Goal: Communication & Community: Ask a question

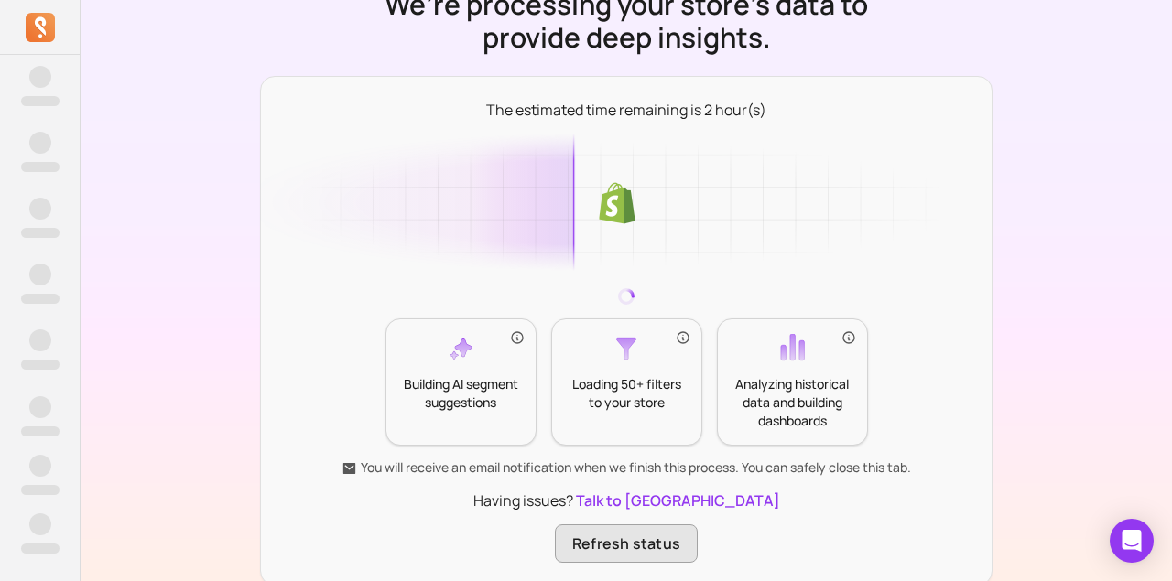
click at [634, 557] on button "Refresh status" at bounding box center [626, 544] width 143 height 38
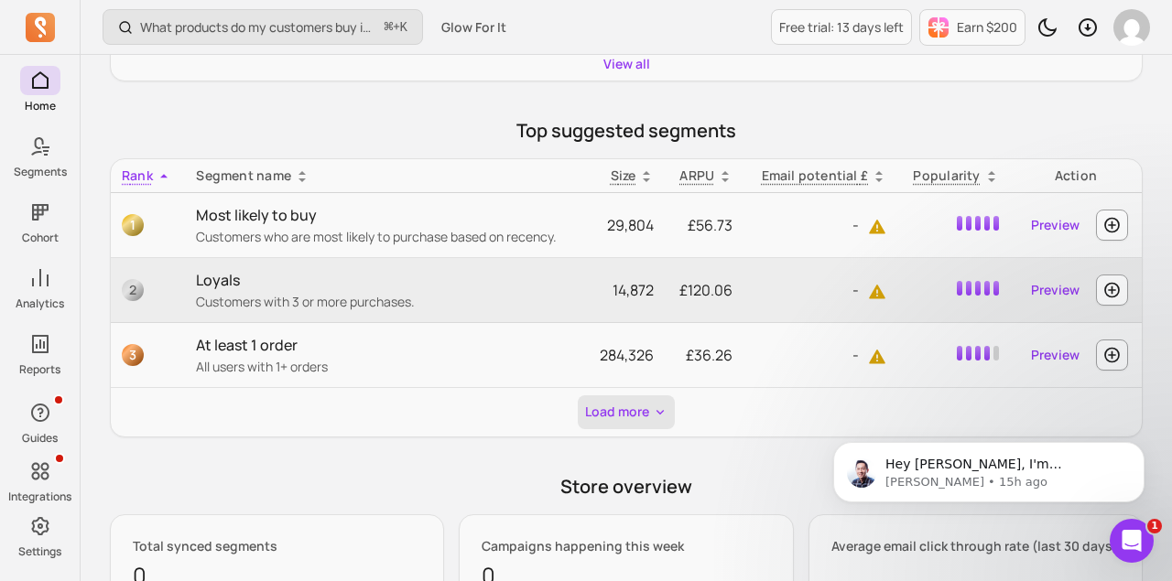
scroll to position [737, 0]
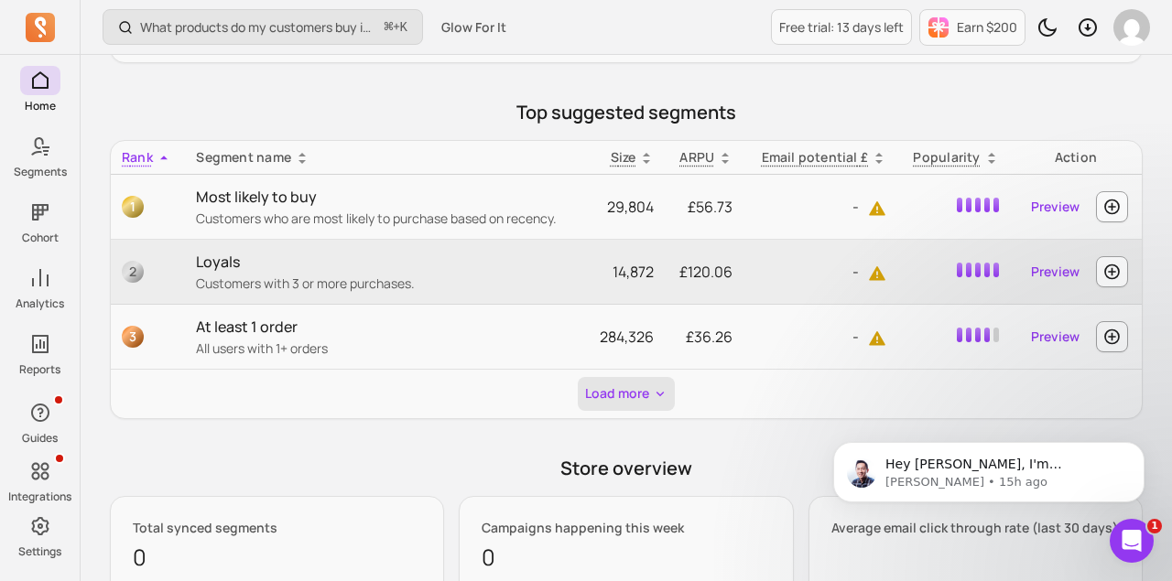
click at [620, 400] on button "Load more" at bounding box center [626, 394] width 97 height 34
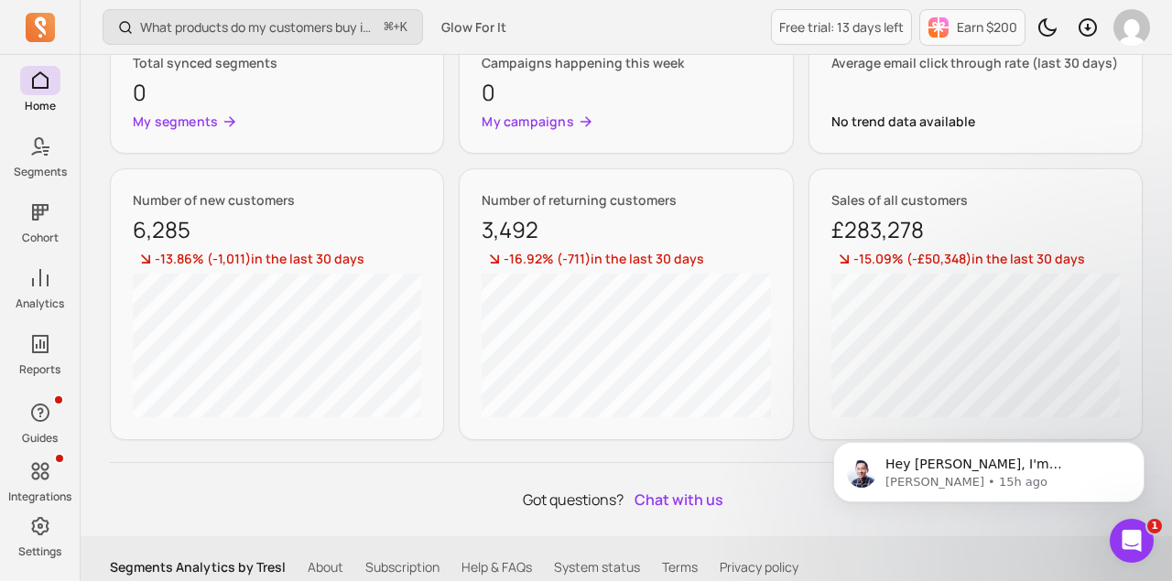
scroll to position [3057, 0]
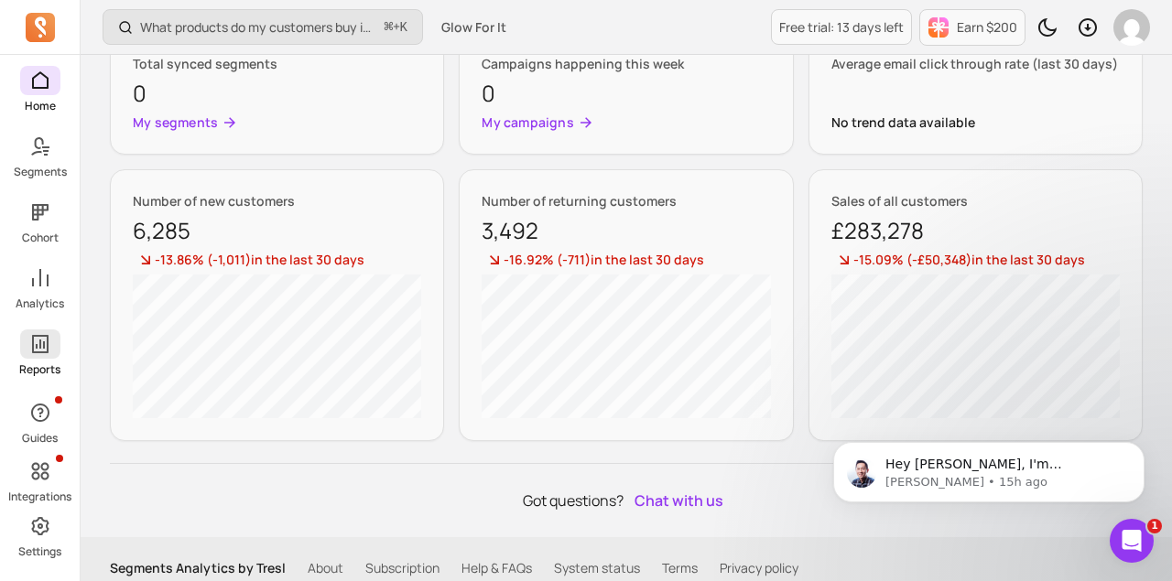
click at [18, 358] on link "Reports" at bounding box center [40, 354] width 80 height 48
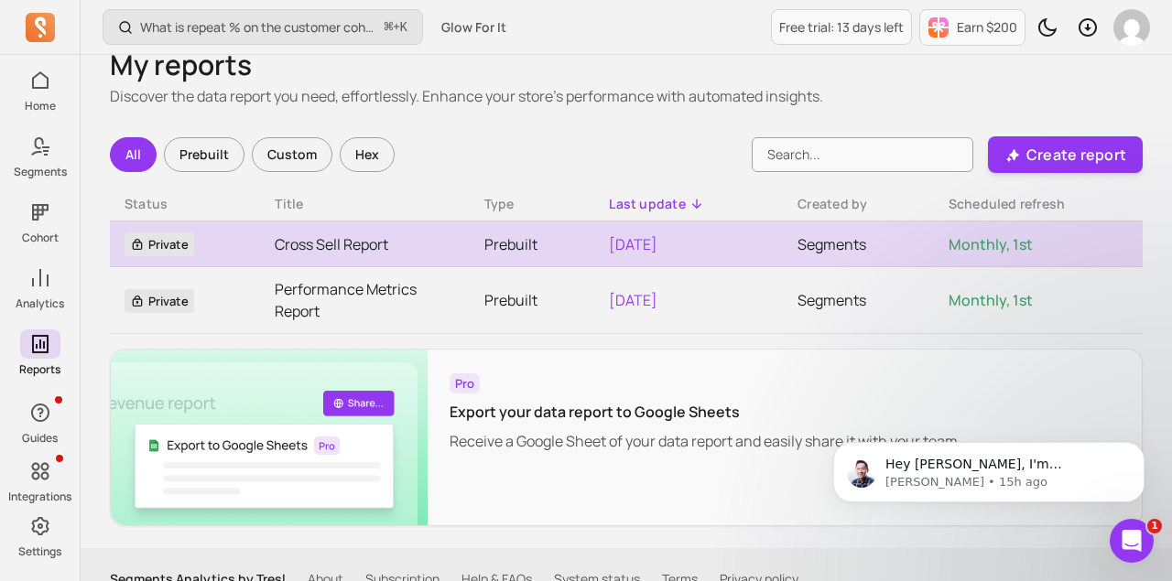
scroll to position [29, 0]
click at [429, 223] on td "Cross Sell Report" at bounding box center [364, 244] width 209 height 46
click at [390, 242] on link "Cross Sell Report" at bounding box center [364, 244] width 179 height 22
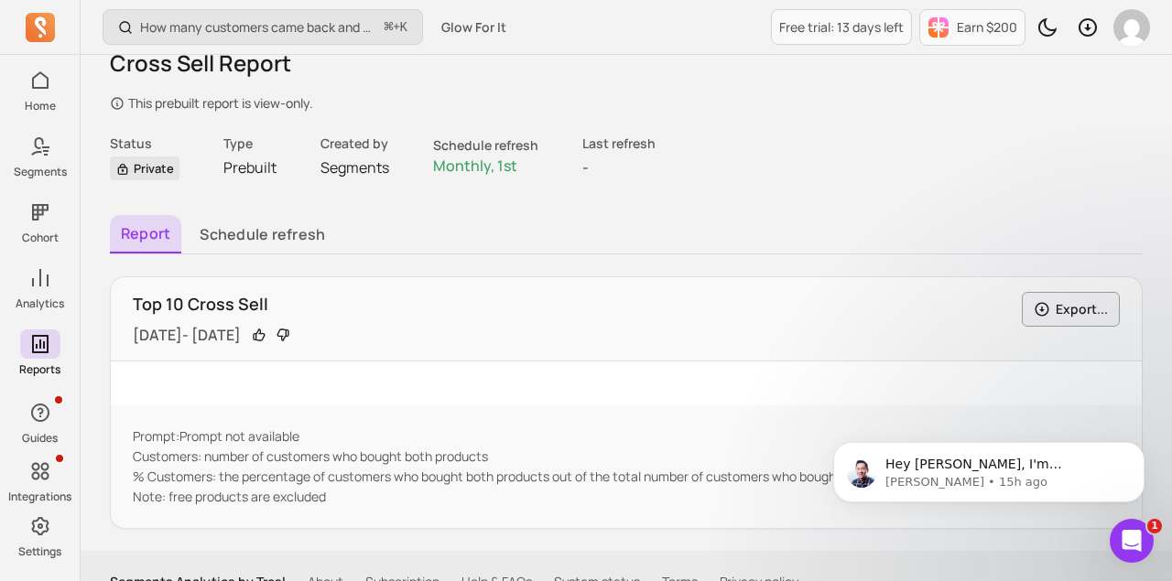
scroll to position [165, 0]
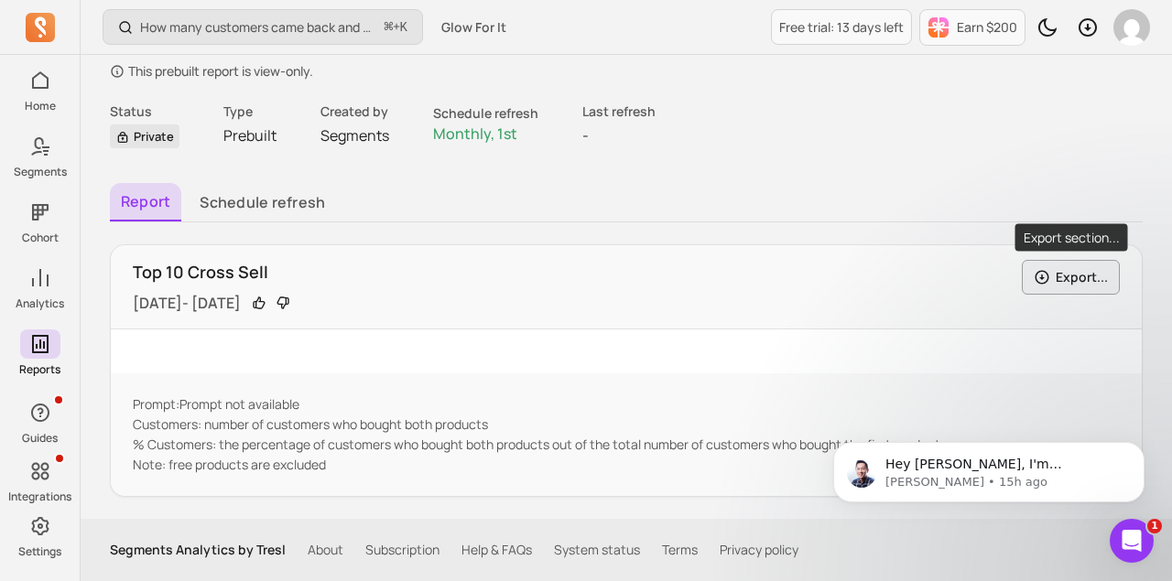
click at [1035, 275] on icon "button" at bounding box center [1042, 277] width 16 height 16
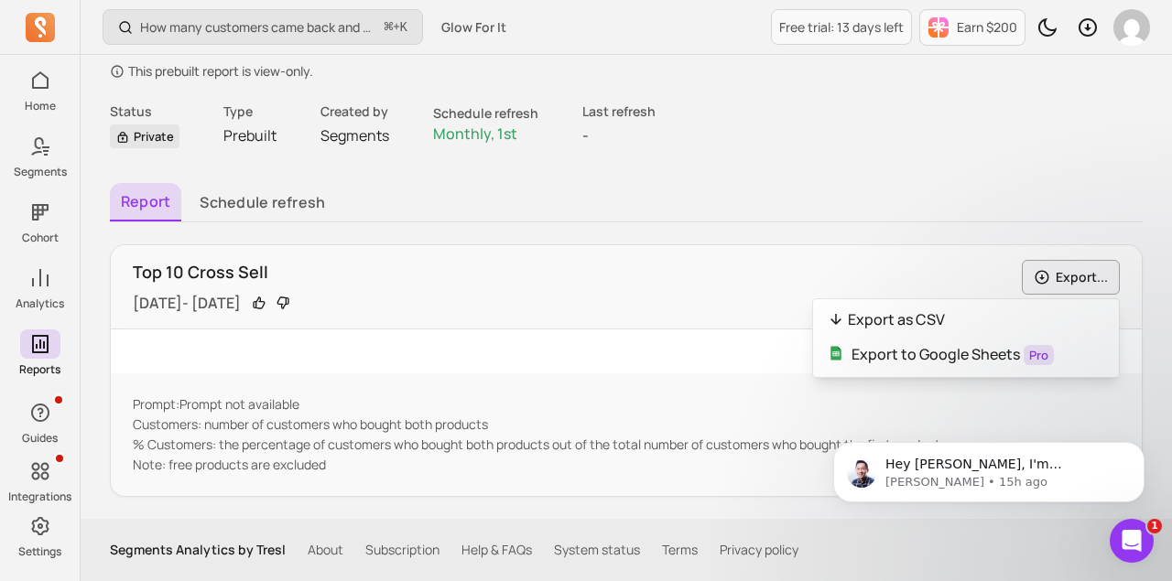
click at [904, 208] on div "Report Schedule refresh Top 10 Cross Sell 2024-08-19 - 2025-08-19 Export... Exp…" at bounding box center [626, 340] width 1033 height 314
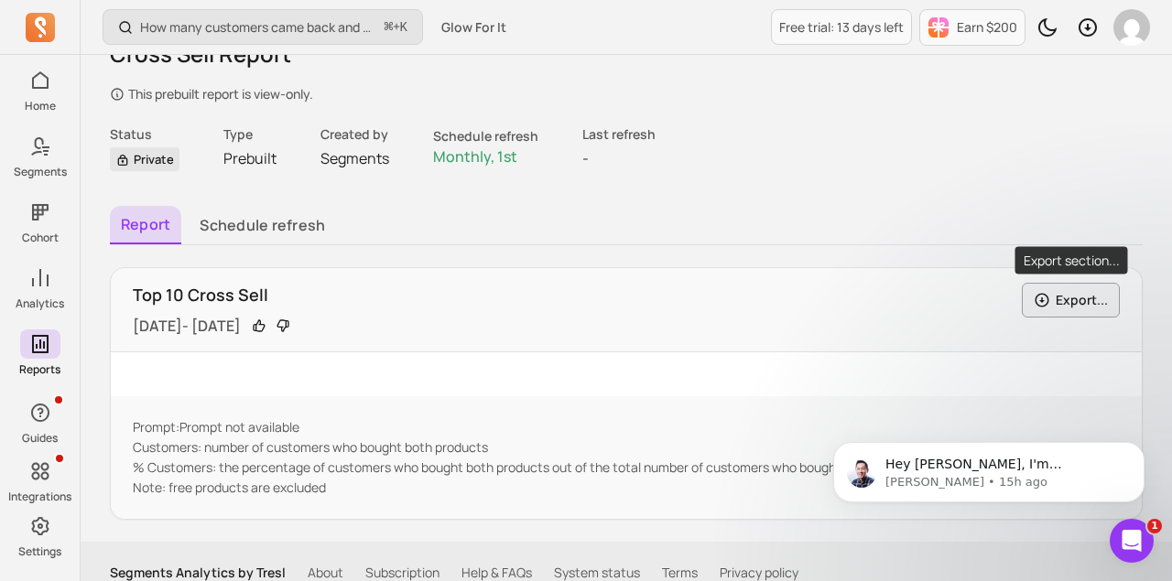
scroll to position [144, 0]
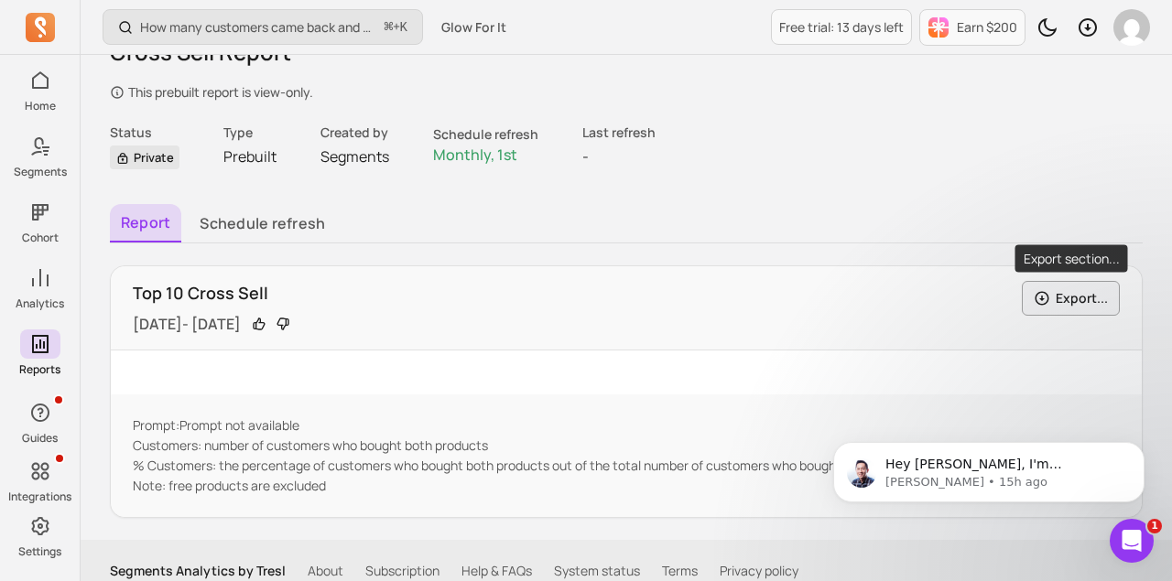
click at [1055, 291] on button "Export..." at bounding box center [1071, 298] width 98 height 35
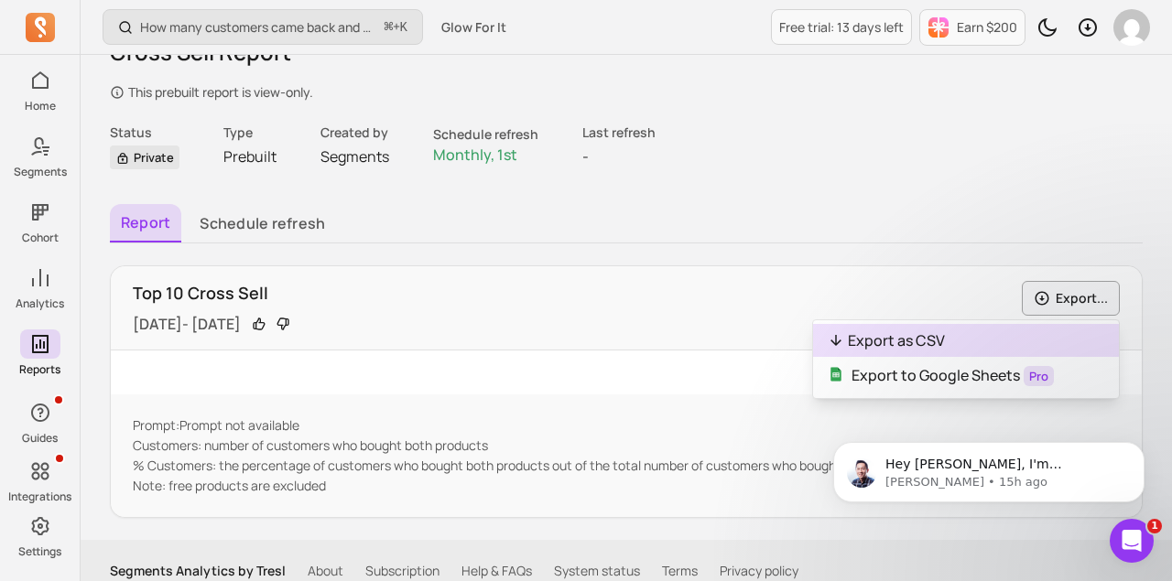
click at [947, 339] on button "Export as CSV" at bounding box center [966, 340] width 306 height 33
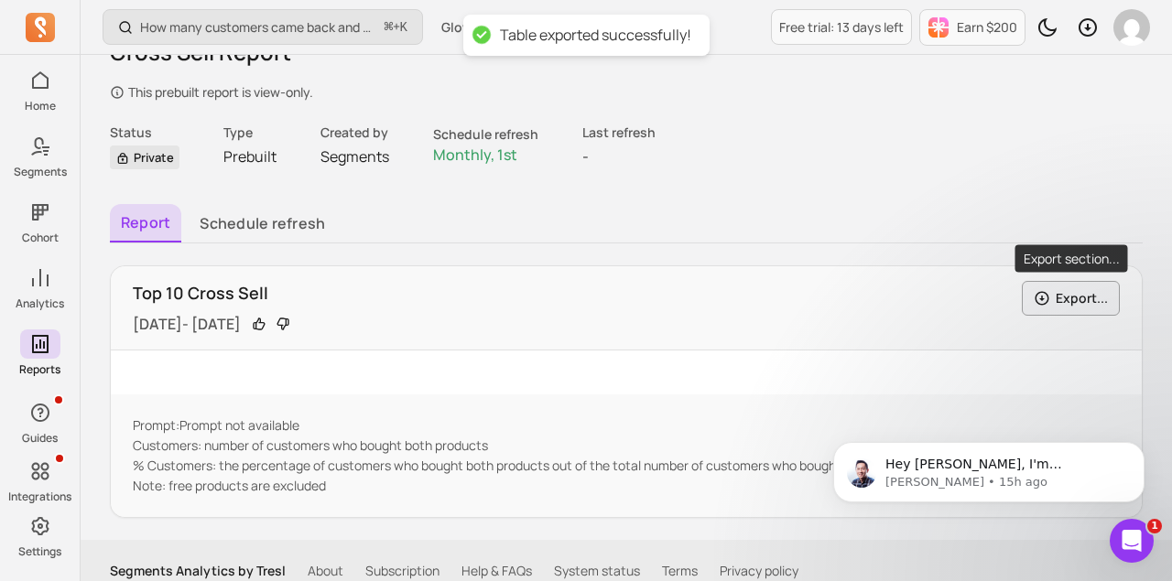
scroll to position [165, 0]
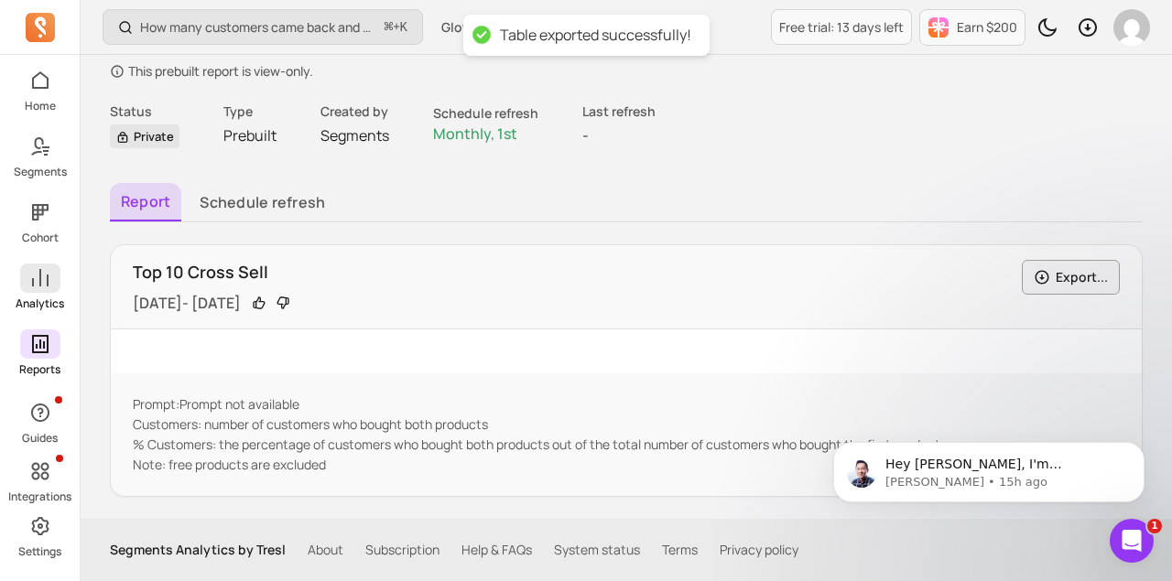
click at [38, 291] on span at bounding box center [40, 278] width 40 height 29
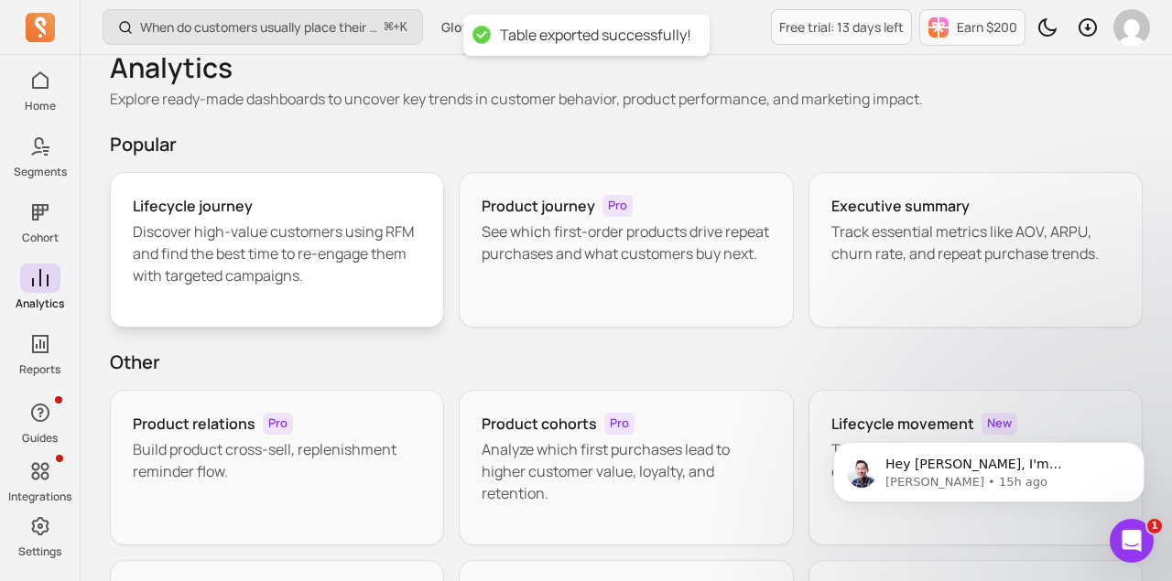
scroll to position [27, 0]
click at [354, 254] on p "Discover high-value customers using RFM and find the best time to re-engage the…" at bounding box center [277, 253] width 288 height 66
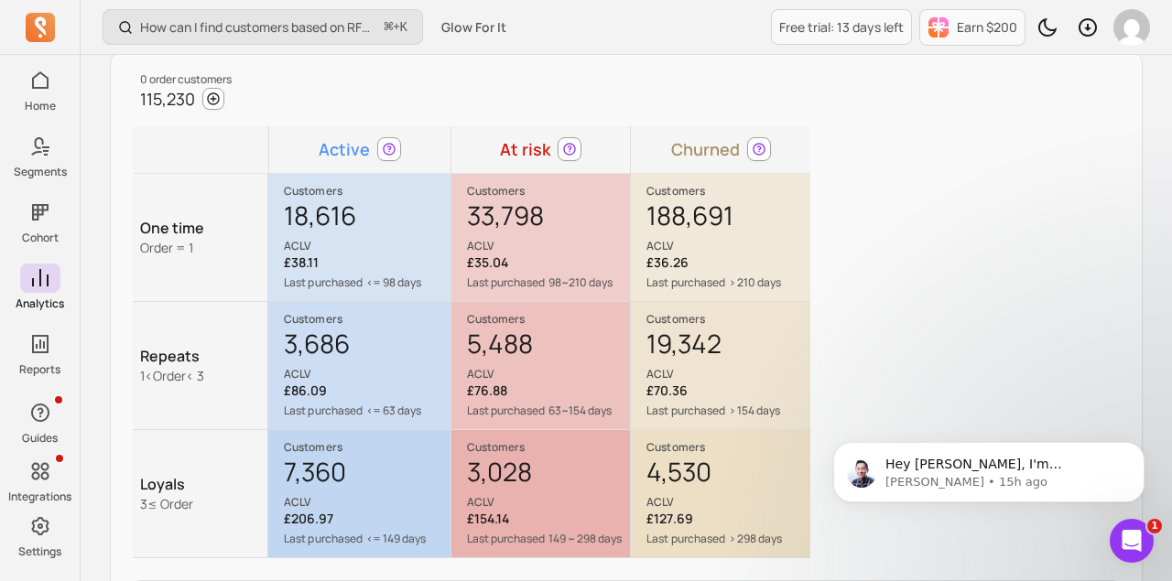
scroll to position [239, 0]
click at [385, 146] on icon at bounding box center [389, 148] width 15 height 15
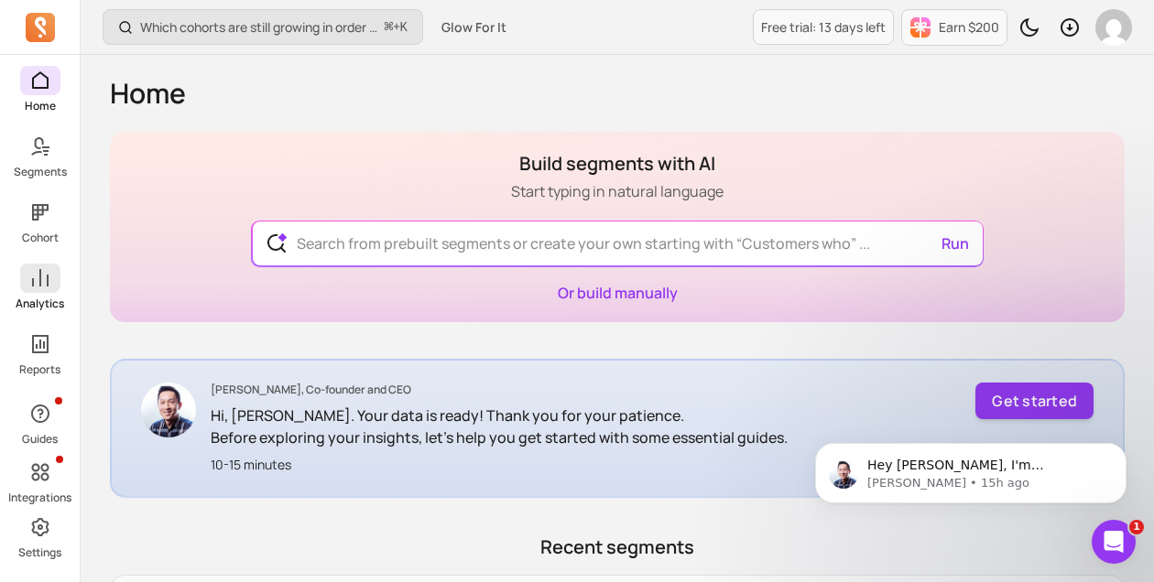
click at [35, 297] on p "Analytics" at bounding box center [40, 304] width 49 height 15
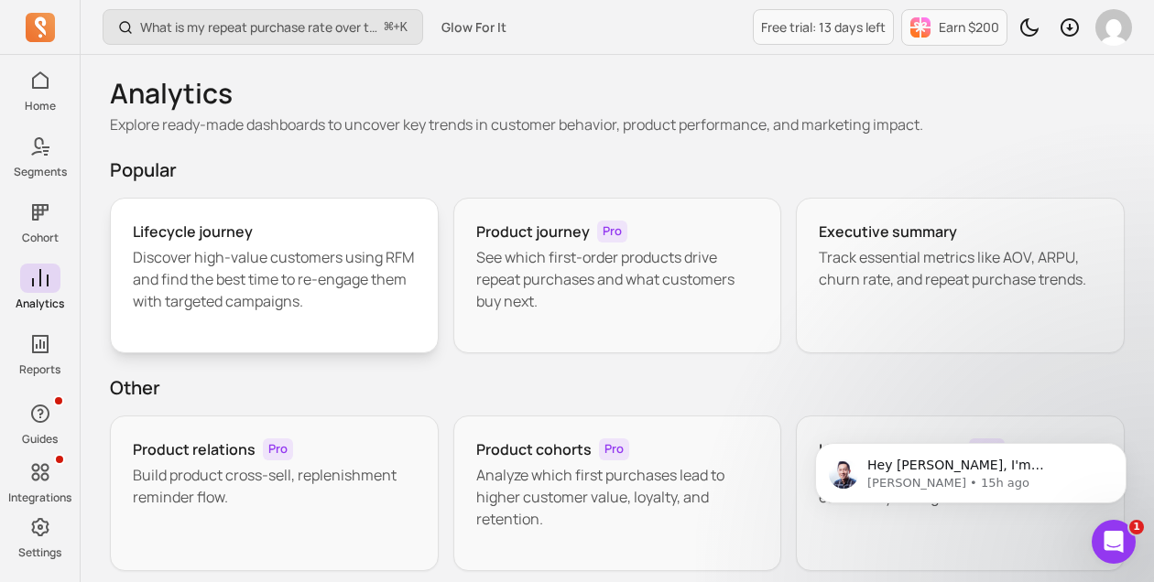
click at [244, 320] on div "Lifecycle journey Discover high-value customers using RFM and find the best tim…" at bounding box center [274, 276] width 329 height 156
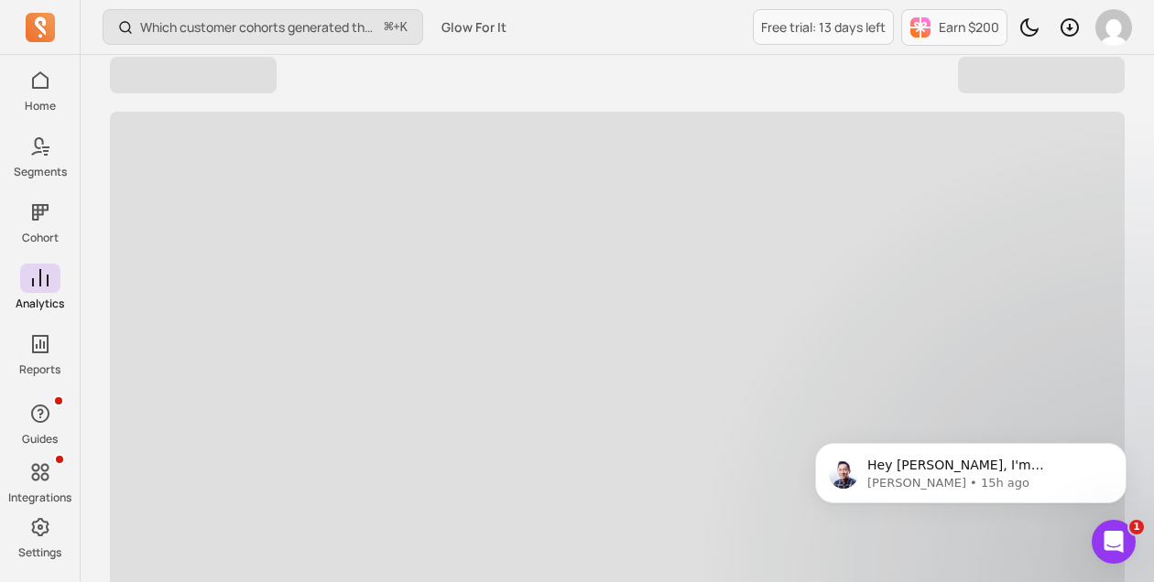
scroll to position [100, 0]
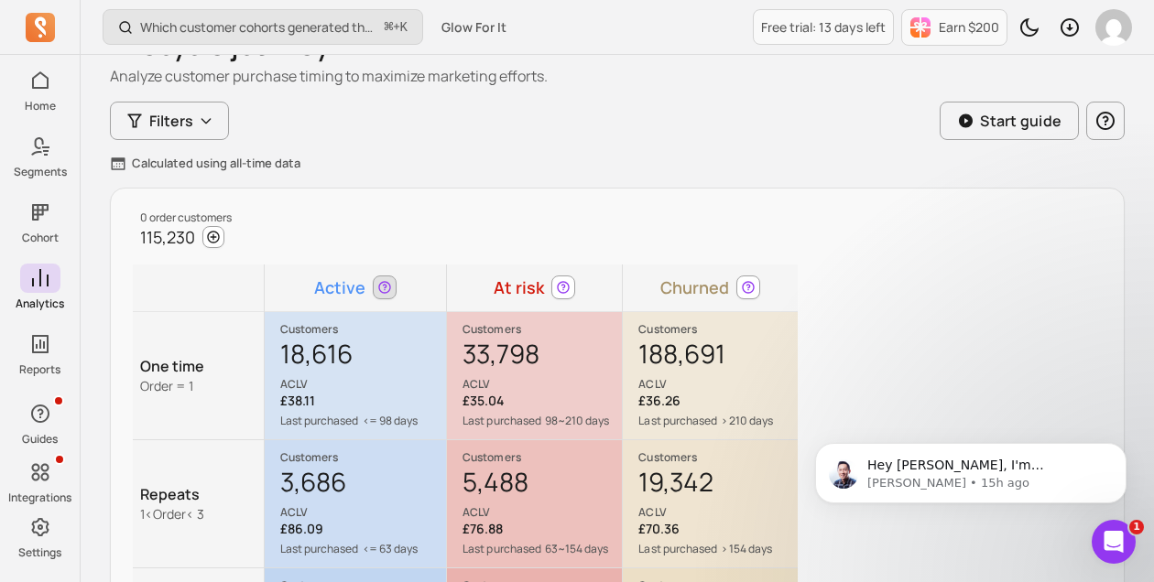
click at [382, 282] on icon at bounding box center [384, 287] width 12 height 12
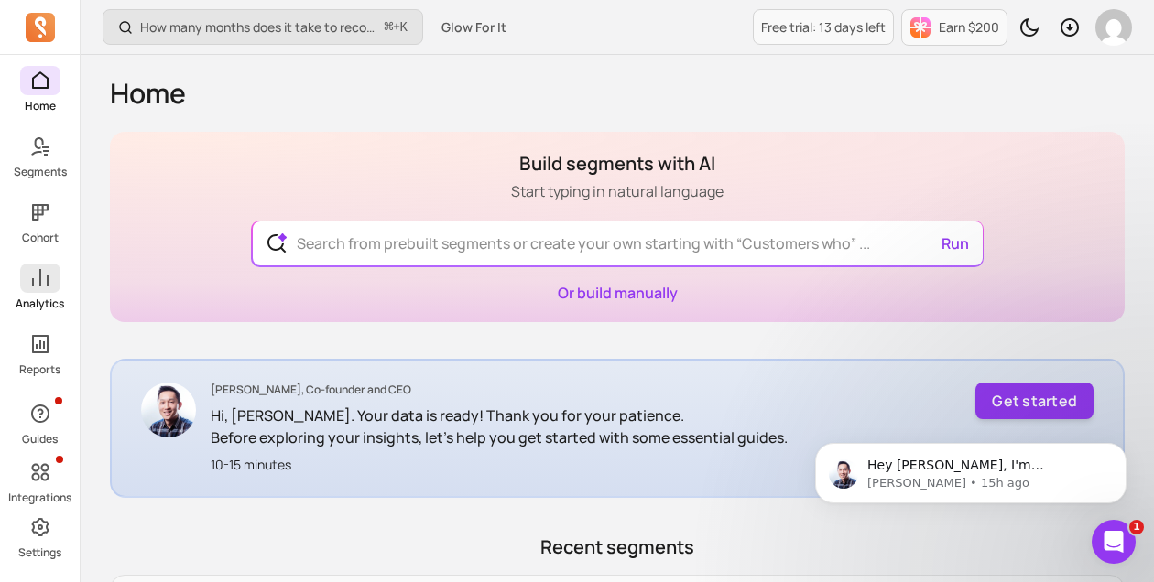
click at [25, 297] on p "Analytics" at bounding box center [40, 304] width 49 height 15
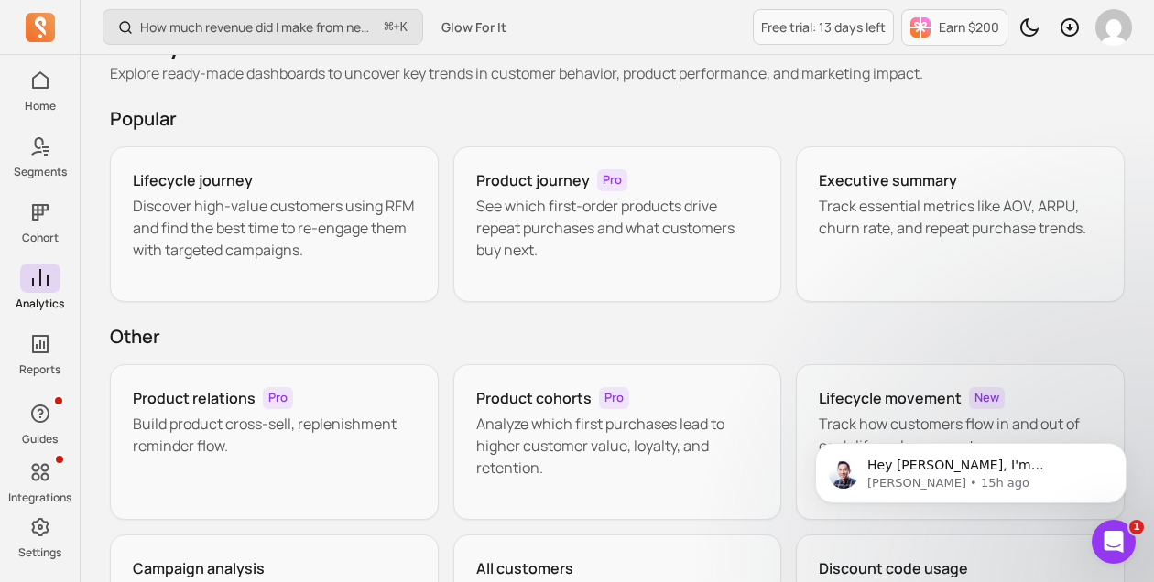
scroll to position [81, 0]
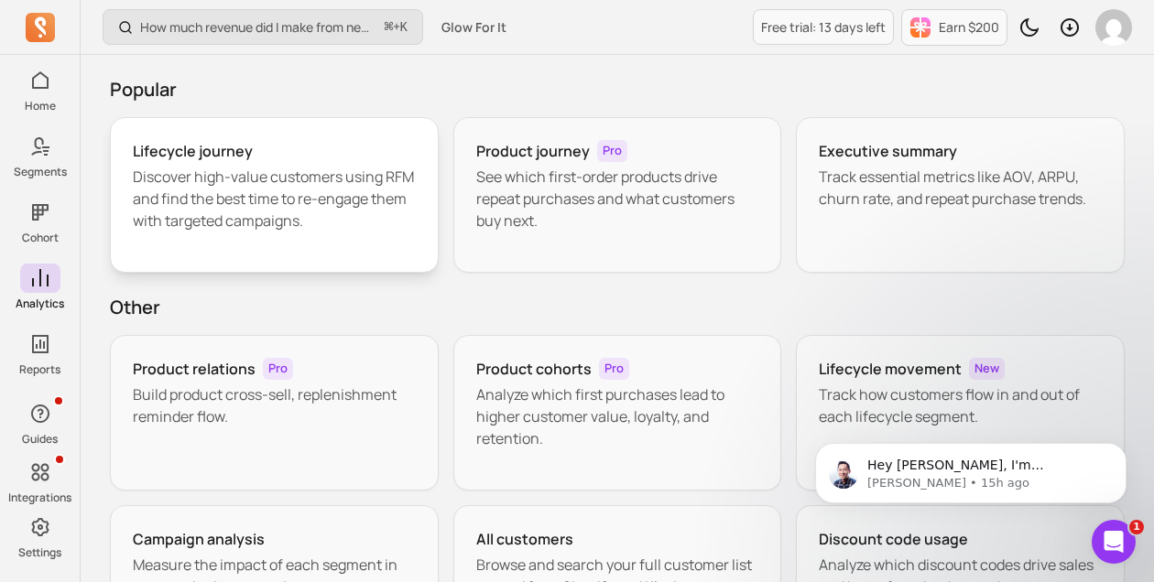
click at [348, 210] on p "Discover high-value customers using RFM and find the best time to re-engage the…" at bounding box center [274, 199] width 283 height 66
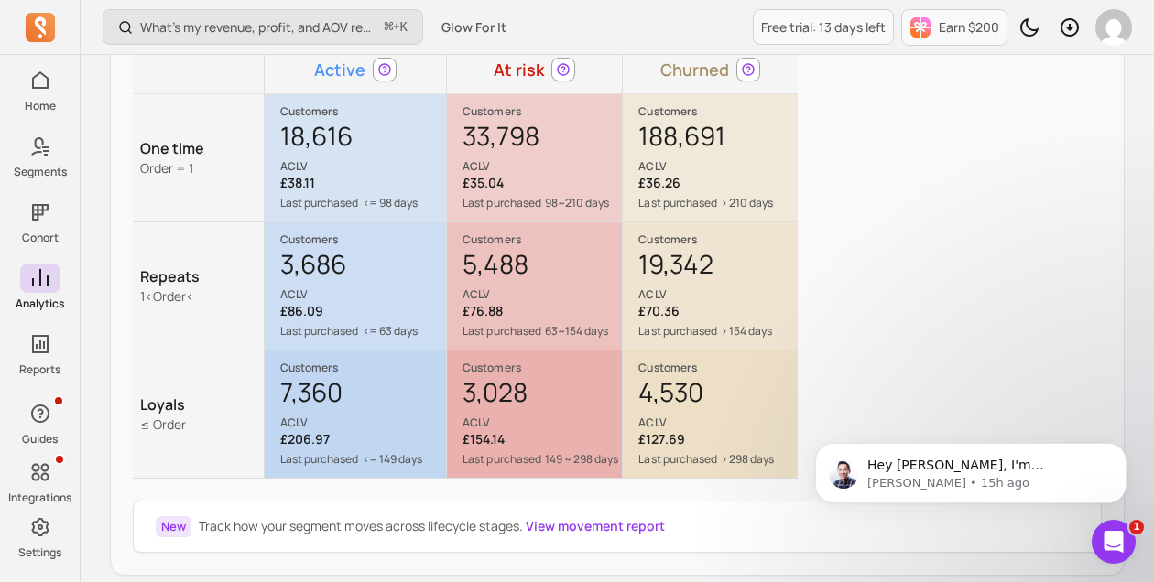
scroll to position [302, 0]
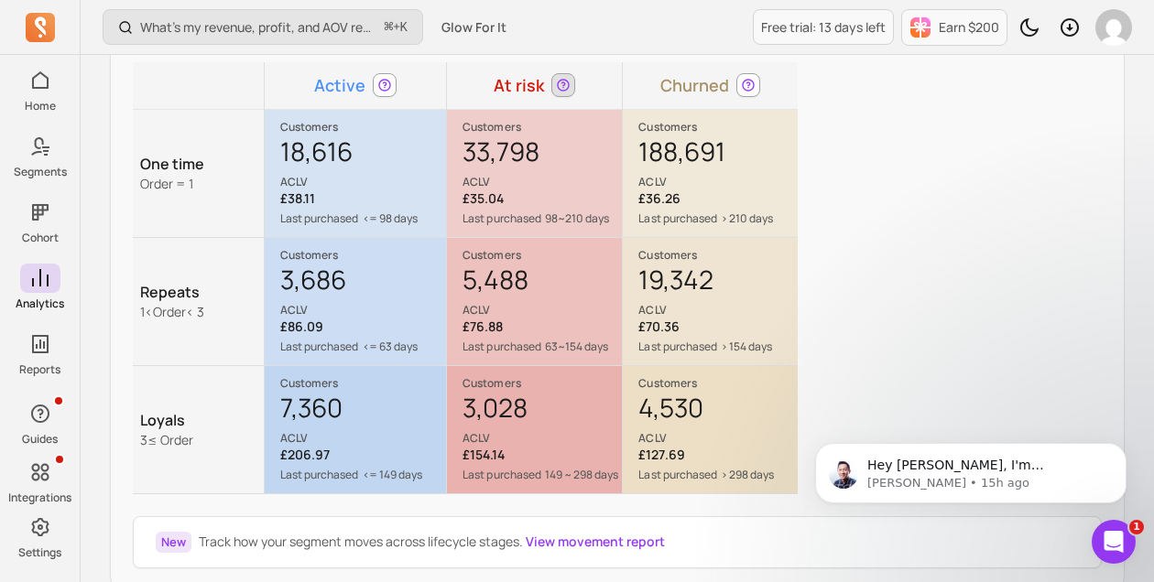
click at [560, 90] on icon at bounding box center [564, 85] width 12 height 12
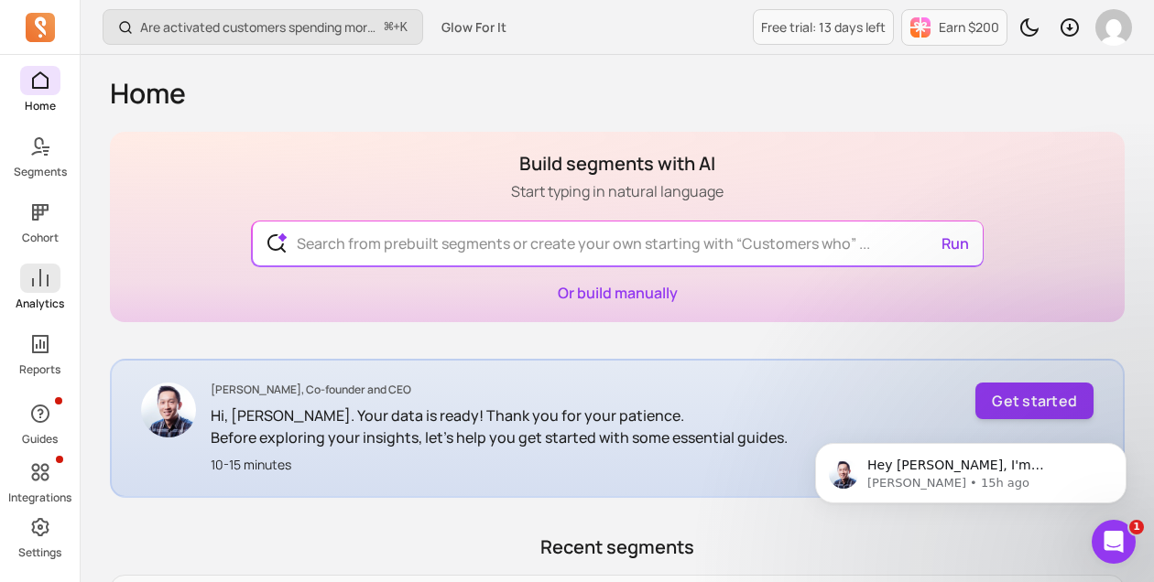
click at [41, 292] on span at bounding box center [40, 278] width 40 height 29
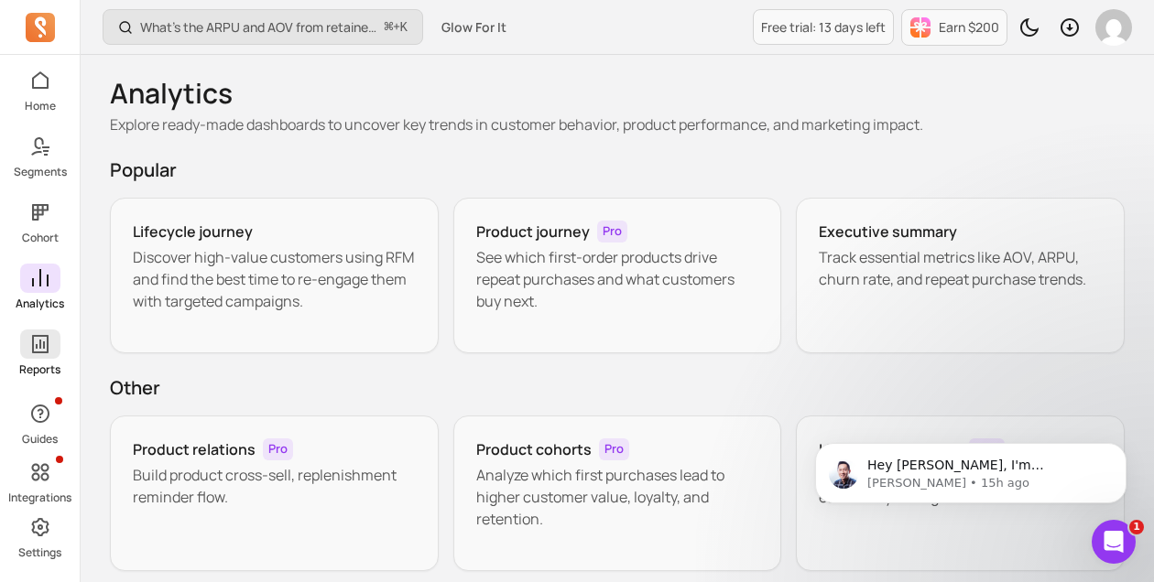
click at [41, 335] on icon at bounding box center [40, 344] width 16 height 18
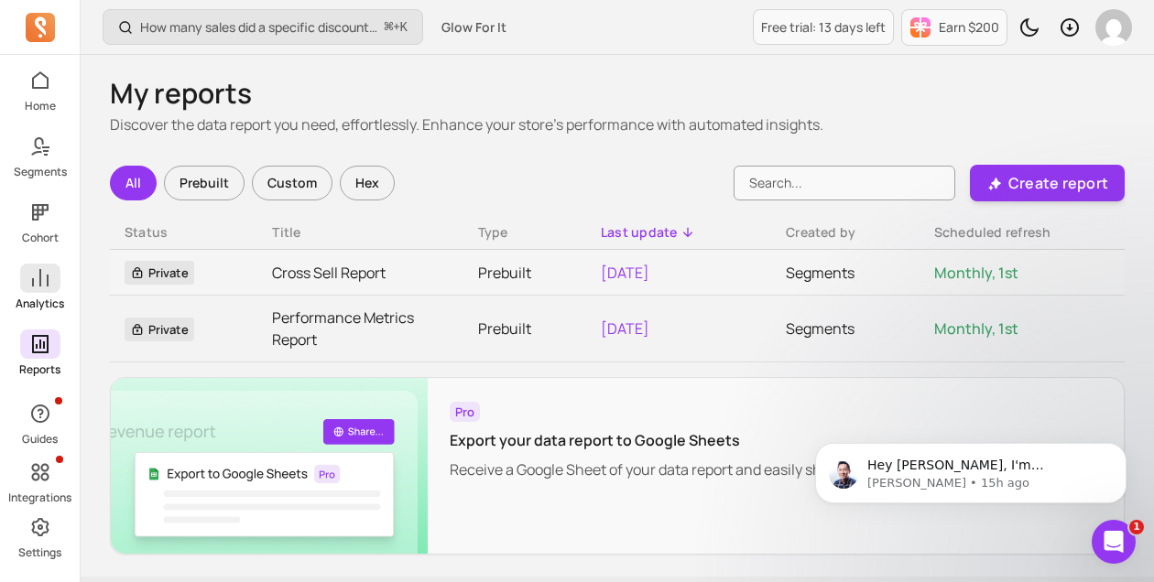
click at [62, 274] on link "Analytics" at bounding box center [40, 288] width 80 height 48
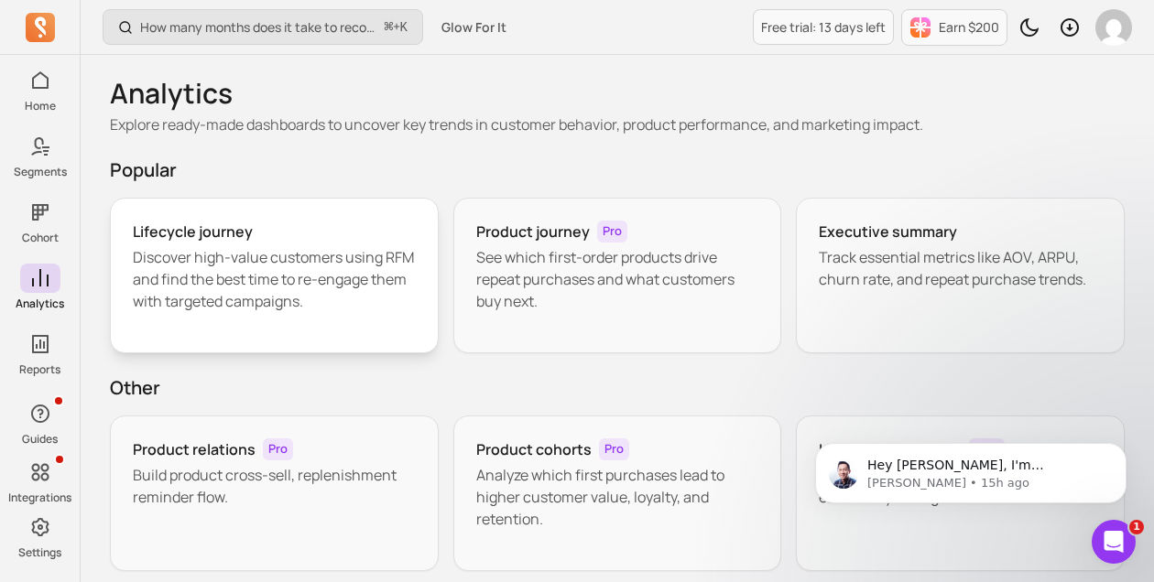
click at [256, 242] on div "Lifecycle journey" at bounding box center [274, 232] width 283 height 22
click at [649, 278] on p "See which first-order products drive repeat purchases and what customers buy ne…" at bounding box center [617, 279] width 283 height 66
click at [883, 273] on p "Track essential metrics like AOV, ARPU, churn rate, and repeat purchase trends." at bounding box center [960, 268] width 283 height 44
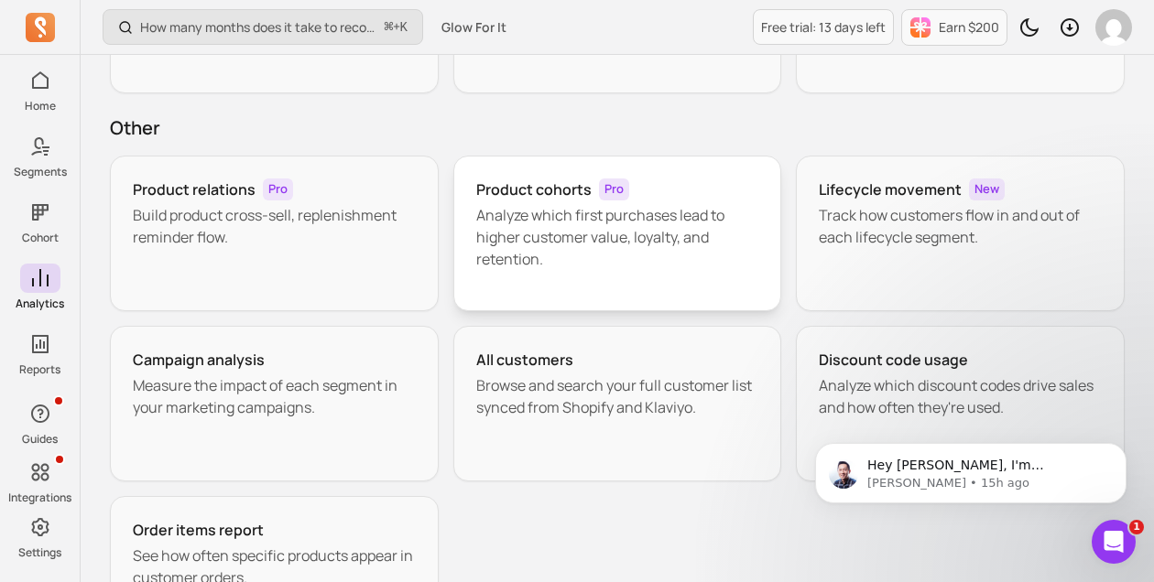
scroll to position [278, 0]
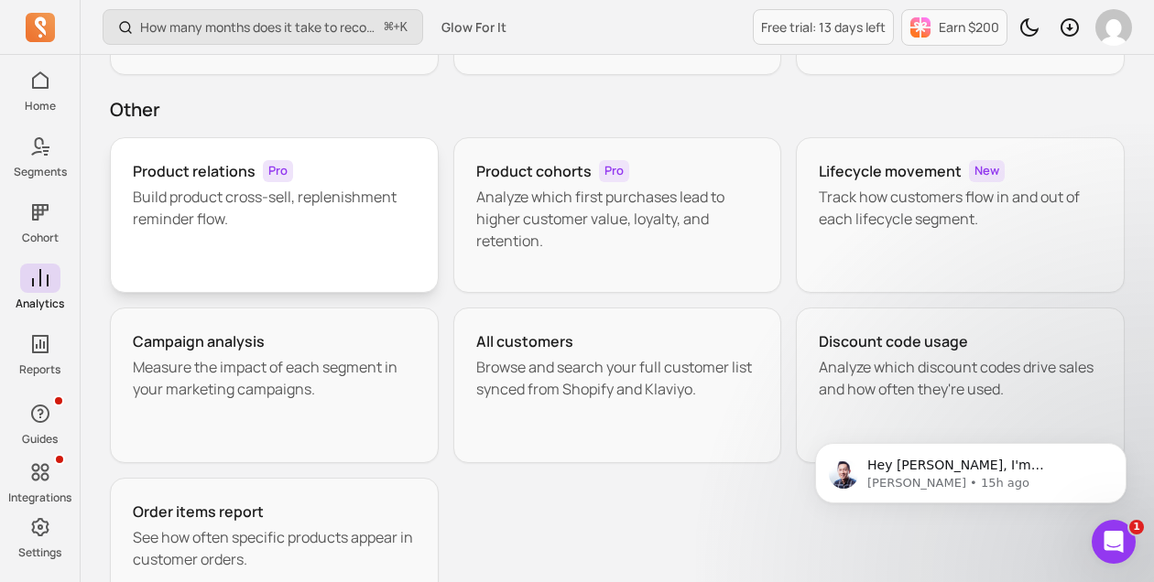
click at [333, 212] on p "Build product cross-sell, replenishment reminder flow." at bounding box center [274, 208] width 283 height 44
click at [546, 202] on p "Analyze which first purchases lead to higher customer value, loyalty, and reten…" at bounding box center [617, 219] width 283 height 66
click at [832, 214] on p "Track how customers flow in and out of each lifecycle segment." at bounding box center [960, 208] width 283 height 44
click at [337, 356] on p "Measure the impact of each segment in your marketing campaigns." at bounding box center [274, 378] width 283 height 44
click at [494, 369] on p "Browse and search your full customer list synced from Shopify and Klaviyo." at bounding box center [617, 378] width 283 height 44
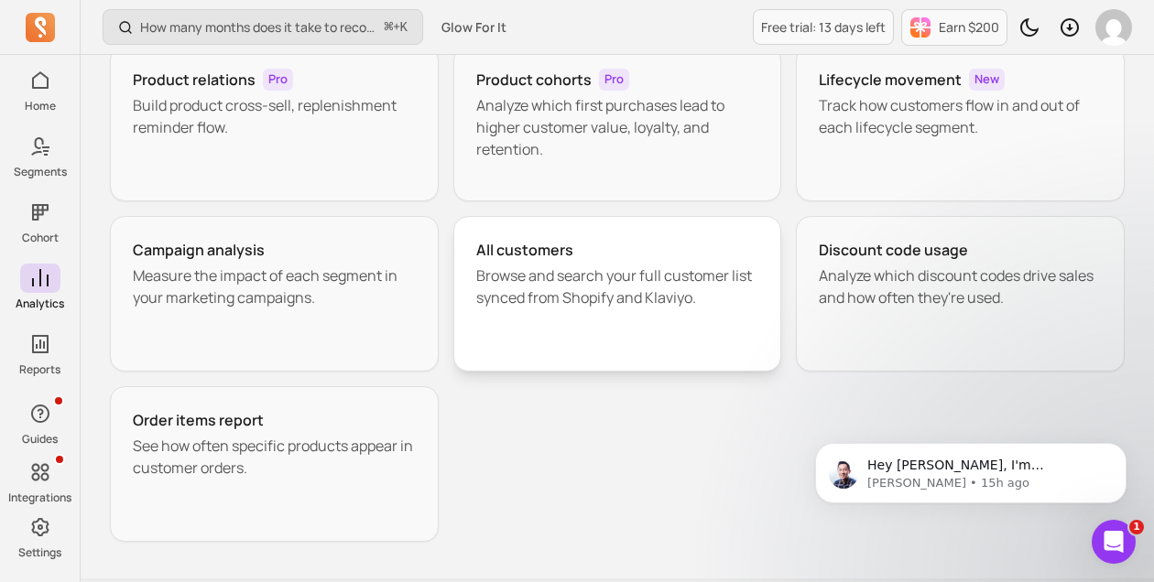
scroll to position [429, 0]
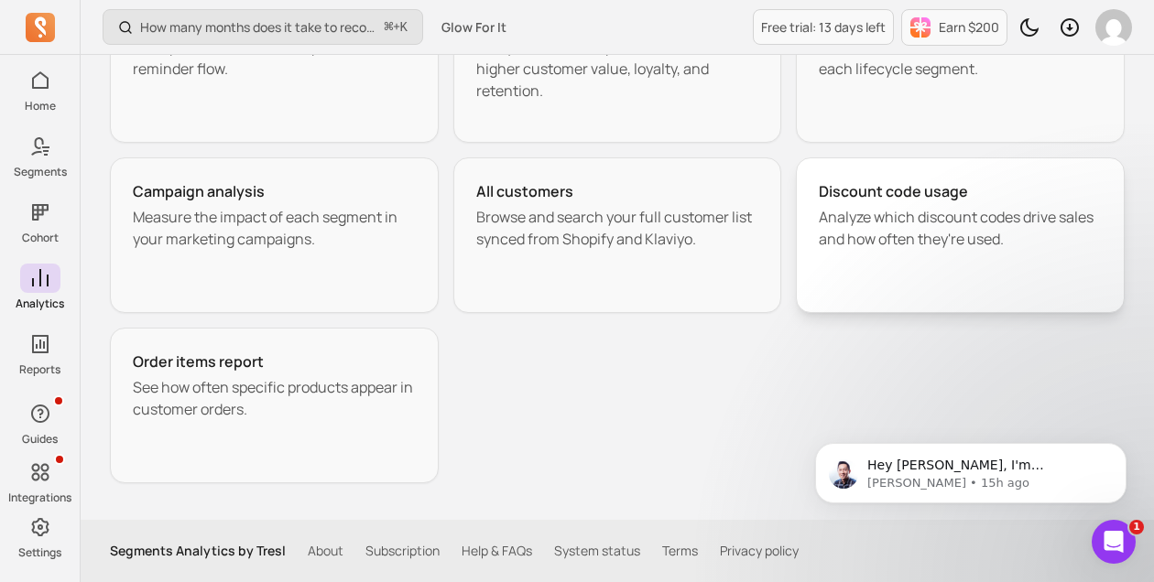
click at [838, 235] on p "Analyze which discount codes drive sales and how often they're used." at bounding box center [960, 228] width 283 height 44
click at [284, 397] on p "See how often specific products appear in customer orders." at bounding box center [274, 398] width 283 height 44
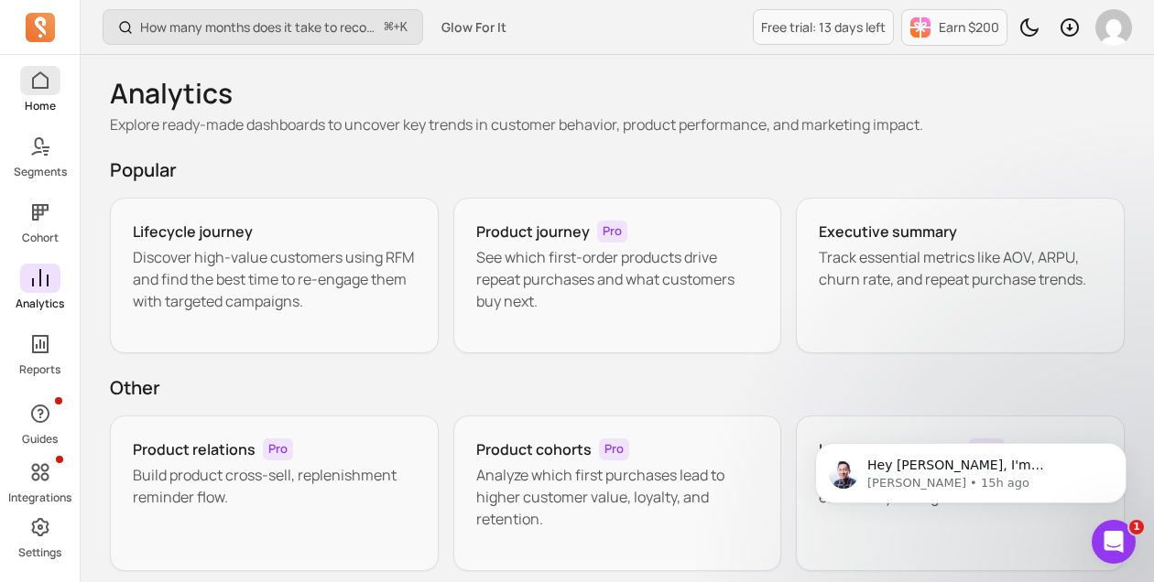
click at [16, 71] on link "Home" at bounding box center [40, 90] width 80 height 48
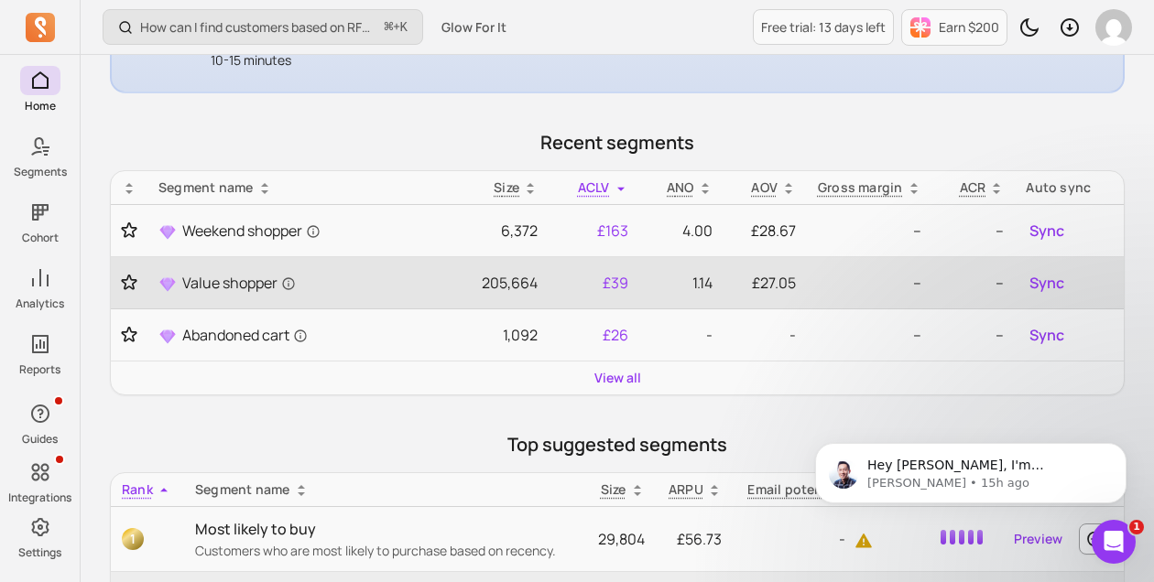
scroll to position [407, 0]
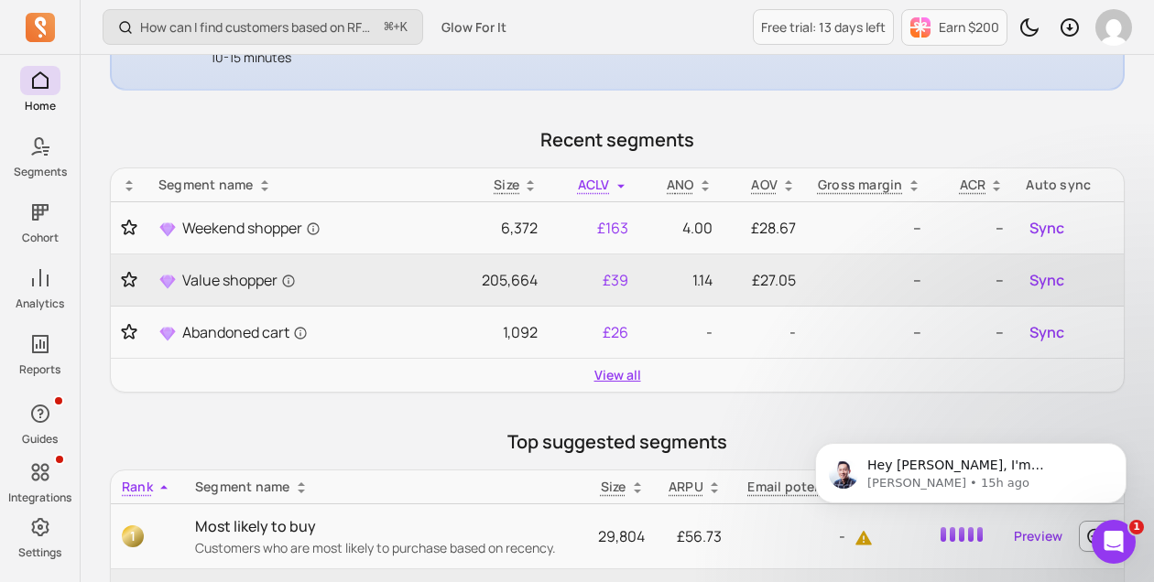
click at [607, 378] on link "View all" at bounding box center [617, 375] width 47 height 18
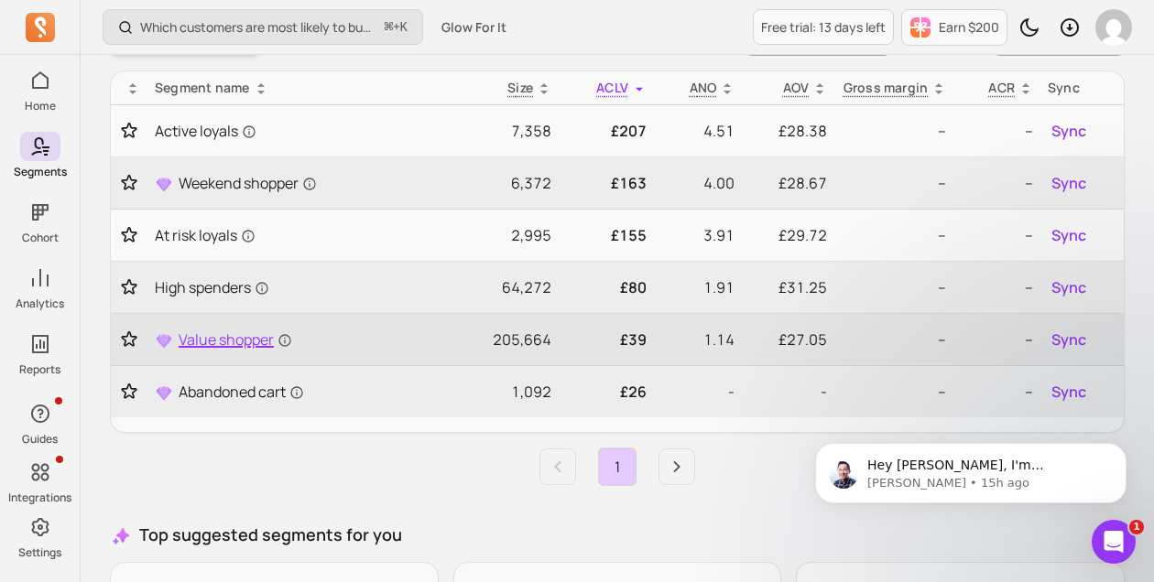
scroll to position [171, 0]
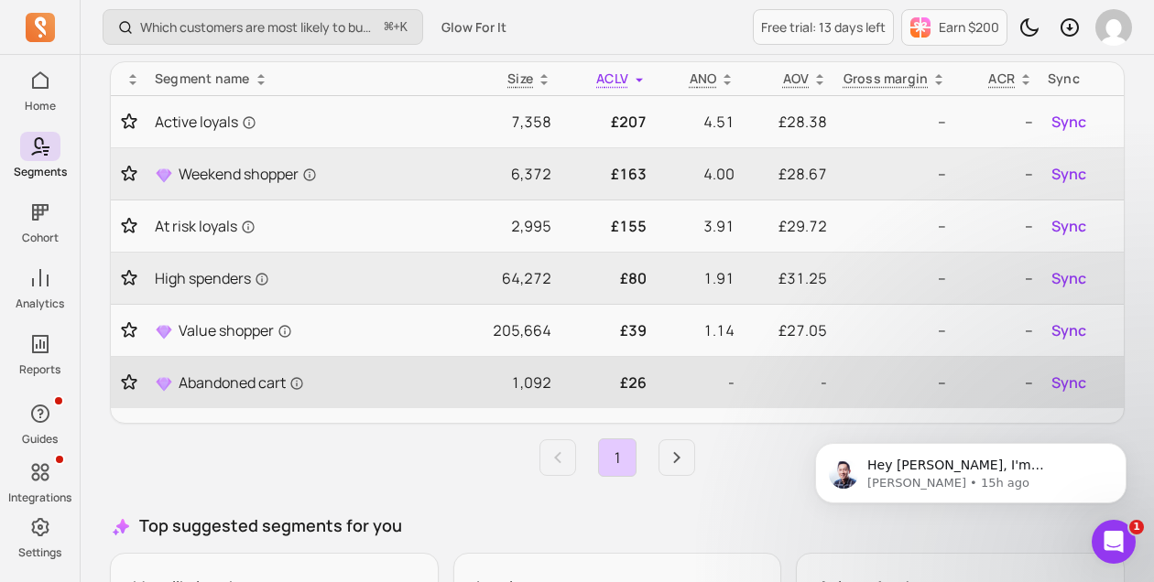
drag, startPoint x: 516, startPoint y: 387, endPoint x: 532, endPoint y: 387, distance: 16.5
click at [516, 387] on p "1,092" at bounding box center [505, 383] width 92 height 22
drag, startPoint x: 625, startPoint y: 379, endPoint x: 654, endPoint y: 379, distance: 28.4
click at [654, 379] on tr "Abandoned cart 1,092 £26 - - -- -- Sync" at bounding box center [617, 383] width 1013 height 52
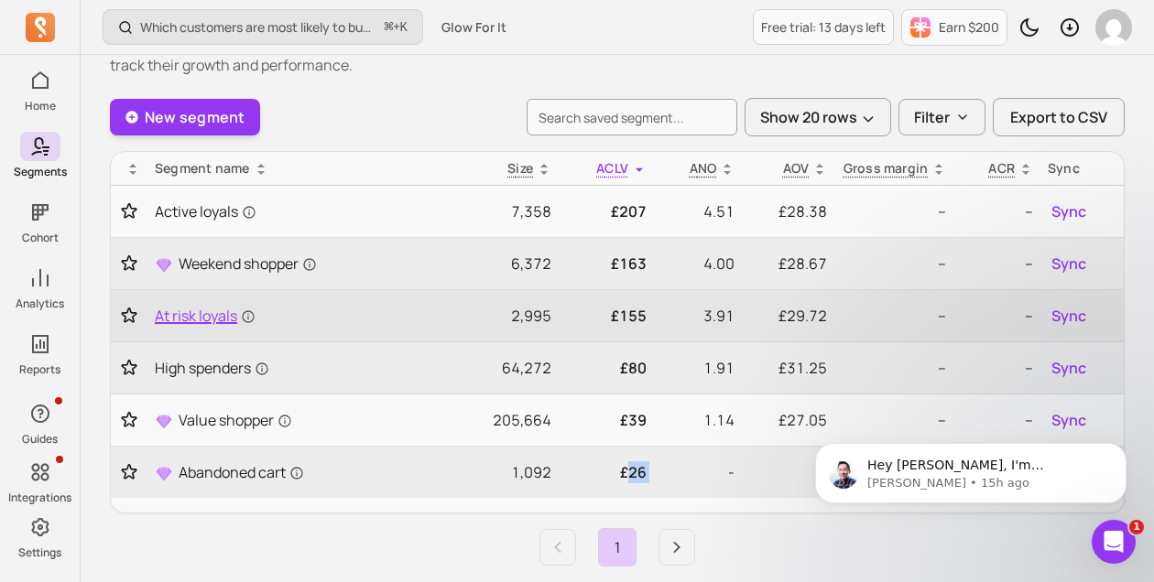
scroll to position [28, 0]
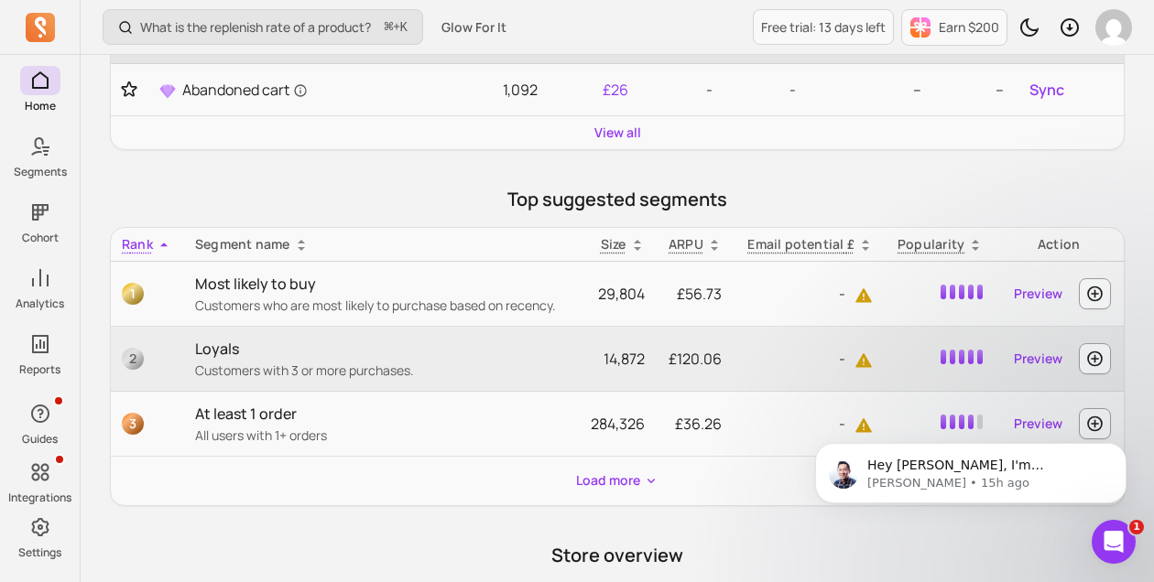
scroll to position [658, 0]
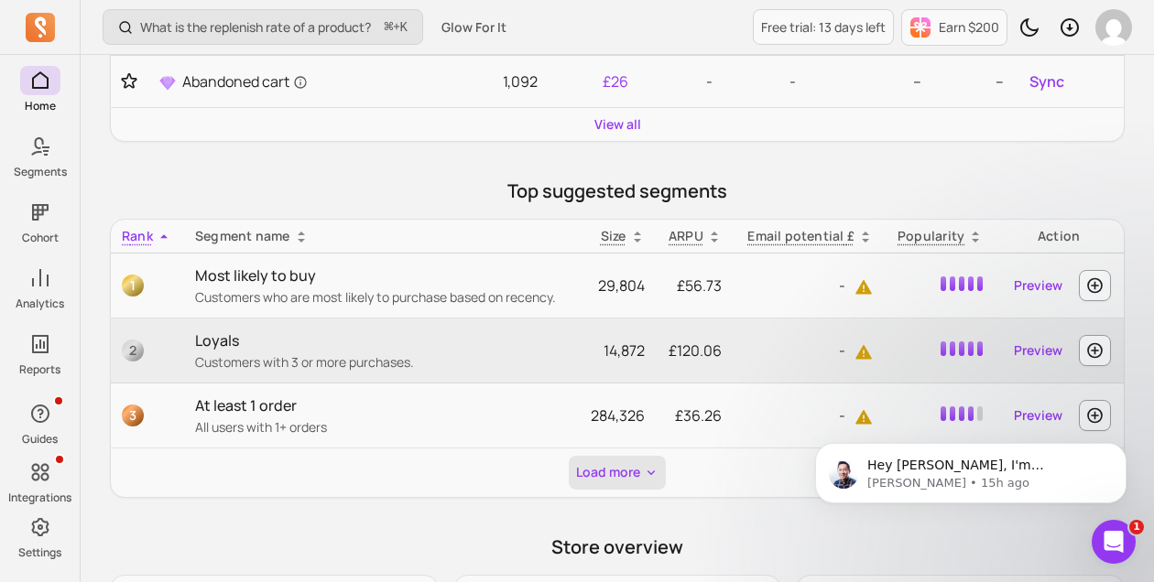
click at [601, 477] on button "Load more" at bounding box center [617, 473] width 97 height 34
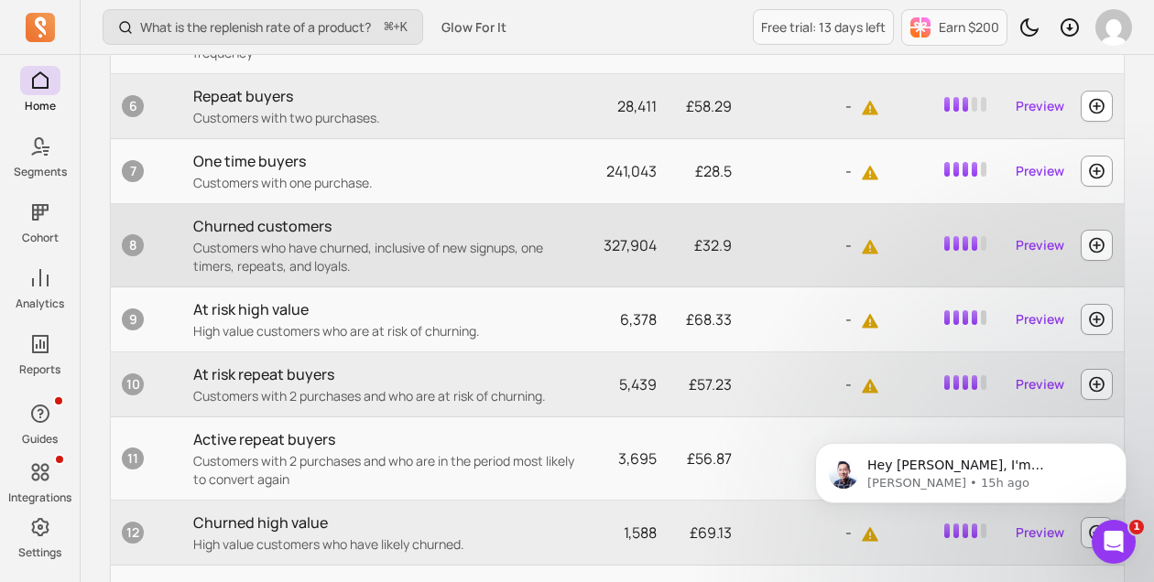
scroll to position [1185, 0]
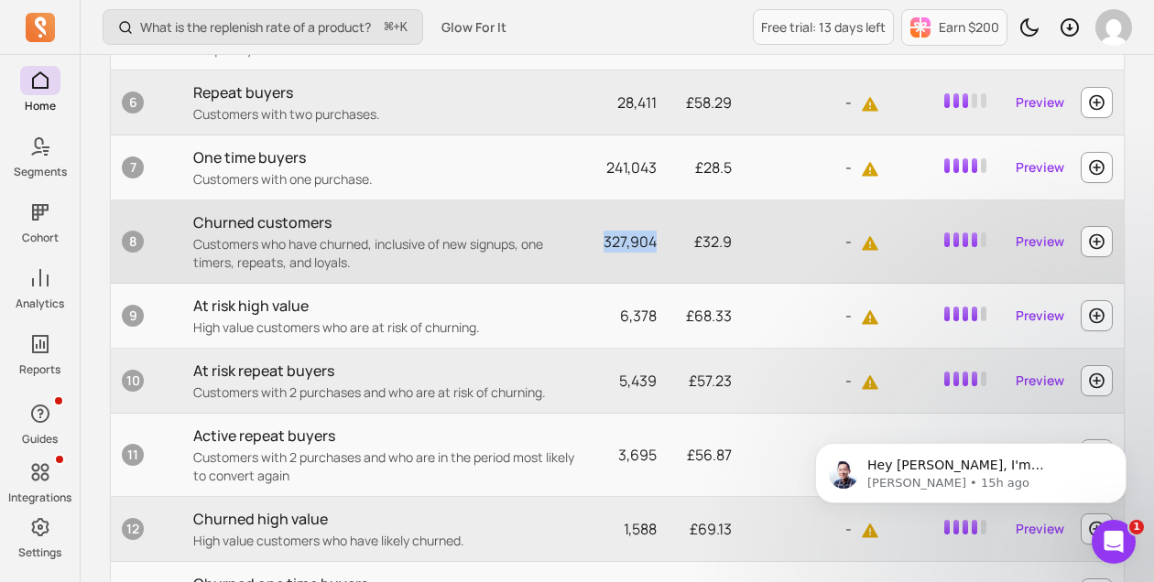
drag, startPoint x: 610, startPoint y: 249, endPoint x: 665, endPoint y: 247, distance: 55.0
click at [666, 248] on td "327,904" at bounding box center [629, 242] width 78 height 83
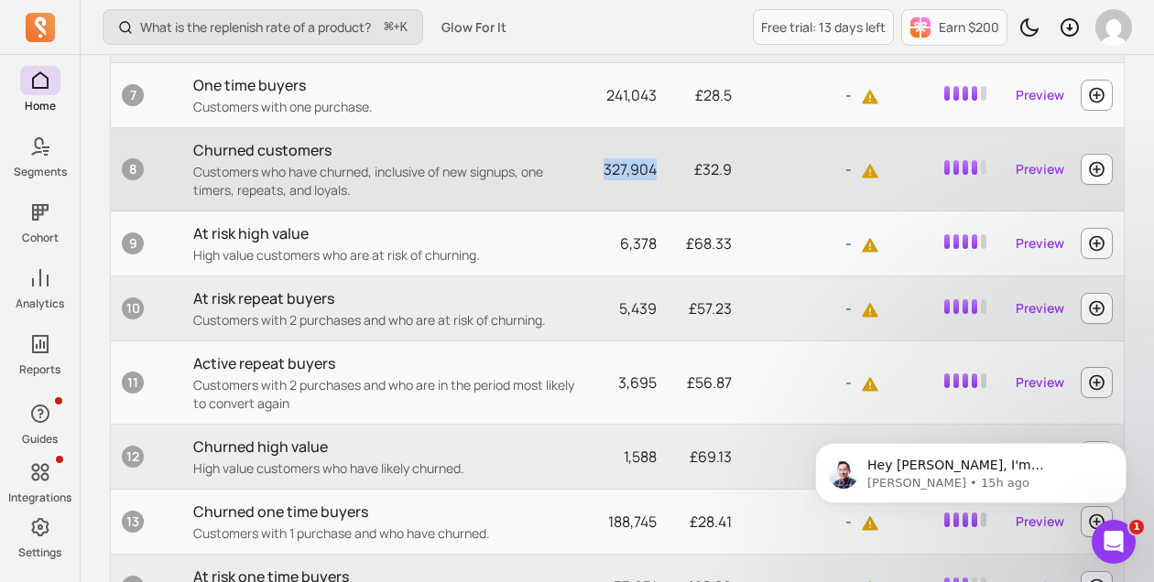
scroll to position [1259, 0]
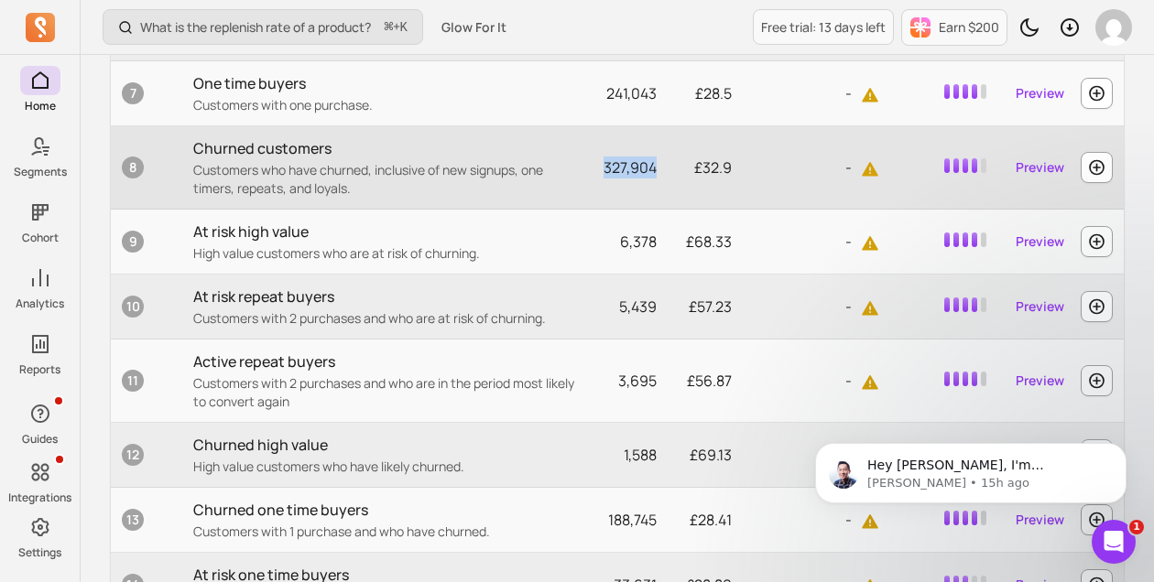
click at [597, 179] on td "327,904" at bounding box center [629, 167] width 78 height 83
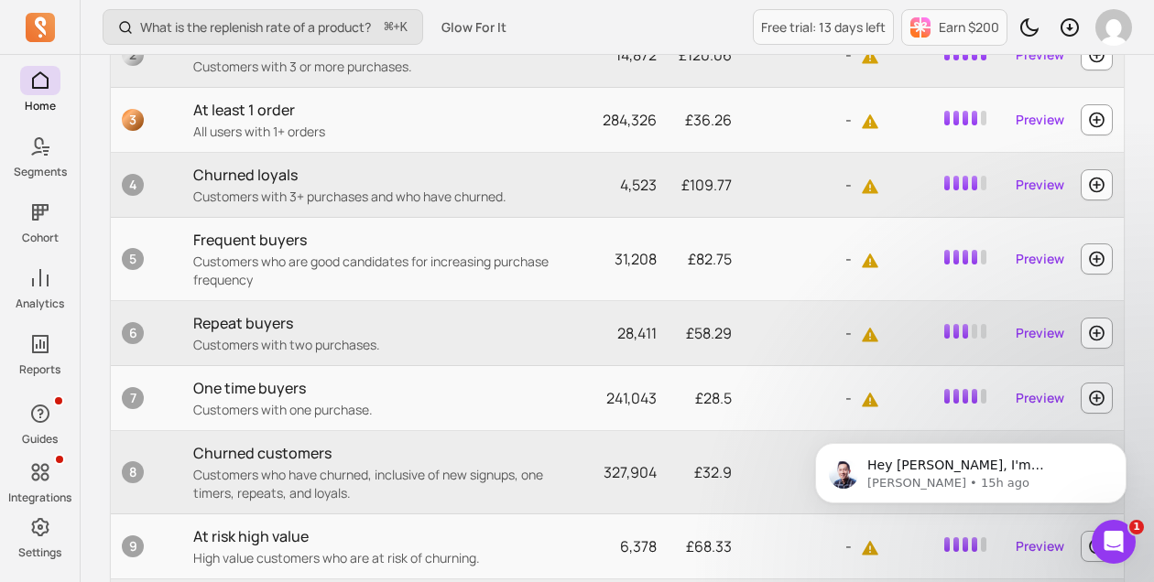
scroll to position [786, 0]
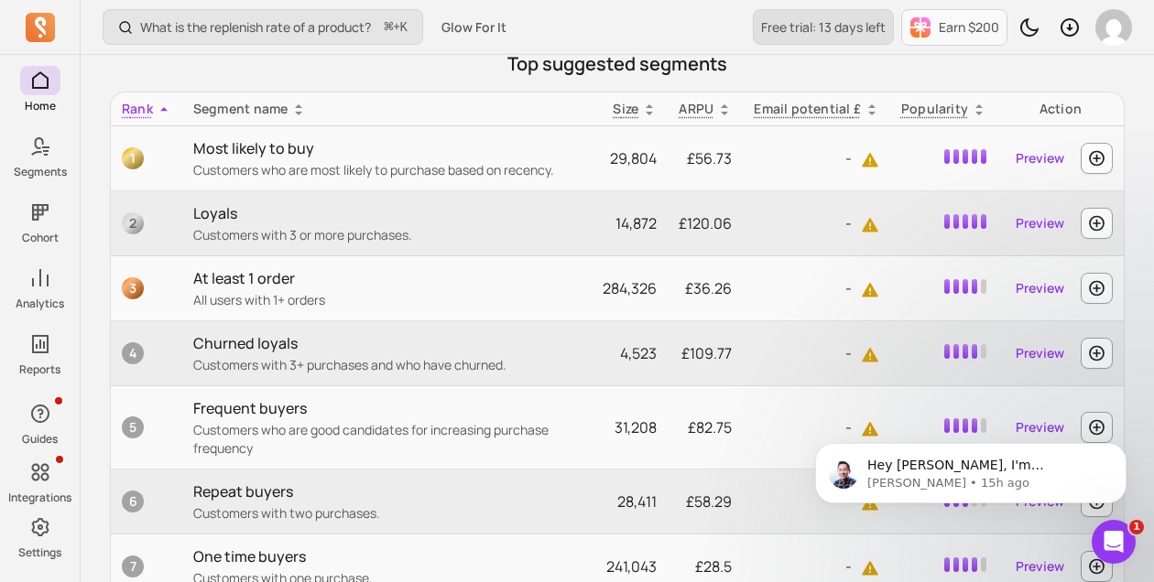
click at [777, 37] on link "Free trial: 13 days left" at bounding box center [823, 27] width 141 height 36
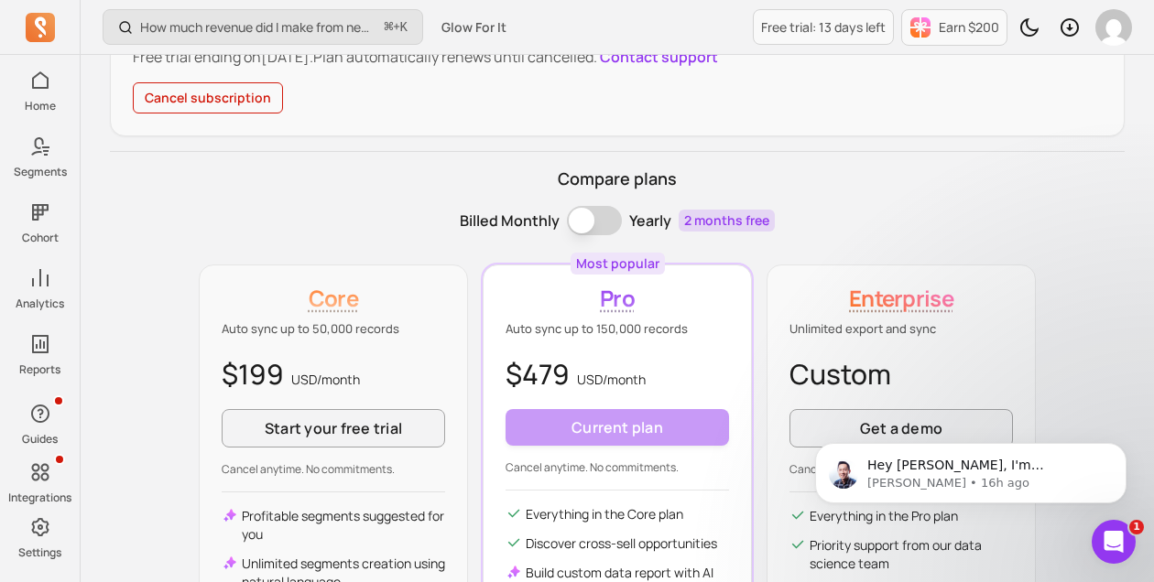
scroll to position [138, 0]
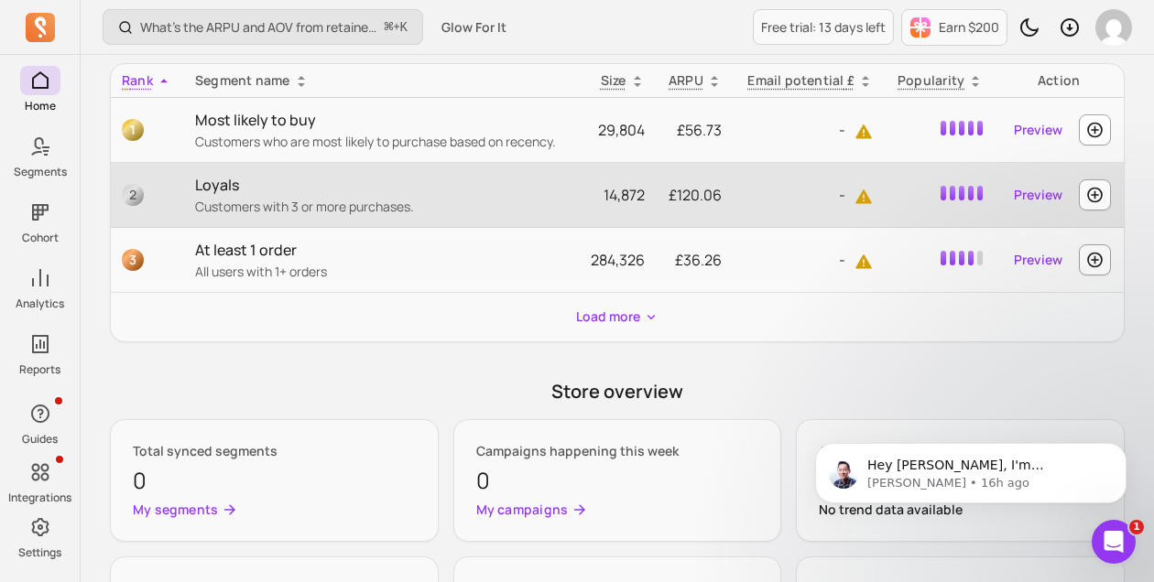
scroll to position [817, 0]
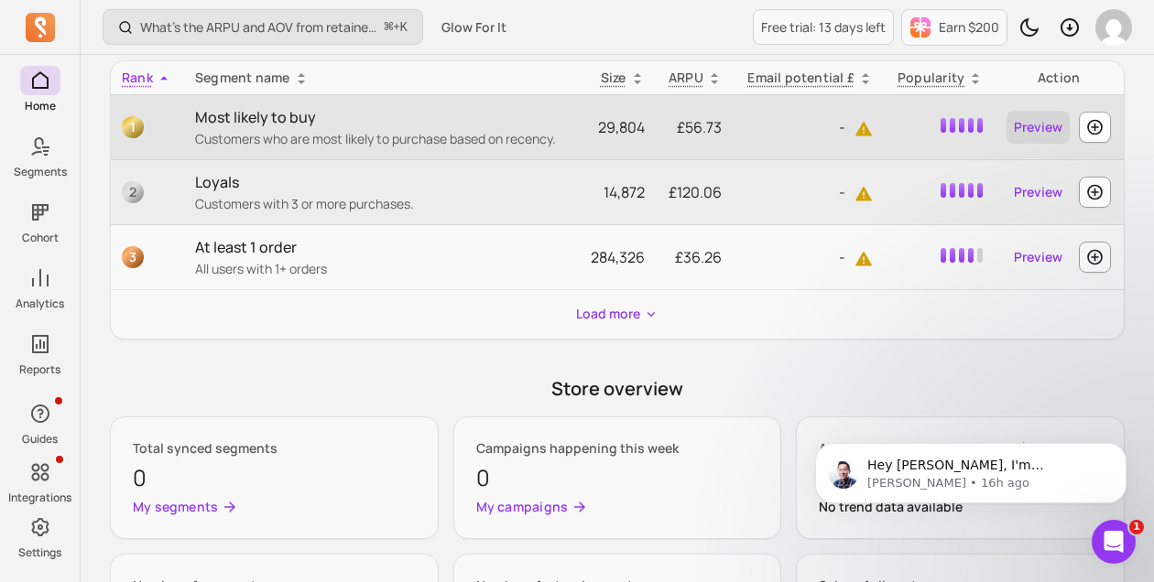
click at [1034, 128] on link "Preview" at bounding box center [1037, 127] width 63 height 33
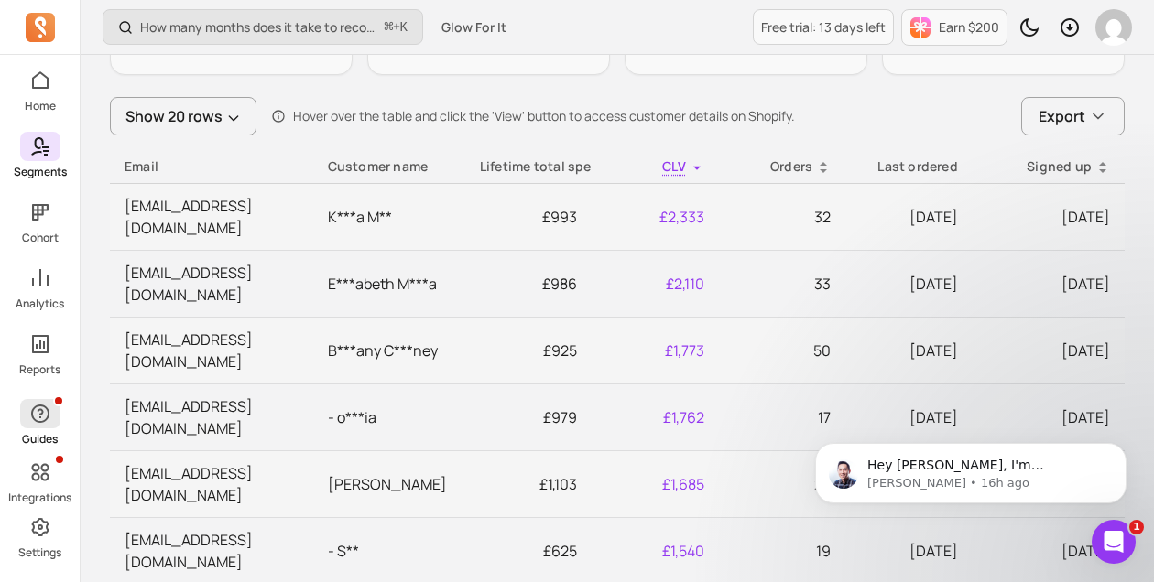
scroll to position [717, 0]
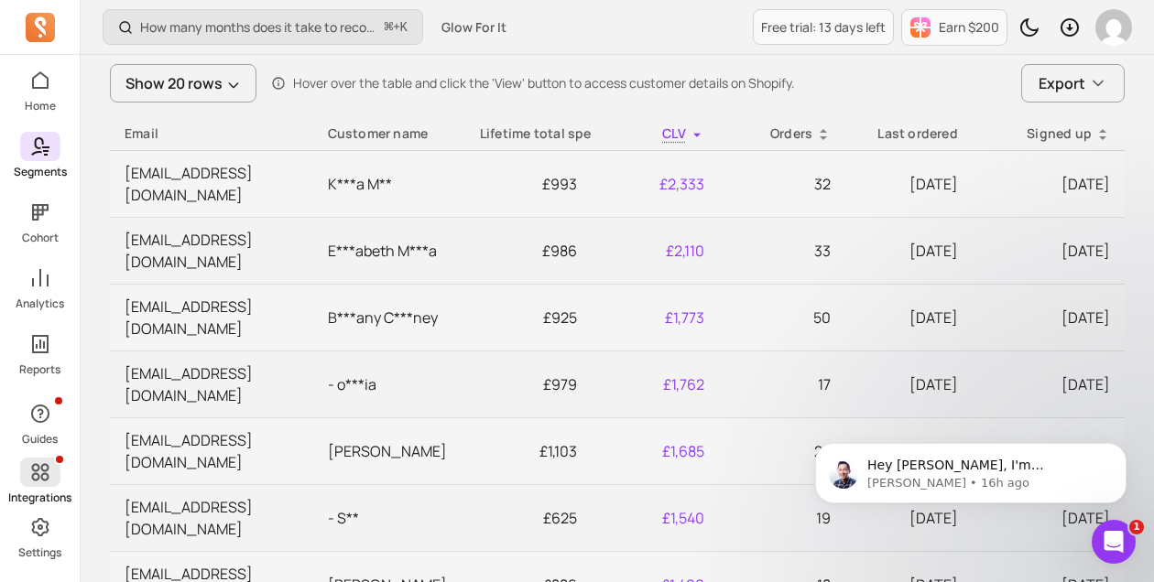
click at [33, 462] on icon at bounding box center [40, 473] width 22 height 22
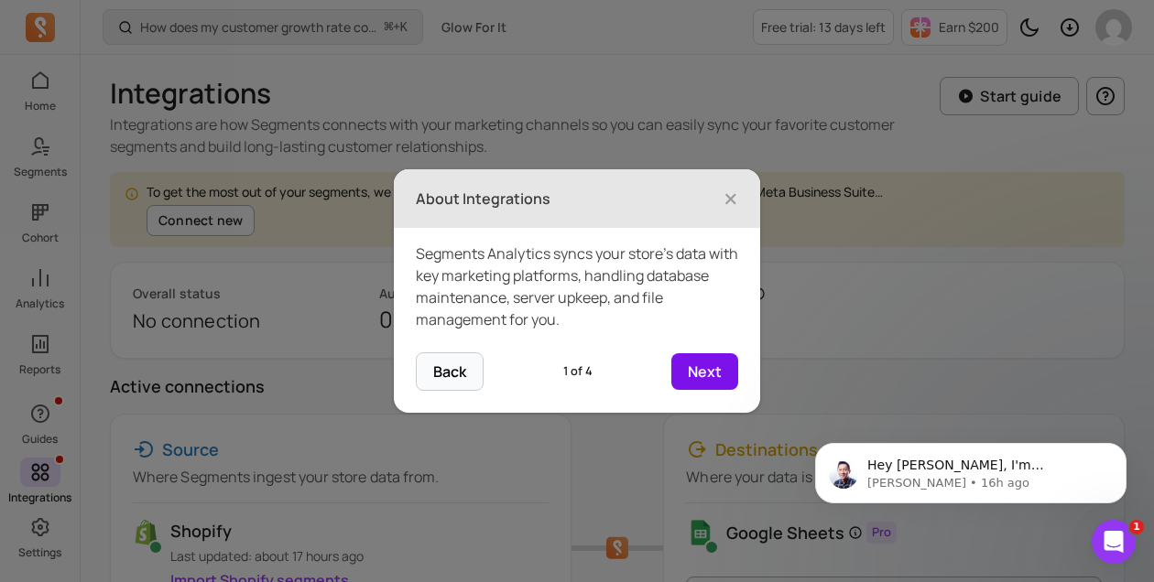
click at [704, 379] on button "Next" at bounding box center [704, 371] width 67 height 37
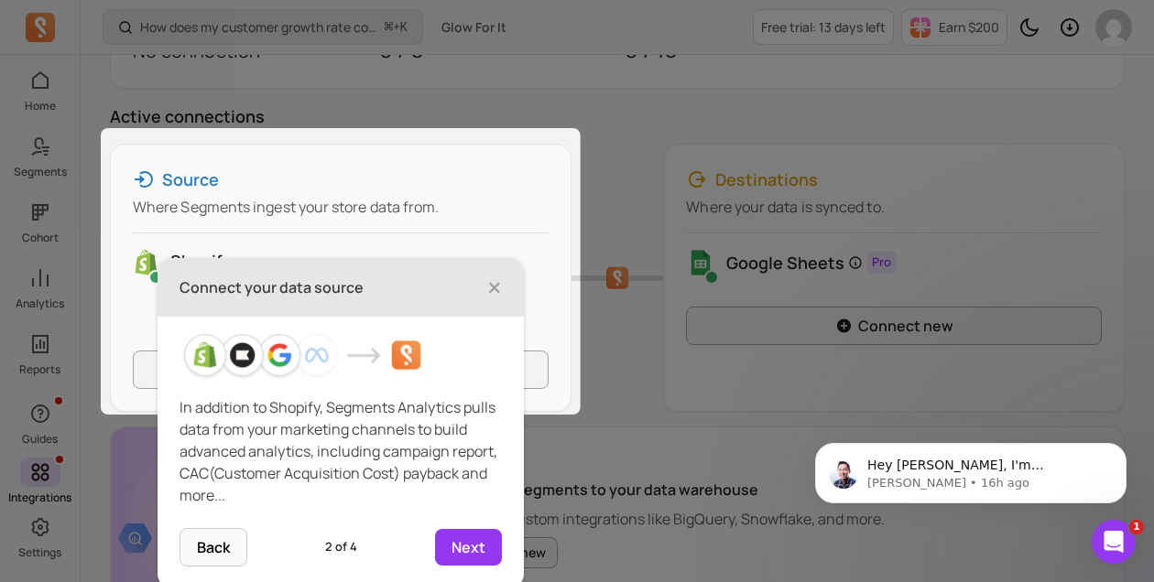
scroll to position [277, 0]
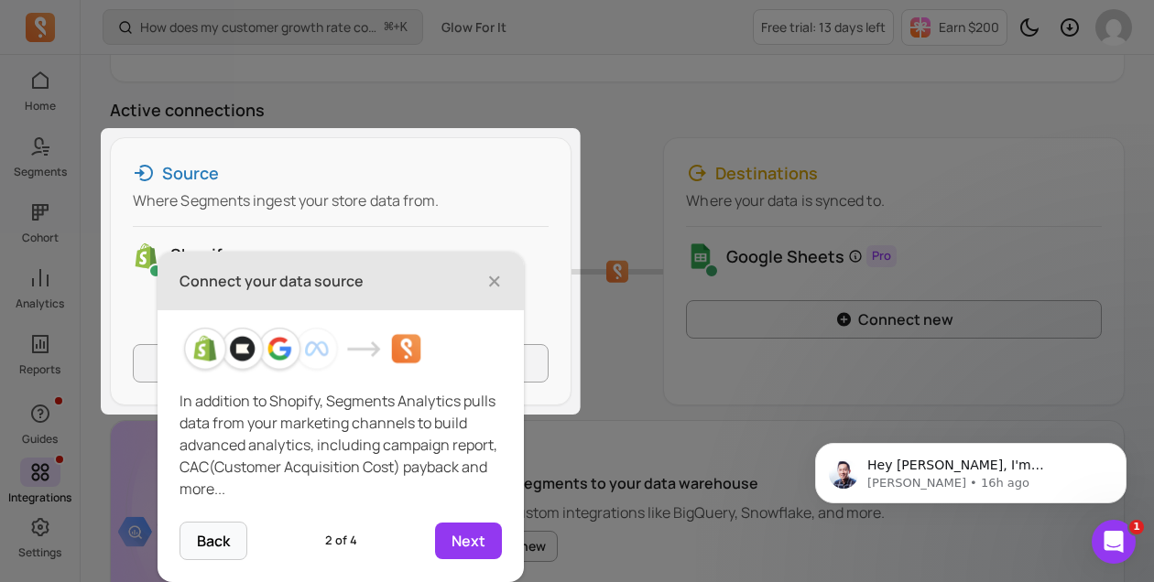
click at [505, 286] on header "Connect your data source ×" at bounding box center [340, 281] width 366 height 59
click at [500, 281] on span "×" at bounding box center [494, 281] width 15 height 40
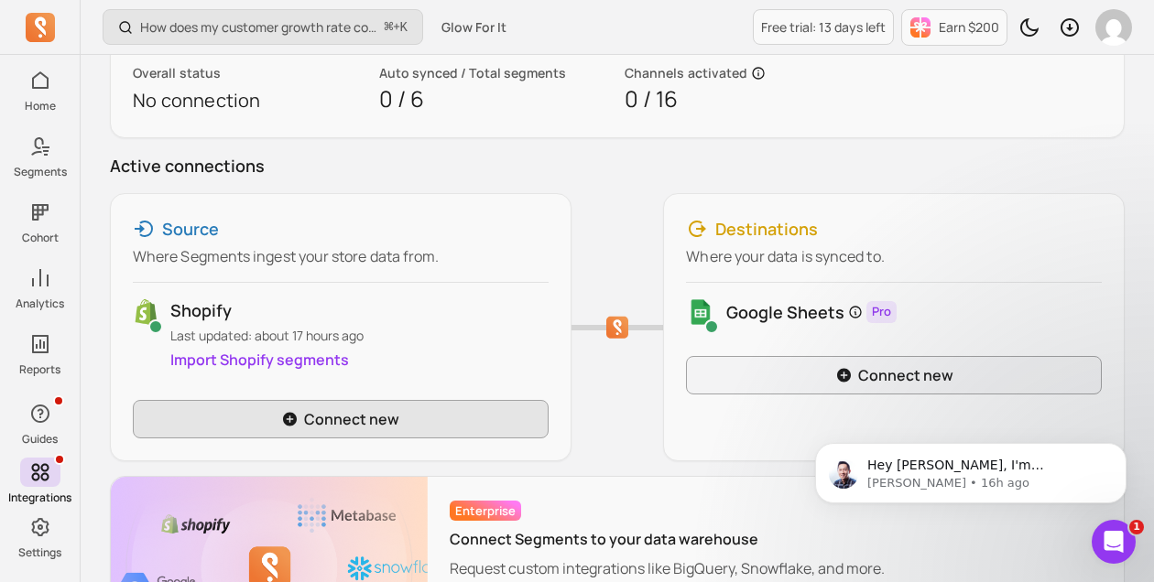
scroll to position [223, 0]
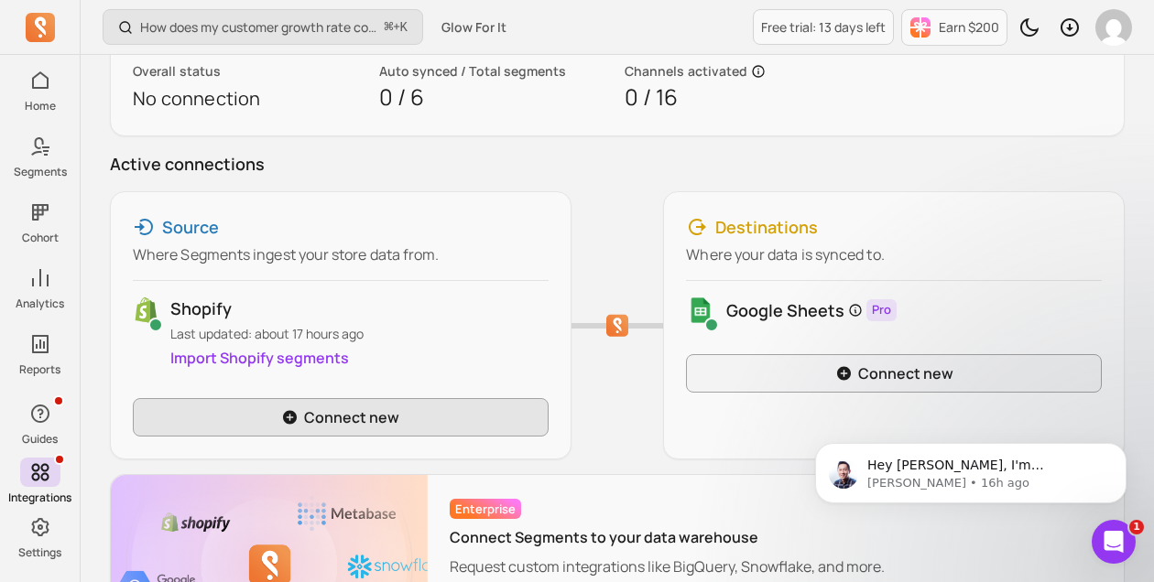
click at [429, 408] on link "Connect new" at bounding box center [341, 417] width 416 height 38
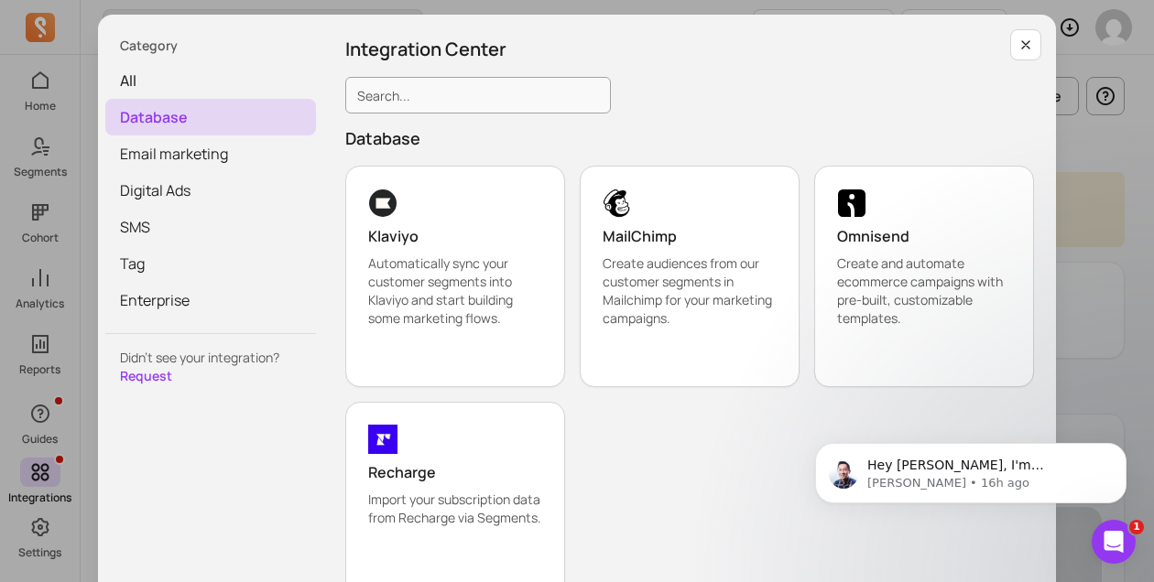
scroll to position [8, 0]
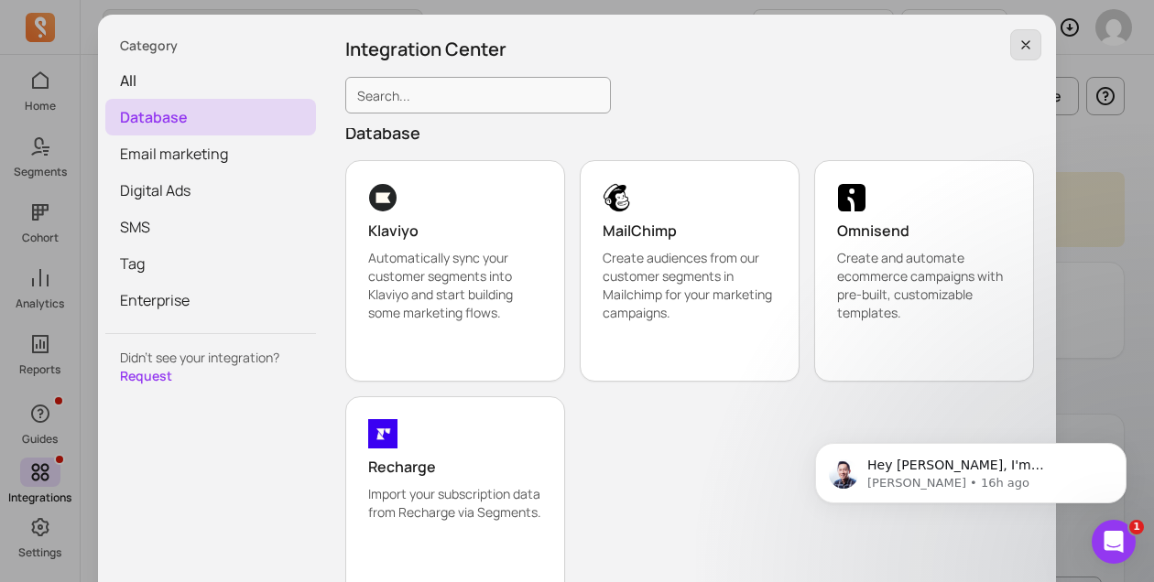
click at [1018, 47] on icon "button" at bounding box center [1025, 45] width 15 height 15
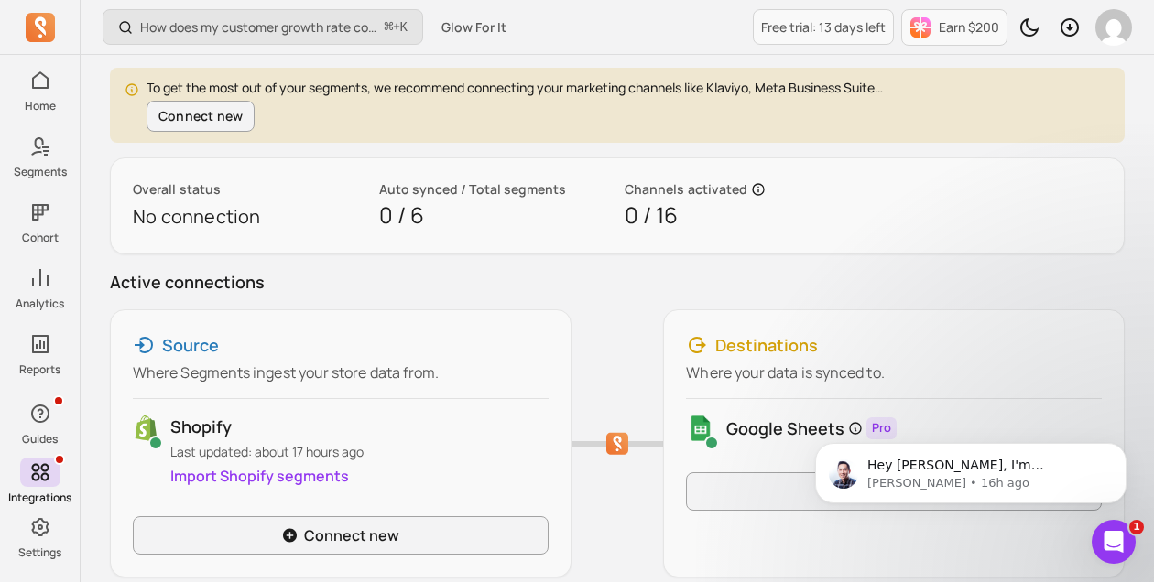
scroll to position [270, 0]
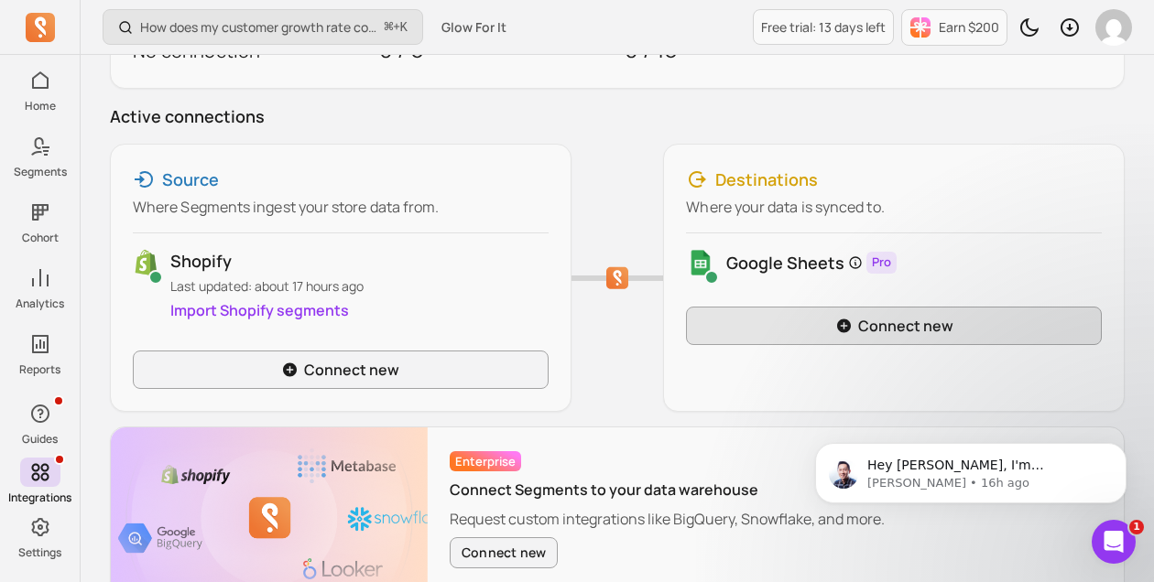
click at [748, 335] on link "Connect new" at bounding box center [894, 326] width 416 height 38
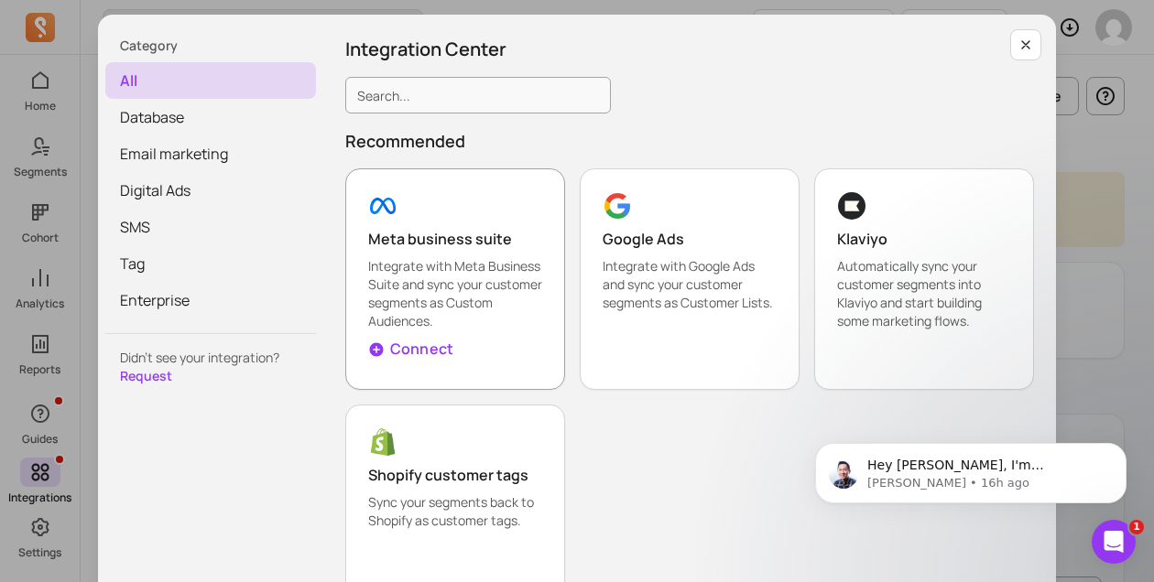
click at [403, 348] on p "Connect" at bounding box center [421, 349] width 63 height 22
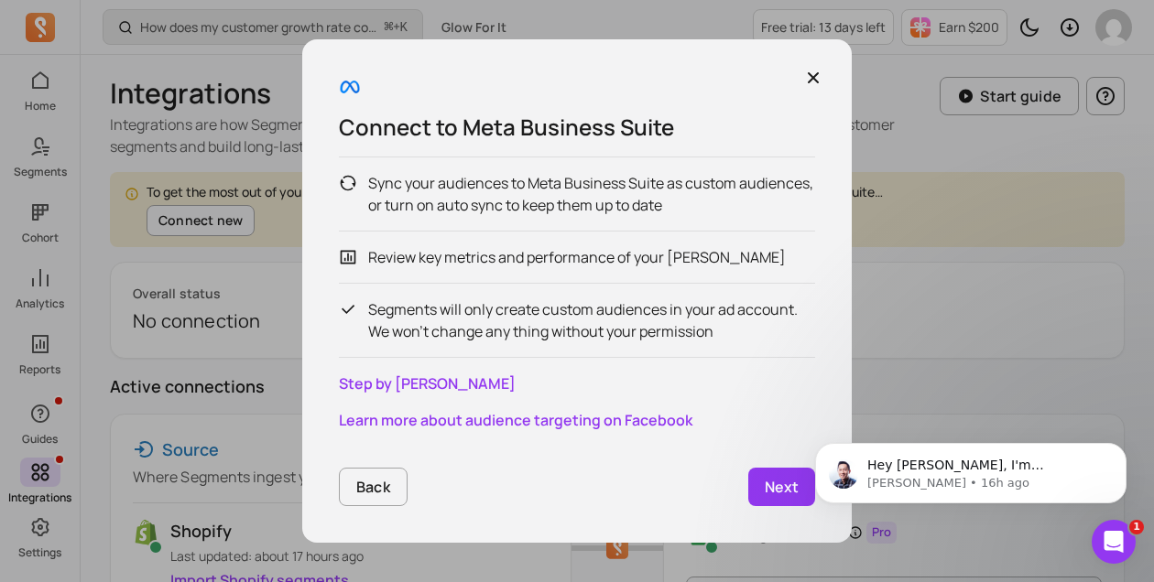
click at [778, 476] on p "Next" at bounding box center [782, 487] width 34 height 22
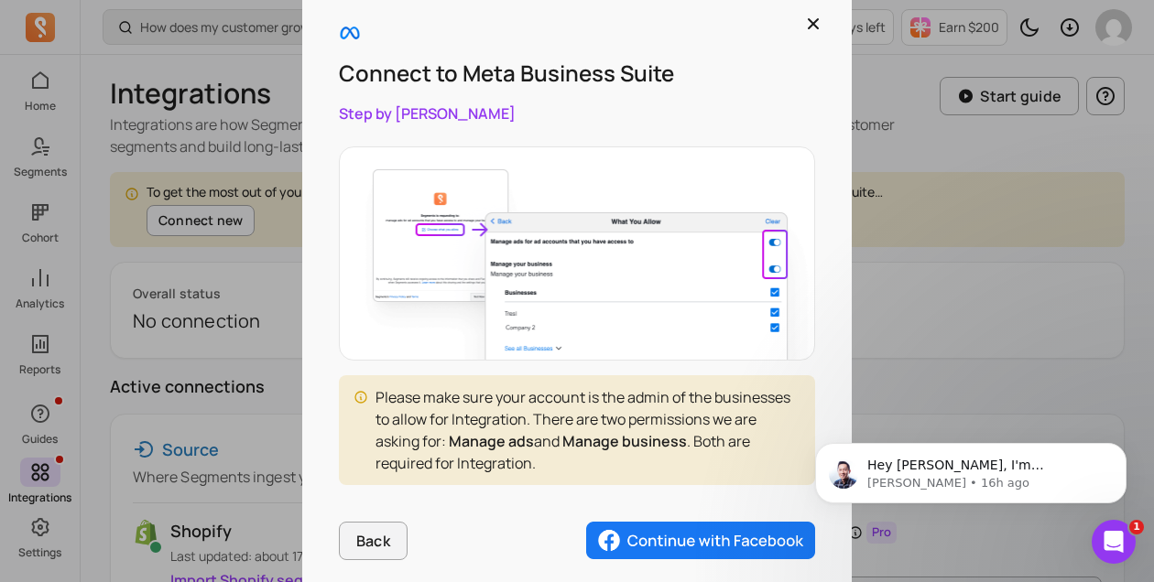
click at [671, 523] on img "button" at bounding box center [700, 541] width 229 height 38
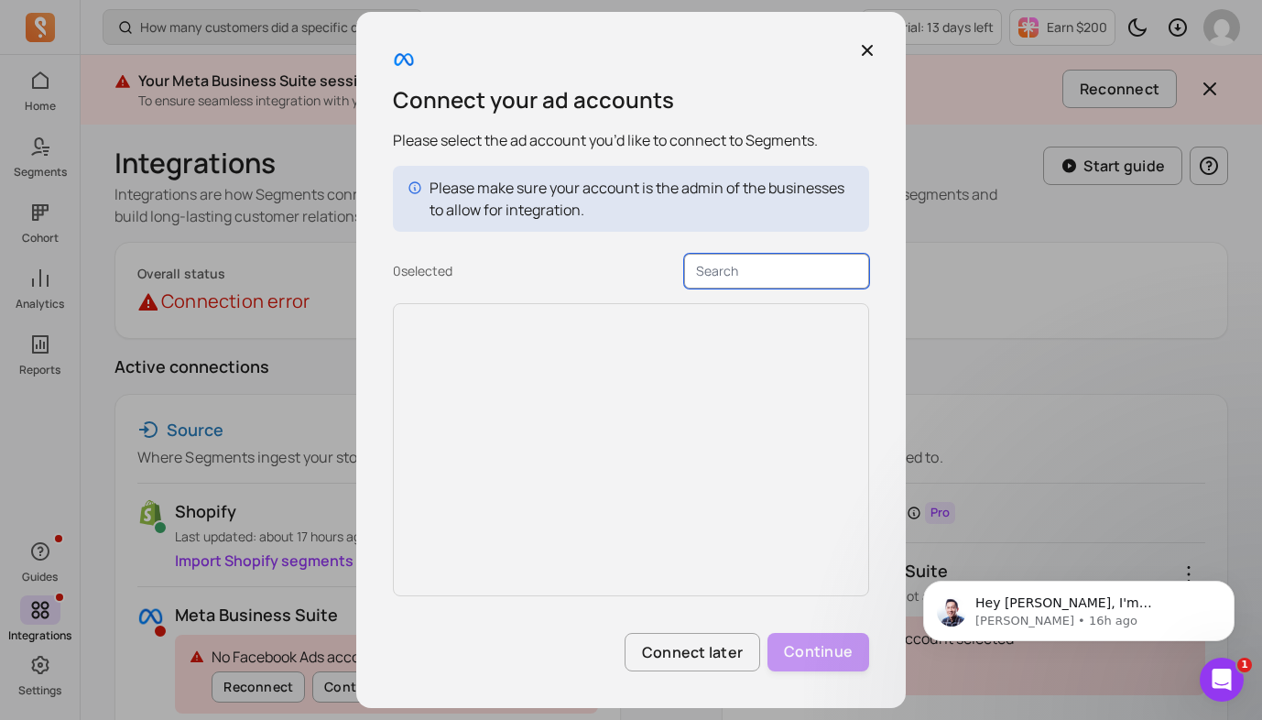
click at [812, 285] on input "text" at bounding box center [776, 271] width 185 height 35
type input "g"
click at [865, 44] on icon "button" at bounding box center [867, 50] width 18 height 18
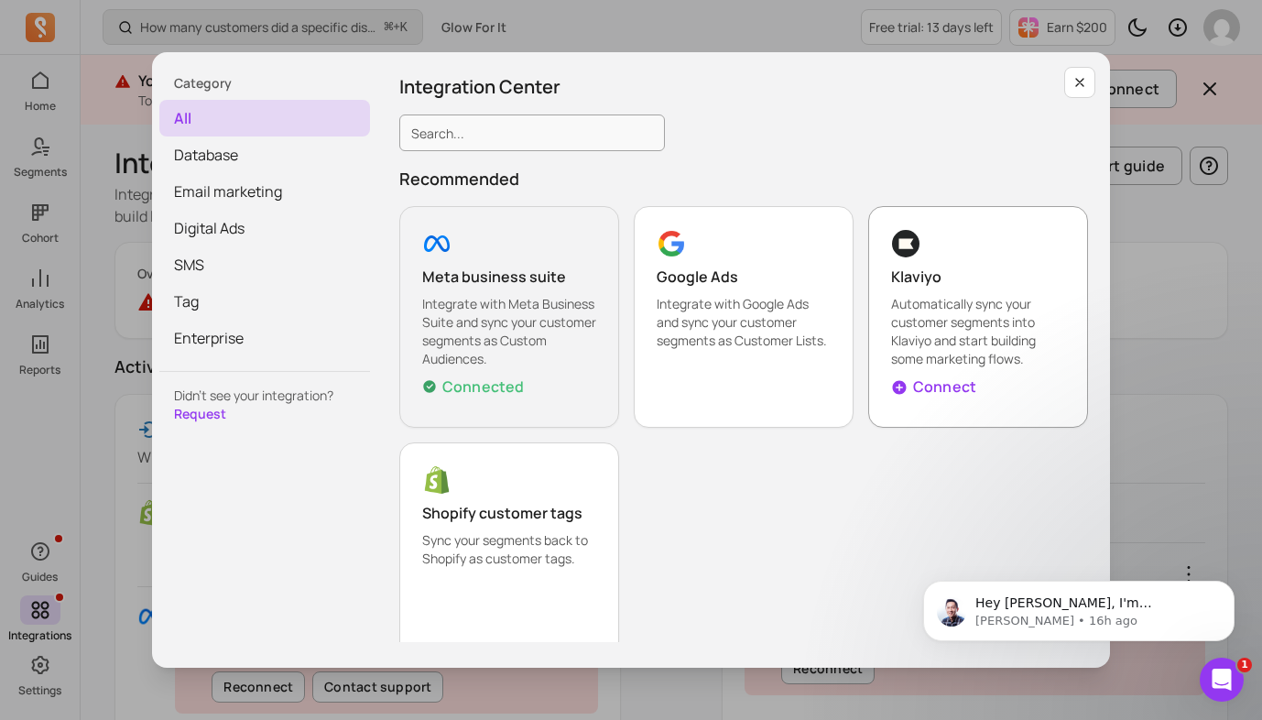
click at [924, 345] on p "Automatically sync your customer segments into Klaviyo and start building some …" at bounding box center [978, 331] width 174 height 73
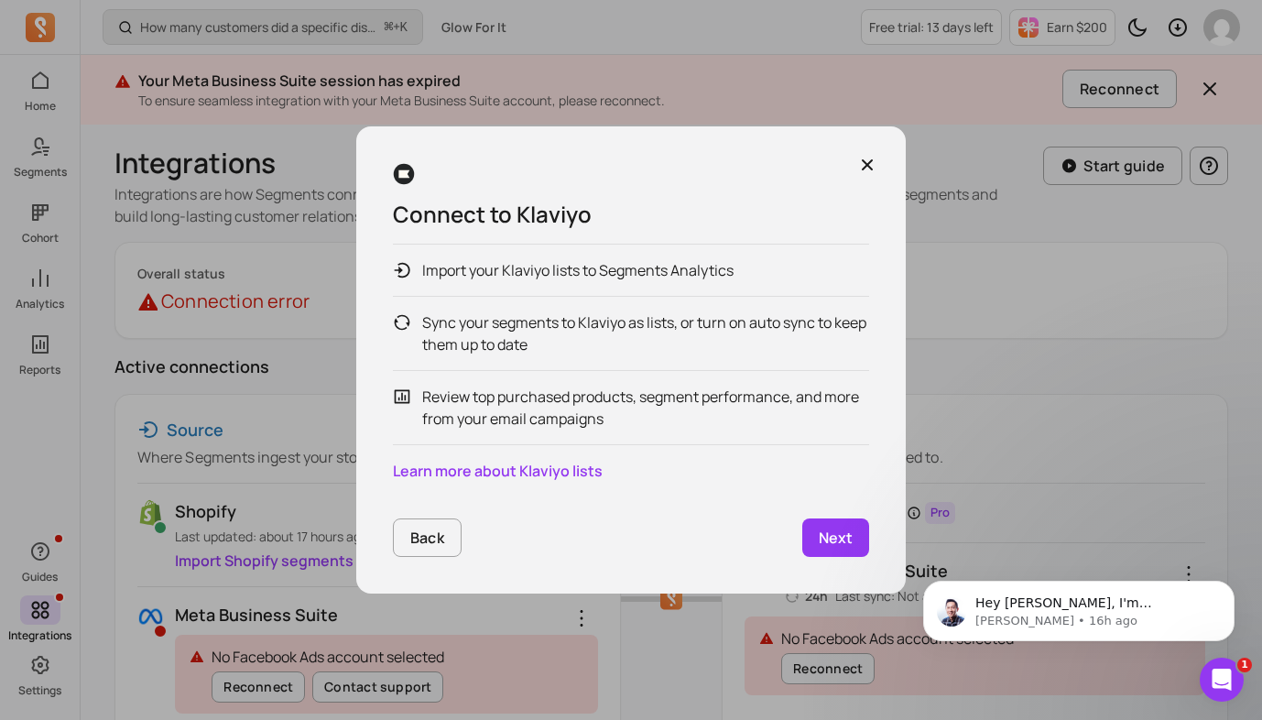
click at [813, 539] on link "Next" at bounding box center [835, 537] width 67 height 38
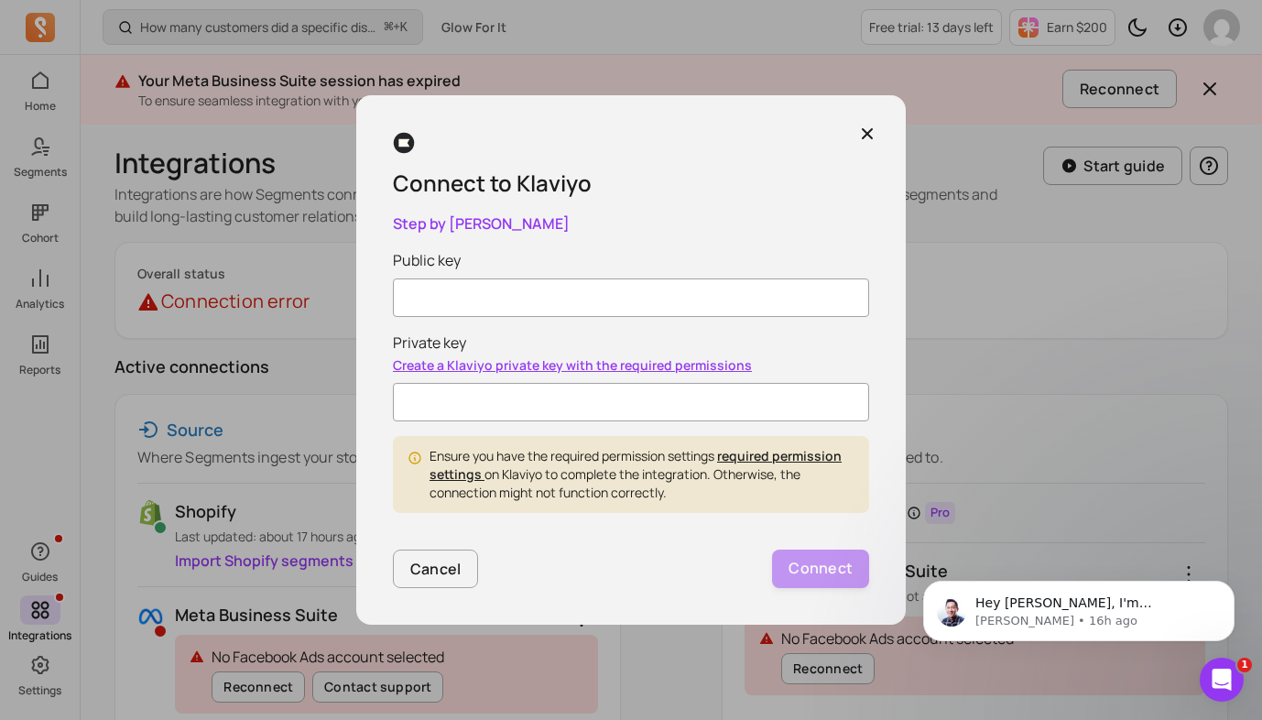
click at [717, 299] on input "Public key" at bounding box center [631, 297] width 476 height 38
click at [457, 223] on link "Step by step guide" at bounding box center [481, 223] width 177 height 20
click at [436, 299] on input "Public key" at bounding box center [631, 297] width 476 height 38
click at [444, 396] on input "Private key" at bounding box center [631, 402] width 476 height 38
paste input "pk_47e72f53fc5c0ca00389de57a2ee795fb4"
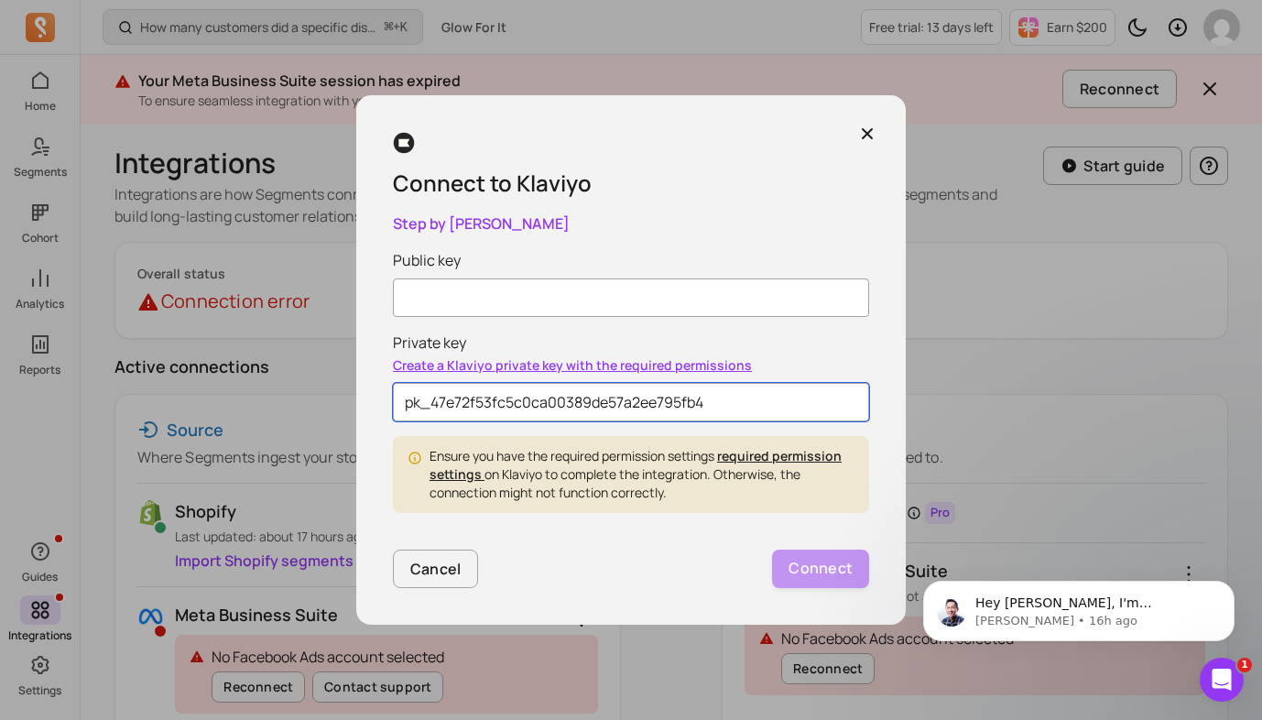
type input "pk_47e72f53fc5c0ca00389de57a2ee795fb4"
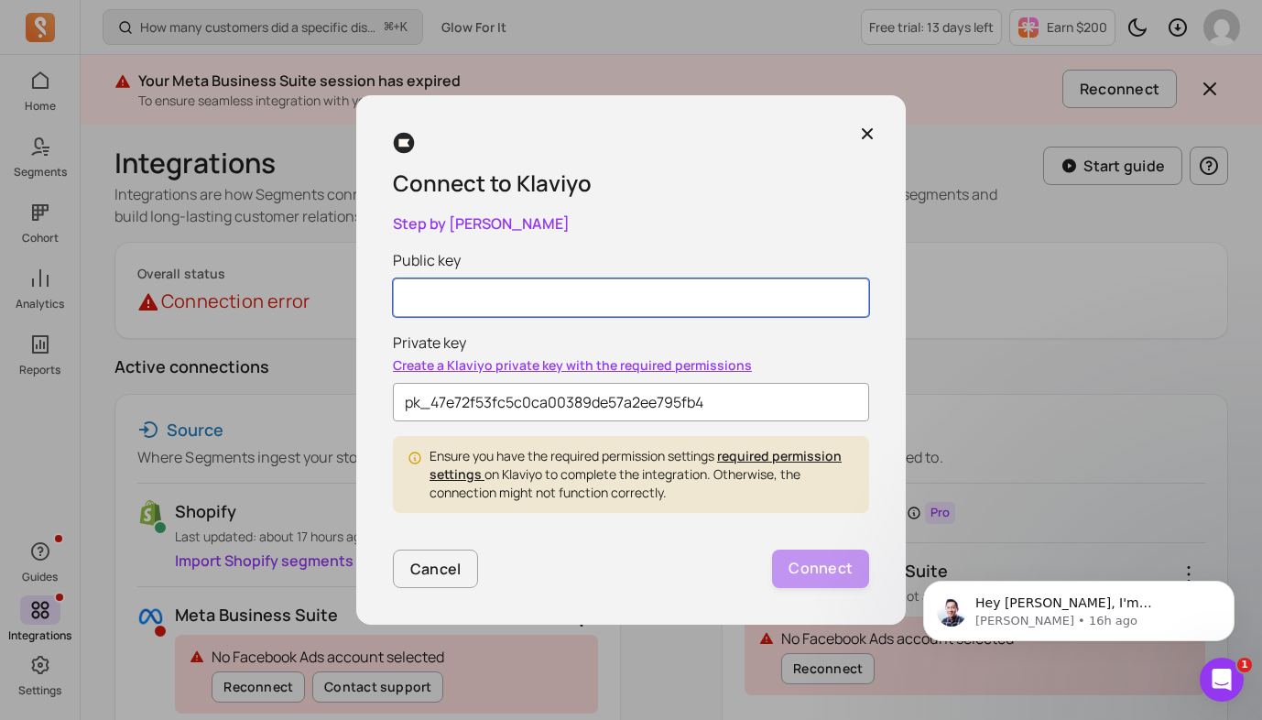
click at [602, 308] on input "Public key" at bounding box center [631, 297] width 476 height 38
click at [473, 223] on link "Step by step guide" at bounding box center [481, 223] width 177 height 20
click at [455, 297] on input "Public key" at bounding box center [631, 297] width 476 height 38
paste input "SReaEh"
type input "SReaEh"
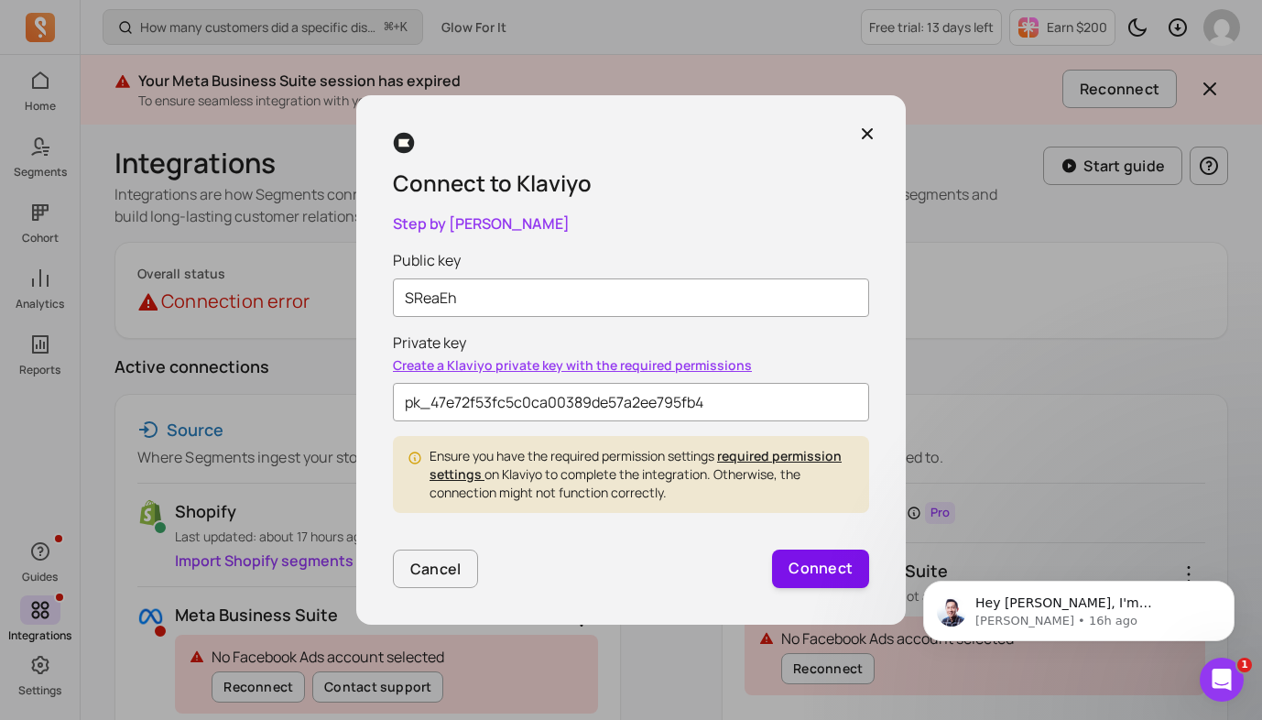
click at [785, 576] on button "Connect" at bounding box center [820, 568] width 97 height 38
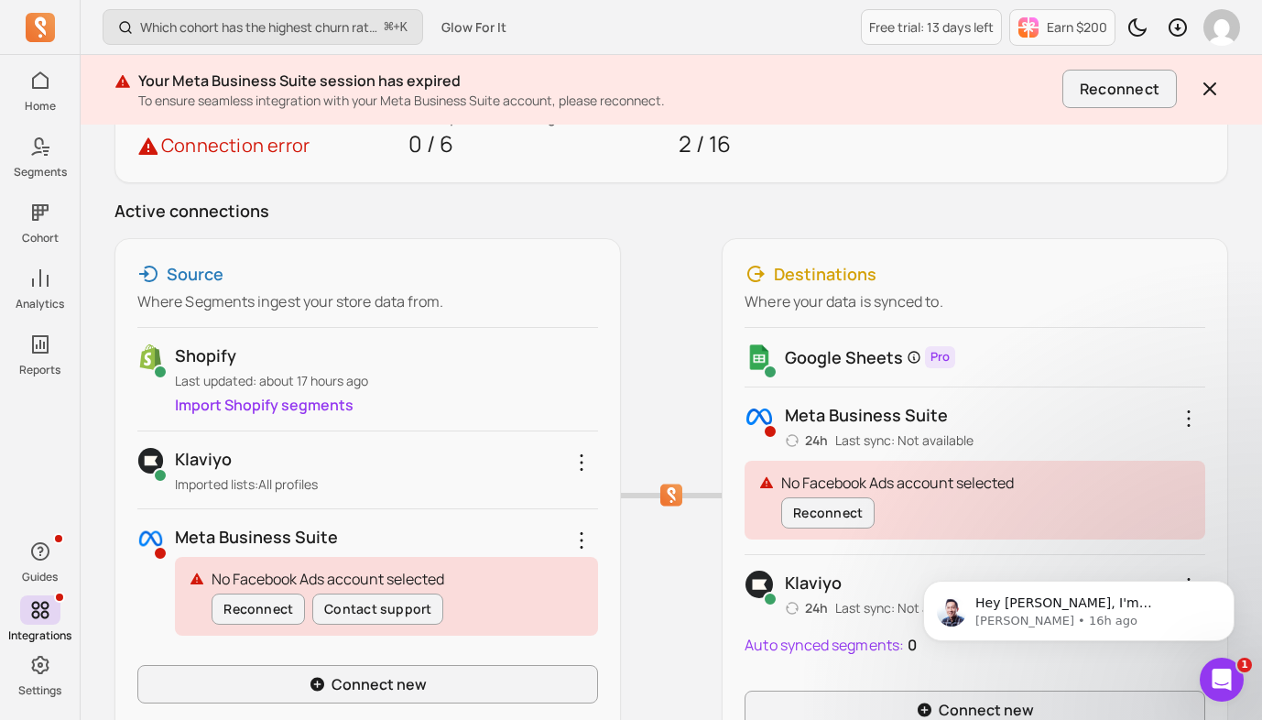
scroll to position [169, 0]
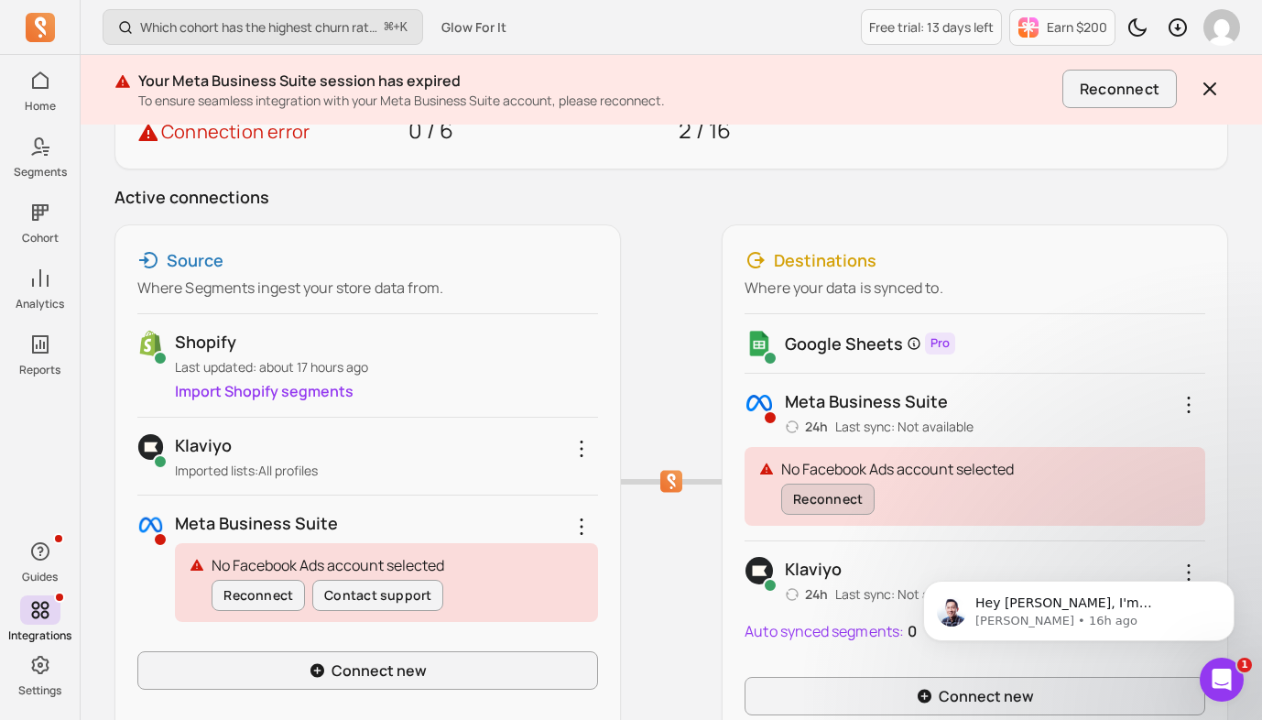
click at [836, 497] on button "Reconnect" at bounding box center [827, 498] width 93 height 31
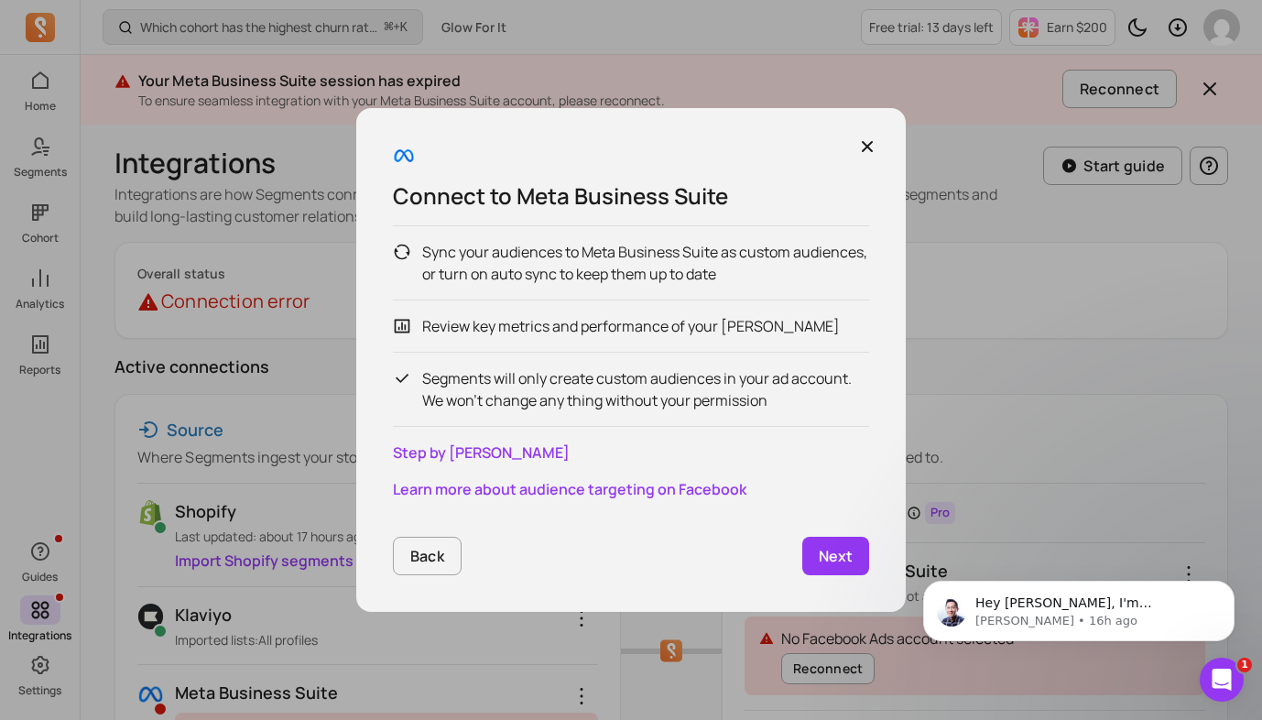
click at [836, 549] on p "Next" at bounding box center [836, 556] width 34 height 22
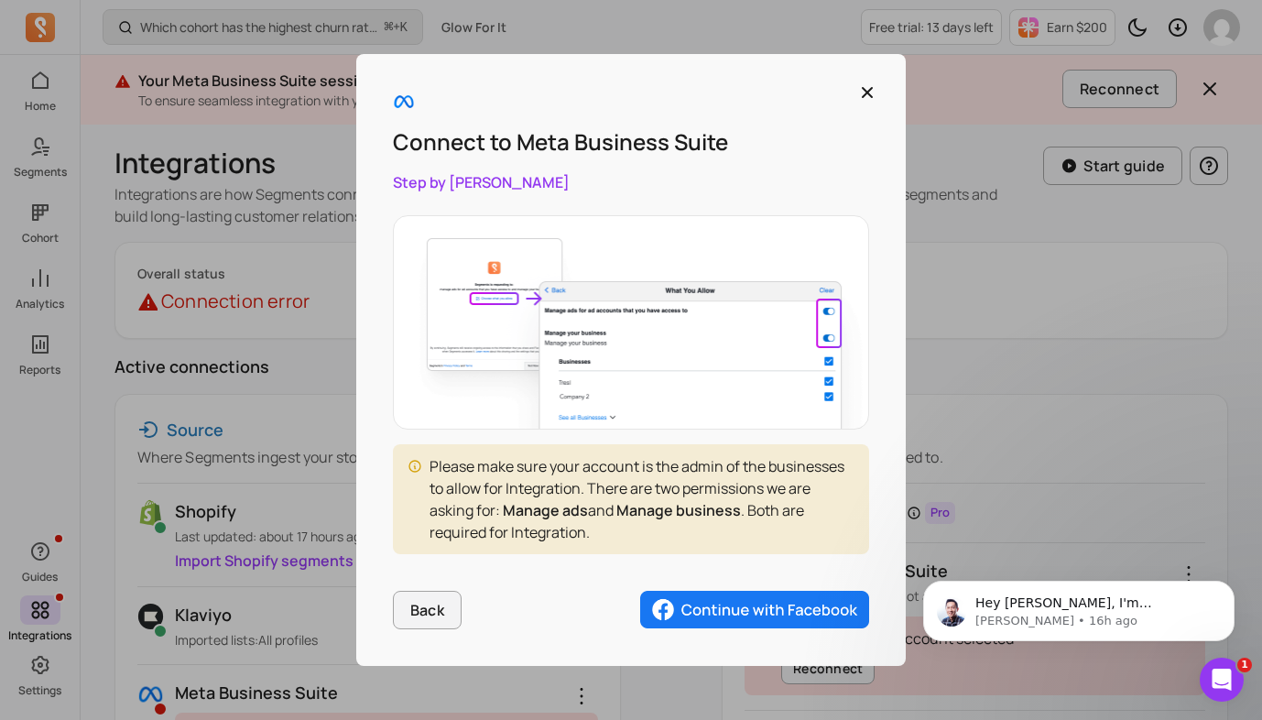
click at [768, 581] on img "button" at bounding box center [754, 610] width 229 height 38
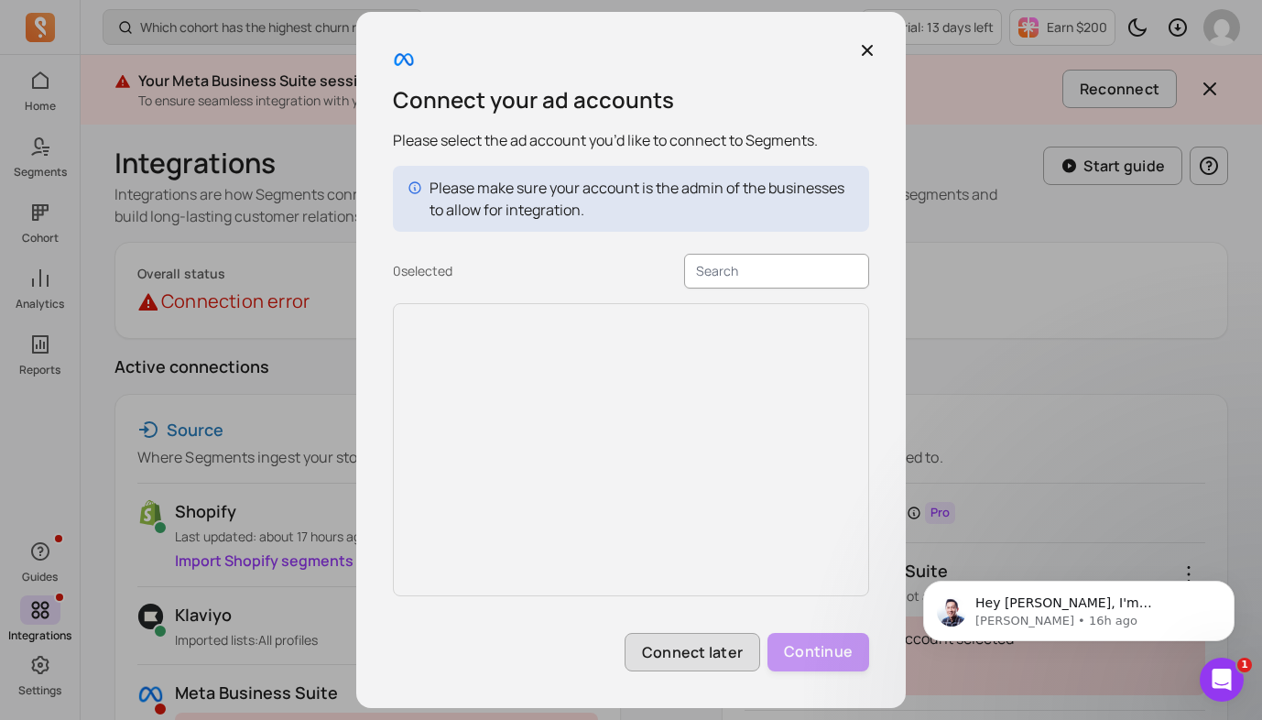
click at [706, 581] on button "Connect later" at bounding box center [693, 652] width 136 height 38
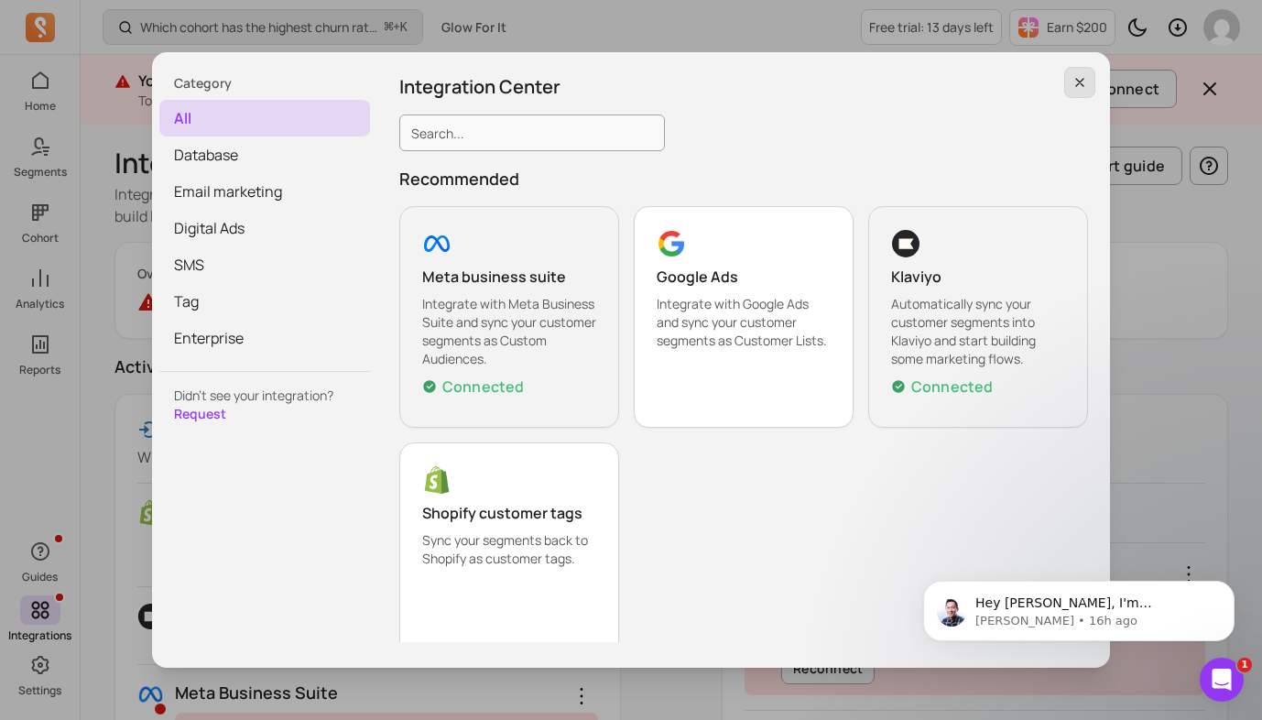
click at [1082, 81] on icon "button" at bounding box center [1079, 82] width 15 height 15
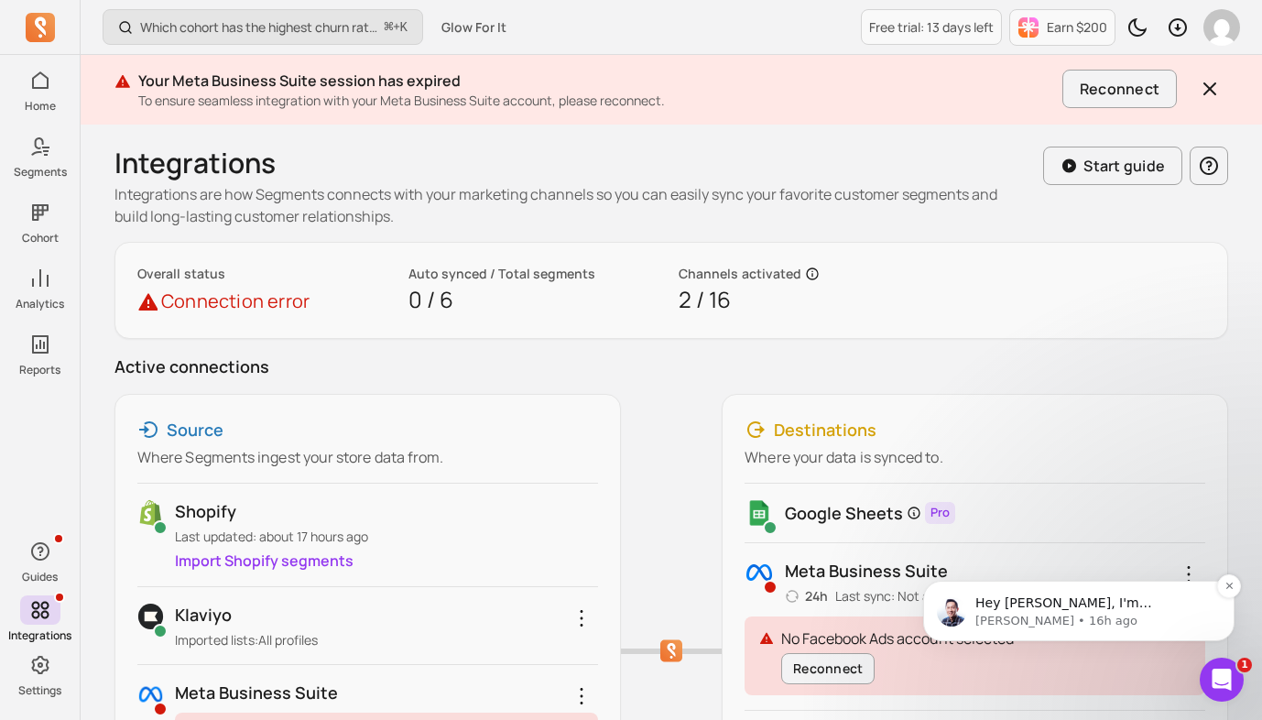
click at [1038, 581] on p "Hey [PERSON_NAME], I'm [PERSON_NAME], CEO &amp; co-founder at Segments. To bett…" at bounding box center [1093, 603] width 236 height 18
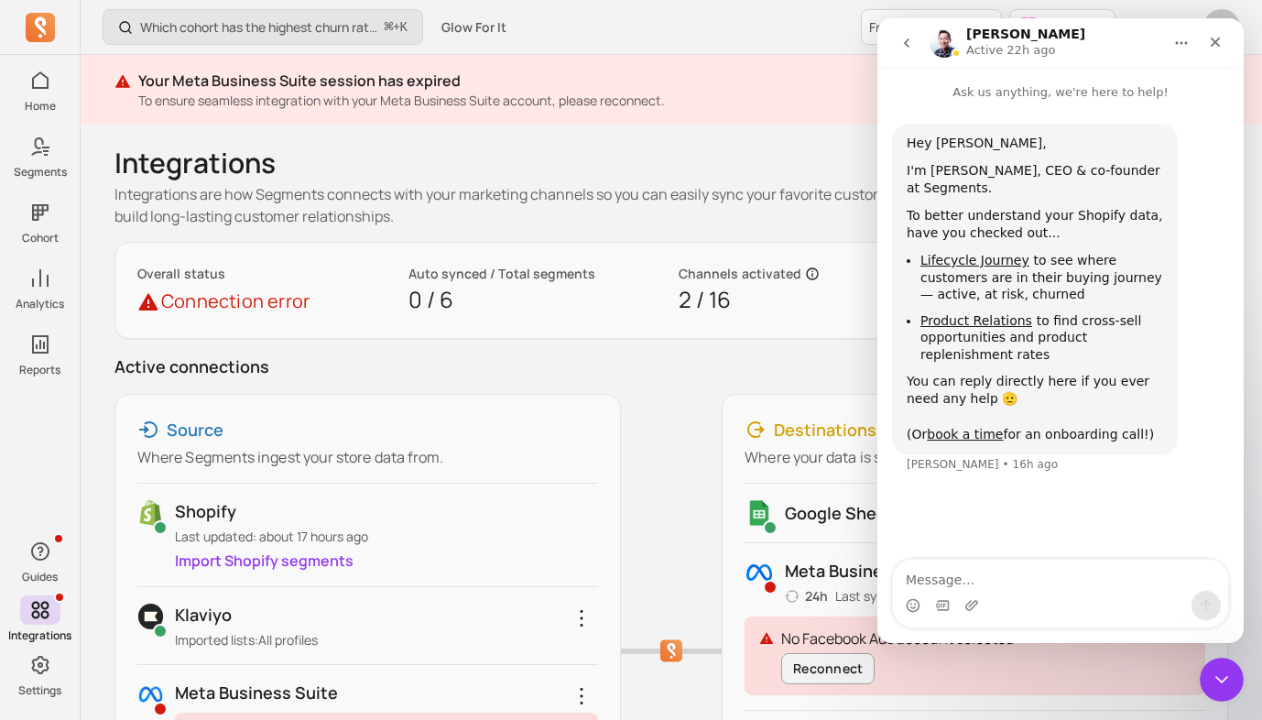
click at [1038, 575] on textarea "Message…" at bounding box center [1060, 574] width 335 height 31
type textarea "Hi"
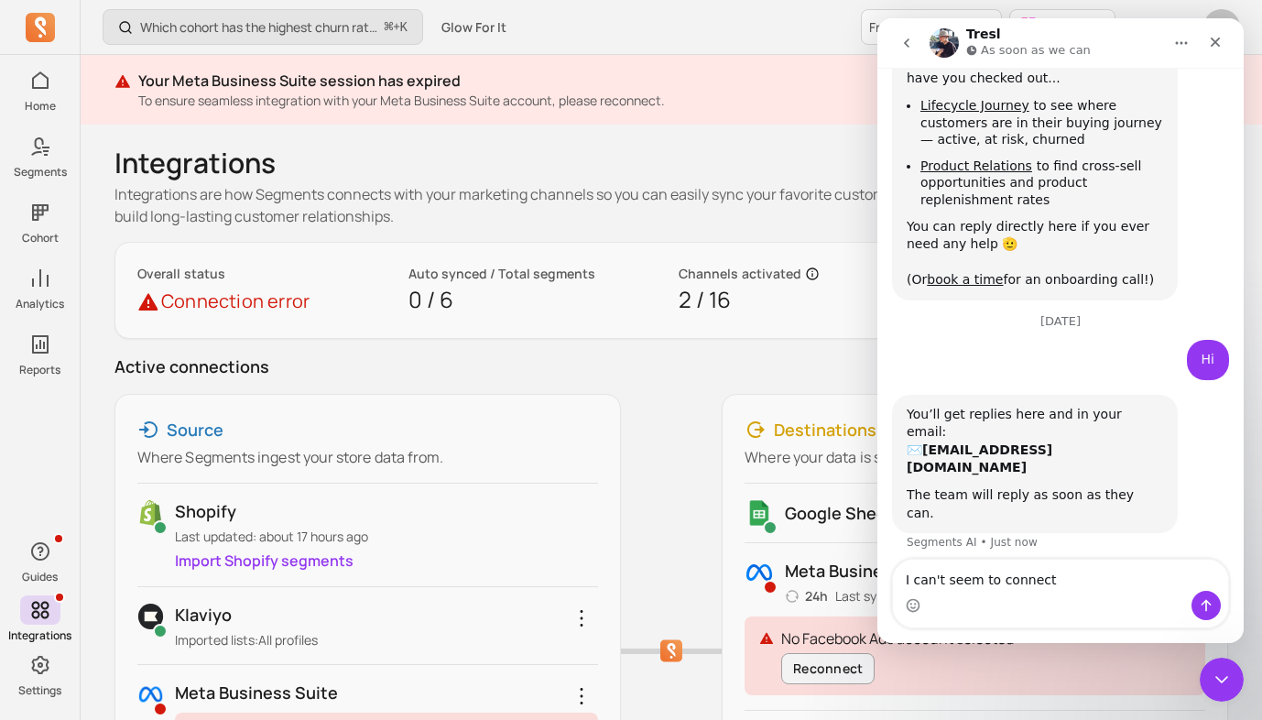
scroll to position [165, 0]
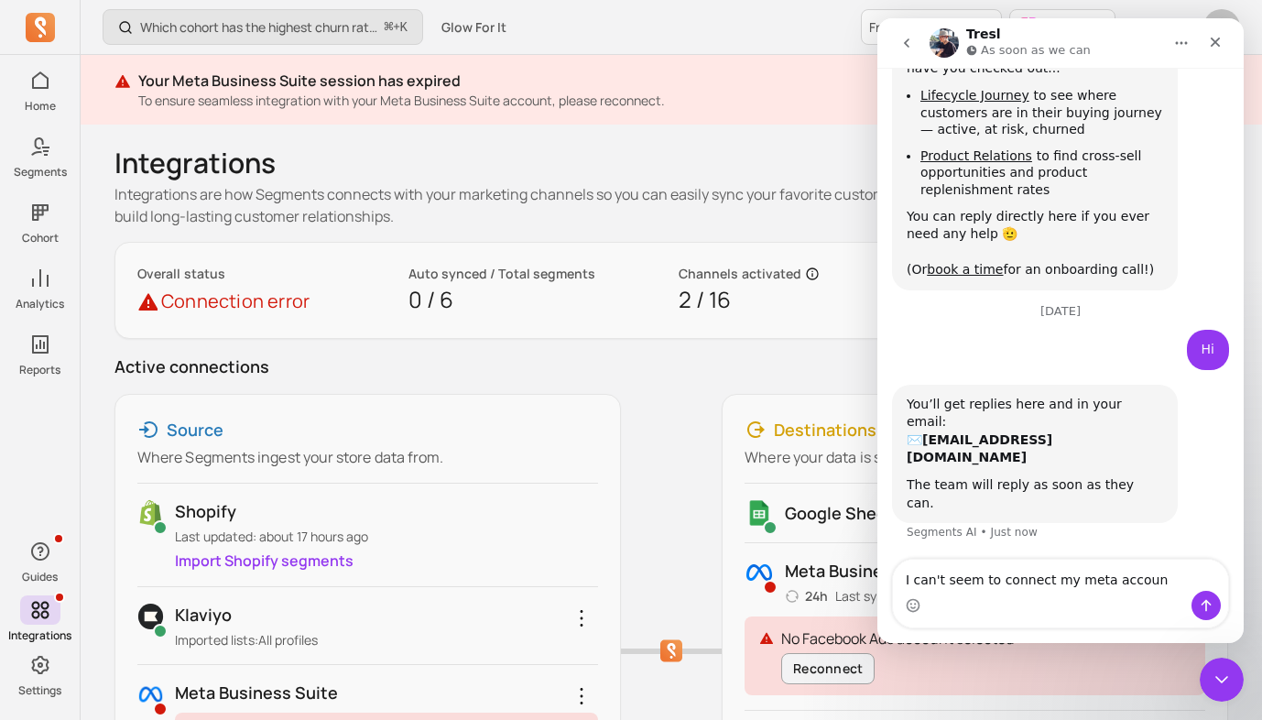
type textarea "I can't seem to connect my meta account"
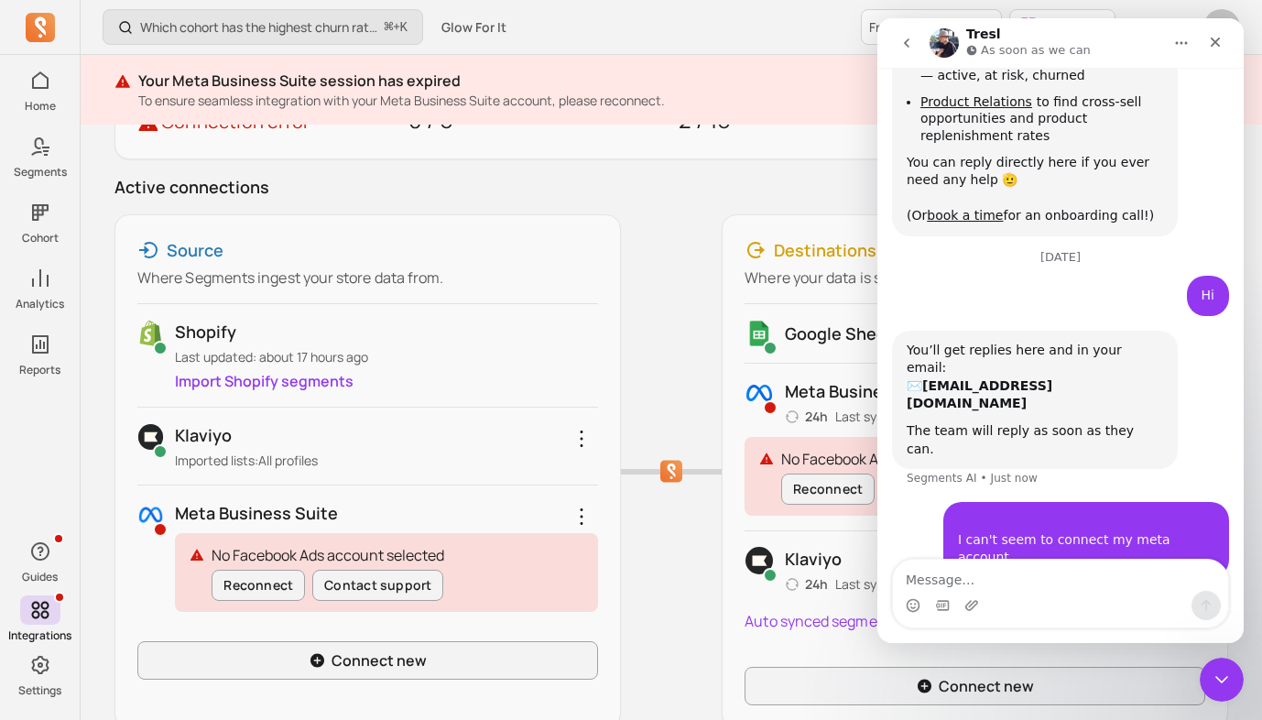
scroll to position [190, 0]
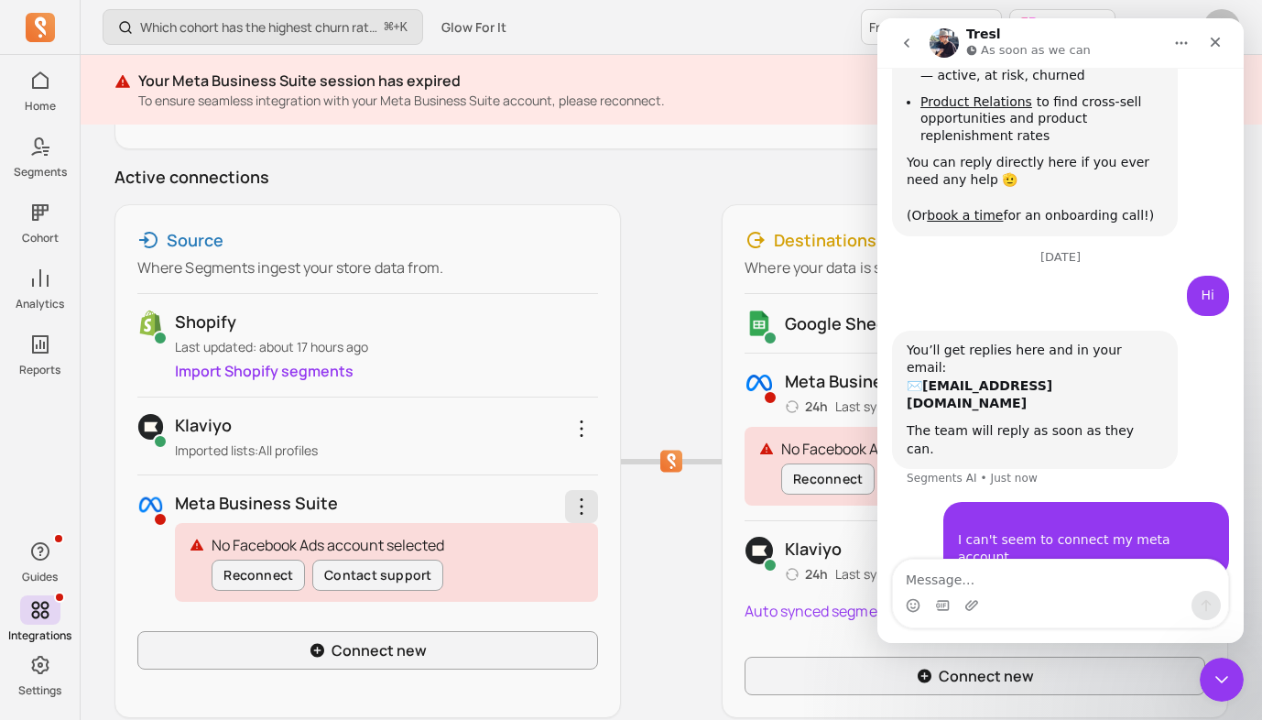
click at [579, 516] on icon "button" at bounding box center [581, 506] width 22 height 22
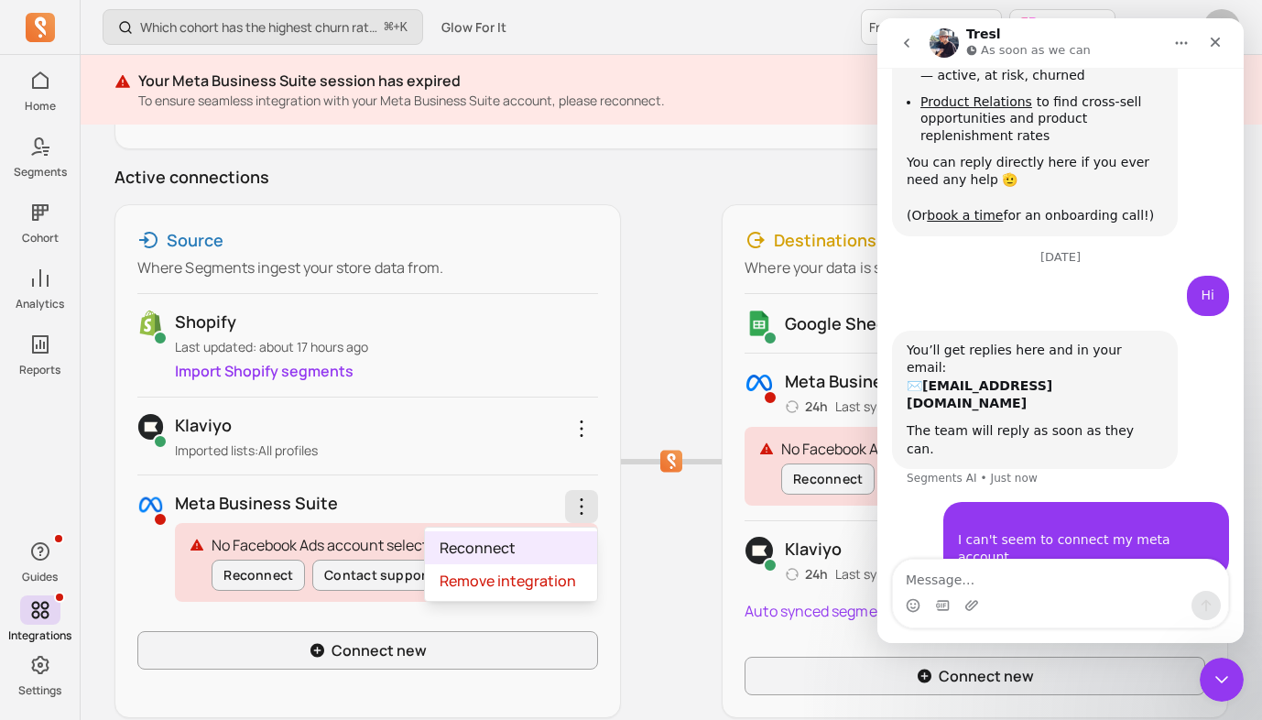
click at [508, 541] on link "Reconnect" at bounding box center [511, 547] width 172 height 33
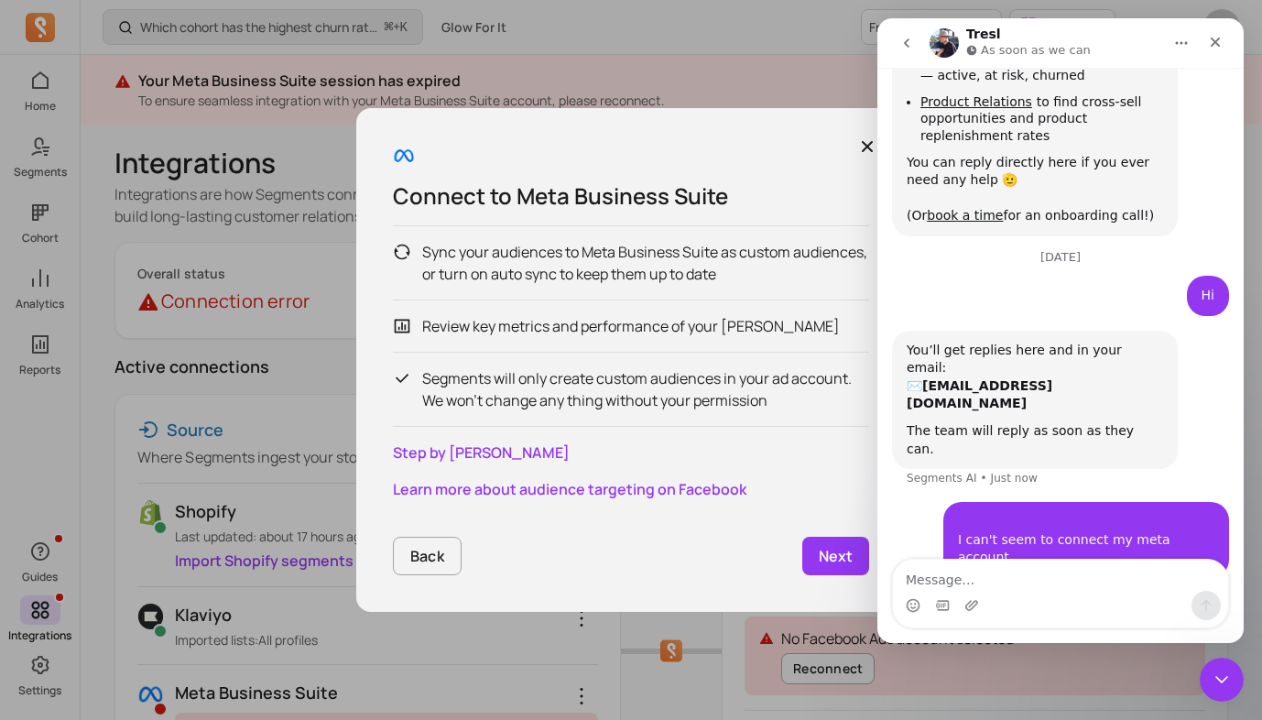
click at [826, 567] on link "Next" at bounding box center [835, 556] width 67 height 38
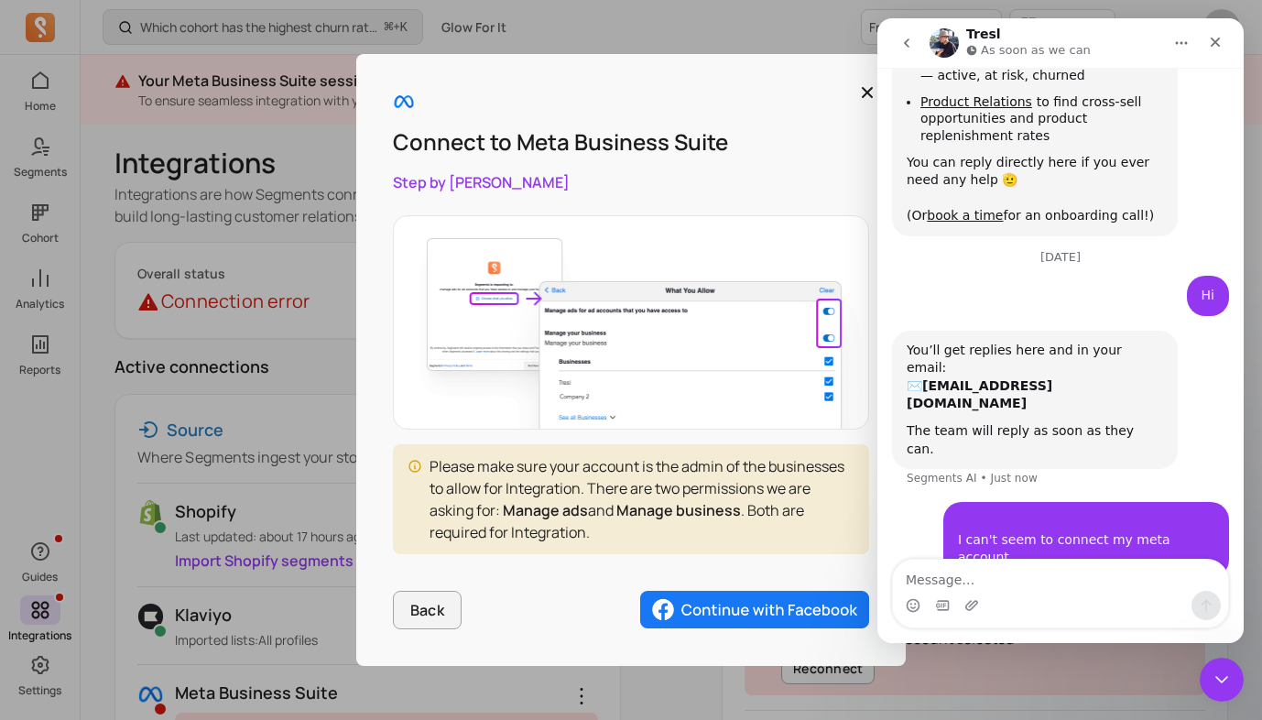
click at [762, 581] on img "button" at bounding box center [754, 610] width 229 height 38
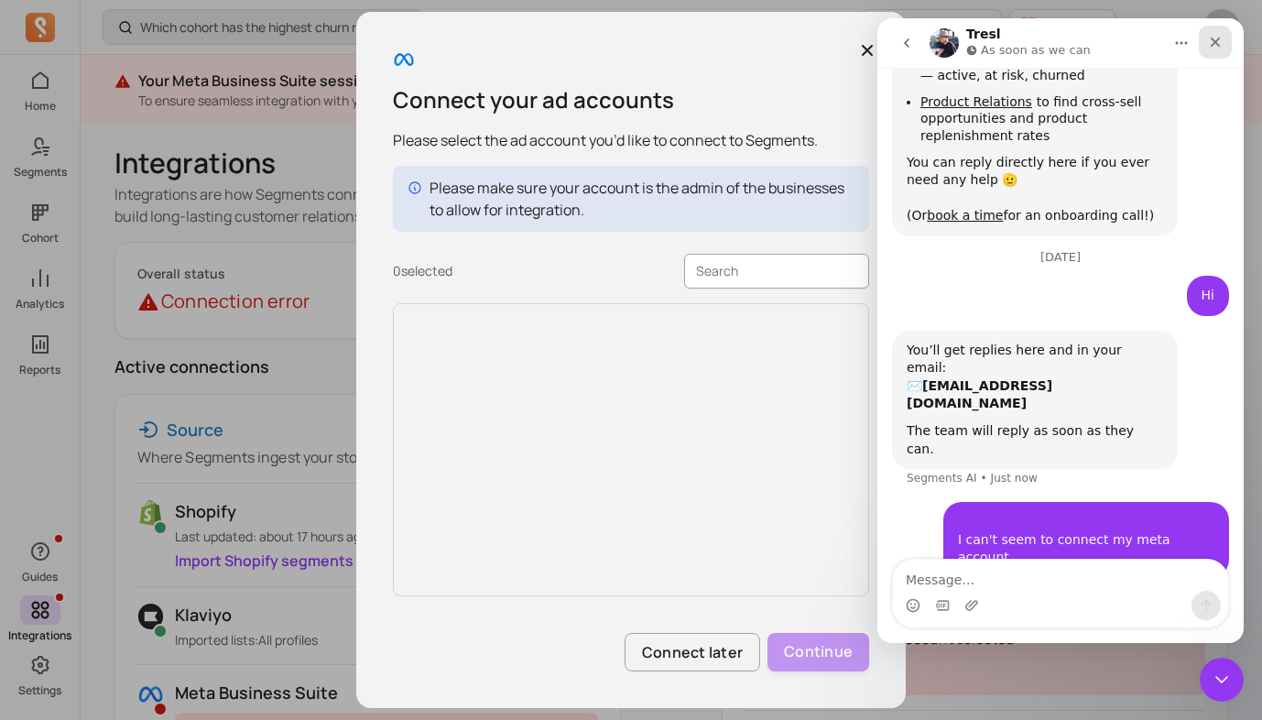
click at [1153, 36] on icon "Close" at bounding box center [1215, 42] width 15 height 15
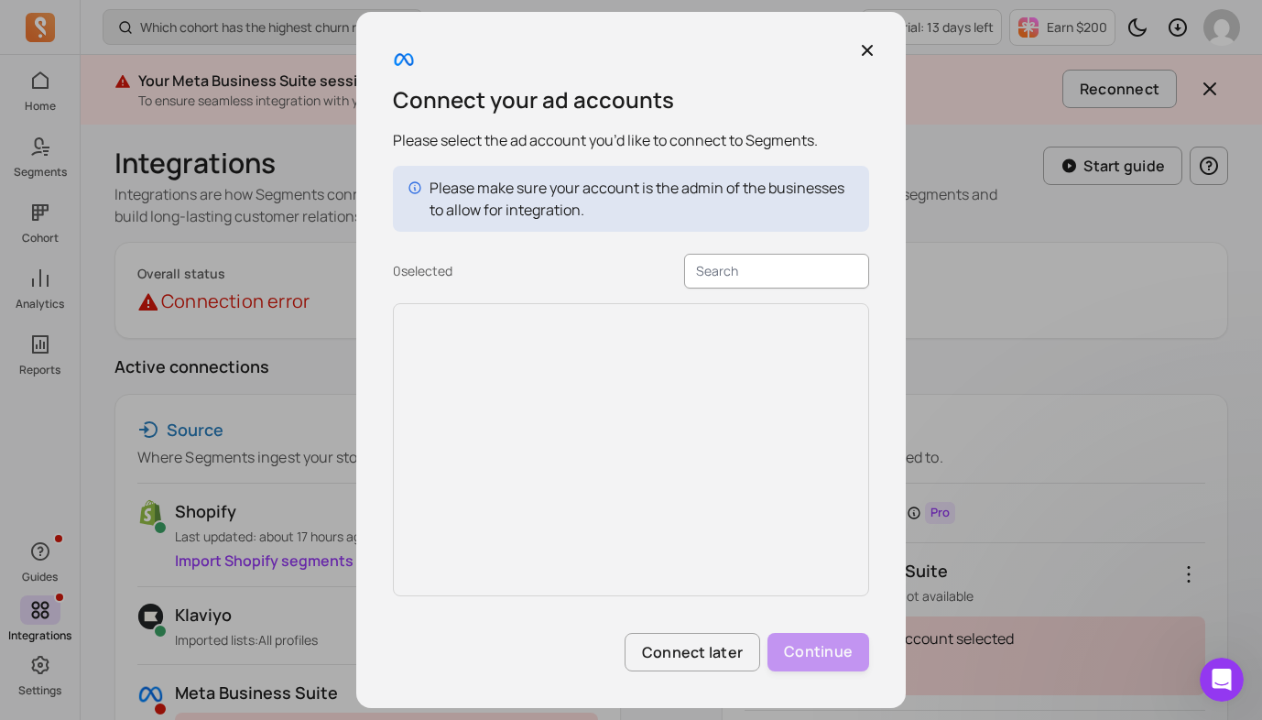
scroll to position [219, 0]
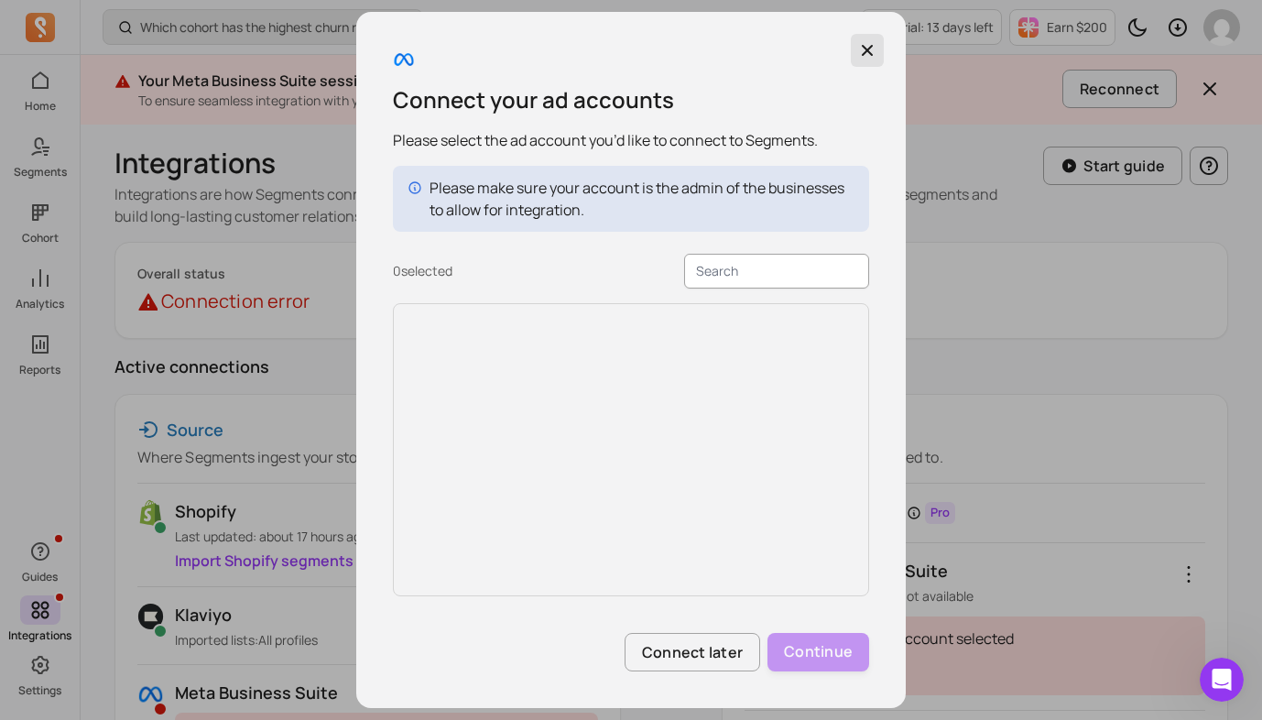
click at [860, 54] on icon "button" at bounding box center [867, 50] width 18 height 18
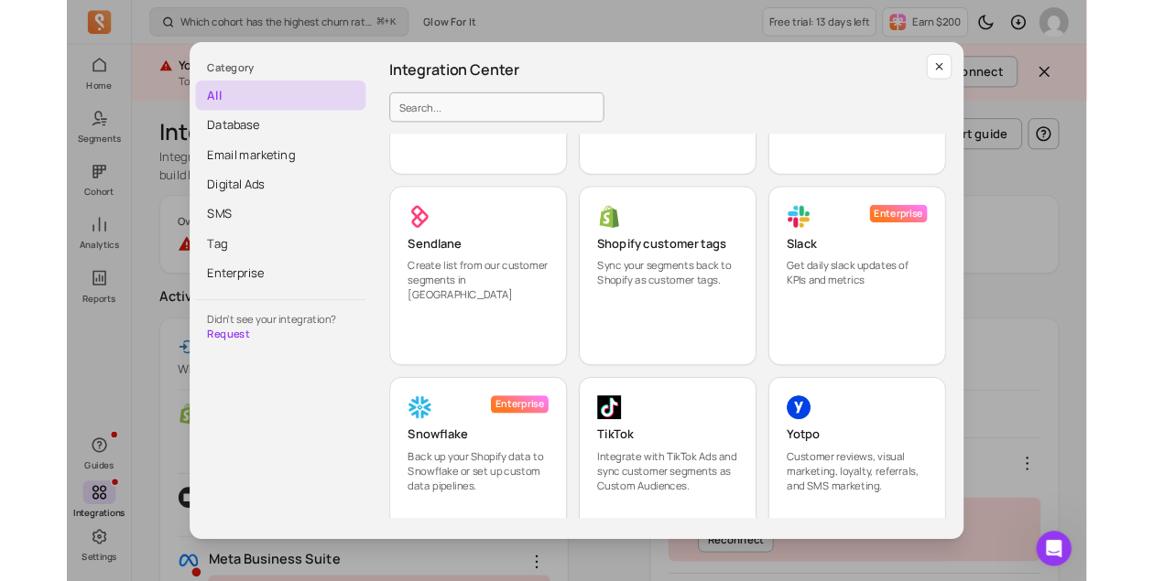
scroll to position [1723, 0]
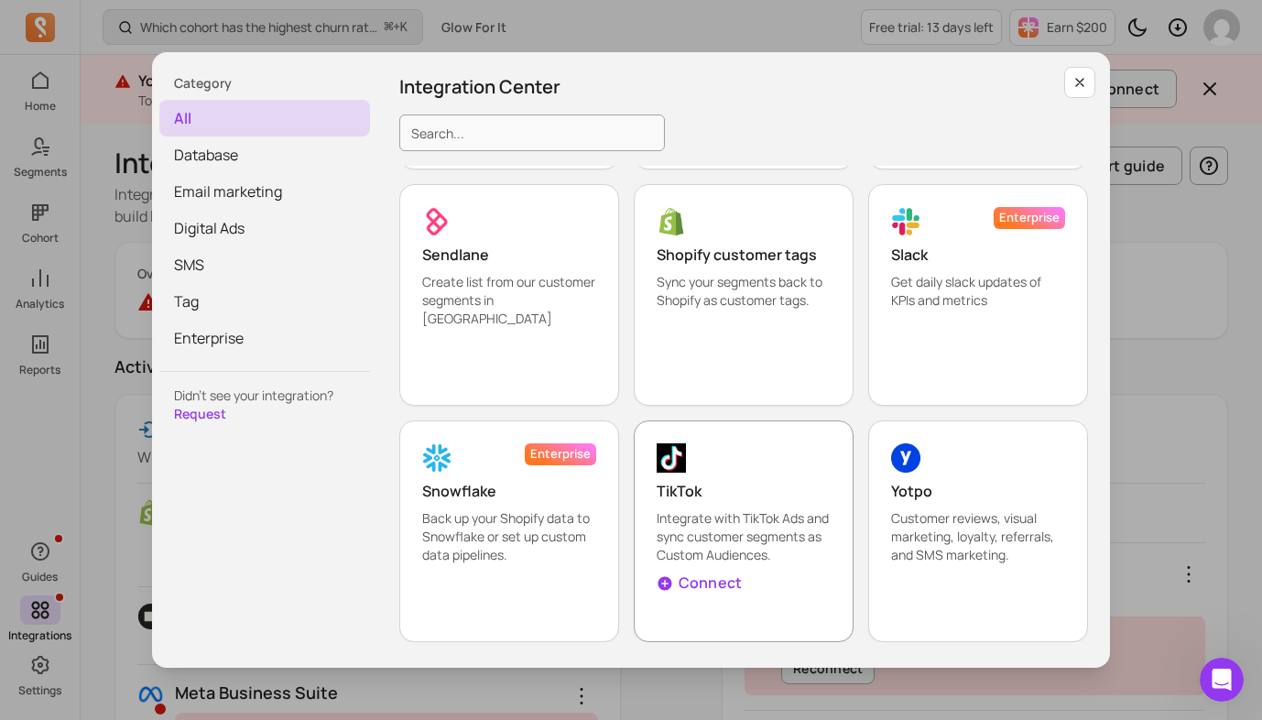
click at [693, 581] on p "Connect" at bounding box center [710, 582] width 63 height 22
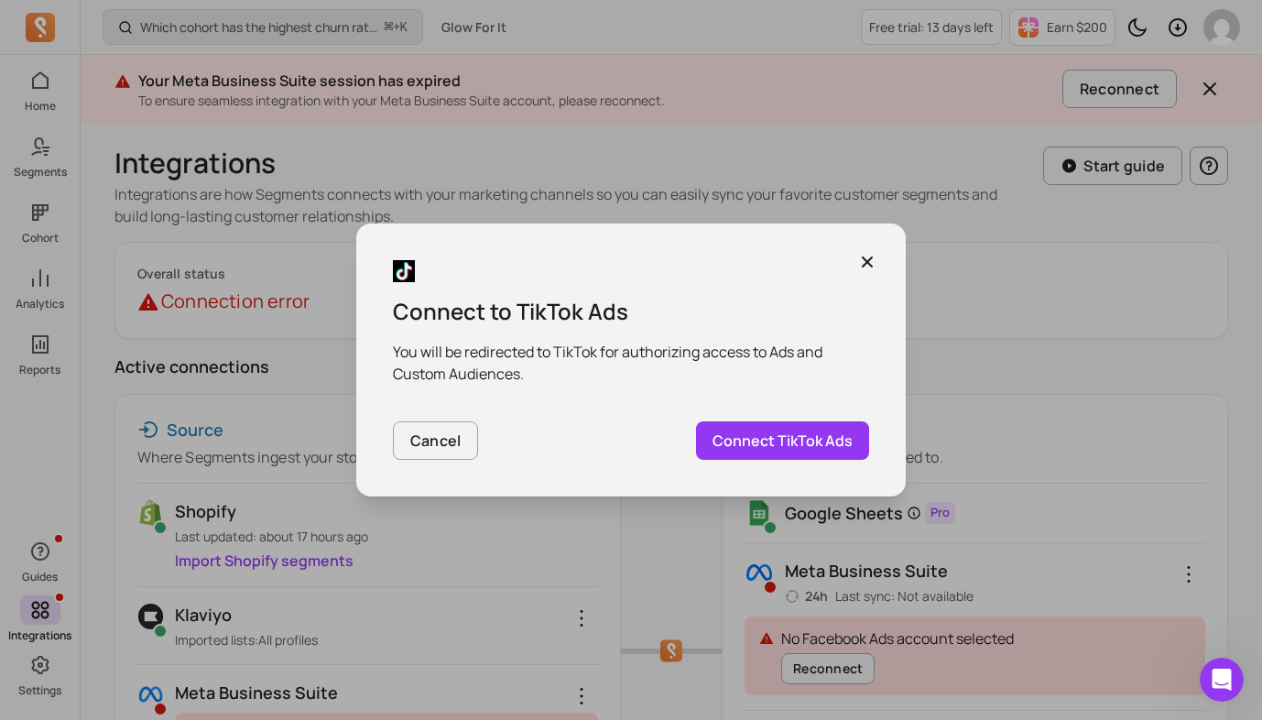
click at [778, 441] on link "Connect TikTok Ads" at bounding box center [782, 440] width 173 height 38
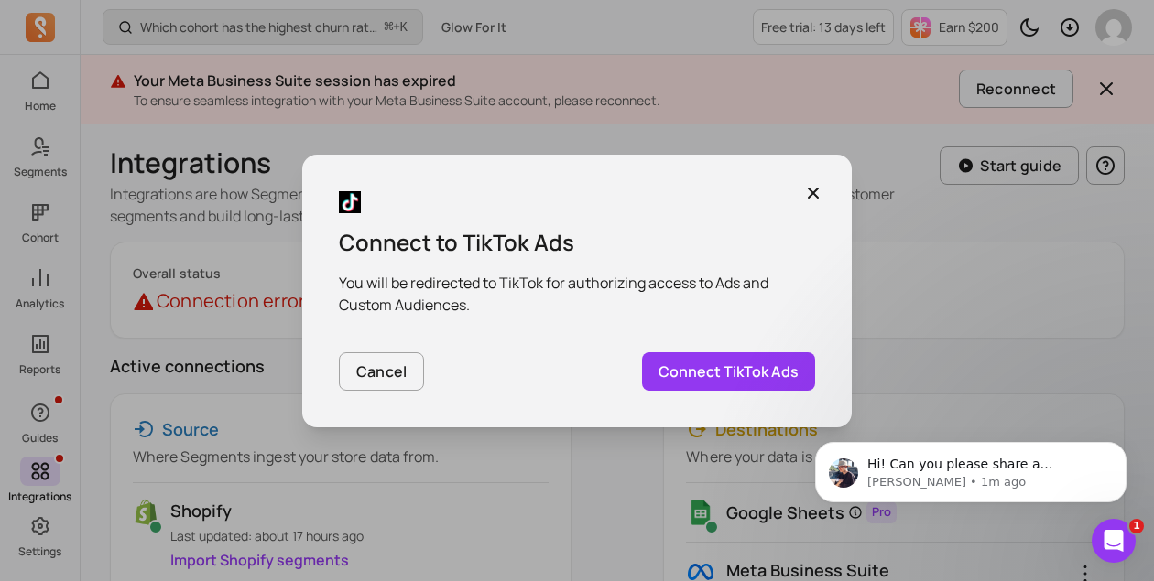
scroll to position [439, 0]
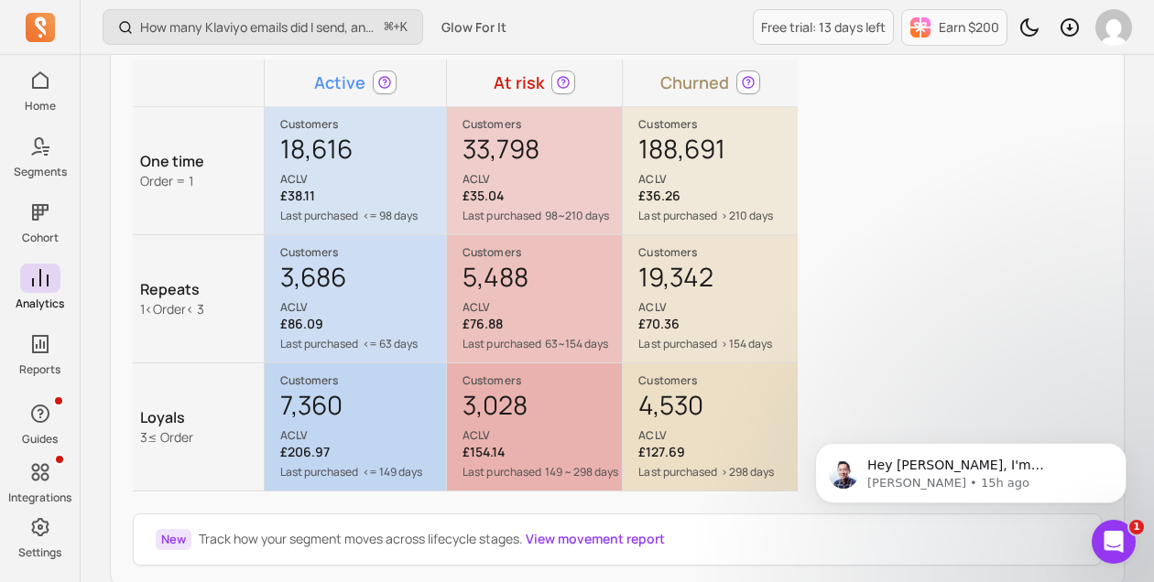
scroll to position [295, 0]
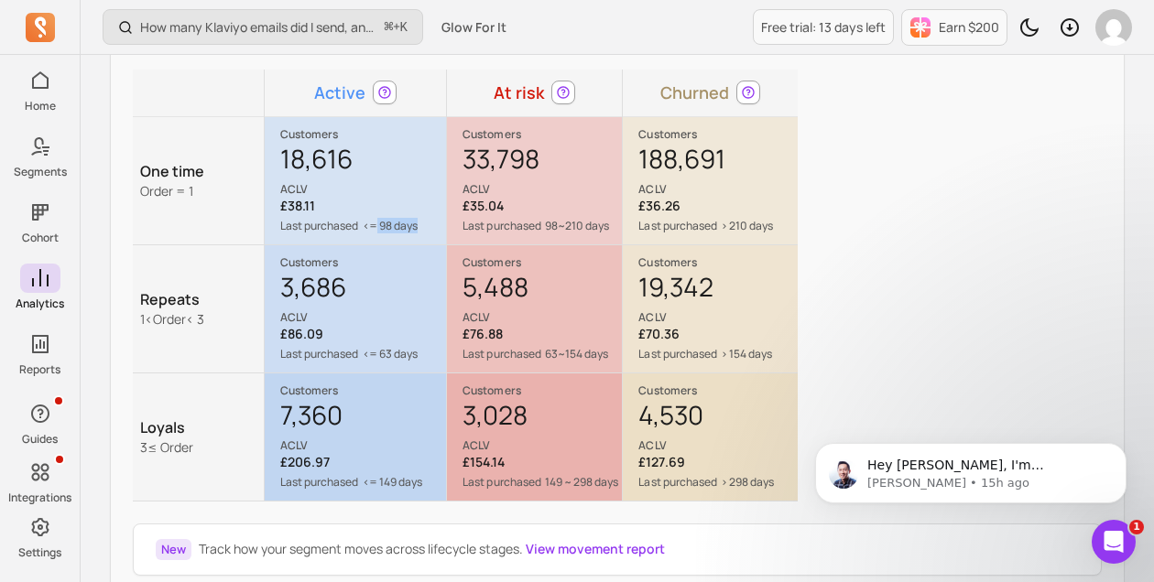
drag, startPoint x: 376, startPoint y: 224, endPoint x: 418, endPoint y: 229, distance: 42.4
click at [418, 229] on p "<= 98 days" at bounding box center [390, 226] width 55 height 15
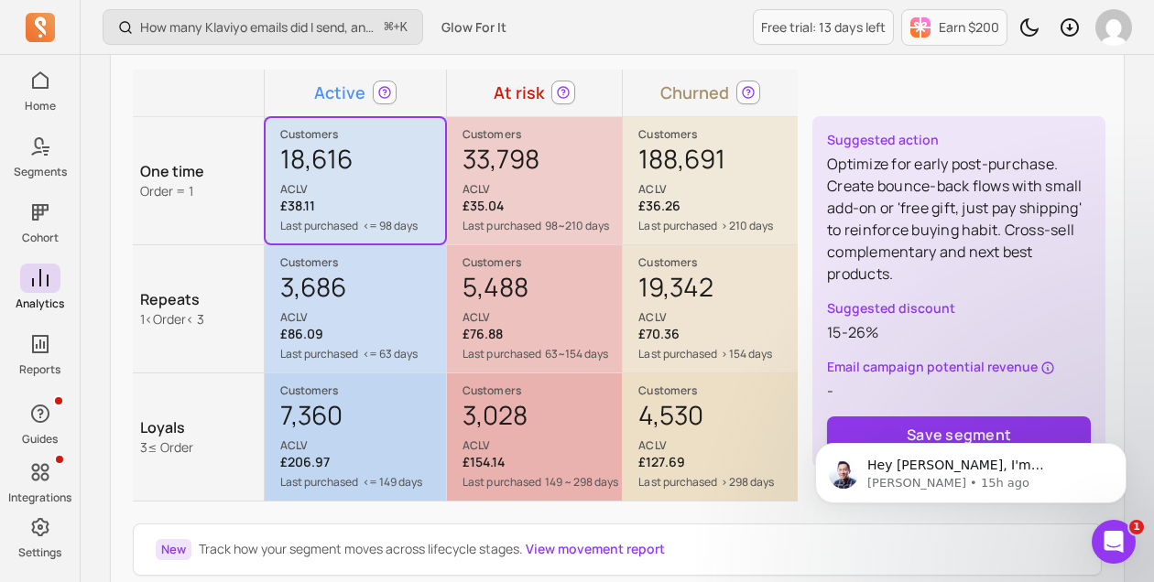
click at [423, 242] on div "Customers 18,616 ACLV £38.11 Last purchased <= 98 days Suggested action Optimiz…" at bounding box center [356, 180] width 180 height 125
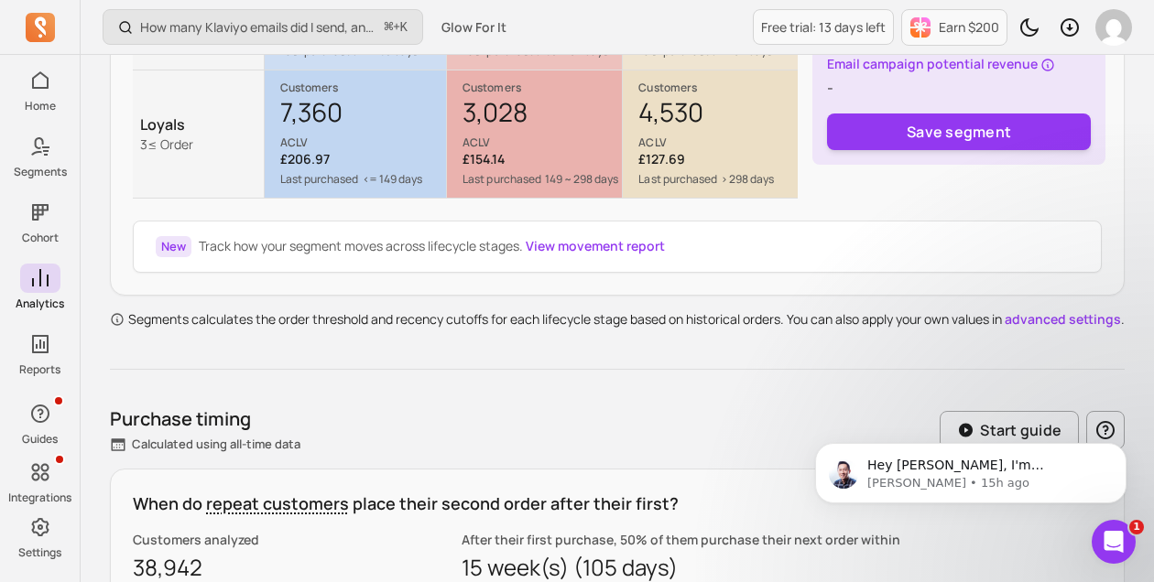
scroll to position [549, 0]
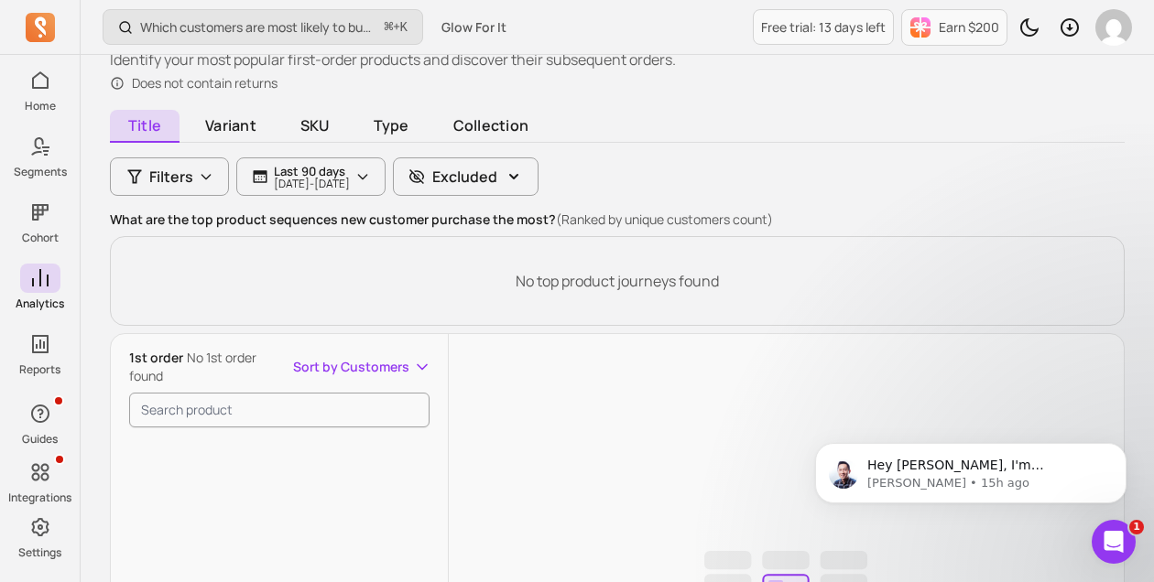
scroll to position [185, 0]
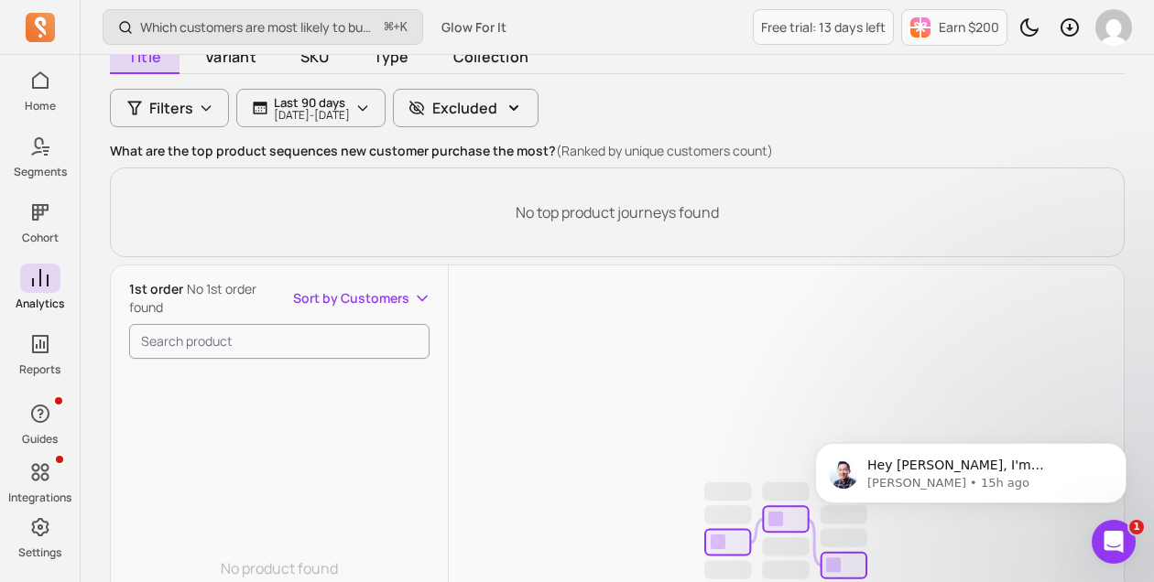
click at [249, 326] on div "No product found" at bounding box center [279, 568] width 337 height 577
click at [253, 317] on div "No product found" at bounding box center [279, 568] width 337 height 577
click at [342, 304] on div "No product found" at bounding box center [279, 568] width 337 height 577
click at [344, 286] on div "No product found" at bounding box center [279, 568] width 337 height 577
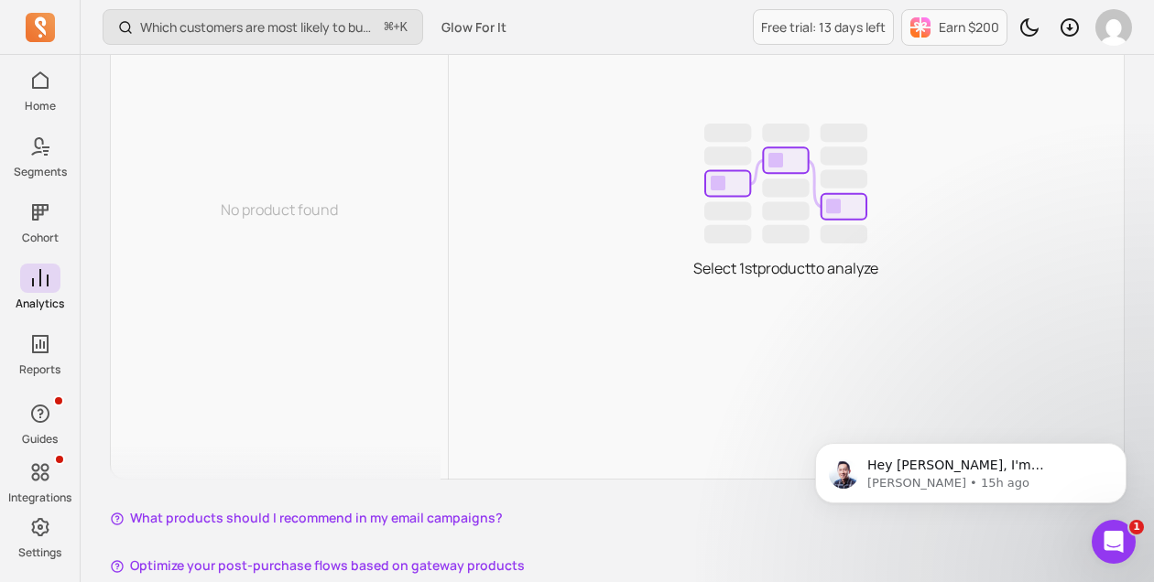
click at [351, 342] on div "No product found" at bounding box center [279, 209] width 337 height 577
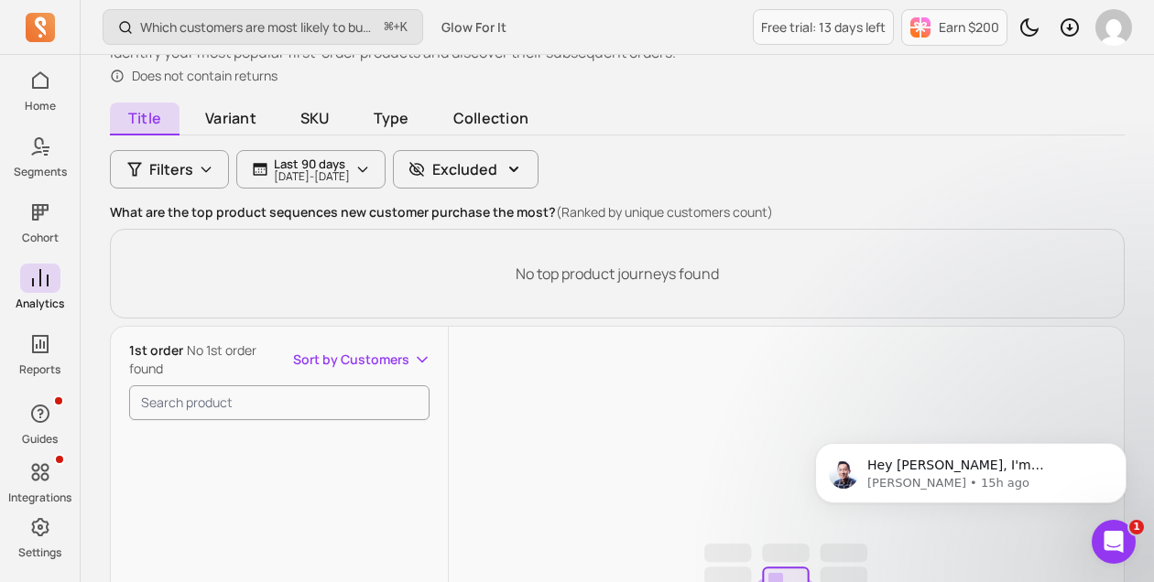
scroll to position [116, 0]
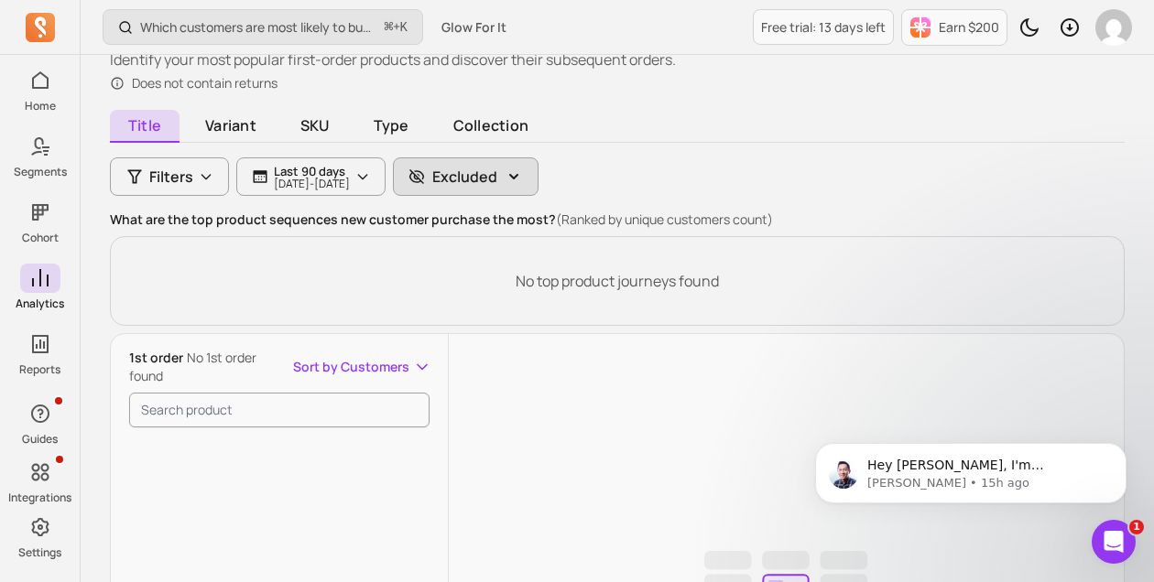
click at [497, 177] on p "Excluded" at bounding box center [464, 177] width 65 height 22
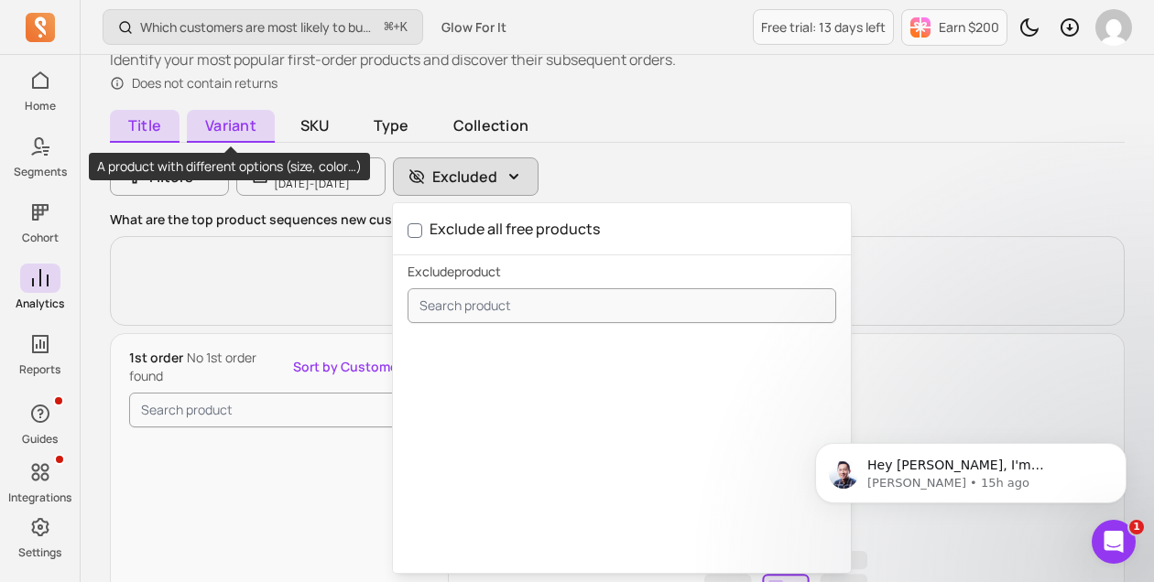
click at [223, 123] on span "Variant" at bounding box center [231, 126] width 88 height 33
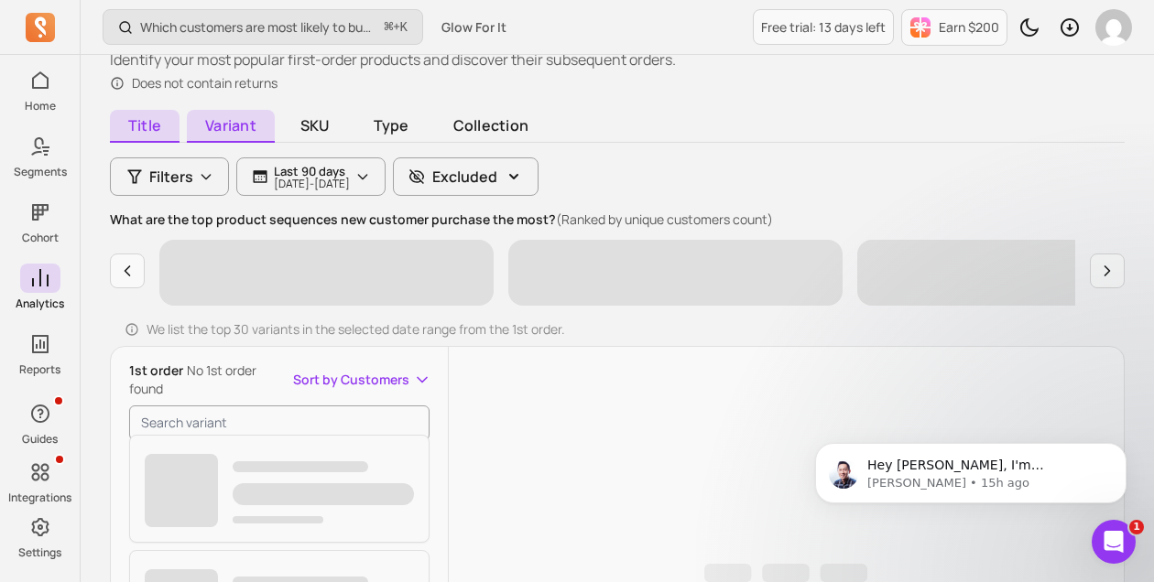
click at [153, 117] on span "Title" at bounding box center [145, 126] width 70 height 33
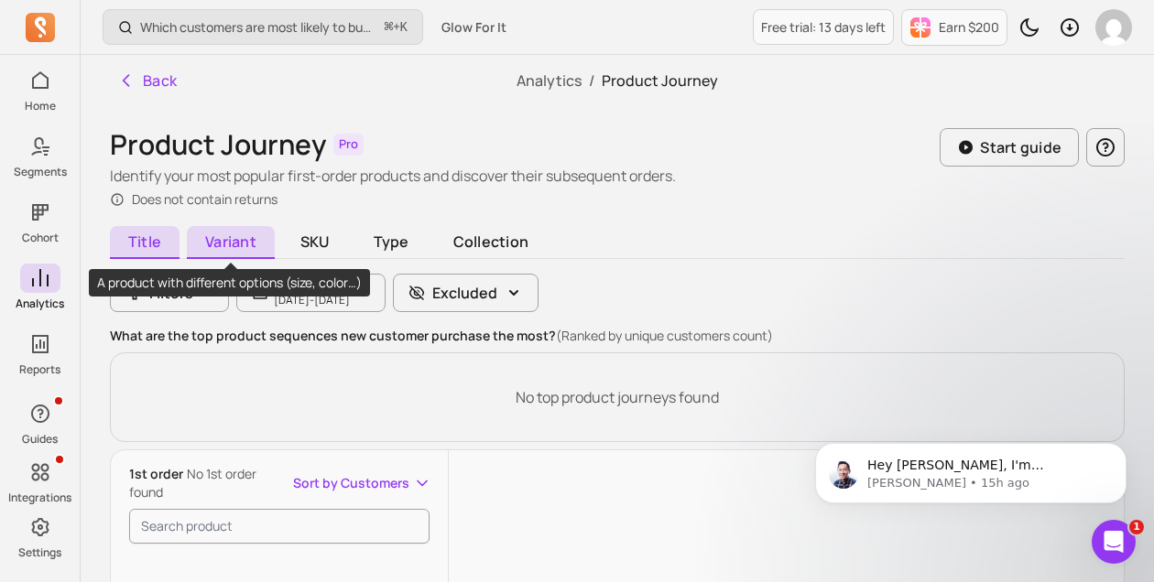
click at [225, 240] on span "Variant" at bounding box center [231, 242] width 88 height 33
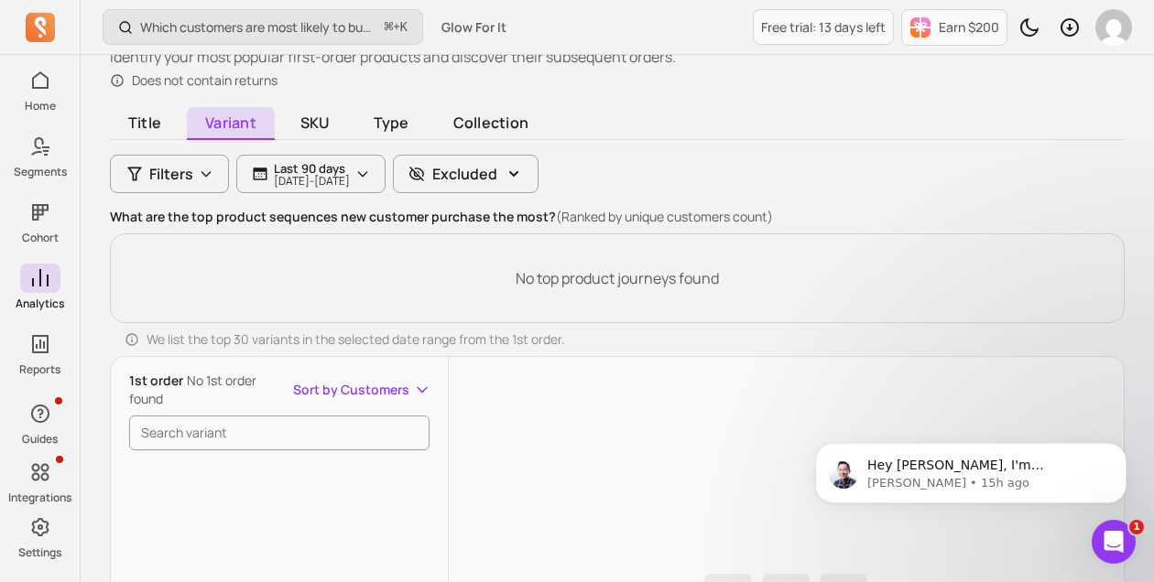
scroll to position [123, 0]
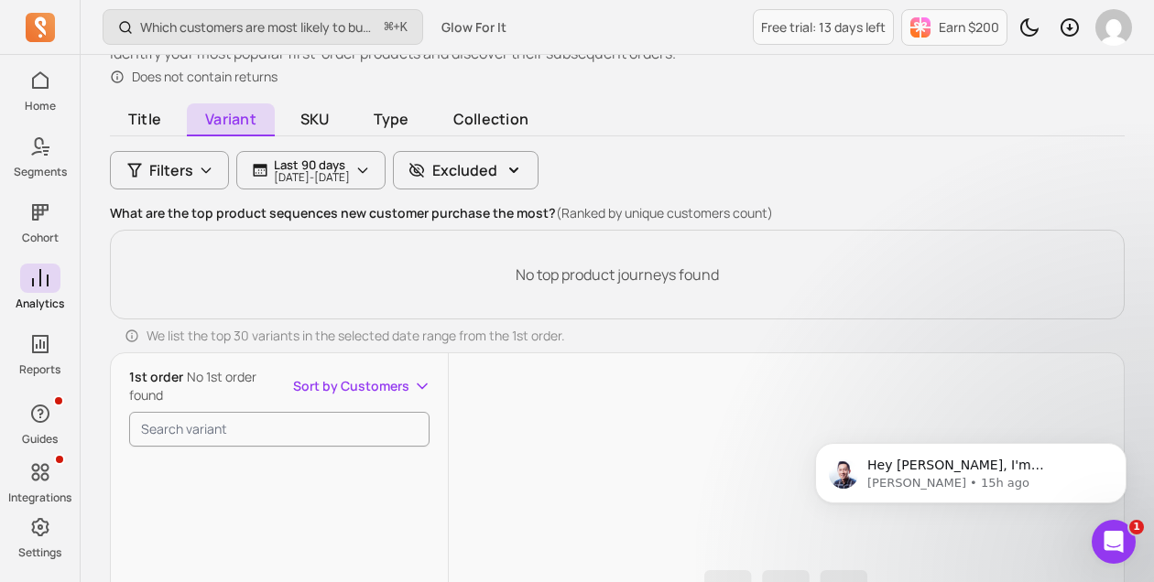
click at [327, 130] on span "SKU" at bounding box center [315, 119] width 66 height 33
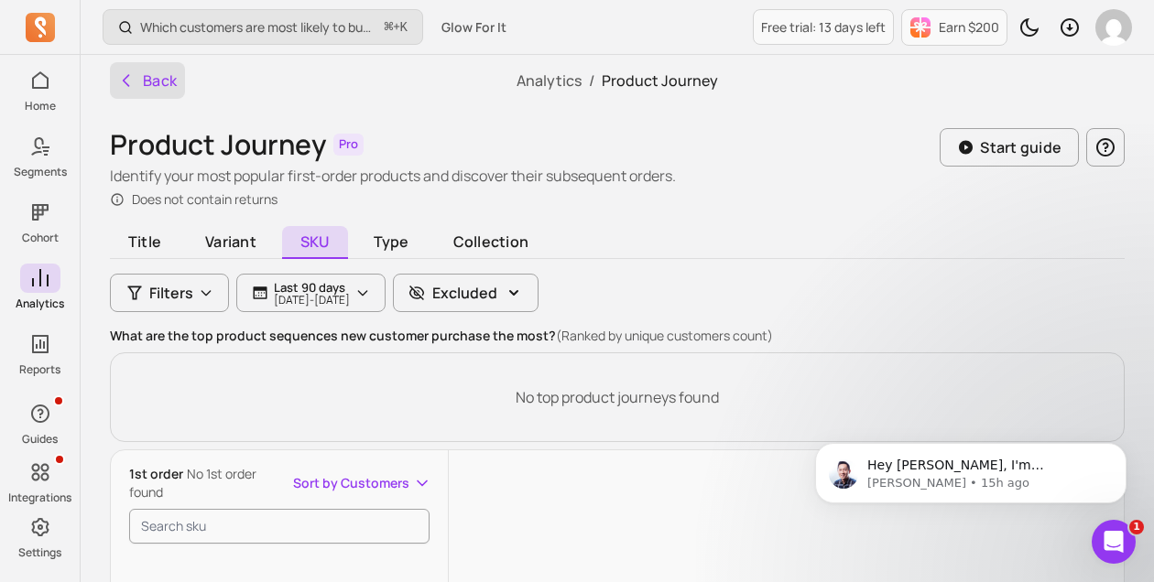
click at [168, 84] on button "Back" at bounding box center [147, 80] width 75 height 37
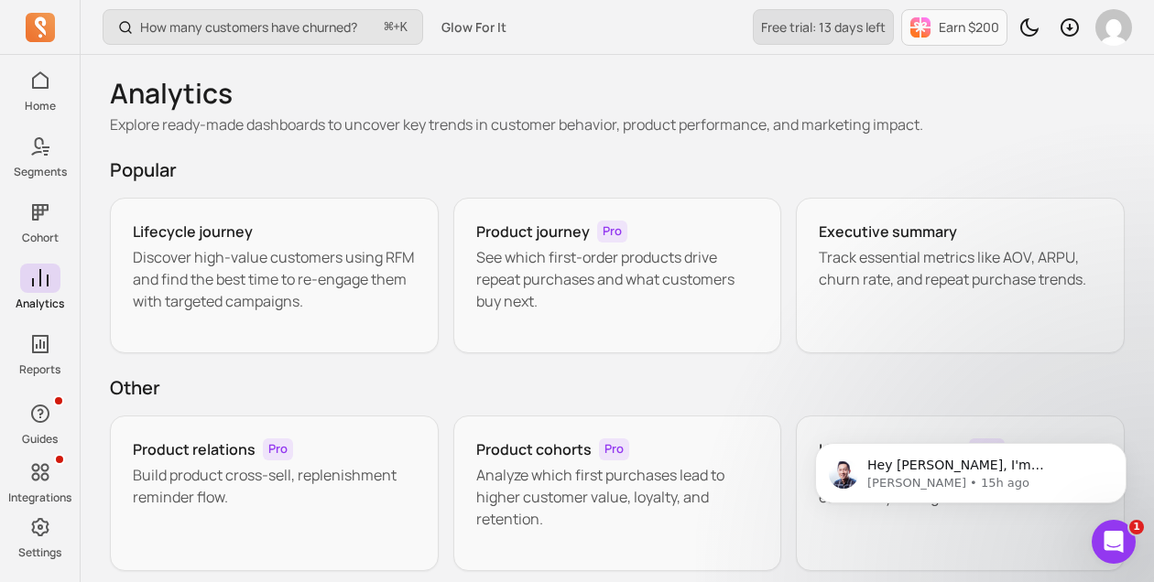
click at [761, 22] on p "Free trial: 13 days left" at bounding box center [823, 27] width 125 height 18
click at [556, 252] on p "See which first-order products drive repeat purchases and what customers buy ne…" at bounding box center [617, 279] width 283 height 66
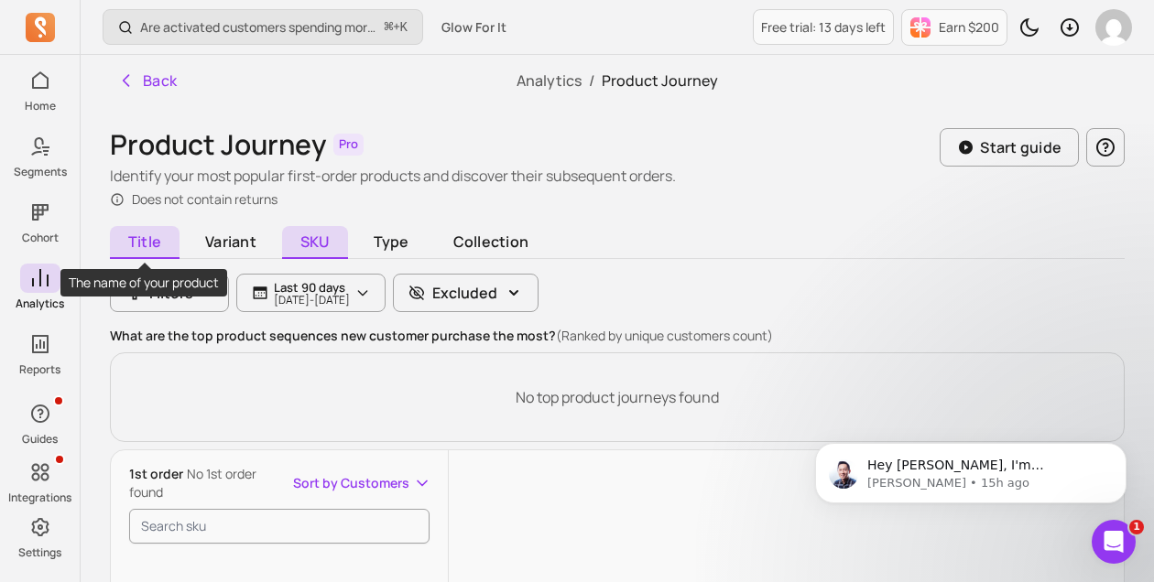
click at [133, 242] on span "Title" at bounding box center [145, 242] width 70 height 33
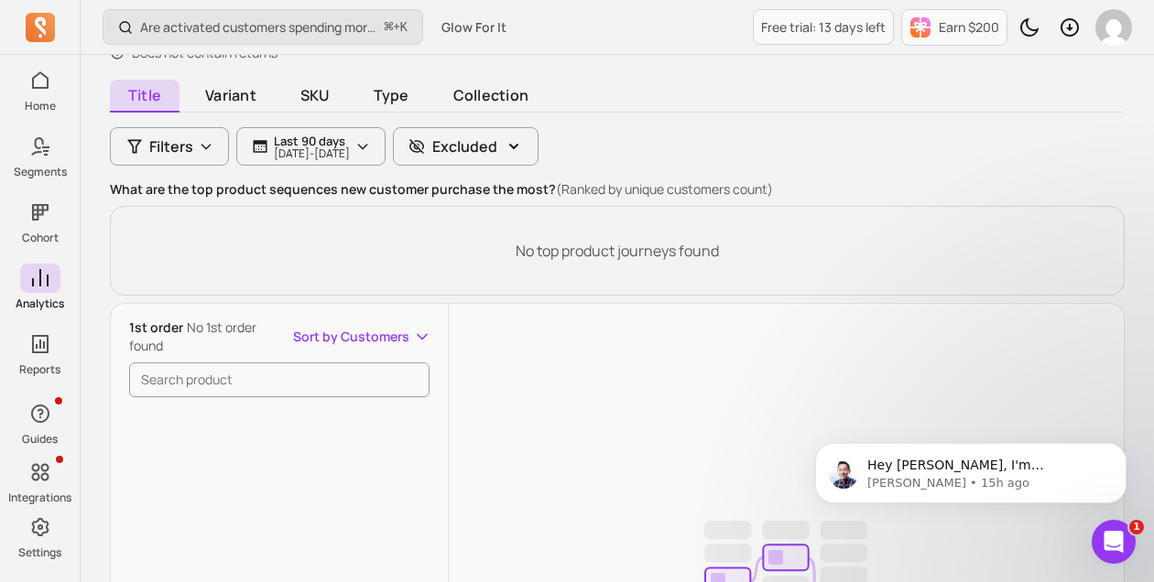
scroll to position [128, 0]
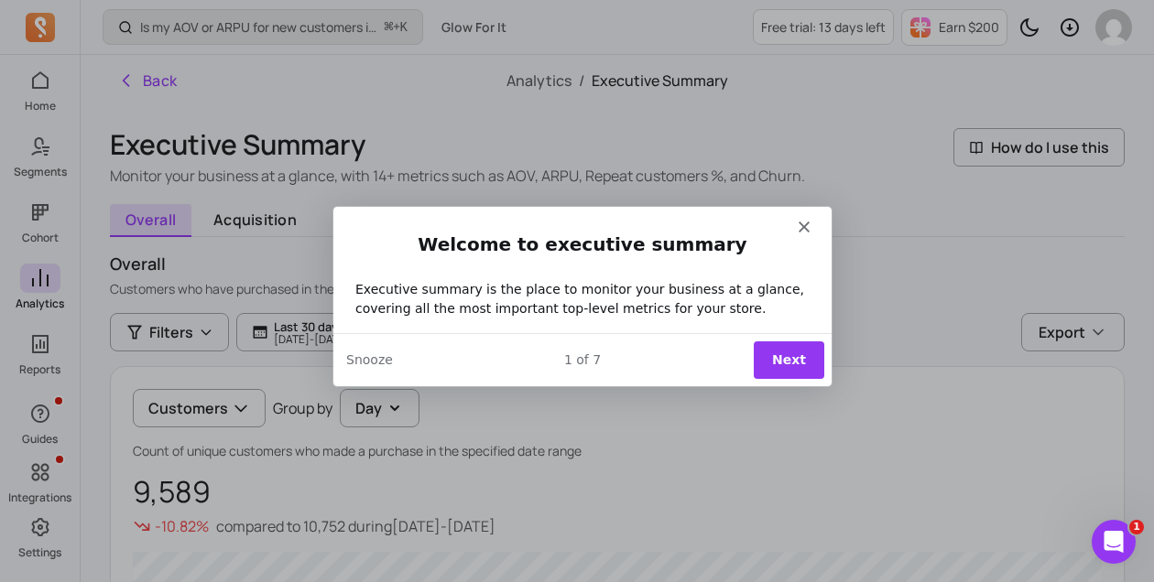
click at [767, 367] on button "Next" at bounding box center [788, 360] width 71 height 38
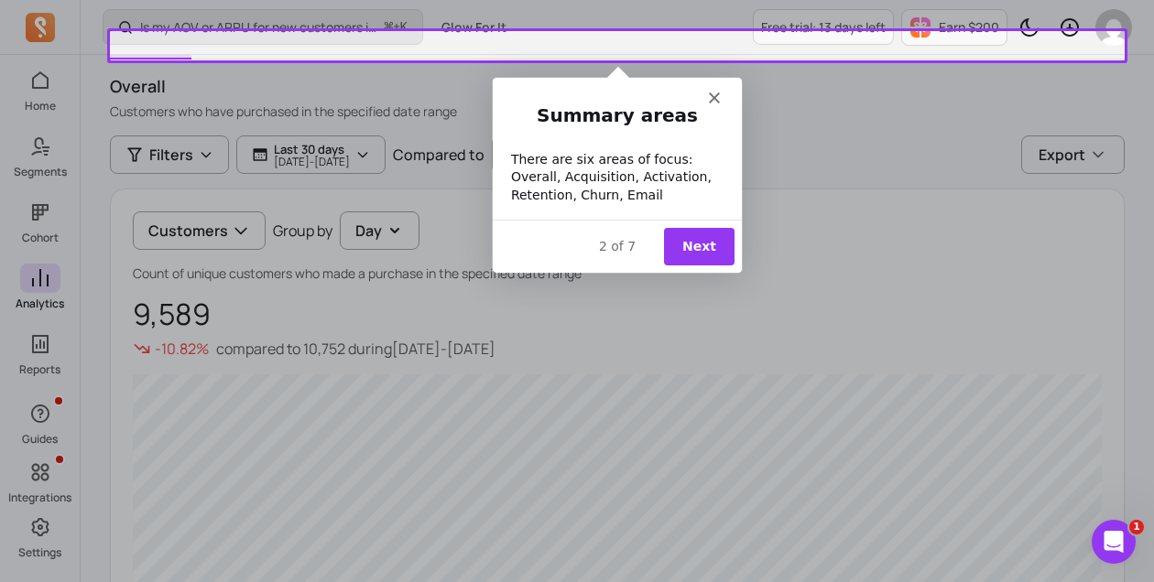
scroll to position [201, 0]
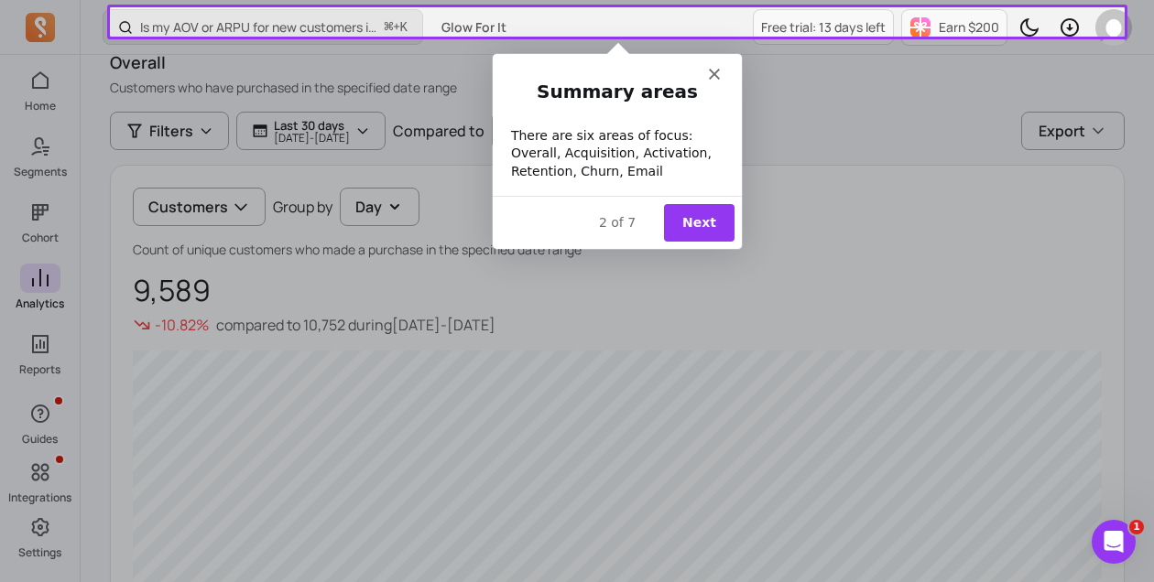
click at [717, 212] on button "Next" at bounding box center [698, 222] width 71 height 38
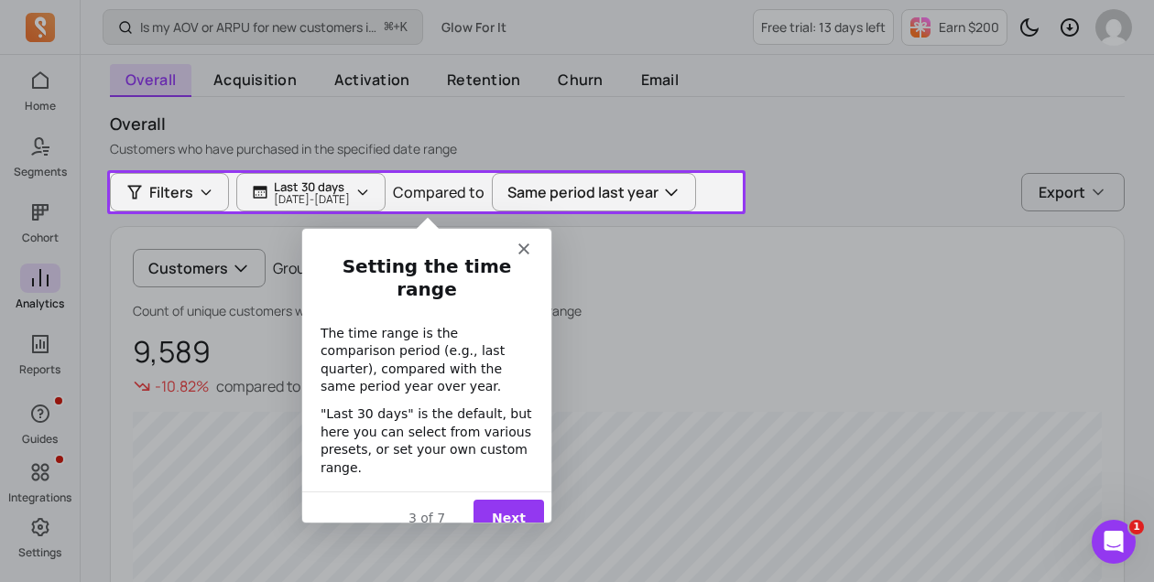
scroll to position [134, 0]
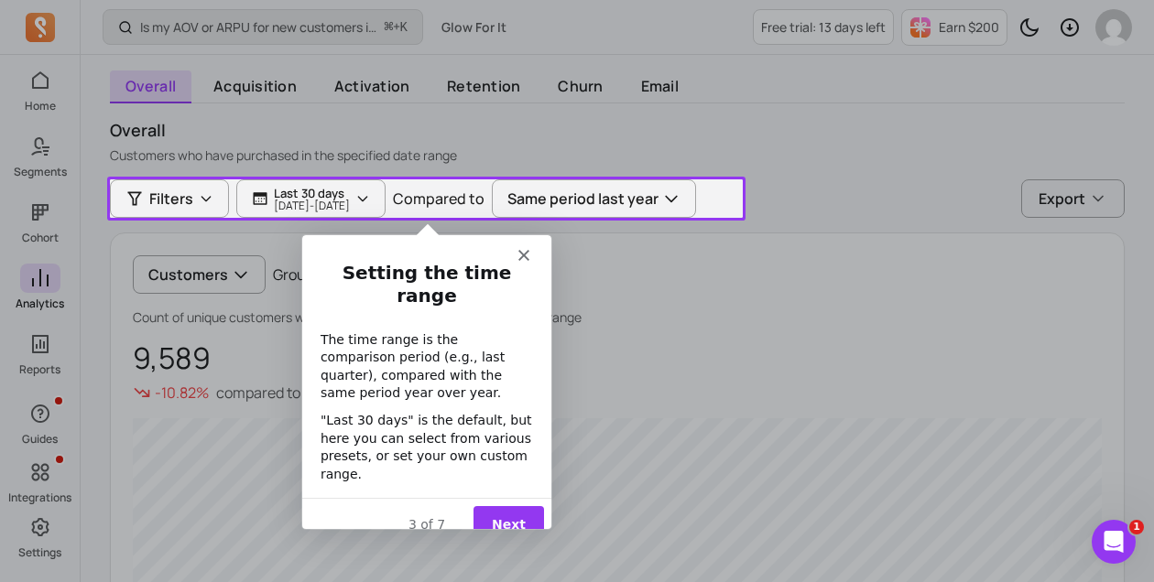
click at [527, 253] on icon "Close" at bounding box center [521, 254] width 11 height 11
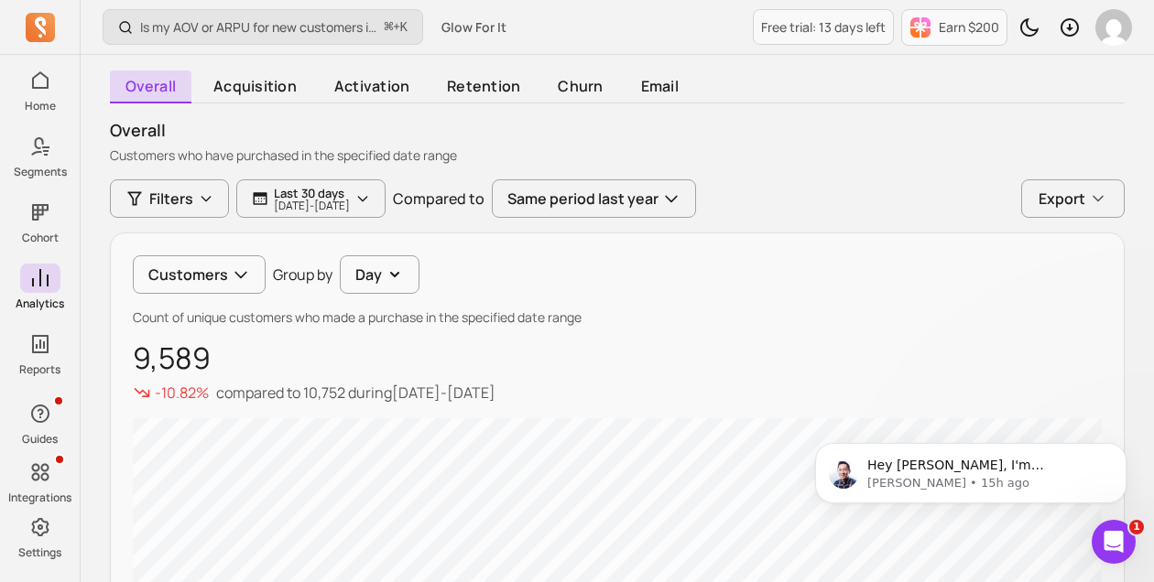
scroll to position [0, 0]
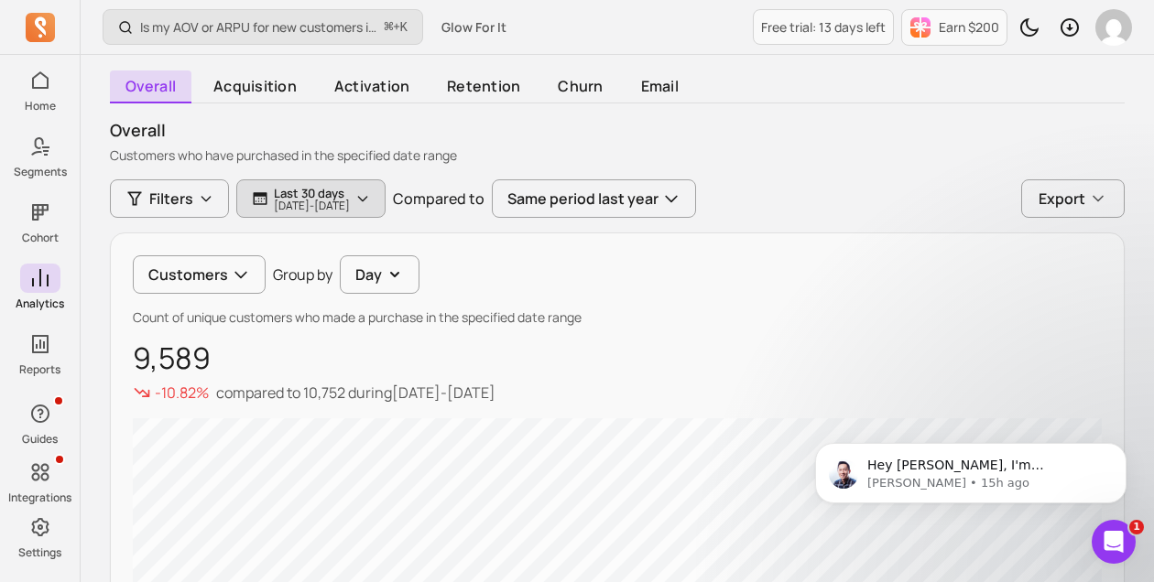
click at [350, 207] on p "2025-07-21 - 2025-08-20" at bounding box center [312, 206] width 76 height 11
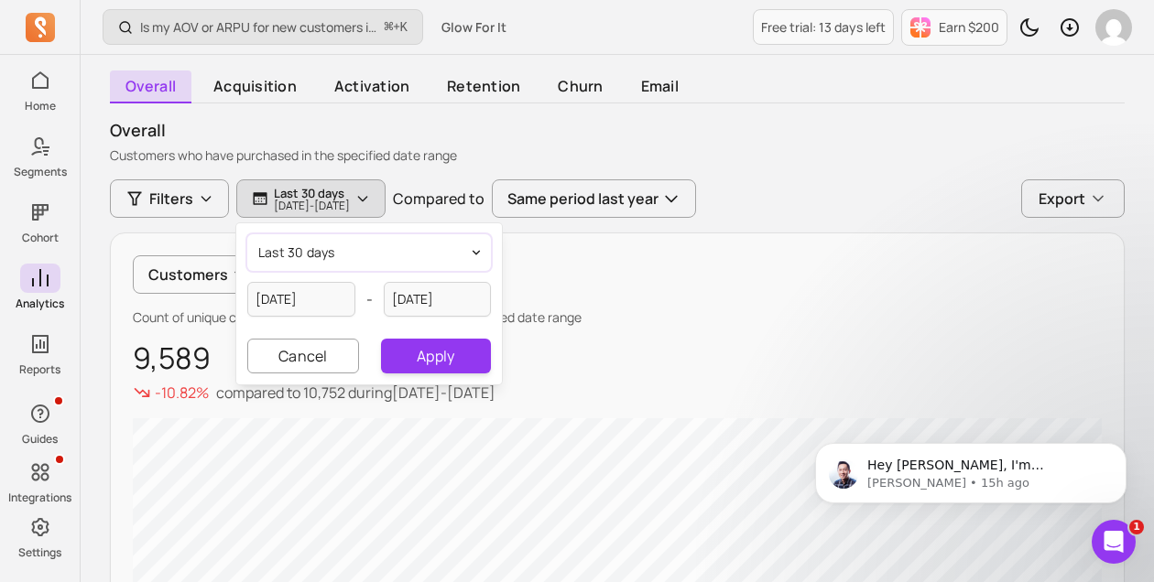
click at [346, 235] on button "last 30 days" at bounding box center [369, 252] width 244 height 37
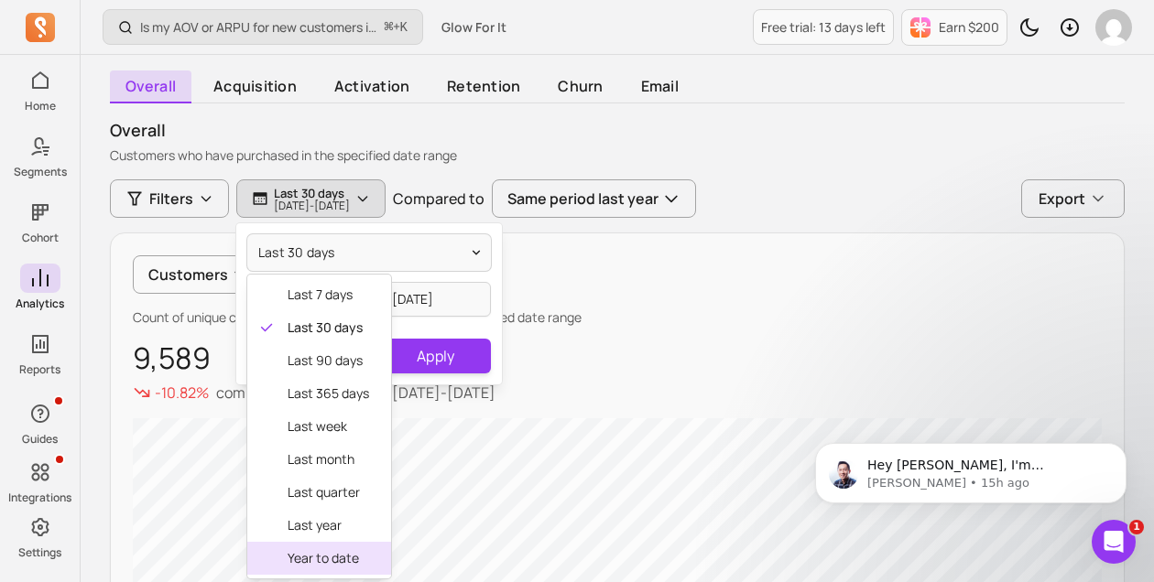
click at [338, 561] on span "year to date" at bounding box center [328, 558] width 81 height 18
type input "2025-01-01"
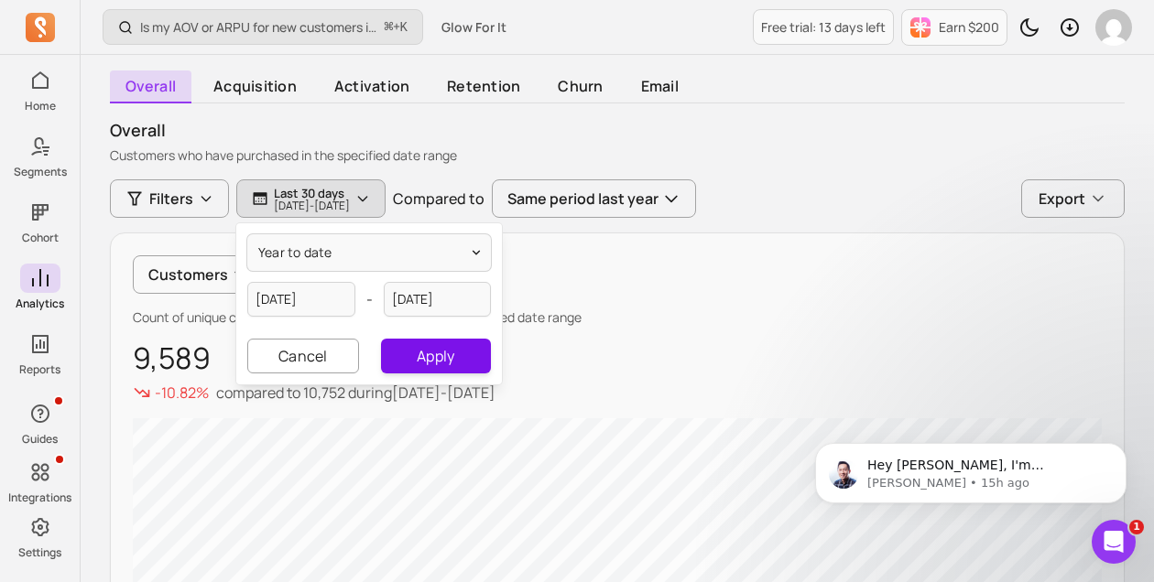
click at [447, 349] on button "Apply" at bounding box center [436, 356] width 110 height 35
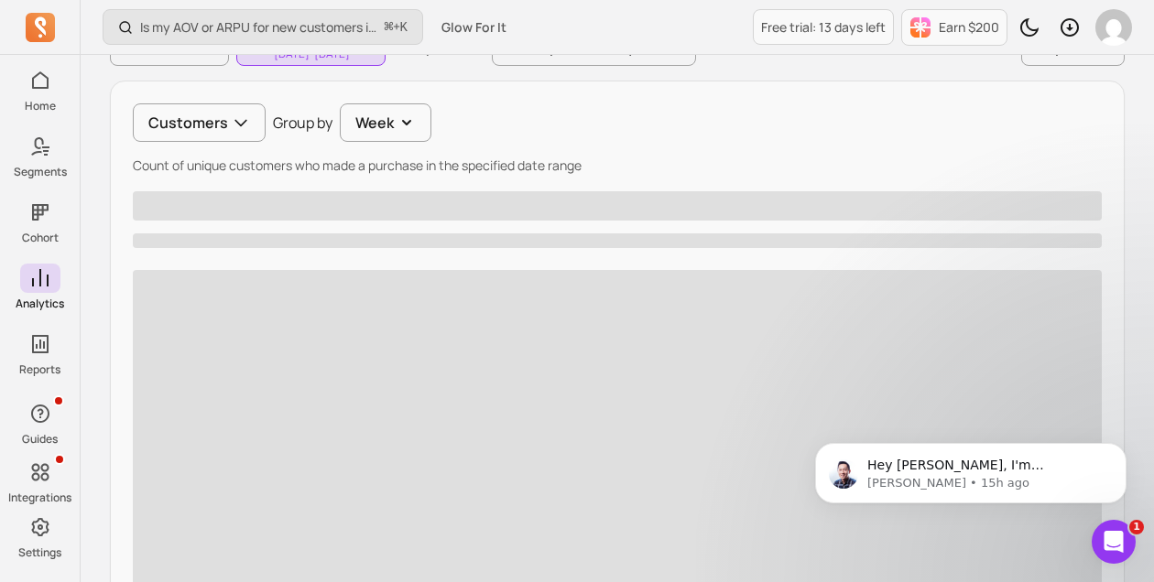
scroll to position [333, 0]
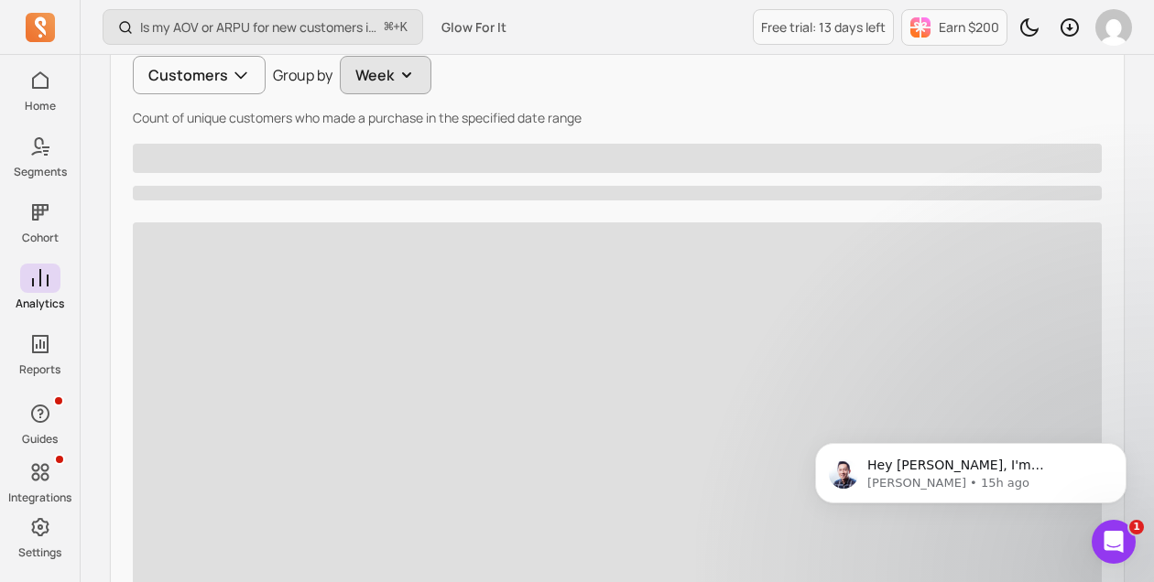
click at [392, 82] on button "Week" at bounding box center [386, 75] width 92 height 38
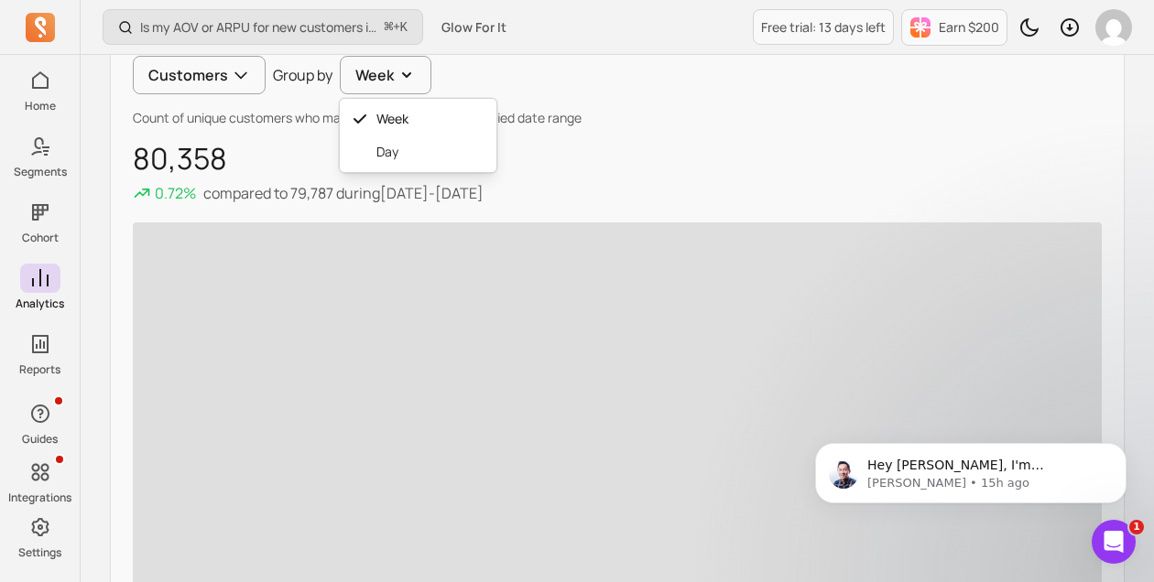
click at [579, 85] on div "Customers Group by Week Week Day" at bounding box center [617, 75] width 969 height 38
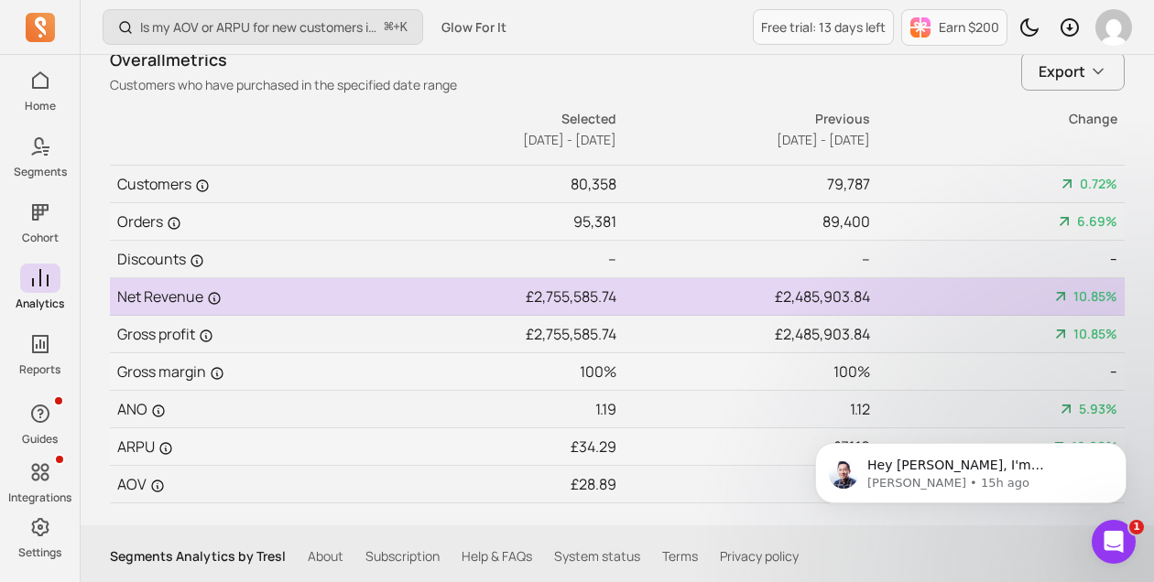
scroll to position [1032, 0]
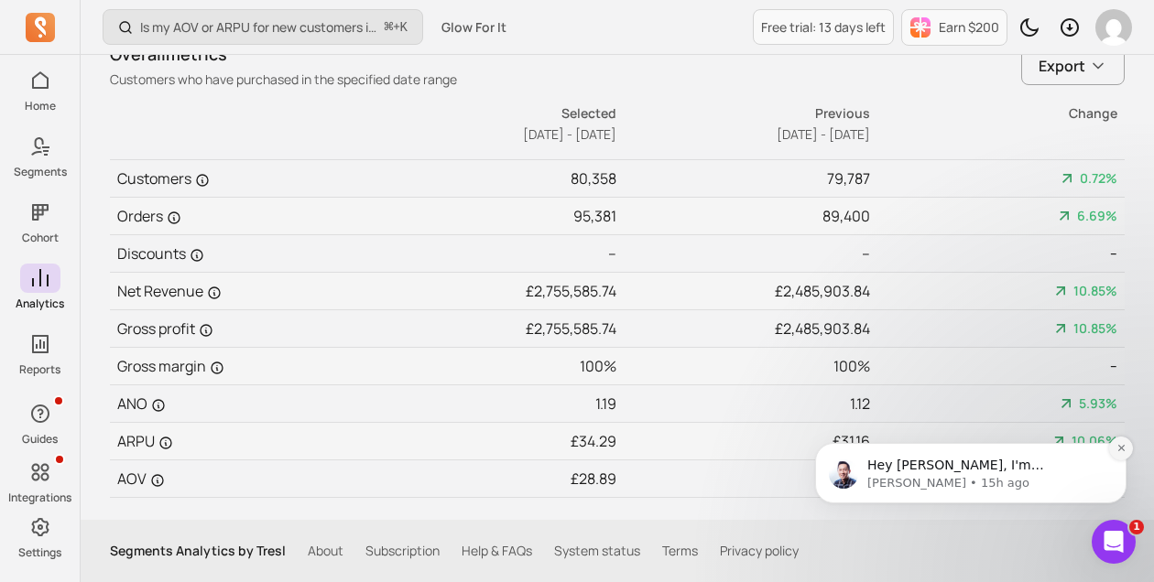
click at [1113, 444] on button "Dismiss notification" at bounding box center [1121, 449] width 24 height 24
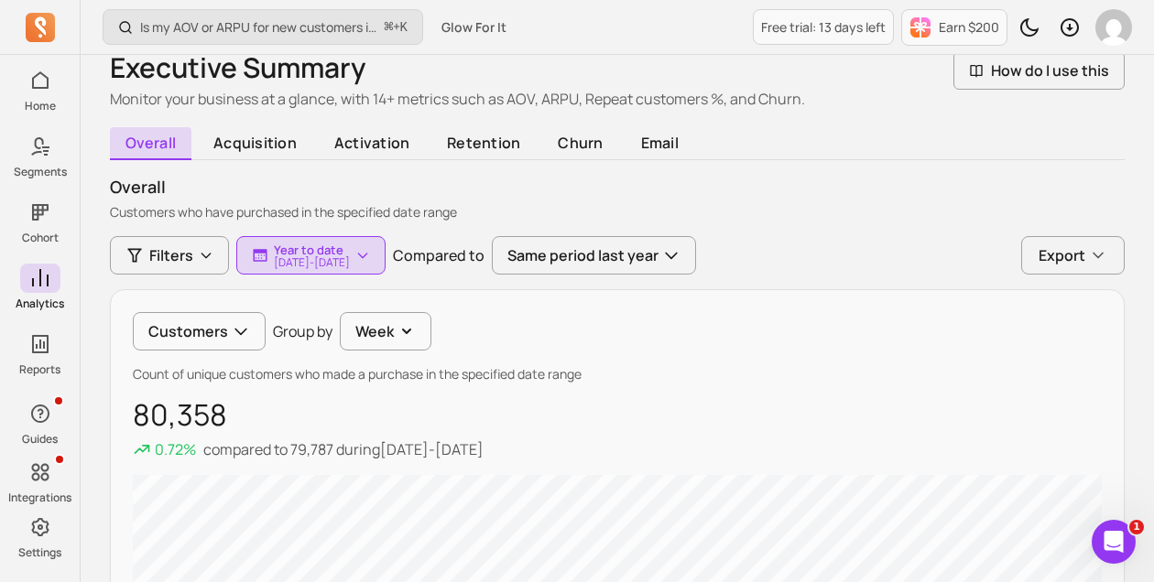
scroll to position [74, 0]
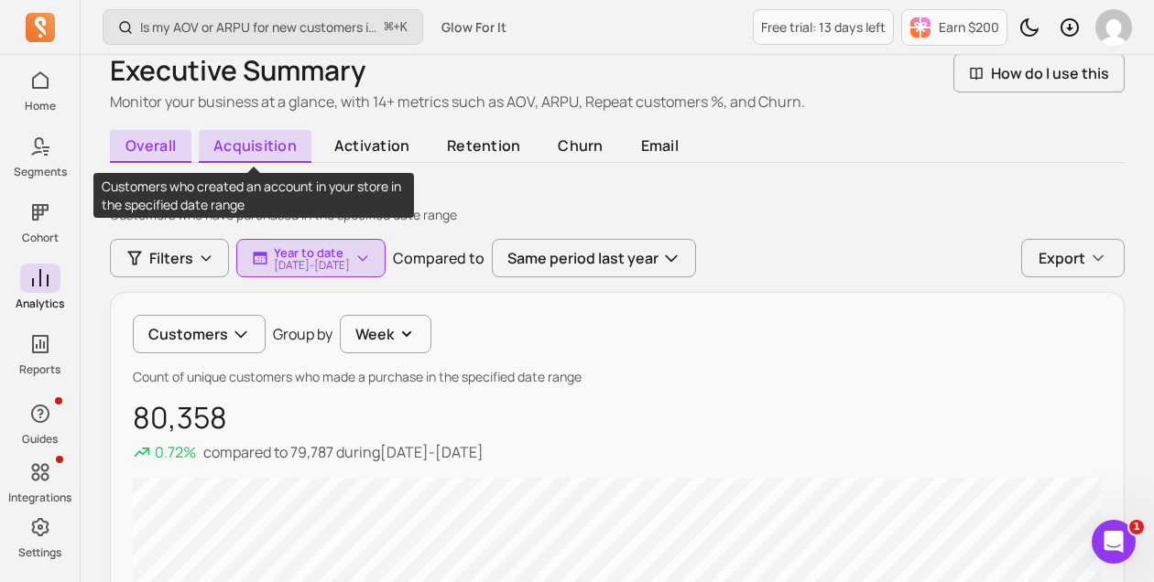
click at [264, 138] on span "acquisition" at bounding box center [256, 146] width 114 height 33
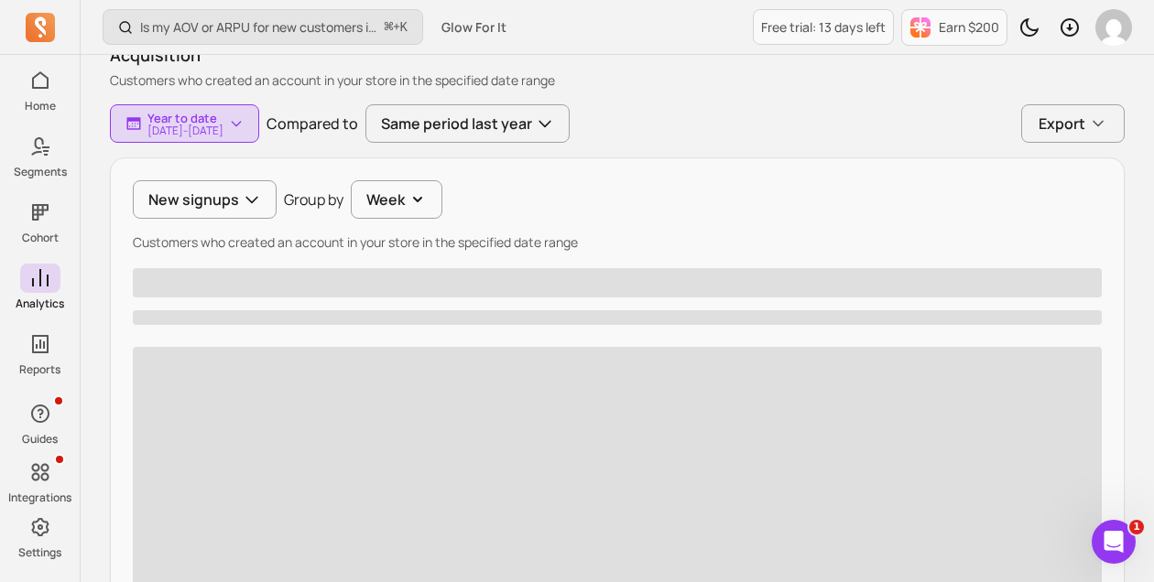
scroll to position [218, 0]
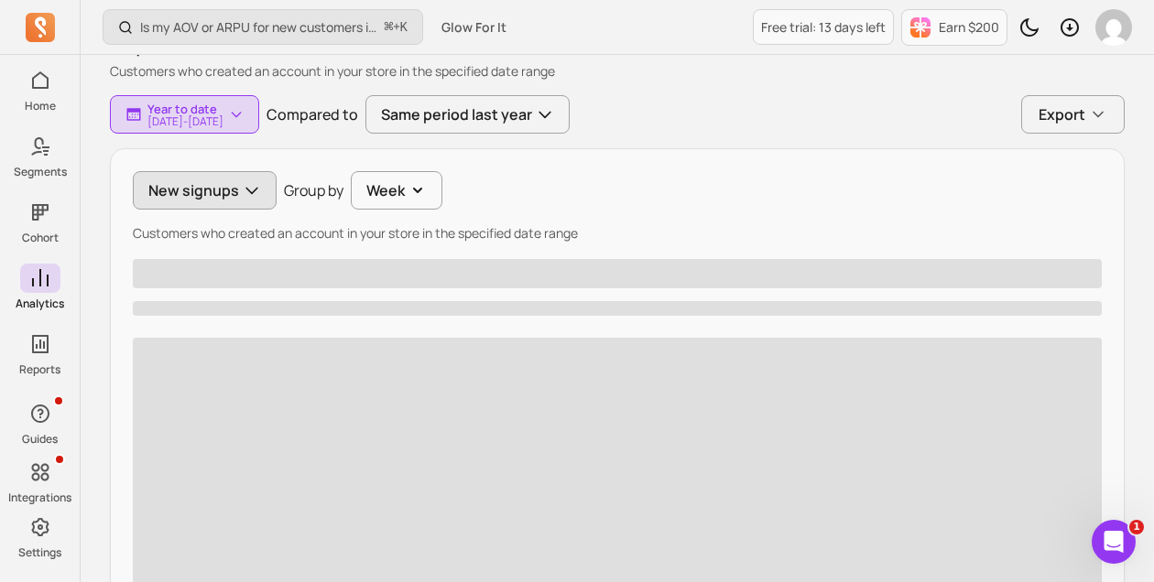
click at [223, 186] on button "New signups" at bounding box center [205, 190] width 144 height 38
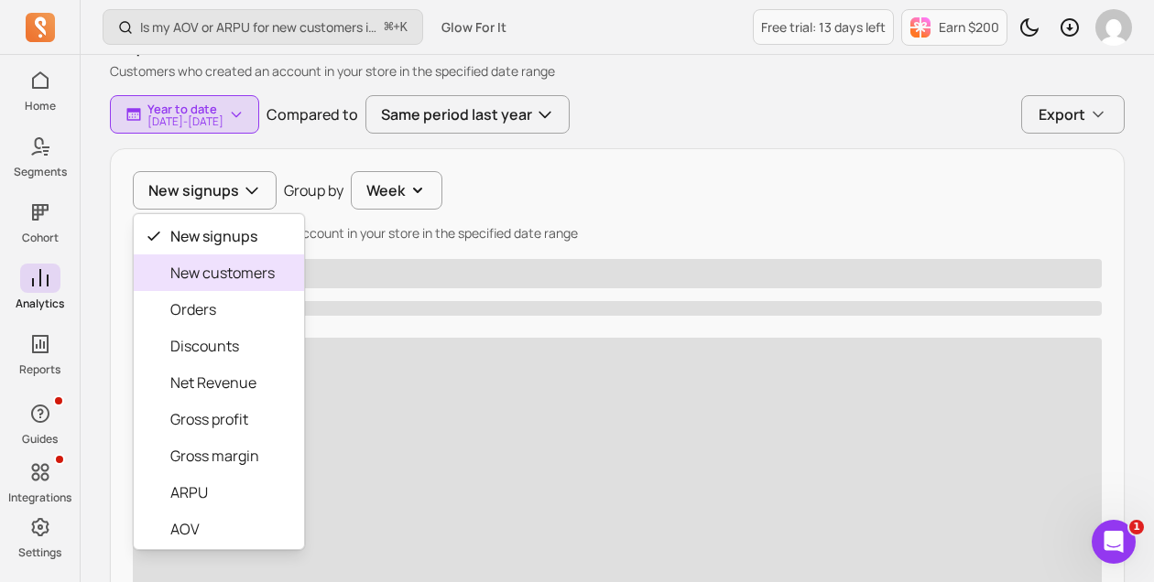
click at [223, 272] on span "New customers" at bounding box center [222, 273] width 104 height 22
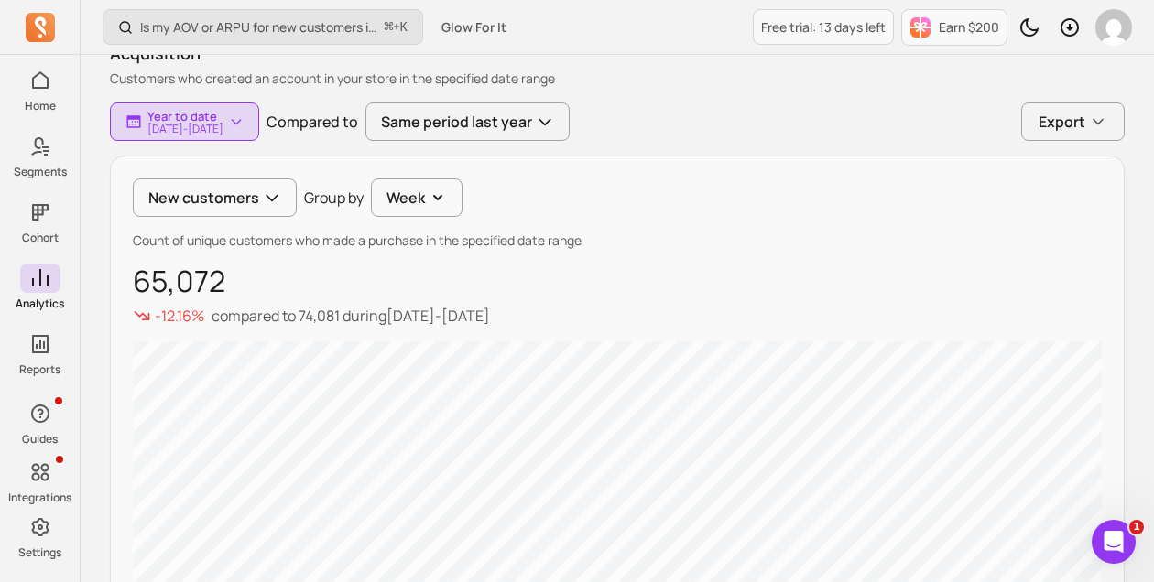
scroll to position [130, 0]
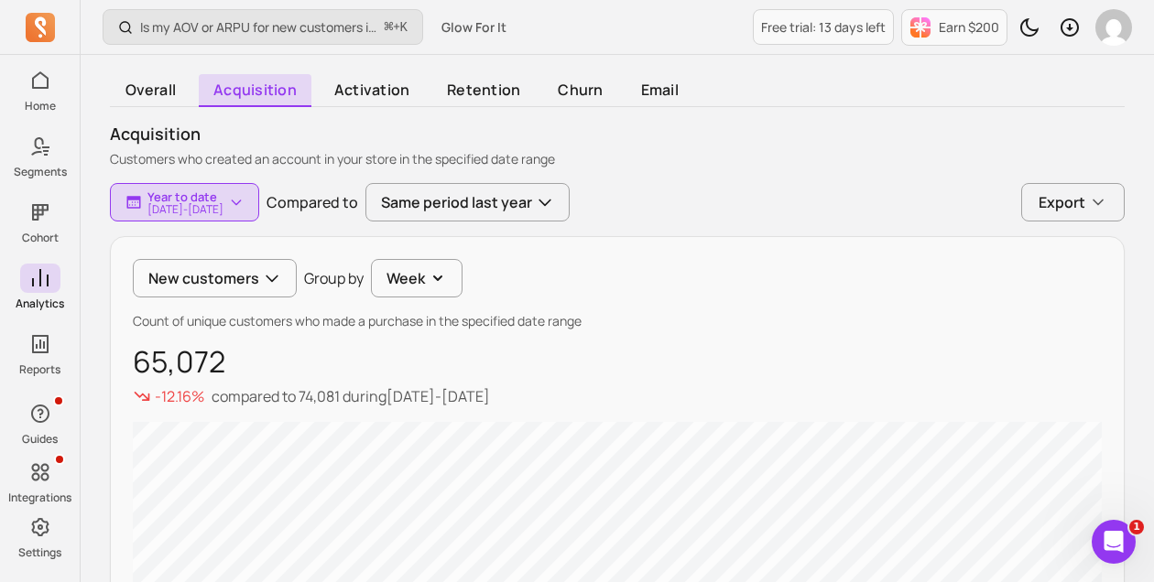
click at [203, 309] on div "New customers Group by Week Count of unique customers who made a purchase in th…" at bounding box center [617, 582] width 1015 height 693
click at [203, 272] on button "New customers" at bounding box center [215, 278] width 164 height 38
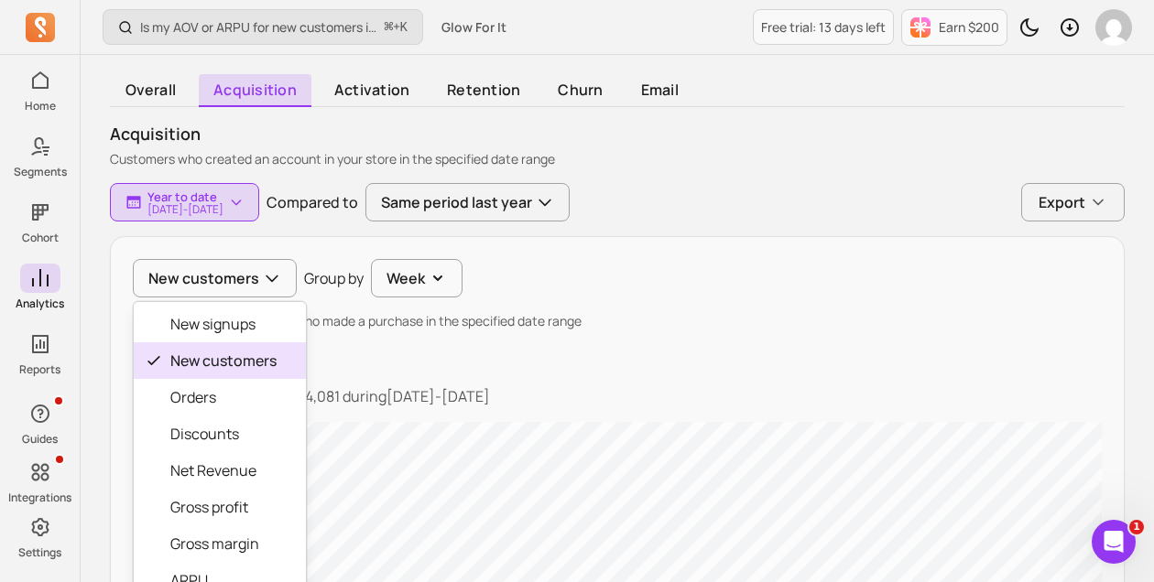
click at [209, 342] on div "New customers" at bounding box center [220, 360] width 172 height 37
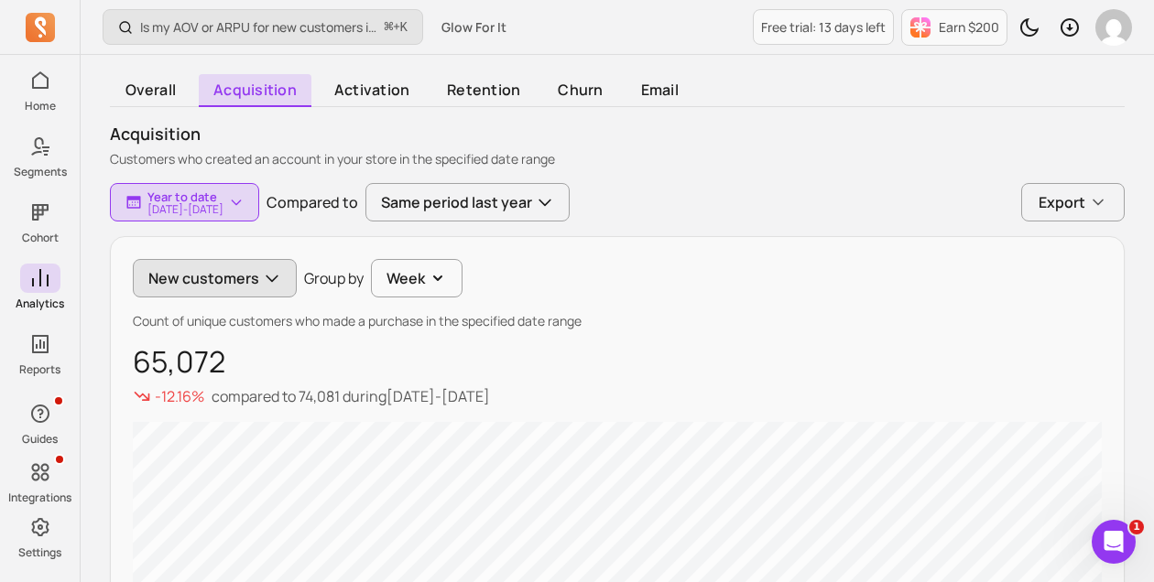
click at [213, 283] on button "New customers" at bounding box center [215, 278] width 164 height 38
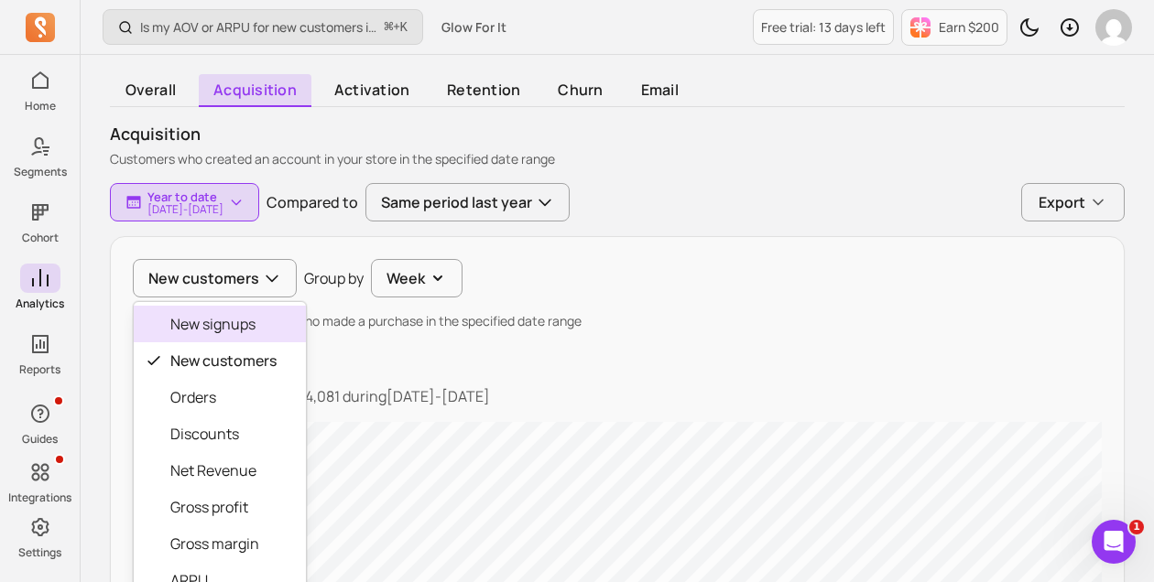
click at [213, 328] on span "New signups" at bounding box center [223, 324] width 106 height 22
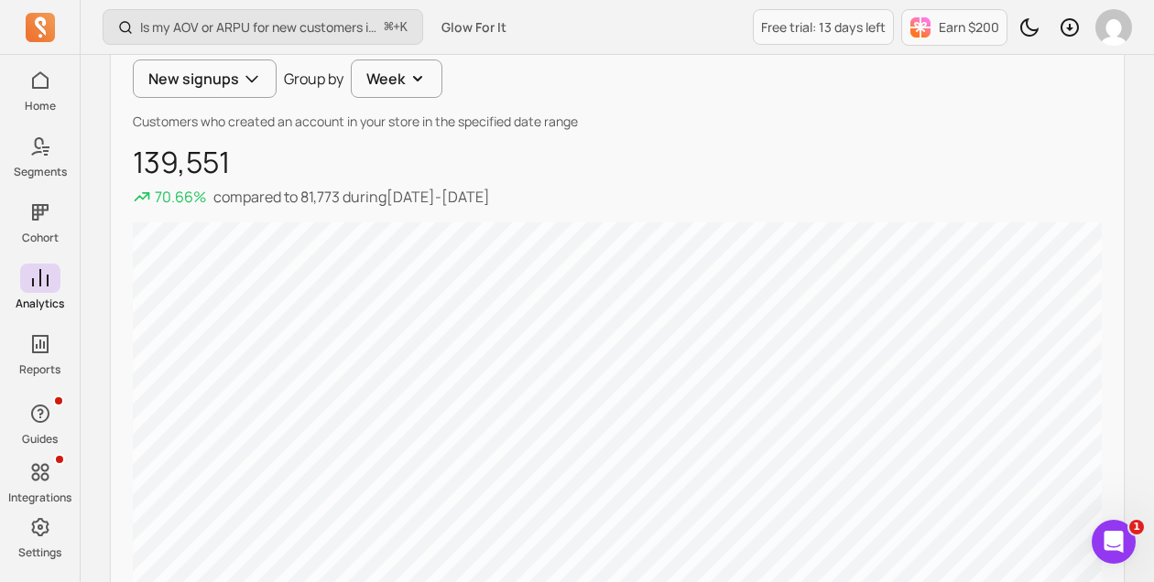
scroll to position [244, 0]
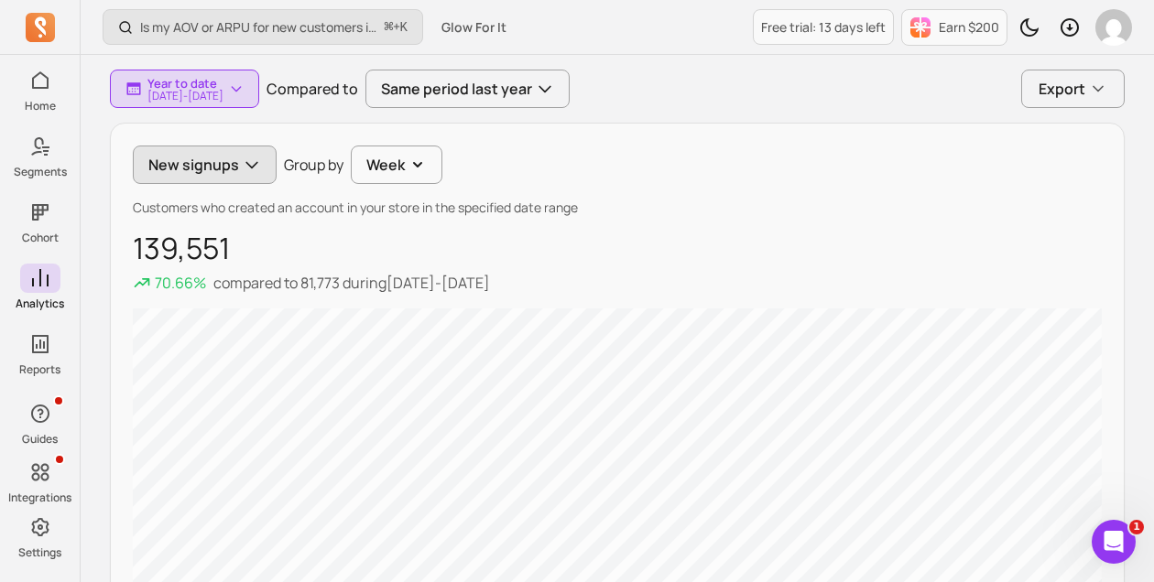
click at [197, 179] on button "New signups" at bounding box center [205, 165] width 144 height 38
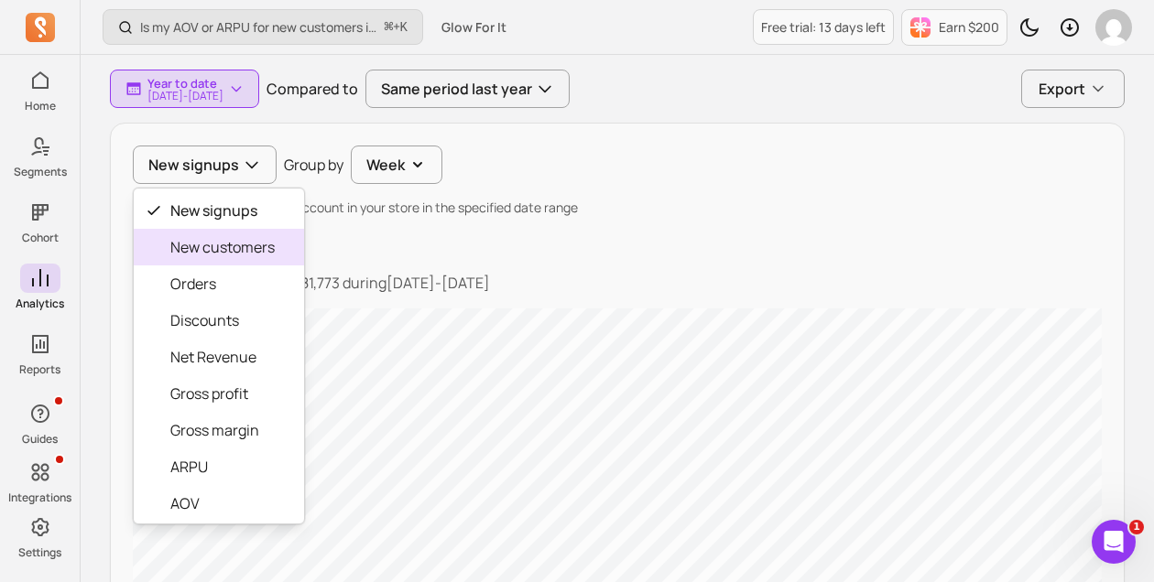
click at [200, 237] on span "New customers" at bounding box center [222, 247] width 104 height 22
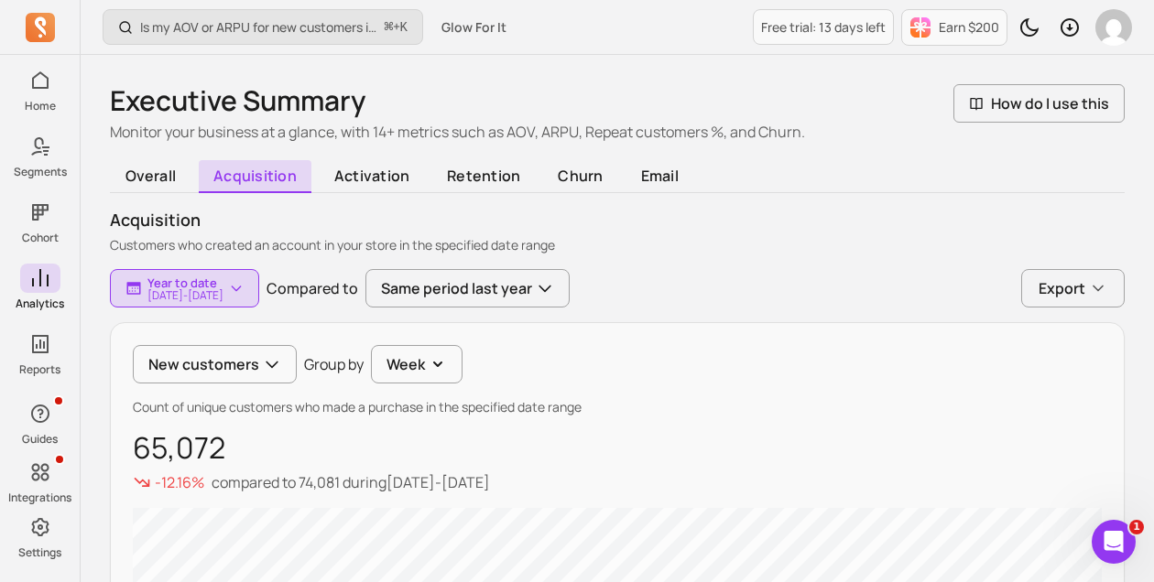
scroll to position [27, 0]
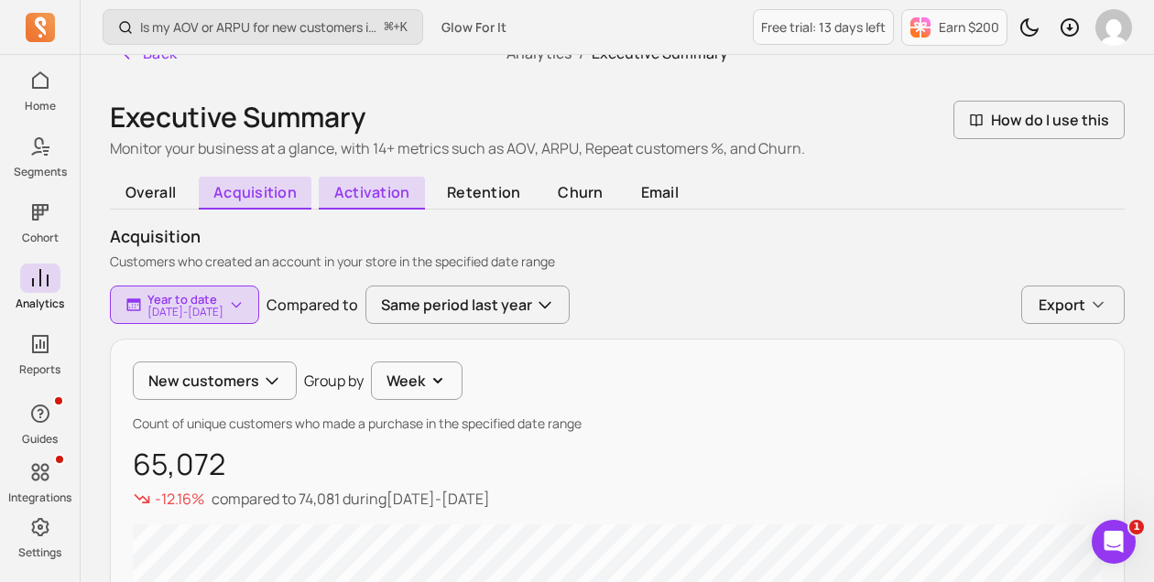
click at [371, 187] on span "activation" at bounding box center [371, 193] width 105 height 33
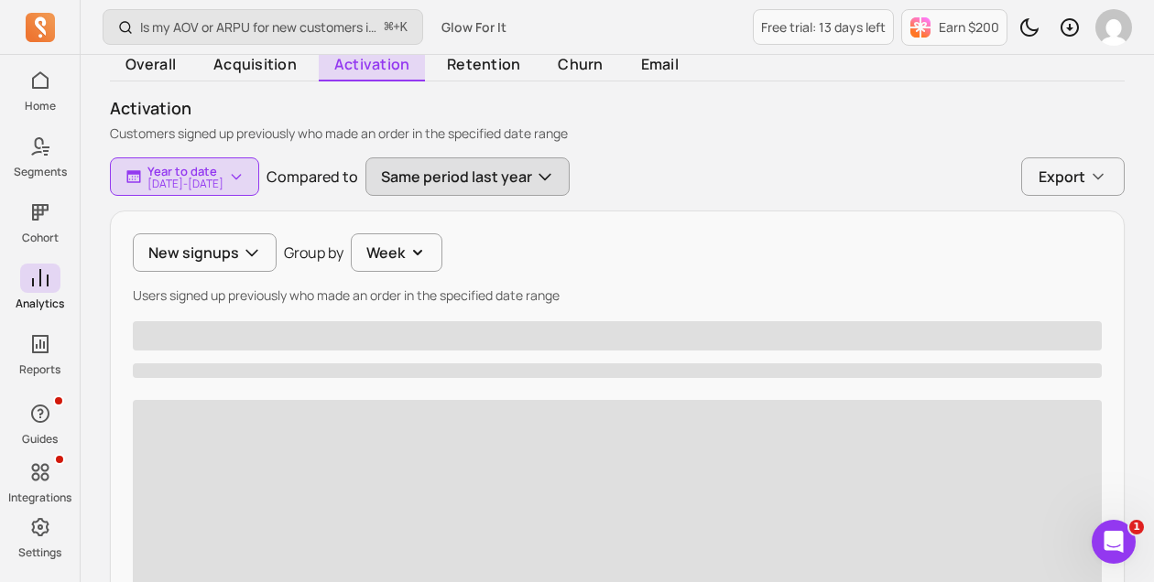
scroll to position [161, 0]
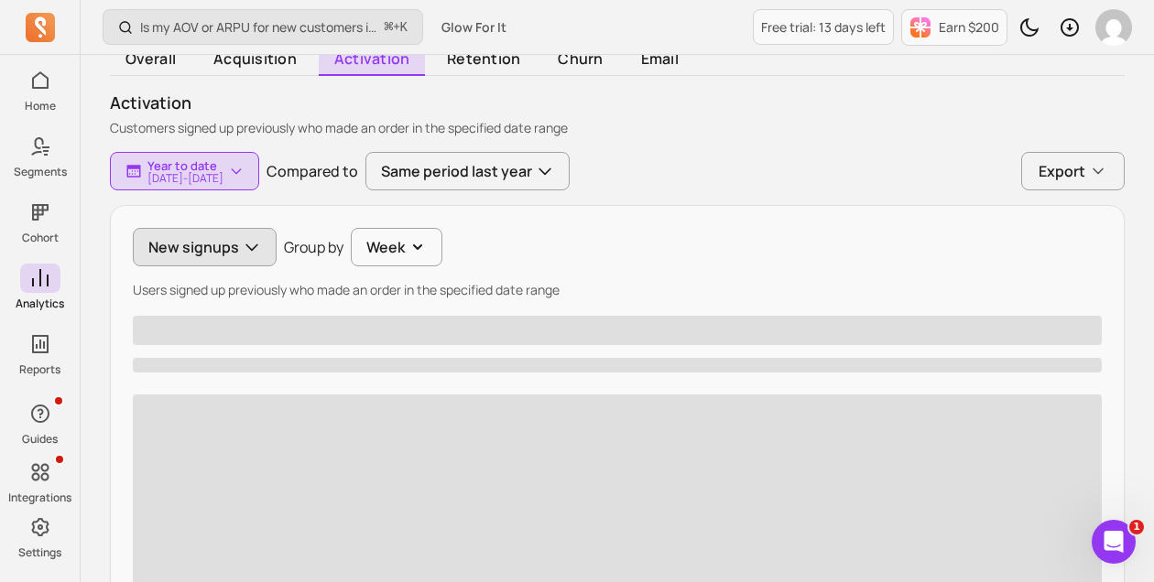
click at [207, 249] on button "New signups" at bounding box center [205, 247] width 144 height 38
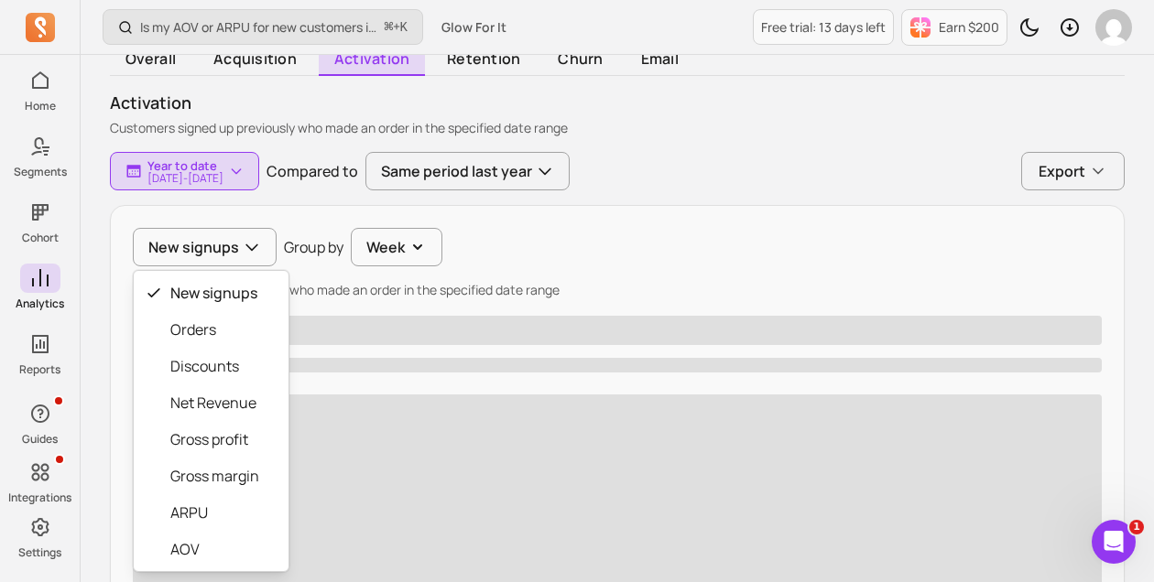
click at [619, 277] on div "New signups New signups Orders Discounts Net Revenue Gross profit Gross margin …" at bounding box center [617, 508] width 1015 height 606
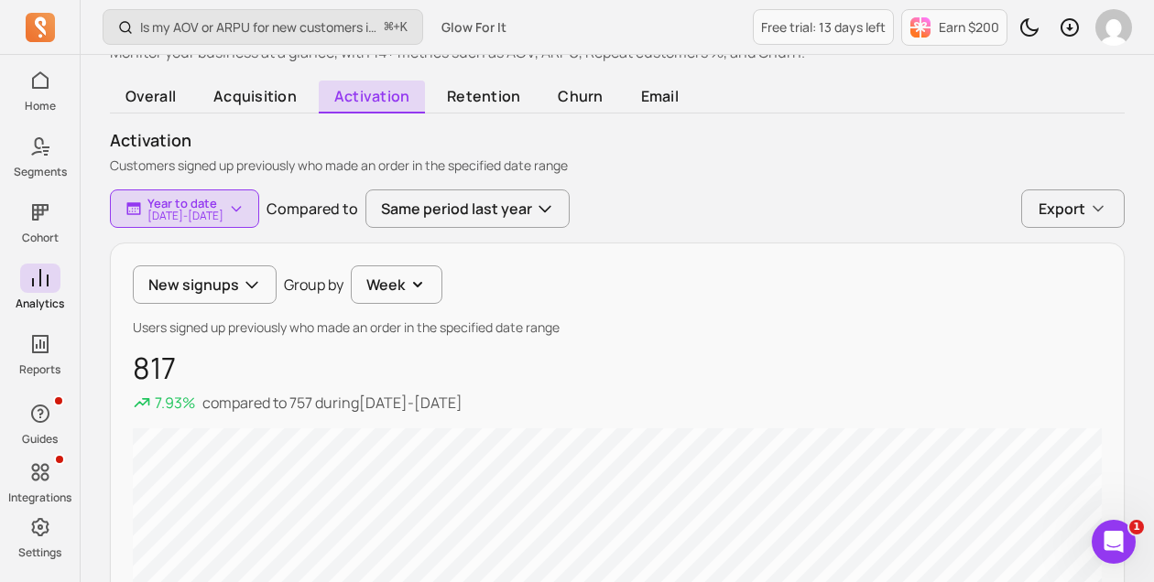
scroll to position [34, 0]
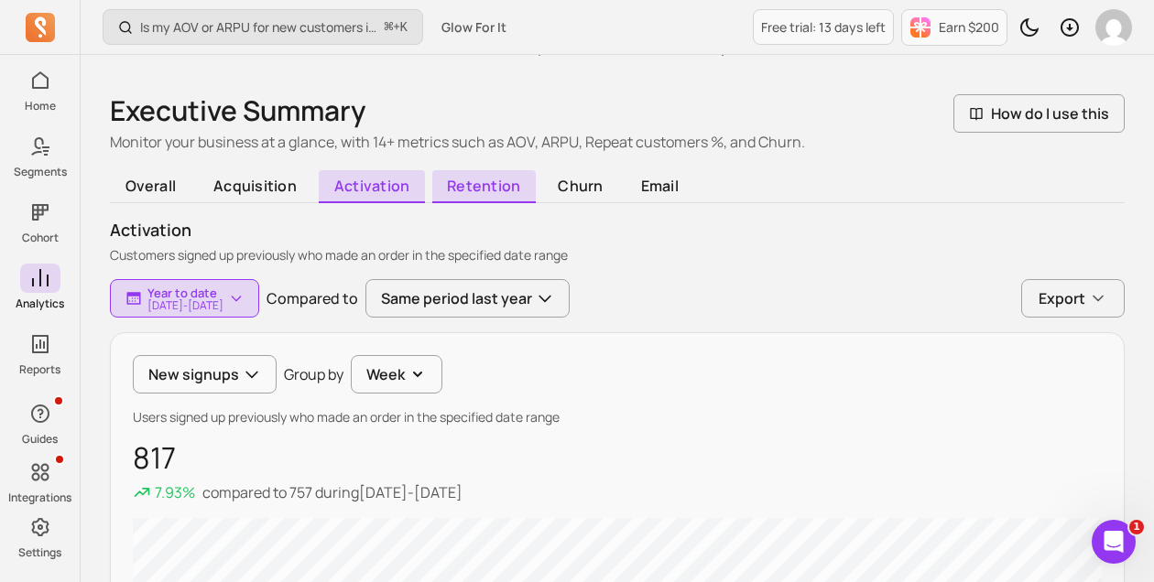
click at [487, 182] on span "retention" at bounding box center [483, 186] width 103 height 33
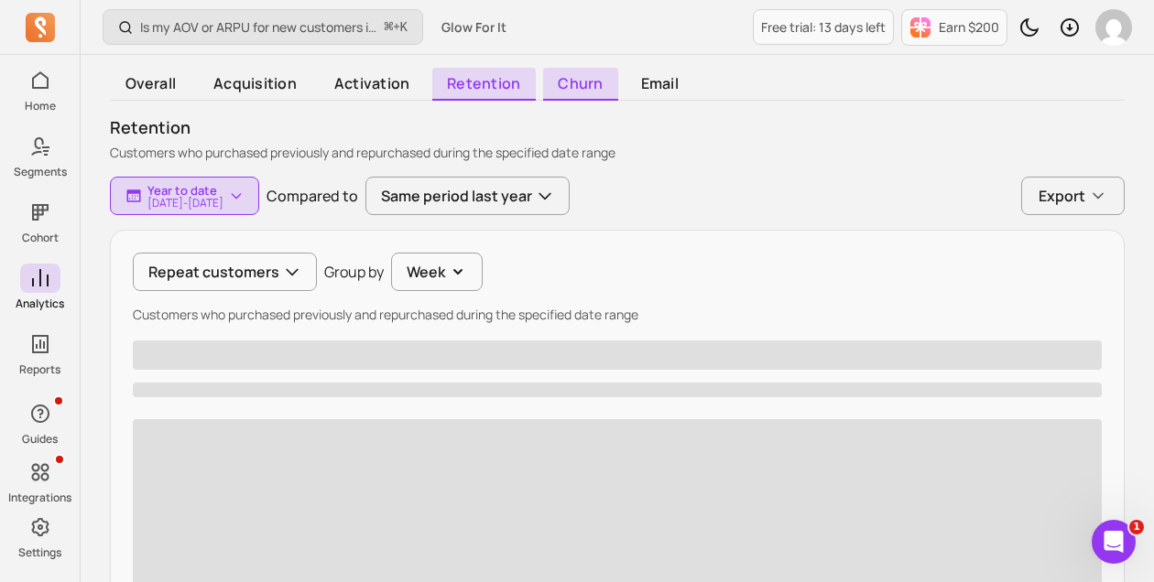
scroll to position [130, 0]
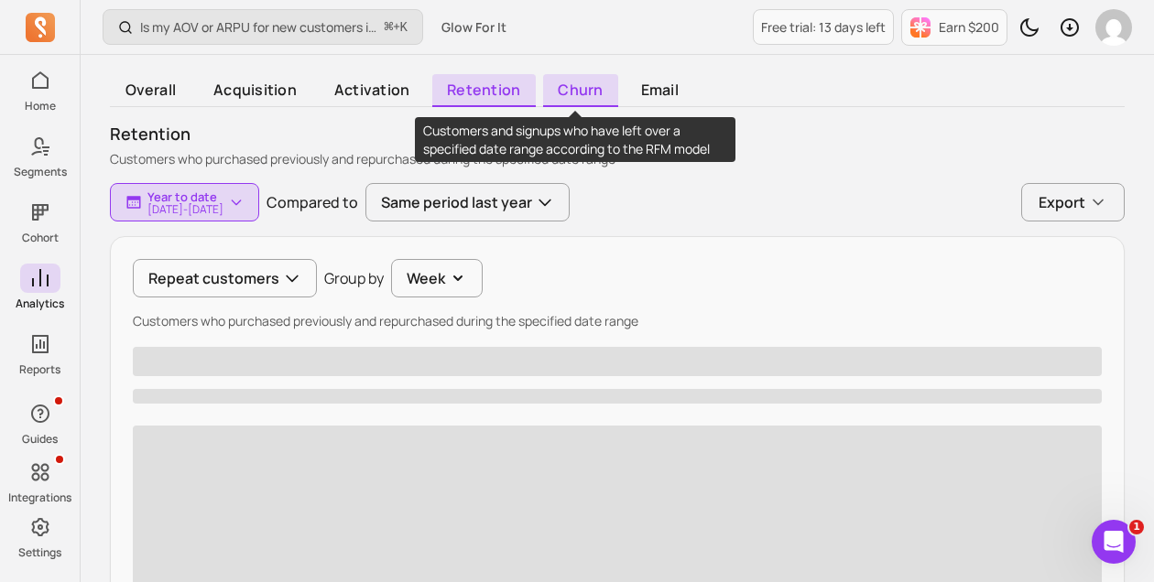
click at [560, 93] on span "churn" at bounding box center [580, 90] width 75 height 33
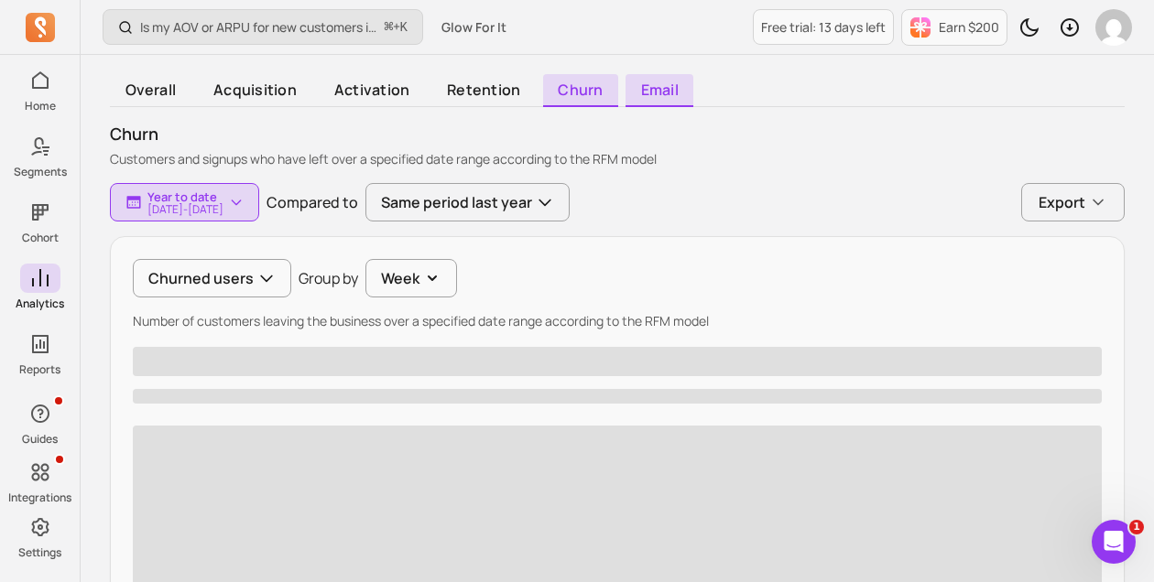
click at [629, 87] on span "email" at bounding box center [659, 90] width 68 height 33
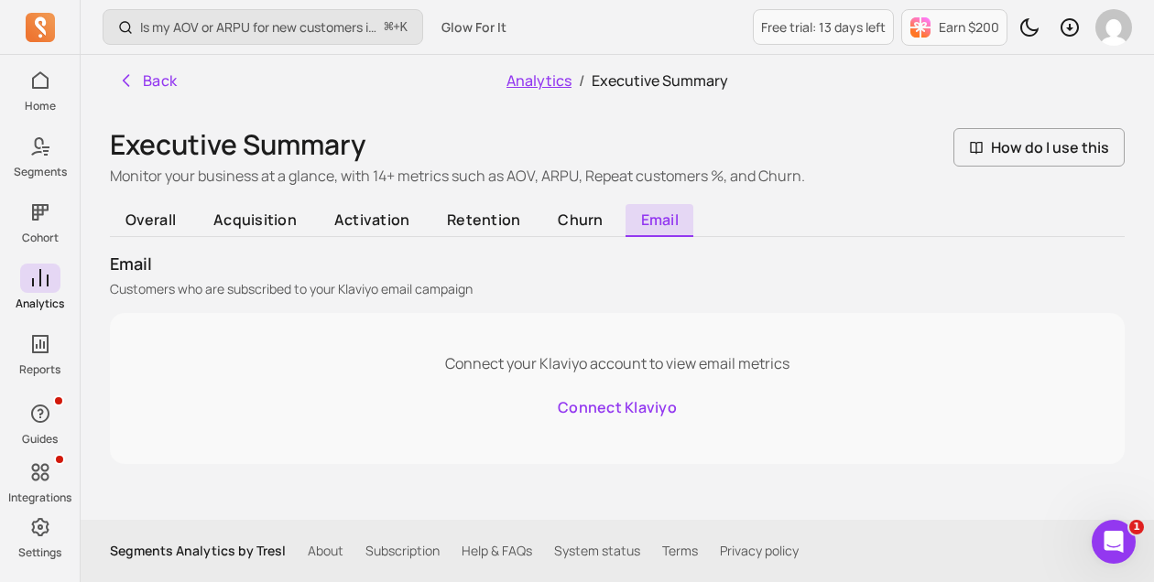
click at [555, 83] on link "Analytics" at bounding box center [538, 81] width 65 height 20
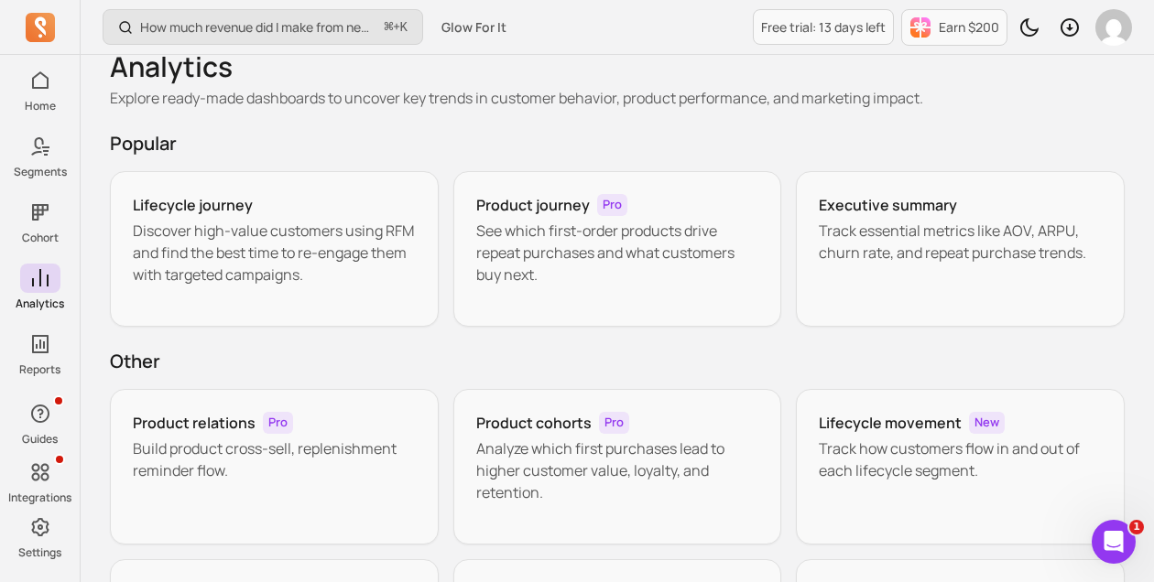
scroll to position [36, 0]
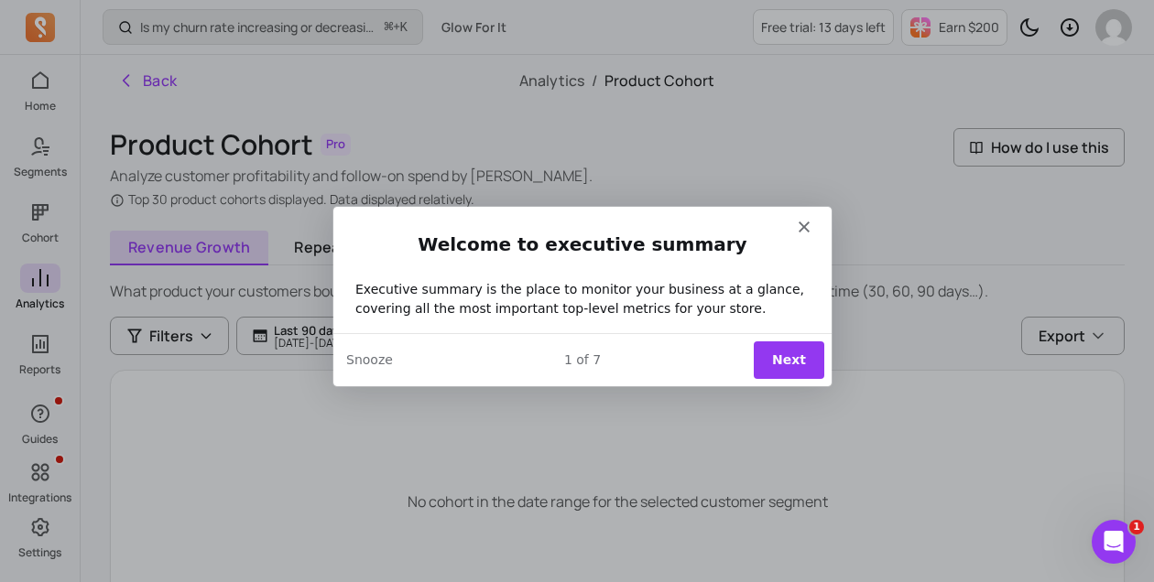
click at [809, 372] on button "Next" at bounding box center [788, 360] width 71 height 38
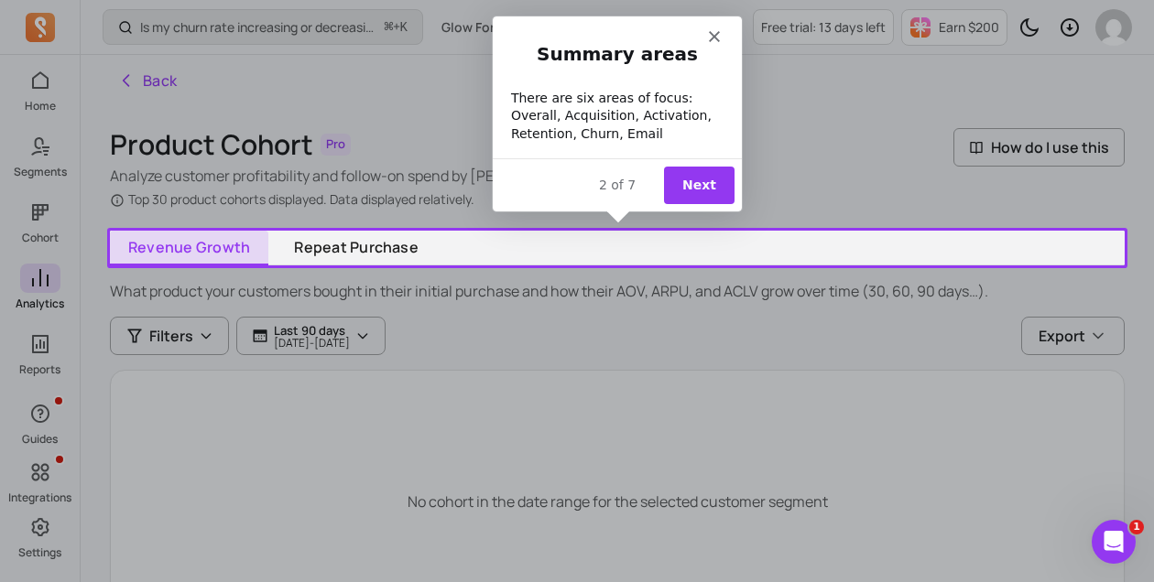
click at [705, 177] on button "Next" at bounding box center [698, 185] width 71 height 38
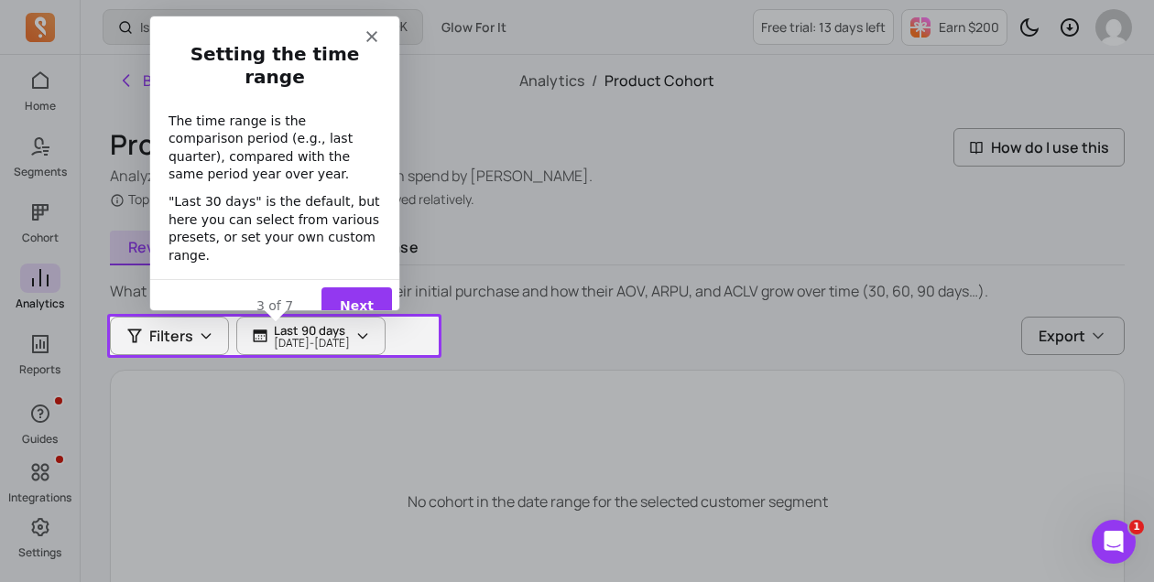
click at [357, 288] on button "Next" at bounding box center [355, 306] width 71 height 38
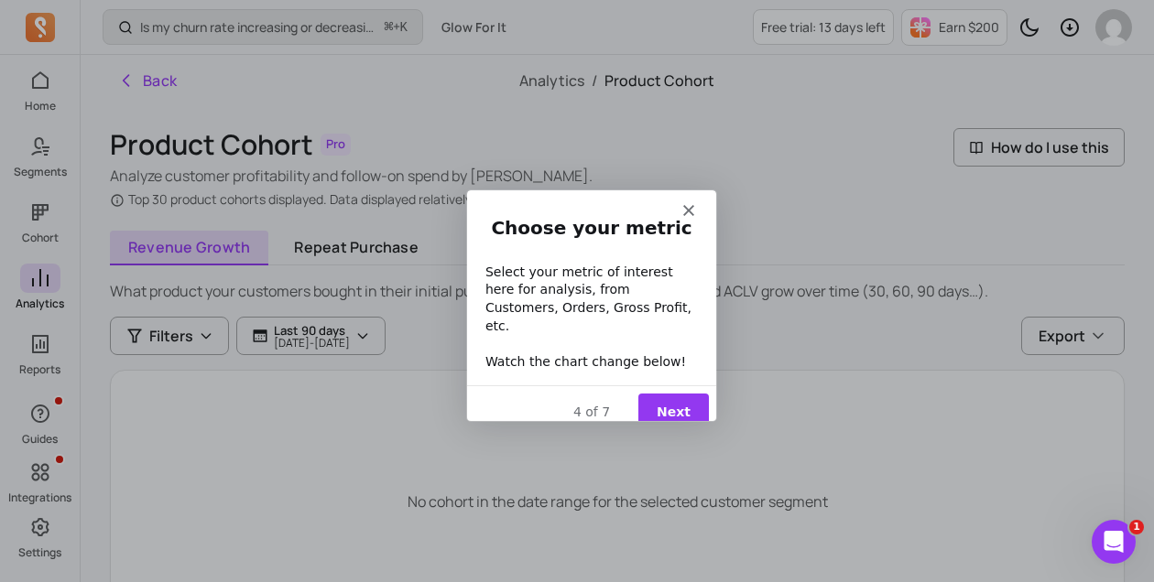
click at [679, 393] on button "Next" at bounding box center [672, 412] width 71 height 38
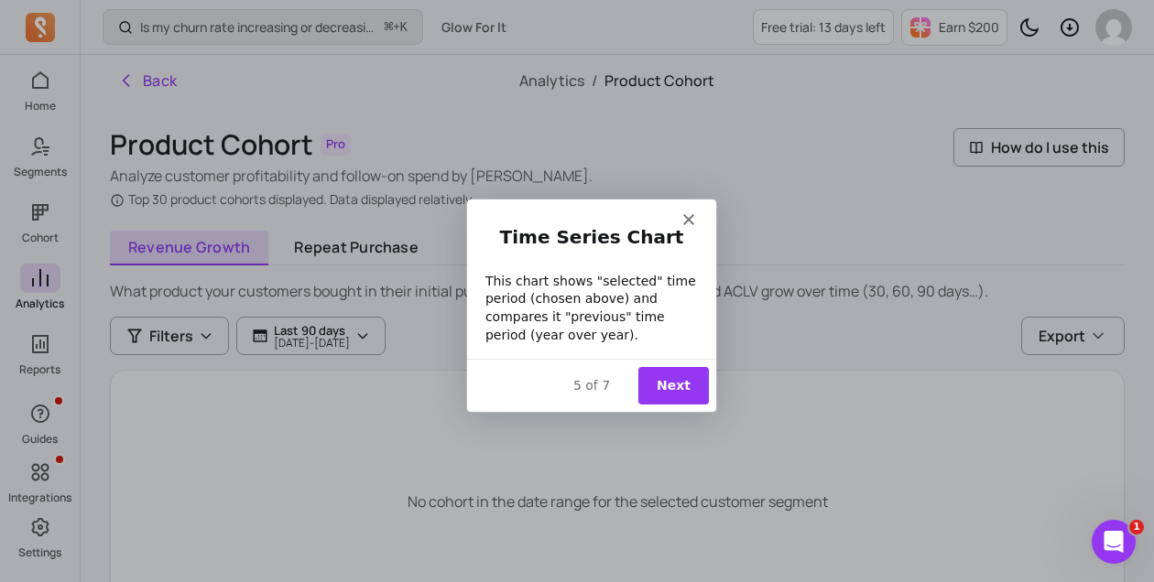
click at [679, 389] on button "Next" at bounding box center [672, 384] width 71 height 38
click at [679, 388] on button "Next" at bounding box center [672, 384] width 71 height 38
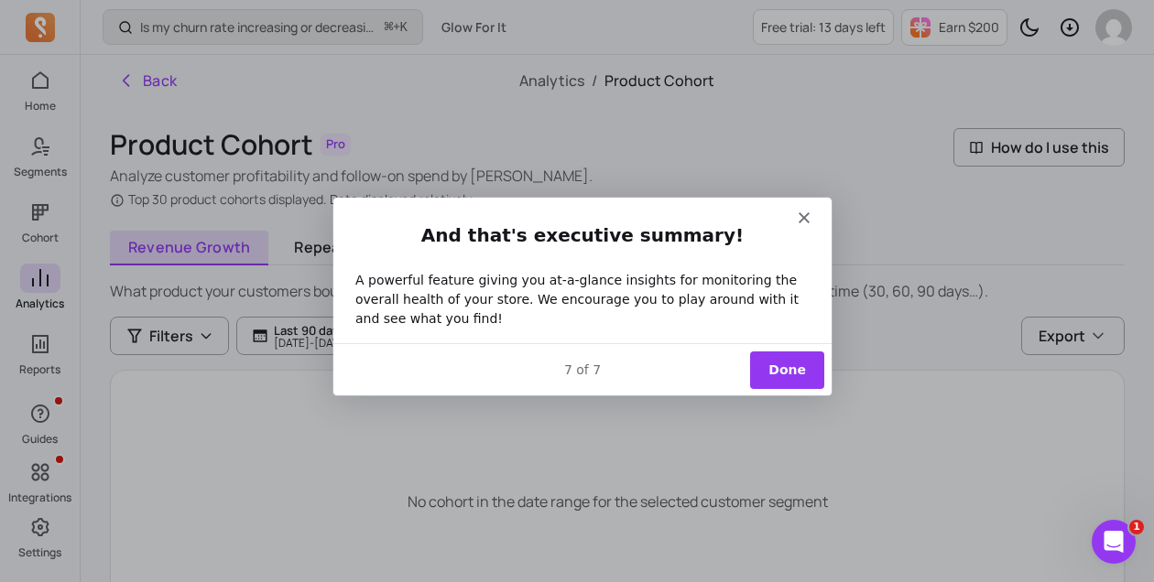
click at [780, 370] on button "Done" at bounding box center [786, 369] width 74 height 38
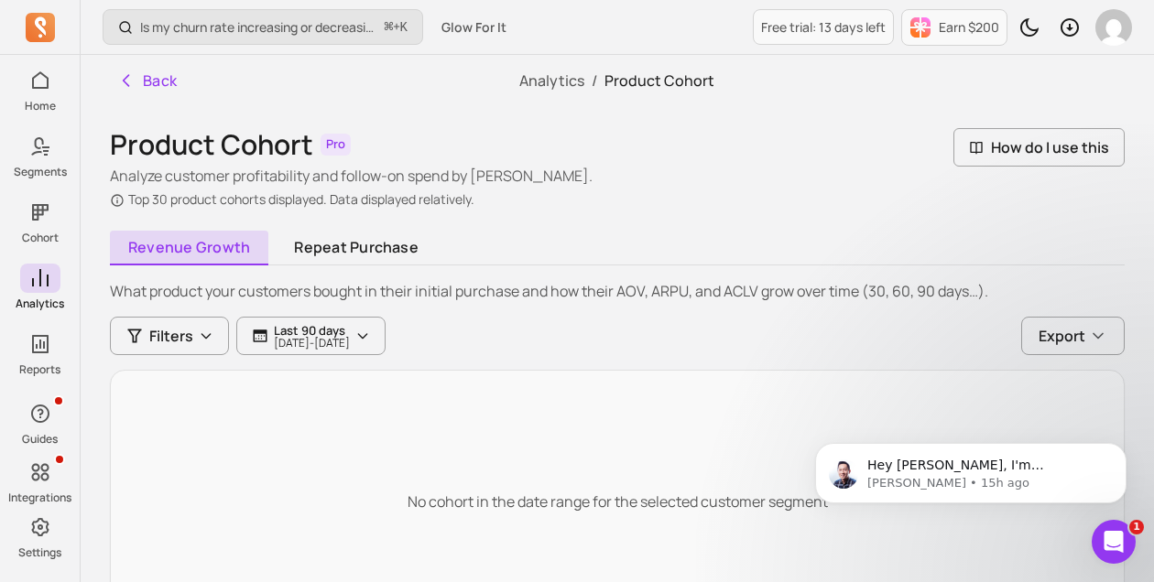
scroll to position [136, 0]
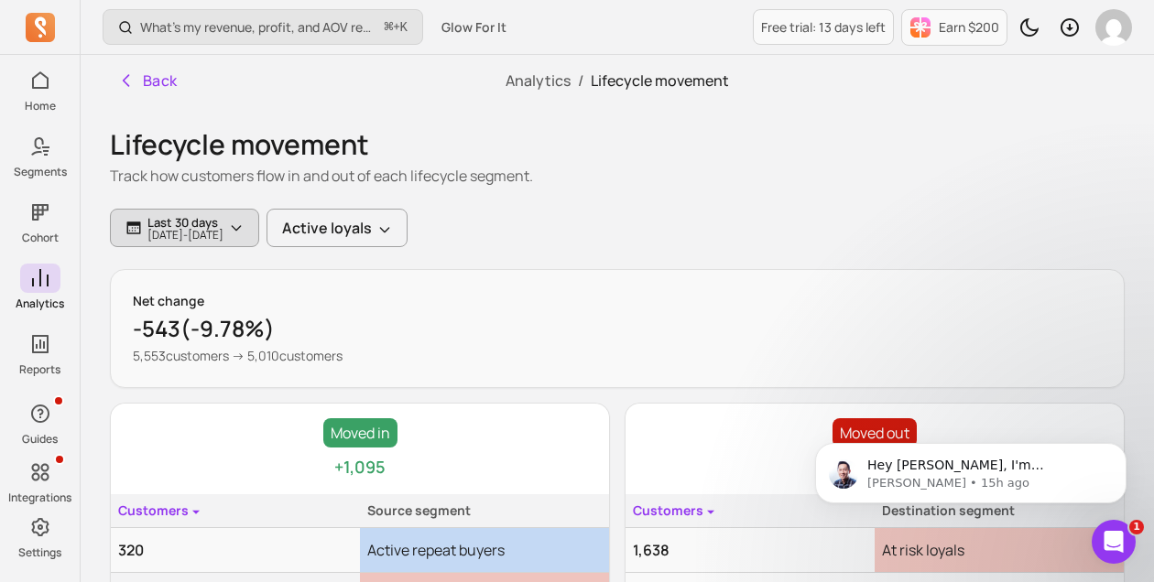
click at [203, 230] on p "[DATE] - [DATE]" at bounding box center [185, 235] width 76 height 11
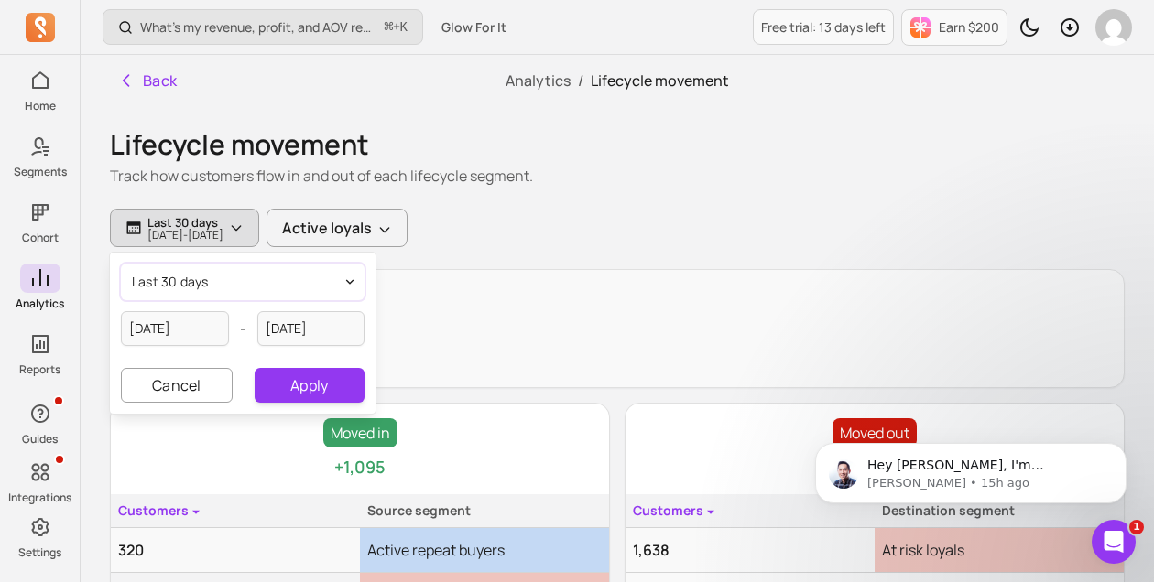
click at [228, 281] on button "last 30 days" at bounding box center [243, 282] width 244 height 37
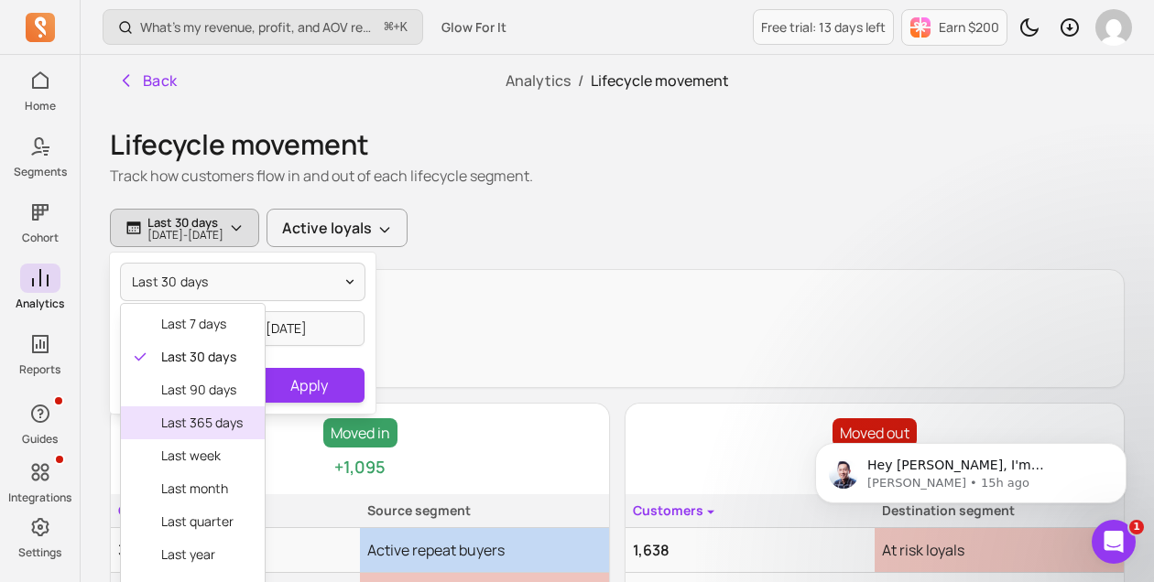
click at [198, 430] on span "last 365 days" at bounding box center [201, 423] width 81 height 18
type input "[DATE]"
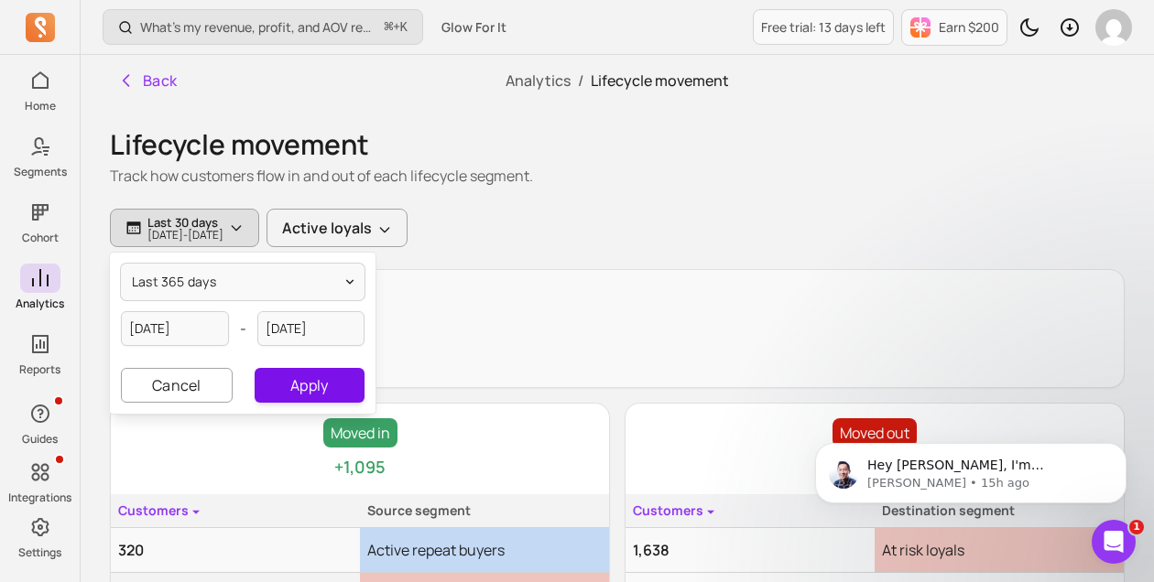
click at [320, 390] on button "Apply" at bounding box center [310, 385] width 110 height 35
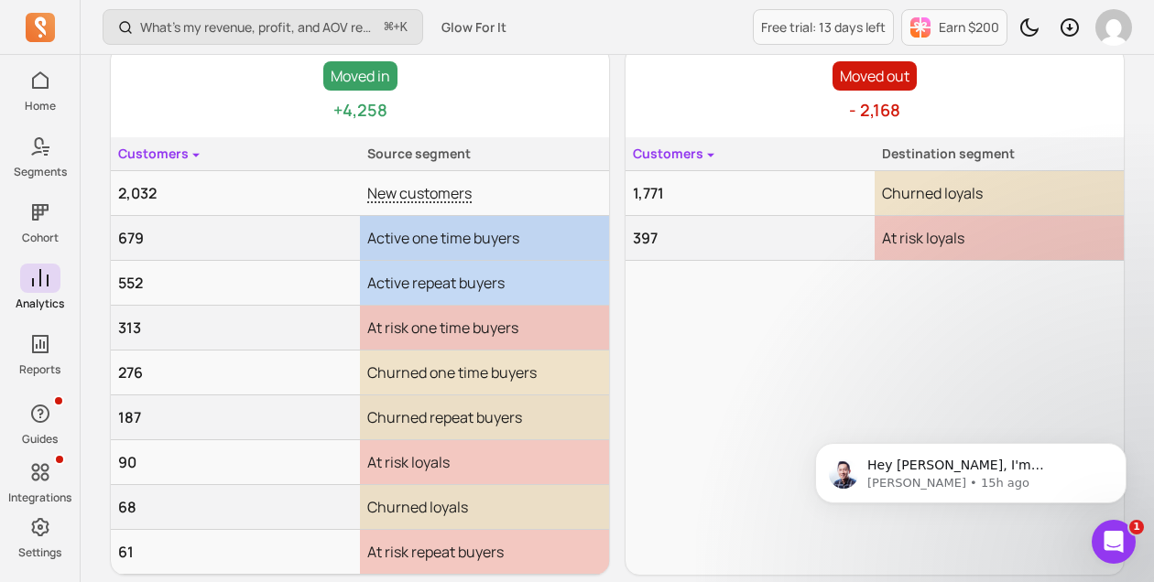
scroll to position [356, 0]
drag, startPoint x: 884, startPoint y: 201, endPoint x: 946, endPoint y: 201, distance: 62.3
click at [946, 201] on td "Churned loyals" at bounding box center [998, 194] width 249 height 45
drag, startPoint x: 885, startPoint y: 246, endPoint x: 977, endPoint y: 244, distance: 92.5
click at [978, 244] on td "At risk loyals" at bounding box center [998, 239] width 249 height 45
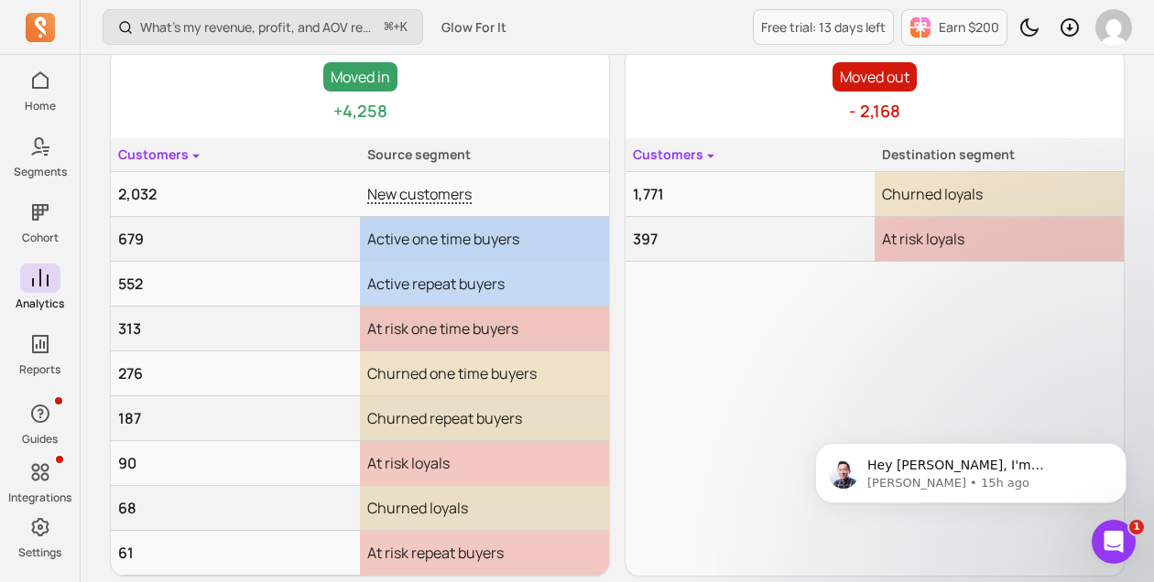
click at [899, 313] on div "Moved out - 2,168 Customers Destination segment 1,771 [DEMOGRAPHIC_DATA] loyals…" at bounding box center [875, 312] width 500 height 530
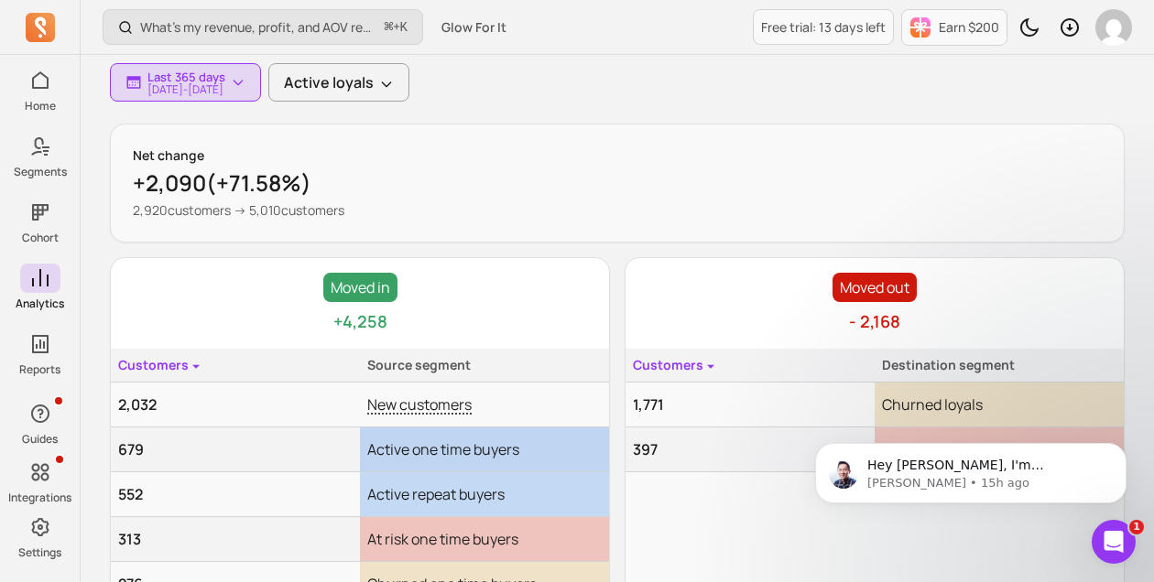
scroll to position [136, 0]
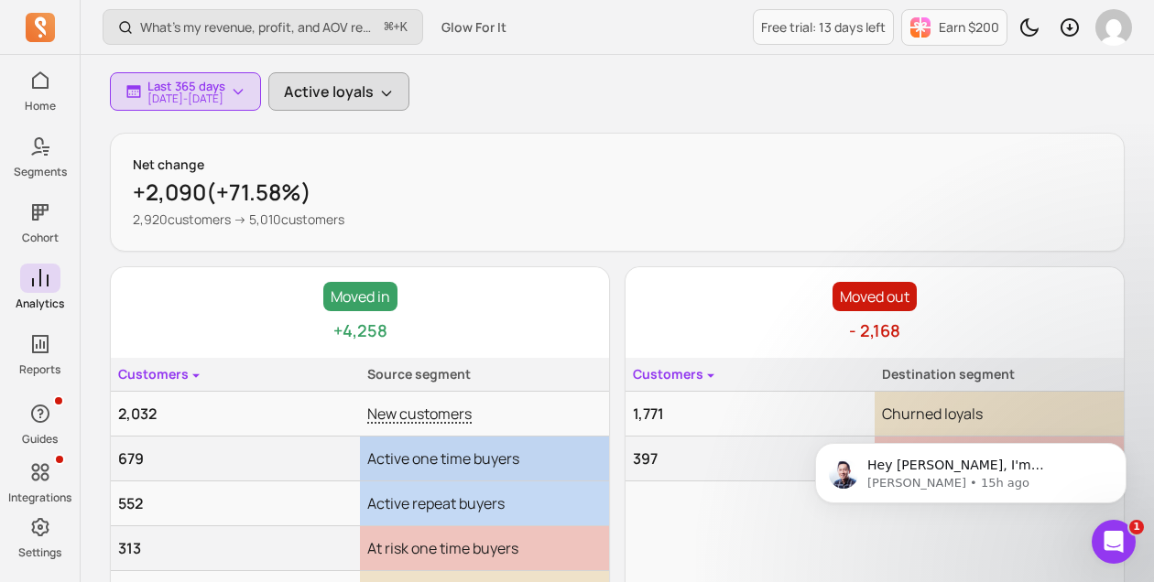
click at [386, 90] on button "Active loyals" at bounding box center [338, 91] width 141 height 38
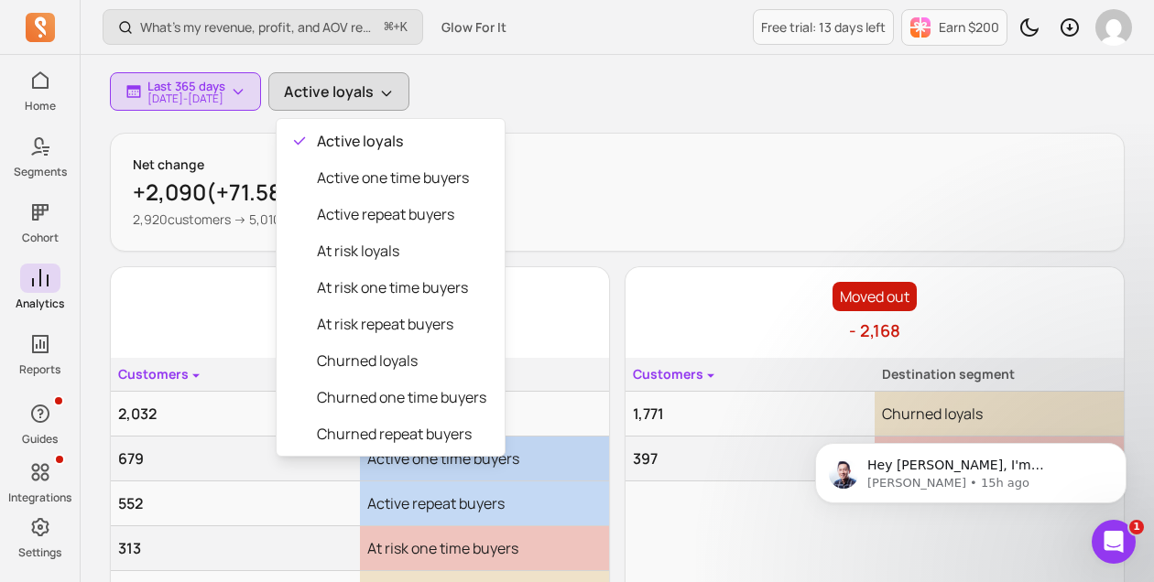
click at [615, 72] on div "Last 365 days [DATE] - [DATE] Active loyals" at bounding box center [617, 91] width 1015 height 38
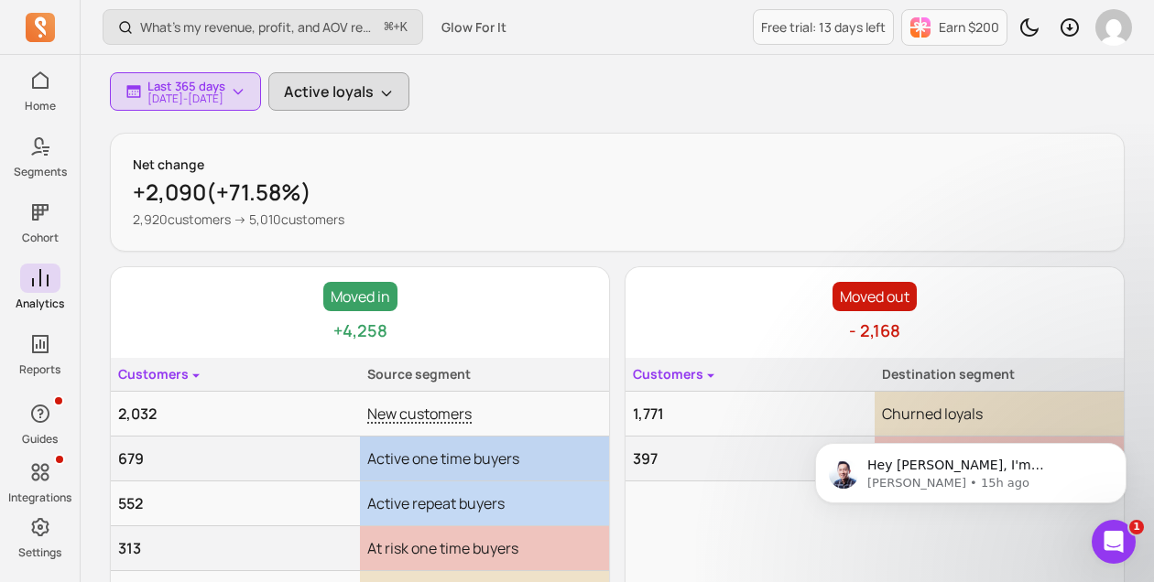
click at [380, 102] on button "Active loyals" at bounding box center [338, 91] width 141 height 38
click at [382, 100] on button "Active loyals" at bounding box center [338, 91] width 141 height 38
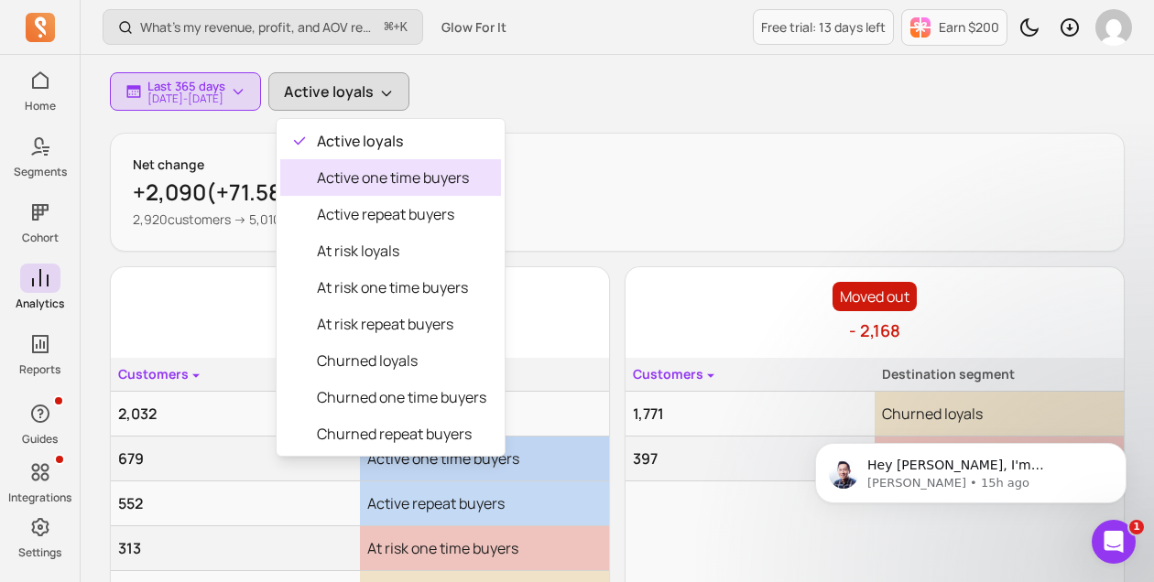
click at [373, 178] on span "Active one time buyers" at bounding box center [401, 178] width 169 height 22
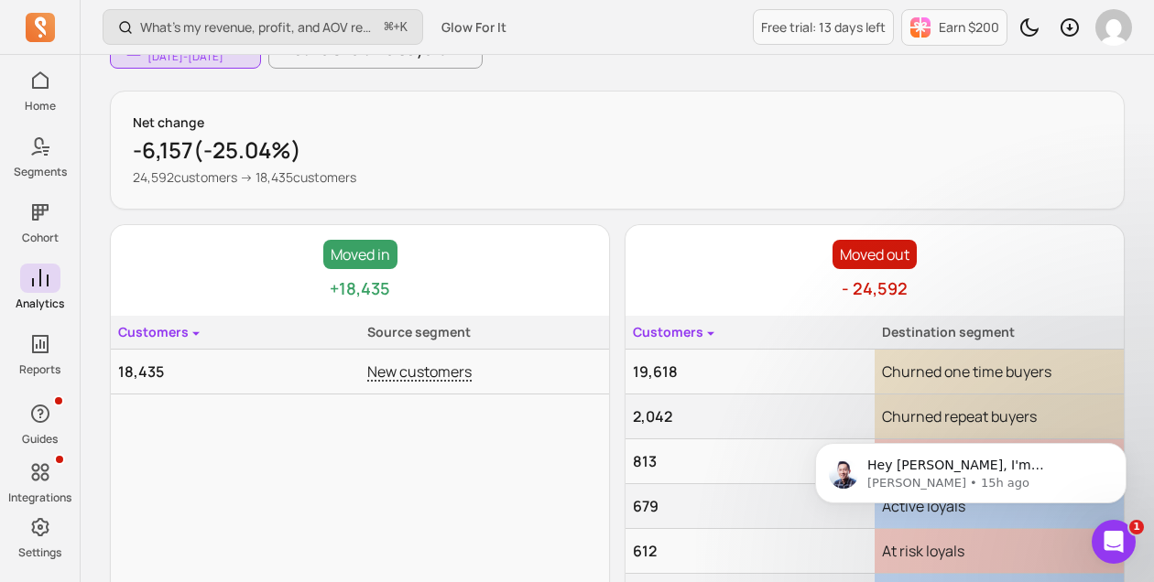
scroll to position [130, 0]
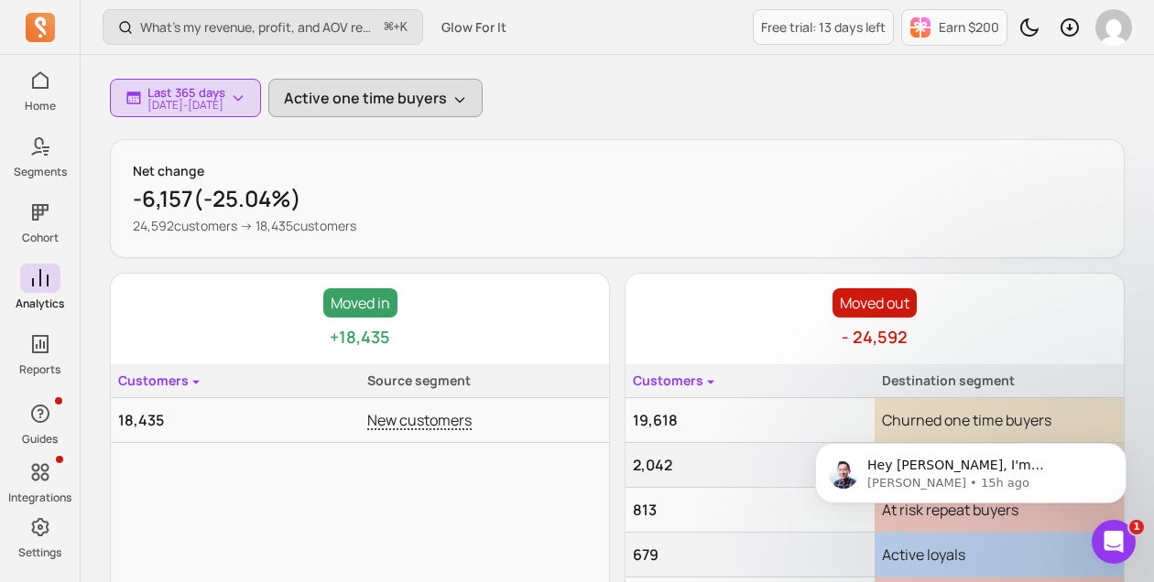
click at [431, 94] on button "Active one time buyers" at bounding box center [375, 98] width 214 height 38
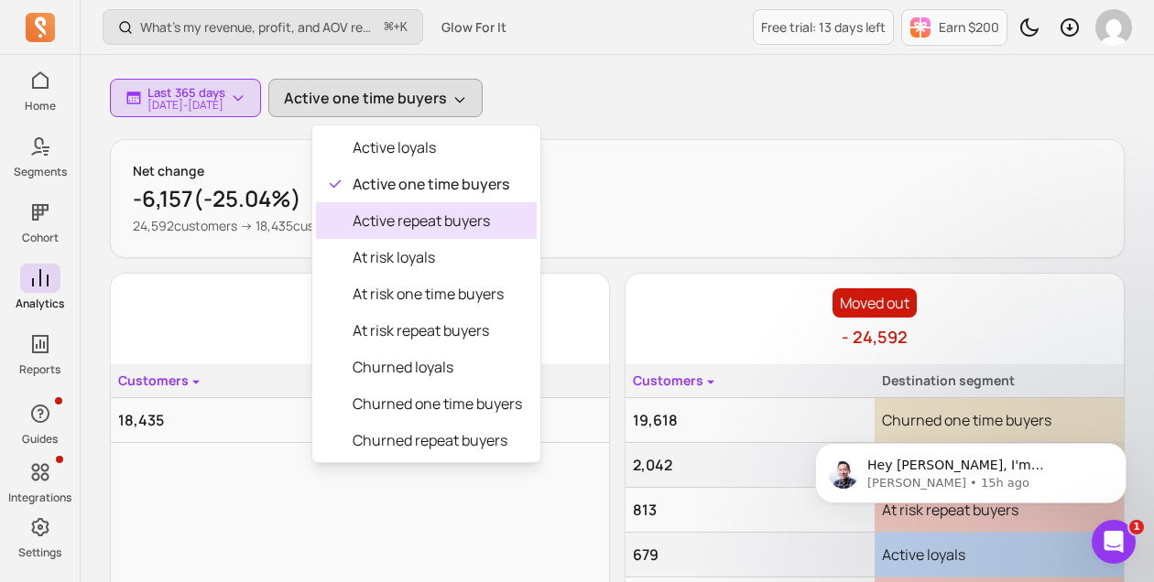
click at [415, 214] on span "Active repeat buyers" at bounding box center [437, 221] width 169 height 22
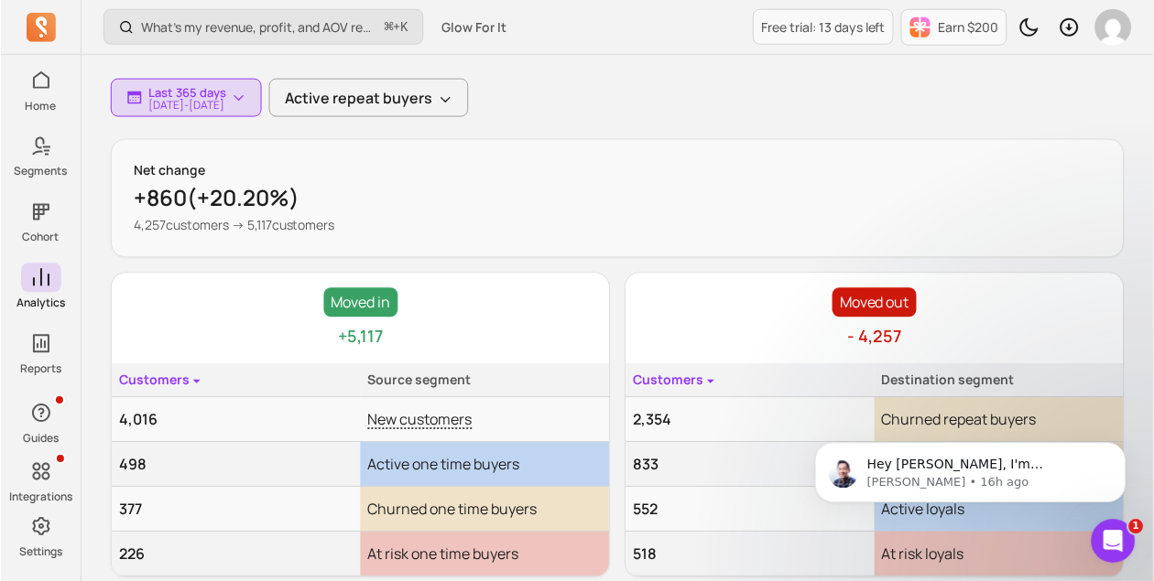
scroll to position [211, 0]
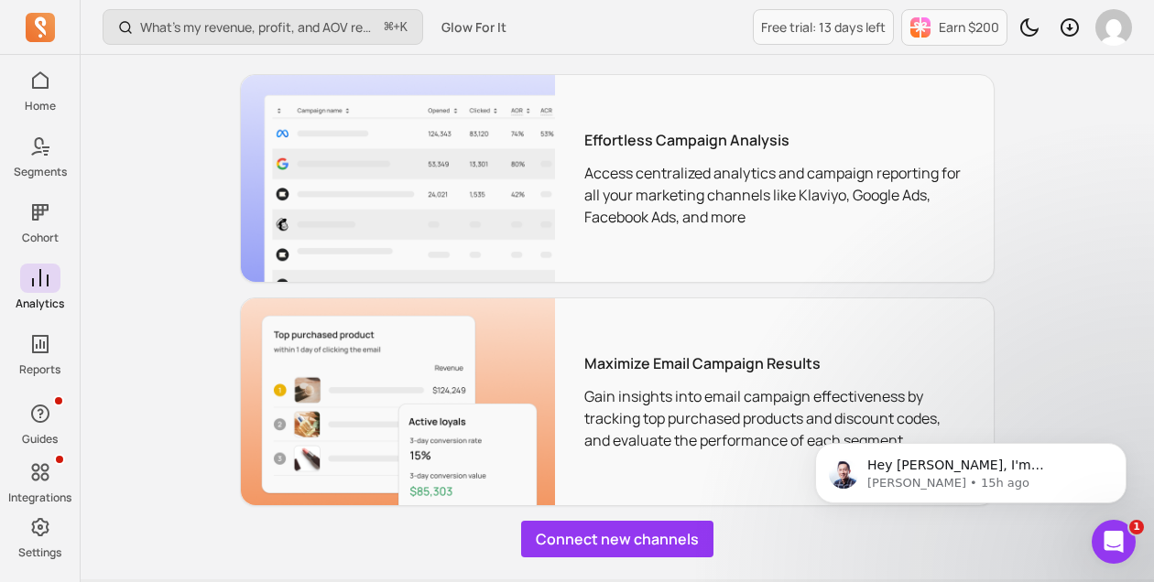
scroll to position [145, 0]
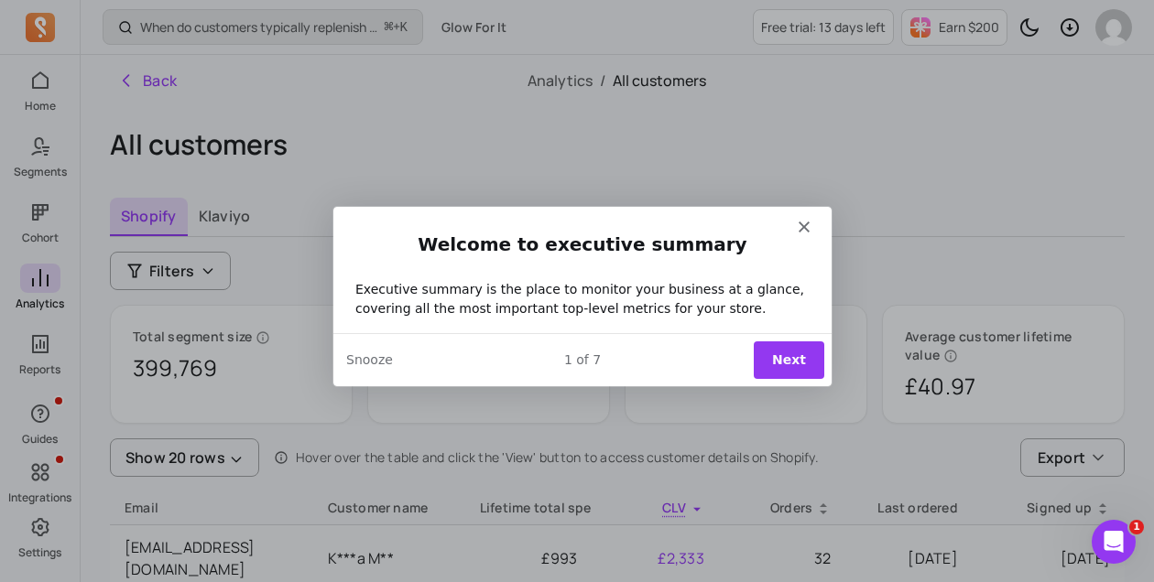
click at [802, 223] on polygon "Close" at bounding box center [803, 226] width 11 height 11
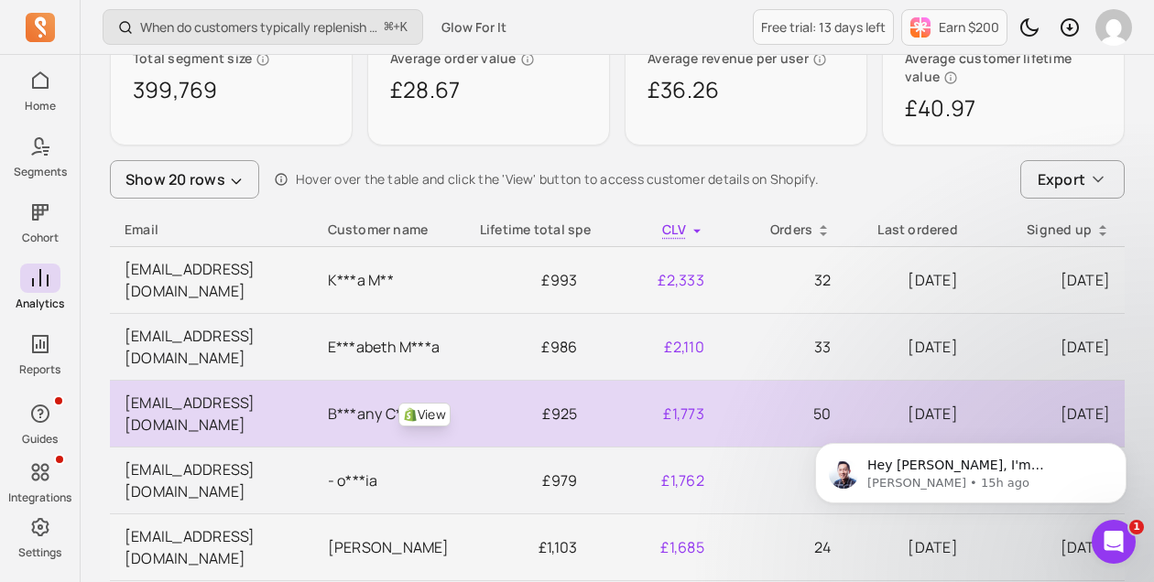
scroll to position [285, 0]
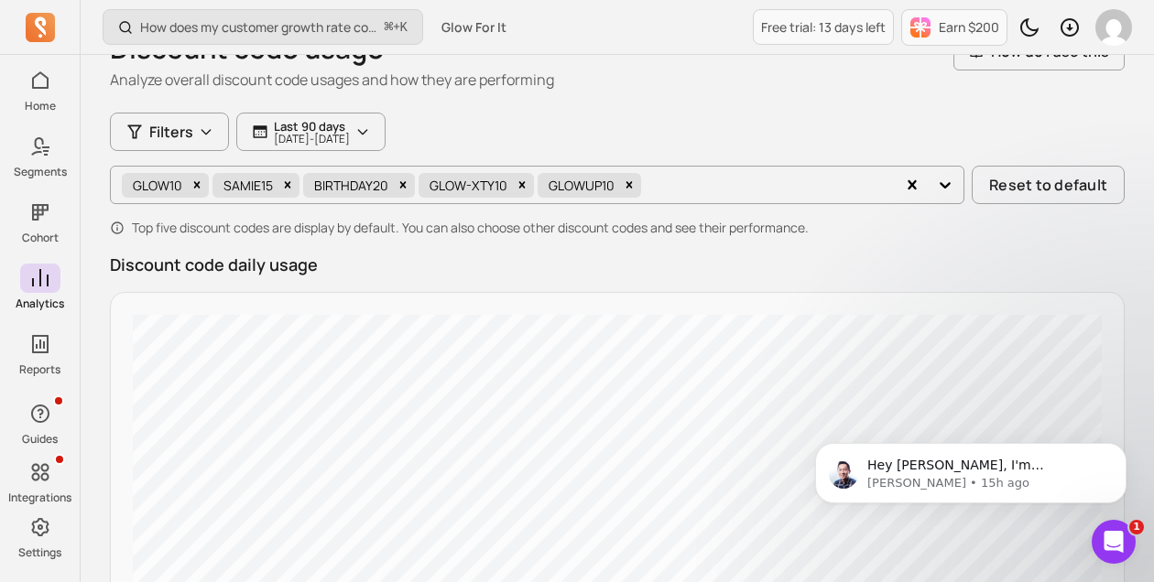
scroll to position [95, 0]
click at [296, 135] on p "[DATE] - [DATE]" at bounding box center [312, 140] width 76 height 11
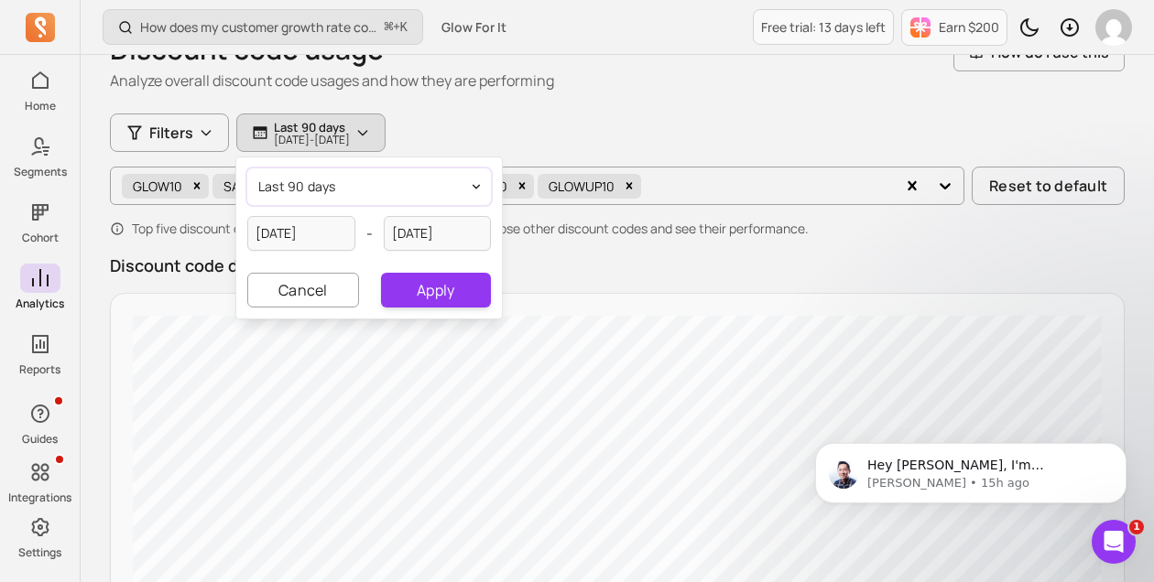
click at [328, 187] on span "last 90 days" at bounding box center [297, 187] width 78 height 18
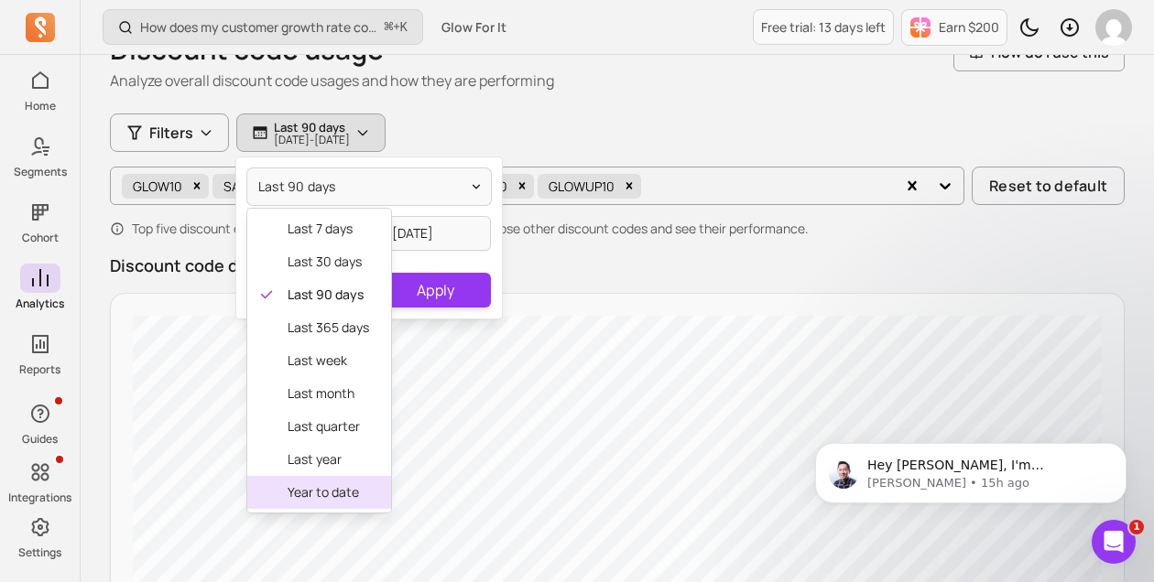
click at [322, 478] on div "year to date" at bounding box center [319, 492] width 144 height 33
type input "[DATE]"
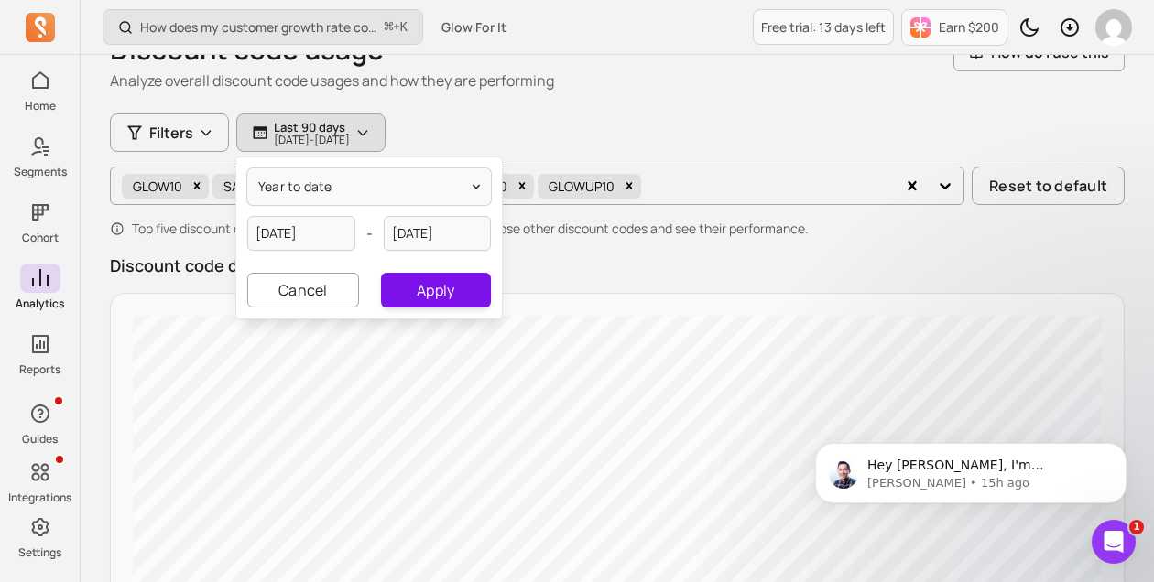
click at [464, 288] on button "Apply" at bounding box center [436, 290] width 110 height 35
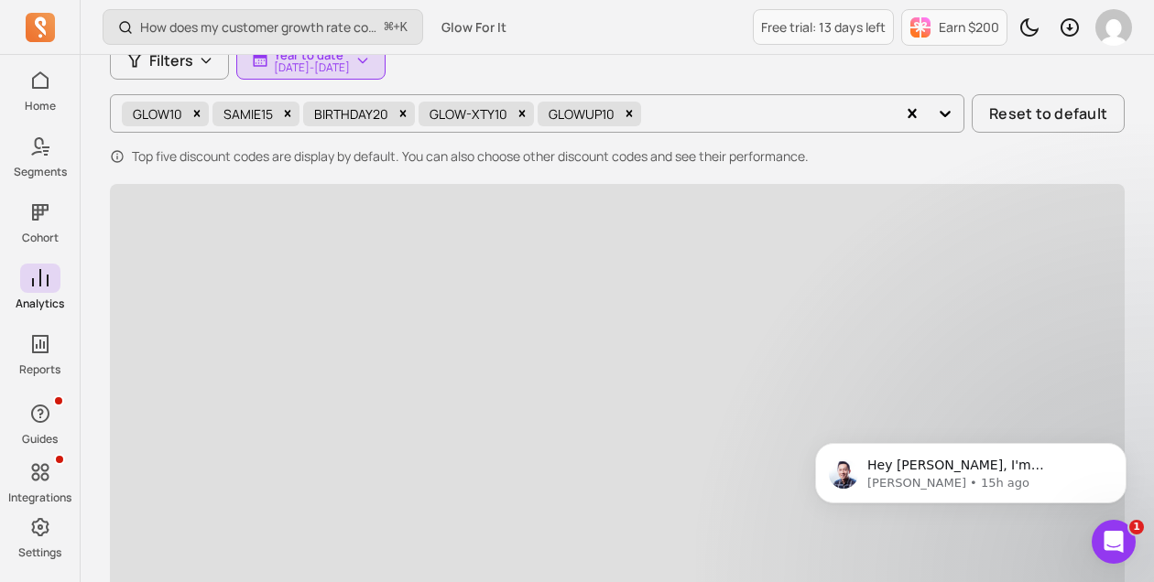
scroll to position [168, 0]
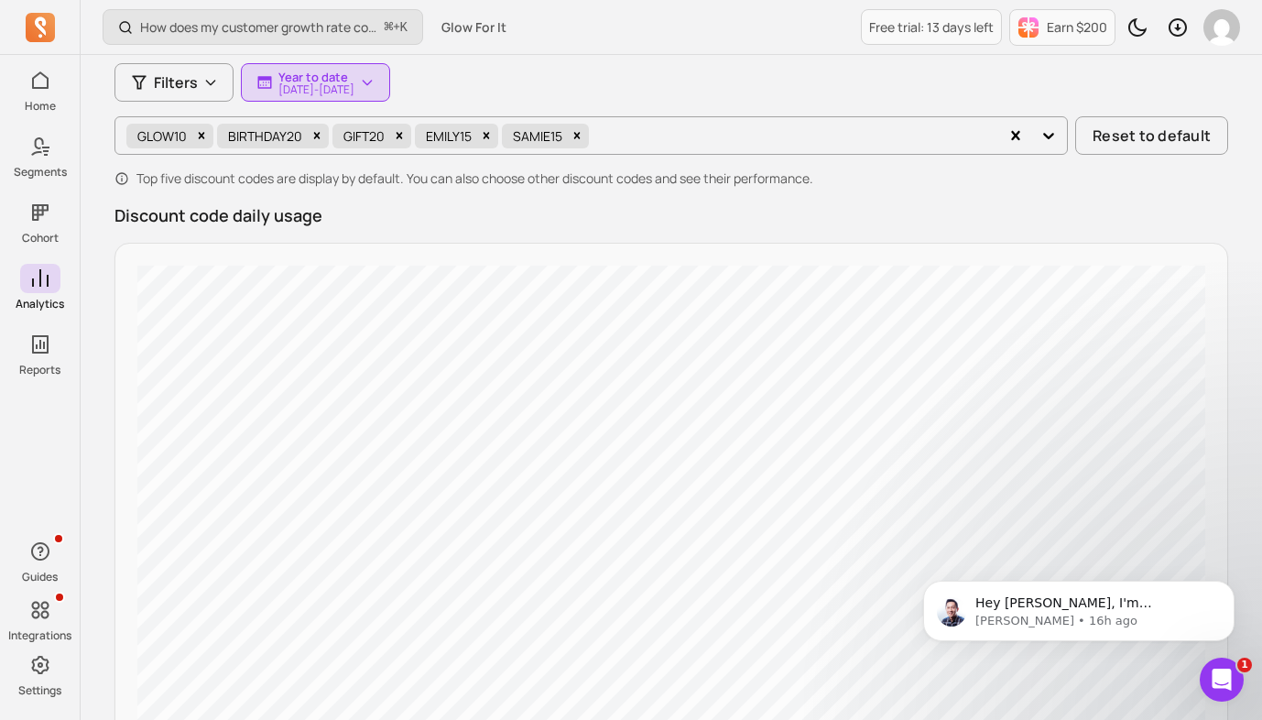
scroll to position [37, 0]
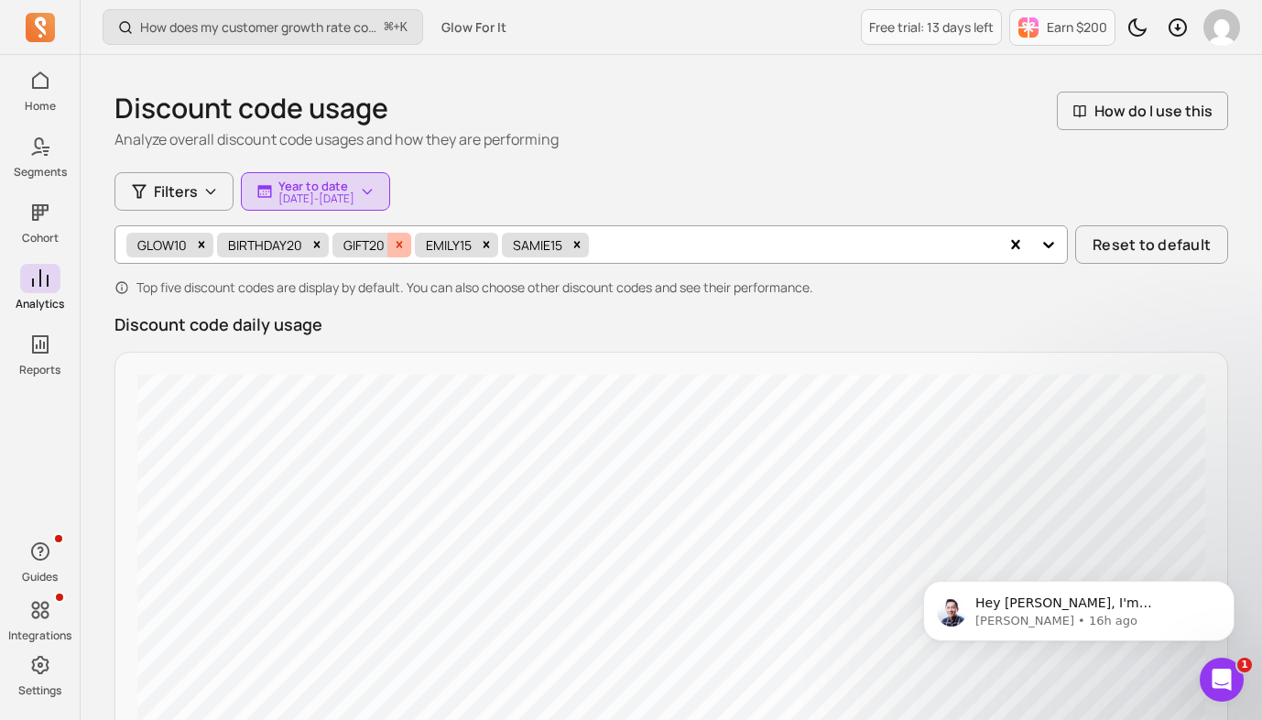
click at [402, 248] on icon "Remove GIFT20" at bounding box center [399, 244] width 13 height 13
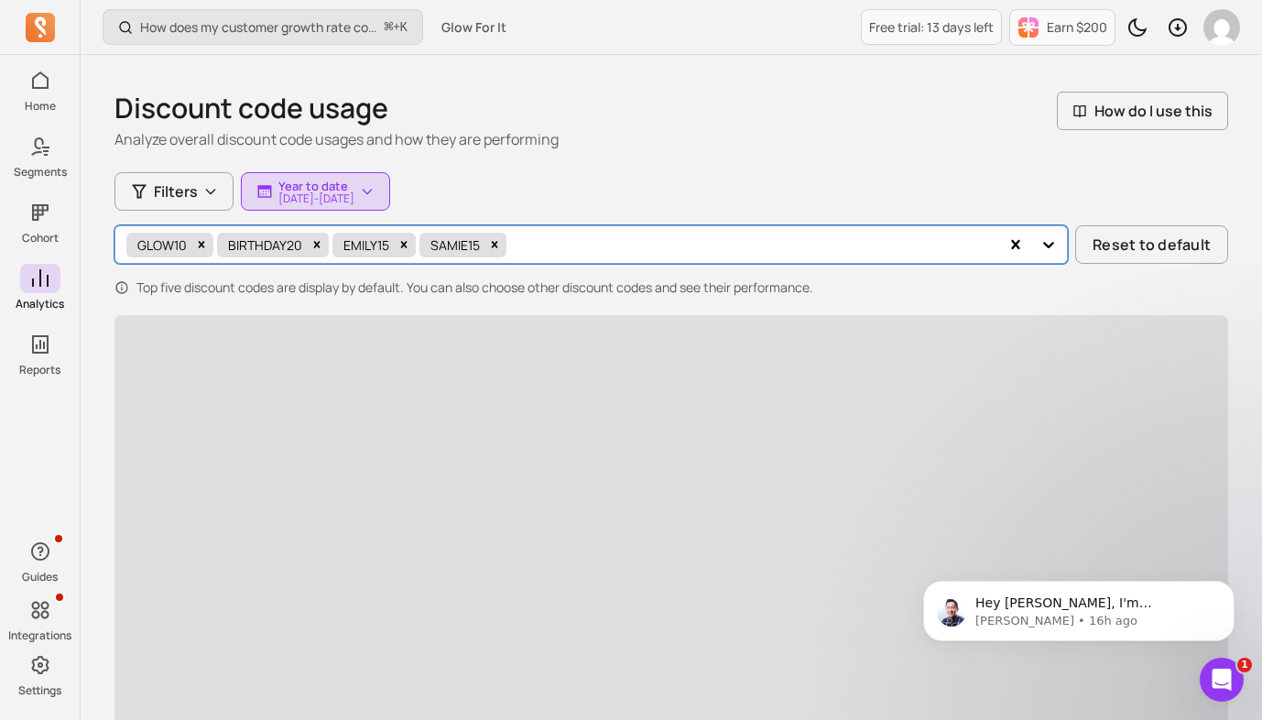
click at [402, 248] on icon "Remove EMILY15" at bounding box center [403, 244] width 13 height 13
click at [316, 242] on icon "Remove BIRTHDAY20" at bounding box center [316, 244] width 13 height 13
click at [210, 242] on div "Remove GLOW10" at bounding box center [202, 245] width 24 height 25
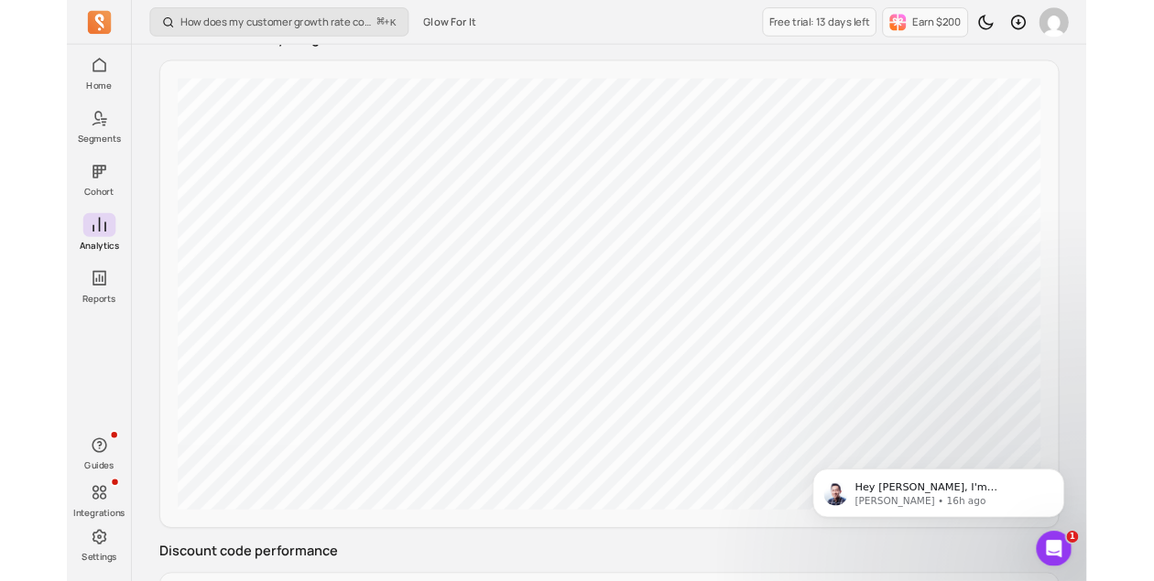
scroll to position [351, 0]
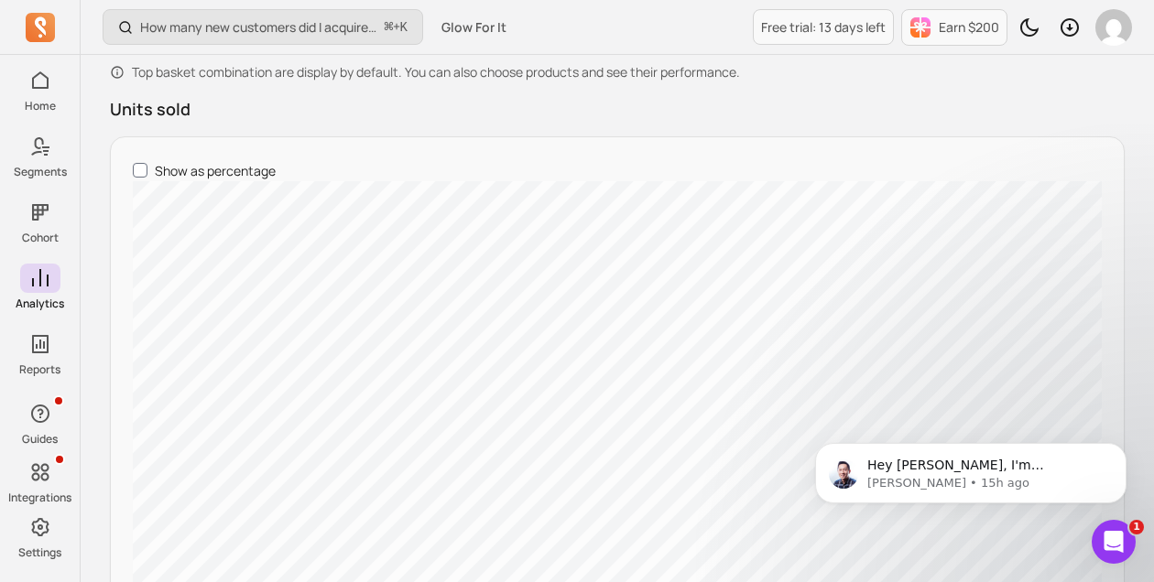
scroll to position [249, 0]
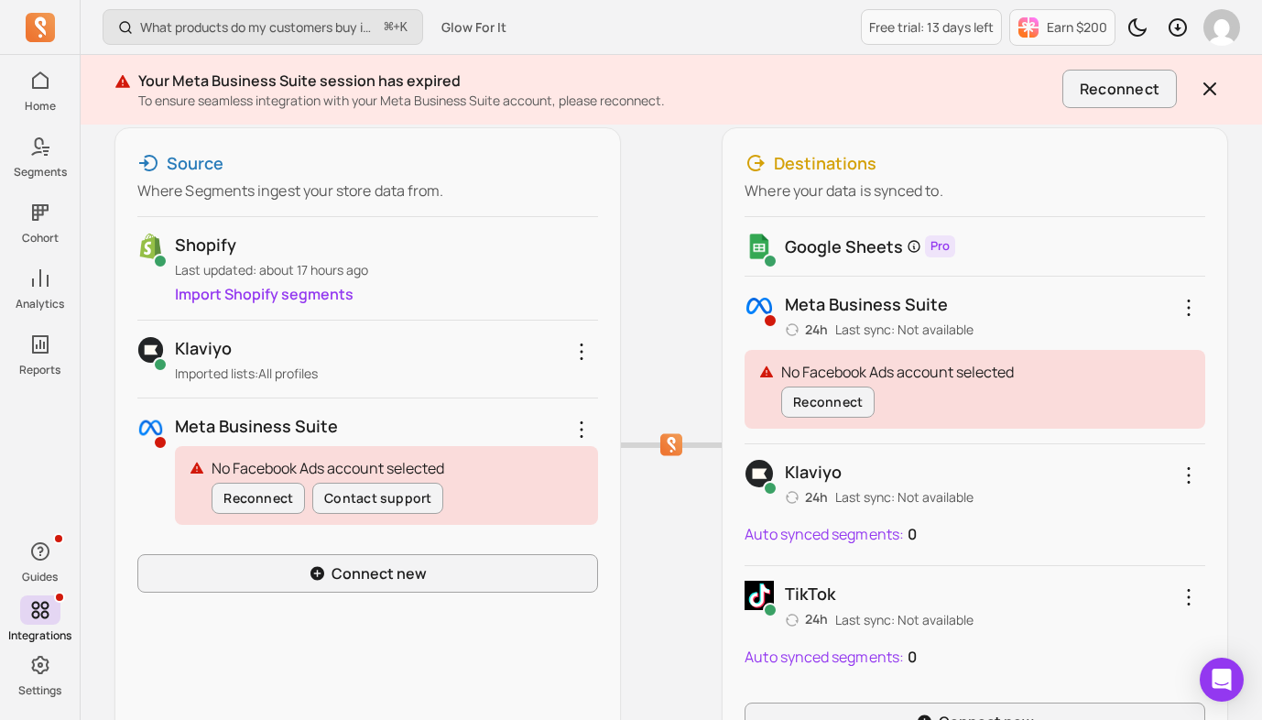
scroll to position [264, 0]
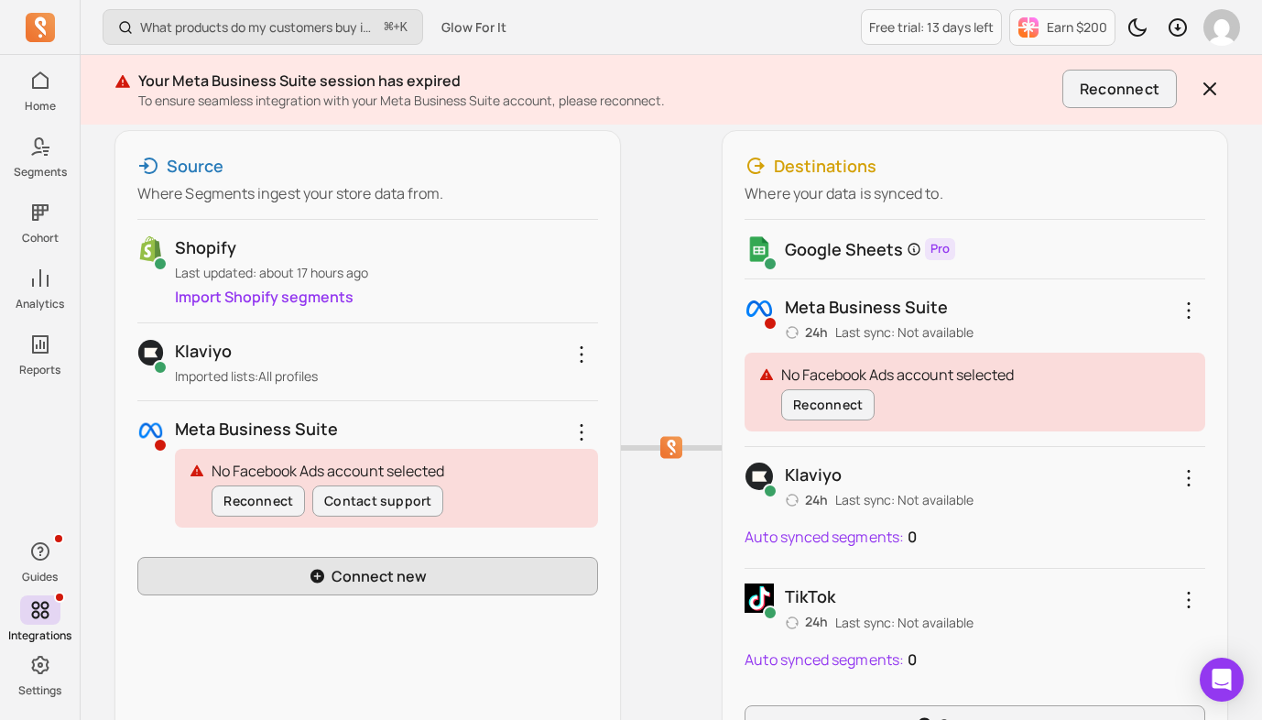
click at [450, 583] on link "Connect new" at bounding box center [367, 576] width 461 height 38
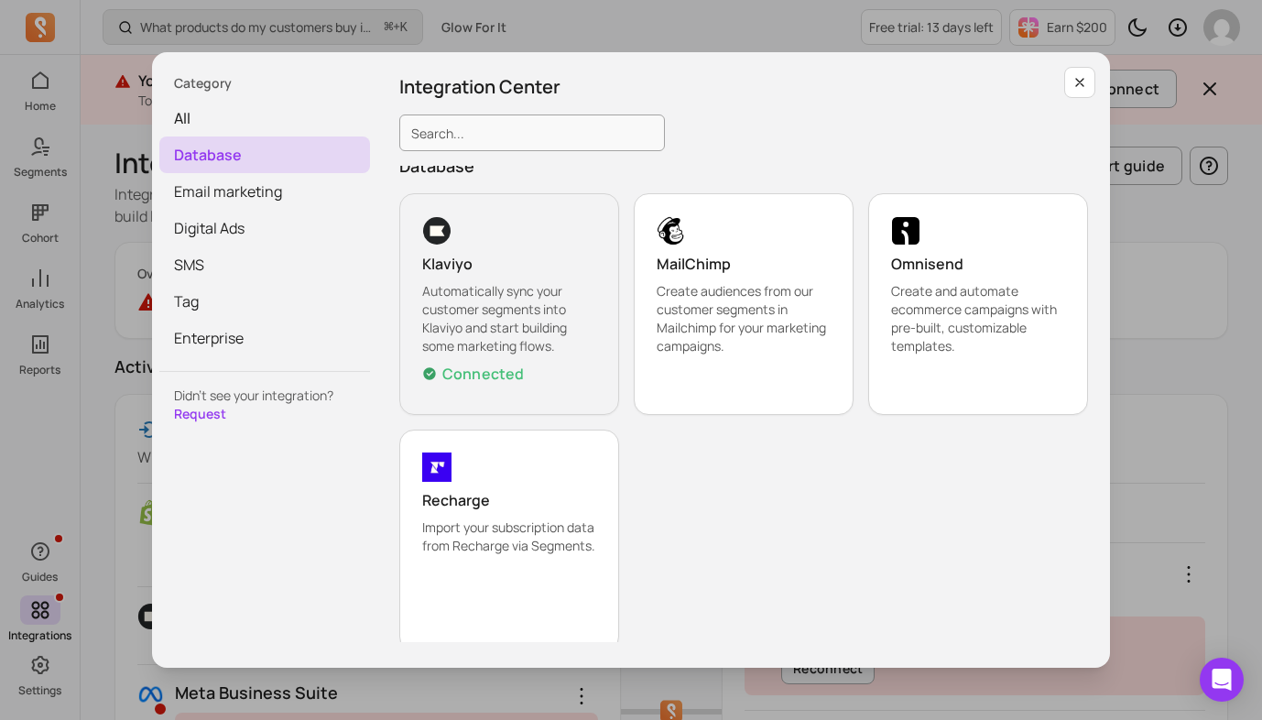
scroll to position [22, 0]
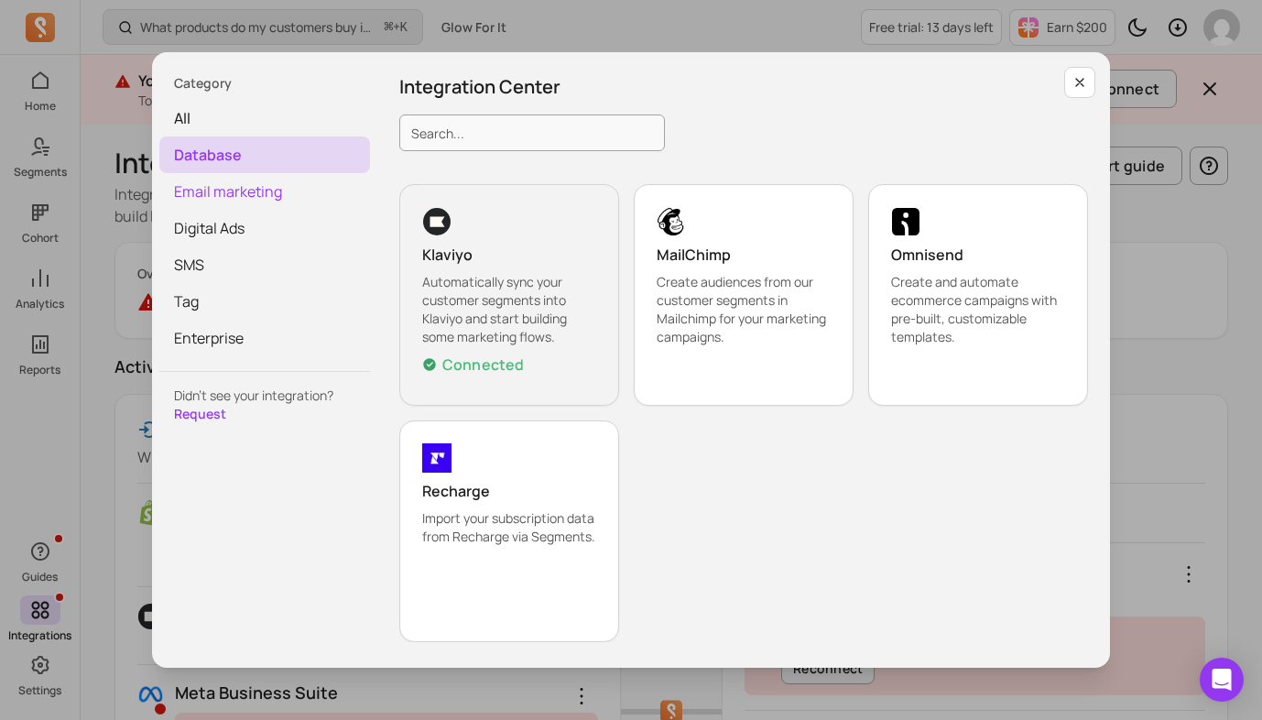
click at [255, 198] on span "Email marketing" at bounding box center [264, 191] width 211 height 37
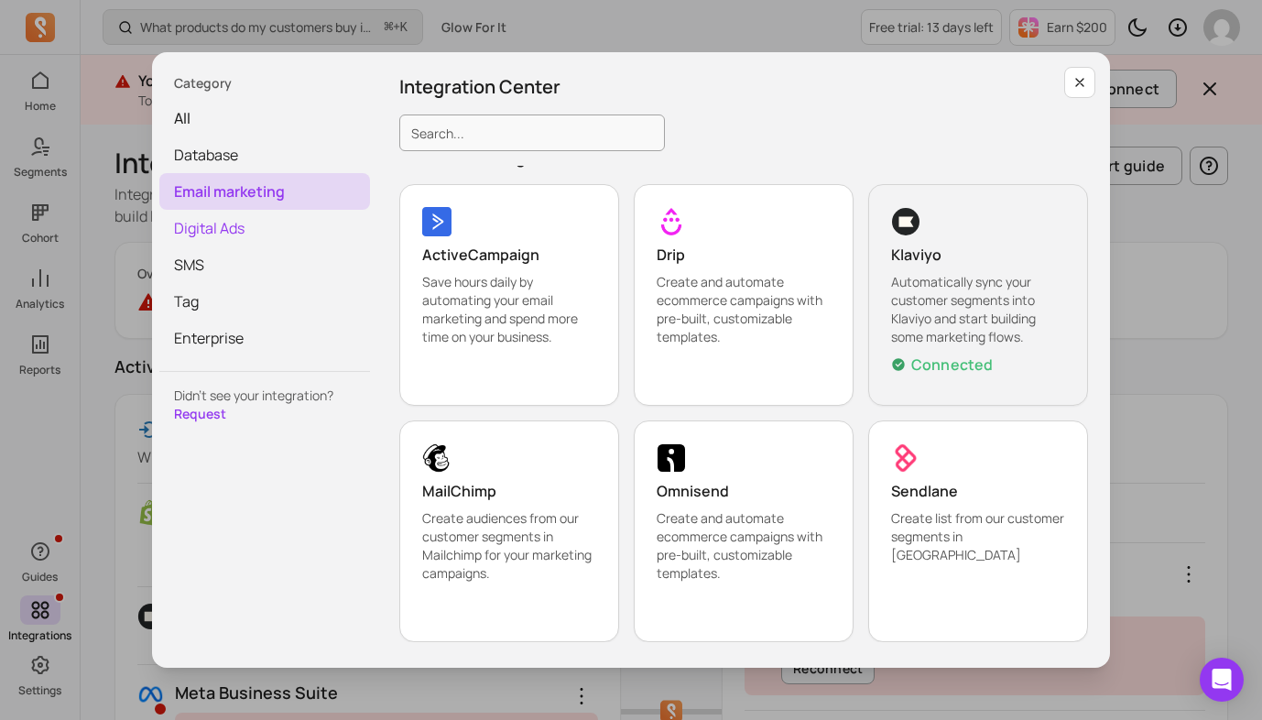
click at [260, 229] on span "Digital Ads" at bounding box center [264, 228] width 211 height 37
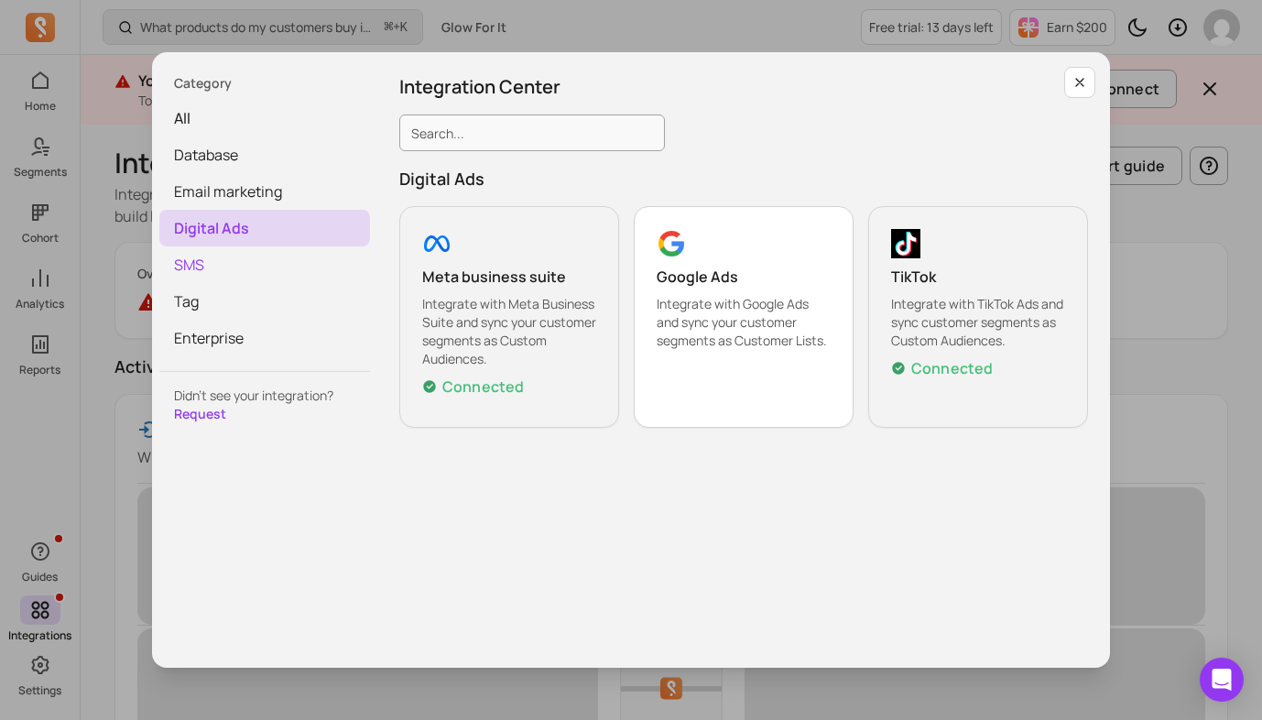
click at [248, 262] on span "SMS" at bounding box center [264, 264] width 211 height 37
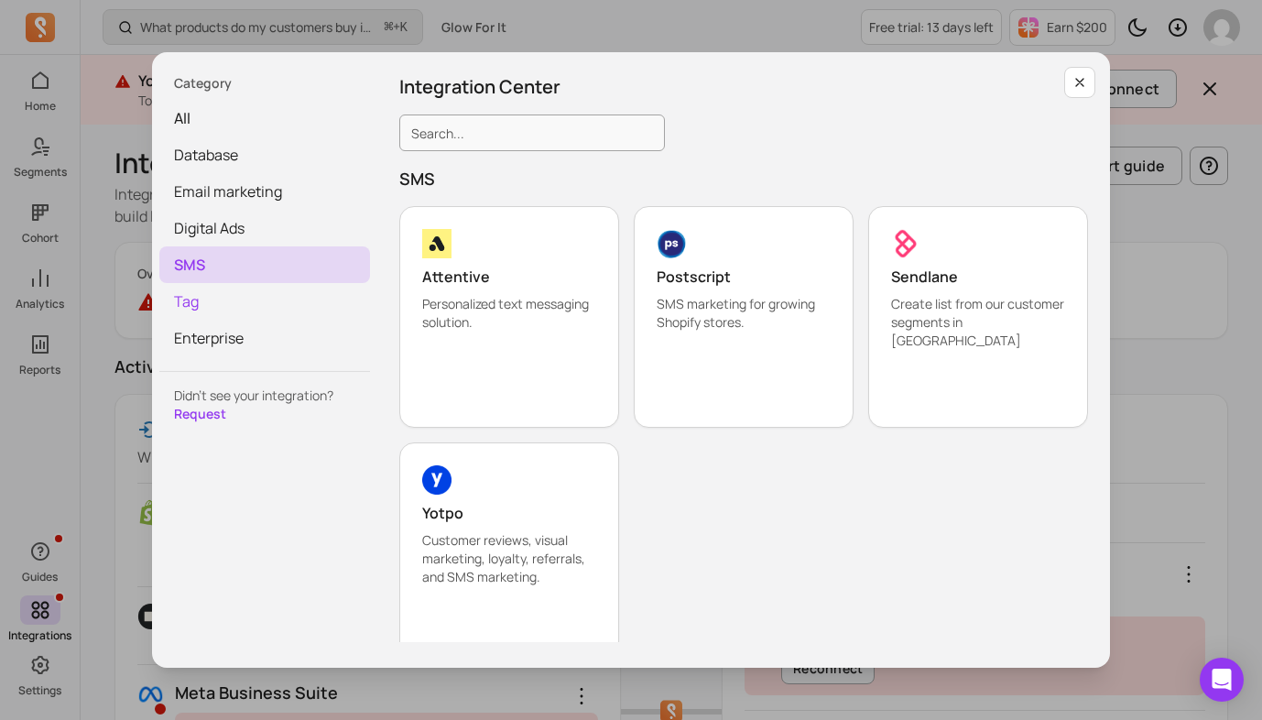
click at [244, 296] on span "Tag" at bounding box center [264, 301] width 211 height 37
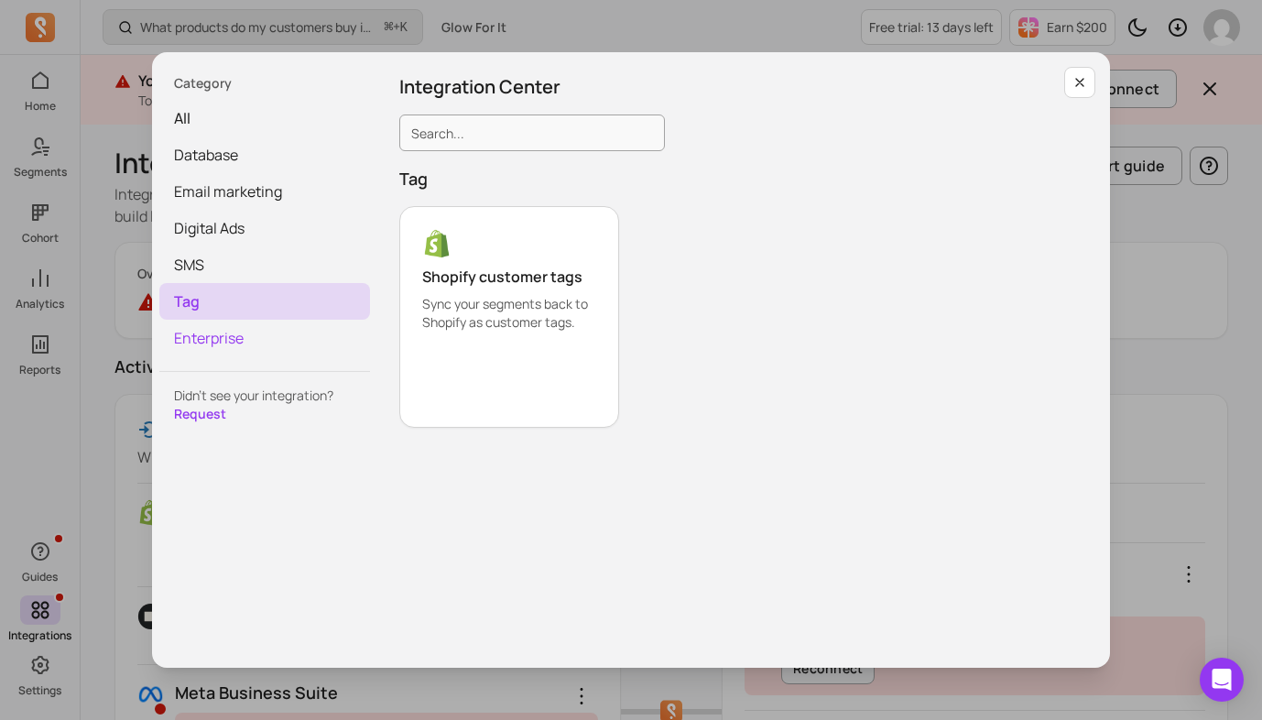
click at [237, 339] on span "Enterprise" at bounding box center [264, 338] width 211 height 37
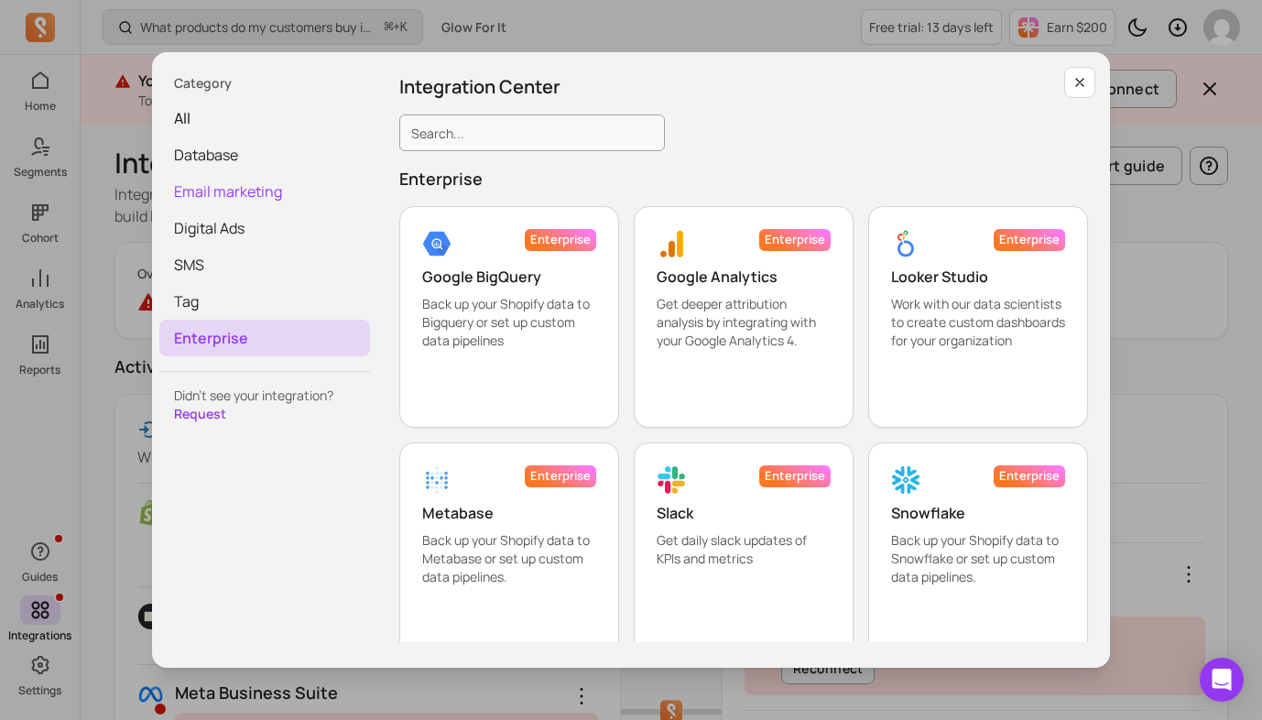
click at [286, 194] on span "Email marketing" at bounding box center [264, 191] width 211 height 37
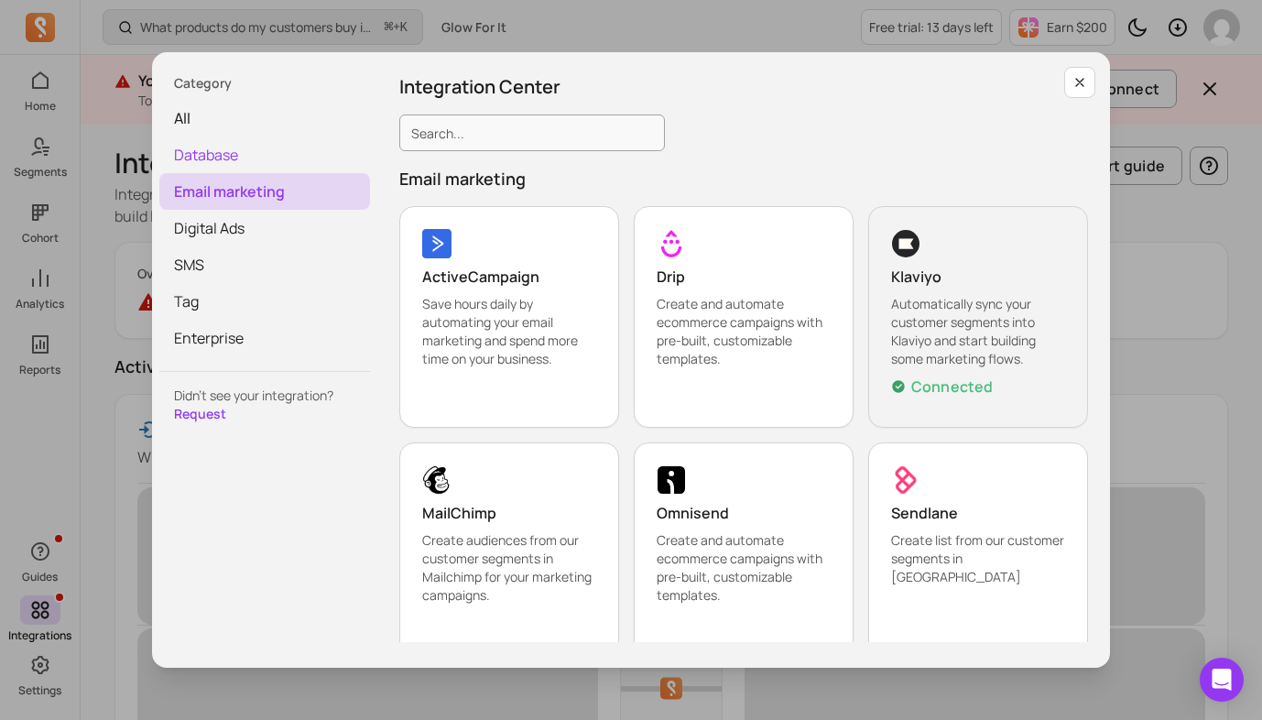
click at [258, 157] on span "Database" at bounding box center [264, 154] width 211 height 37
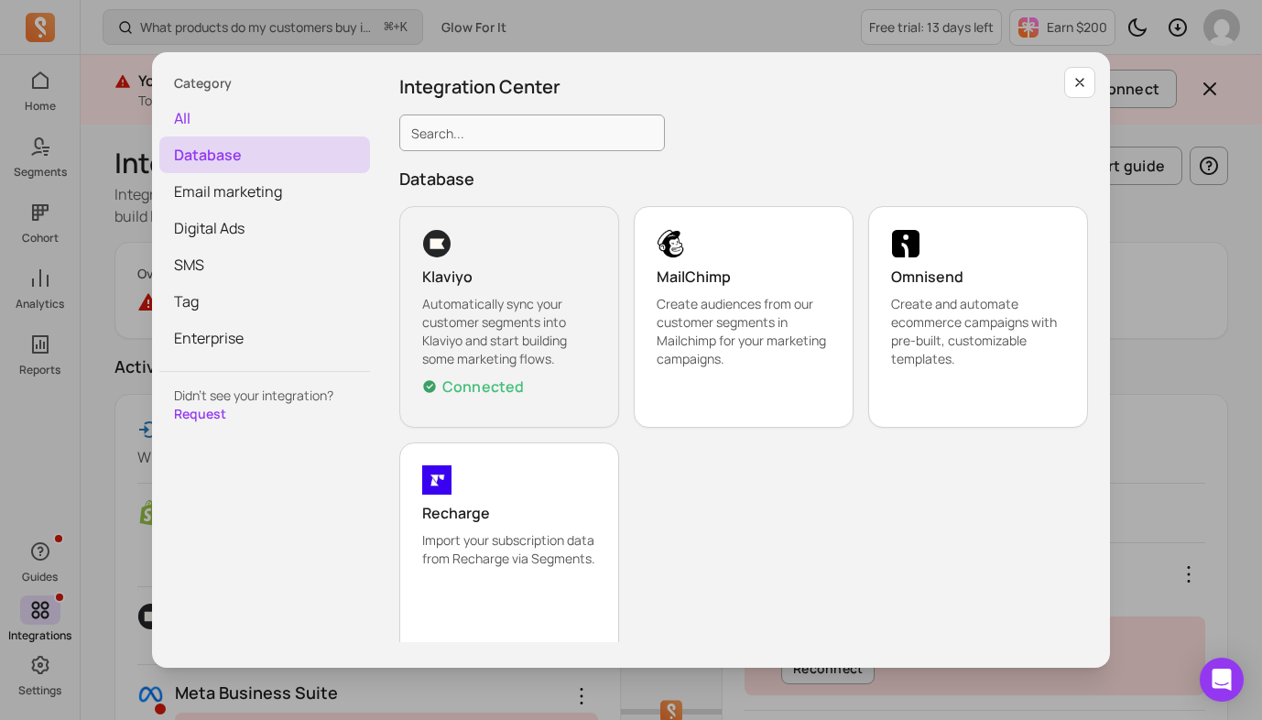
click at [230, 129] on span "all" at bounding box center [264, 118] width 211 height 37
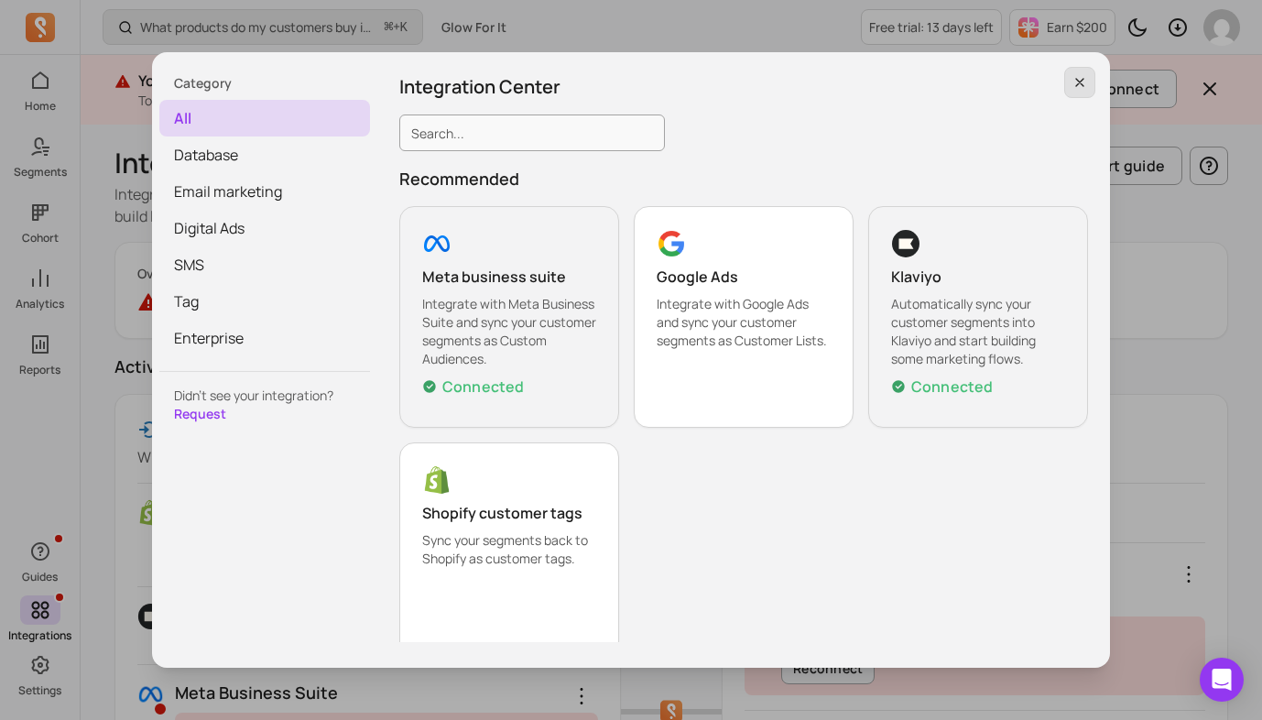
click at [1083, 83] on icon "button" at bounding box center [1079, 82] width 15 height 15
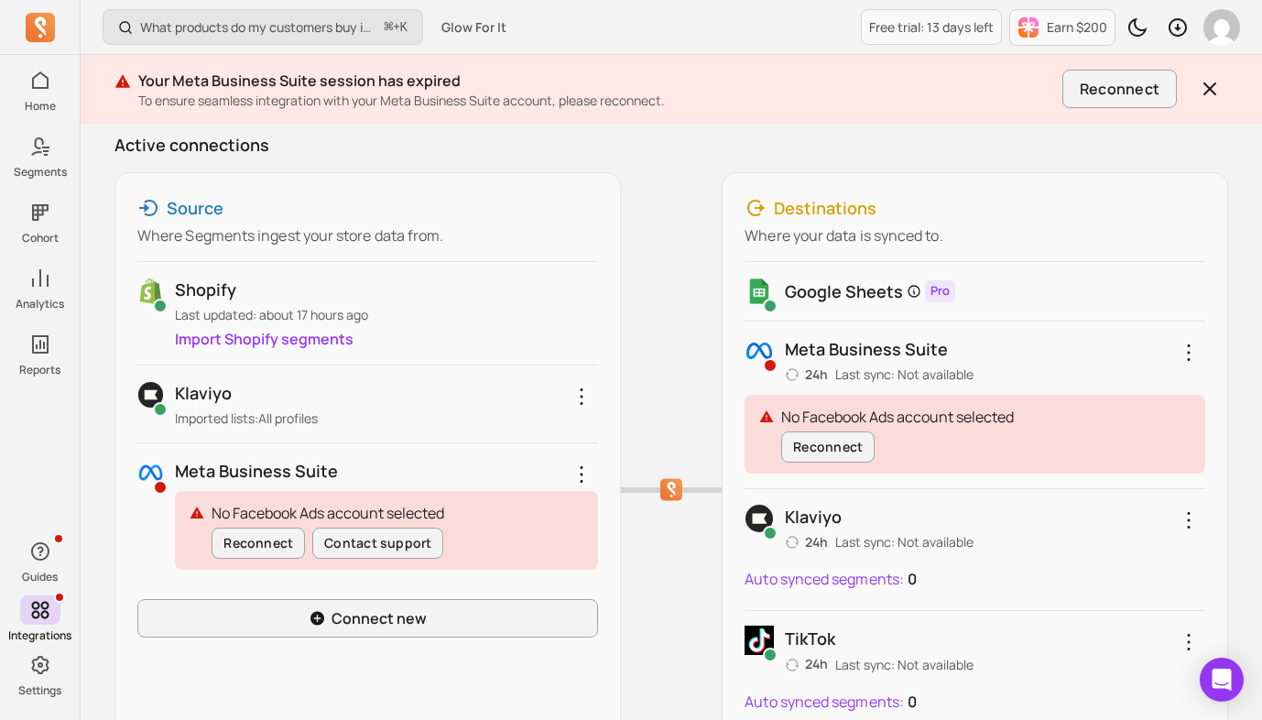
scroll to position [430, 0]
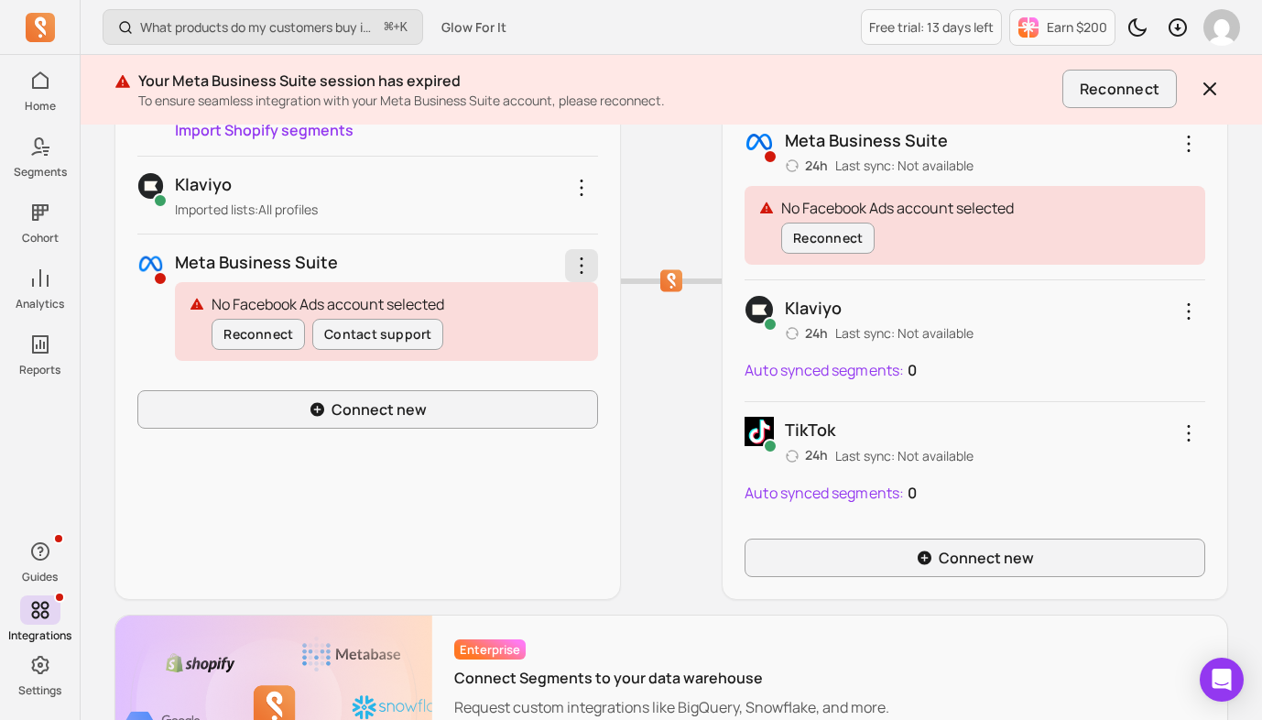
click at [570, 265] on icon "button" at bounding box center [581, 266] width 22 height 22
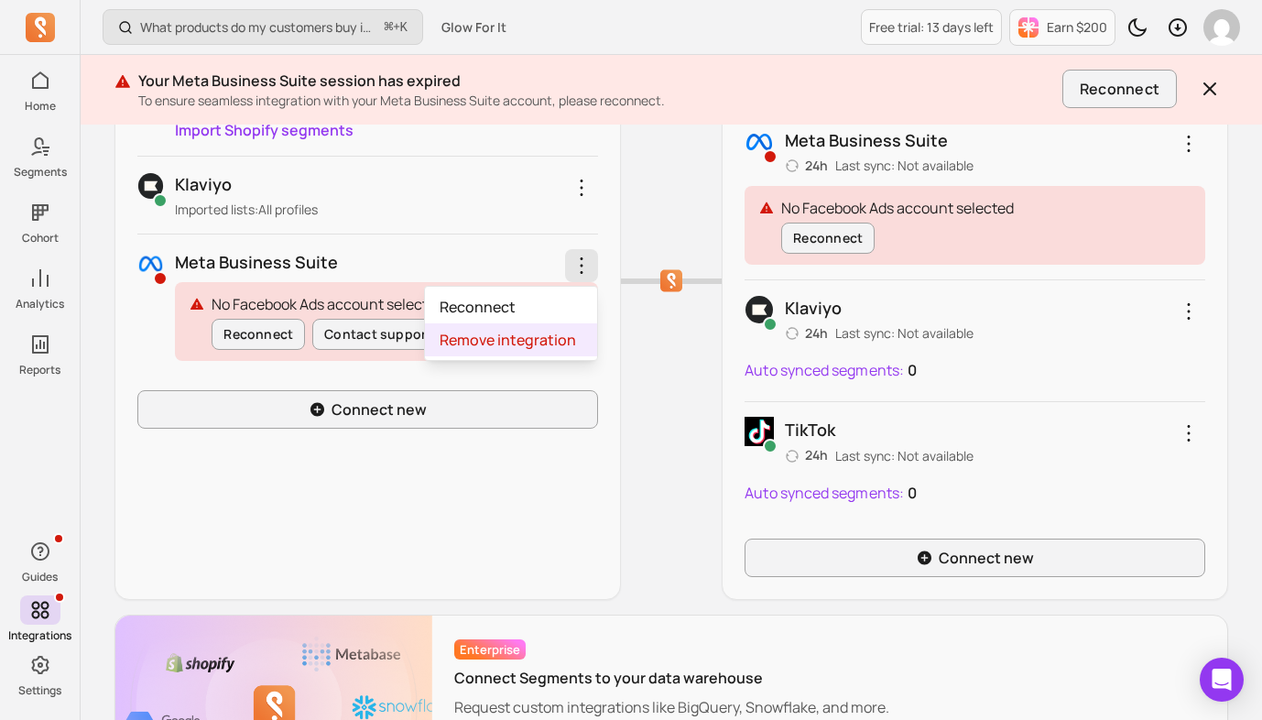
click at [530, 334] on span "Remove integration" at bounding box center [508, 340] width 136 height 18
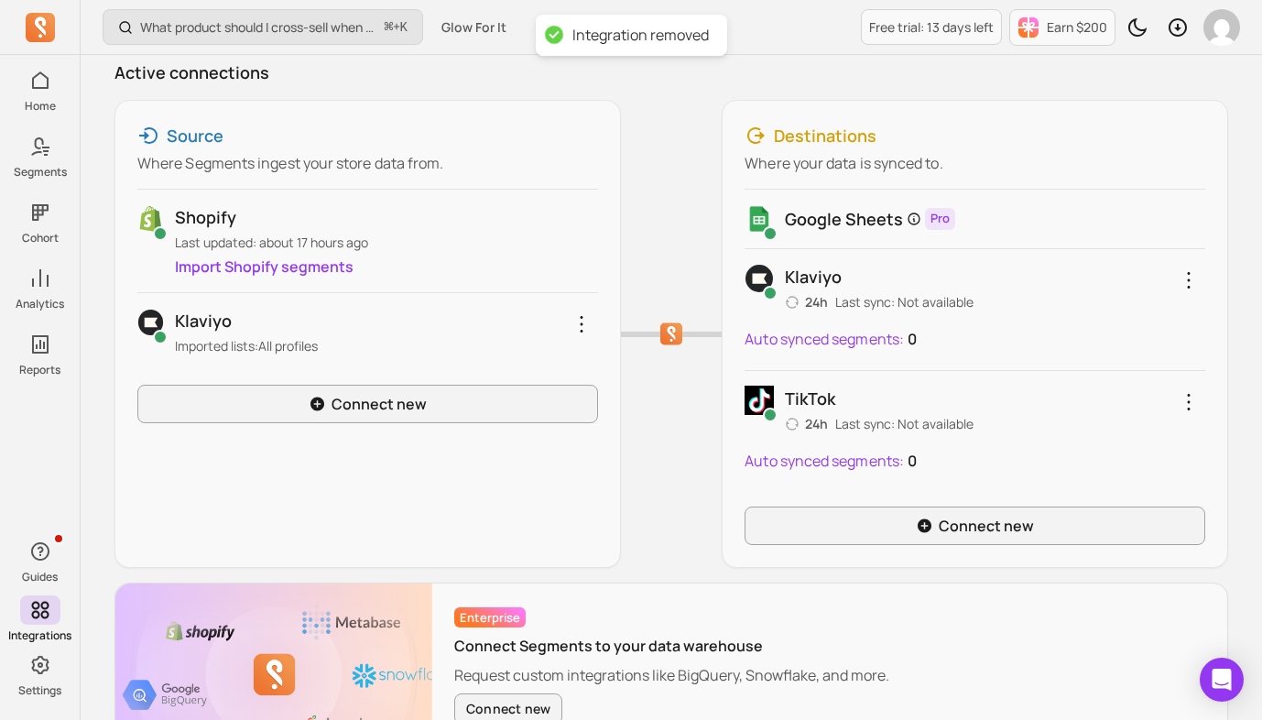
scroll to position [205, 0]
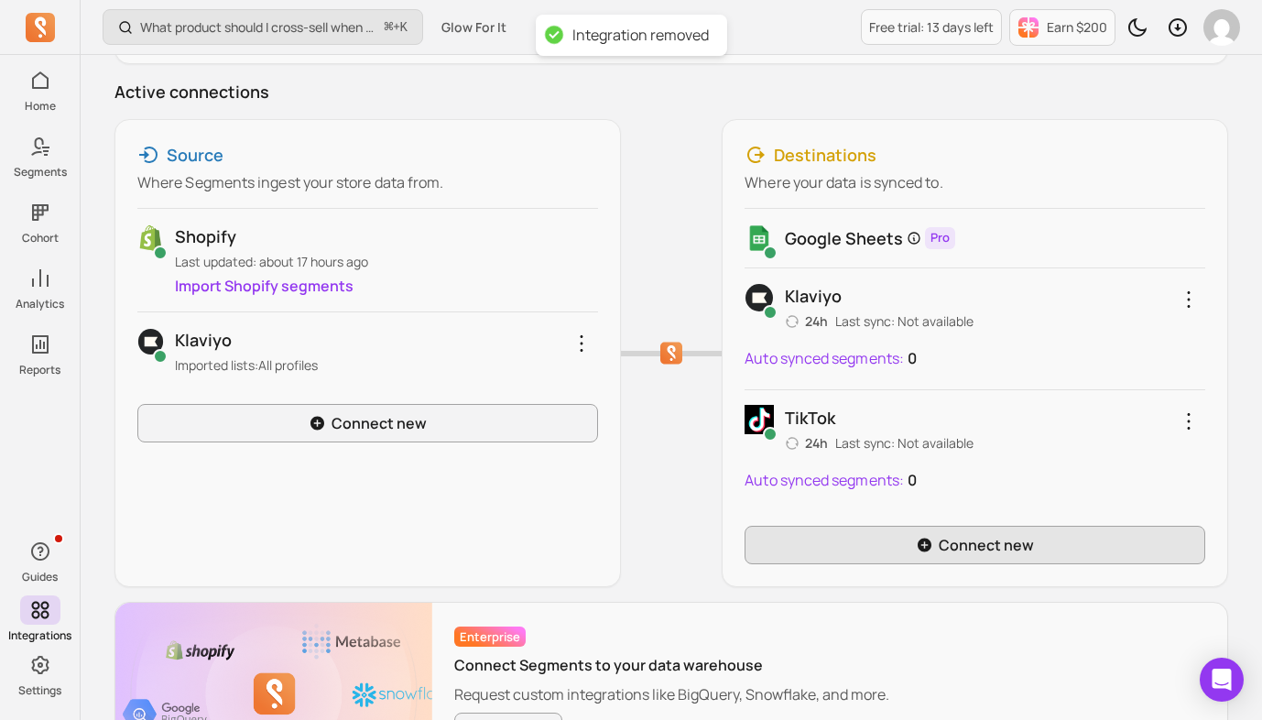
click at [835, 544] on link "Connect new" at bounding box center [974, 545] width 461 height 38
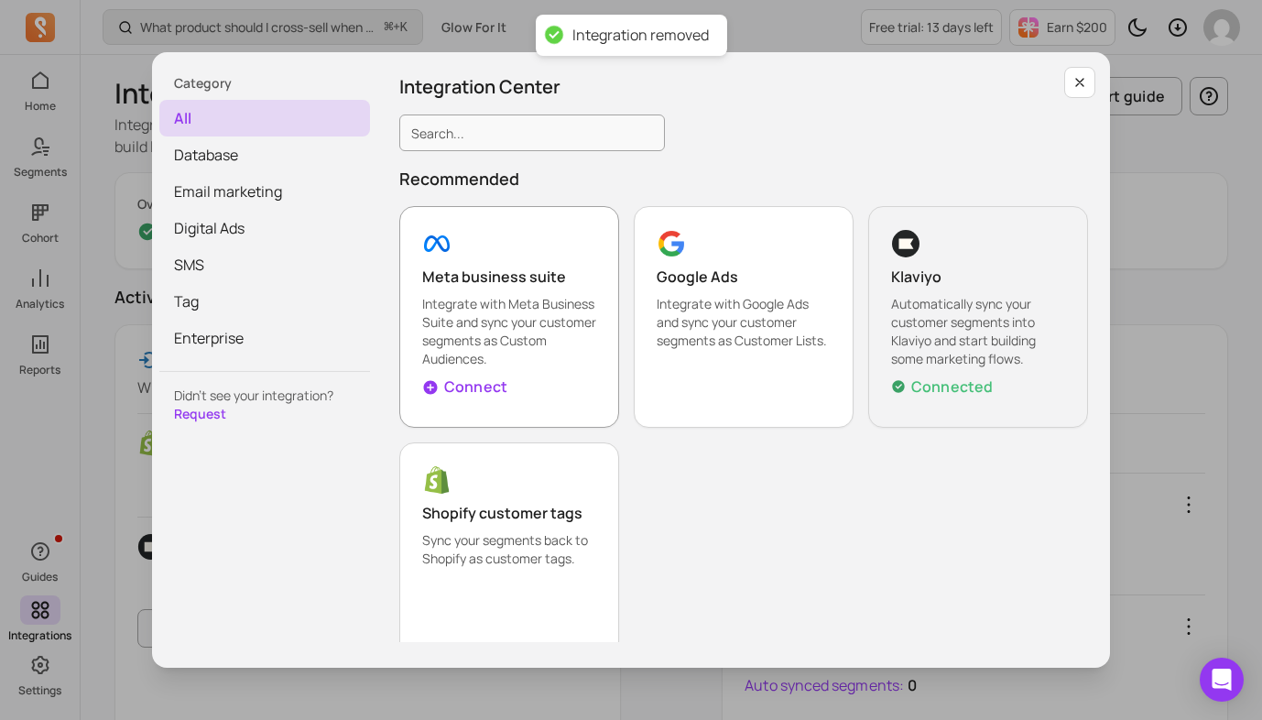
click at [465, 378] on p "Connect" at bounding box center [475, 386] width 63 height 22
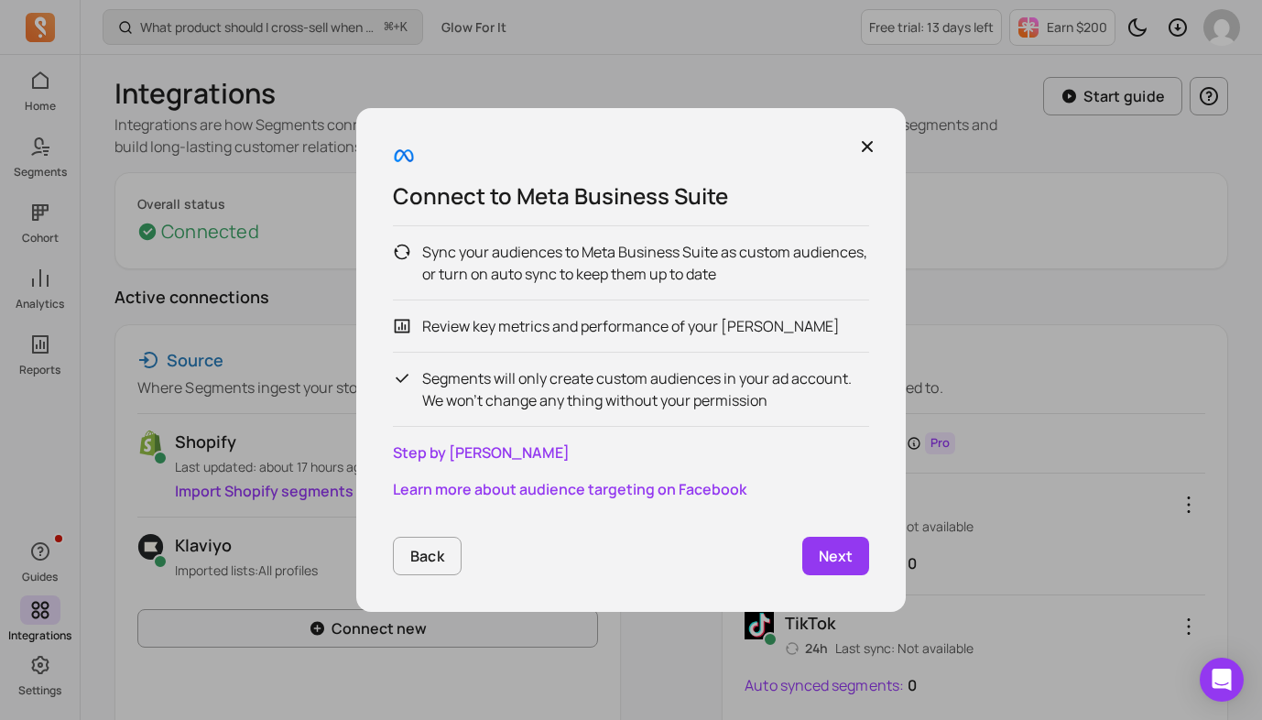
click at [815, 553] on link "Next" at bounding box center [835, 556] width 67 height 38
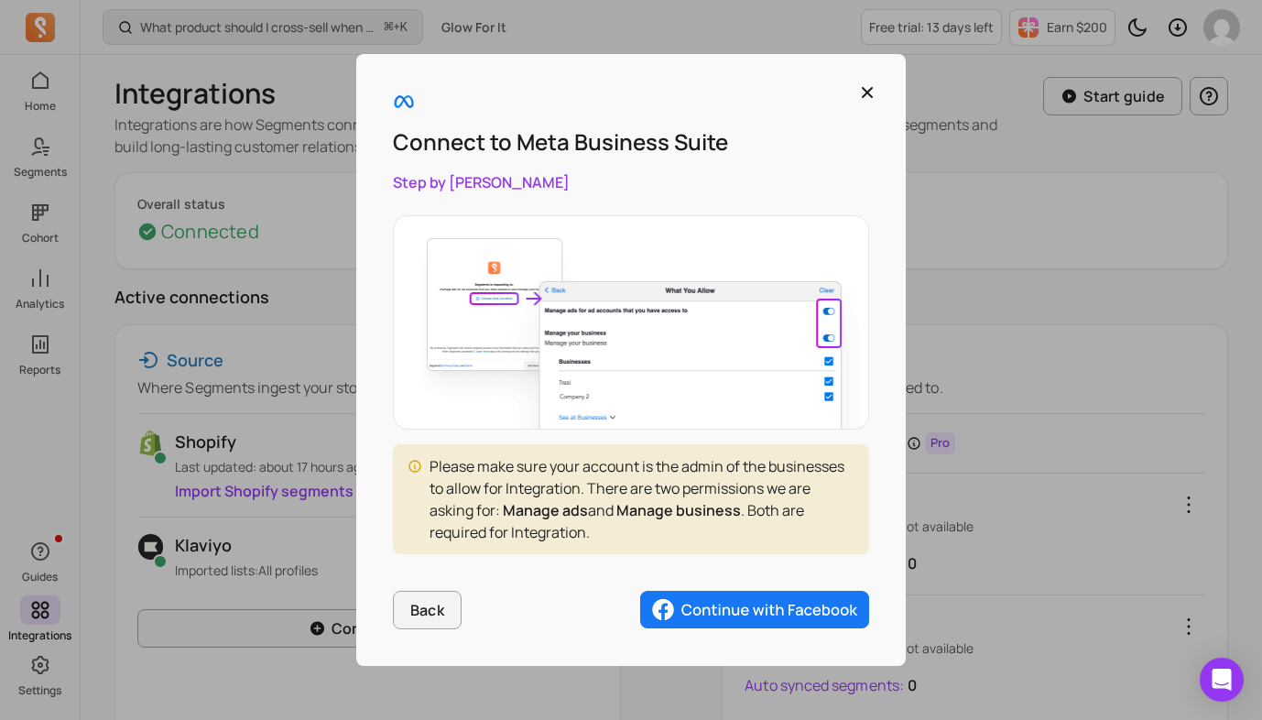
click at [779, 604] on img "button" at bounding box center [754, 610] width 229 height 38
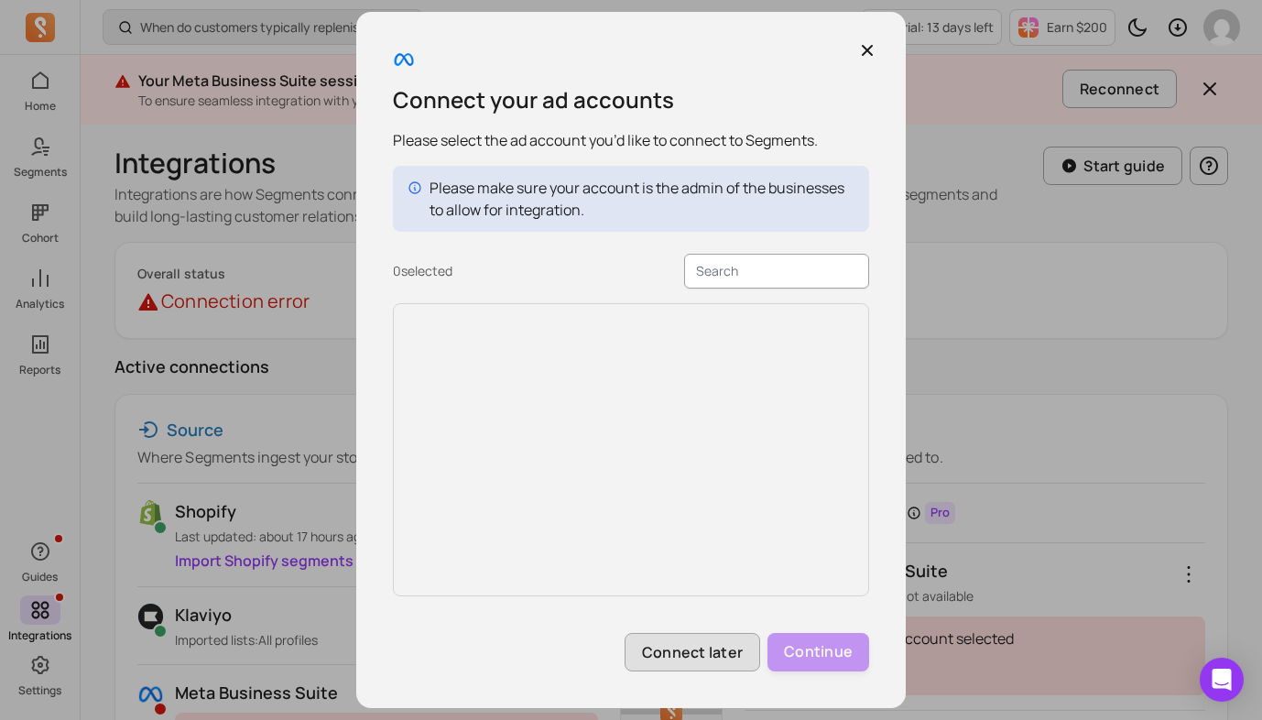
click at [714, 656] on button "Connect later" at bounding box center [693, 652] width 136 height 38
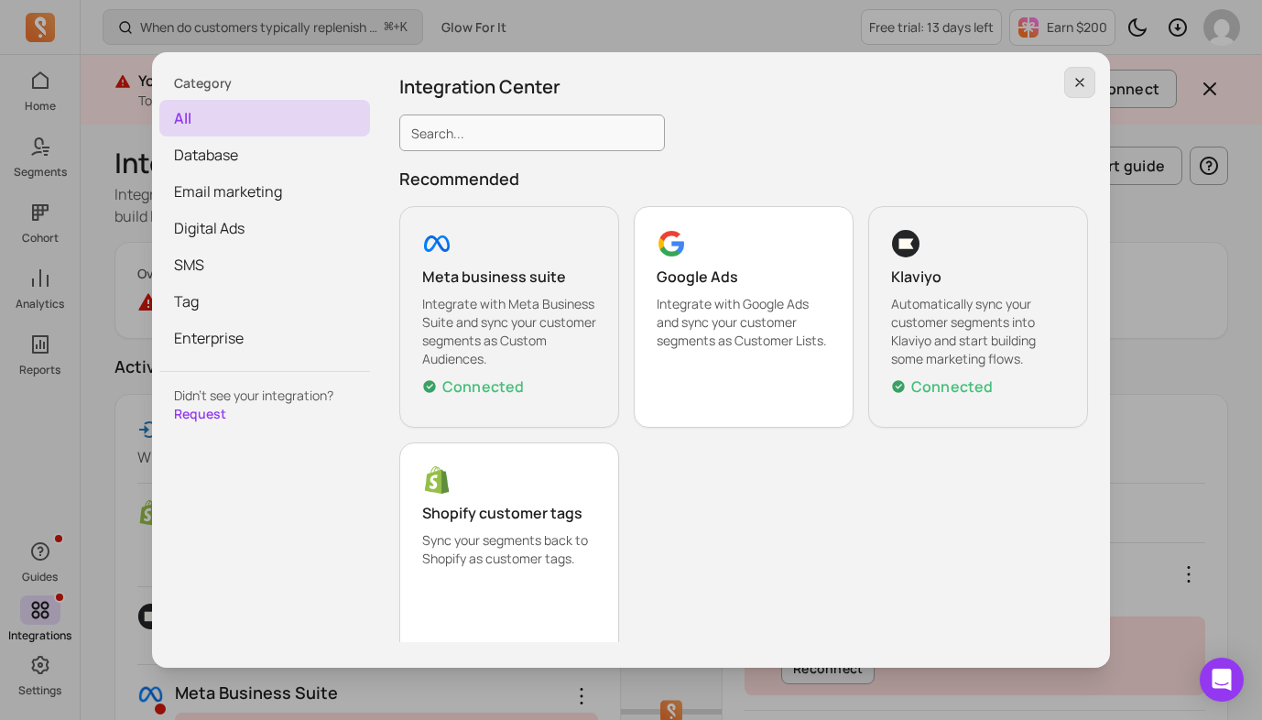
click at [1087, 87] on button "button" at bounding box center [1079, 82] width 31 height 31
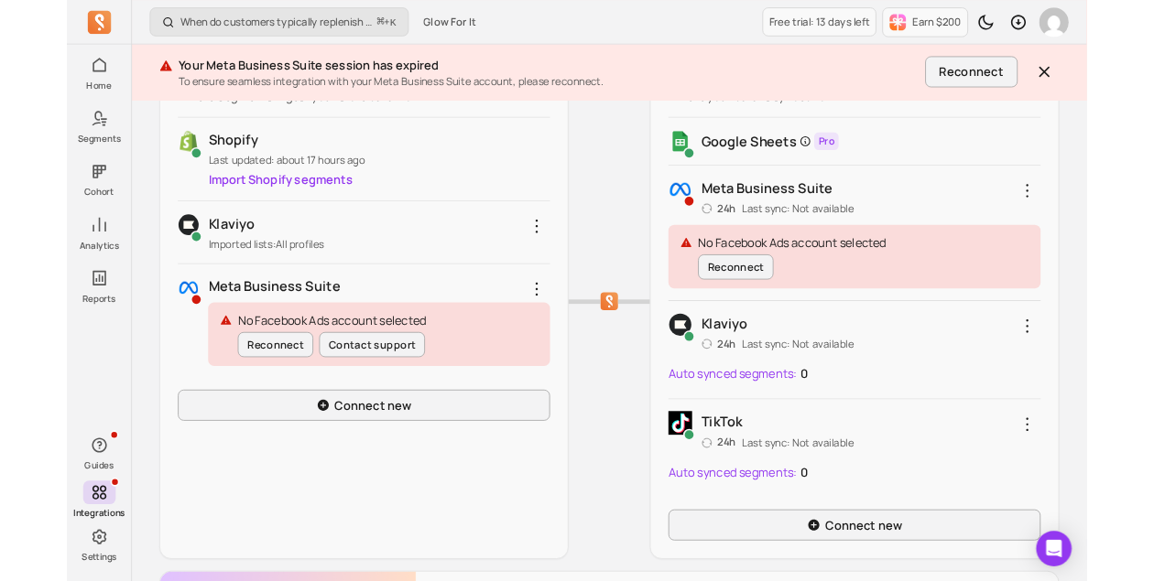
scroll to position [345, 0]
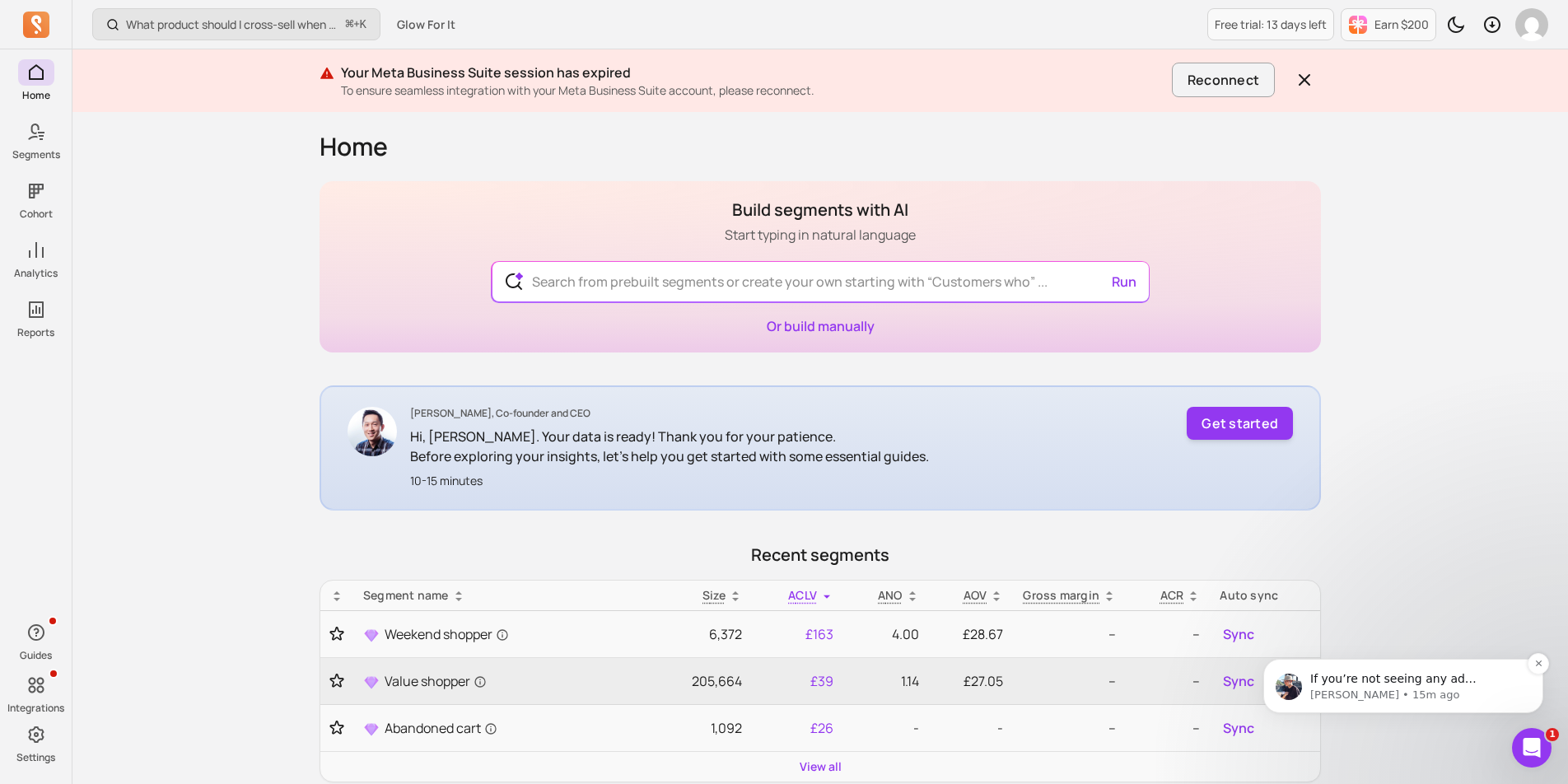
click at [1363, 688] on p "[PERSON_NAME] • 15m ago" at bounding box center [1417, 695] width 212 height 14
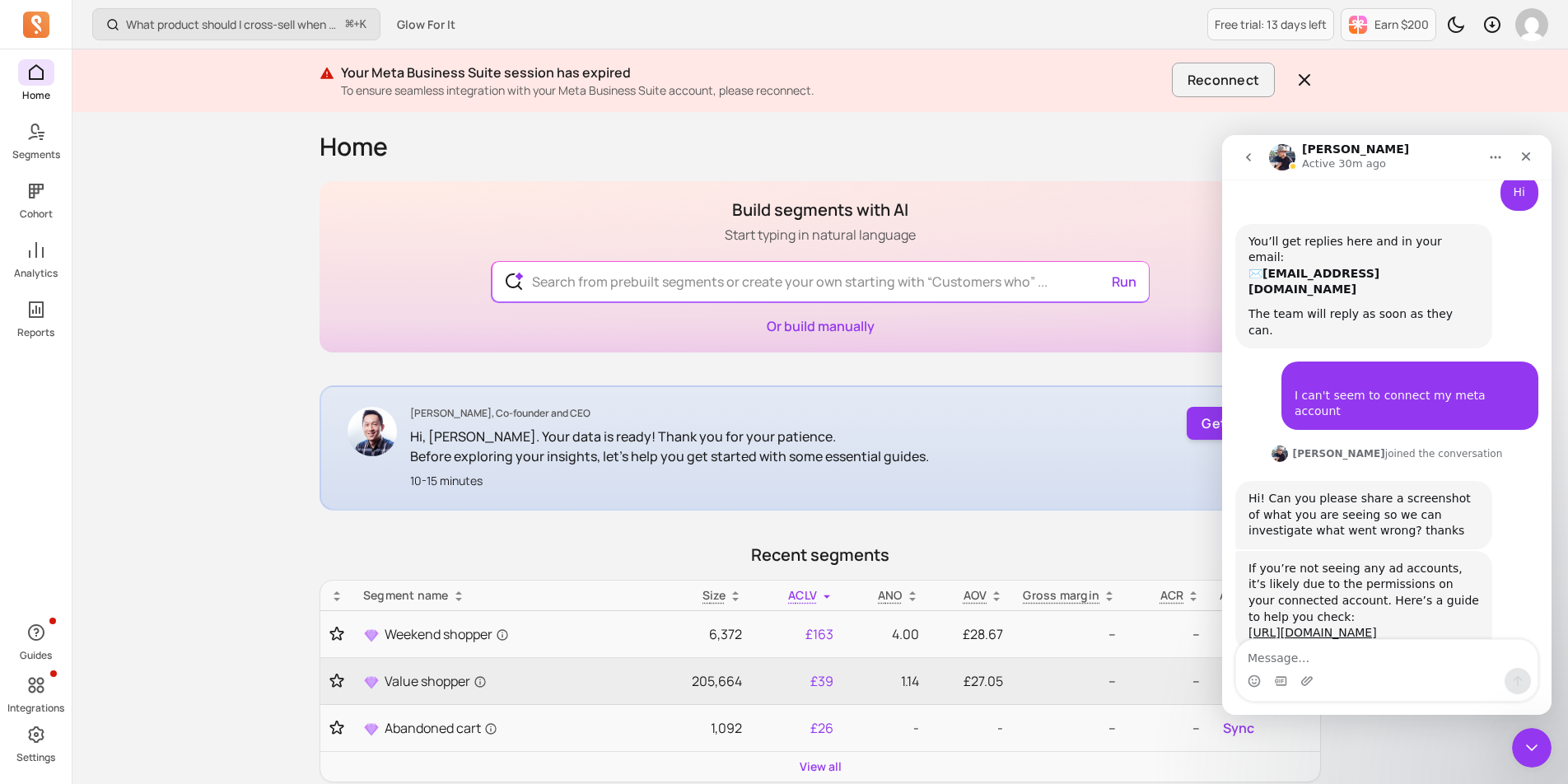
click at [36, 63] on icon at bounding box center [36, 73] width 20 height 20
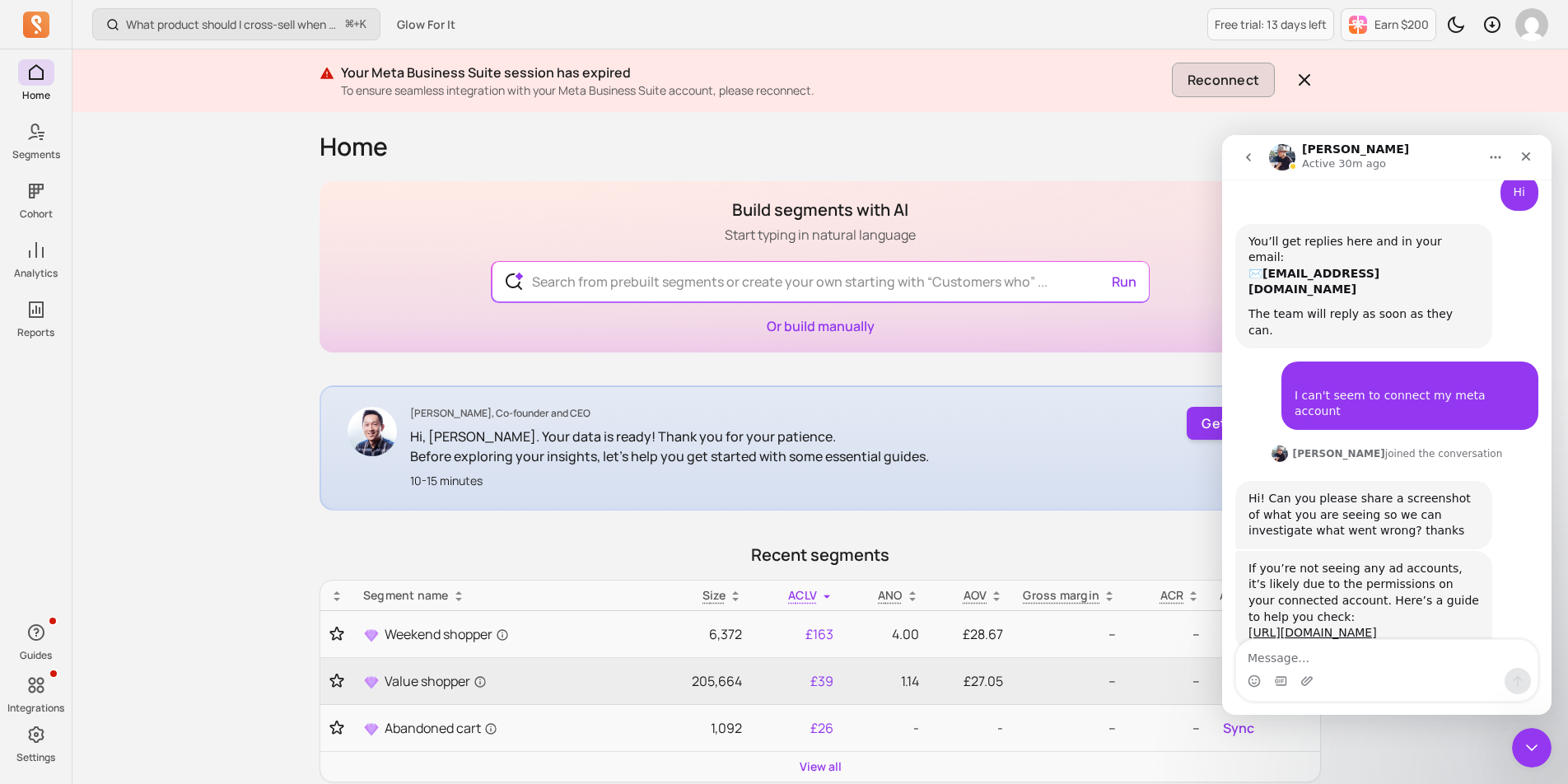
click at [1249, 83] on button "Reconnect" at bounding box center [1223, 80] width 103 height 34
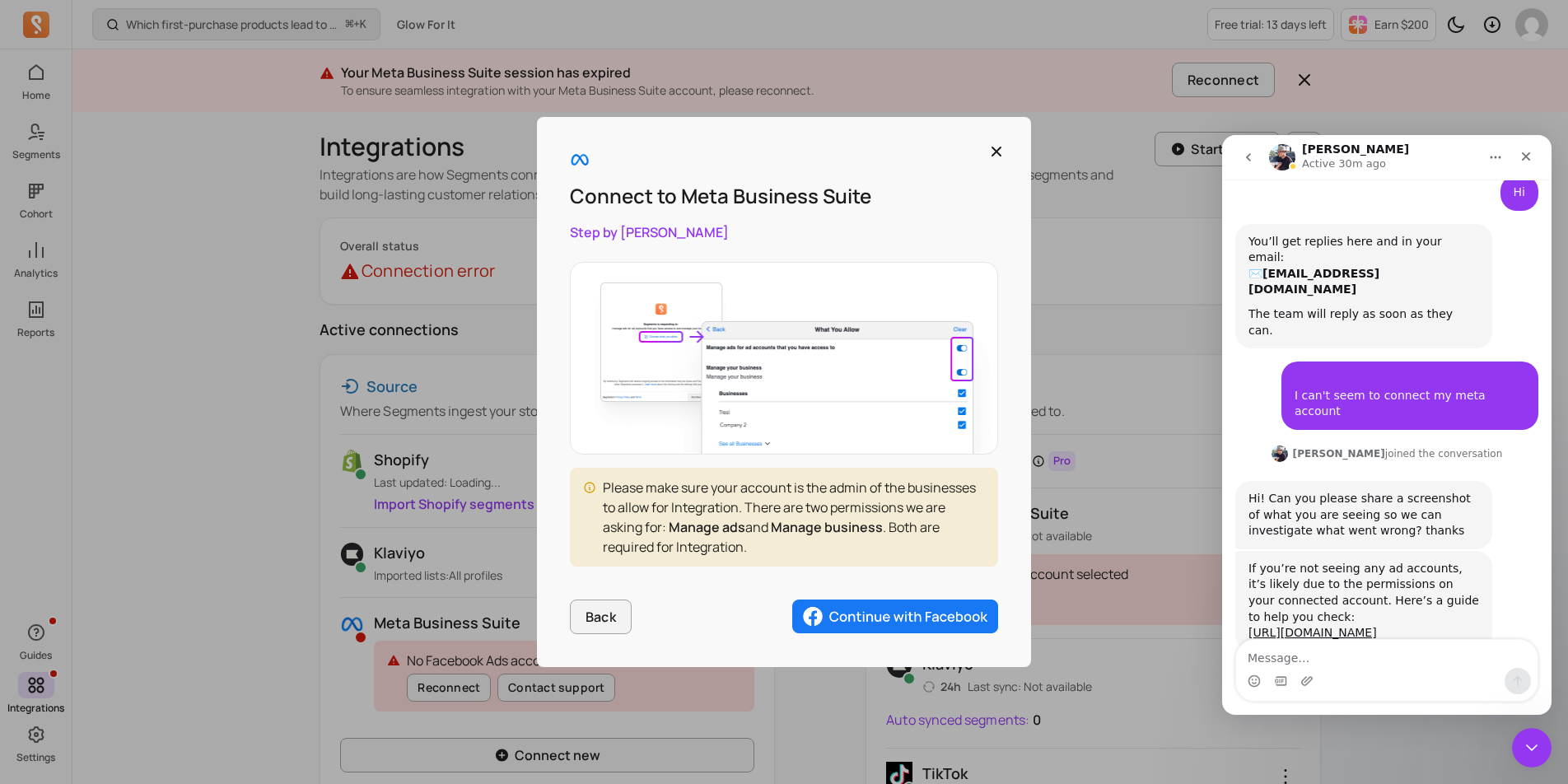
click at [876, 619] on img "button" at bounding box center [895, 617] width 206 height 34
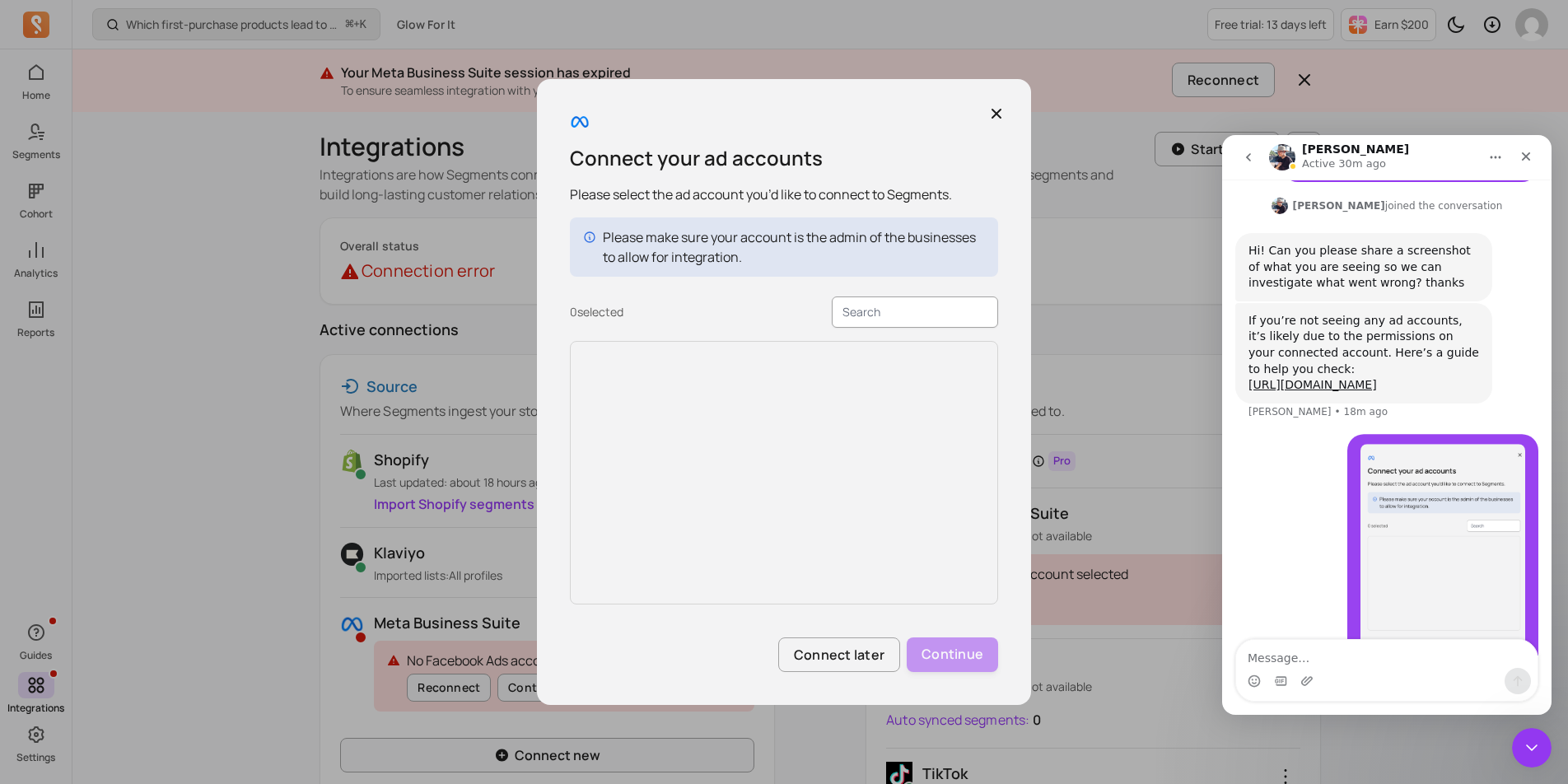
scroll to position [639, 0]
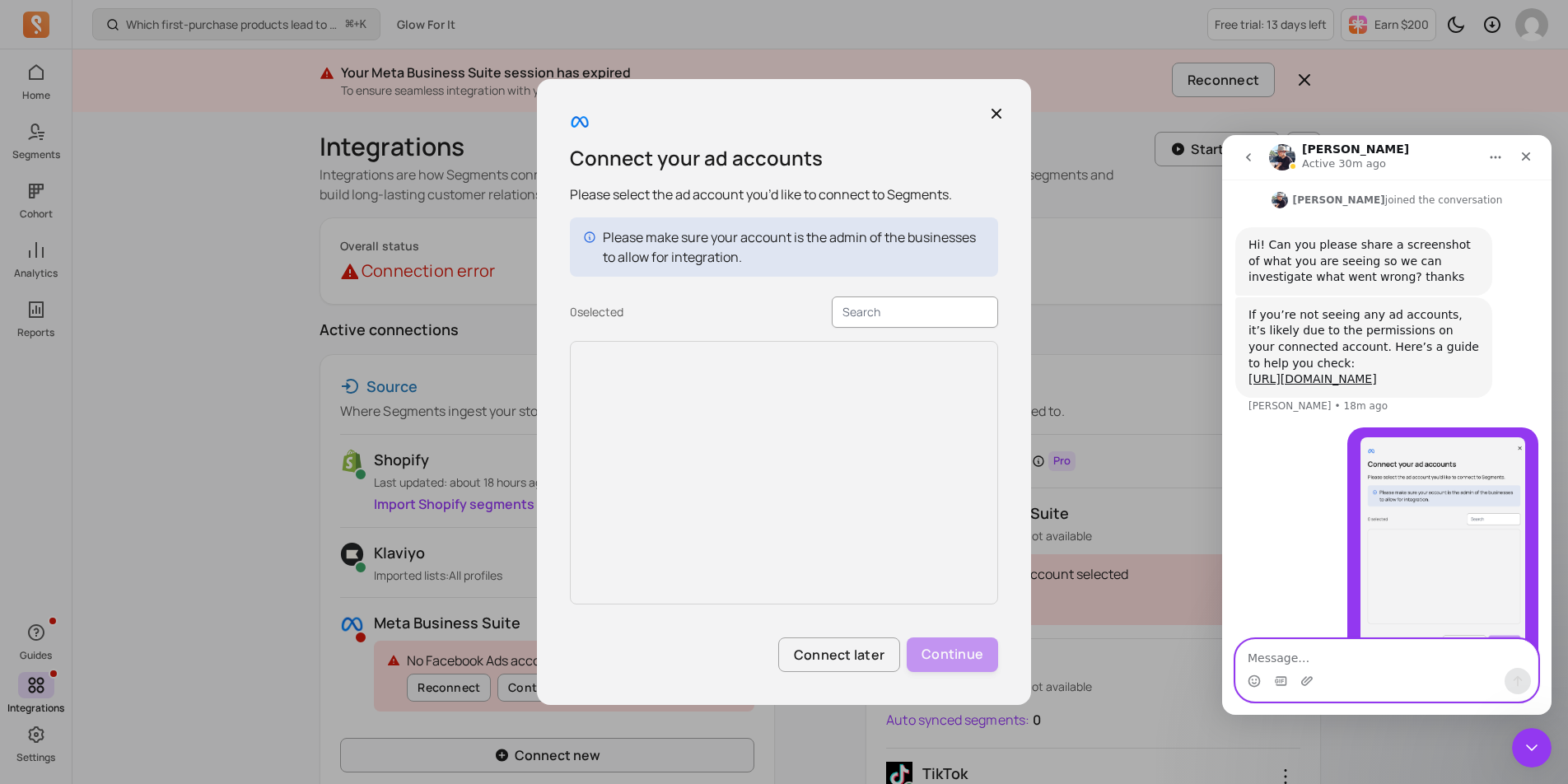
click at [1378, 656] on textarea "Message…" at bounding box center [1386, 653] width 301 height 28
type textarea "This is what I see"
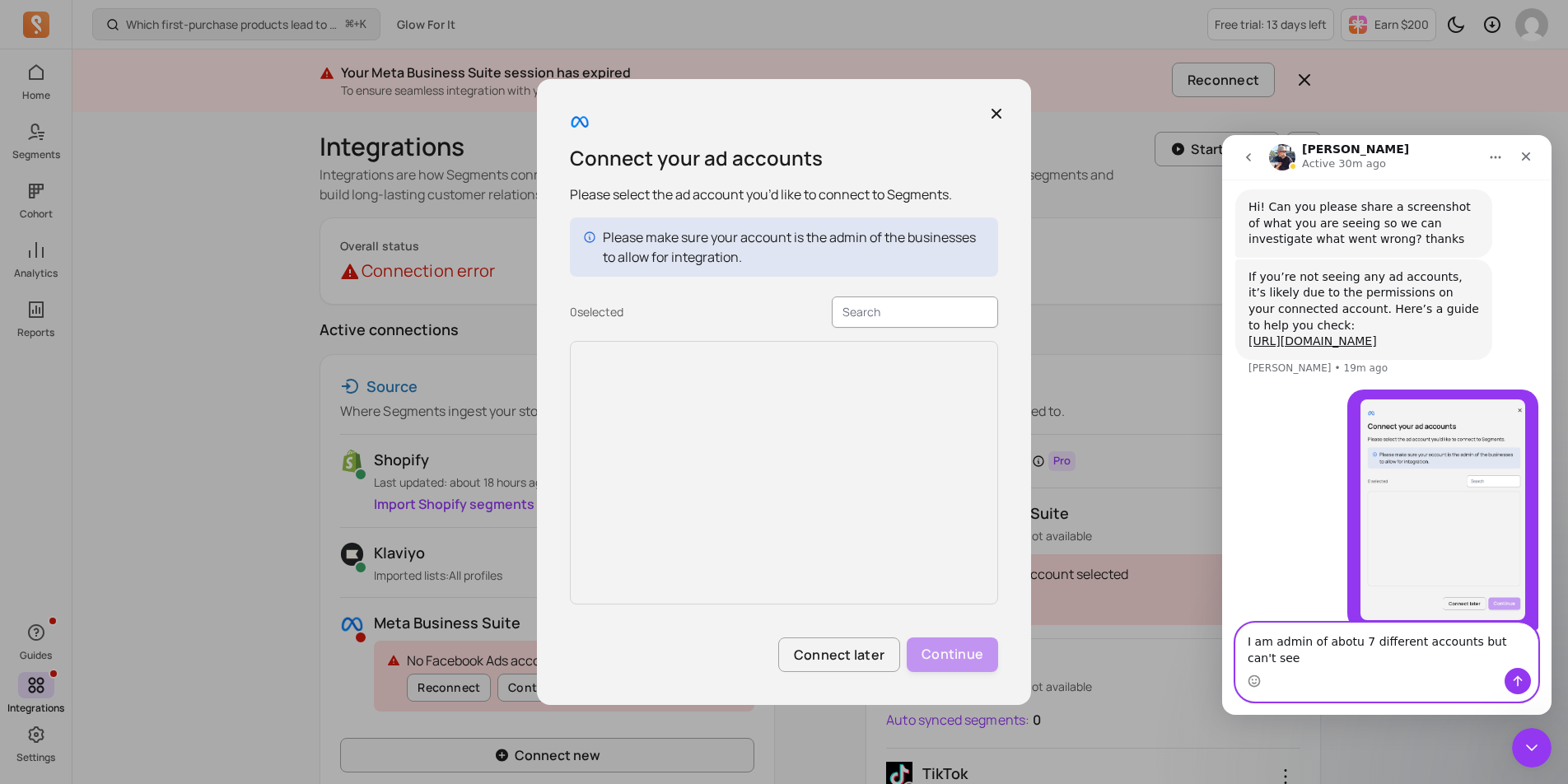
scroll to position [694, 0]
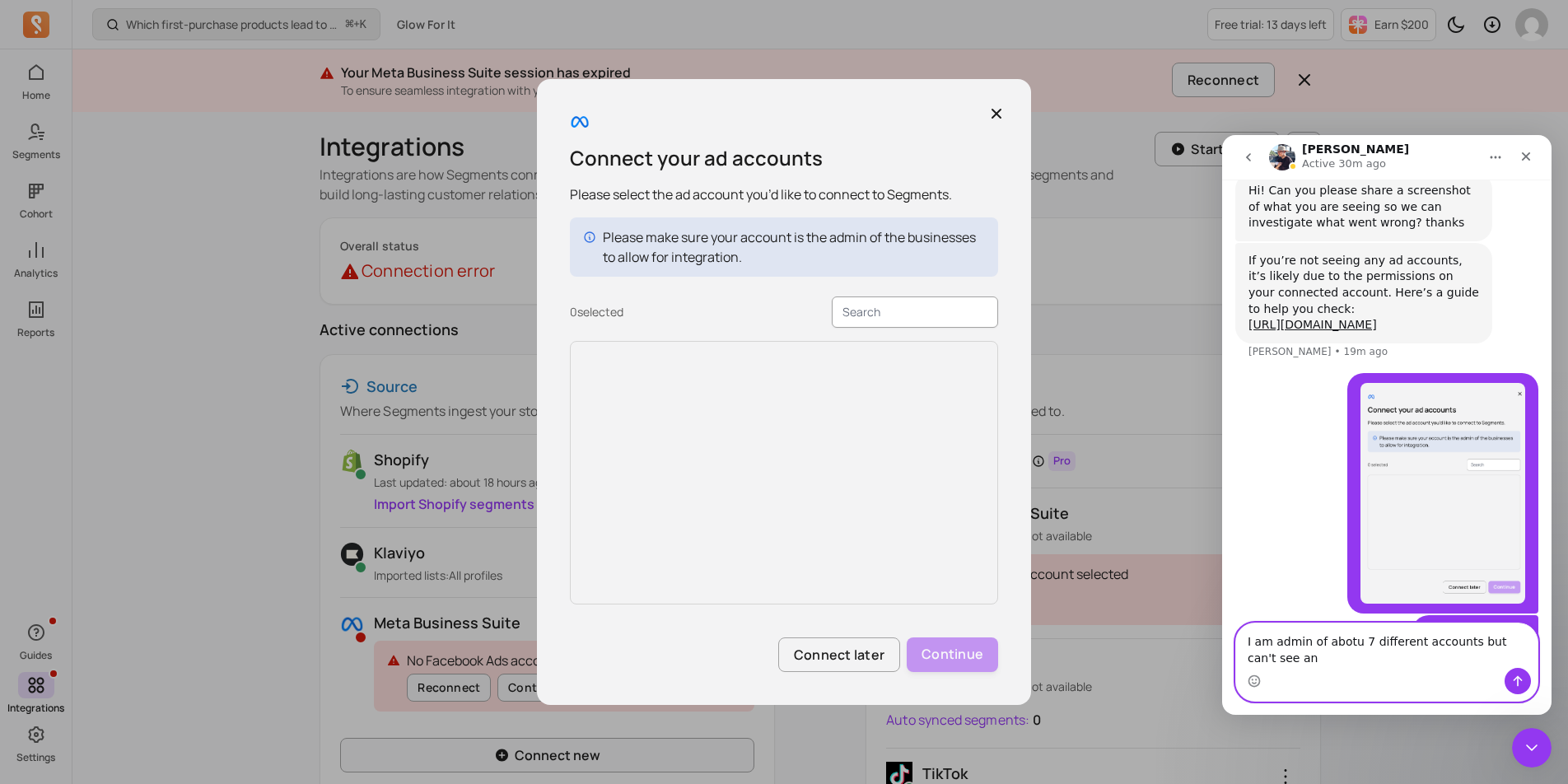
type textarea "I am admin of abotu 7 different accounts but can't see any"
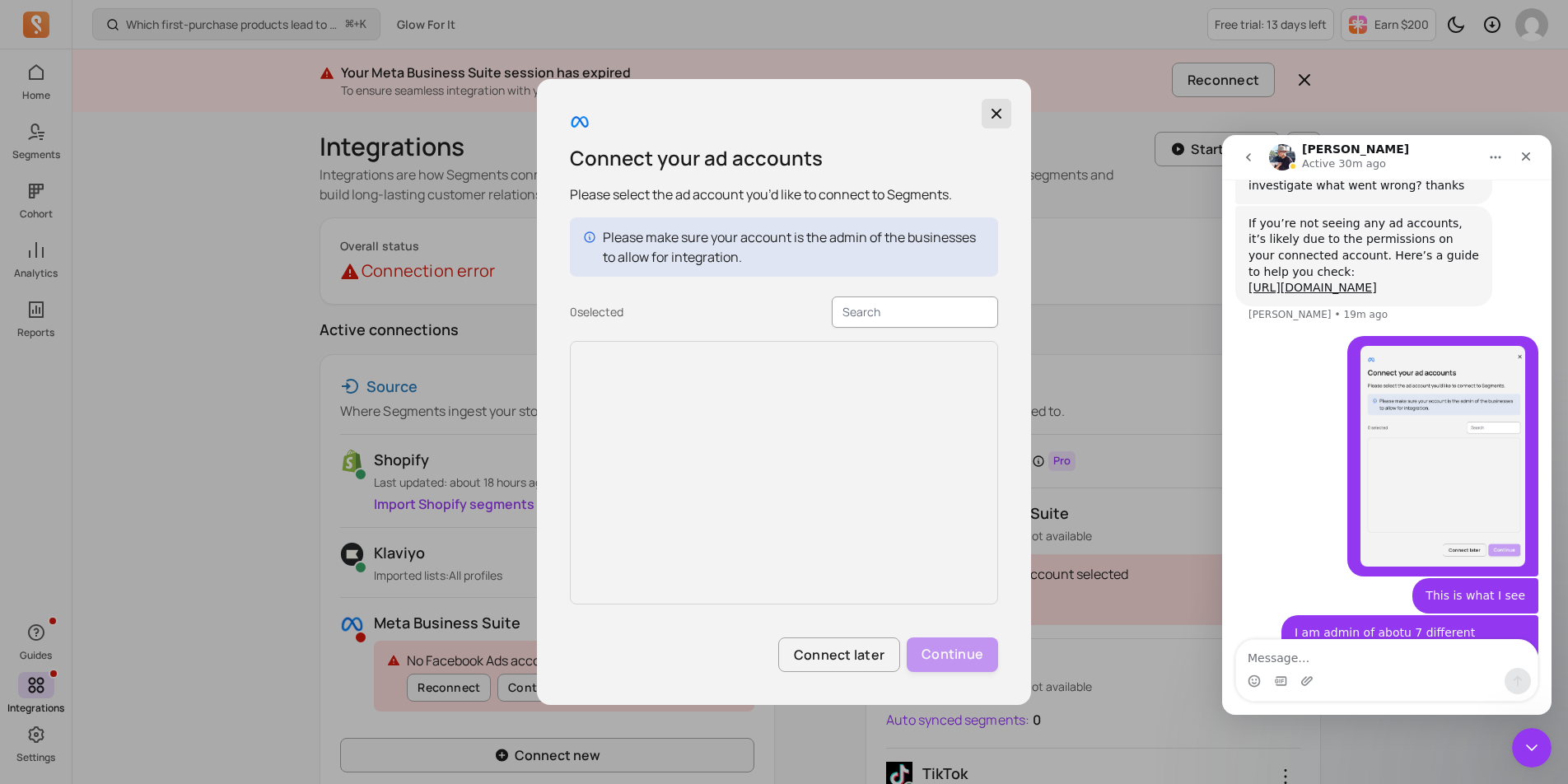
click at [991, 112] on icon "button" at bounding box center [997, 113] width 16 height 16
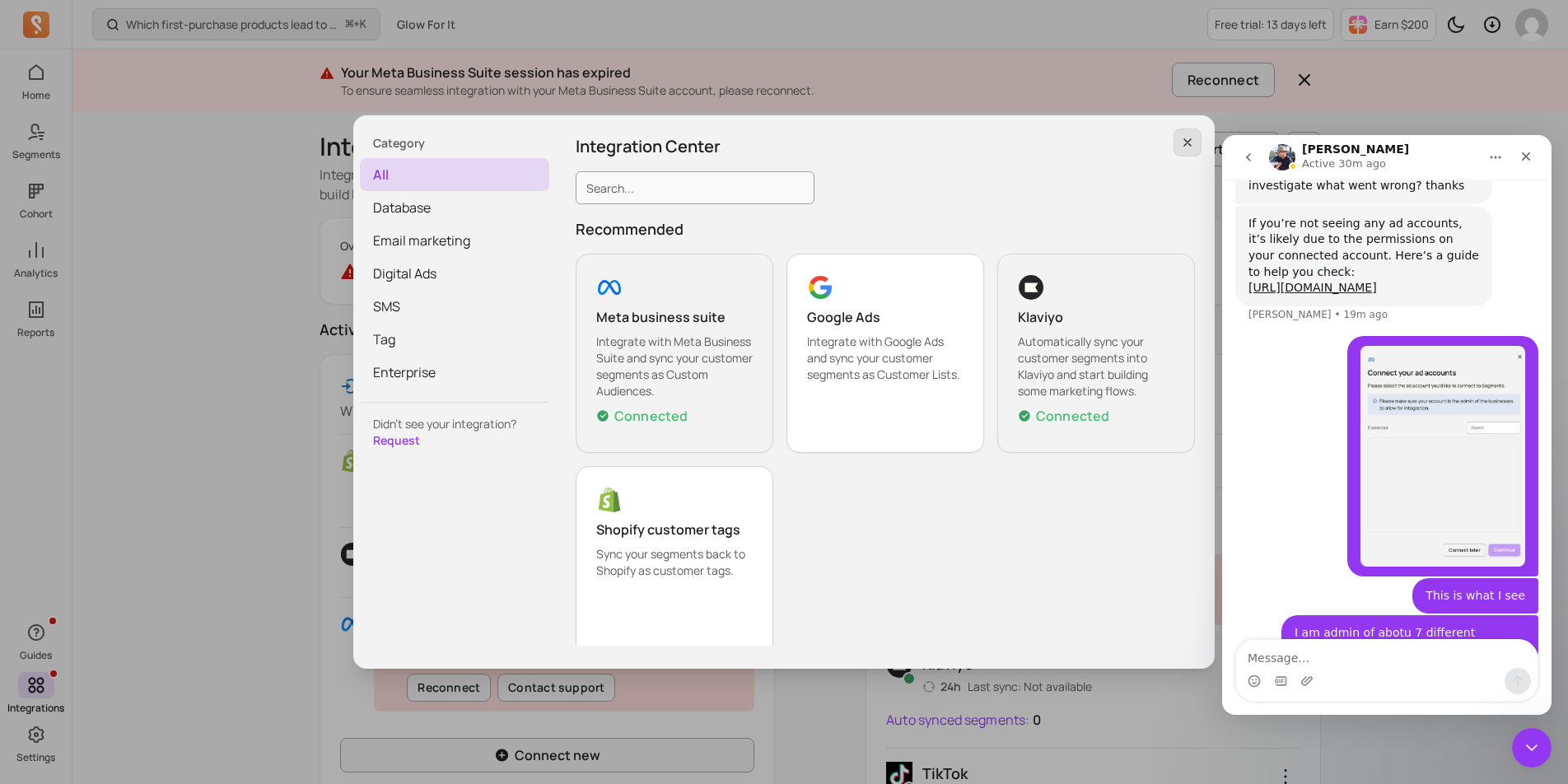
click at [1194, 132] on button "button" at bounding box center [1187, 142] width 28 height 28
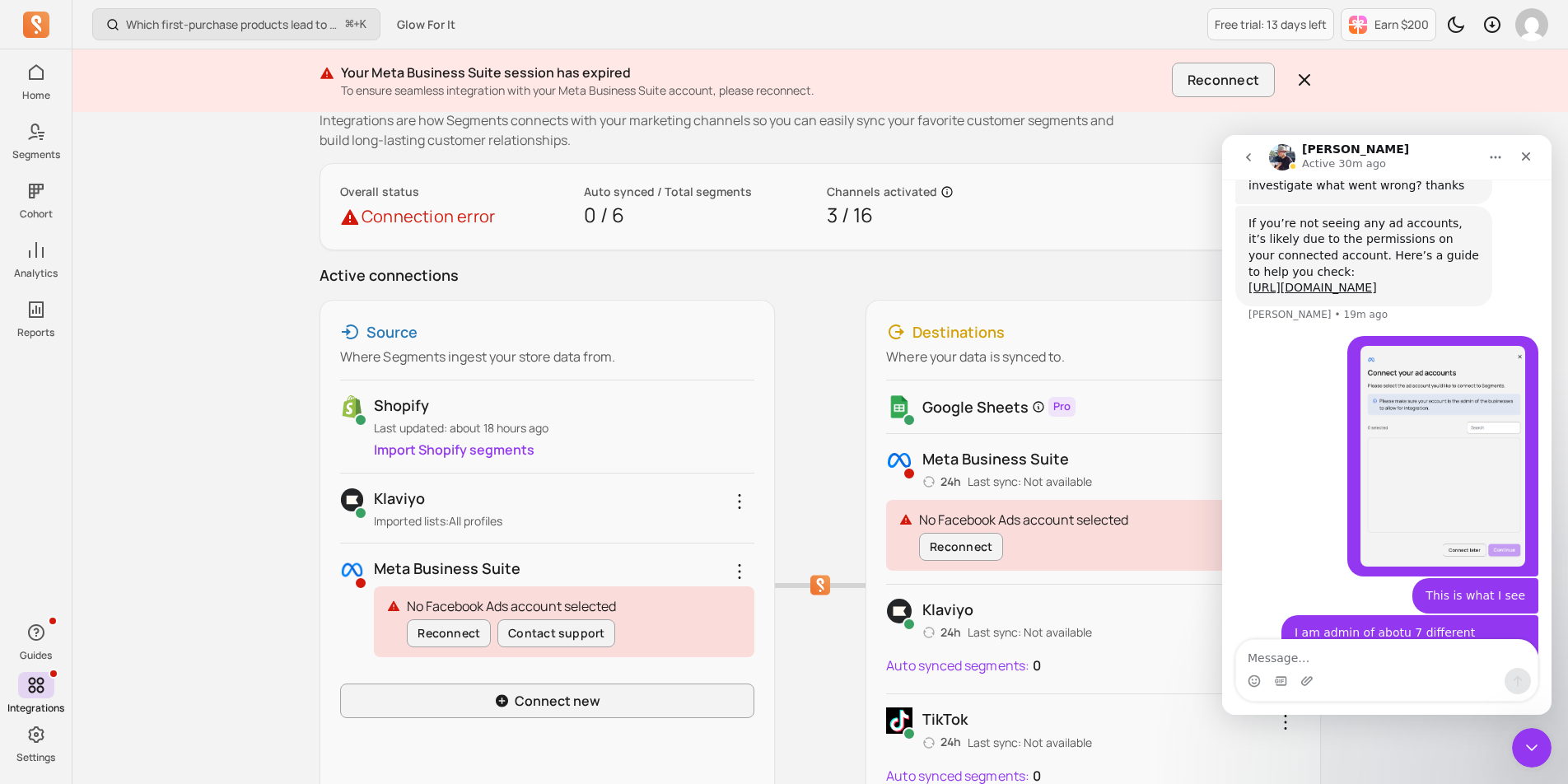
scroll to position [90, 0]
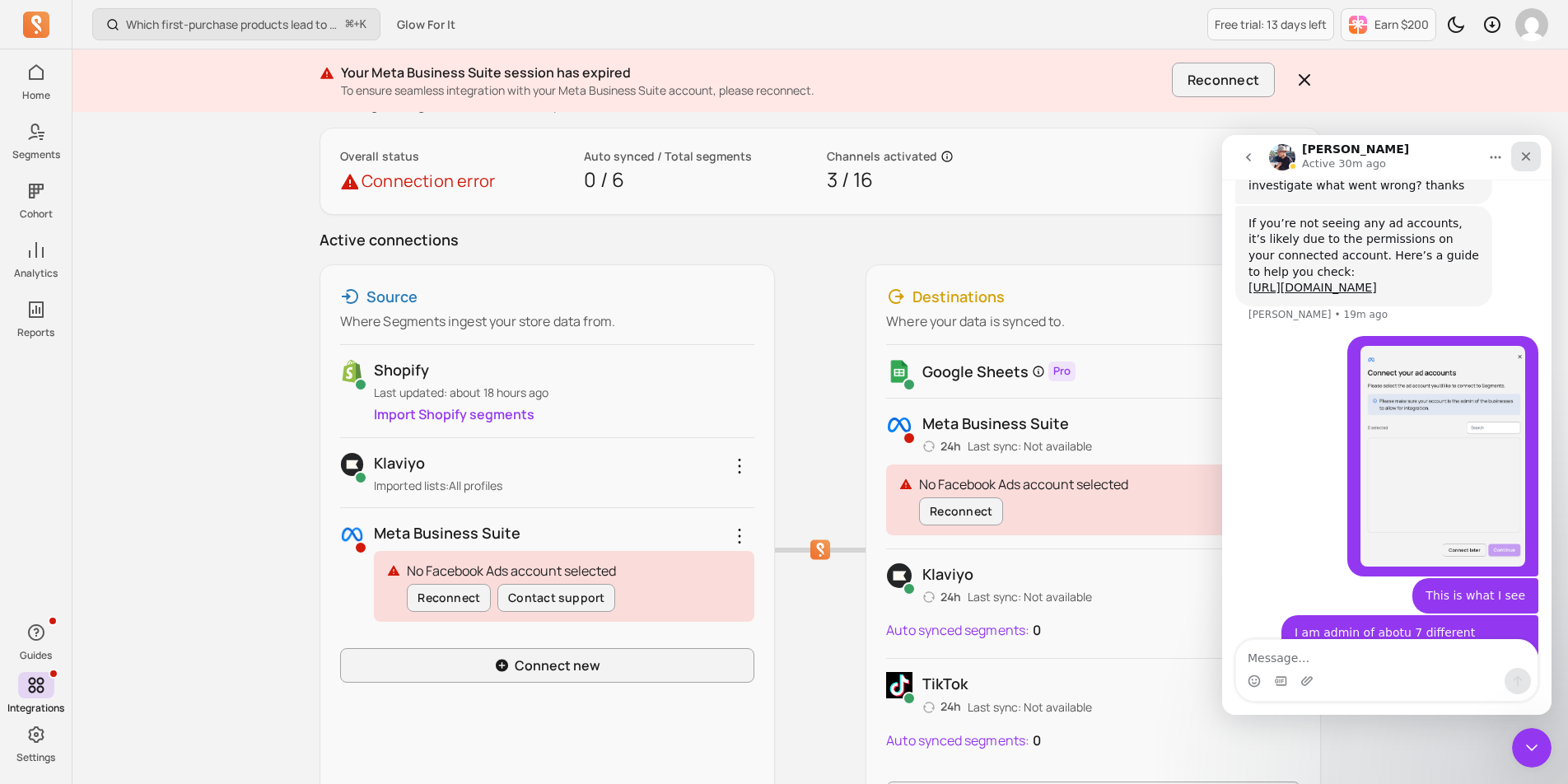
click at [1528, 147] on div "Close" at bounding box center [1526, 156] width 30 height 30
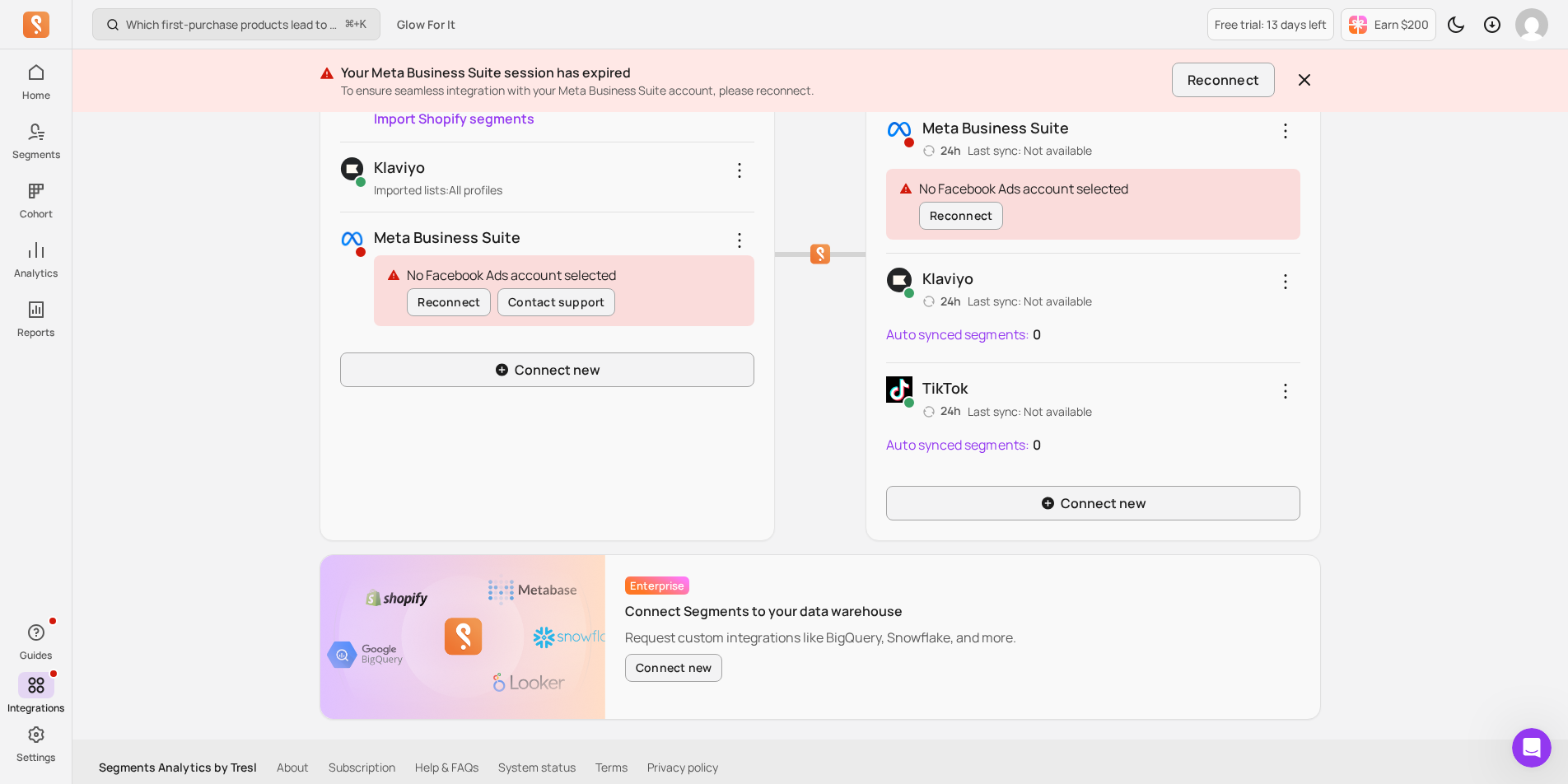
scroll to position [396, 0]
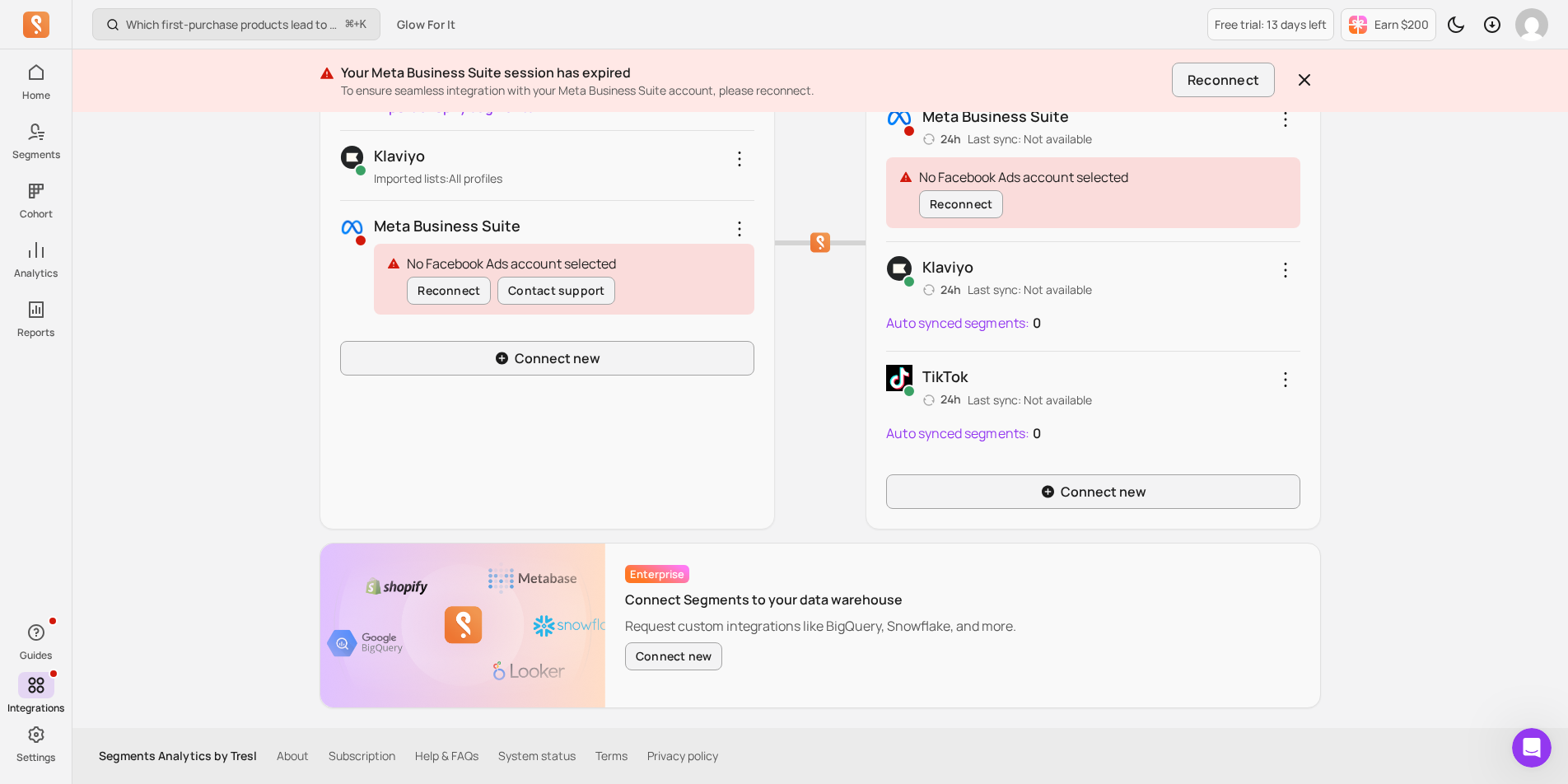
click at [471, 165] on p "Klaviyo" at bounding box center [564, 156] width 380 height 23
click at [732, 162] on icon "button" at bounding box center [739, 159] width 20 height 20
click at [470, 167] on div "Klaviyo Imported lists: All profiles Reconnect Remove integration" at bounding box center [547, 165] width 415 height 43
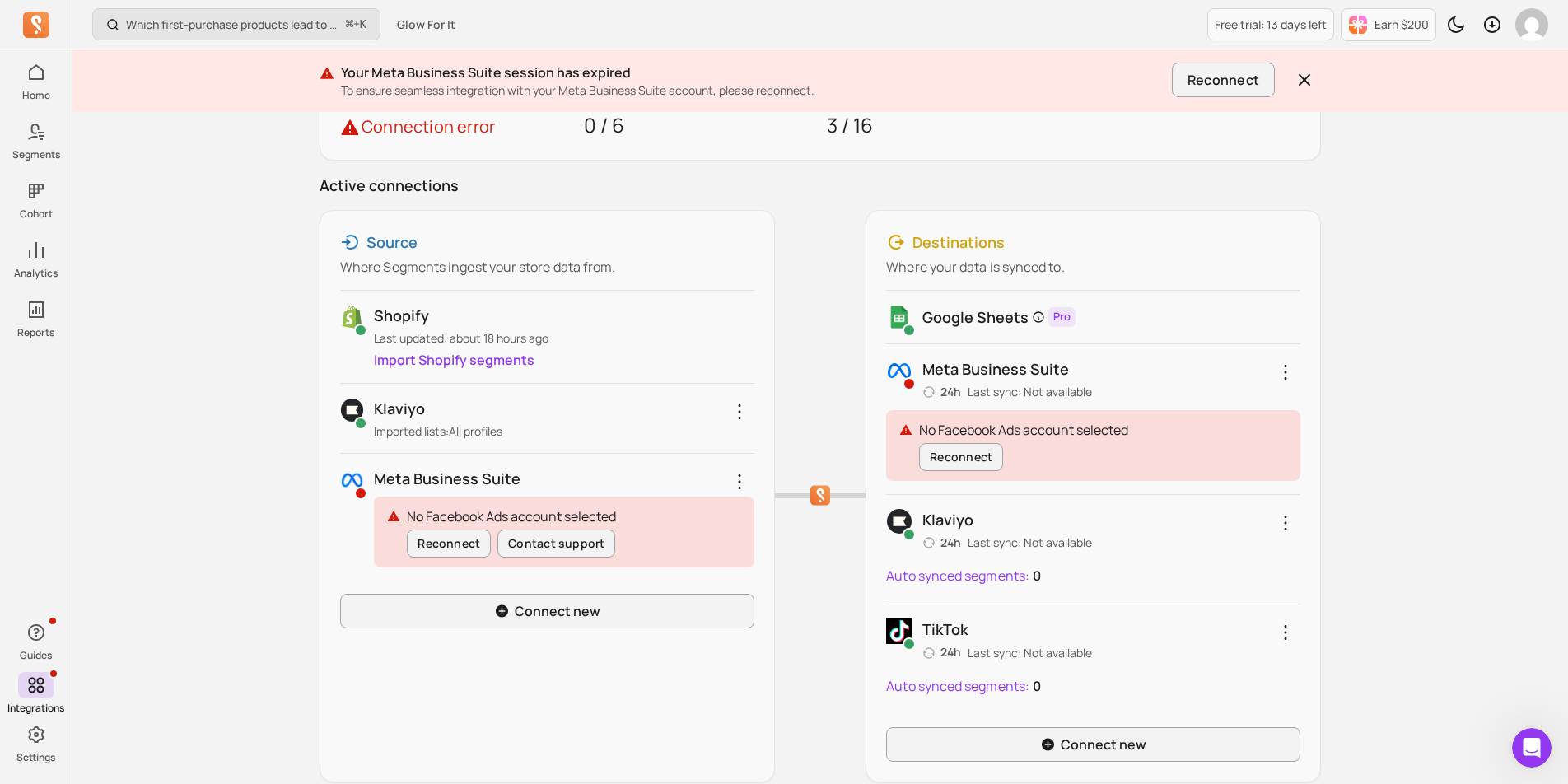
scroll to position [112, 0]
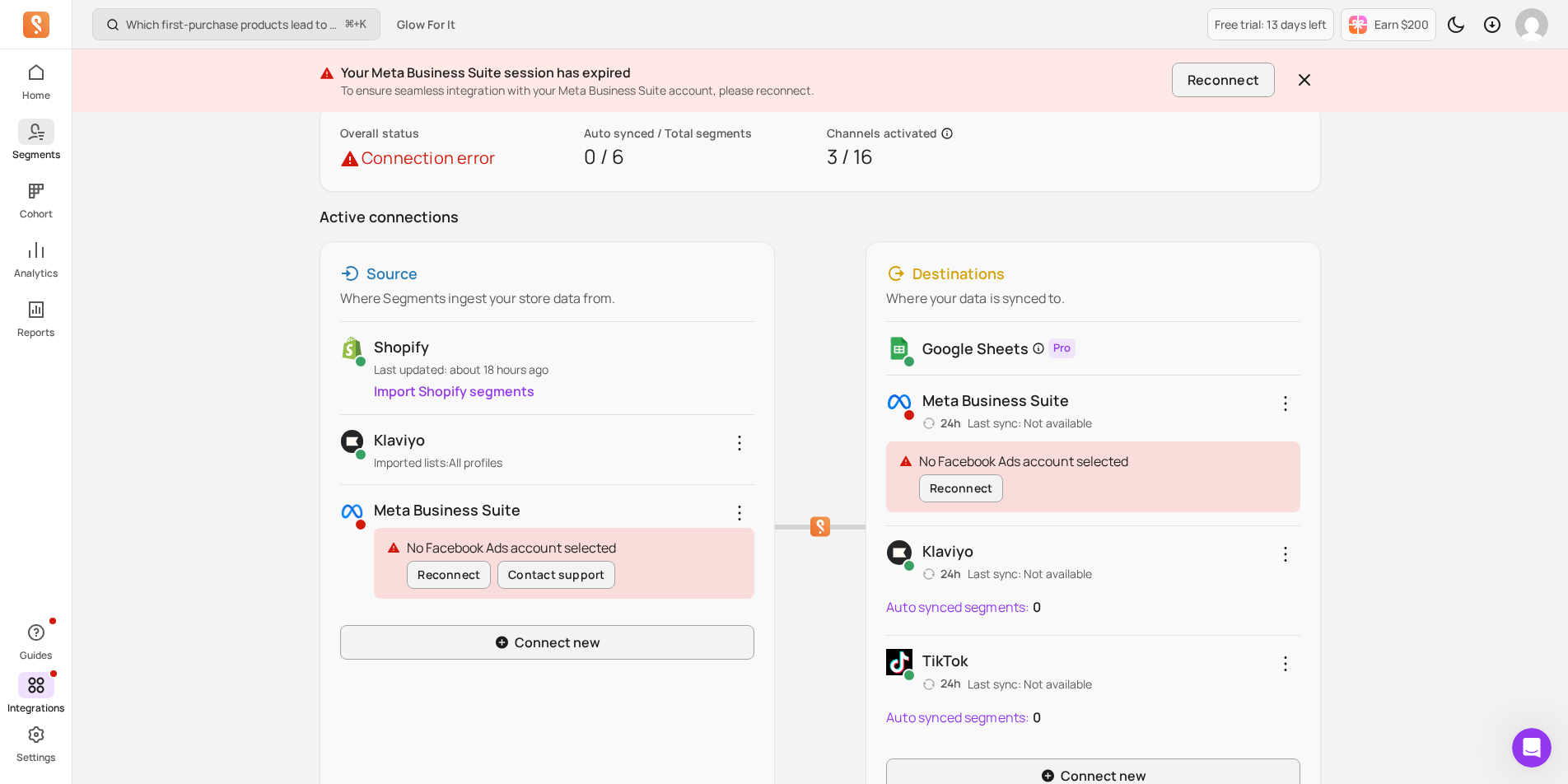
click at [29, 122] on icon at bounding box center [36, 132] width 20 height 20
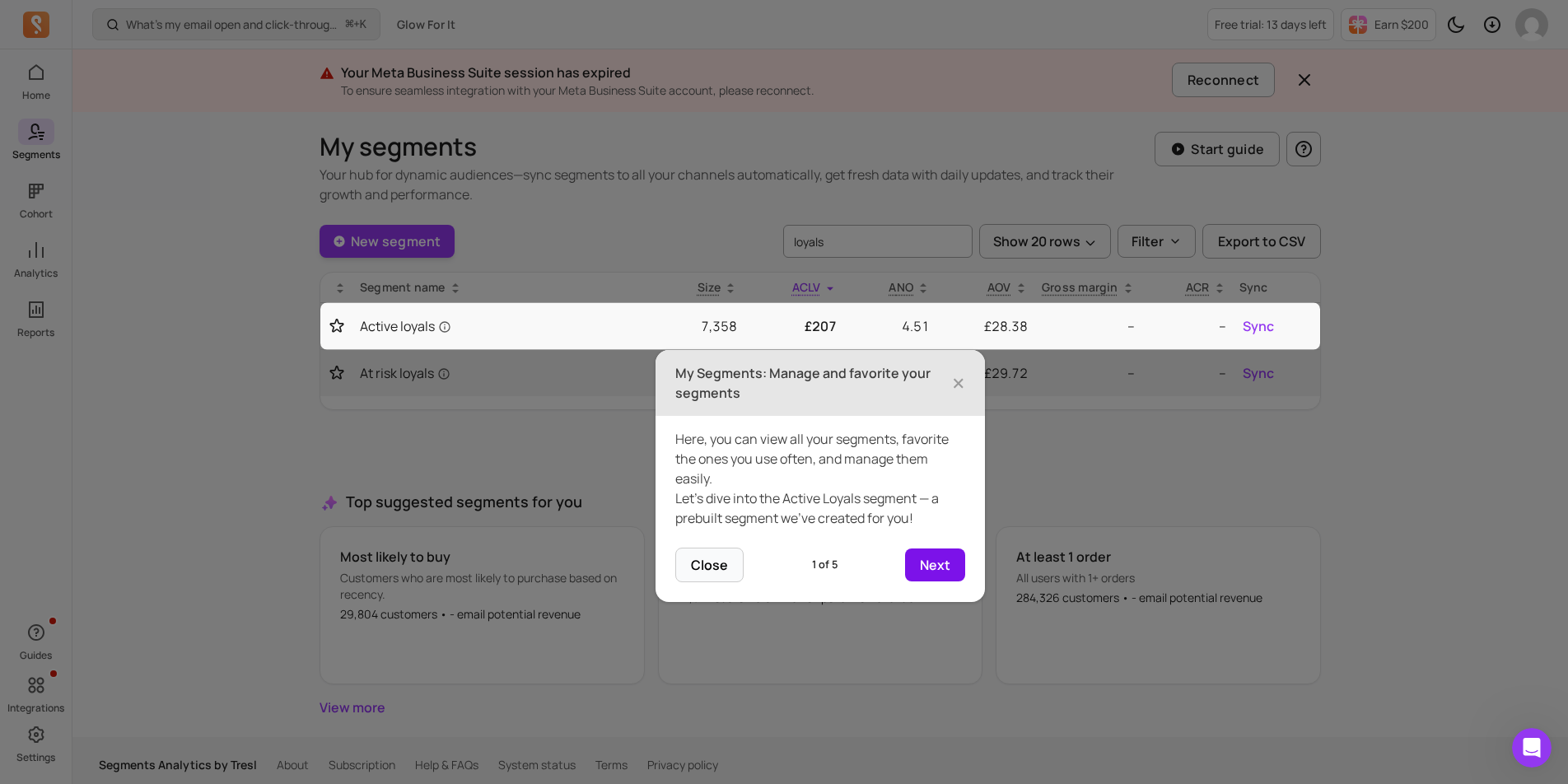
click at [913, 556] on button "Next" at bounding box center [935, 565] width 60 height 33
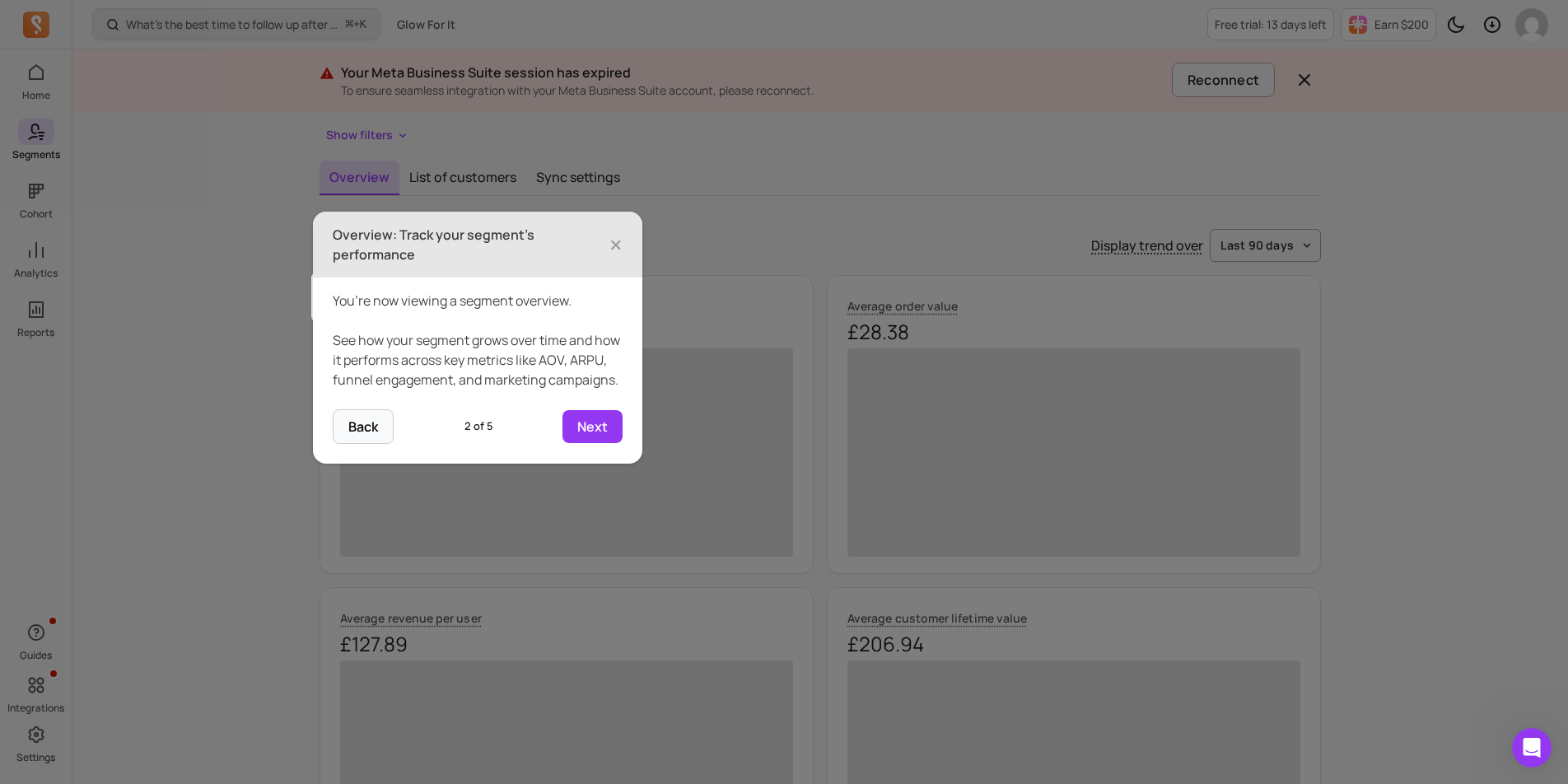
scroll to position [177, 0]
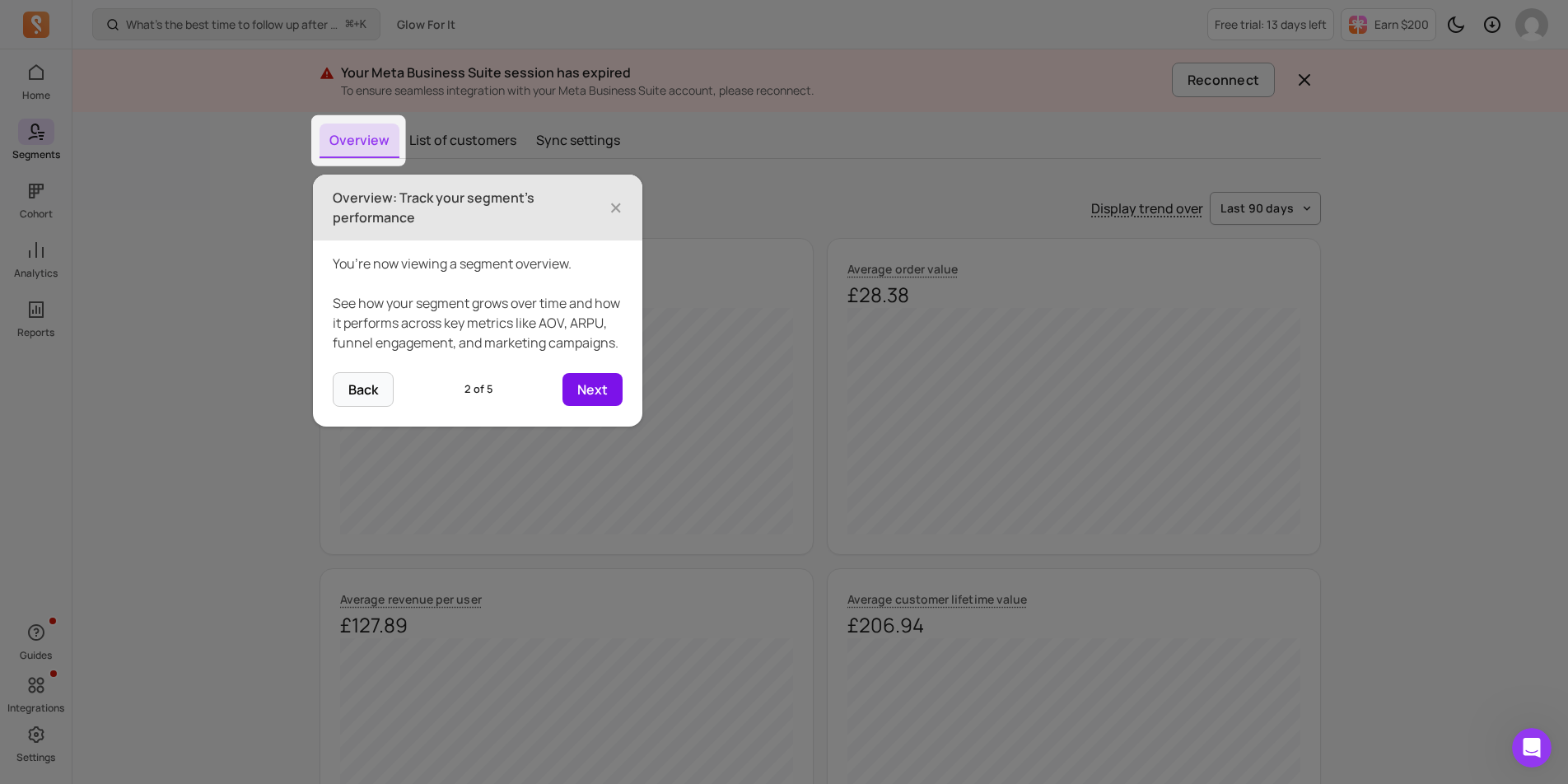
click at [606, 405] on button "Next" at bounding box center [592, 389] width 60 height 33
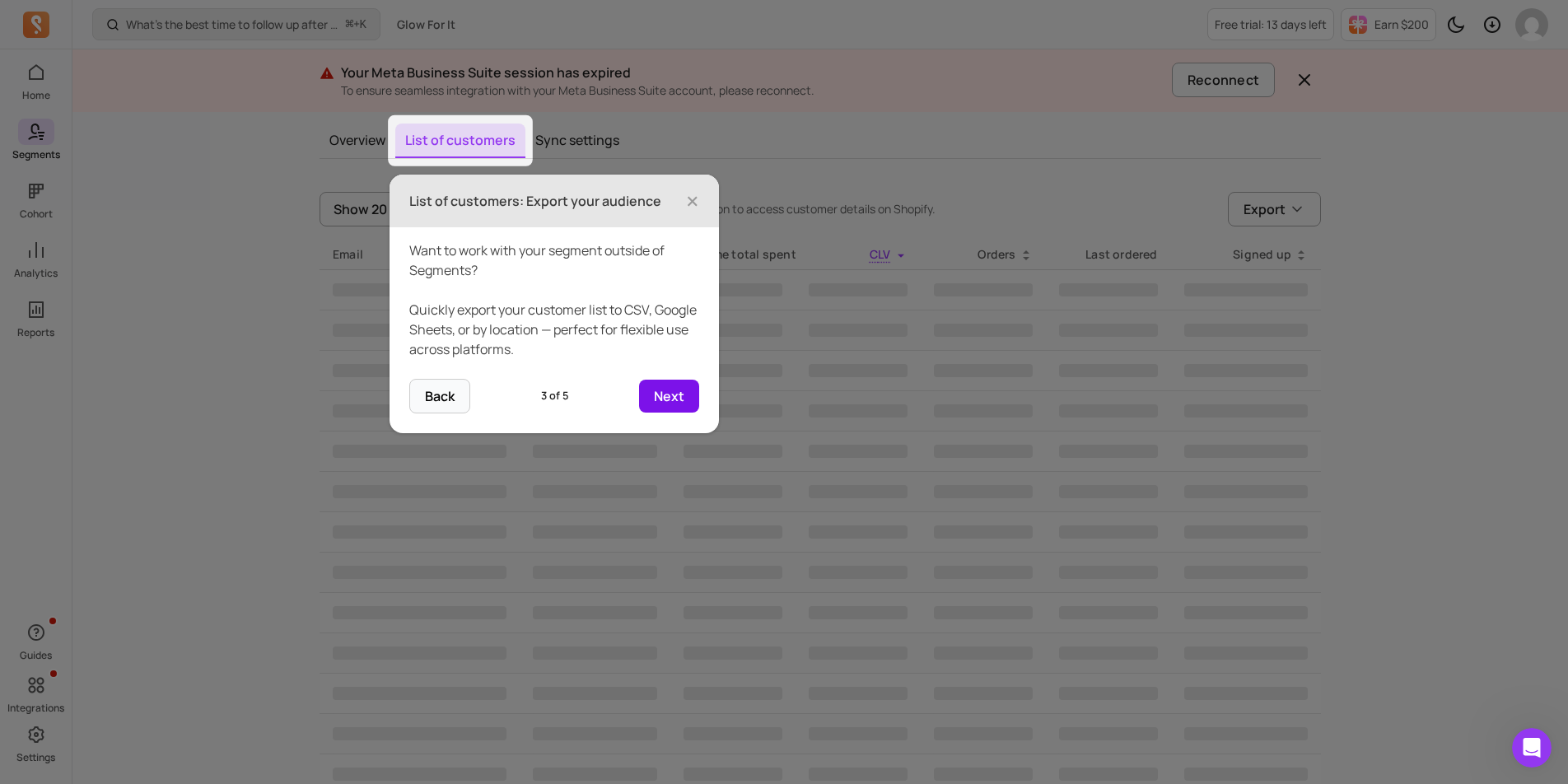
click at [680, 402] on button "Next" at bounding box center [669, 396] width 60 height 33
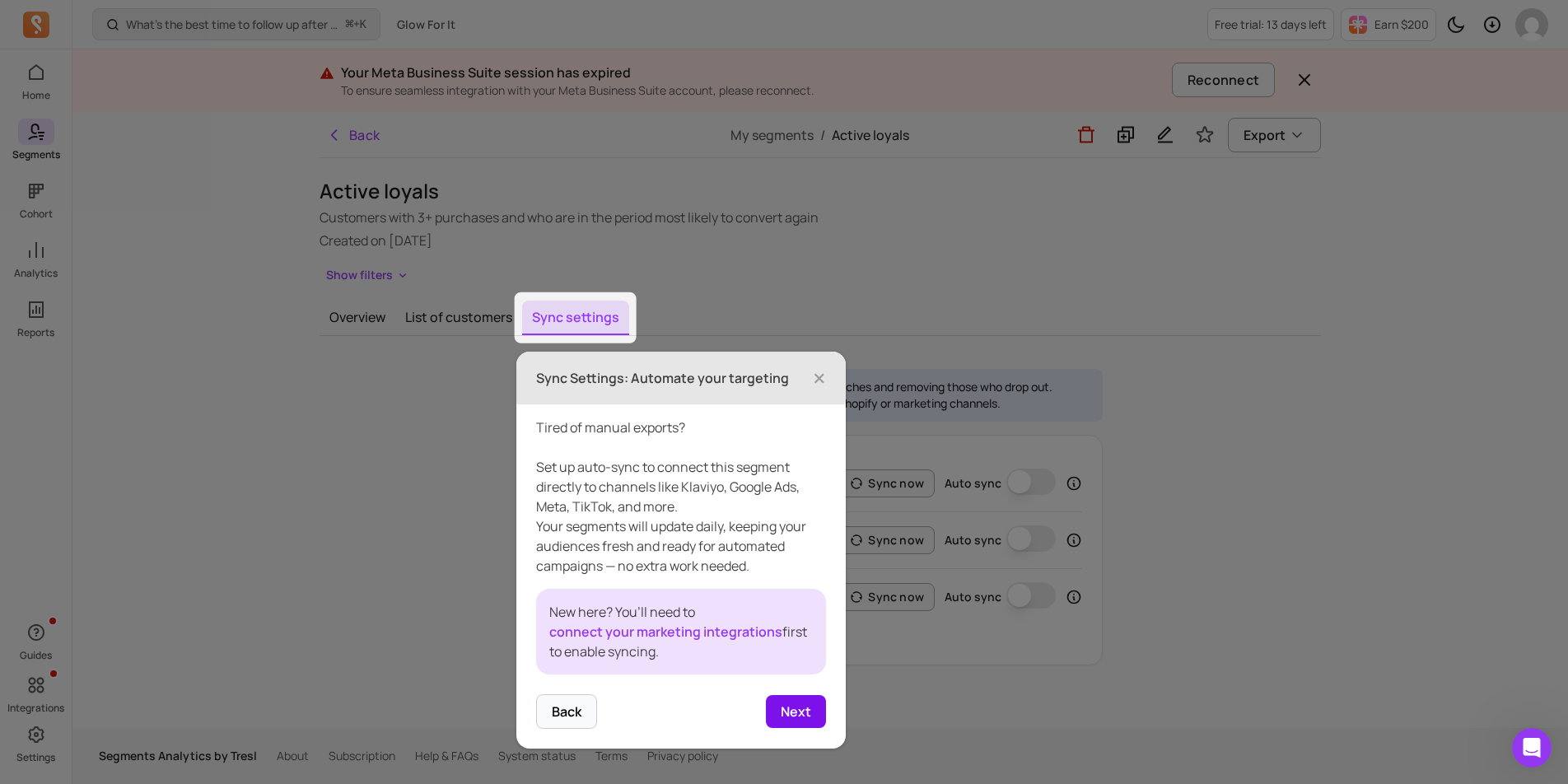
click at [806, 710] on button "Next" at bounding box center [796, 711] width 60 height 33
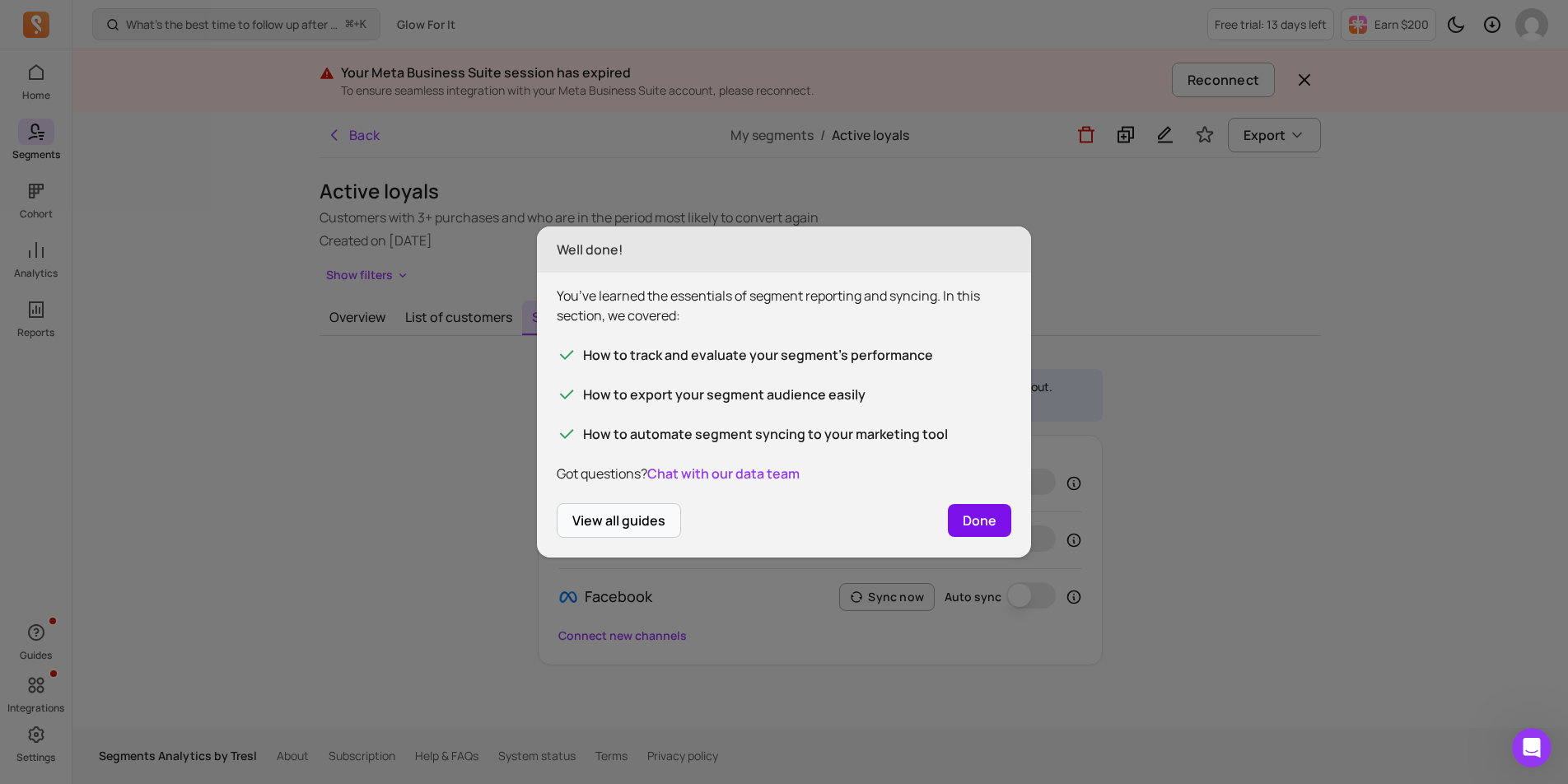
click at [993, 517] on button "Done" at bounding box center [980, 520] width 64 height 33
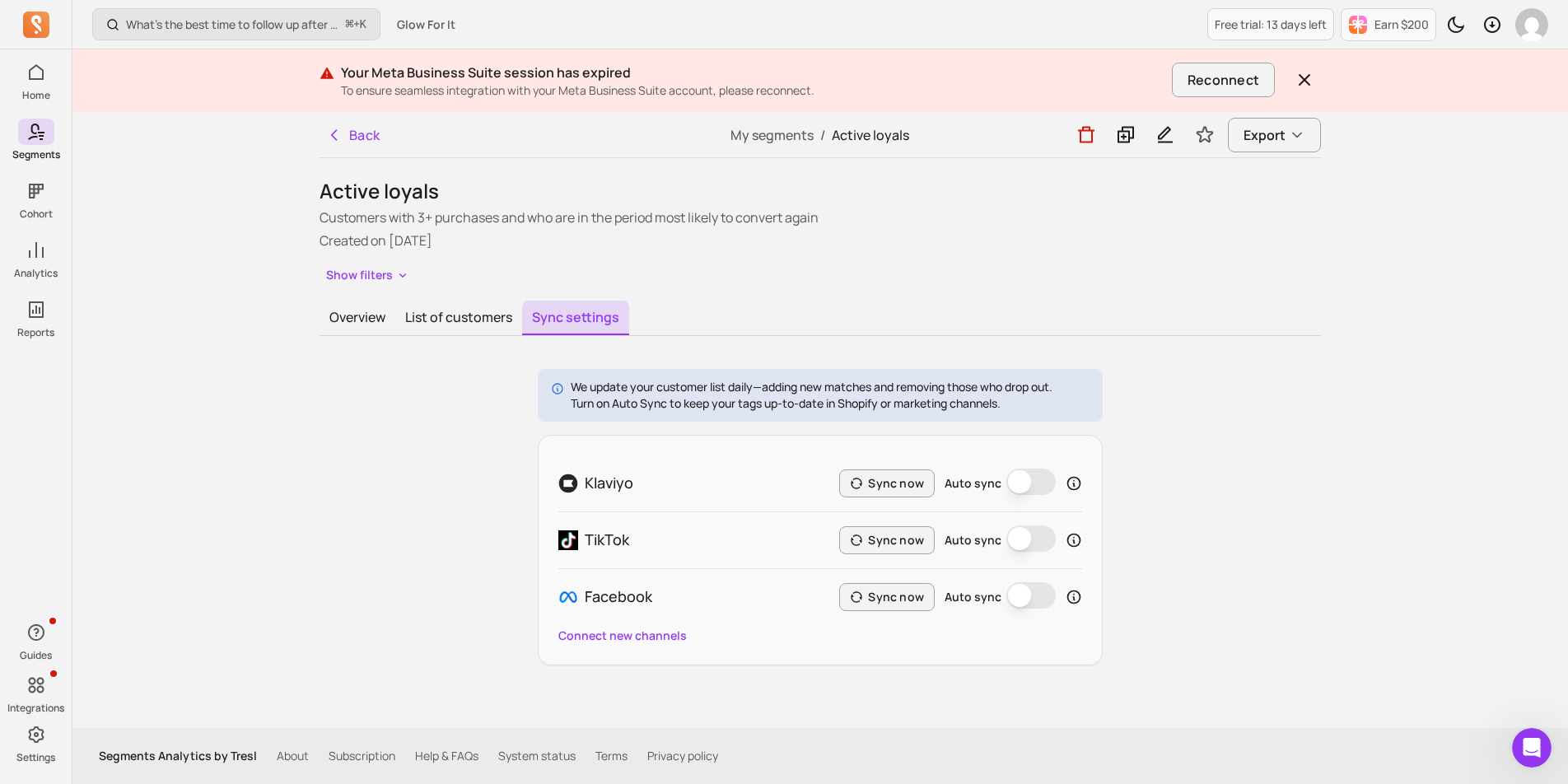
click at [1017, 485] on button "Auto sync" at bounding box center [1031, 481] width 49 height 26
click at [1017, 542] on button "Auto sync" at bounding box center [1031, 538] width 49 height 26
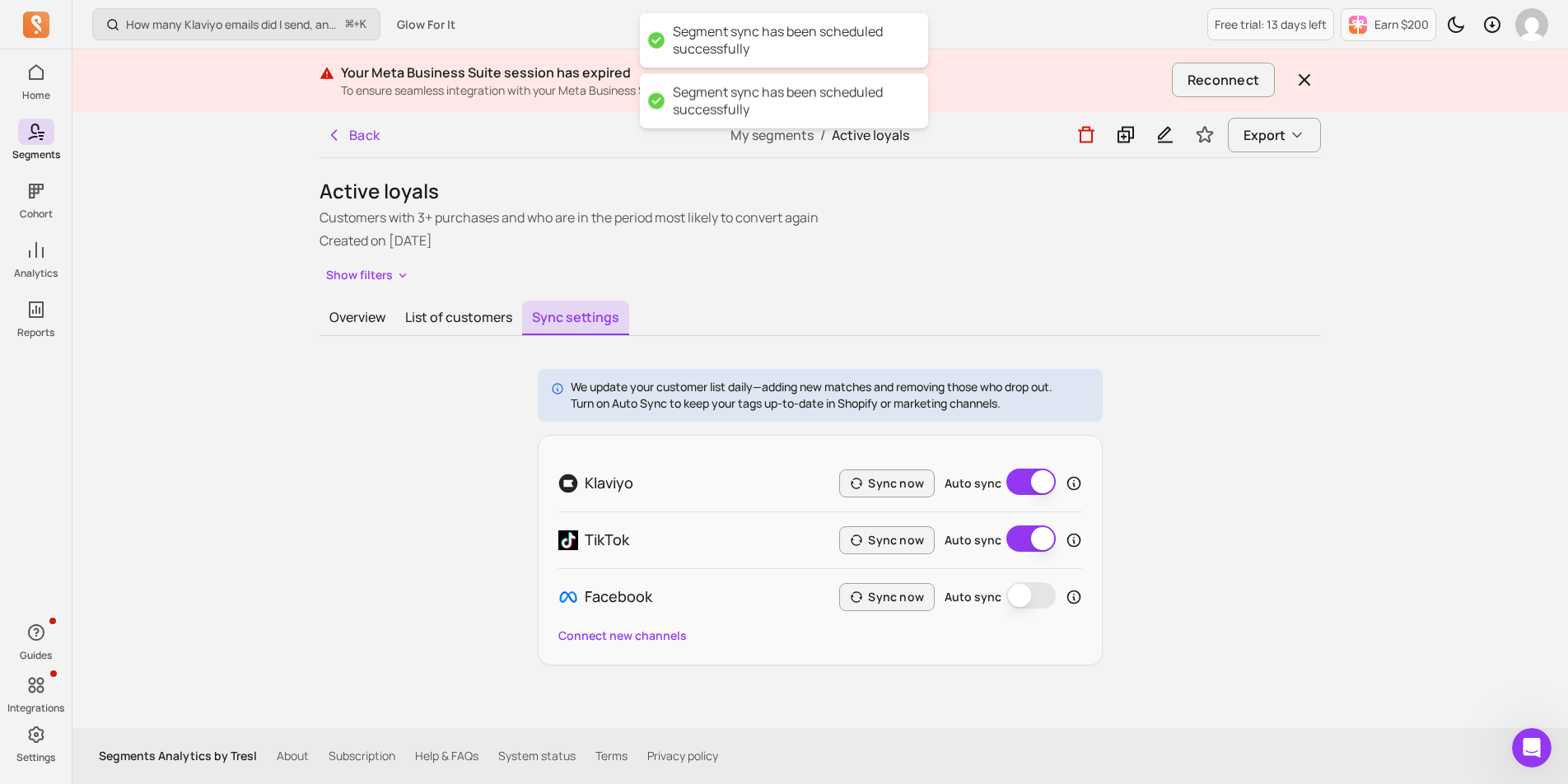
click at [1020, 594] on button "Auto sync" at bounding box center [1031, 594] width 49 height 26
click at [871, 486] on button "Sync now" at bounding box center [887, 483] width 95 height 28
click at [874, 532] on button "Sync now" at bounding box center [887, 539] width 95 height 28
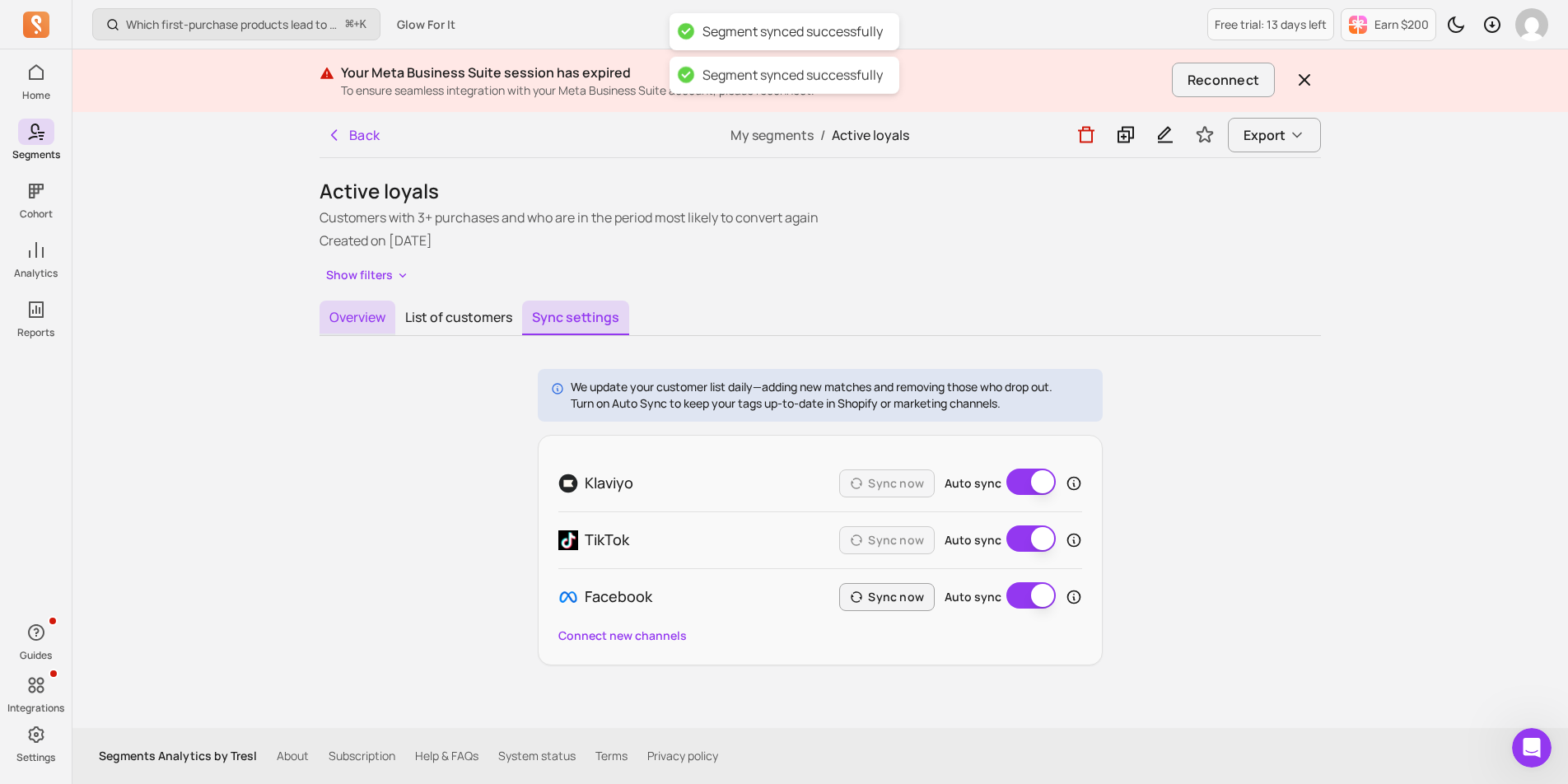
click at [360, 316] on button "Overview" at bounding box center [357, 317] width 76 height 34
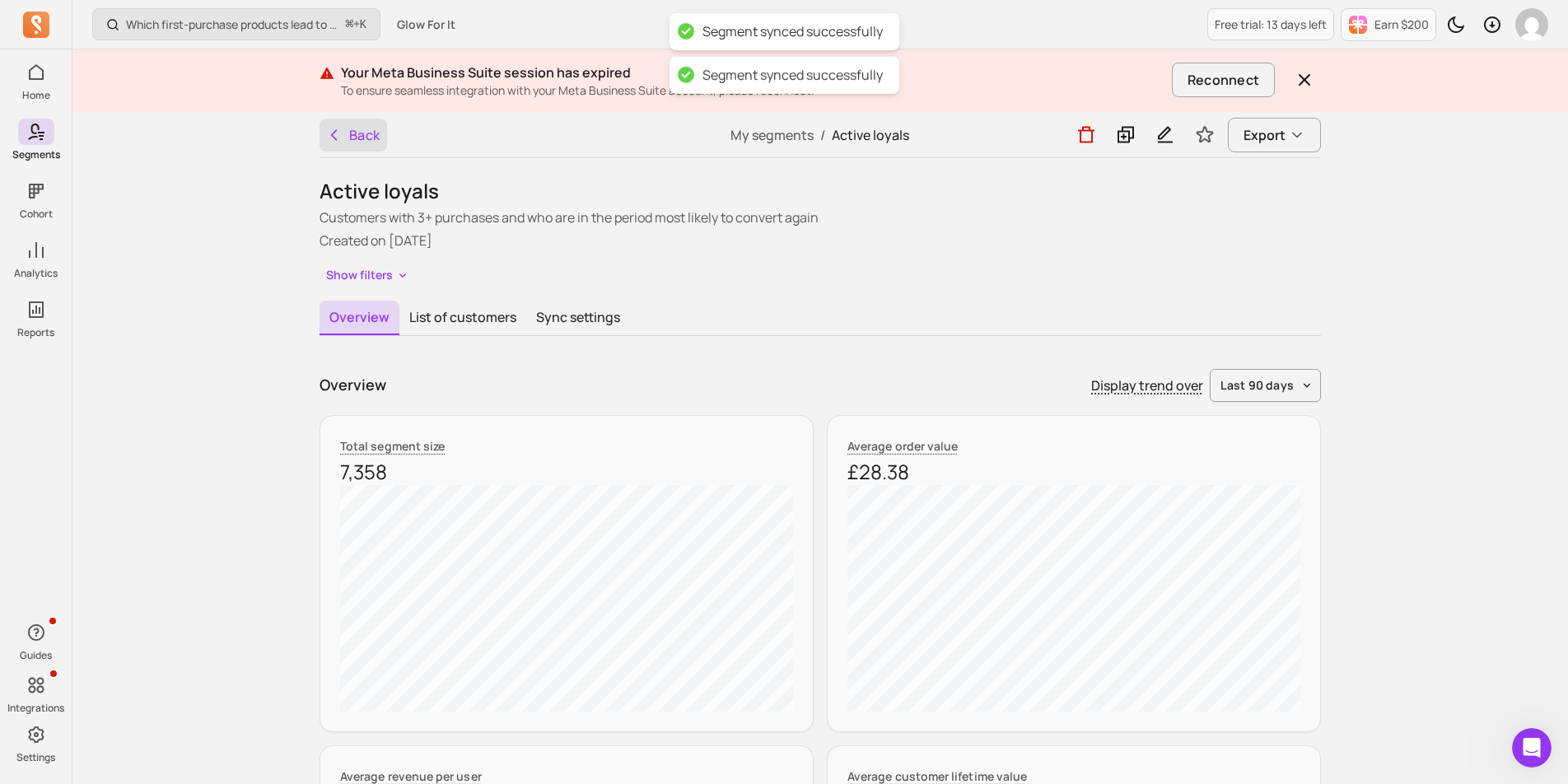
click at [350, 131] on button "Back" at bounding box center [353, 135] width 67 height 33
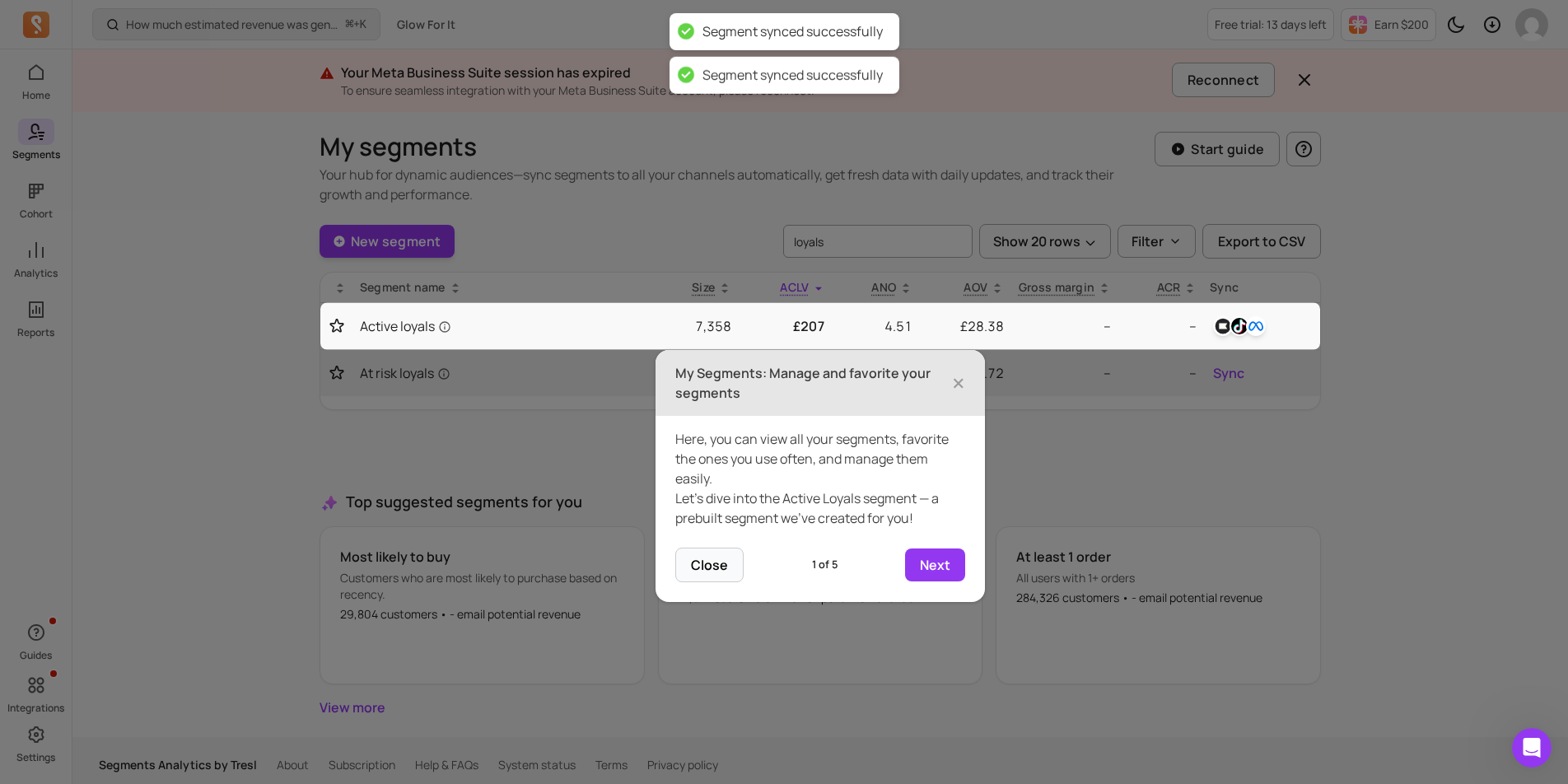
click at [423, 372] on icon at bounding box center [784, 392] width 1568 height 784
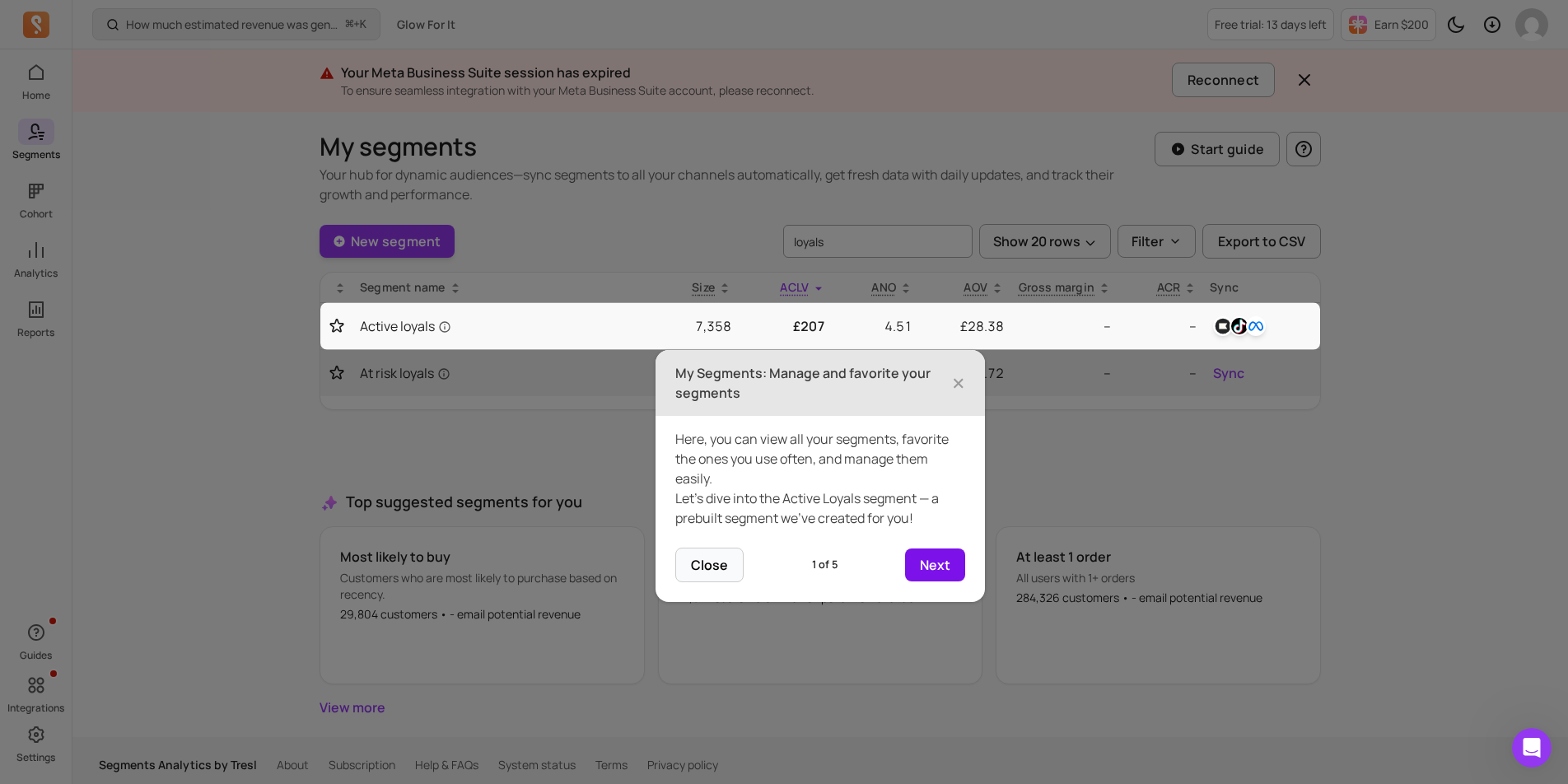
click at [937, 578] on button "Next" at bounding box center [935, 565] width 60 height 33
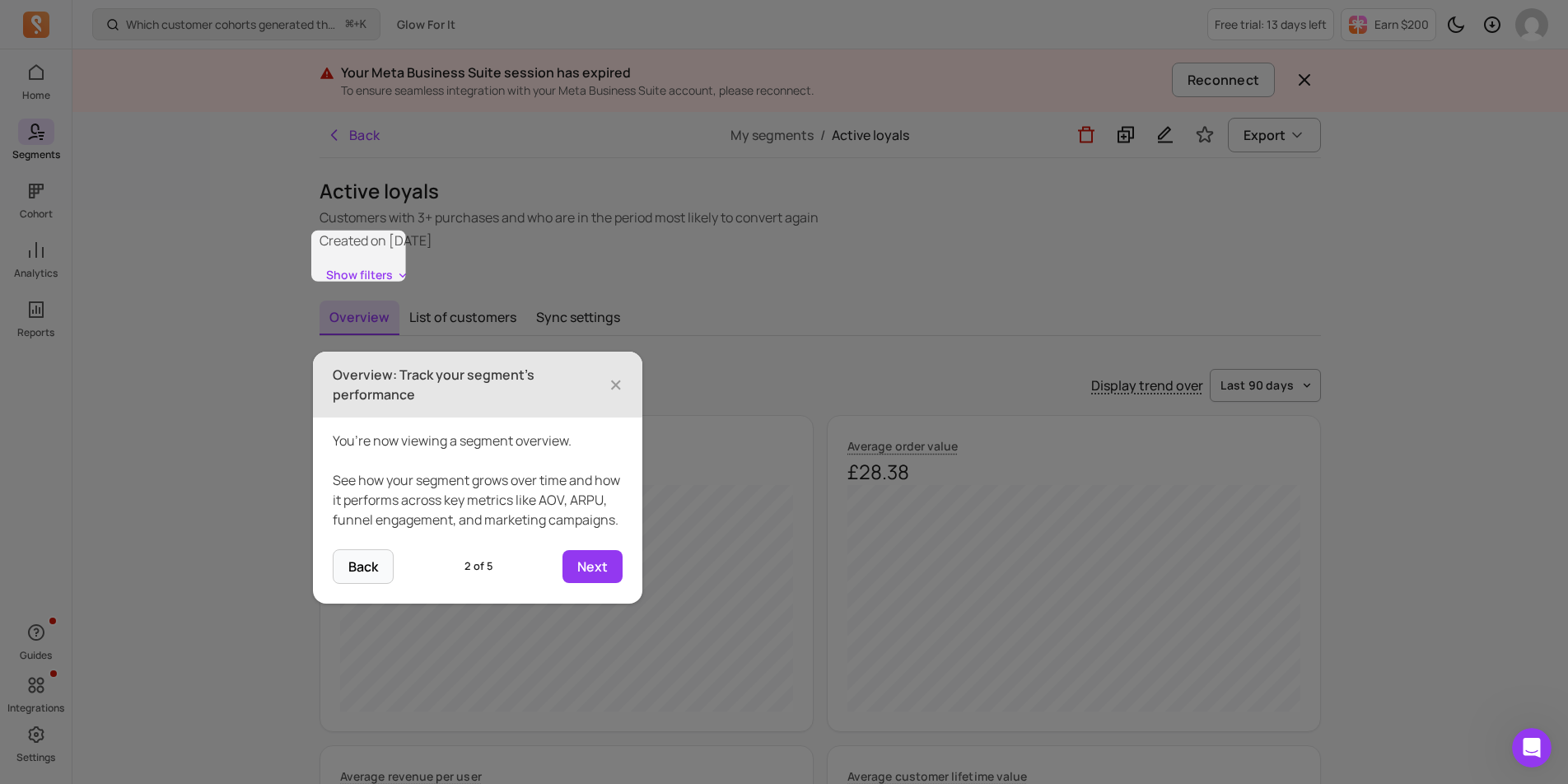
scroll to position [177, 0]
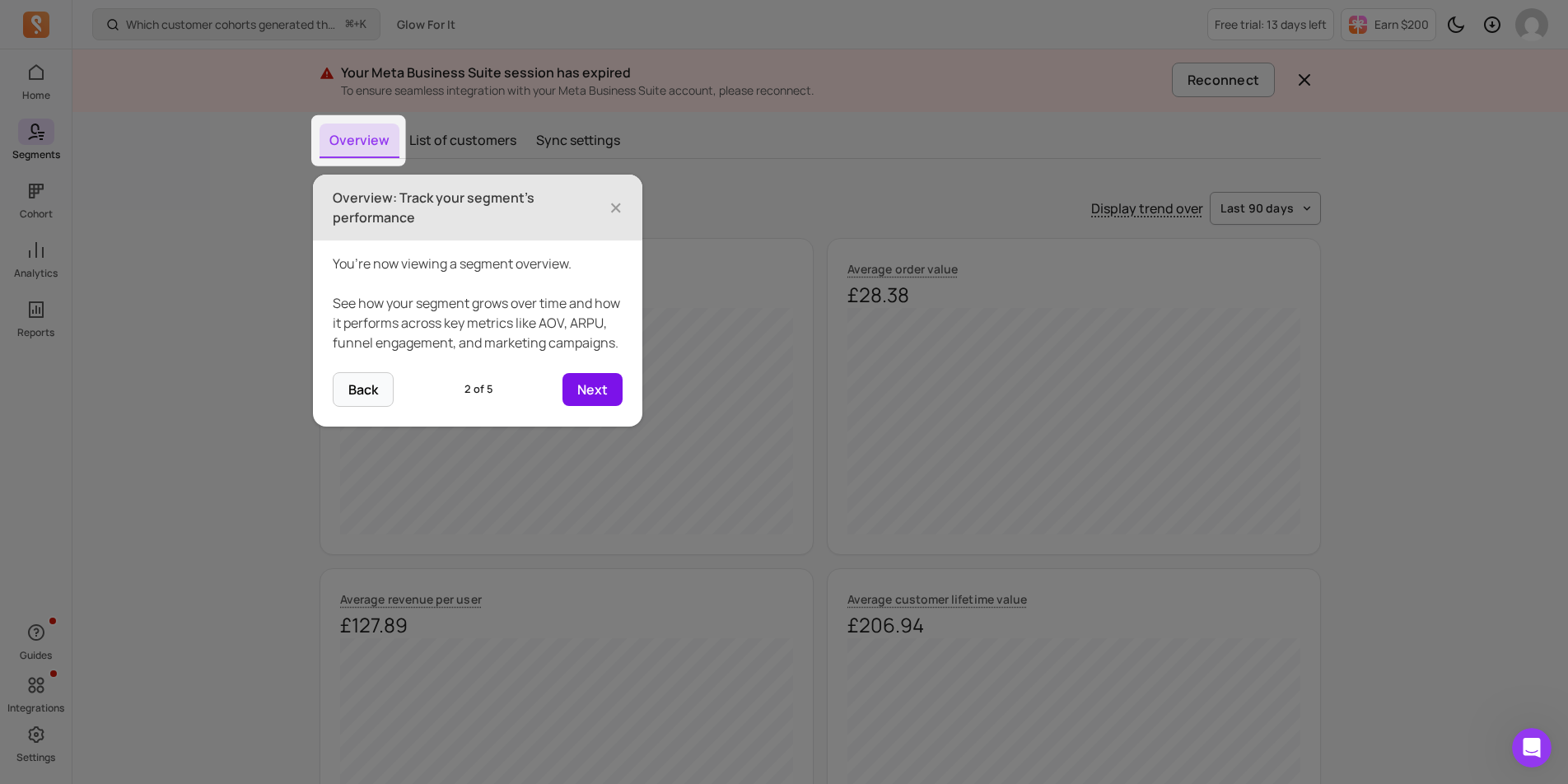
click at [600, 405] on button "Next" at bounding box center [592, 389] width 60 height 33
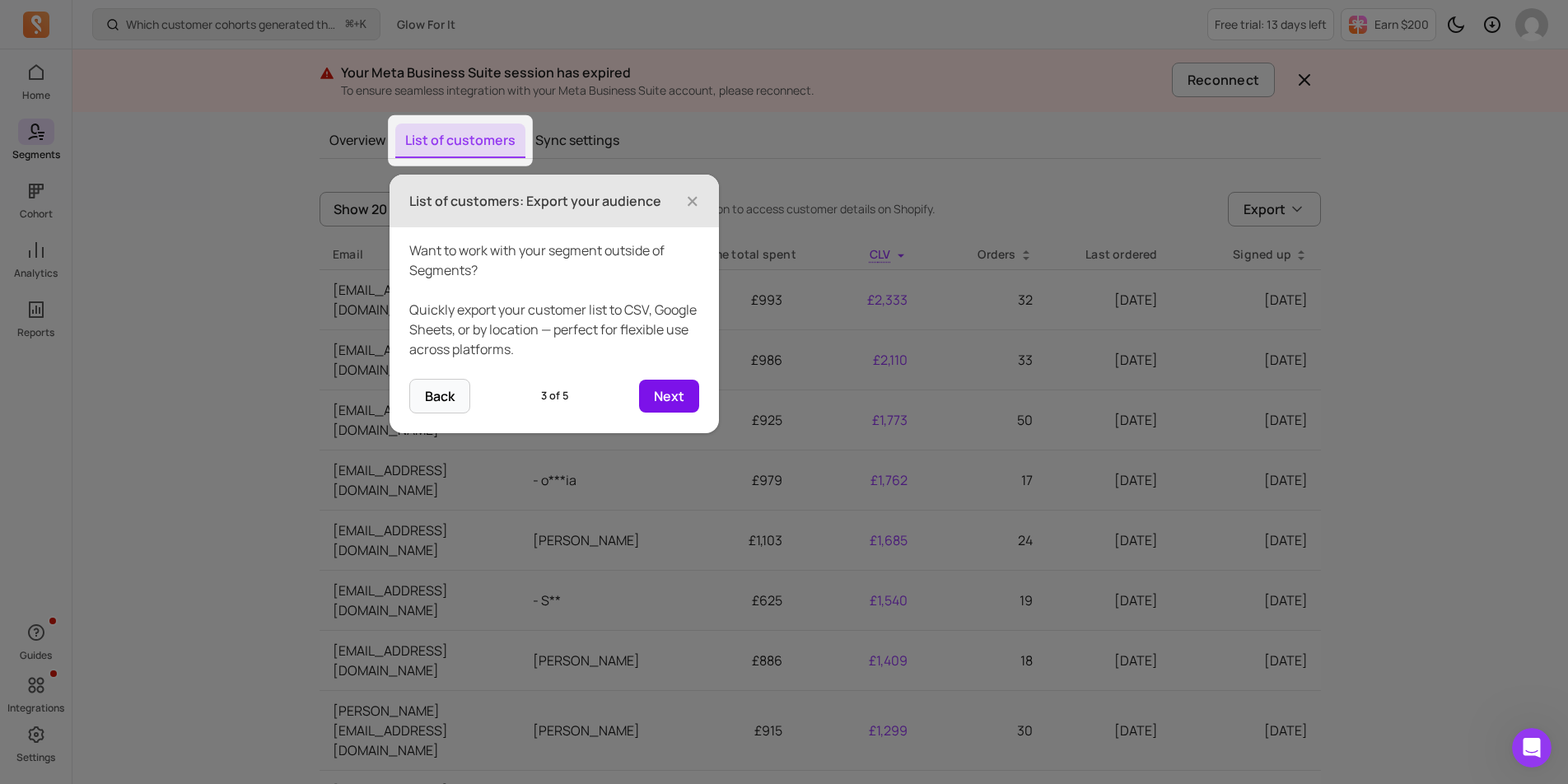
click at [686, 392] on button "Next" at bounding box center [669, 396] width 60 height 33
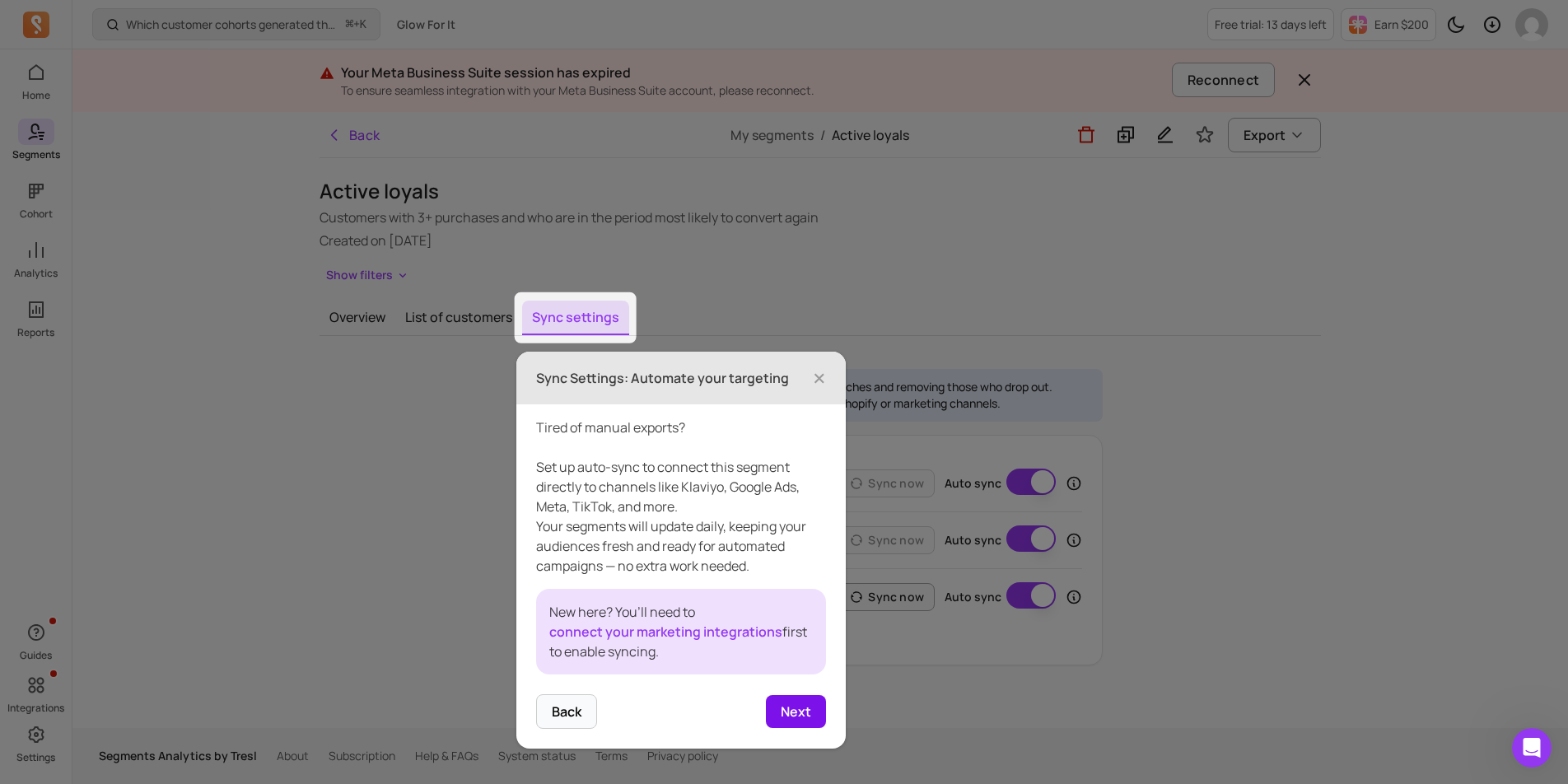
click at [788, 702] on button "Next" at bounding box center [796, 711] width 60 height 33
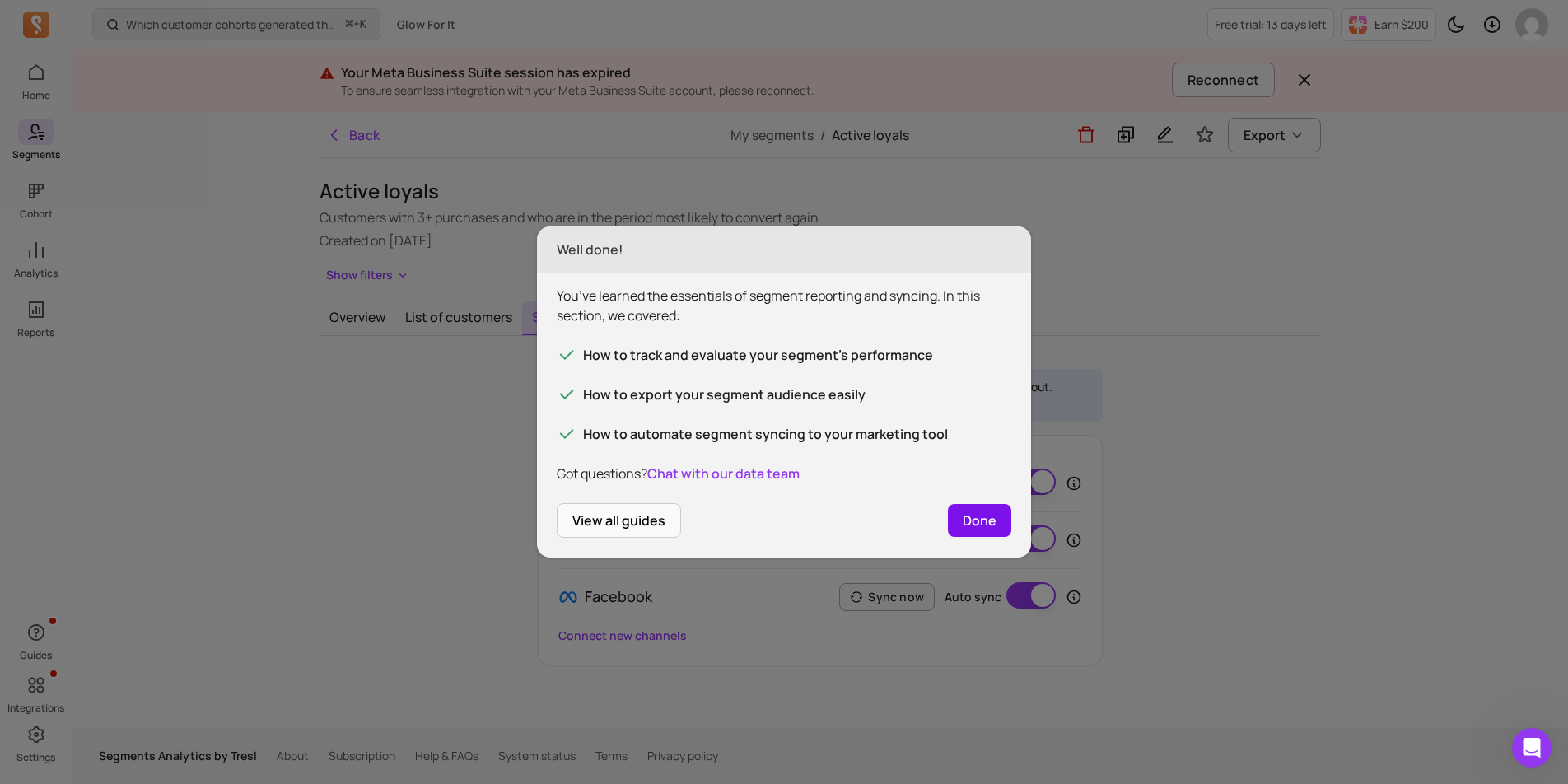
click at [963, 521] on button "Done" at bounding box center [980, 520] width 64 height 33
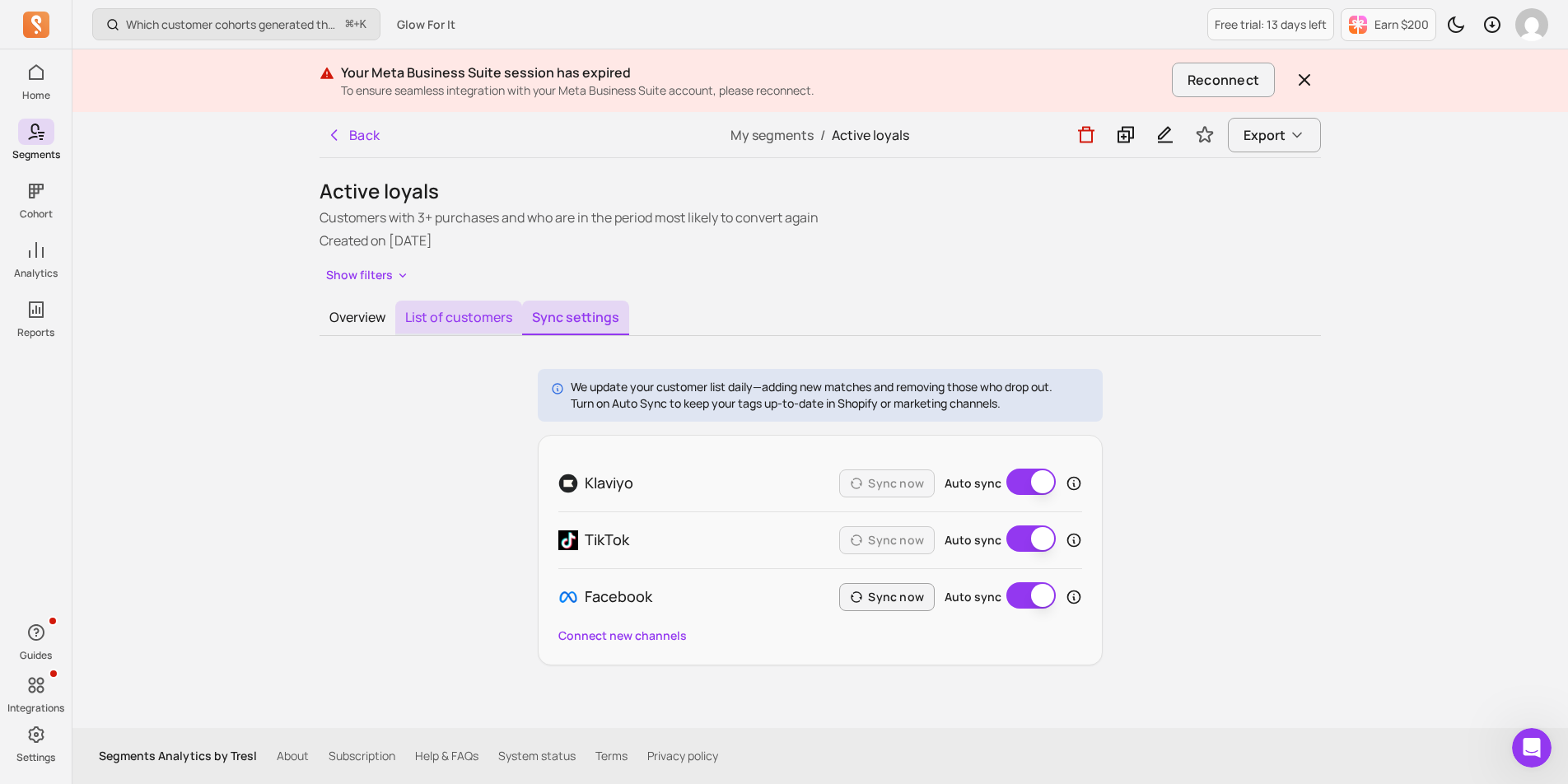
click at [474, 315] on button "List of customers" at bounding box center [459, 317] width 127 height 34
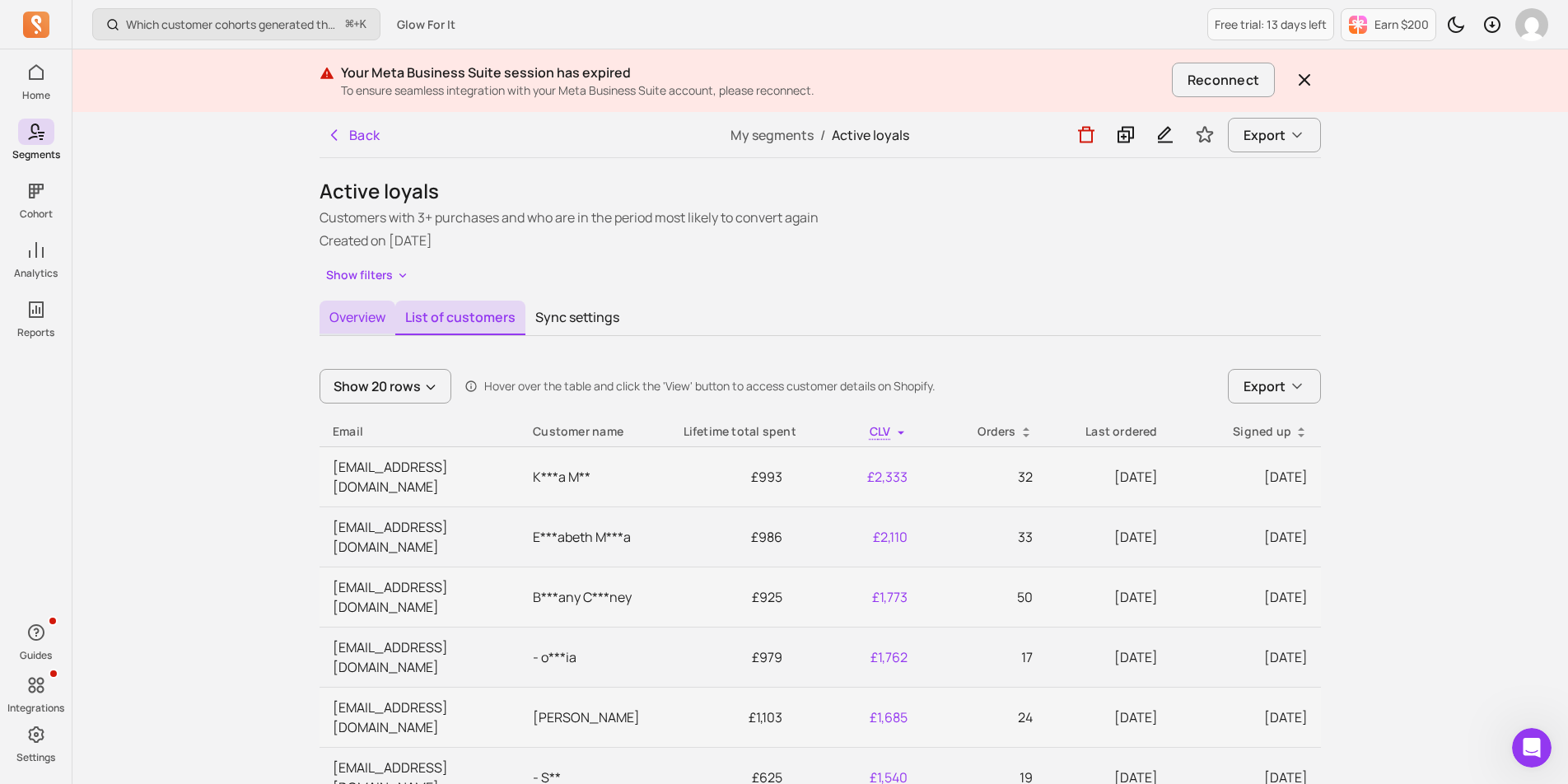
click at [369, 320] on button "Overview" at bounding box center [357, 317] width 76 height 34
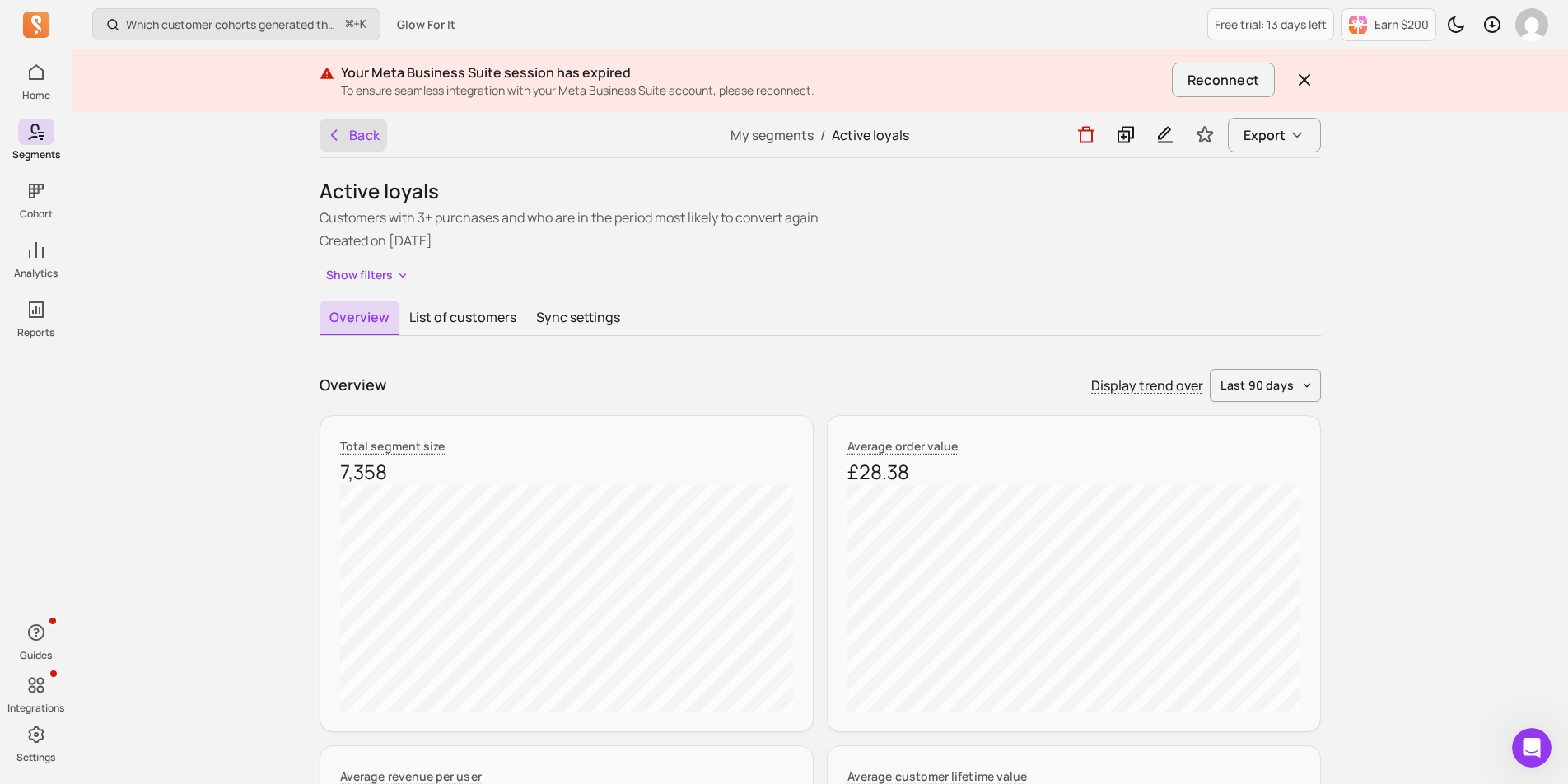
click at [336, 122] on button "Back" at bounding box center [353, 135] width 67 height 33
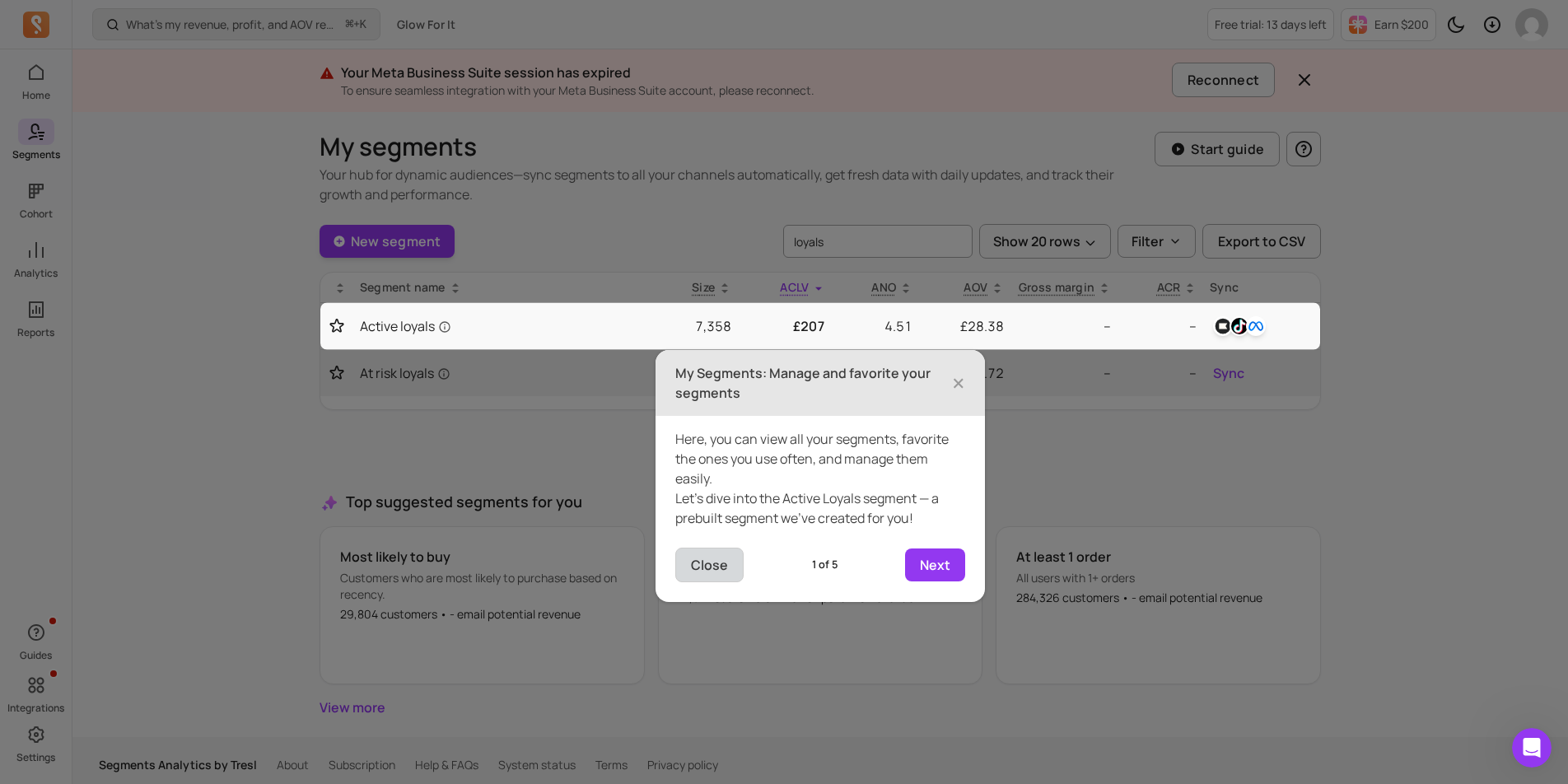
click at [718, 571] on button "Close" at bounding box center [710, 565] width 68 height 34
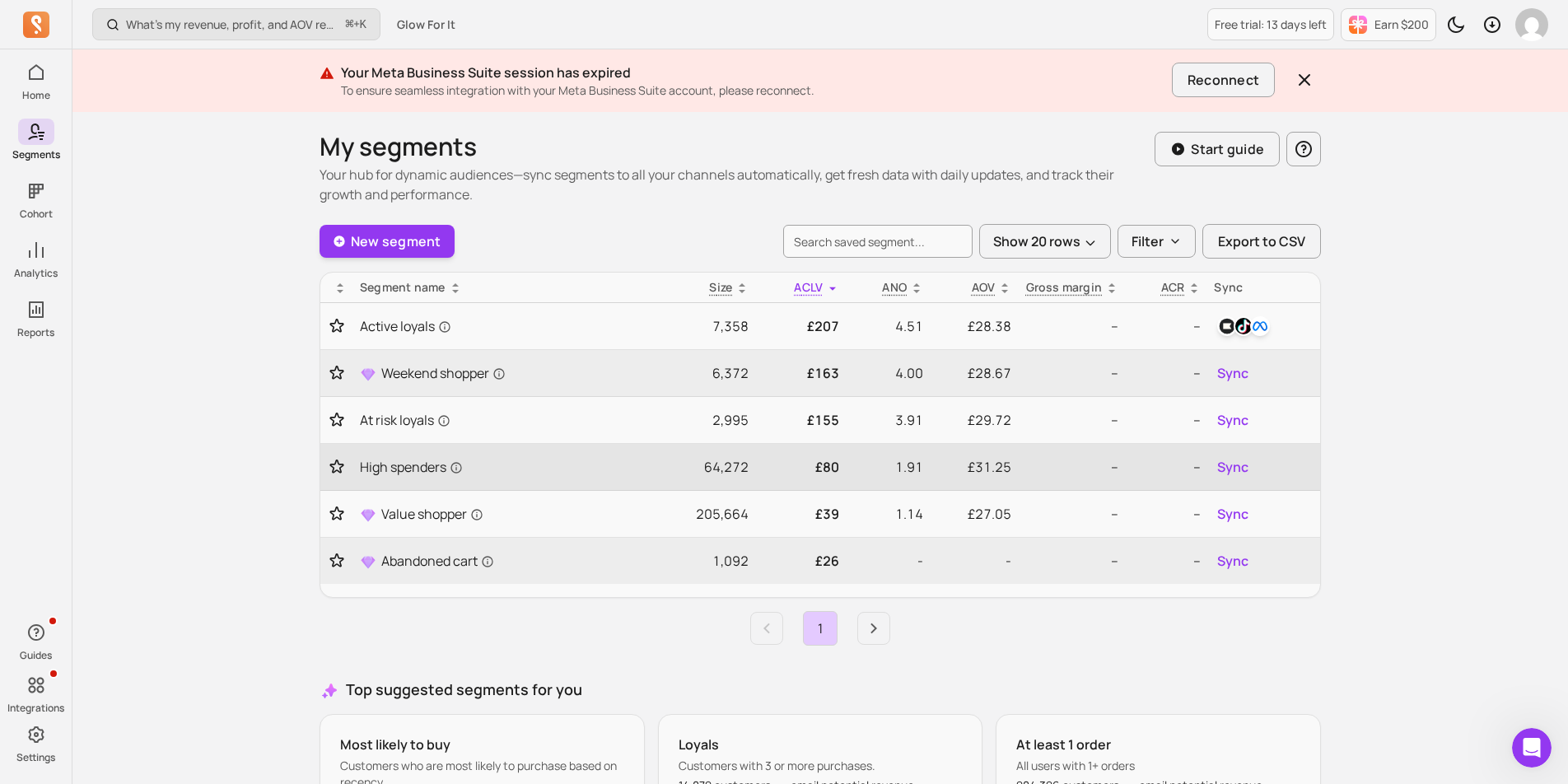
scroll to position [5, 0]
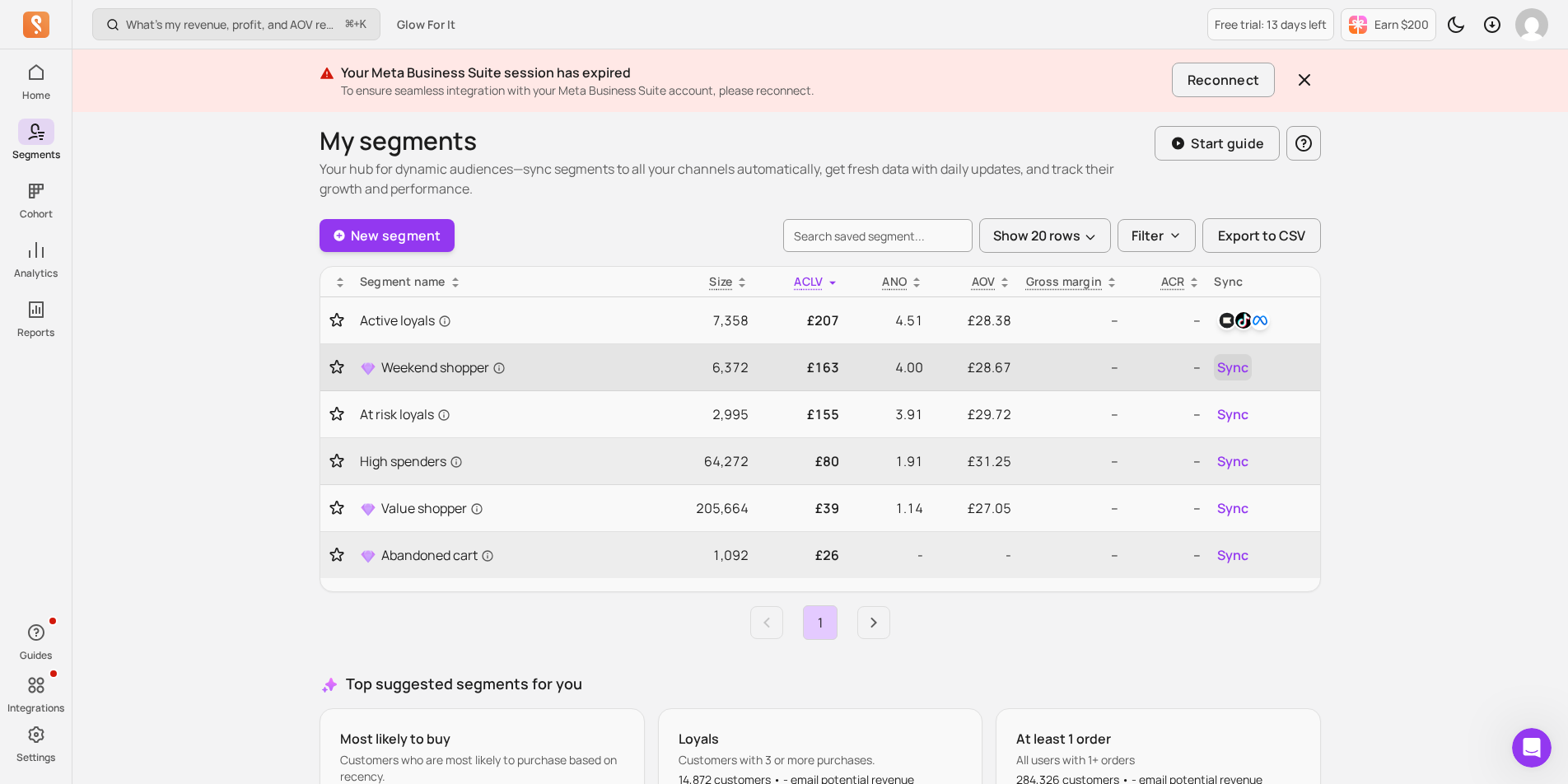
click at [1228, 369] on span "Sync" at bounding box center [1232, 367] width 31 height 20
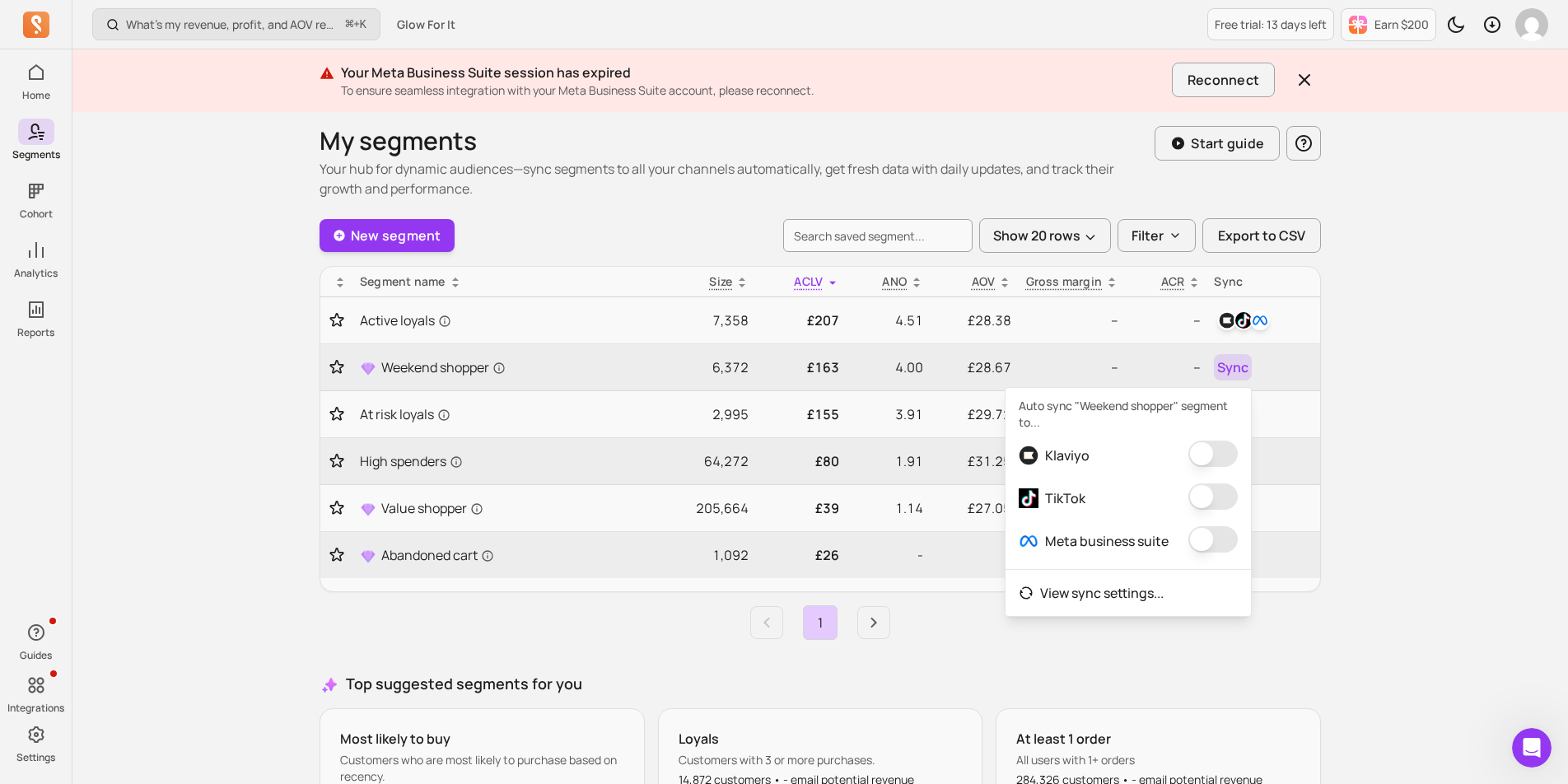
click at [1216, 450] on button "button" at bounding box center [1213, 453] width 49 height 26
click at [1197, 507] on button "button" at bounding box center [1202, 496] width 49 height 26
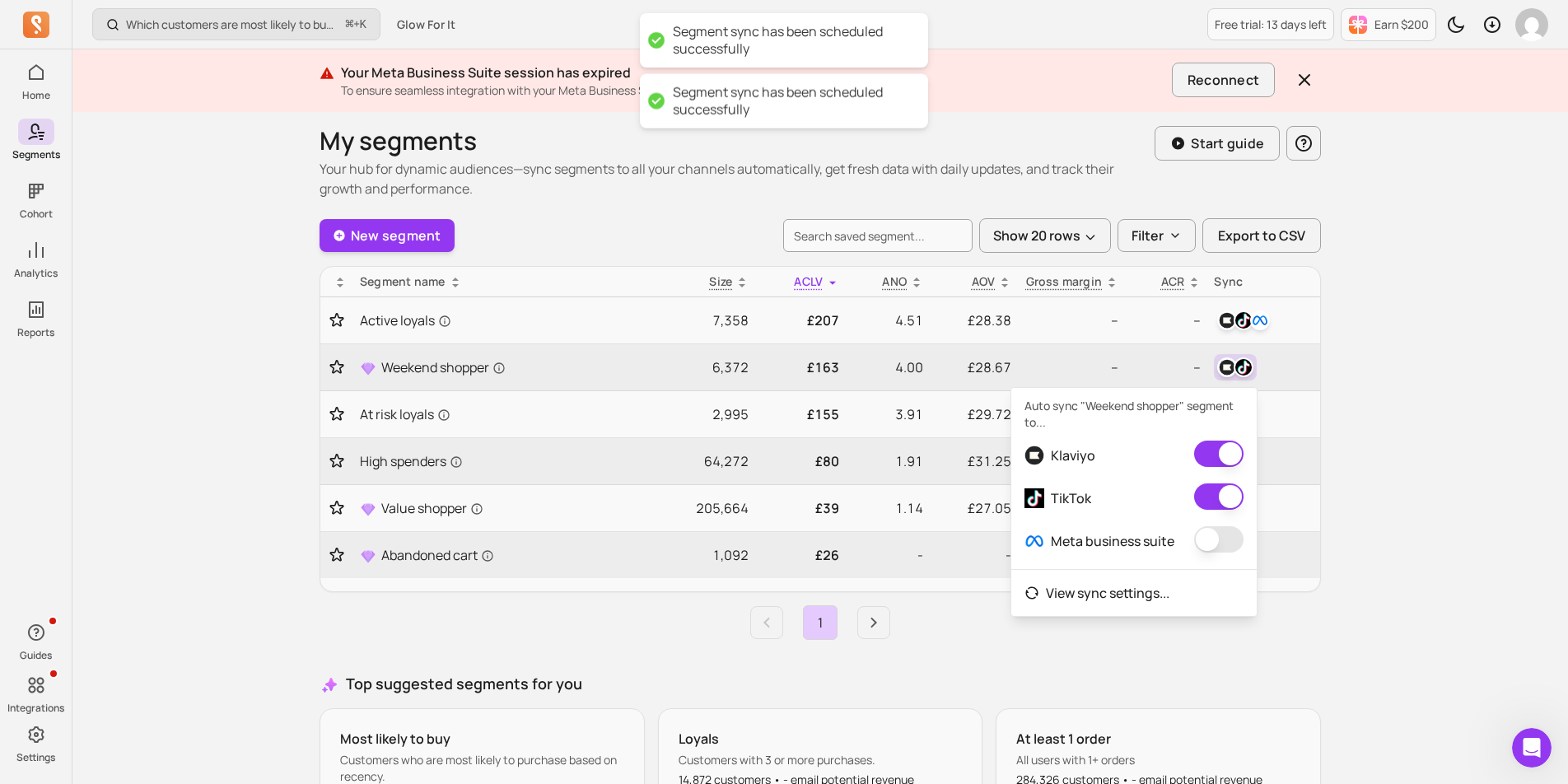
click at [1203, 543] on button "button" at bounding box center [1219, 539] width 49 height 26
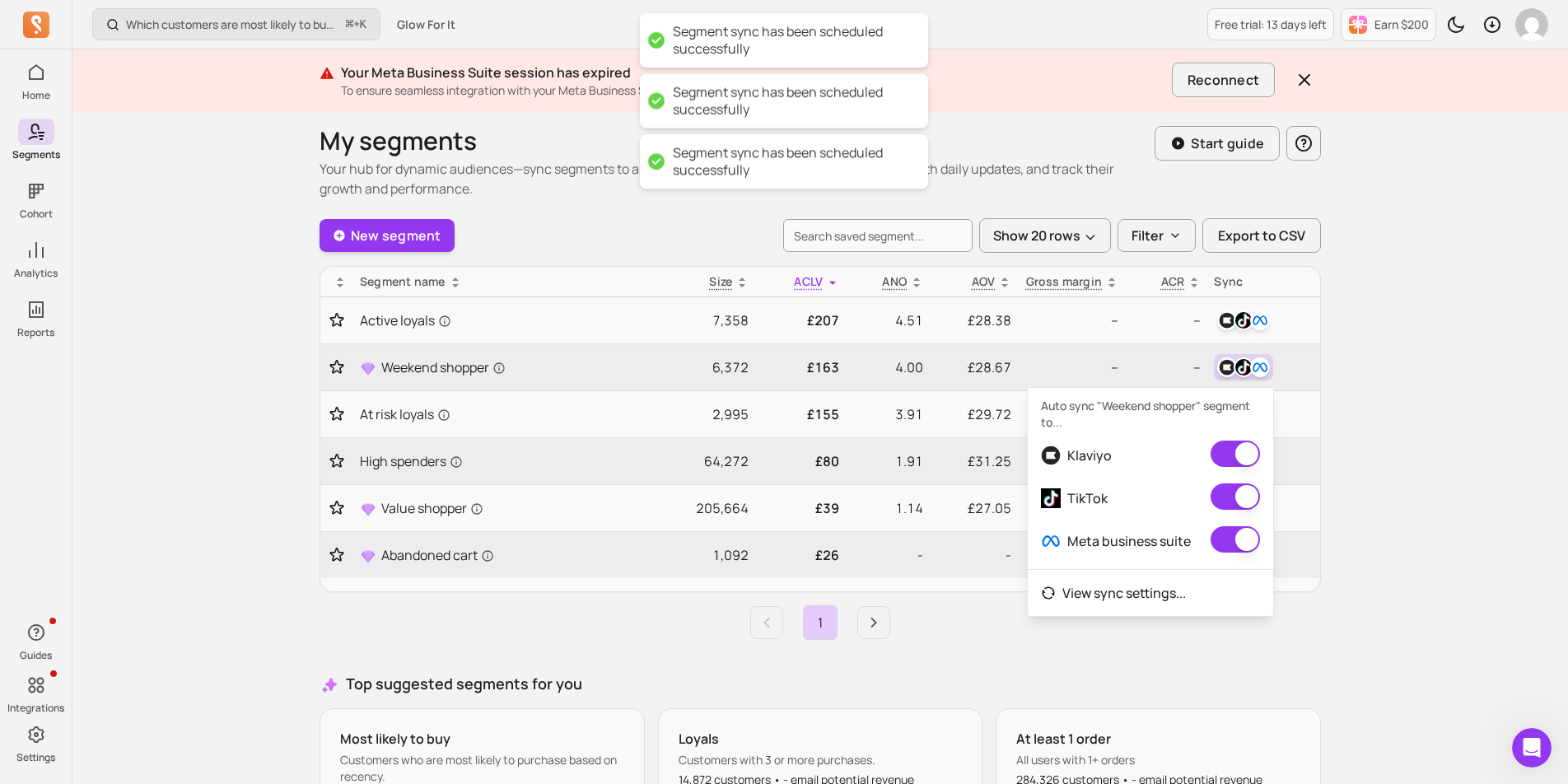
click at [1435, 512] on div "Which customers are most likely to buy again soon? ⌘ + K Glow For It Free trial…" at bounding box center [820, 485] width 1496 height 981
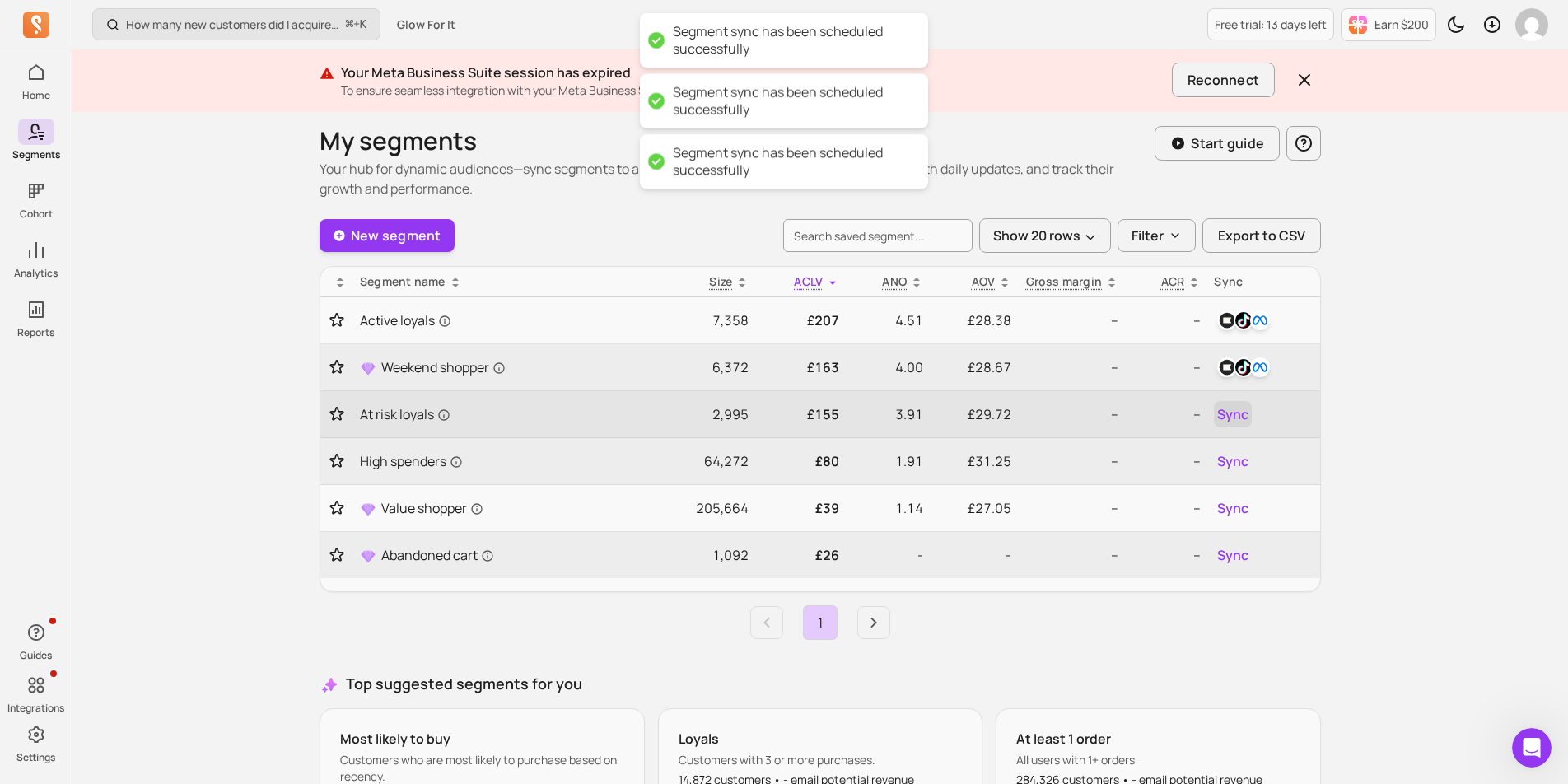
click at [1250, 410] on button "Sync" at bounding box center [1233, 414] width 38 height 26
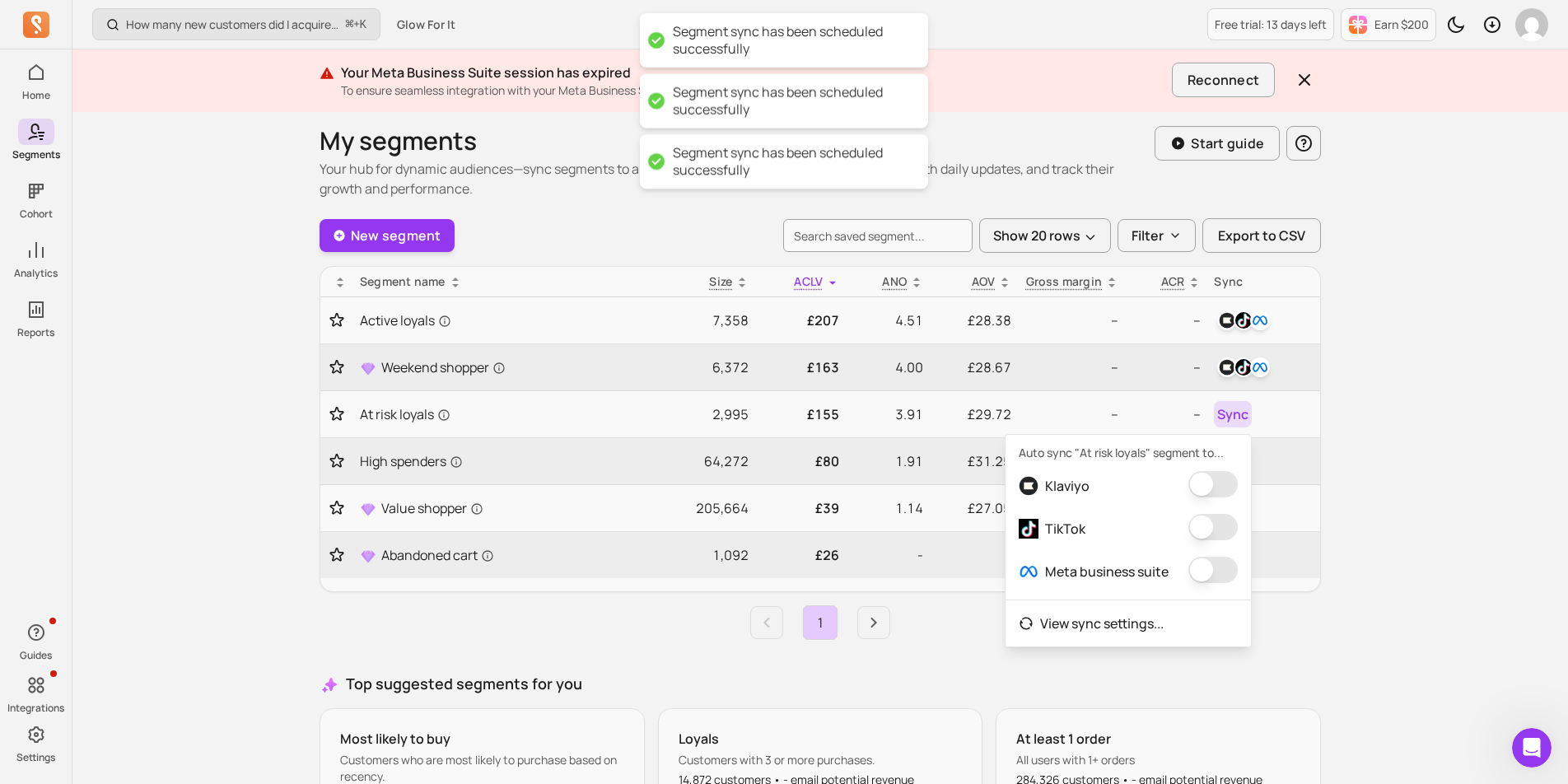
click at [1208, 490] on button "button" at bounding box center [1213, 484] width 49 height 26
click at [1208, 530] on button "button" at bounding box center [1202, 526] width 49 height 26
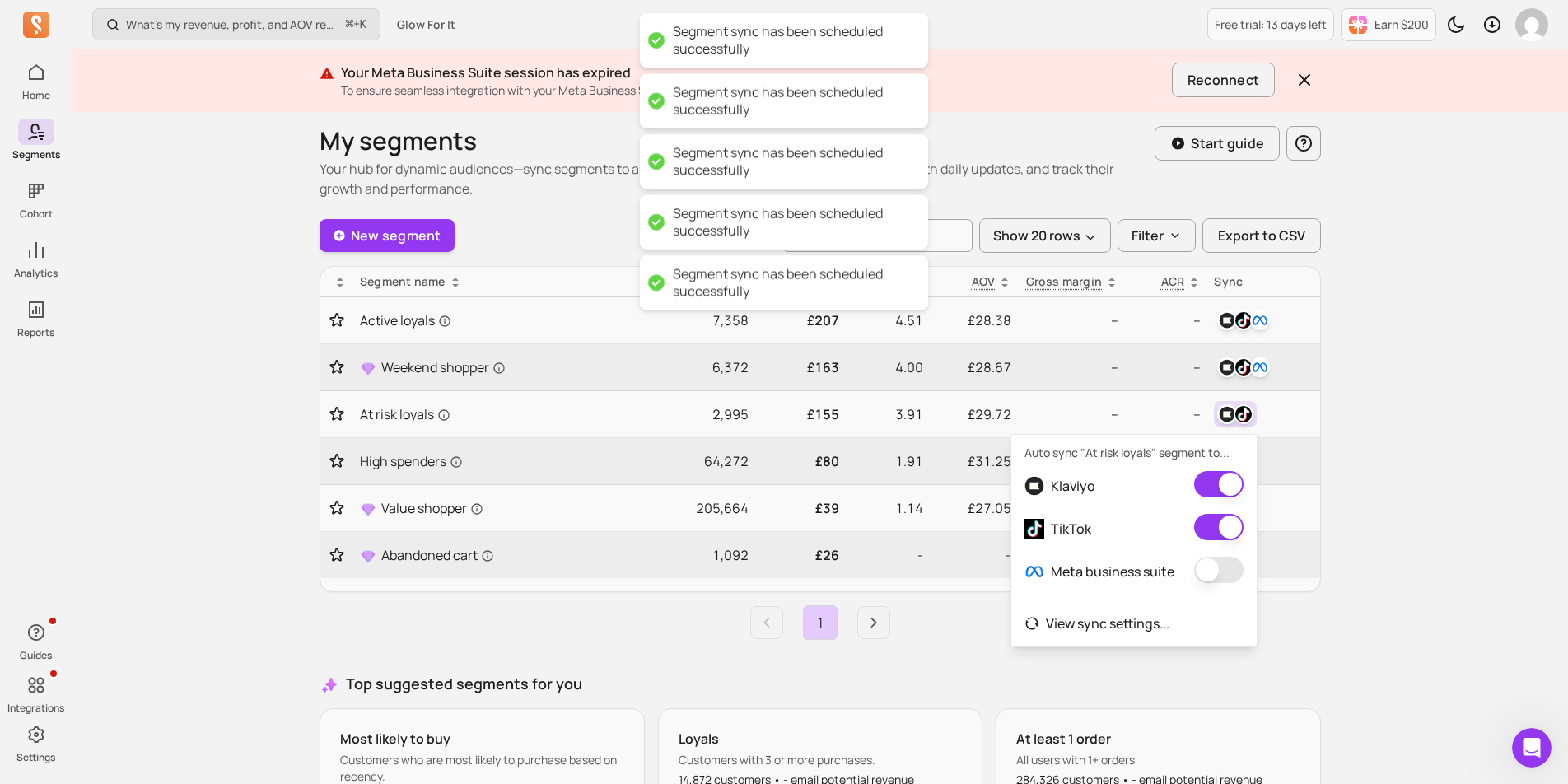
click at [1206, 572] on button "button" at bounding box center [1219, 569] width 49 height 26
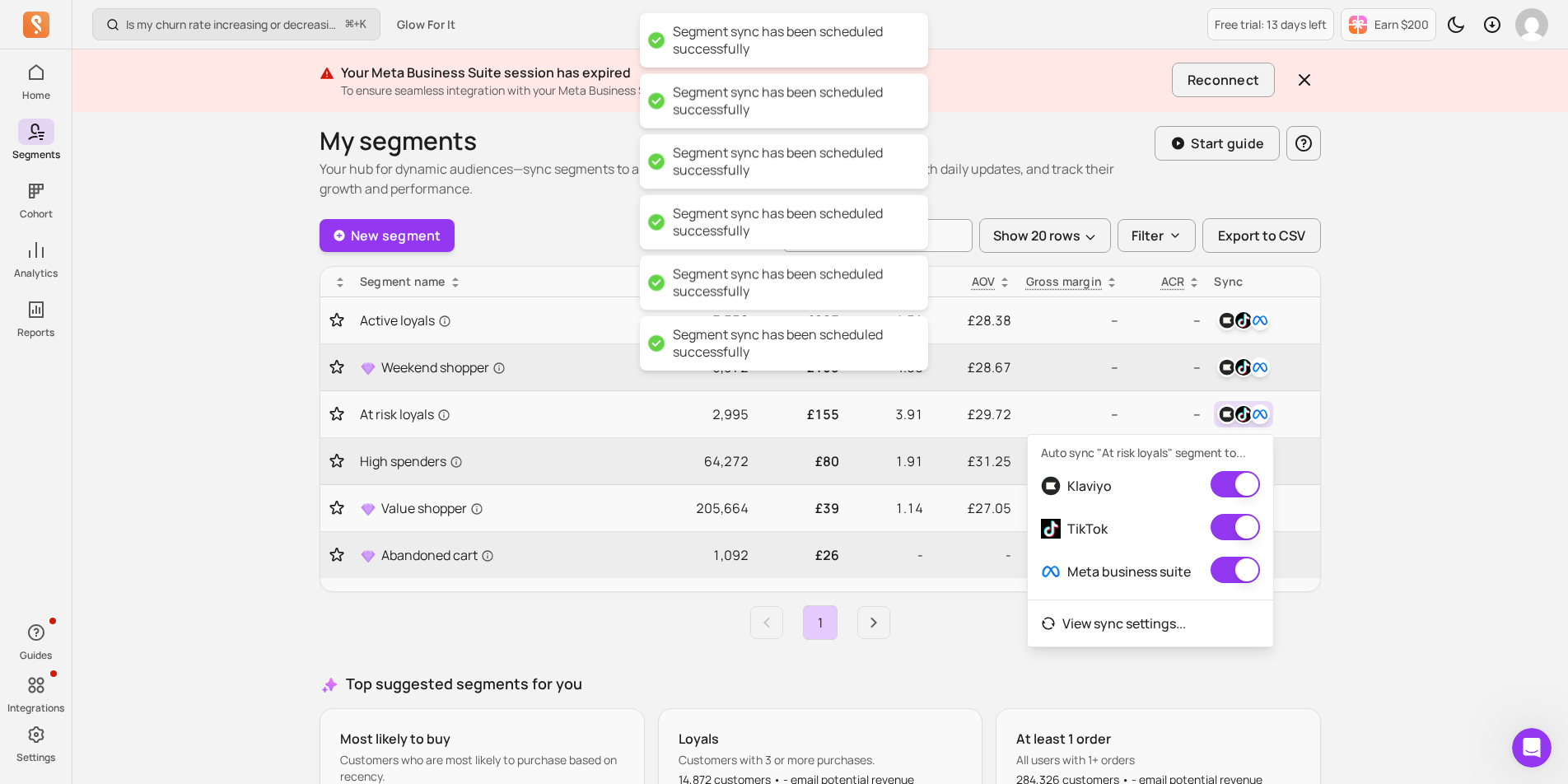
click at [1393, 504] on div "Is my churn rate increasing or decreasing? ⌘ + K Glow For It Free trial: 13 day…" at bounding box center [820, 485] width 1496 height 981
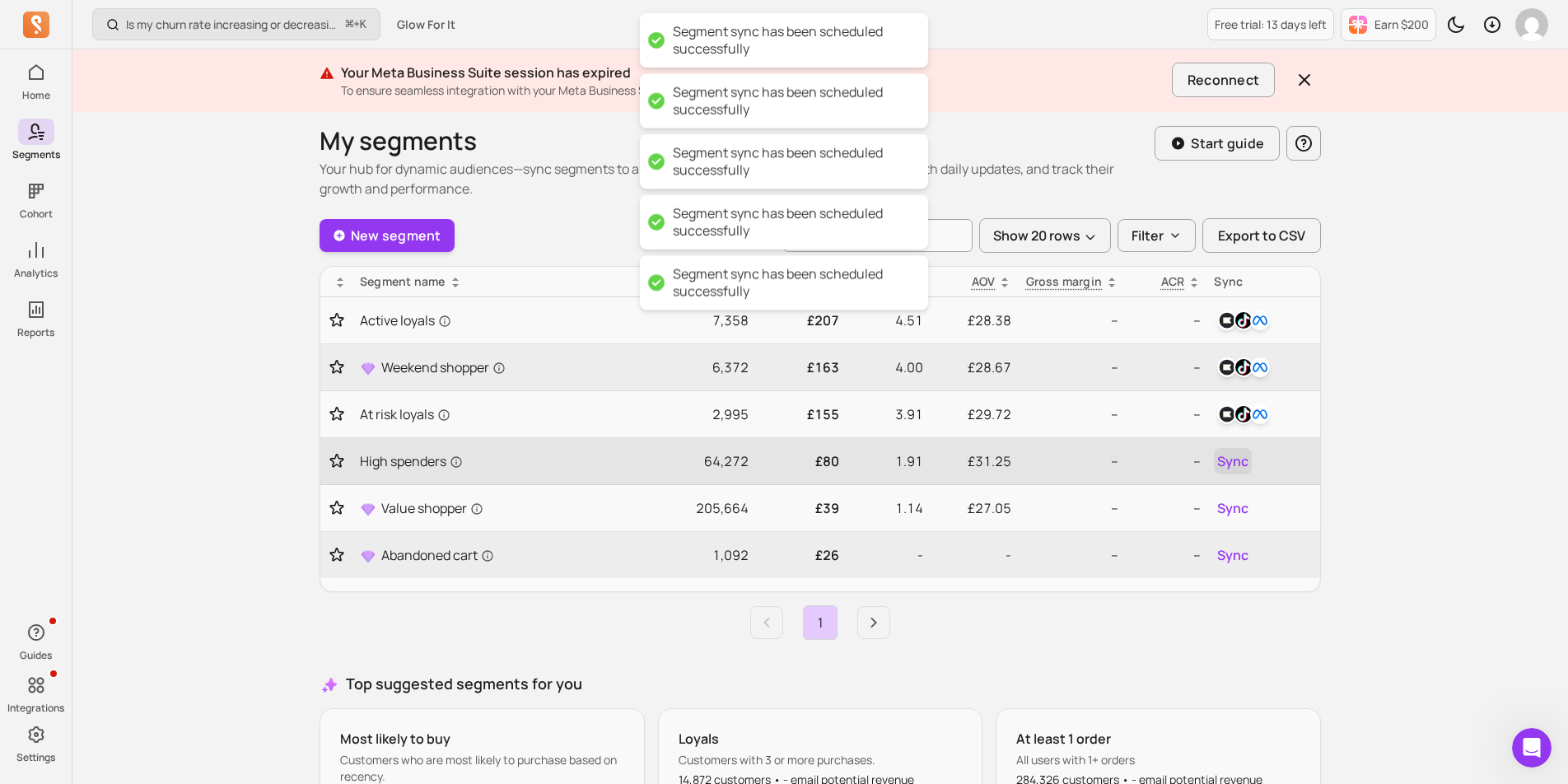
click at [1241, 468] on span "Sync" at bounding box center [1232, 461] width 31 height 20
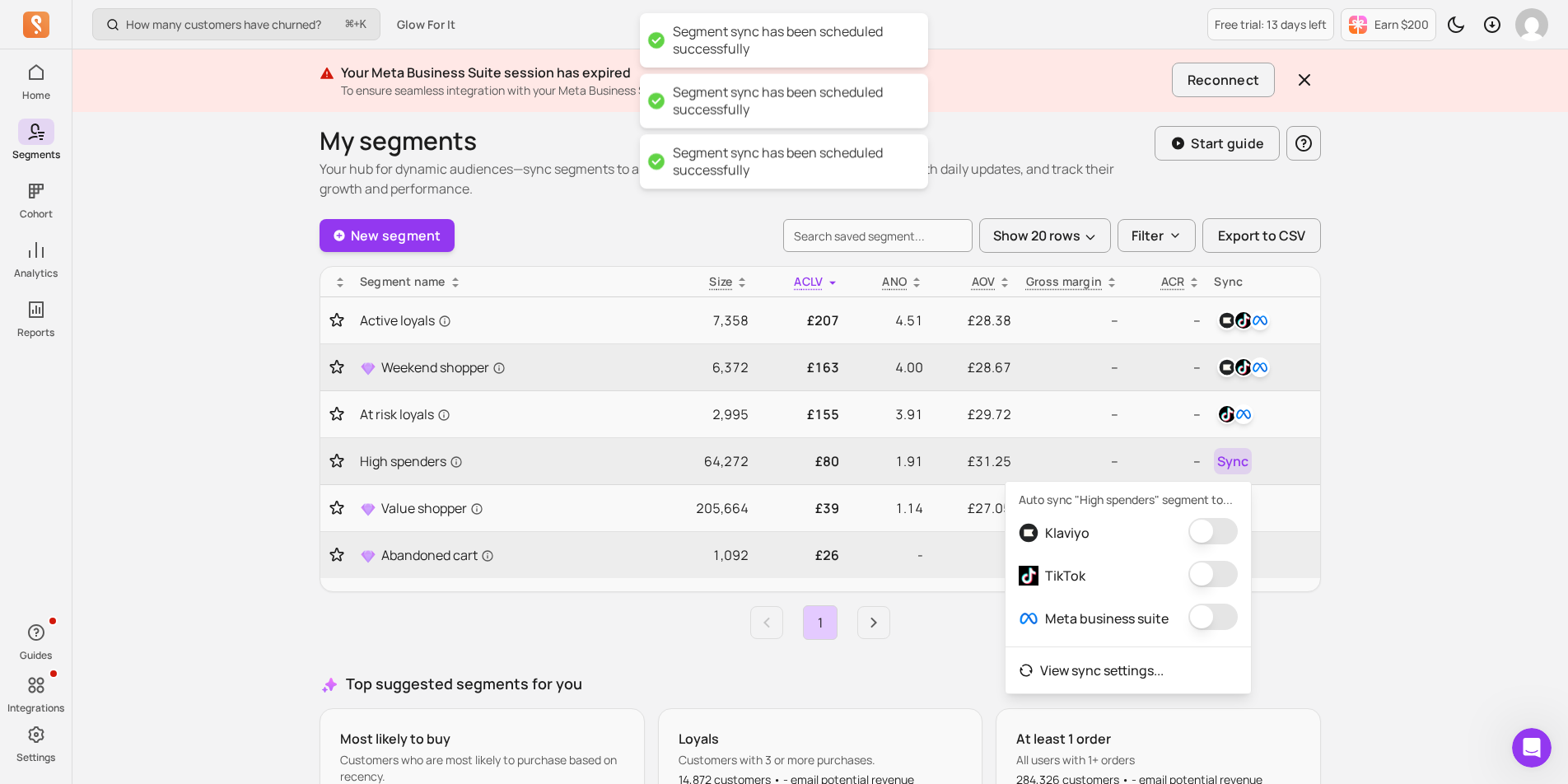
click at [1227, 534] on button "button" at bounding box center [1213, 530] width 49 height 26
click at [1204, 571] on button "button" at bounding box center [1202, 574] width 49 height 26
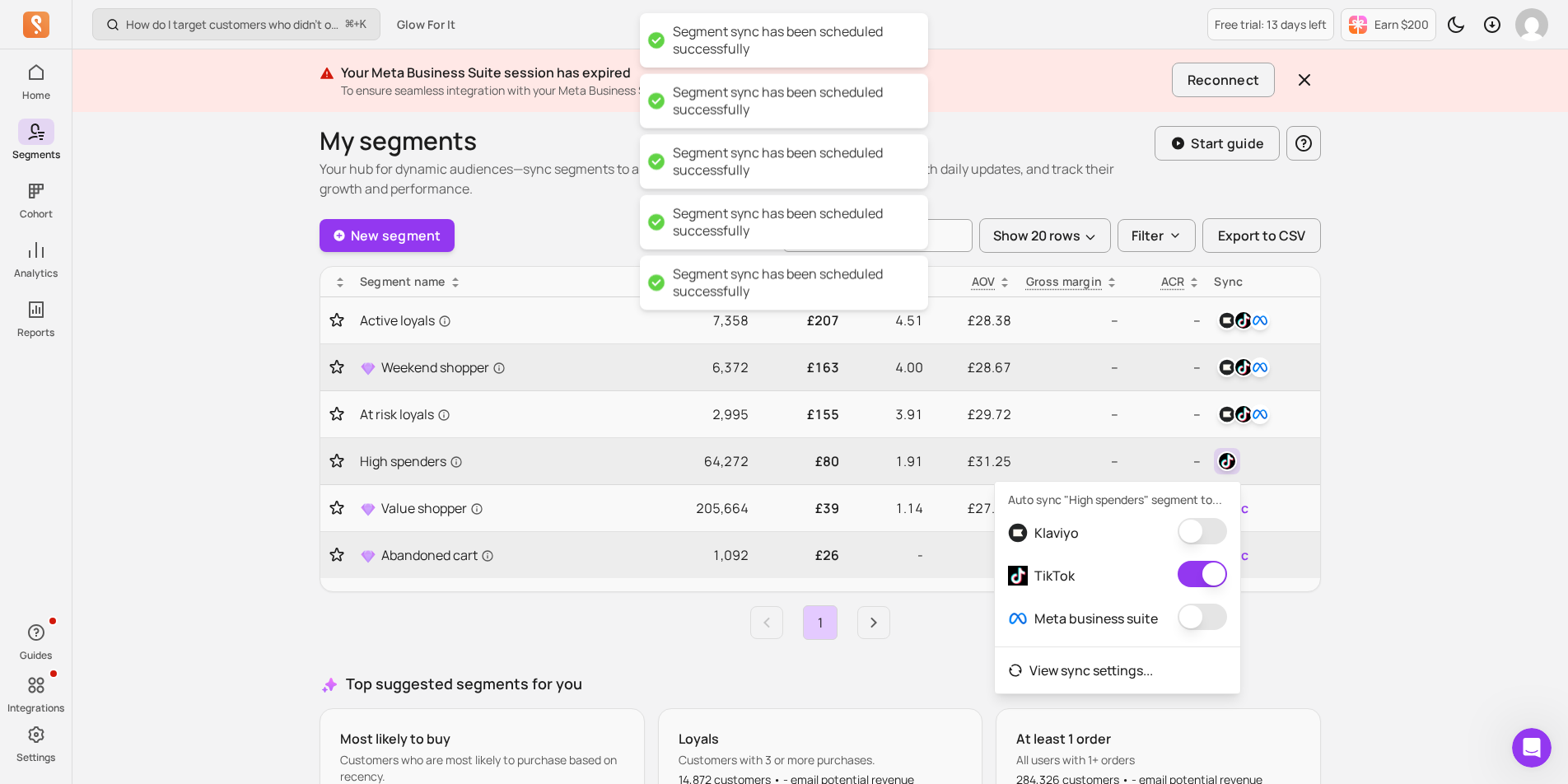
click at [1205, 610] on button "button" at bounding box center [1202, 616] width 49 height 26
click at [1211, 537] on button "button" at bounding box center [1202, 530] width 49 height 26
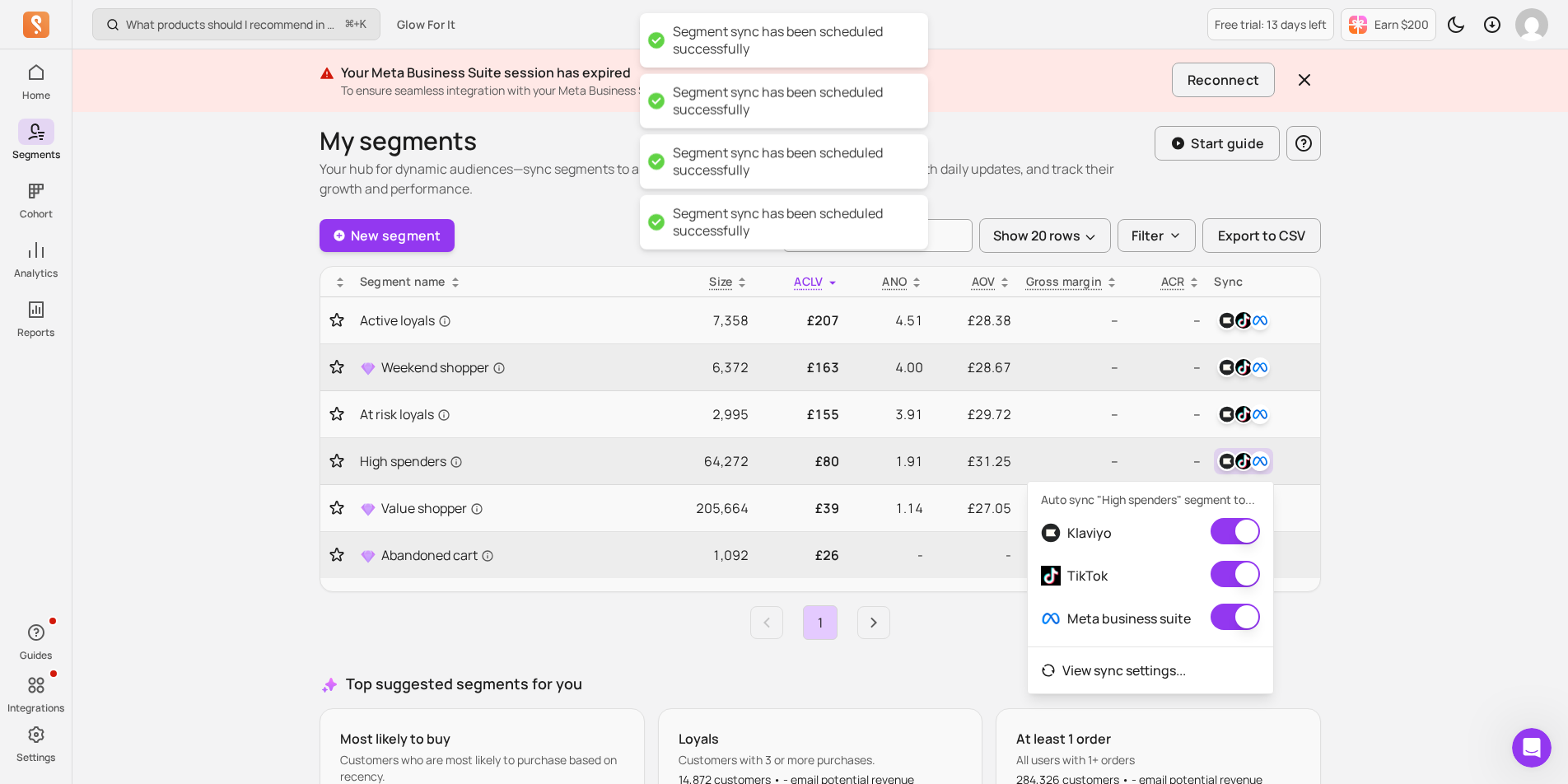
click at [1415, 421] on div "What products should I recommend in my email campaigns? ⌘ + K Glow For It Free …" at bounding box center [820, 485] width 1496 height 981
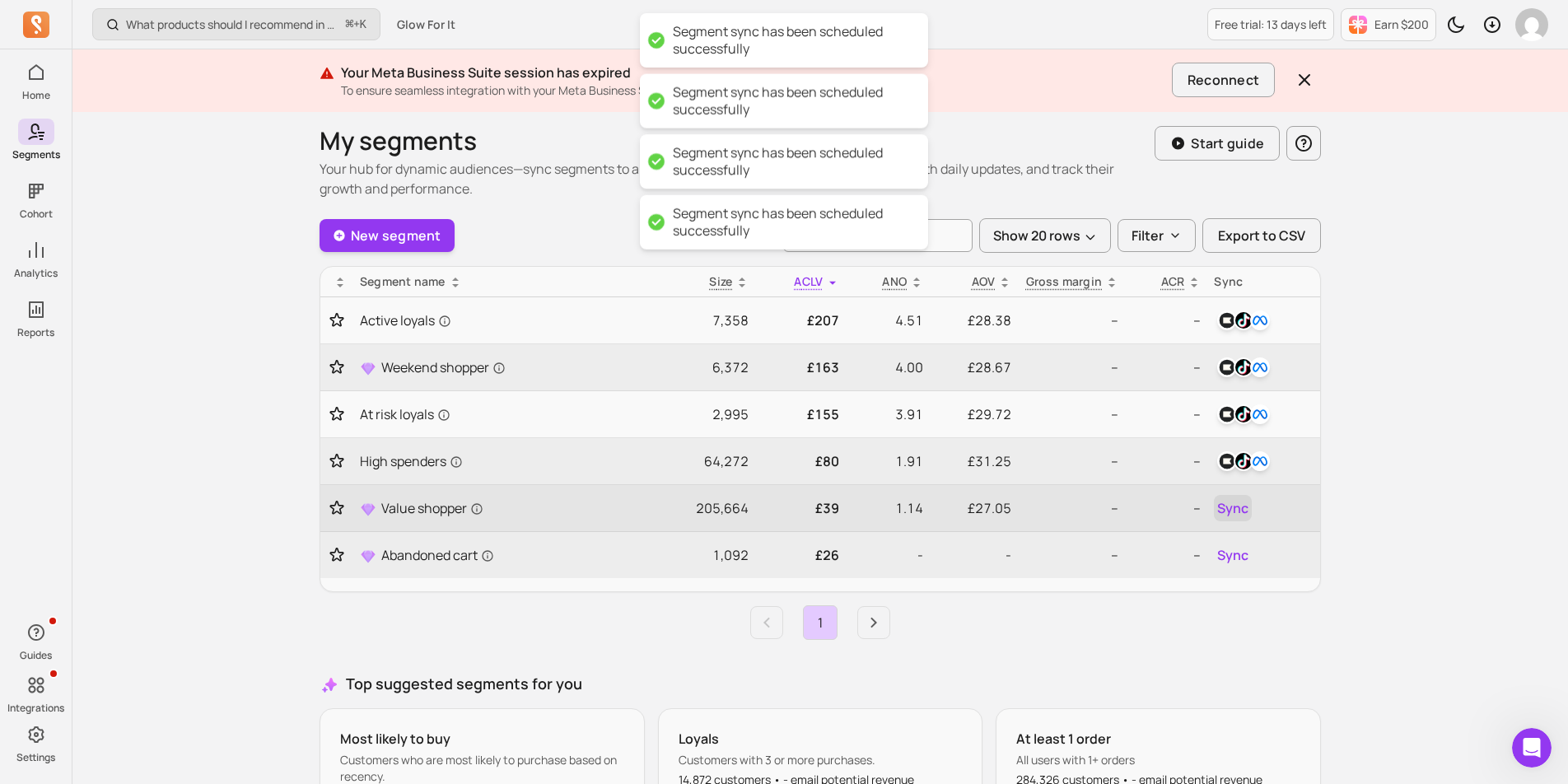
click at [1251, 509] on button "Sync" at bounding box center [1233, 507] width 38 height 26
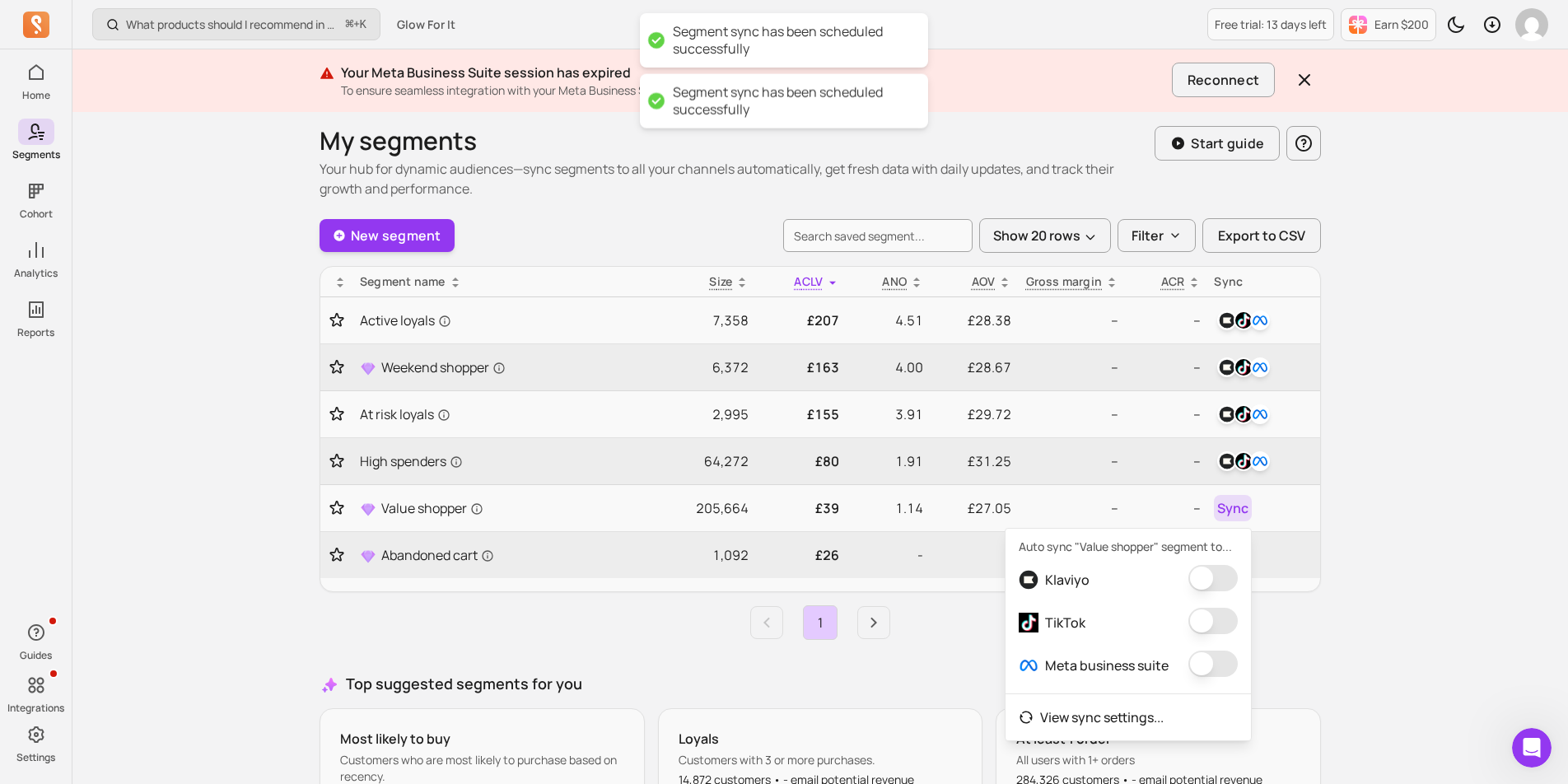
click at [1214, 578] on button "button" at bounding box center [1213, 577] width 49 height 26
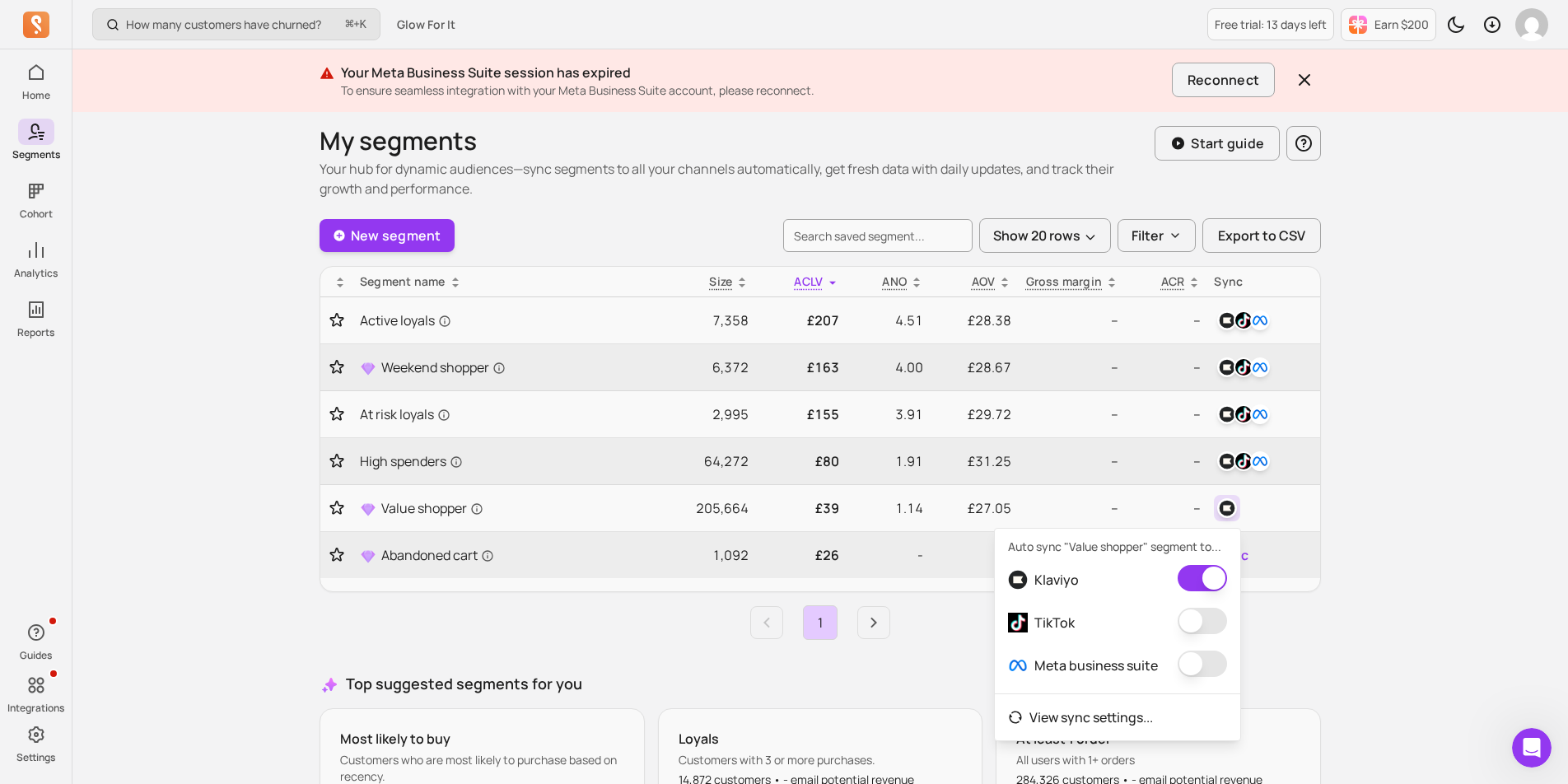
click at [1198, 620] on button "button" at bounding box center [1202, 620] width 49 height 26
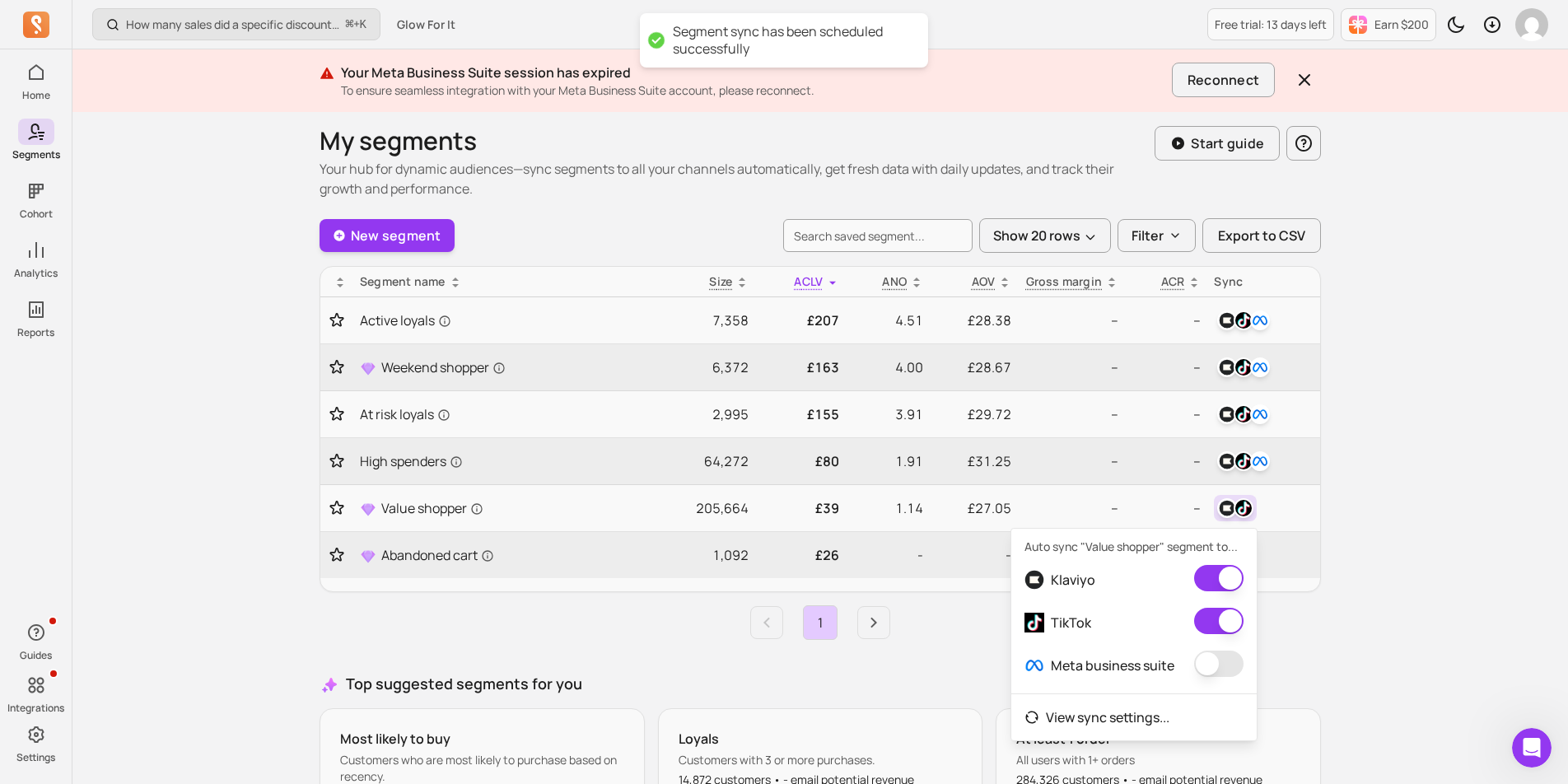
click at [1206, 671] on button "button" at bounding box center [1219, 663] width 49 height 26
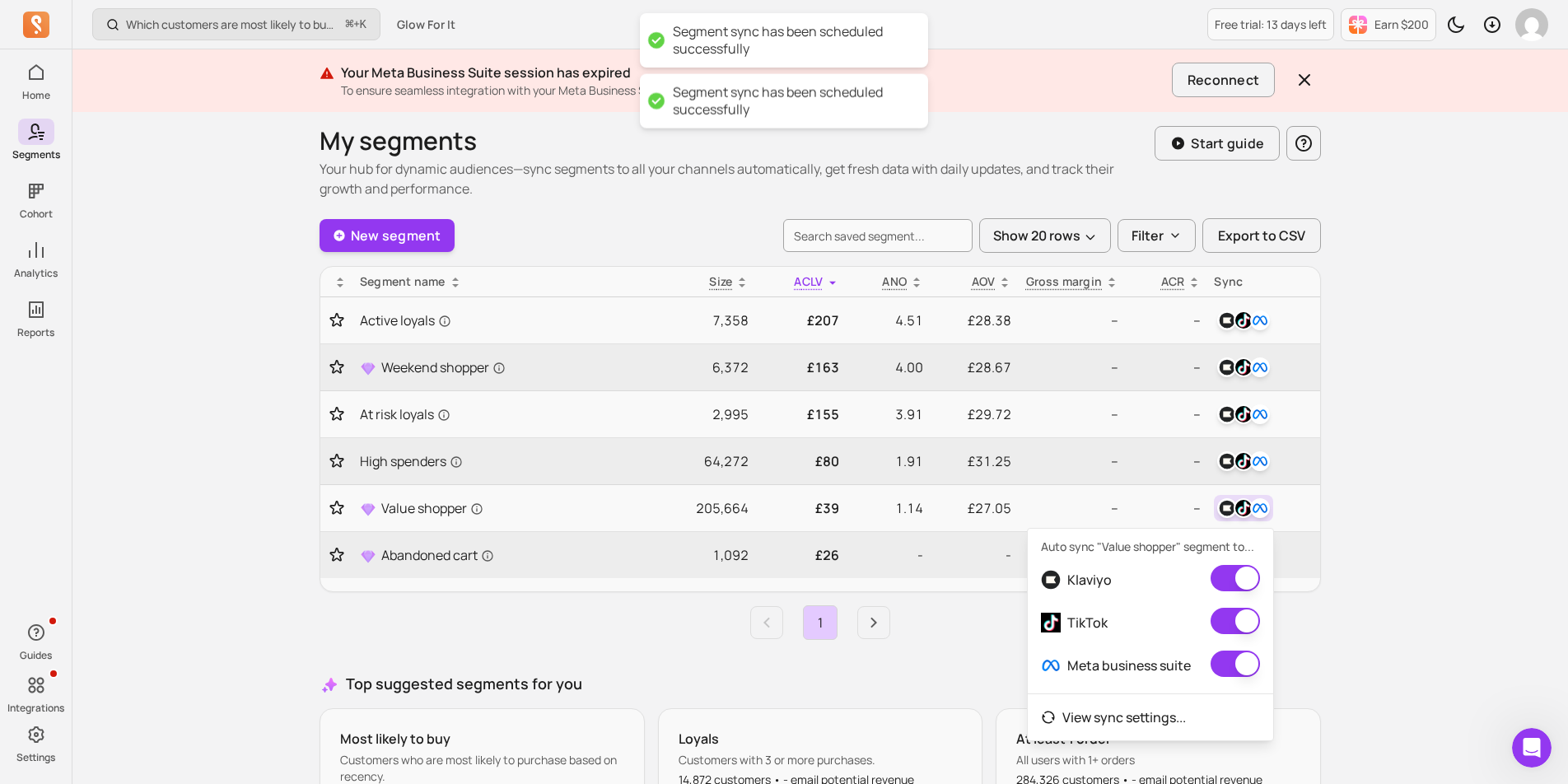
click at [1384, 539] on div "Which customers are most likely to buy again soon? ⌘ + K Glow For It Free trial…" at bounding box center [820, 485] width 1496 height 981
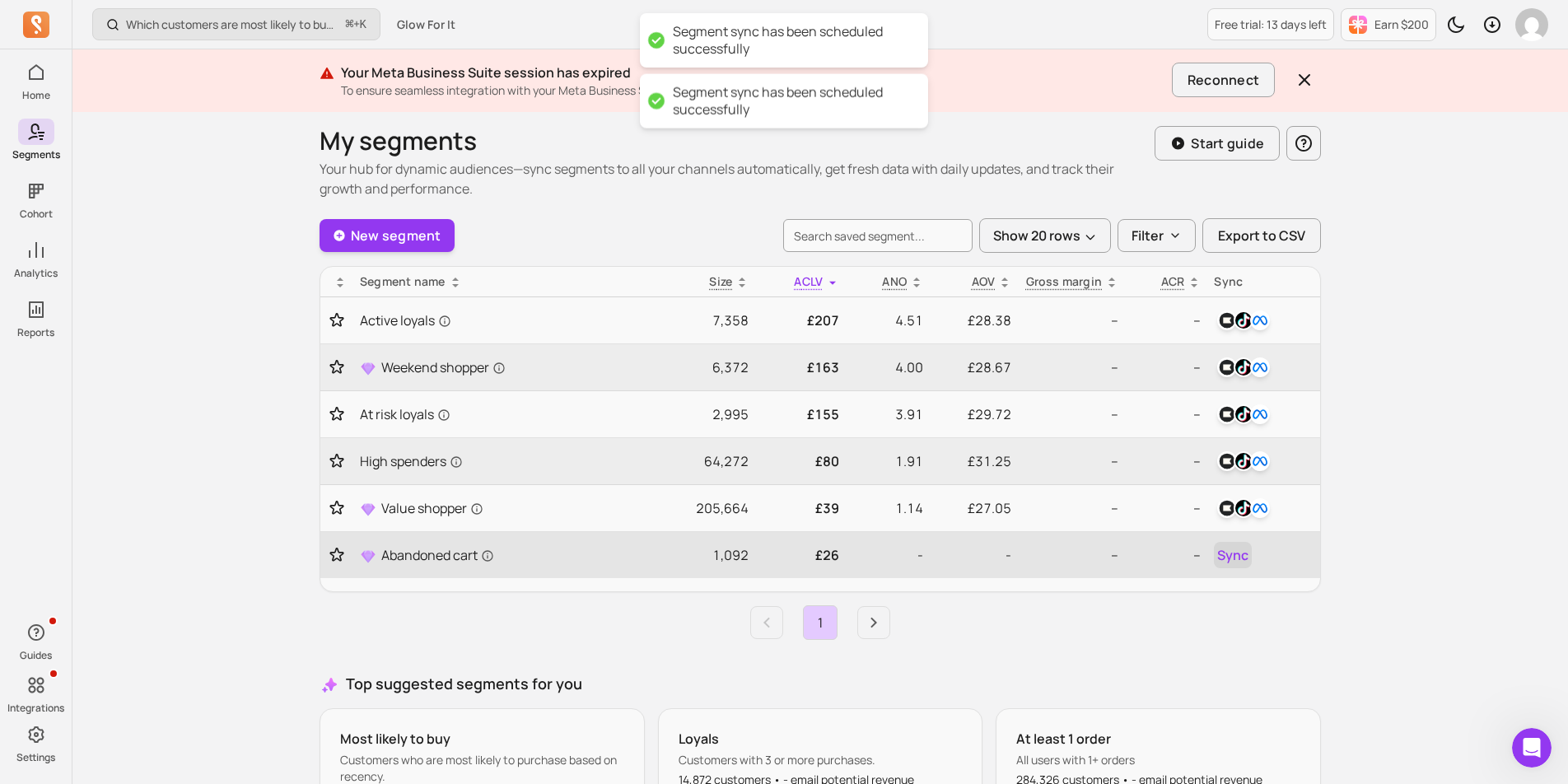
click at [1226, 556] on span "Sync" at bounding box center [1232, 555] width 31 height 20
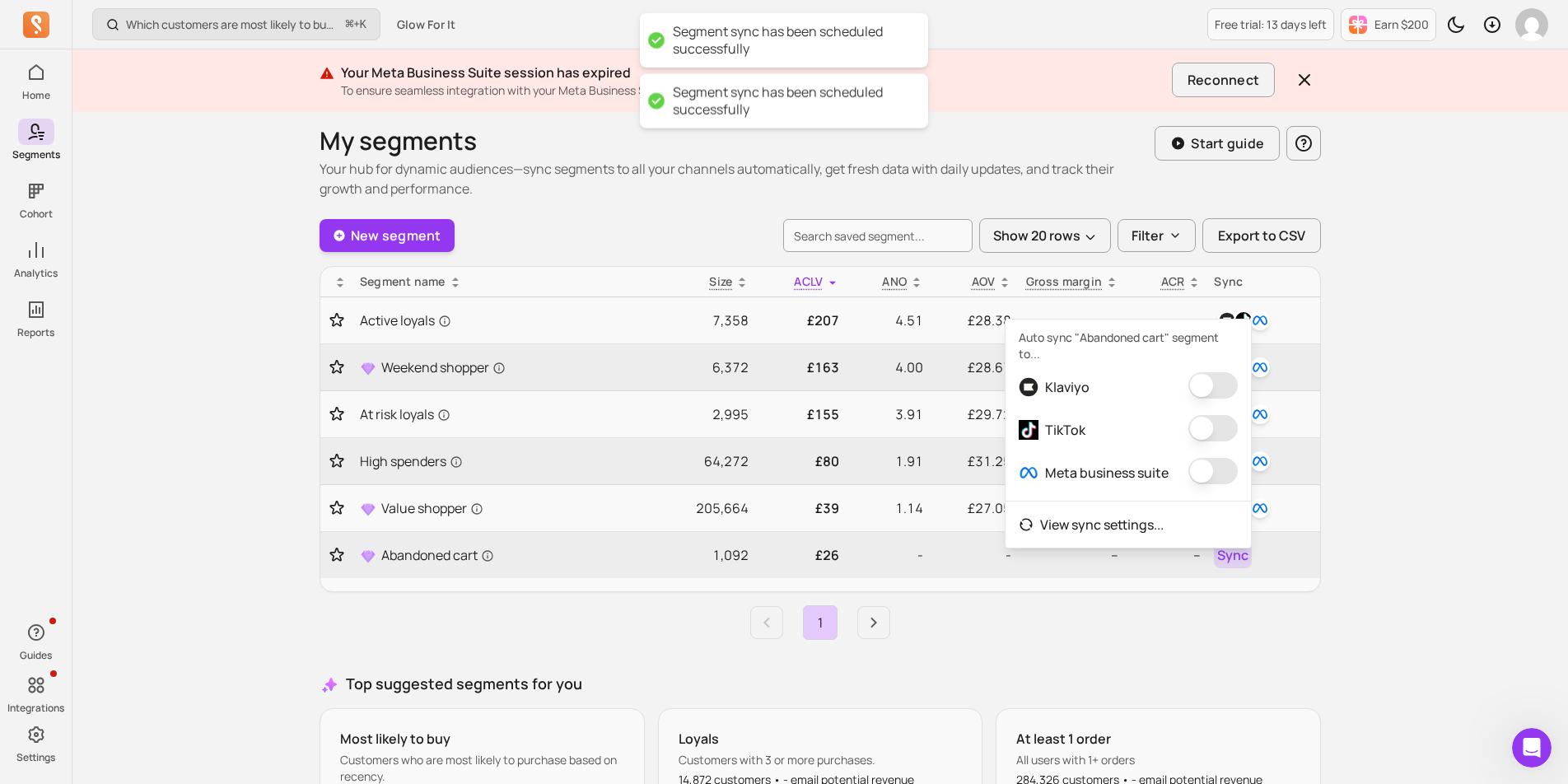
click at [1214, 395] on button "button" at bounding box center [1213, 385] width 49 height 26
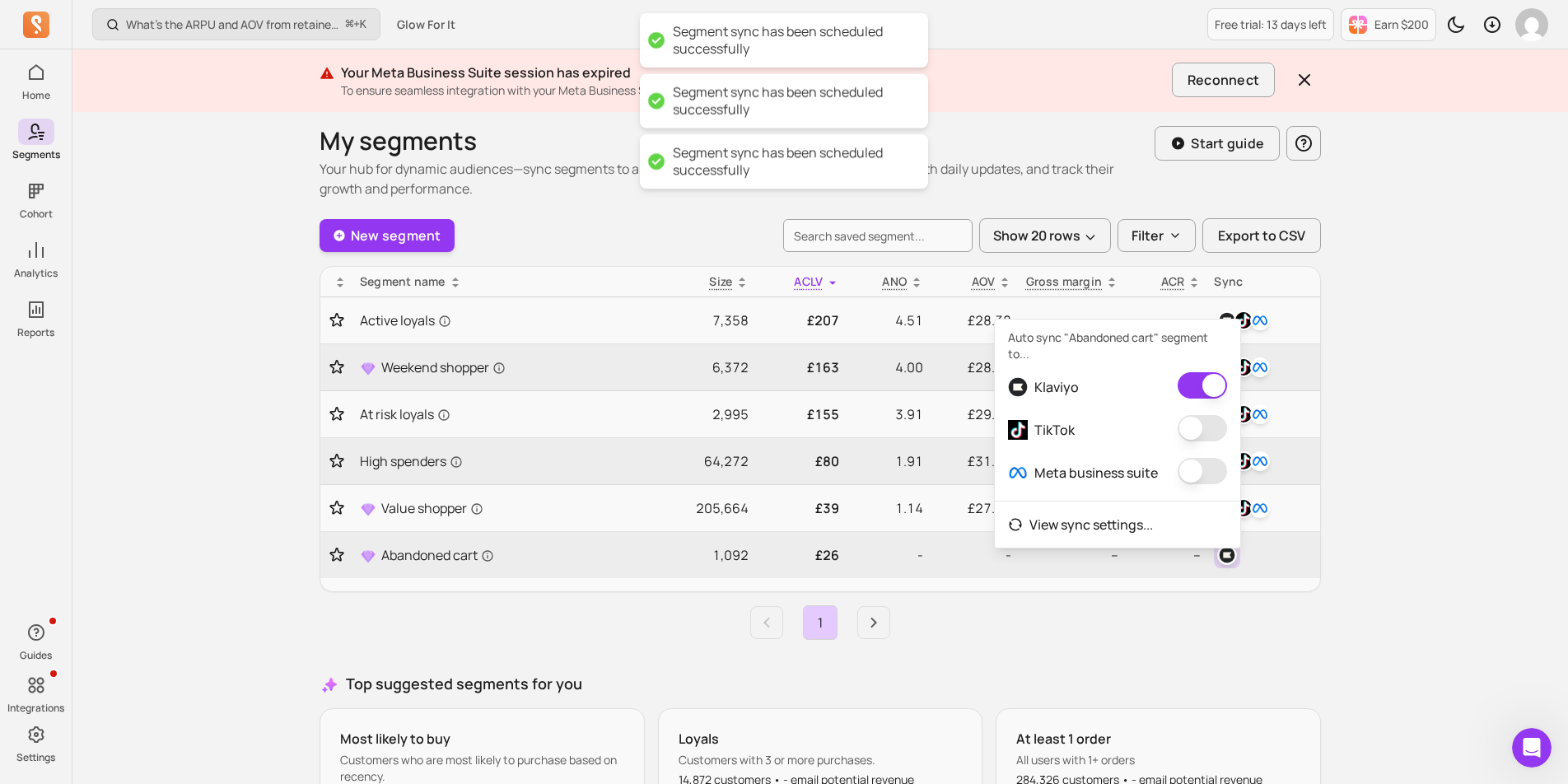
click at [1210, 421] on button "button" at bounding box center [1202, 428] width 49 height 26
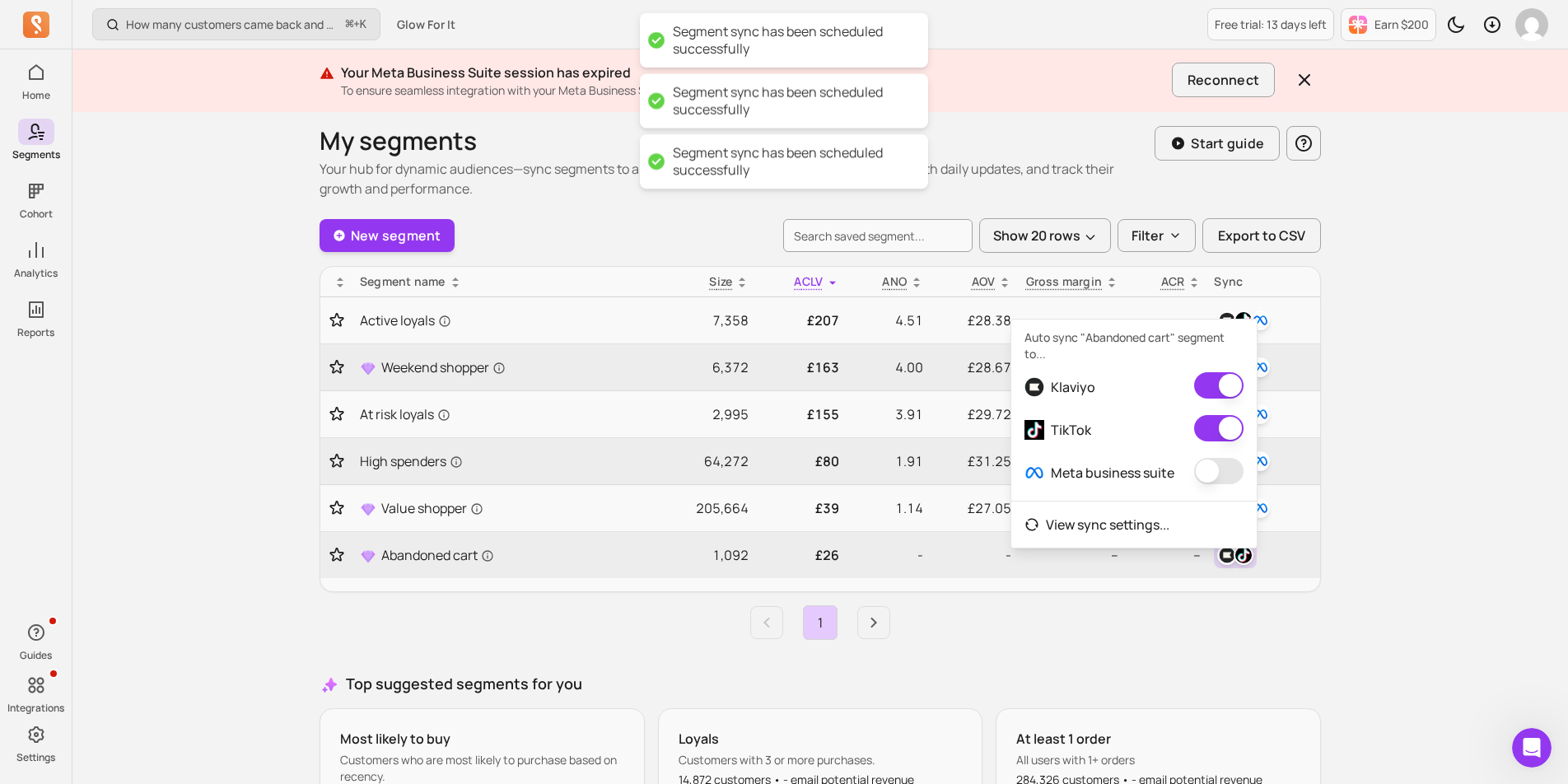
click at [1210, 460] on button "button" at bounding box center [1219, 470] width 49 height 26
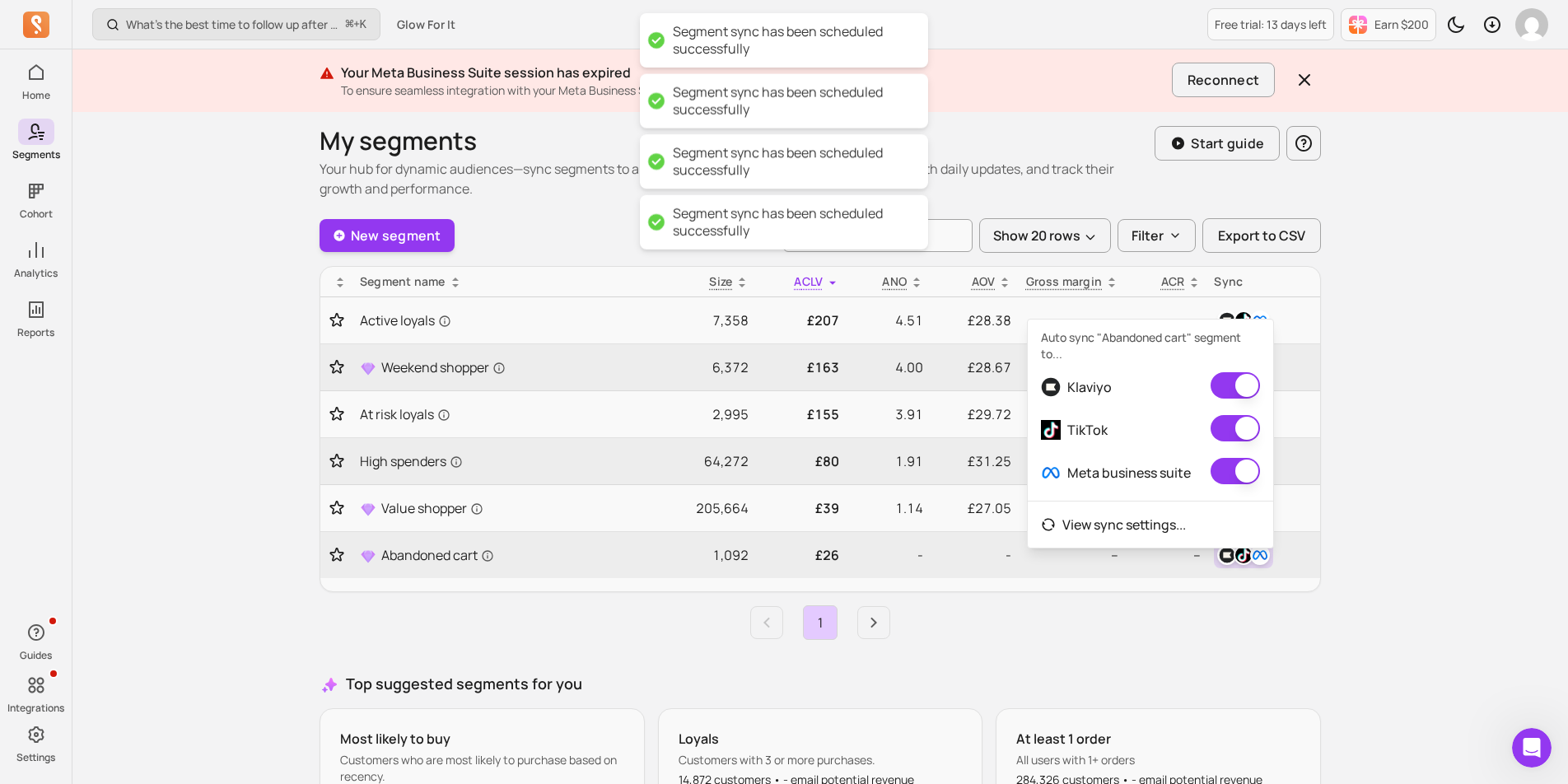
click at [1324, 459] on div "My segments Your hub for dynamic audiences—sync segments to all your channels a…" at bounding box center [820, 512] width 1054 height 813
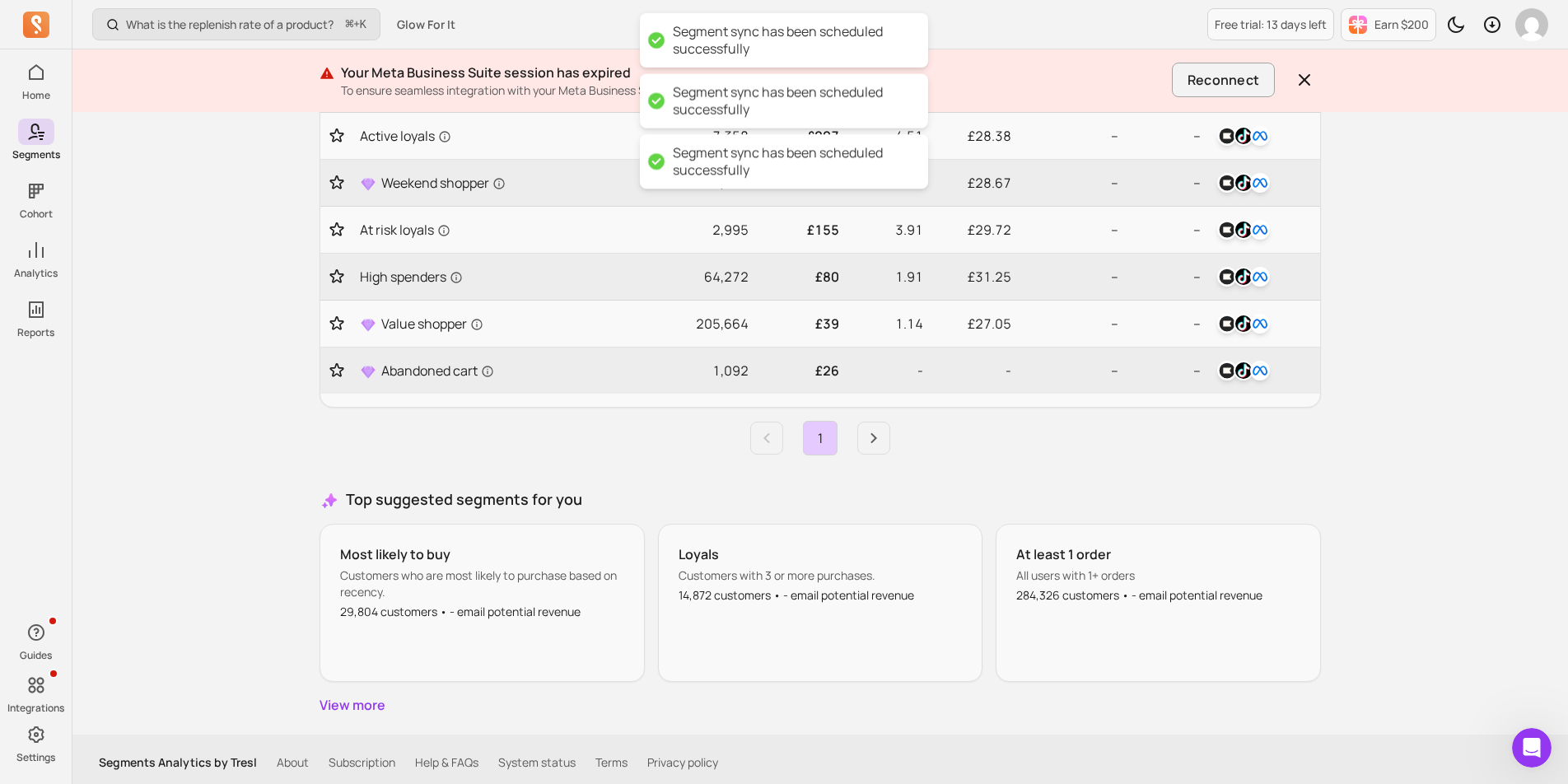
scroll to position [197, 0]
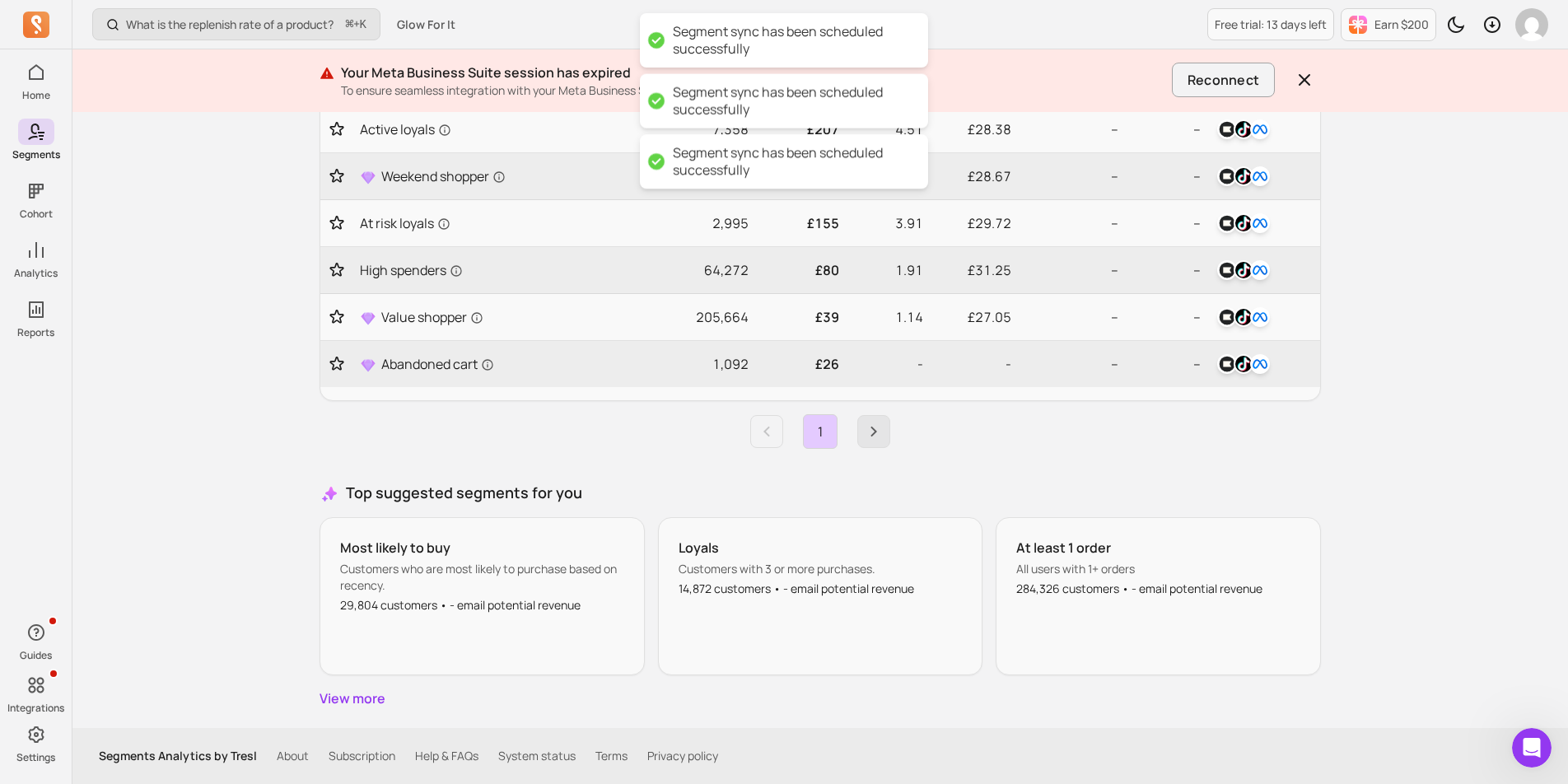
click at [869, 424] on icon "Next page" at bounding box center [874, 432] width 20 height 20
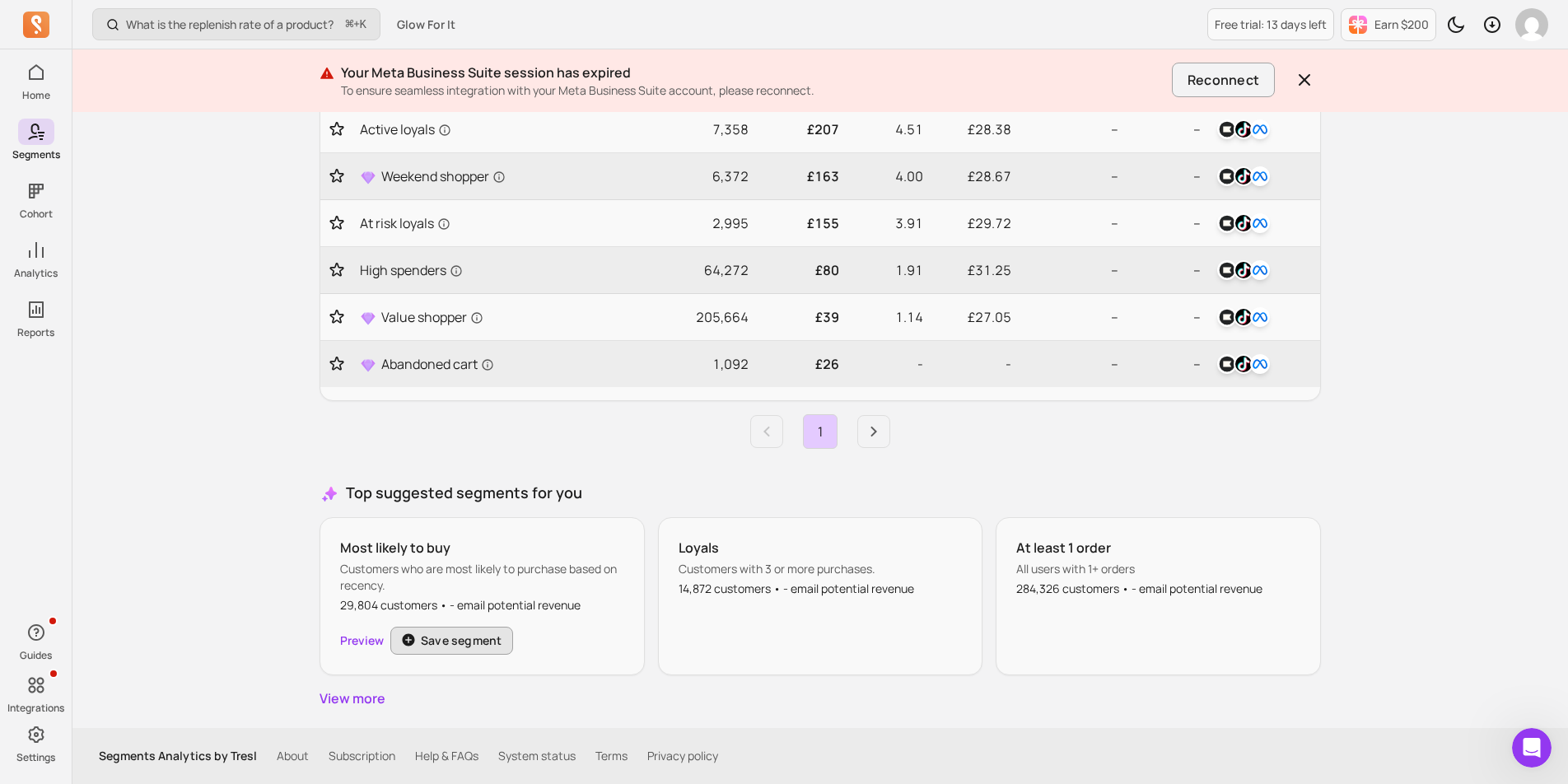
click at [430, 639] on button "Save segment" at bounding box center [452, 640] width 122 height 28
click at [788, 626] on div "Loyals Customers with 3 or more purchases. 14,872 customers • - email potential…" at bounding box center [821, 596] width 326 height 158
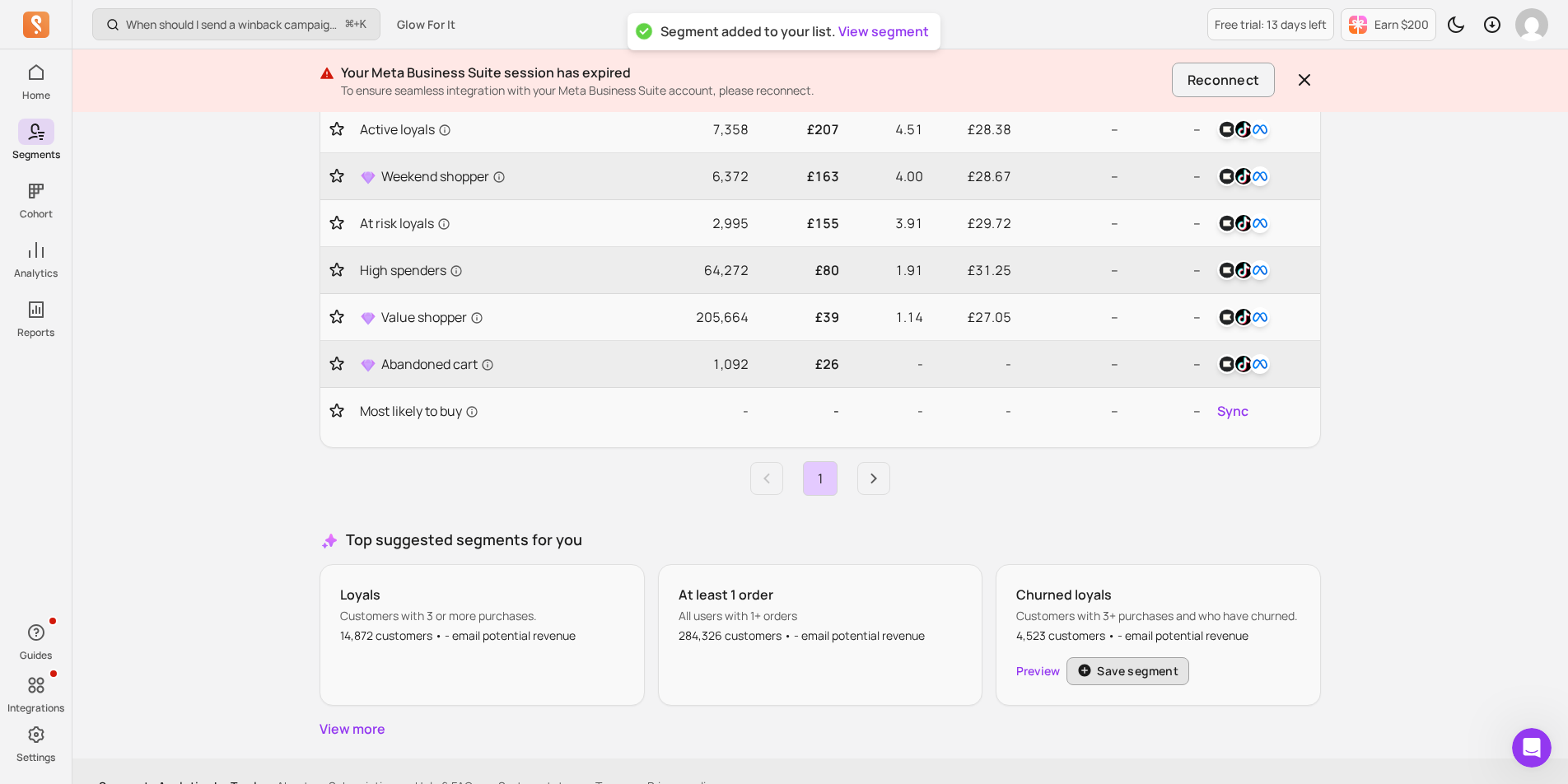
click at [1096, 676] on button "Save segment" at bounding box center [1128, 671] width 122 height 28
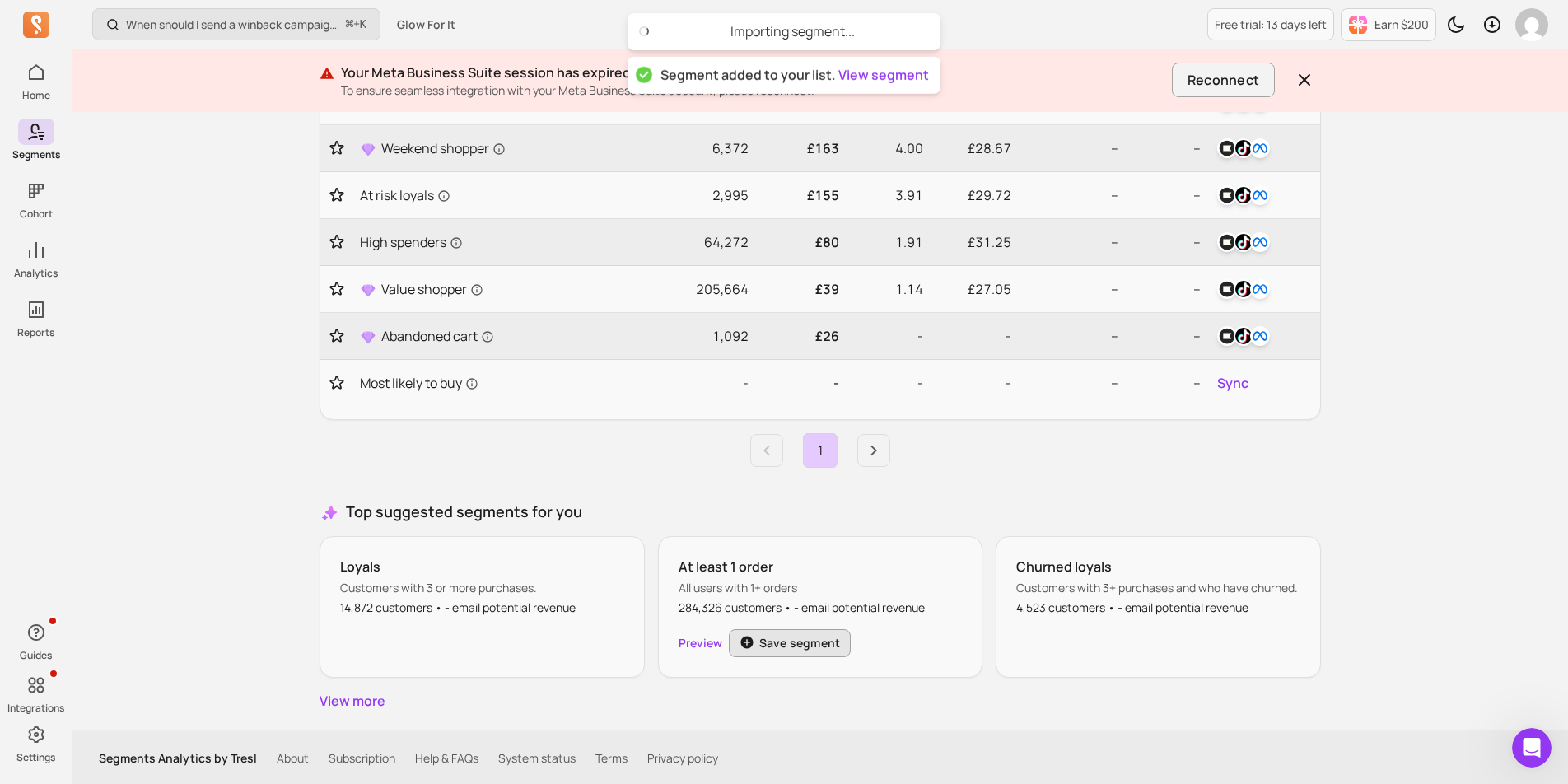
scroll to position [227, 0]
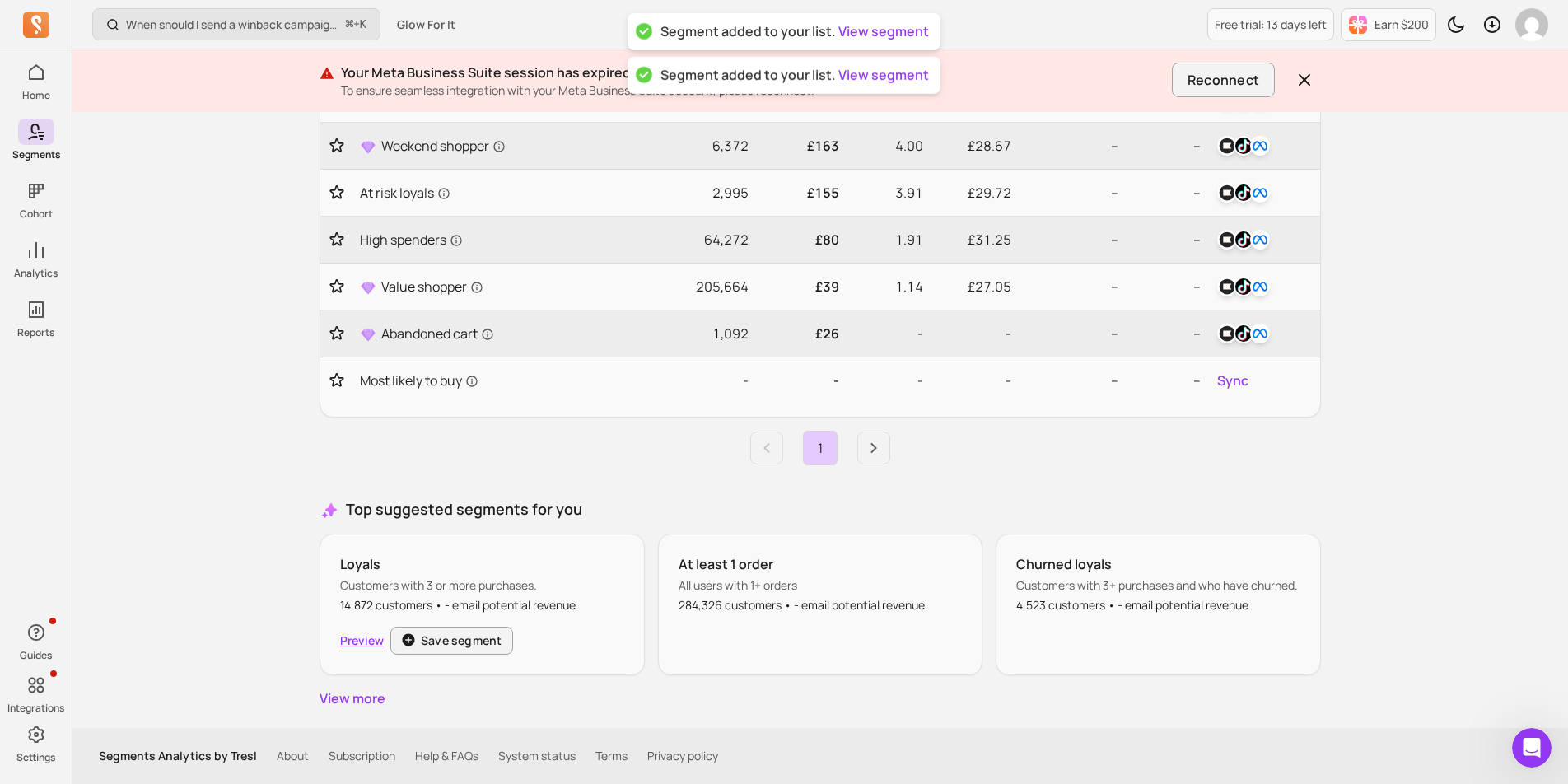
click at [381, 649] on link "Preview" at bounding box center [362, 640] width 44 height 16
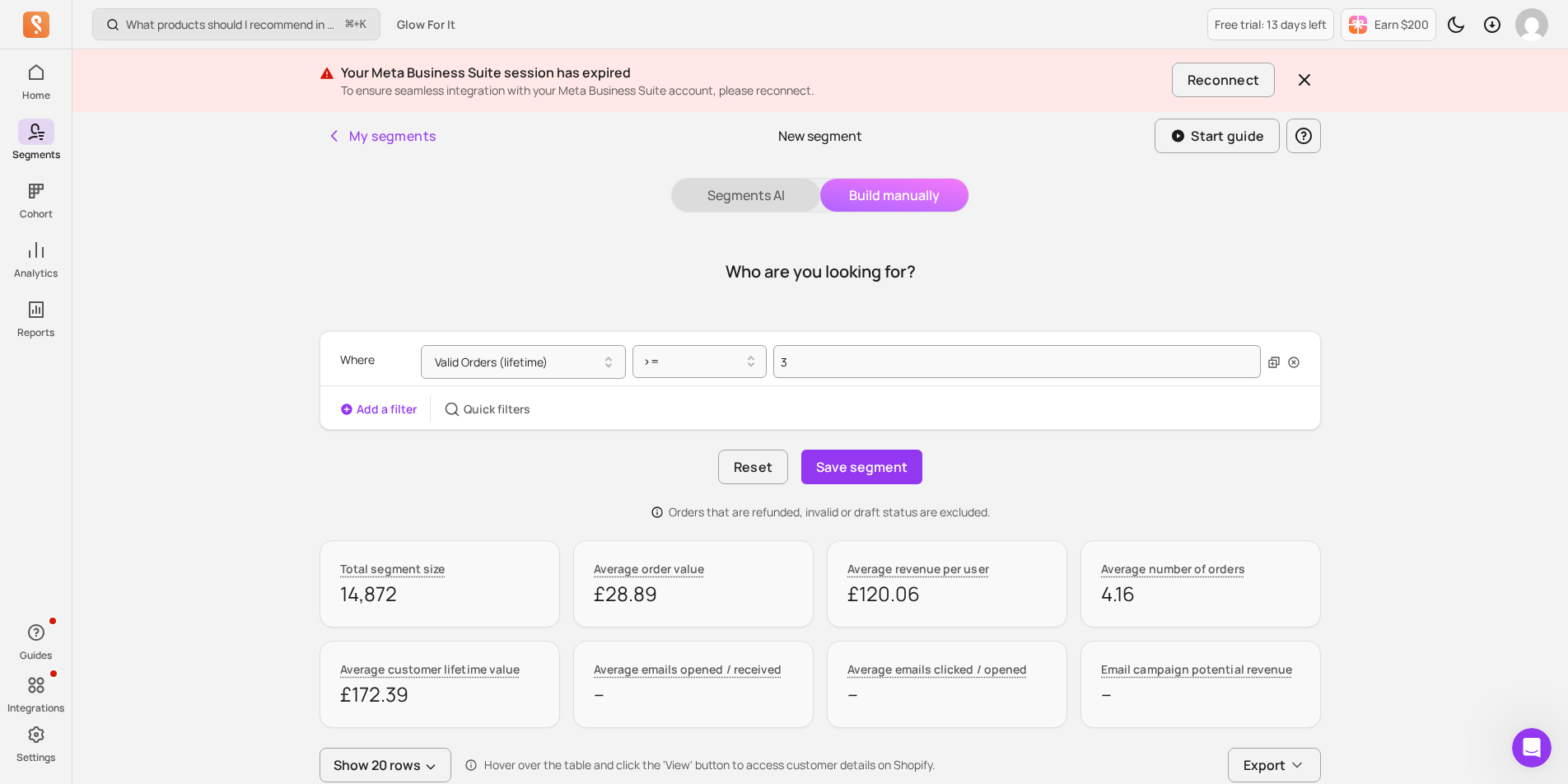
click at [686, 210] on button "Segments AI" at bounding box center [746, 195] width 148 height 33
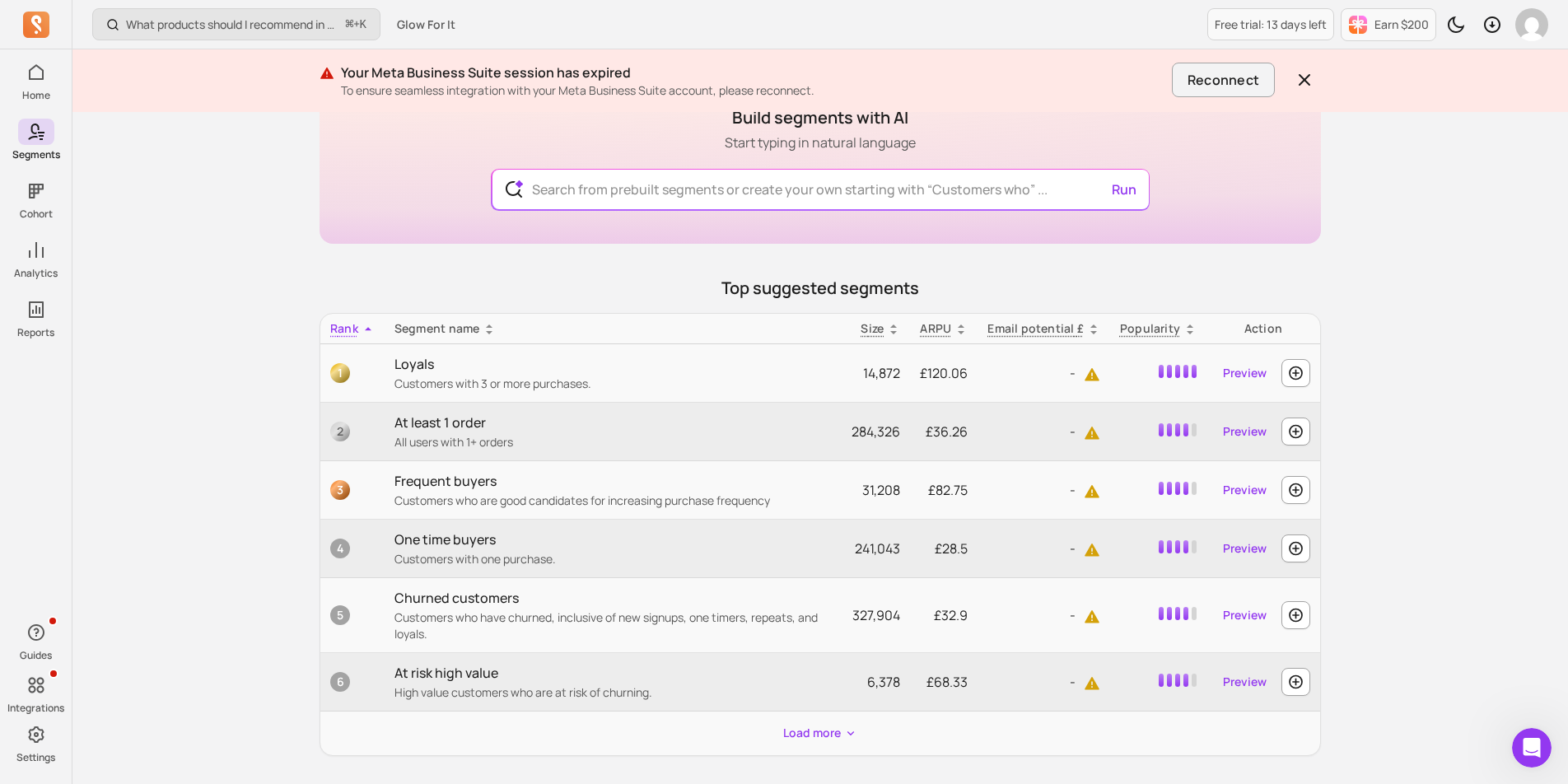
scroll to position [260, 0]
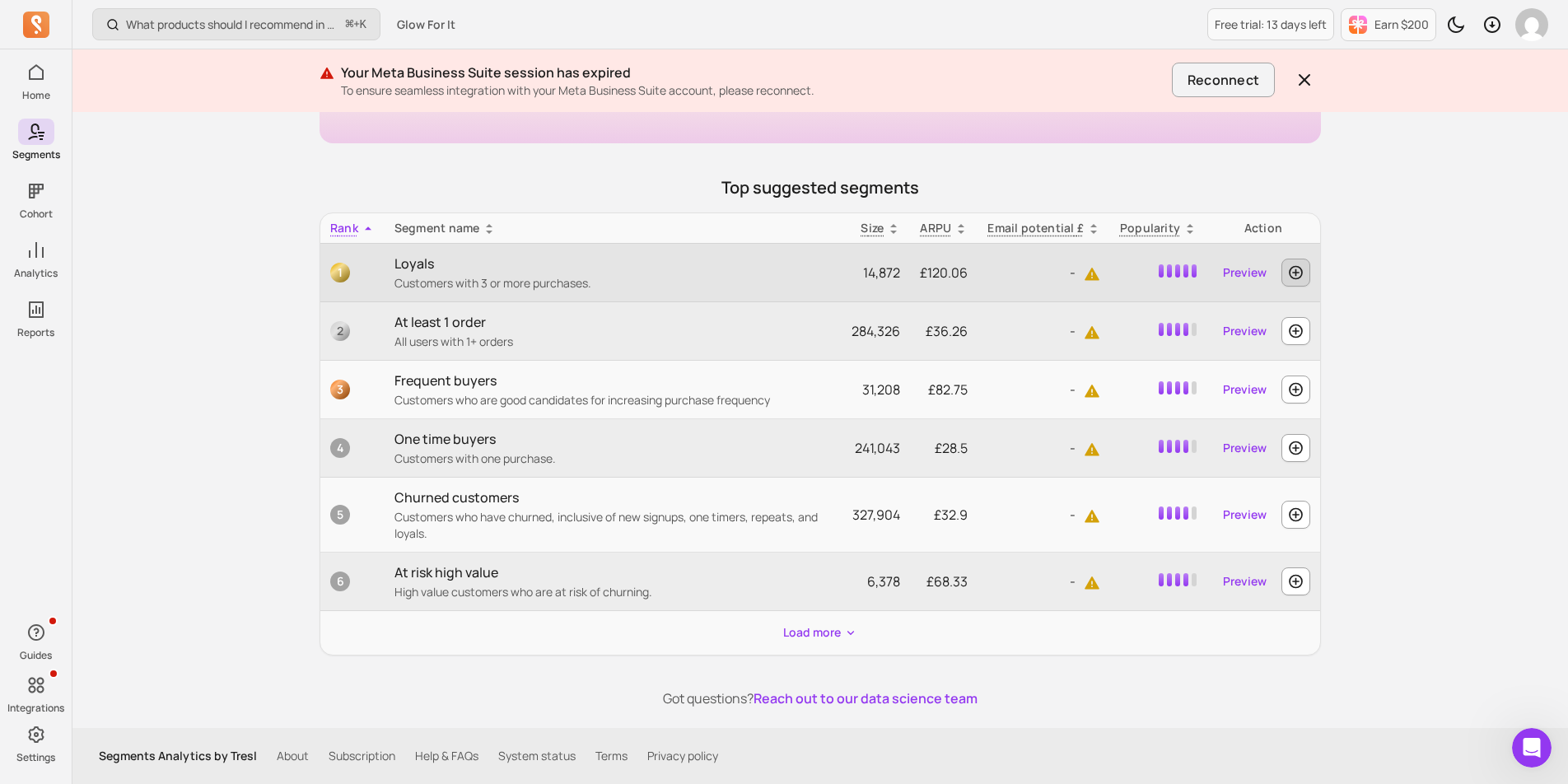
click at [1296, 272] on icon "button" at bounding box center [1296, 273] width 14 height 14
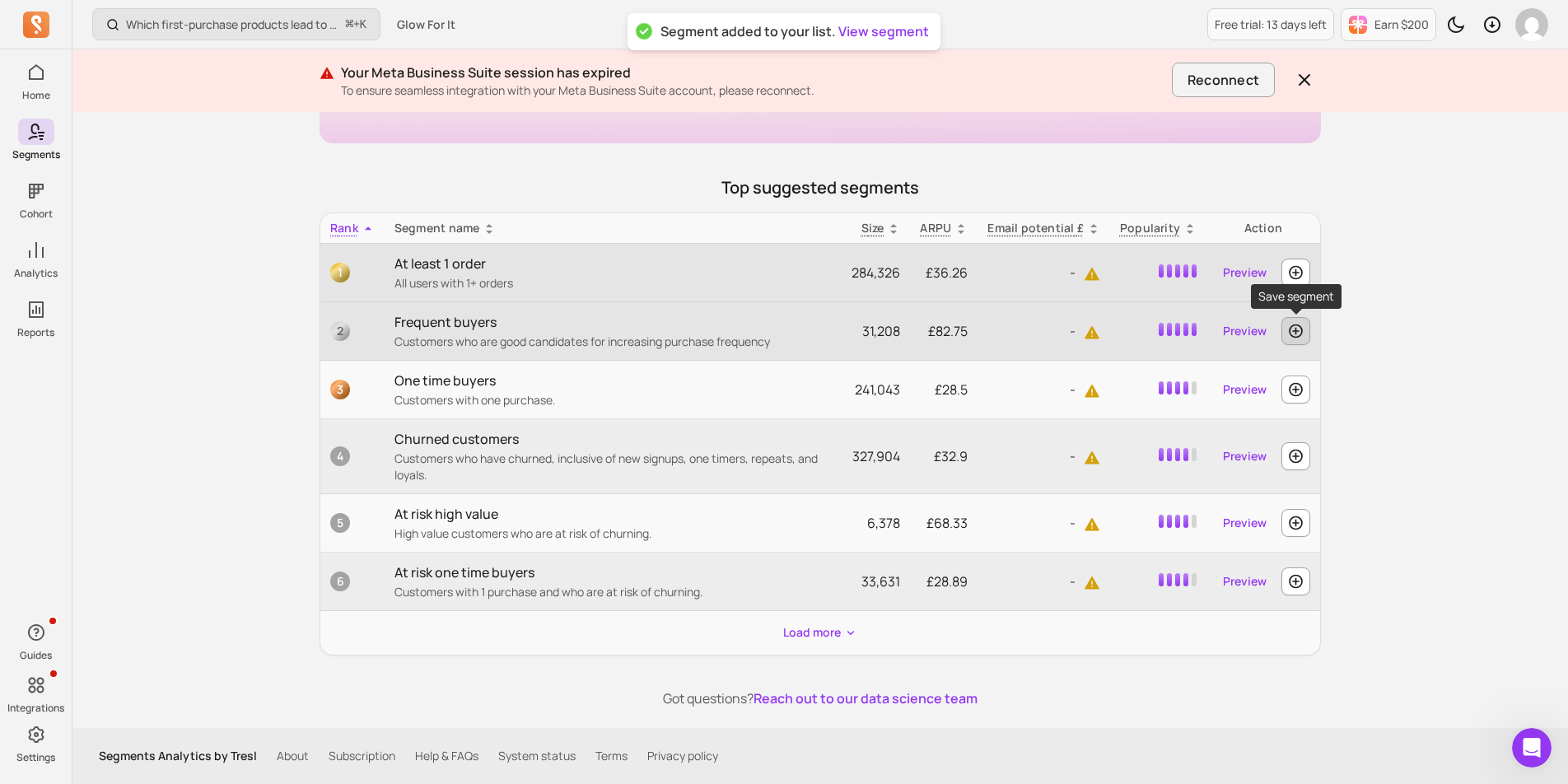
click at [1301, 334] on icon "button" at bounding box center [1296, 332] width 14 height 14
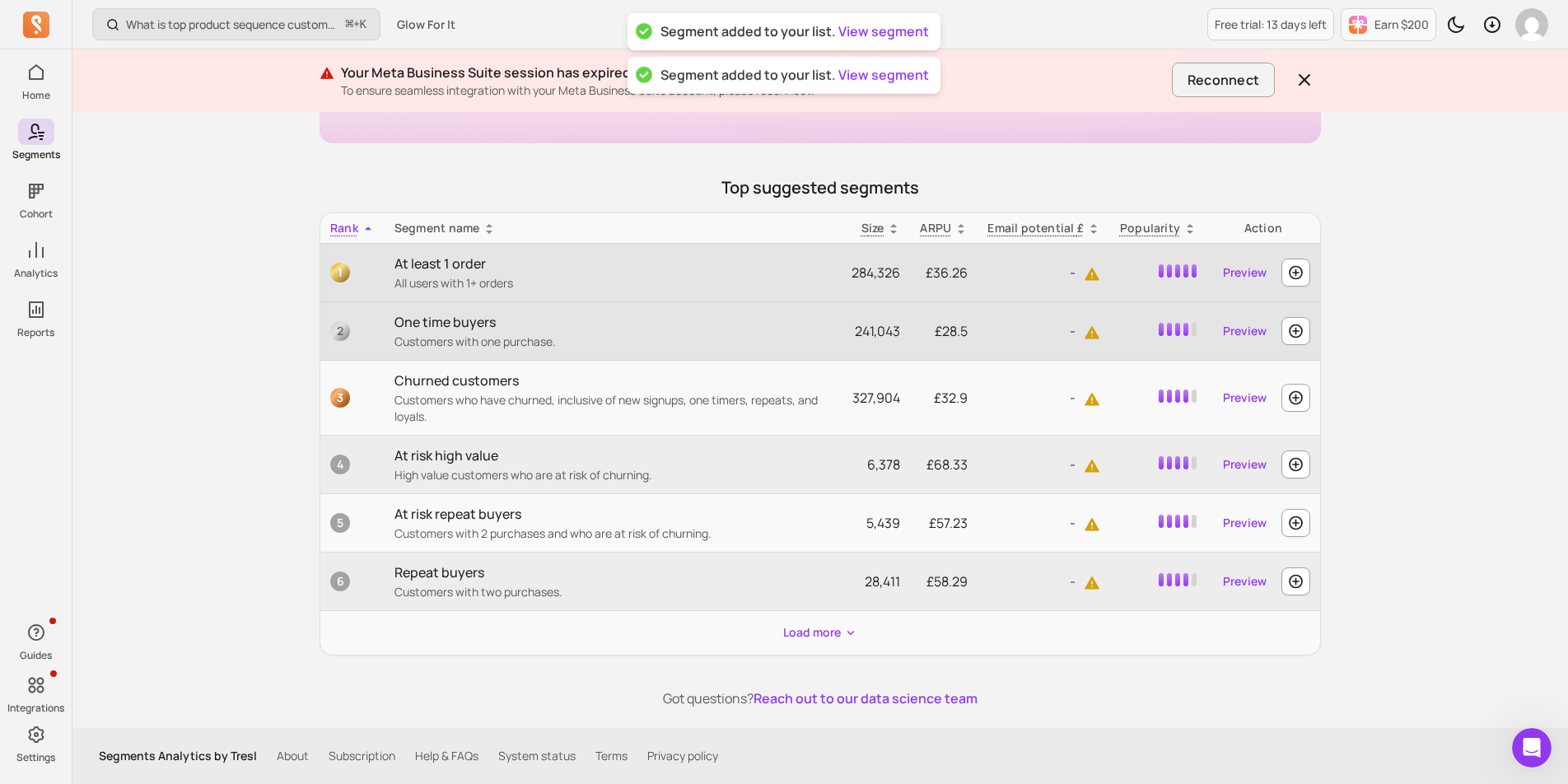
click at [1298, 272] on icon "button" at bounding box center [1296, 273] width 14 height 14
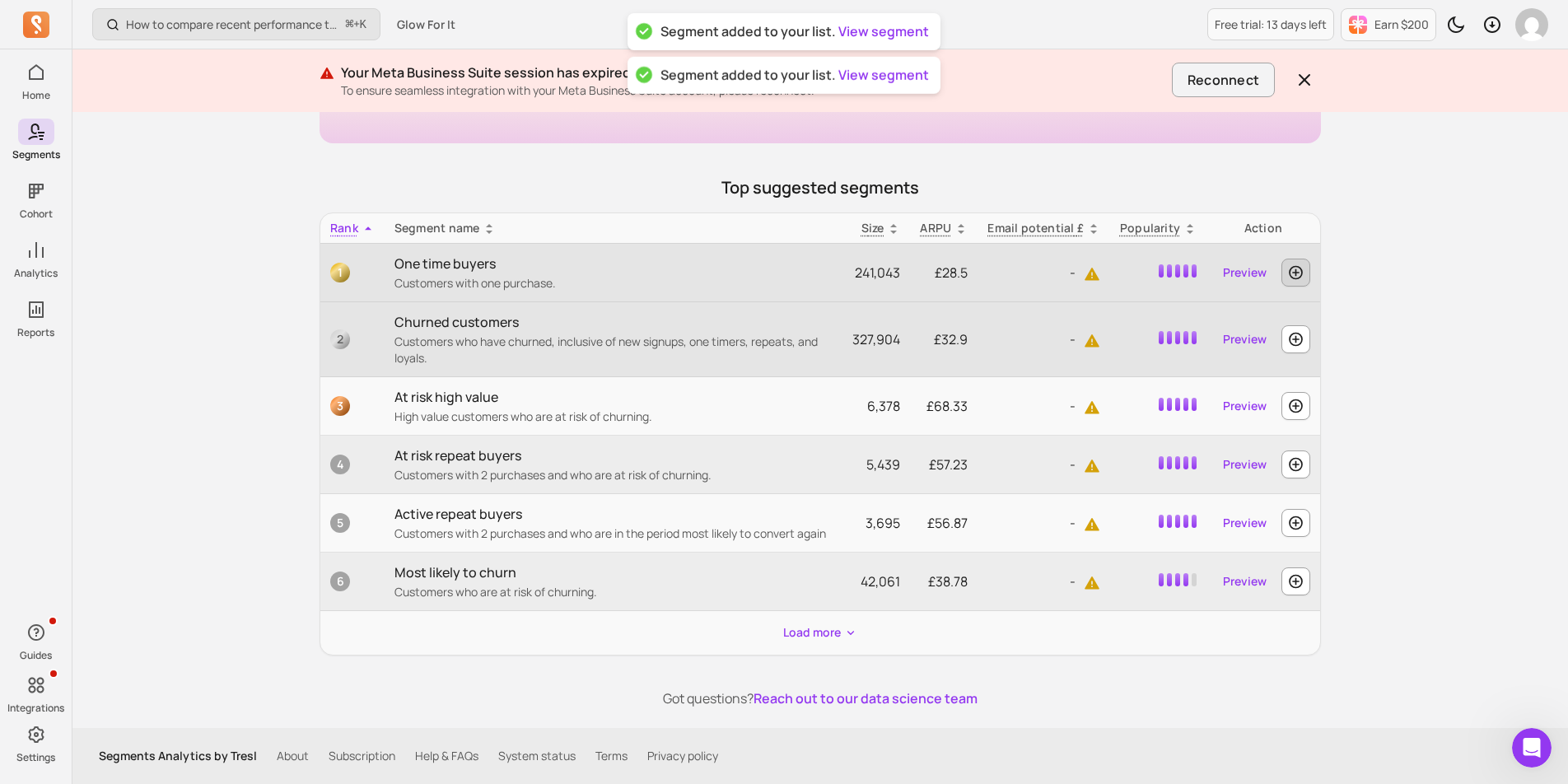
click at [1298, 277] on icon "button" at bounding box center [1295, 272] width 17 height 16
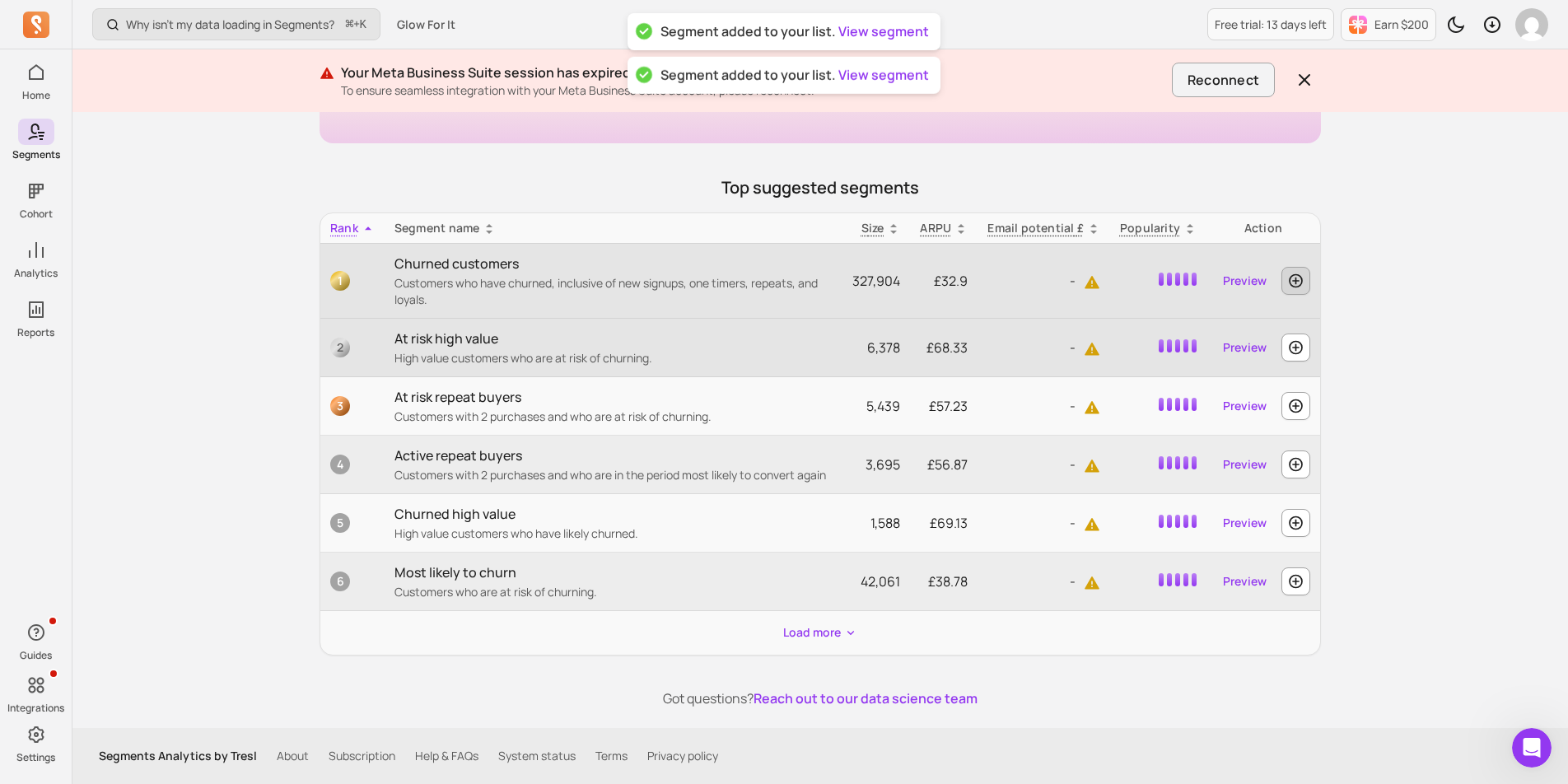
click at [1301, 283] on icon "button" at bounding box center [1295, 281] width 17 height 16
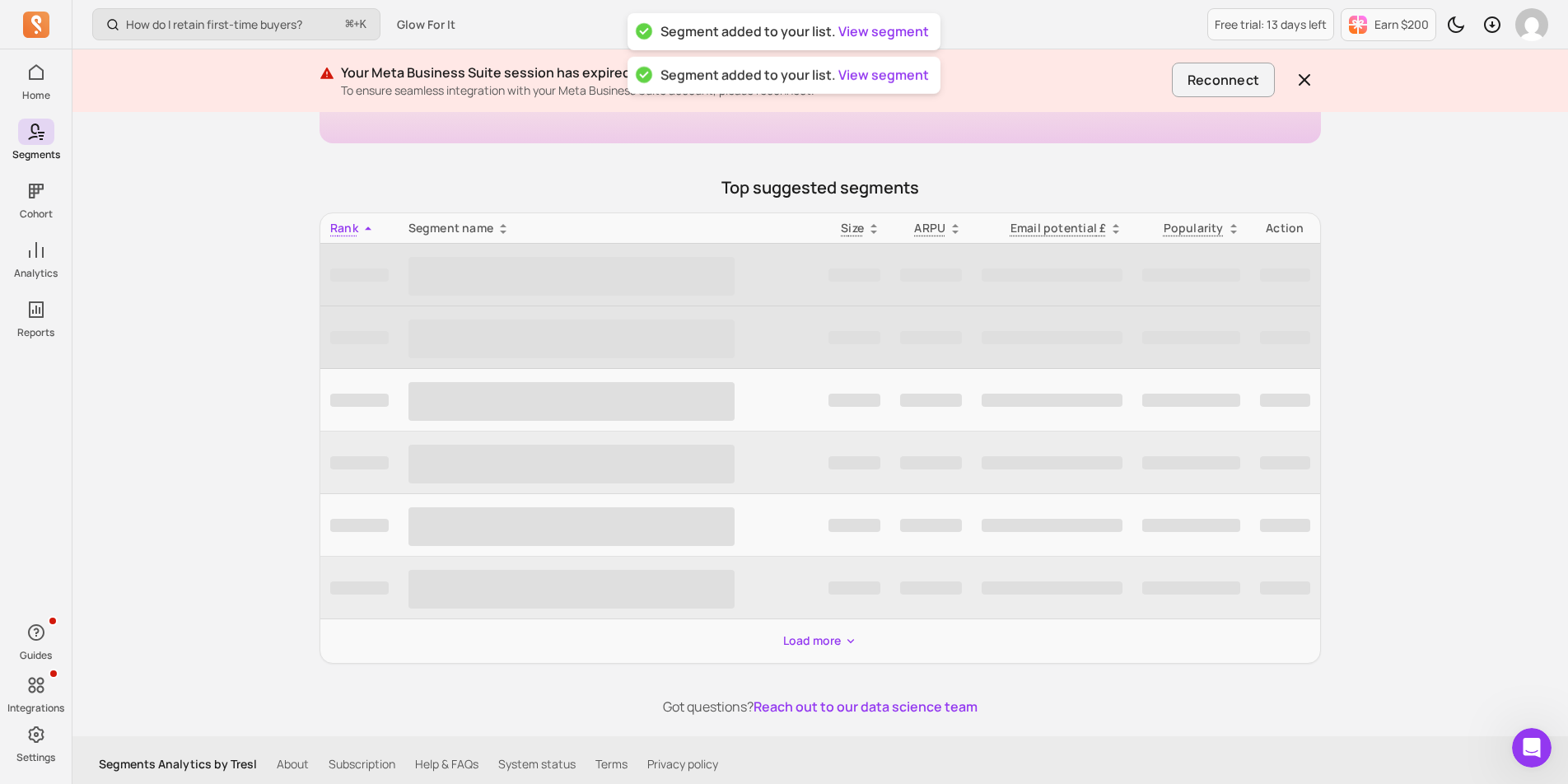
scroll to position [244, 0]
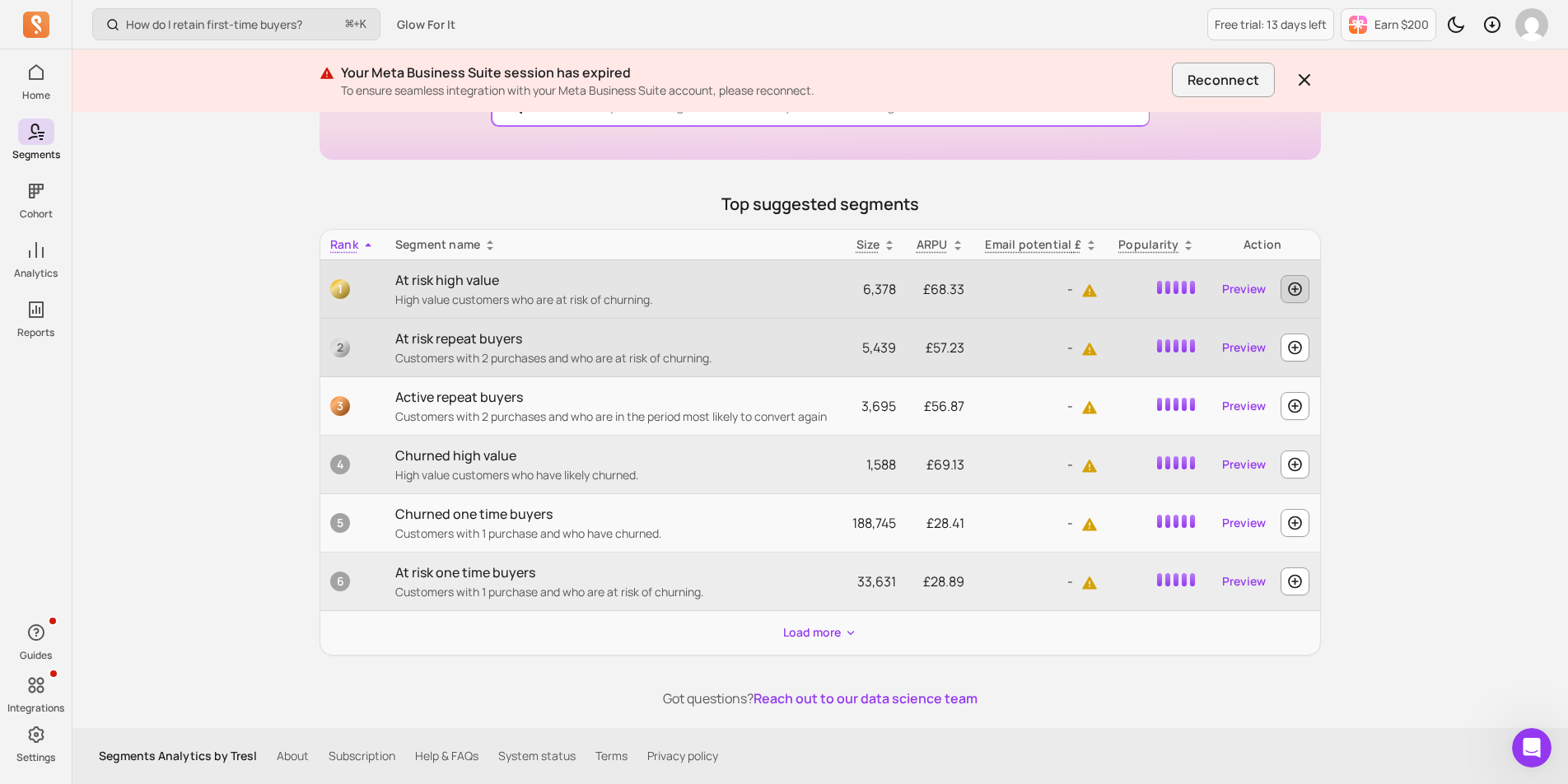
click at [1304, 297] on icon "button" at bounding box center [1295, 289] width 17 height 16
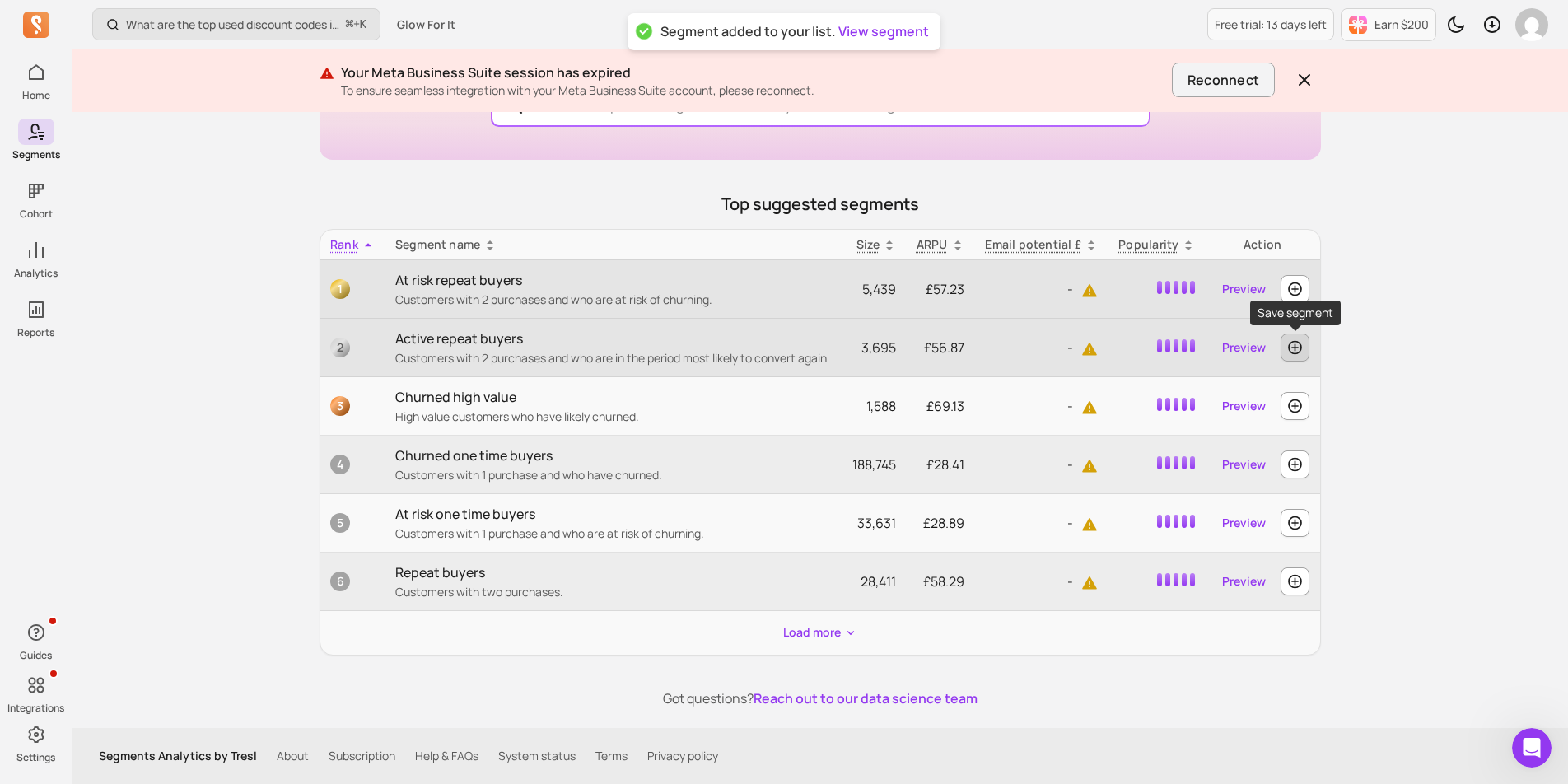
click at [1293, 347] on icon "button" at bounding box center [1295, 348] width 14 height 14
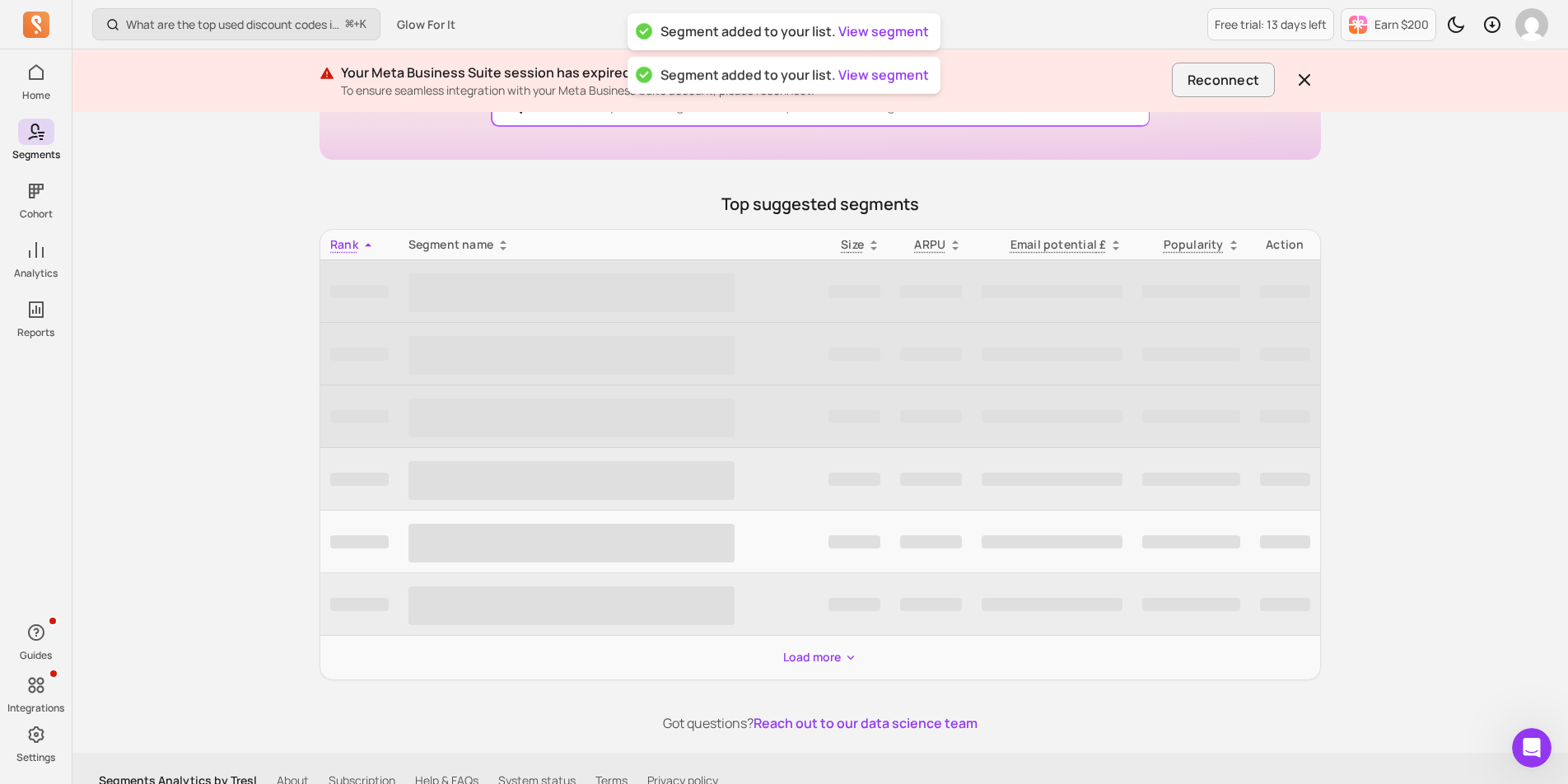
click at [1295, 403] on td "‌" at bounding box center [1286, 417] width 70 height 63
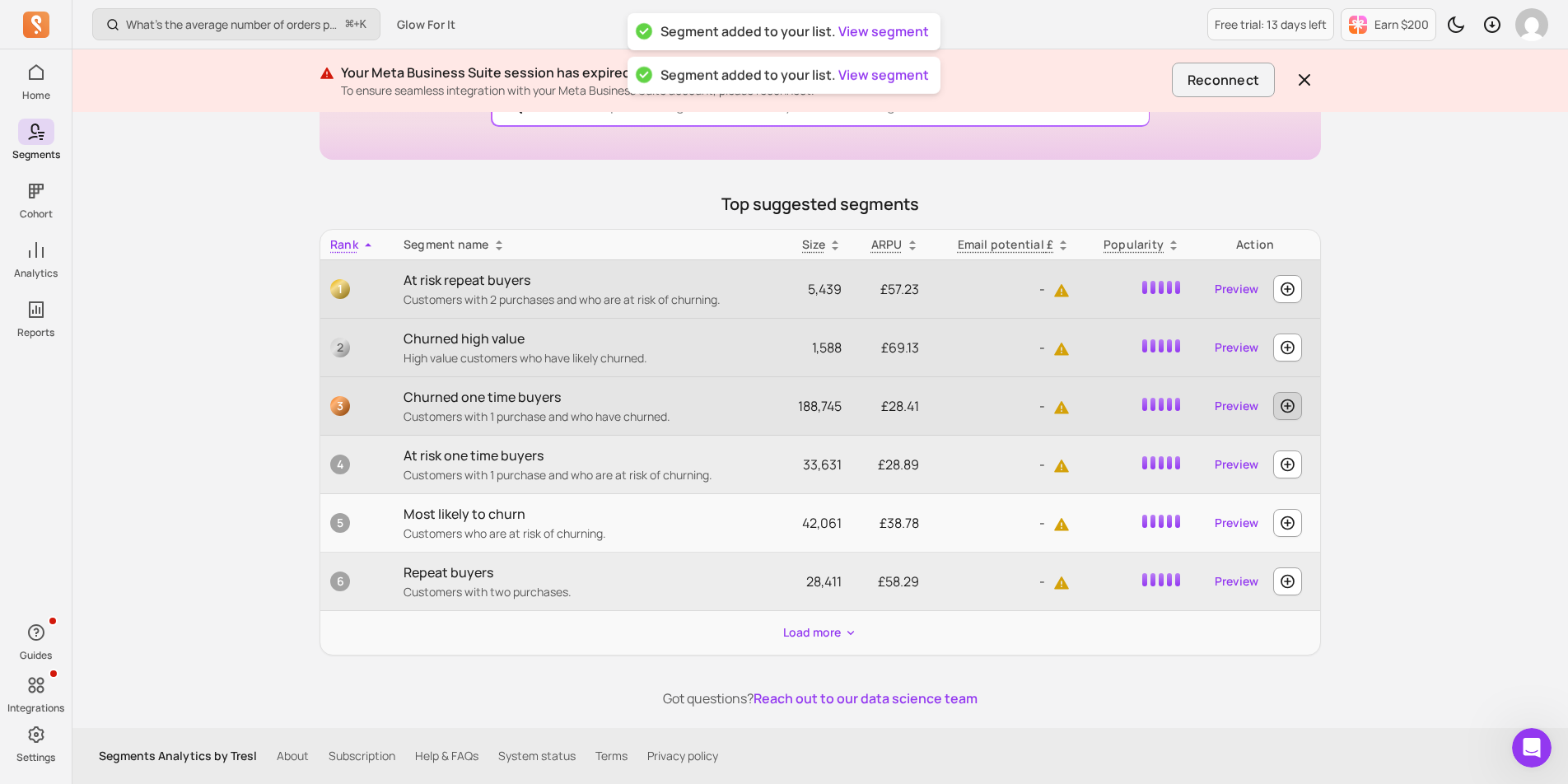
click at [1295, 409] on icon "button" at bounding box center [1287, 405] width 17 height 16
click at [1287, 472] on icon "button" at bounding box center [1287, 464] width 17 height 16
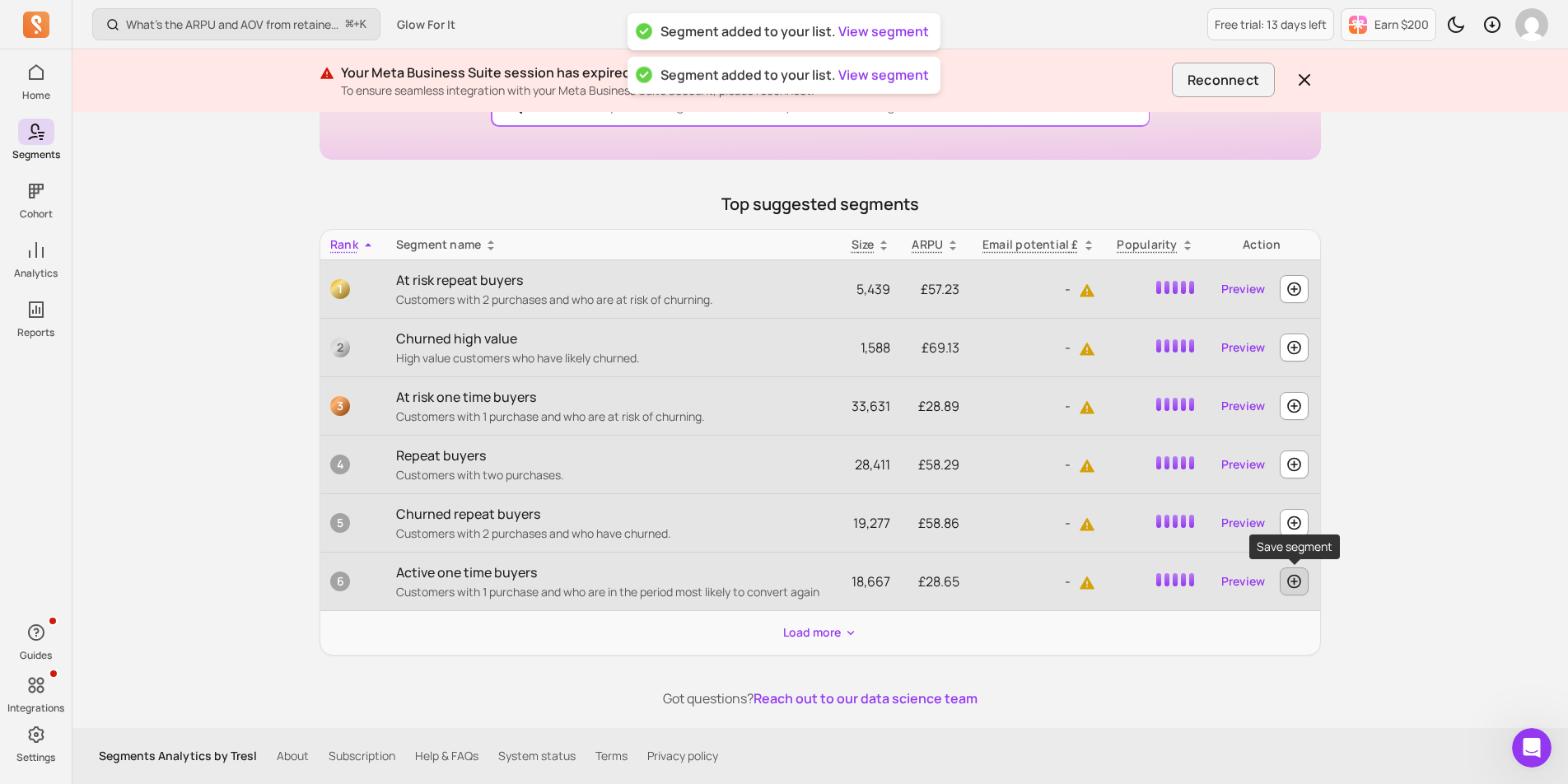
click at [1293, 577] on icon "button" at bounding box center [1294, 581] width 17 height 16
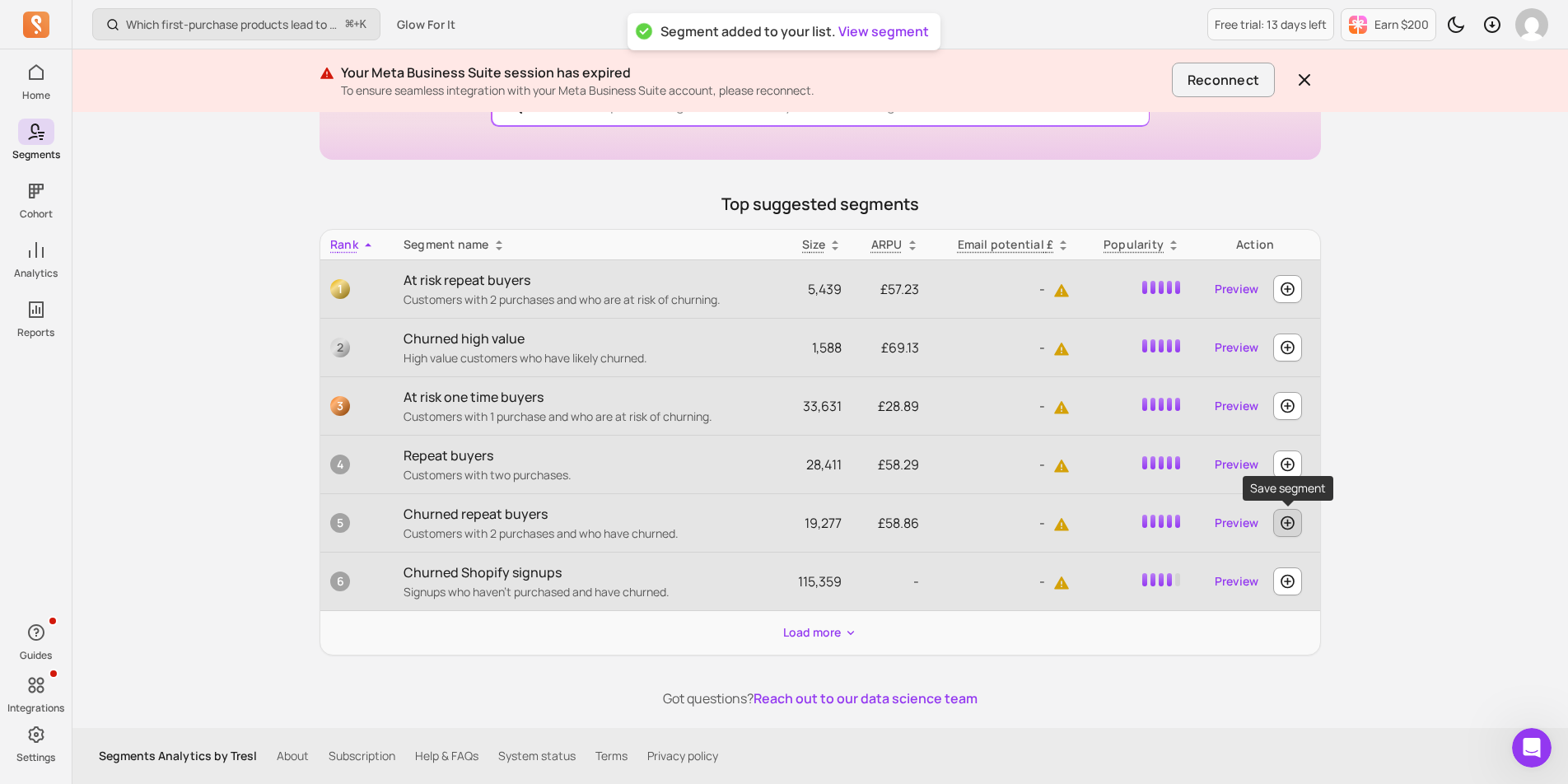
click at [1289, 523] on icon "button" at bounding box center [1287, 522] width 17 height 16
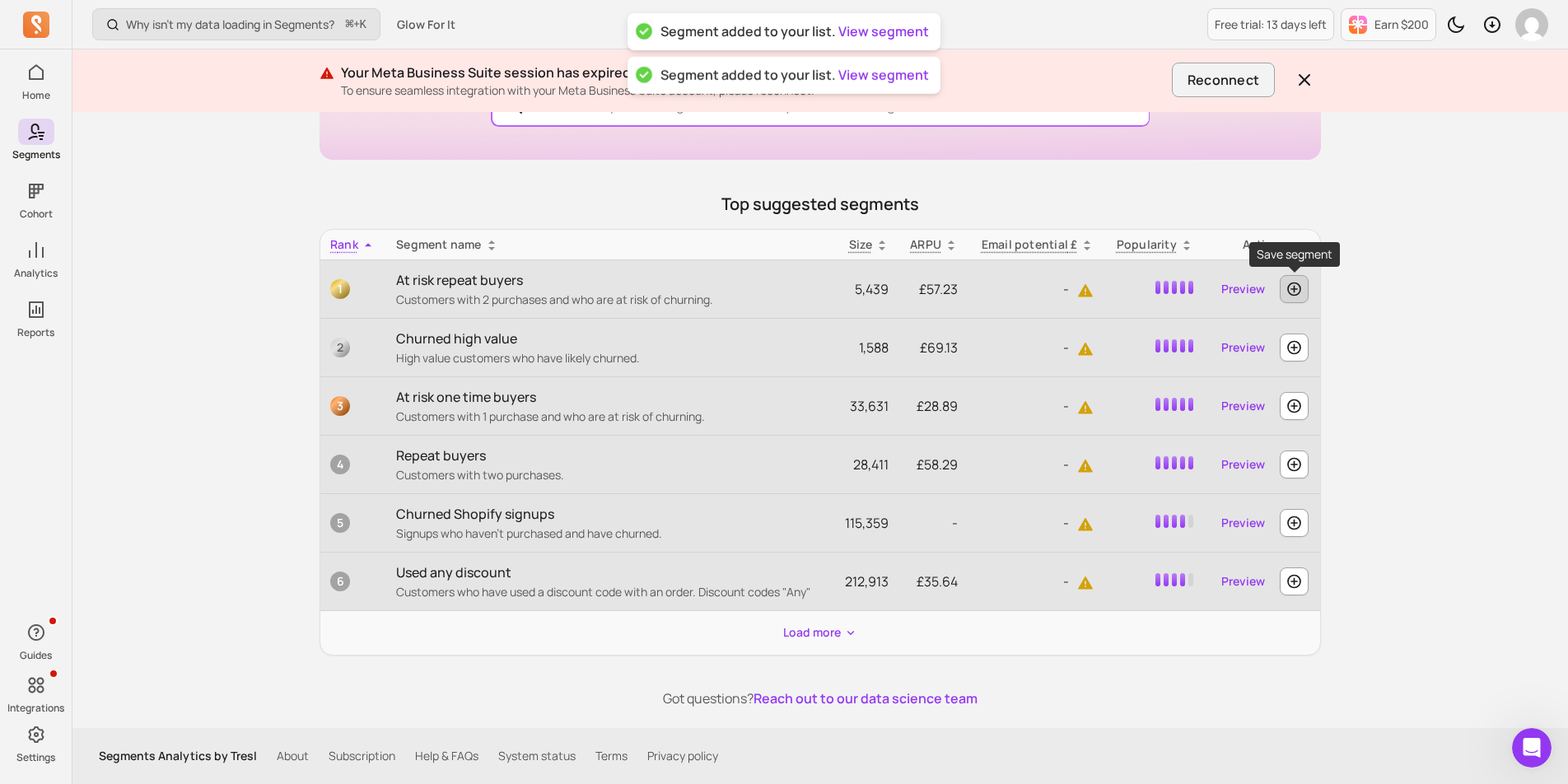
click at [1295, 296] on icon "button" at bounding box center [1294, 289] width 17 height 16
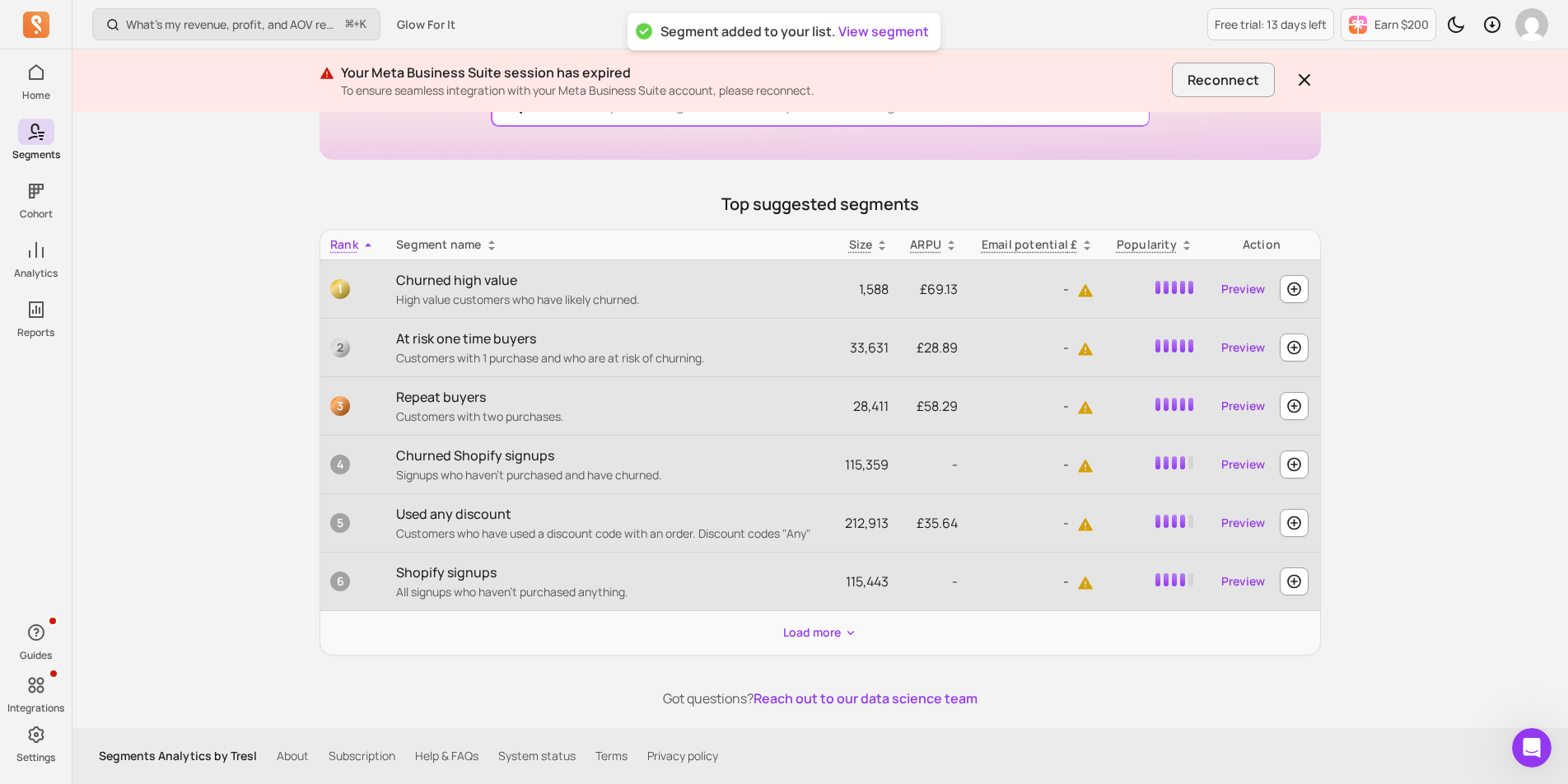
click at [1295, 296] on icon "button" at bounding box center [1294, 289] width 17 height 16
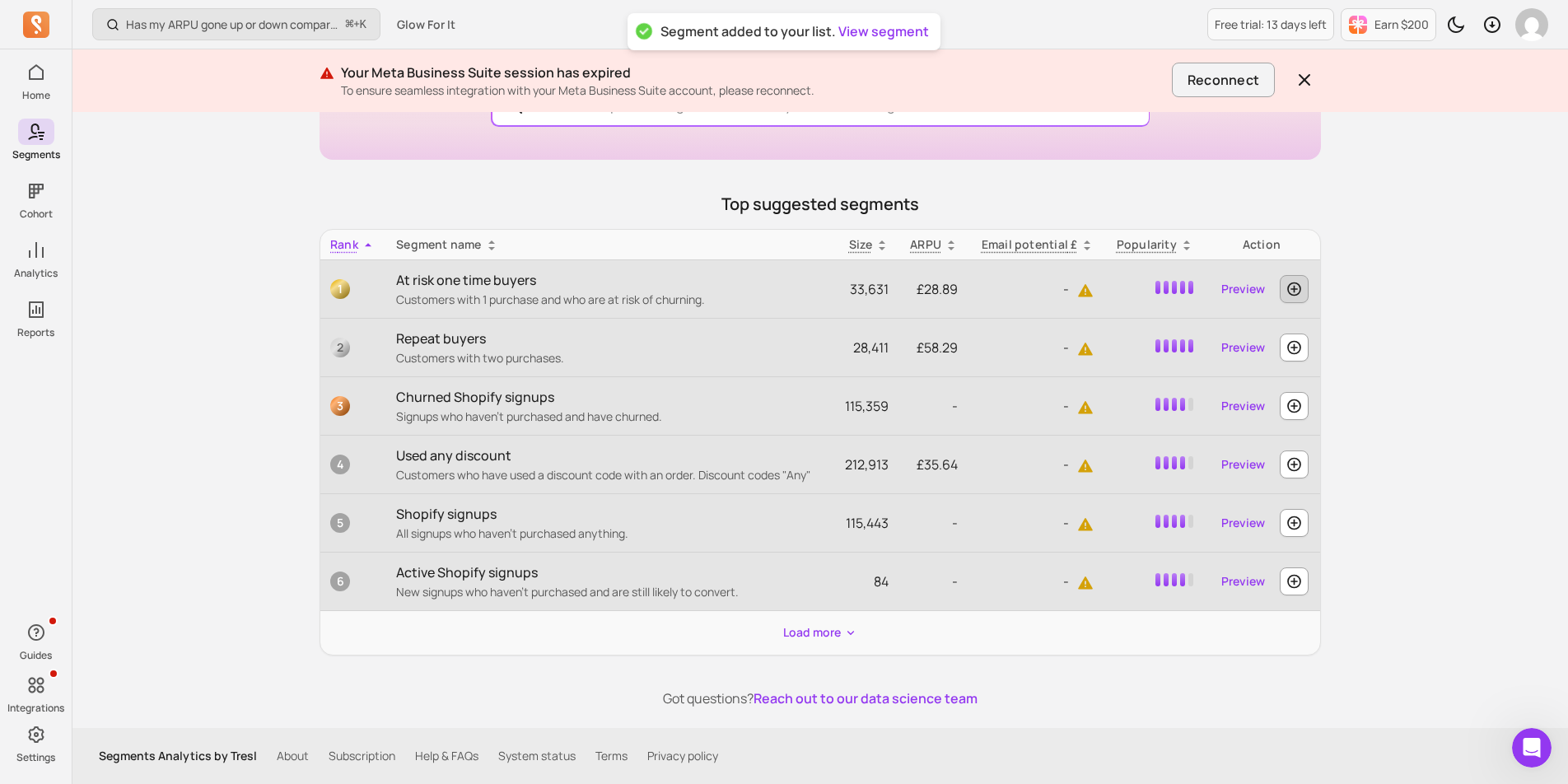
click at [1295, 296] on icon "button" at bounding box center [1294, 289] width 17 height 16
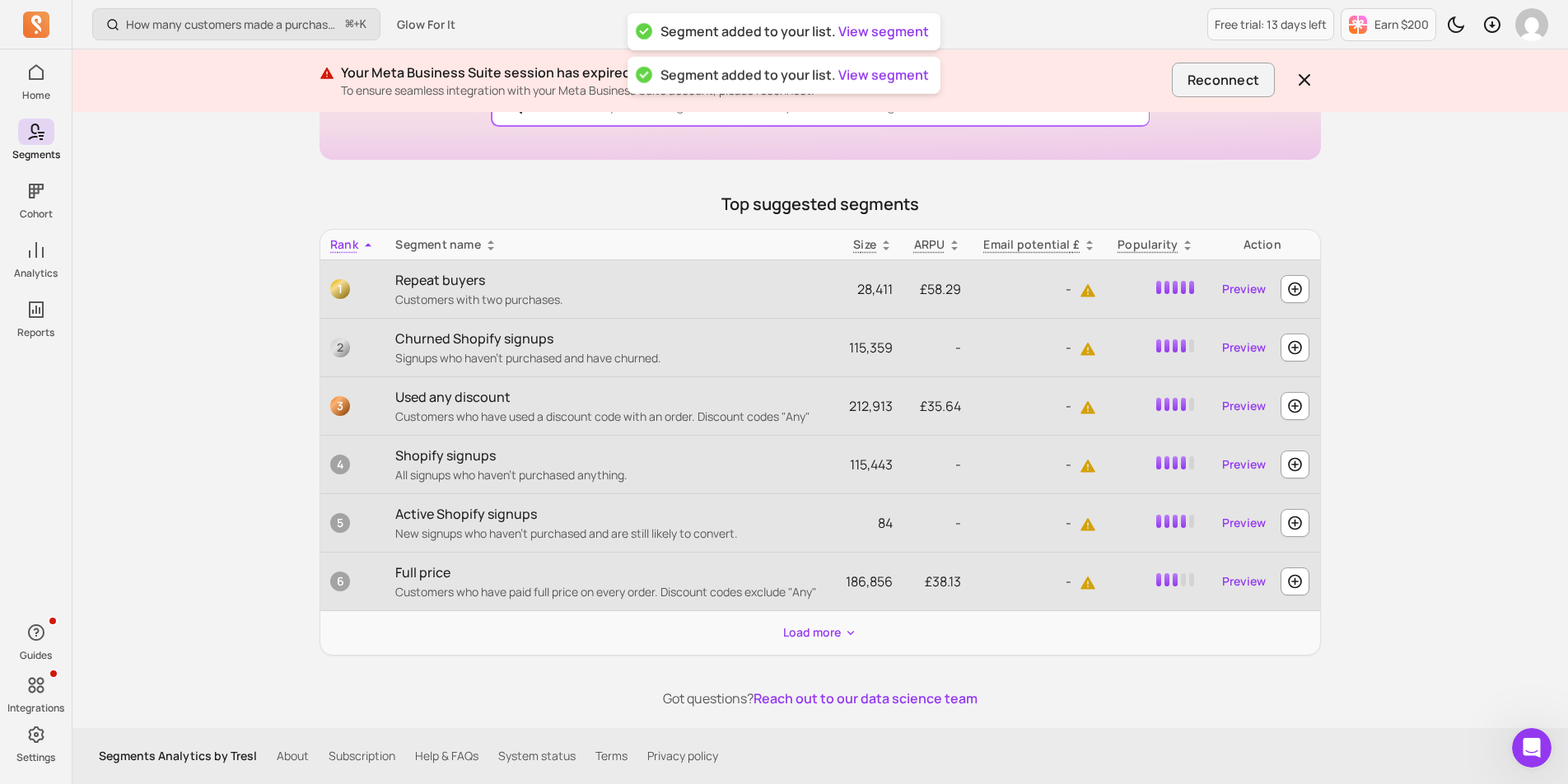
click at [1295, 296] on icon "button" at bounding box center [1295, 290] width 14 height 14
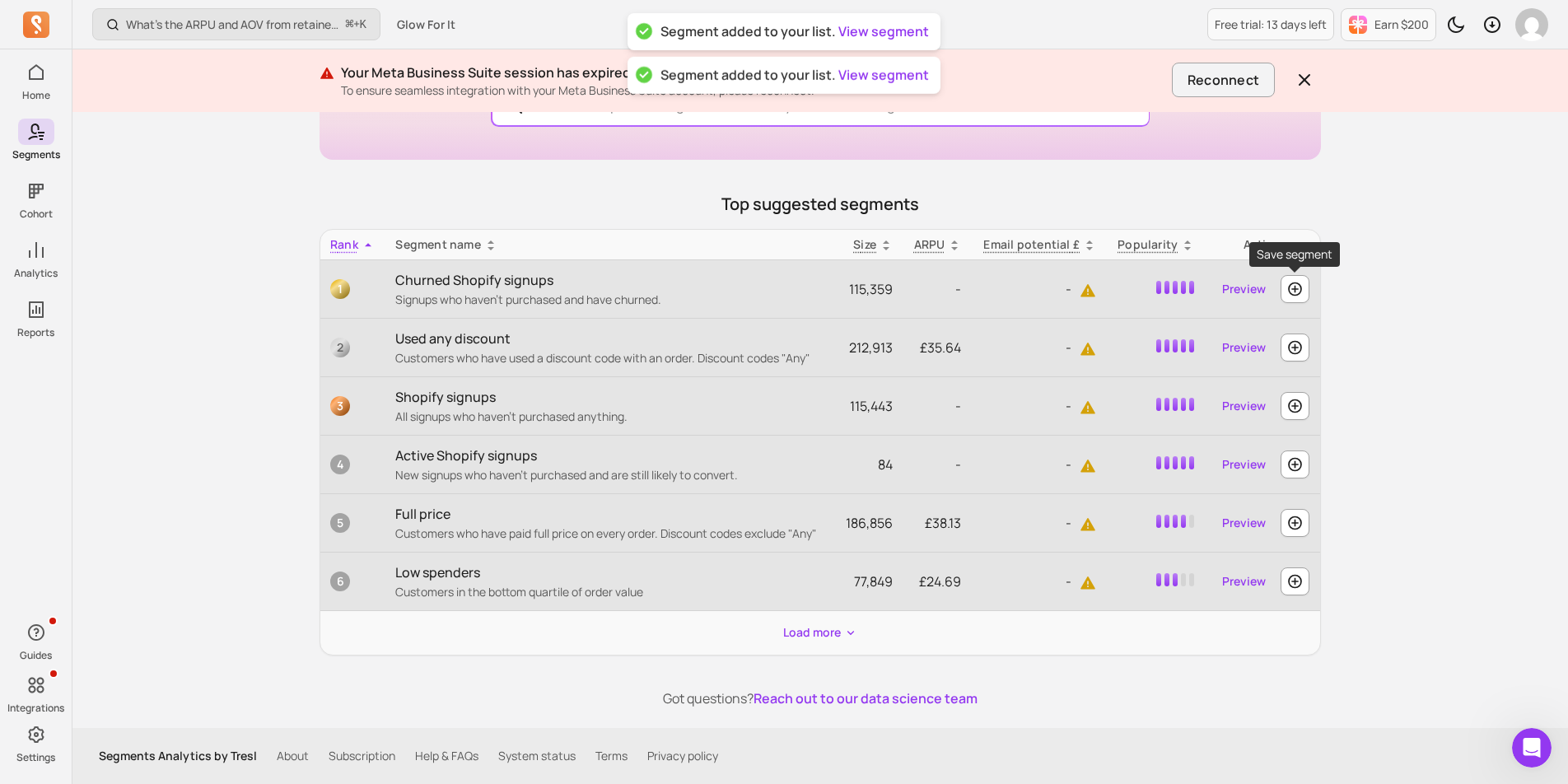
click at [1295, 296] on icon "button" at bounding box center [1295, 290] width 14 height 14
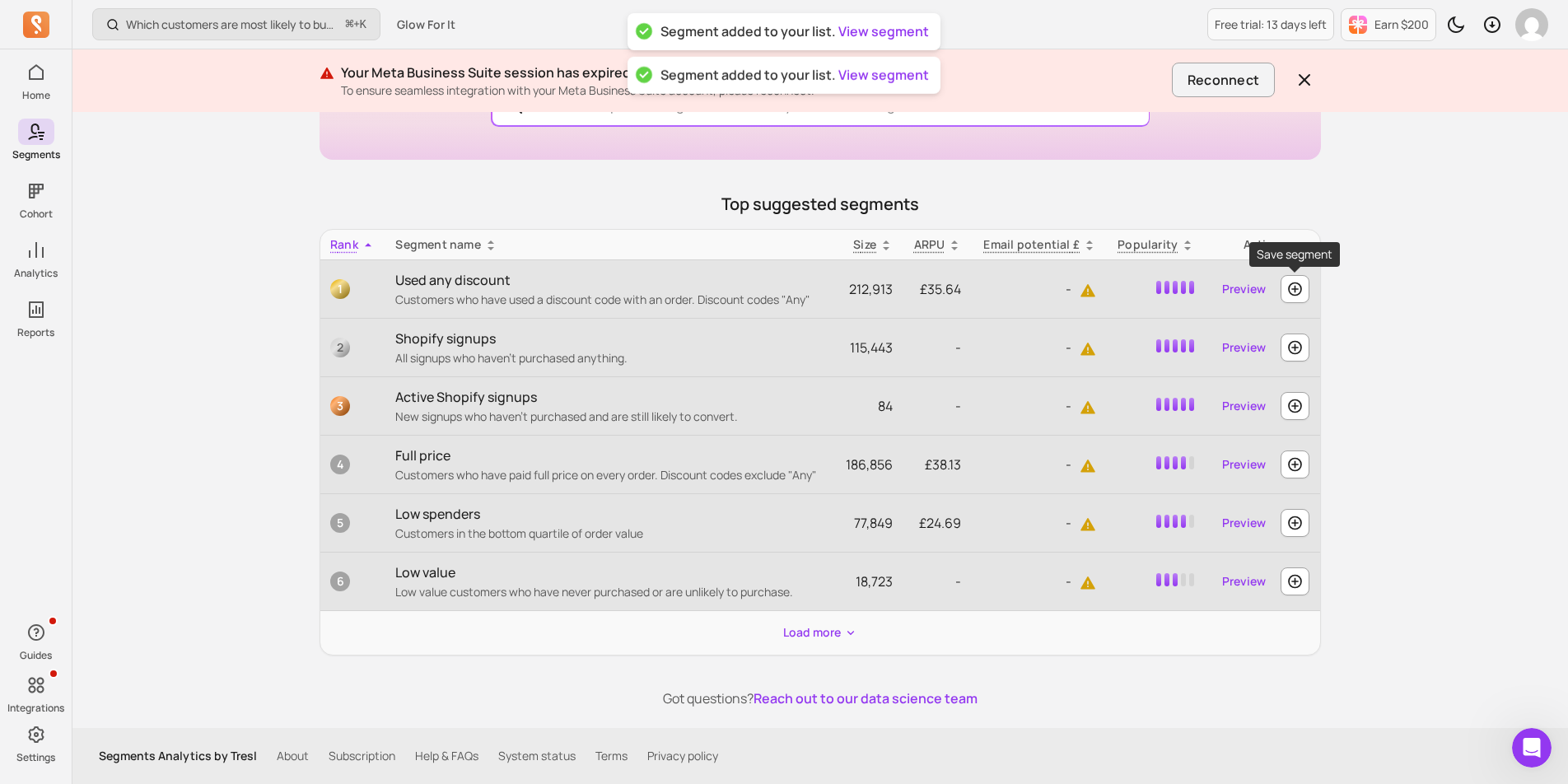
click at [1295, 296] on icon "button" at bounding box center [1295, 290] width 14 height 14
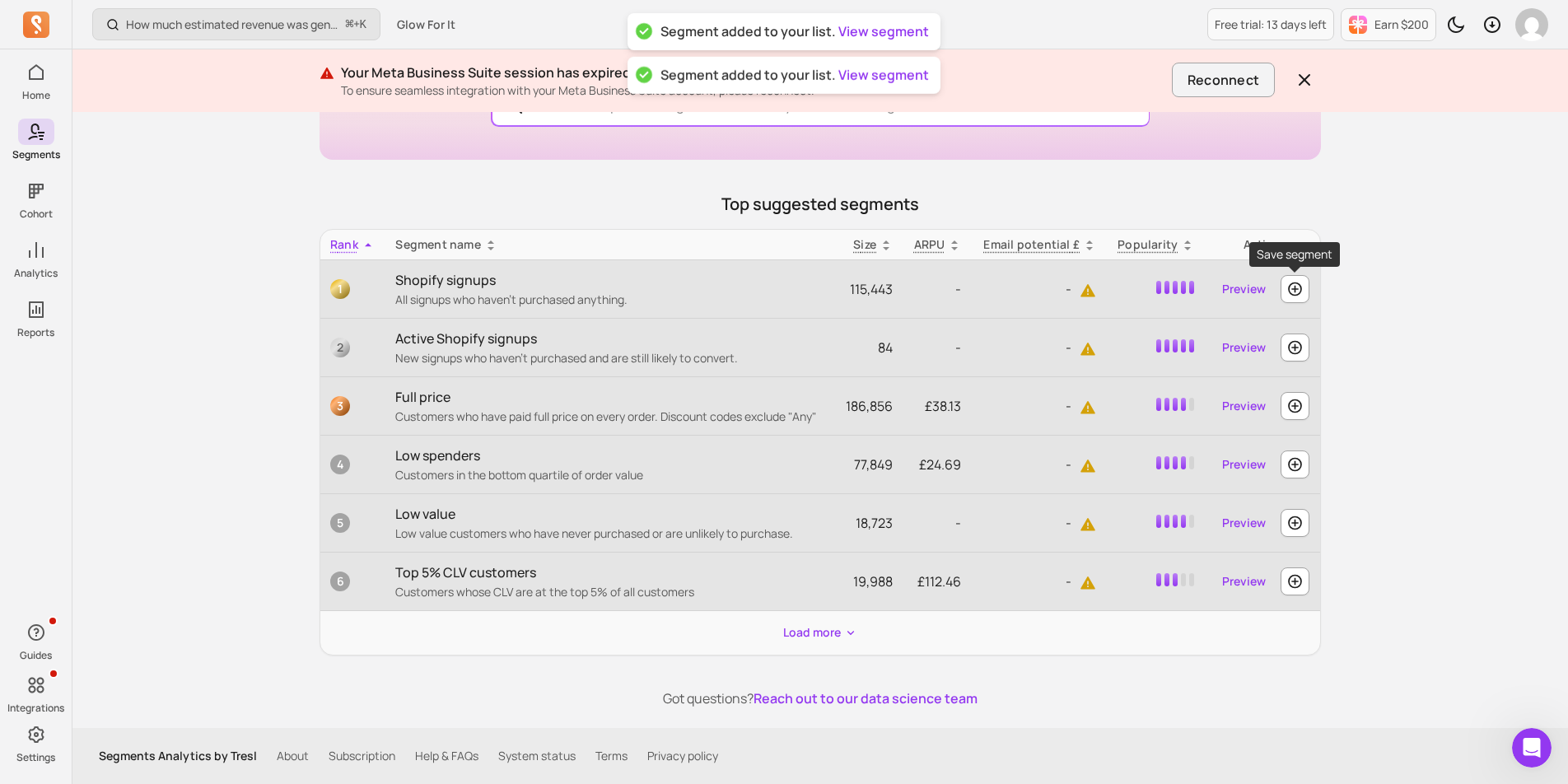
click at [1295, 296] on icon "button" at bounding box center [1295, 290] width 14 height 14
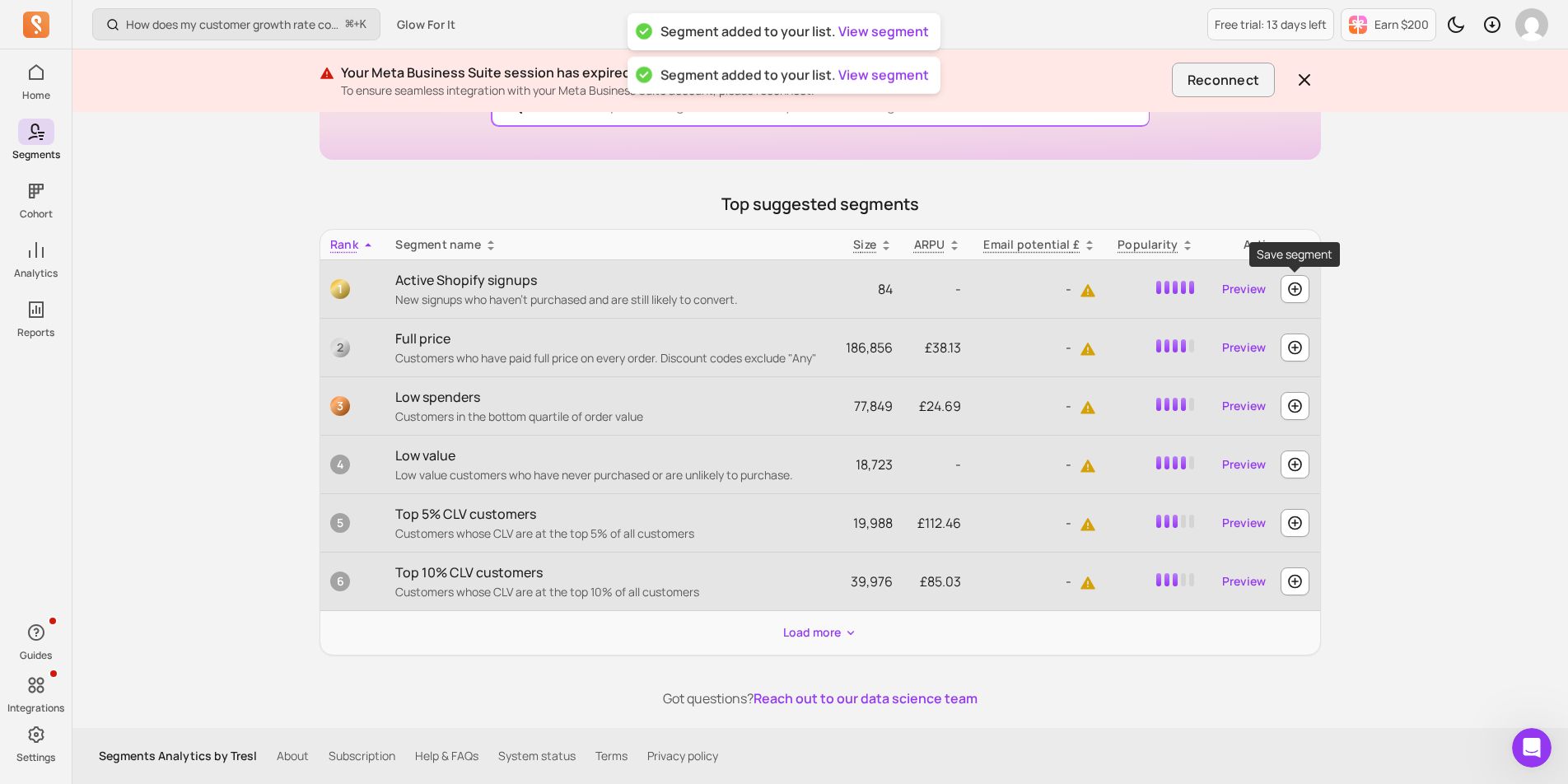
click at [1295, 296] on icon "button" at bounding box center [1295, 290] width 14 height 14
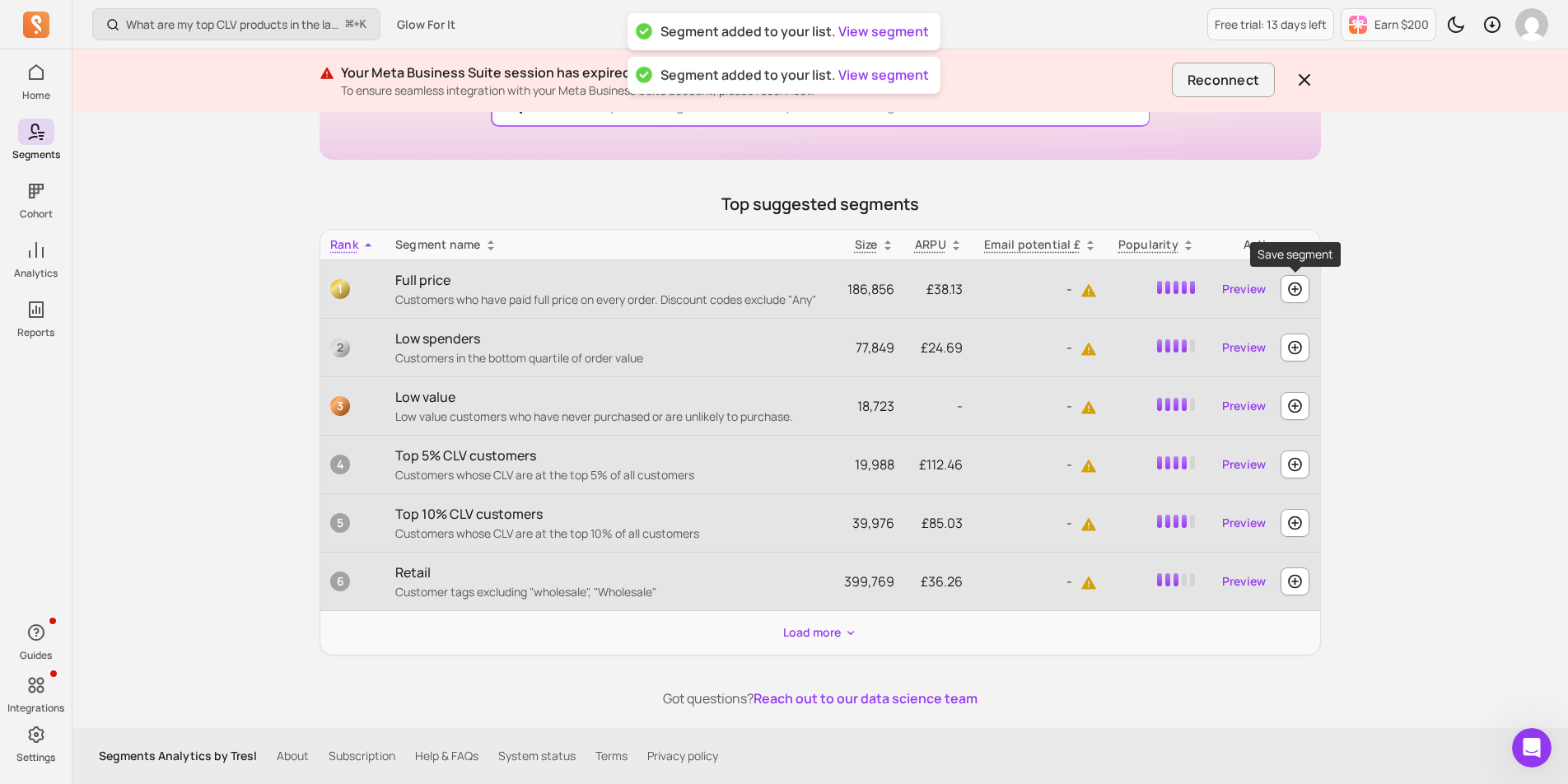
click at [1295, 296] on icon "button" at bounding box center [1295, 290] width 14 height 14
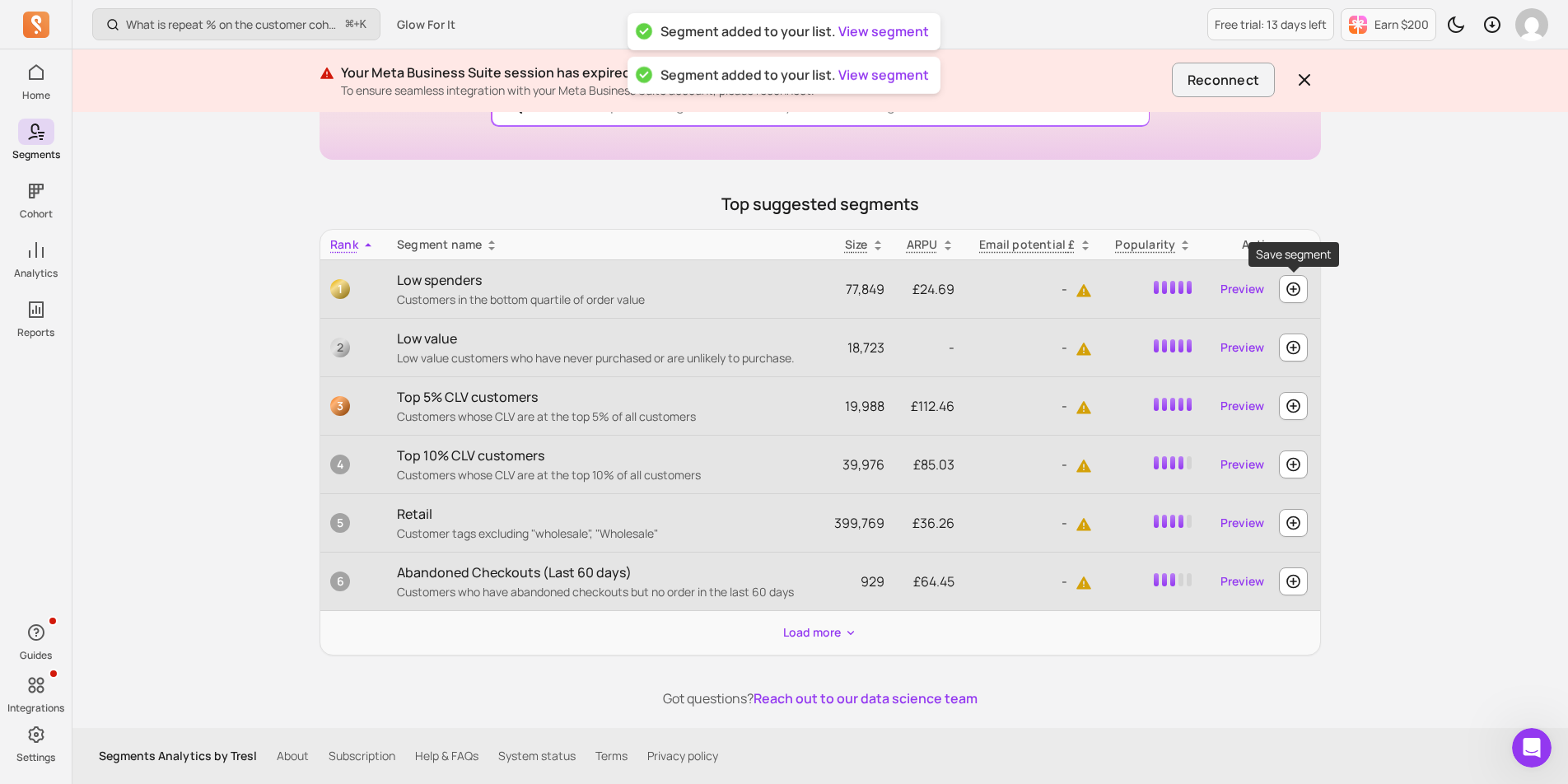
click at [1296, 297] on icon "button" at bounding box center [1293, 289] width 17 height 16
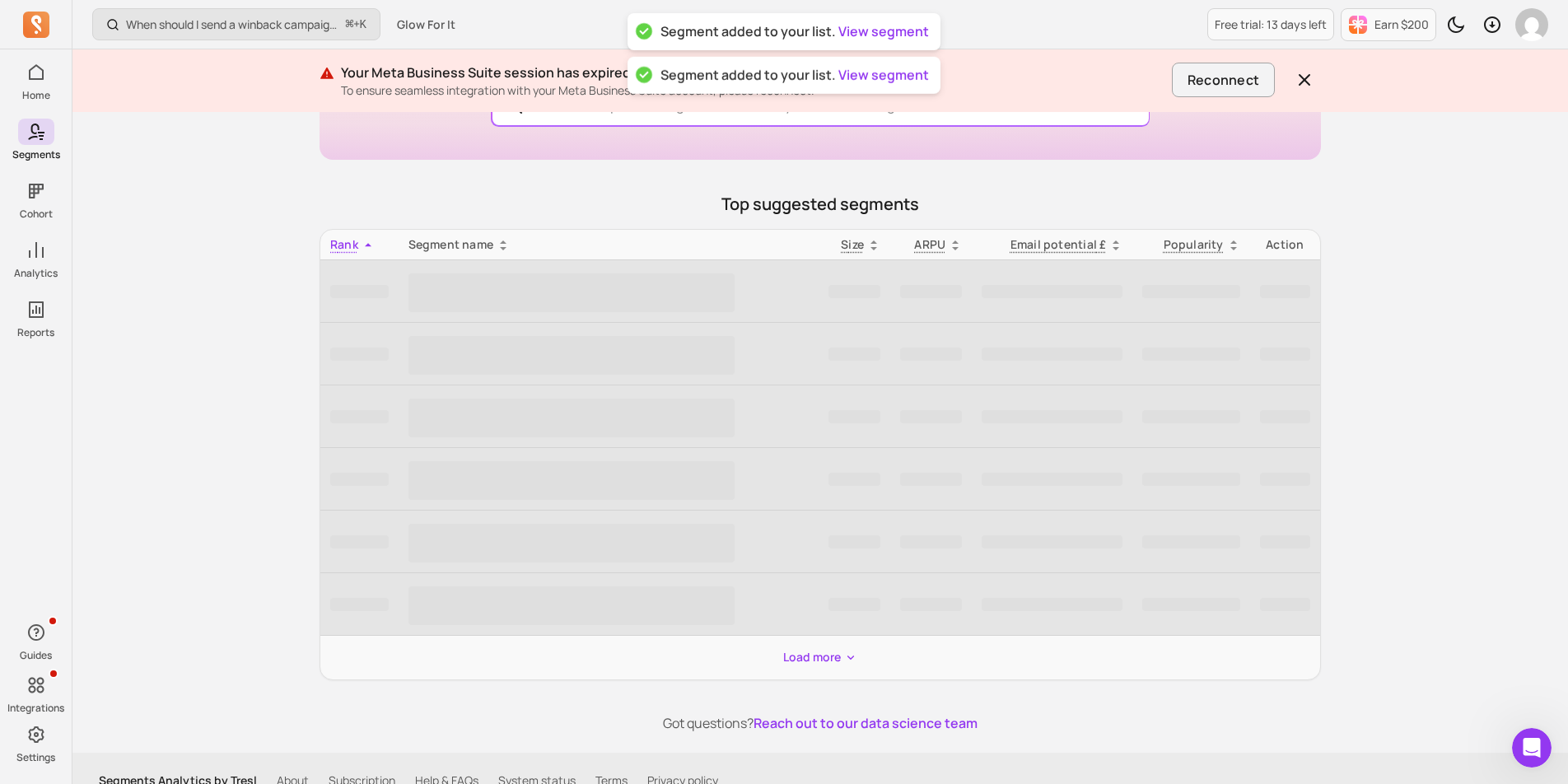
scroll to position [200, 0]
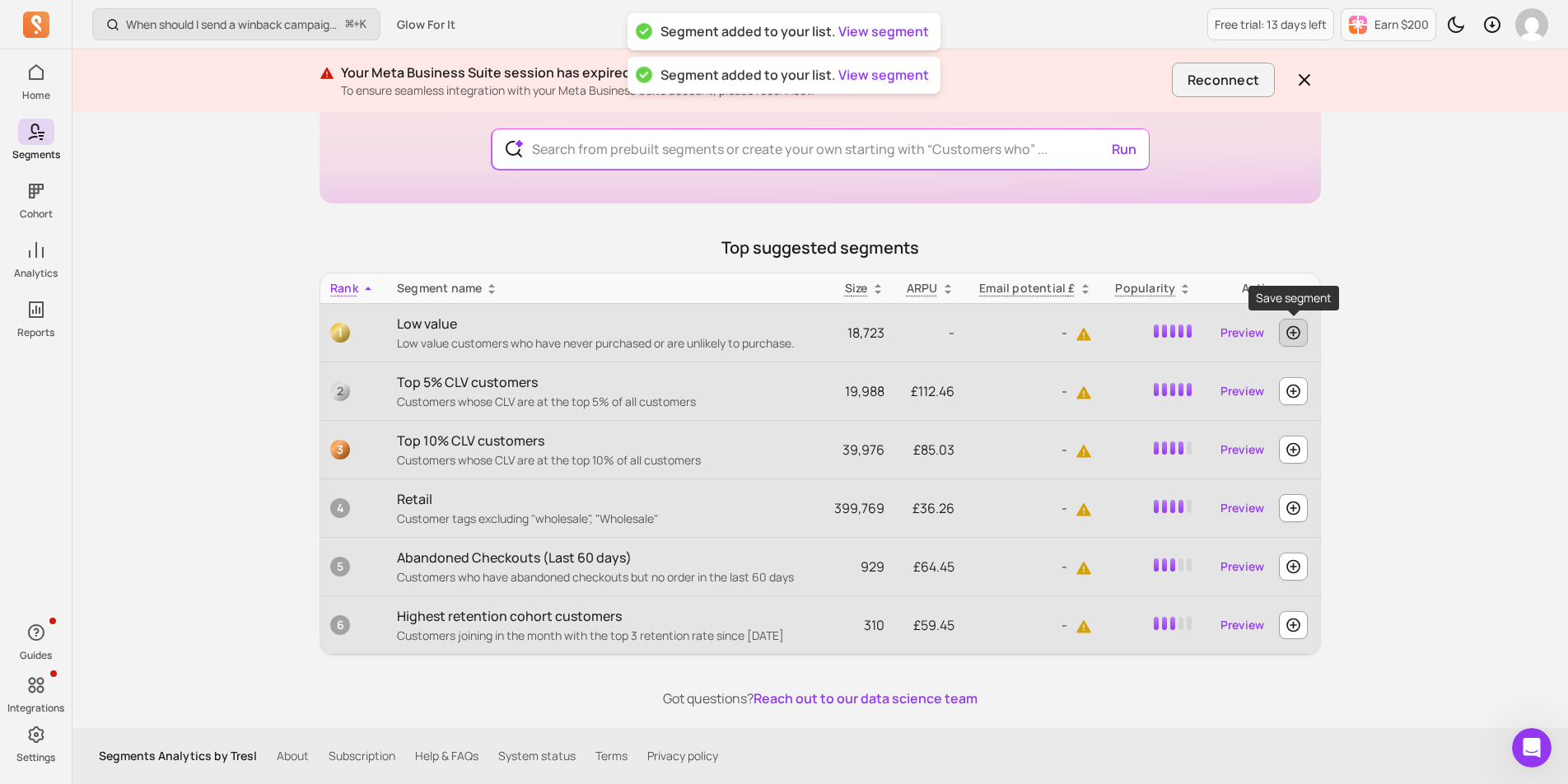
click at [1303, 332] on button "button" at bounding box center [1294, 332] width 29 height 28
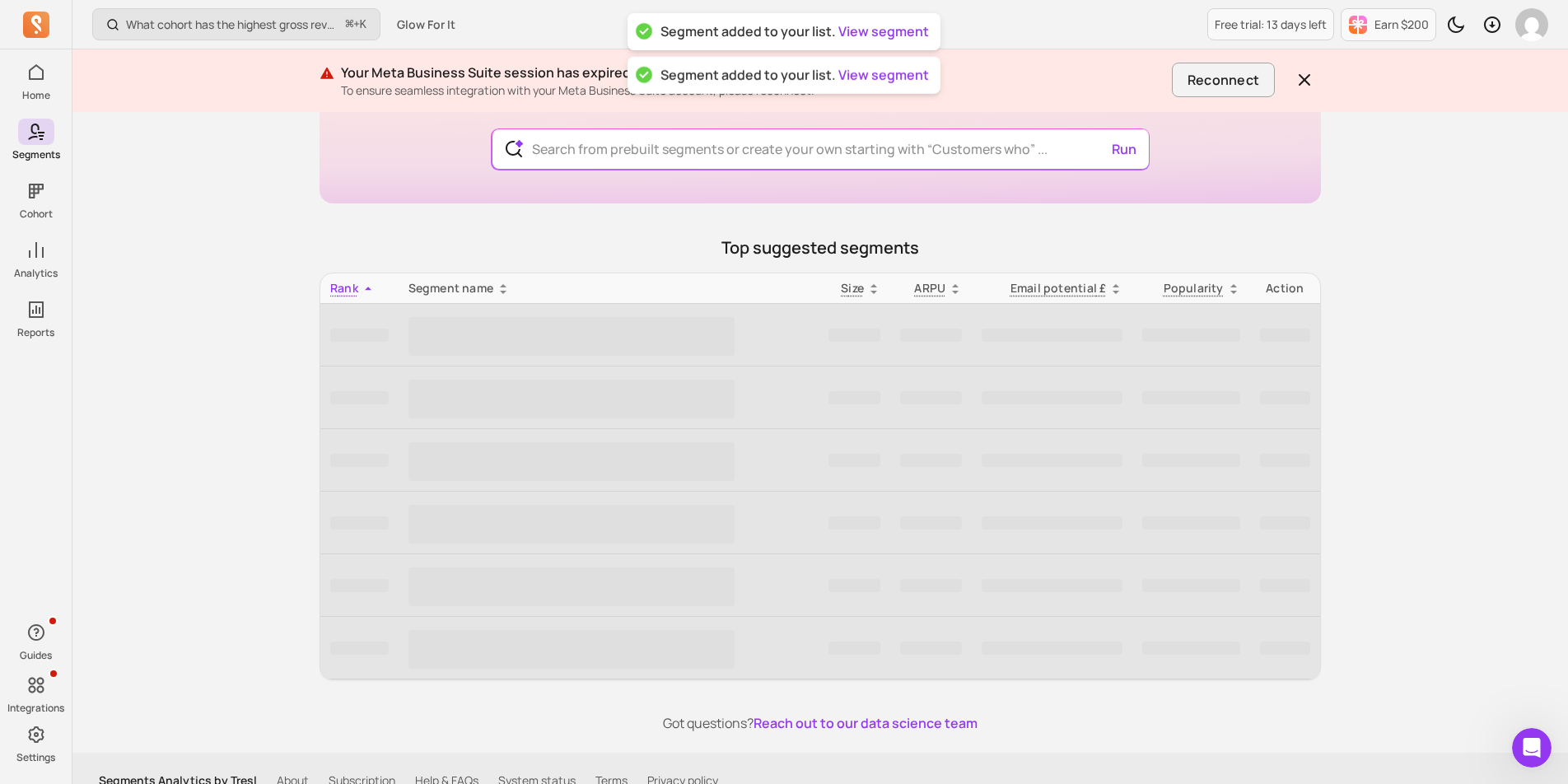
scroll to position [141, 0]
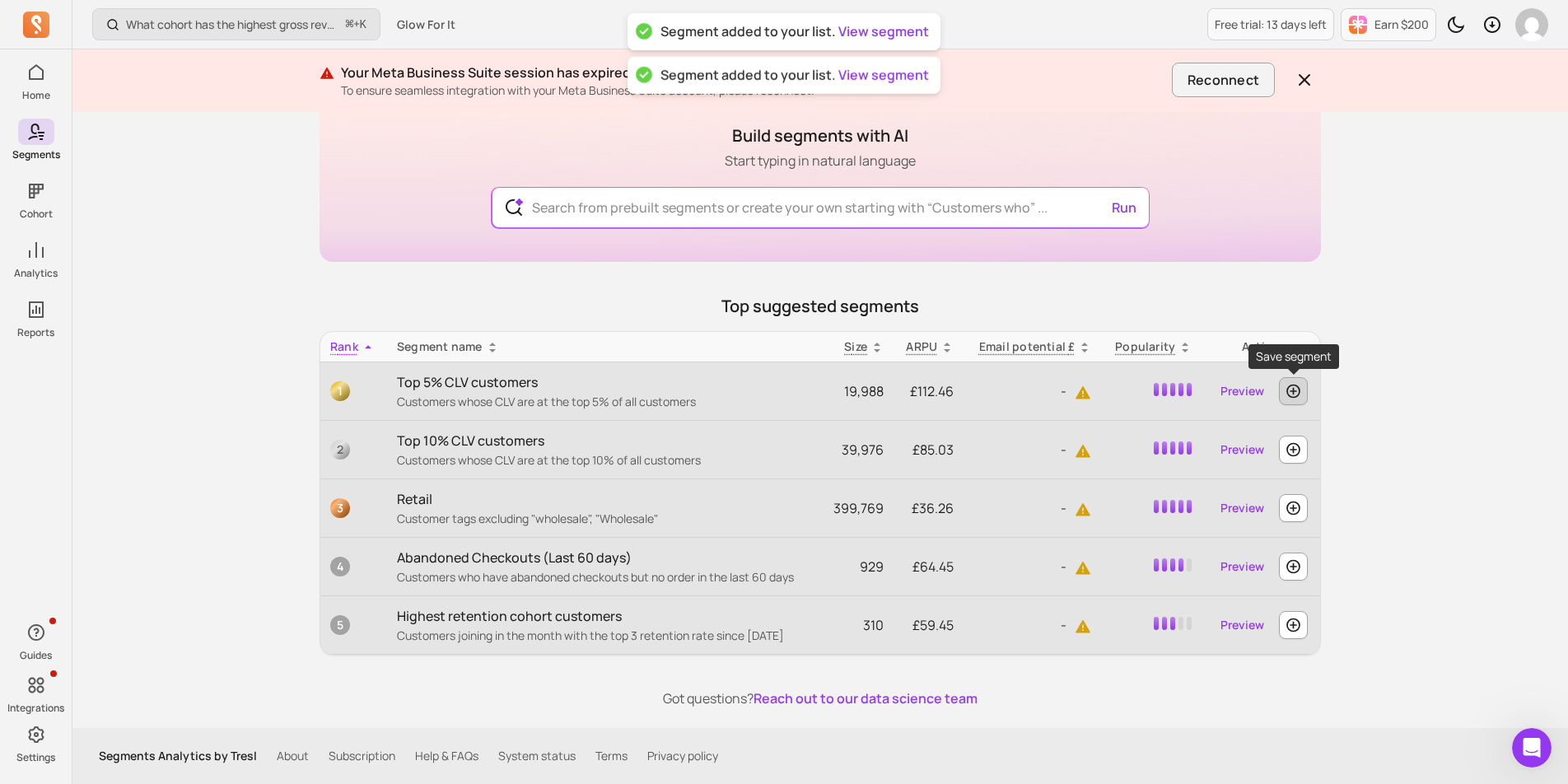
click at [1292, 393] on icon "button" at bounding box center [1293, 391] width 17 height 16
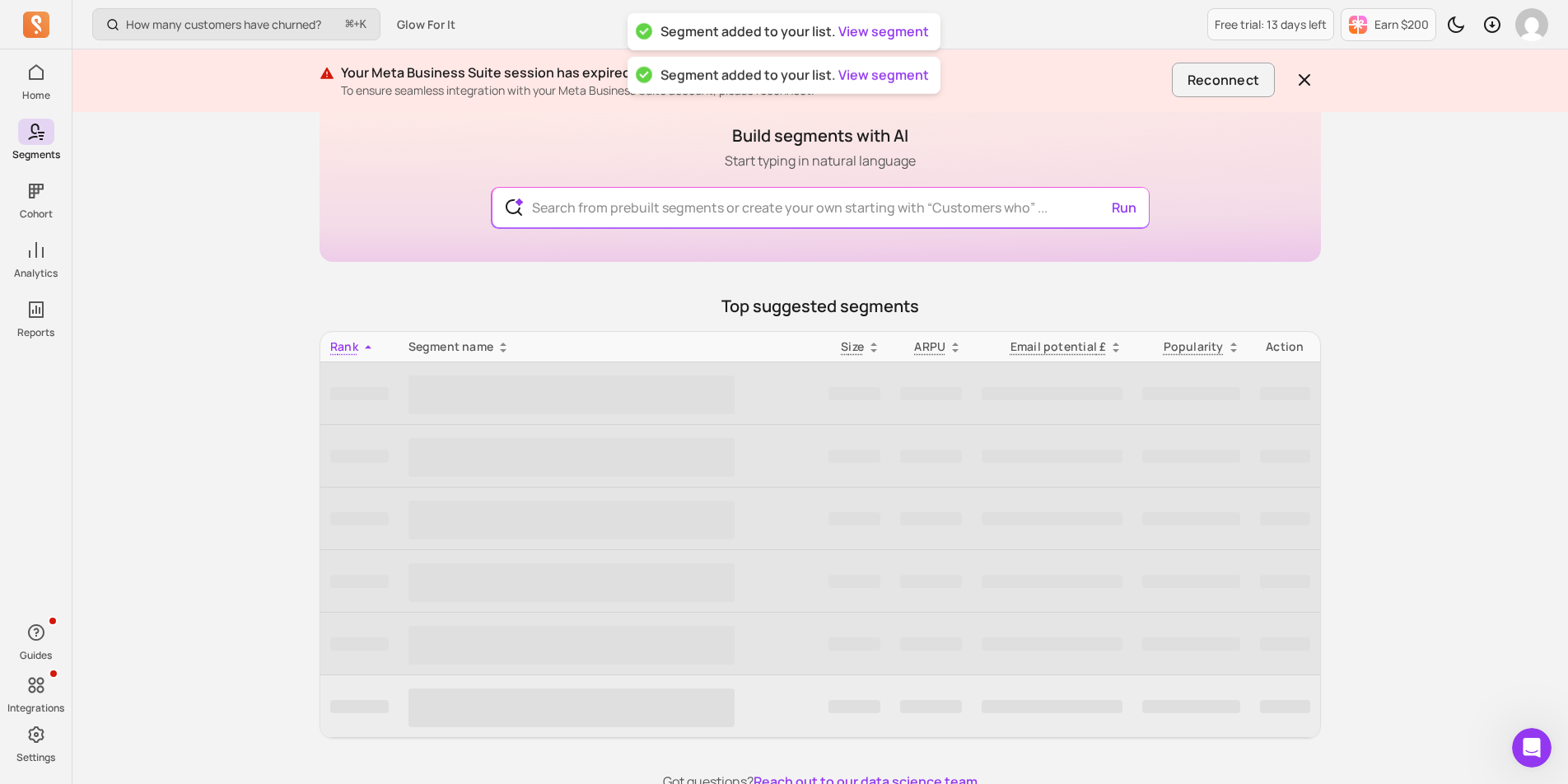
scroll to position [83, 0]
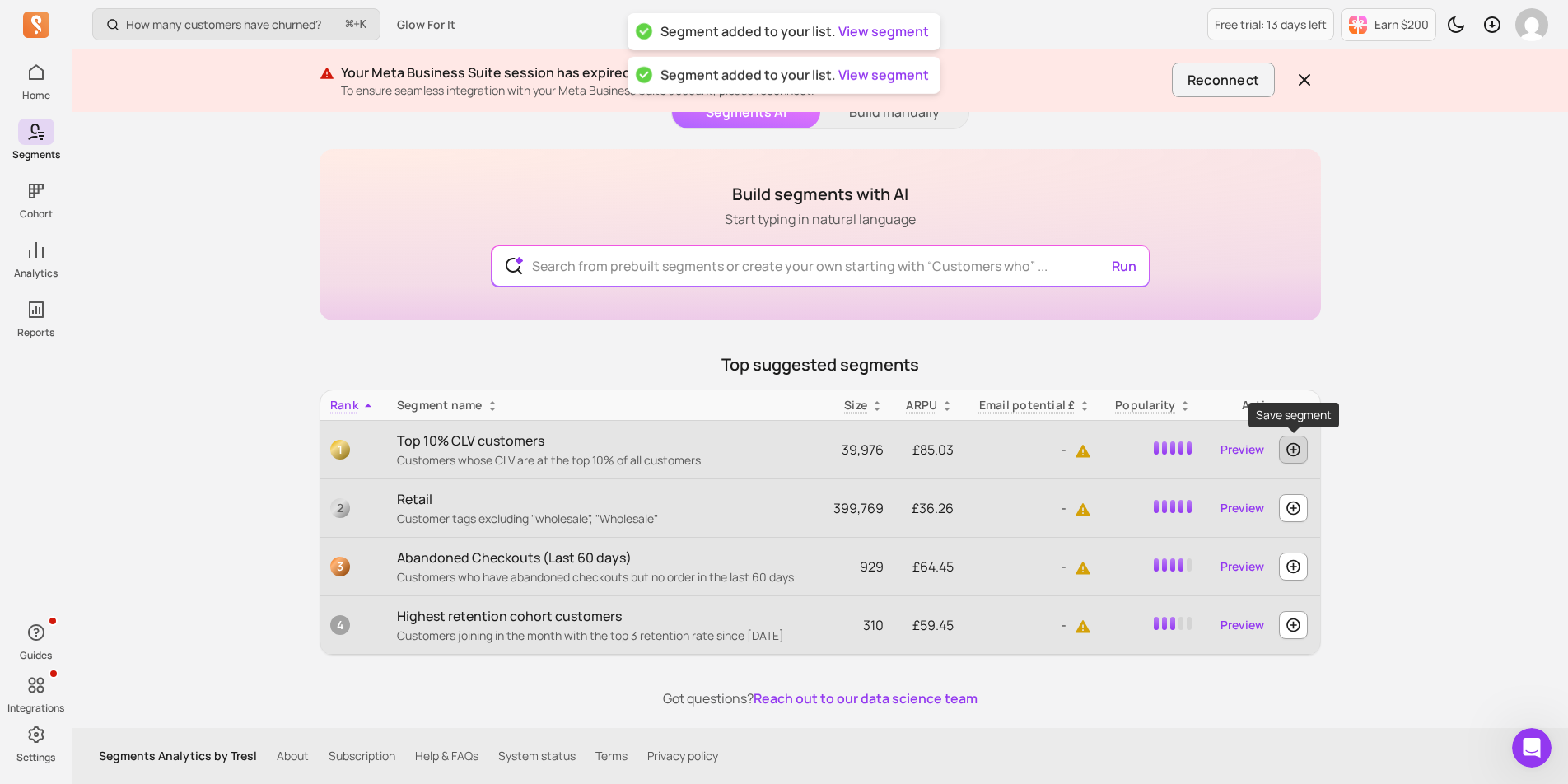
click at [1291, 442] on icon "button" at bounding box center [1293, 450] width 17 height 16
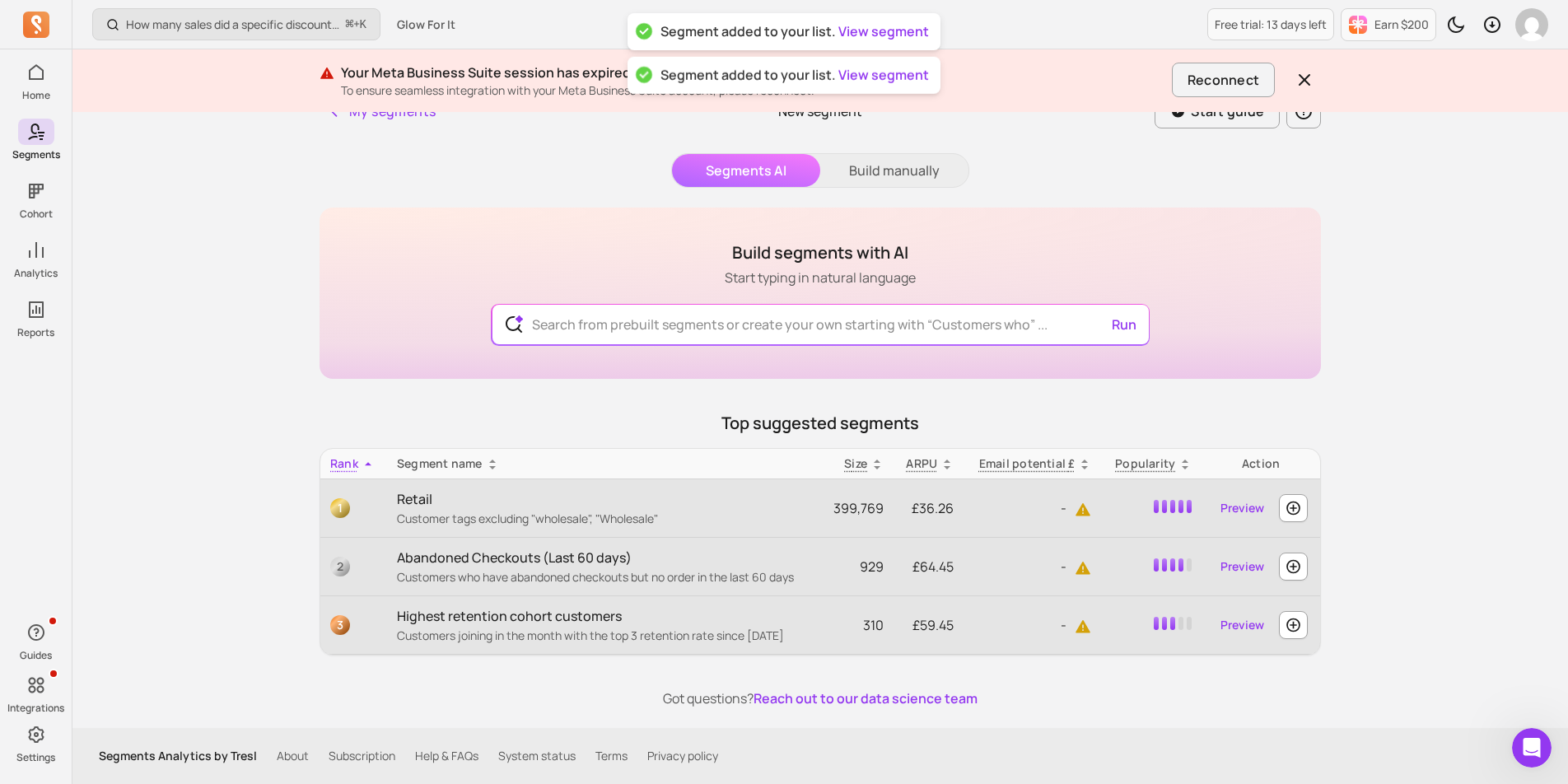
scroll to position [24, 0]
click at [1297, 498] on button "button" at bounding box center [1294, 507] width 29 height 28
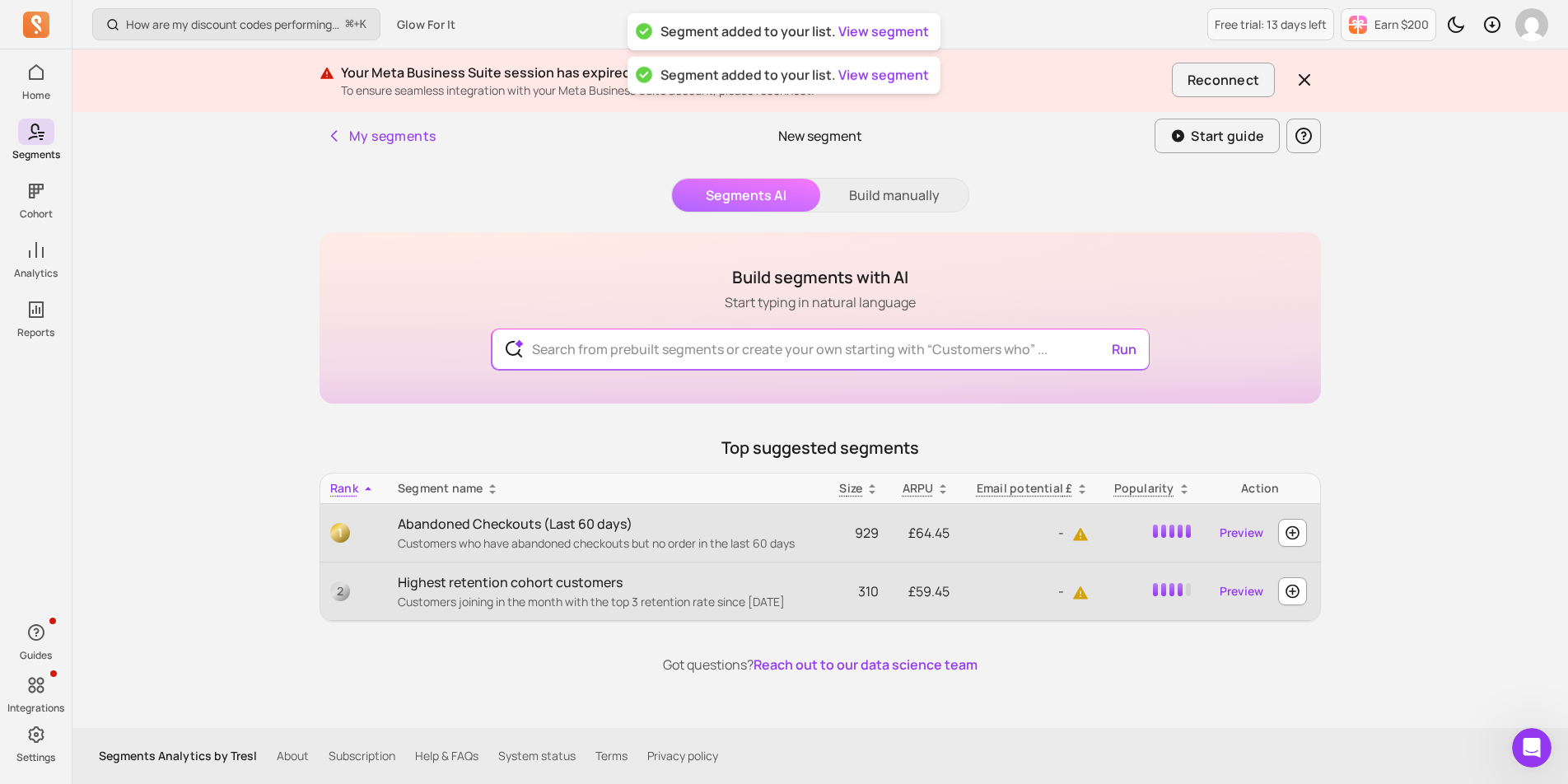
scroll to position [0, 0]
click at [1295, 536] on icon "button" at bounding box center [1293, 532] width 17 height 16
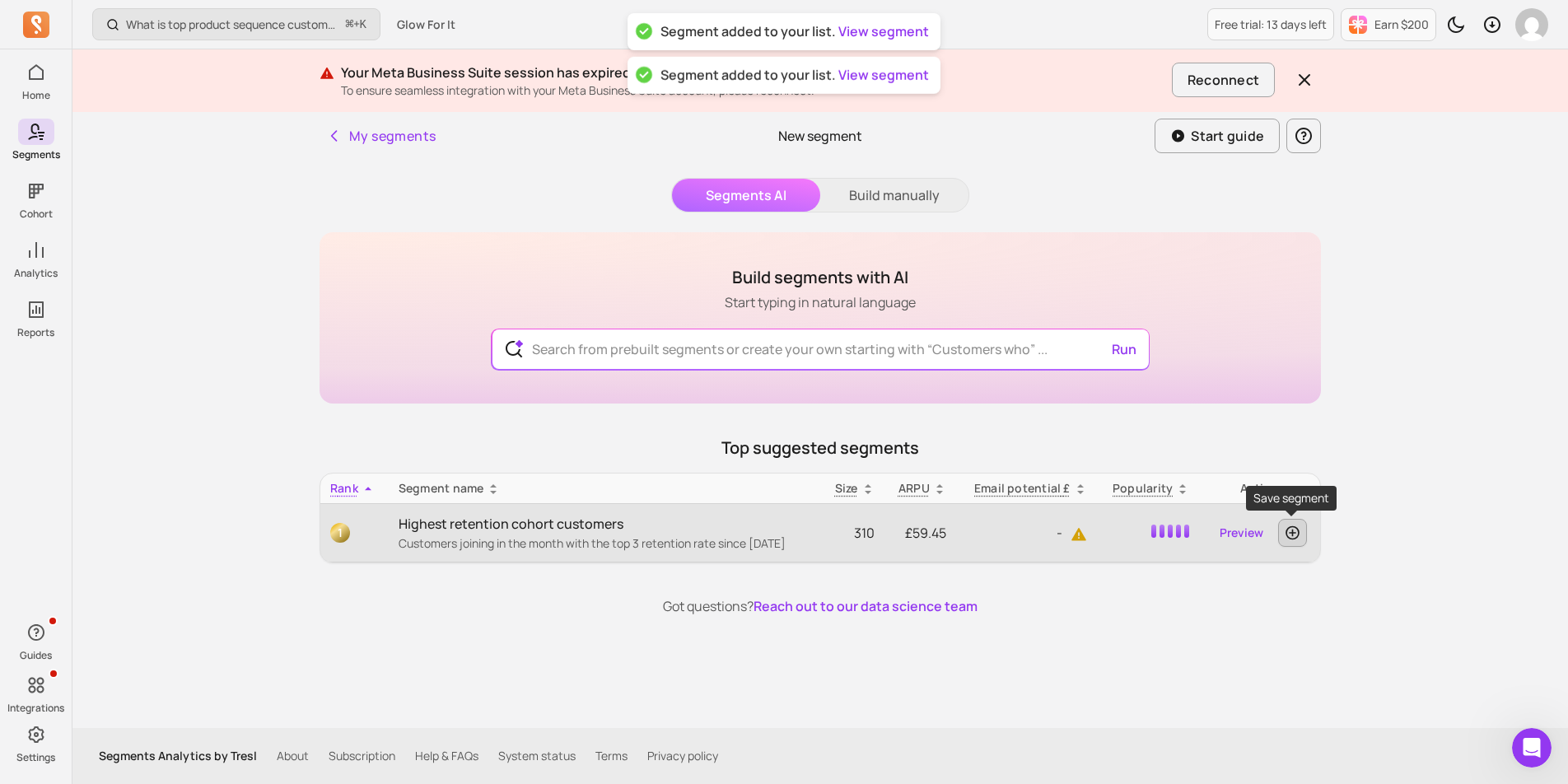
click at [1295, 531] on icon "button" at bounding box center [1293, 532] width 17 height 16
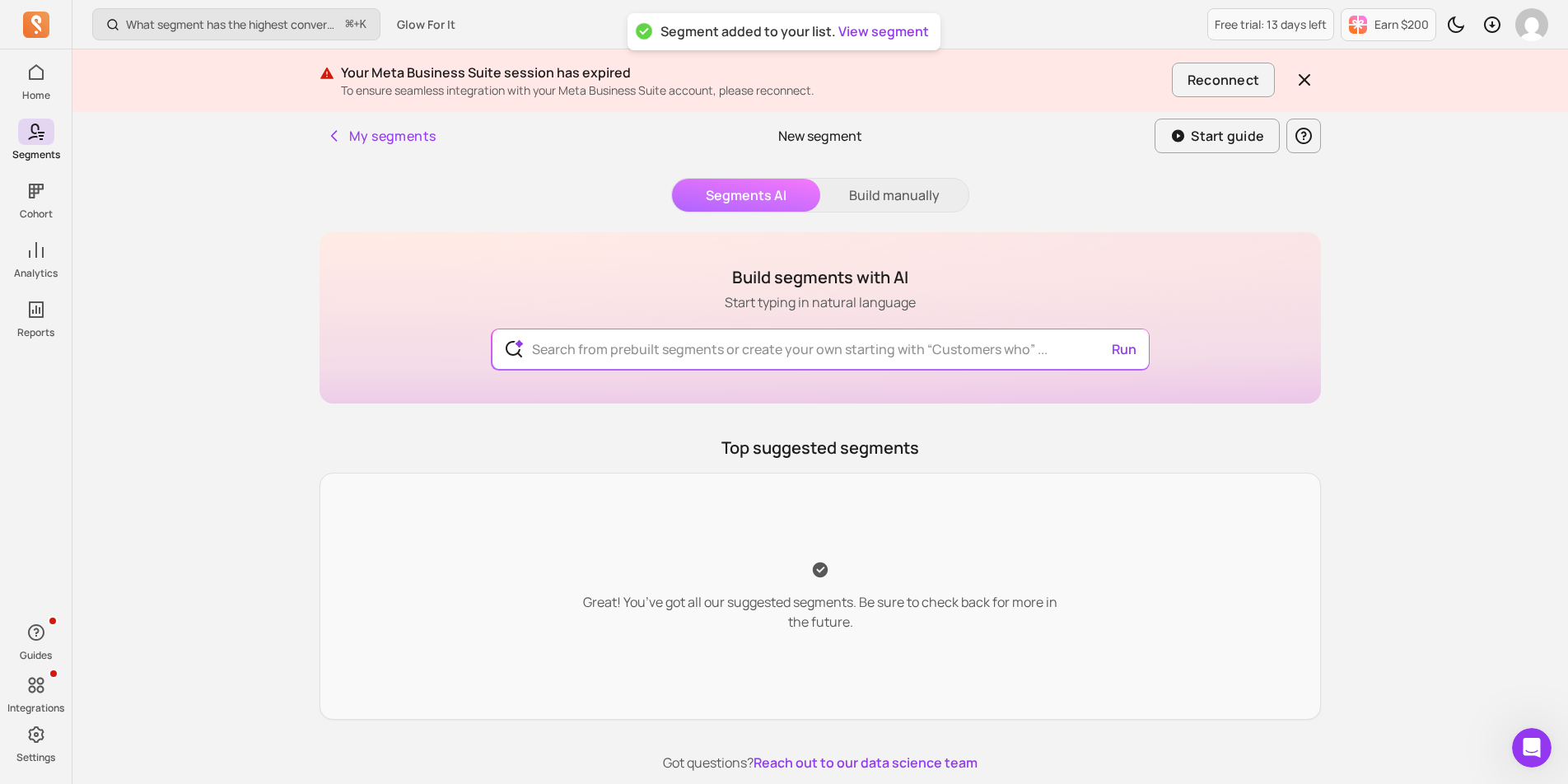
scroll to position [64, 0]
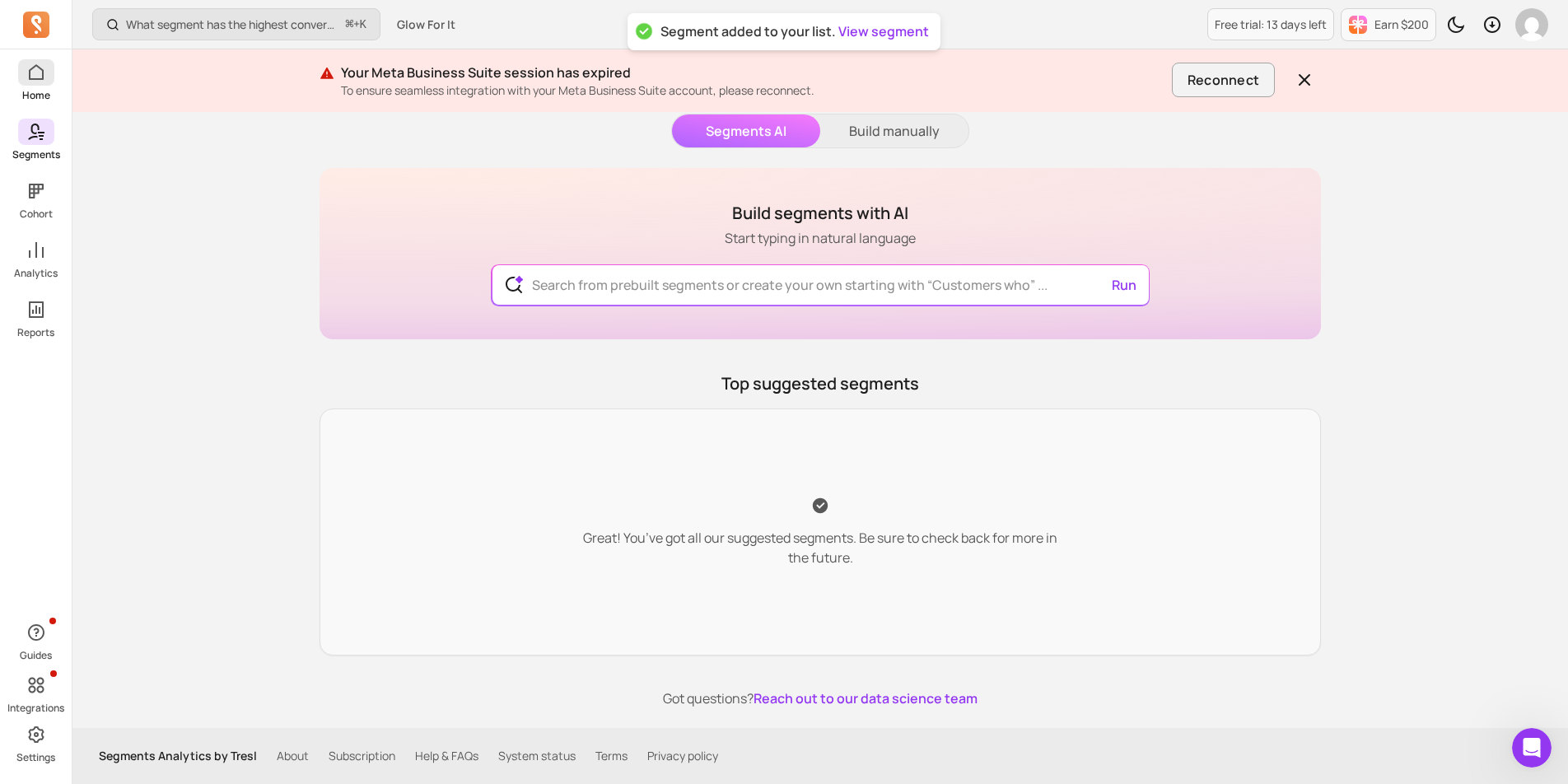
click at [38, 73] on icon at bounding box center [36, 73] width 20 height 20
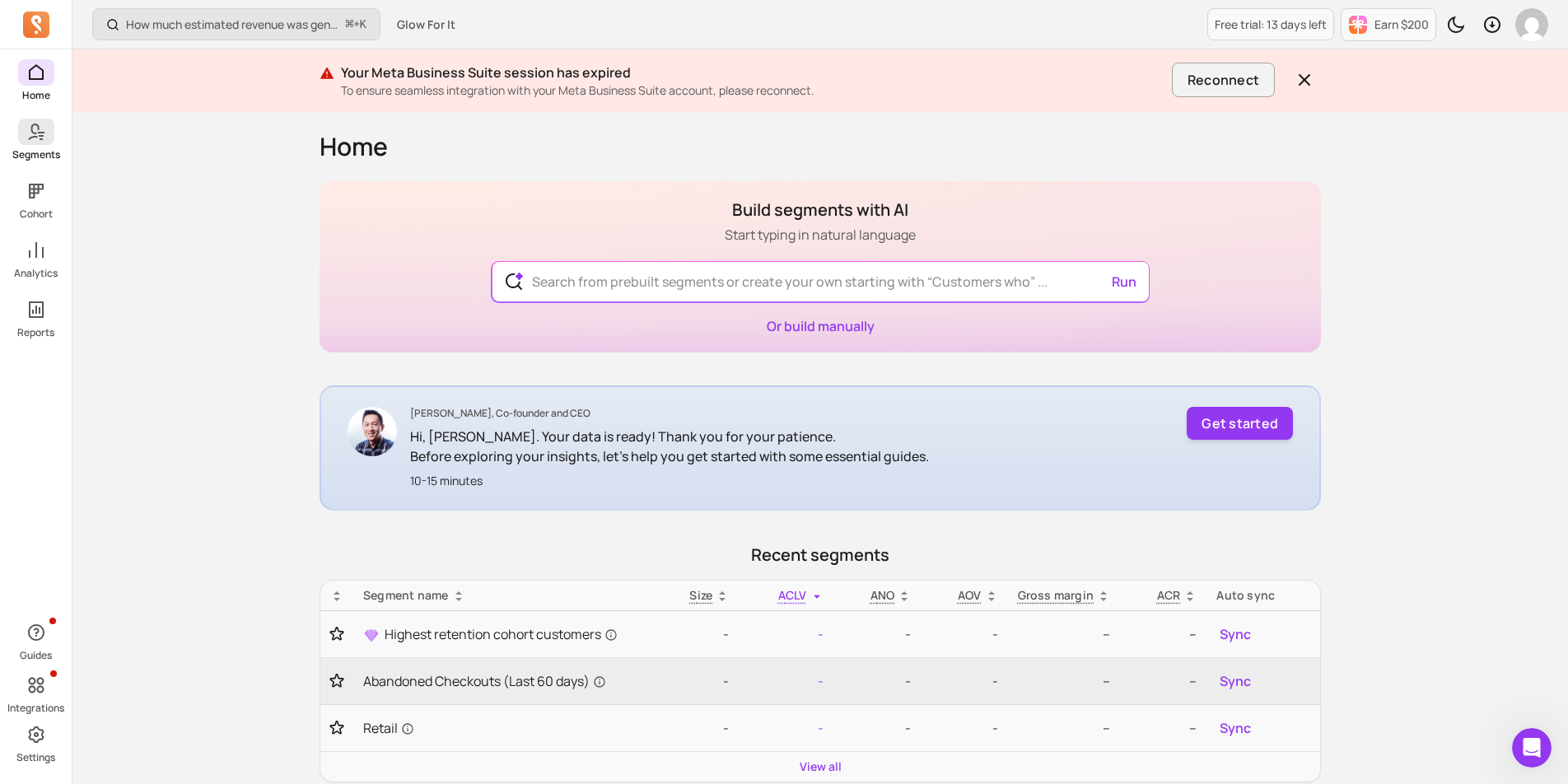
click at [40, 142] on span at bounding box center [36, 131] width 36 height 26
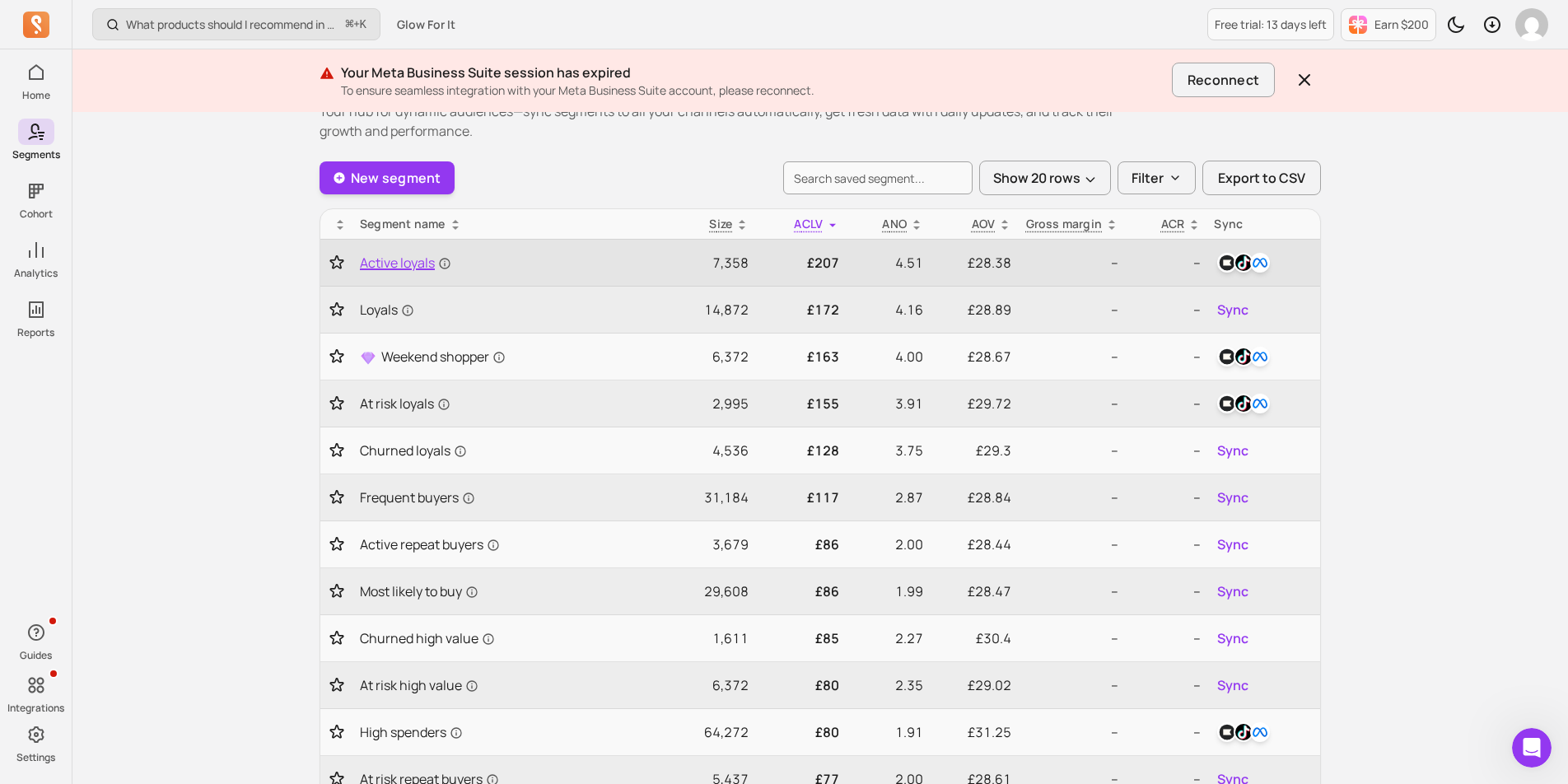
scroll to position [69, 0]
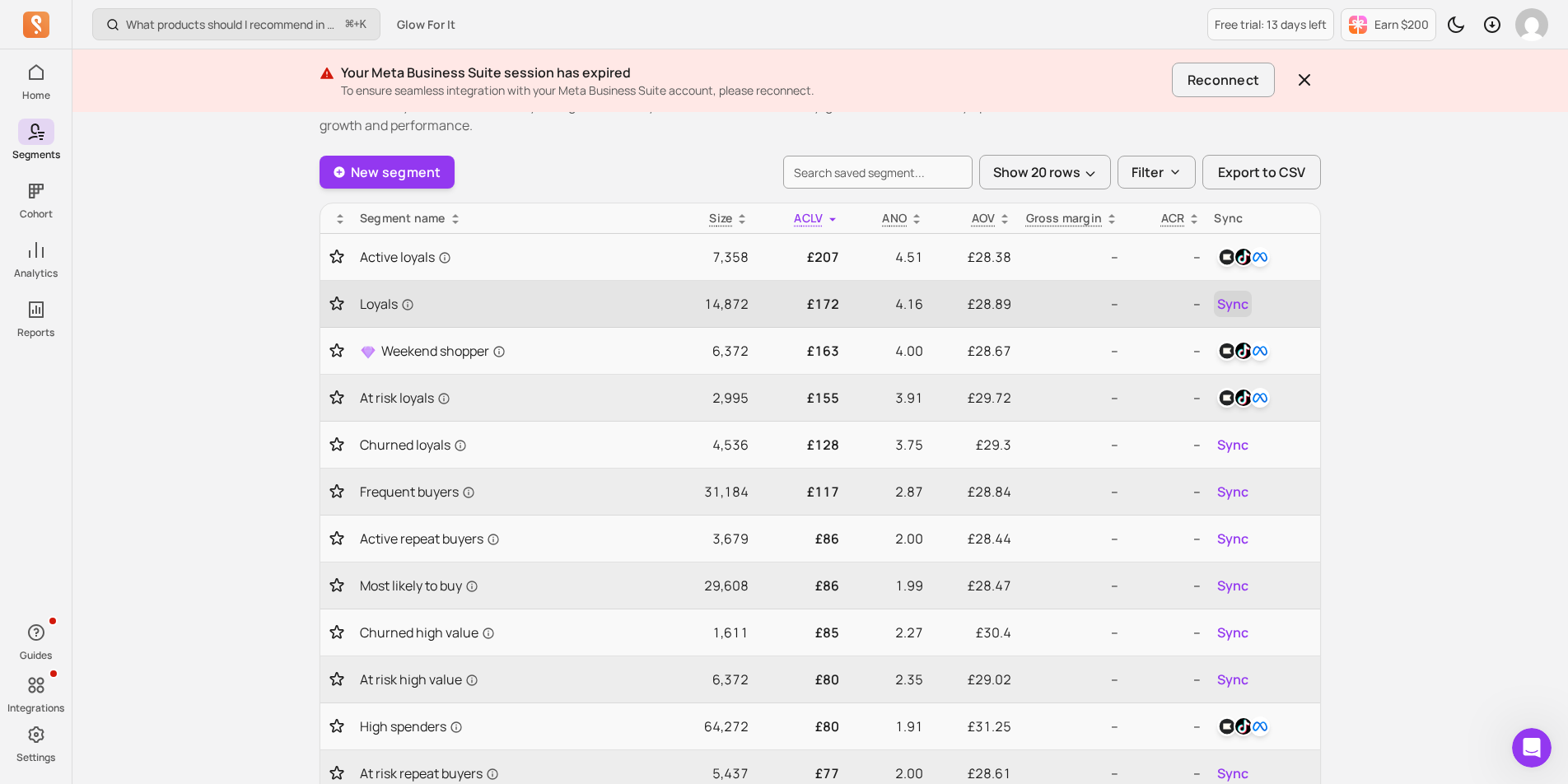
click at [1233, 303] on span "Sync" at bounding box center [1232, 304] width 31 height 20
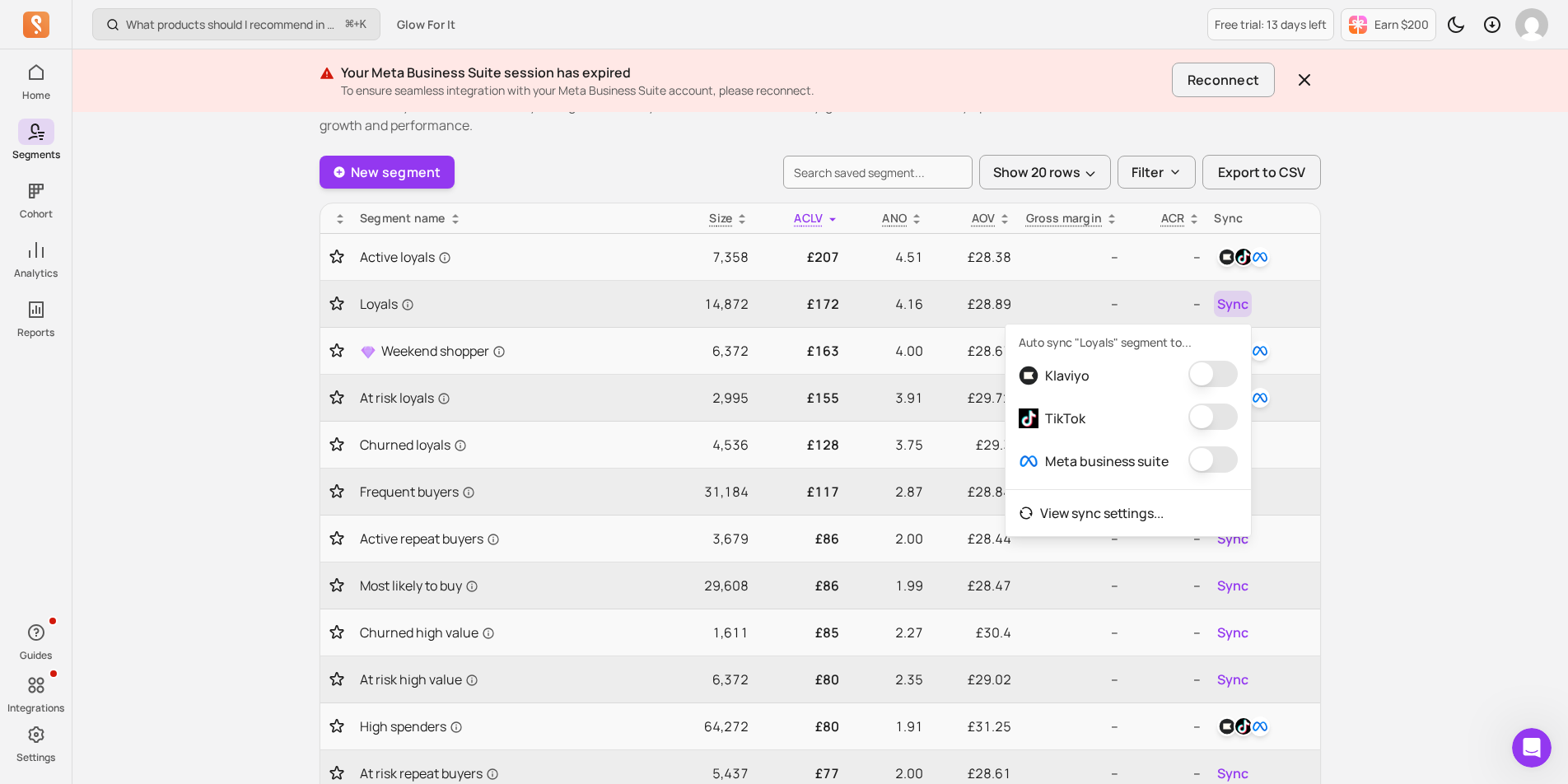
click at [1197, 370] on button "button" at bounding box center [1213, 373] width 49 height 26
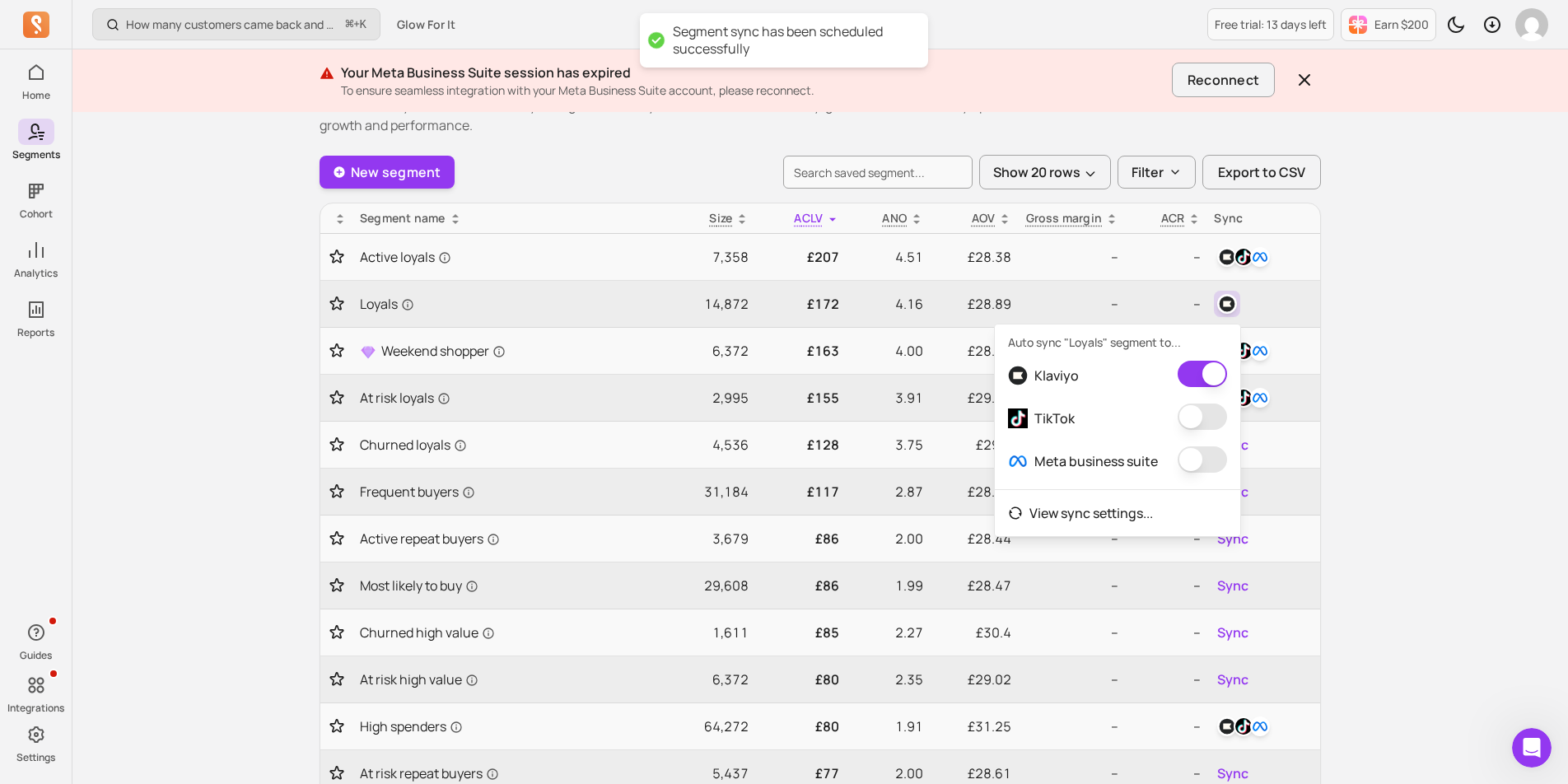
click at [1209, 427] on button "button" at bounding box center [1202, 416] width 49 height 26
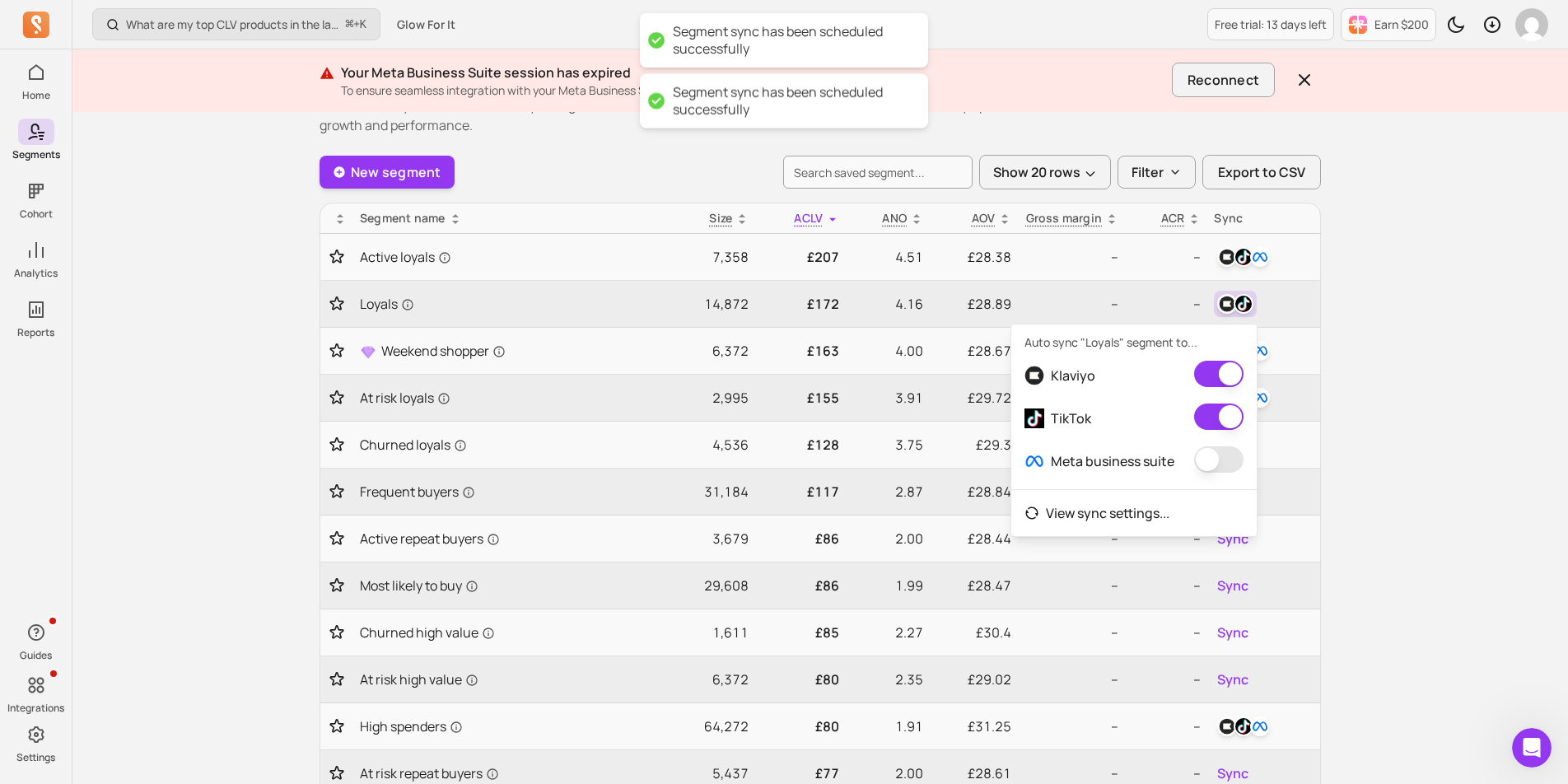
click at [1209, 456] on button "button" at bounding box center [1219, 459] width 49 height 26
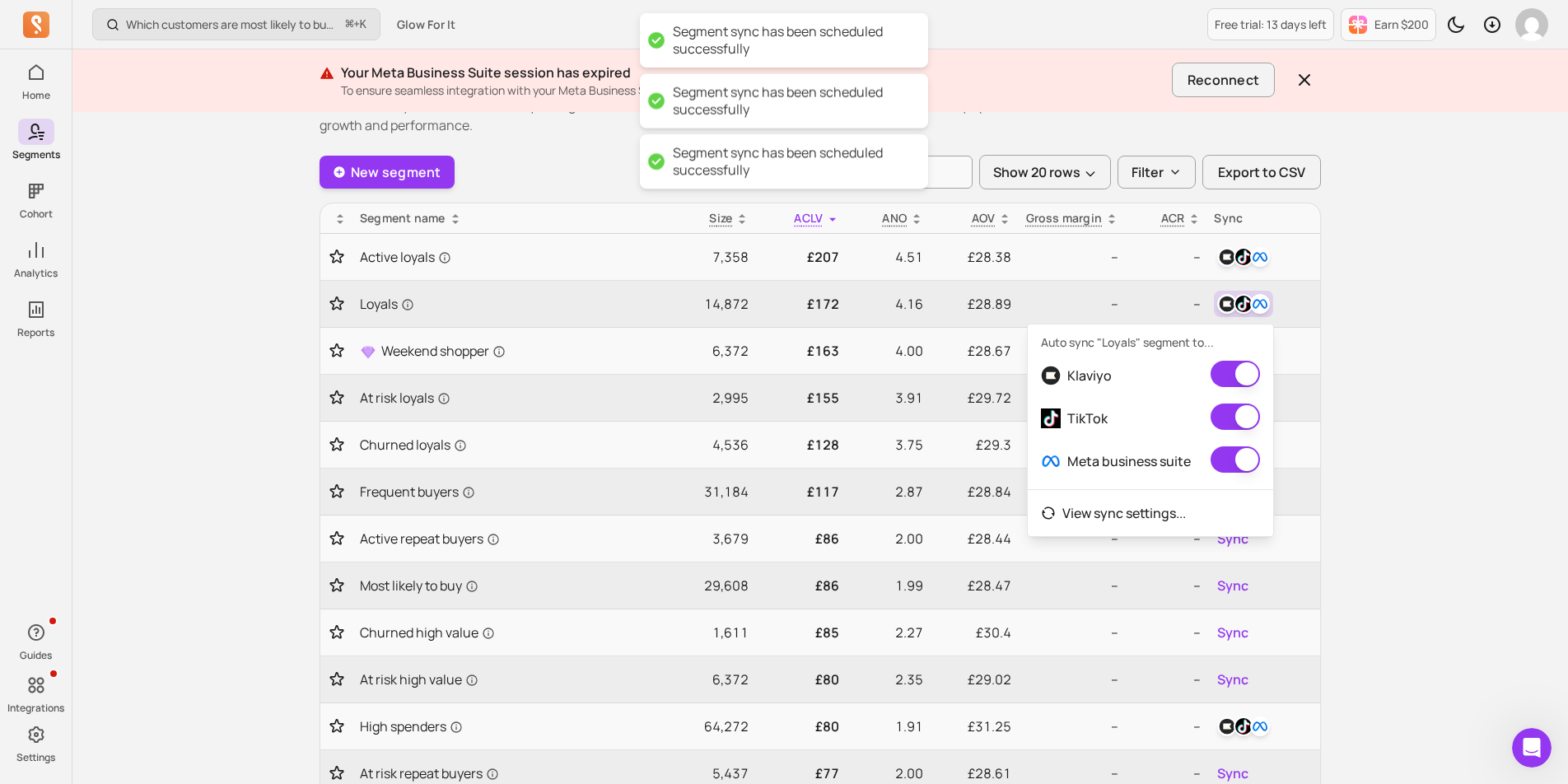
click at [1377, 462] on div "Which customers are most likely to buy again soon? ⌘ + K Glow For It Free trial…" at bounding box center [820, 619] width 1496 height 1378
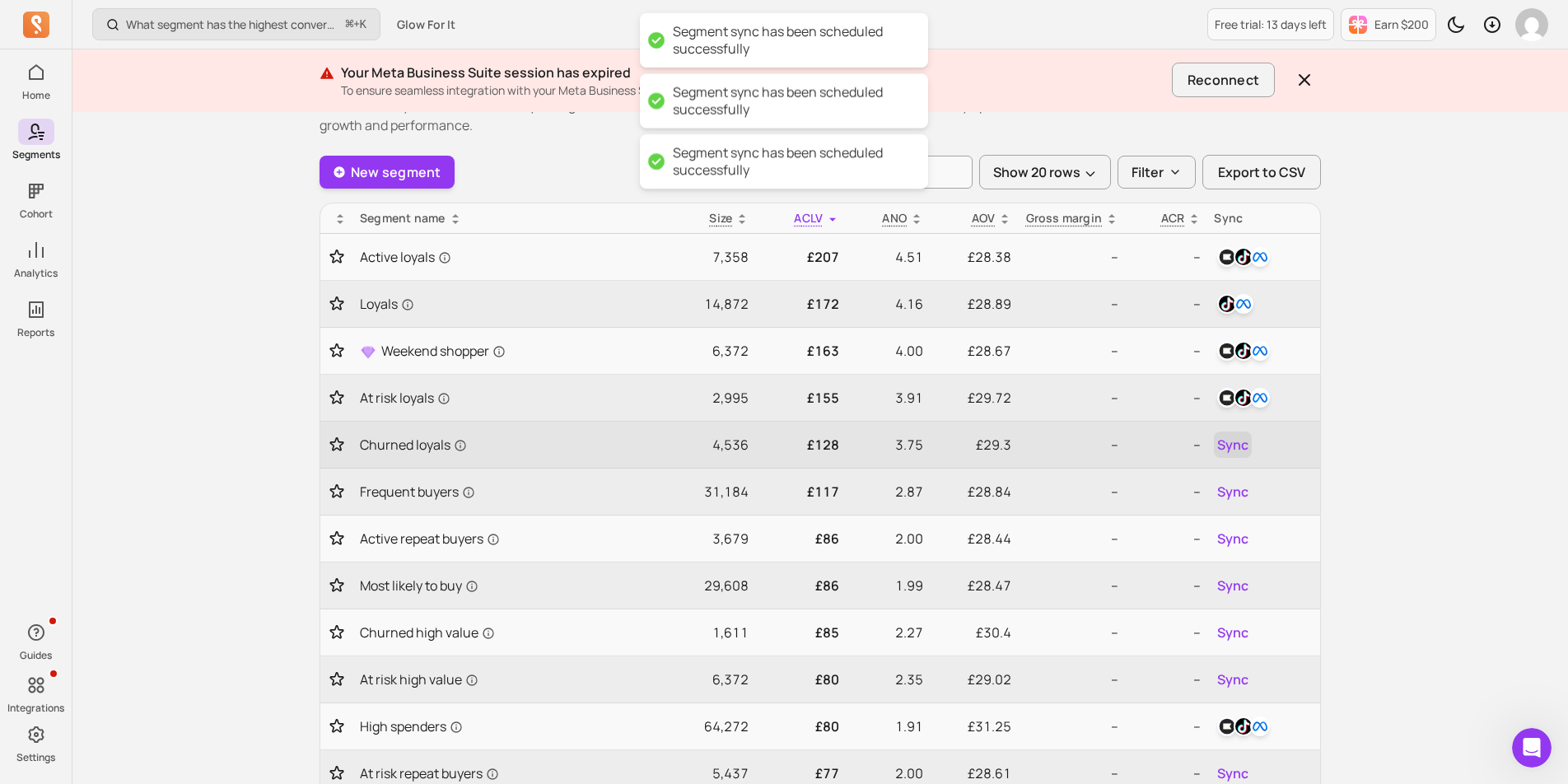
click at [1228, 444] on span "Sync" at bounding box center [1232, 444] width 31 height 20
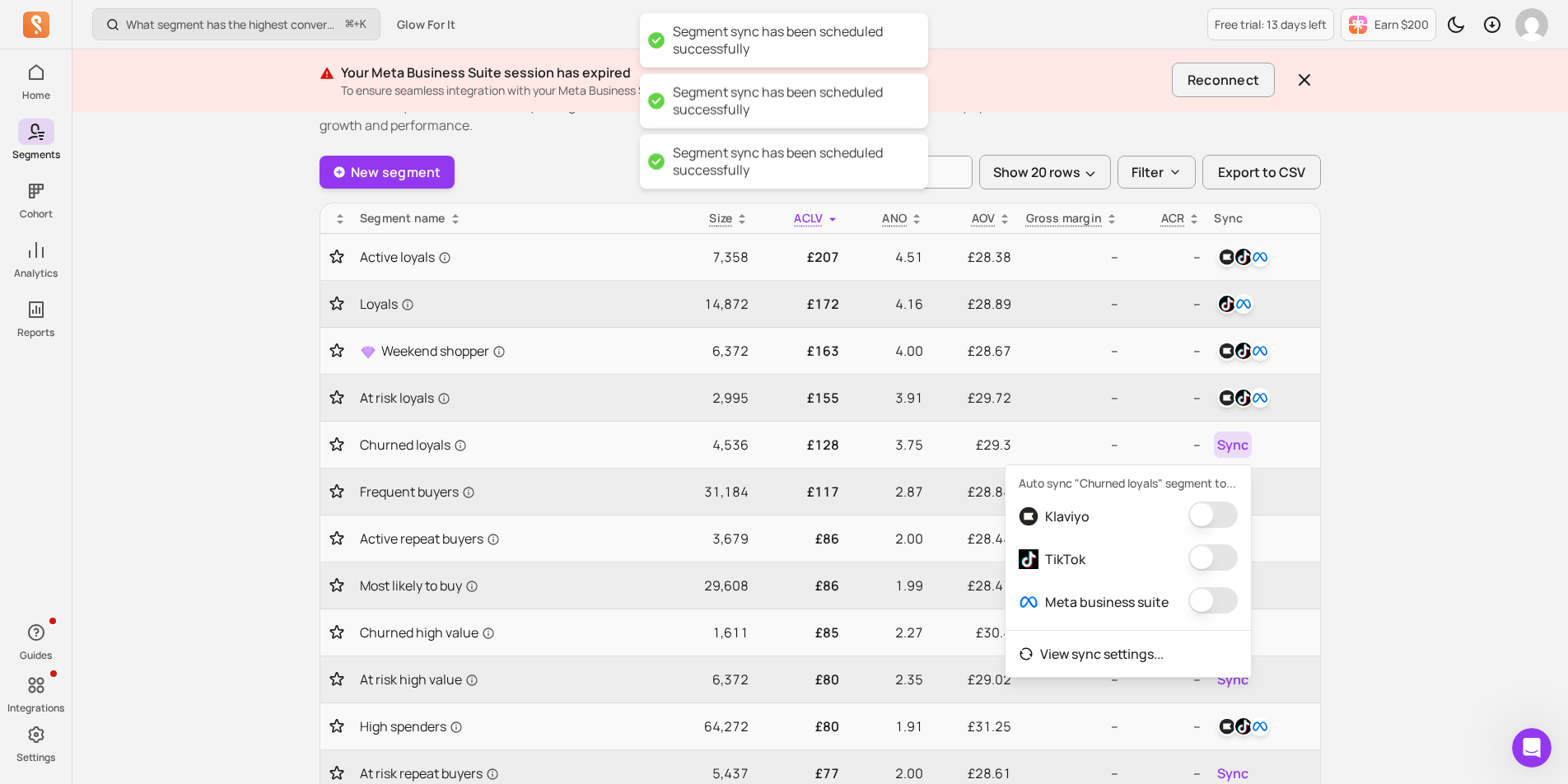
click at [1214, 503] on button "button" at bounding box center [1213, 514] width 49 height 26
click at [1205, 557] on button "button" at bounding box center [1202, 557] width 49 height 26
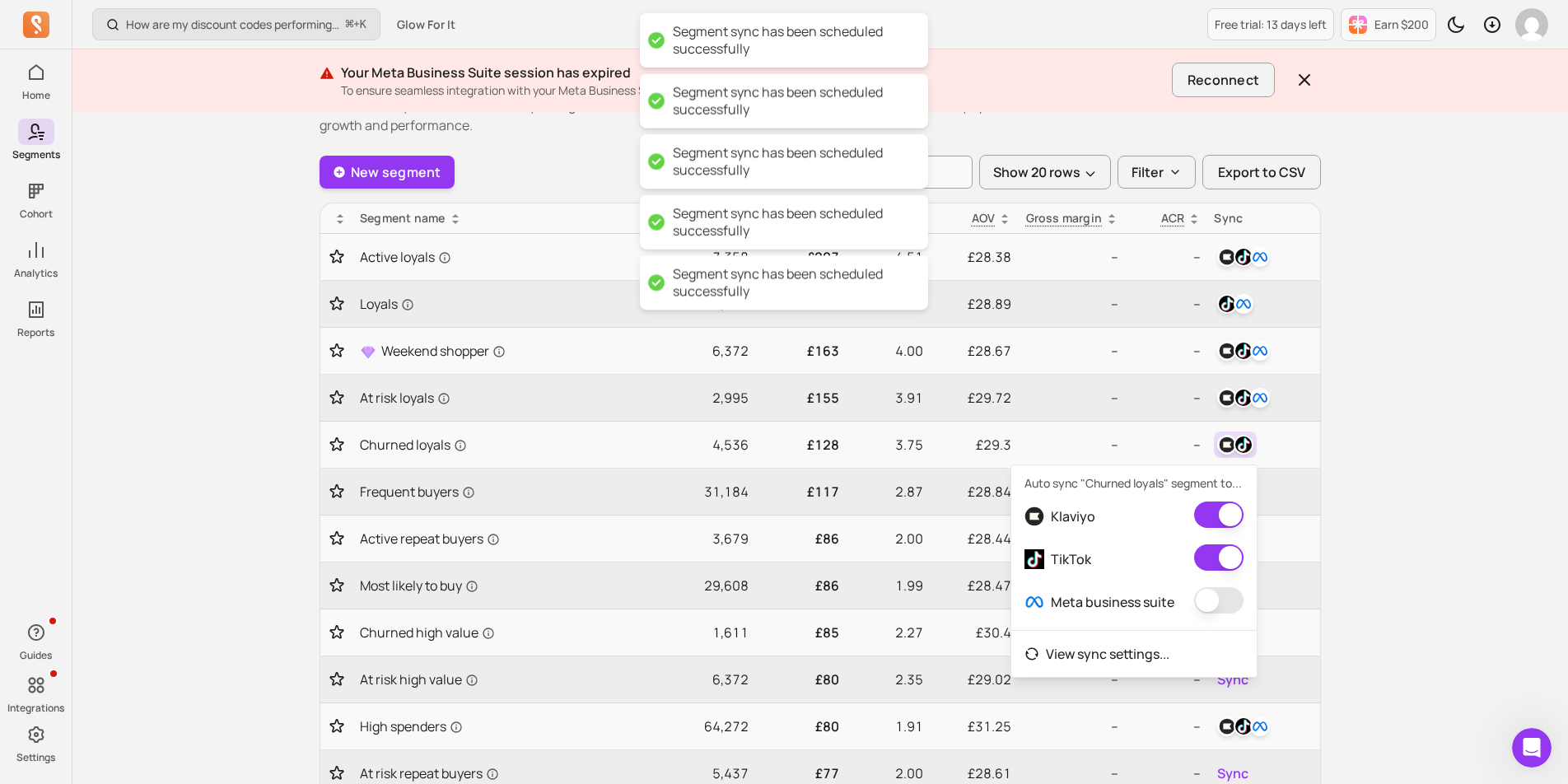
click at [1205, 601] on button "button" at bounding box center [1219, 600] width 49 height 26
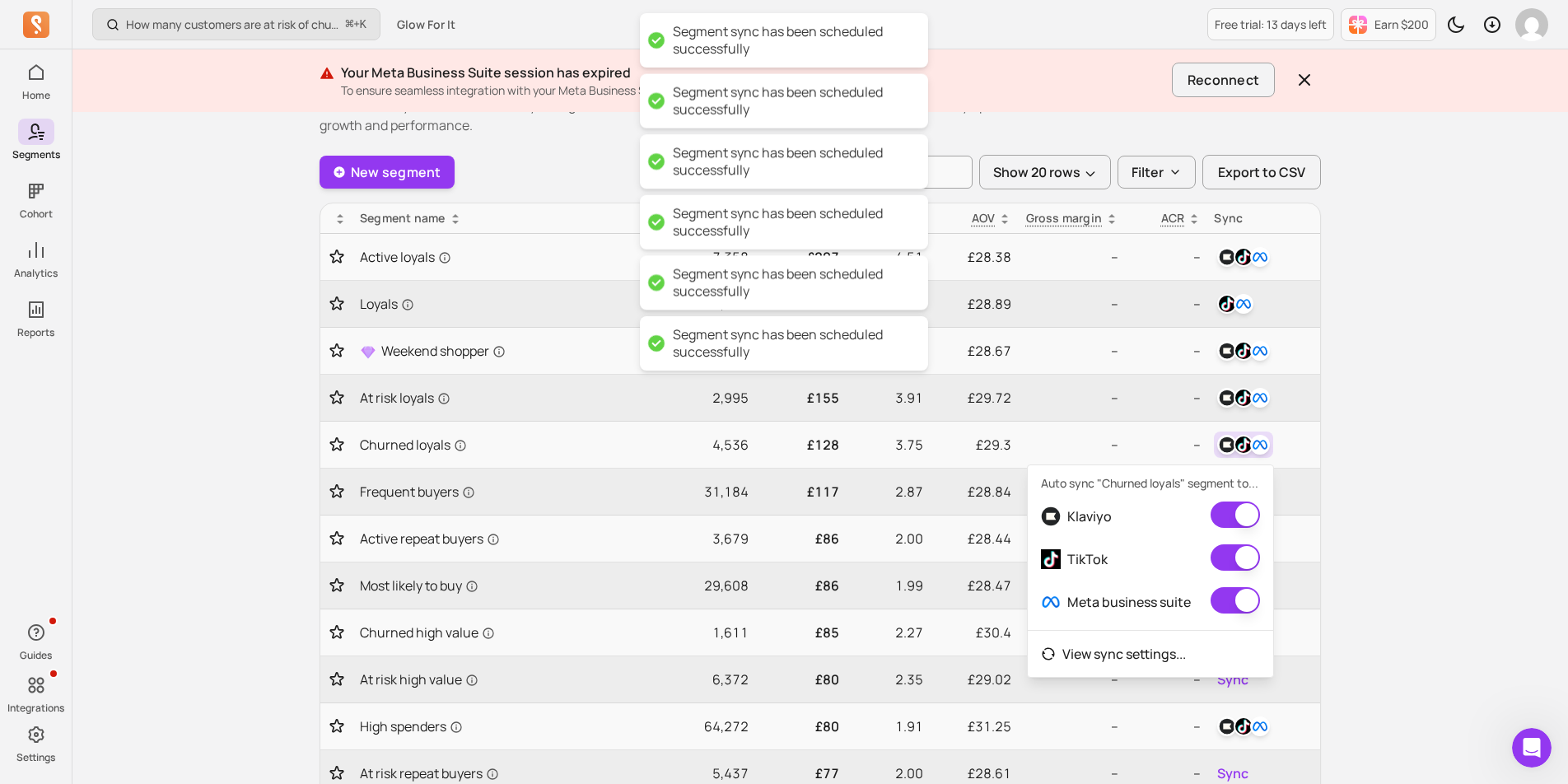
click at [1358, 576] on div "How many customers are at risk of churning? ⌘ + K Glow For It Free trial: 13 da…" at bounding box center [820, 619] width 1496 height 1378
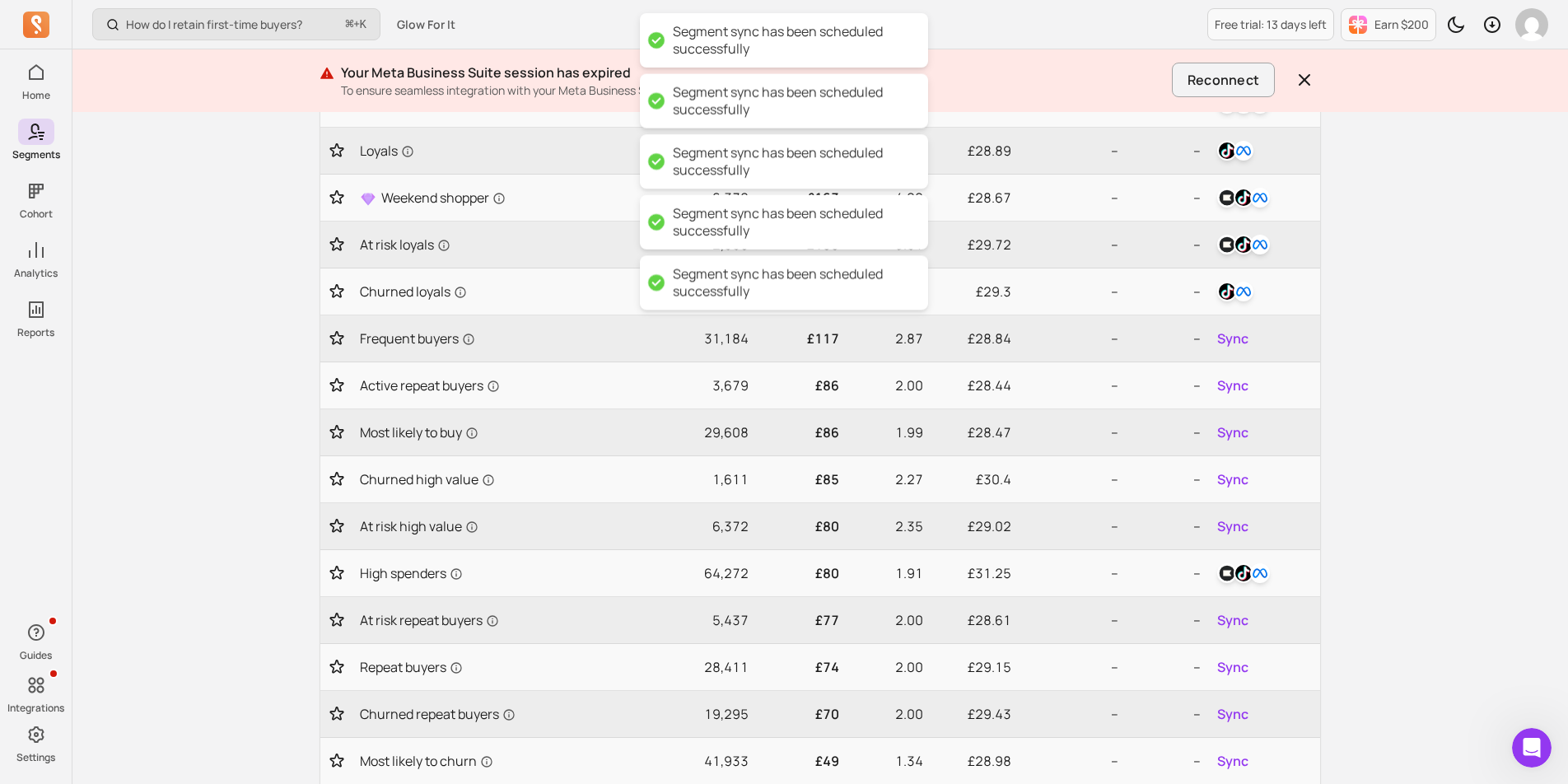
scroll to position [245, 0]
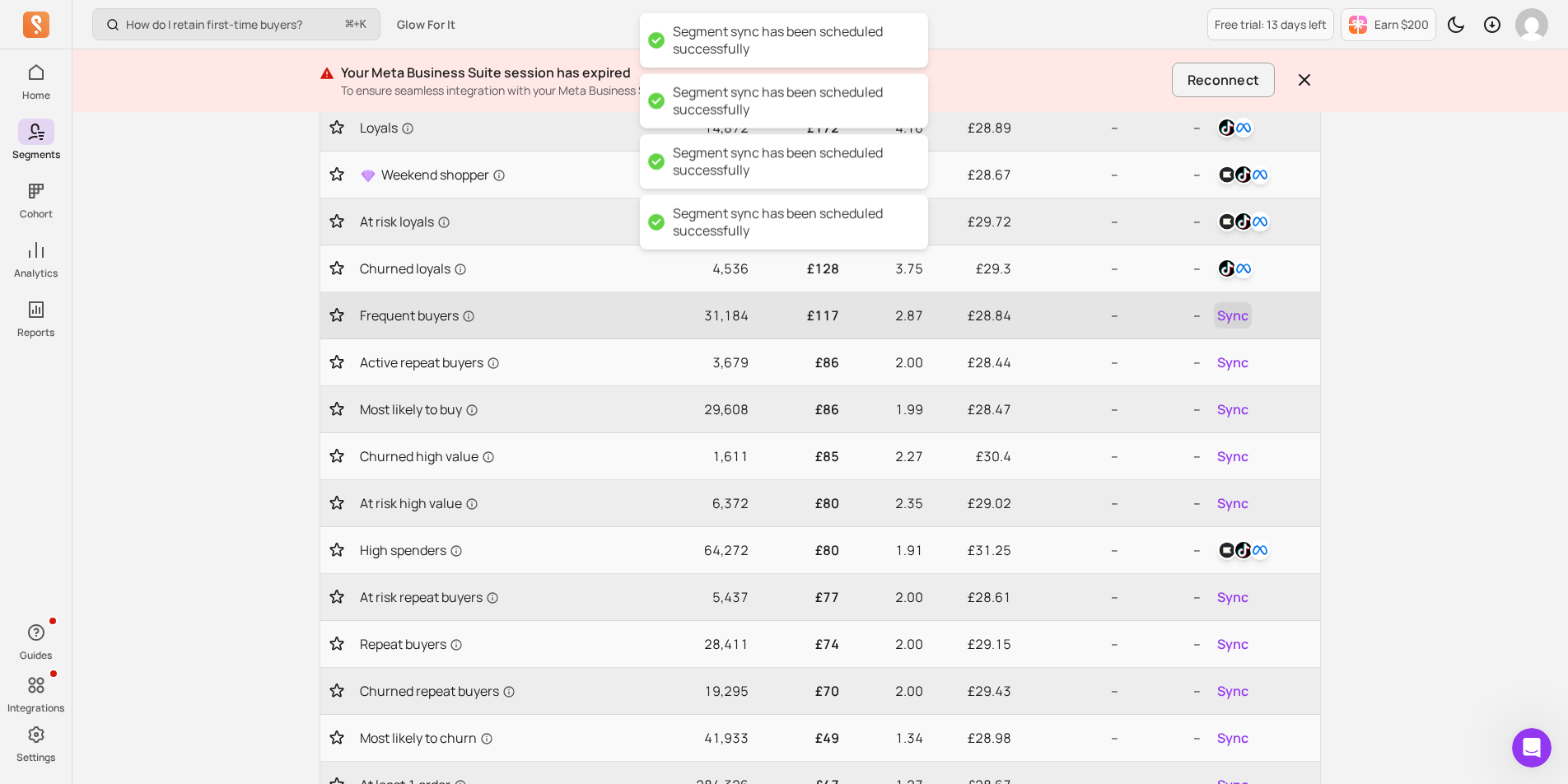
click at [1239, 321] on span "Sync" at bounding box center [1232, 316] width 31 height 20
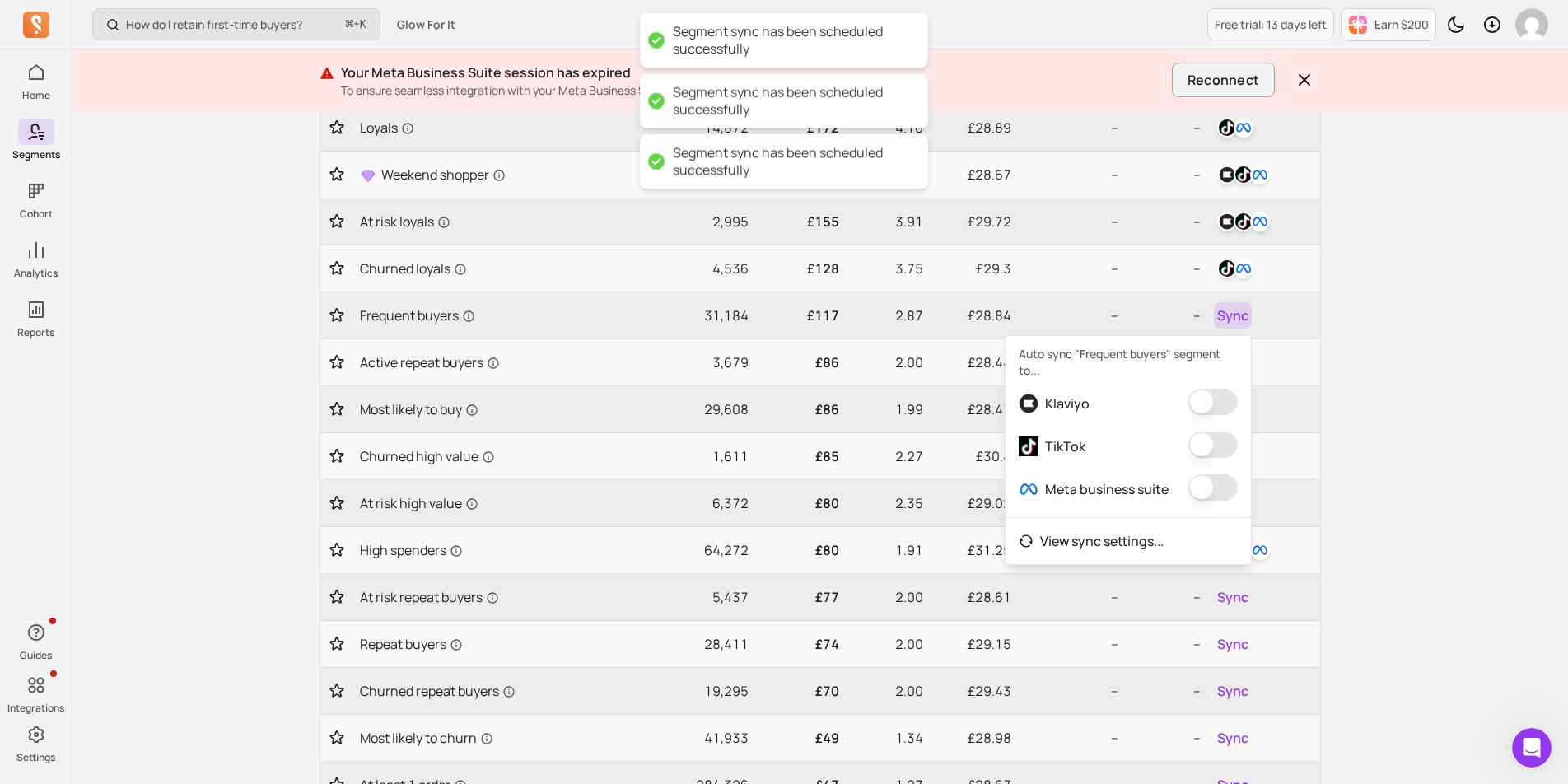
click at [1223, 401] on button "button" at bounding box center [1213, 401] width 49 height 26
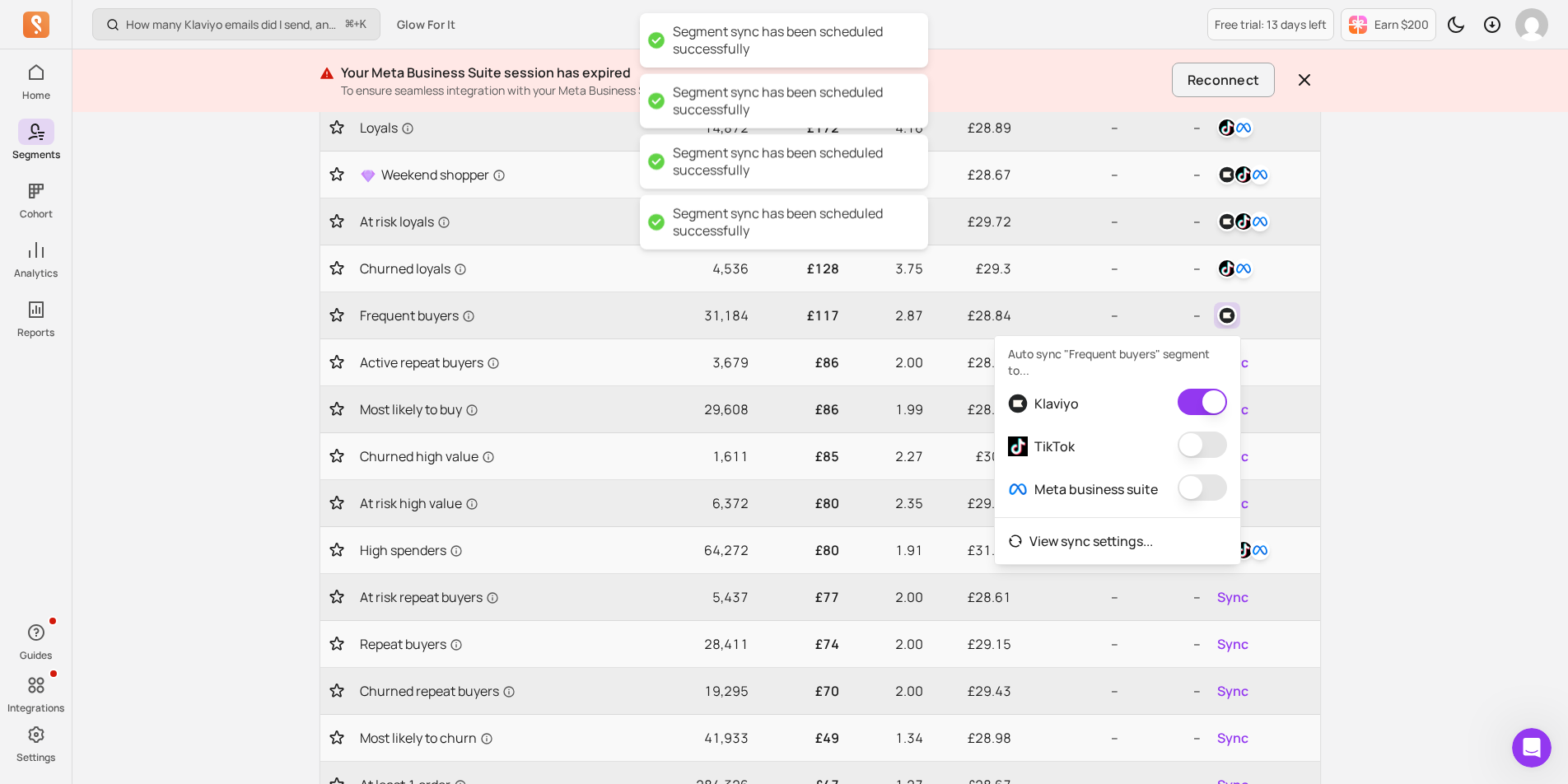
click at [1214, 442] on button "button" at bounding box center [1202, 444] width 49 height 26
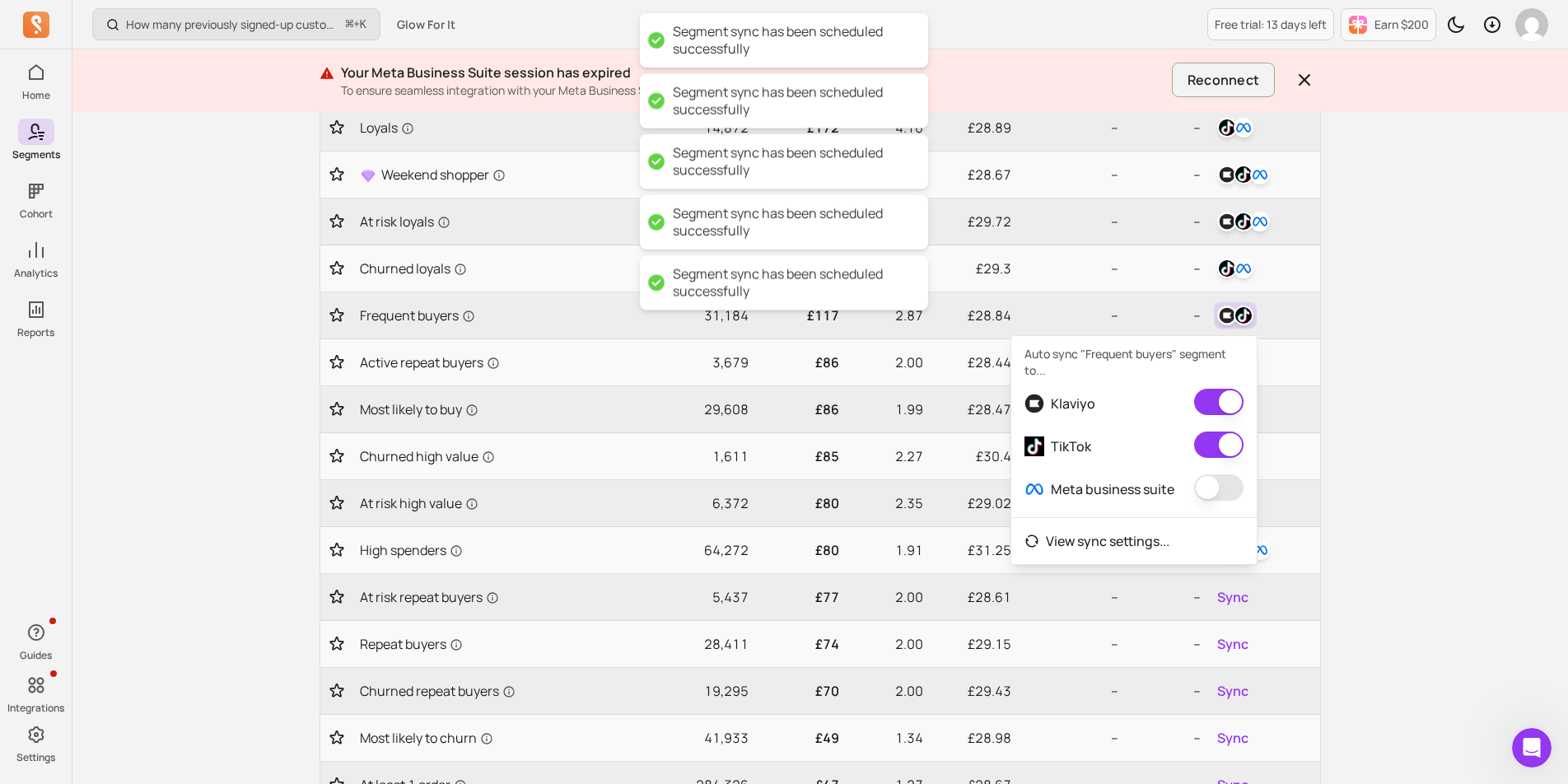
click at [1207, 484] on button "button" at bounding box center [1219, 486] width 49 height 26
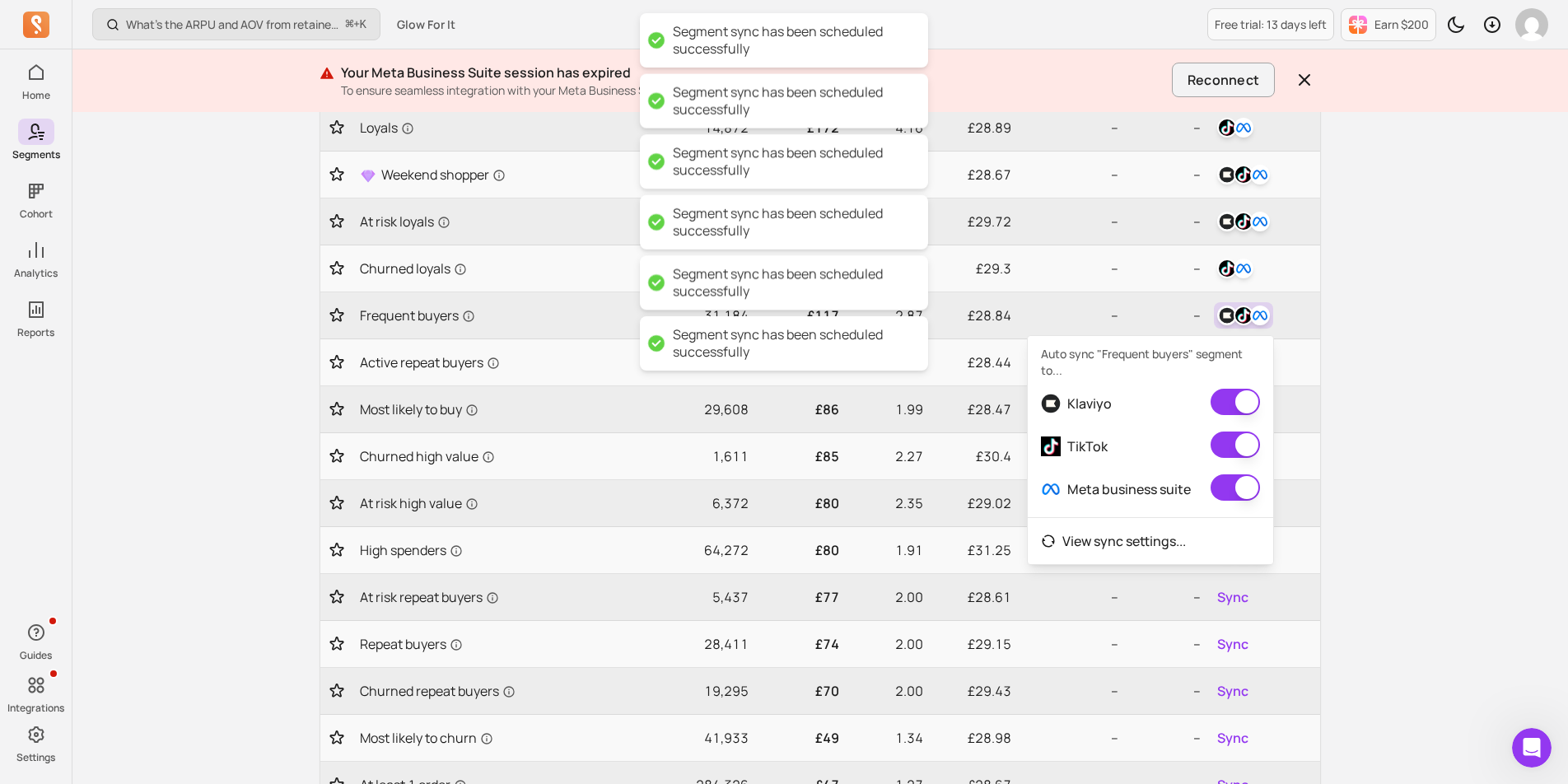
click at [1366, 451] on div "What’s the ARPU and AOV from retained customers? ⌘ + K Glow For It Free trial: …" at bounding box center [820, 443] width 1496 height 1378
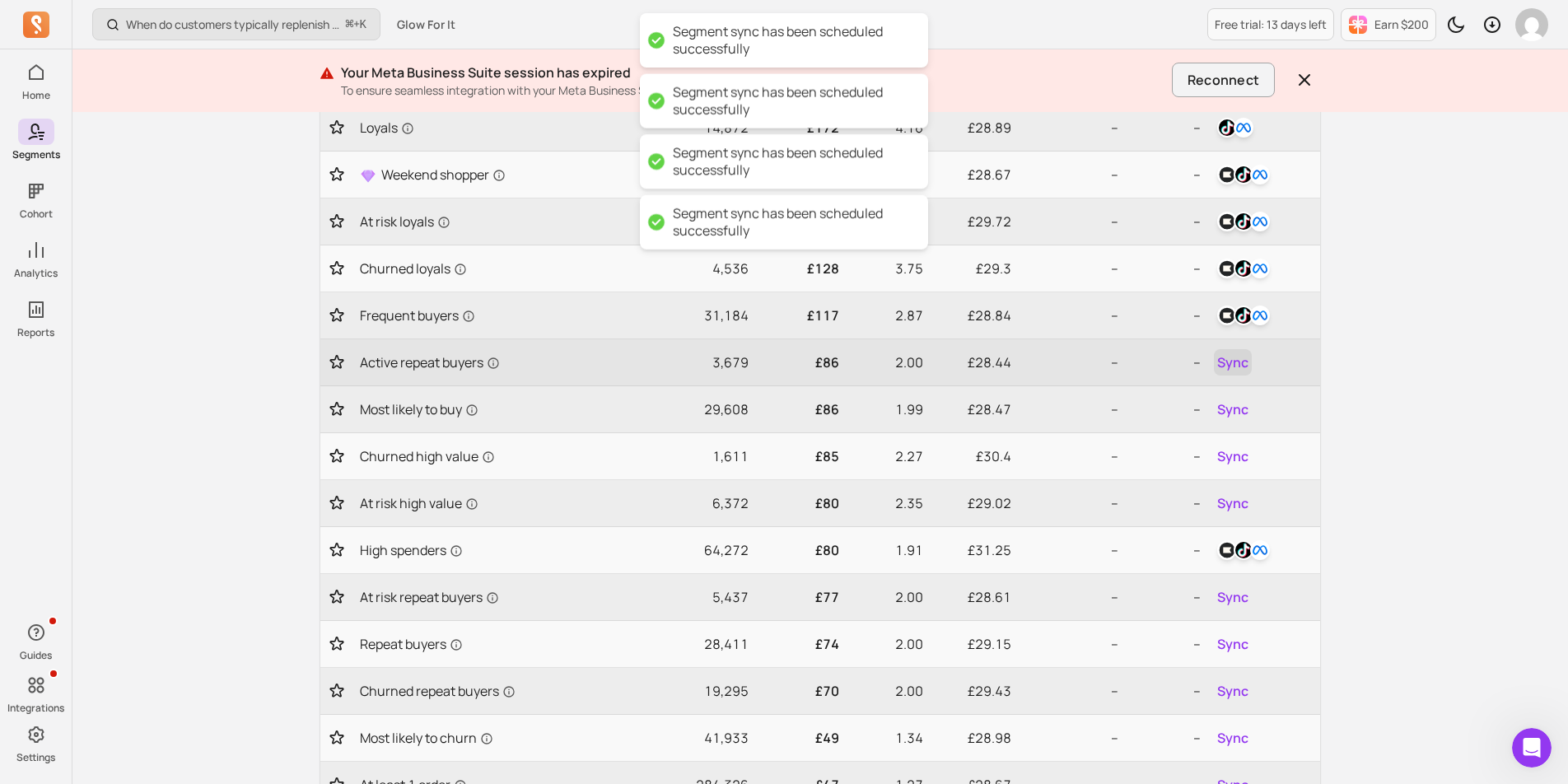
click at [1235, 366] on span "Sync" at bounding box center [1232, 362] width 31 height 20
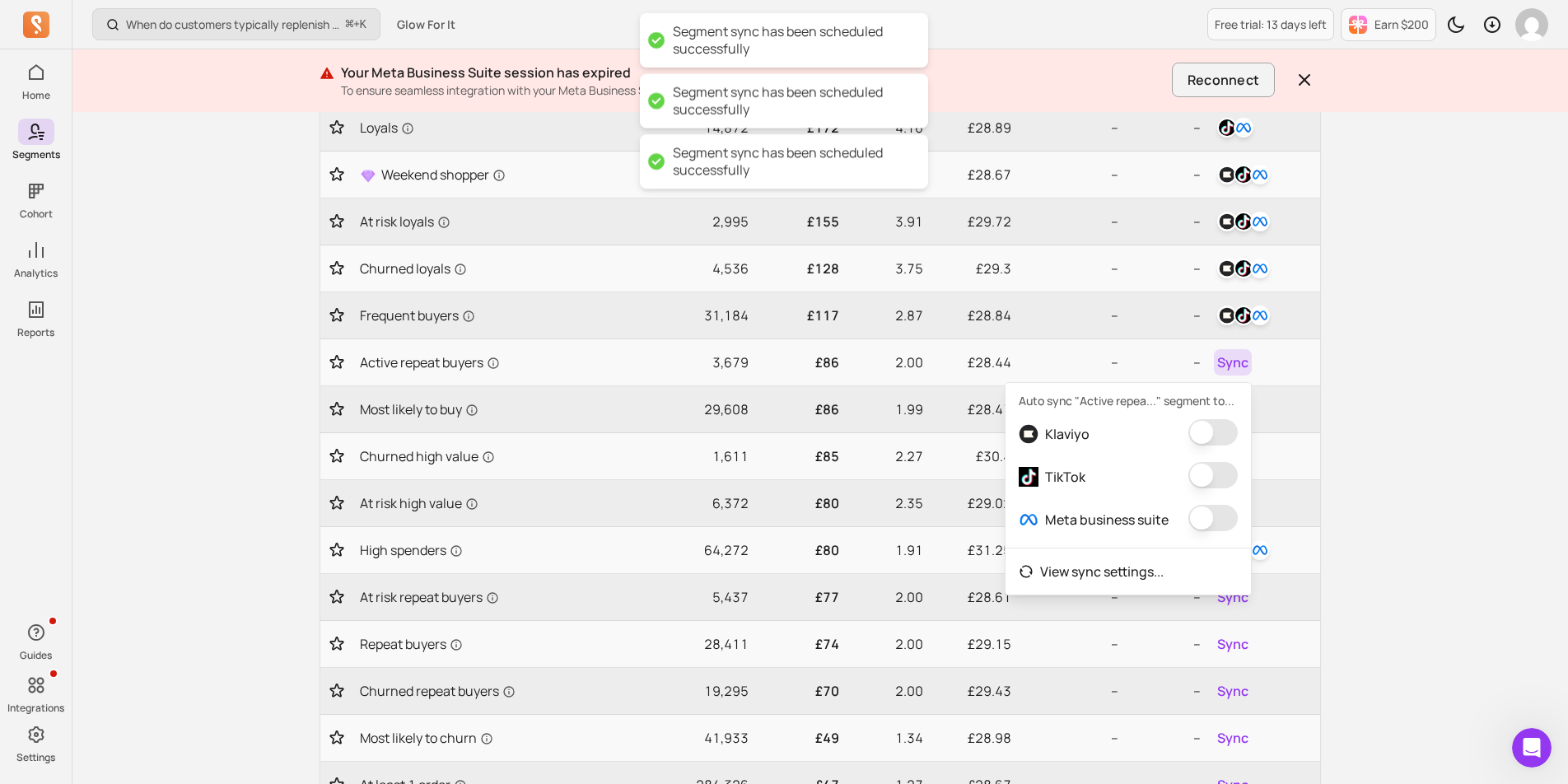
click at [1198, 436] on button "button" at bounding box center [1213, 432] width 49 height 26
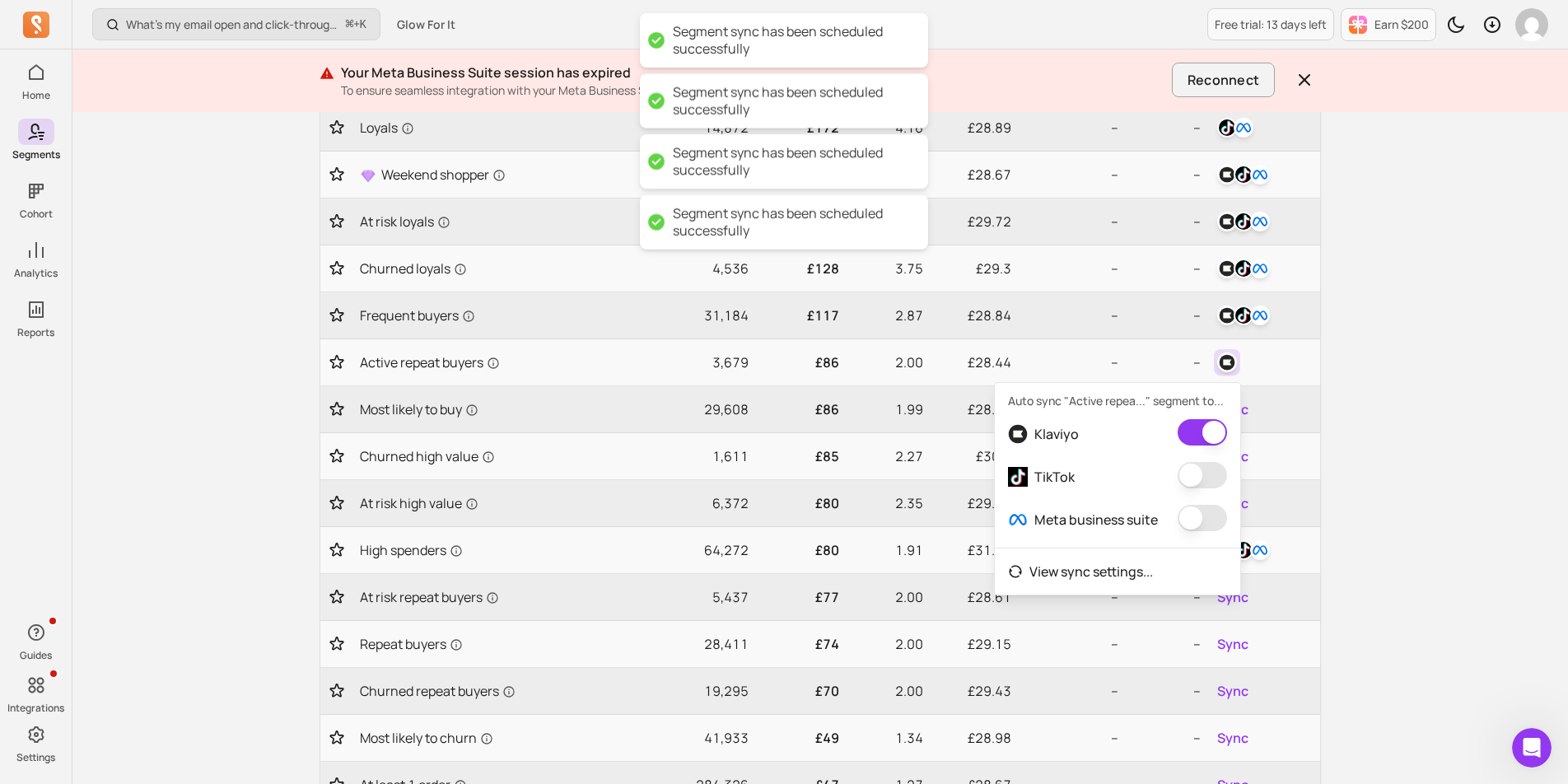
click at [1198, 478] on button "button" at bounding box center [1202, 475] width 49 height 26
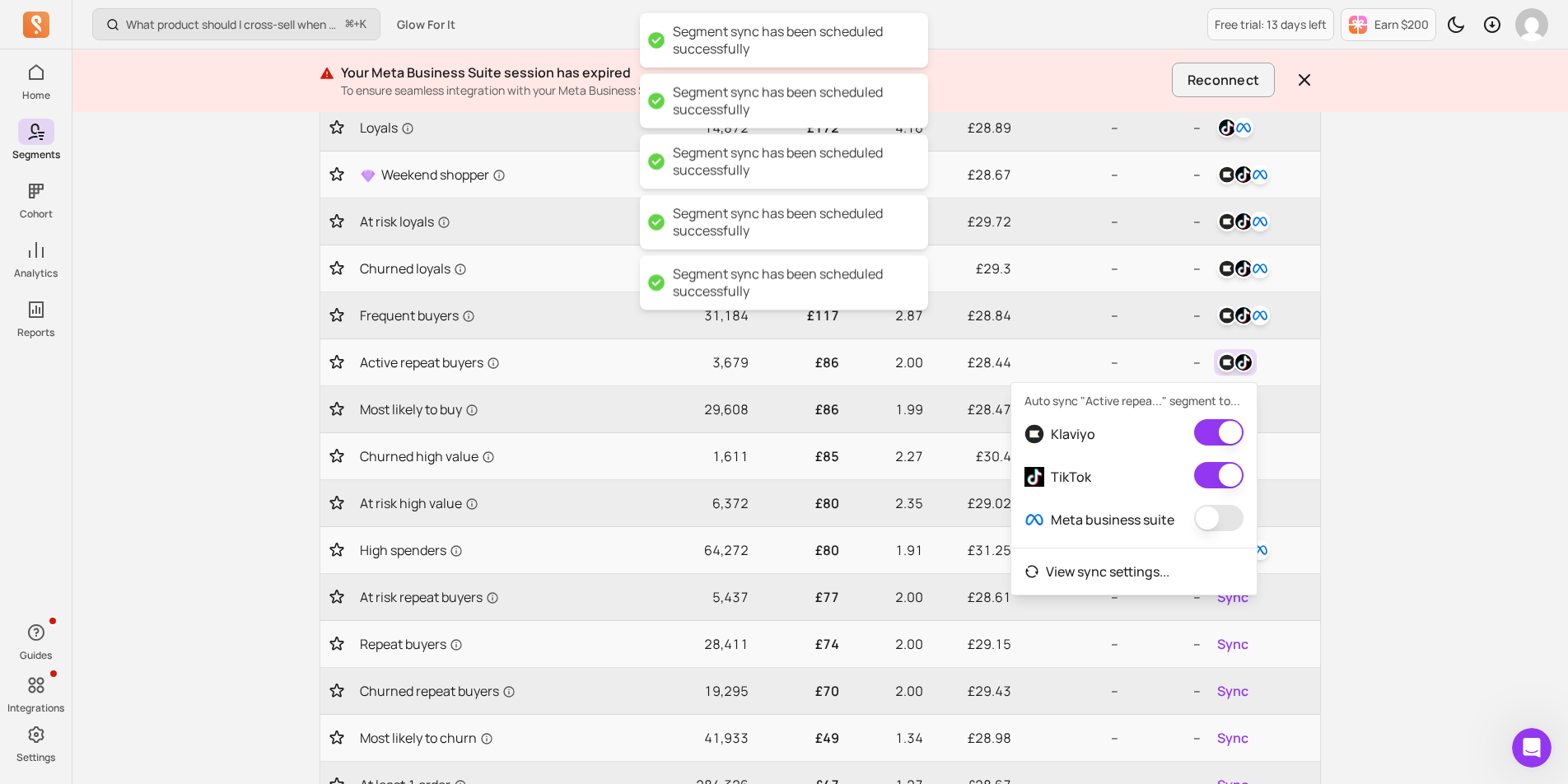
click at [1200, 518] on button "button" at bounding box center [1219, 517] width 49 height 26
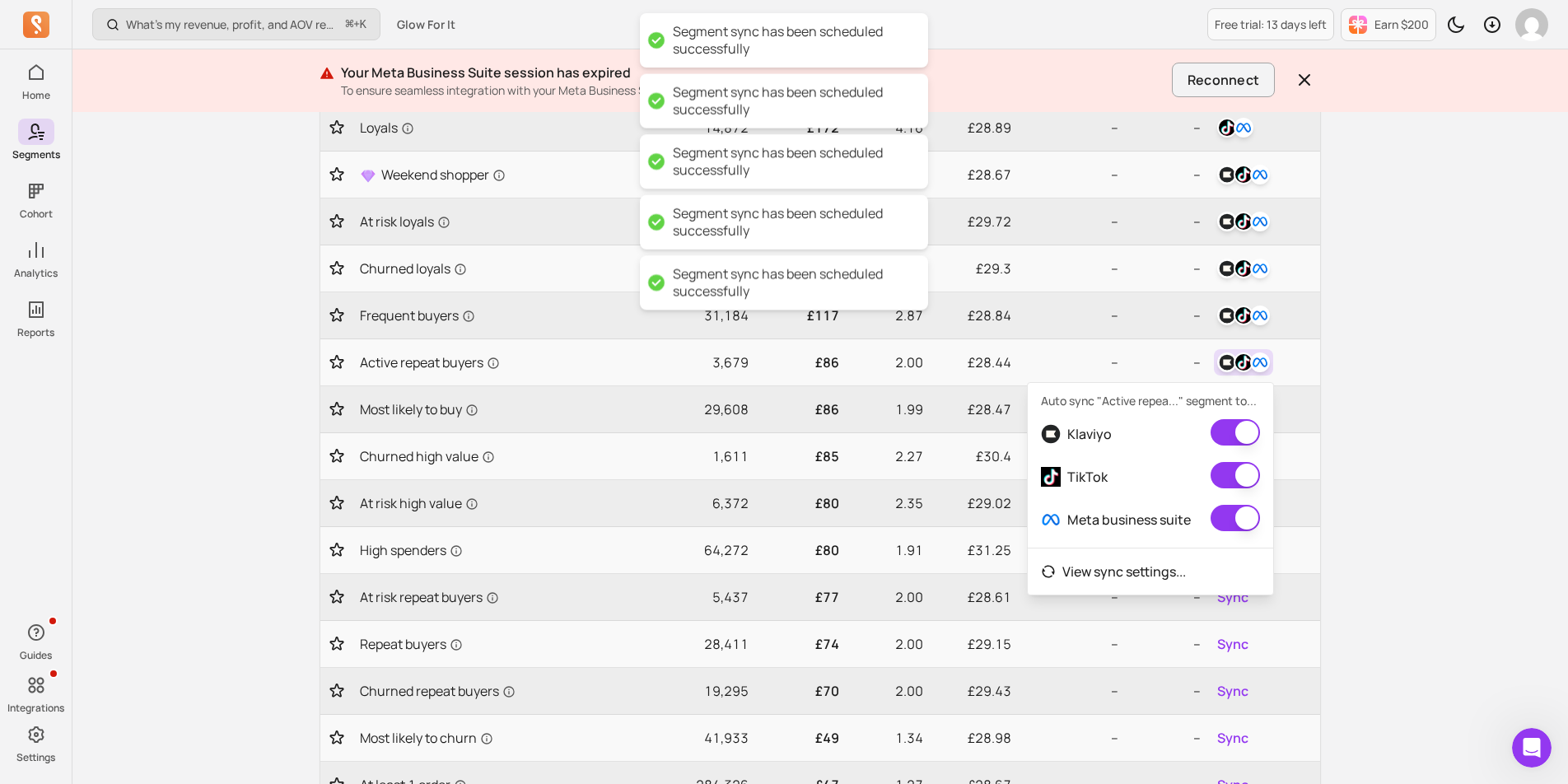
click at [1403, 421] on div "What’s my revenue, profit, and AOV recently? ⌘ + K Glow For It Free trial: 13 d…" at bounding box center [820, 443] width 1496 height 1378
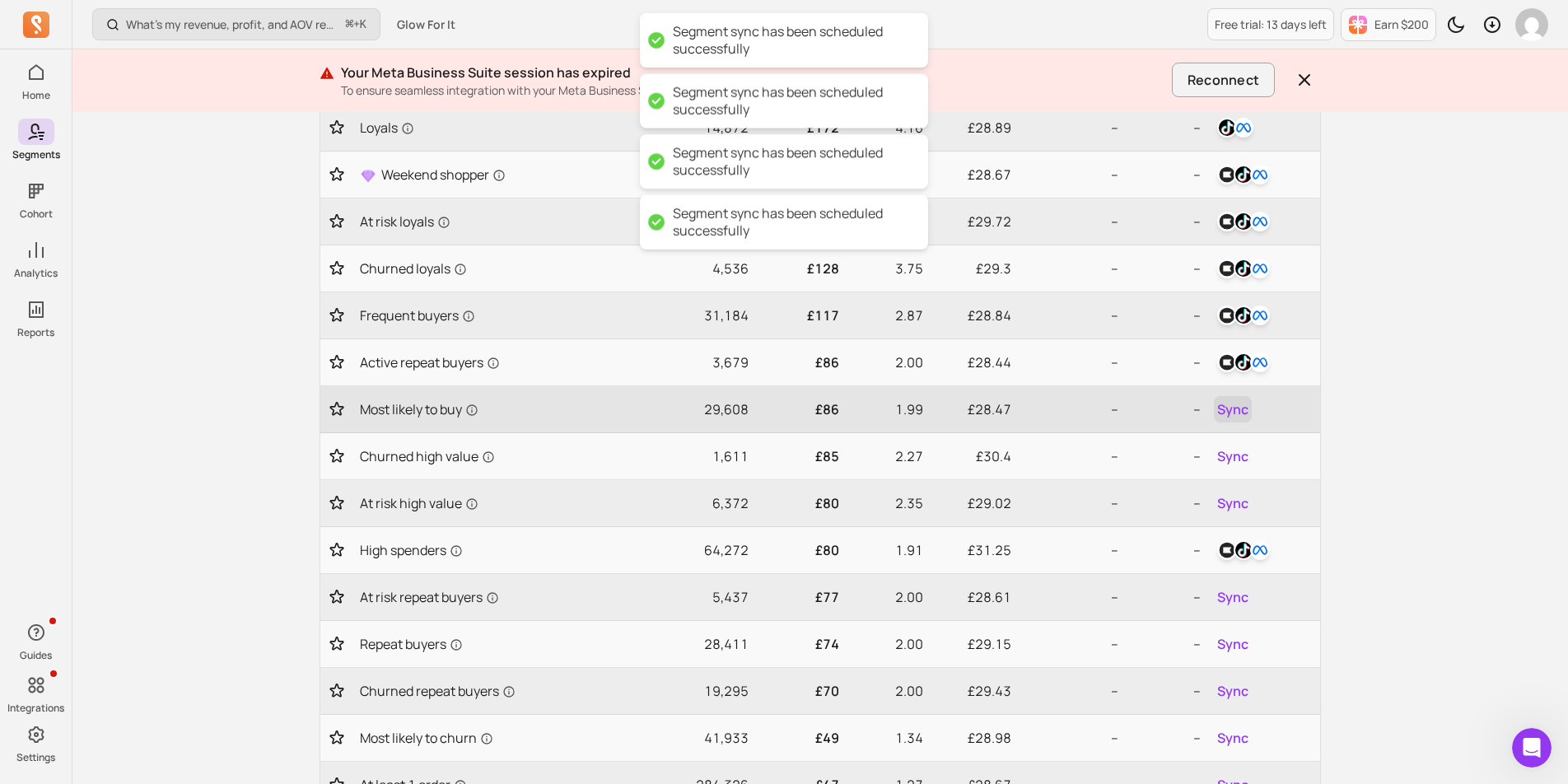
click at [1241, 415] on span "Sync" at bounding box center [1232, 409] width 31 height 20
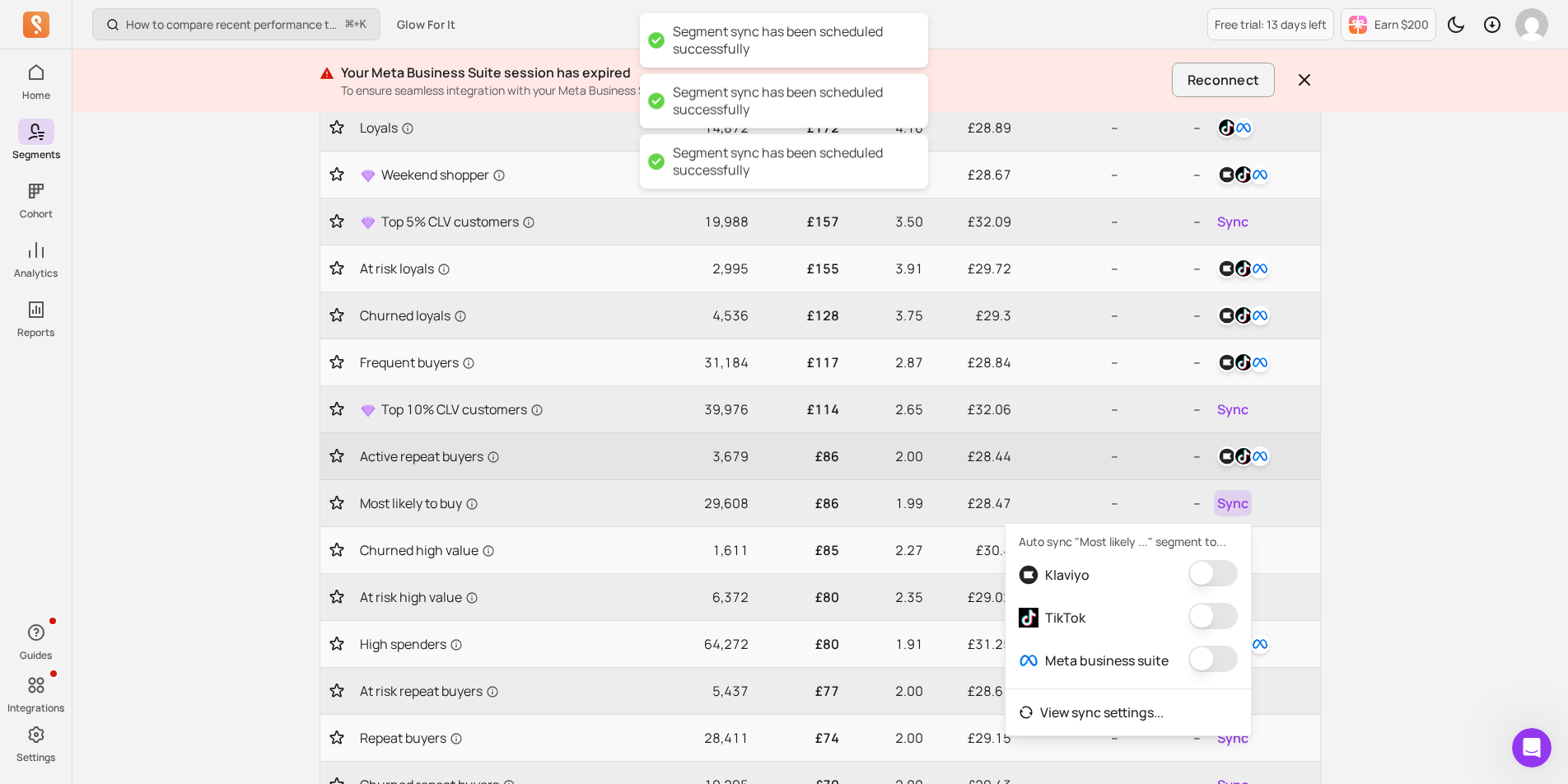
click at [1214, 468] on div at bounding box center [1264, 456] width 100 height 26
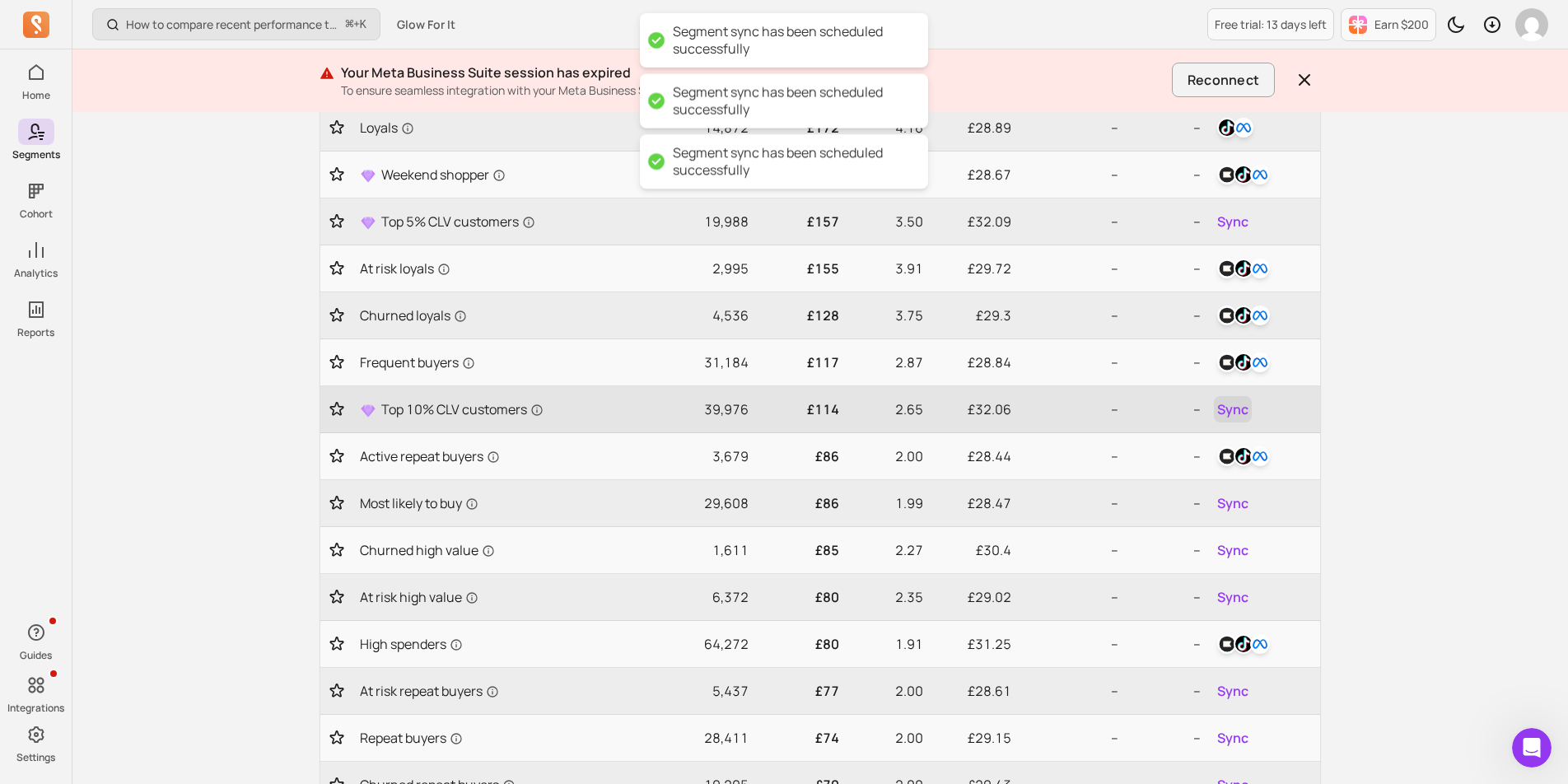
click at [1236, 411] on span "Sync" at bounding box center [1232, 409] width 31 height 20
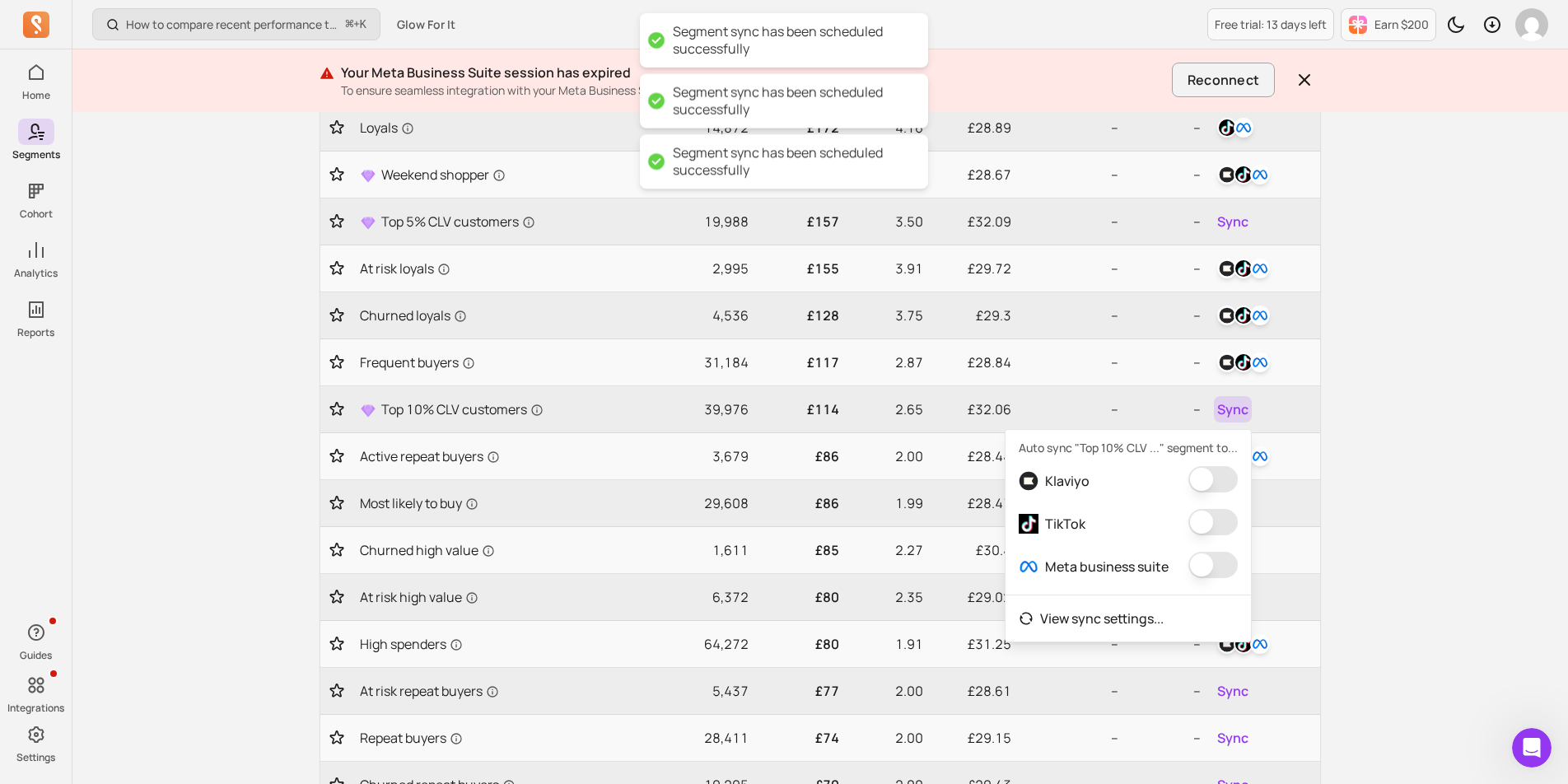
click at [1216, 481] on button "button" at bounding box center [1213, 478] width 49 height 26
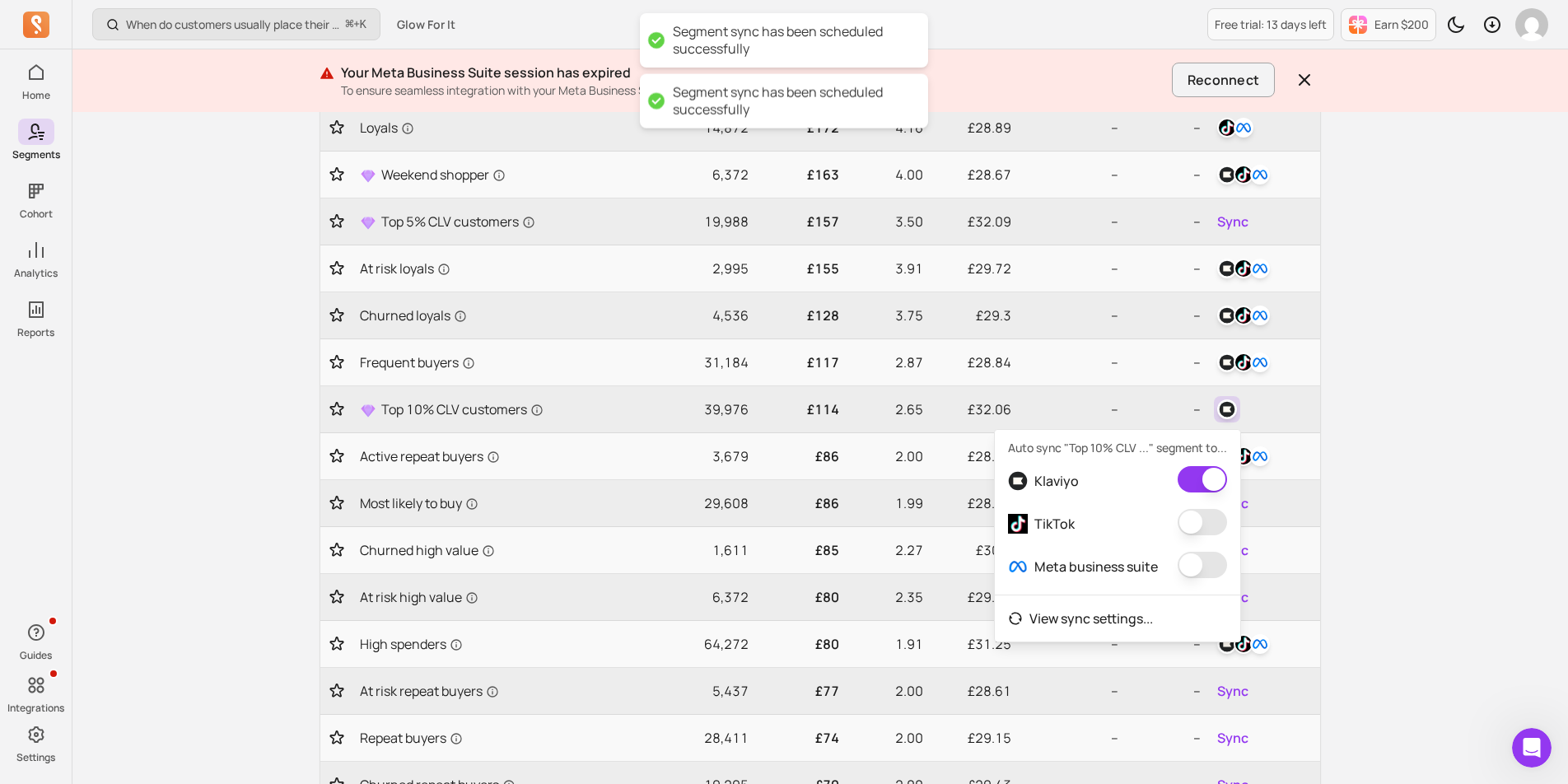
click at [1203, 523] on button "button" at bounding box center [1202, 521] width 49 height 26
click at [1205, 558] on button "button" at bounding box center [1219, 565] width 49 height 26
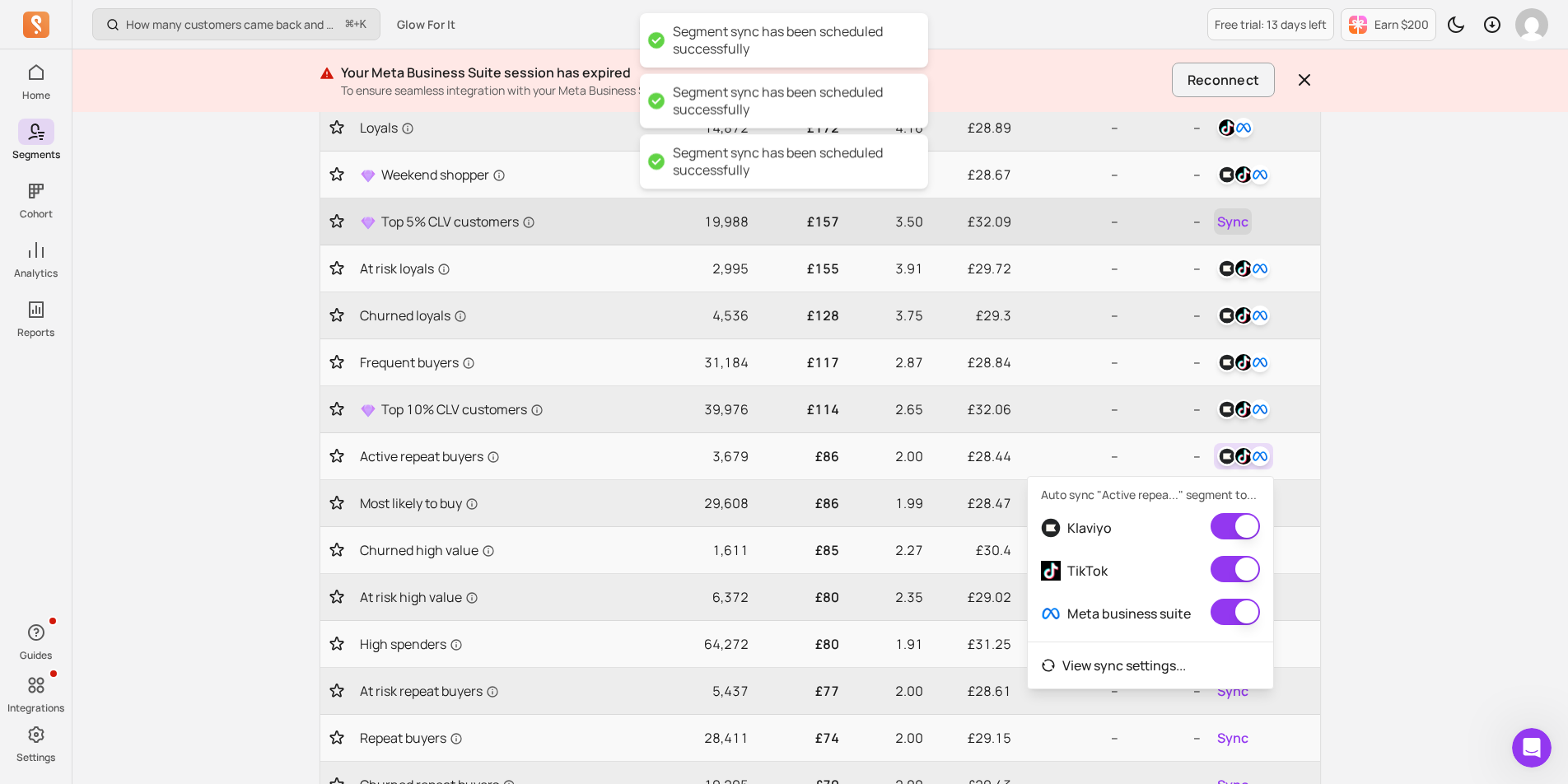
click at [1220, 227] on span "Sync" at bounding box center [1232, 221] width 31 height 20
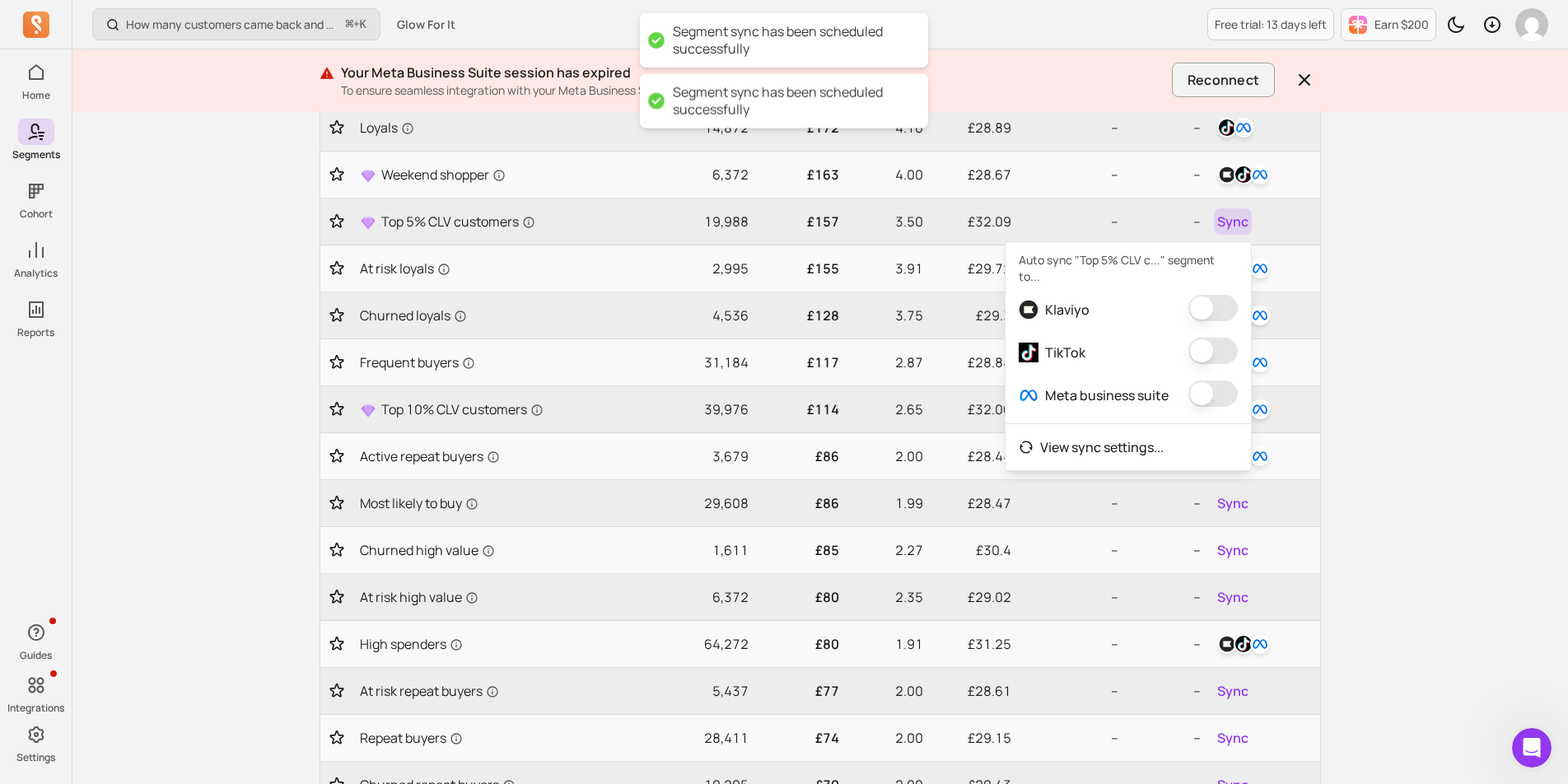
click at [1205, 295] on button "button" at bounding box center [1213, 307] width 49 height 26
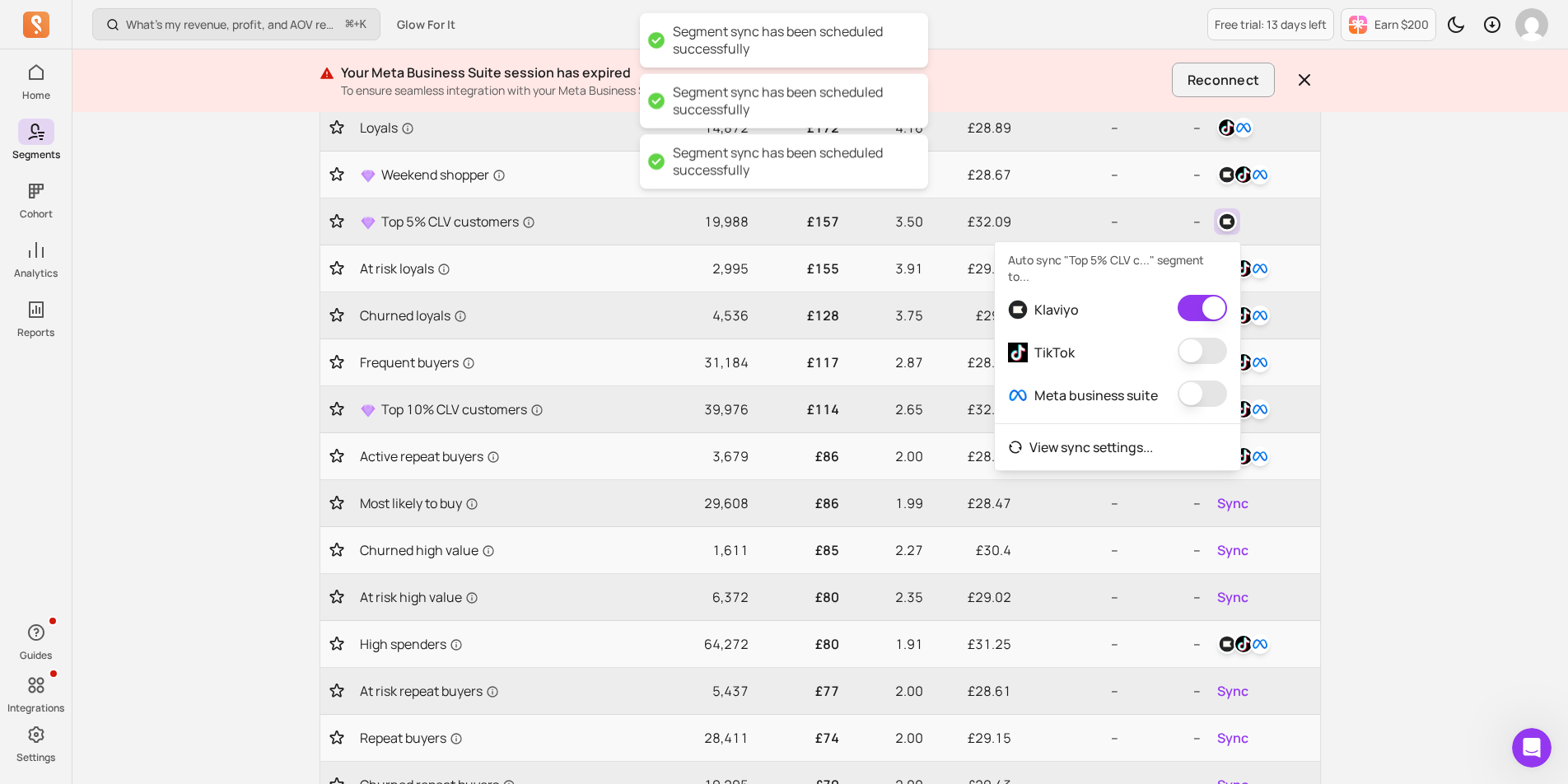
click at [1205, 337] on button "button" at bounding box center [1202, 350] width 49 height 26
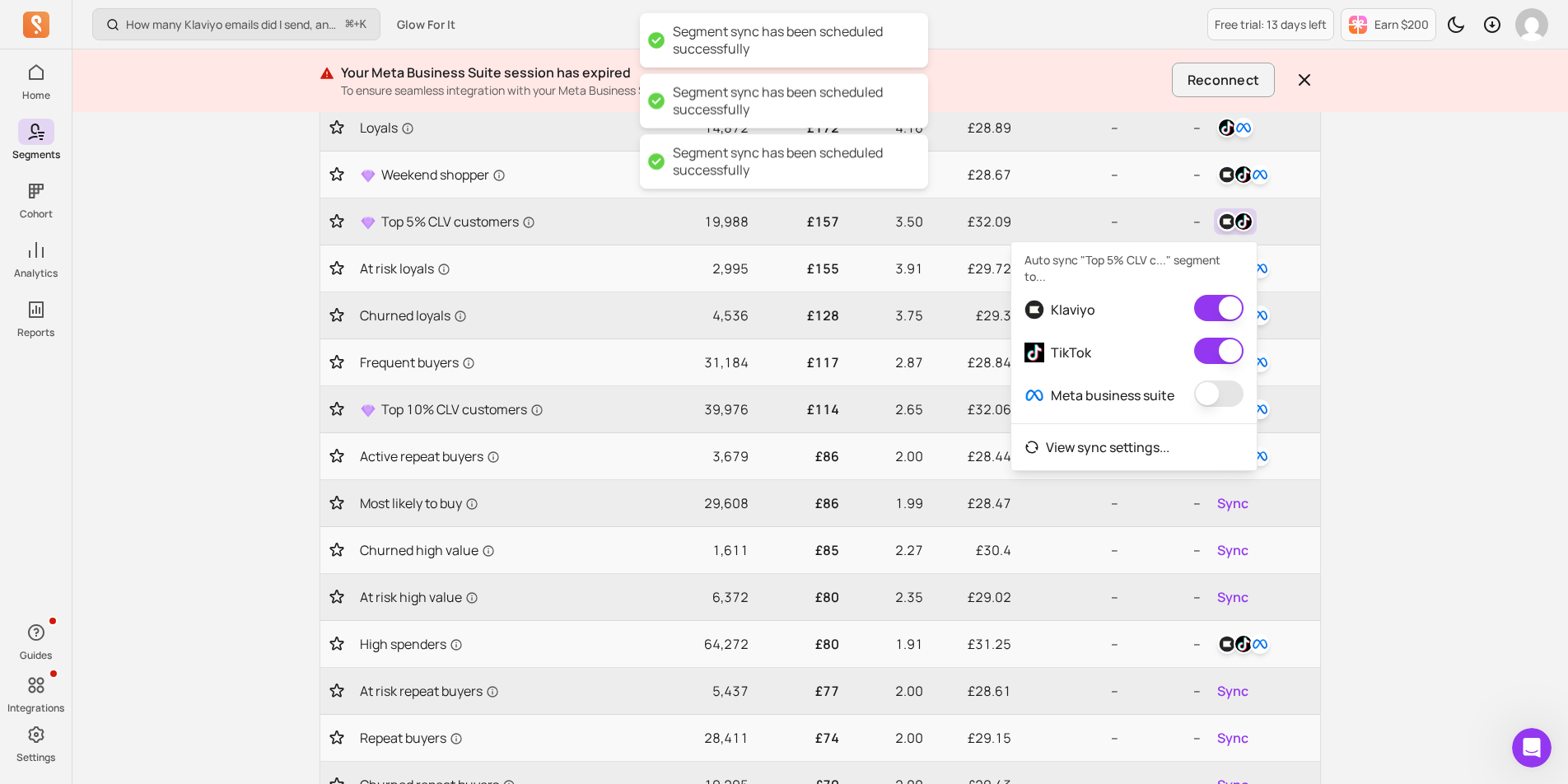
click at [1206, 380] on button "button" at bounding box center [1219, 393] width 49 height 26
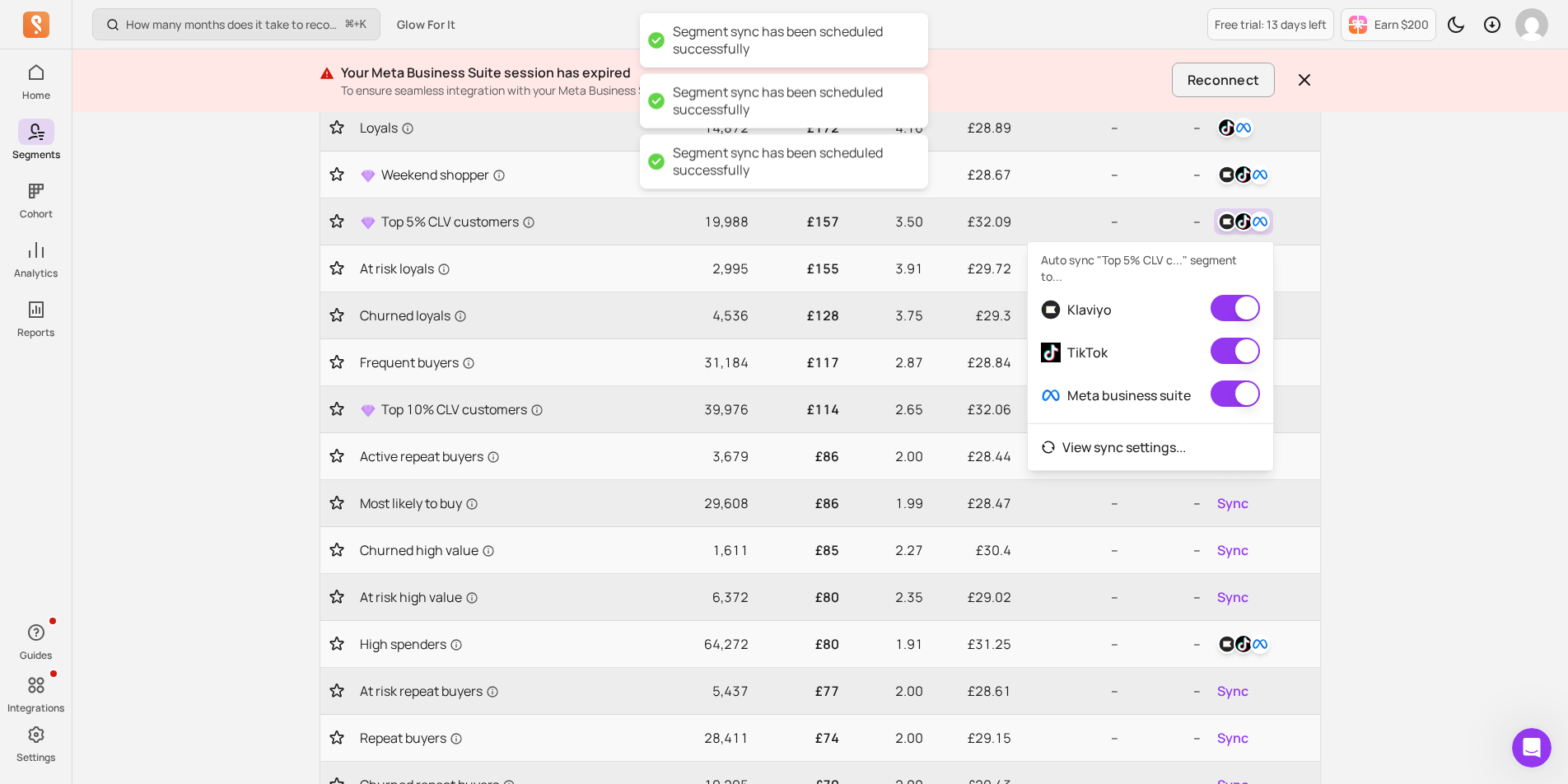
click at [1347, 375] on div "My segments Your hub for dynamic audiences—sync segments to all your channels a…" at bounding box center [820, 472] width 1054 height 1210
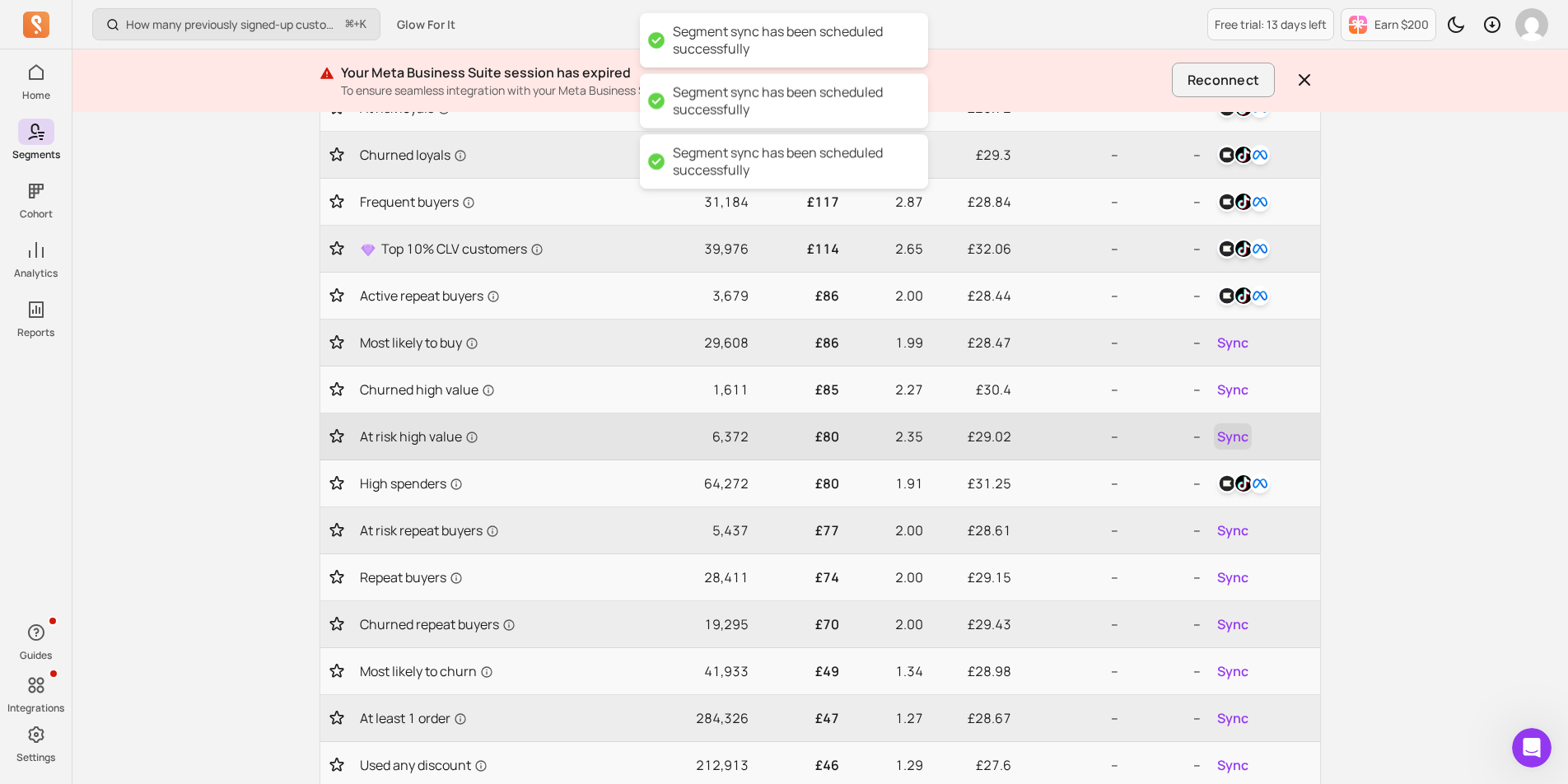
scroll to position [453, 0]
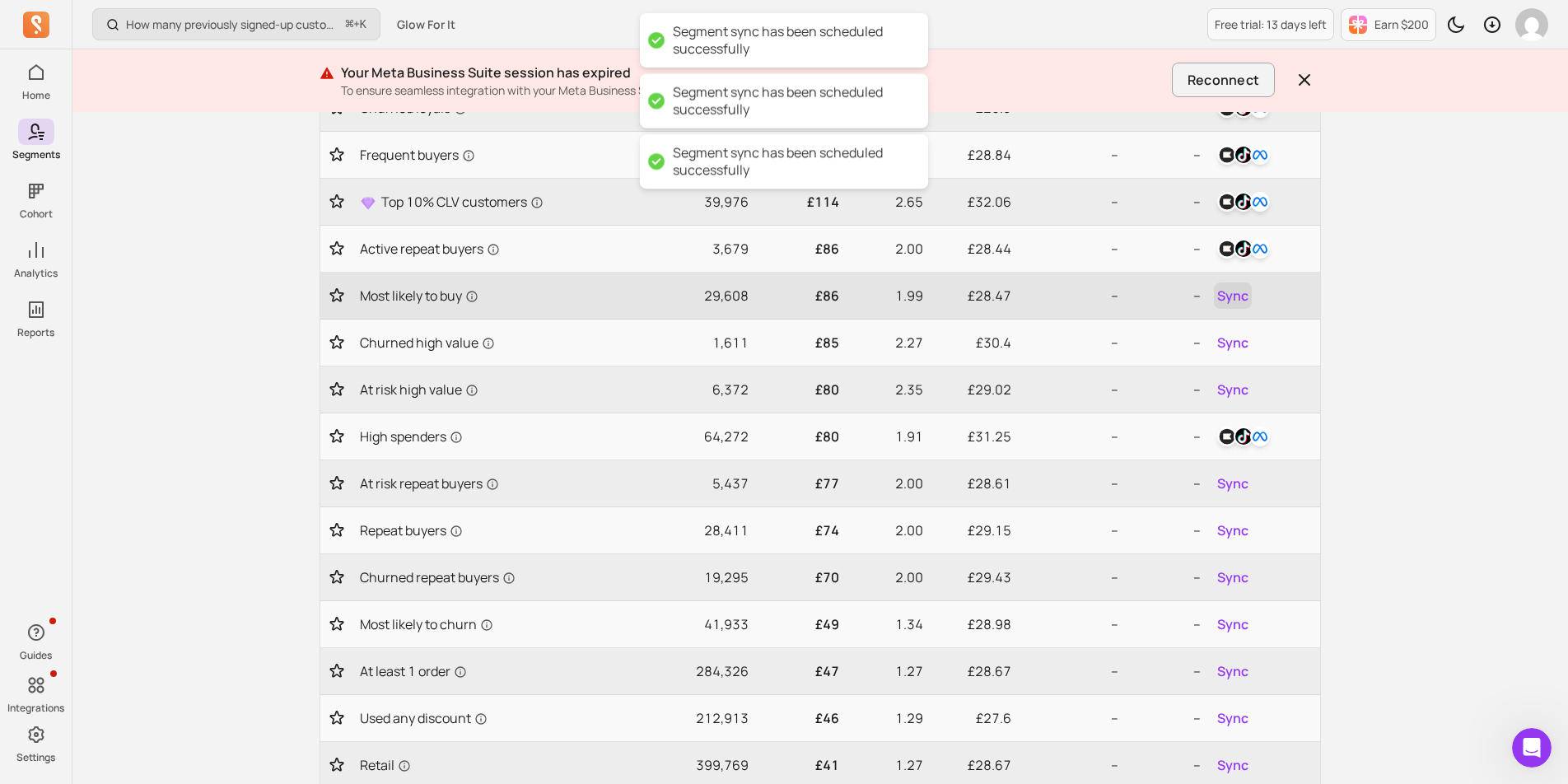
click at [1235, 298] on span "Sync" at bounding box center [1232, 296] width 31 height 20
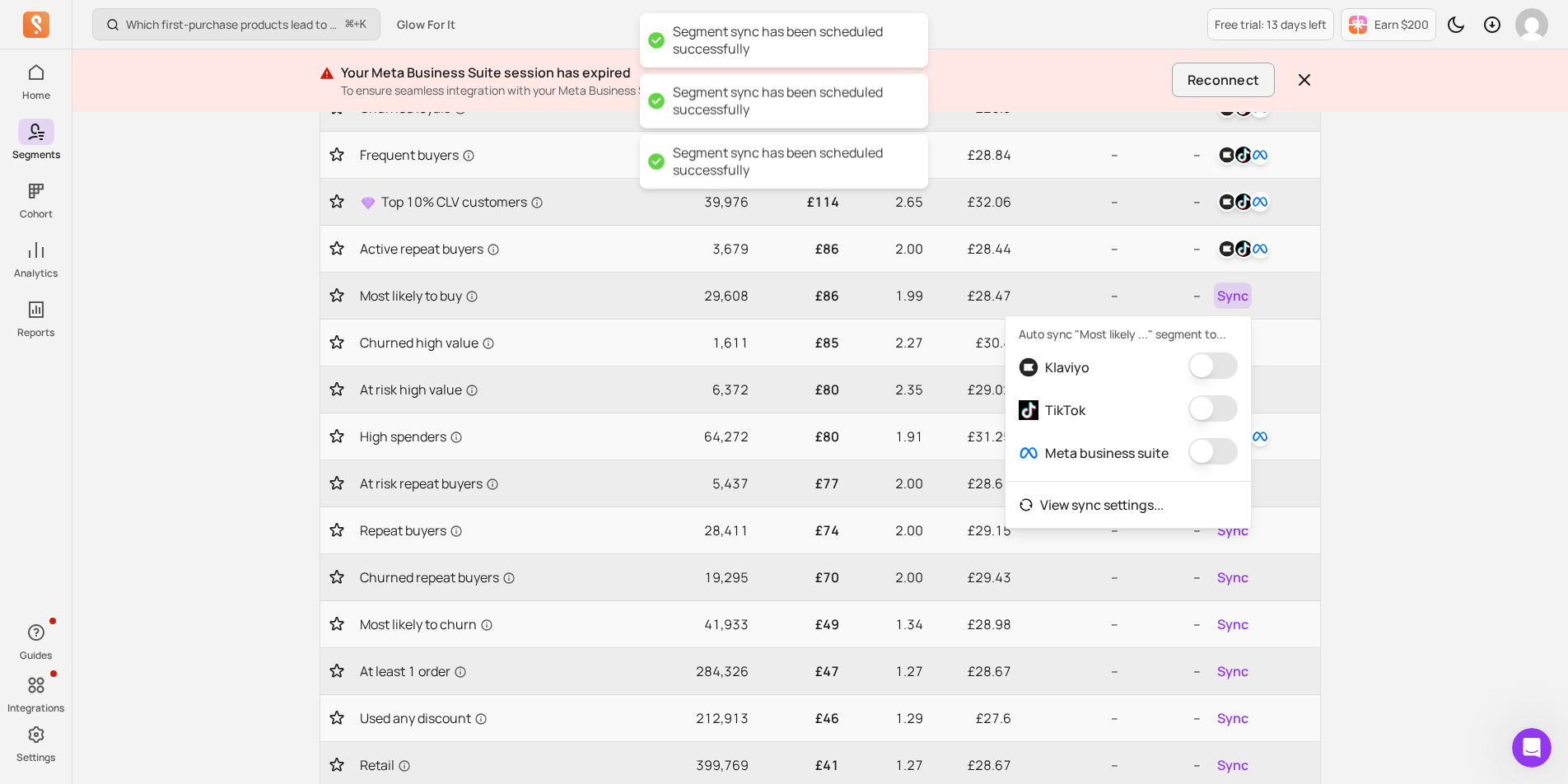
click at [1210, 361] on button "button" at bounding box center [1213, 365] width 49 height 26
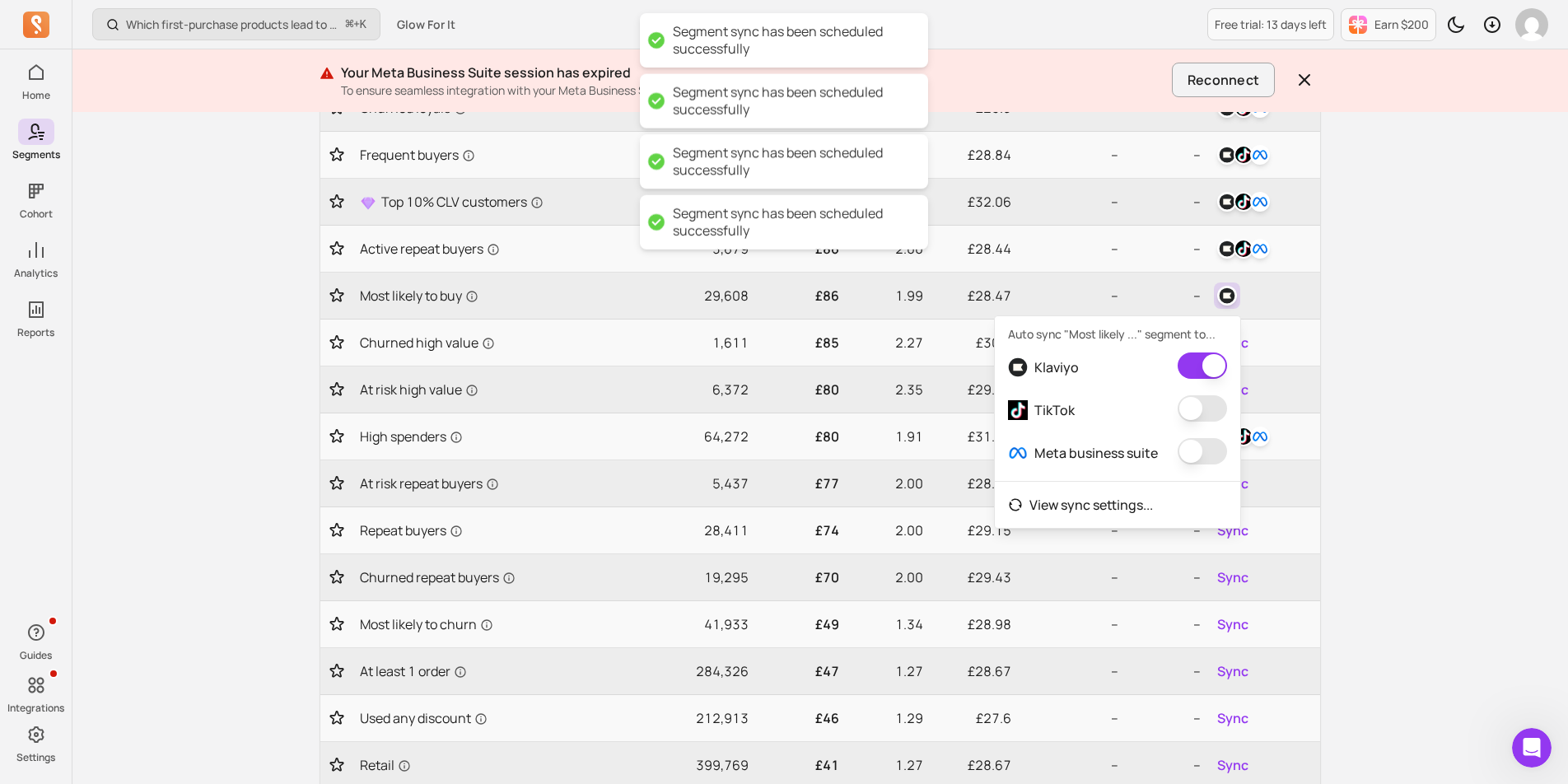
click at [1210, 405] on button "button" at bounding box center [1202, 408] width 49 height 26
click at [1208, 447] on button "button" at bounding box center [1219, 450] width 49 height 26
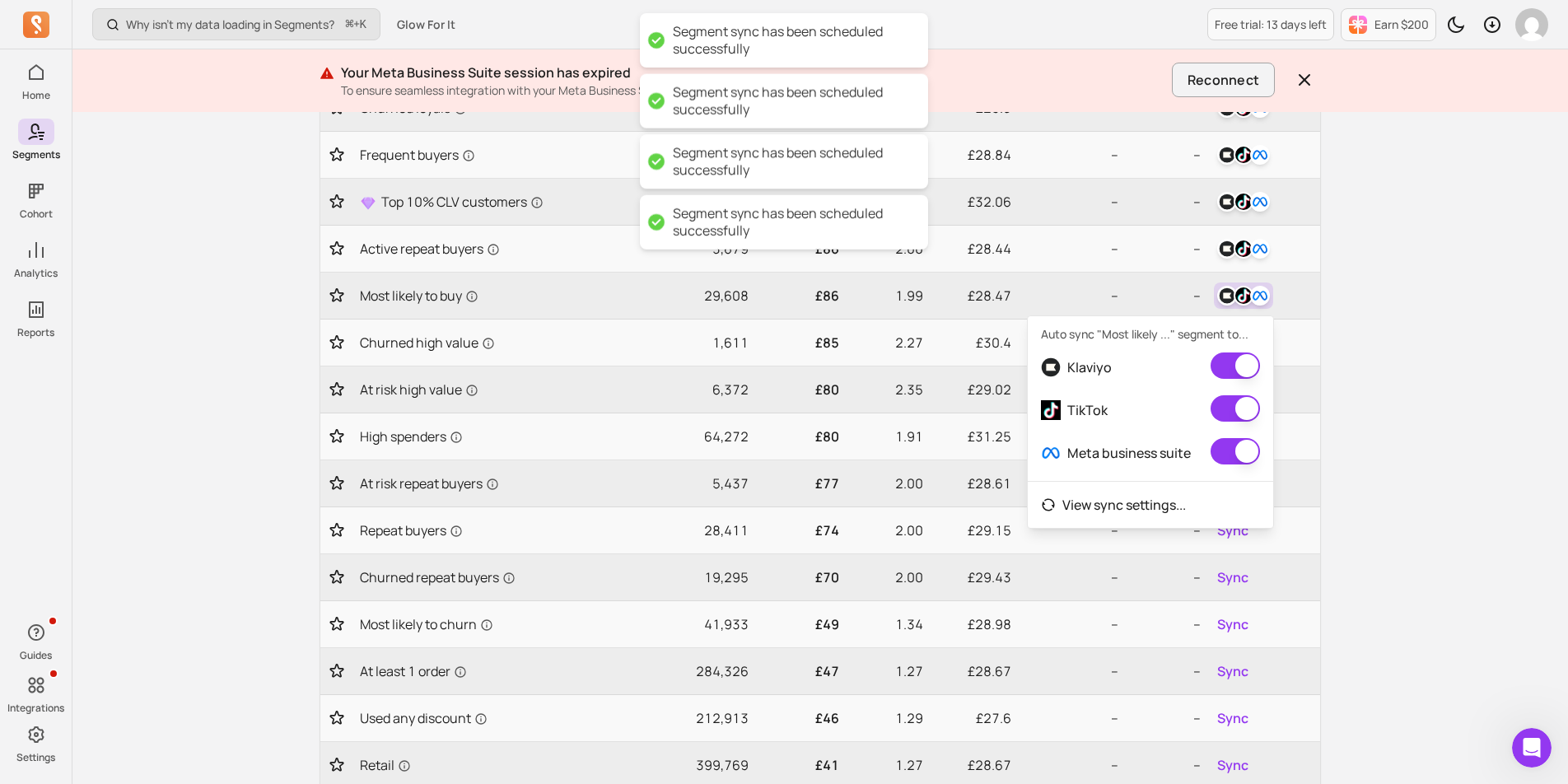
click at [1402, 402] on div "Why isn't my data loading in Segments? ⌘ + K Glow For It Free trial: 13 days le…" at bounding box center [820, 236] width 1496 height 1378
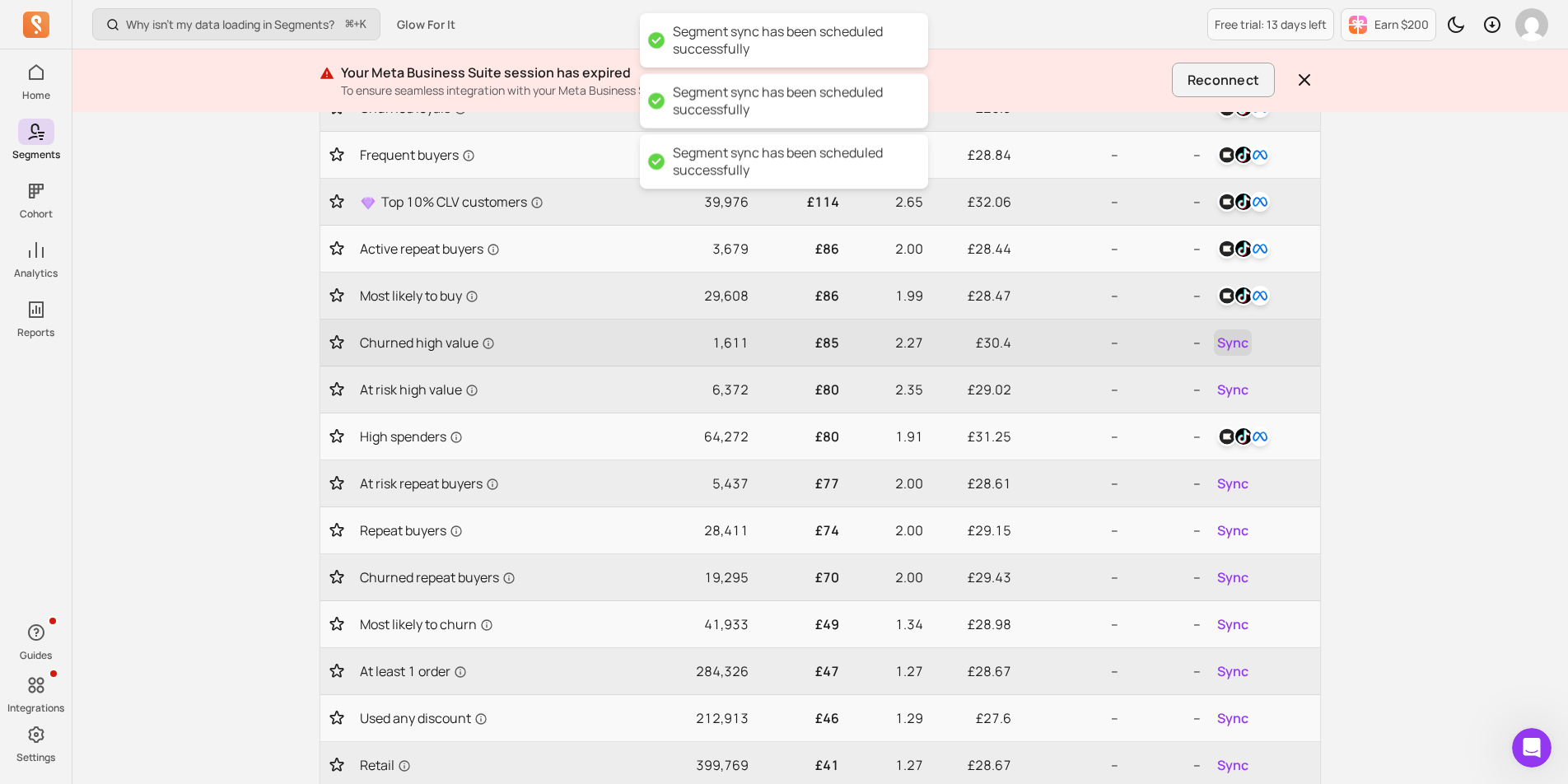
click at [1230, 343] on span "Sync" at bounding box center [1232, 343] width 31 height 20
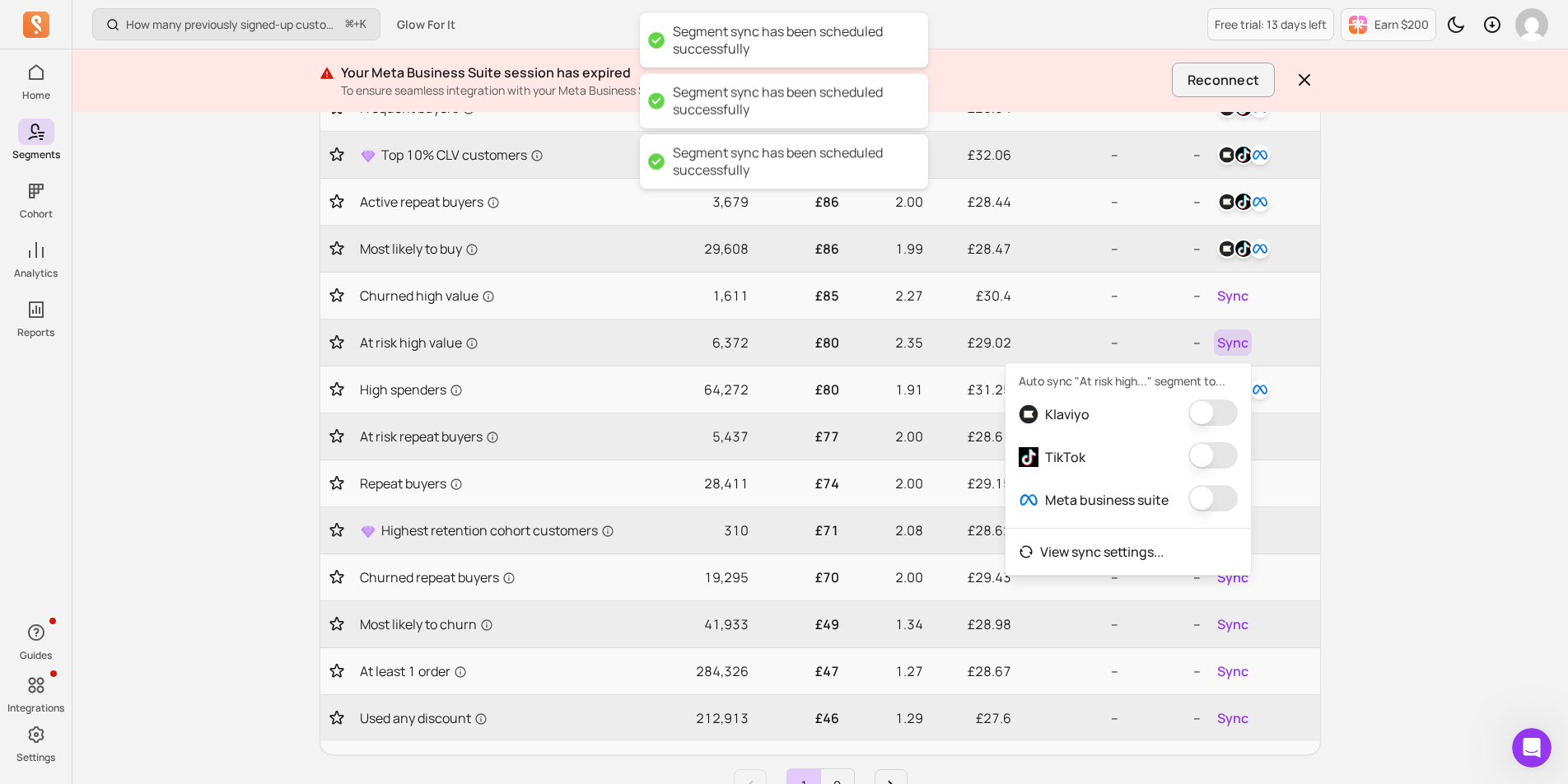
click at [1213, 425] on span at bounding box center [1213, 414] width 49 height 30
click at [1210, 411] on button "button" at bounding box center [1213, 412] width 49 height 26
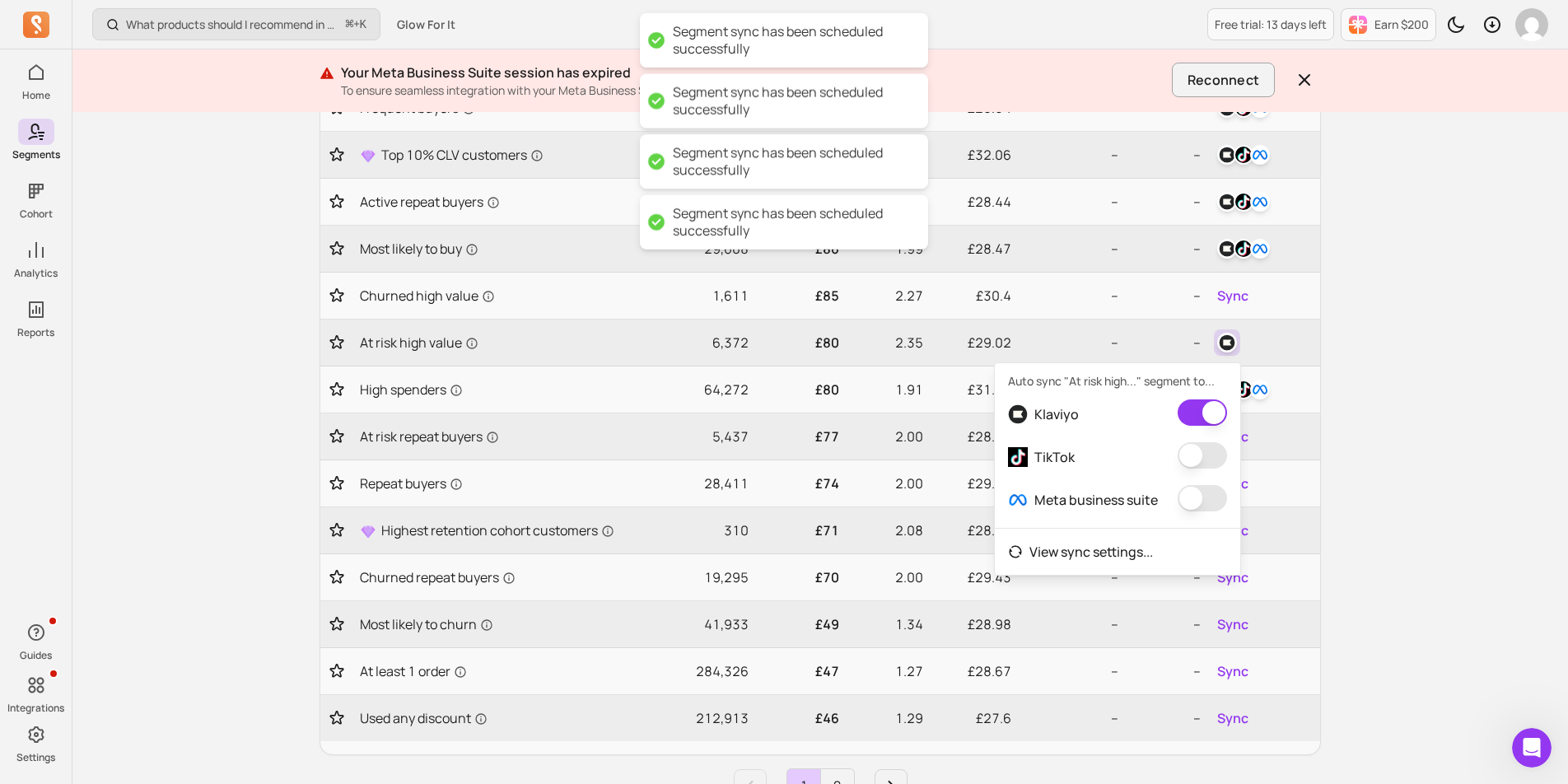
click at [1208, 465] on button "button" at bounding box center [1202, 455] width 49 height 26
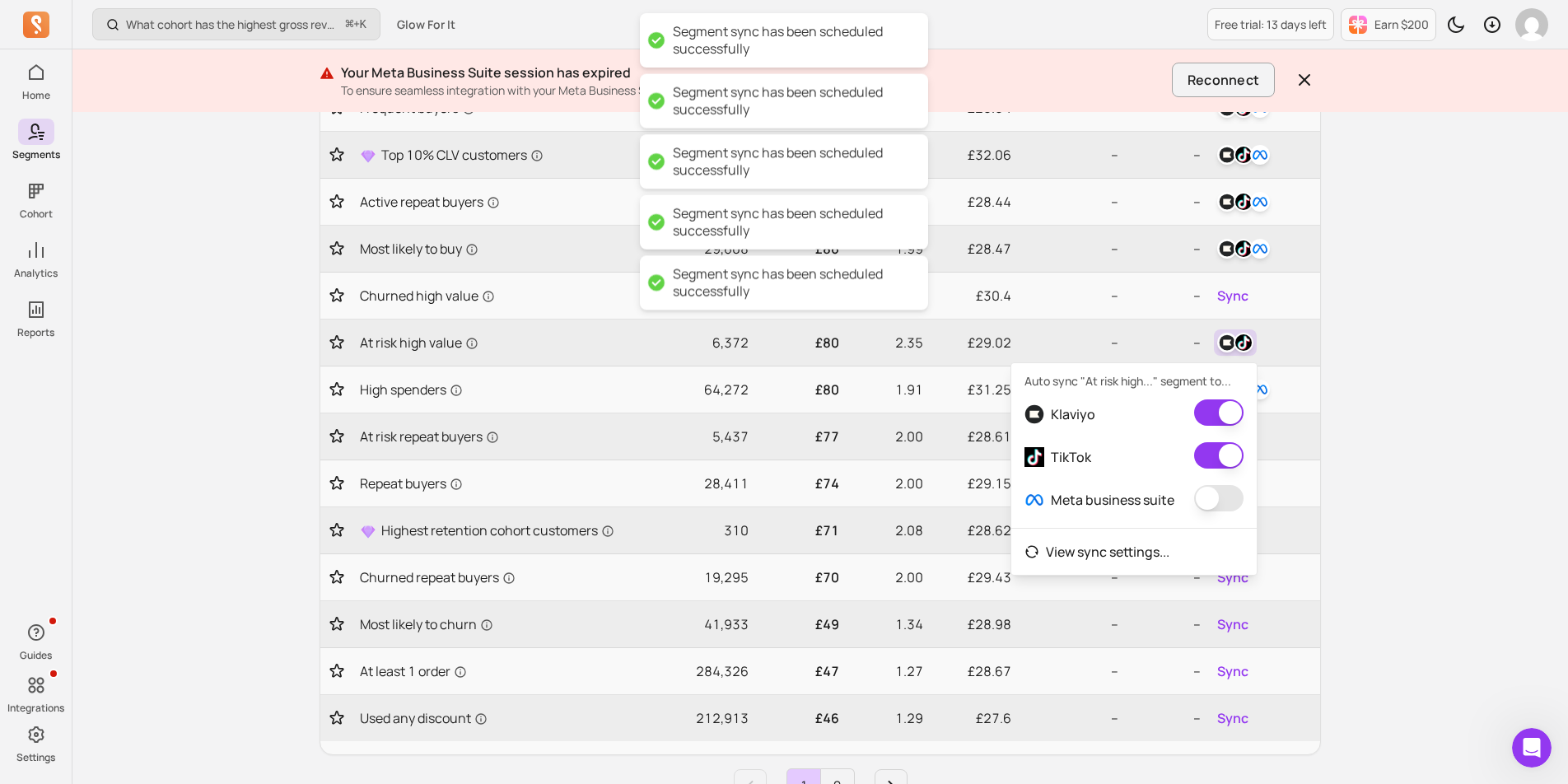
click at [1209, 484] on div "Meta business suite" at bounding box center [1133, 500] width 246 height 43
click at [1210, 493] on button "button" at bounding box center [1219, 497] width 49 height 26
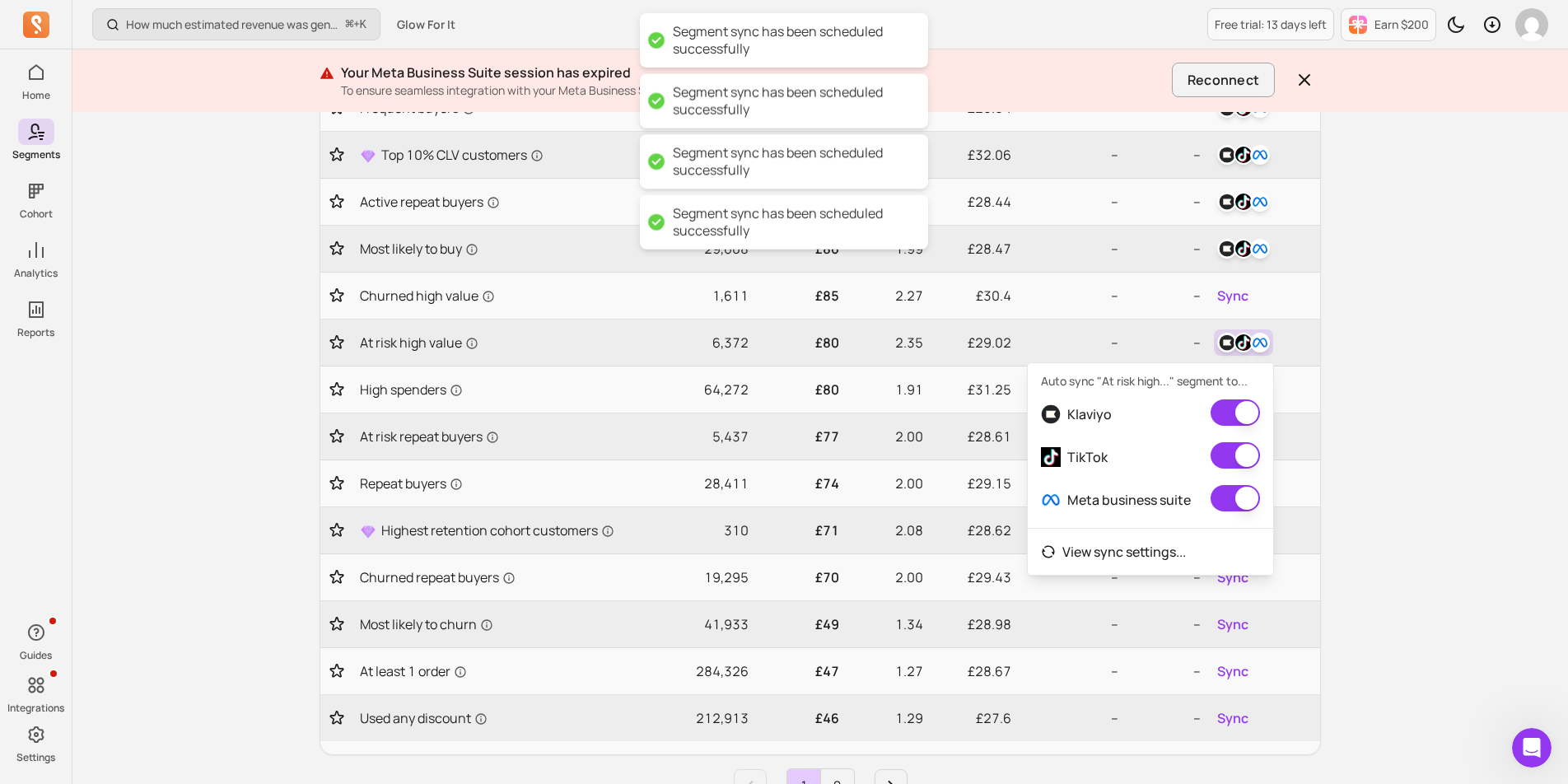
click at [1377, 413] on div "How much estimated revenue was generated from a campaign? ⌘ + K Glow For It Fre…" at bounding box center [820, 189] width 1496 height 1378
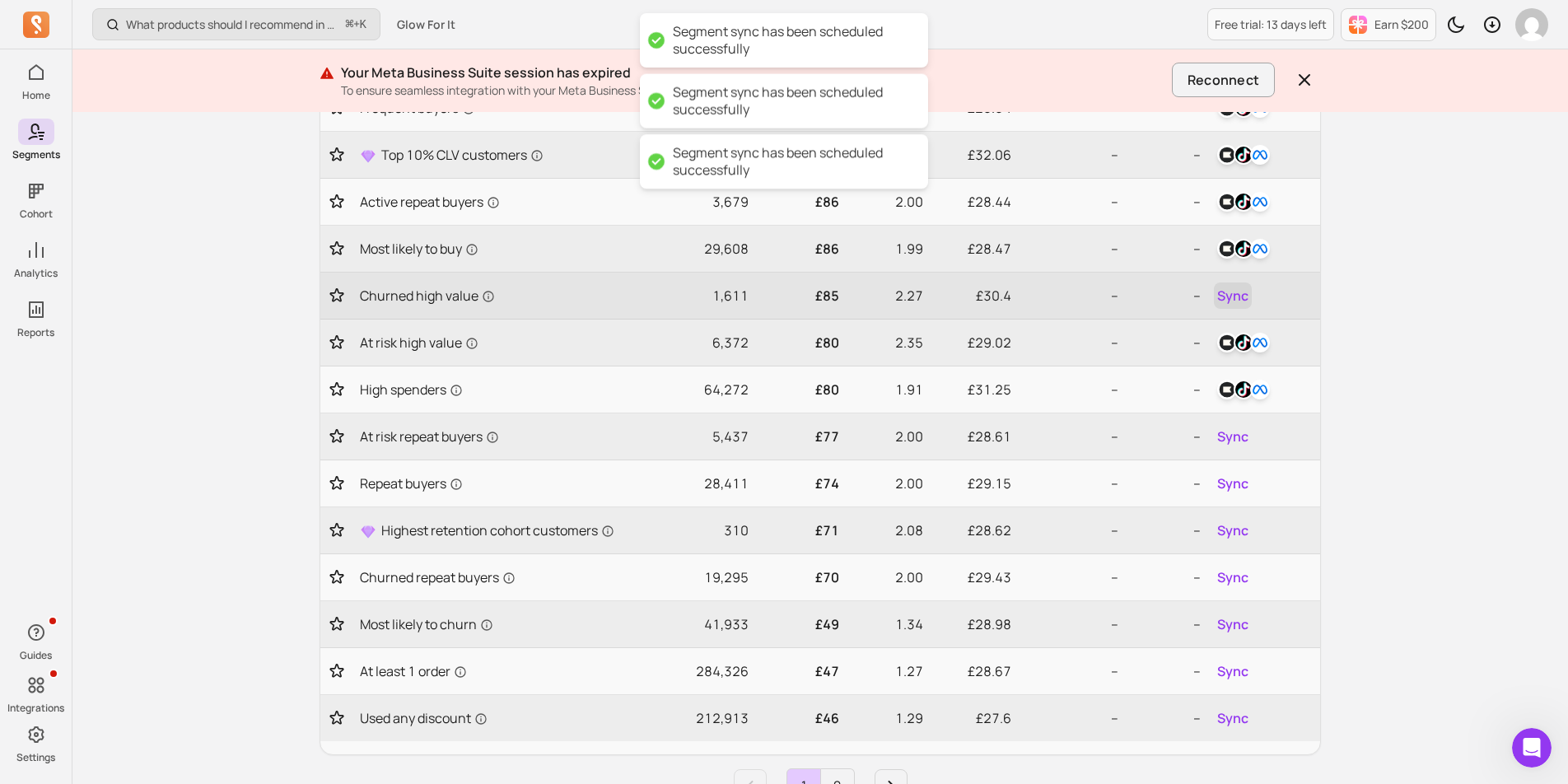
click at [1231, 291] on span "Sync" at bounding box center [1232, 296] width 31 height 20
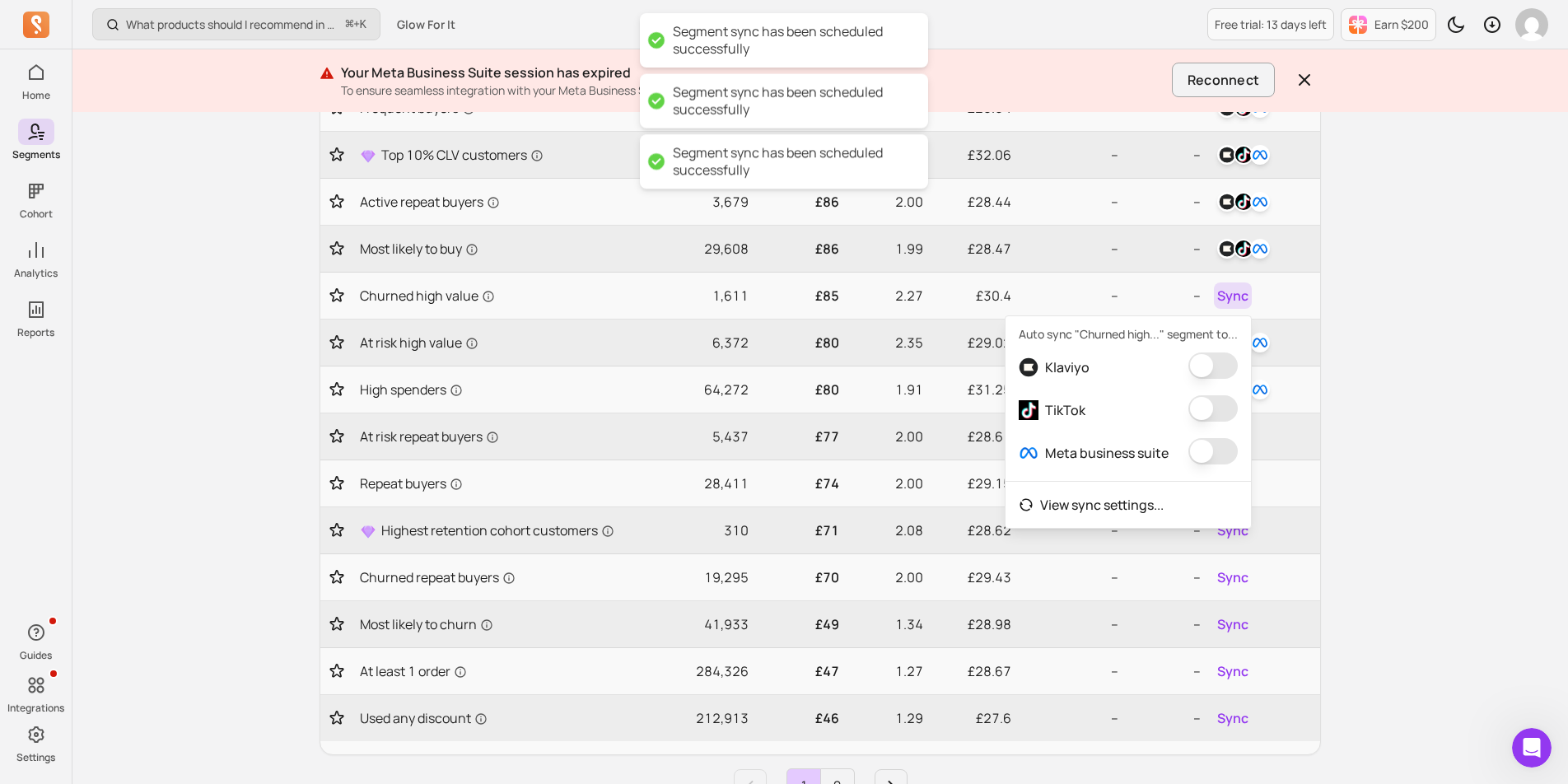
click at [1217, 379] on button "button" at bounding box center [1213, 365] width 49 height 26
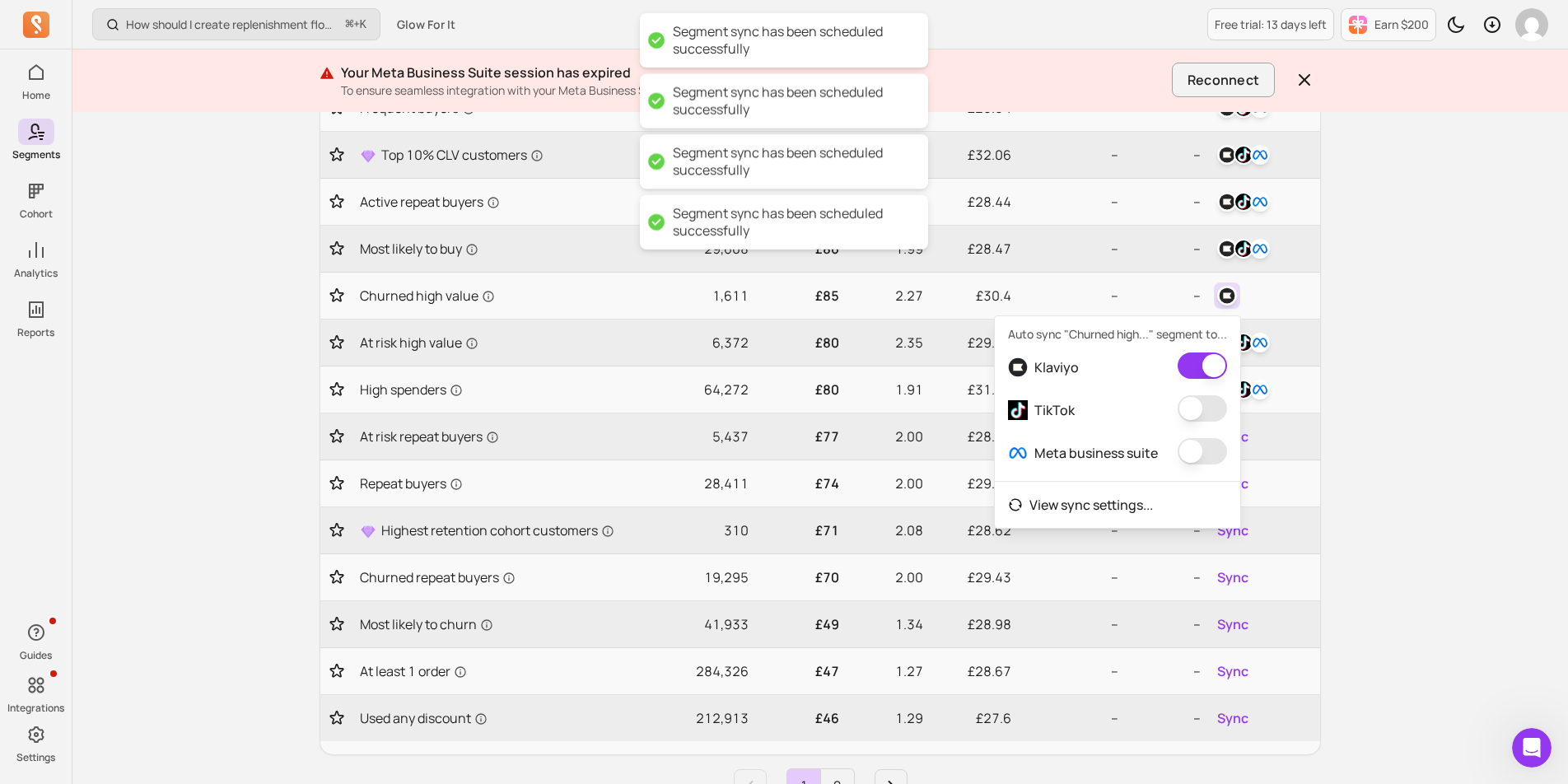
click at [1205, 422] on button "button" at bounding box center [1202, 408] width 49 height 26
click at [1206, 464] on button "button" at bounding box center [1219, 450] width 49 height 26
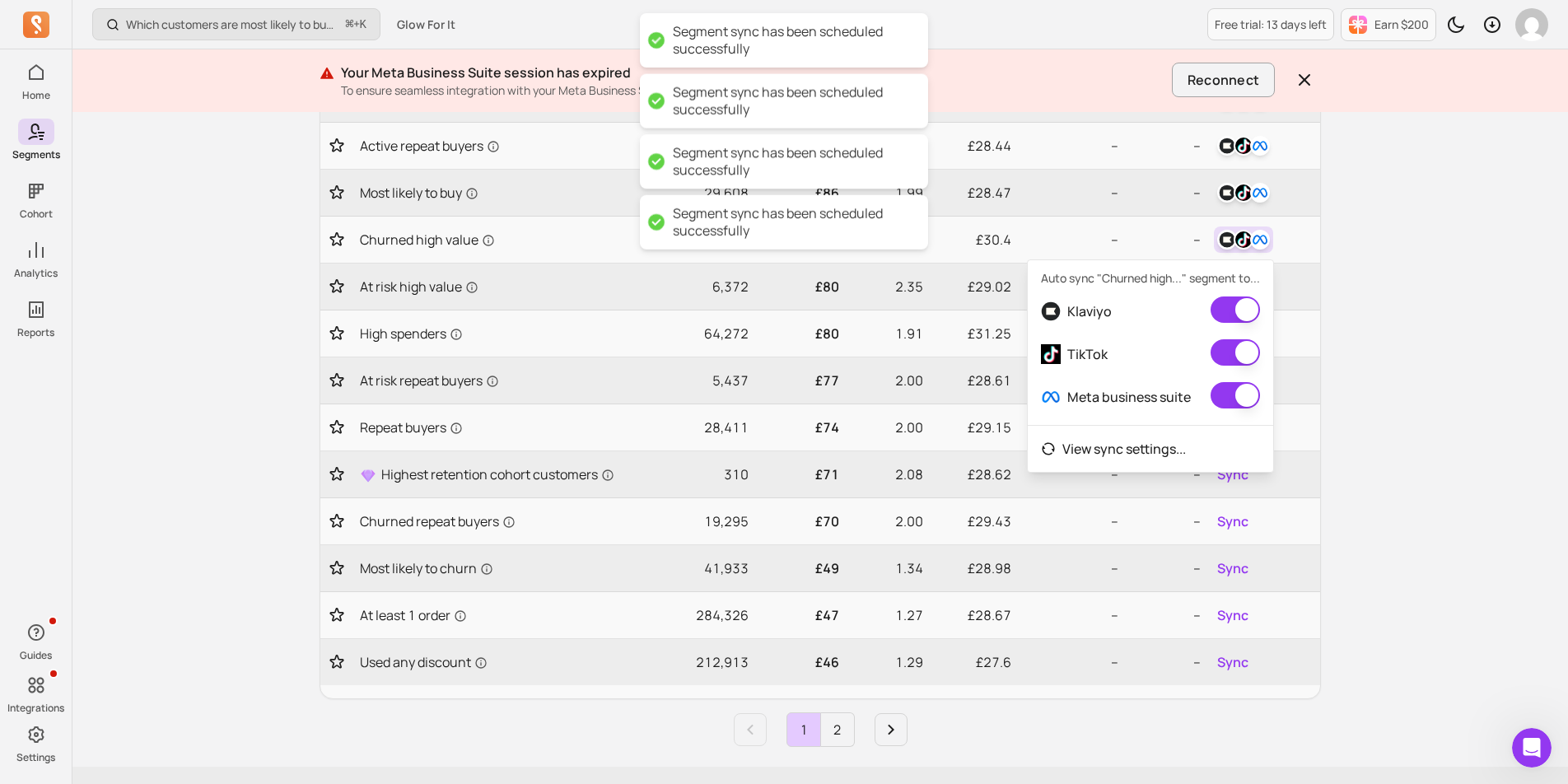
click at [1378, 431] on div "Which customers are most likely to buy again soon? ⌘ + K Glow For It Free trial…" at bounding box center [820, 133] width 1496 height 1378
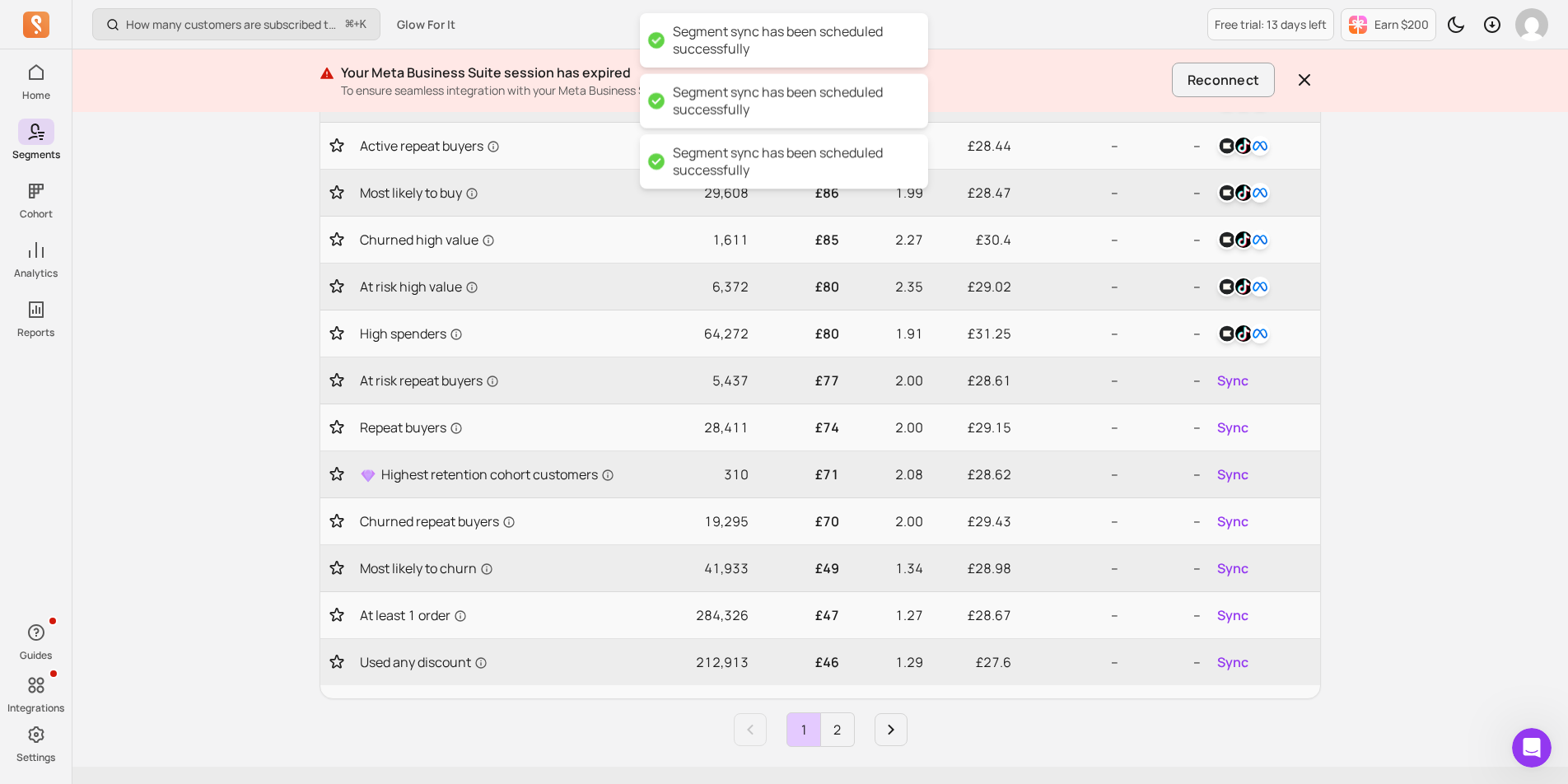
scroll to position [563, 0]
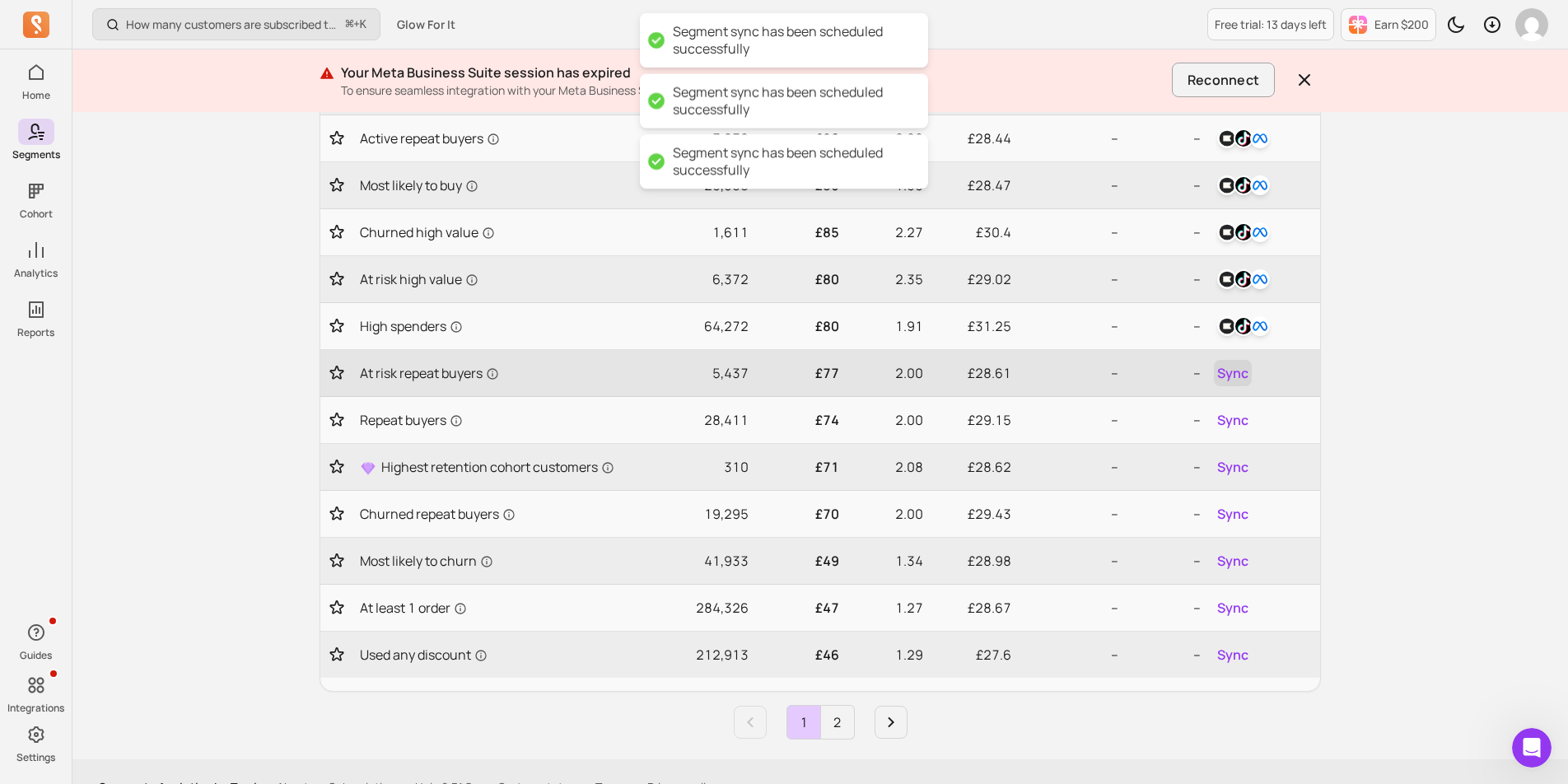
click at [1240, 378] on span "Sync" at bounding box center [1232, 373] width 31 height 20
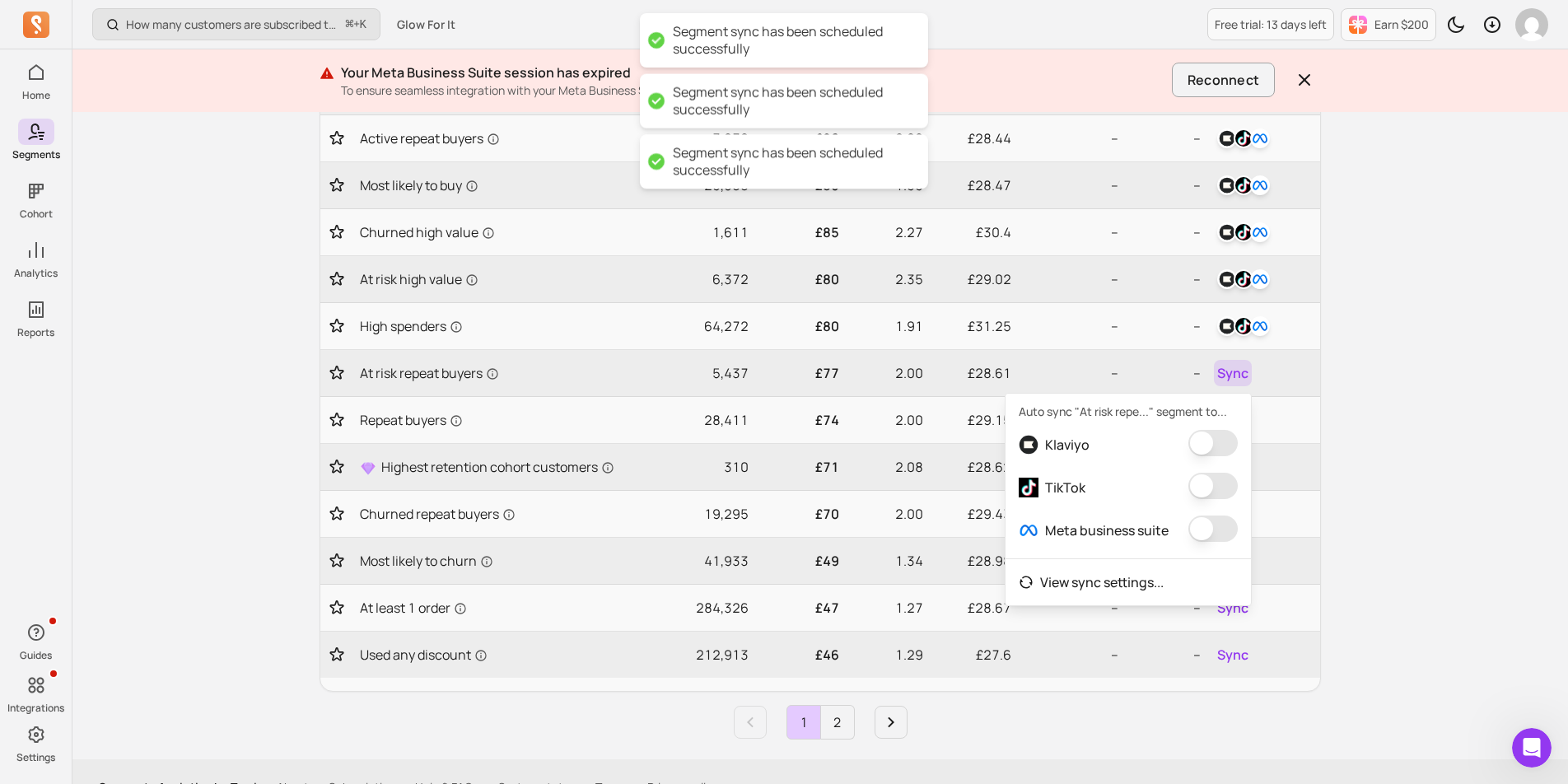
click at [1217, 434] on button "button" at bounding box center [1213, 442] width 49 height 26
click at [1215, 484] on button "button" at bounding box center [1202, 486] width 49 height 26
click at [1208, 522] on button "button" at bounding box center [1219, 528] width 49 height 26
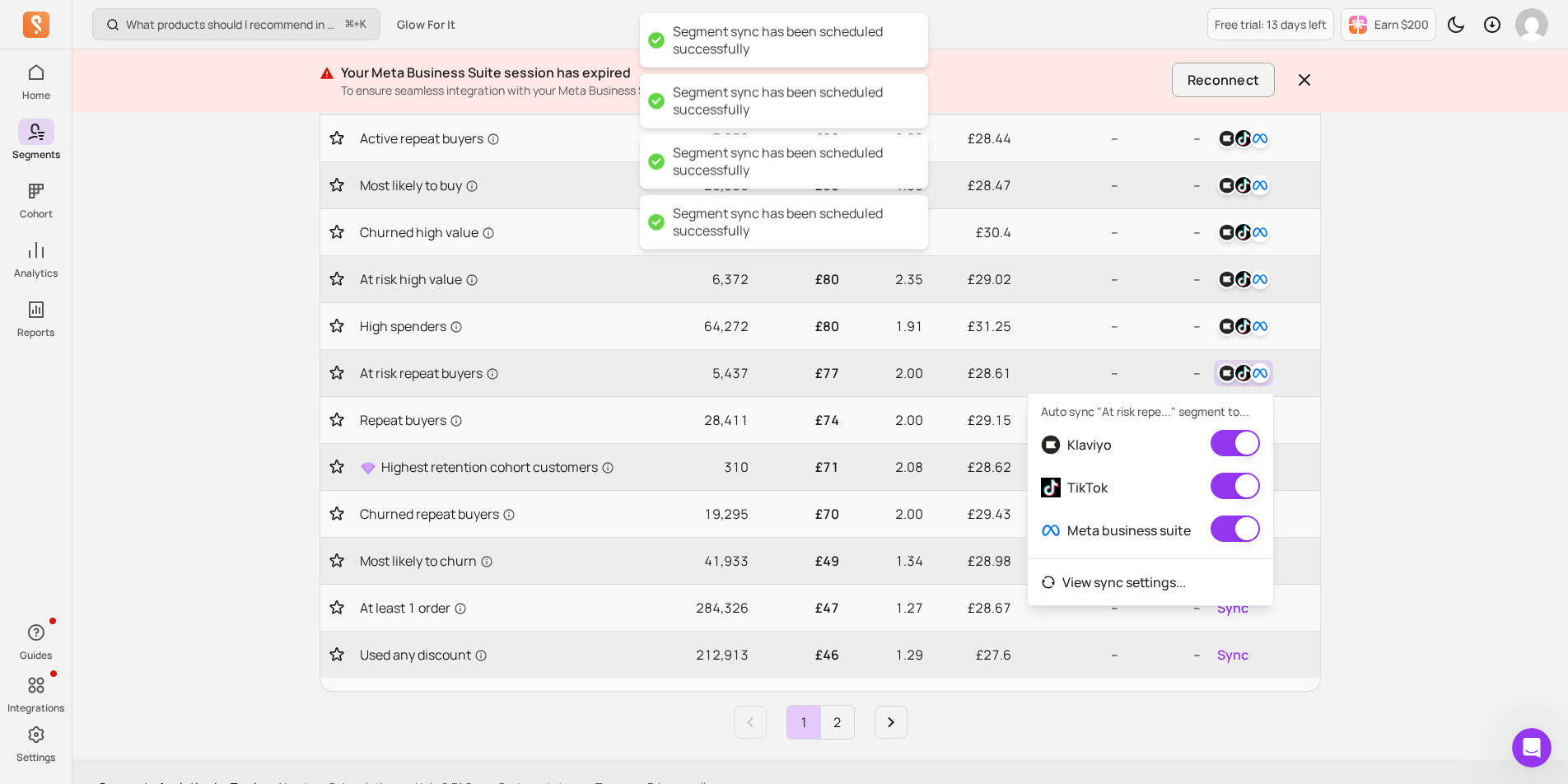
scroll to position [564, 0]
click at [1406, 447] on div "What products should I recommend in my email campaigns? ⌘ + K Glow For It Free …" at bounding box center [820, 125] width 1496 height 1378
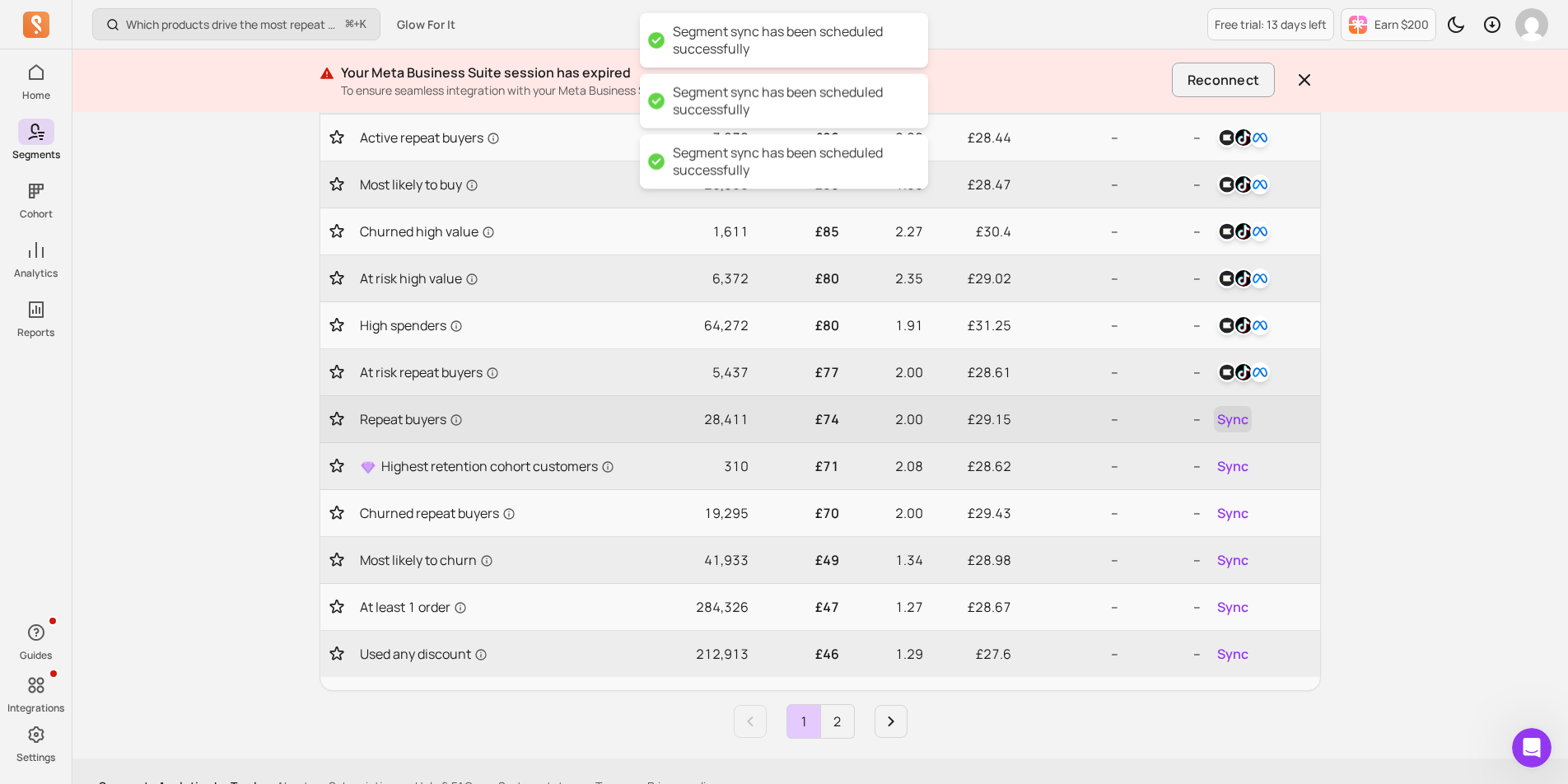
click at [1235, 415] on span "Sync" at bounding box center [1232, 419] width 31 height 20
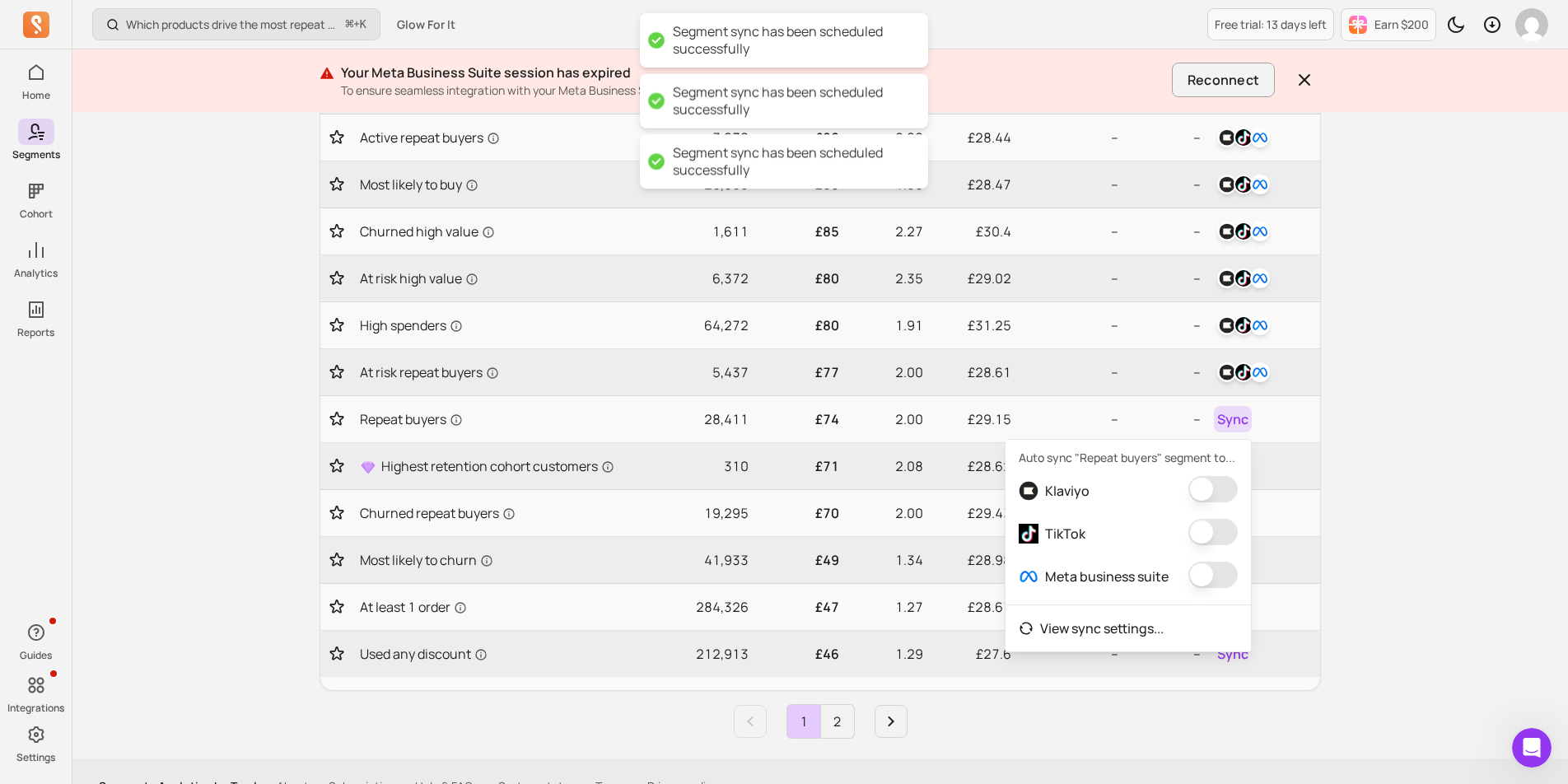
click at [1211, 485] on button "button" at bounding box center [1213, 488] width 49 height 26
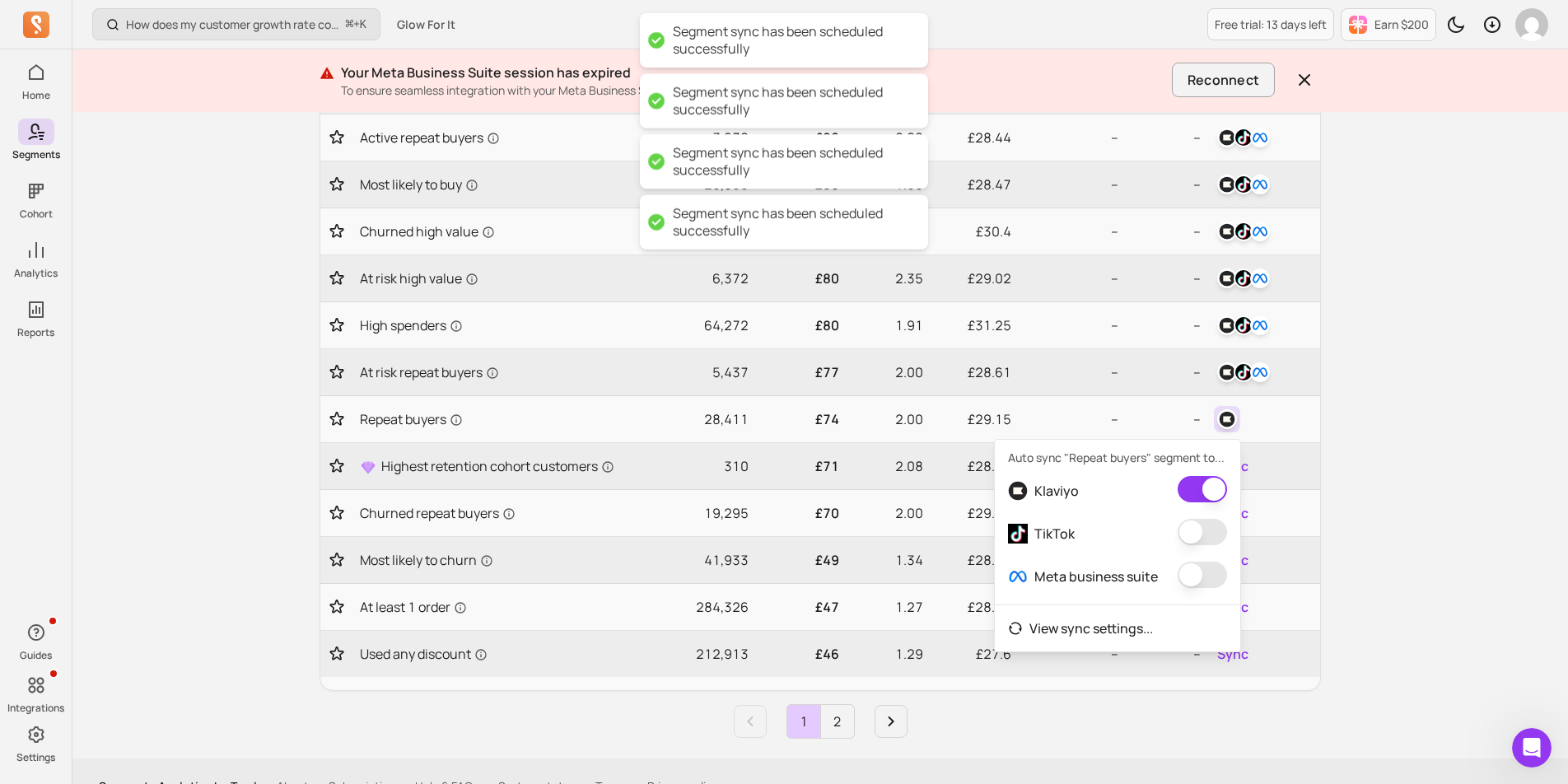
click at [1211, 526] on button "button" at bounding box center [1202, 531] width 49 height 26
click at [1209, 572] on button "button" at bounding box center [1219, 575] width 49 height 26
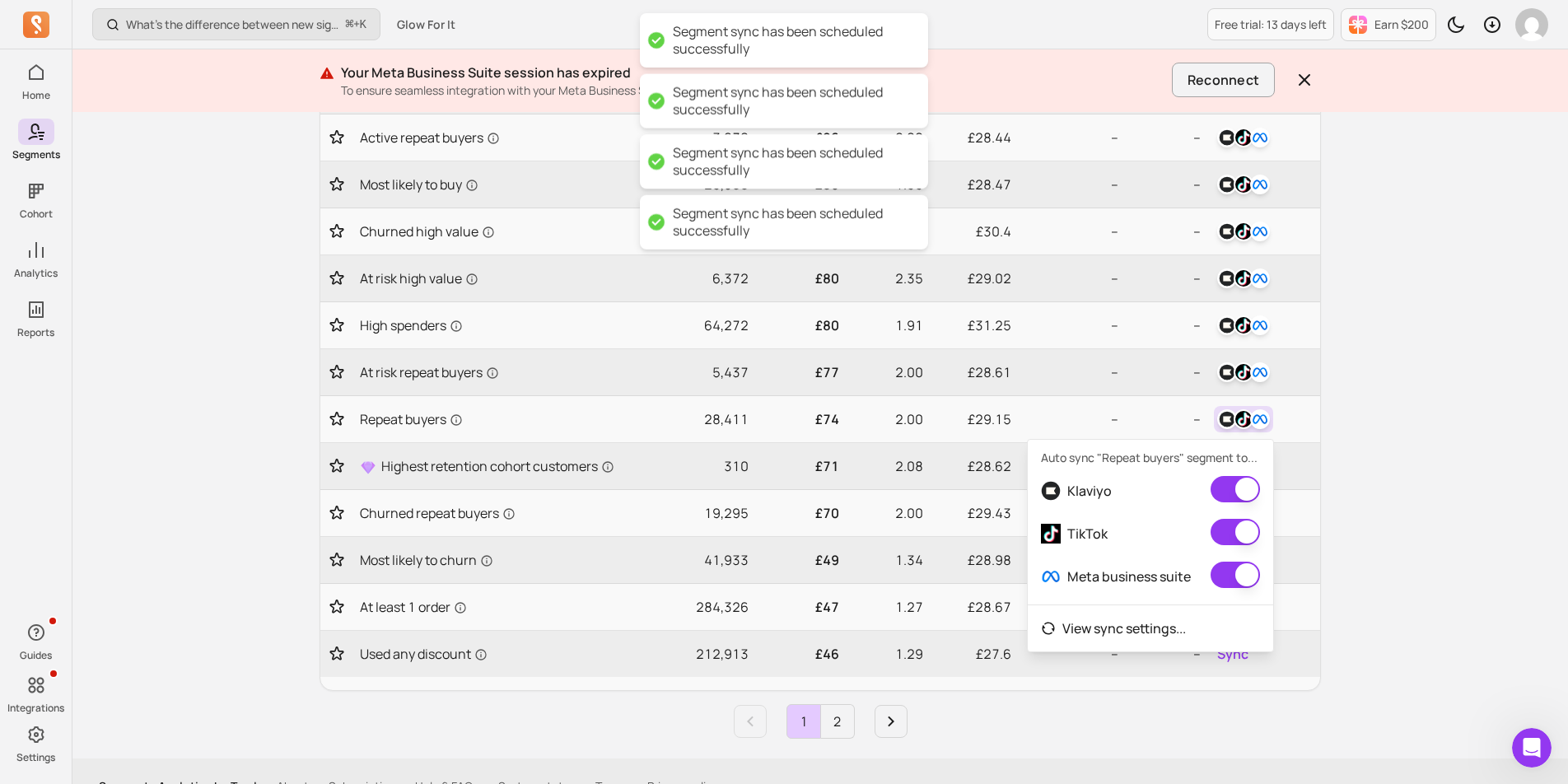
click at [1368, 542] on div "What’s the difference between new signups and new customers? ⌘ + K Glow For It …" at bounding box center [820, 125] width 1496 height 1378
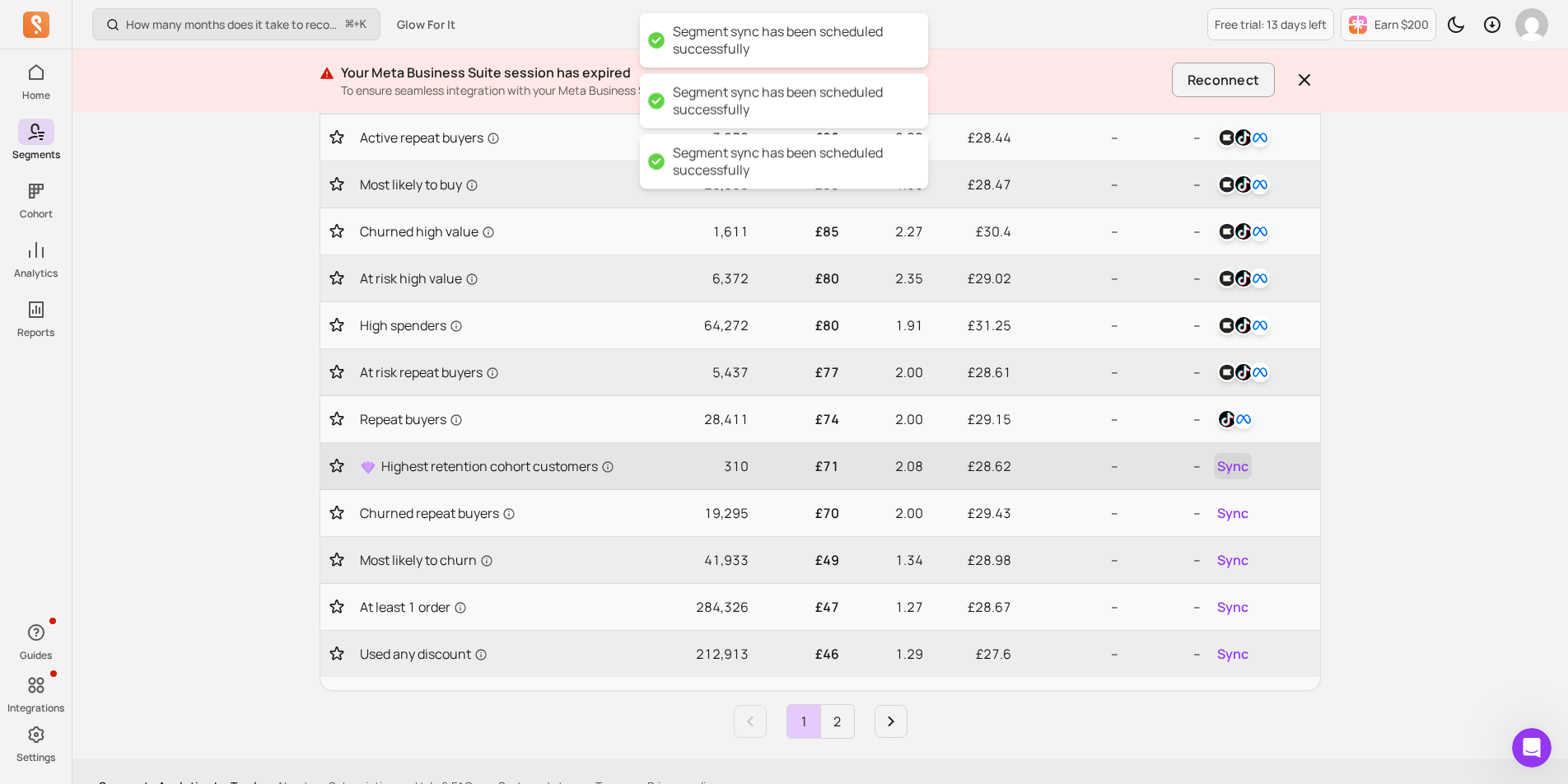
click at [1240, 467] on span "Sync" at bounding box center [1232, 466] width 31 height 20
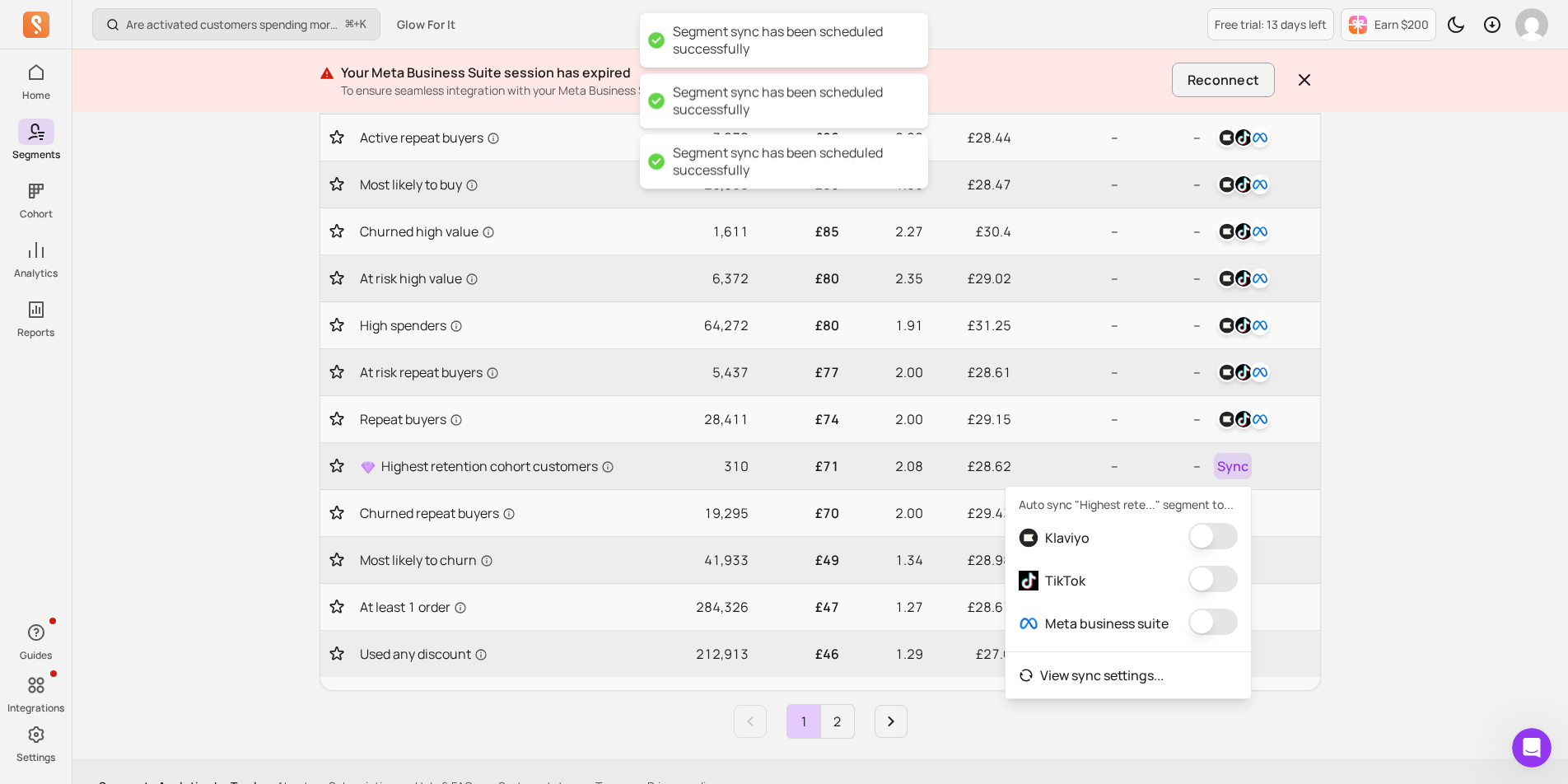
click at [1204, 537] on button "button" at bounding box center [1213, 535] width 49 height 26
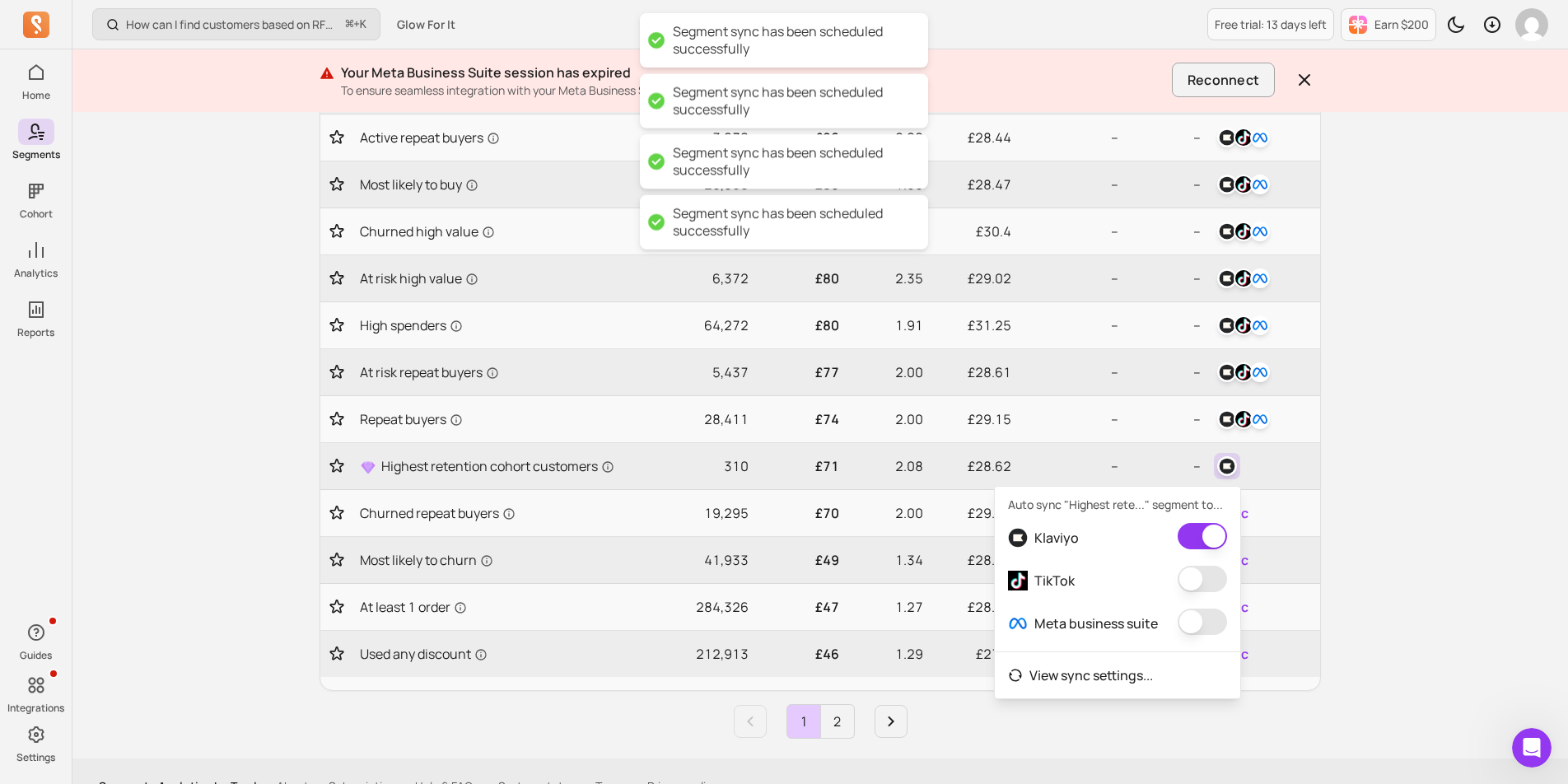
click at [1203, 589] on button "button" at bounding box center [1202, 578] width 49 height 26
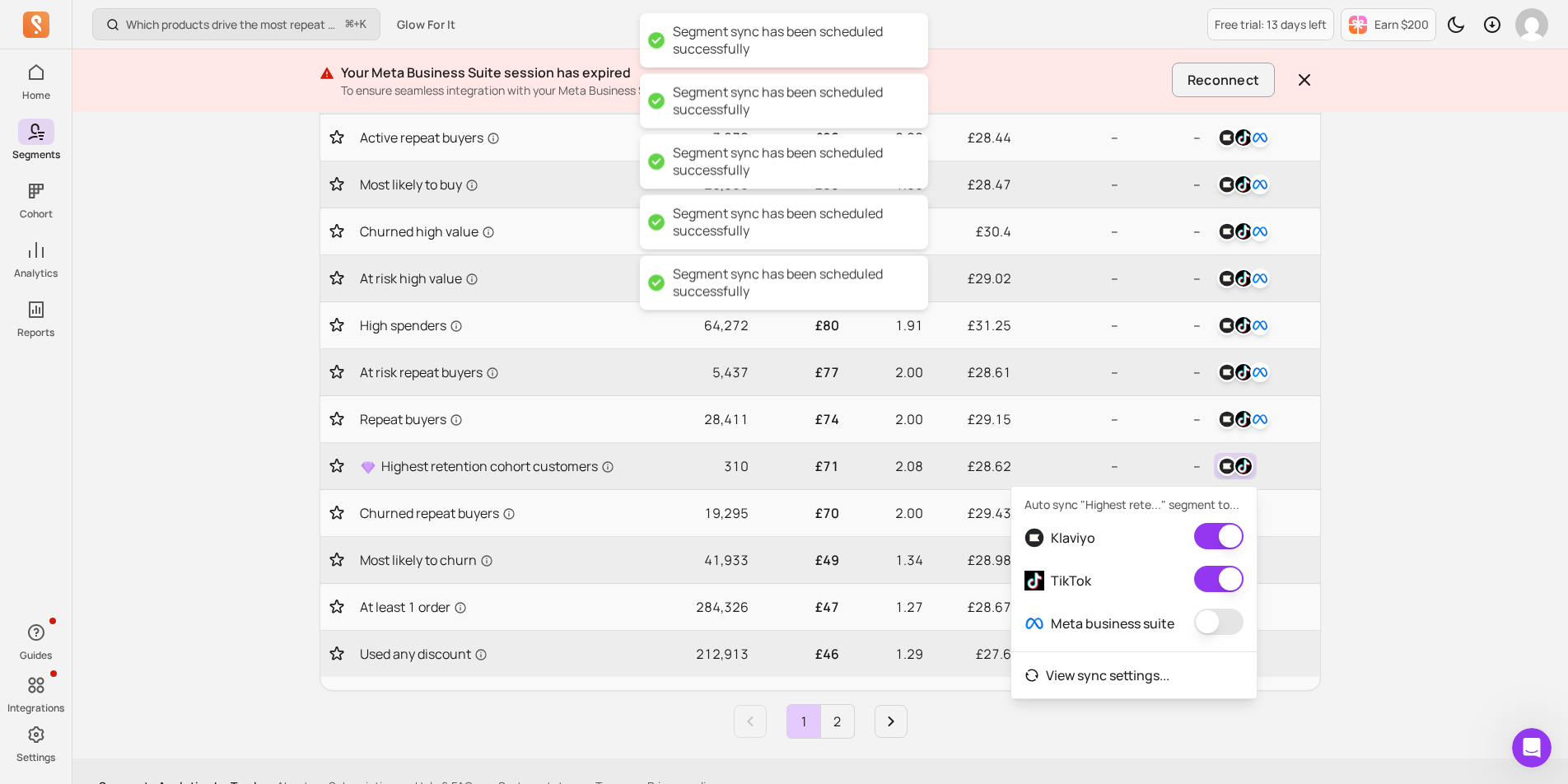
click at [1221, 620] on button "button" at bounding box center [1219, 621] width 49 height 26
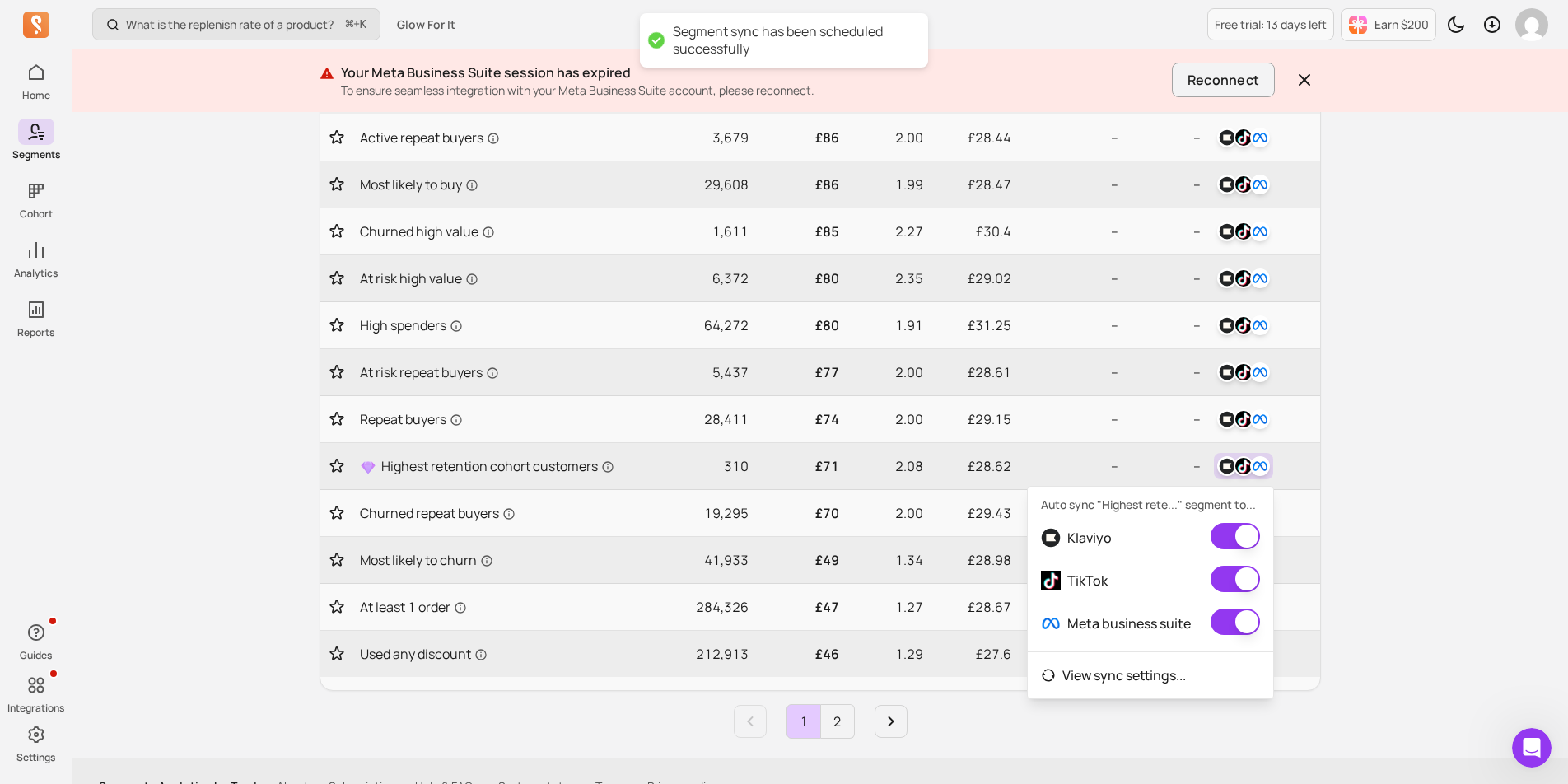
click at [1441, 378] on div "What is the replenish rate of a product? ⌘ + K Glow For It Free trial: 13 days …" at bounding box center [820, 125] width 1496 height 1378
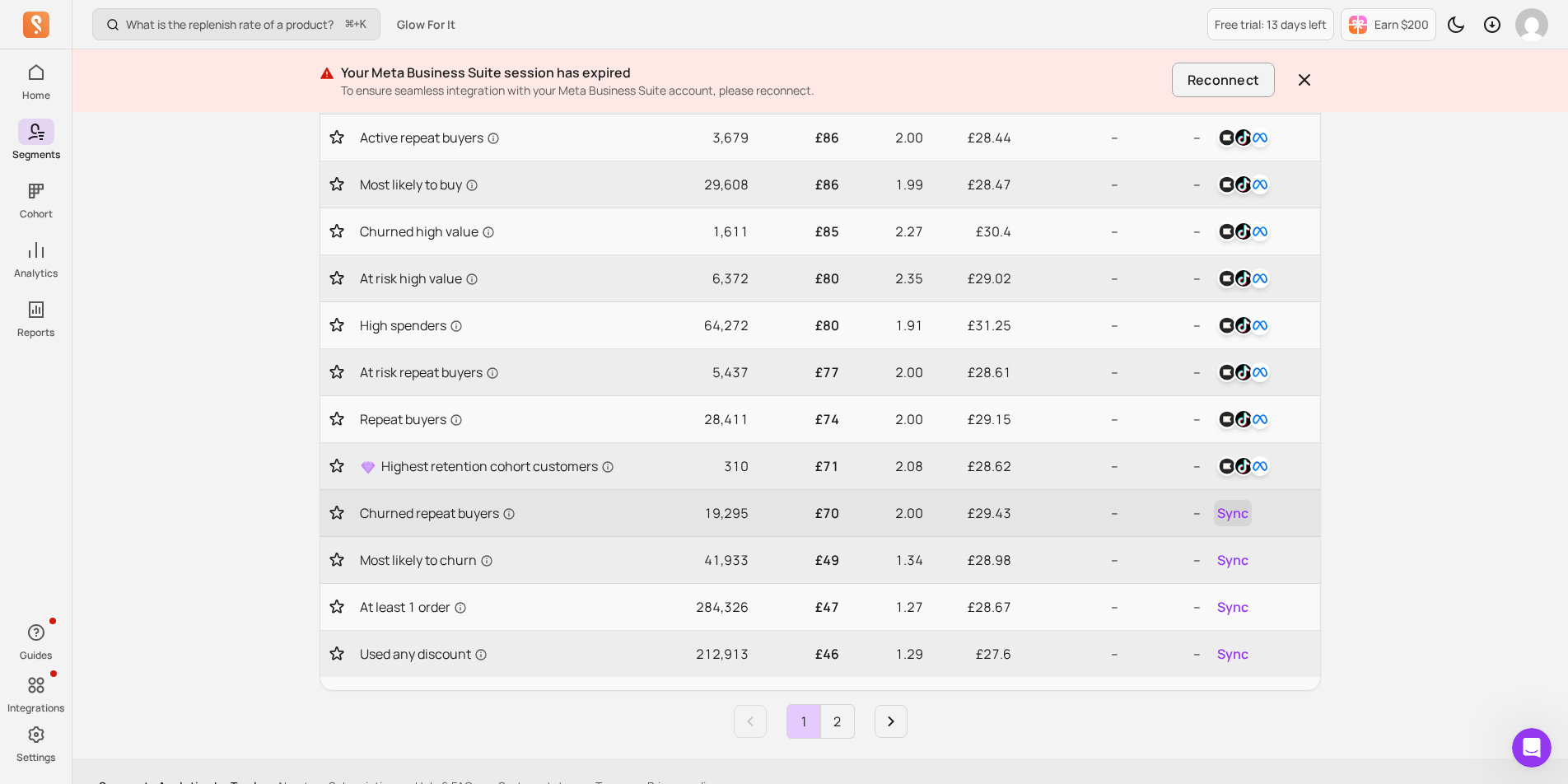
click at [1236, 512] on span "Sync" at bounding box center [1232, 512] width 31 height 20
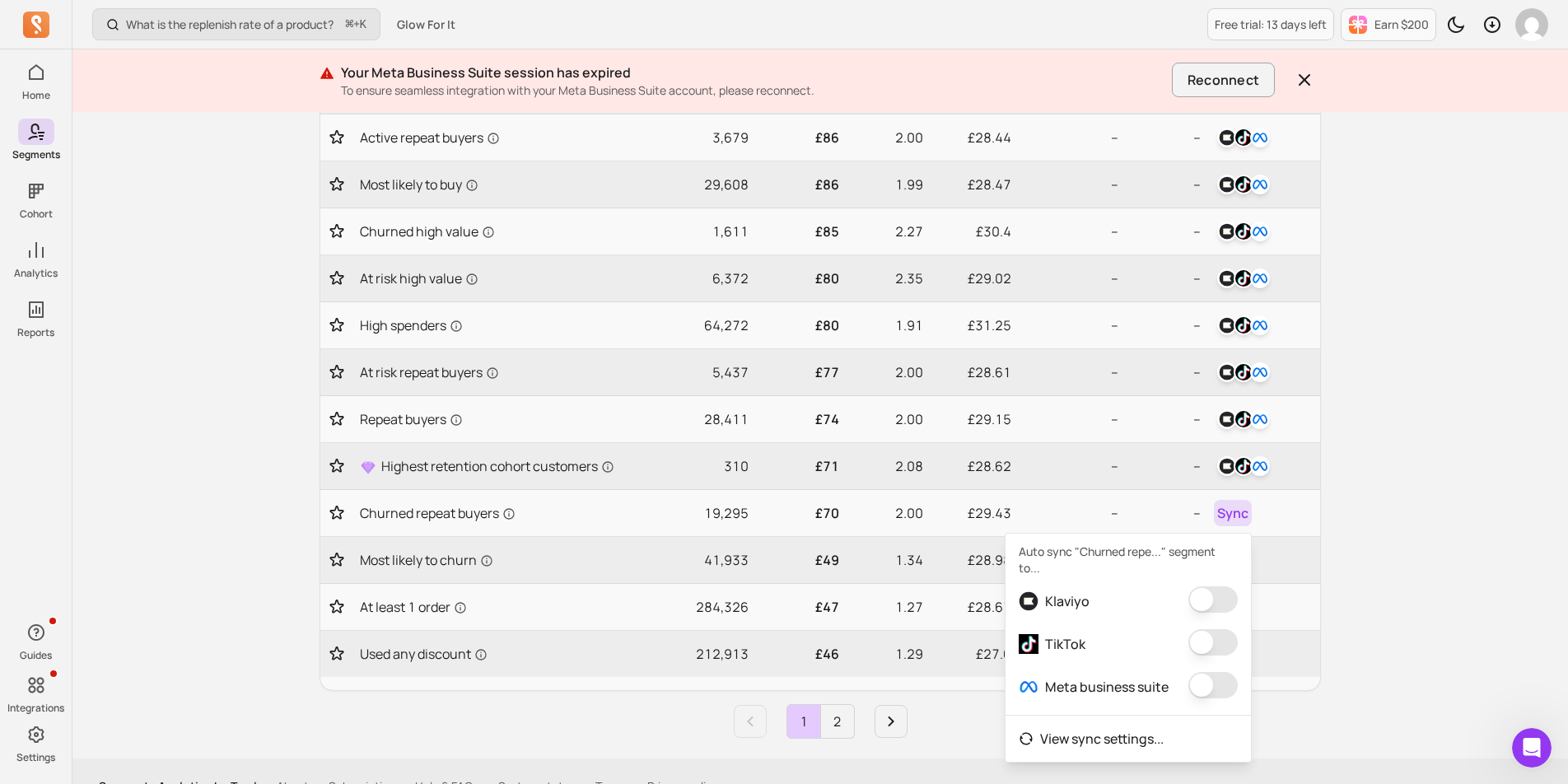
click at [1221, 594] on button "button" at bounding box center [1213, 599] width 49 height 26
click at [1210, 633] on button "button" at bounding box center [1202, 642] width 49 height 26
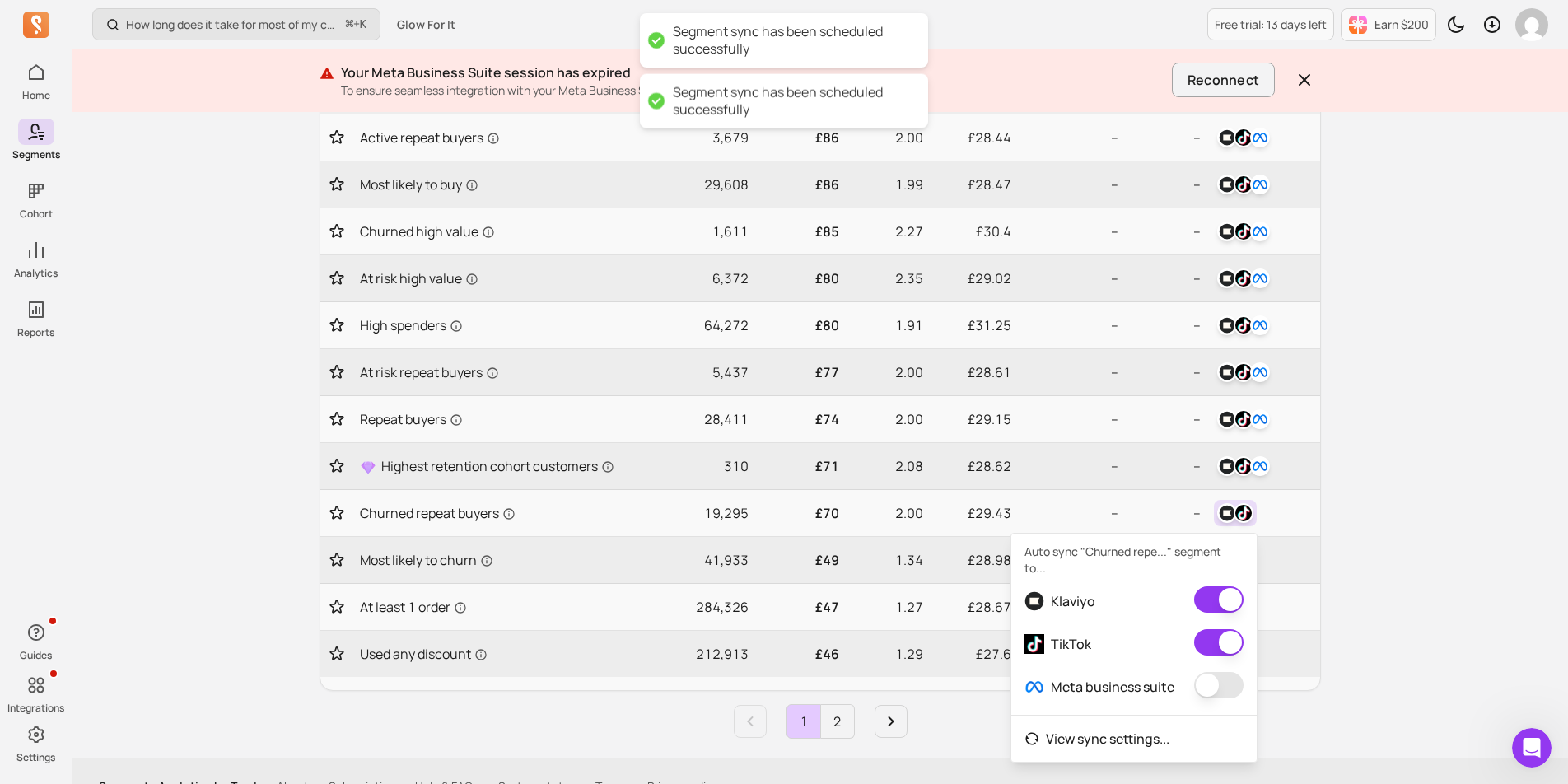
click at [1210, 675] on button "button" at bounding box center [1219, 684] width 49 height 26
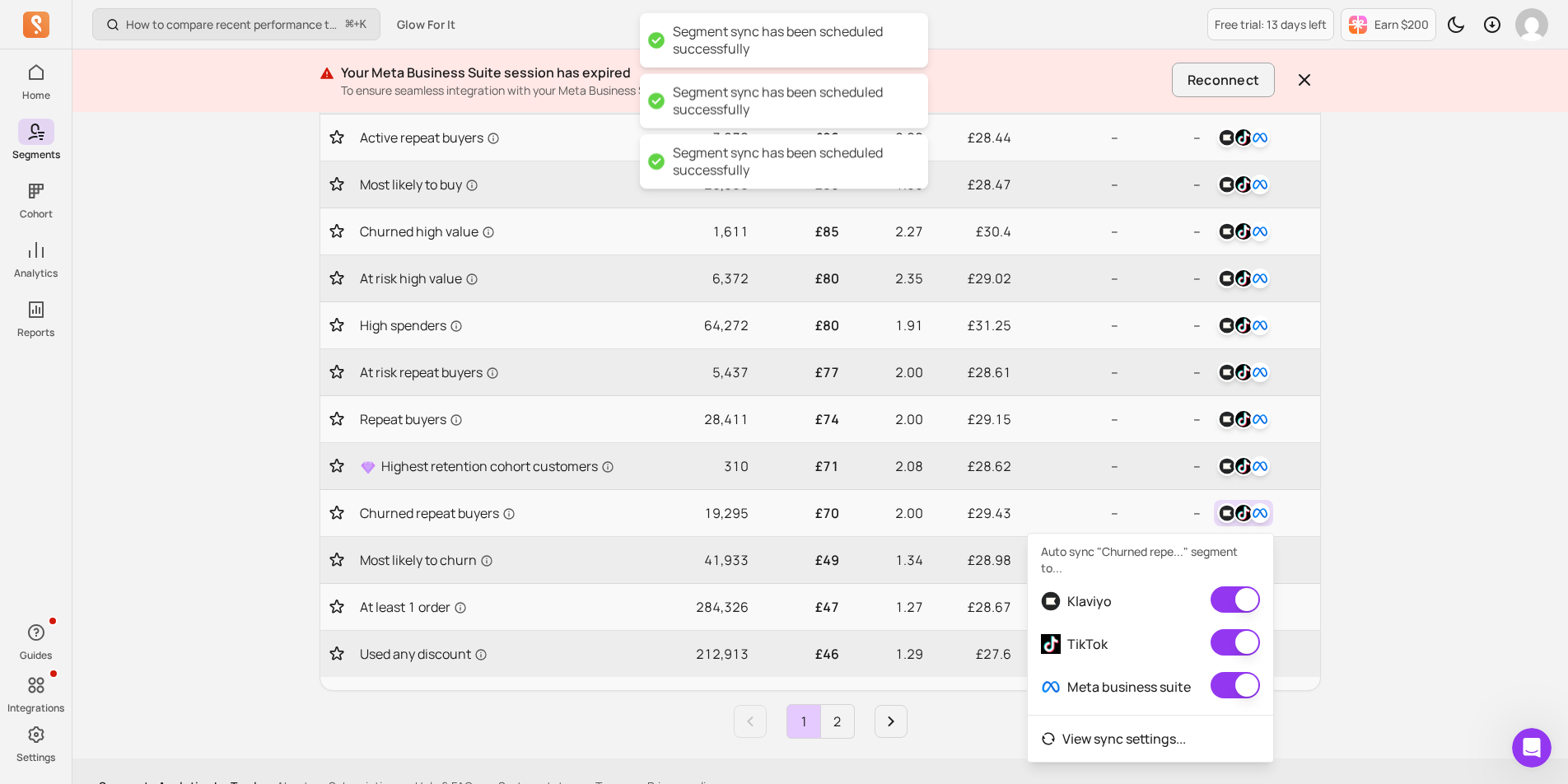
click at [1365, 574] on div "How to compare recent performance to last year or last month? ⌘ + K Glow For It…" at bounding box center [820, 125] width 1496 height 1378
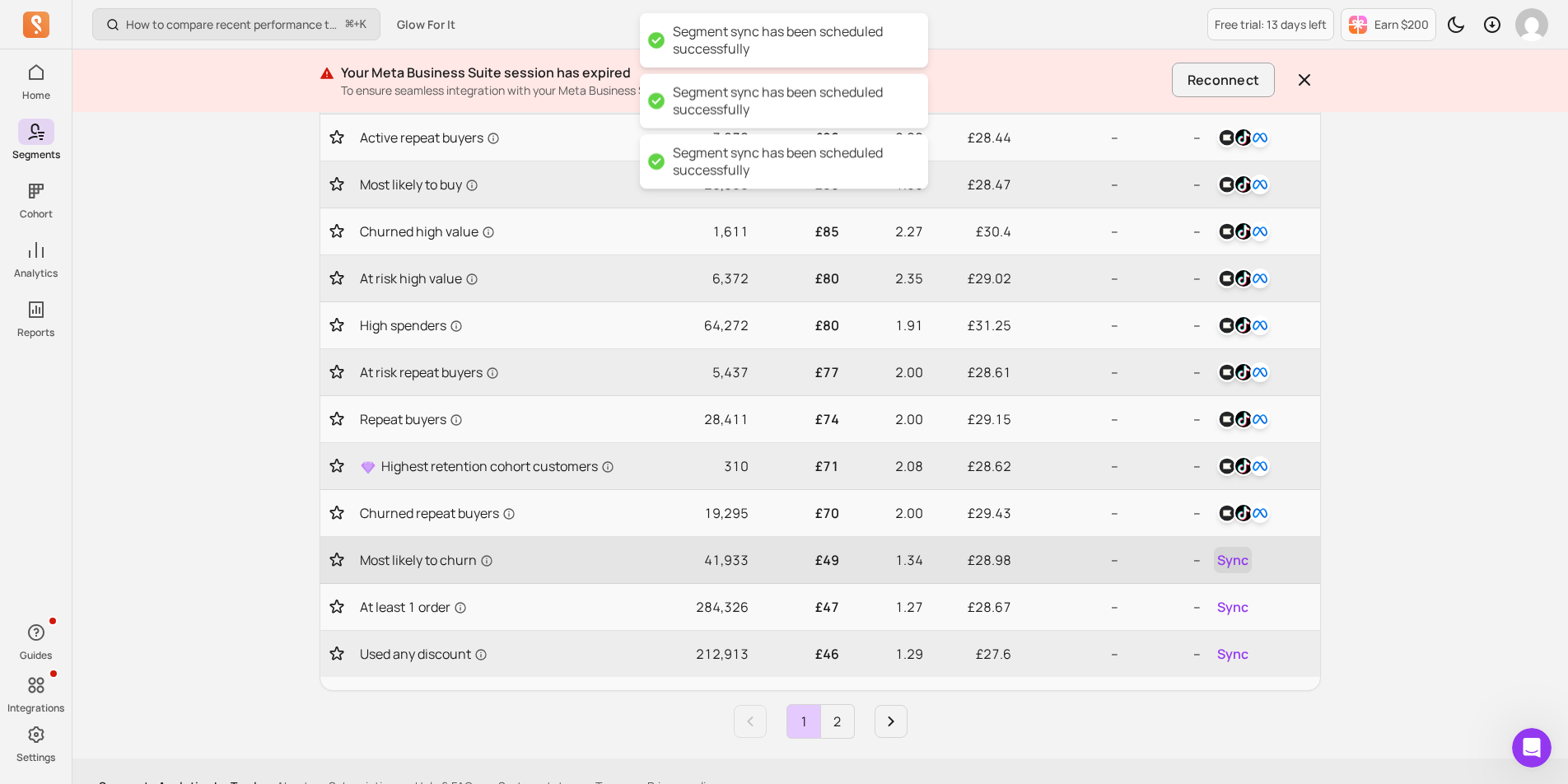
click at [1241, 562] on span "Sync" at bounding box center [1232, 560] width 31 height 20
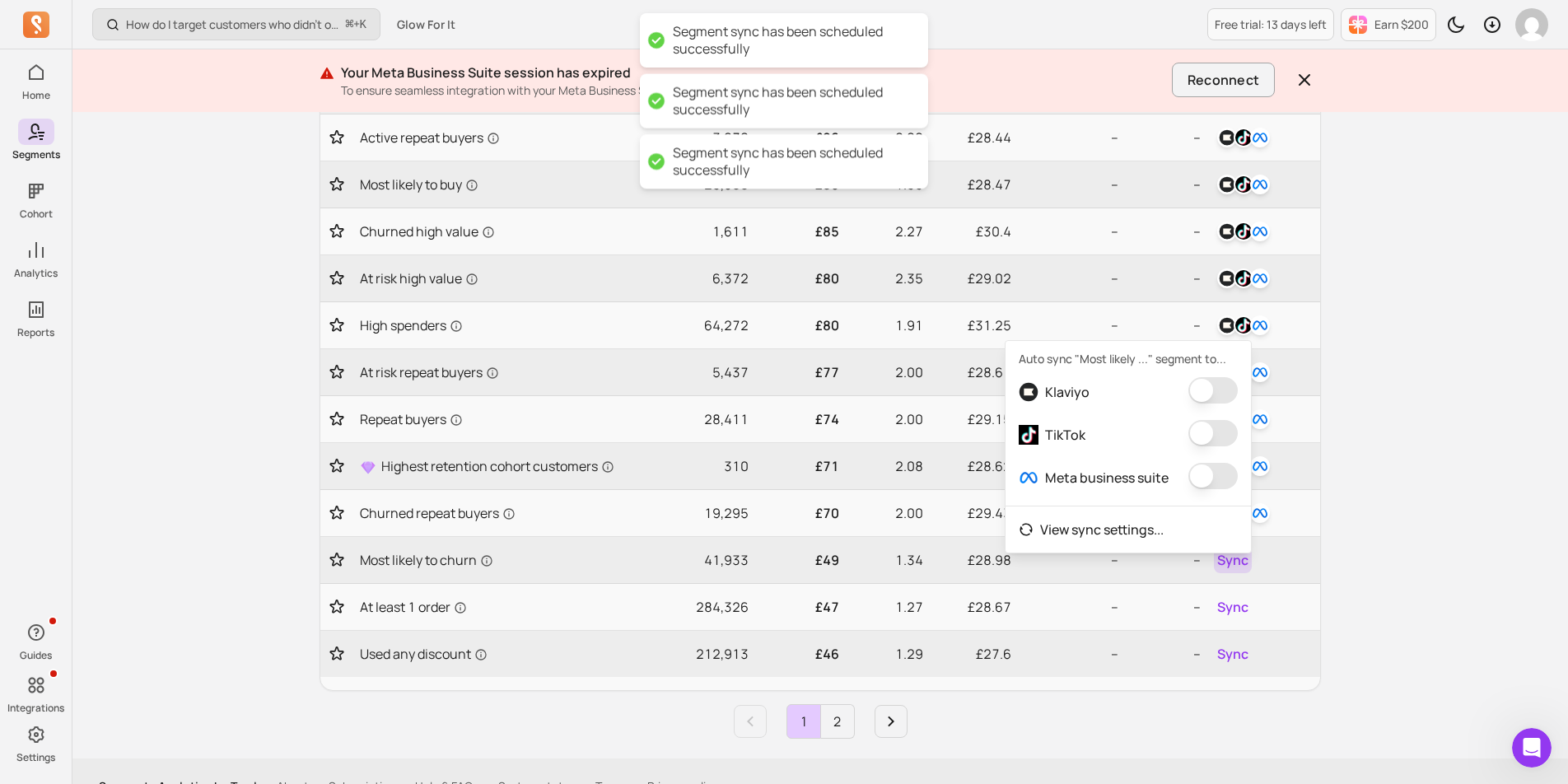
click at [1205, 396] on button "button" at bounding box center [1213, 389] width 49 height 26
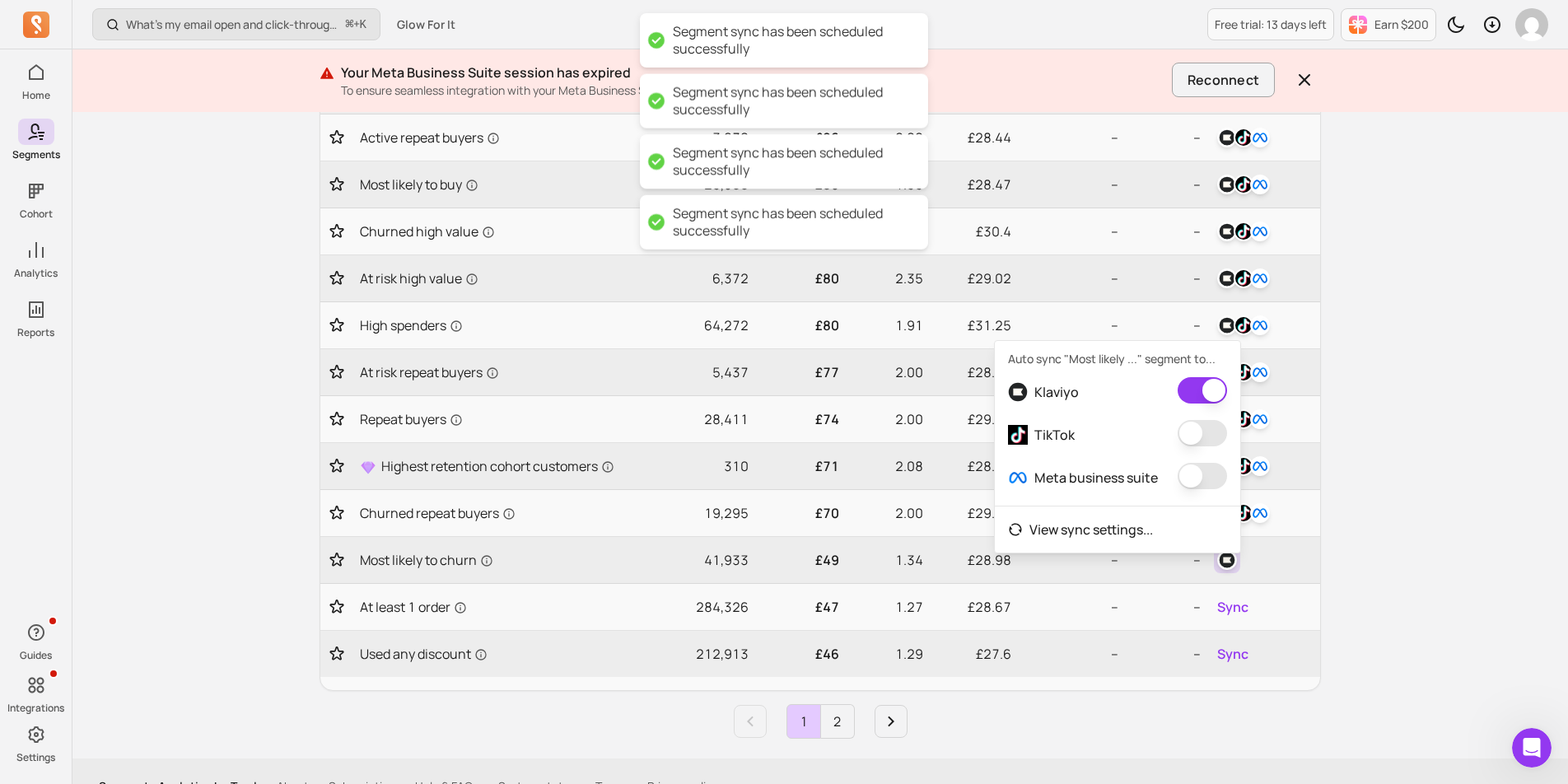
click at [1205, 434] on button "button" at bounding box center [1202, 432] width 49 height 26
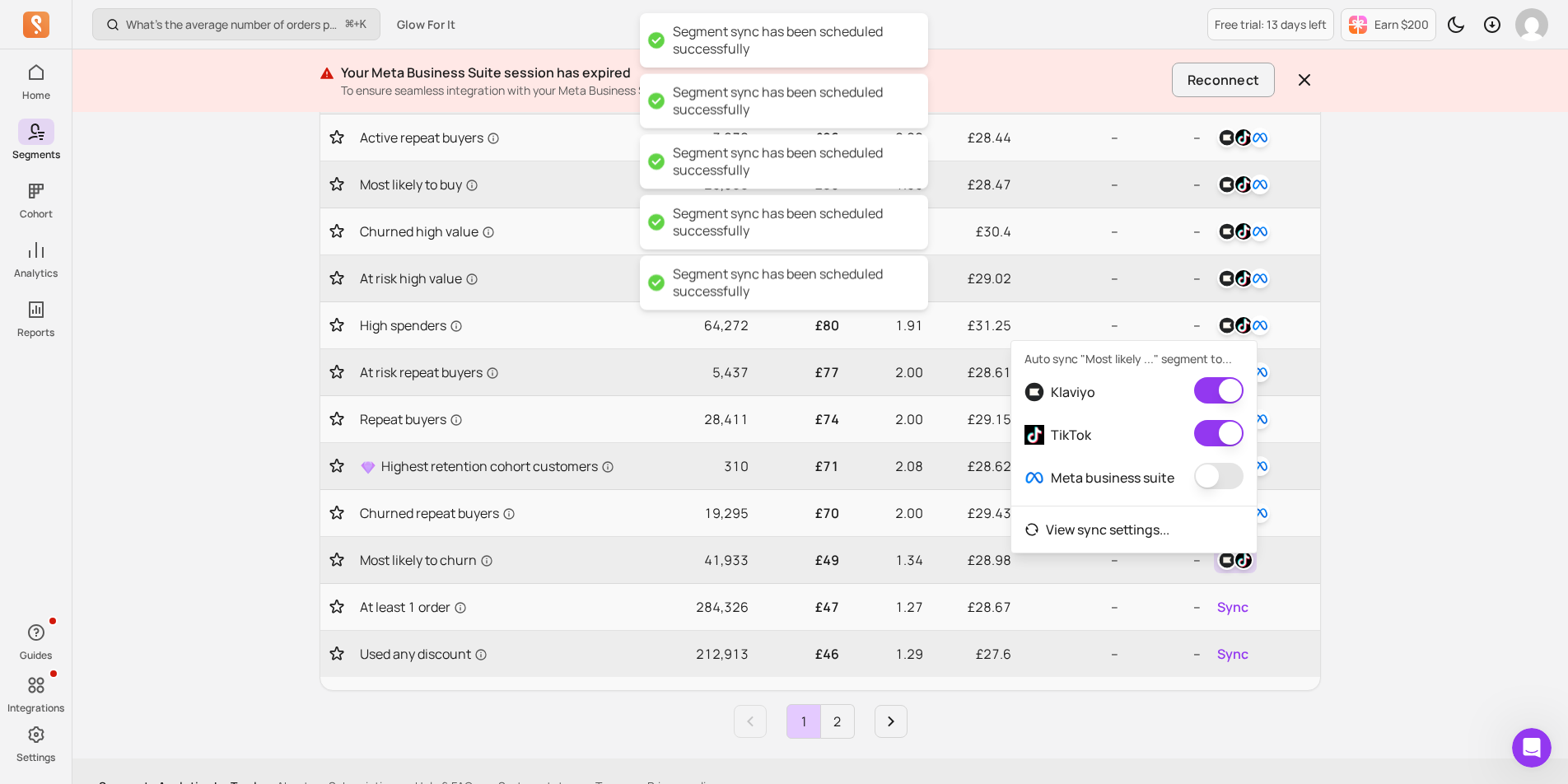
click at [1206, 480] on button "button" at bounding box center [1219, 476] width 49 height 26
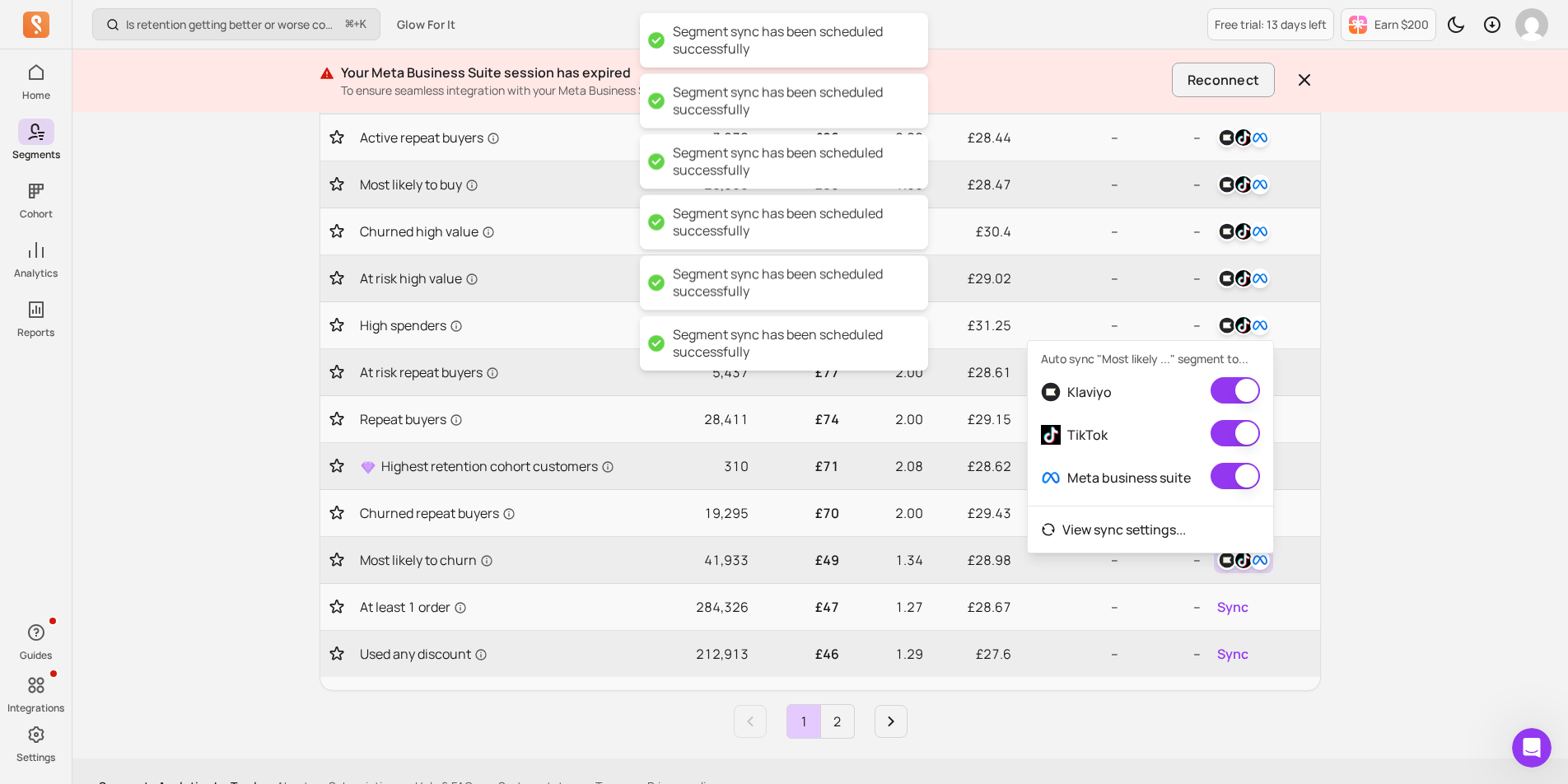
click at [1412, 497] on div "Is retention getting better or worse compared to last year? ⌘ + K Glow For It F…" at bounding box center [820, 125] width 1496 height 1378
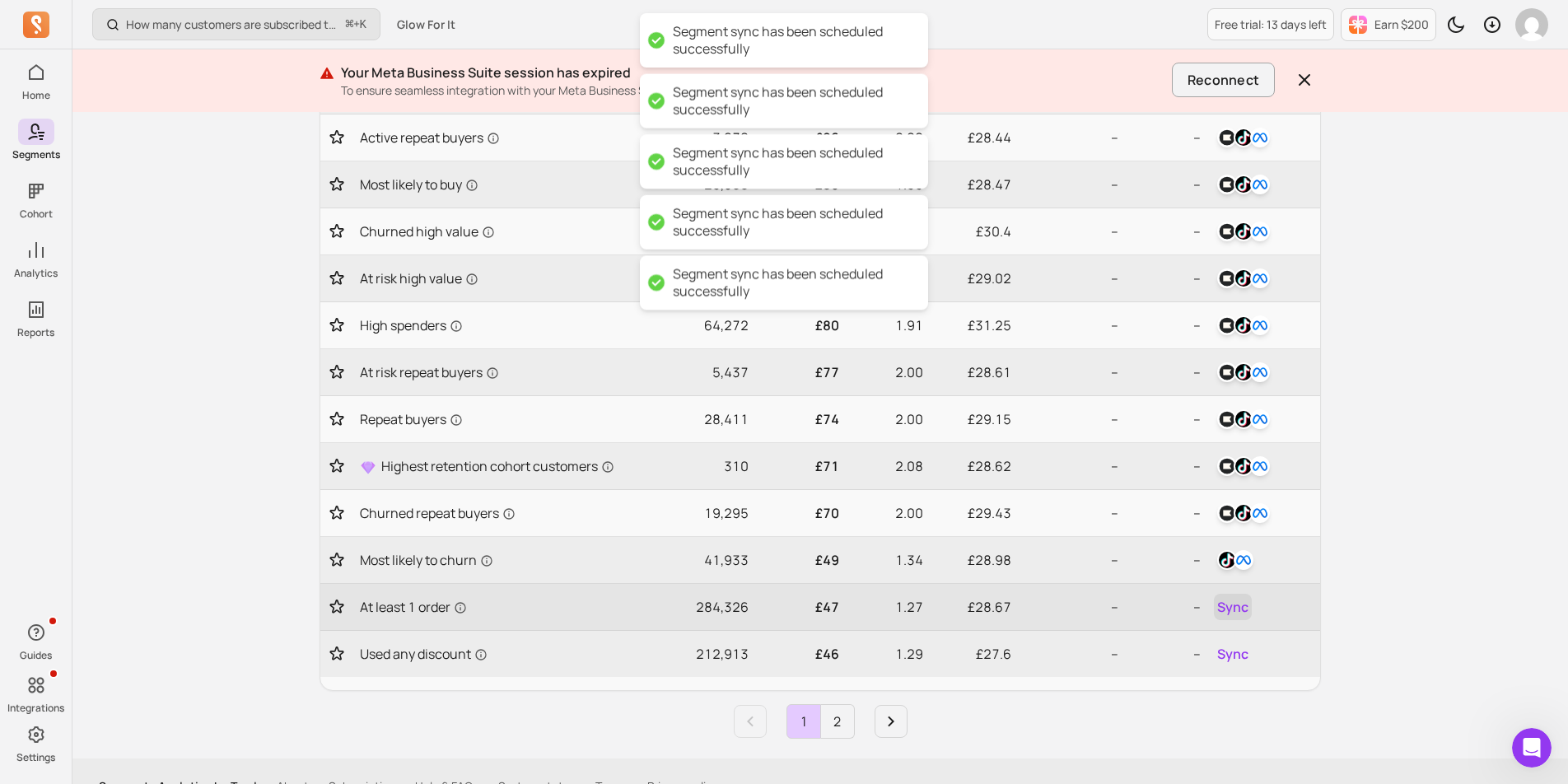
click at [1242, 604] on span "Sync" at bounding box center [1232, 607] width 31 height 20
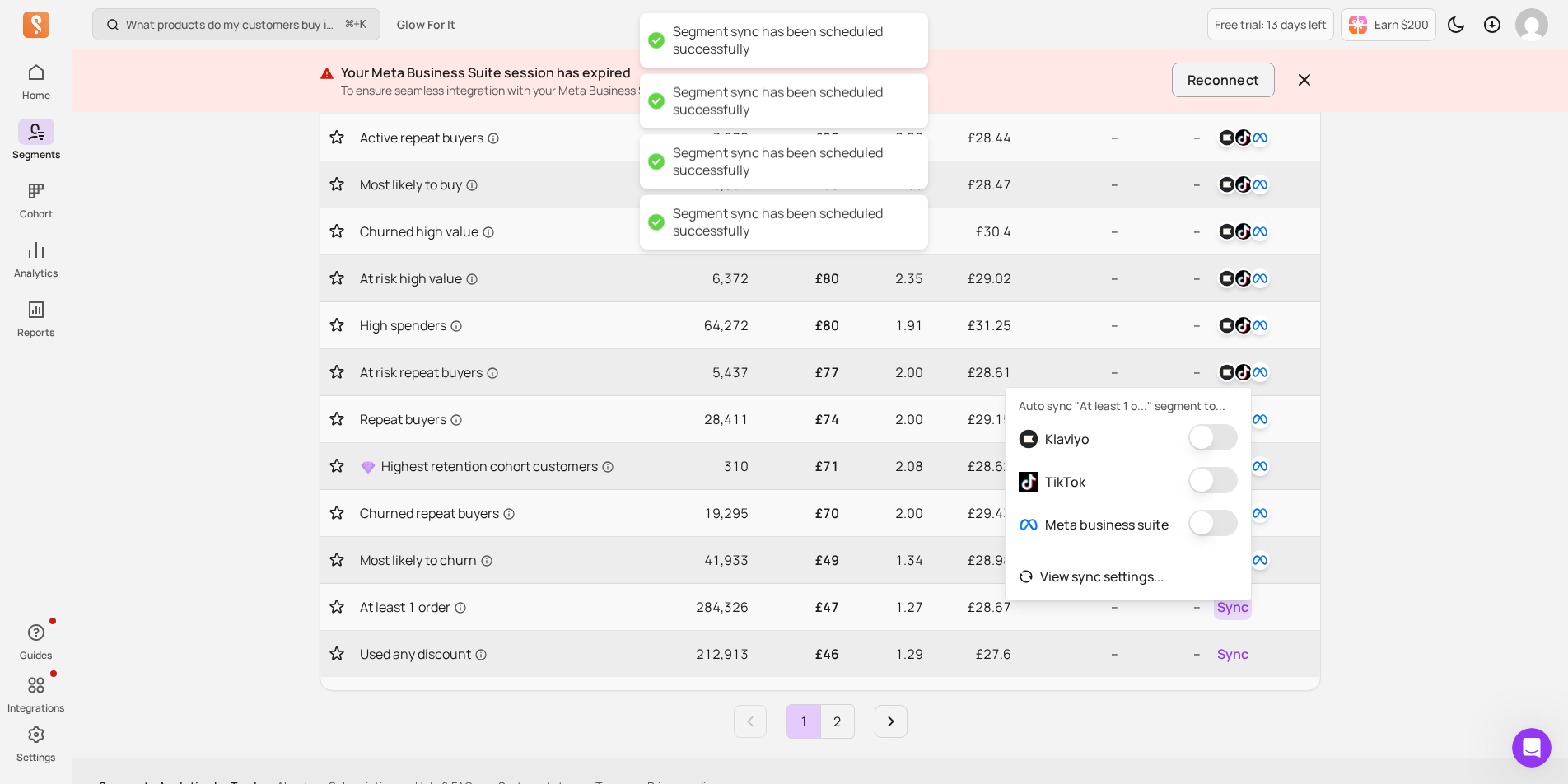
click at [1204, 446] on button "button" at bounding box center [1213, 437] width 49 height 26
click at [1203, 486] on button "button" at bounding box center [1202, 479] width 49 height 26
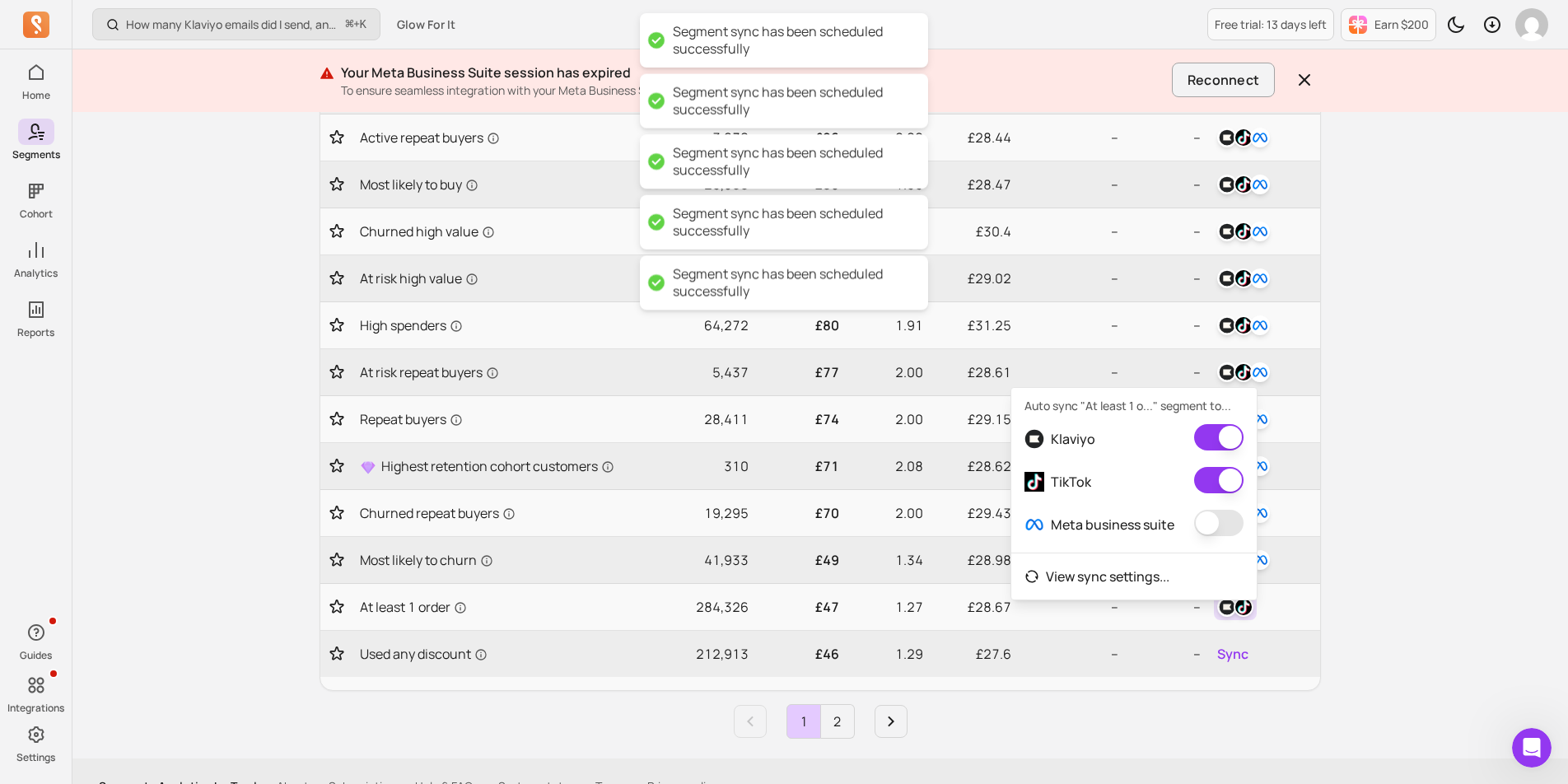
click at [1203, 522] on button "button" at bounding box center [1219, 522] width 49 height 26
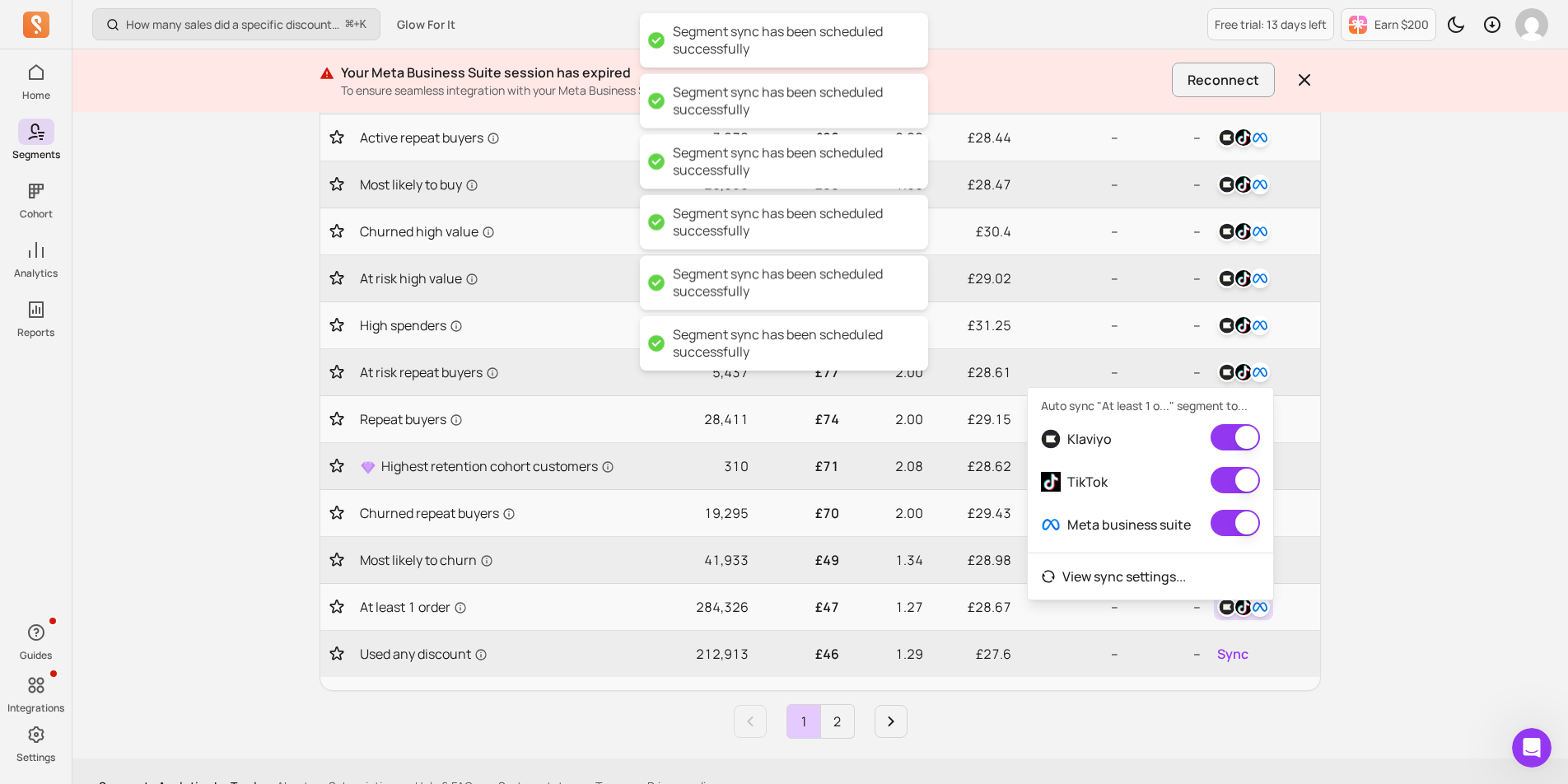
click at [1380, 488] on div "How many sales did a specific discount code generate? ⌘ + K Glow For It Free tr…" at bounding box center [820, 125] width 1496 height 1378
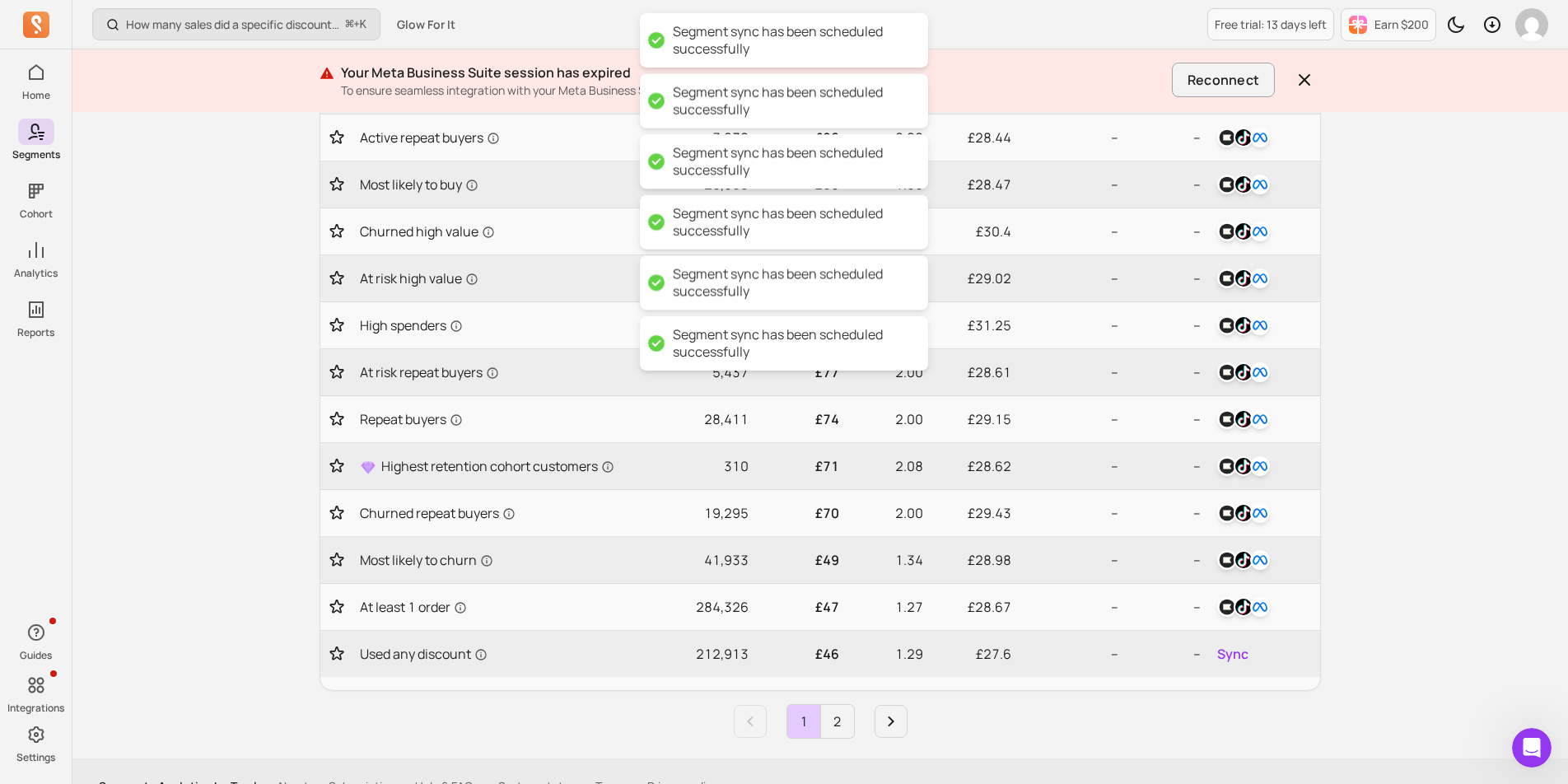
scroll to position [594, 0]
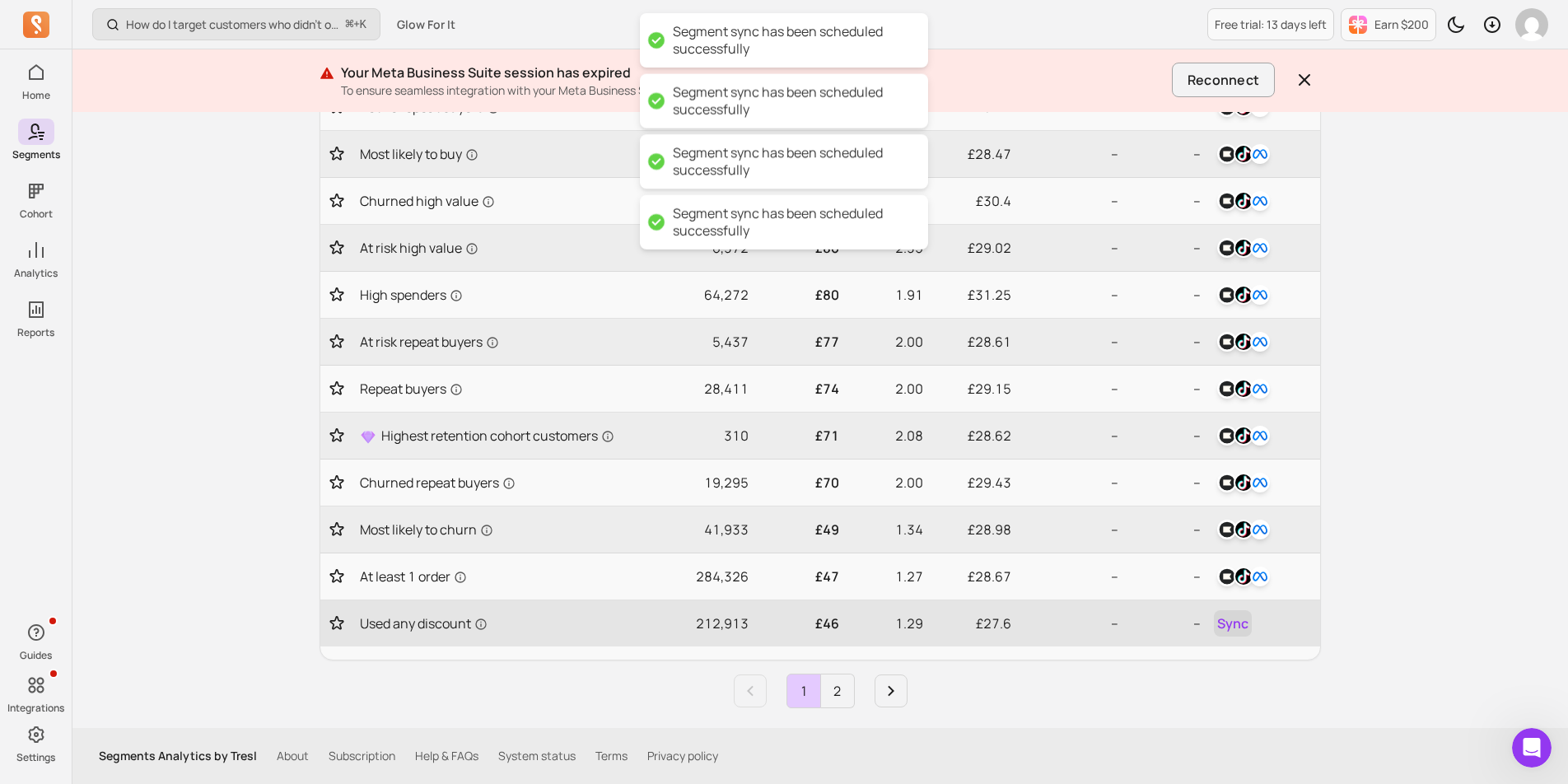
click at [1231, 626] on span "Sync" at bounding box center [1232, 623] width 31 height 20
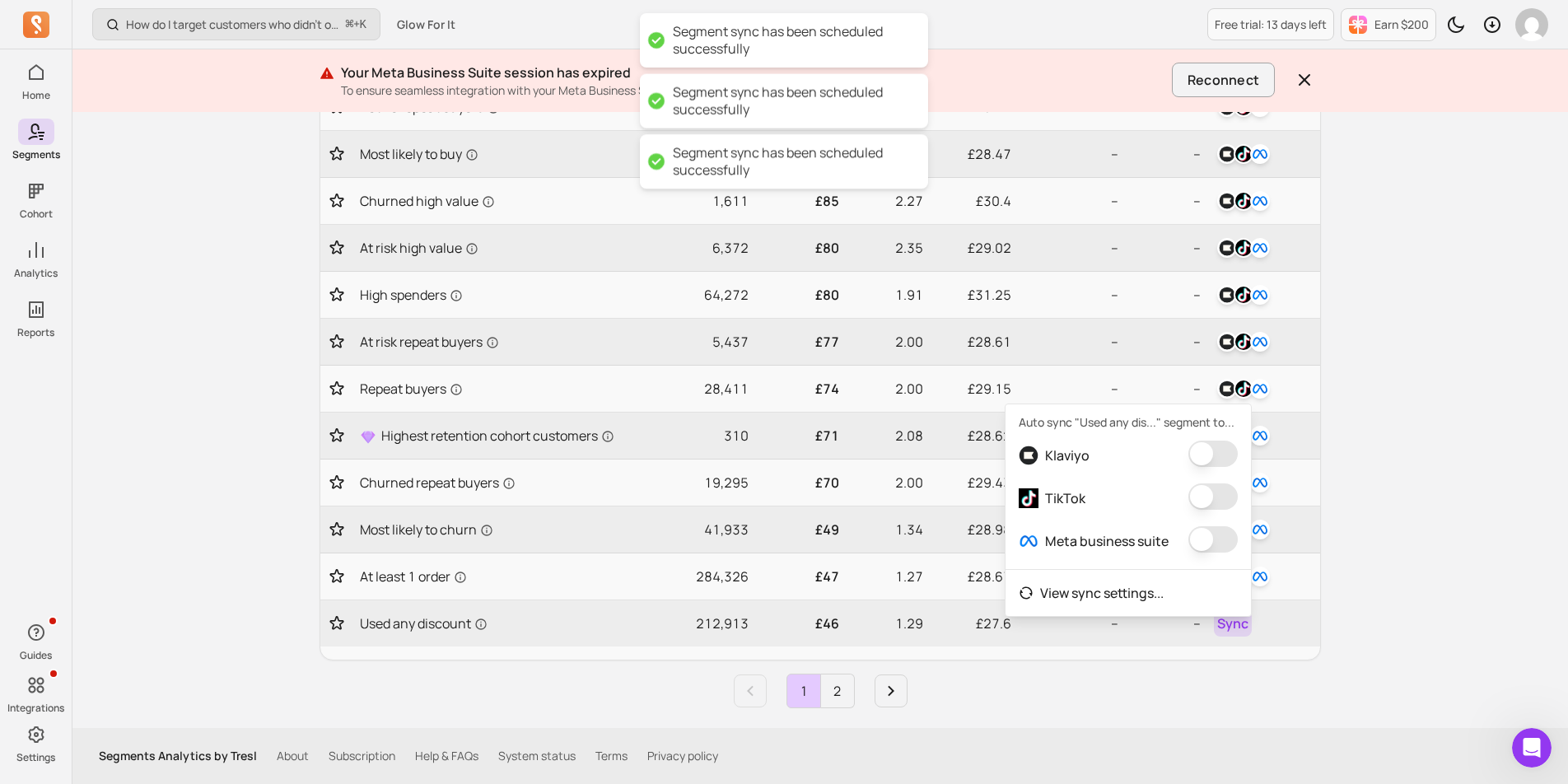
click at [1207, 462] on button "button" at bounding box center [1213, 453] width 49 height 26
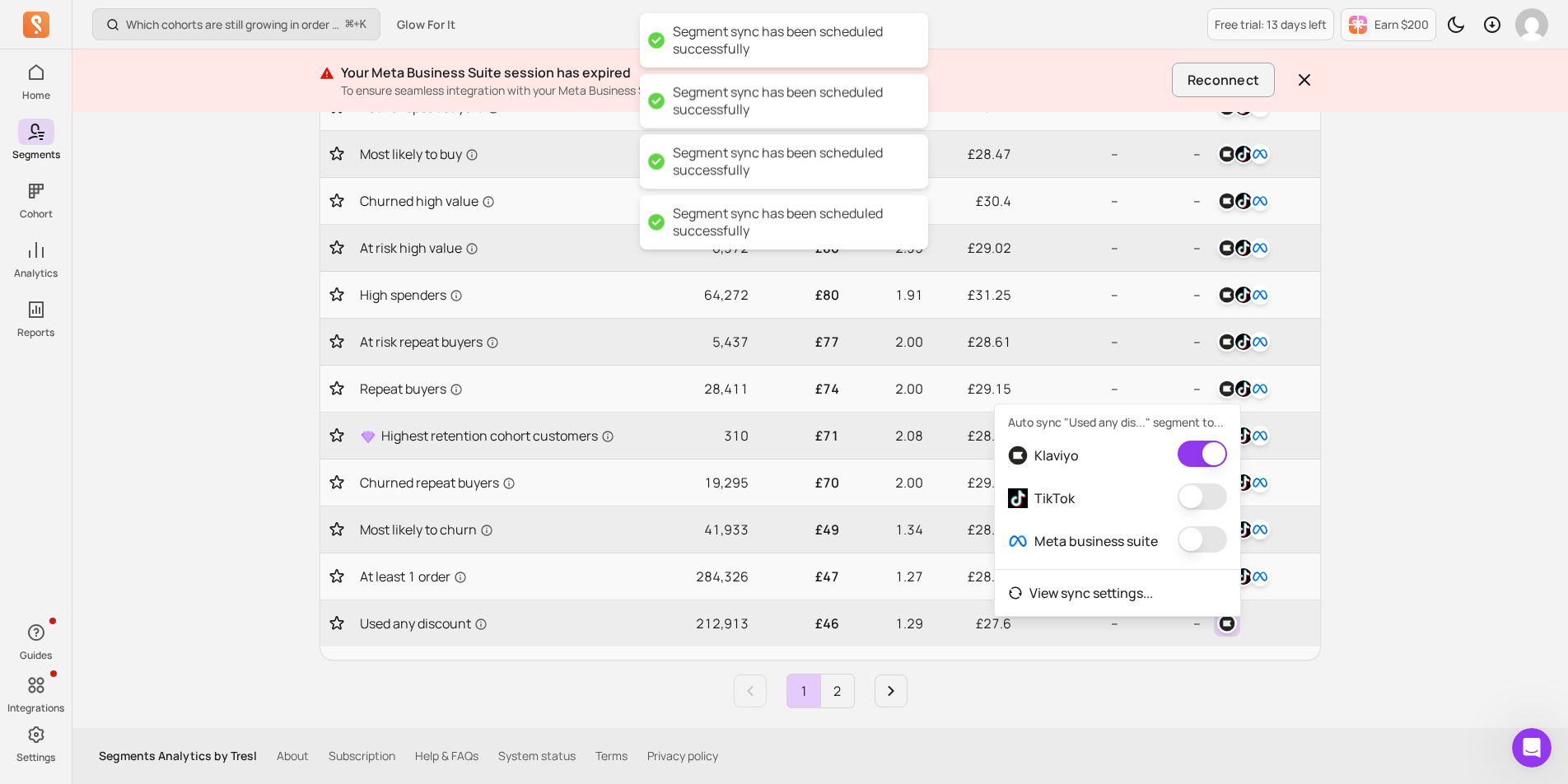
click at [1207, 503] on button "button" at bounding box center [1202, 496] width 49 height 26
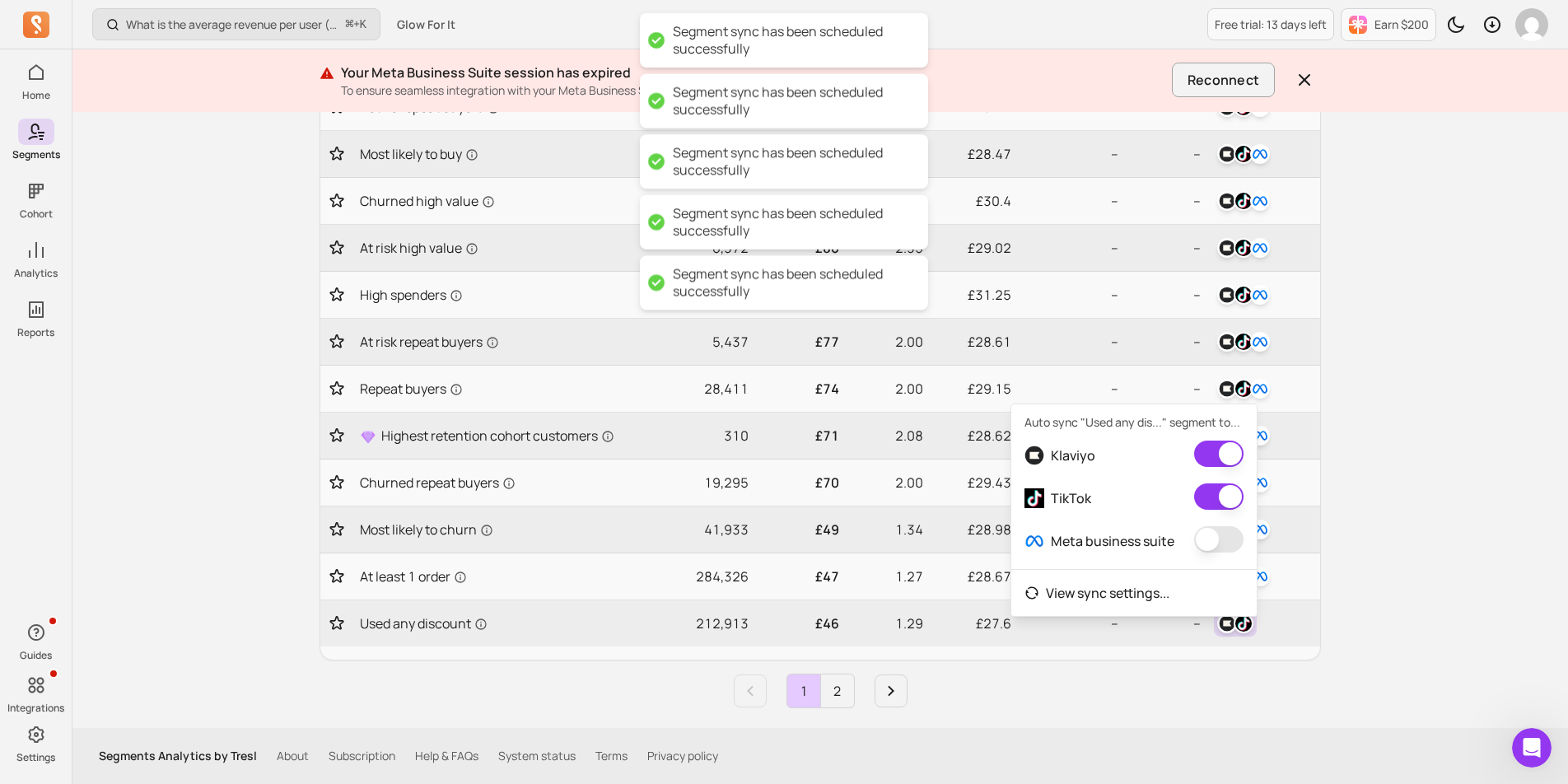
click at [1207, 534] on button "button" at bounding box center [1219, 539] width 49 height 26
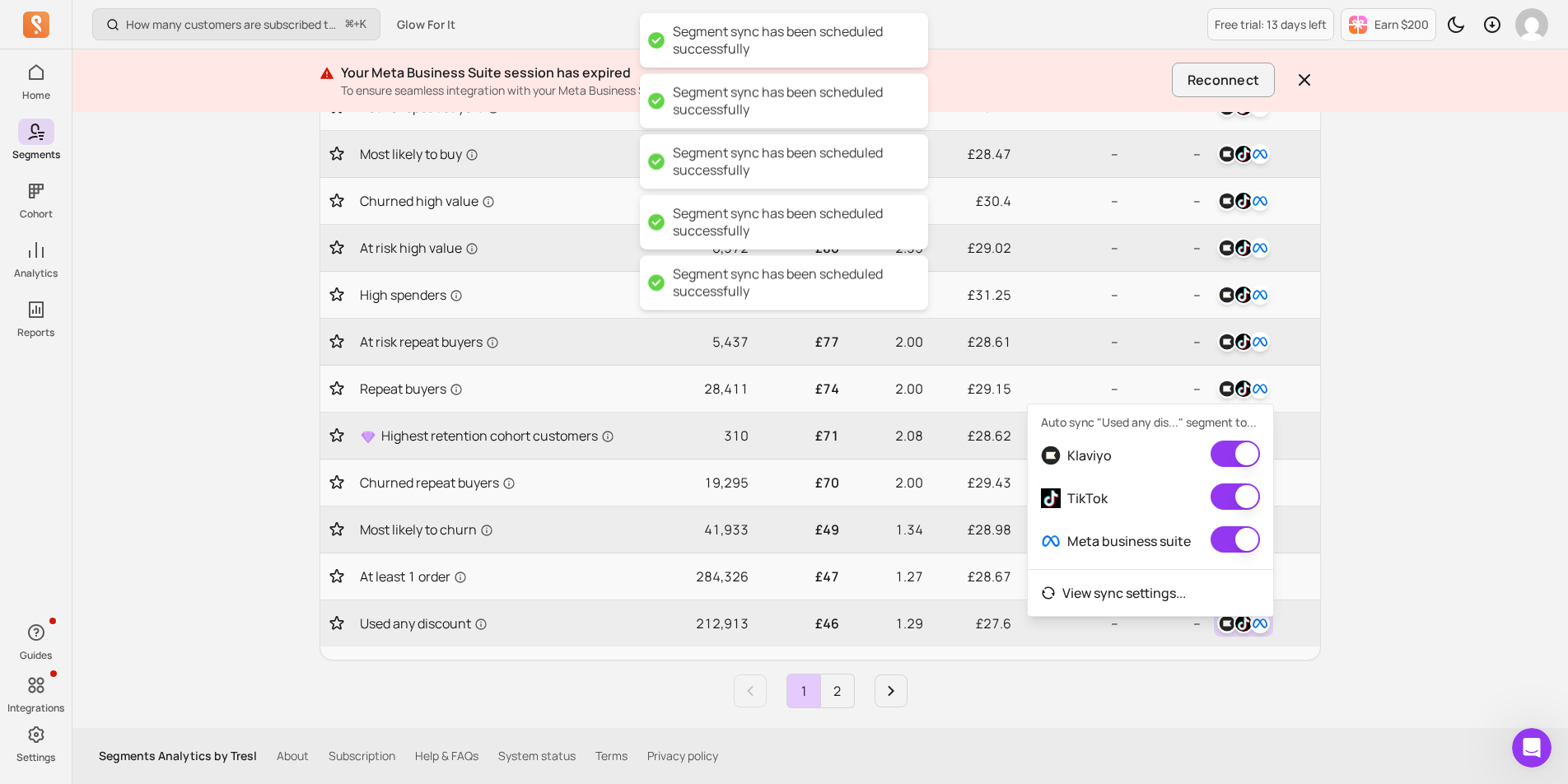
click at [1422, 548] on div "How many customers are subscribed to my email list? ⌘ + K Glow For It Free tria…" at bounding box center [820, 94] width 1496 height 1378
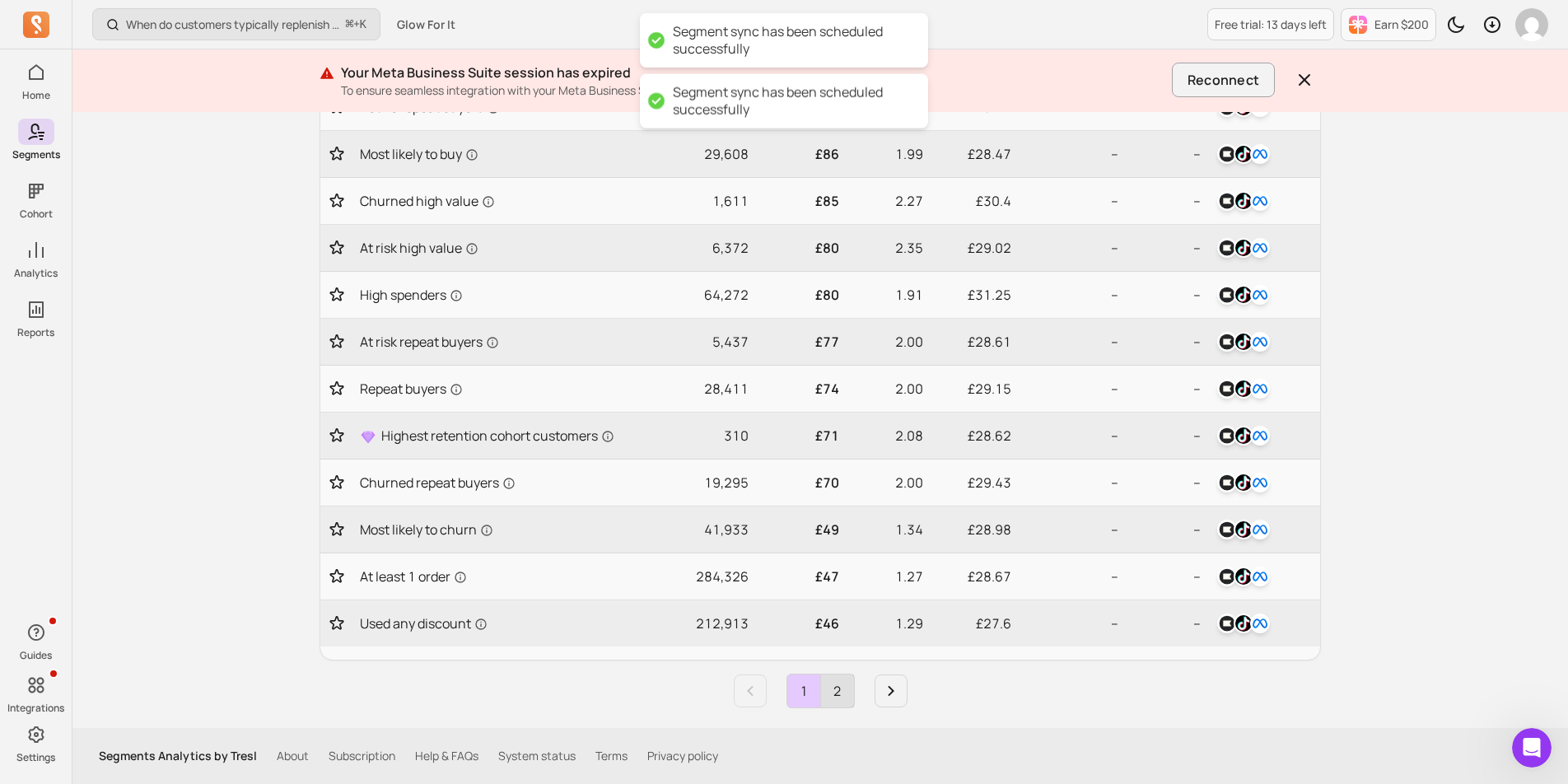
click at [831, 685] on link "2" at bounding box center [838, 690] width 33 height 33
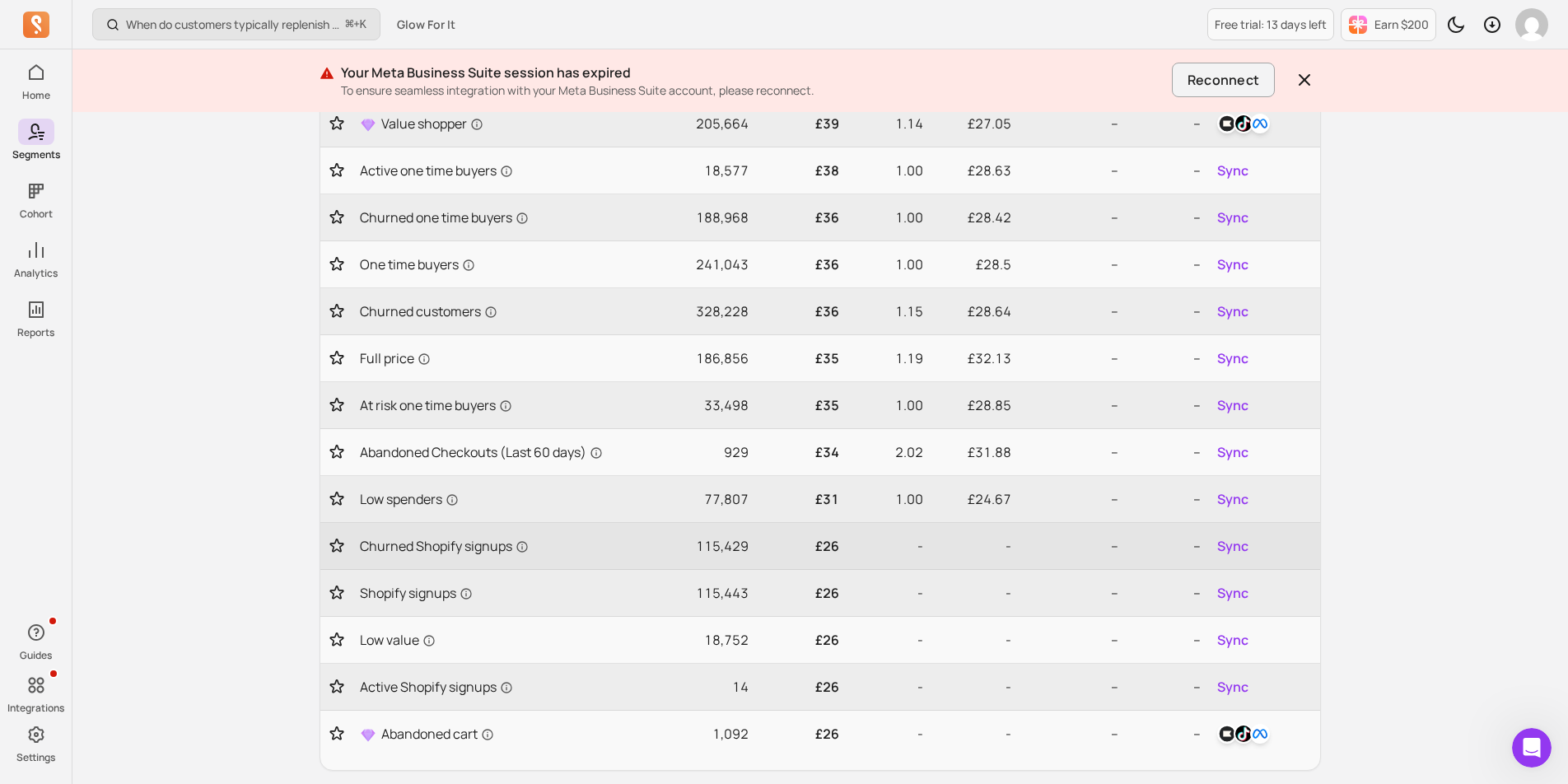
scroll to position [151, 0]
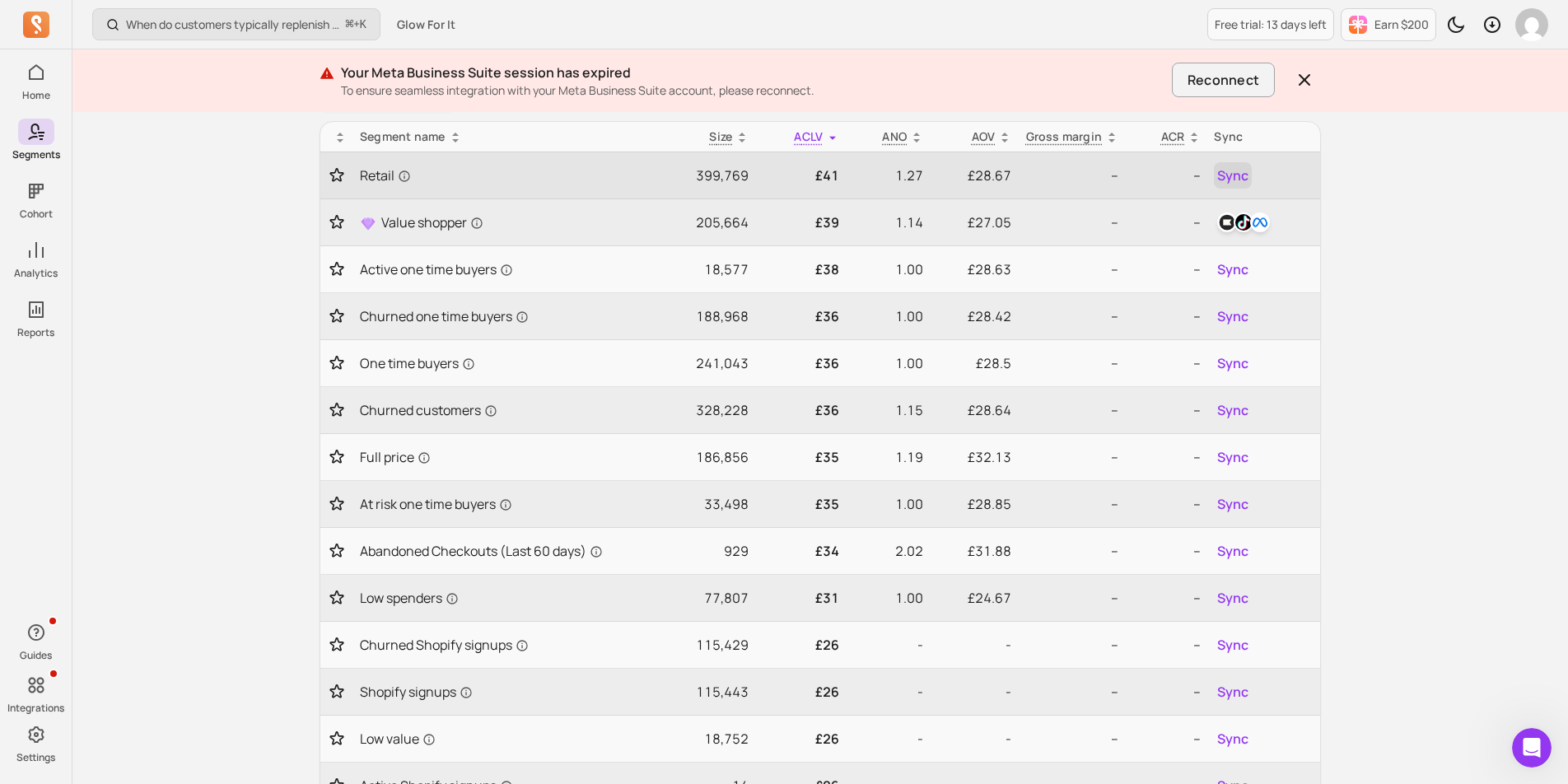
click at [1227, 183] on span "Sync" at bounding box center [1232, 175] width 31 height 20
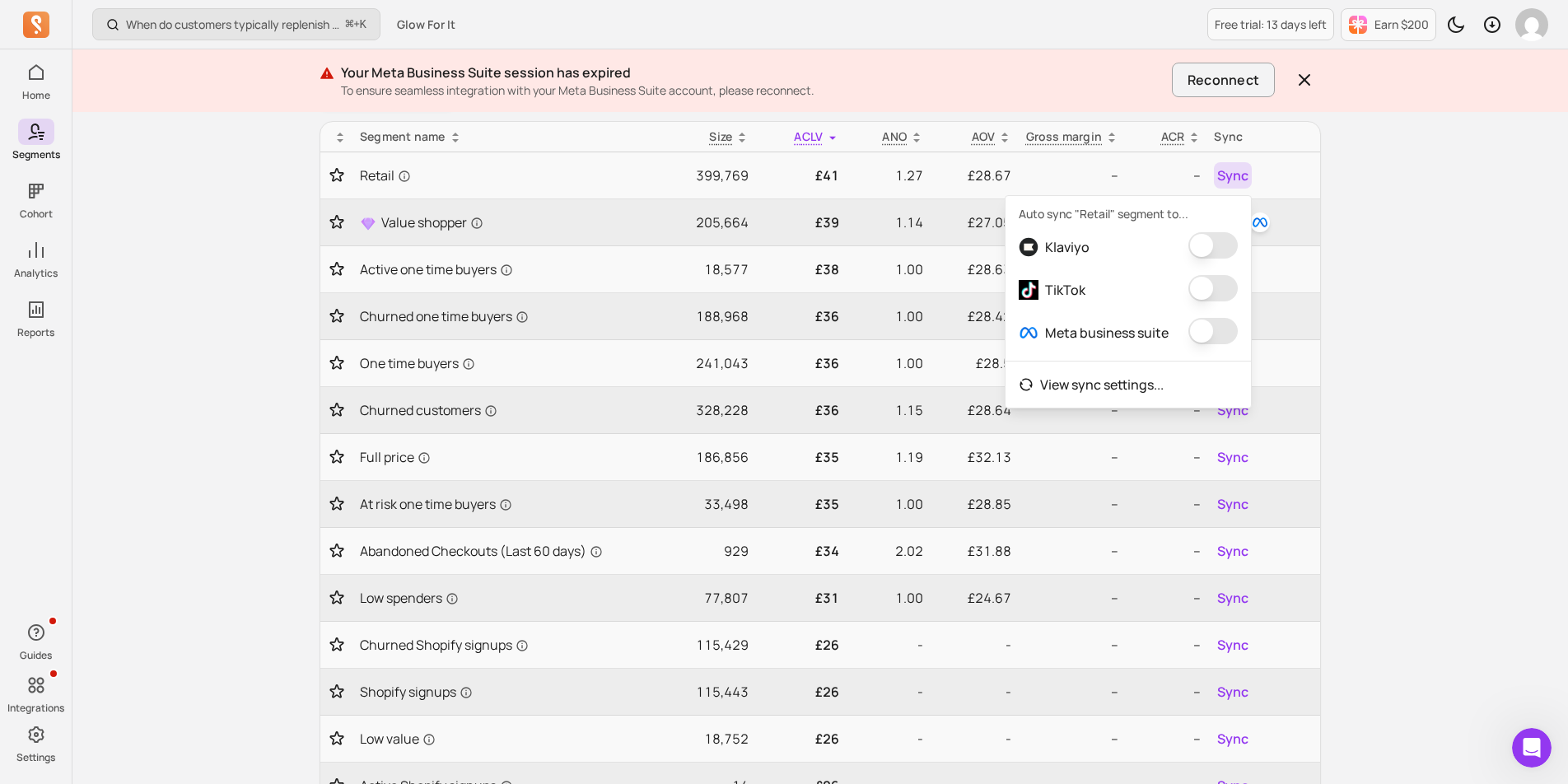
click at [1219, 246] on button "button" at bounding box center [1213, 245] width 49 height 26
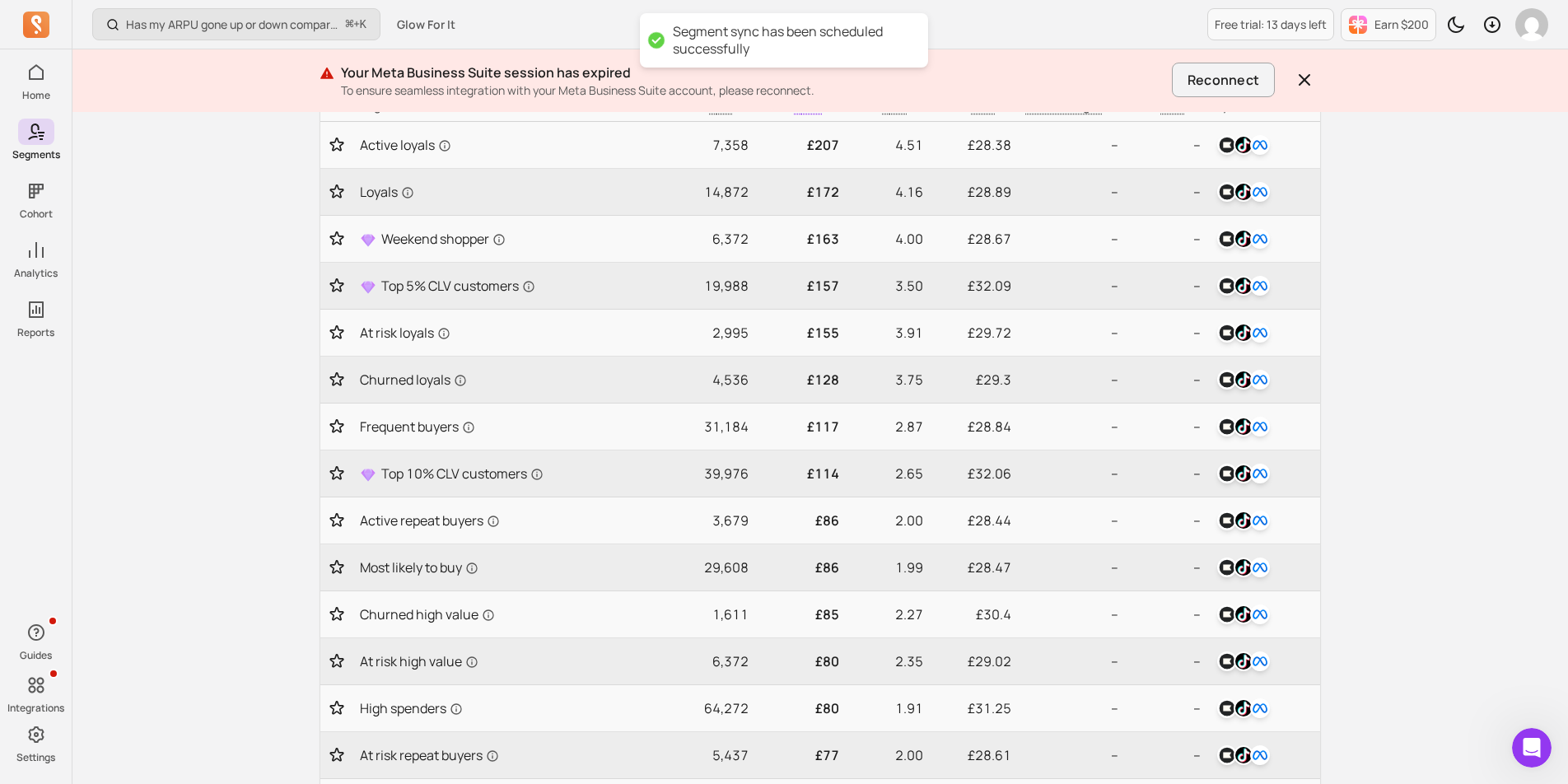
scroll to position [594, 0]
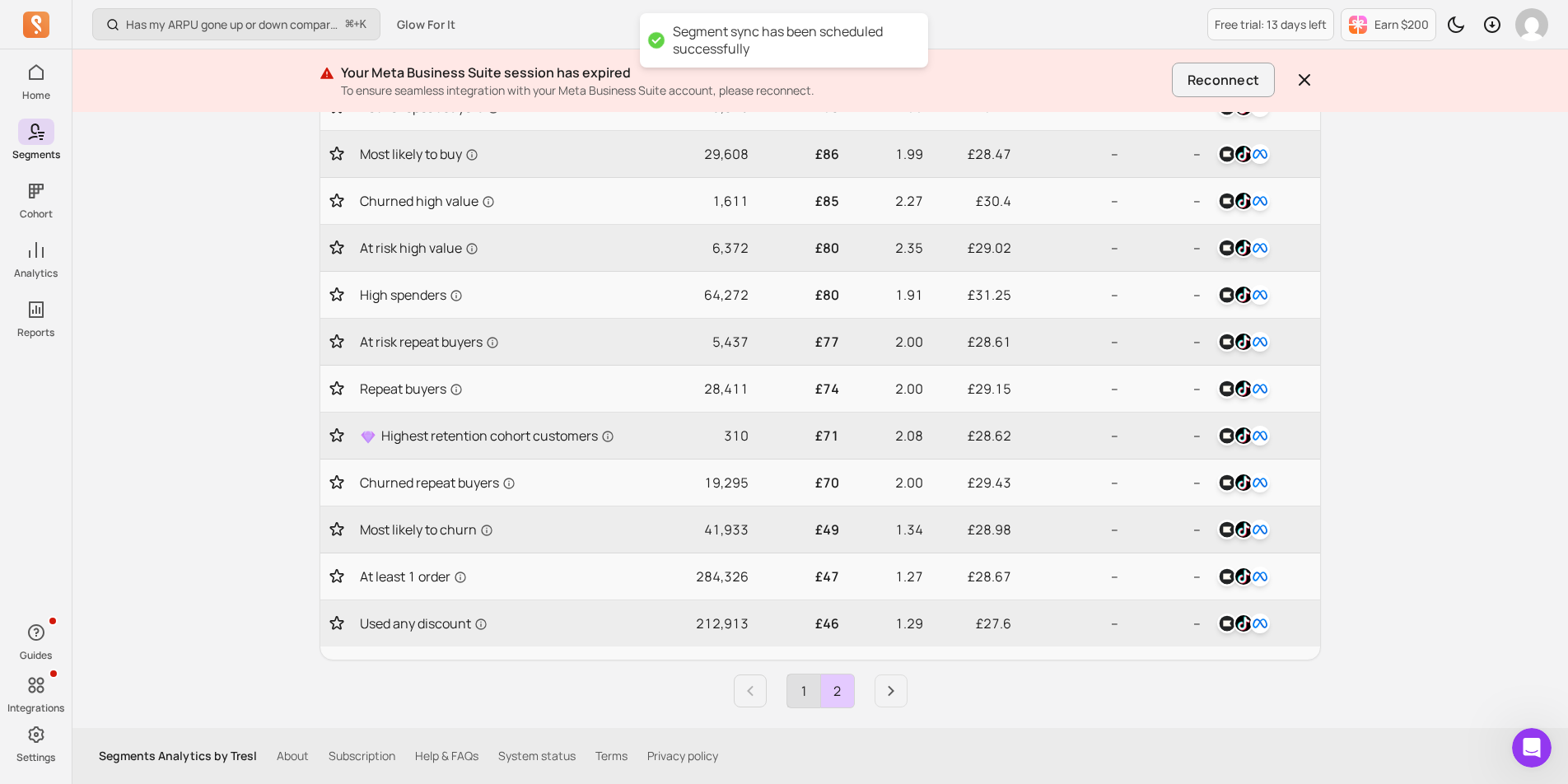
click at [809, 686] on link "1" at bounding box center [803, 690] width 33 height 33
click at [838, 690] on link "2" at bounding box center [838, 690] width 33 height 33
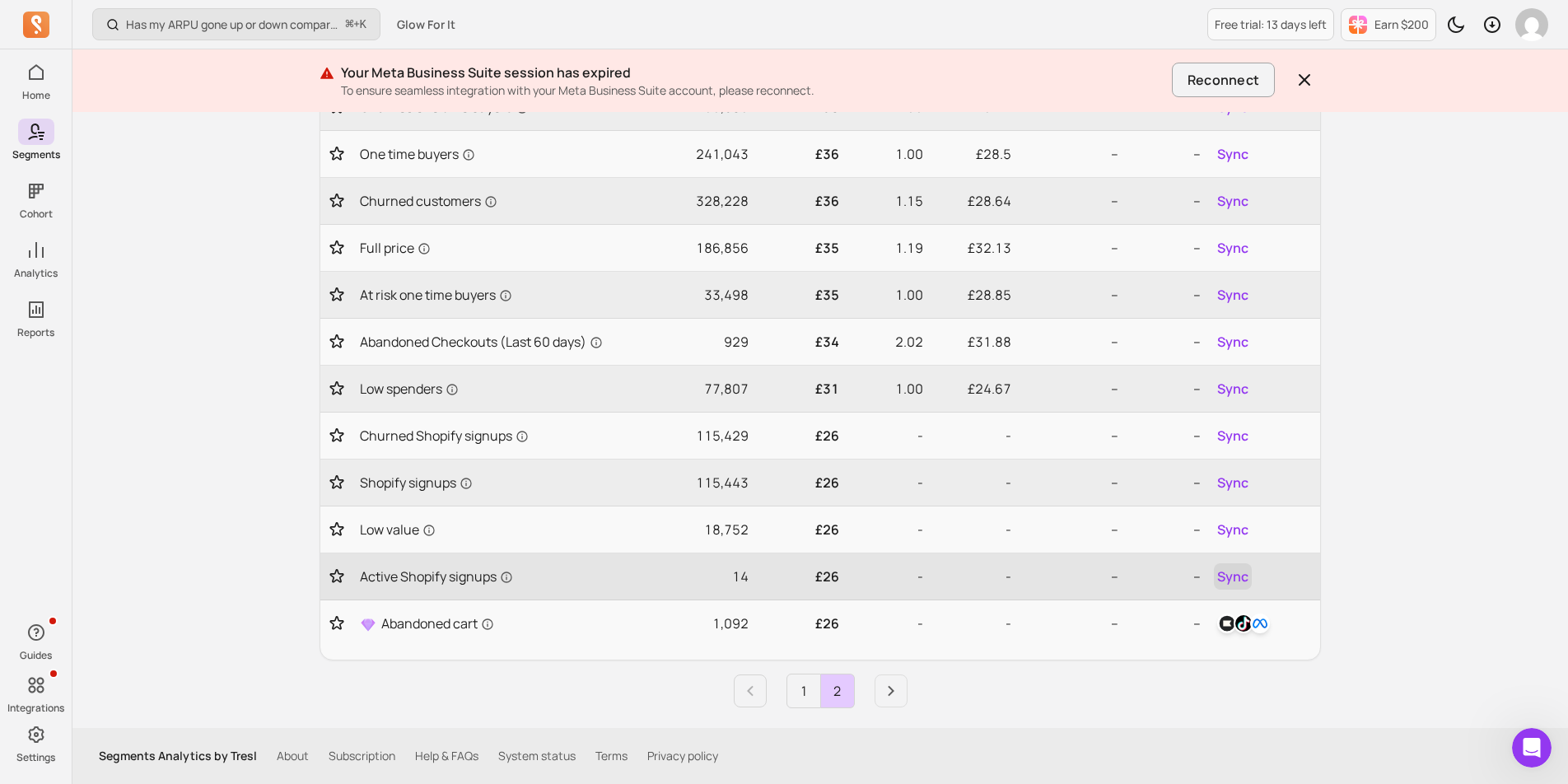
click at [1240, 574] on span "Sync" at bounding box center [1232, 576] width 31 height 20
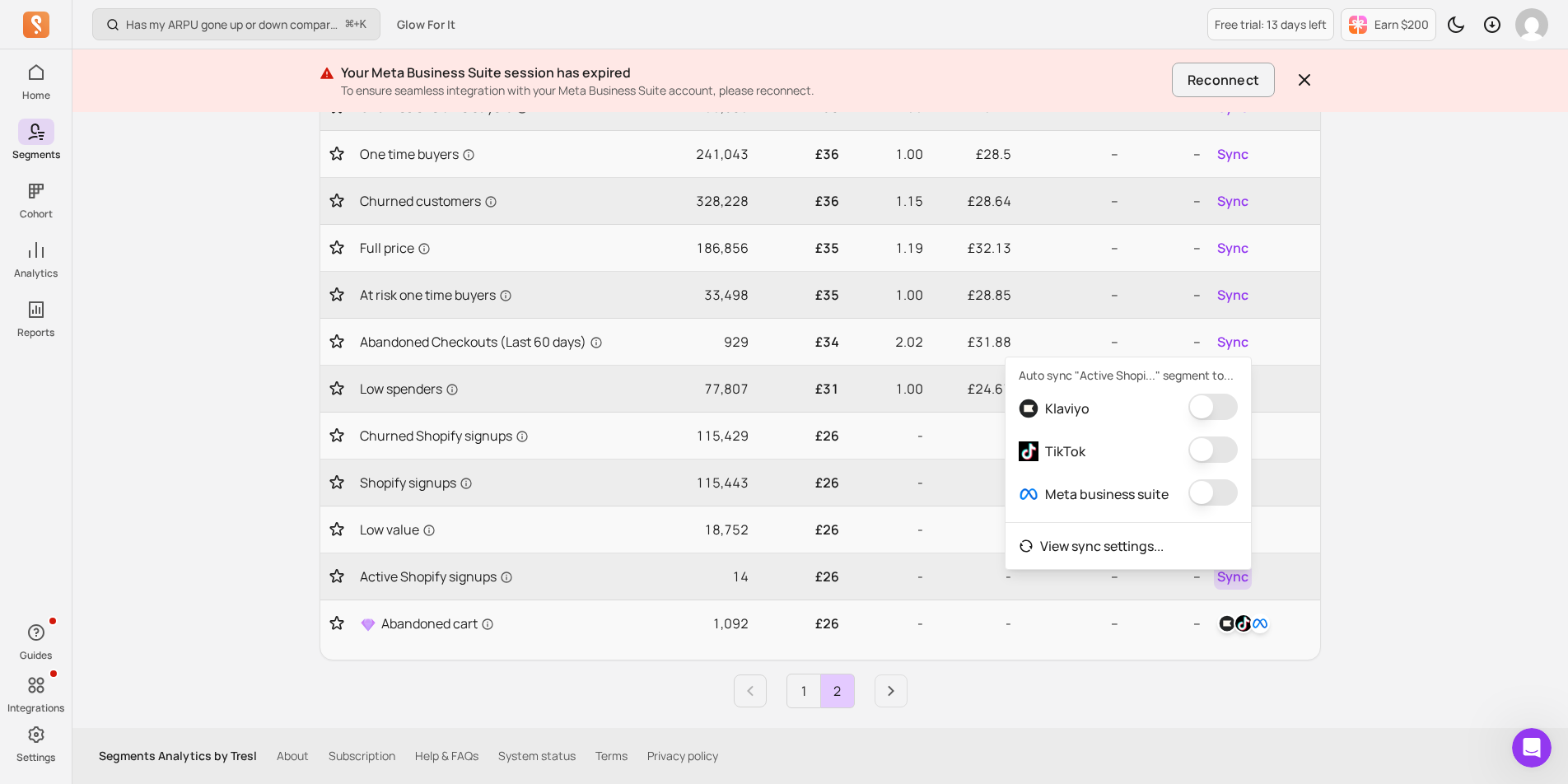
click at [1206, 405] on button "button" at bounding box center [1213, 406] width 49 height 26
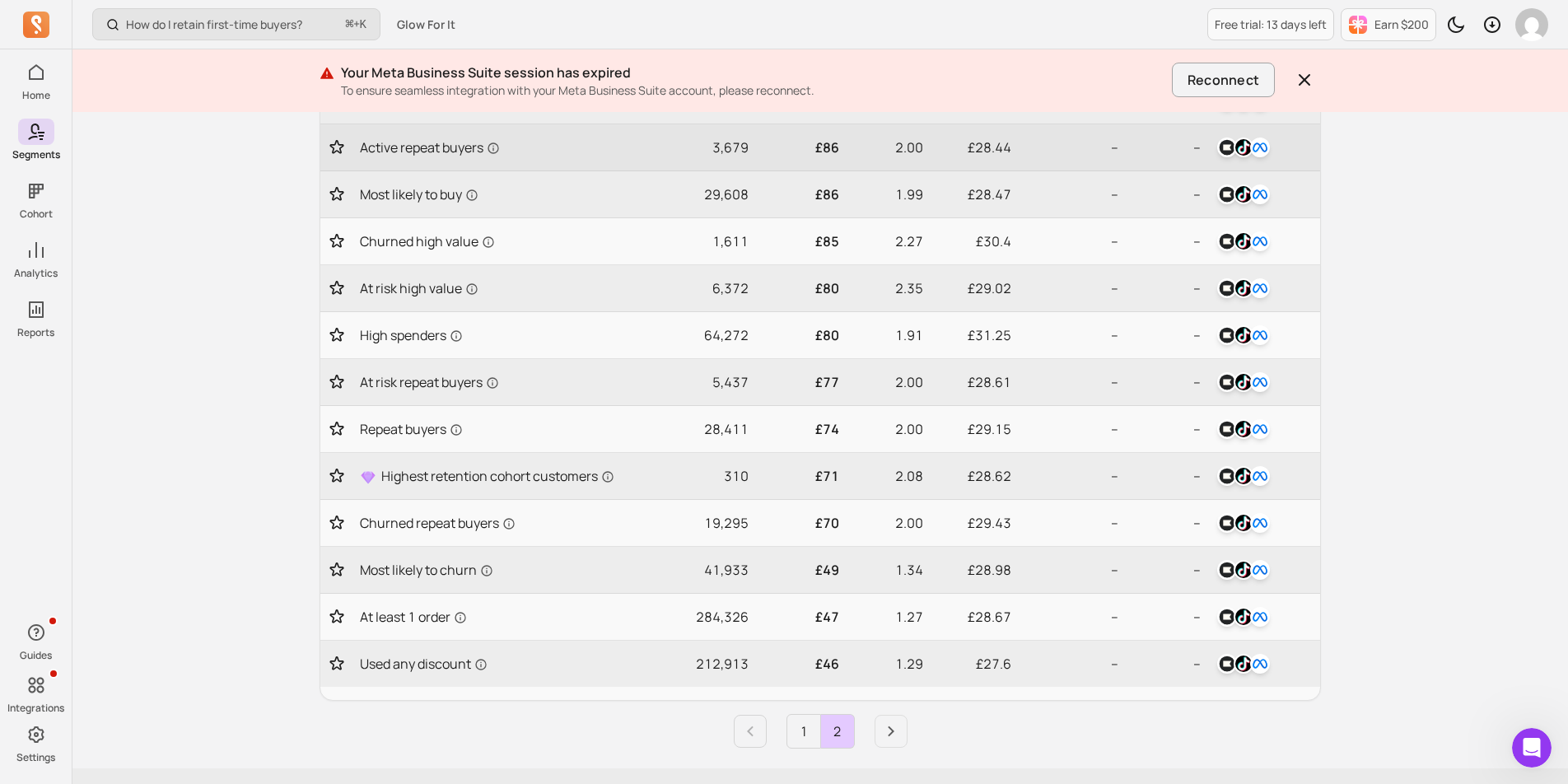
scroll to position [594, 0]
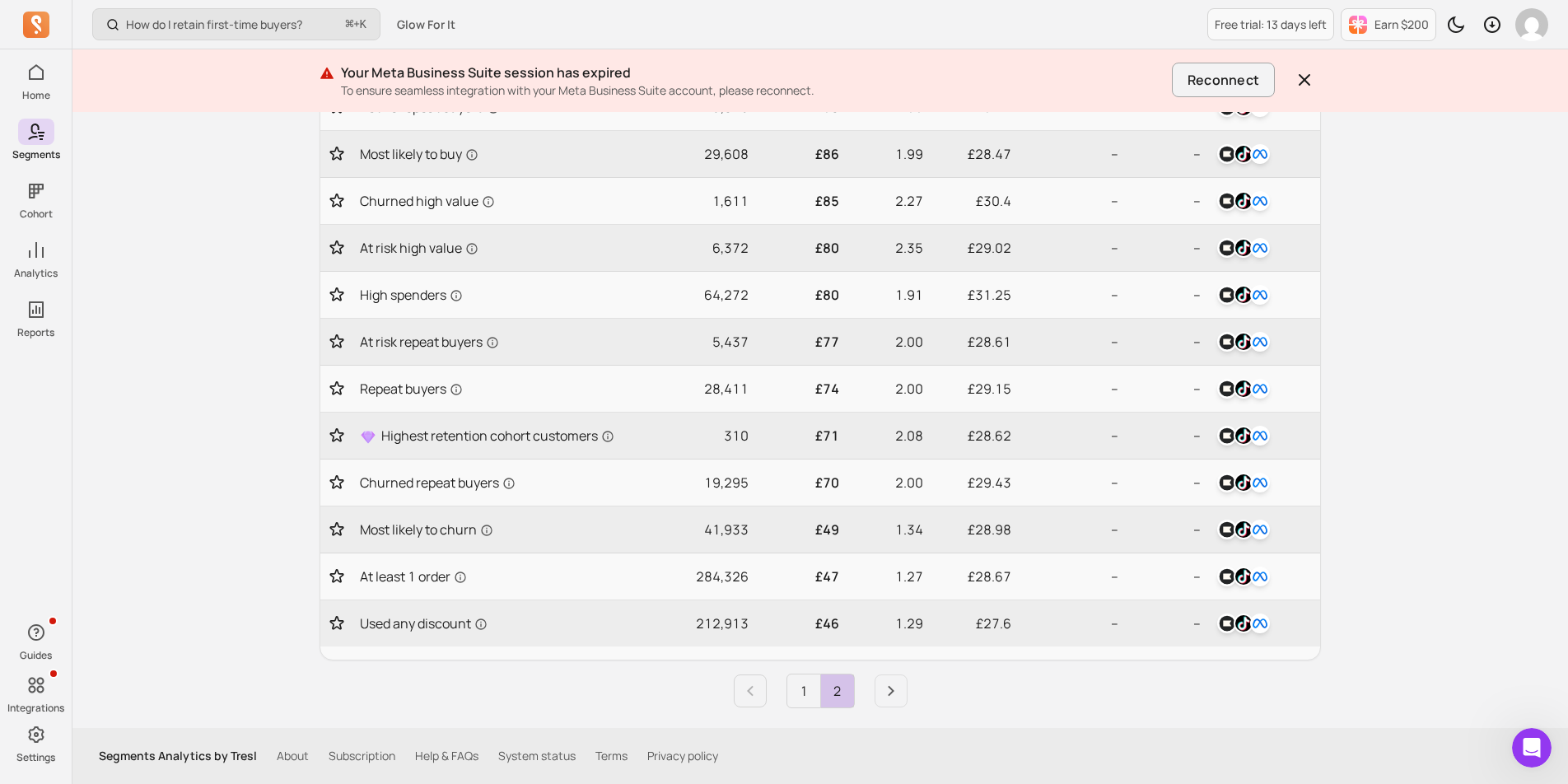
click at [836, 689] on link "2" at bounding box center [838, 690] width 33 height 33
click at [897, 689] on icon "Next page" at bounding box center [892, 690] width 20 height 20
click at [750, 692] on icon "Previous page" at bounding box center [750, 690] width 20 height 20
click at [875, 689] on link "Next page" at bounding box center [891, 690] width 33 height 33
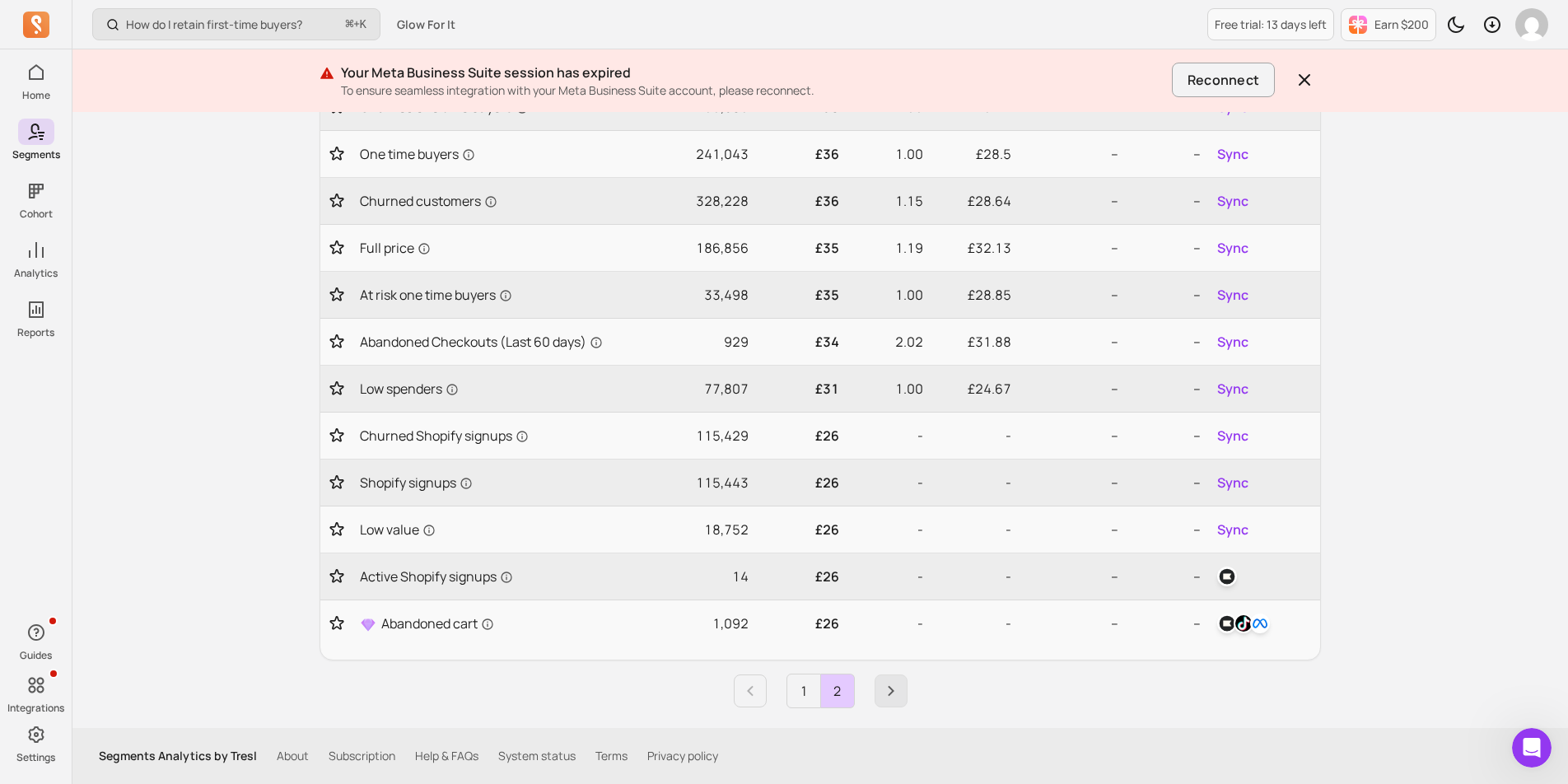
scroll to position [360, 0]
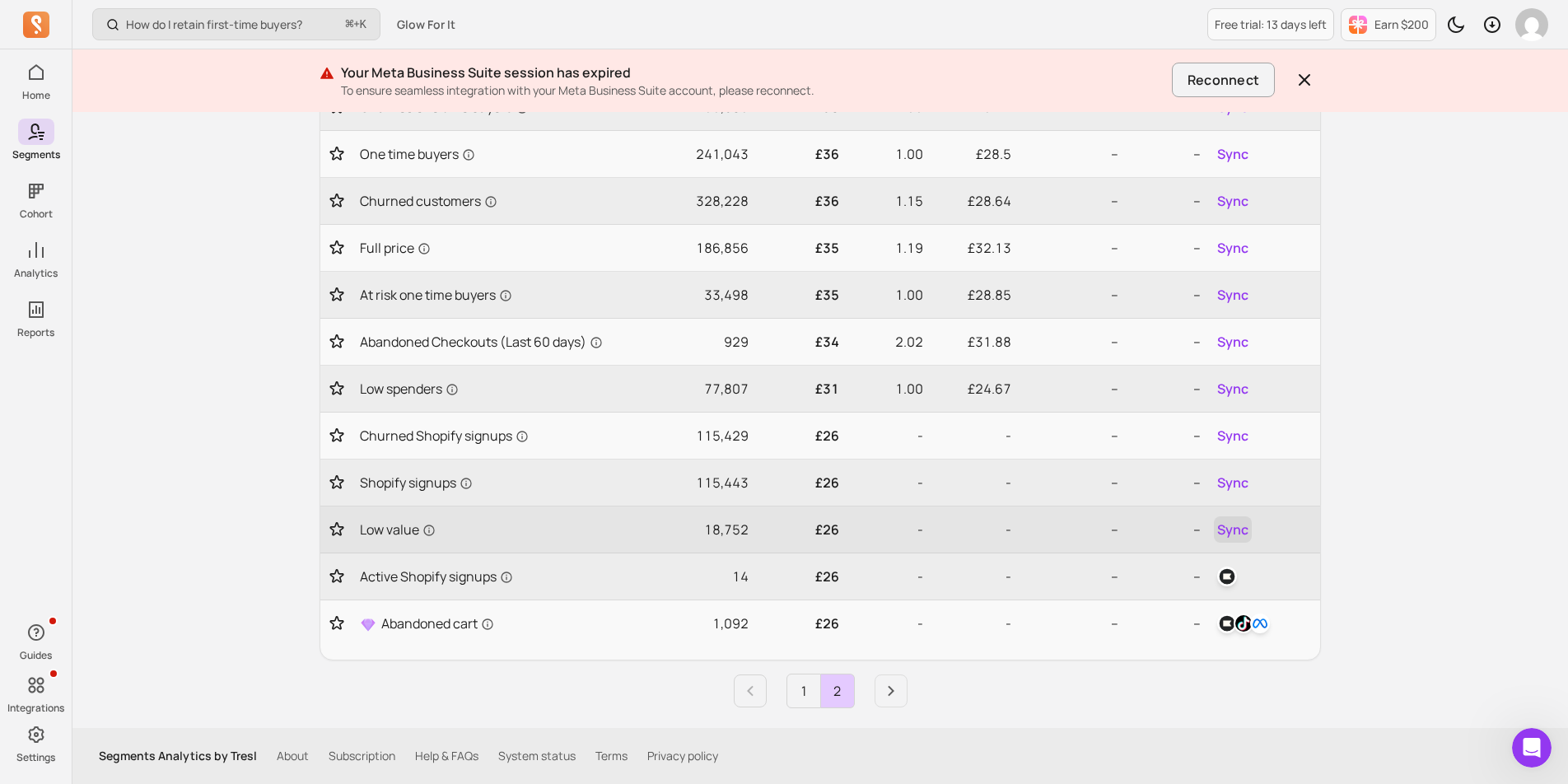
click at [1226, 526] on span "Sync" at bounding box center [1232, 530] width 31 height 20
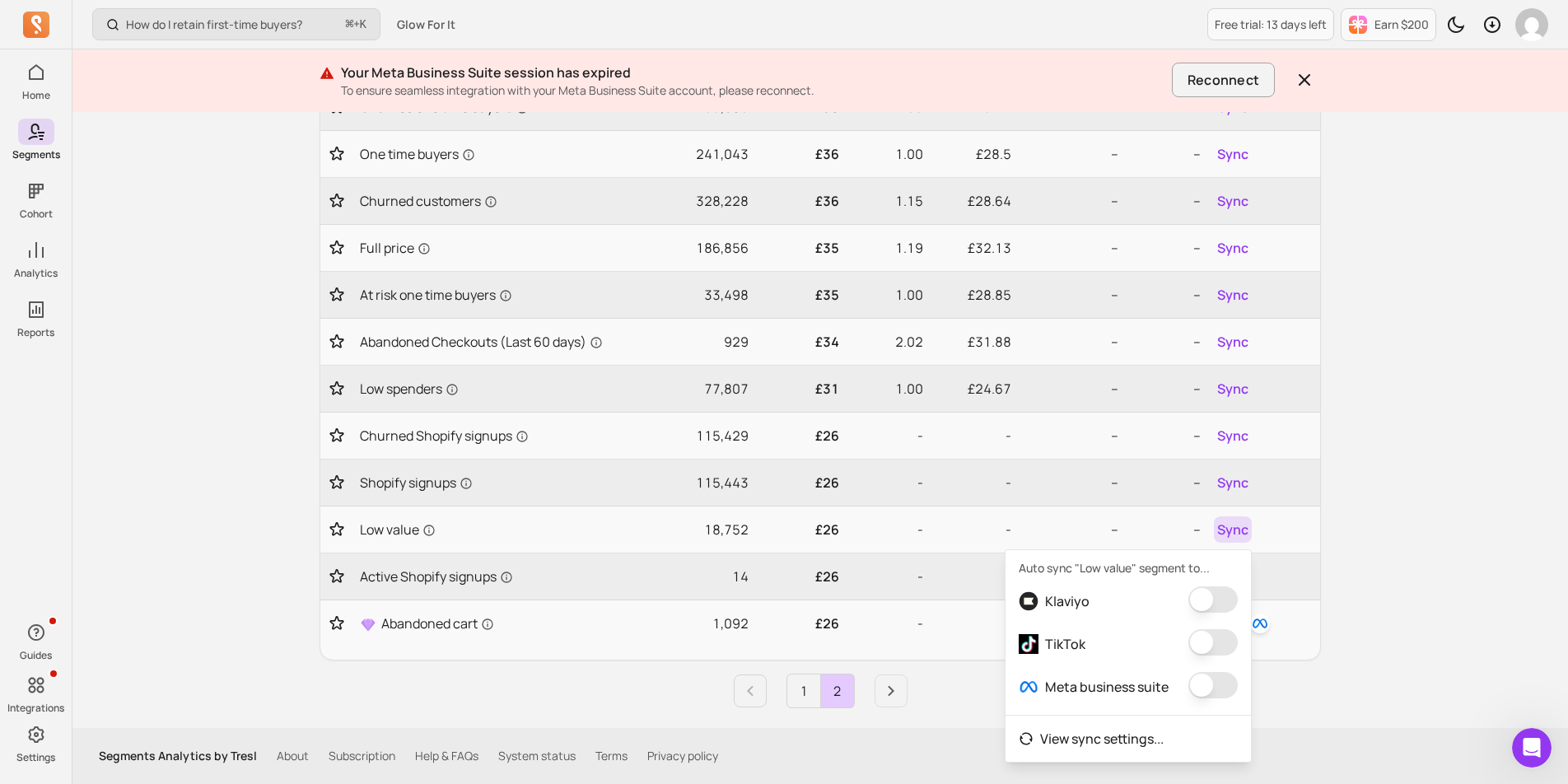
click at [1208, 596] on button "button" at bounding box center [1213, 599] width 49 height 26
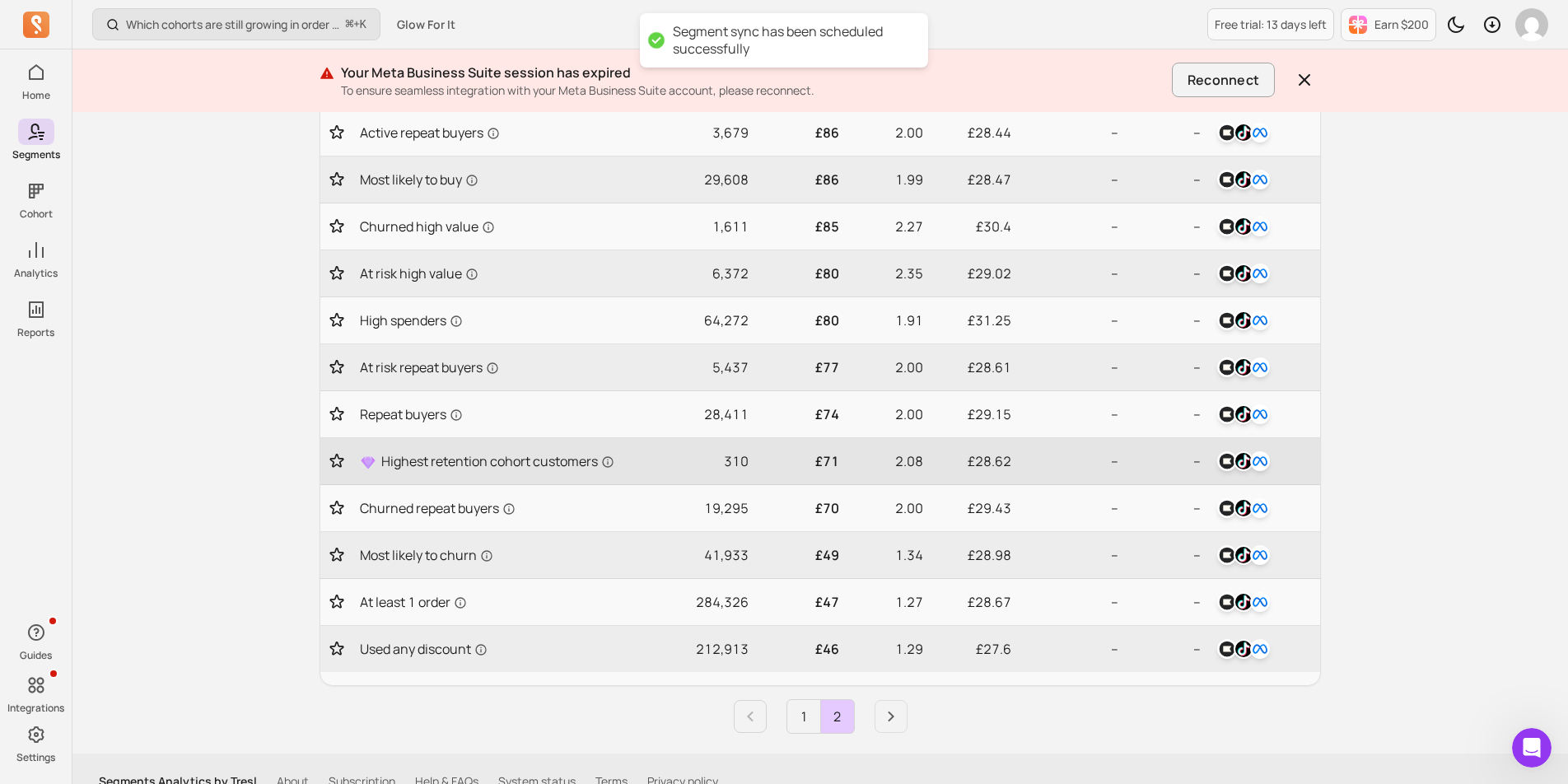
scroll to position [594, 0]
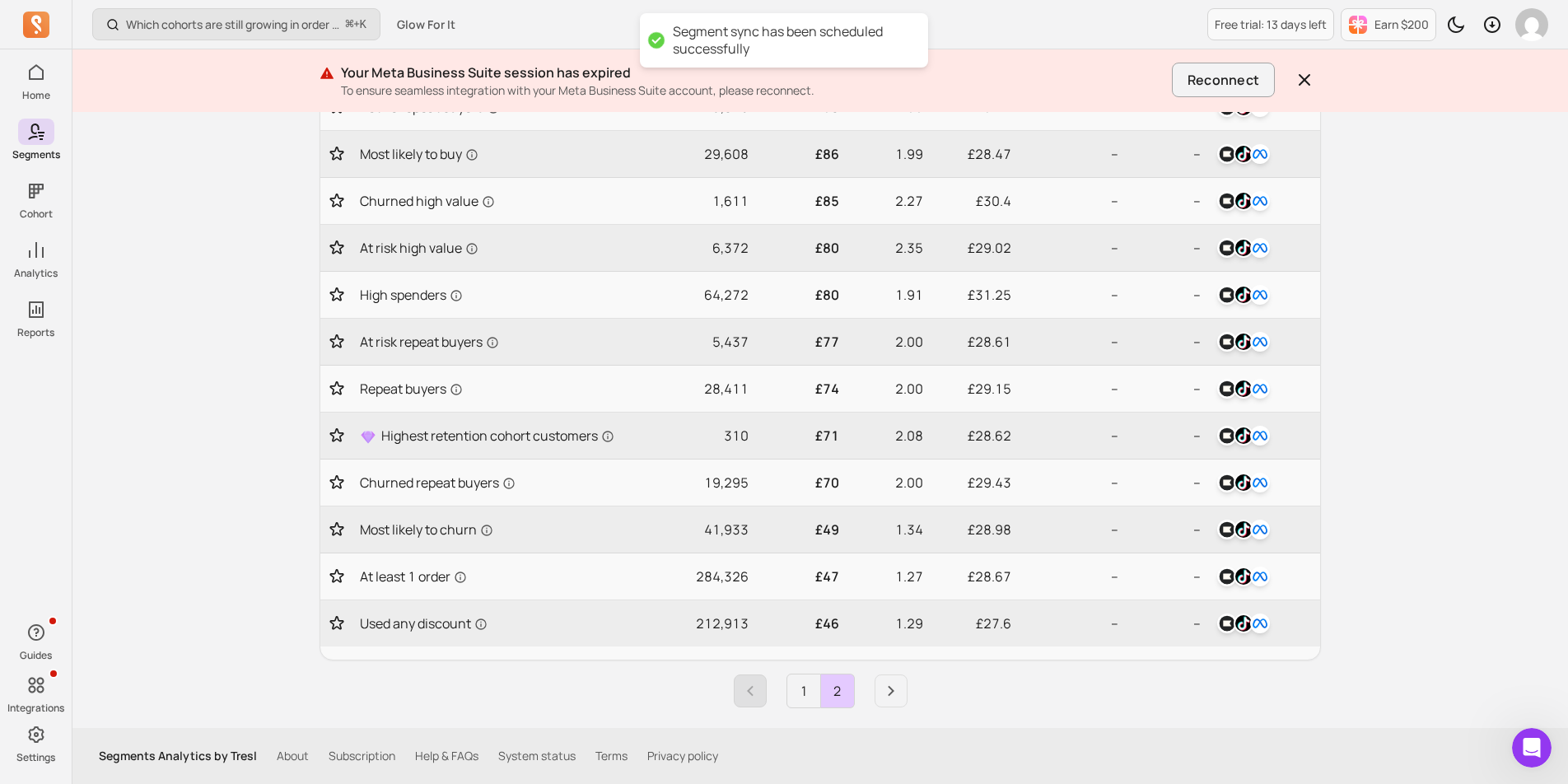
click at [740, 693] on icon "Previous page" at bounding box center [750, 690] width 20 height 20
click at [873, 690] on li "Pagination" at bounding box center [881, 690] width 53 height 33
click at [893, 690] on icon "Next page" at bounding box center [891, 691] width 6 height 11
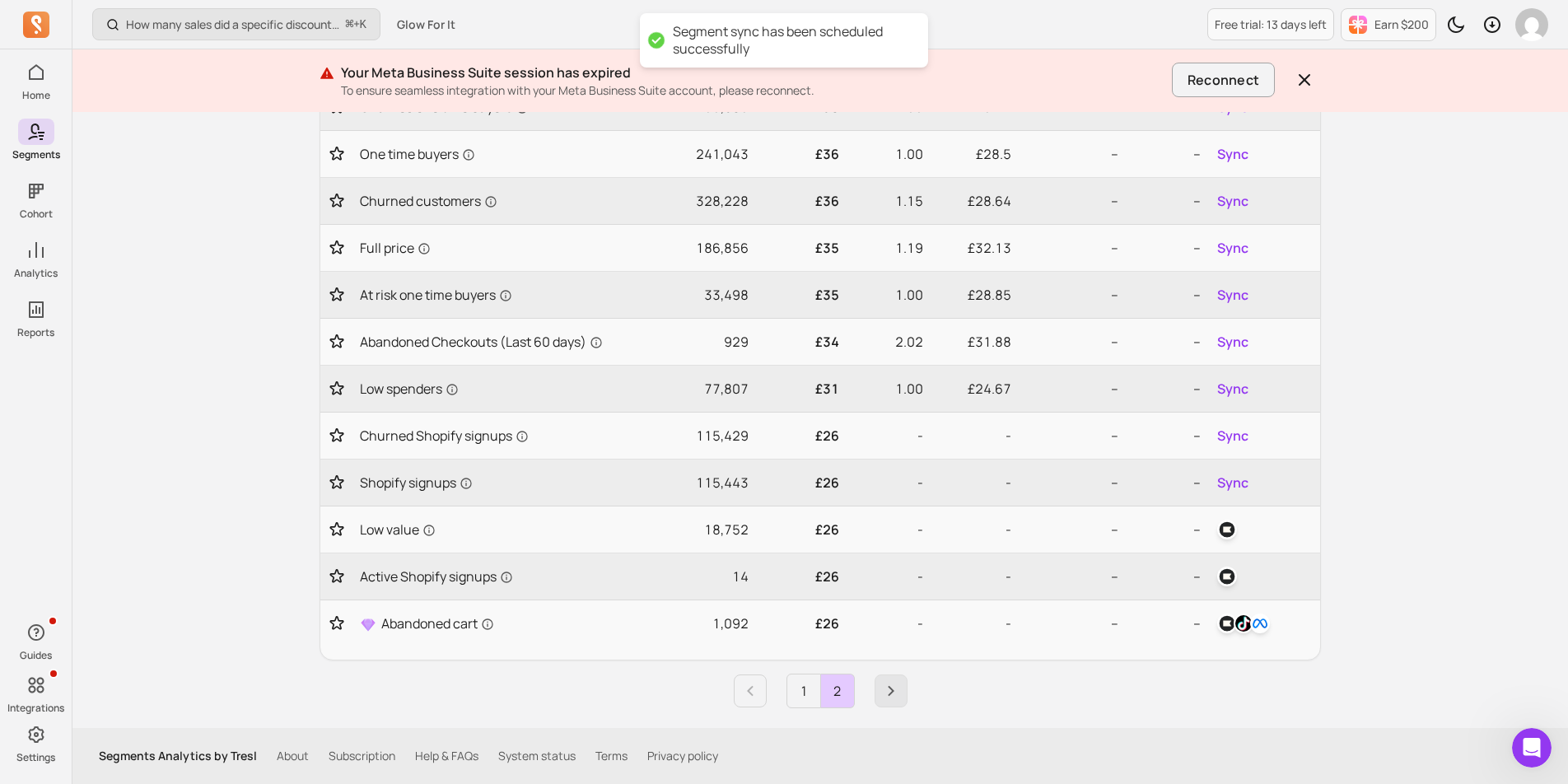
scroll to position [360, 0]
click at [1227, 480] on span "Sync" at bounding box center [1232, 483] width 31 height 20
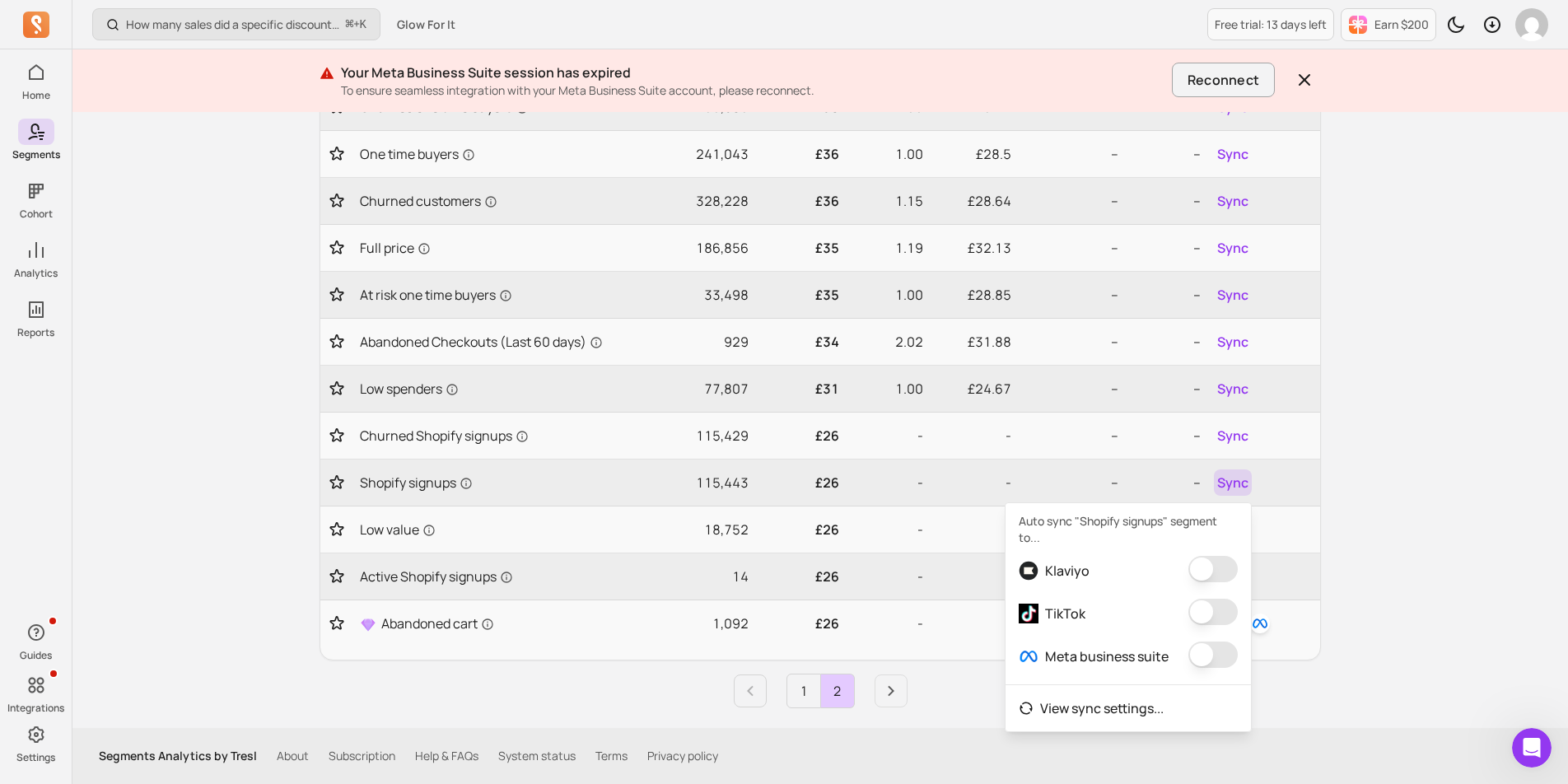
click at [1203, 561] on button "button" at bounding box center [1213, 568] width 49 height 26
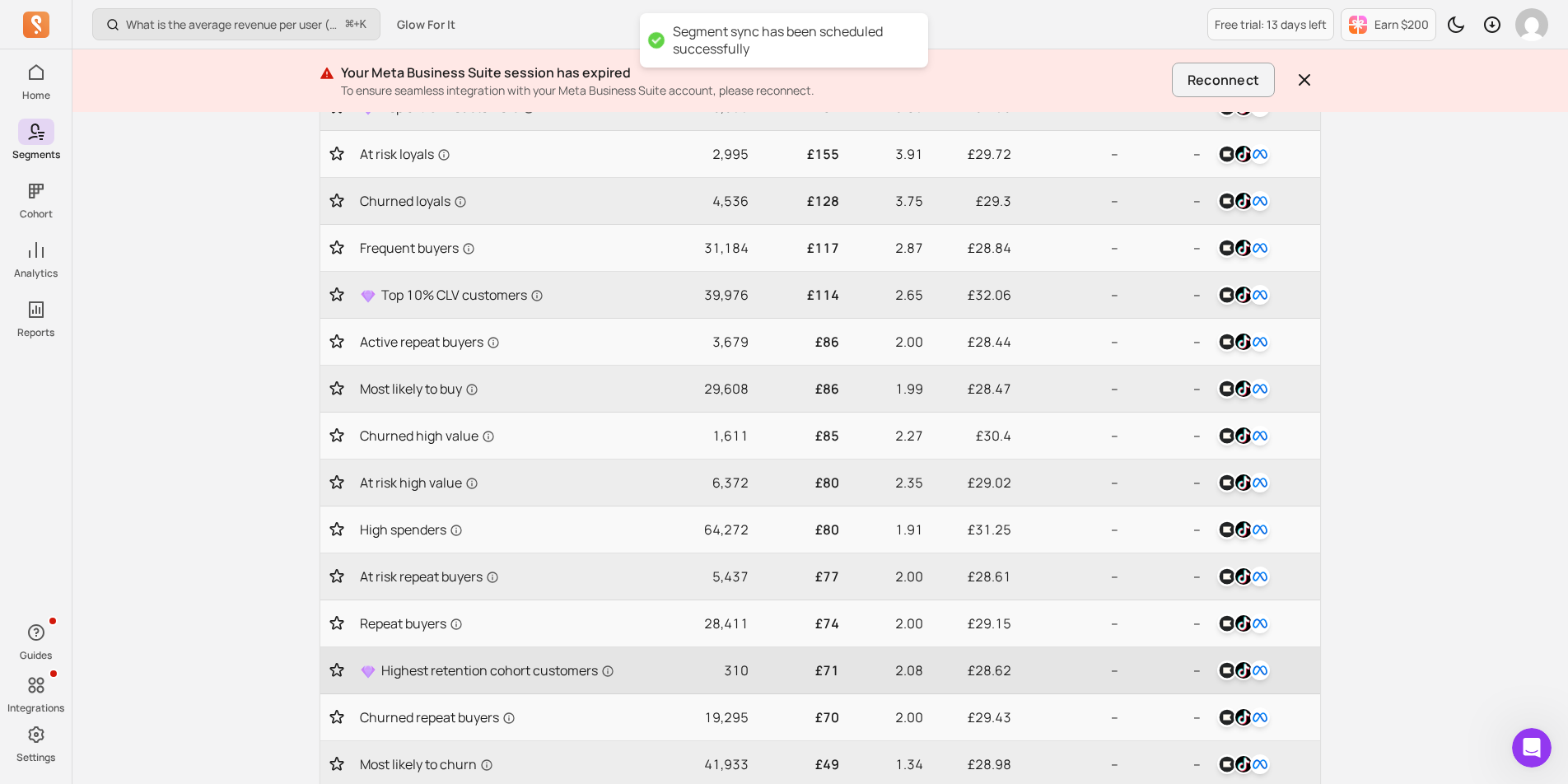
scroll to position [594, 0]
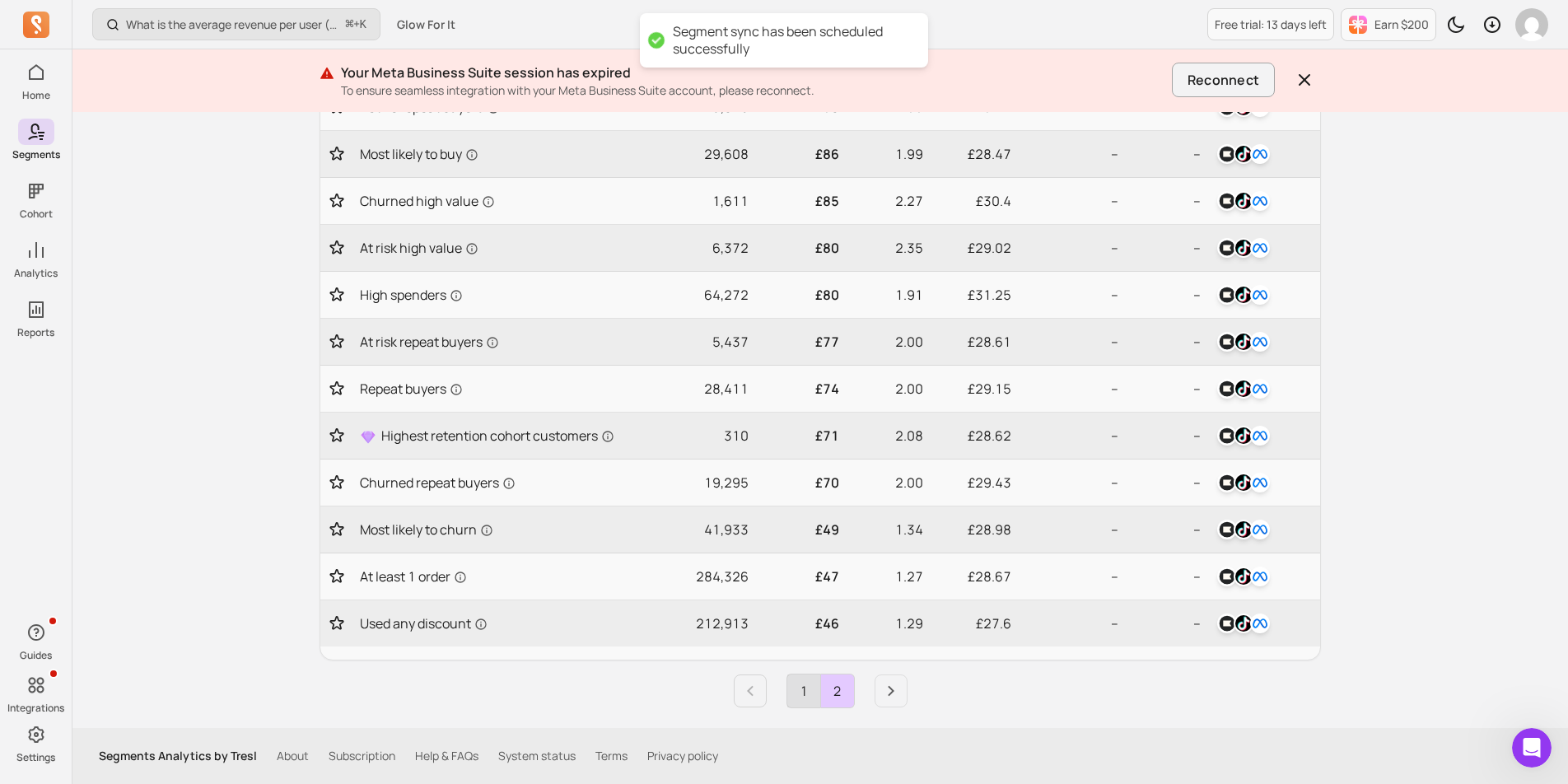
click at [795, 695] on link "1" at bounding box center [803, 690] width 33 height 33
click at [890, 691] on icon "Next page" at bounding box center [892, 690] width 20 height 20
click at [766, 691] on li "Pagination" at bounding box center [760, 690] width 53 height 33
click at [756, 691] on icon "Previous page" at bounding box center [750, 690] width 20 height 20
click at [882, 689] on icon "Next page" at bounding box center [892, 690] width 20 height 20
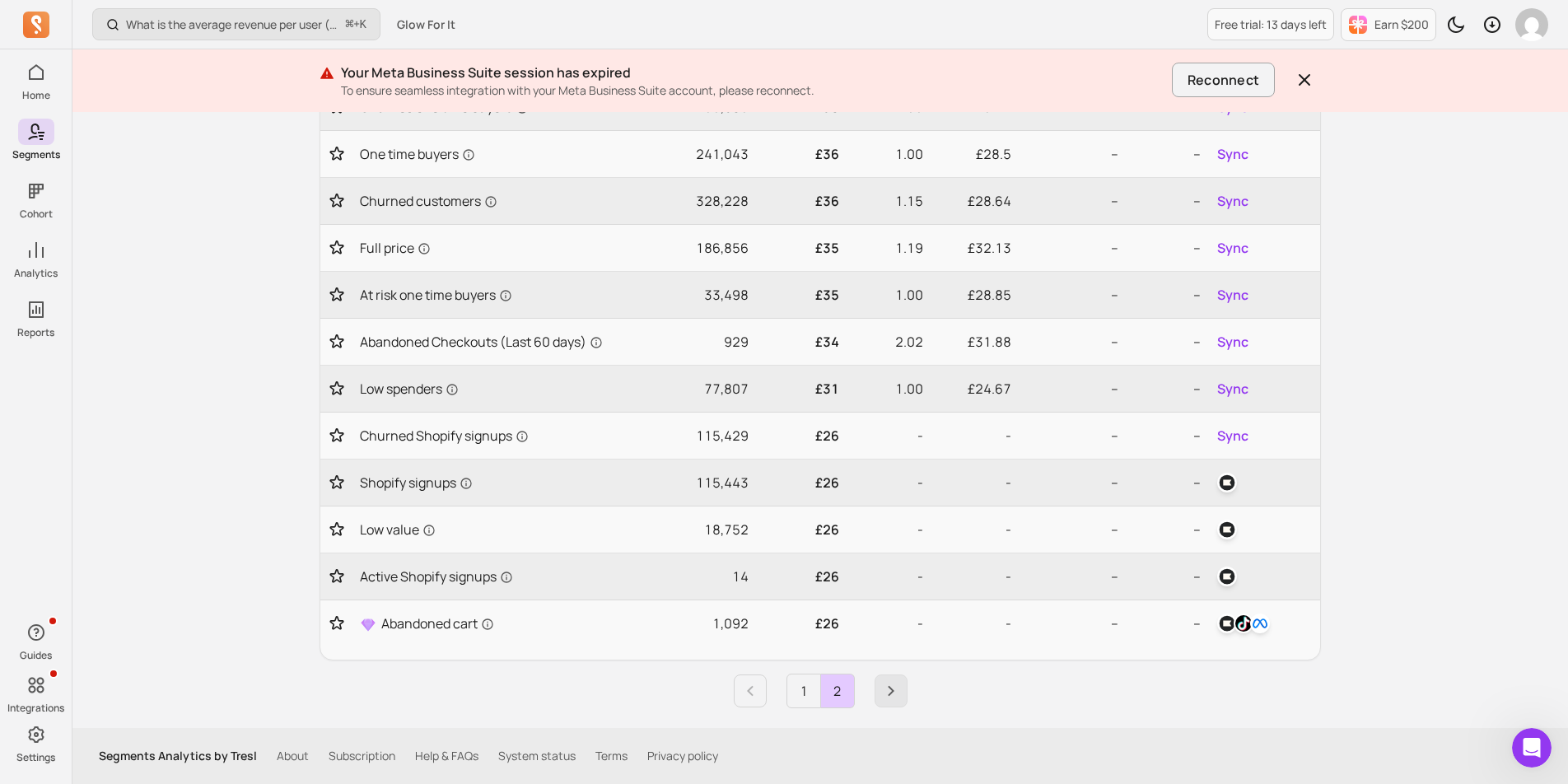
scroll to position [360, 0]
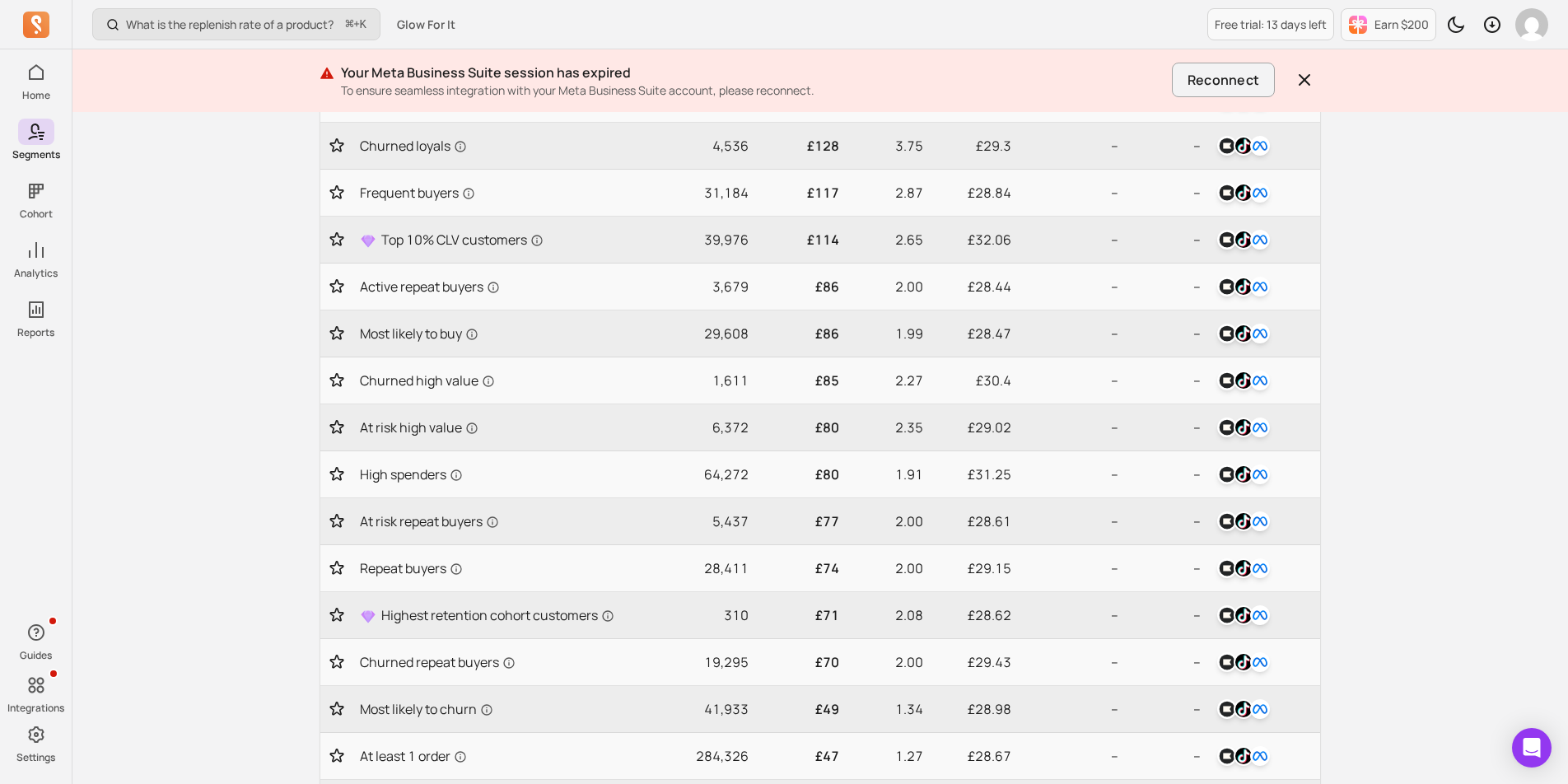
scroll to position [594, 0]
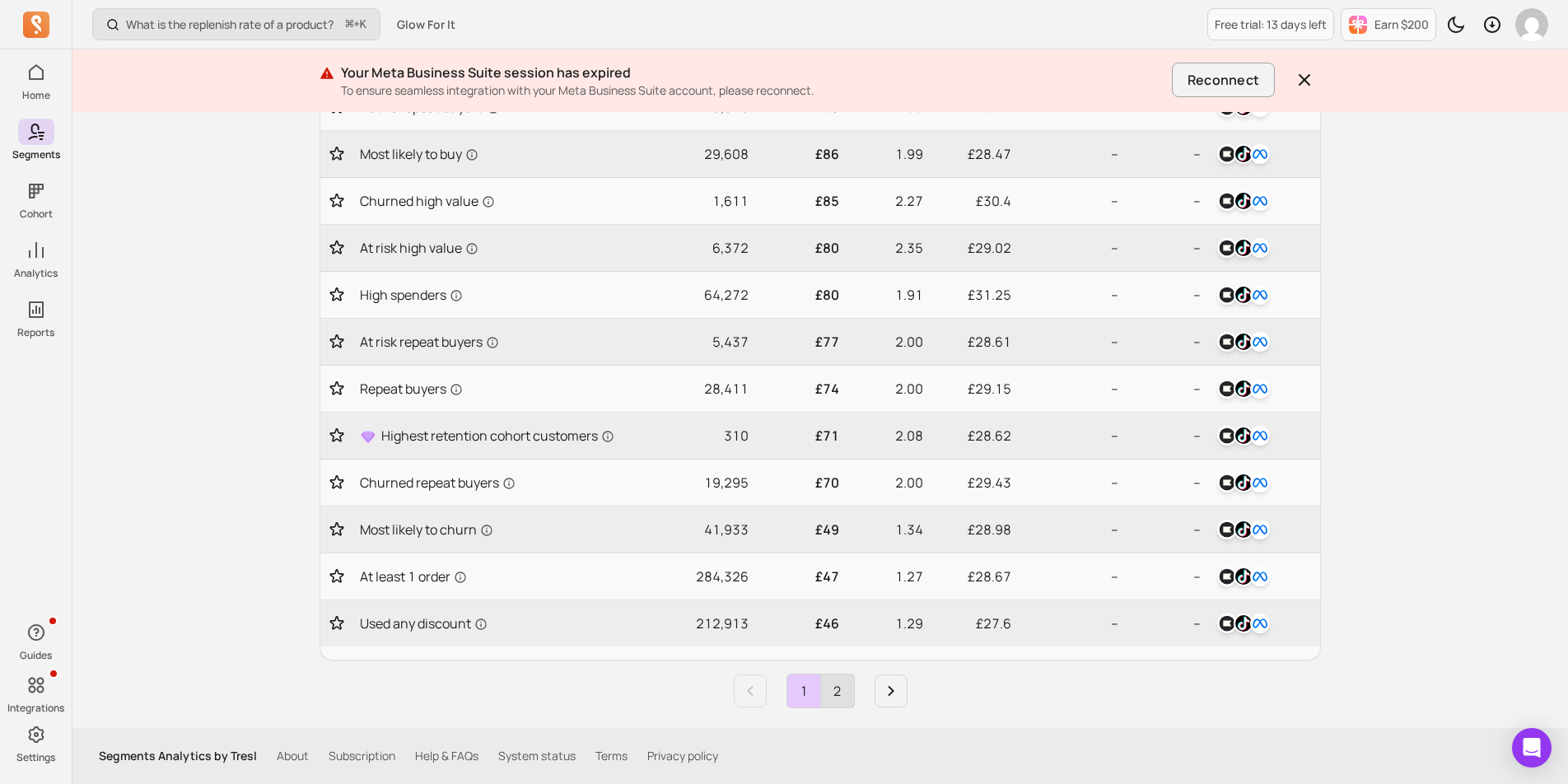
click at [849, 682] on link "2" at bounding box center [838, 690] width 33 height 33
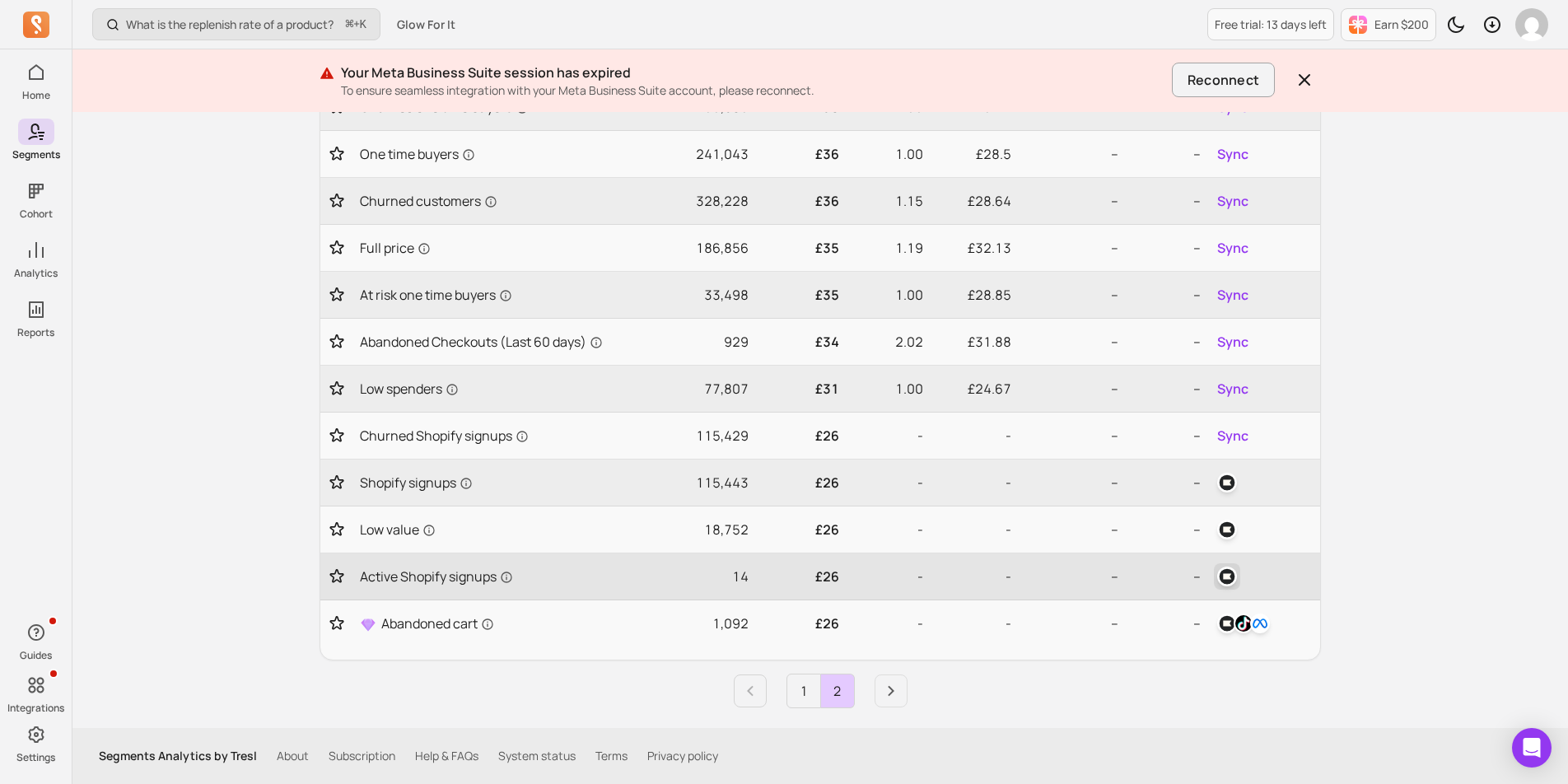
click at [1232, 571] on img "button" at bounding box center [1227, 576] width 20 height 20
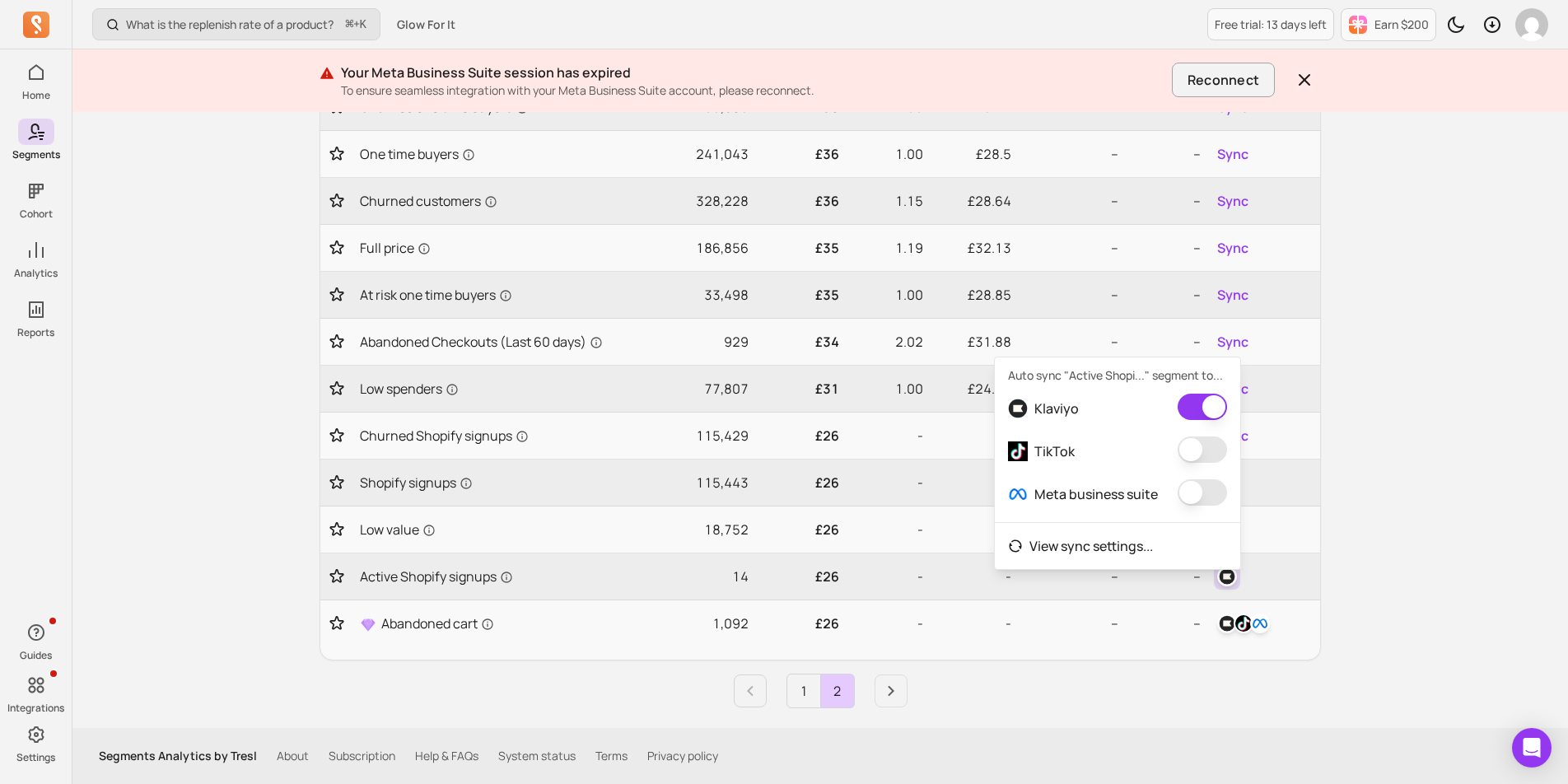
click at [1201, 453] on button "button" at bounding box center [1202, 449] width 49 height 26
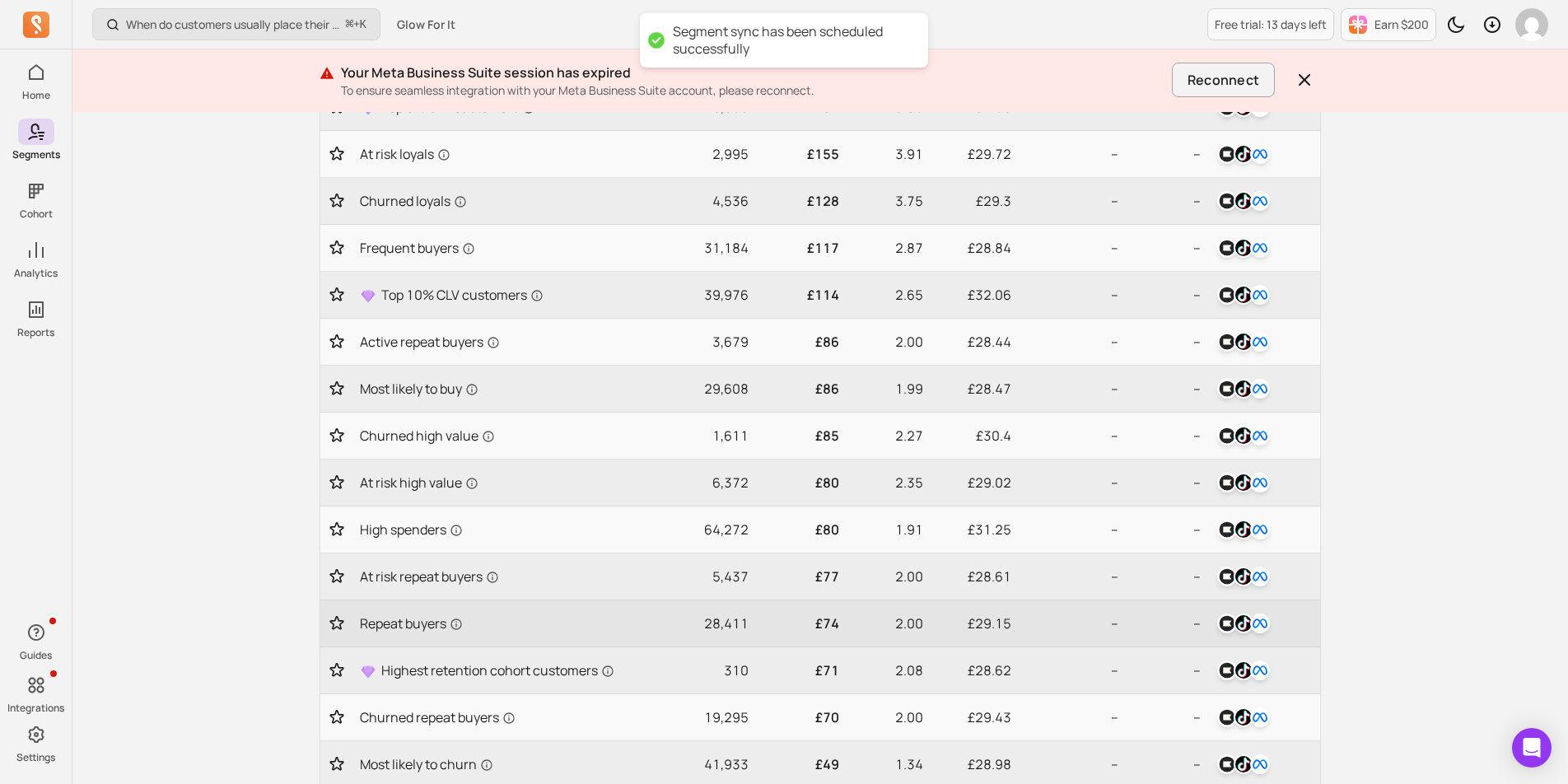
scroll to position [594, 0]
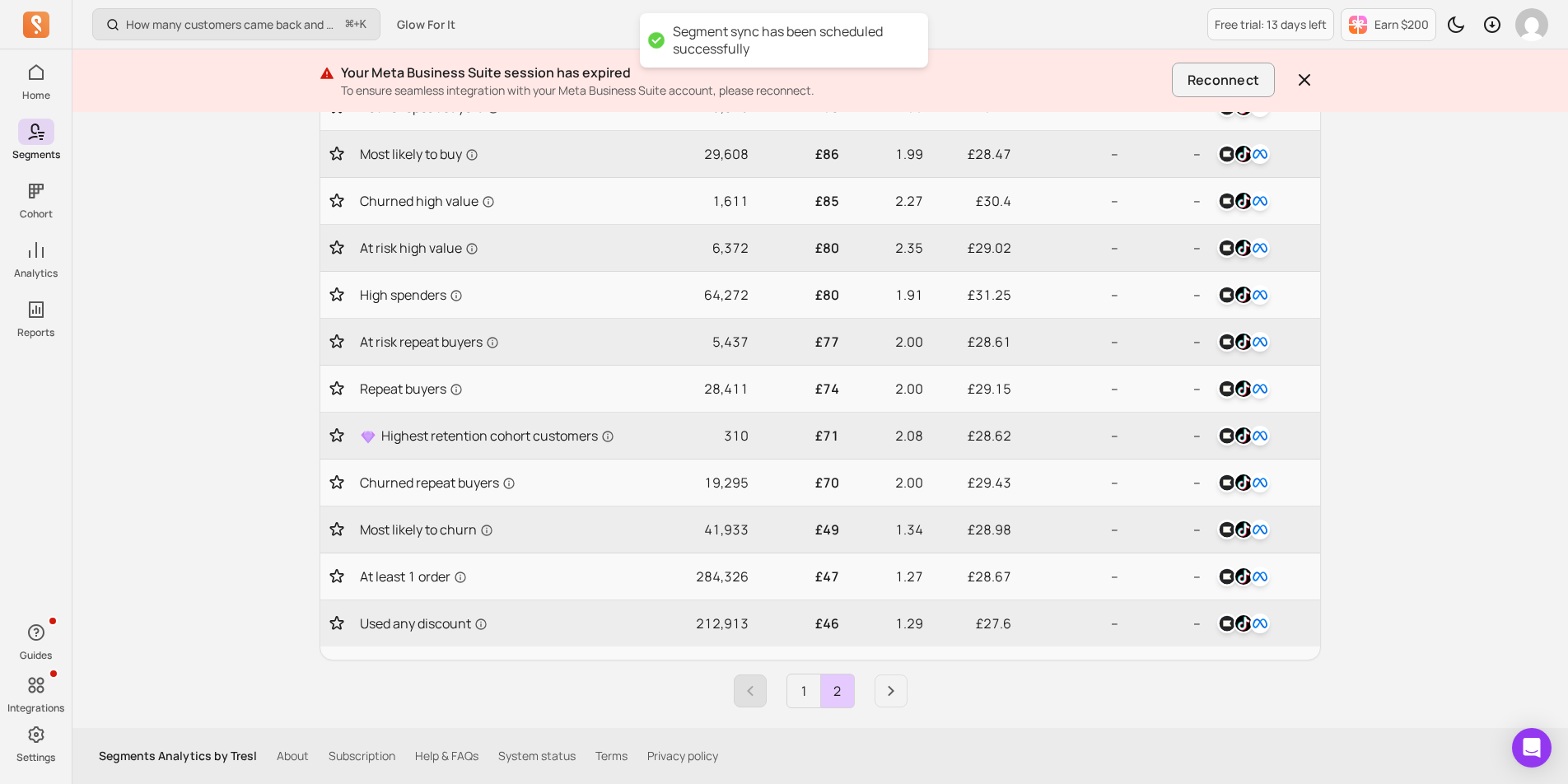
click at [744, 692] on icon "Previous page" at bounding box center [750, 690] width 20 height 20
click at [883, 688] on icon "Next page" at bounding box center [892, 690] width 20 height 20
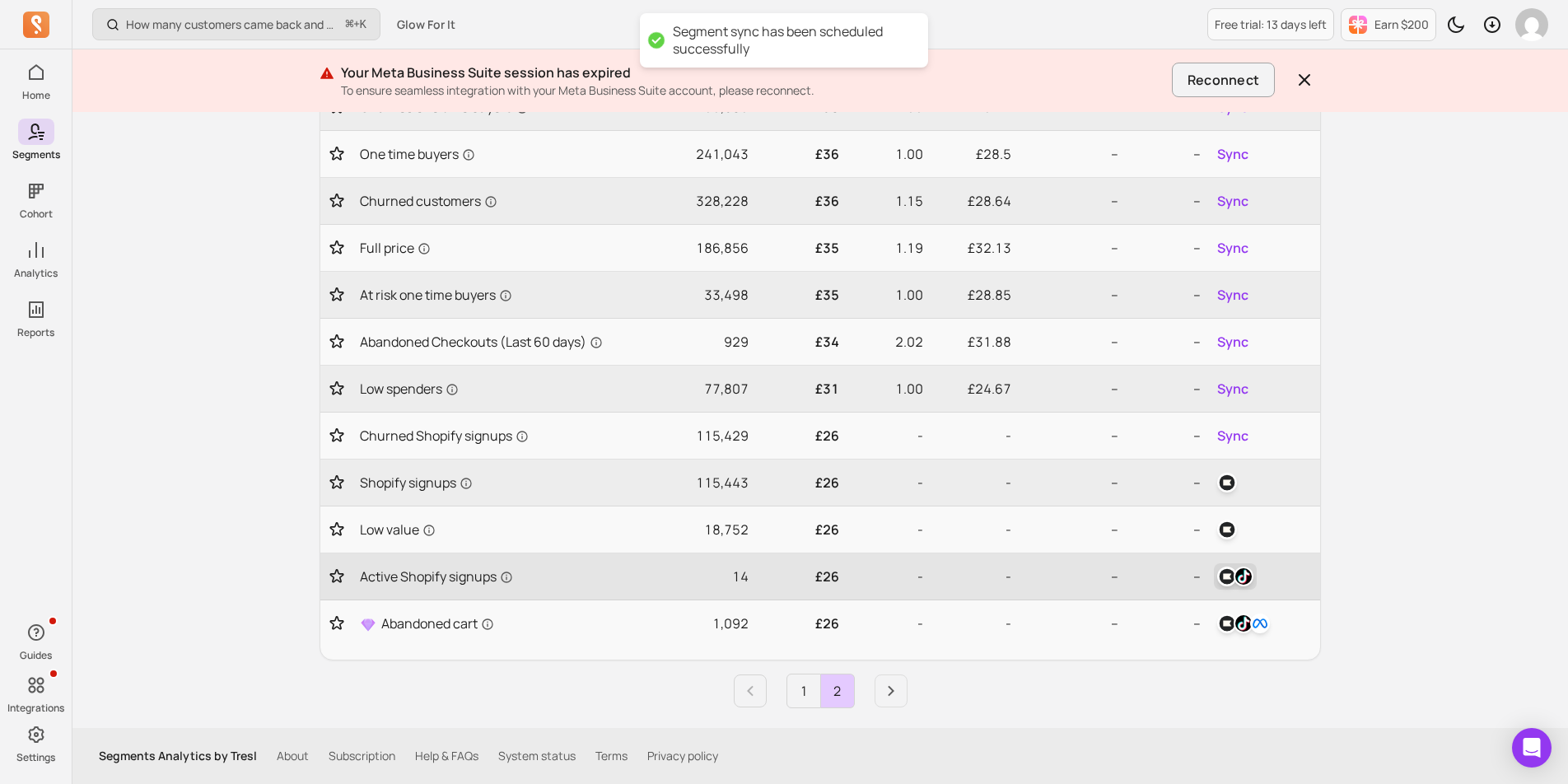
click at [1239, 573] on img "button" at bounding box center [1244, 576] width 20 height 20
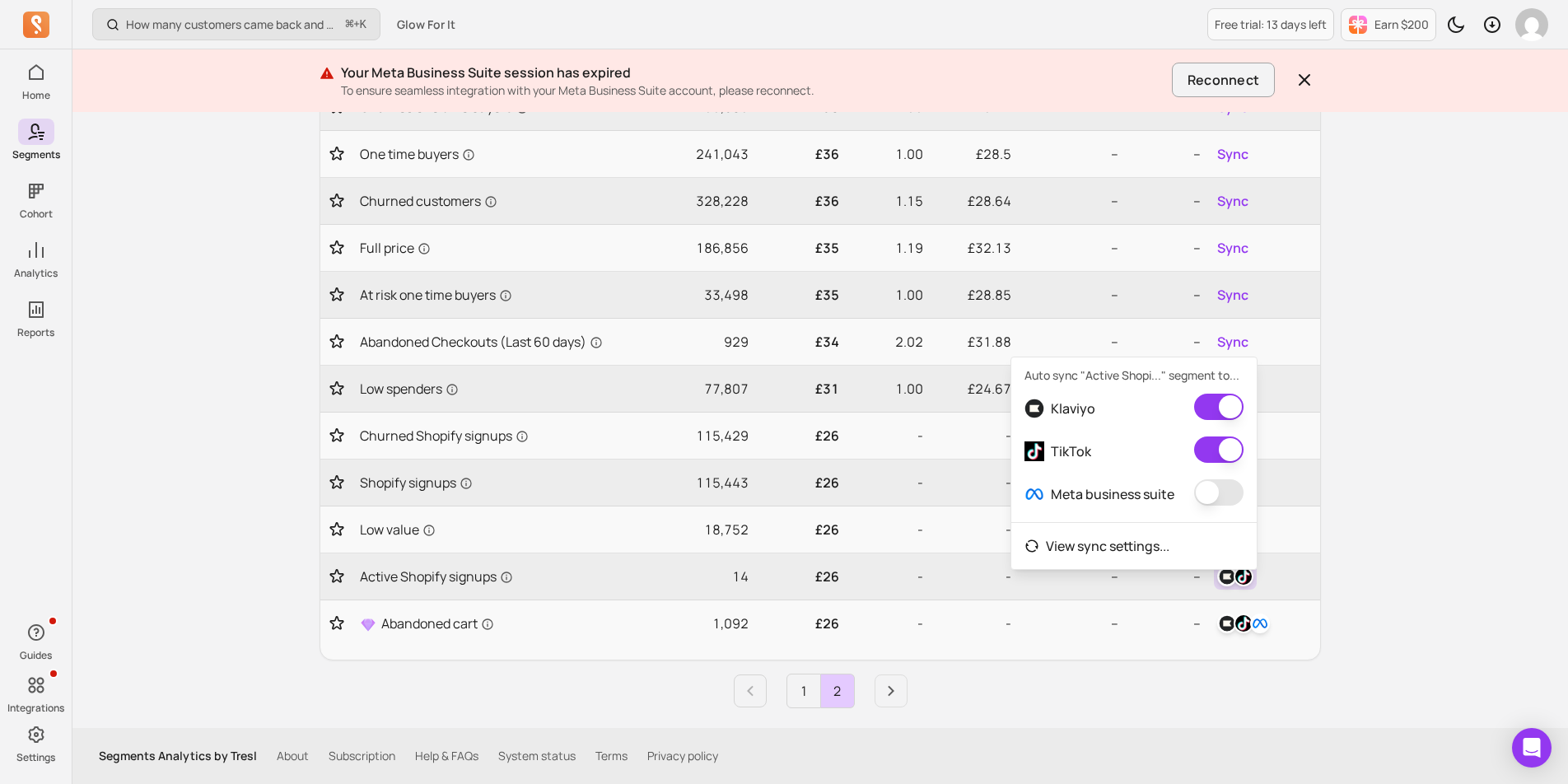
click at [1215, 493] on button "button" at bounding box center [1219, 492] width 49 height 26
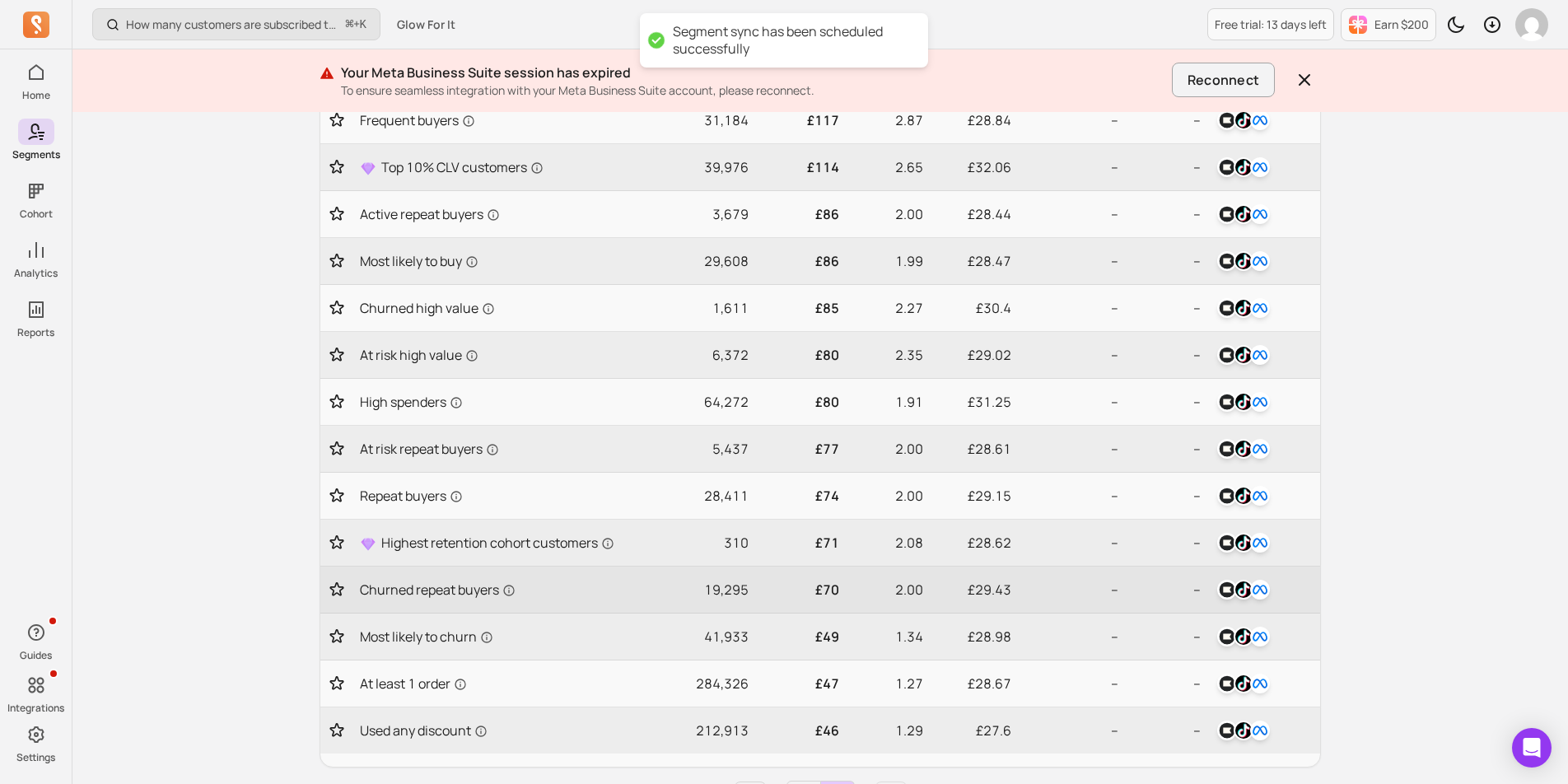
scroll to position [594, 0]
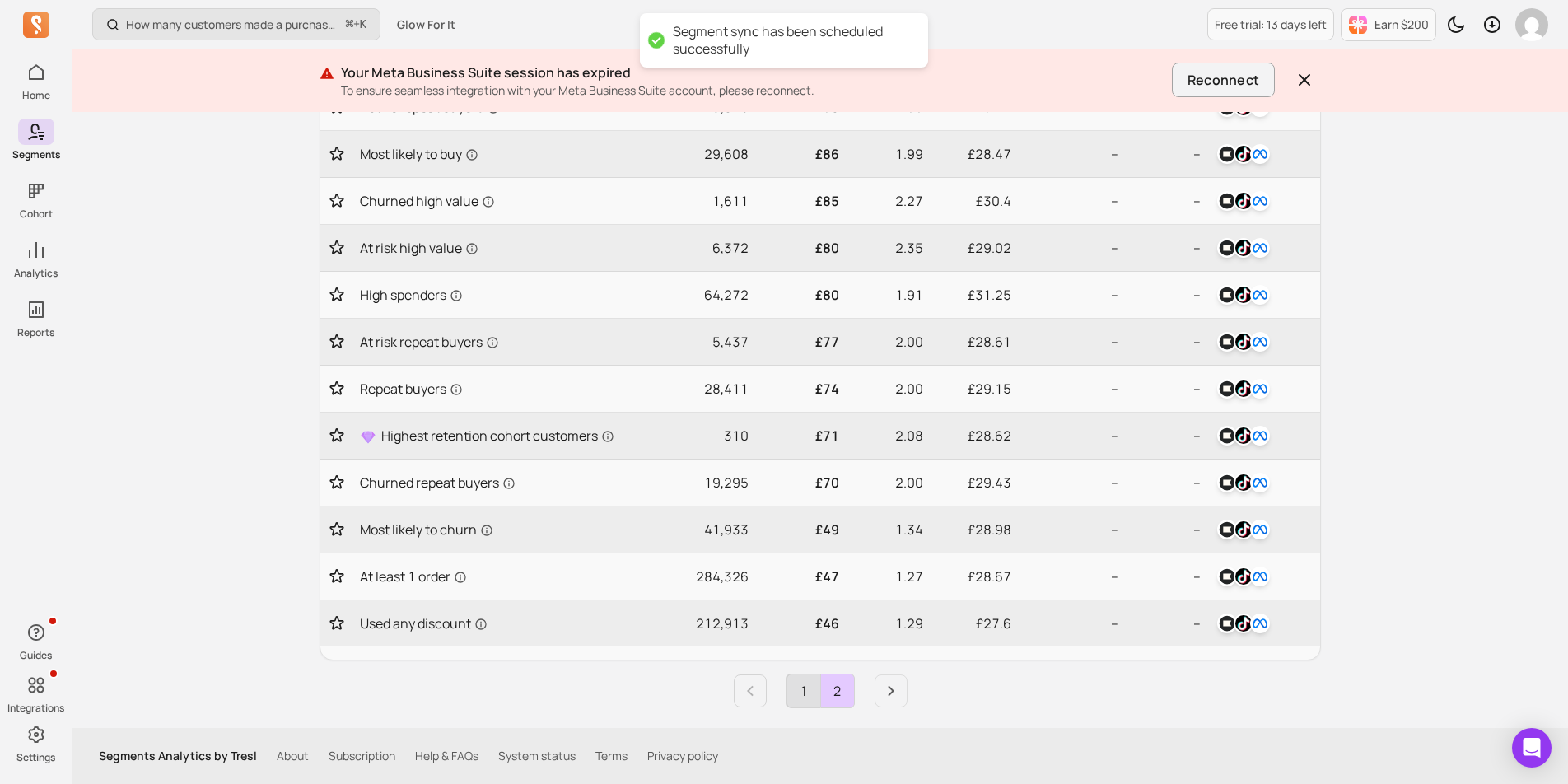
click at [817, 694] on link "1" at bounding box center [803, 690] width 33 height 33
click at [895, 686] on icon "Next page" at bounding box center [892, 690] width 20 height 20
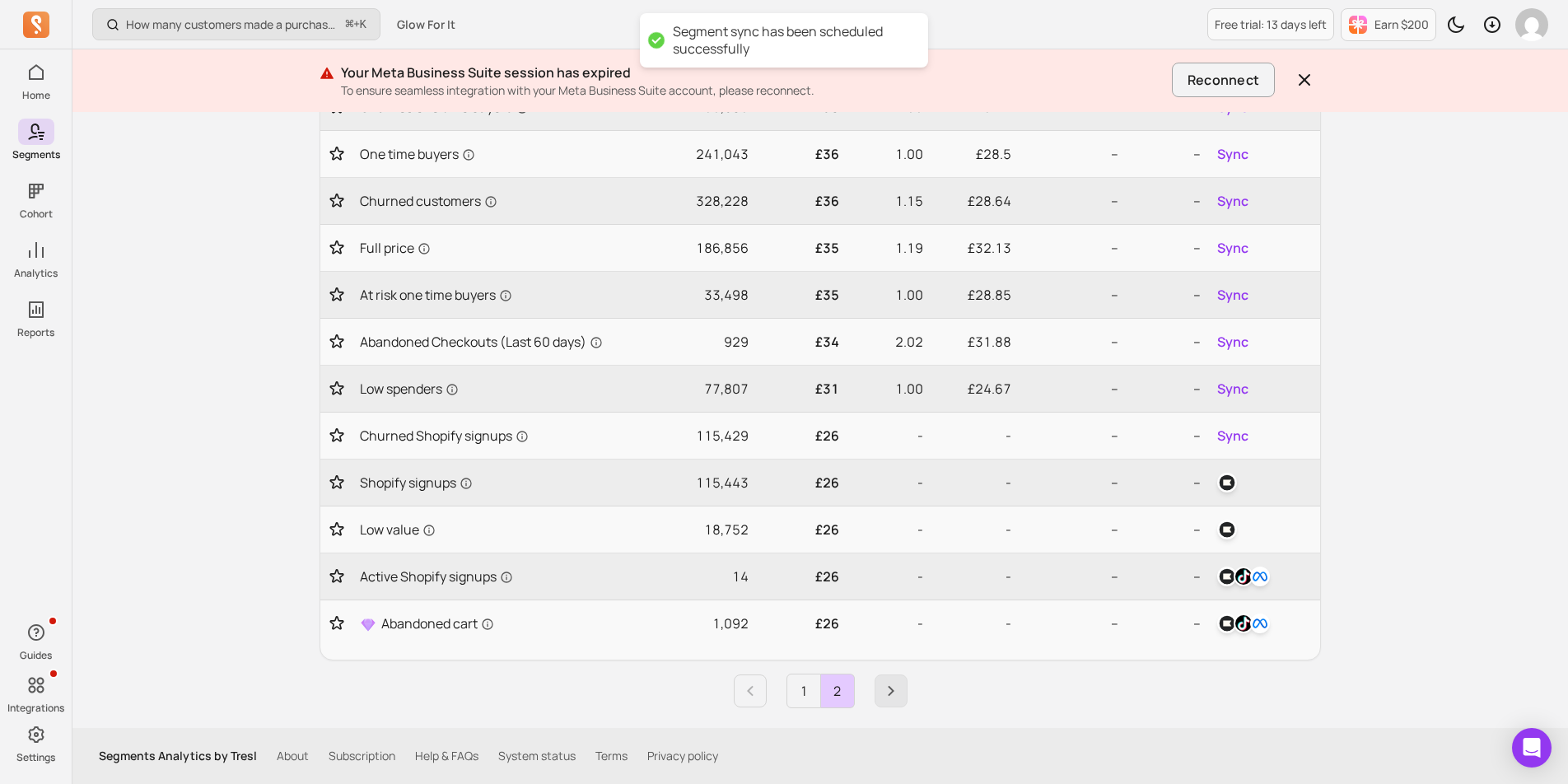
scroll to position [360, 0]
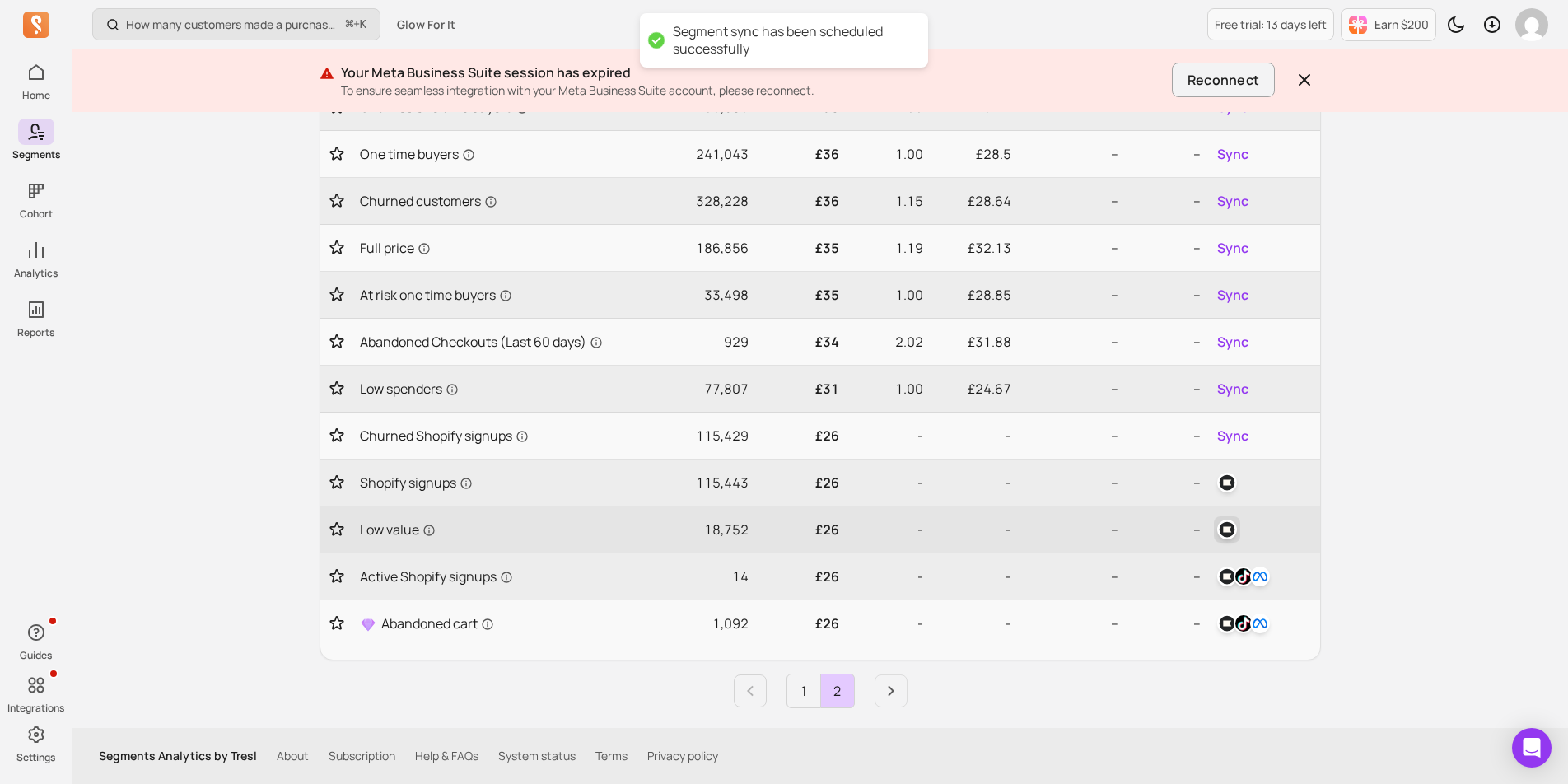
click at [1229, 523] on img "button" at bounding box center [1227, 530] width 20 height 20
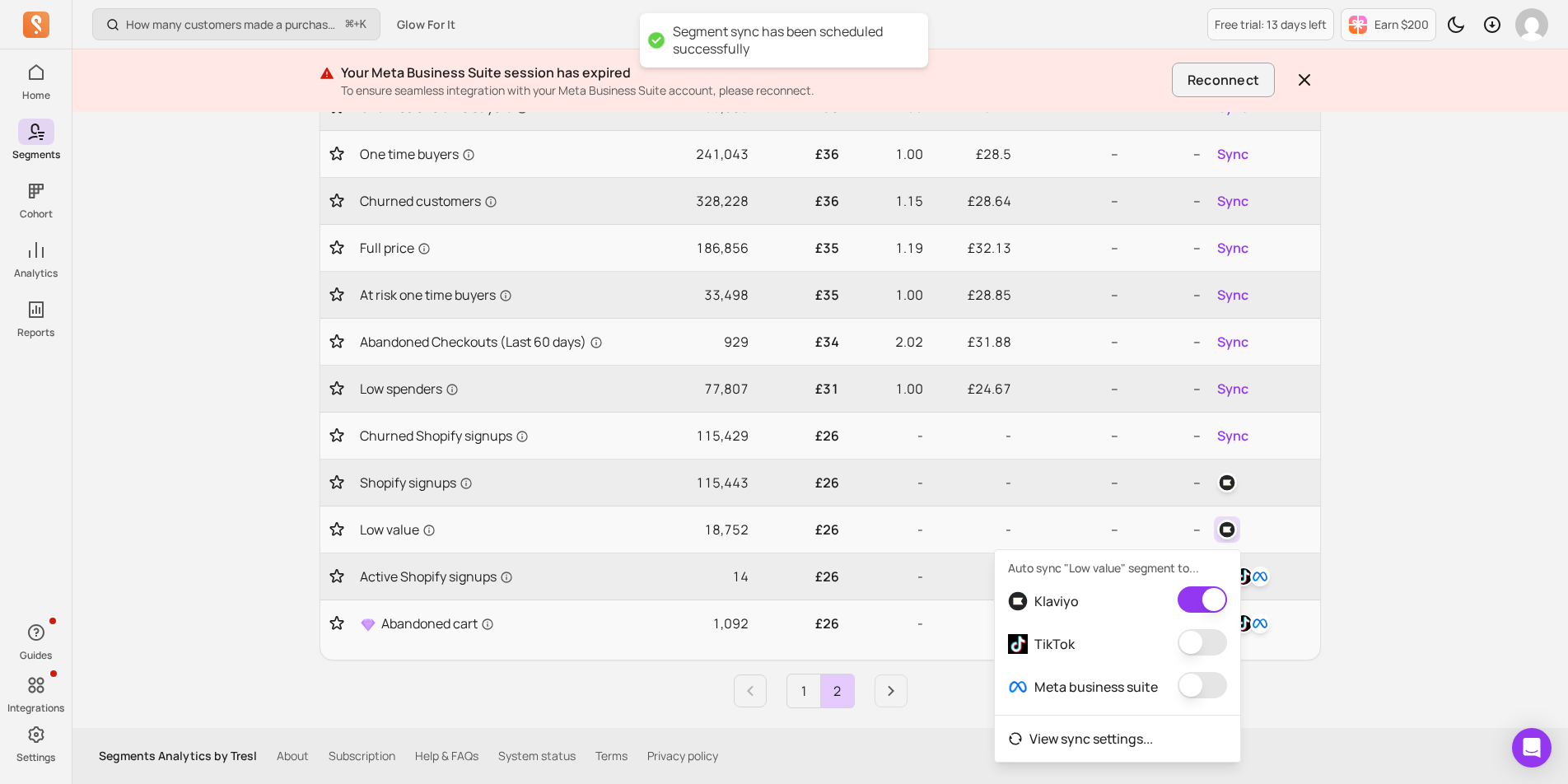
click at [1206, 643] on button "button" at bounding box center [1202, 642] width 49 height 26
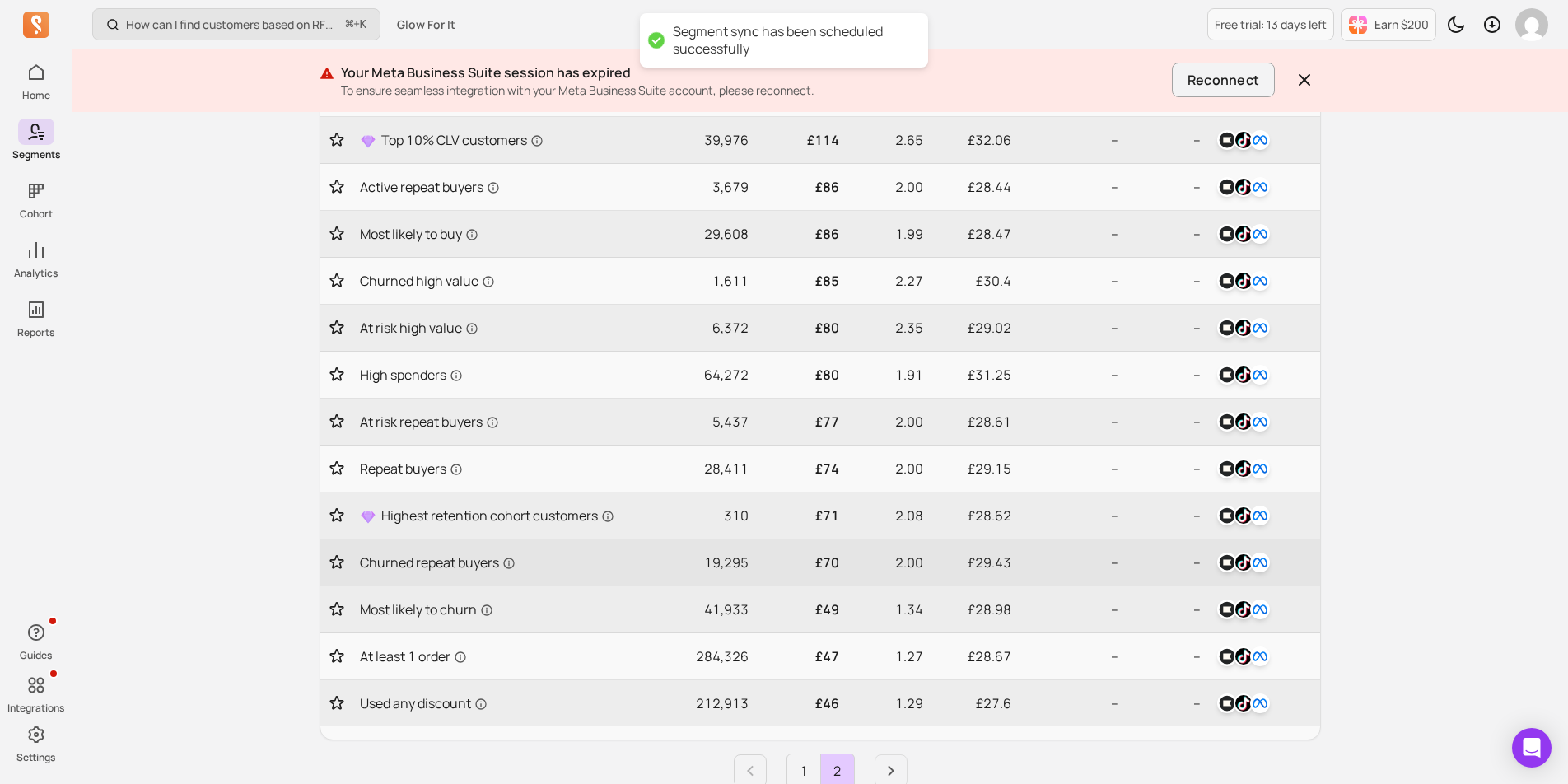
scroll to position [594, 0]
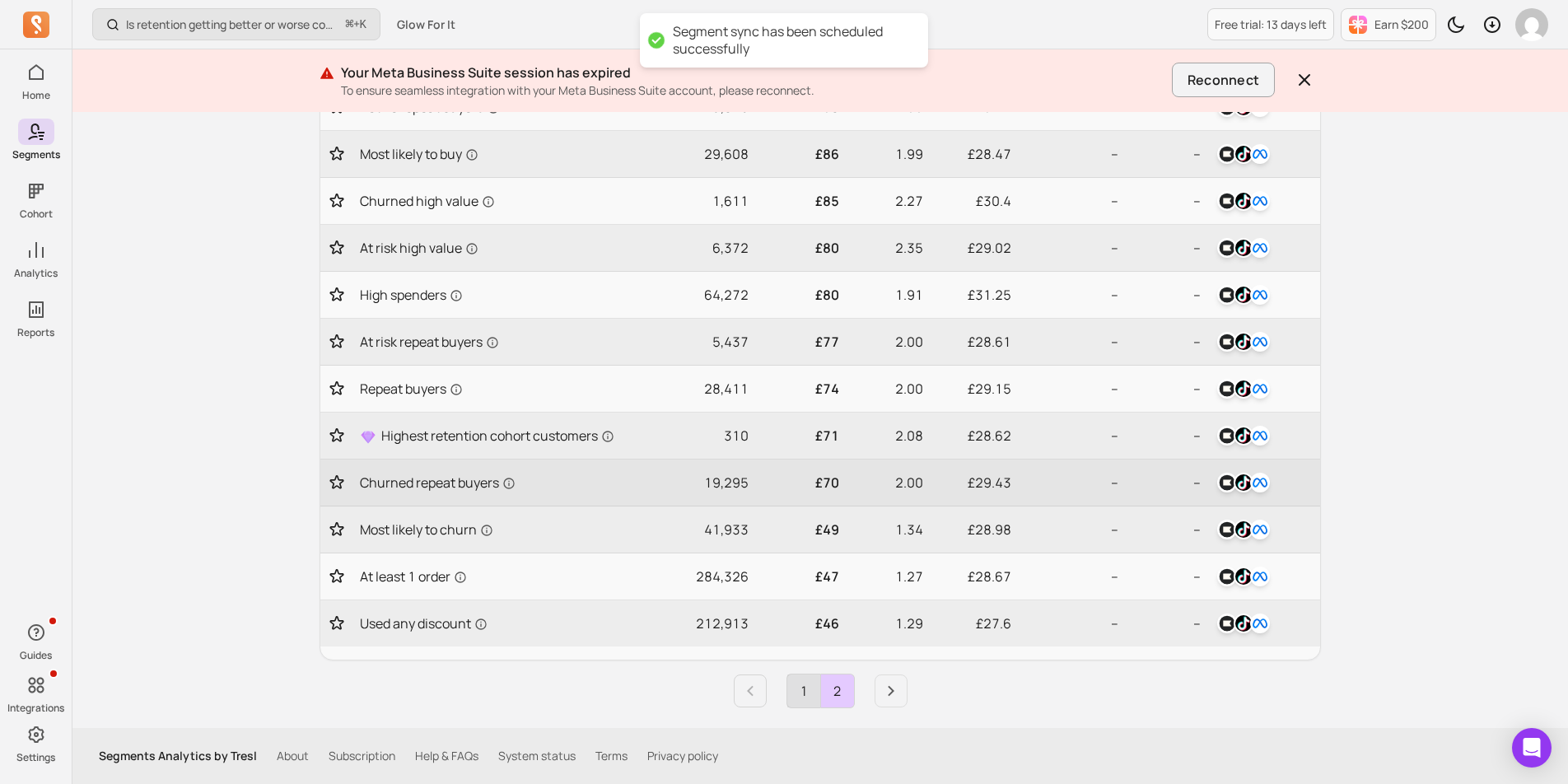
click at [789, 683] on link "1" at bounding box center [803, 690] width 33 height 33
click at [912, 690] on ul "1 2" at bounding box center [820, 690] width 1001 height 34
click at [882, 690] on icon "Next page" at bounding box center [892, 690] width 20 height 20
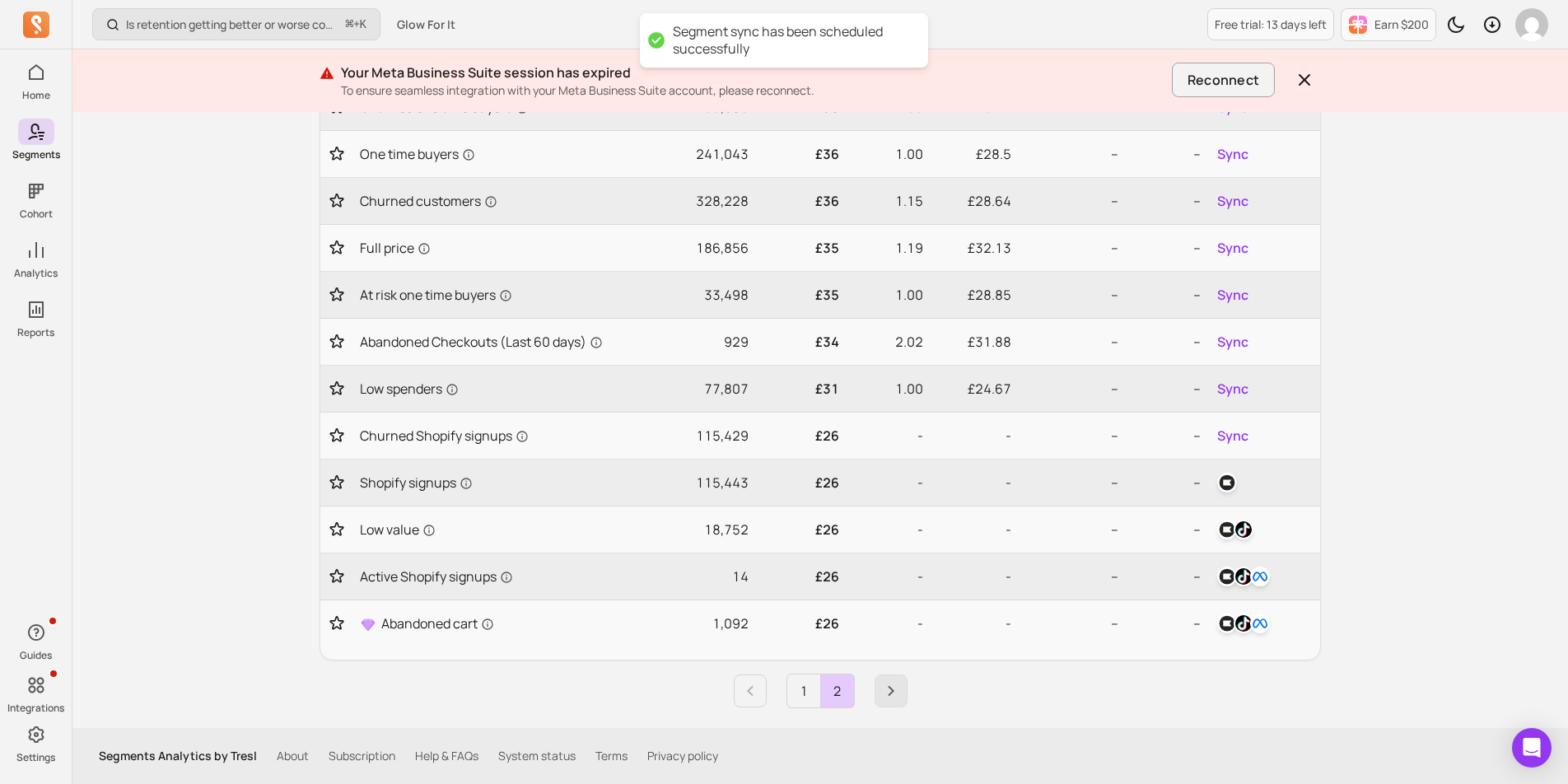
scroll to position [360, 0]
click at [1232, 484] on img "button" at bounding box center [1227, 483] width 20 height 20
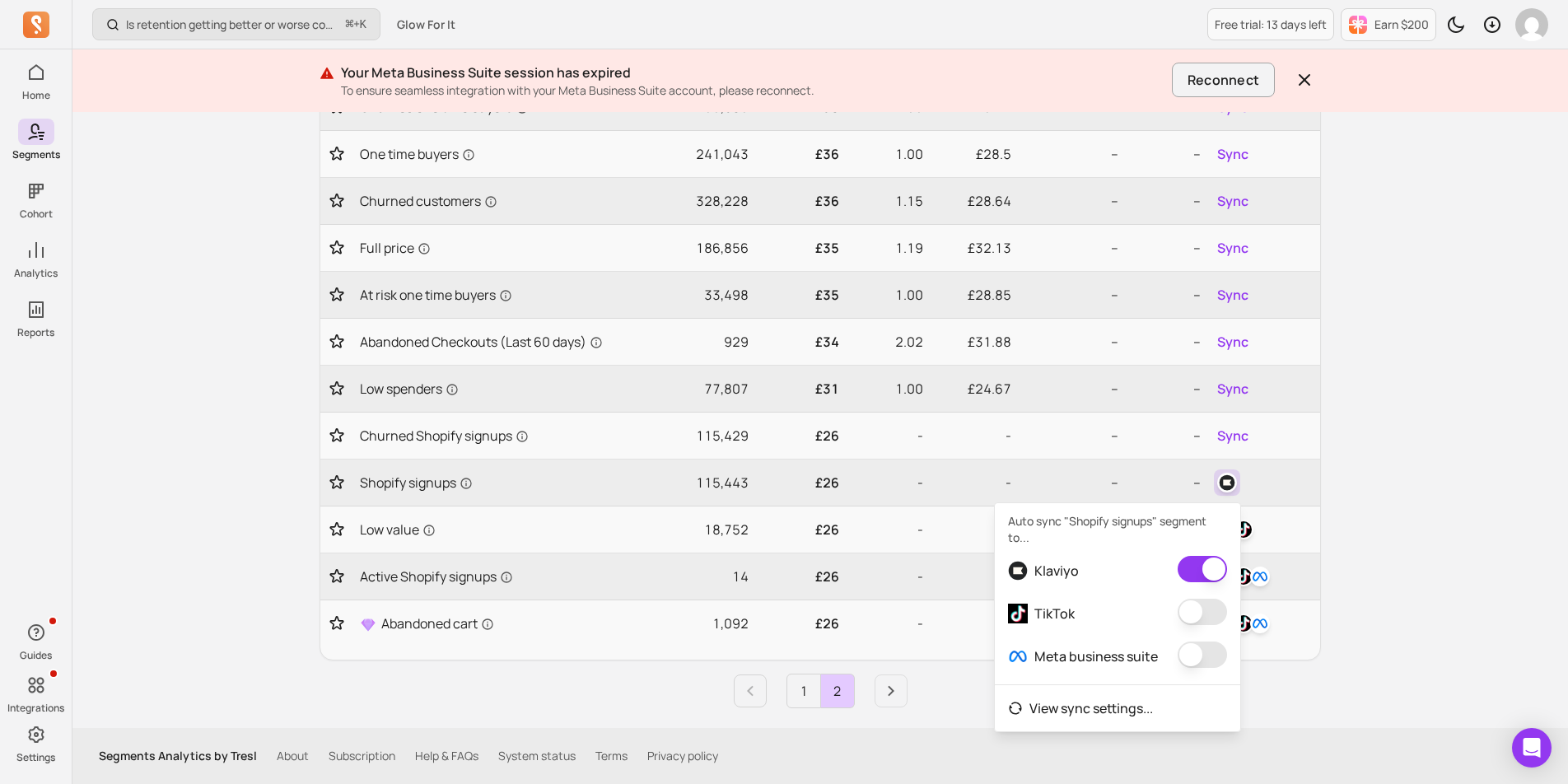
click at [1212, 610] on button "button" at bounding box center [1202, 611] width 49 height 26
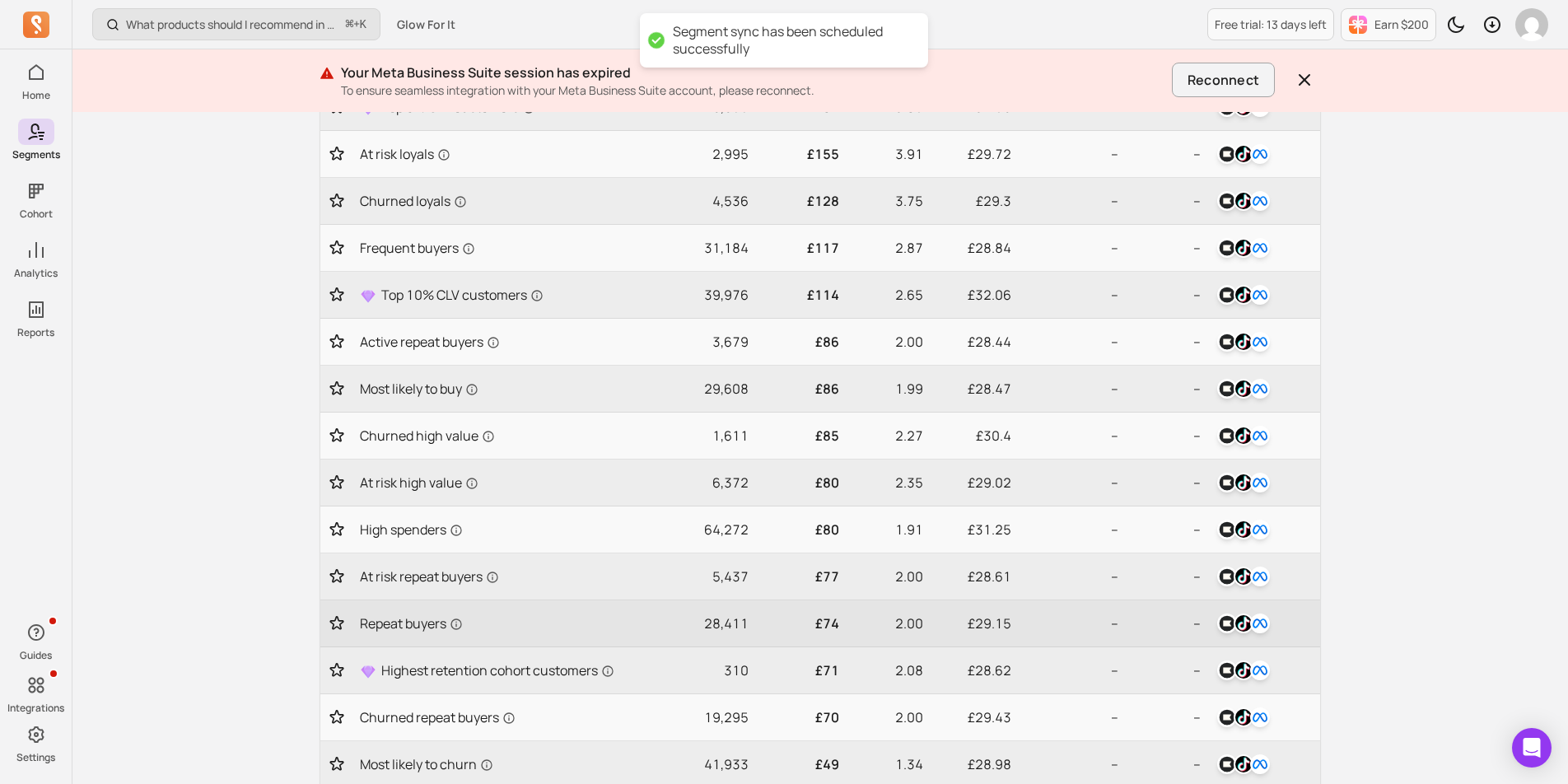
scroll to position [594, 0]
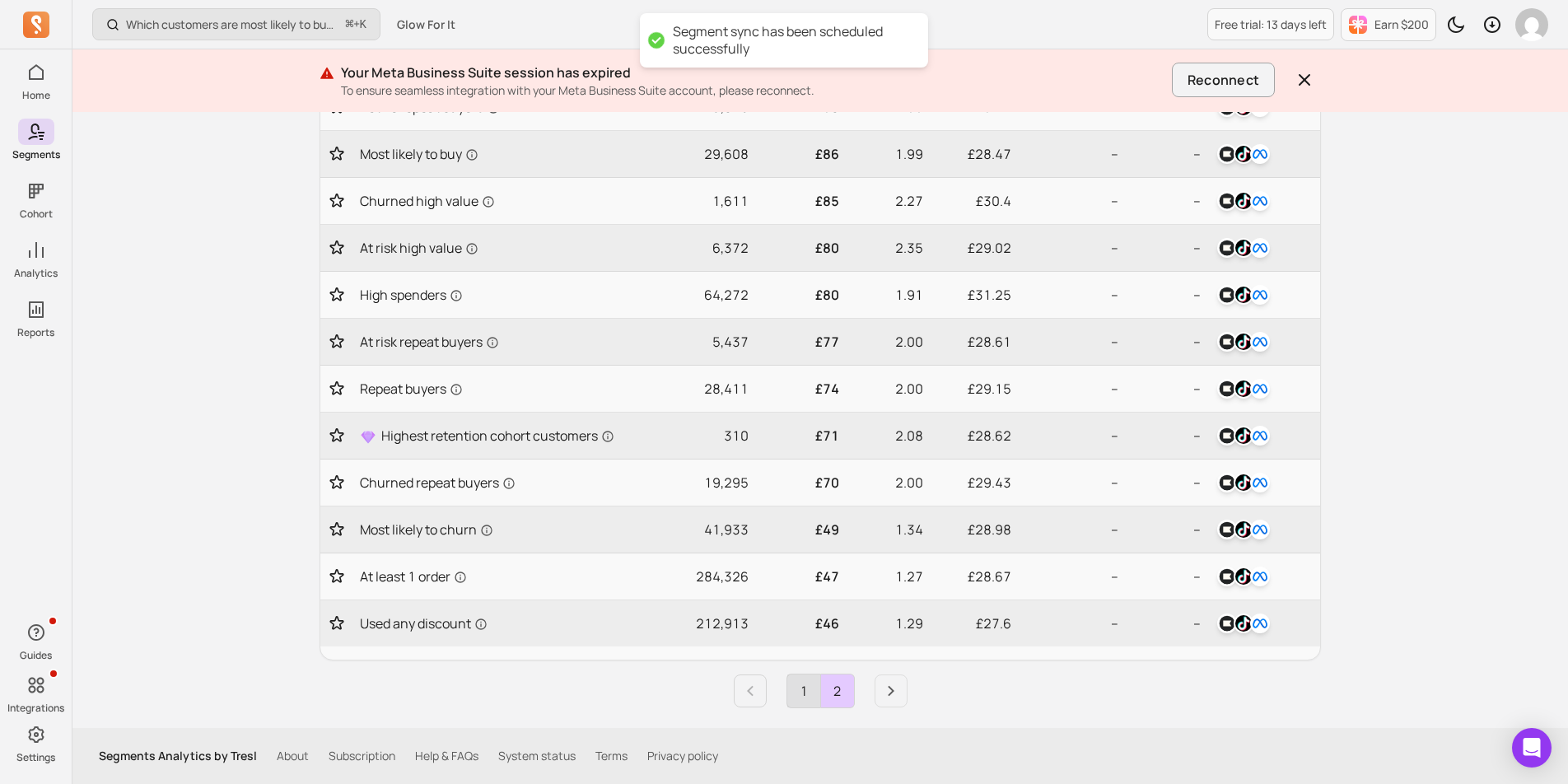
click at [811, 699] on link "1" at bounding box center [803, 690] width 33 height 33
click at [882, 689] on icon "Next page" at bounding box center [892, 690] width 20 height 20
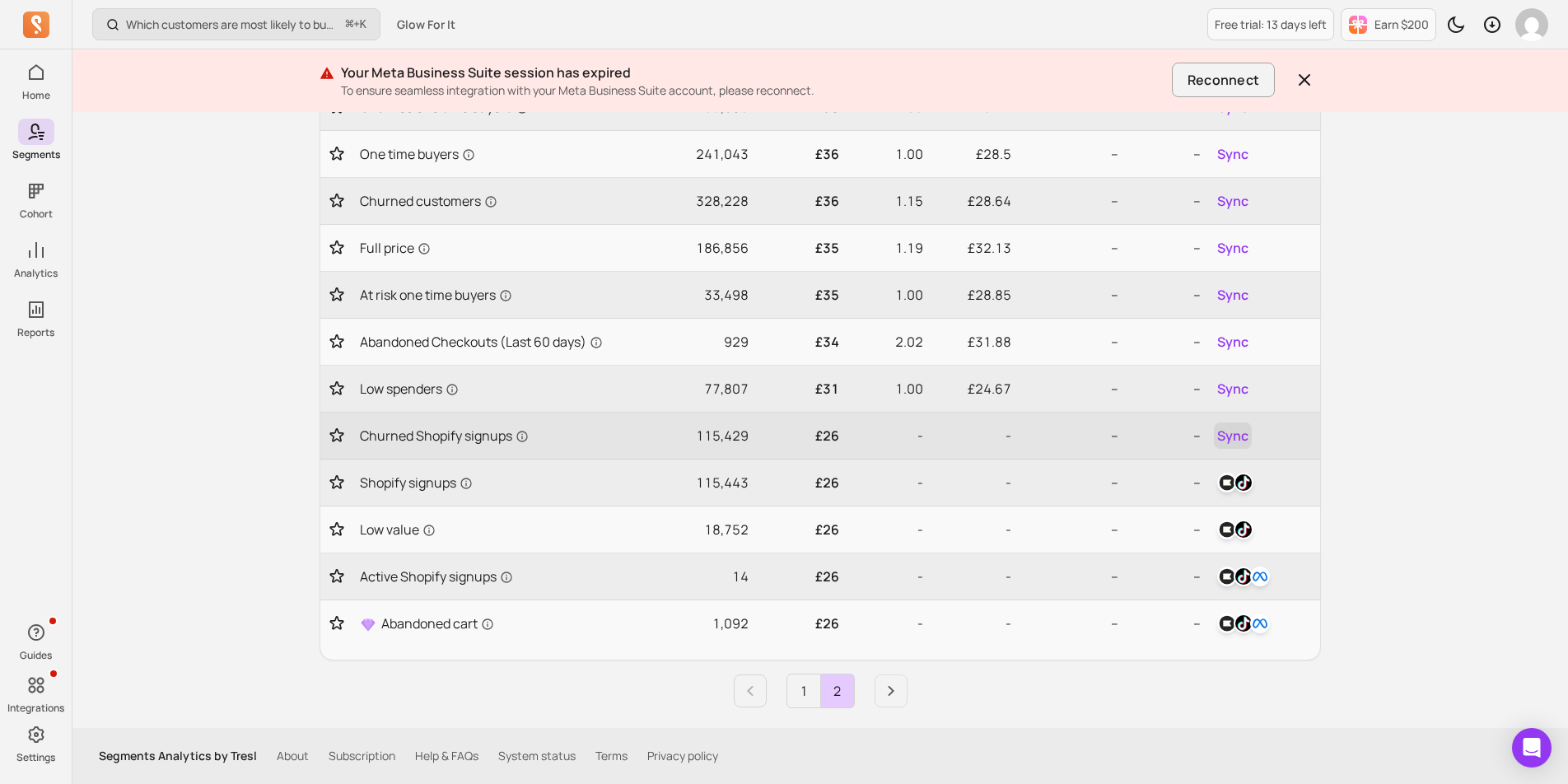
click at [1232, 425] on span "Sync" at bounding box center [1232, 435] width 31 height 20
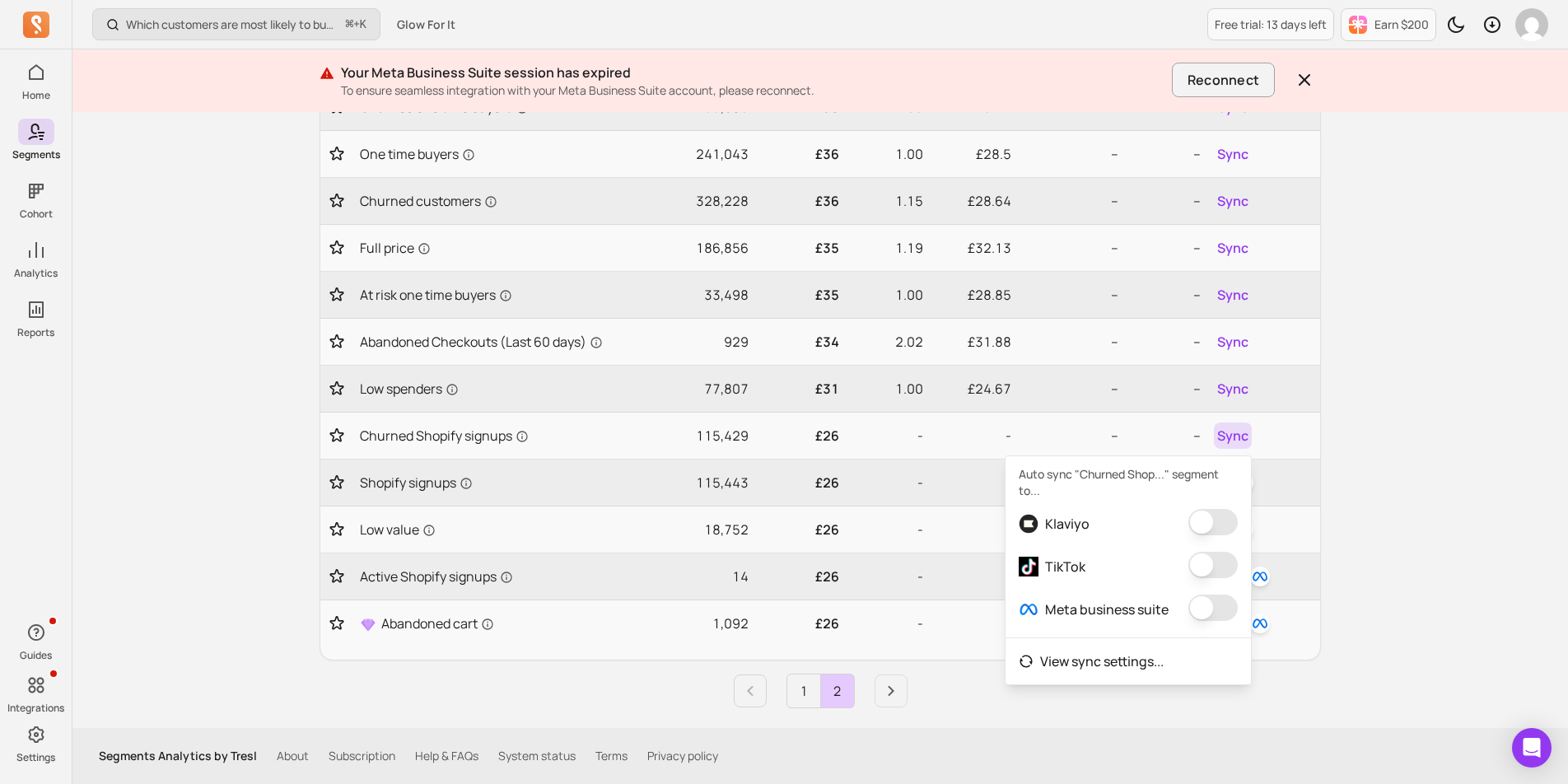
click at [1211, 526] on button "button" at bounding box center [1213, 521] width 49 height 26
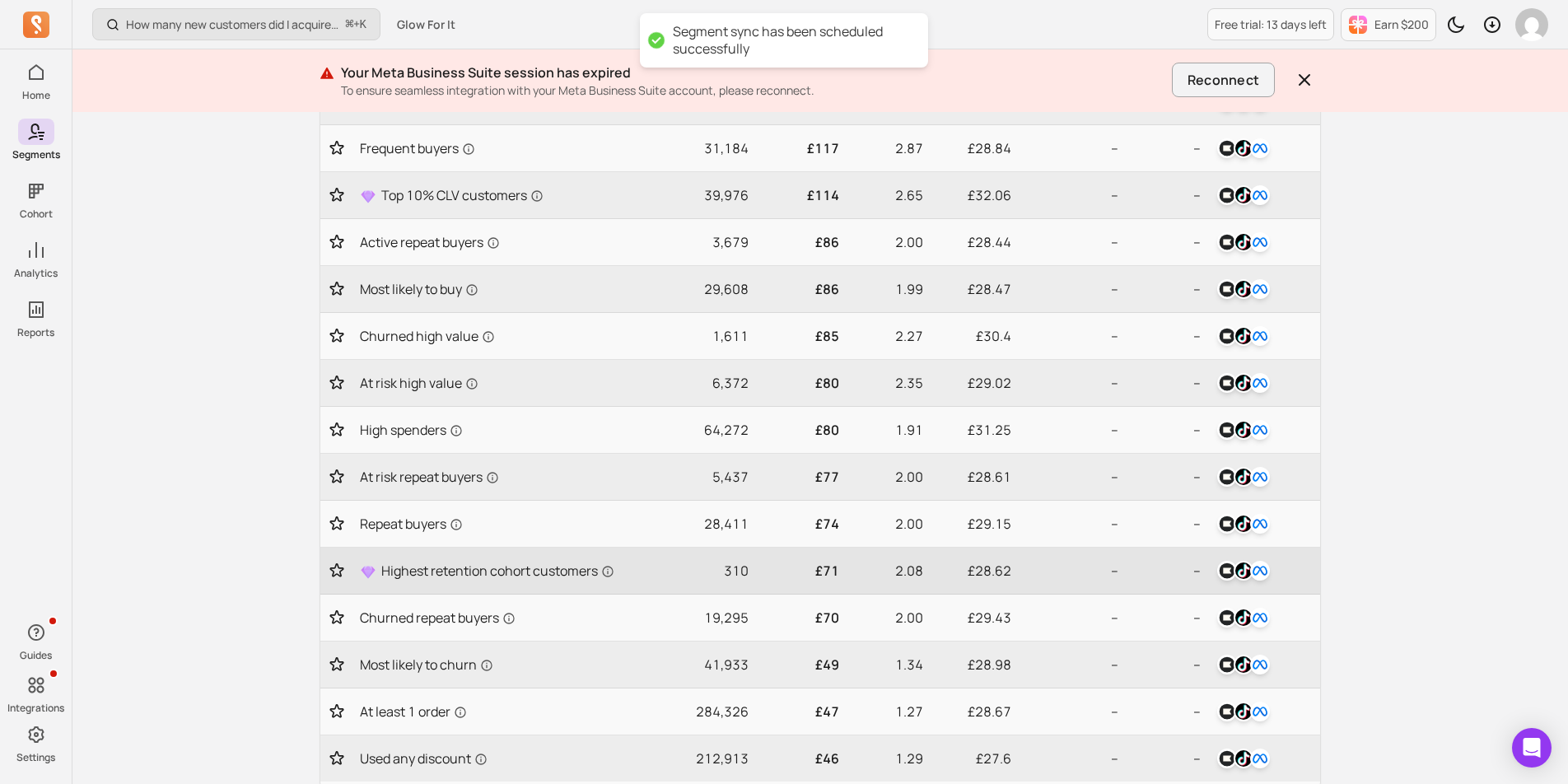
scroll to position [594, 0]
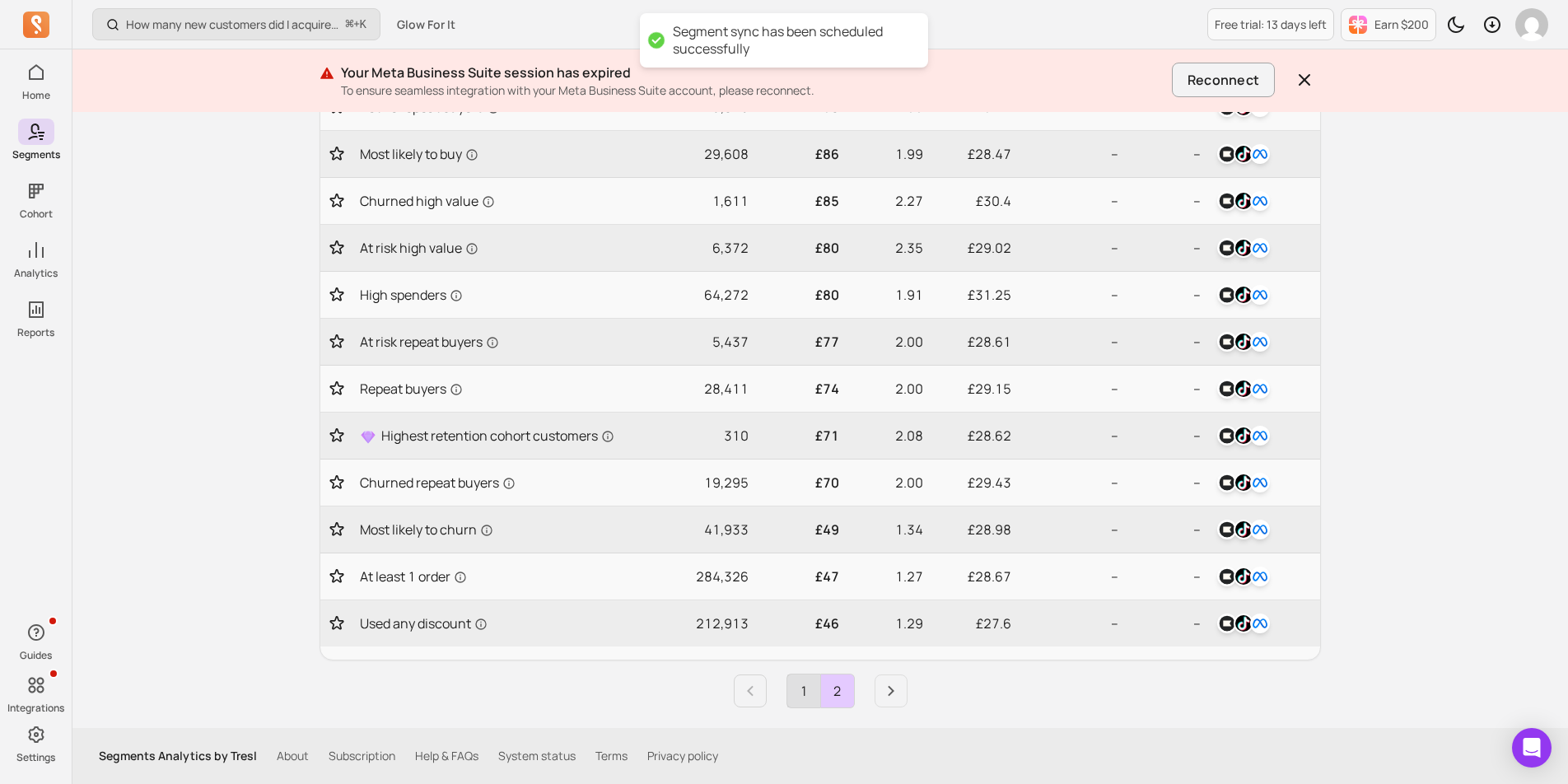
click at [809, 694] on link "1" at bounding box center [803, 690] width 33 height 33
click at [896, 682] on icon "Next page" at bounding box center [892, 690] width 20 height 20
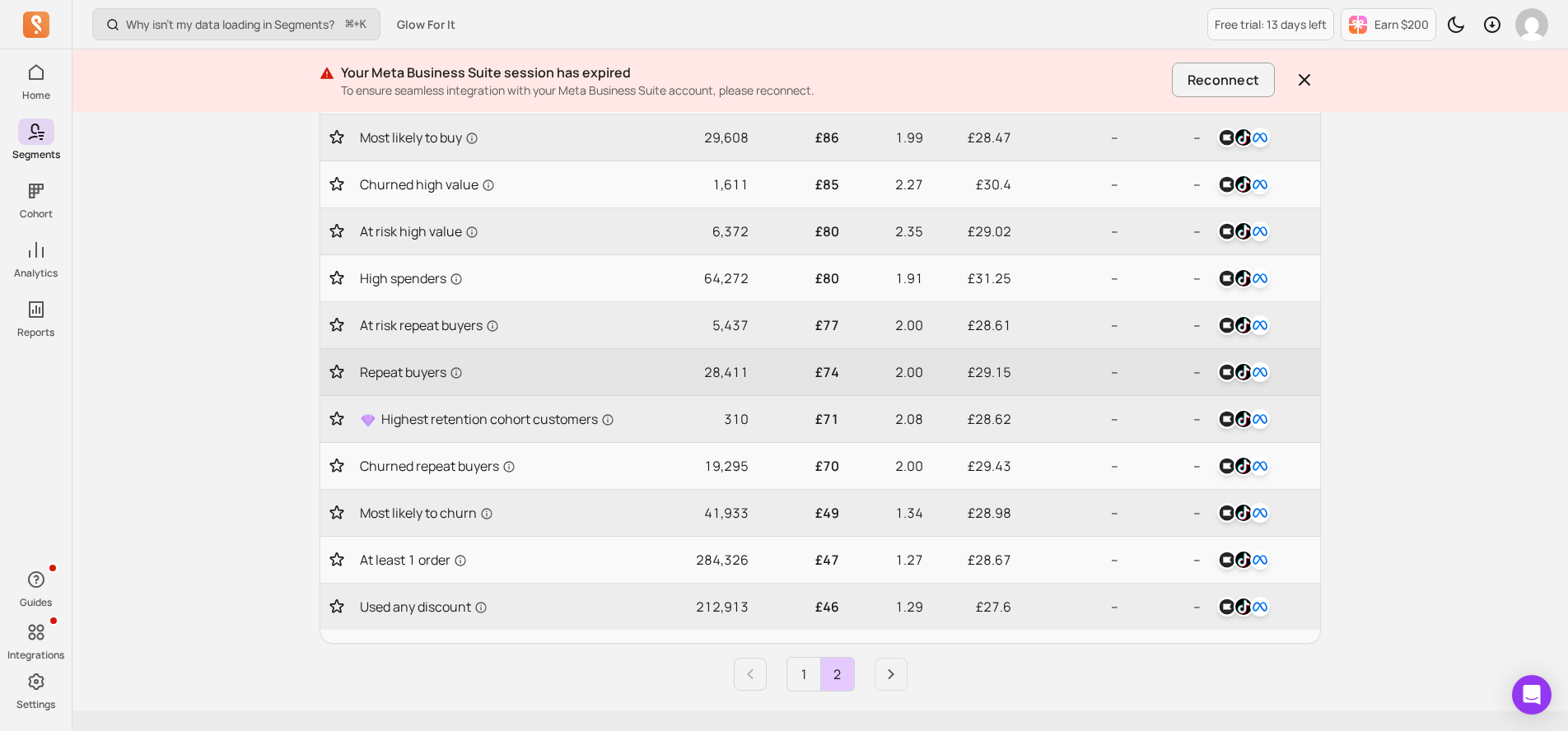
scroll to position [614, 0]
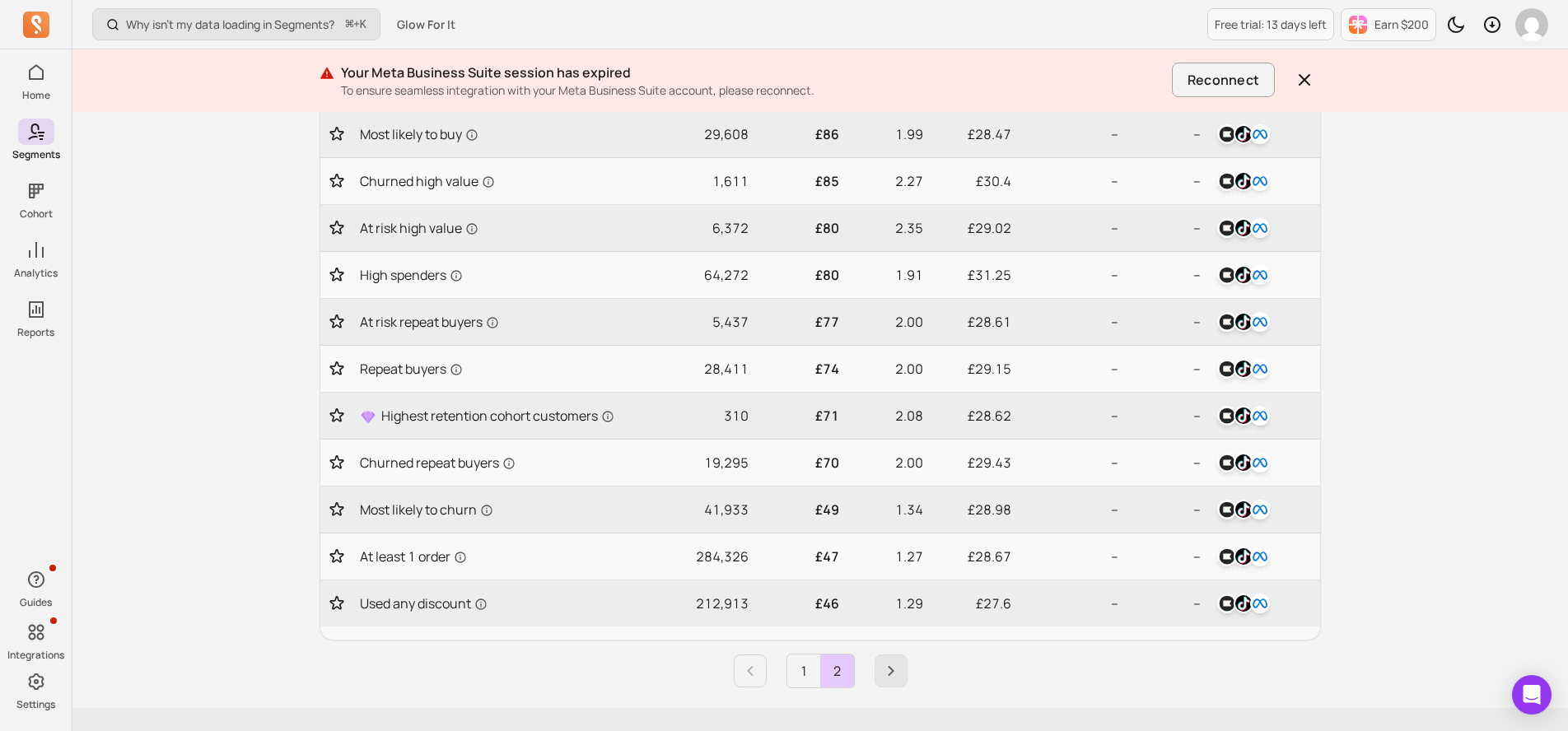
click at [885, 664] on icon "Next page" at bounding box center [892, 671] width 20 height 20
click at [746, 670] on icon "Previous page" at bounding box center [750, 671] width 20 height 20
click at [878, 669] on link "Next page" at bounding box center [891, 671] width 33 height 33
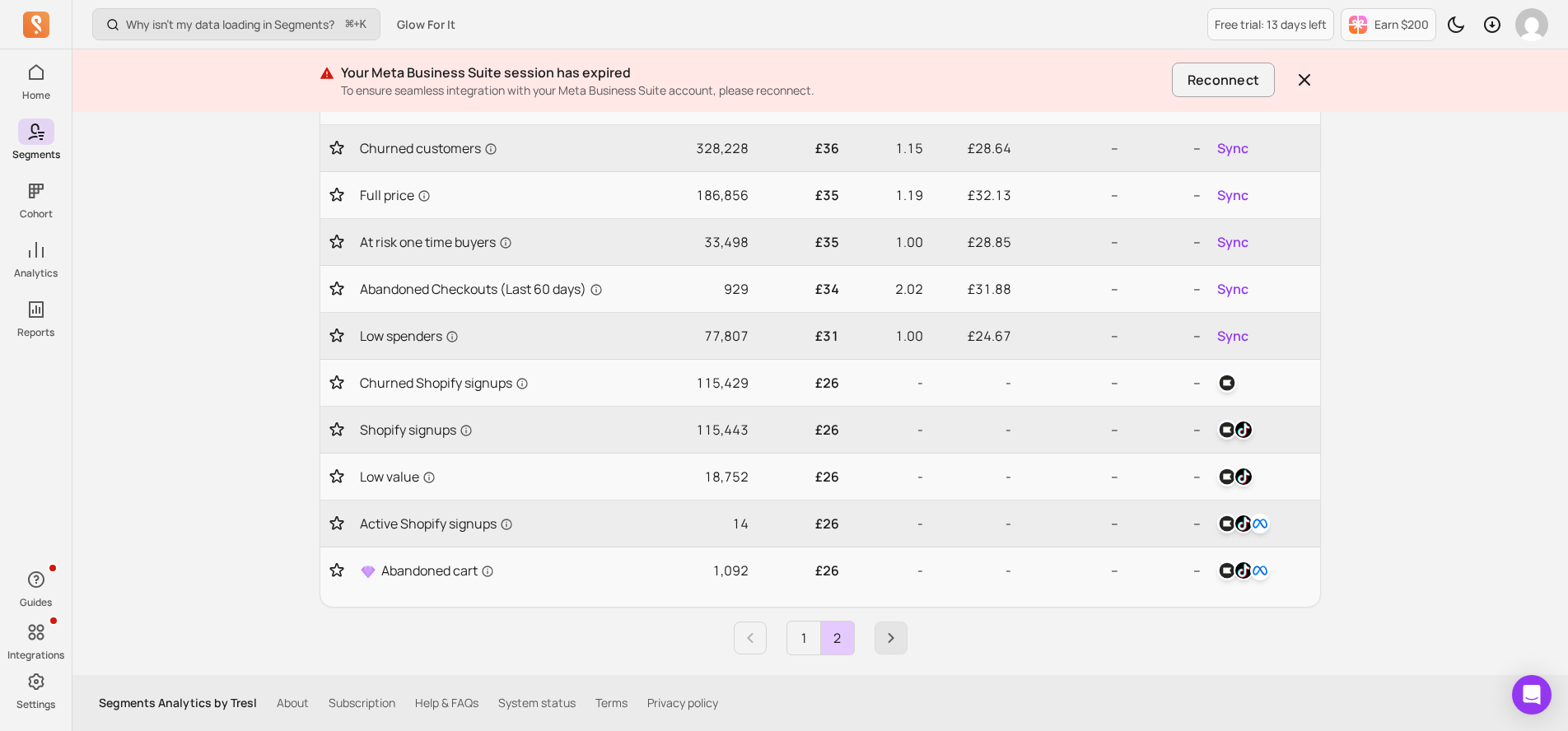
scroll to position [413, 0]
click at [1236, 348] on button "Sync" at bounding box center [1233, 335] width 38 height 26
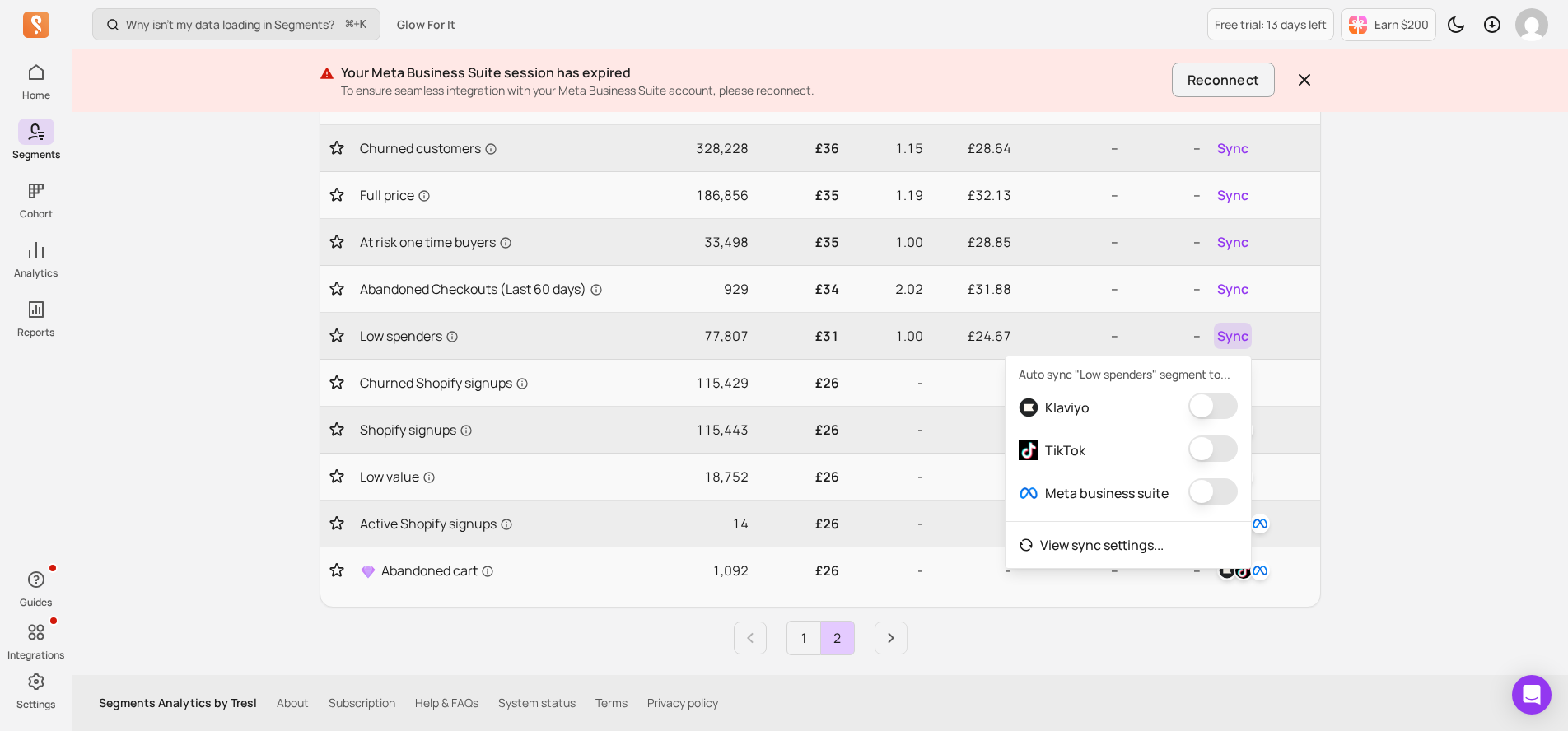
click at [1205, 405] on button "button" at bounding box center [1213, 406] width 49 height 26
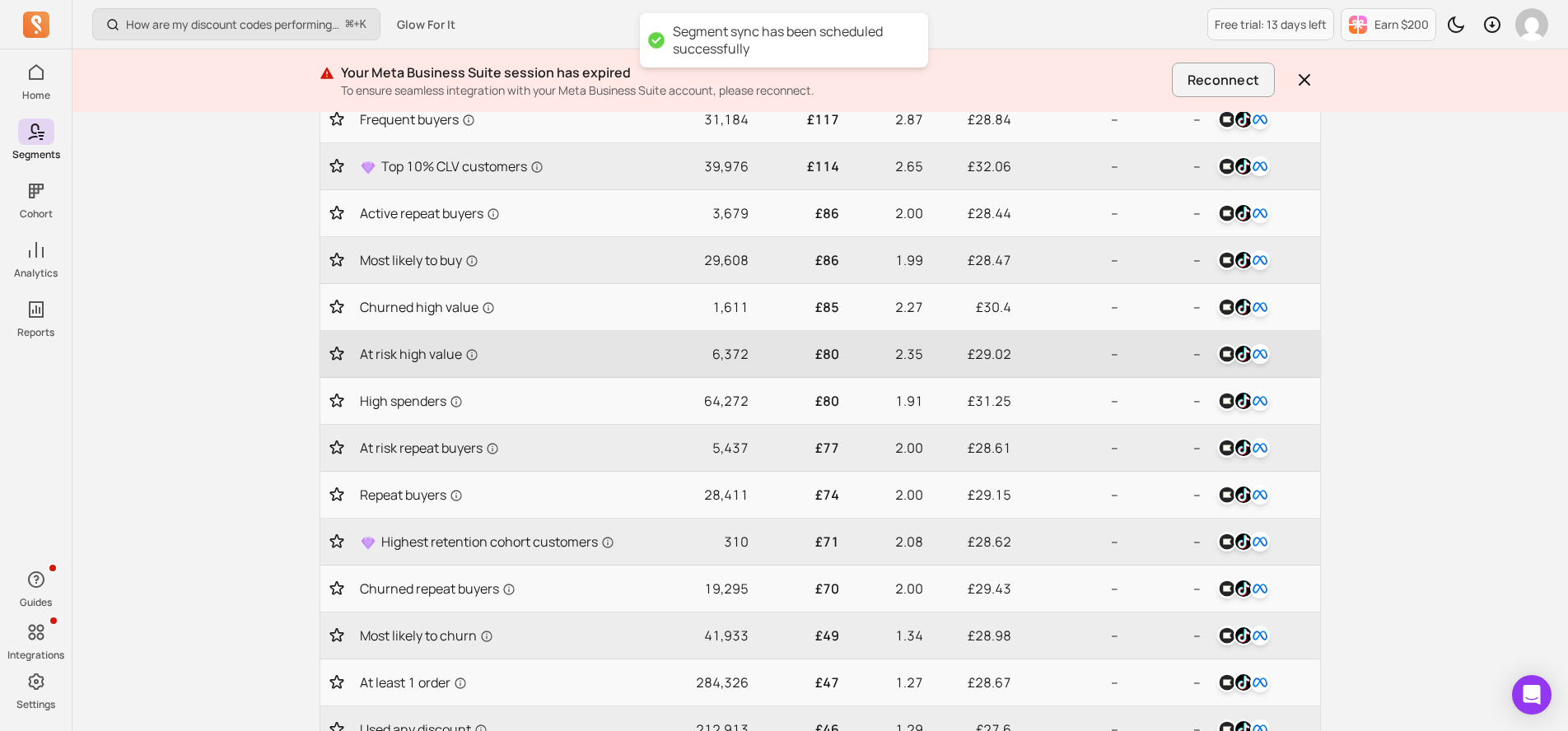
scroll to position [647, 0]
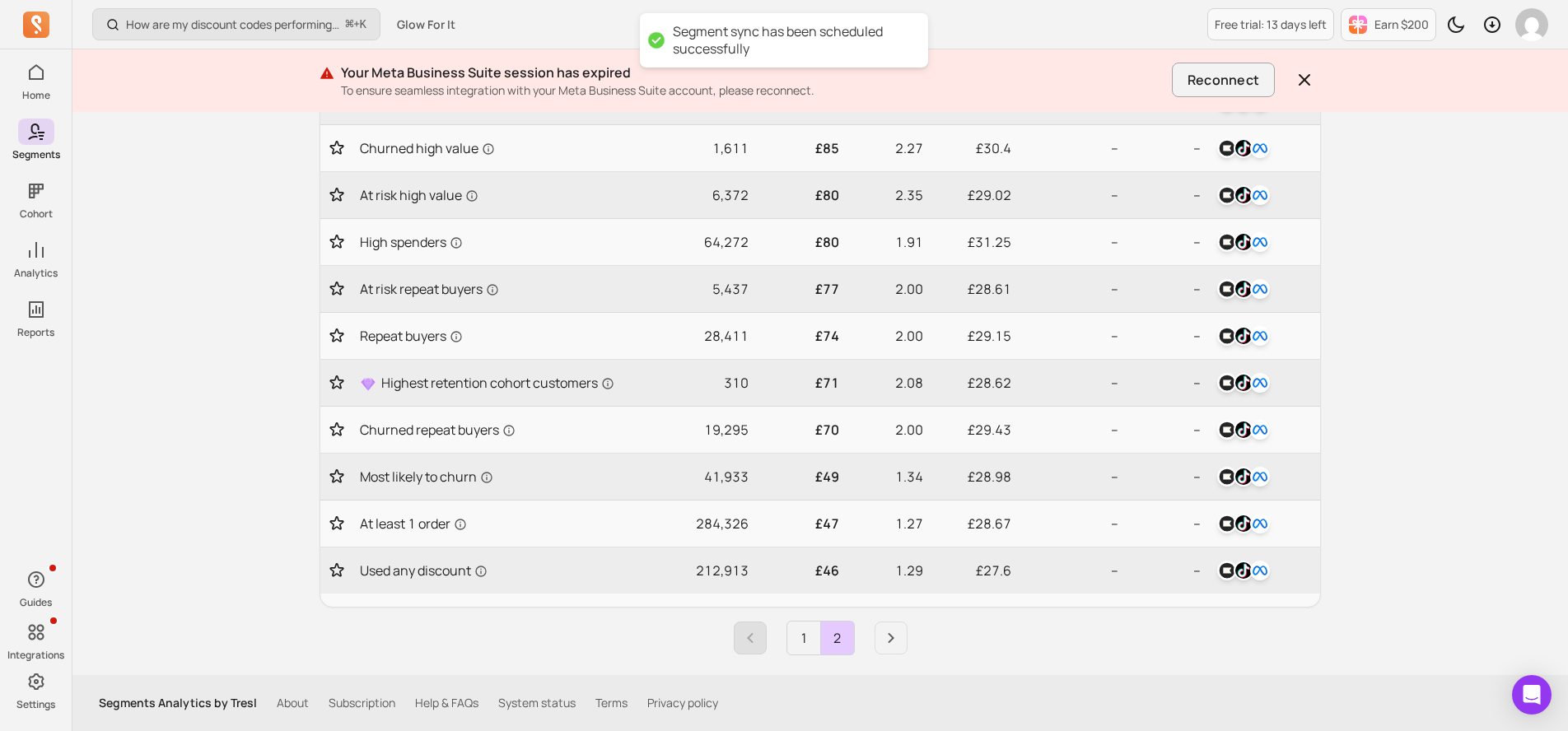
click at [745, 646] on icon "Previous page" at bounding box center [750, 638] width 20 height 20
click at [897, 640] on icon "Next page" at bounding box center [892, 638] width 20 height 20
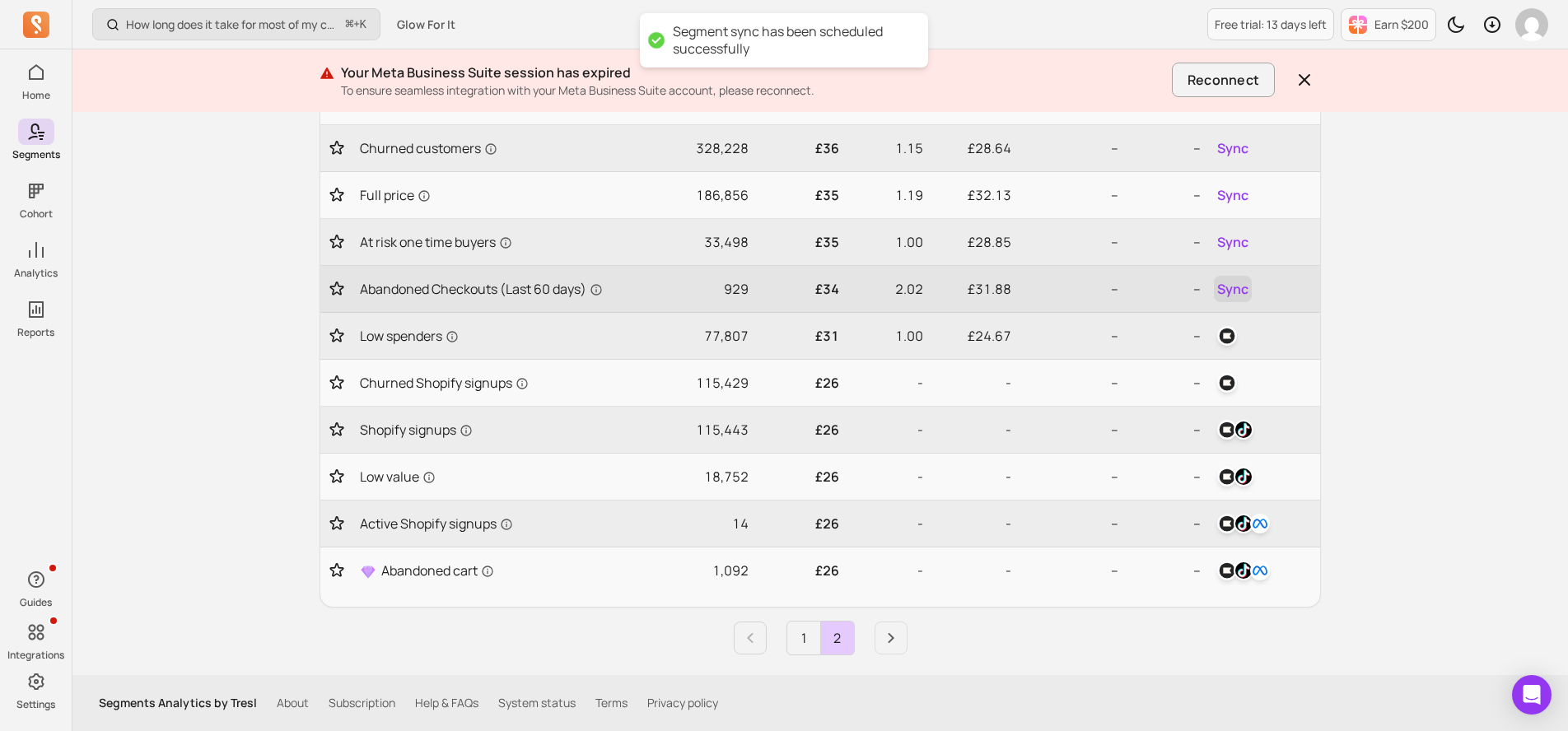
click at [1224, 288] on span "Sync" at bounding box center [1232, 289] width 31 height 20
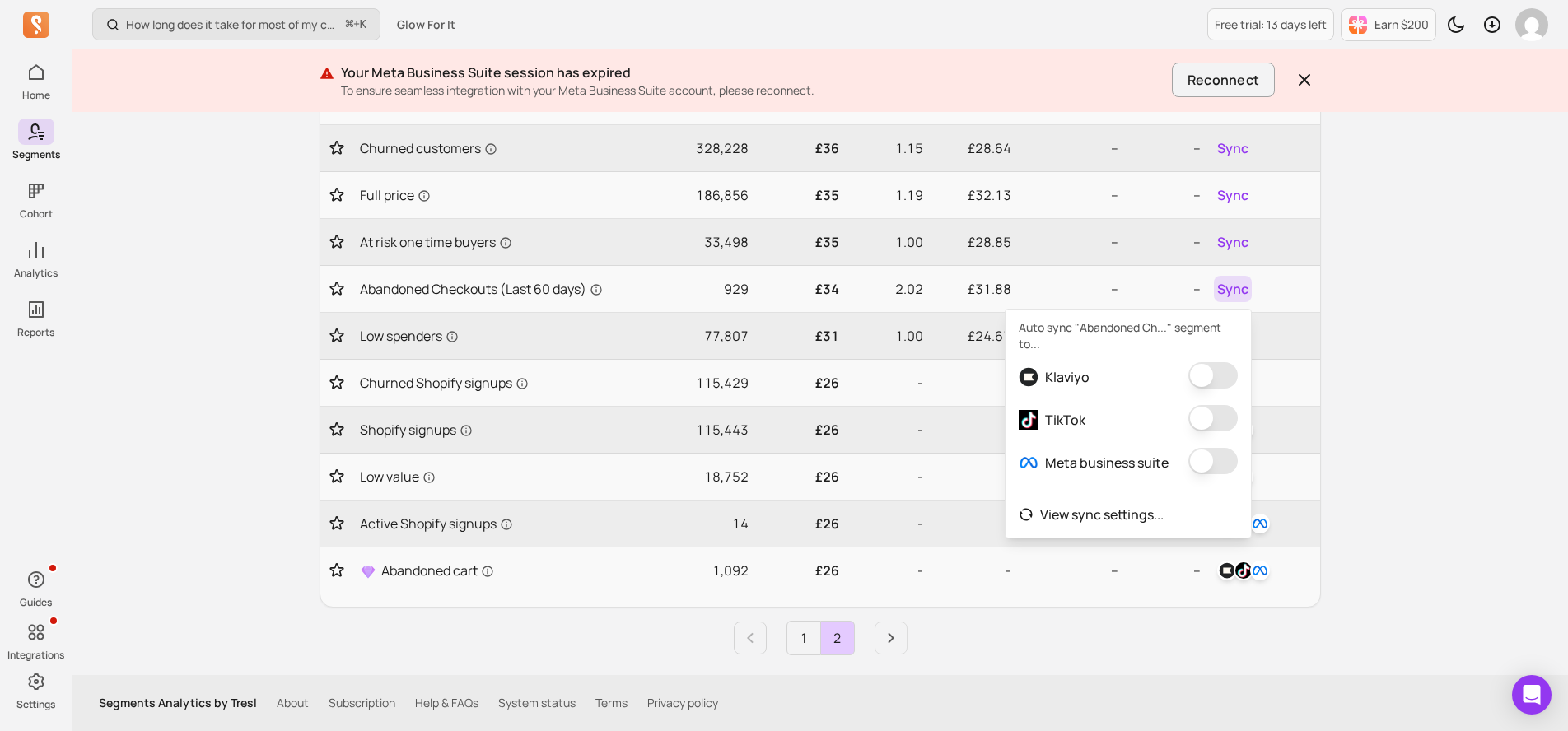
click at [1202, 369] on button "button" at bounding box center [1213, 375] width 49 height 26
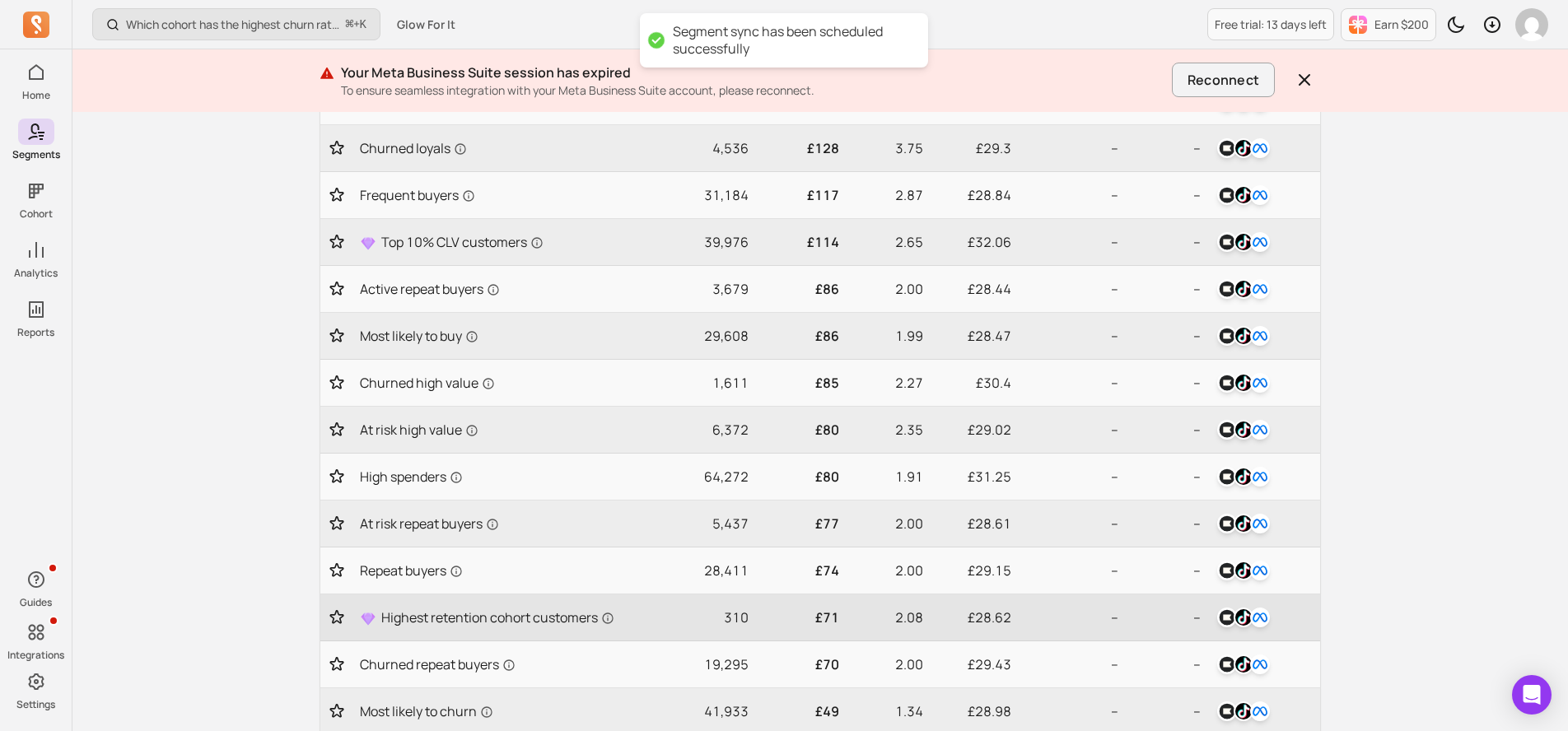
scroll to position [647, 0]
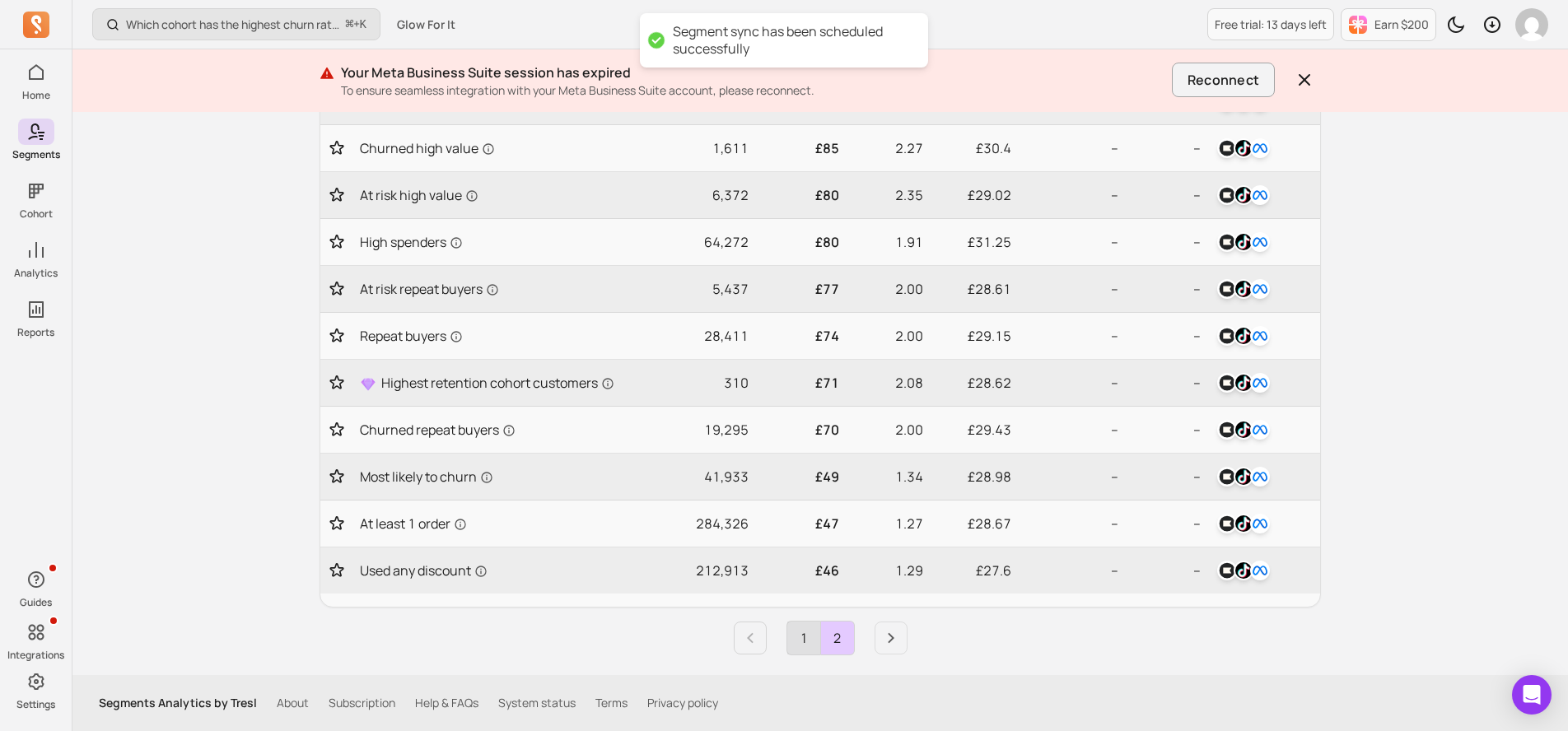
click at [805, 643] on link "1" at bounding box center [803, 637] width 33 height 33
click at [883, 643] on icon "Next page" at bounding box center [892, 638] width 20 height 20
click at [755, 647] on icon "Previous page" at bounding box center [750, 638] width 20 height 20
click at [895, 648] on link "Next page" at bounding box center [891, 637] width 33 height 33
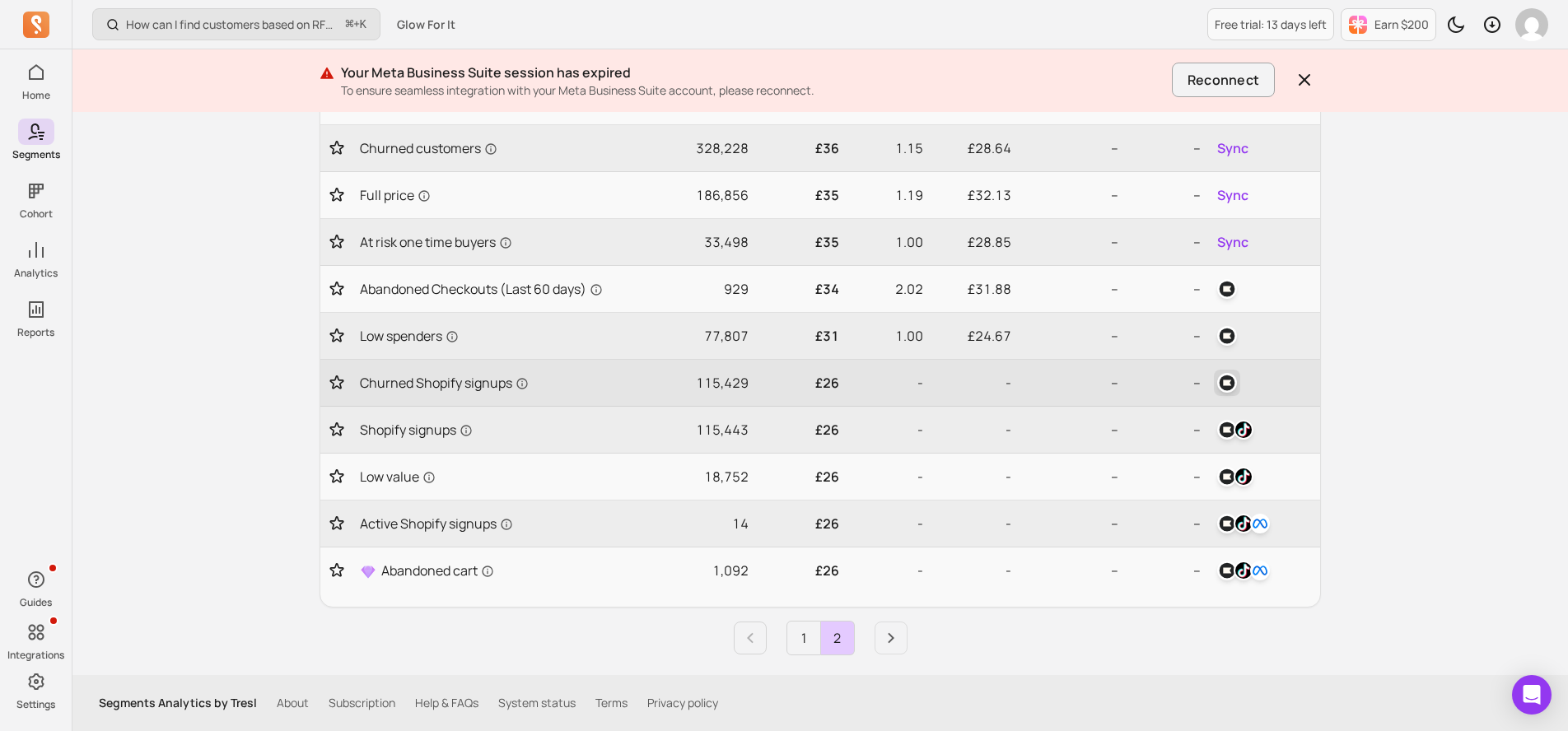
click at [1226, 385] on img "button" at bounding box center [1227, 383] width 20 height 20
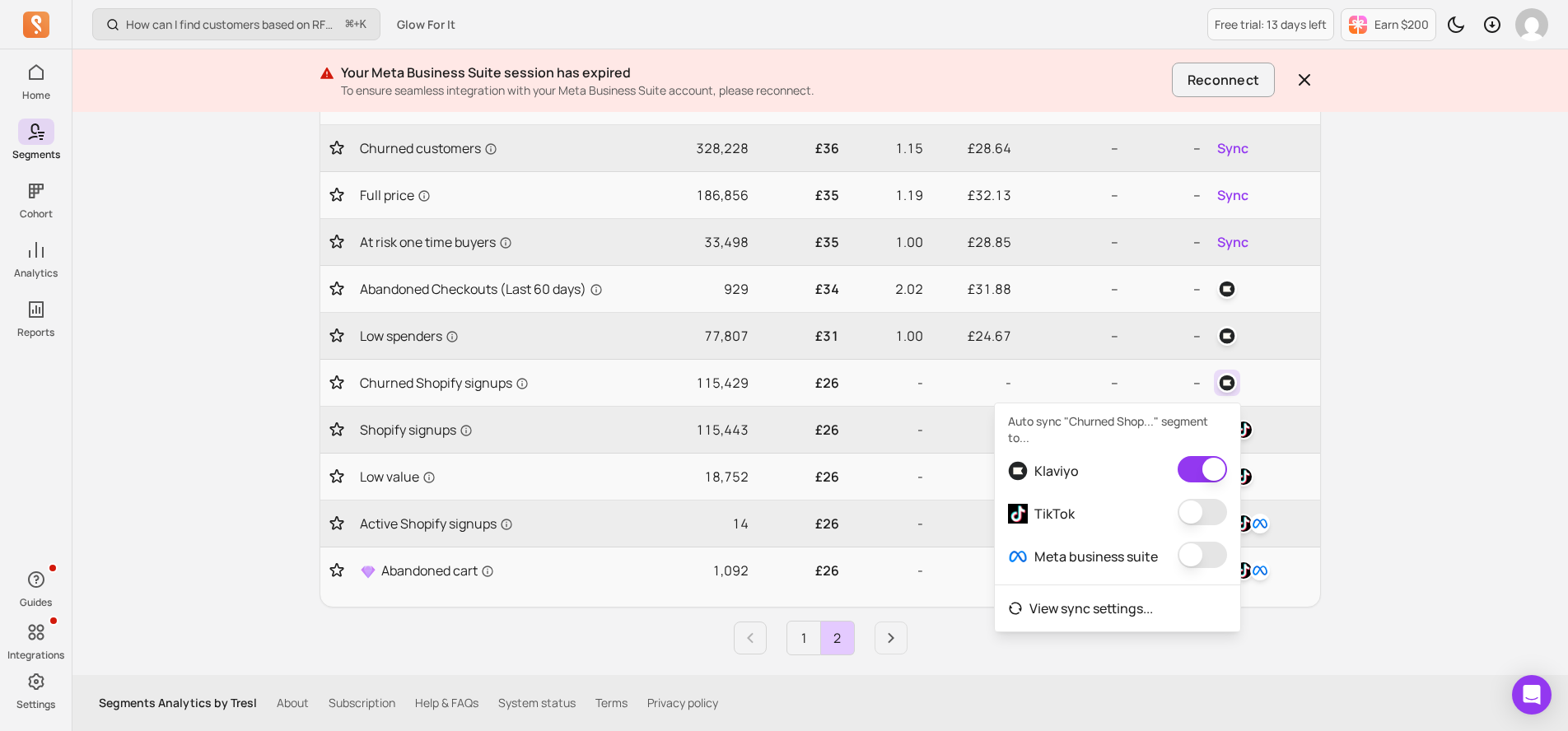
click at [1201, 504] on button "button" at bounding box center [1202, 512] width 49 height 26
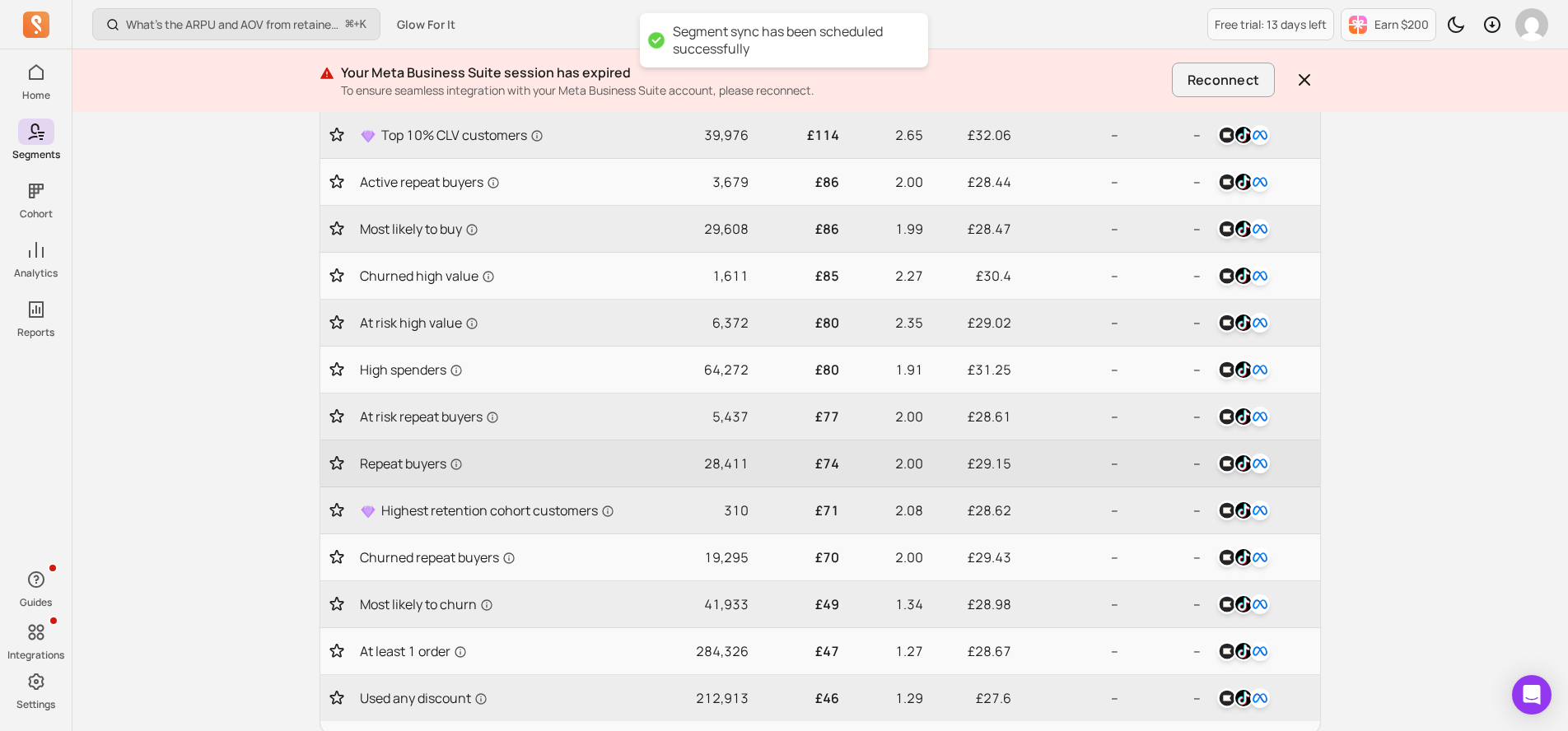
scroll to position [647, 0]
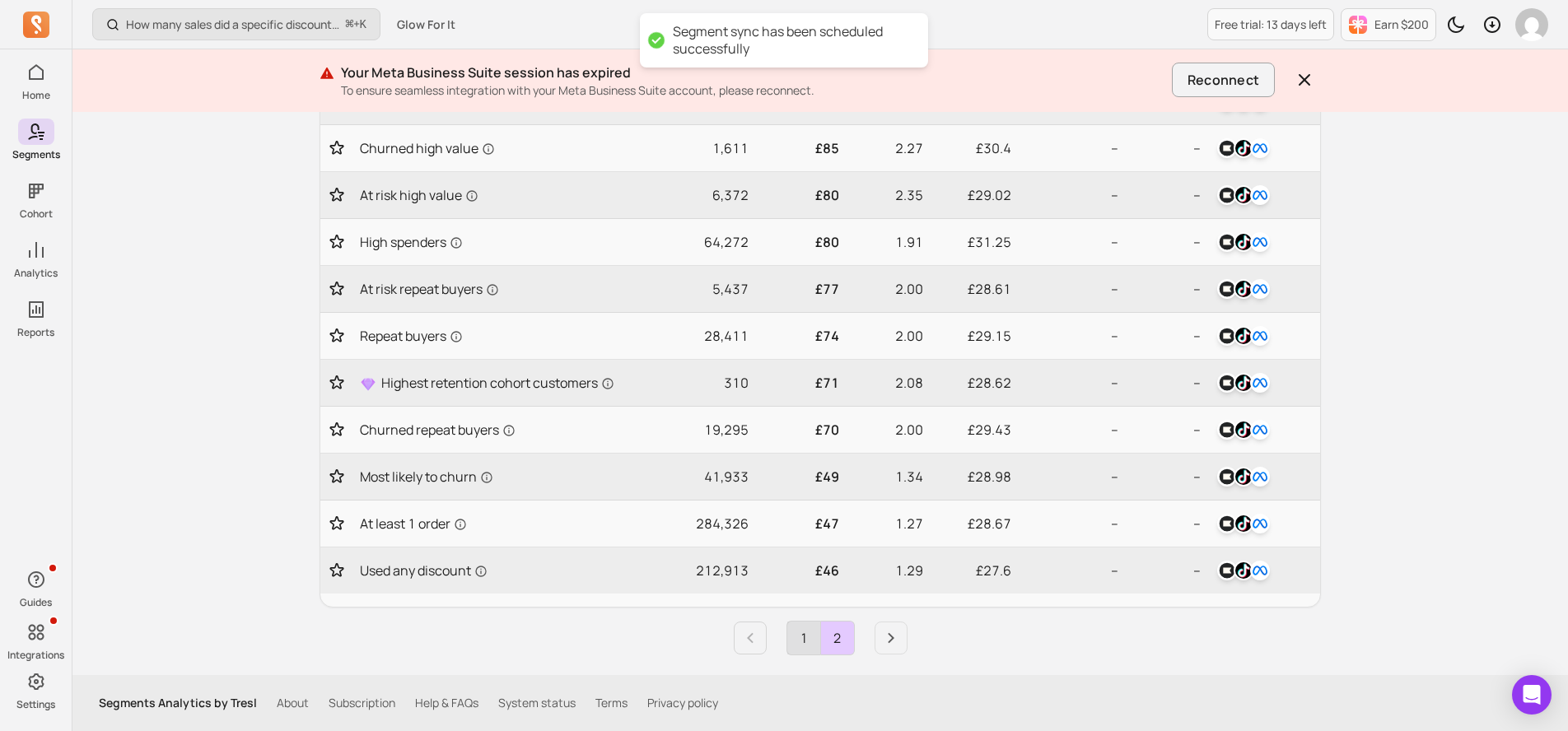
click at [802, 639] on link "1" at bounding box center [803, 637] width 33 height 33
click at [883, 630] on icon "Next page" at bounding box center [892, 638] width 20 height 20
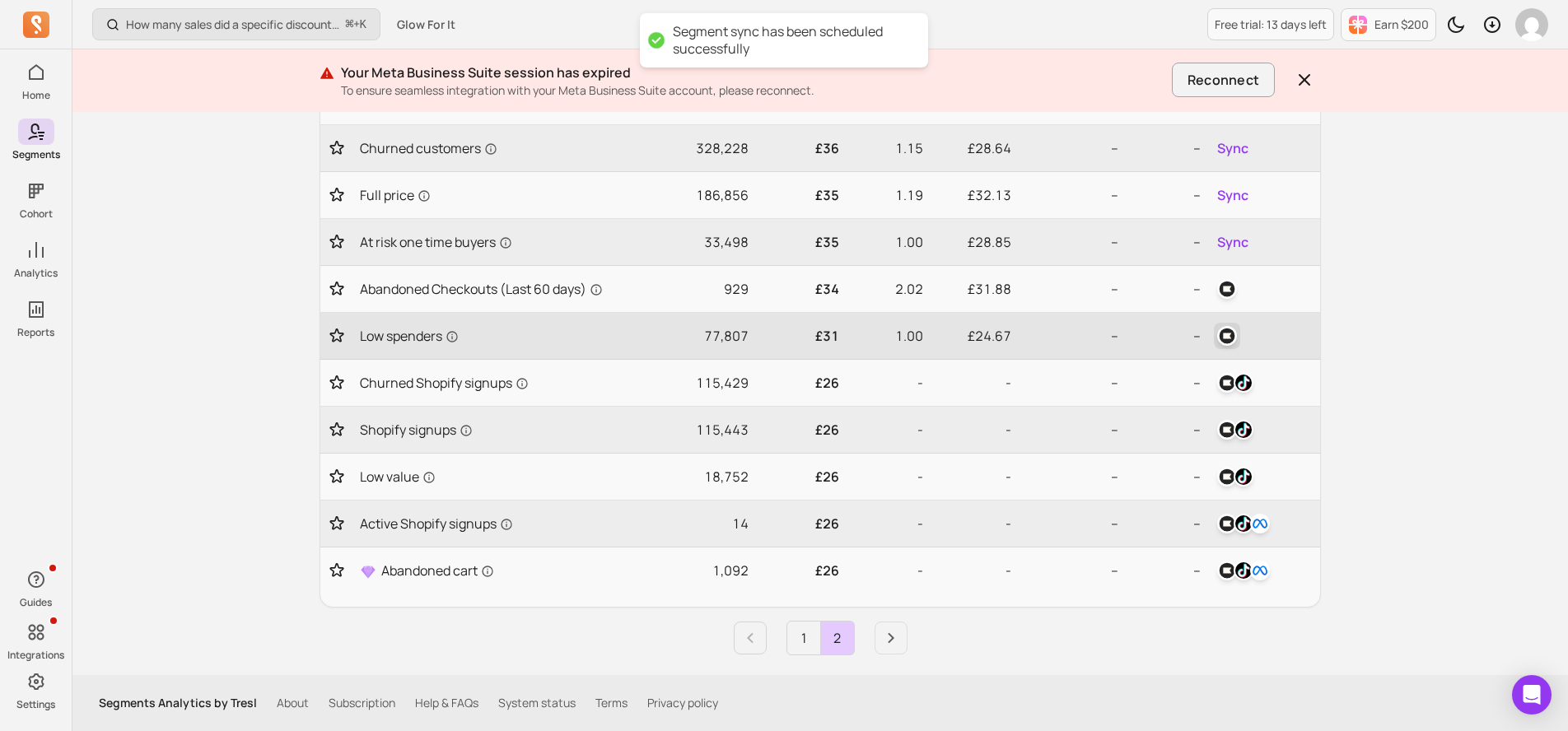
click at [1235, 327] on img "button" at bounding box center [1227, 336] width 20 height 20
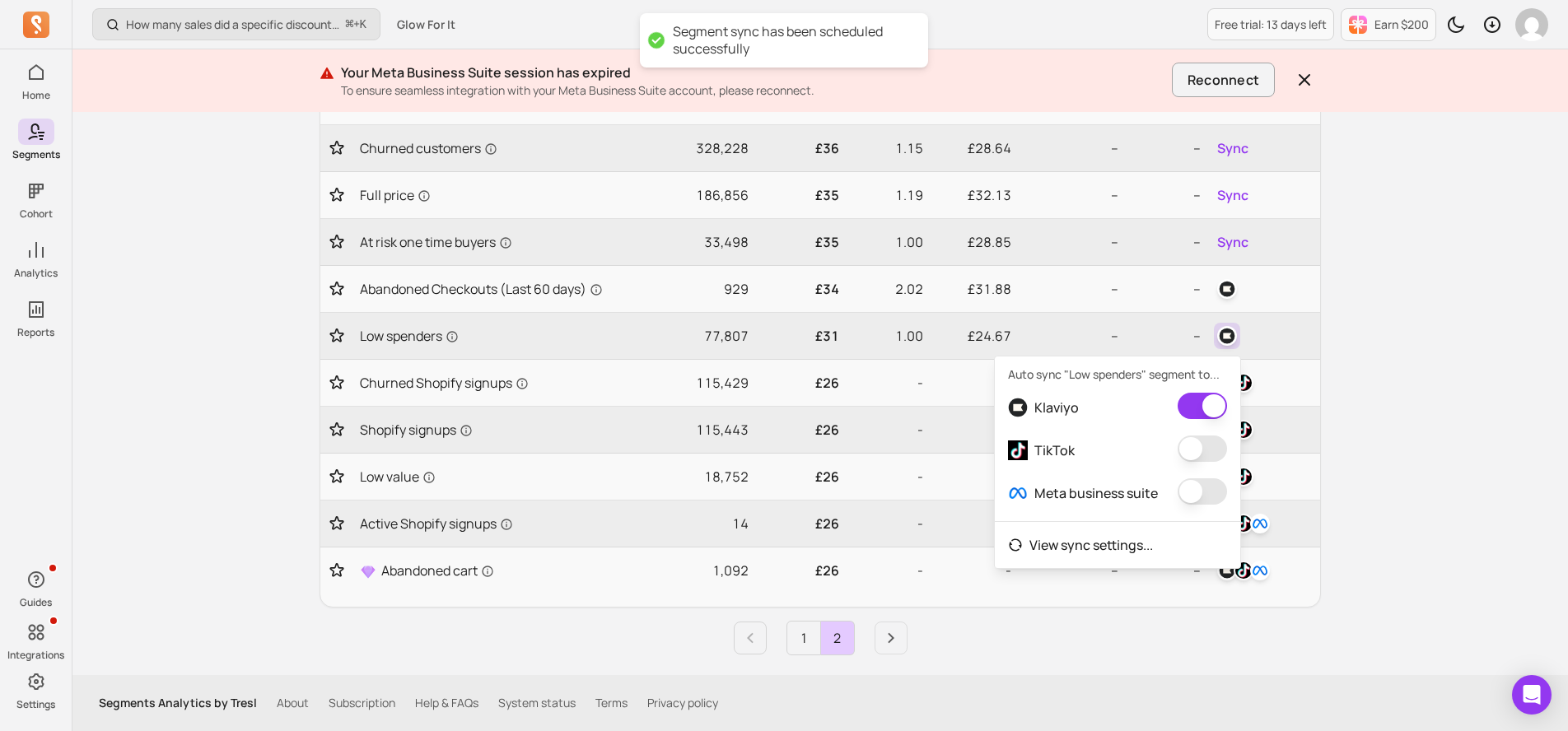
click at [1192, 449] on button "button" at bounding box center [1202, 448] width 49 height 26
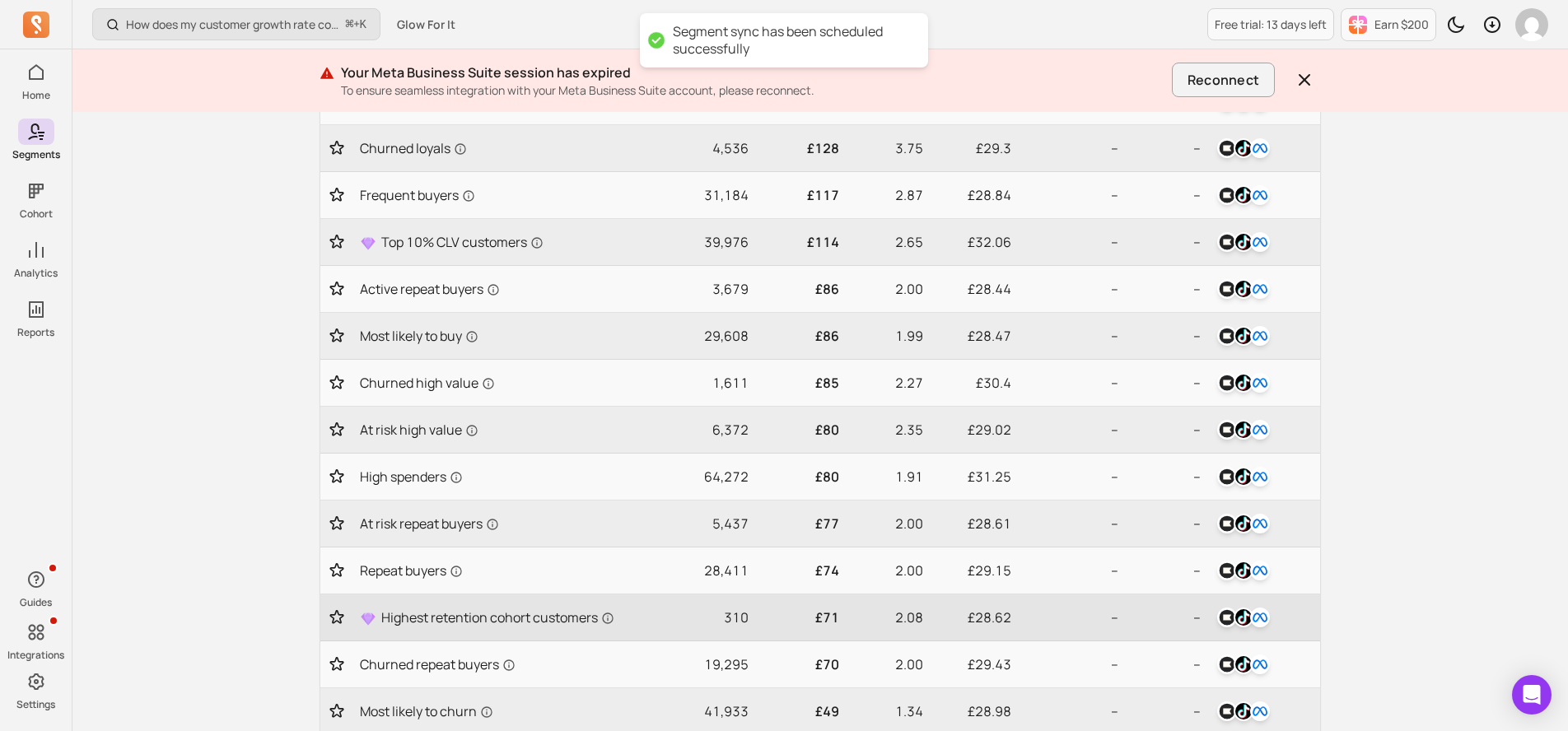
scroll to position [647, 0]
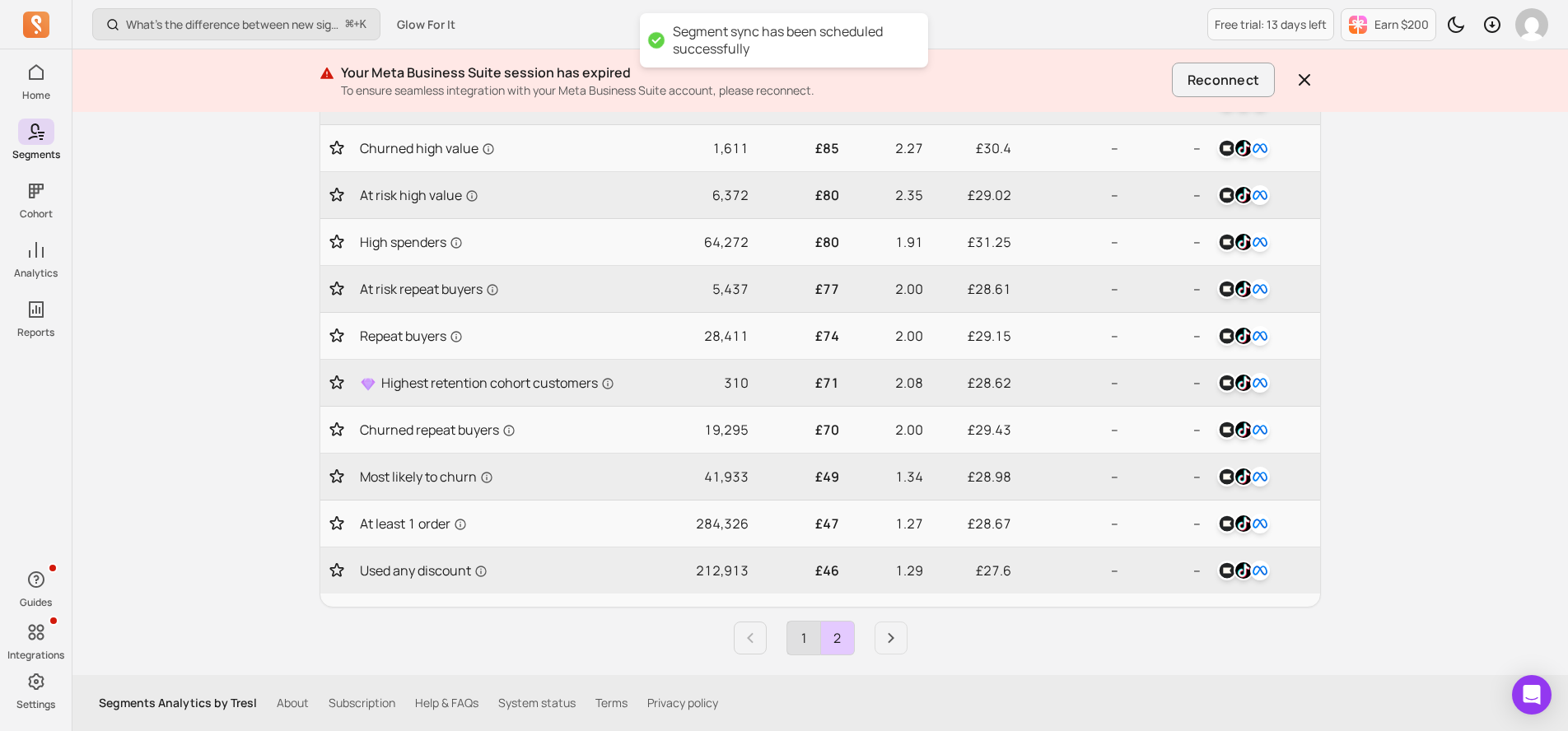
click at [807, 642] on link "1" at bounding box center [803, 637] width 33 height 33
click at [890, 632] on icon "Next page" at bounding box center [892, 638] width 20 height 20
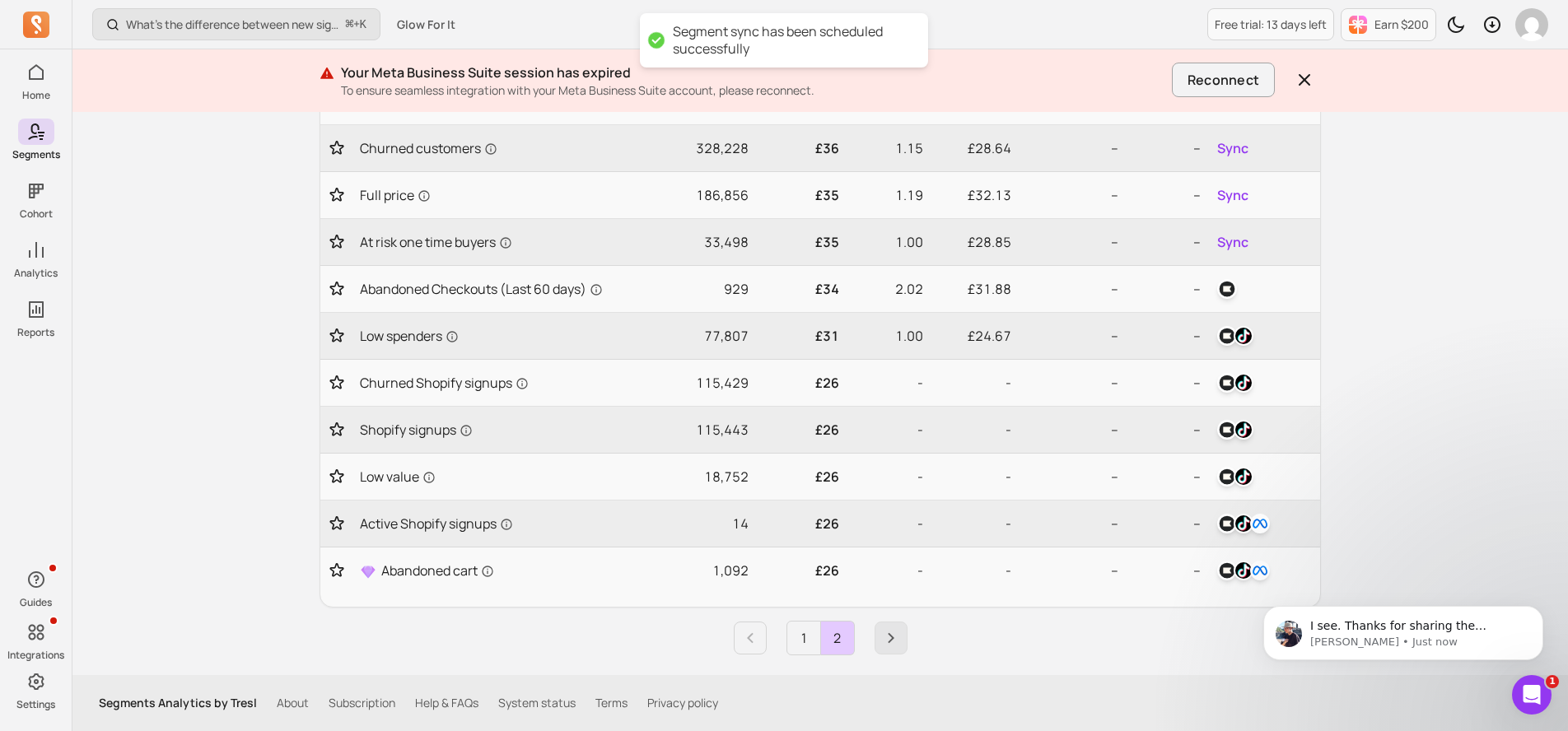
scroll to position [0, 0]
click at [788, 643] on link "1" at bounding box center [803, 637] width 33 height 33
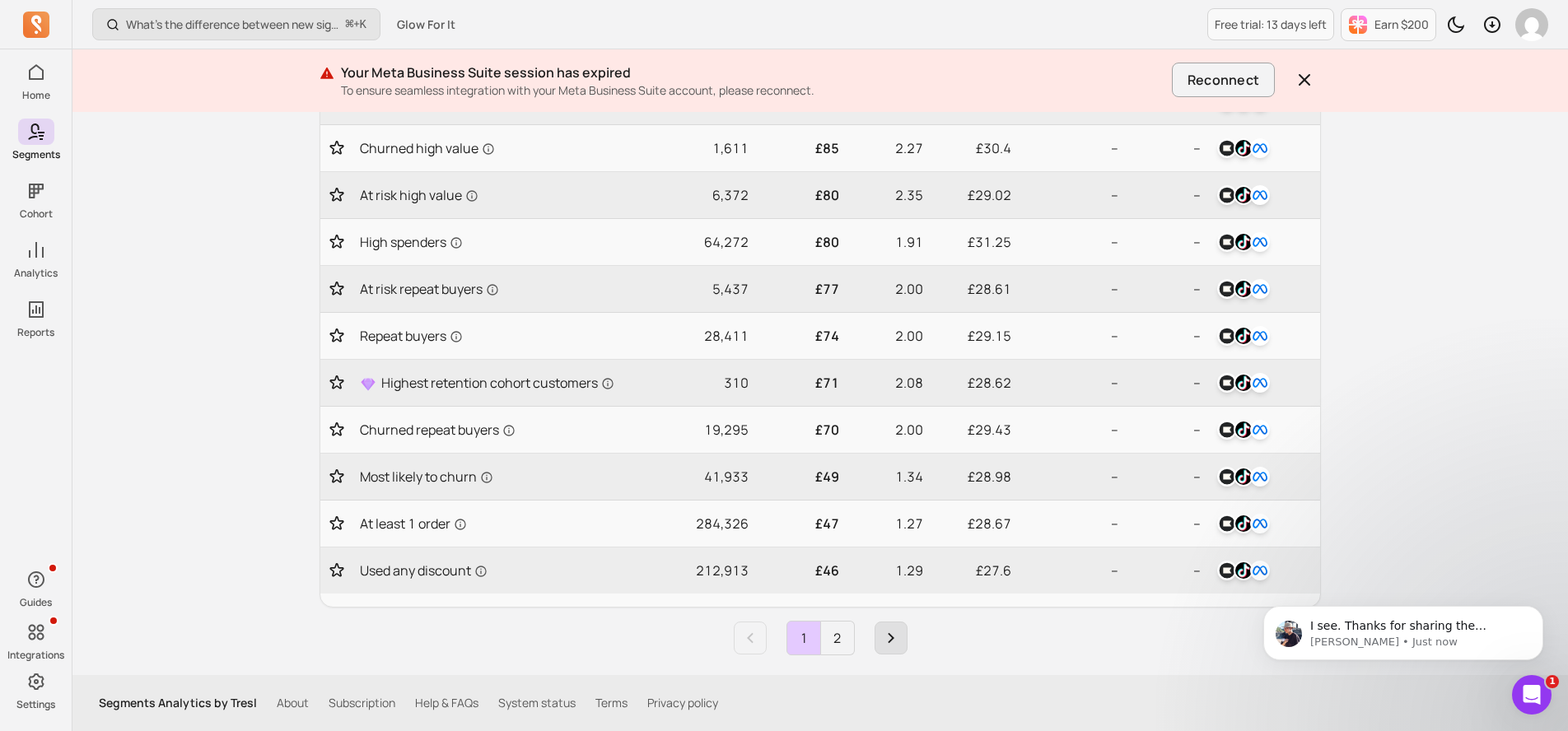
click at [887, 650] on link "Next page" at bounding box center [891, 637] width 33 height 33
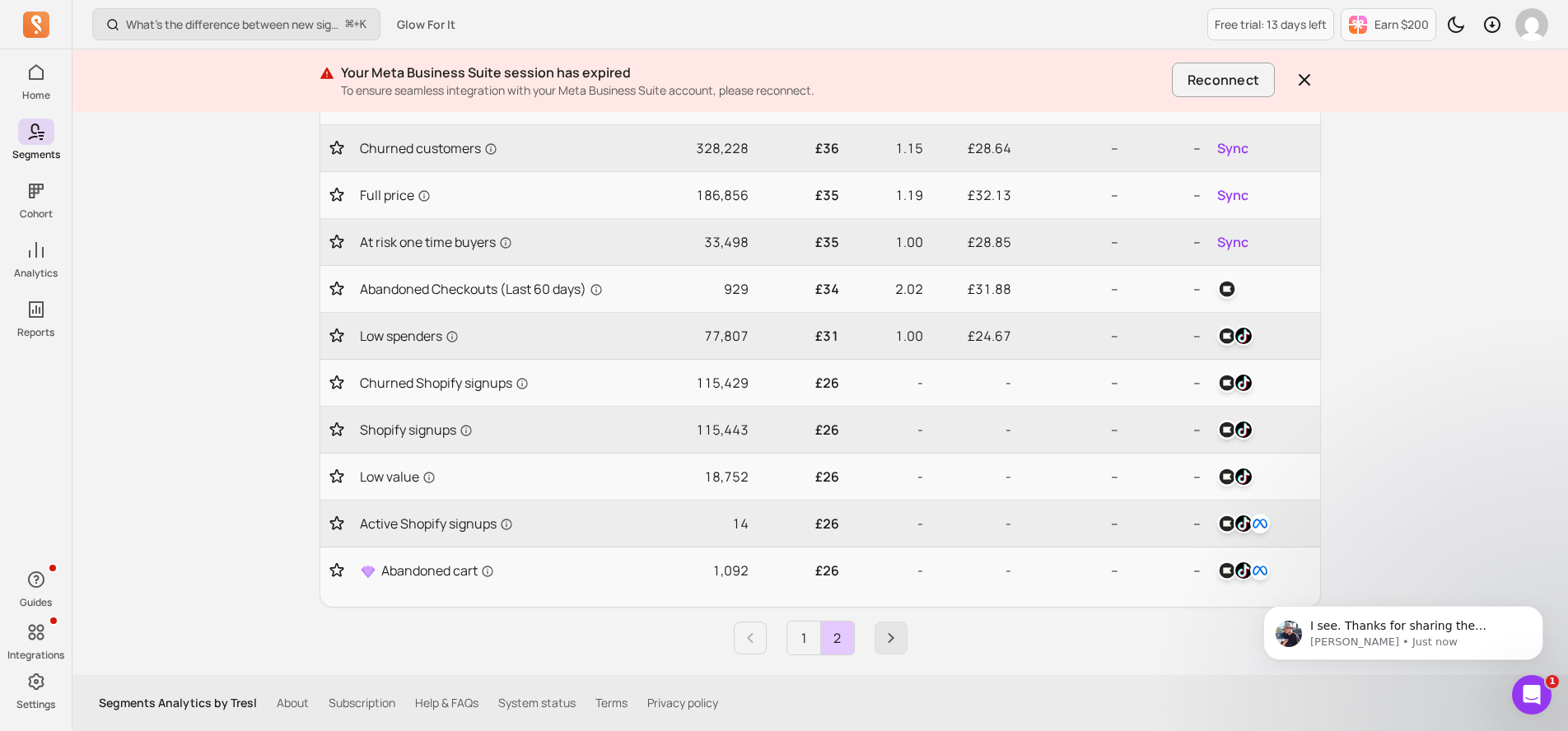
scroll to position [413, 0]
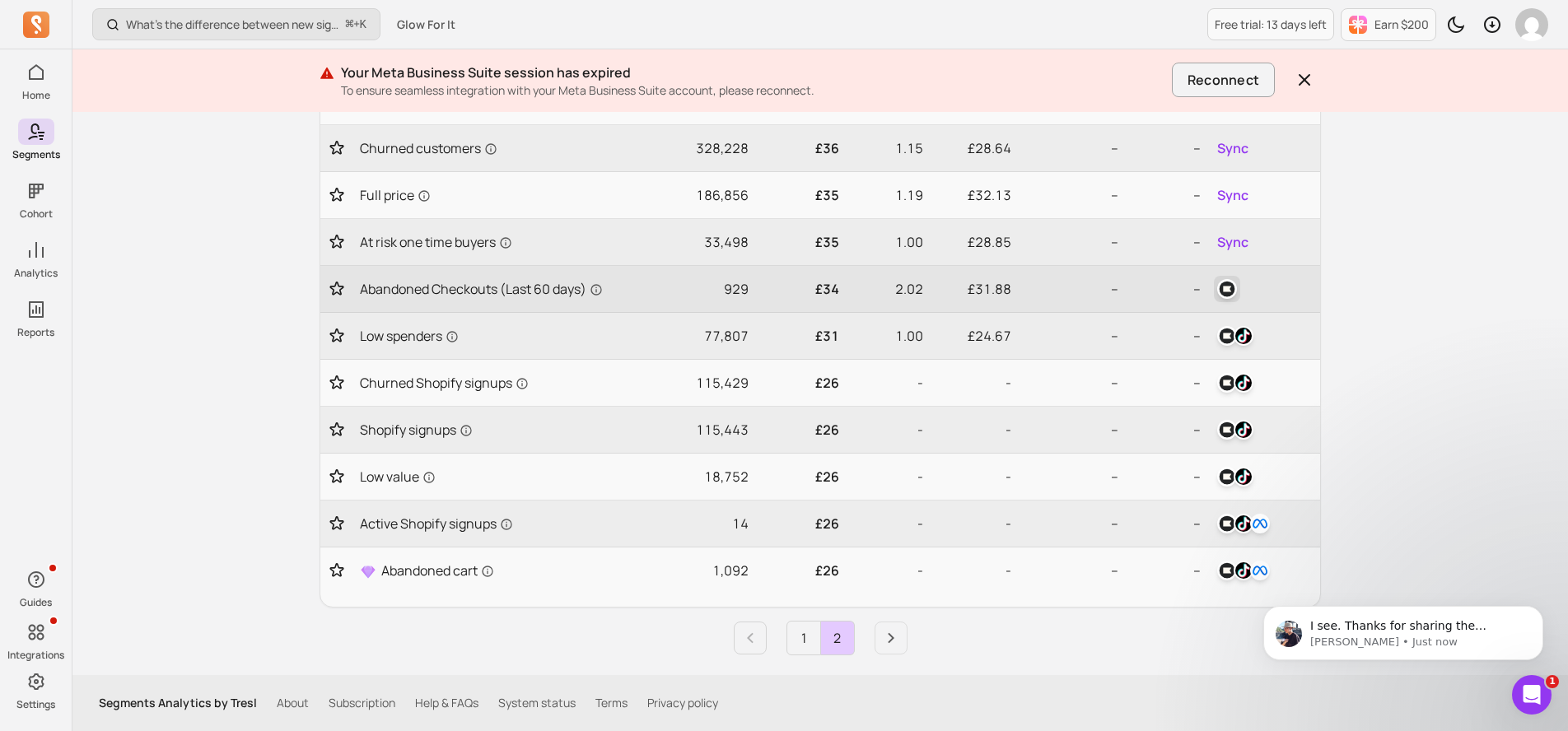
click at [1227, 290] on img "button" at bounding box center [1227, 289] width 20 height 20
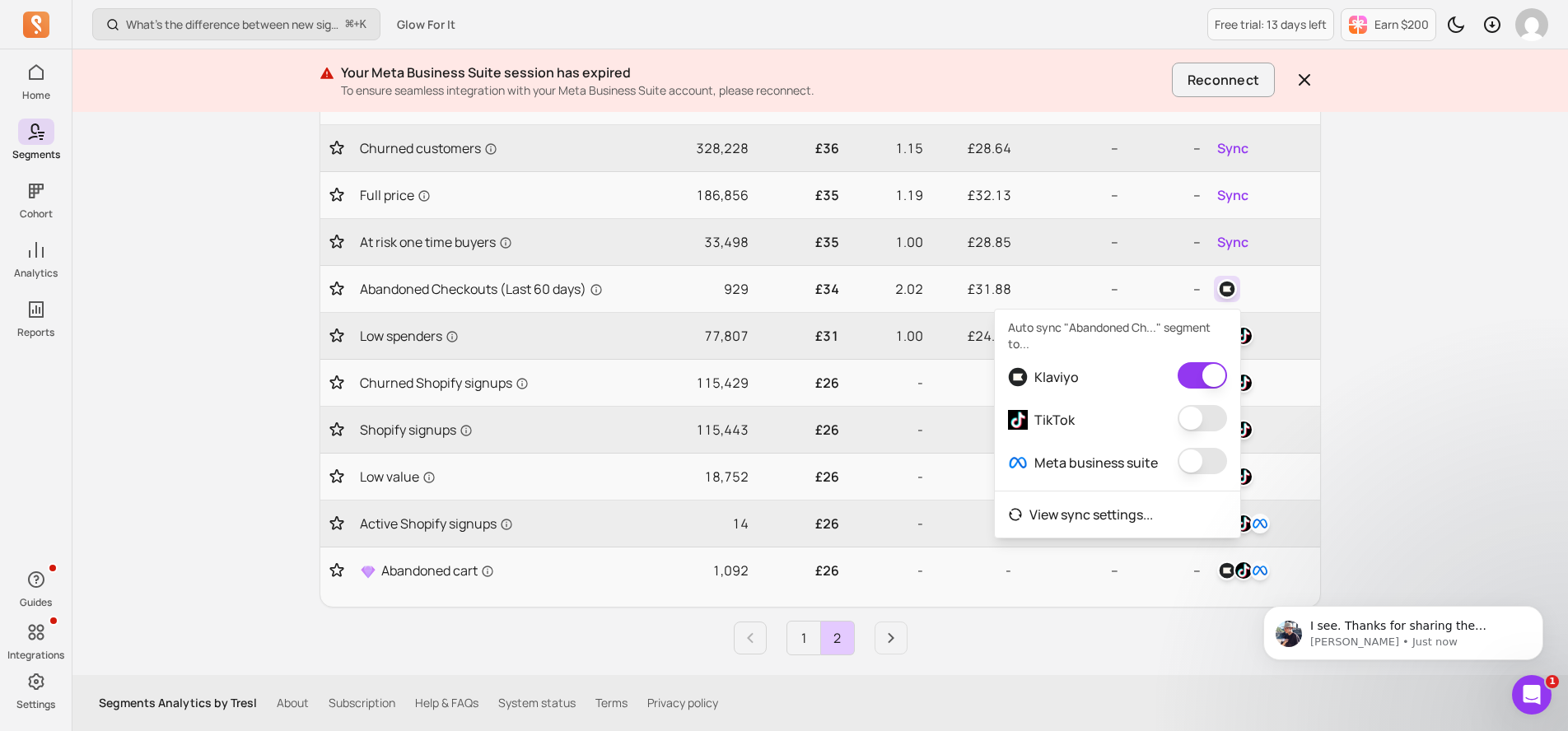
click at [1193, 409] on button "button" at bounding box center [1202, 418] width 49 height 26
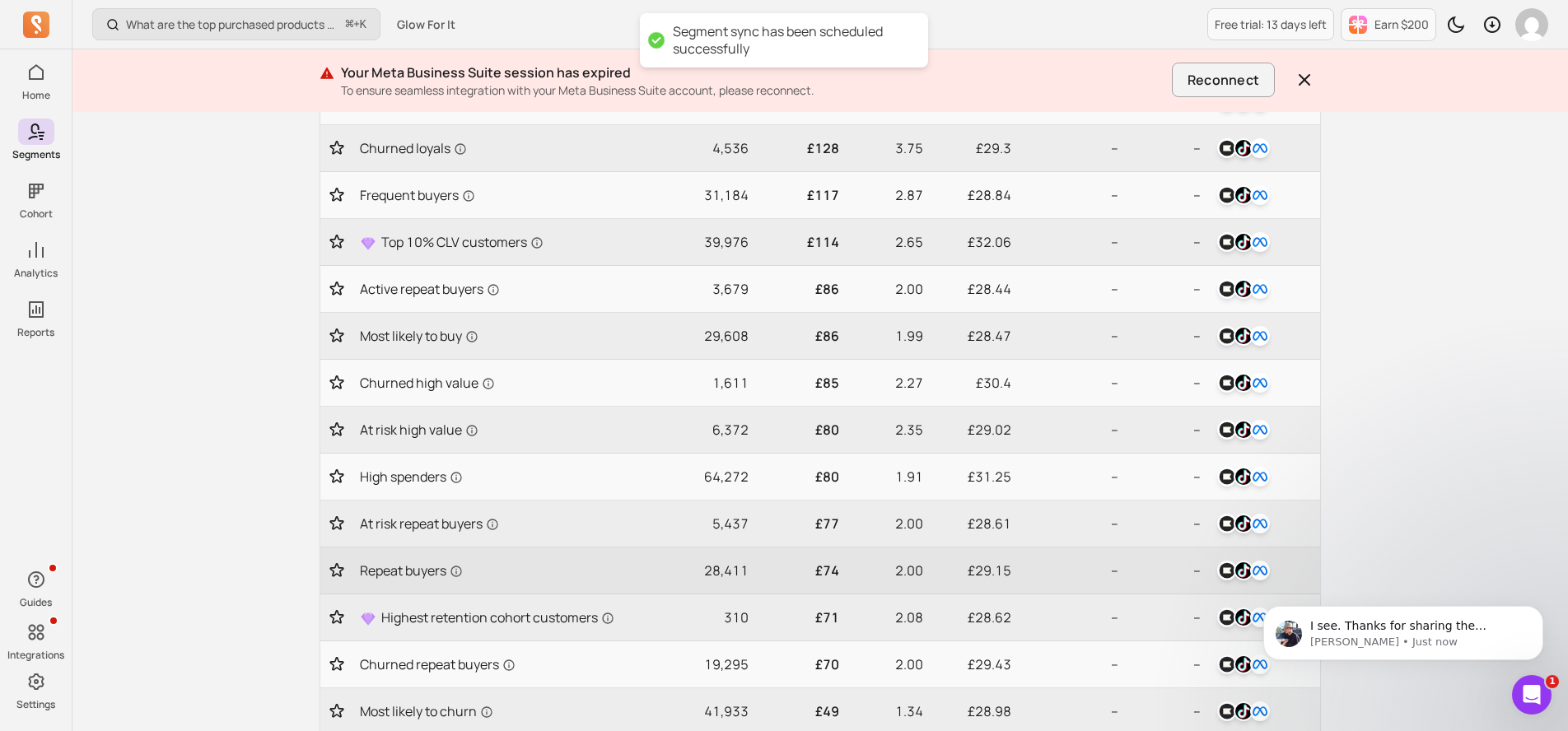
scroll to position [647, 0]
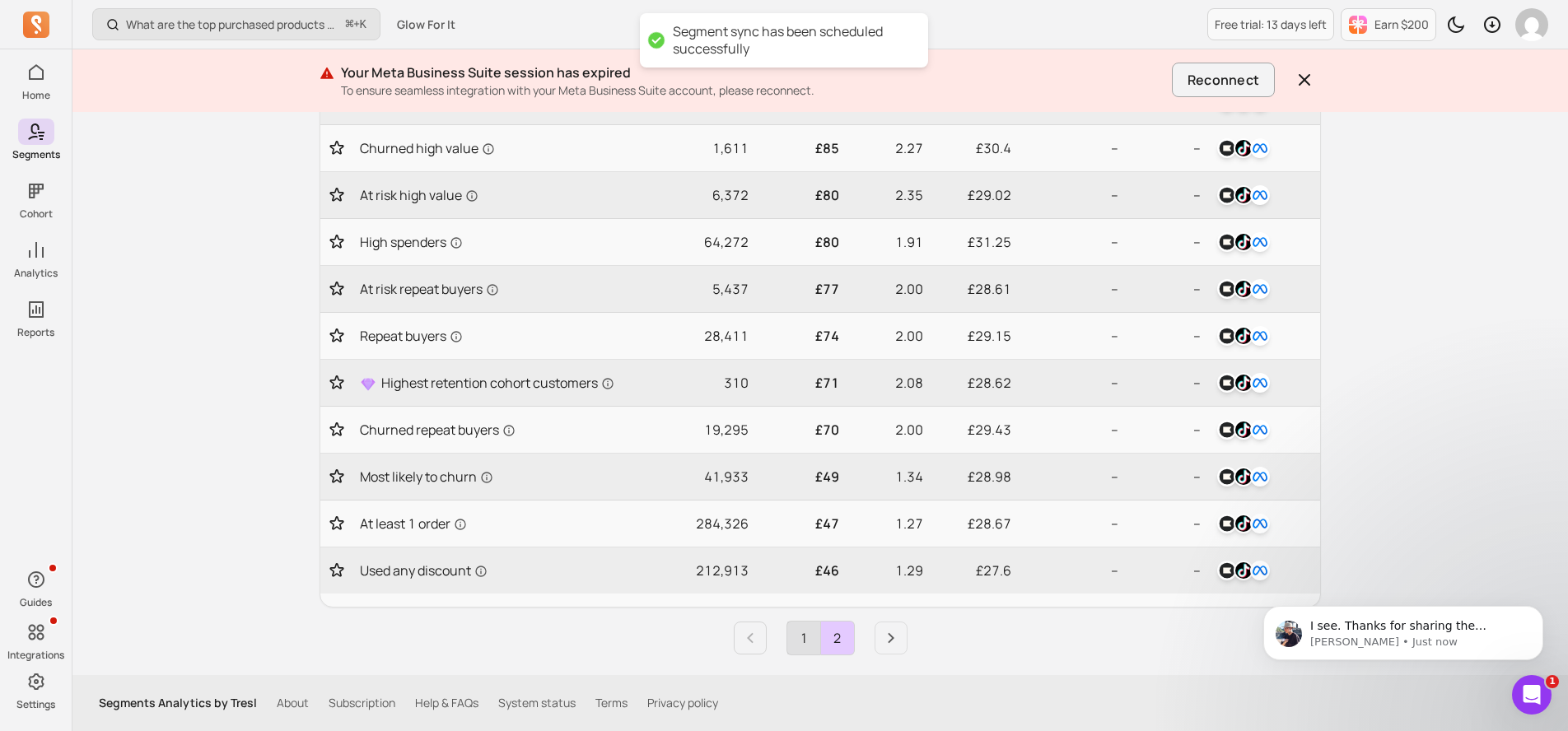
click at [806, 646] on link "1" at bounding box center [803, 637] width 33 height 33
click at [894, 637] on icon "Next page" at bounding box center [892, 638] width 20 height 20
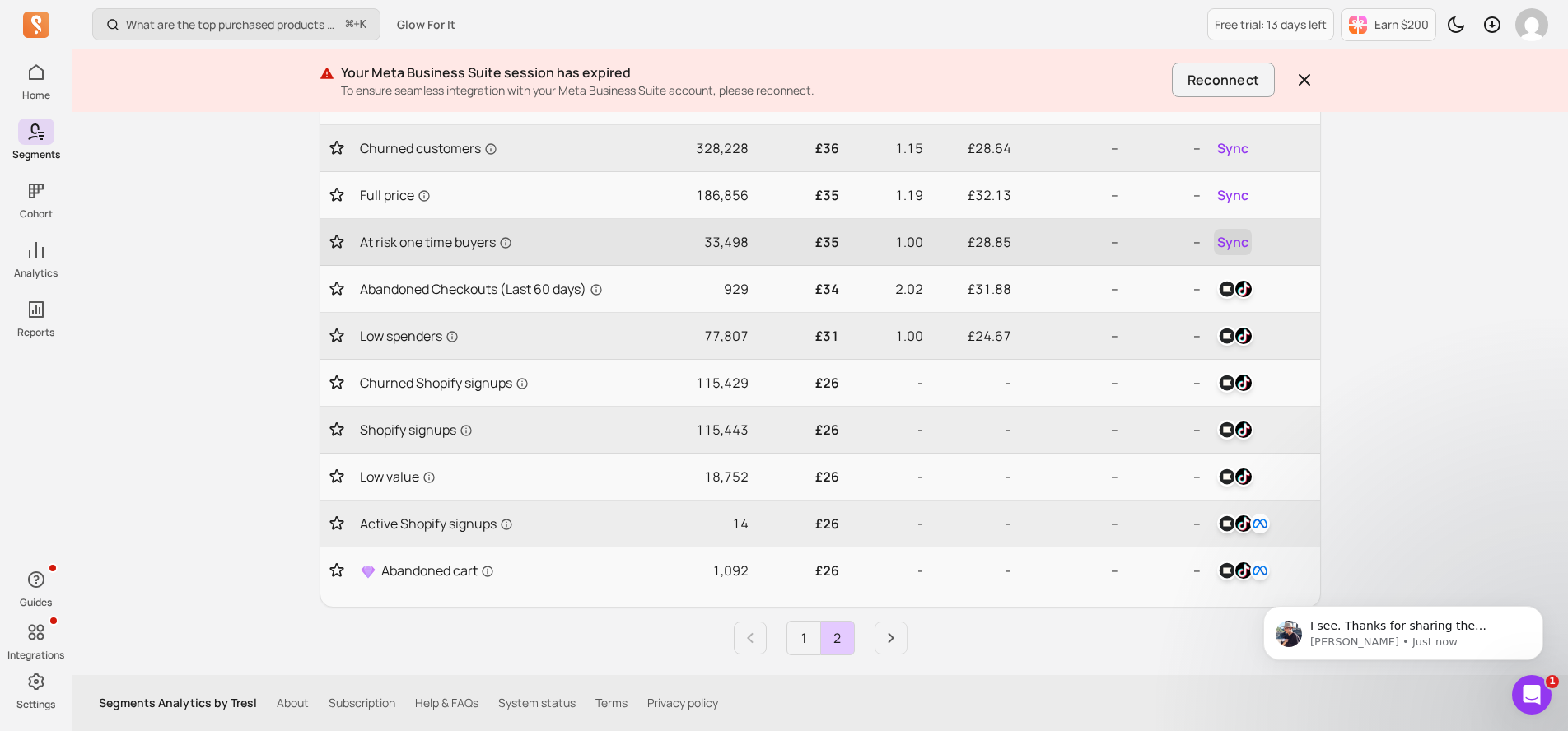
click at [1231, 245] on span "Sync" at bounding box center [1232, 242] width 31 height 20
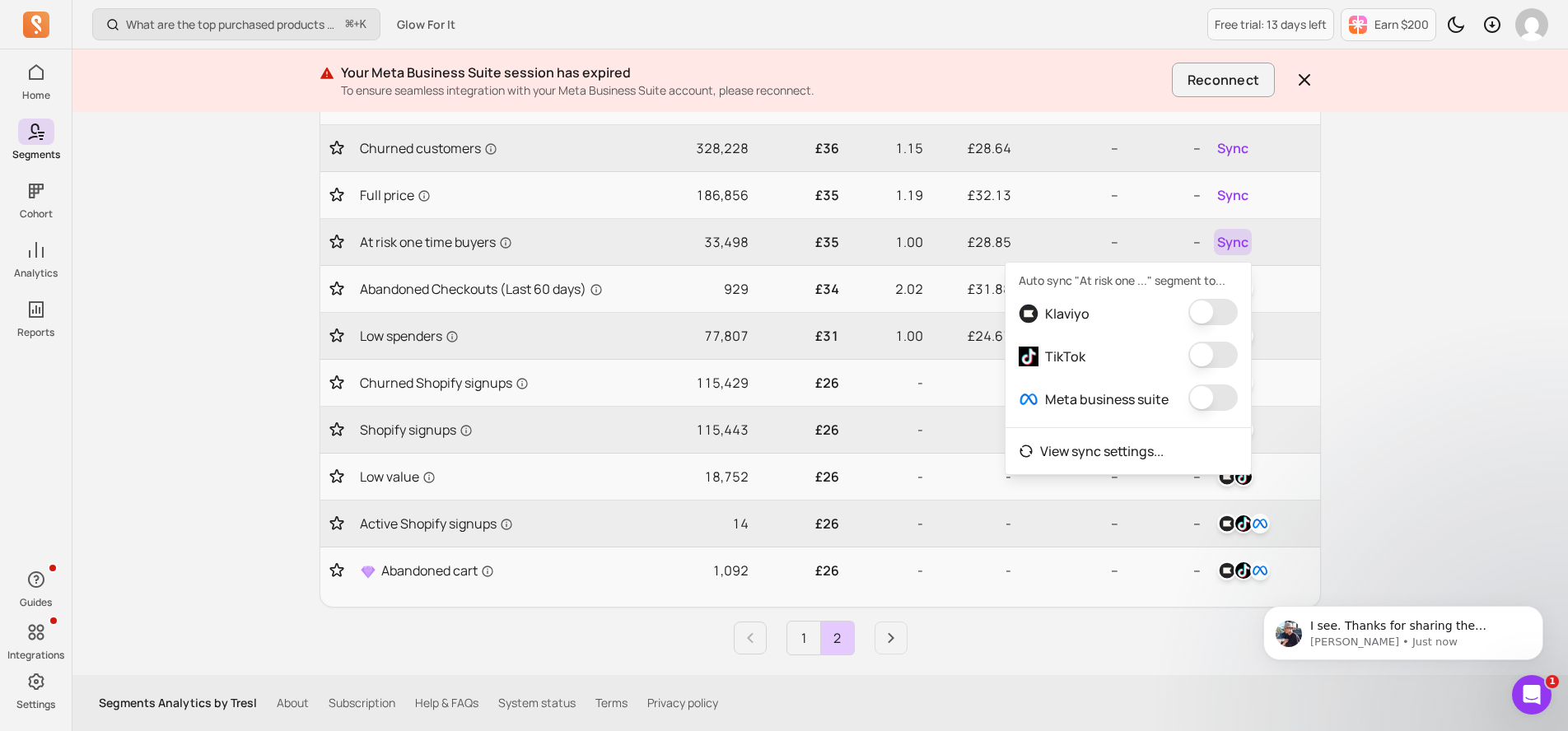
click at [1205, 315] on button "button" at bounding box center [1213, 311] width 49 height 26
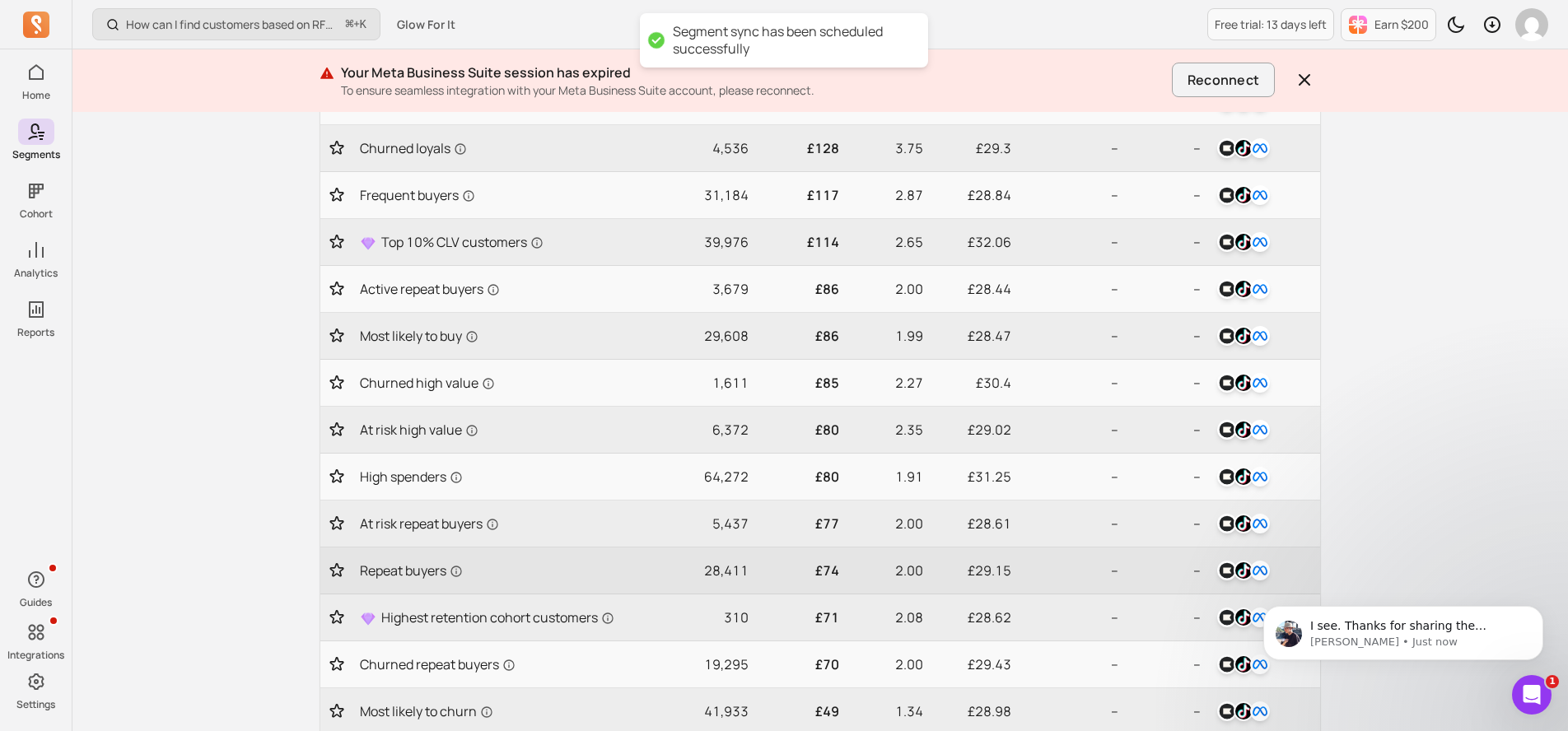
scroll to position [647, 0]
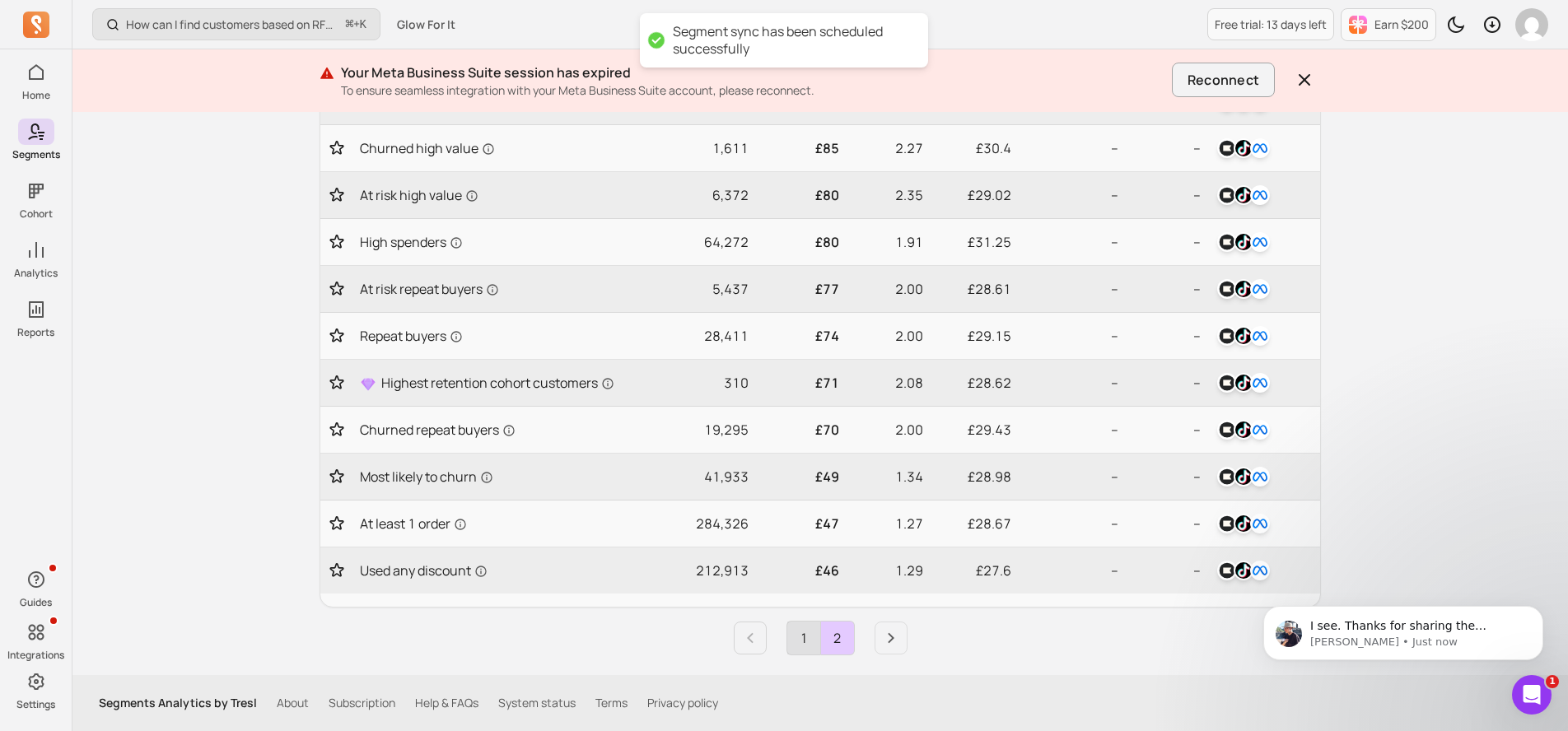
click at [799, 644] on link "1" at bounding box center [803, 637] width 33 height 33
click at [865, 642] on li "Pagination" at bounding box center [881, 637] width 53 height 33
click at [888, 638] on icon "Next page" at bounding box center [892, 638] width 20 height 20
click at [890, 645] on icon "Next page" at bounding box center [892, 638] width 20 height 20
click at [803, 646] on link "1" at bounding box center [803, 637] width 33 height 33
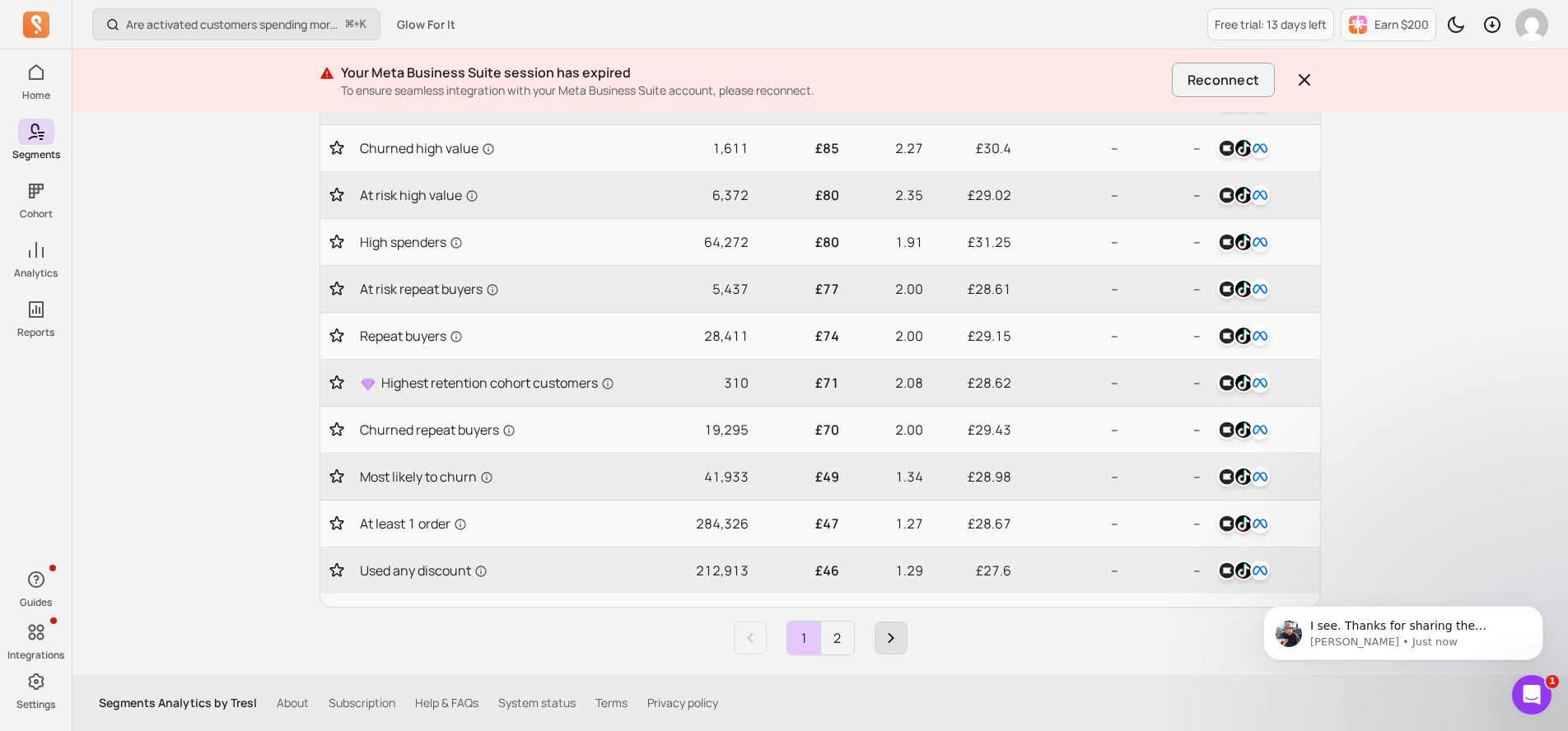
click at [883, 637] on icon "Next page" at bounding box center [892, 638] width 20 height 20
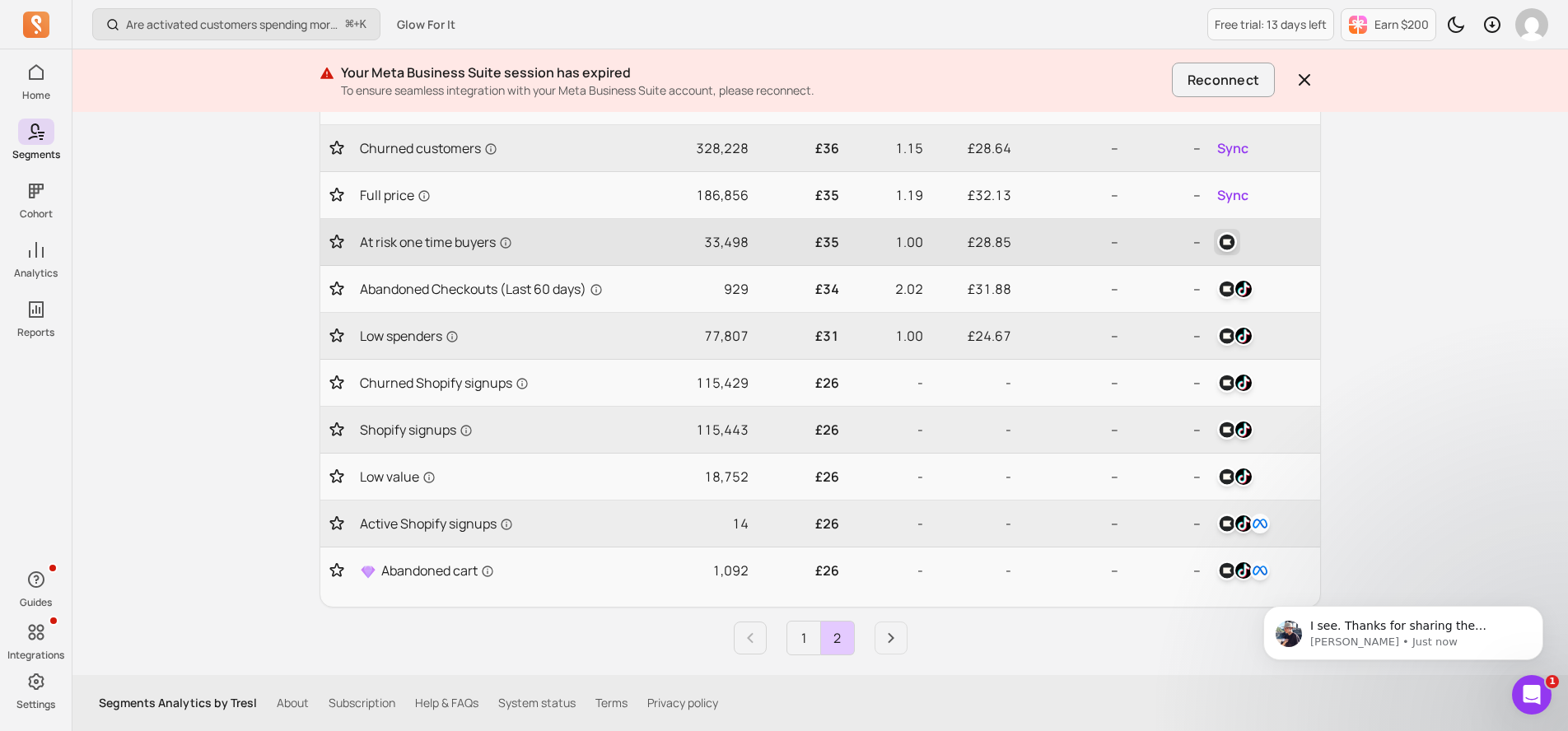
click at [1234, 243] on img "button" at bounding box center [1227, 242] width 20 height 20
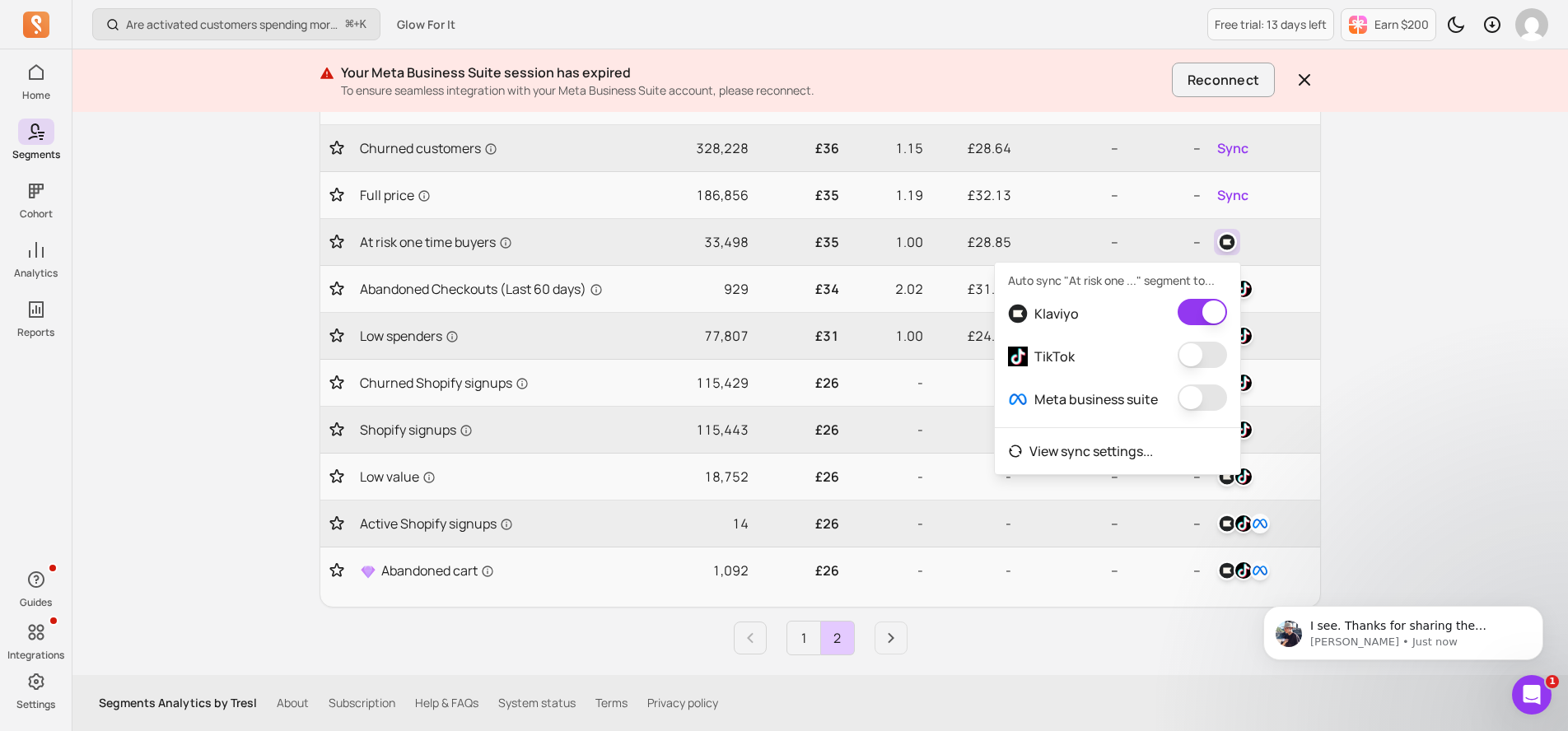
click at [1206, 358] on button "button" at bounding box center [1202, 354] width 49 height 26
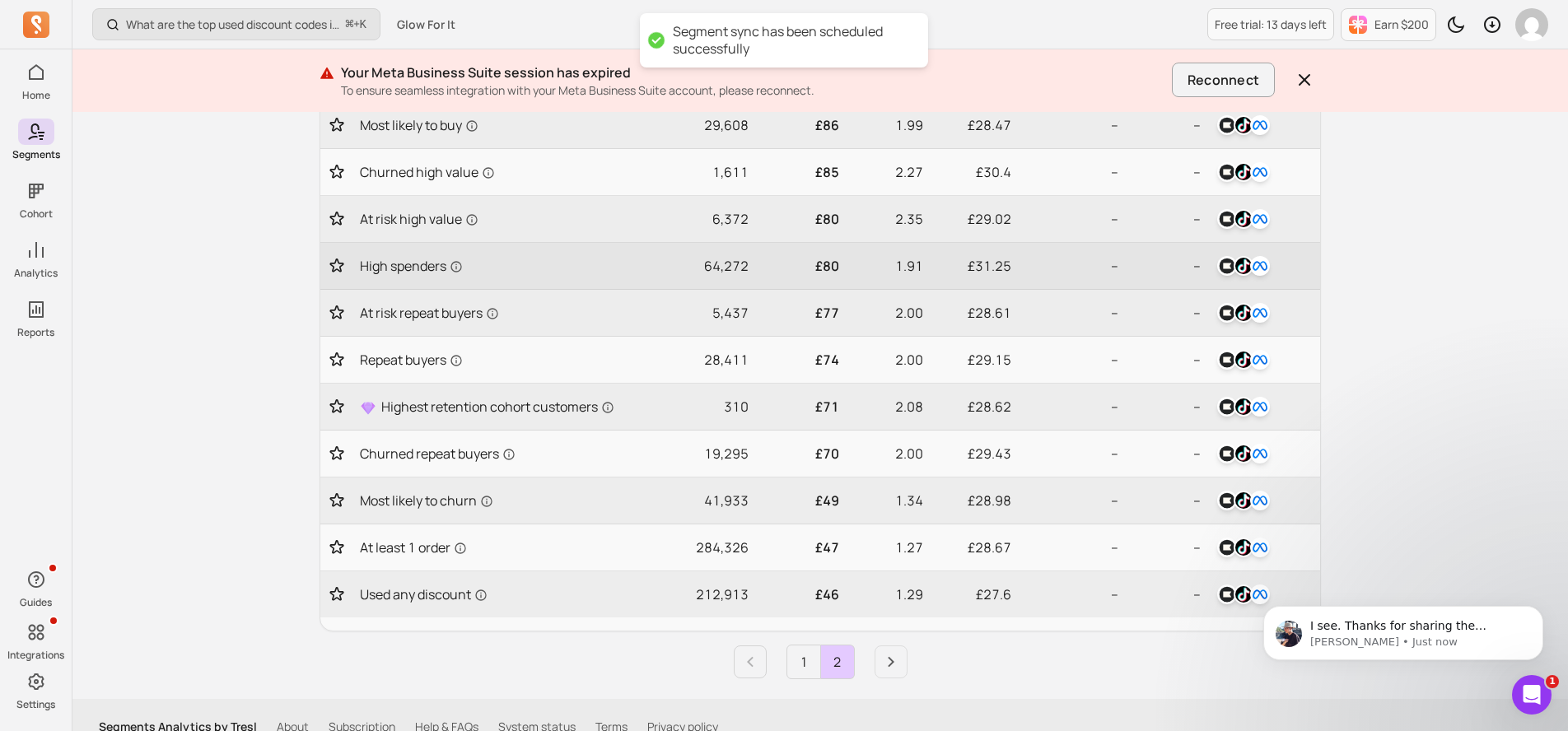
scroll to position [647, 0]
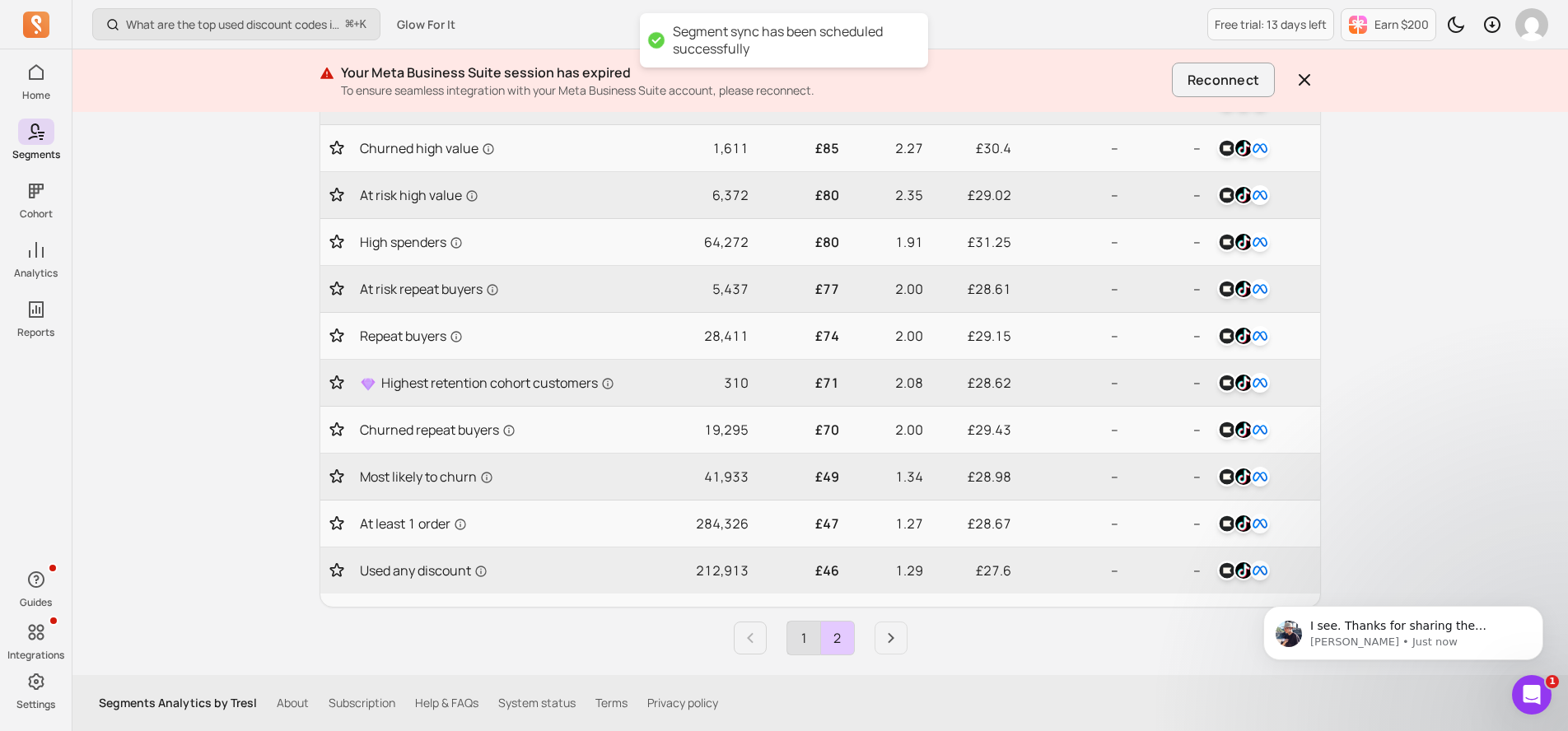
click at [813, 649] on link "1" at bounding box center [803, 637] width 33 height 33
click at [893, 633] on icon "Next page" at bounding box center [892, 638] width 20 height 20
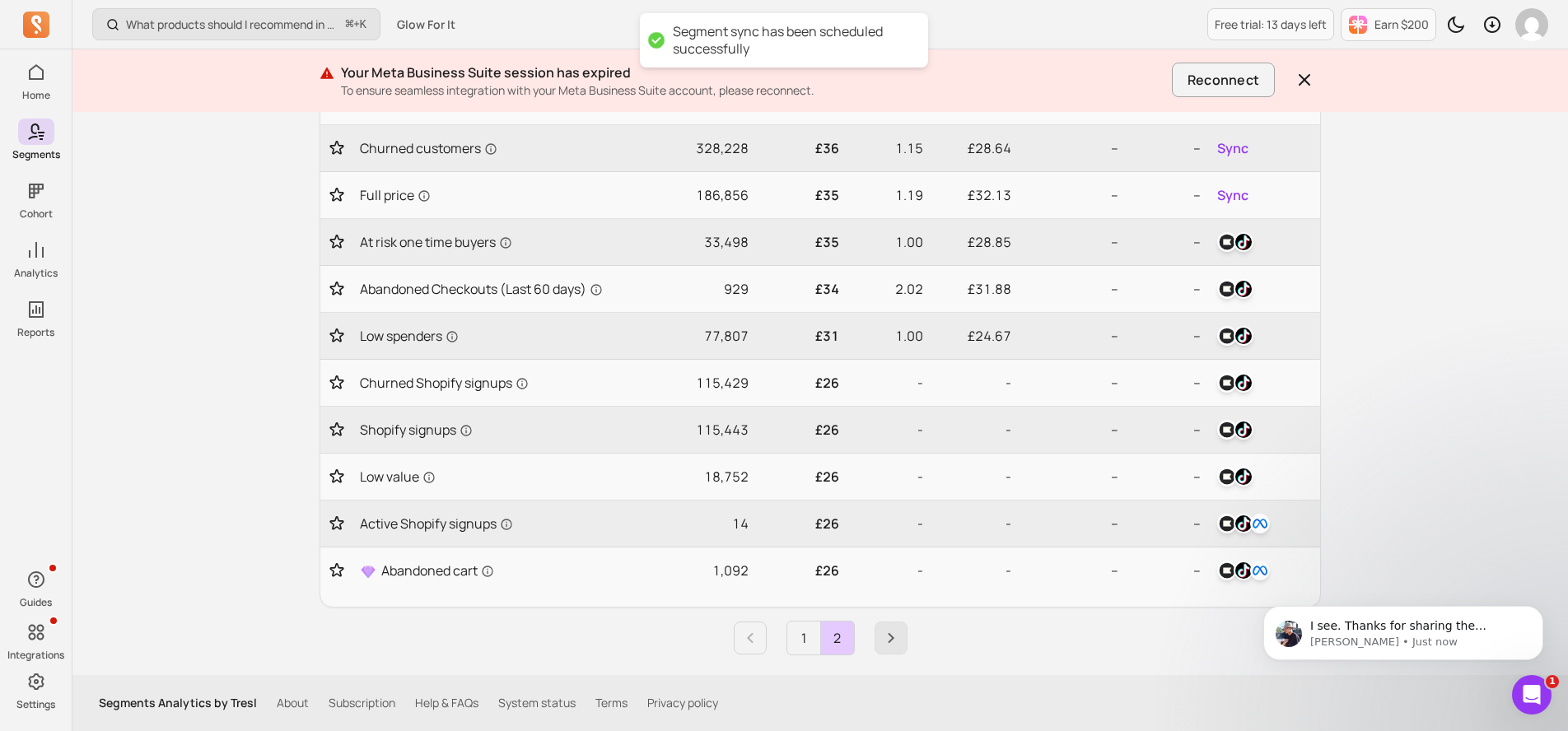
scroll to position [413, 0]
click at [806, 645] on link "1" at bounding box center [803, 637] width 33 height 33
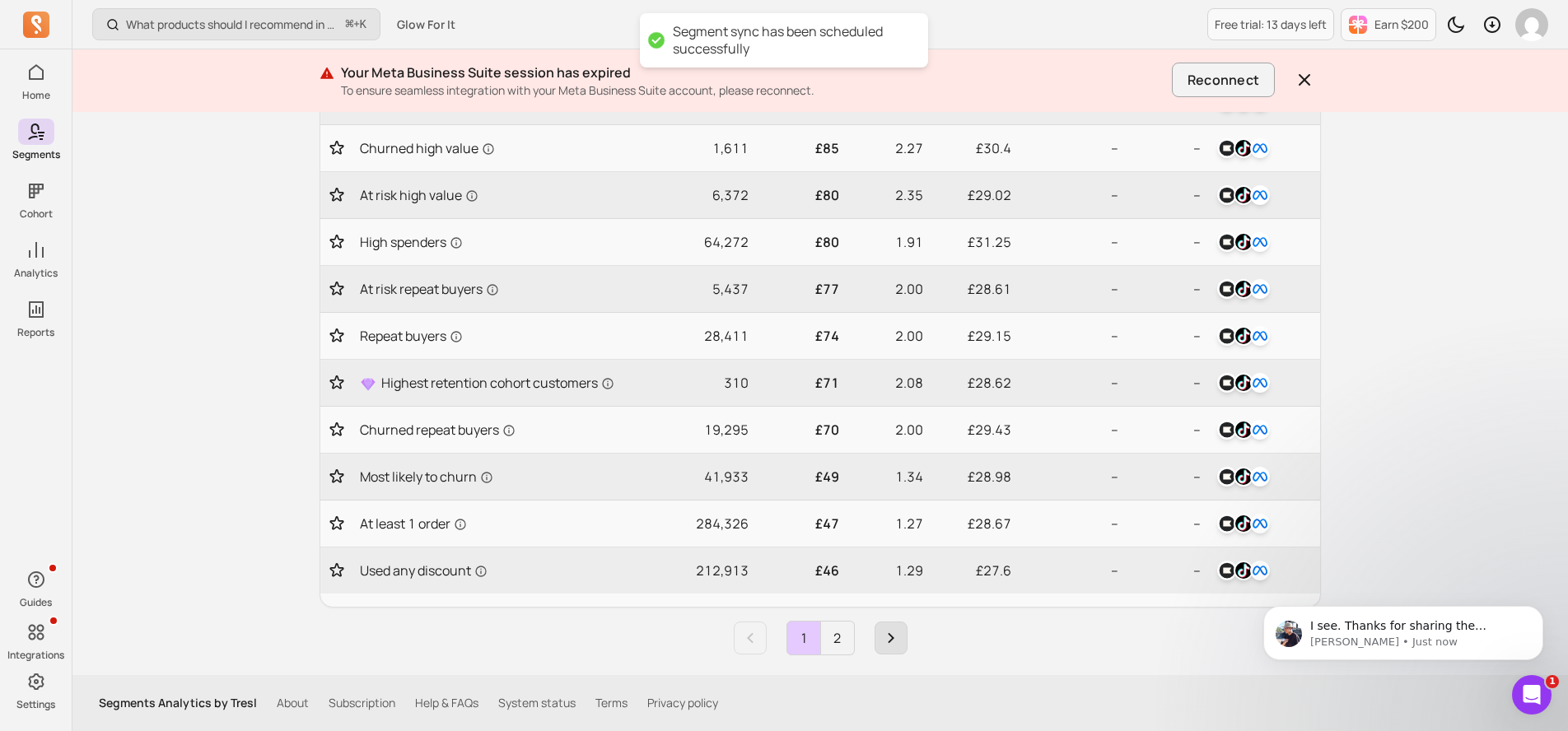
click at [890, 639] on icon "Next page" at bounding box center [891, 638] width 6 height 11
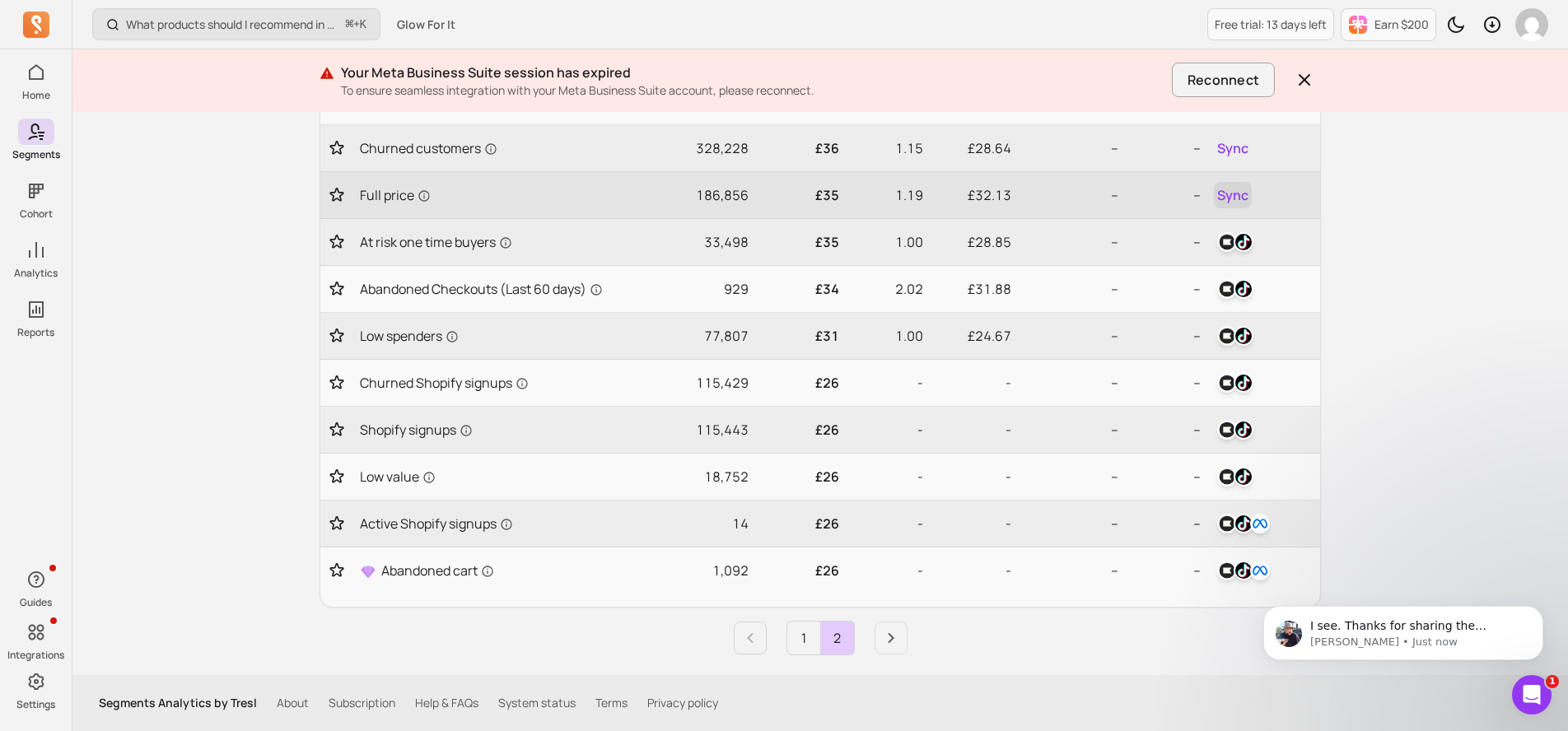
click at [1226, 192] on span "Sync" at bounding box center [1232, 195] width 31 height 20
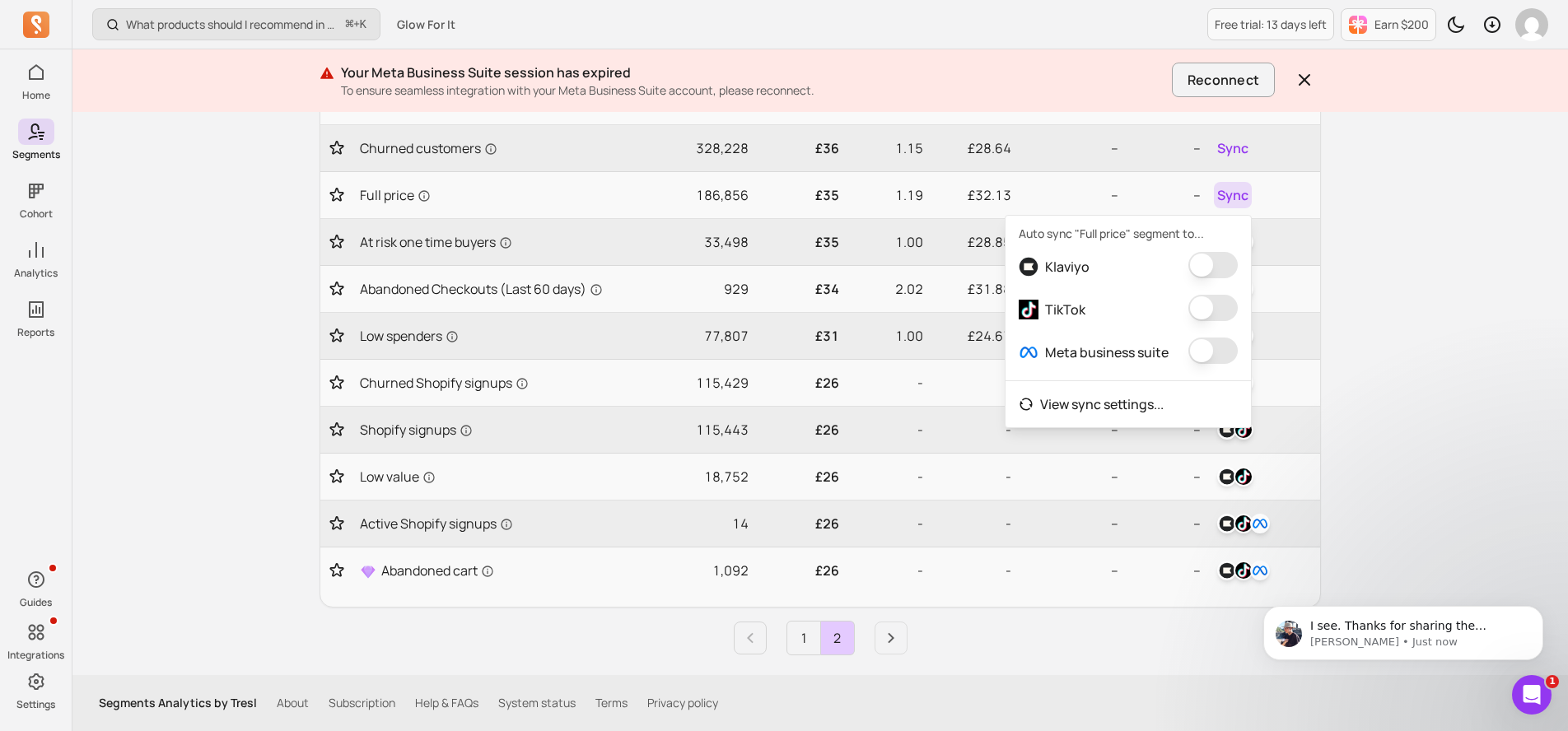
click at [1207, 257] on button "button" at bounding box center [1213, 264] width 49 height 26
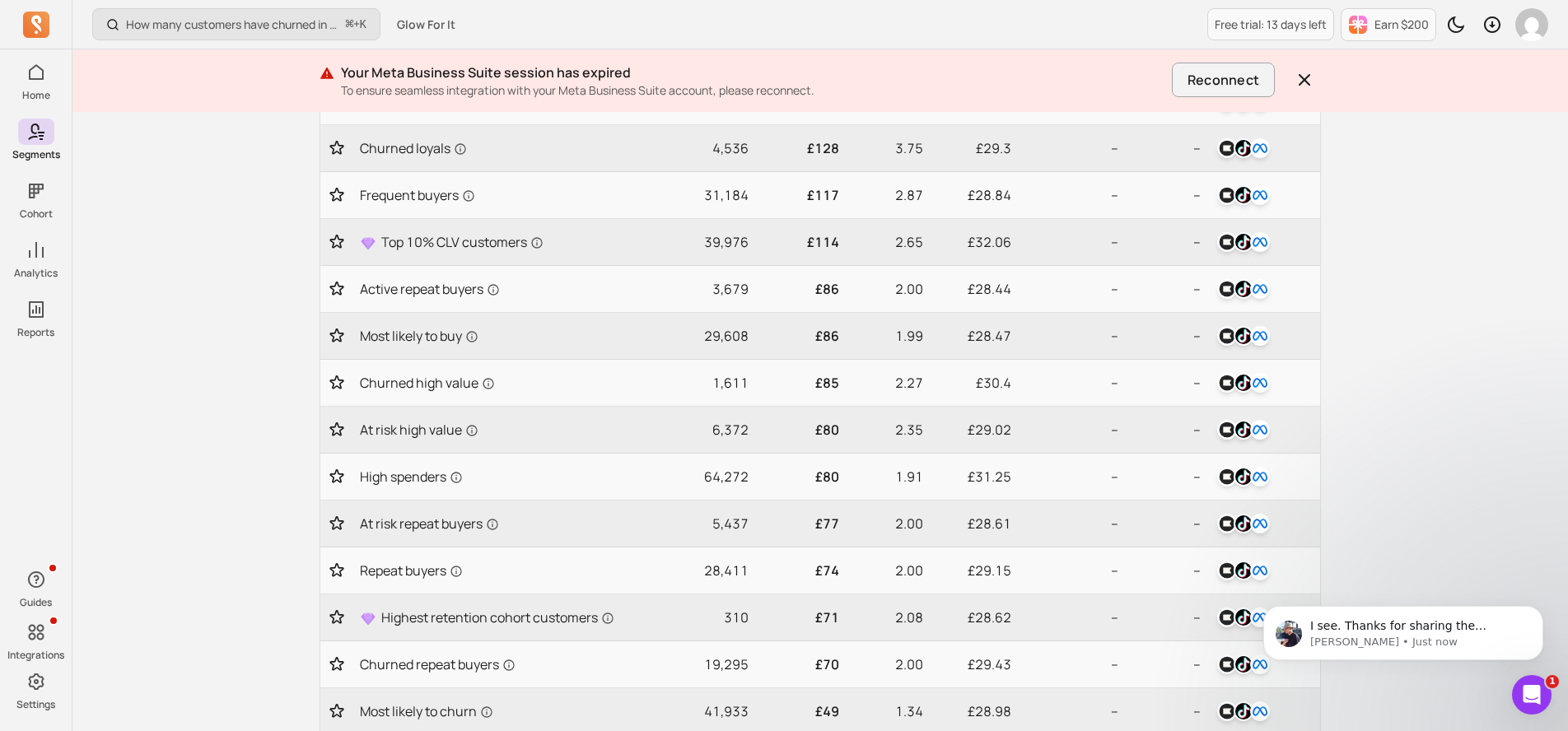
scroll to position [647, 0]
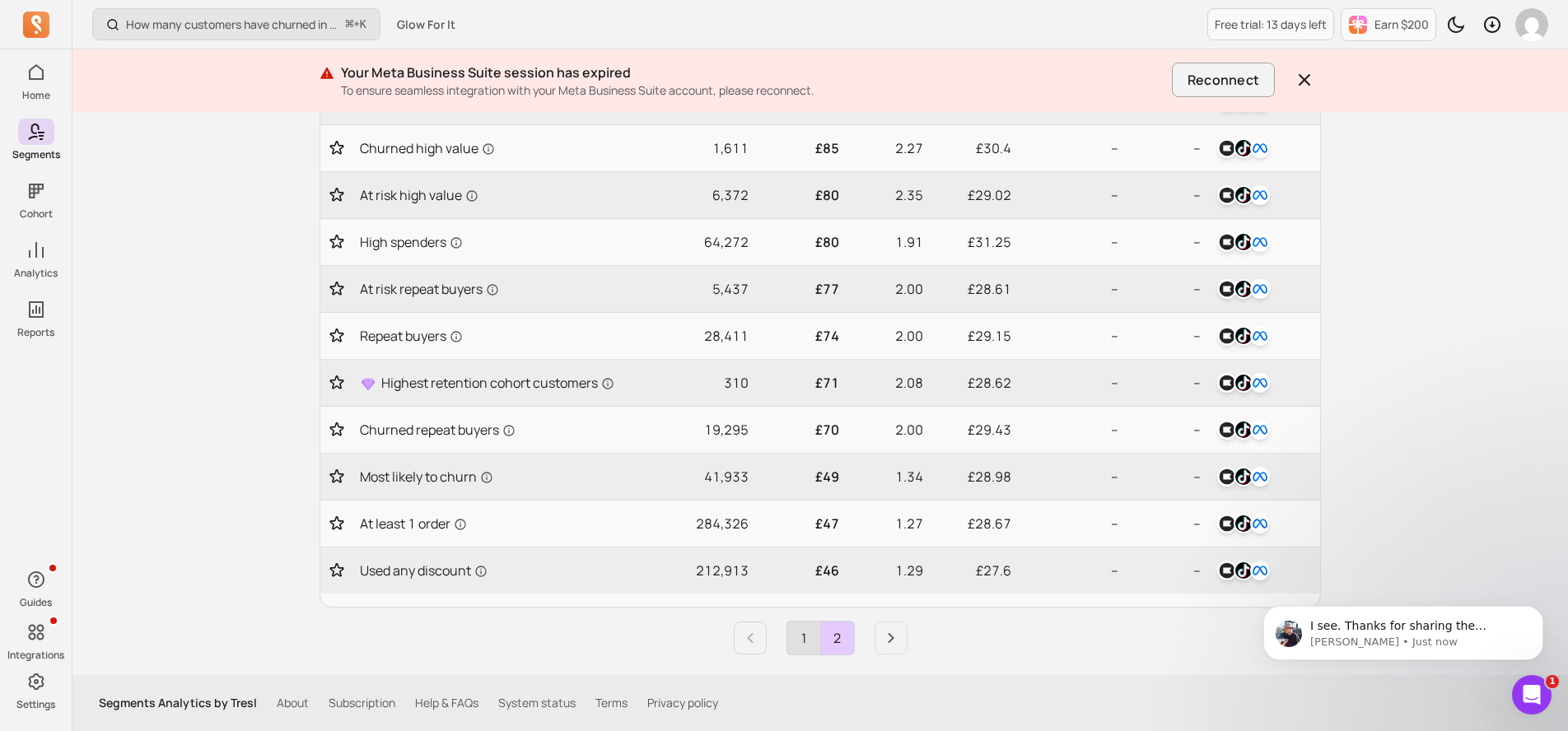
click at [806, 639] on link "1" at bounding box center [803, 637] width 33 height 33
click at [885, 637] on icon "Next page" at bounding box center [892, 638] width 20 height 20
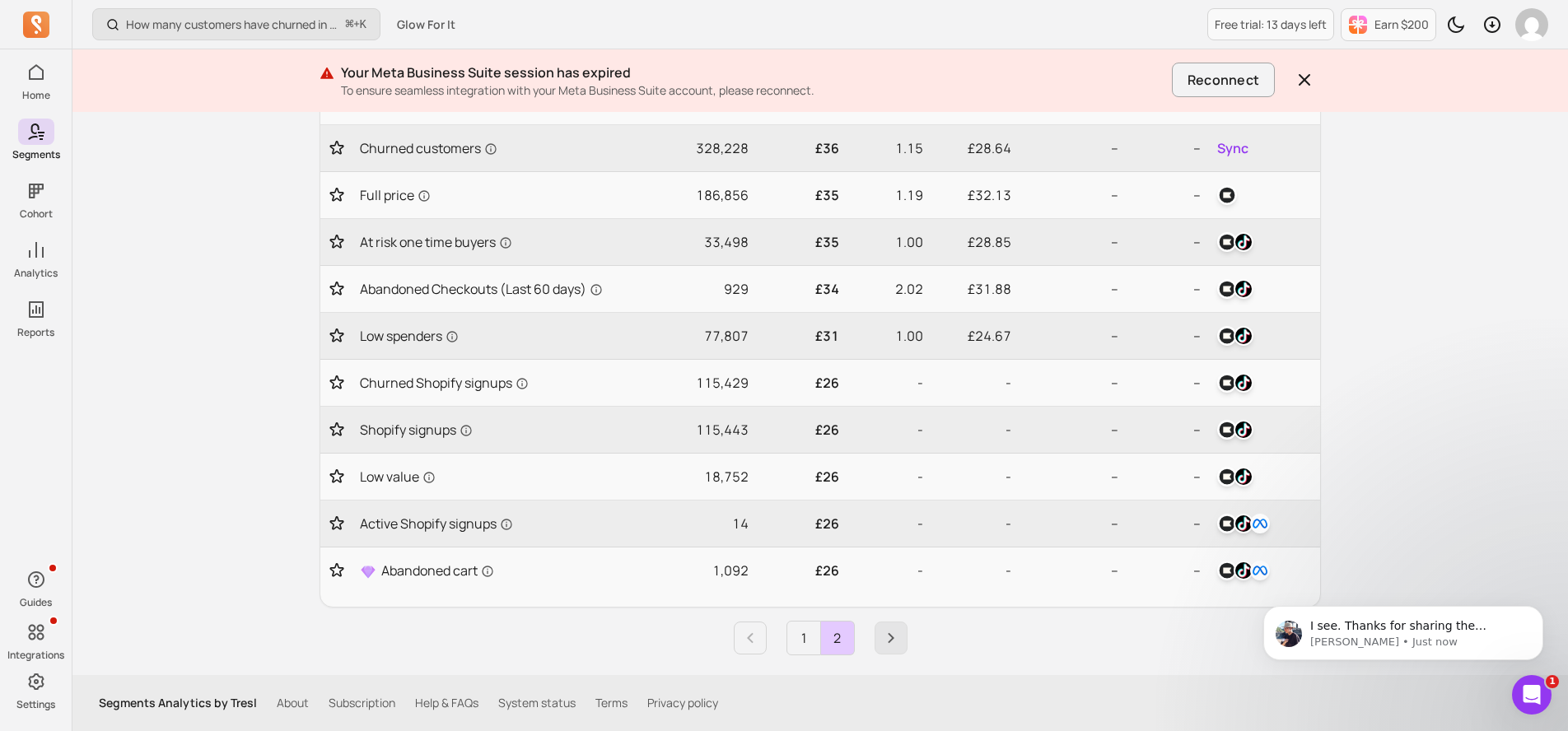
scroll to position [413, 0]
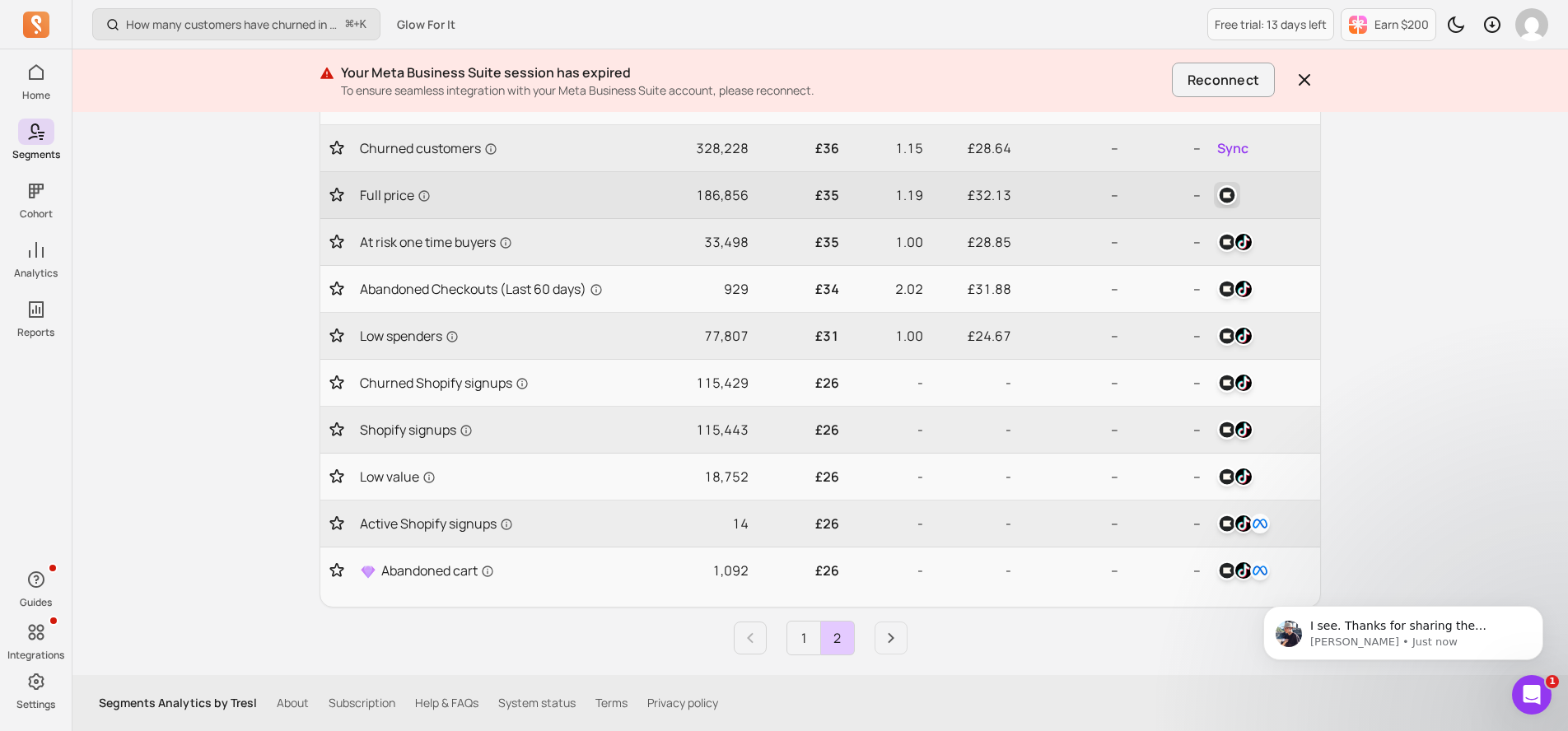
click at [1234, 194] on img "button" at bounding box center [1227, 195] width 20 height 20
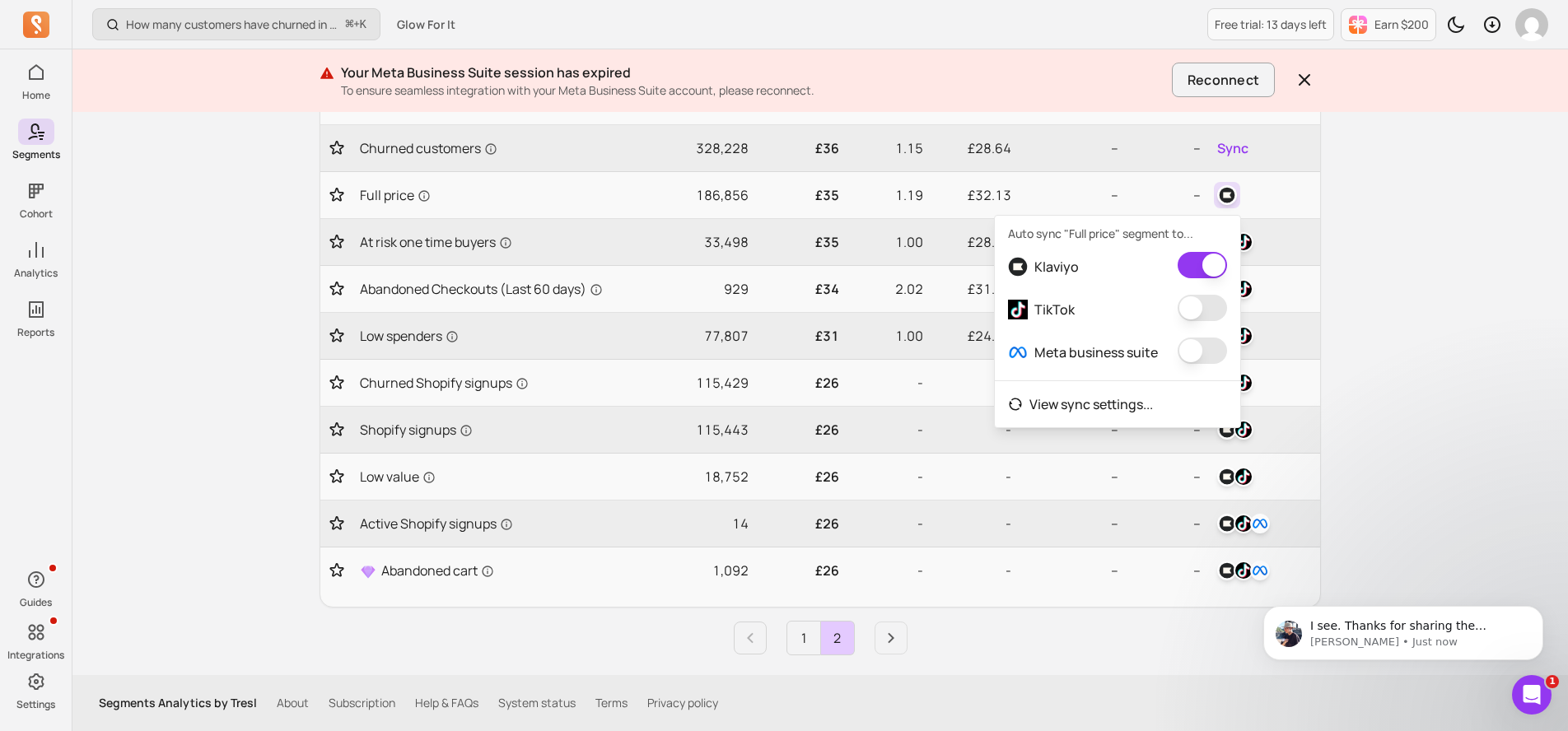
click at [1199, 311] on button "button" at bounding box center [1202, 308] width 49 height 26
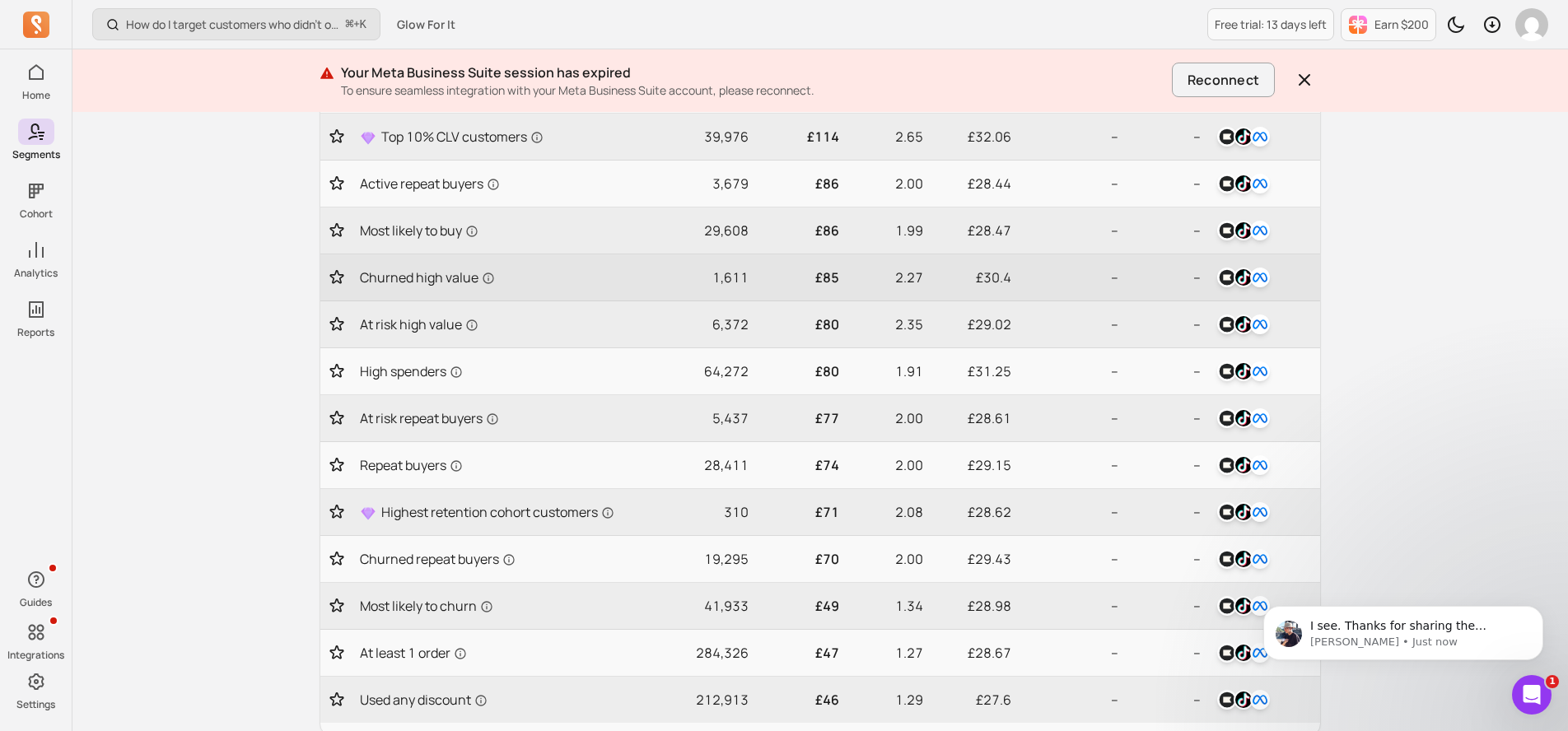
scroll to position [647, 0]
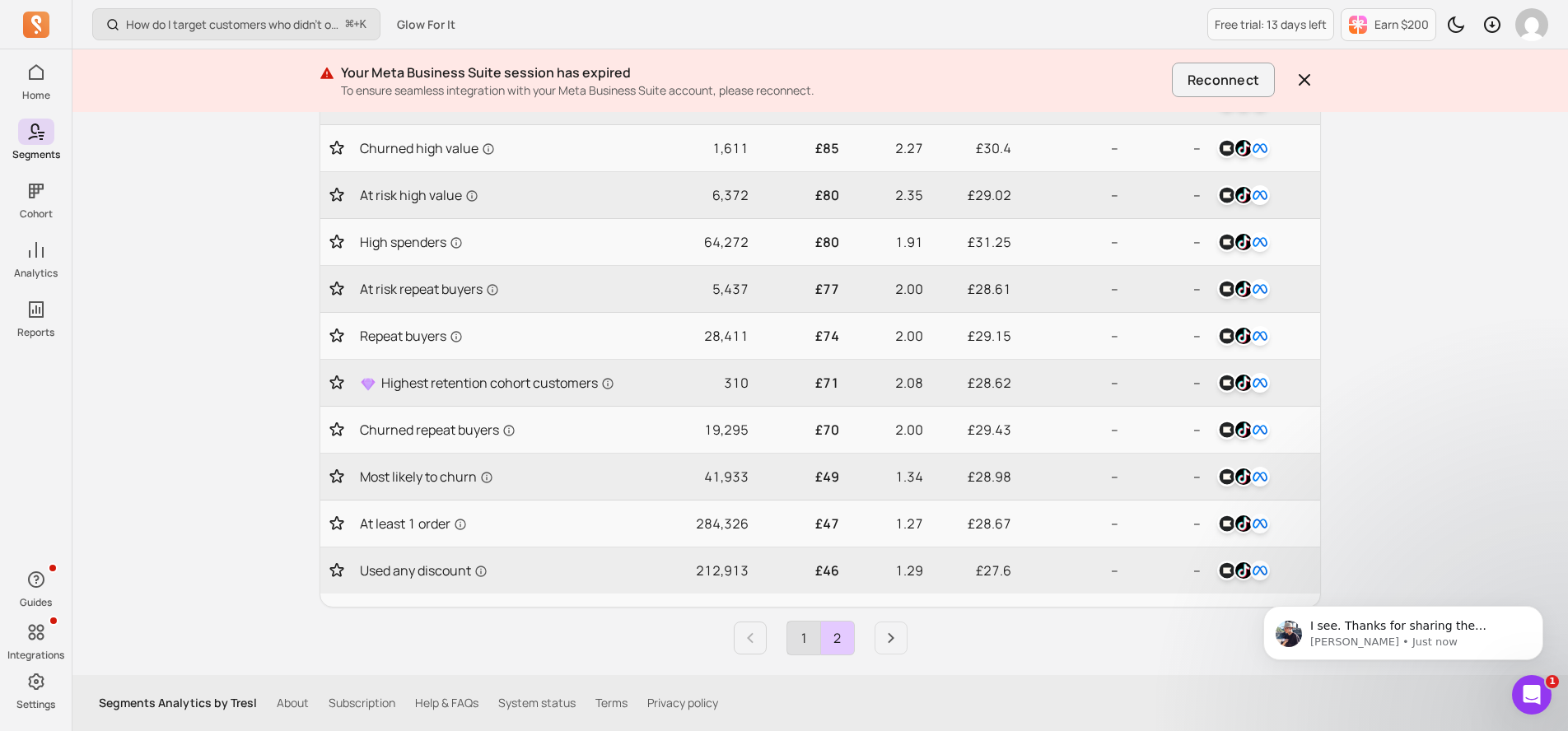
click at [806, 639] on link "1" at bounding box center [803, 637] width 33 height 33
click at [889, 637] on icon "Next page" at bounding box center [892, 638] width 20 height 20
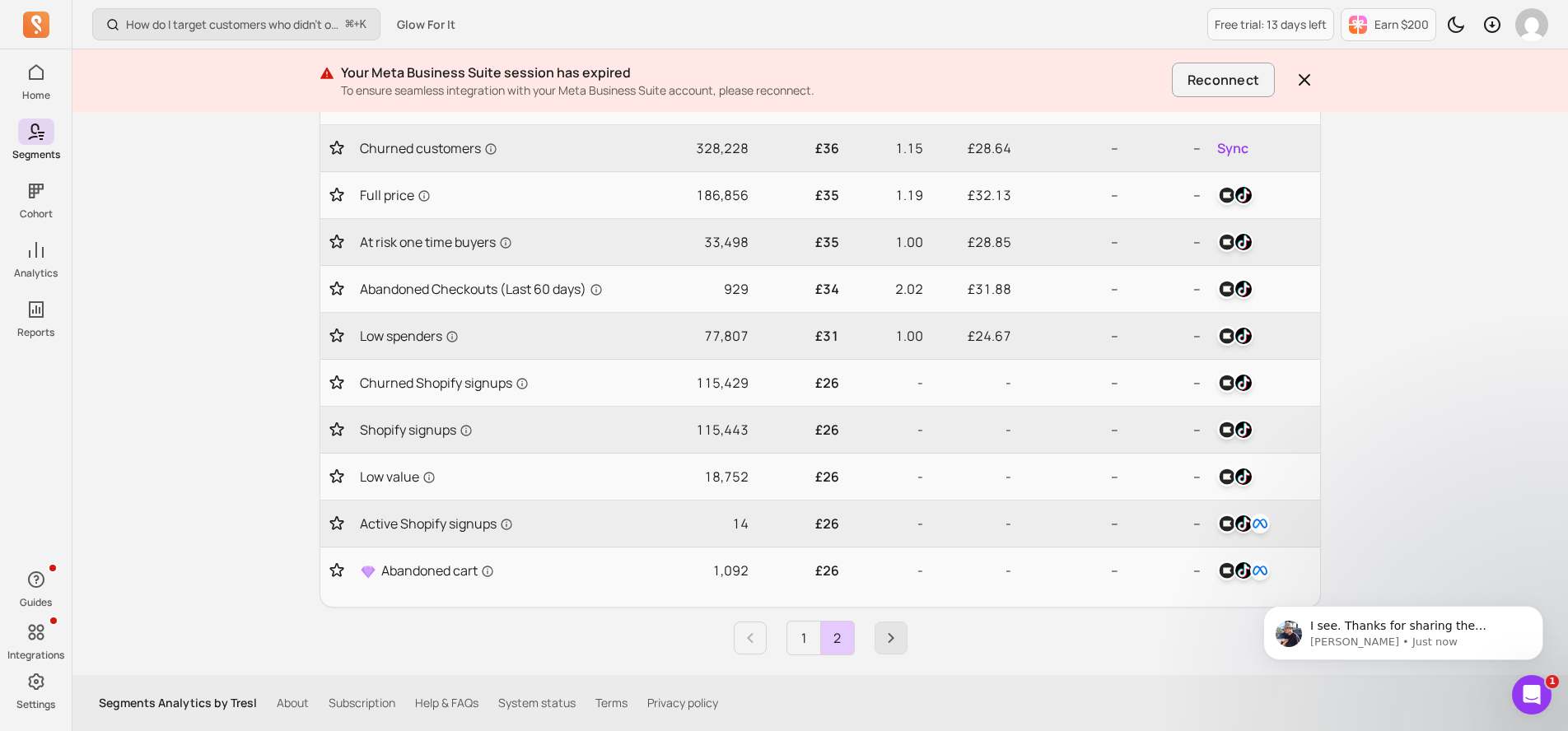
scroll to position [413, 0]
click at [1226, 147] on span "Sync" at bounding box center [1232, 148] width 31 height 20
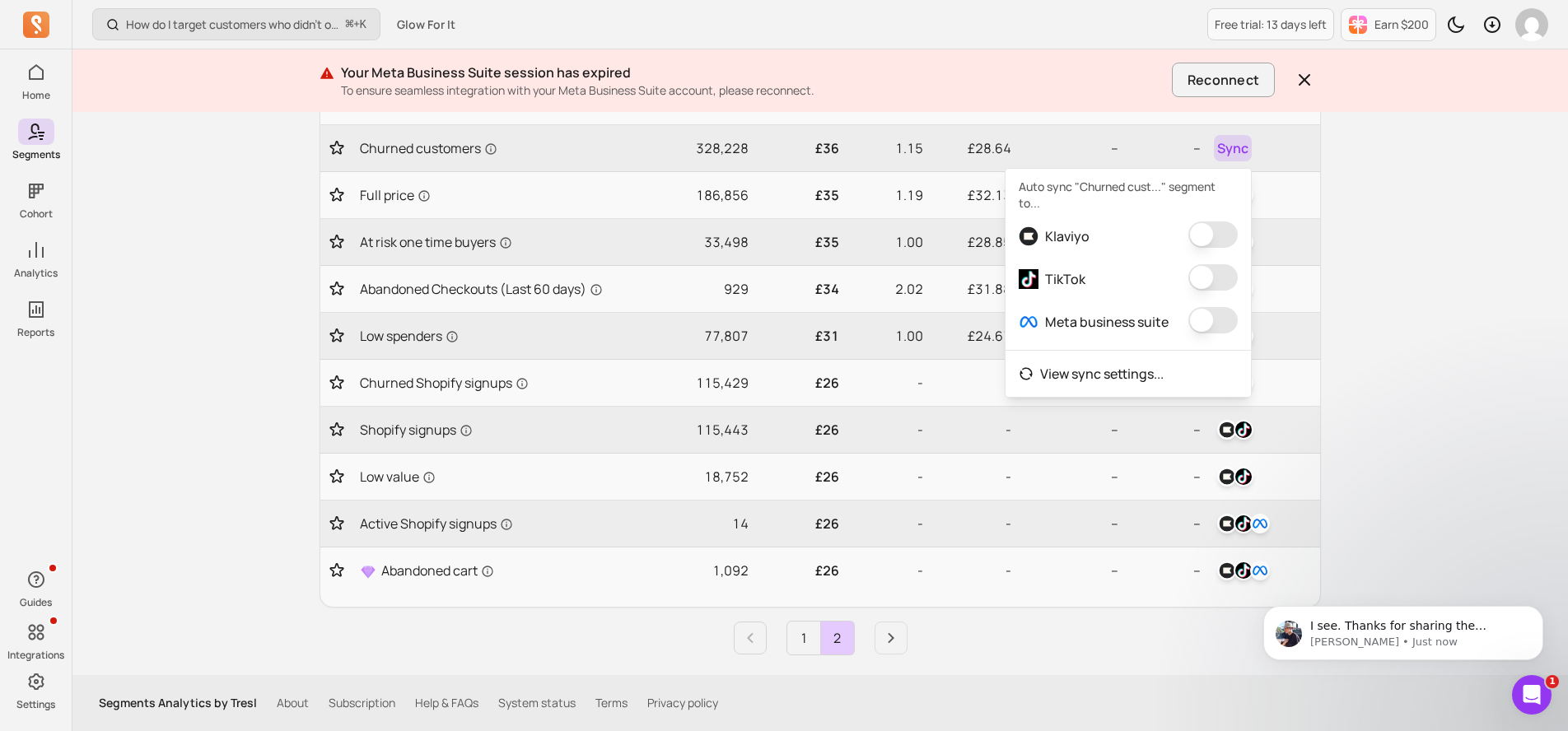
click at [1203, 237] on button "button" at bounding box center [1213, 234] width 49 height 26
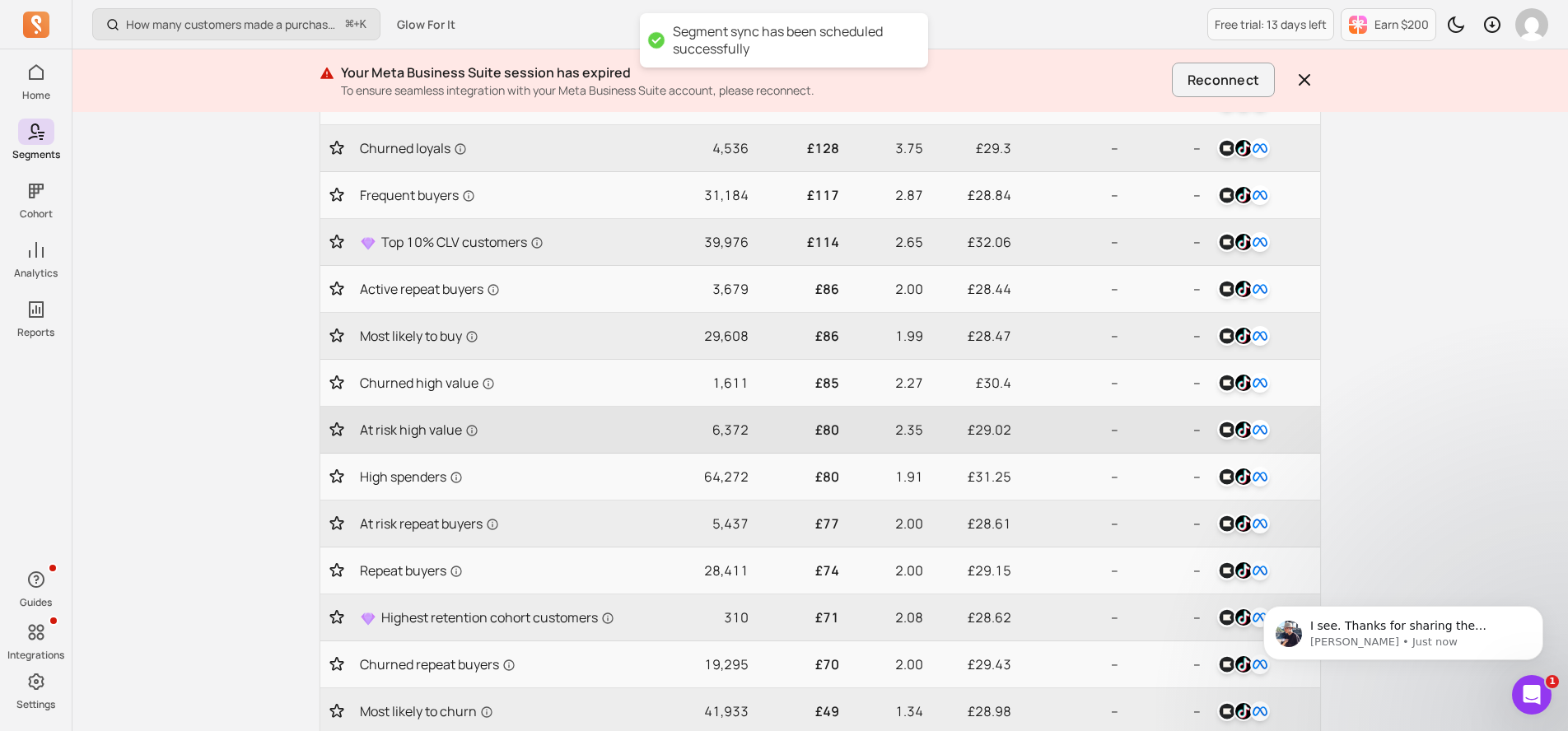
scroll to position [647, 0]
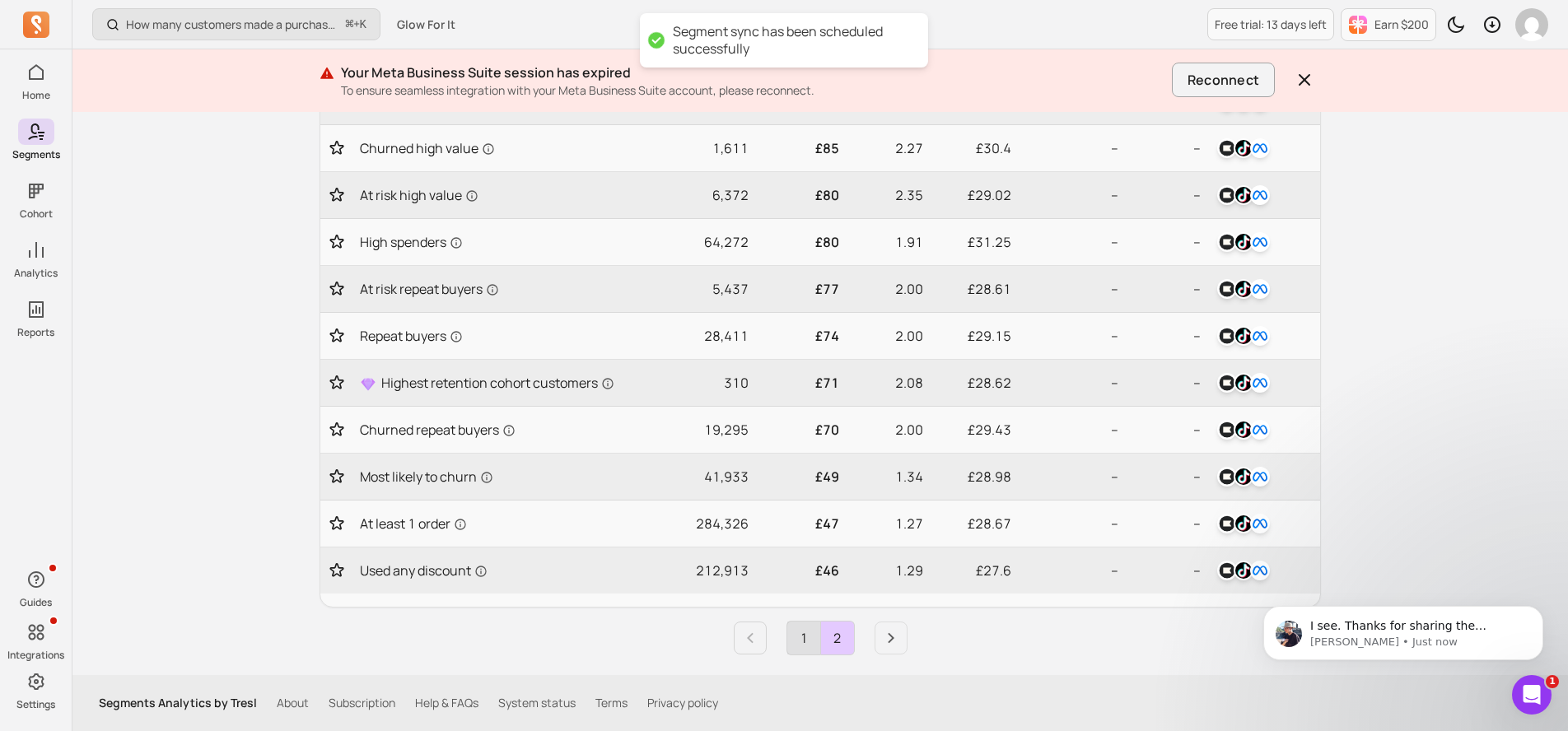
click at [798, 643] on link "1" at bounding box center [803, 637] width 33 height 33
click at [873, 646] on li "Pagination" at bounding box center [881, 637] width 53 height 33
click at [885, 646] on icon "Next page" at bounding box center [892, 638] width 20 height 20
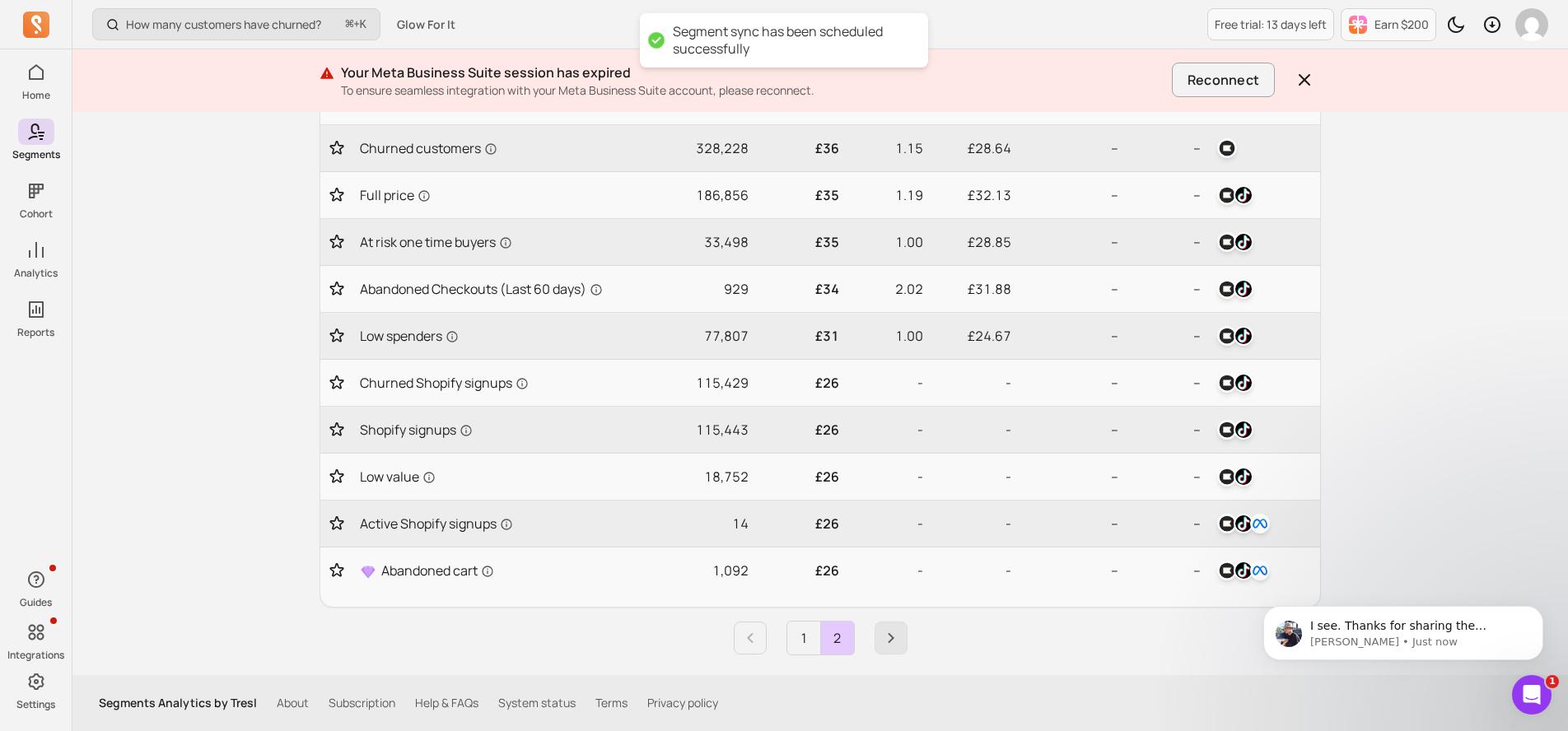
scroll to position [413, 0]
click at [819, 646] on link "1" at bounding box center [803, 637] width 33 height 33
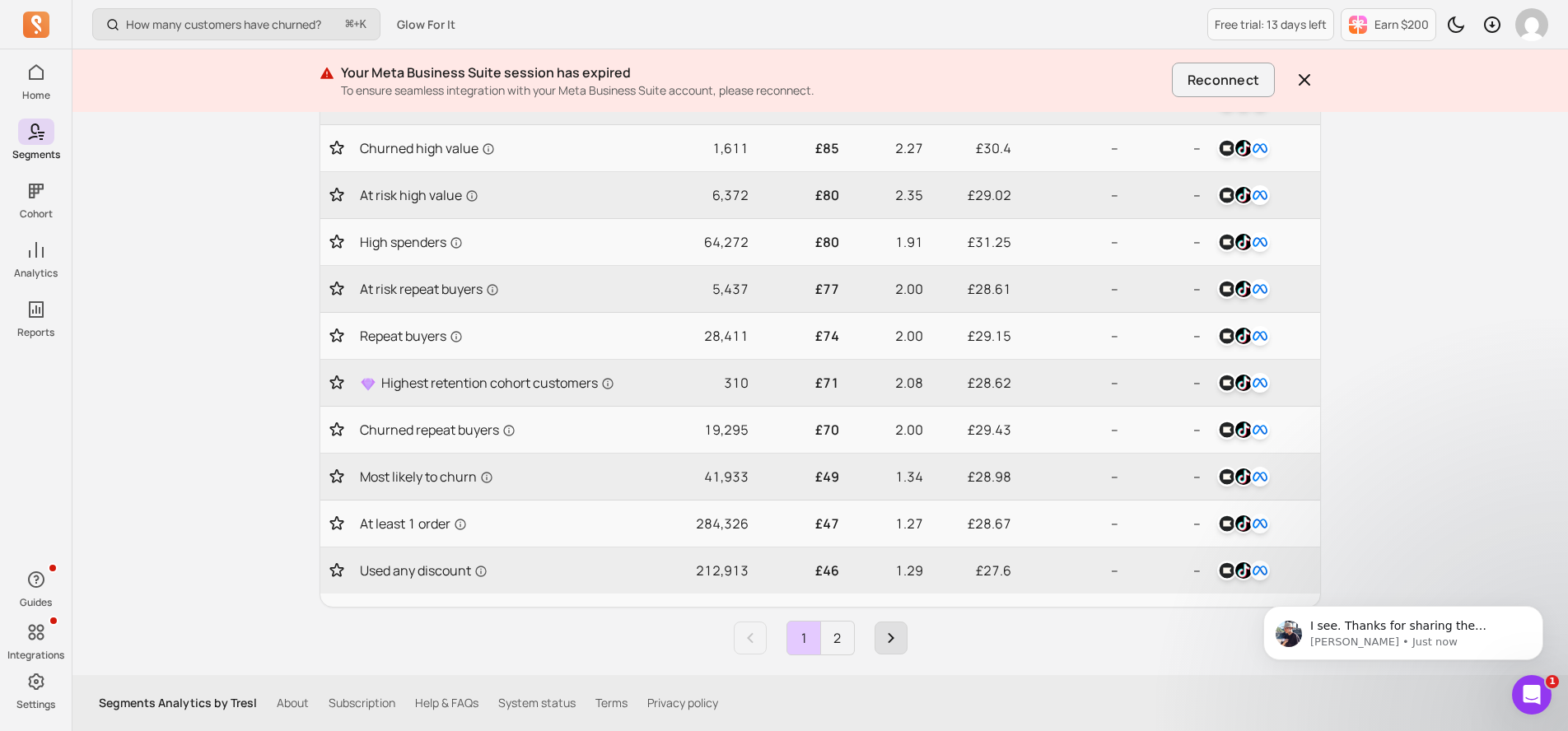
click at [885, 635] on icon "Next page" at bounding box center [892, 638] width 20 height 20
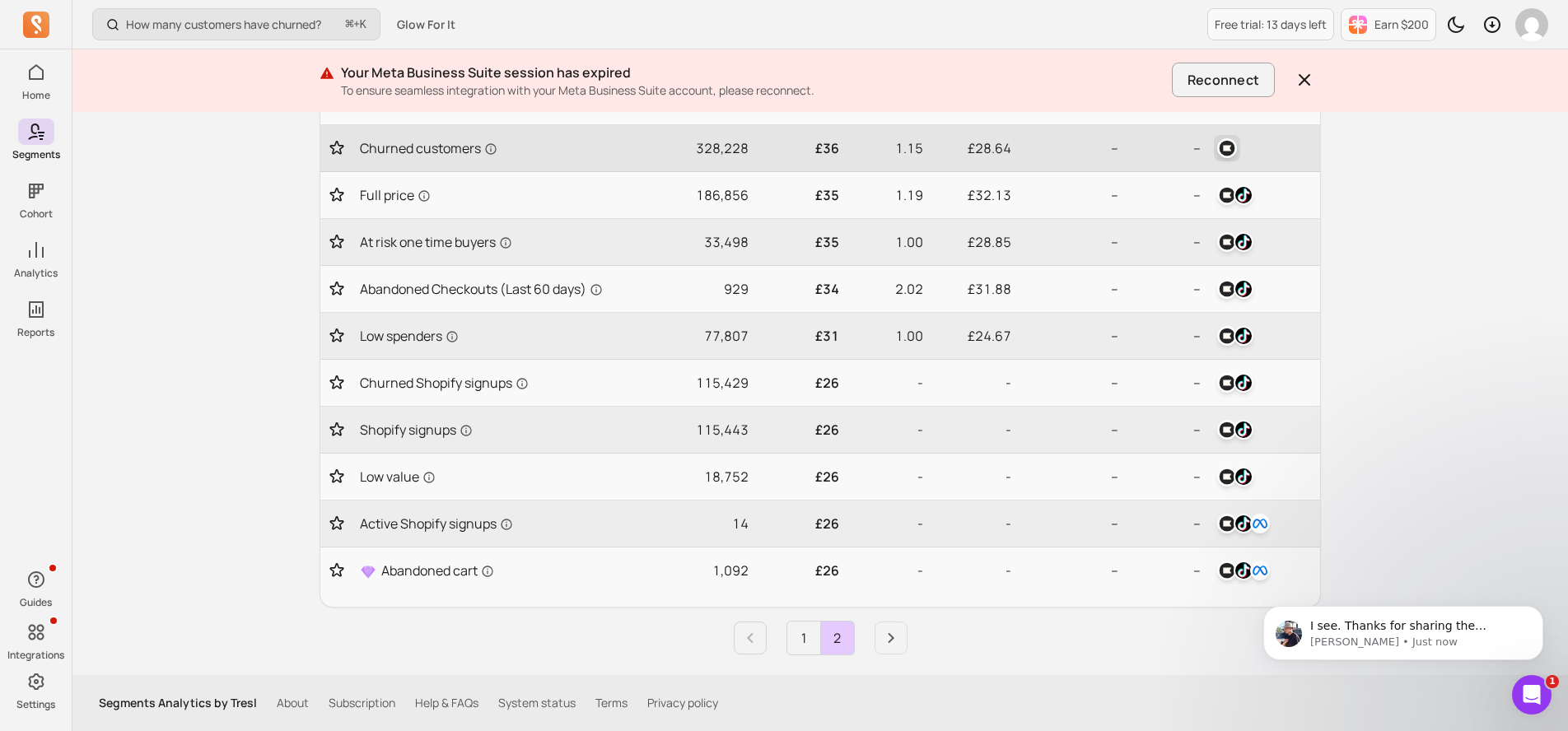
click at [1226, 139] on img "button" at bounding box center [1227, 148] width 20 height 20
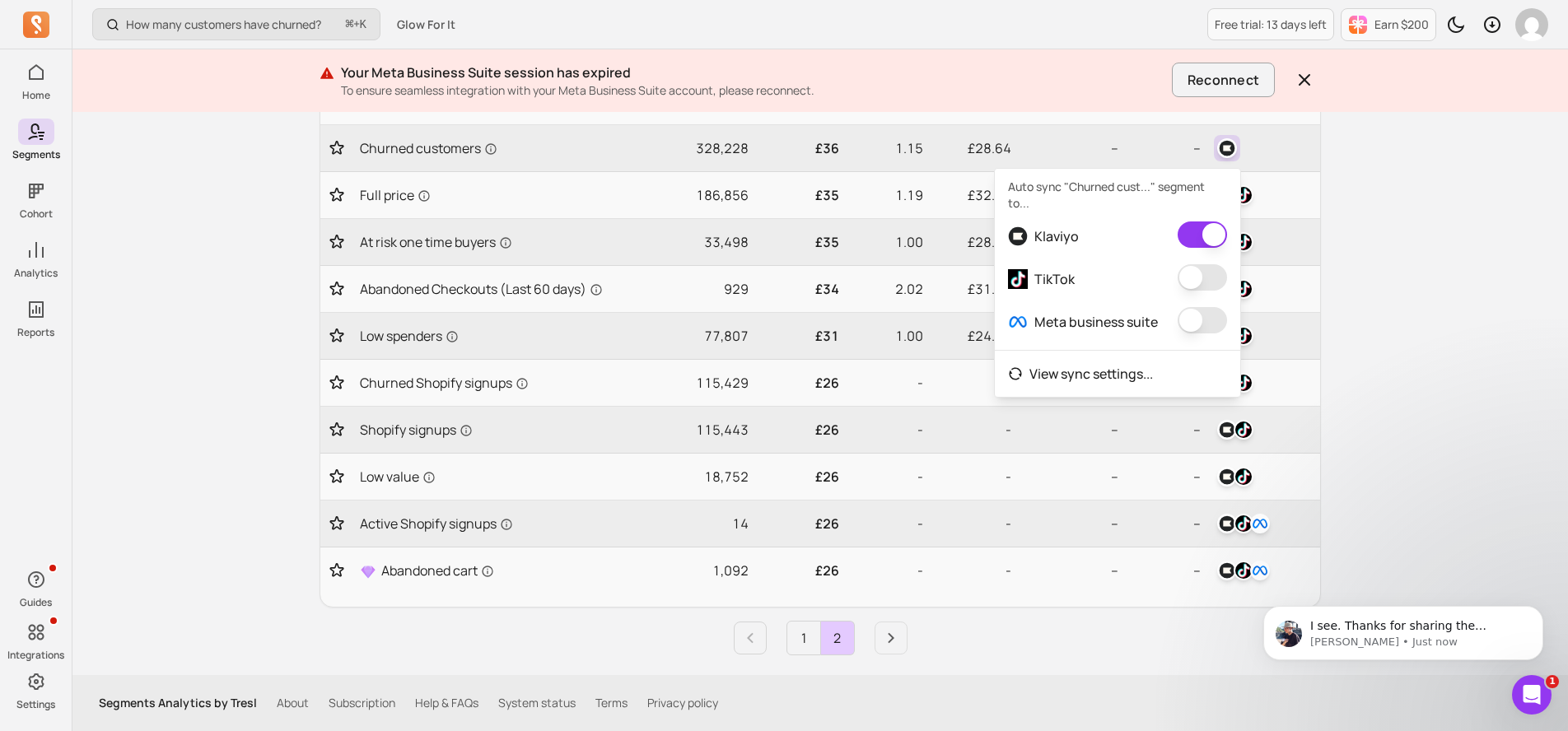
click at [1199, 279] on button "button" at bounding box center [1202, 277] width 49 height 26
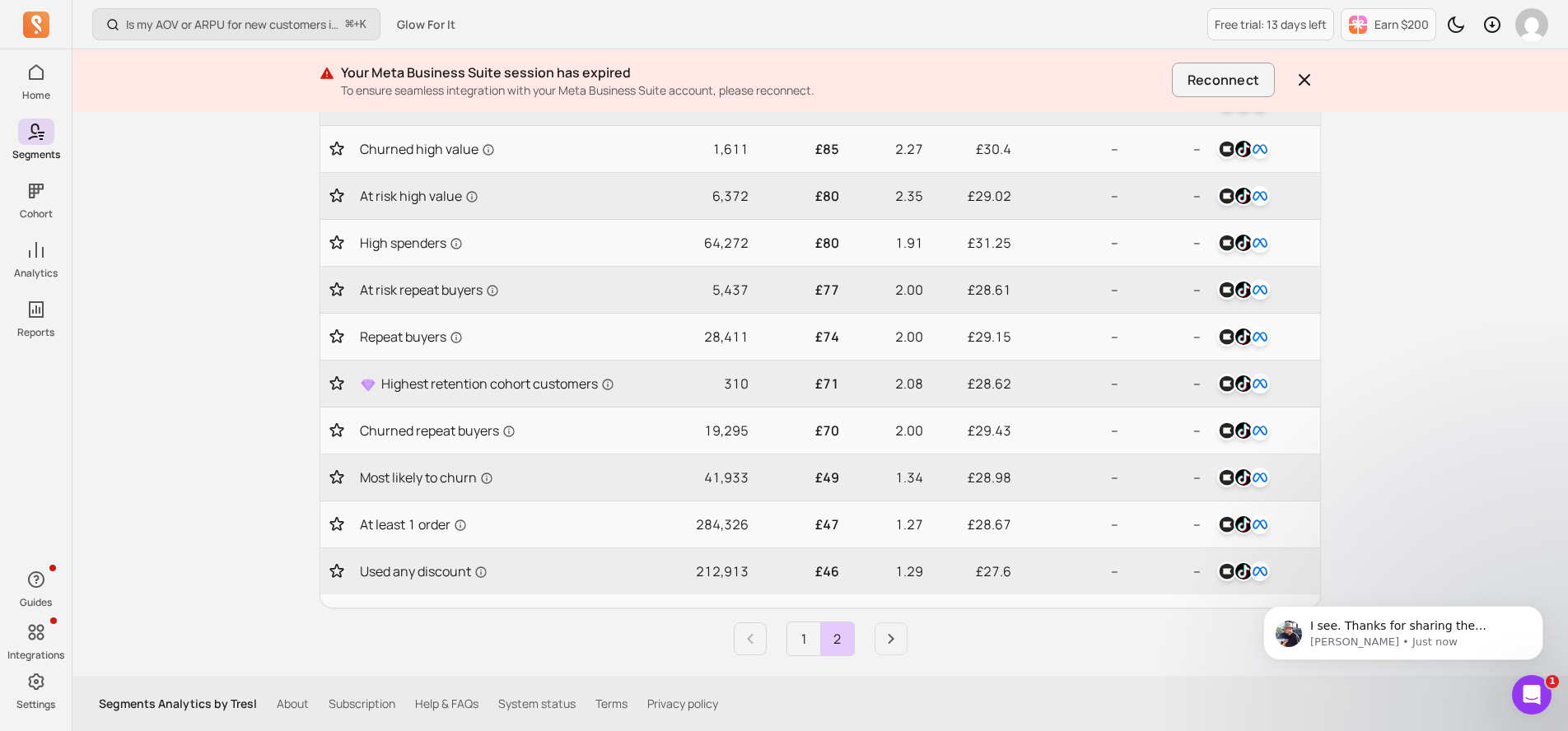
scroll to position [647, 0]
click at [808, 642] on link "1" at bounding box center [803, 637] width 33 height 33
click at [893, 635] on icon "Next page" at bounding box center [892, 638] width 20 height 20
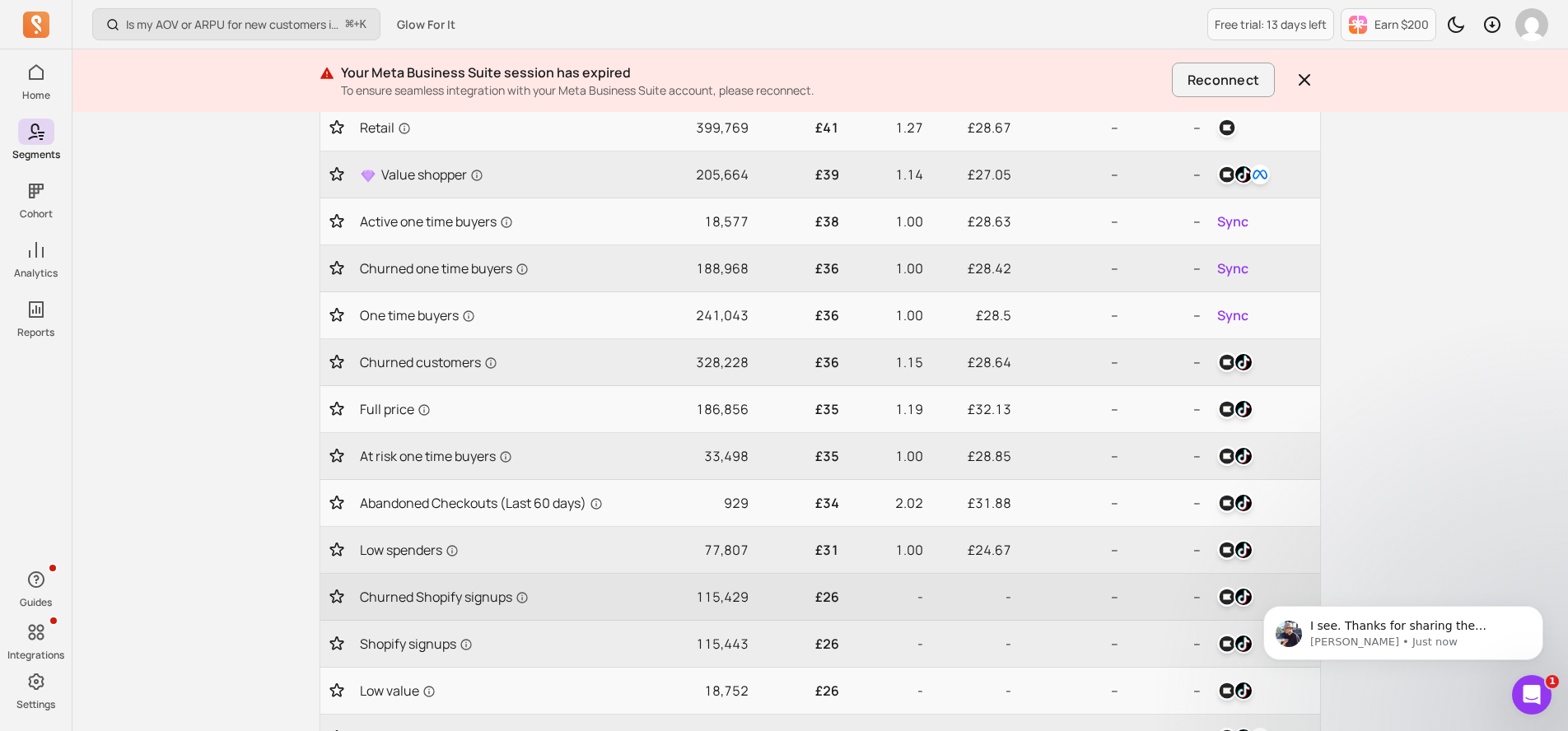
scroll to position [159, 0]
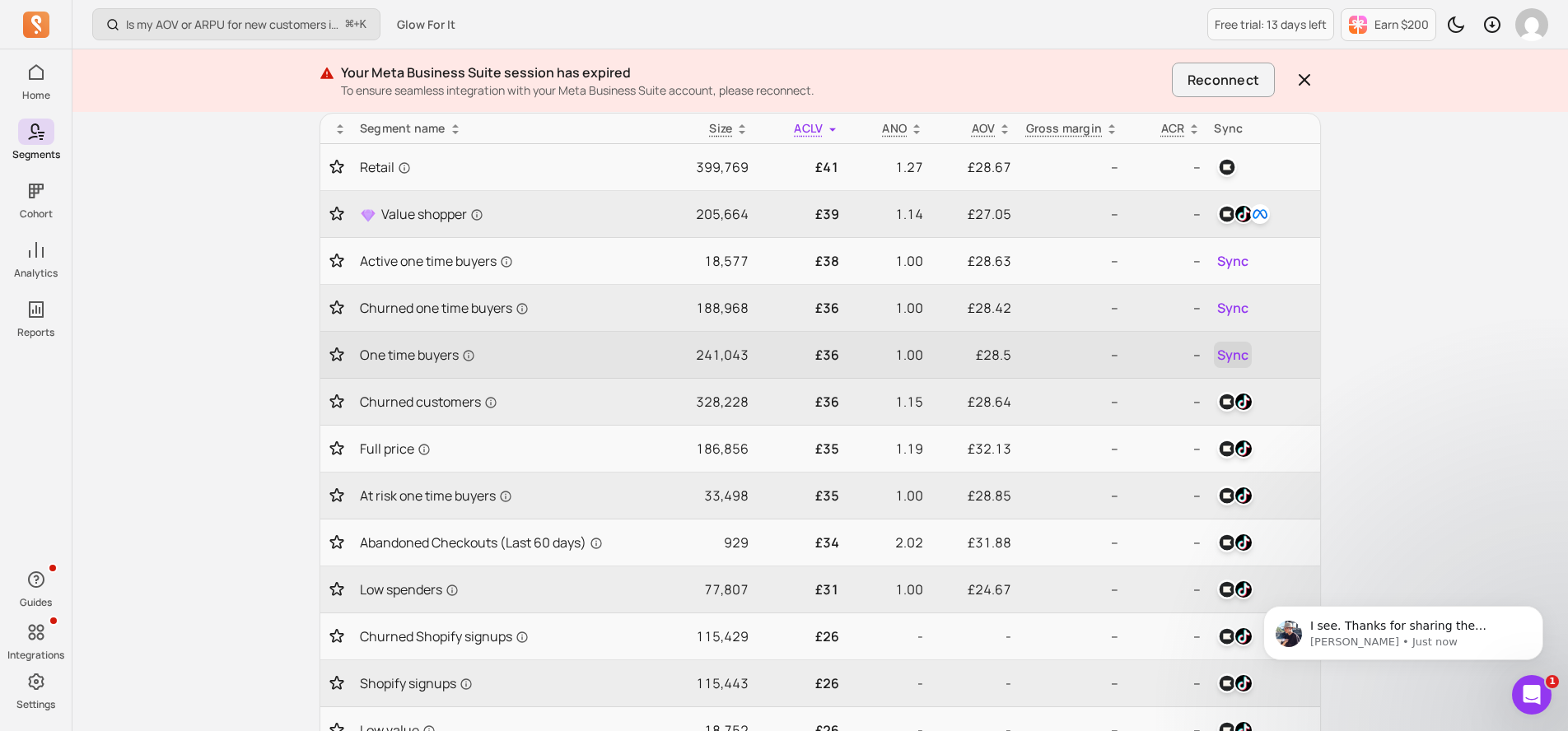
click at [1234, 355] on span "Sync" at bounding box center [1232, 355] width 31 height 20
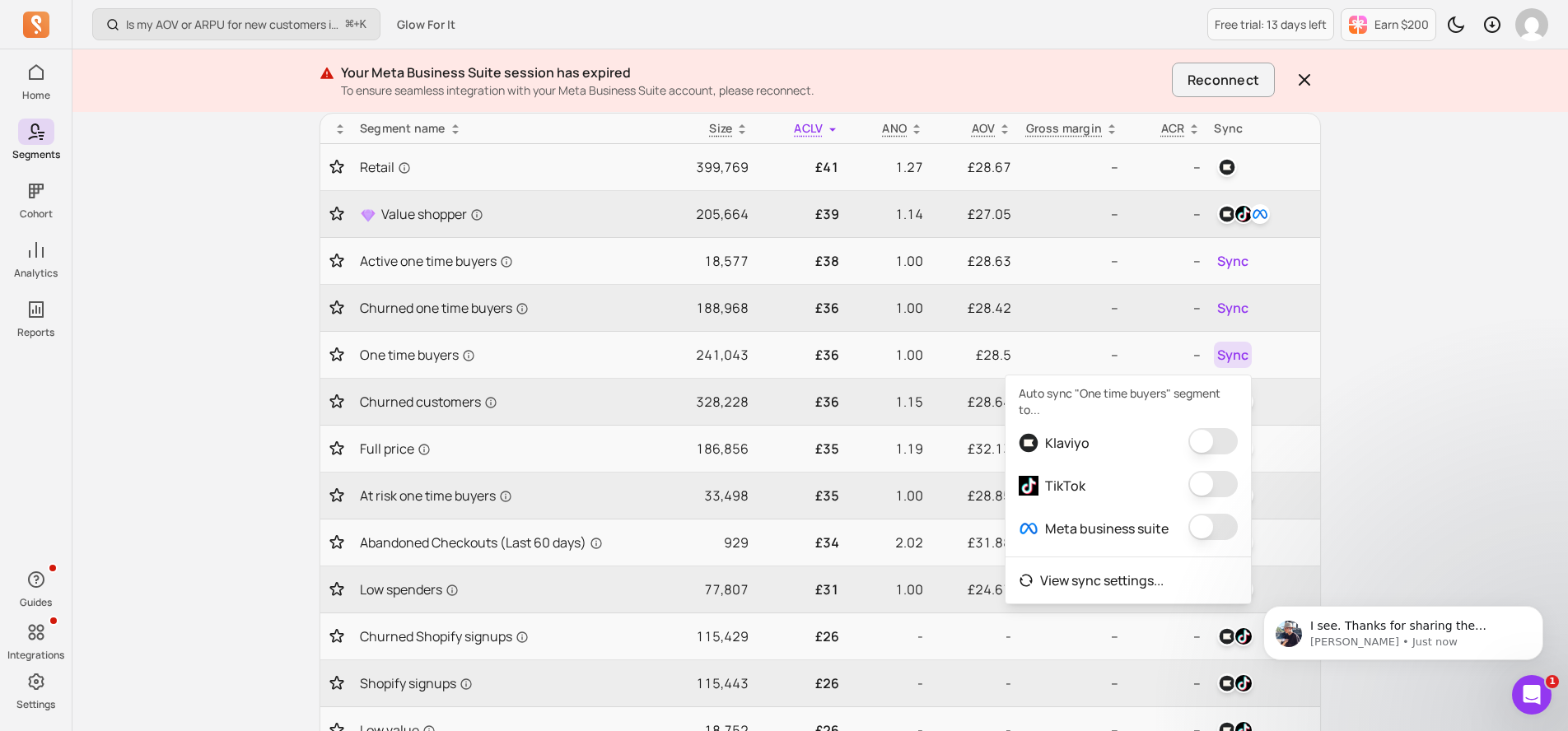
click at [1213, 423] on div "Klaviyo" at bounding box center [1128, 443] width 246 height 43
click at [1213, 451] on button "button" at bounding box center [1213, 441] width 49 height 26
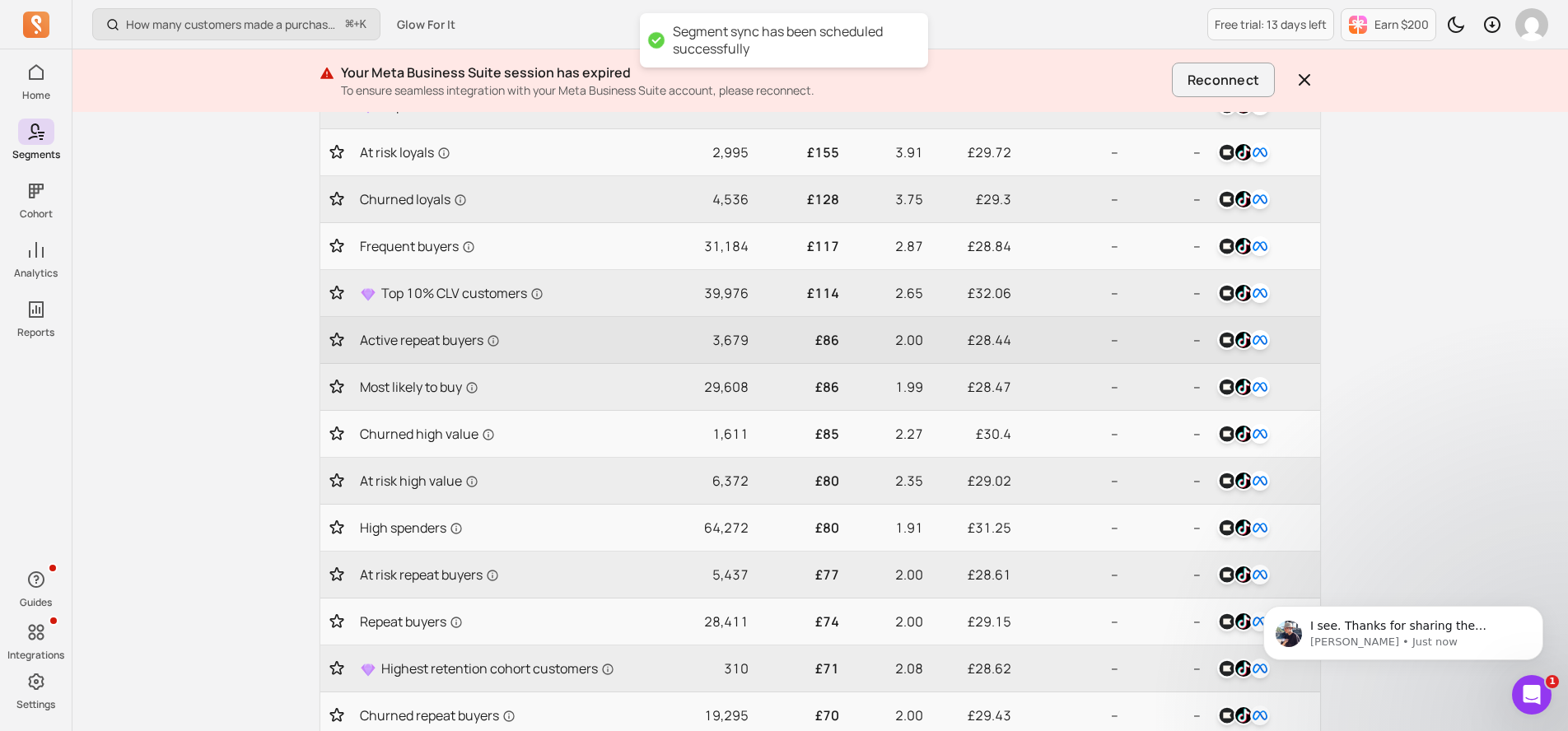
scroll to position [647, 0]
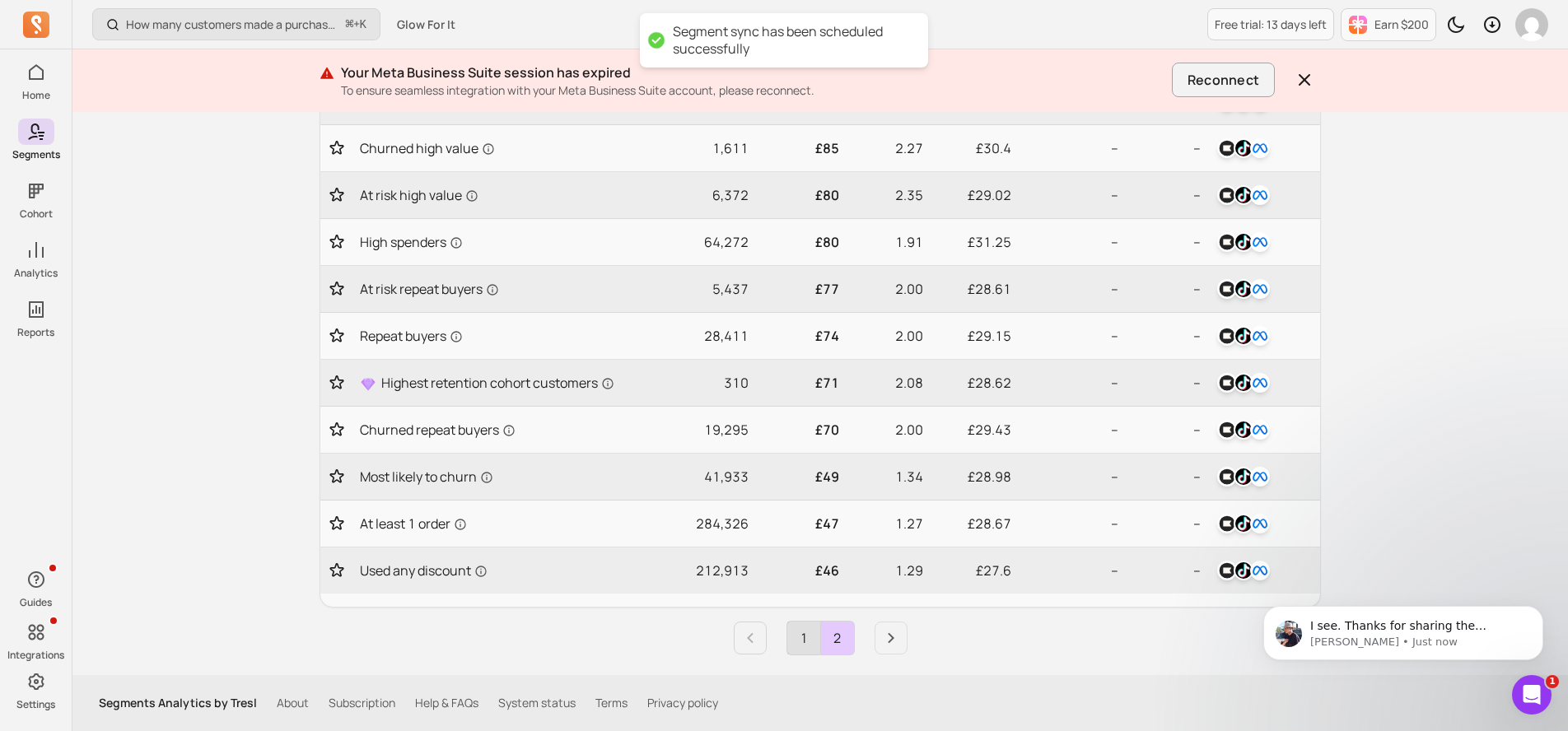
click at [811, 643] on link "1" at bounding box center [803, 637] width 33 height 33
click at [882, 638] on icon "Next page" at bounding box center [892, 638] width 20 height 20
click at [796, 649] on link "1" at bounding box center [803, 637] width 33 height 33
click at [887, 639] on icon "Next page" at bounding box center [892, 638] width 20 height 20
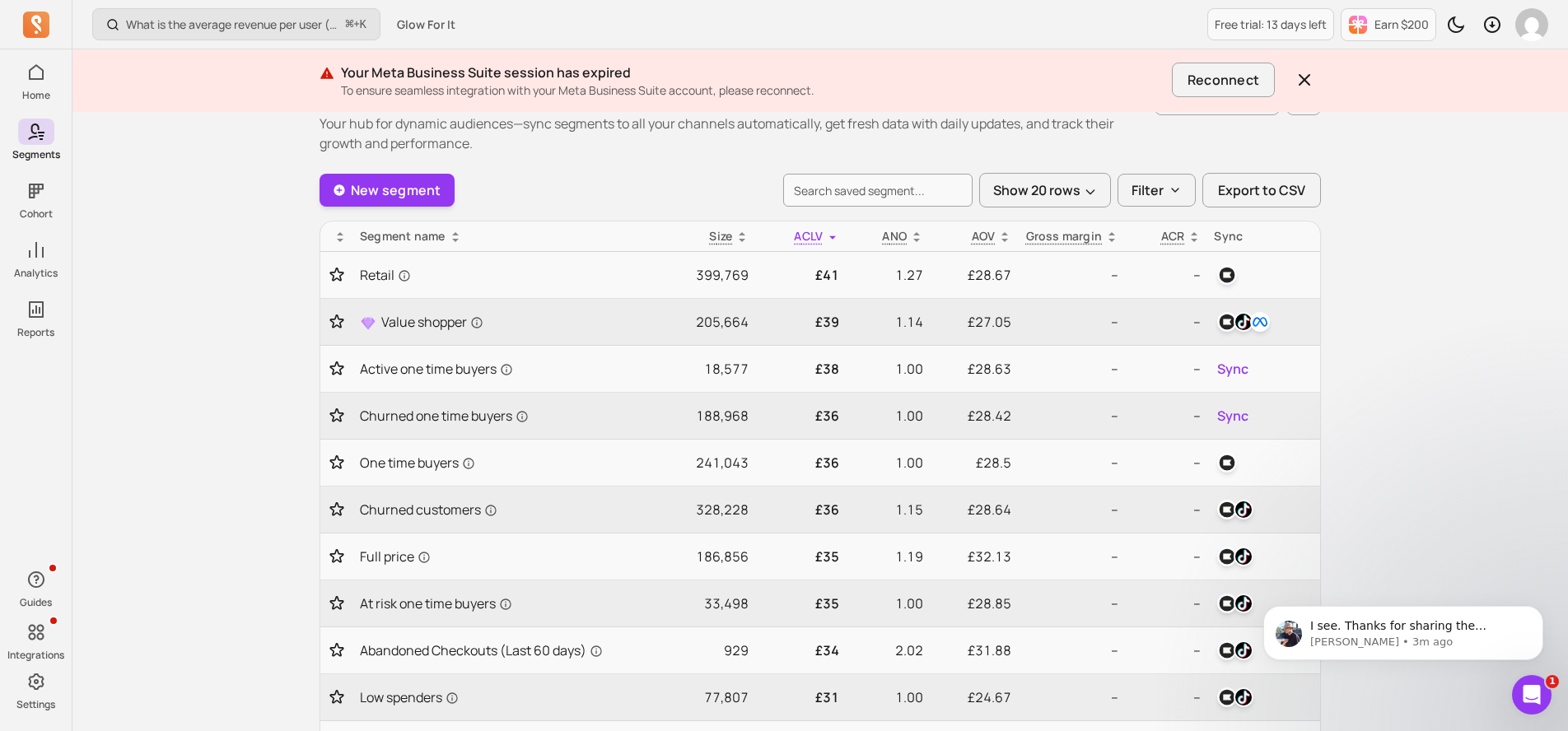
scroll to position [0, 0]
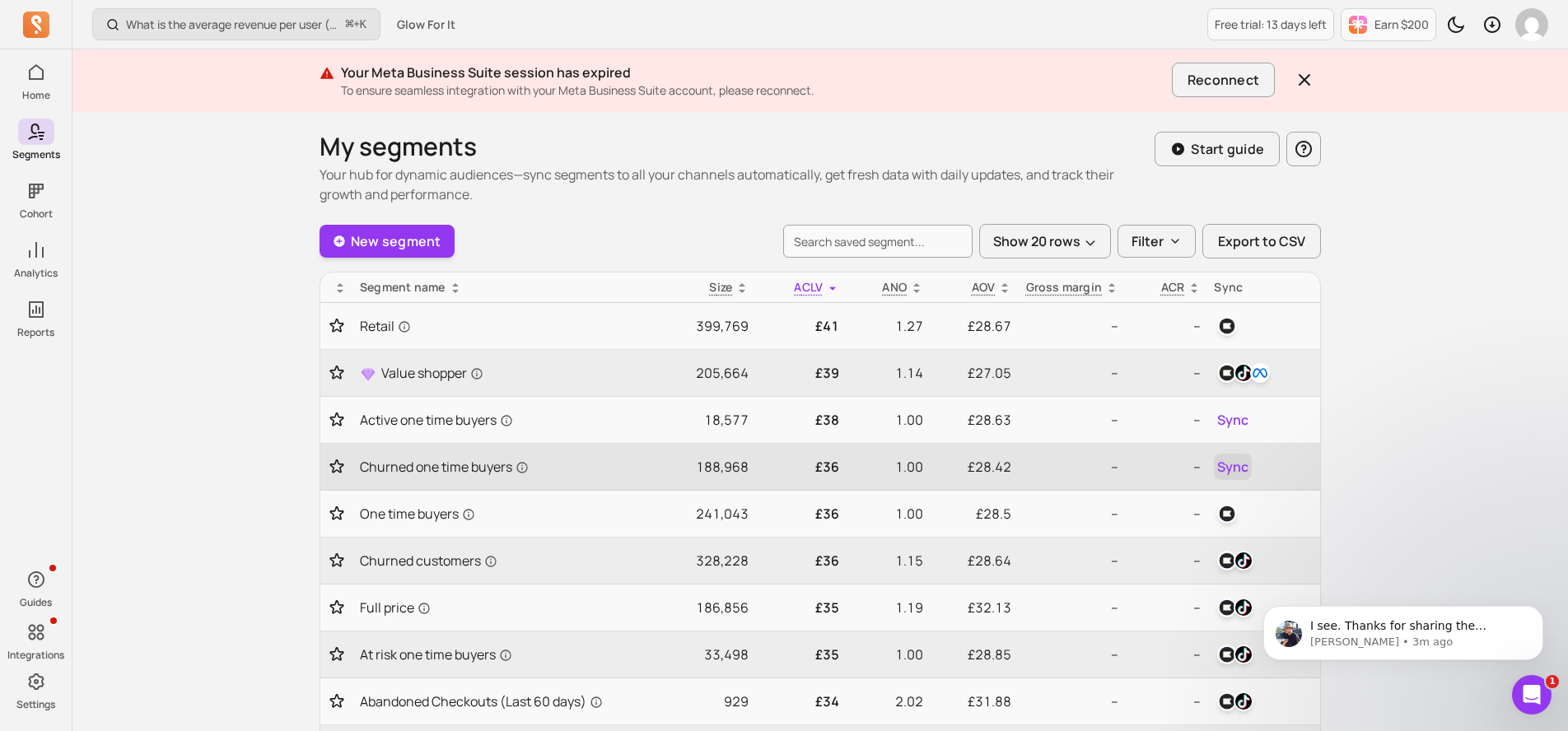
click at [1228, 463] on span "Sync" at bounding box center [1232, 467] width 31 height 20
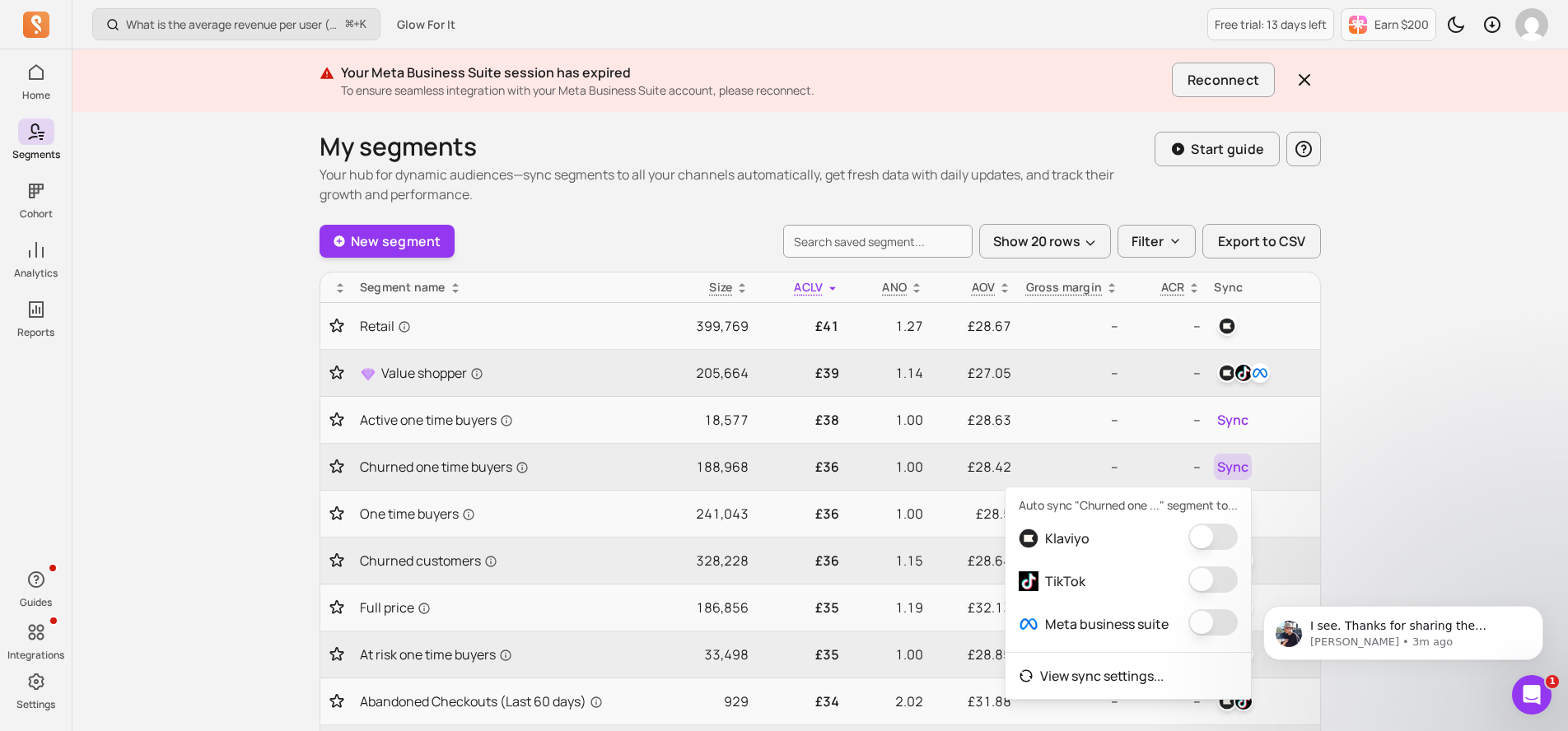
click at [1199, 546] on button "button" at bounding box center [1213, 536] width 49 height 26
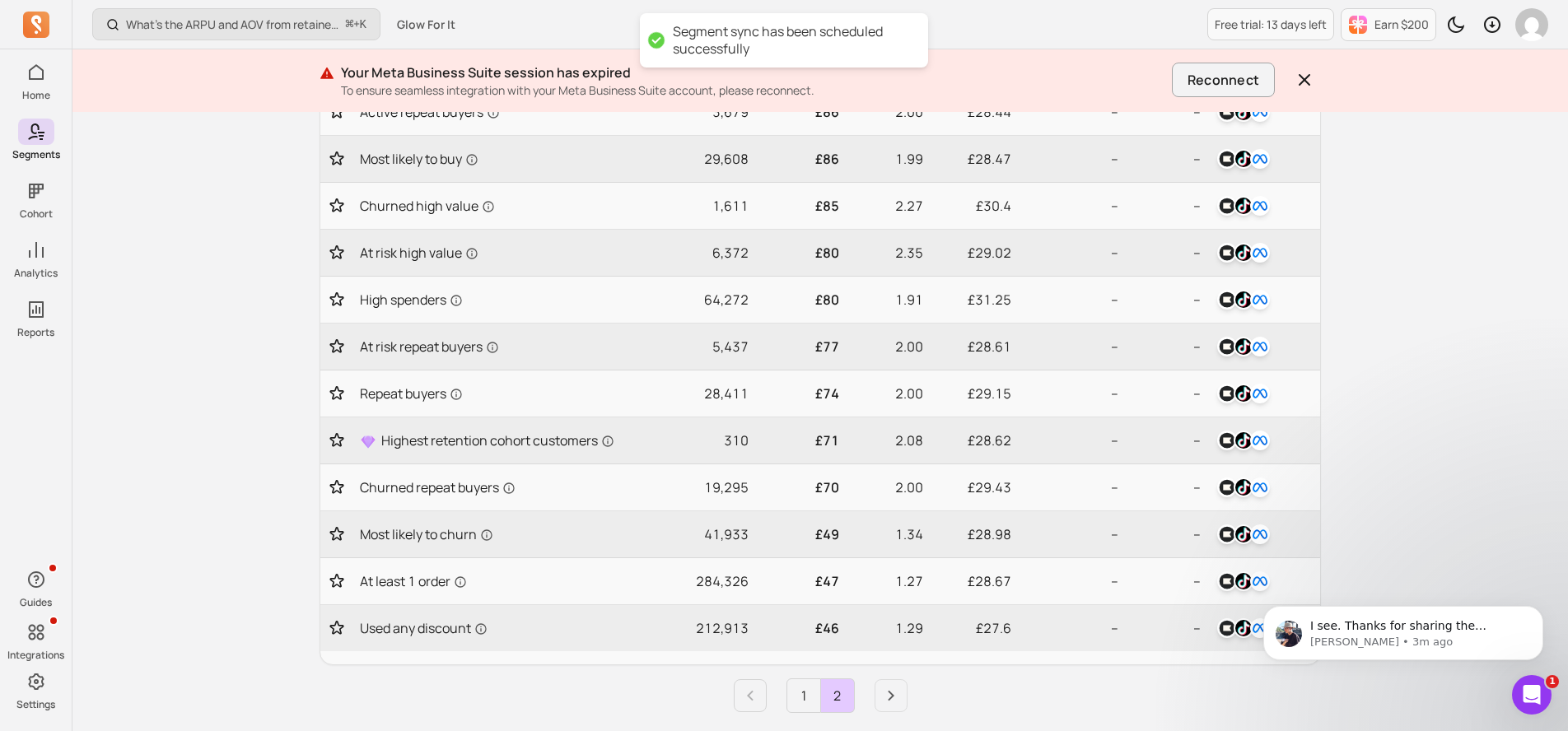
scroll to position [647, 0]
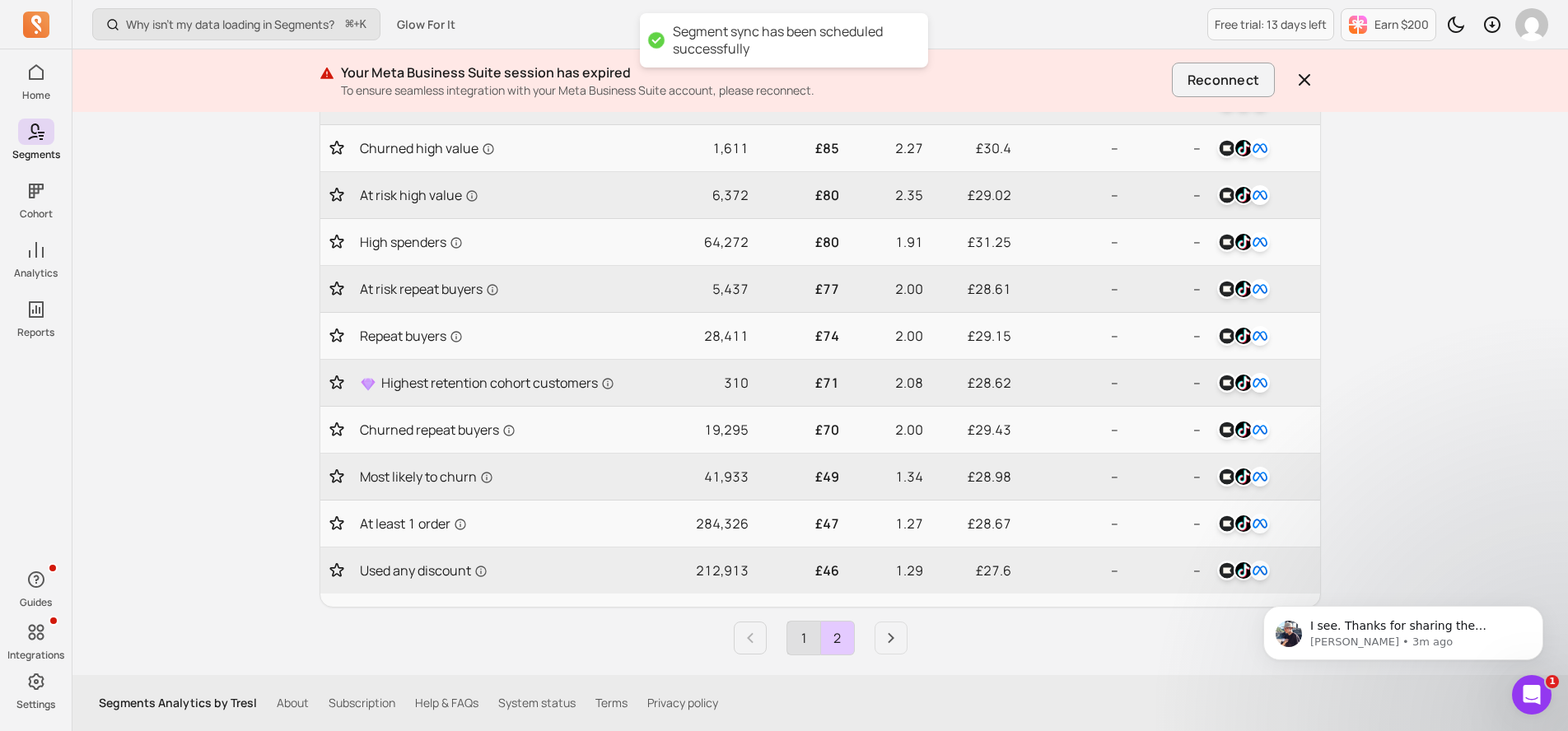
click at [803, 642] on link "1" at bounding box center [803, 637] width 33 height 33
click at [897, 642] on icon "Next page" at bounding box center [892, 638] width 20 height 20
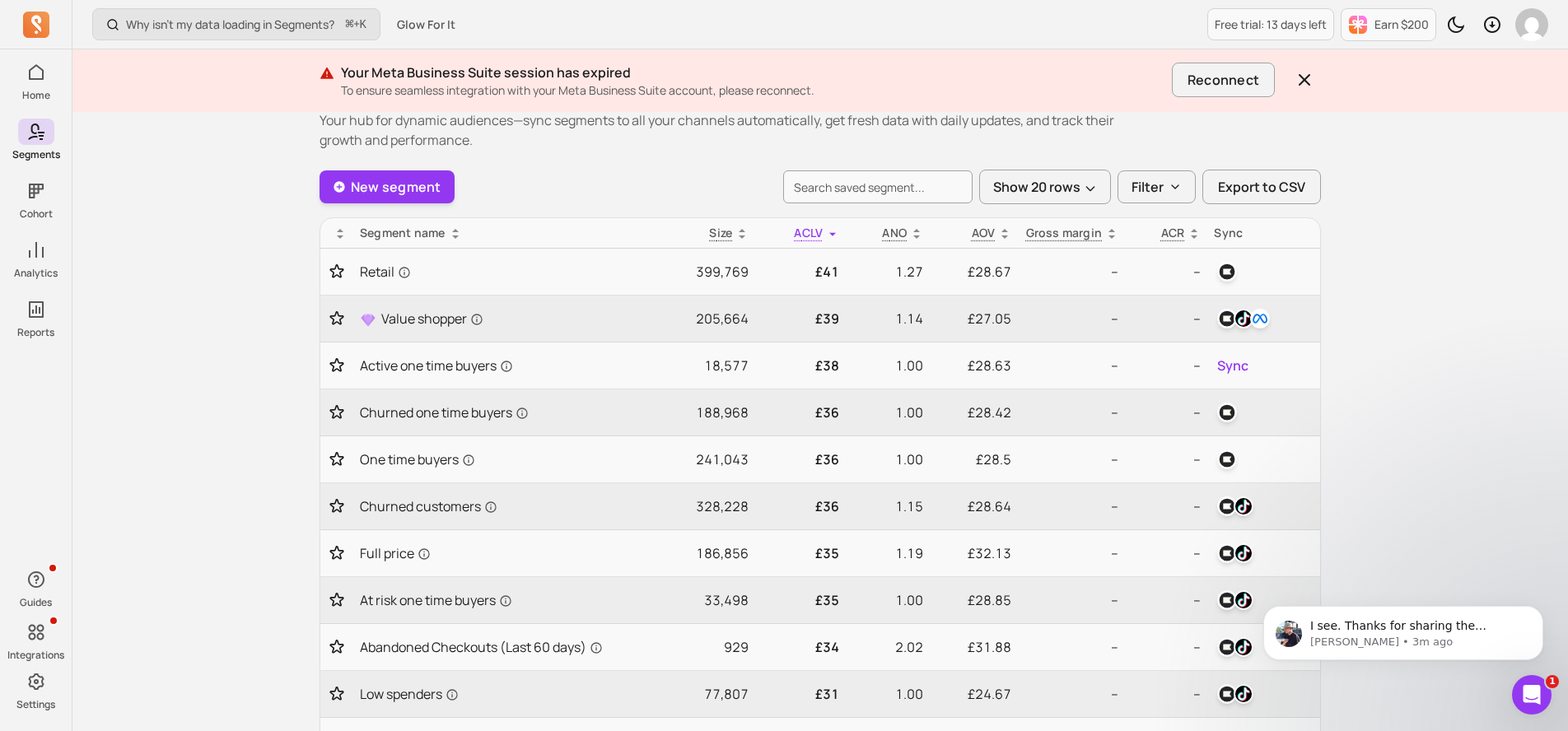
scroll to position [0, 0]
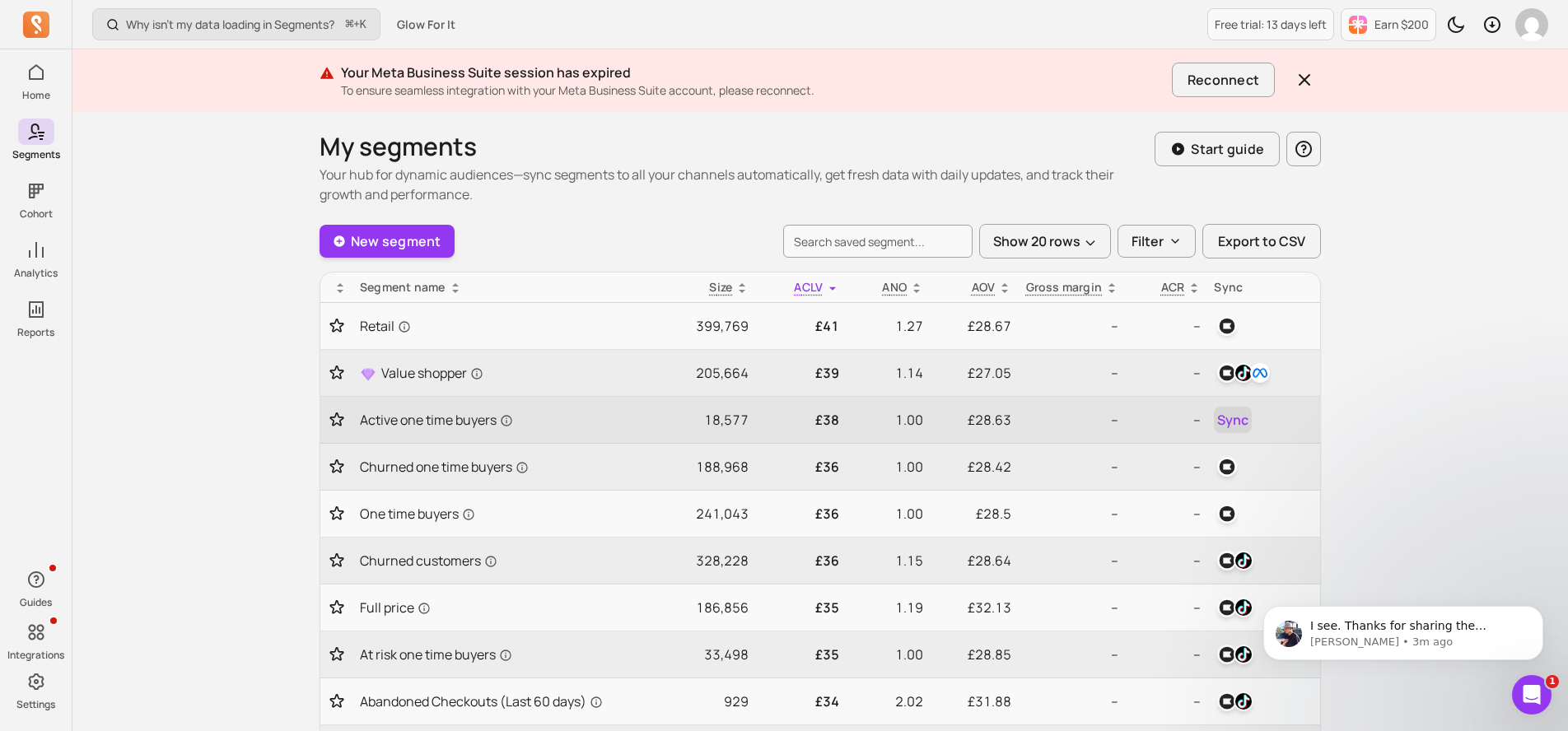
click at [1227, 422] on span "Sync" at bounding box center [1232, 420] width 31 height 20
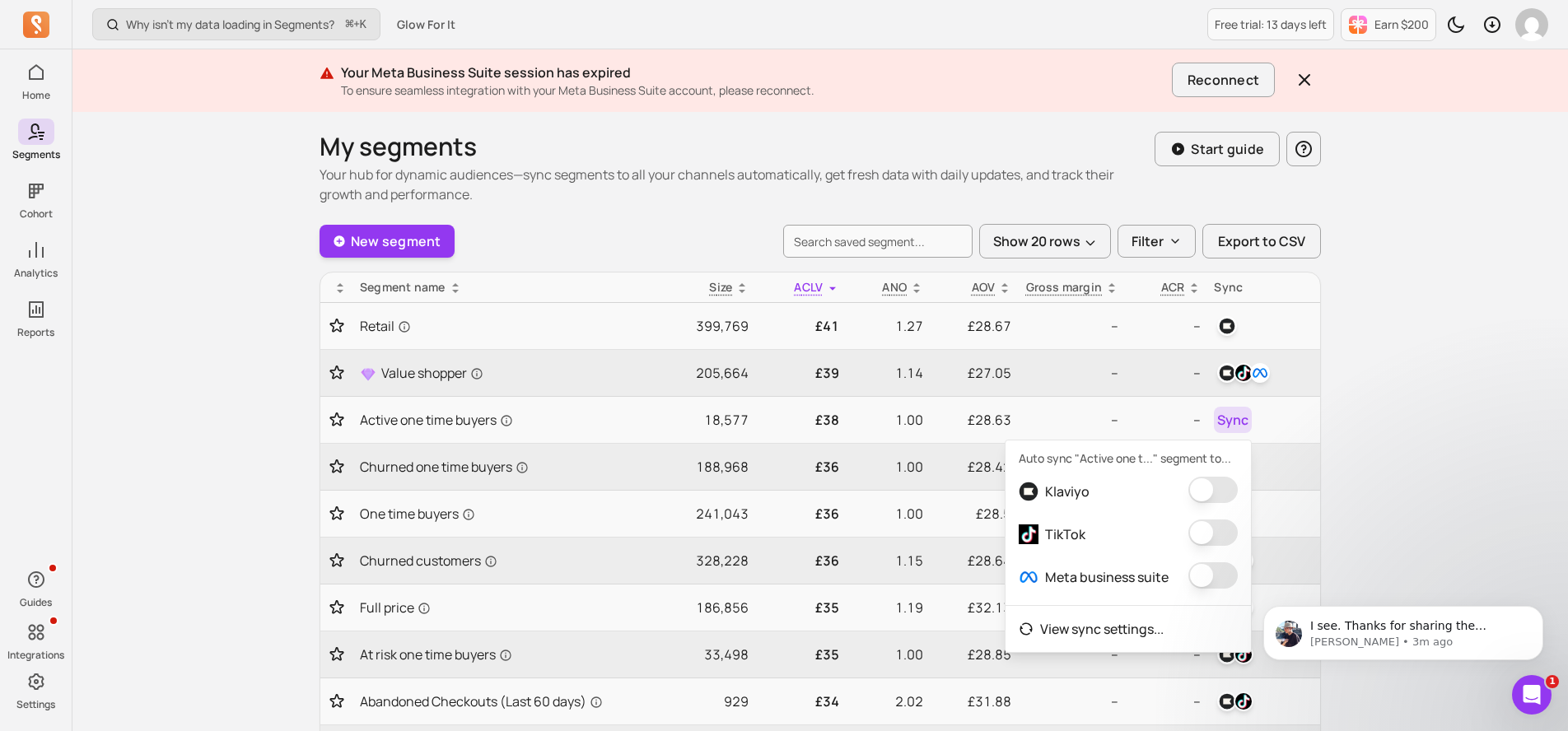
click at [1216, 497] on button "button" at bounding box center [1213, 489] width 49 height 26
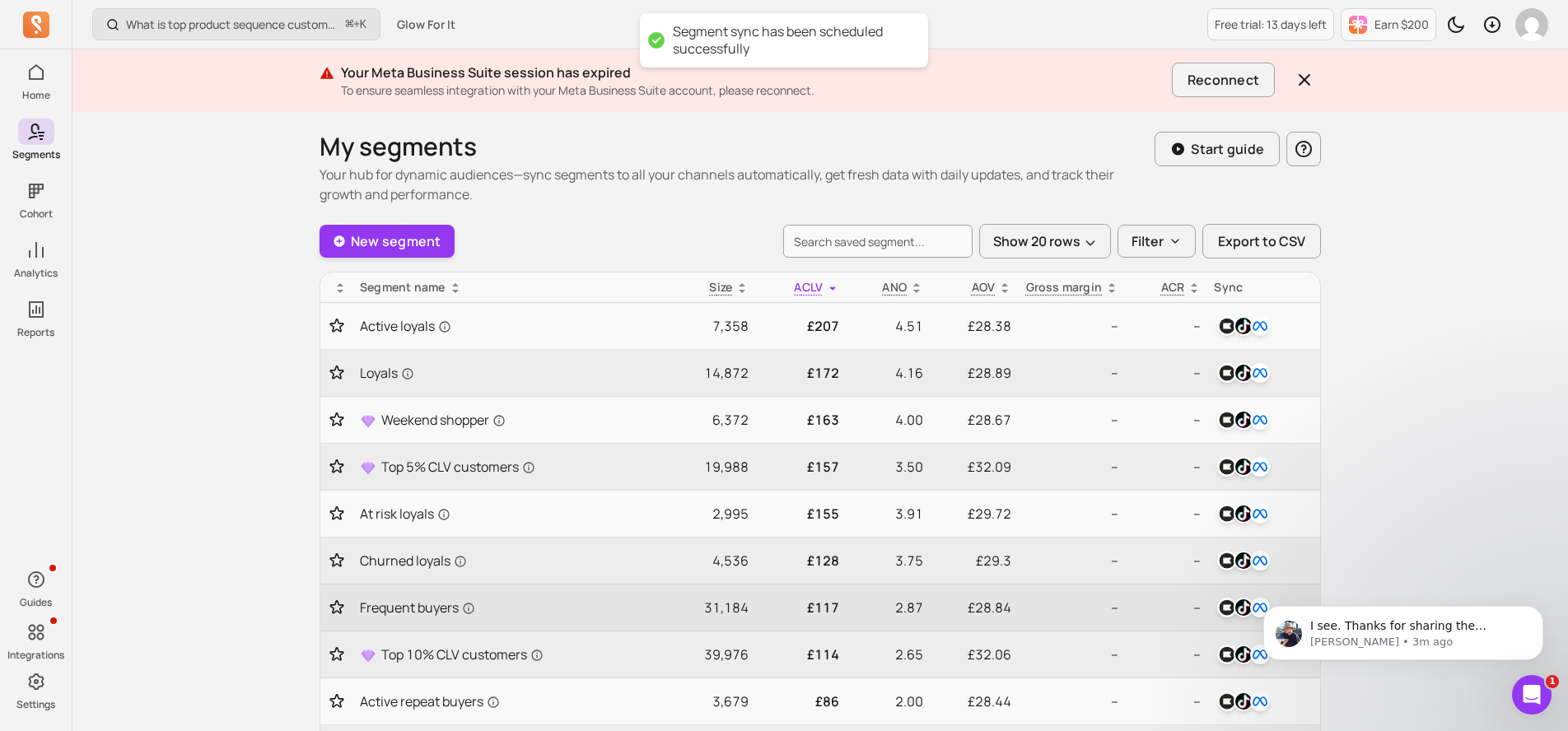
scroll to position [647, 0]
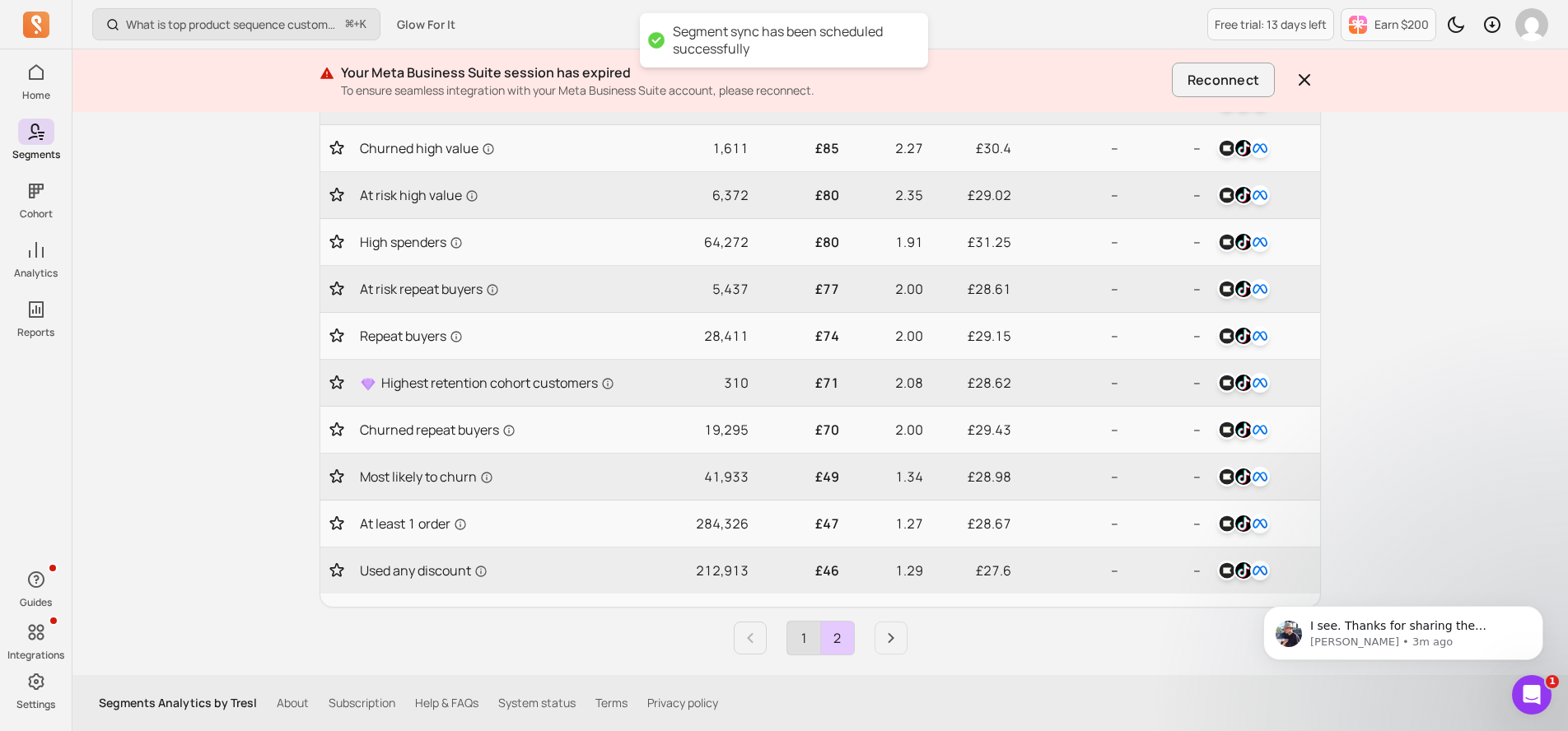
click at [797, 653] on link "1" at bounding box center [803, 637] width 33 height 33
click at [899, 635] on icon "Next page" at bounding box center [892, 638] width 20 height 20
click at [803, 638] on link "1" at bounding box center [803, 637] width 33 height 33
click at [874, 639] on link "Next page" at bounding box center [891, 637] width 33 height 33
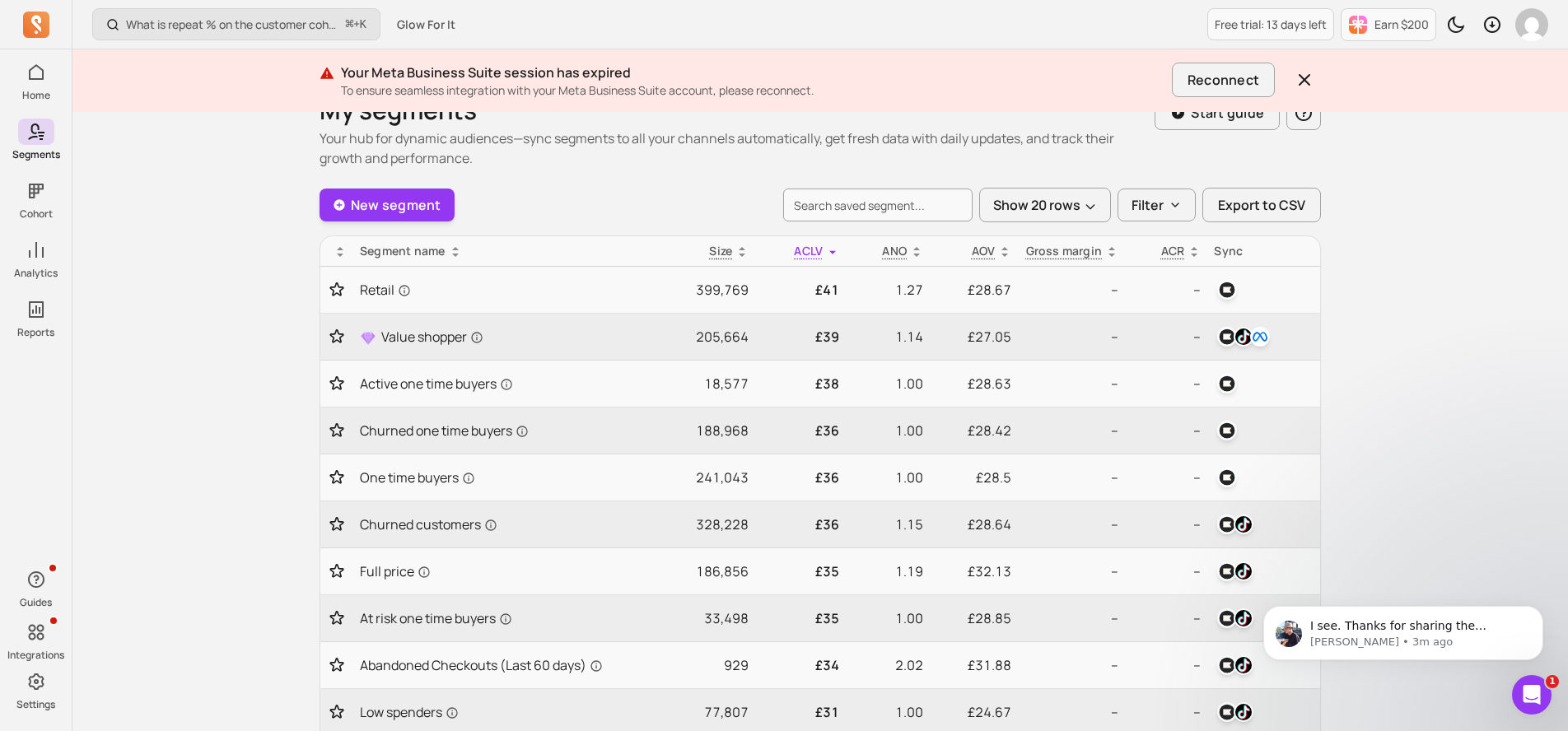
scroll to position [0, 0]
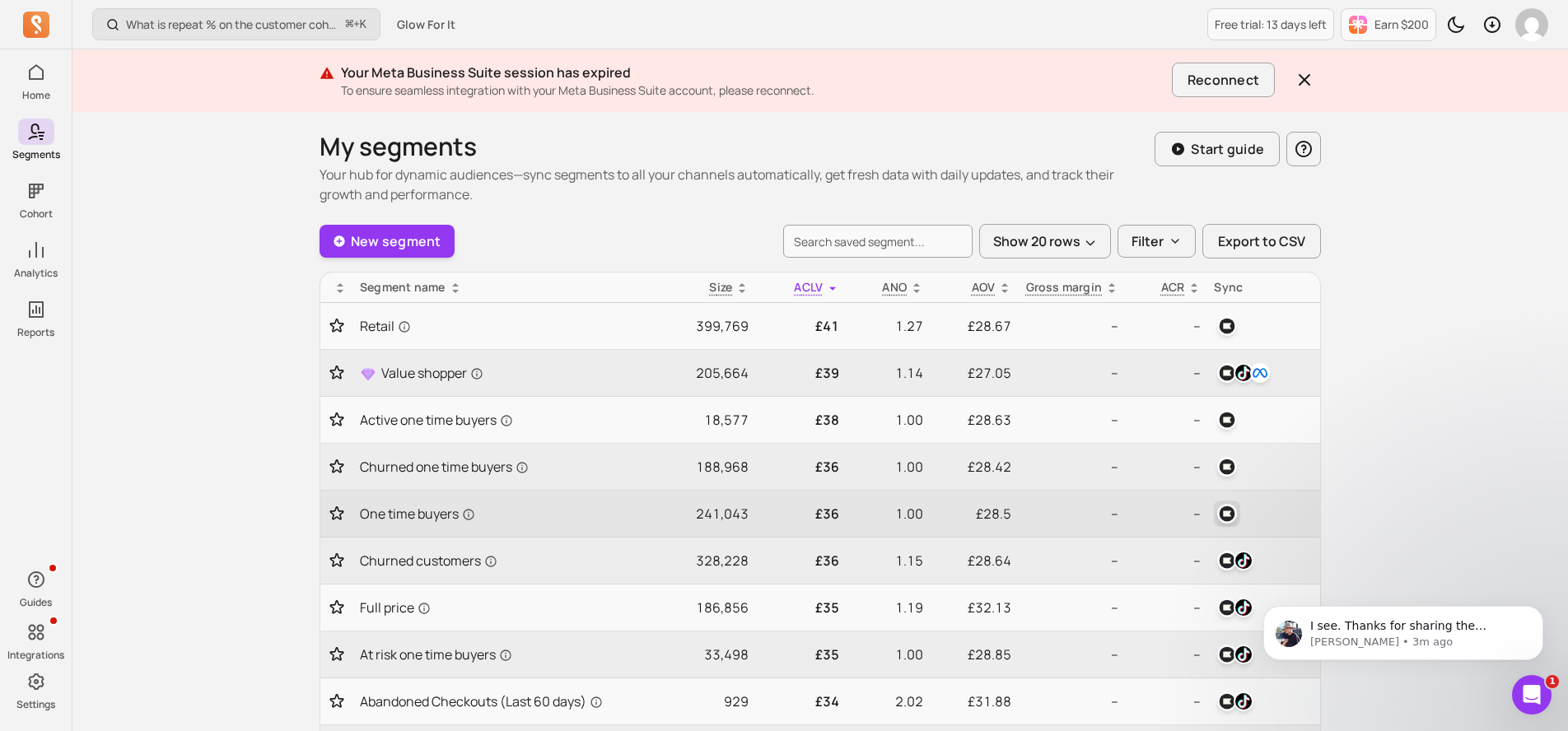
click at [1232, 513] on img "button" at bounding box center [1227, 513] width 20 height 20
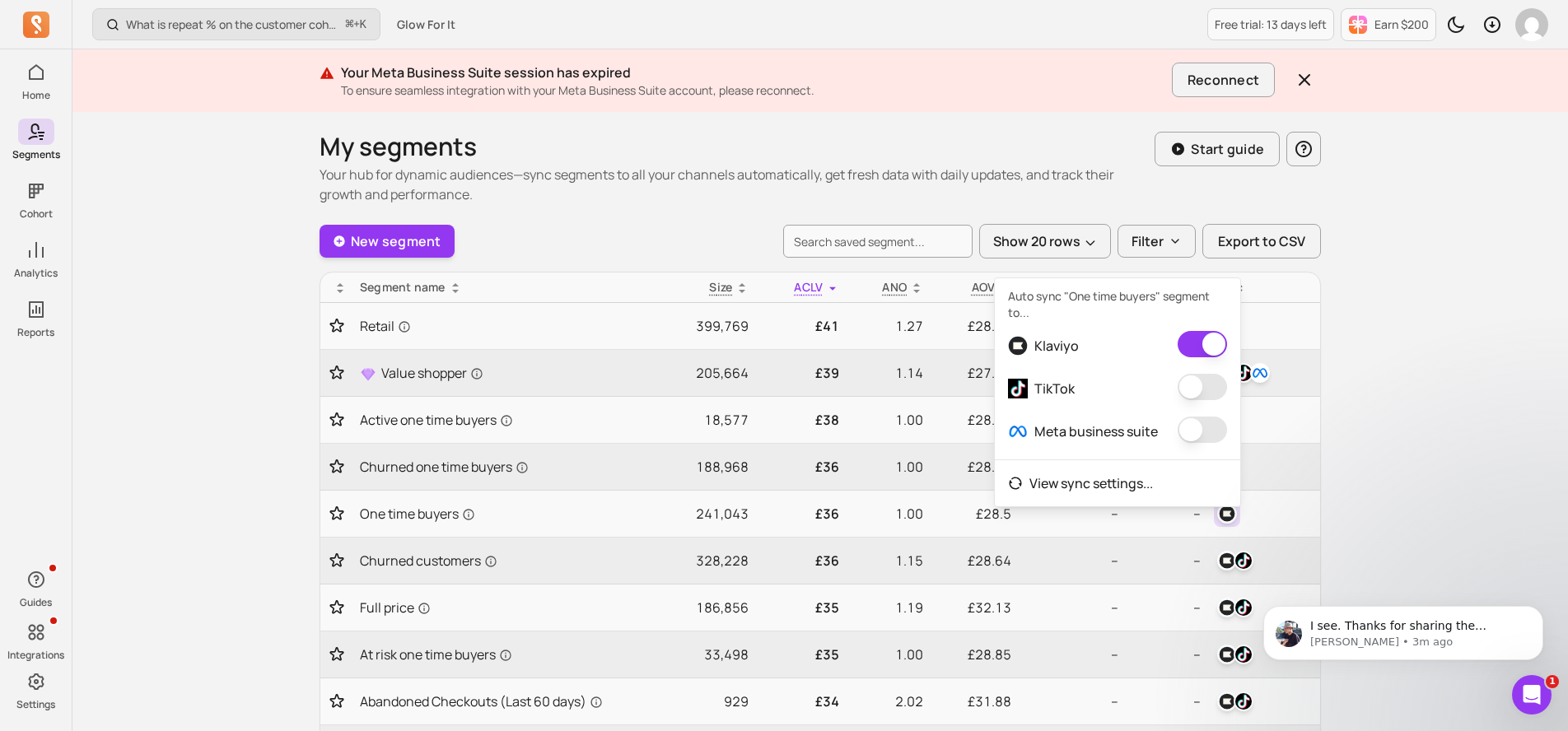
click at [1183, 387] on button "button" at bounding box center [1202, 387] width 49 height 26
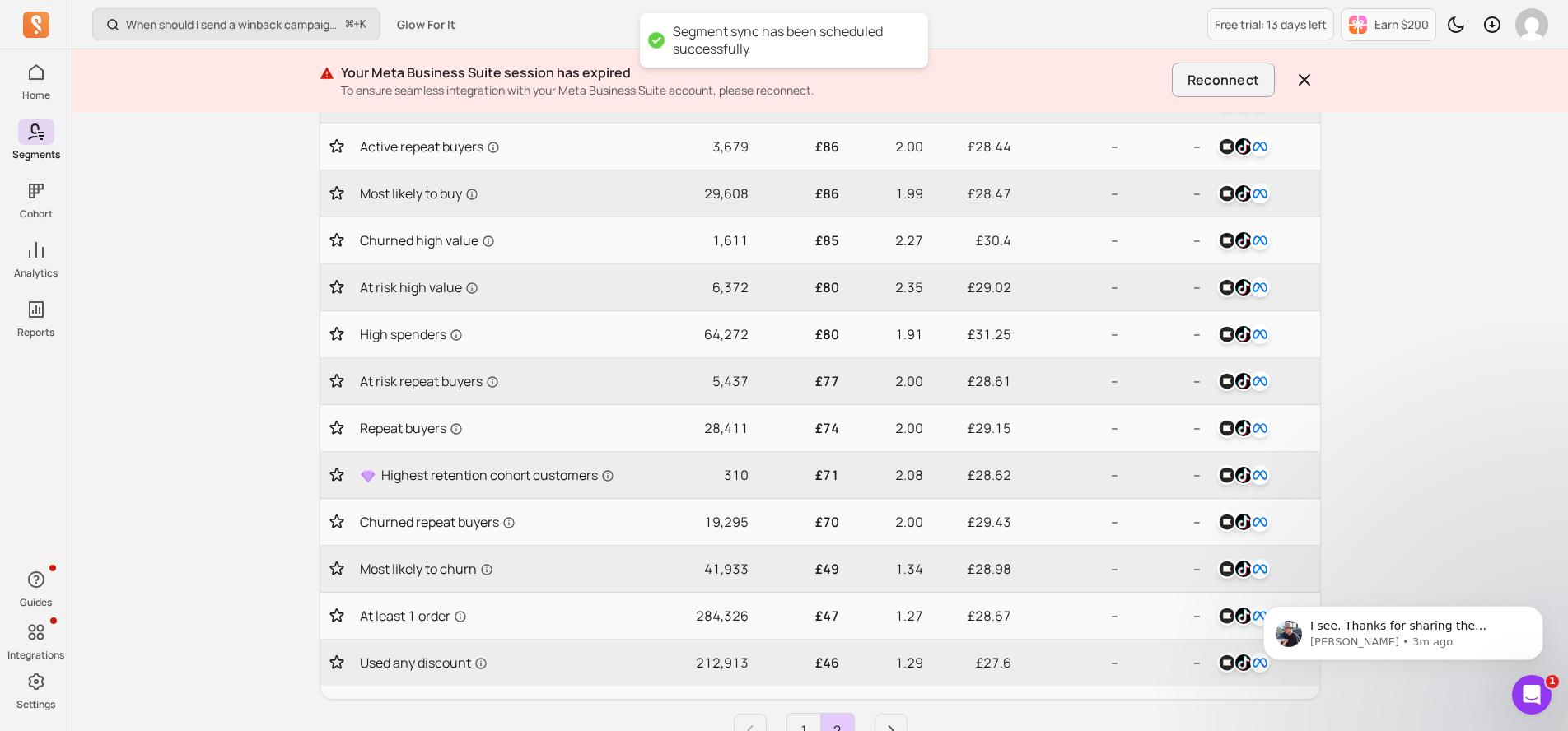
scroll to position [647, 0]
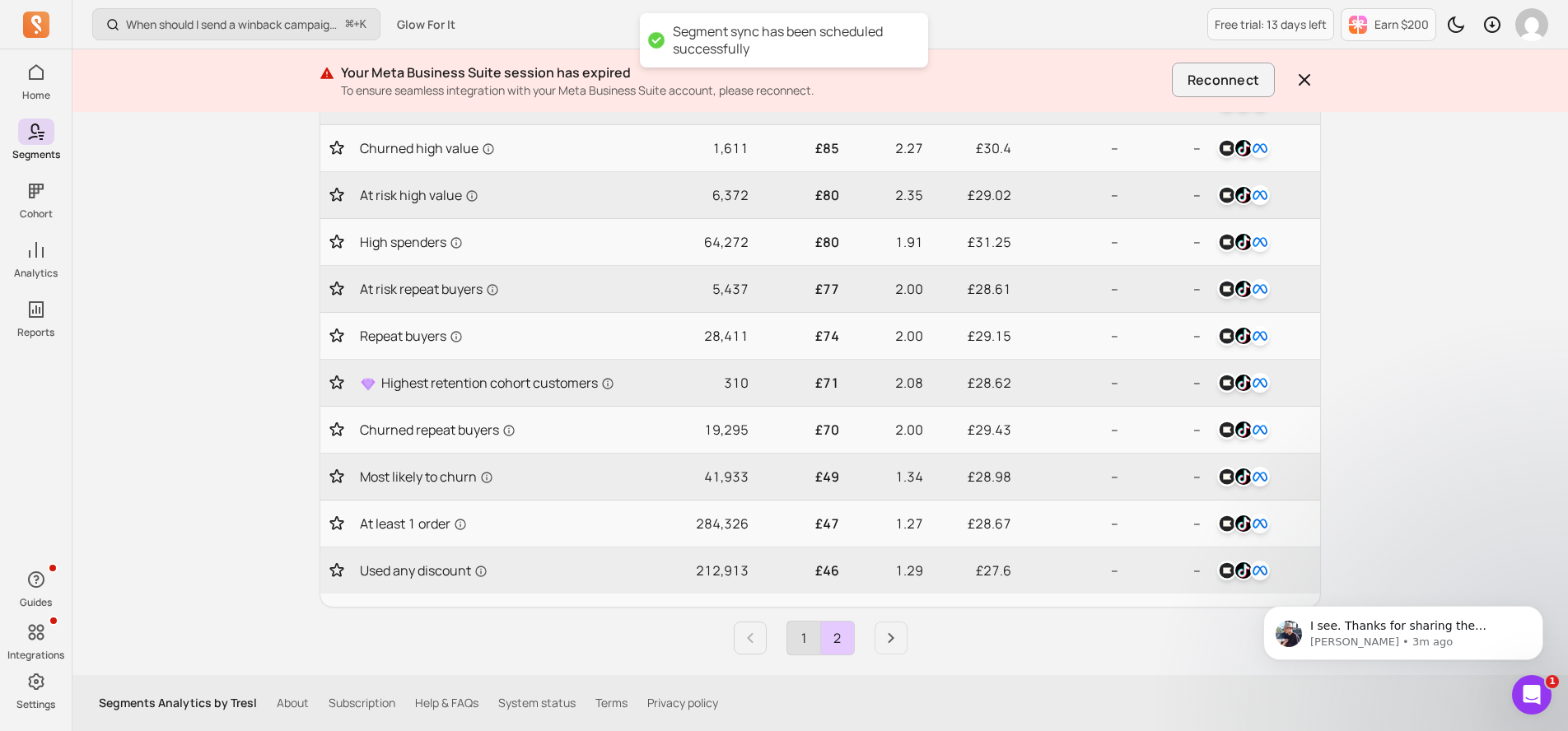
click at [797, 641] on link "1" at bounding box center [803, 637] width 33 height 33
click at [878, 638] on link "Next page" at bounding box center [891, 637] width 33 height 33
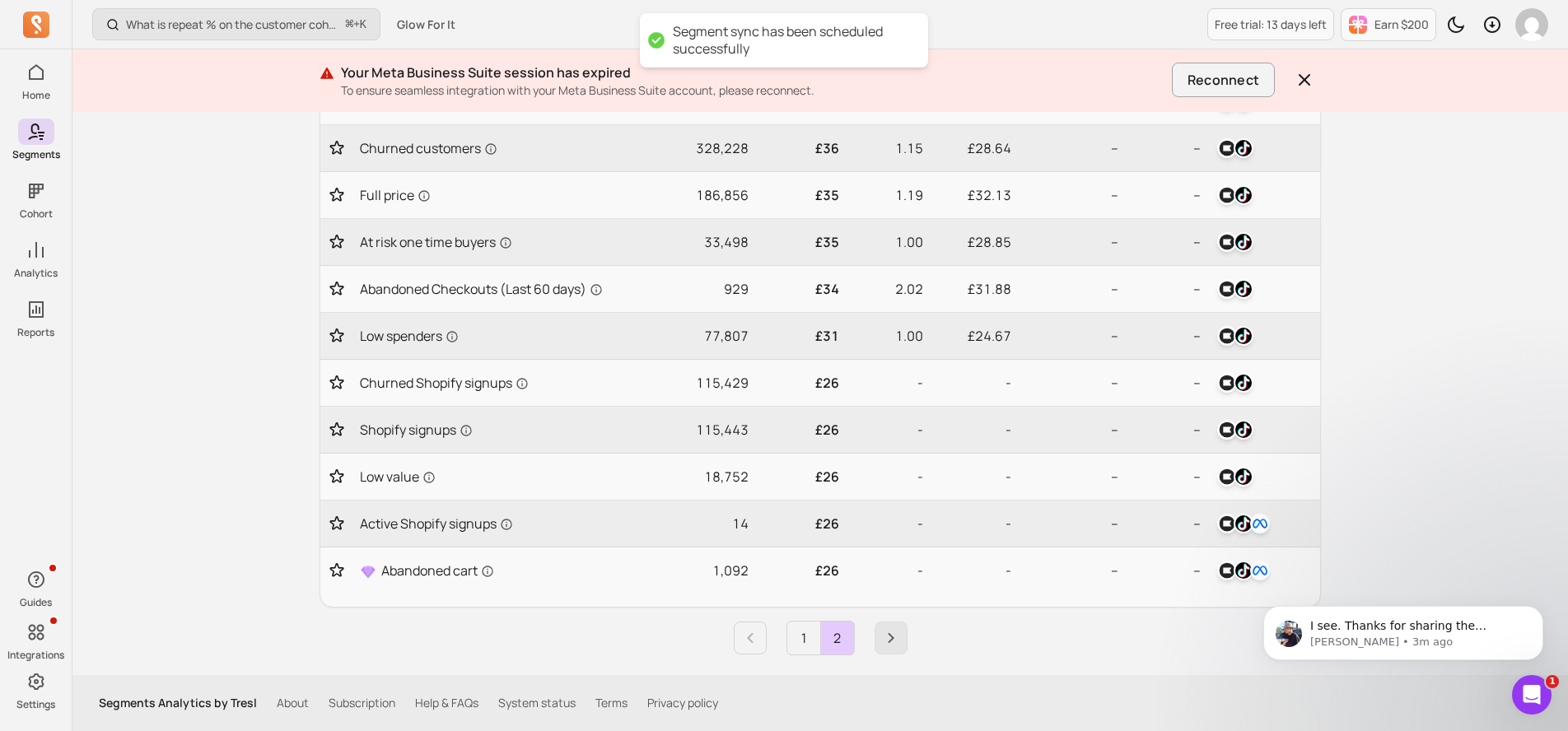
scroll to position [413, 0]
click at [807, 650] on link "1" at bounding box center [803, 637] width 33 height 33
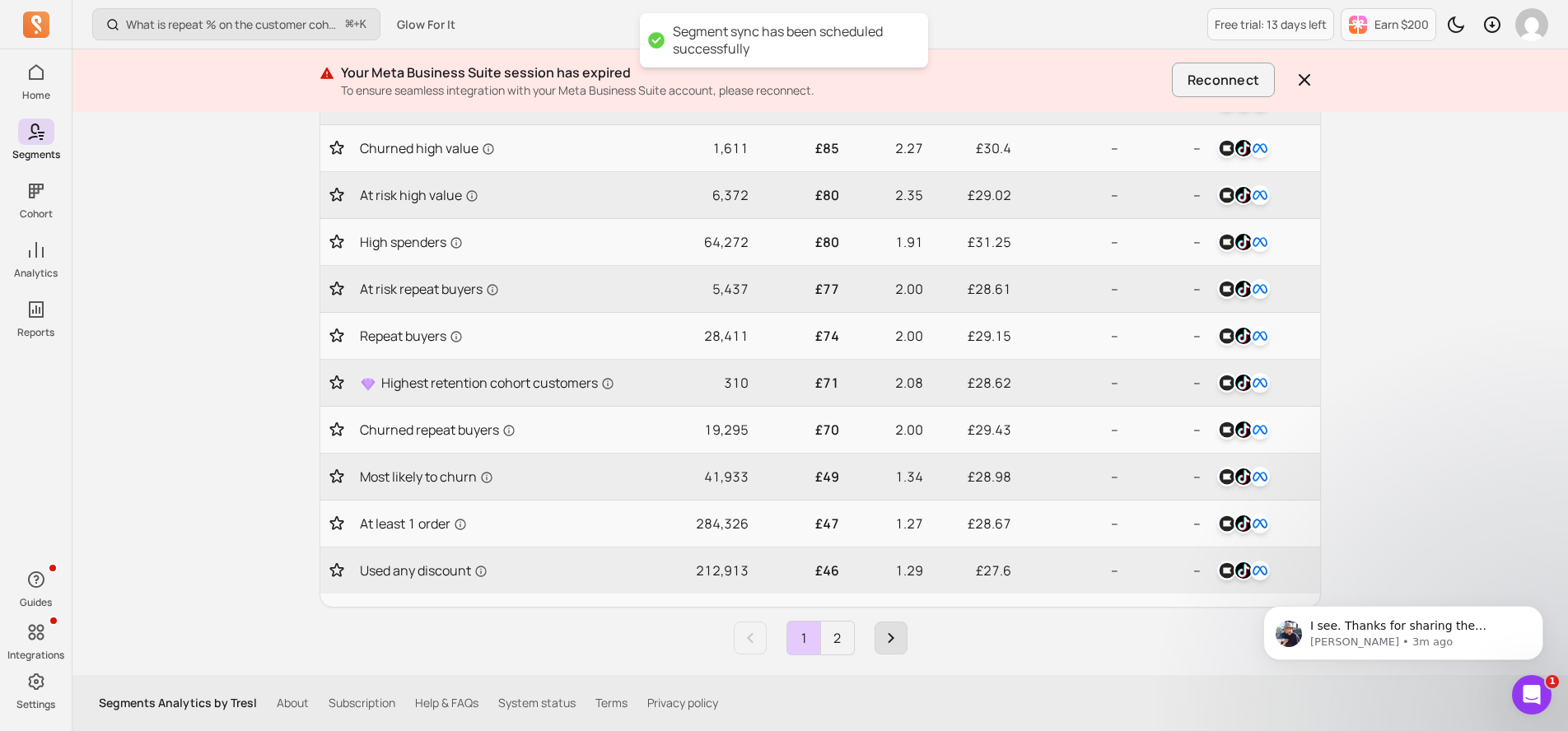
click at [885, 650] on link "Next page" at bounding box center [891, 637] width 33 height 33
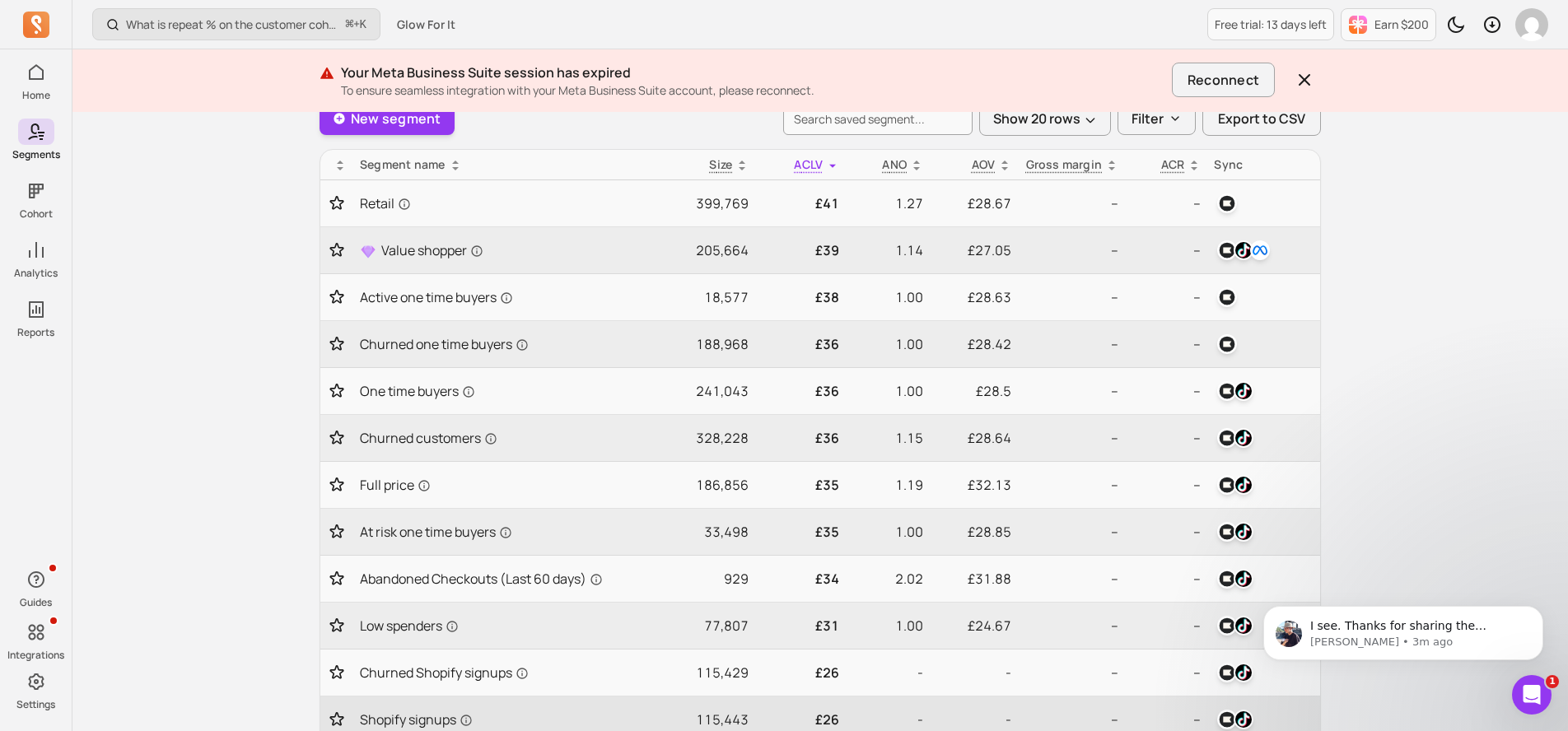
scroll to position [111, 0]
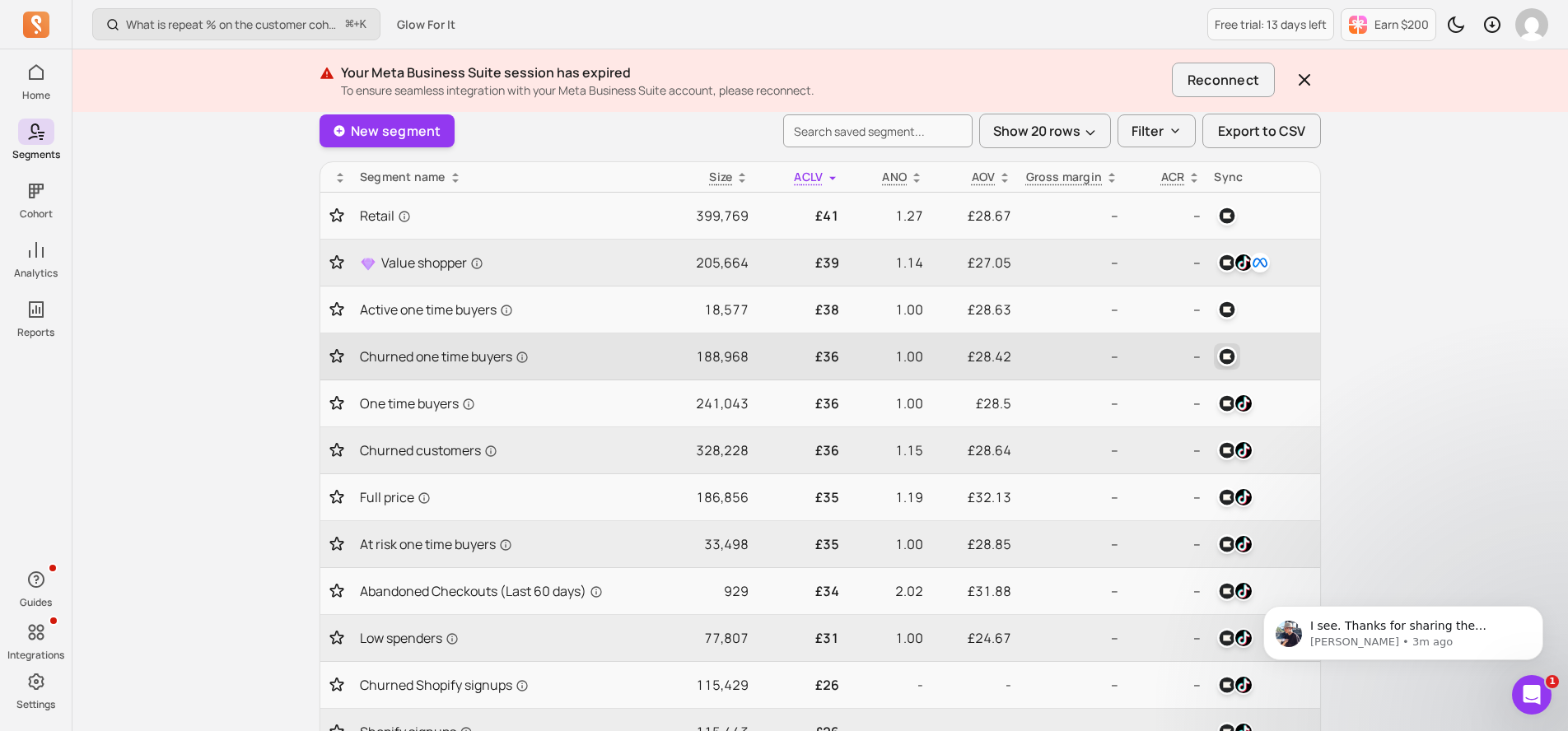
click at [1229, 361] on img "button" at bounding box center [1227, 357] width 20 height 20
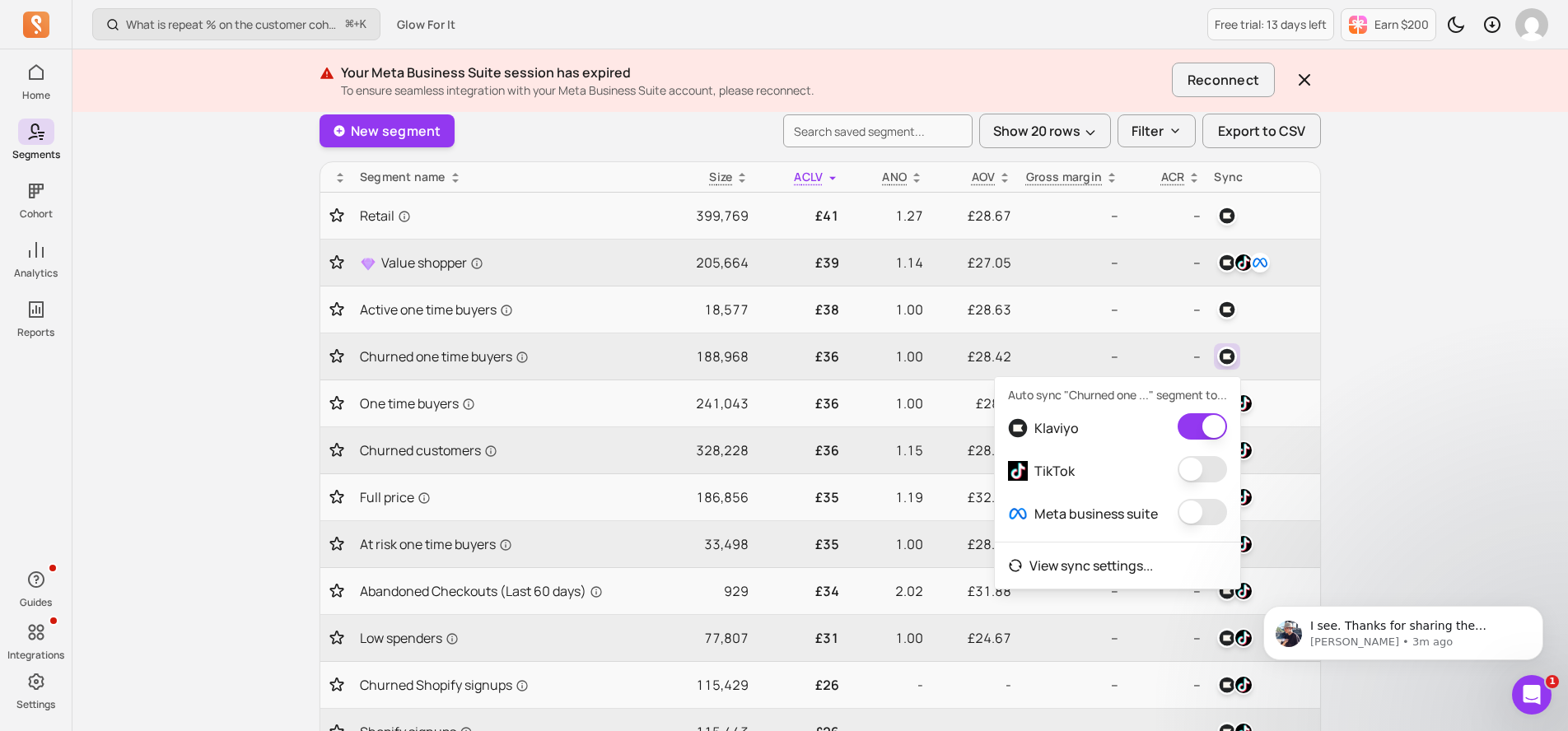
click at [1207, 483] on button "button" at bounding box center [1202, 468] width 49 height 26
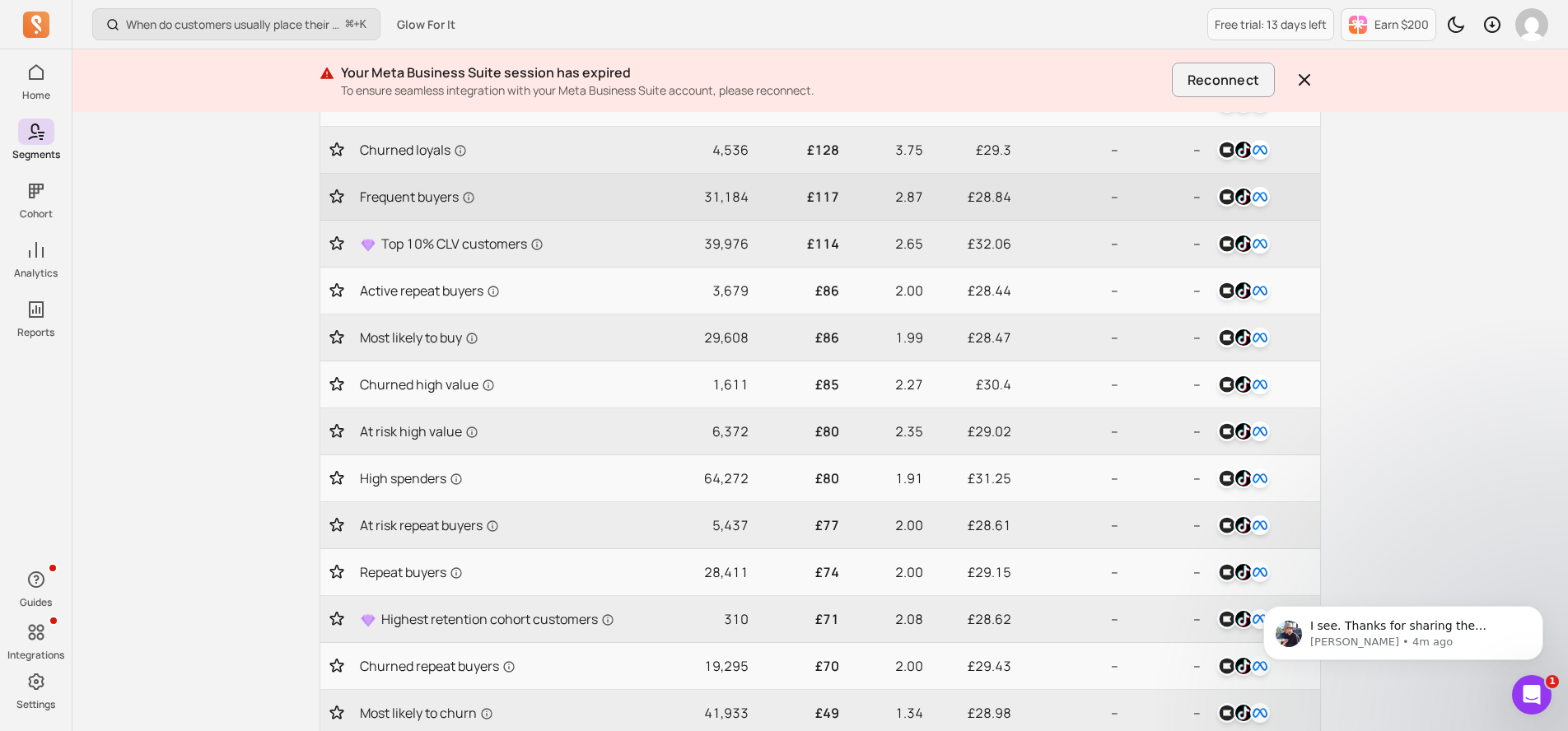
scroll to position [647, 0]
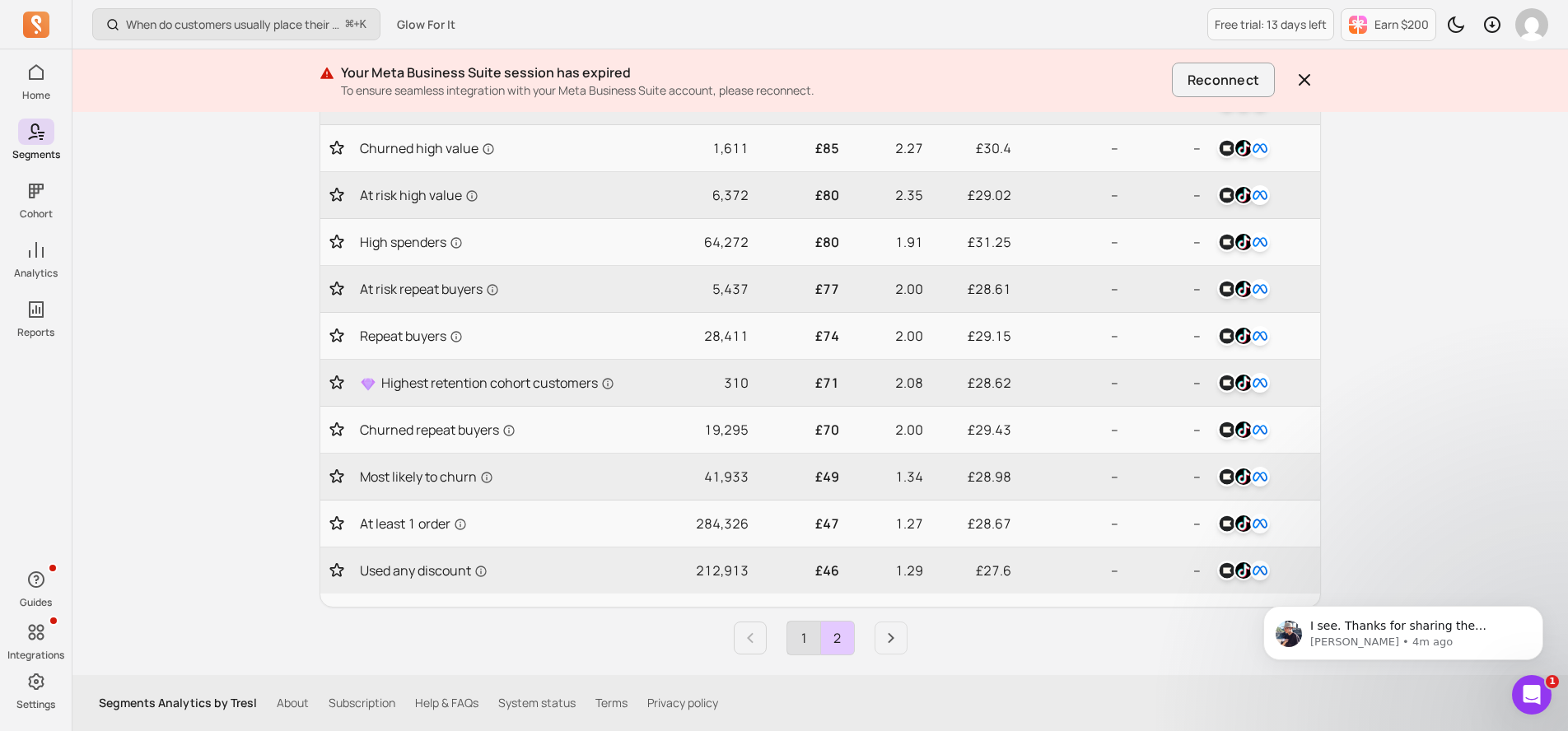
click at [794, 640] on link "1" at bounding box center [803, 637] width 33 height 33
click at [870, 637] on li "Pagination" at bounding box center [881, 637] width 53 height 33
click at [899, 637] on icon "Next page" at bounding box center [892, 638] width 20 height 20
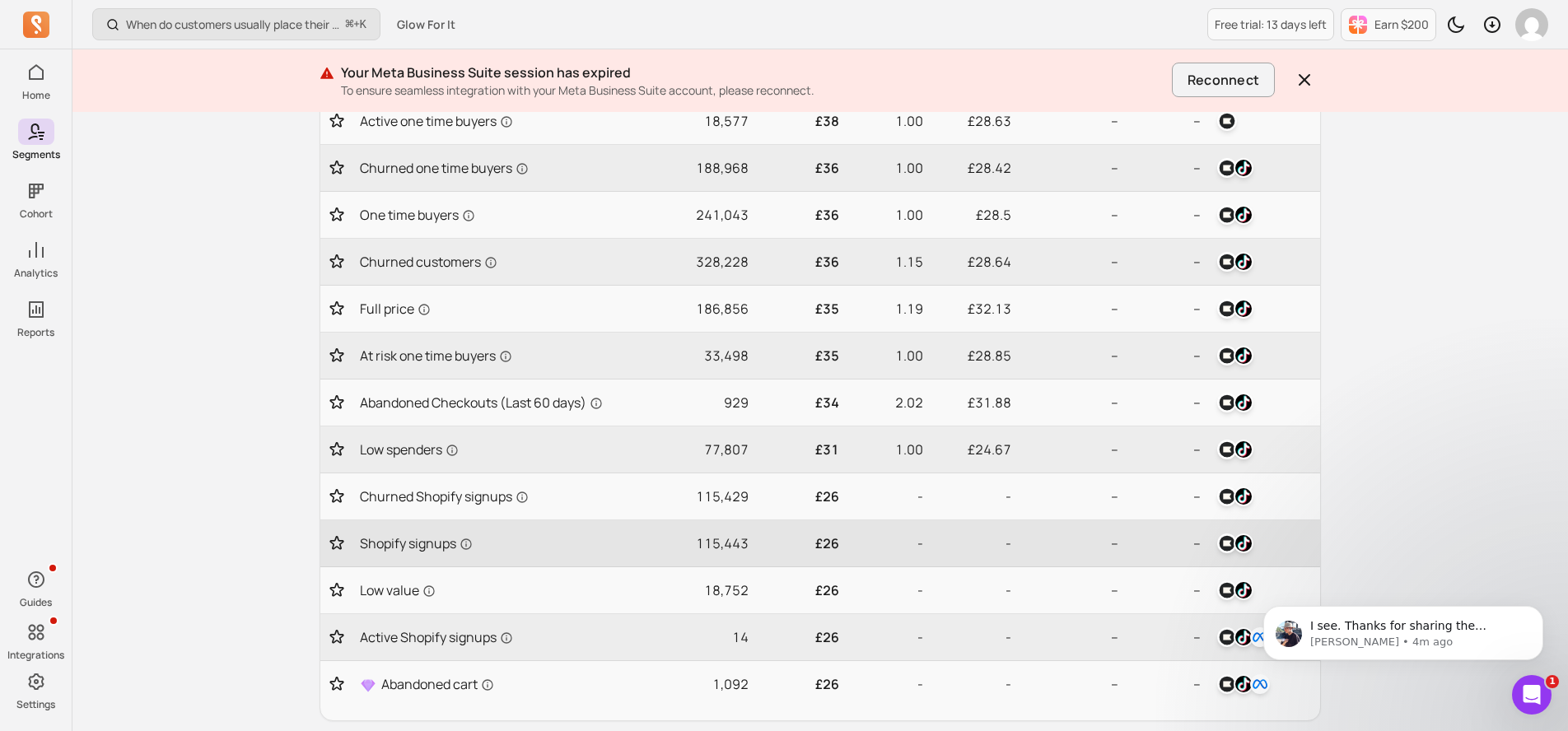
scroll to position [192, 0]
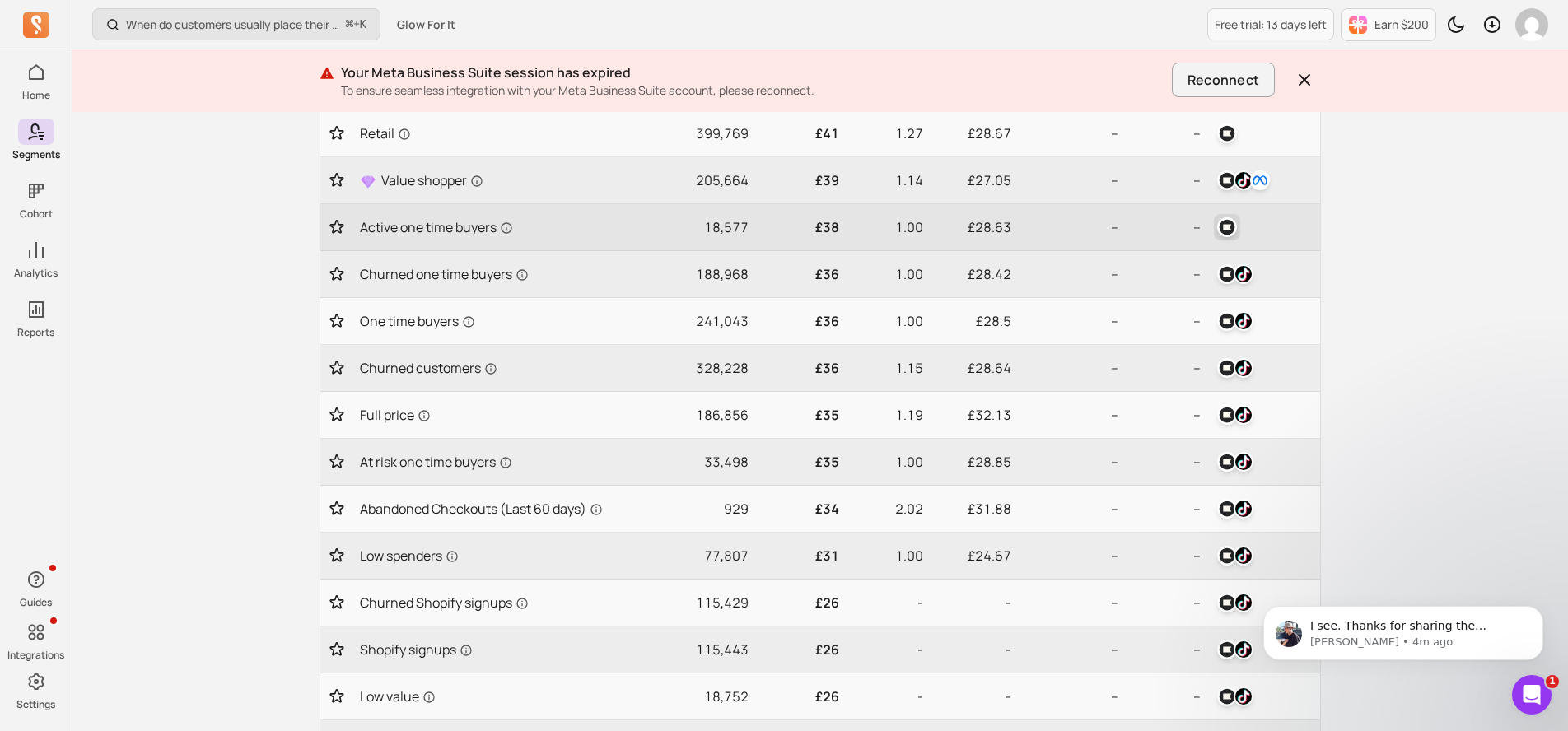
click at [1226, 230] on img "button" at bounding box center [1227, 227] width 20 height 20
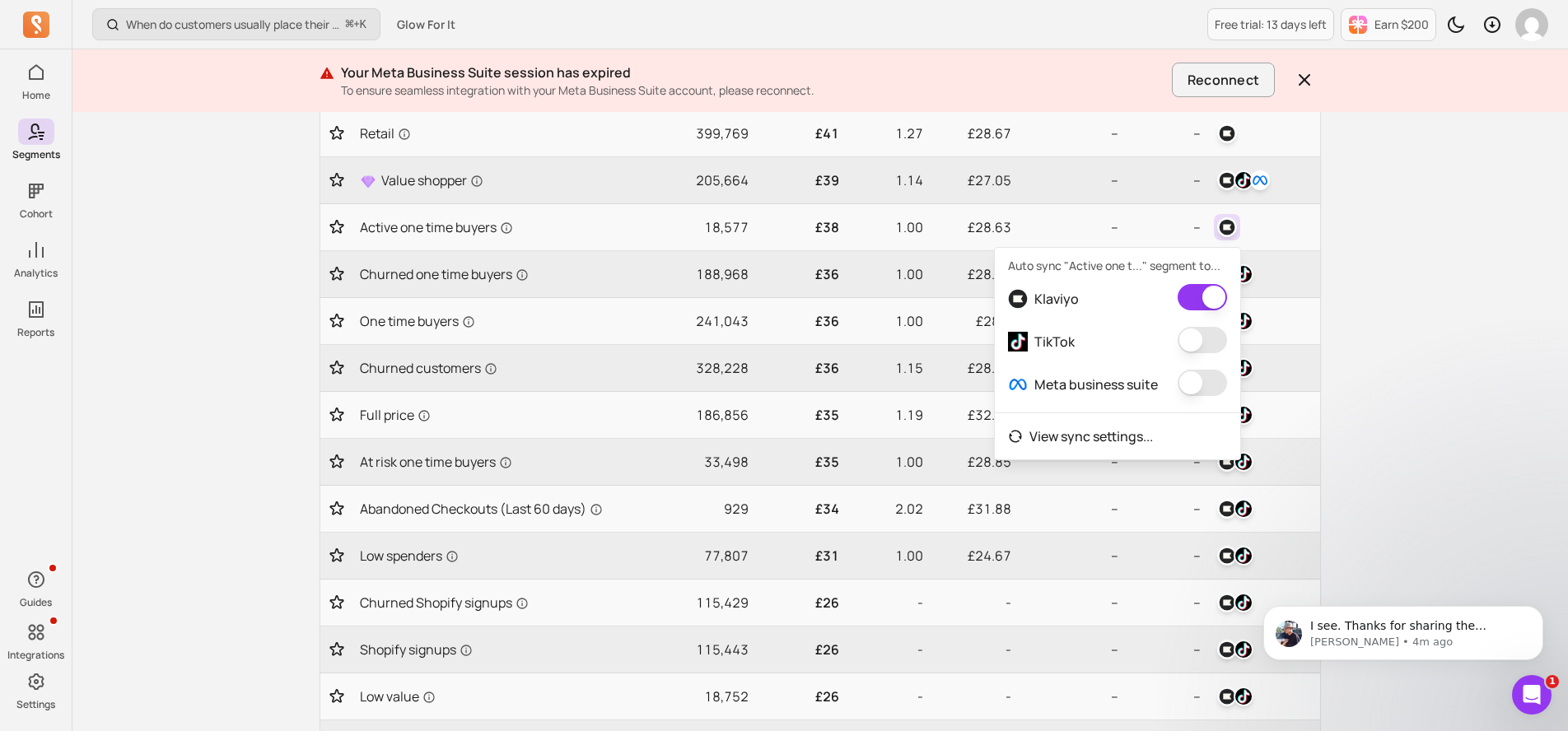
click at [1201, 338] on button "button" at bounding box center [1202, 340] width 49 height 26
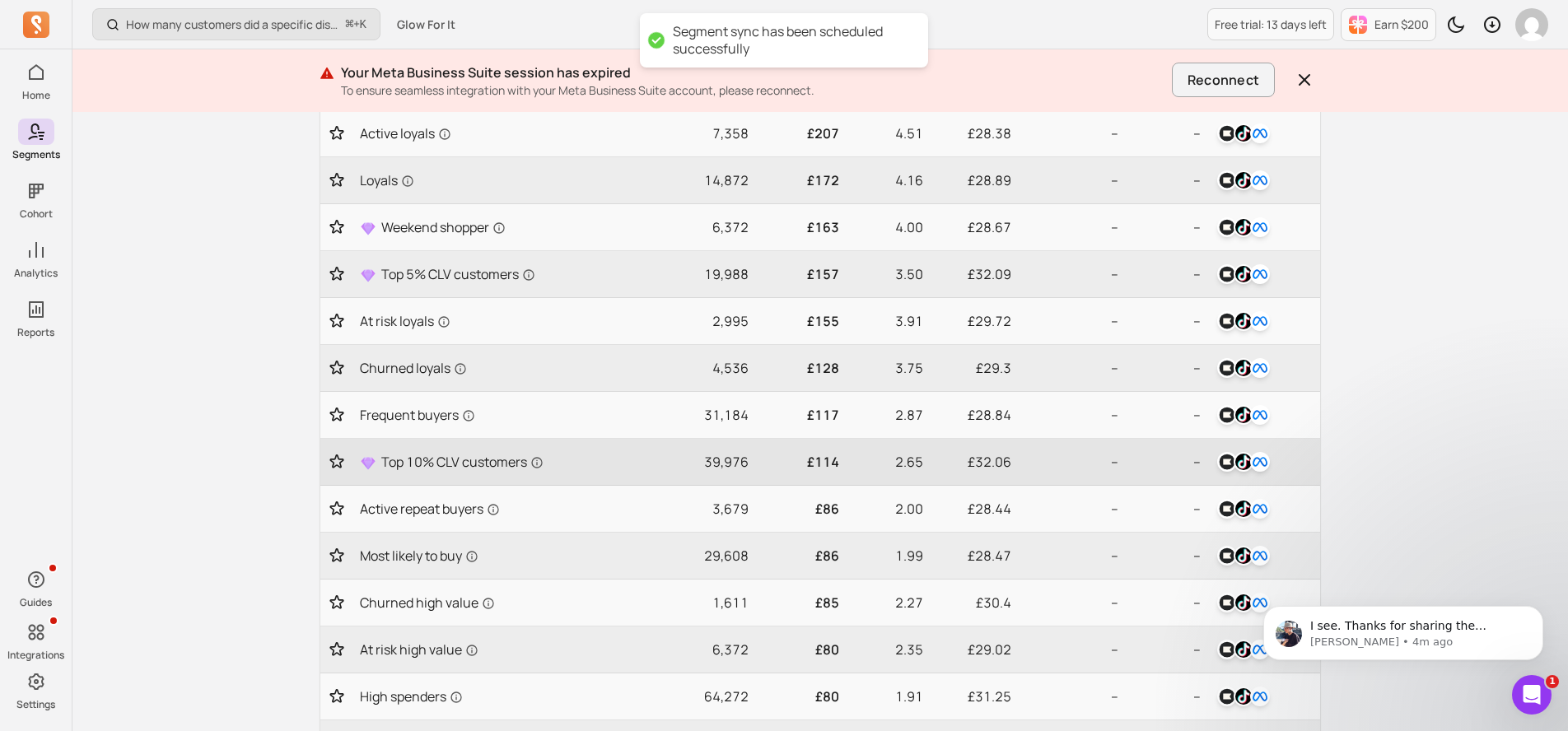
scroll to position [647, 0]
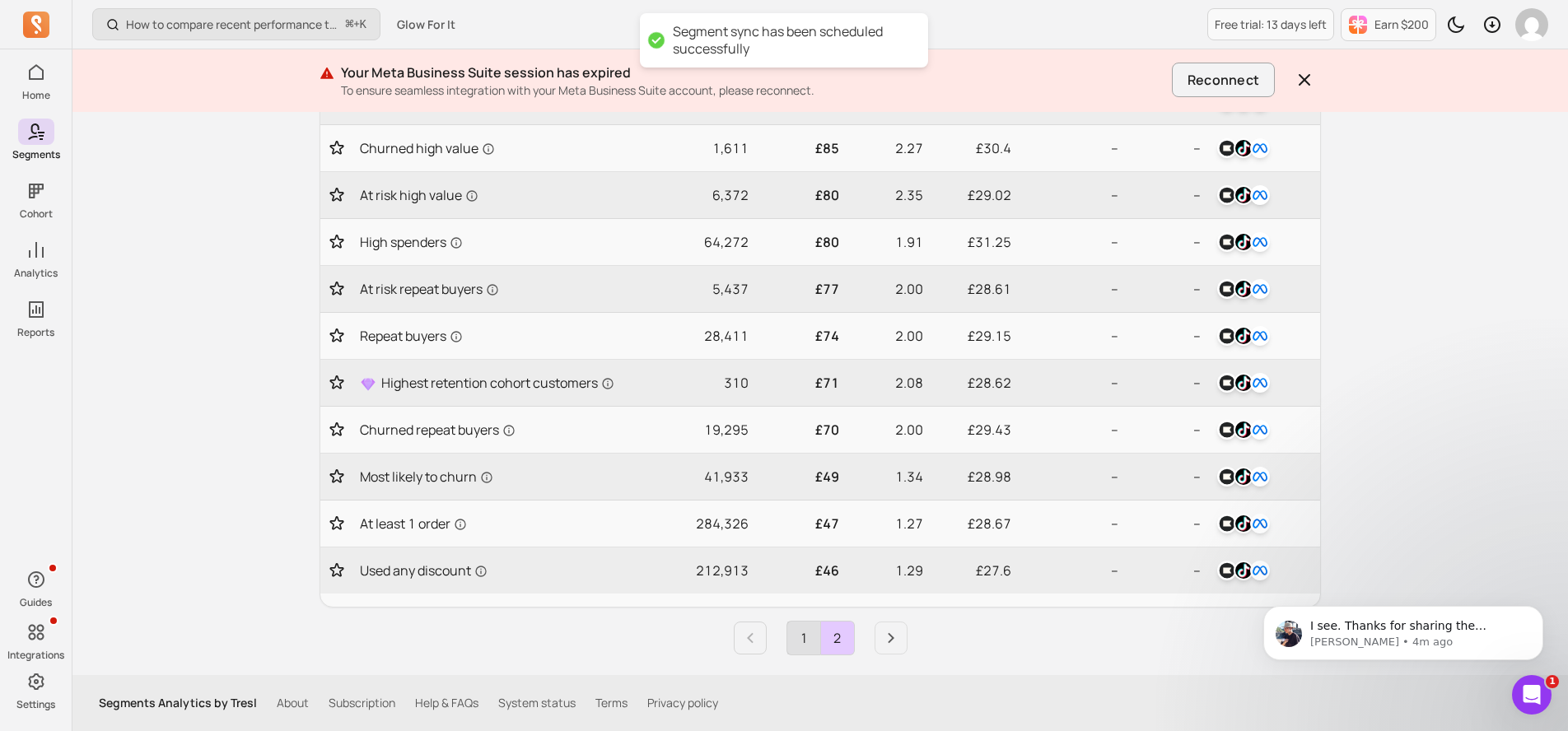
click at [802, 644] on link "1" at bounding box center [803, 637] width 33 height 33
click at [847, 644] on link "2" at bounding box center [838, 637] width 33 height 33
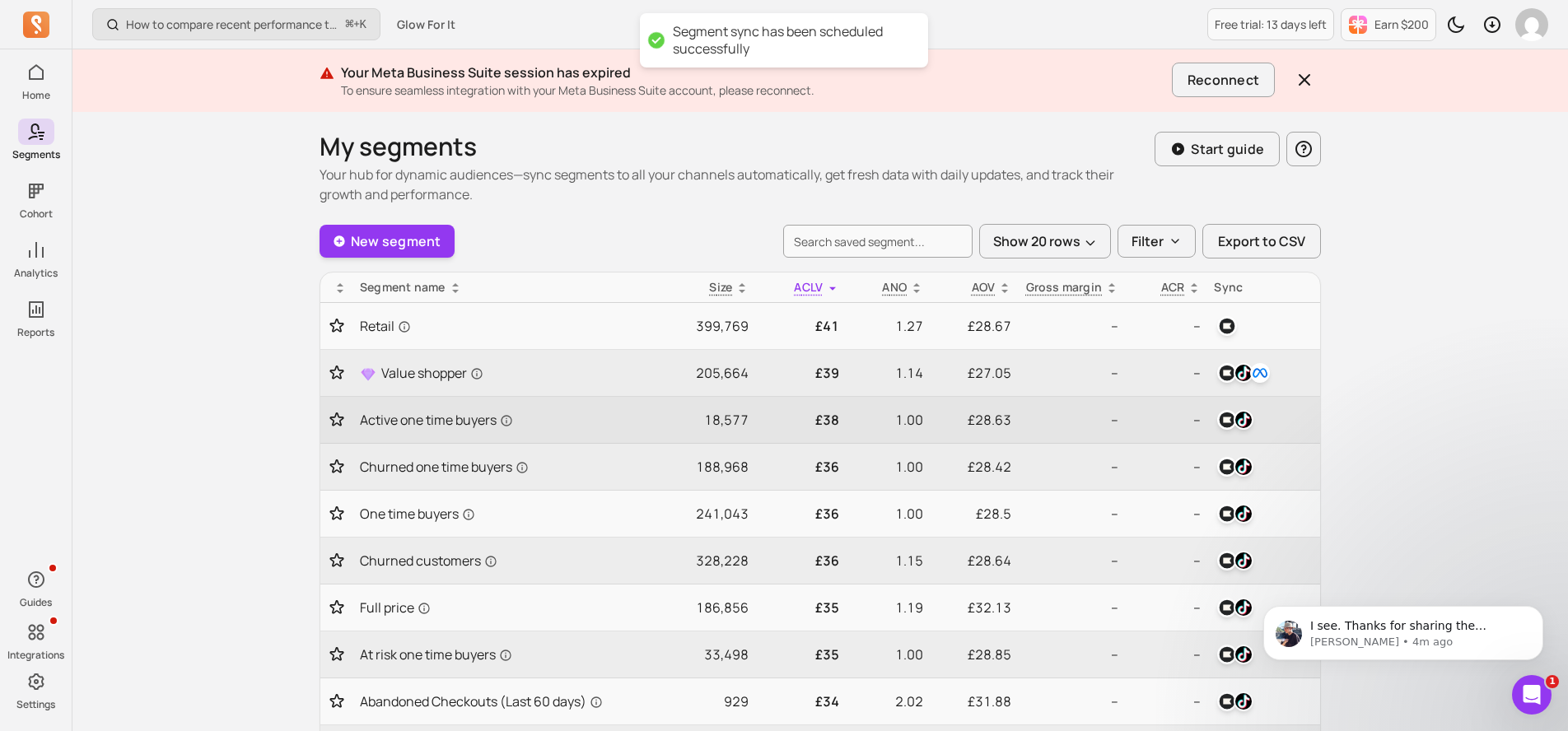
scroll to position [16, 0]
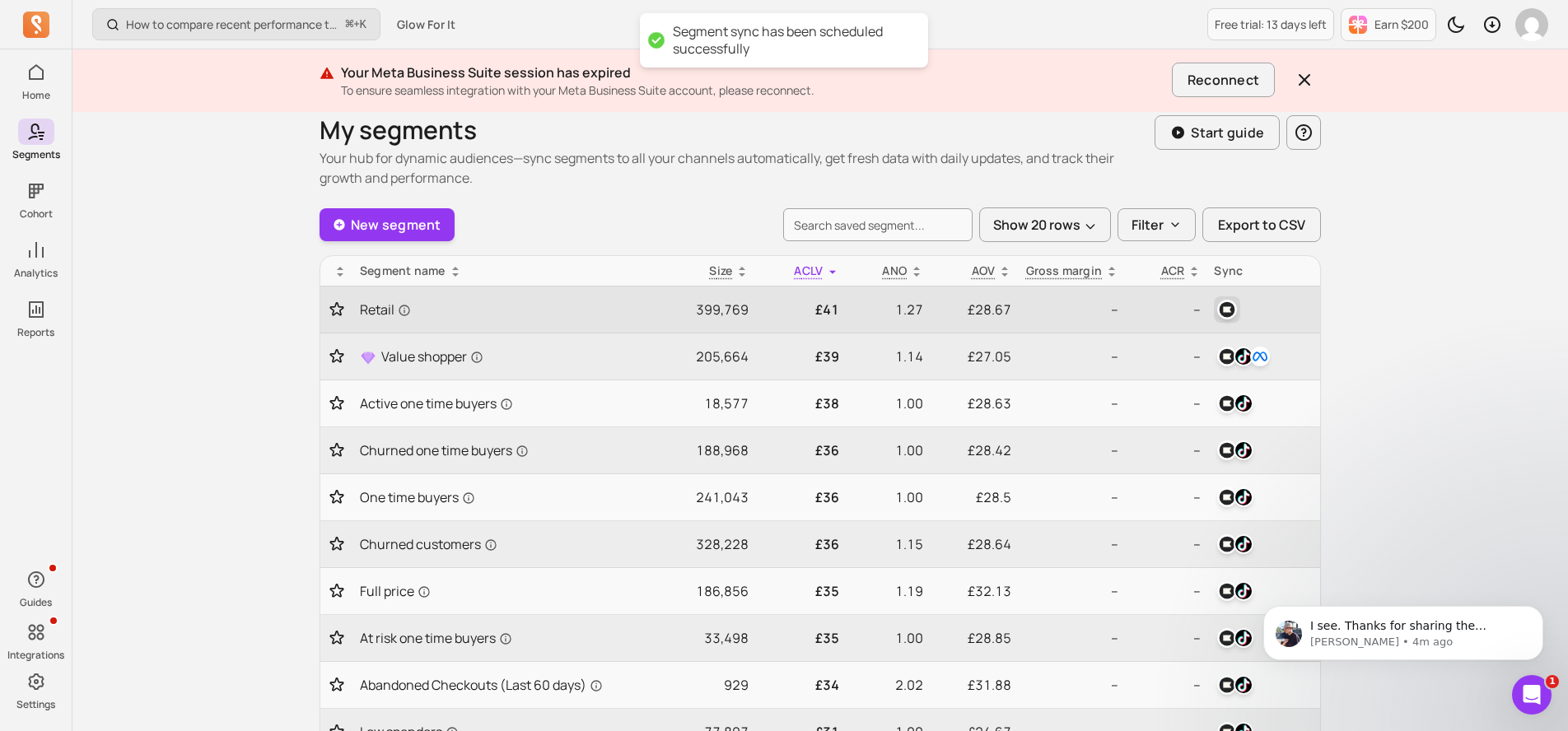
click at [1232, 303] on img "button" at bounding box center [1227, 309] width 20 height 20
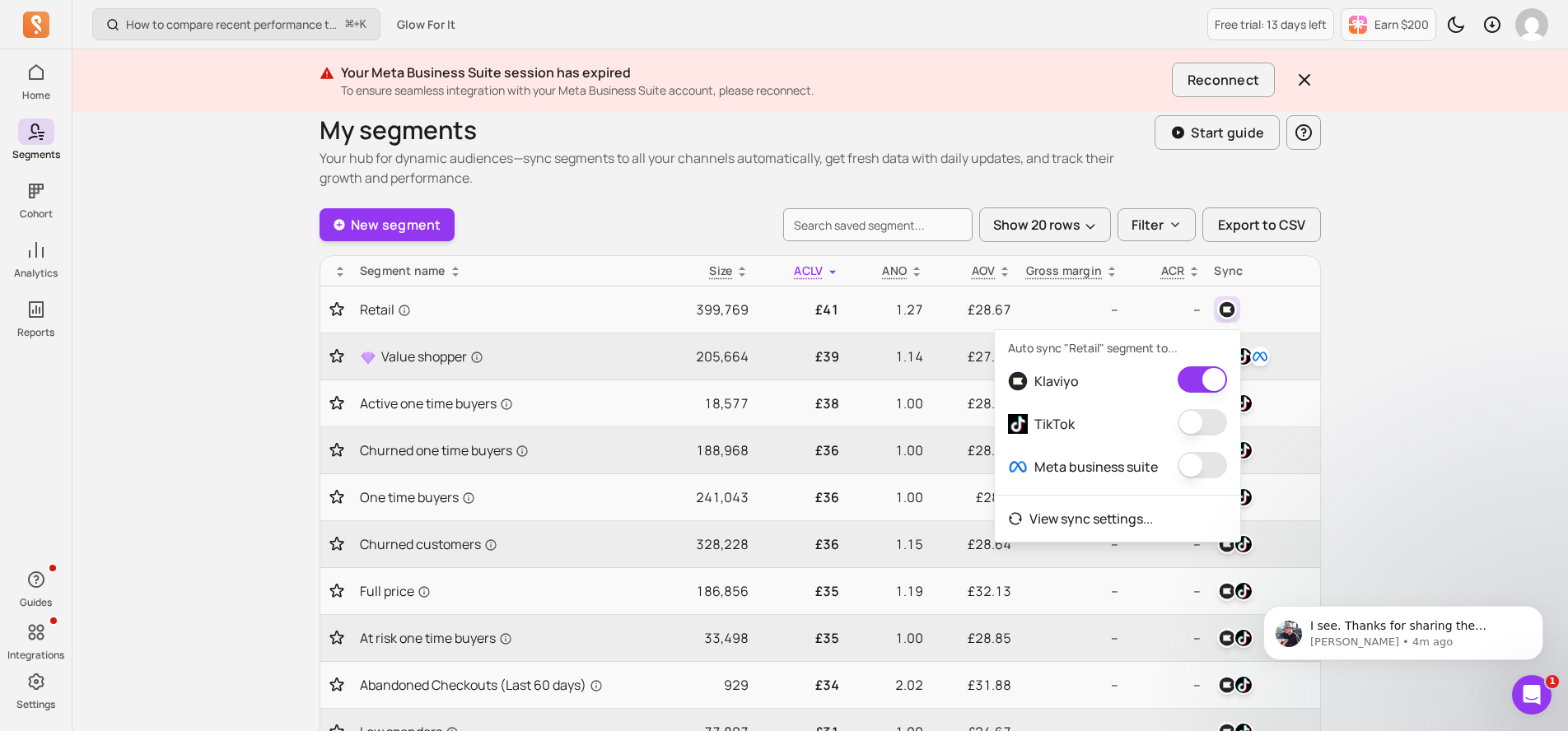
click at [1191, 416] on button "button" at bounding box center [1202, 422] width 49 height 26
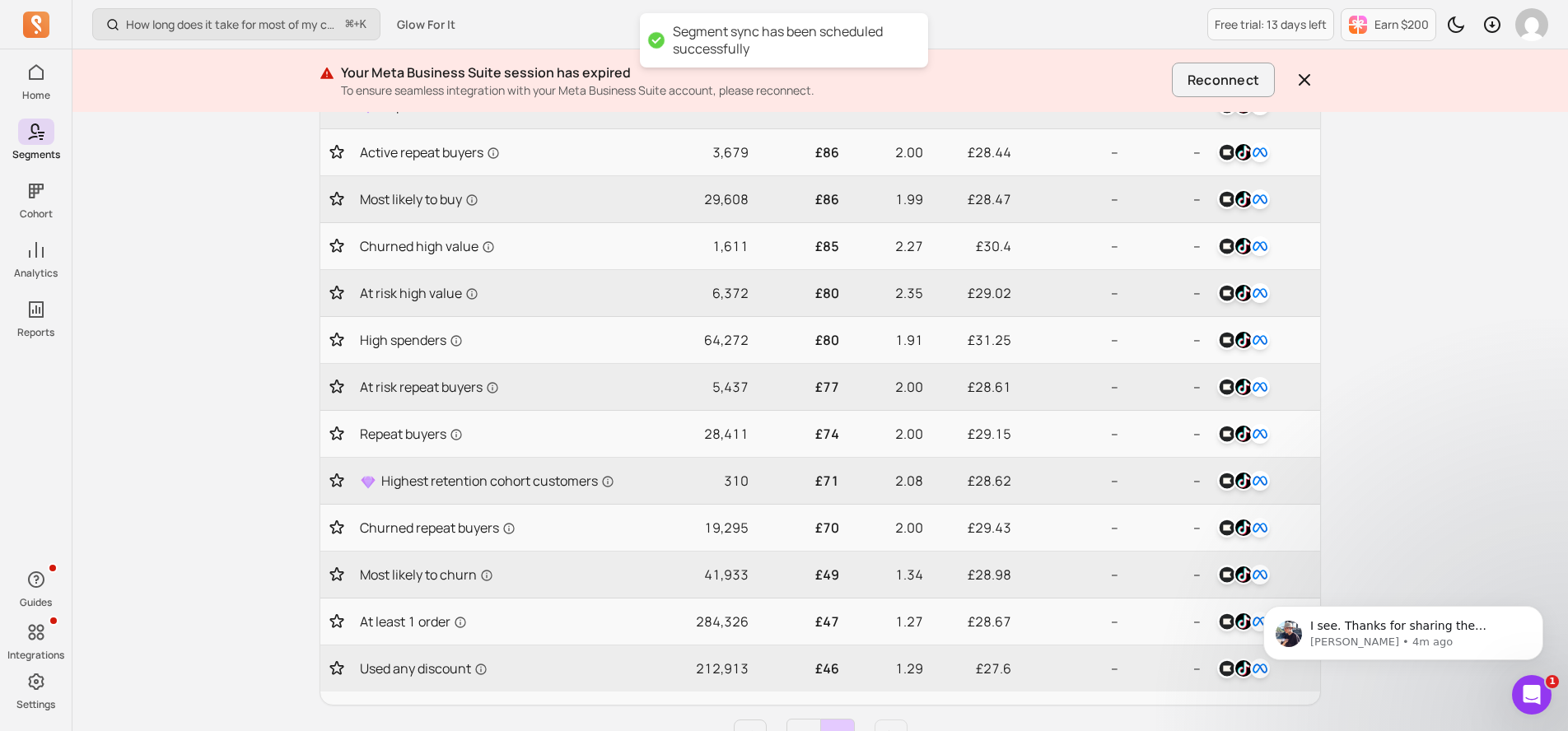
scroll to position [647, 0]
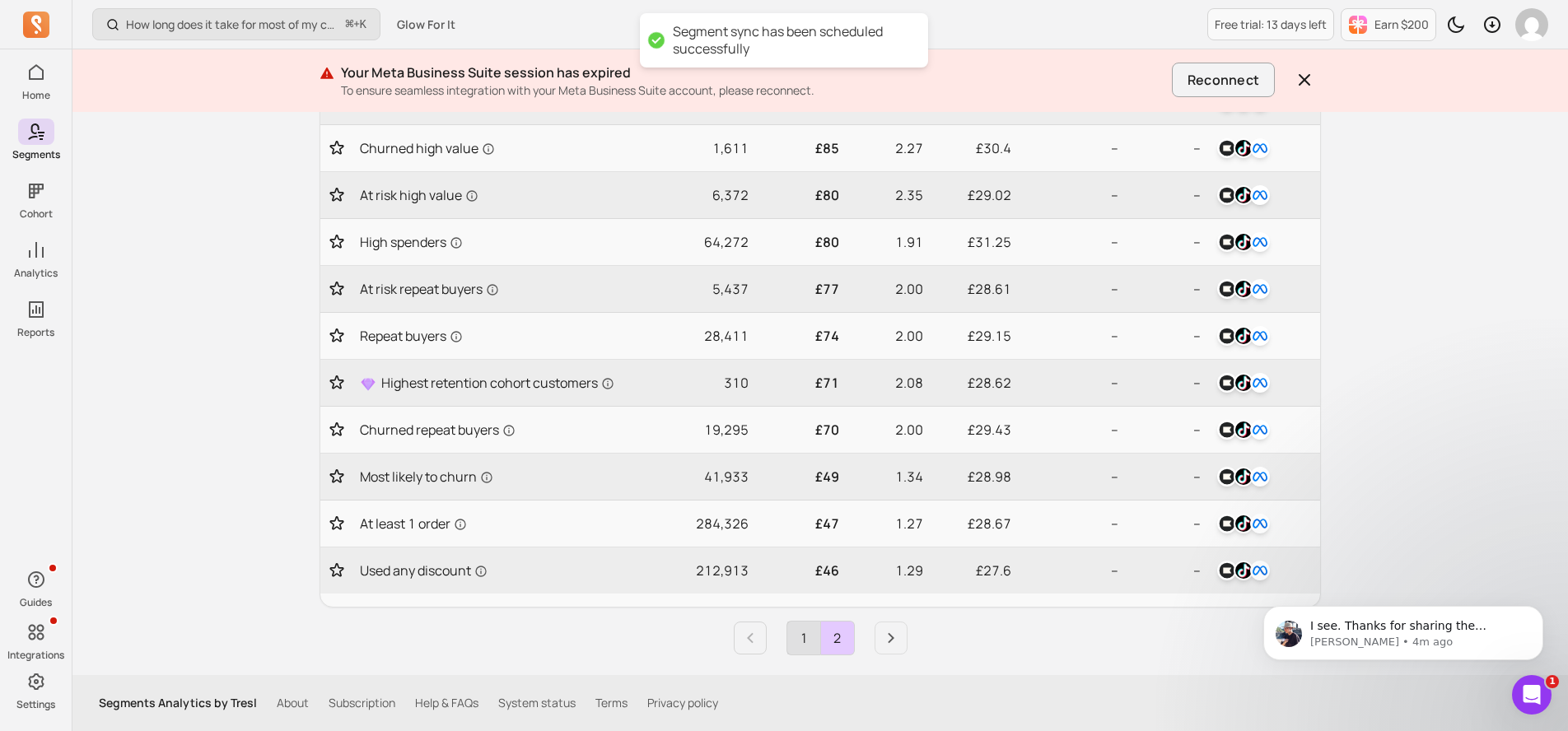
click at [810, 647] on link "1" at bounding box center [803, 637] width 33 height 33
click at [836, 646] on link "2" at bounding box center [838, 637] width 33 height 33
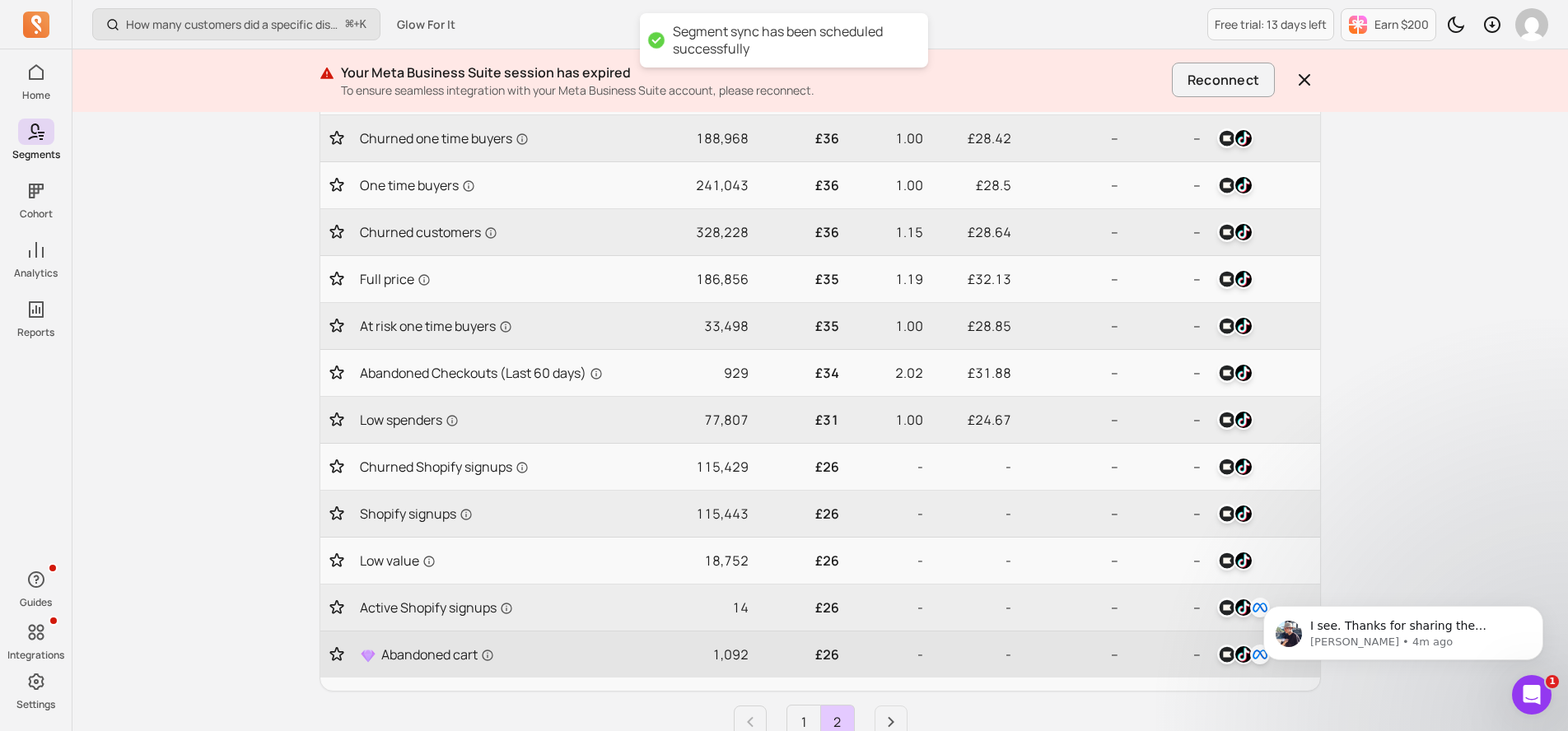
scroll to position [413, 0]
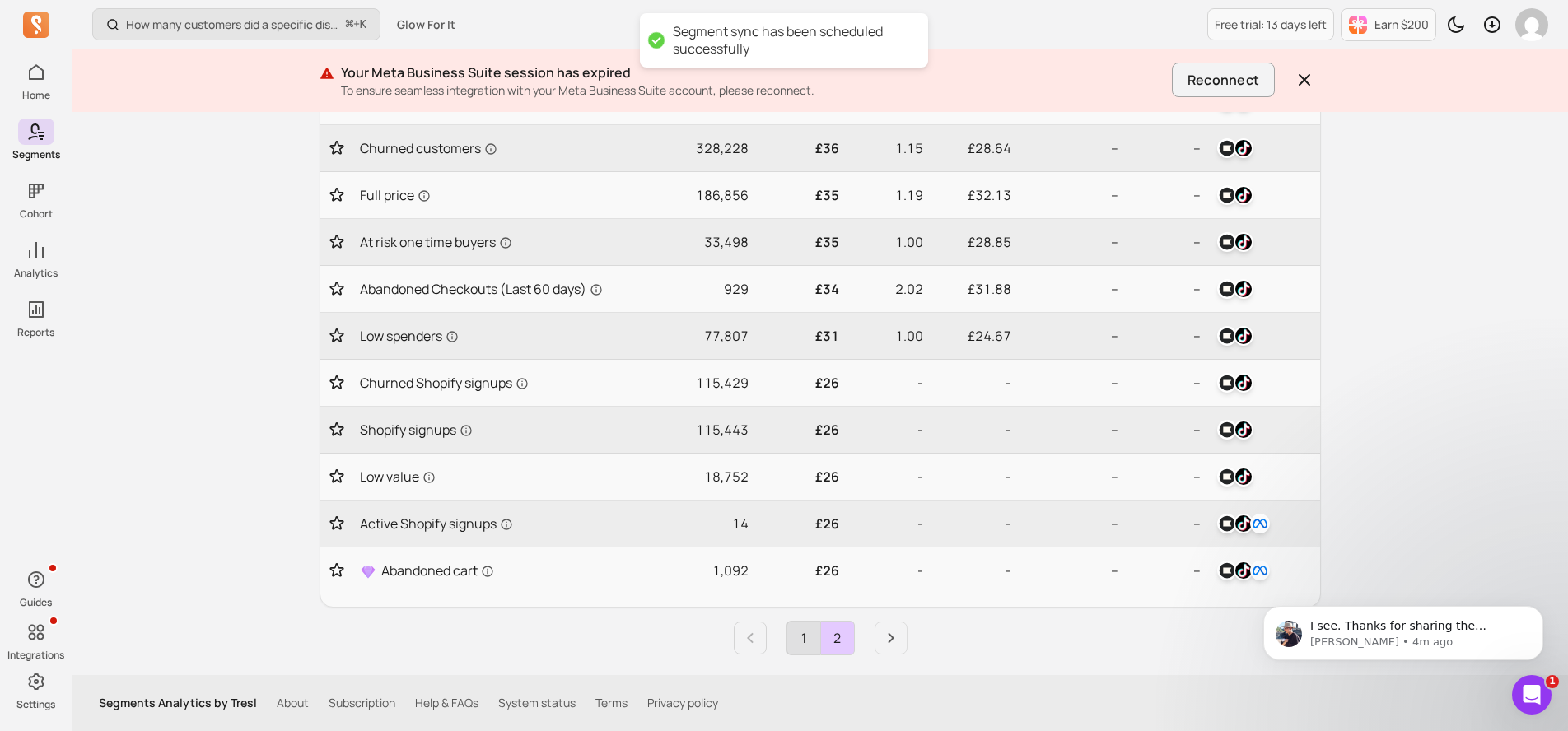
click at [804, 646] on link "1" at bounding box center [803, 637] width 33 height 33
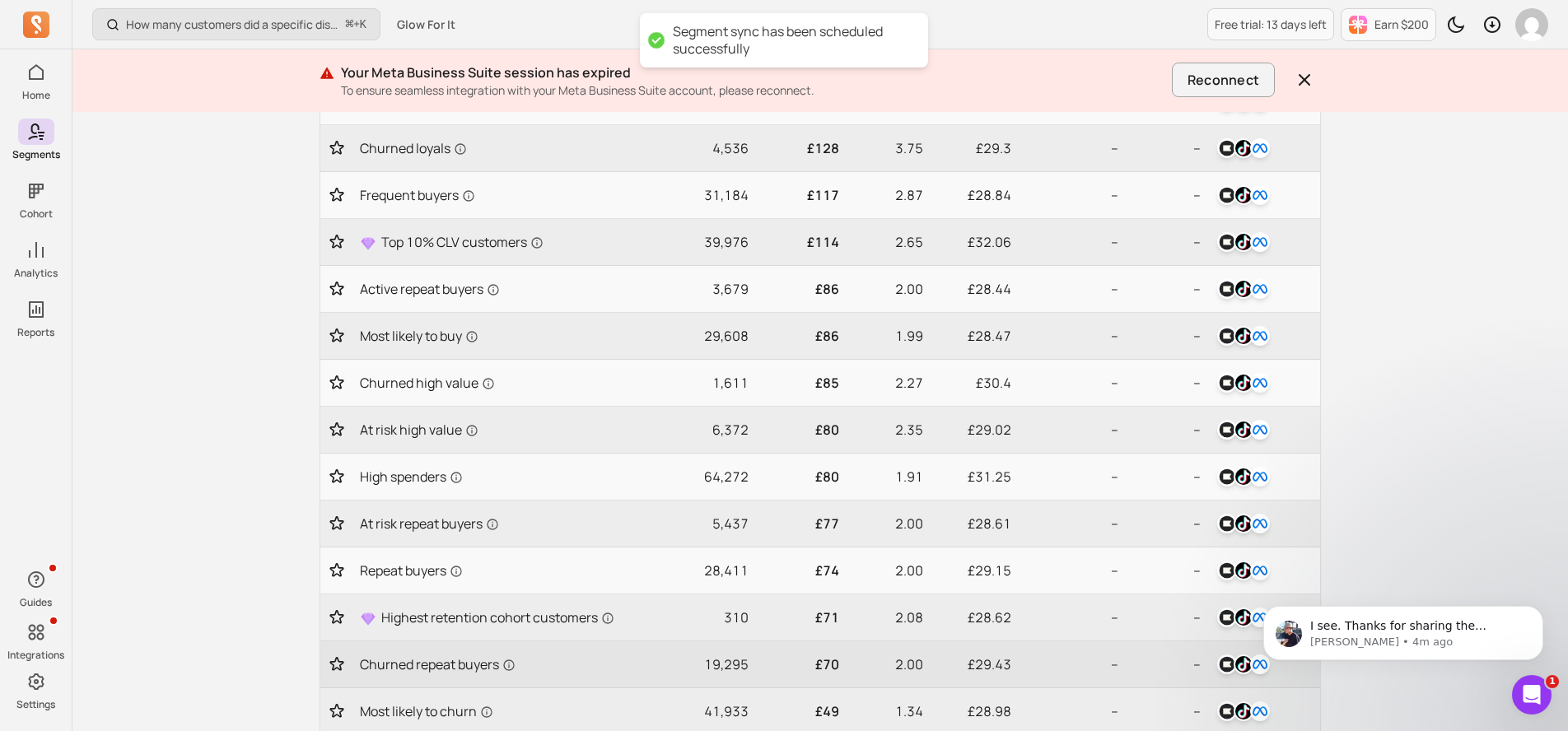
scroll to position [647, 0]
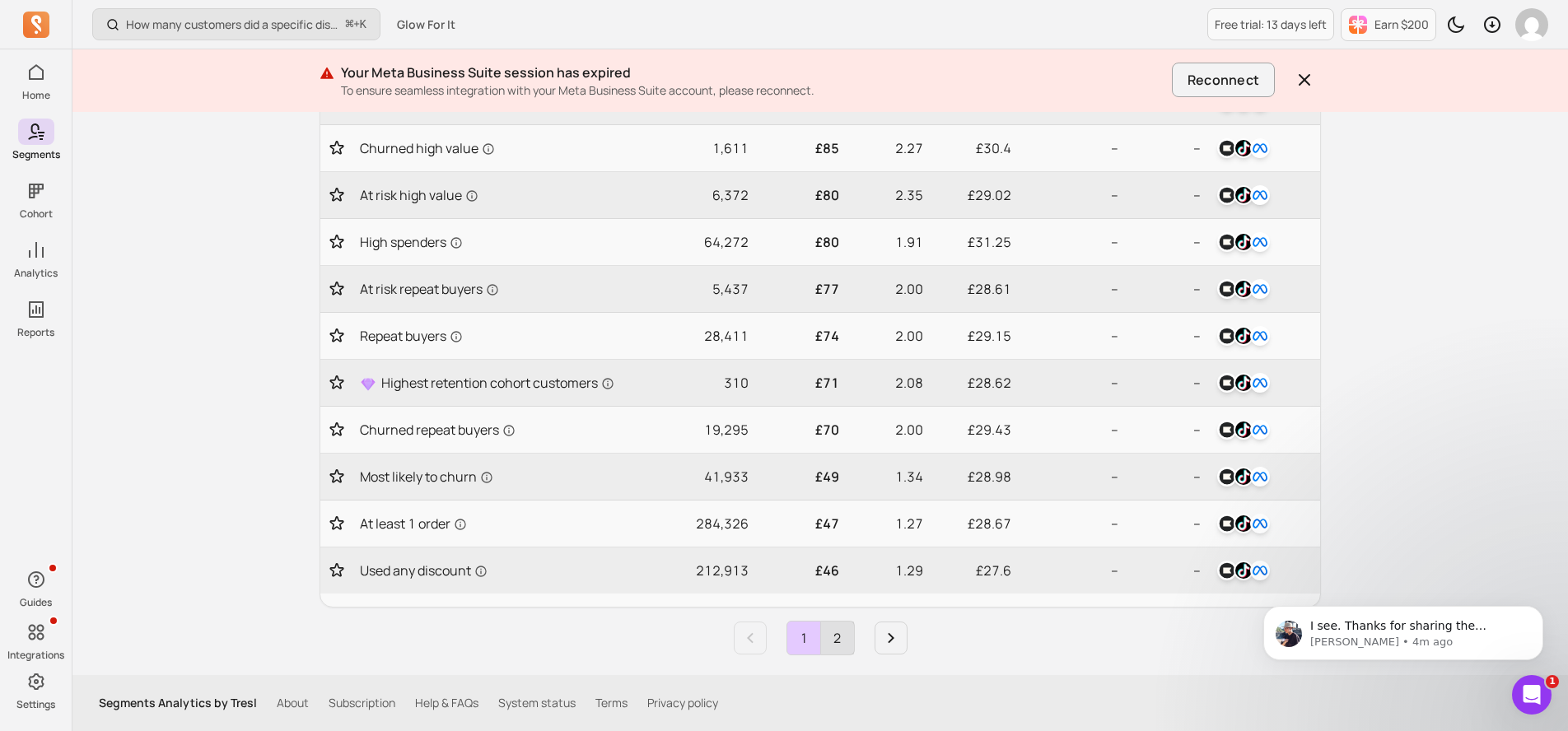
click at [829, 648] on link "2" at bounding box center [838, 637] width 33 height 33
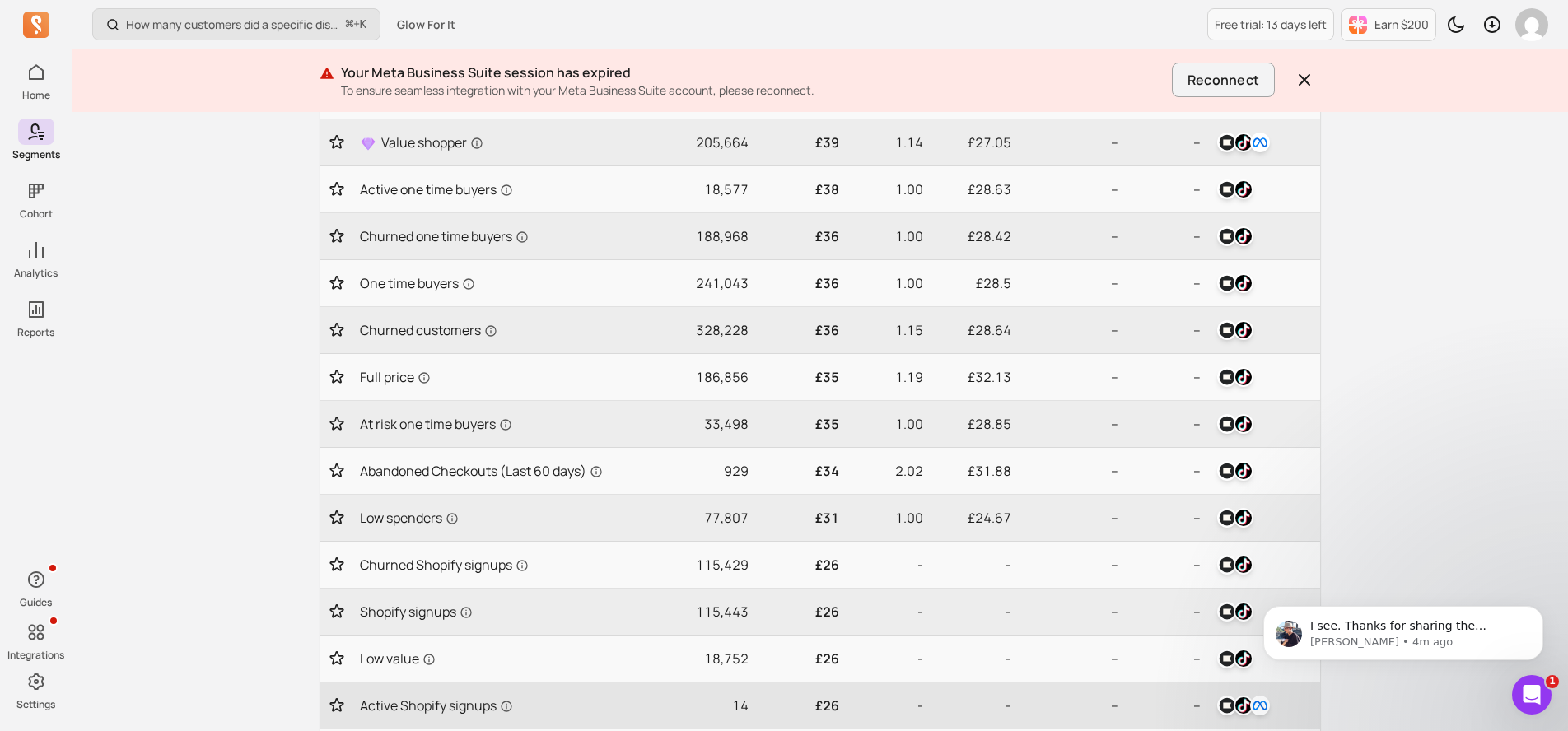
scroll to position [413, 0]
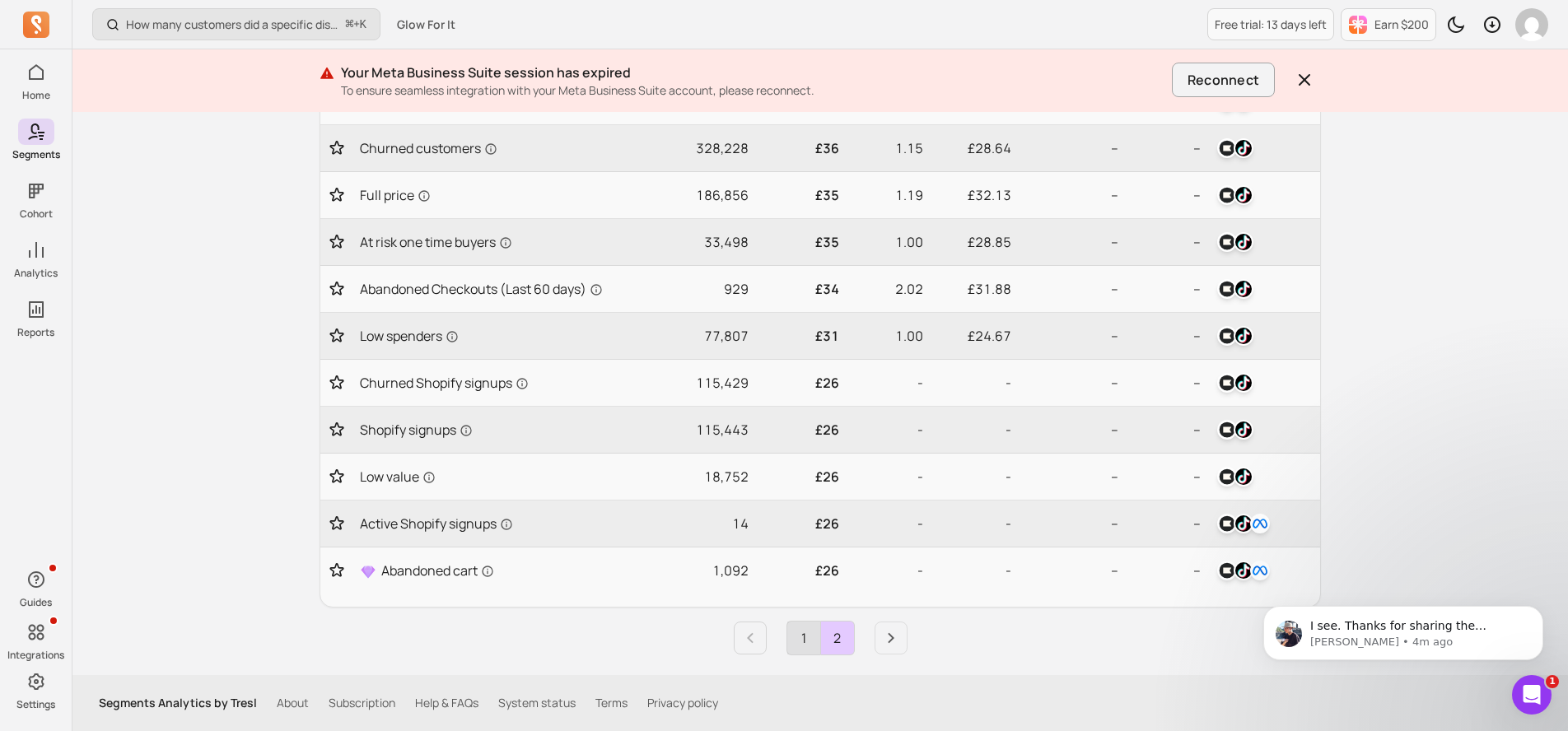
click at [806, 629] on link "1" at bounding box center [803, 637] width 33 height 33
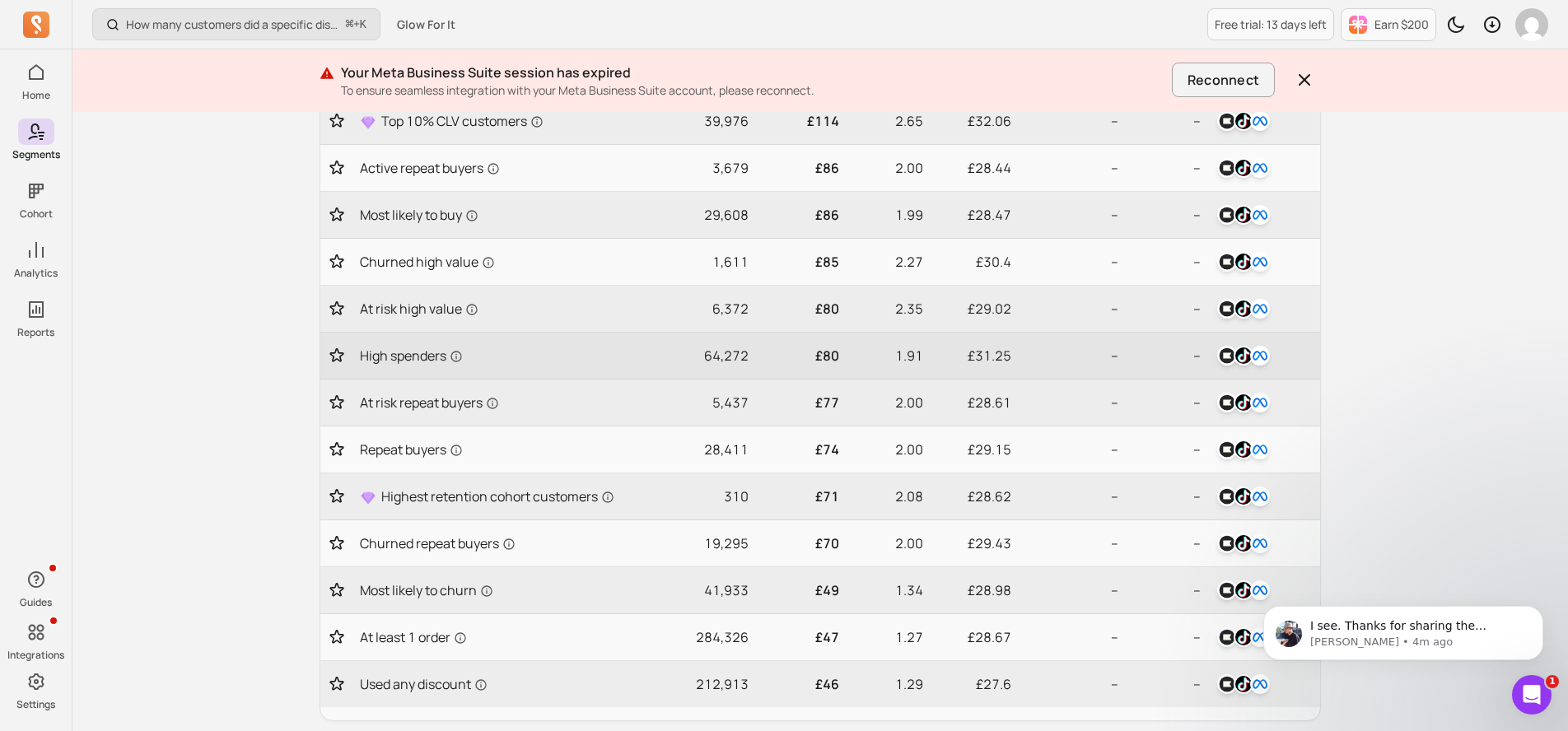
scroll to position [647, 0]
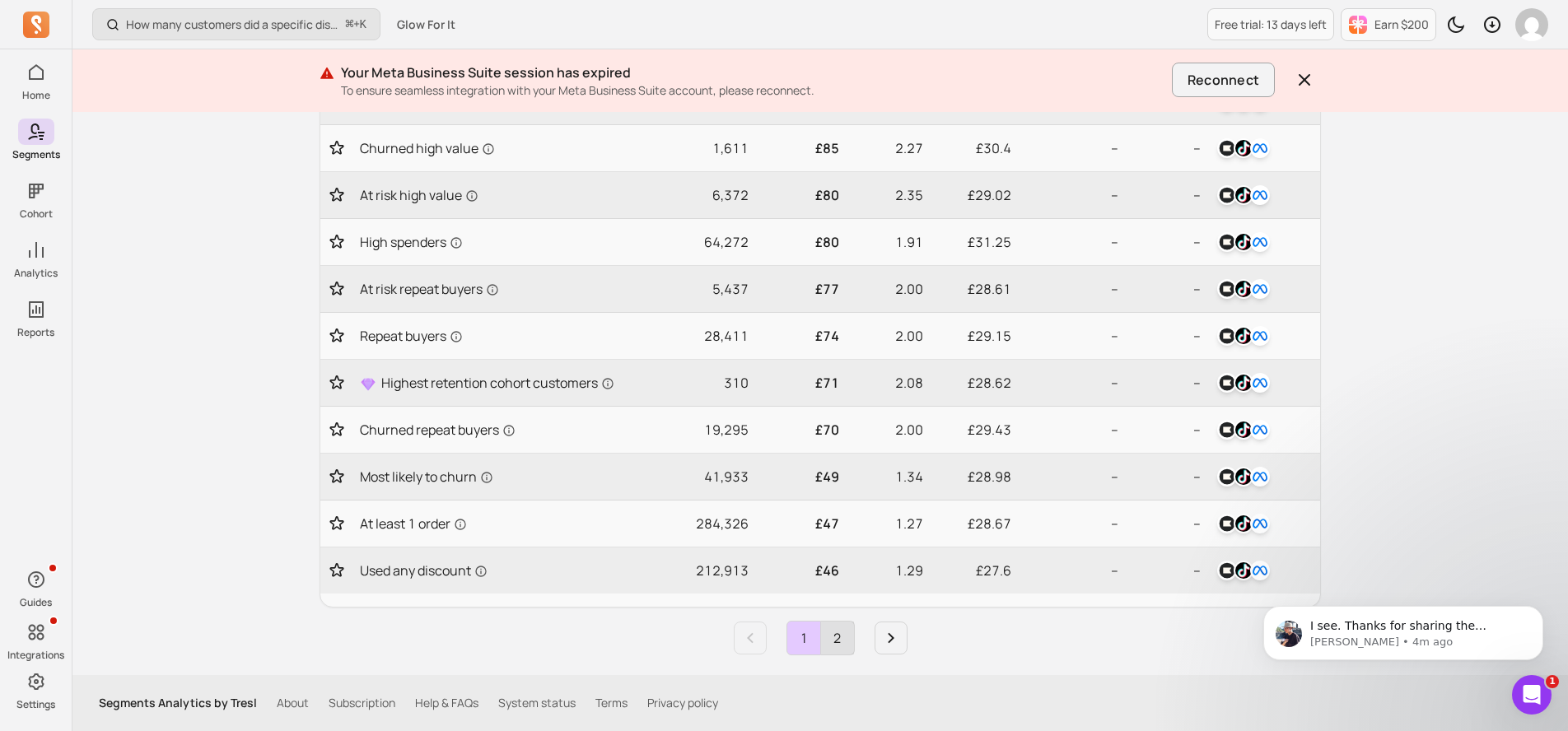
click at [839, 642] on link "2" at bounding box center [838, 637] width 33 height 33
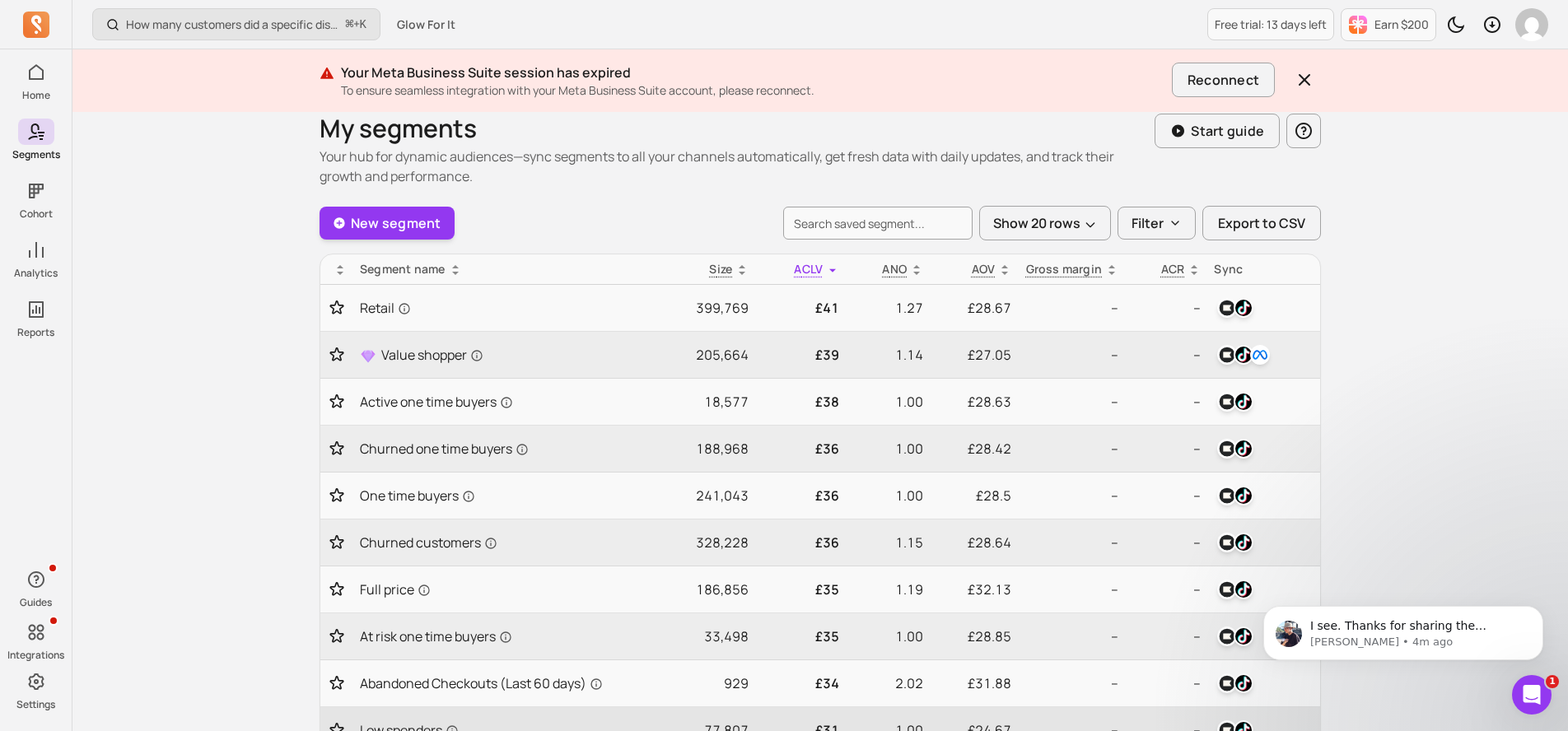
scroll to position [0, 0]
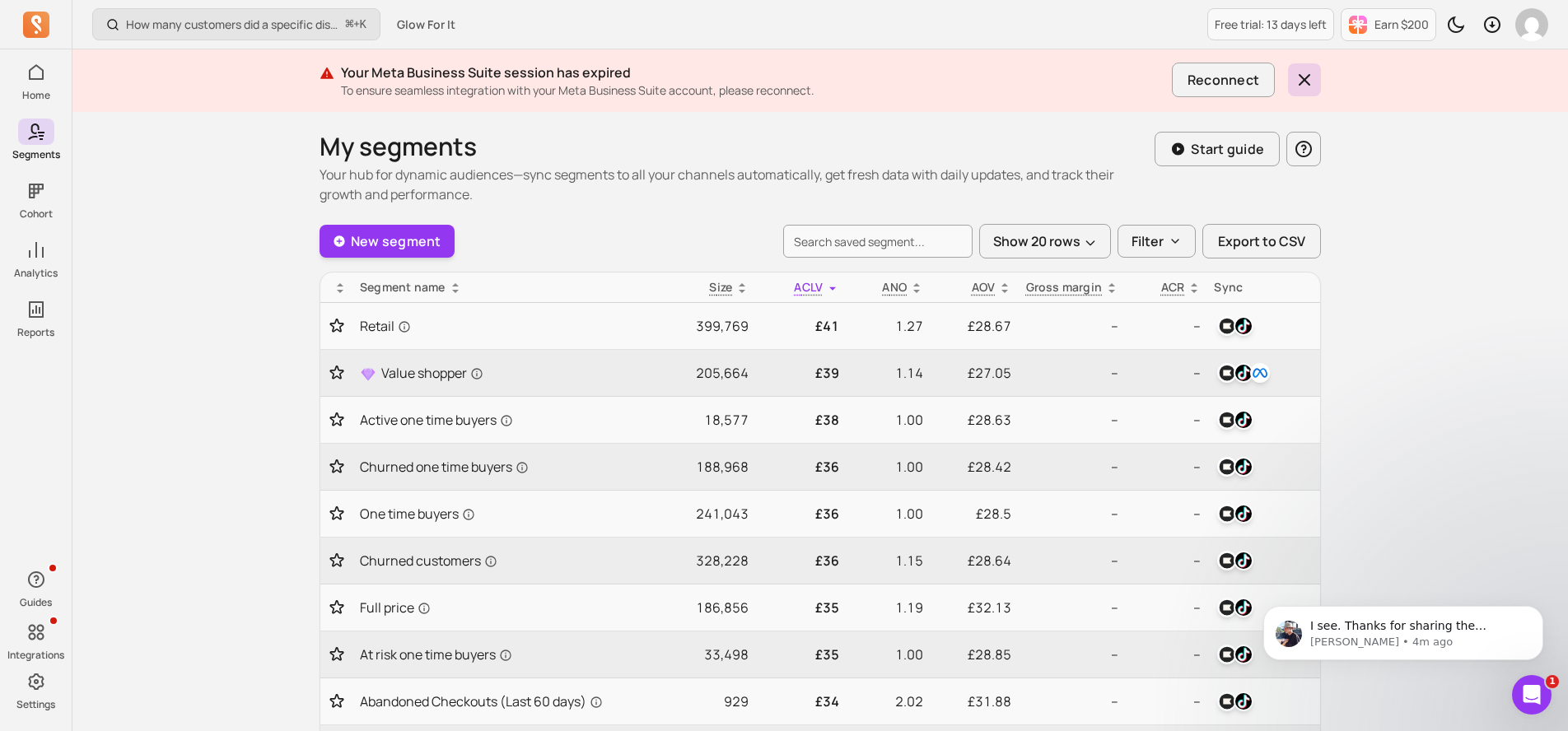
click at [1306, 85] on icon "button" at bounding box center [1304, 80] width 20 height 20
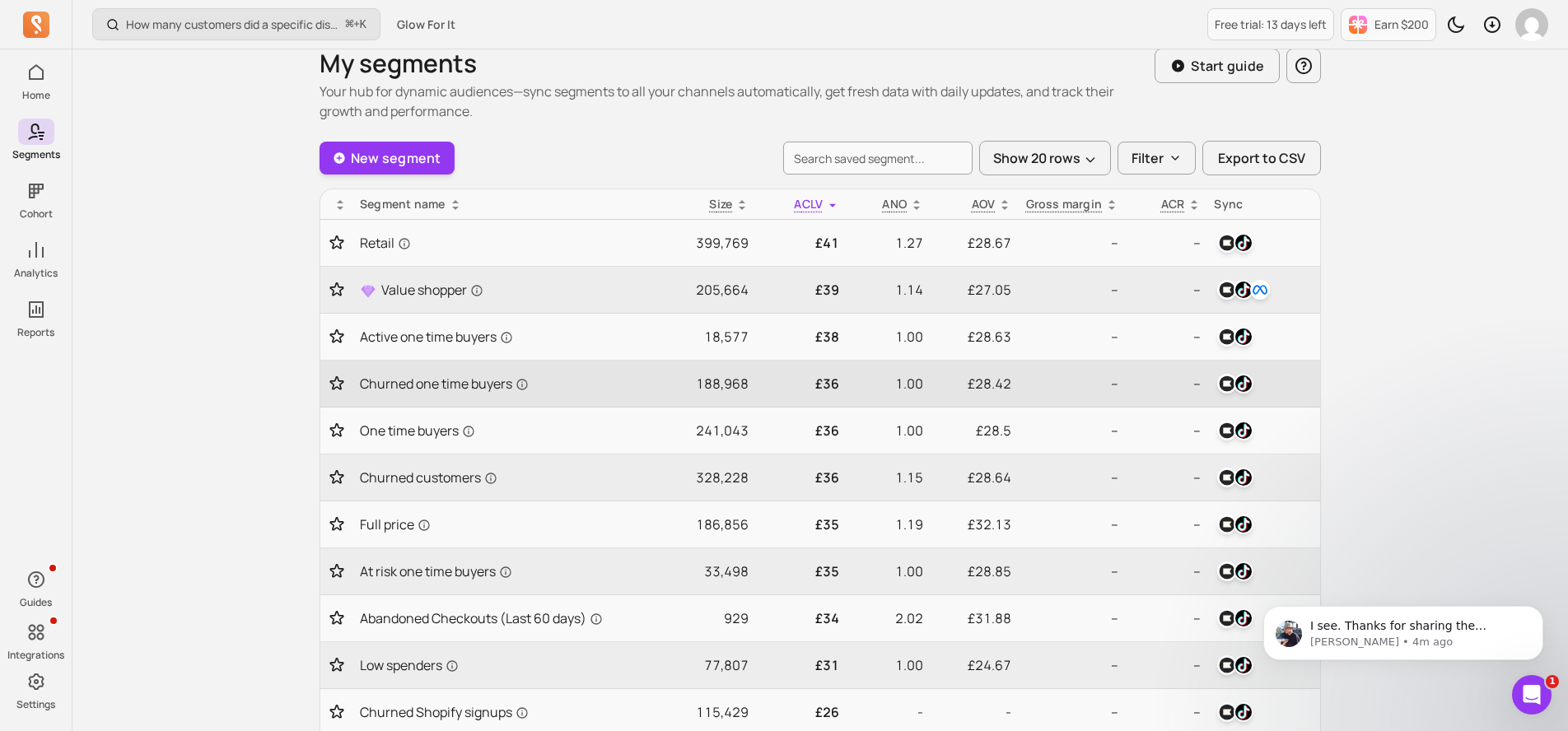
scroll to position [350, 0]
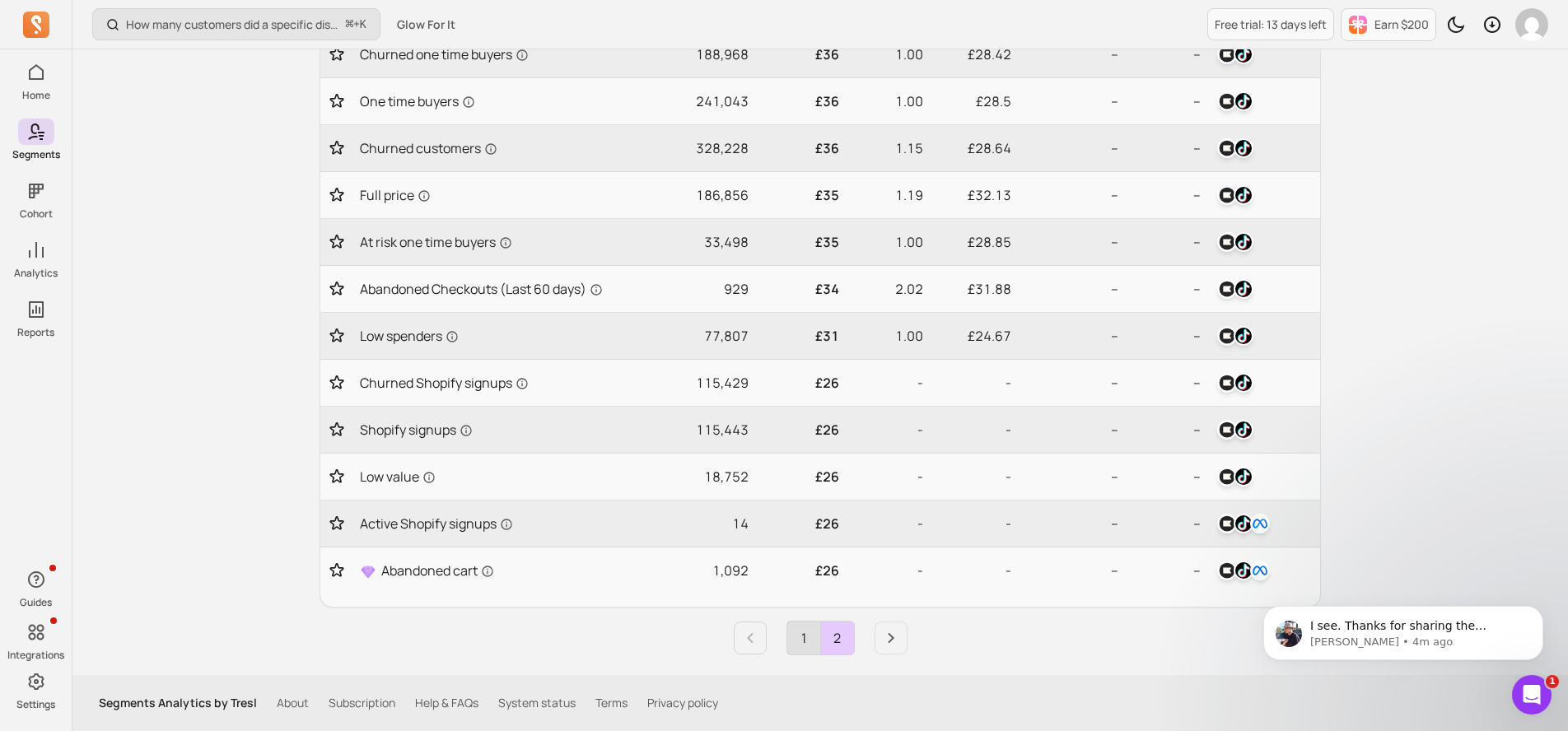
click at [806, 632] on link "1" at bounding box center [803, 637] width 33 height 33
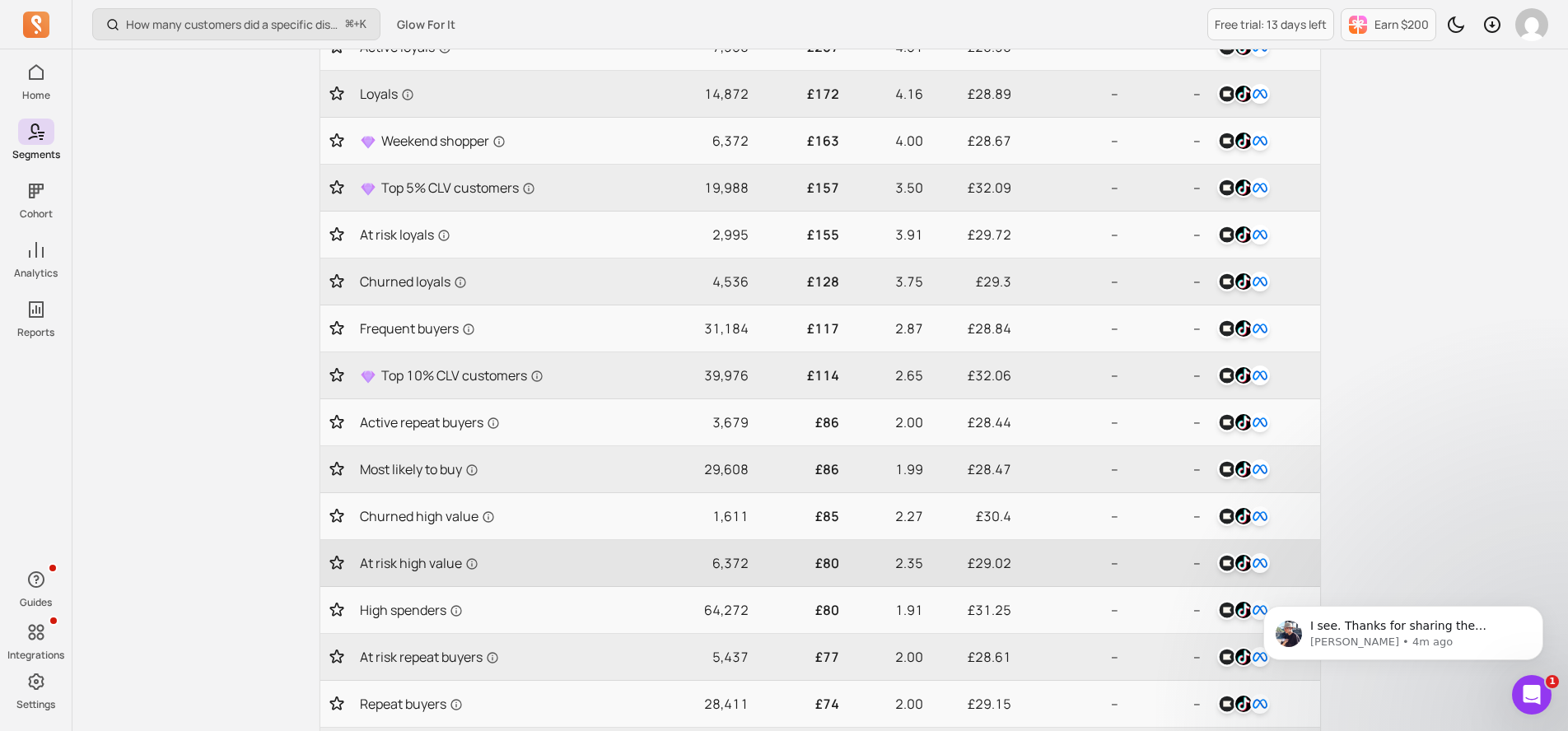
scroll to position [156, 0]
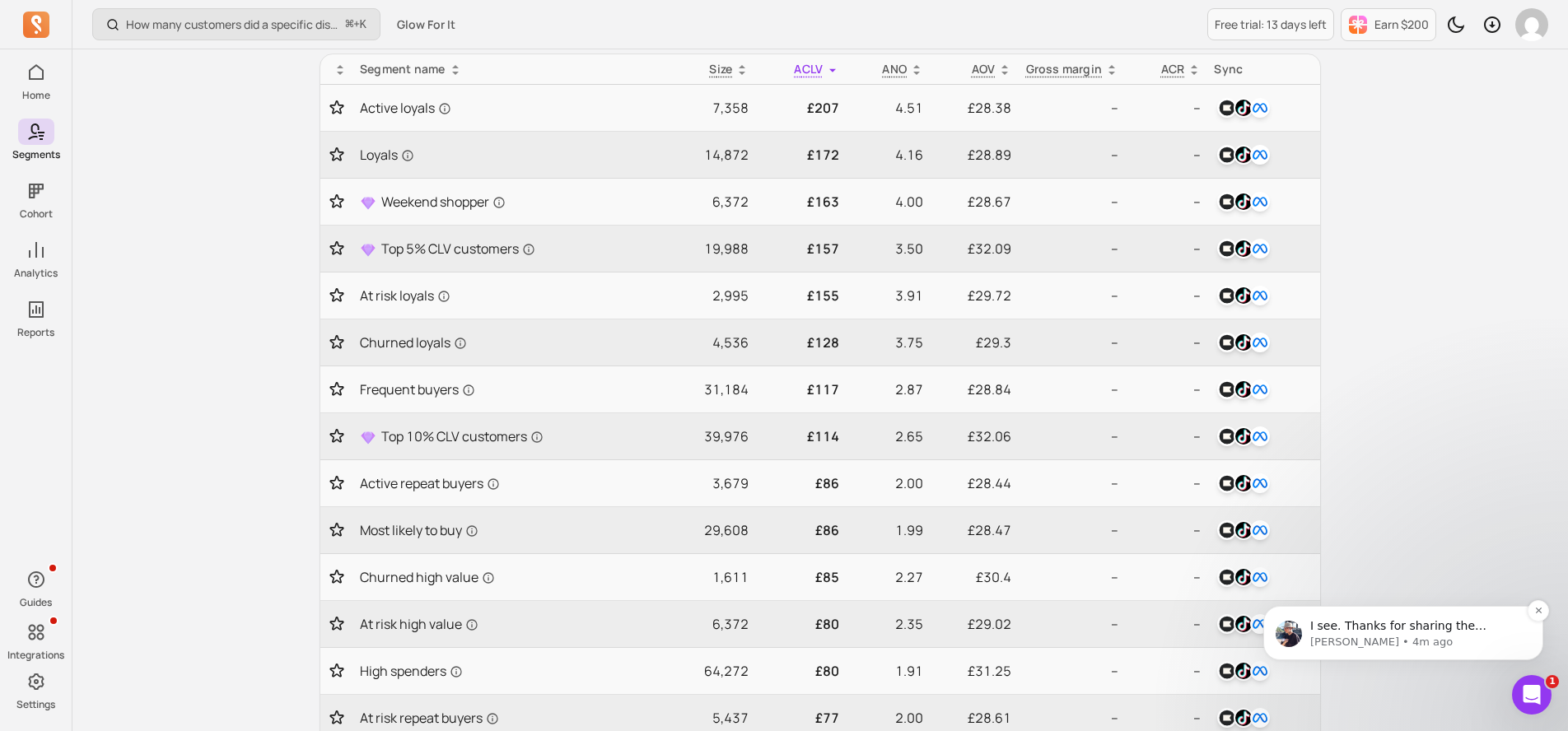
click at [1364, 635] on p "[PERSON_NAME] • 4m ago" at bounding box center [1417, 642] width 212 height 14
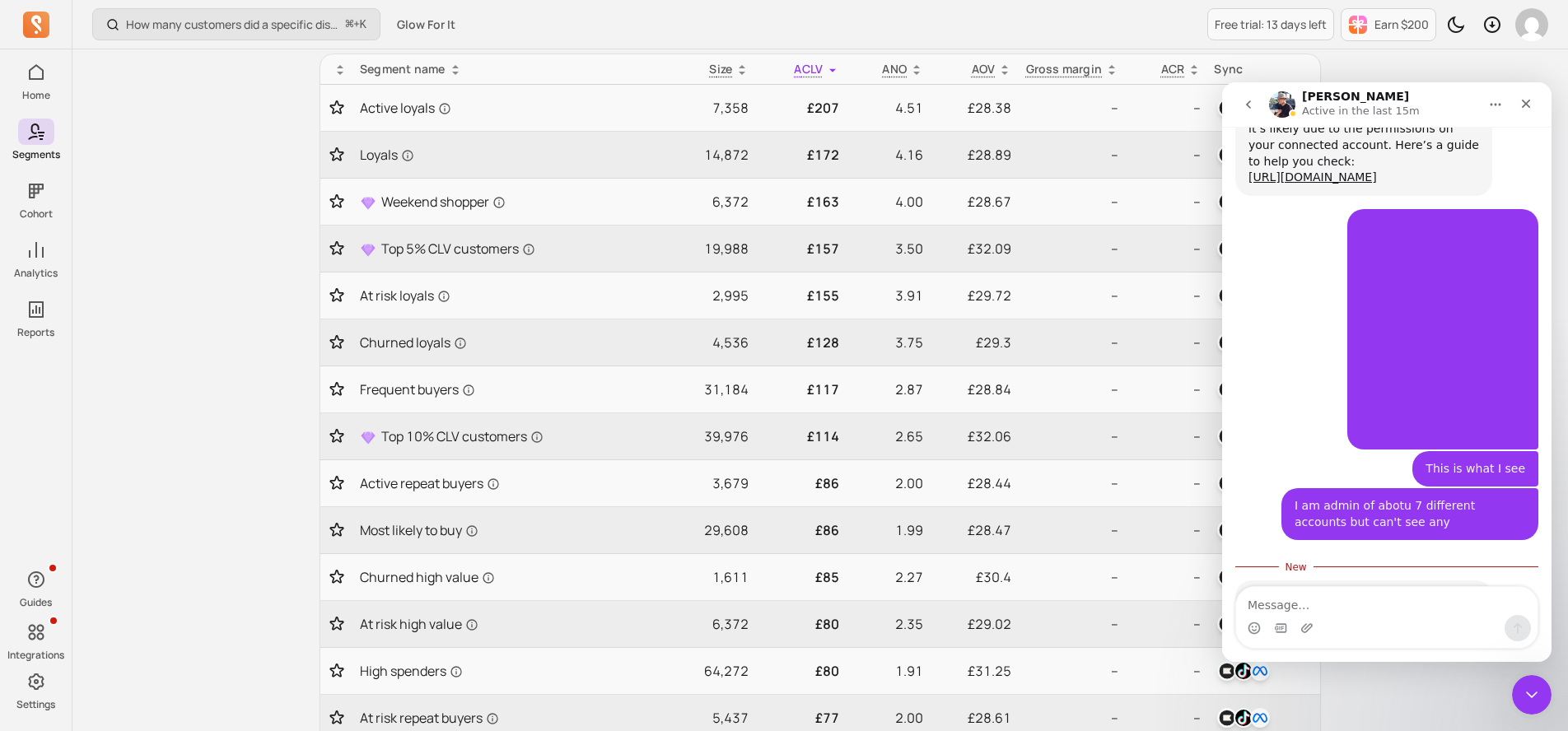
scroll to position [839, 0]
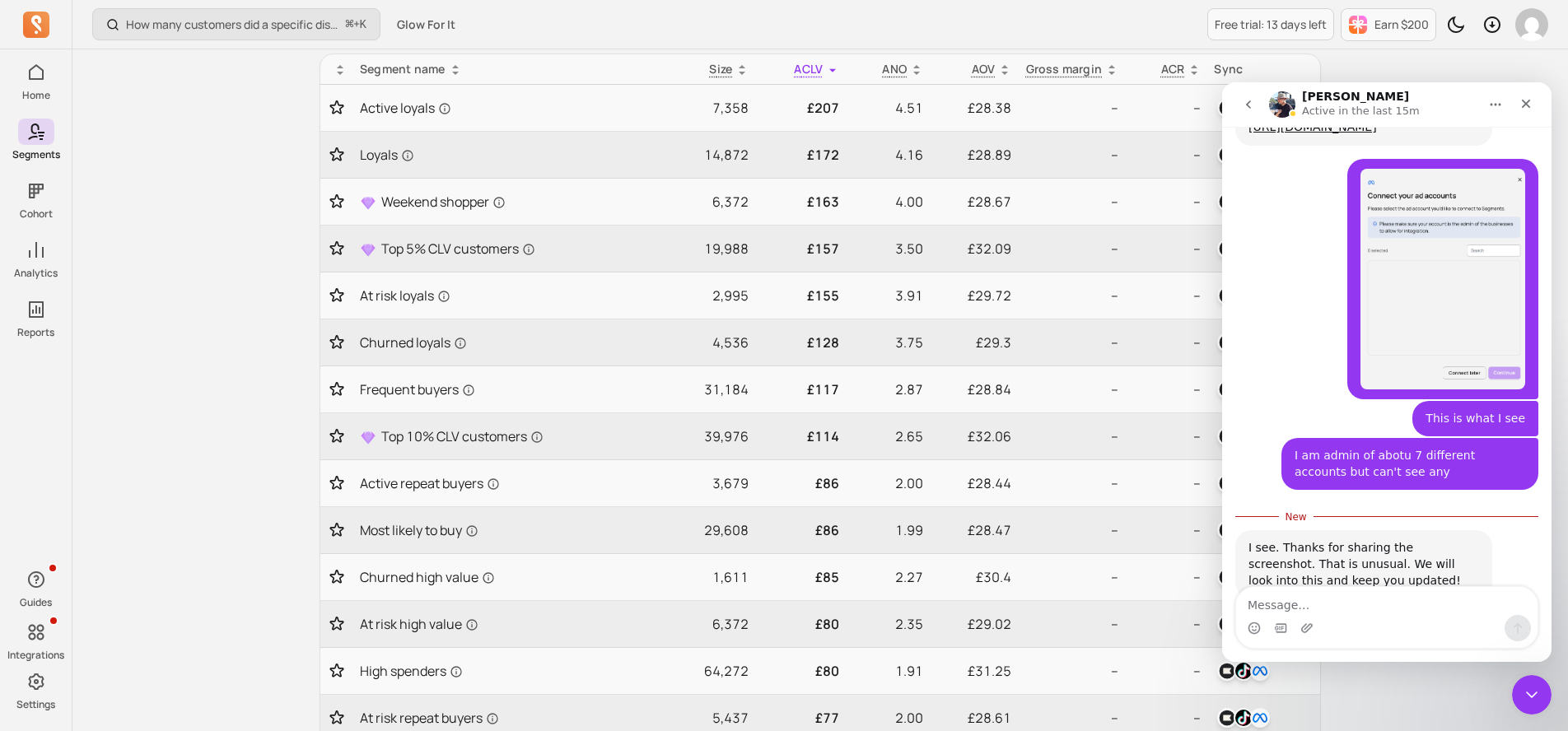
click at [1369, 611] on textarea "Message…" at bounding box center [1386, 601] width 301 height 28
type textarea "Thanks"
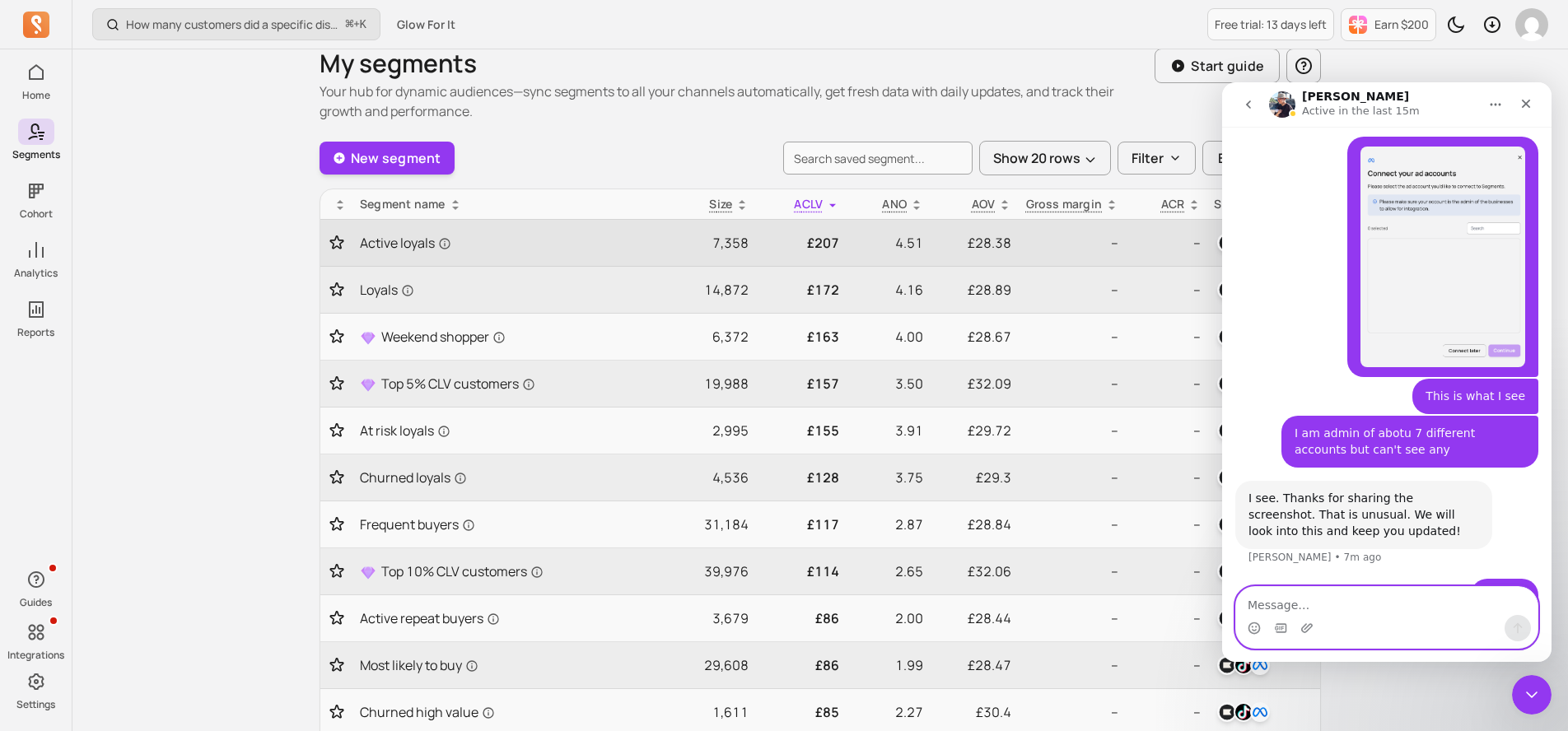
scroll to position [22, 0]
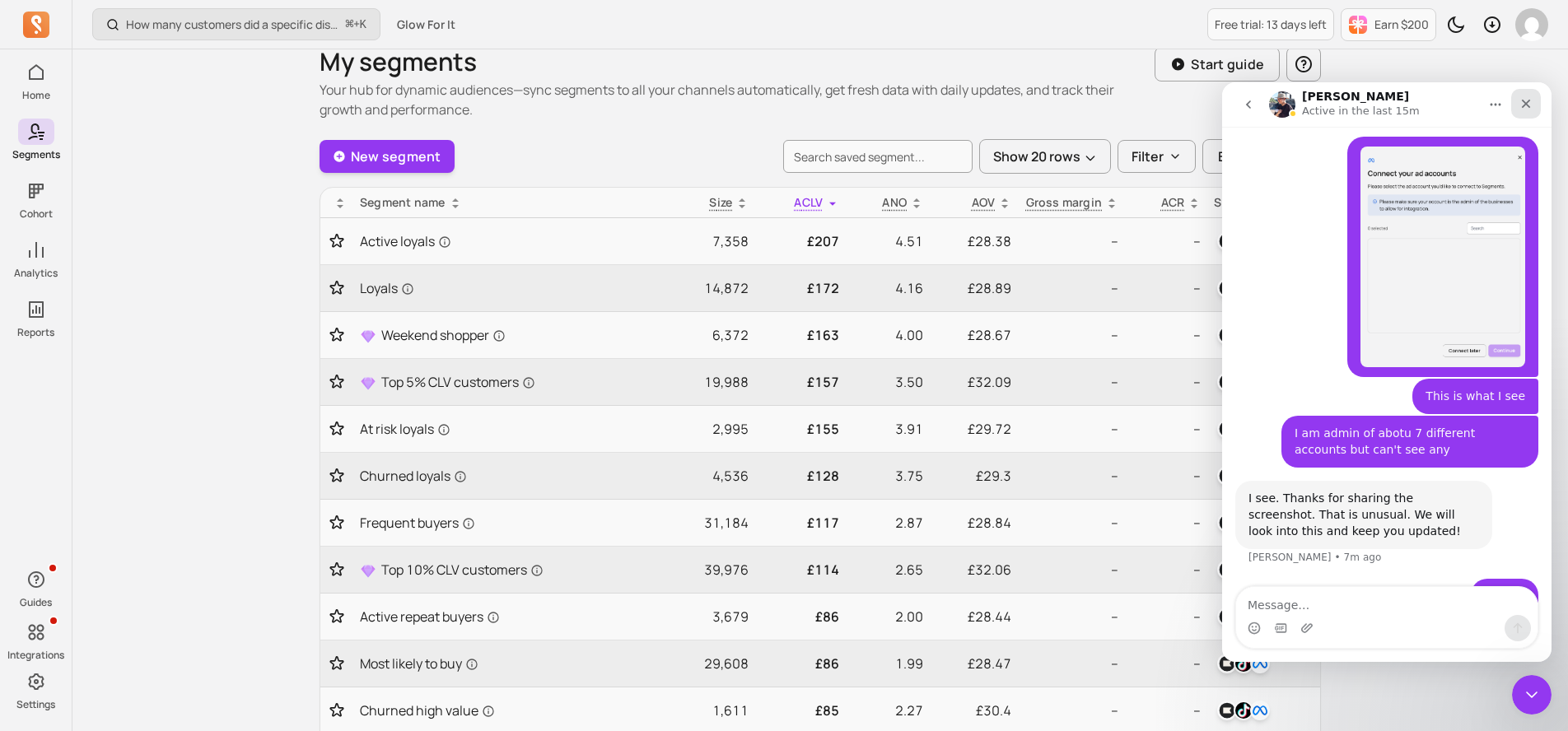
click at [1522, 105] on icon "Close" at bounding box center [1526, 103] width 13 height 13
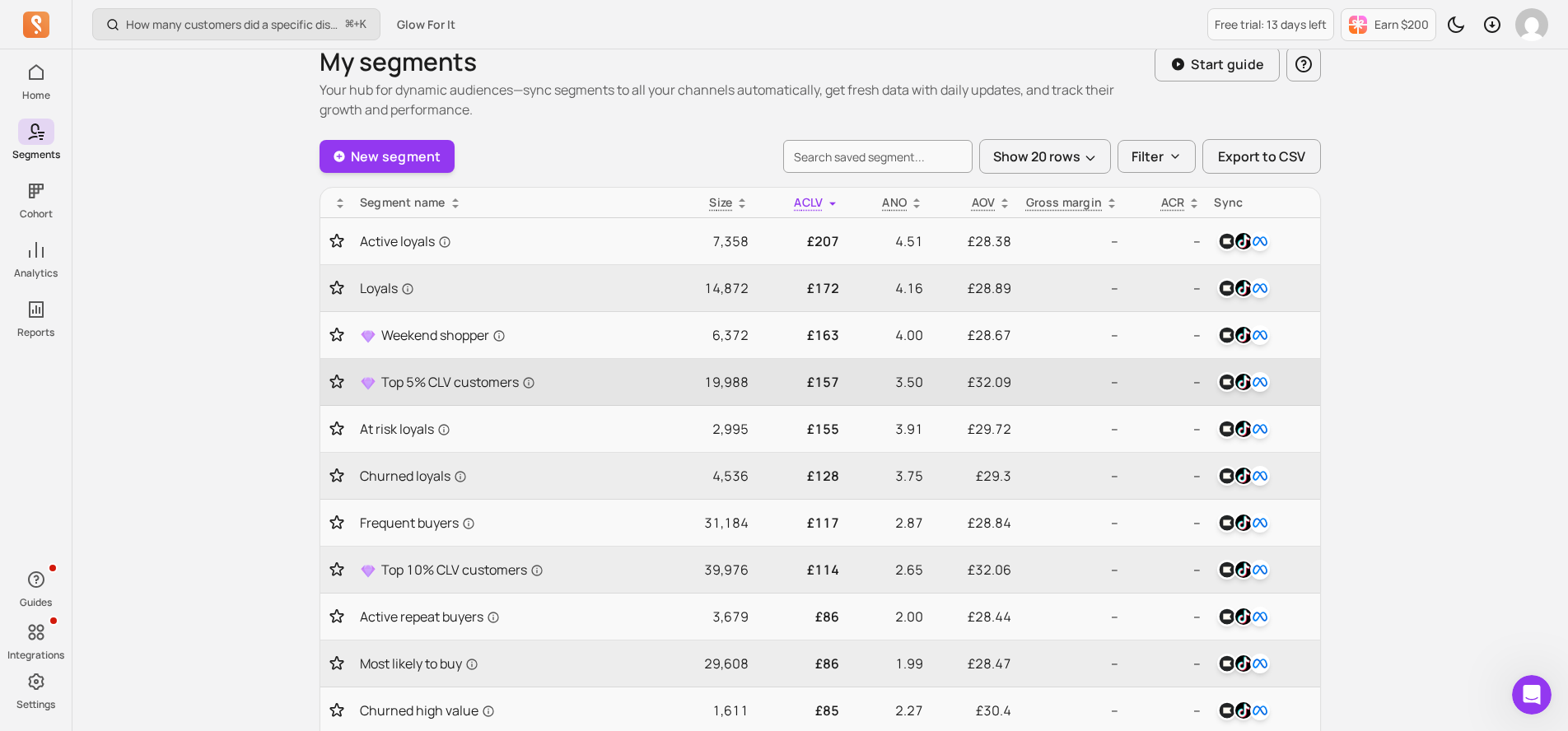
scroll to position [861, 0]
click at [1239, 383] on img "button" at bounding box center [1244, 382] width 20 height 20
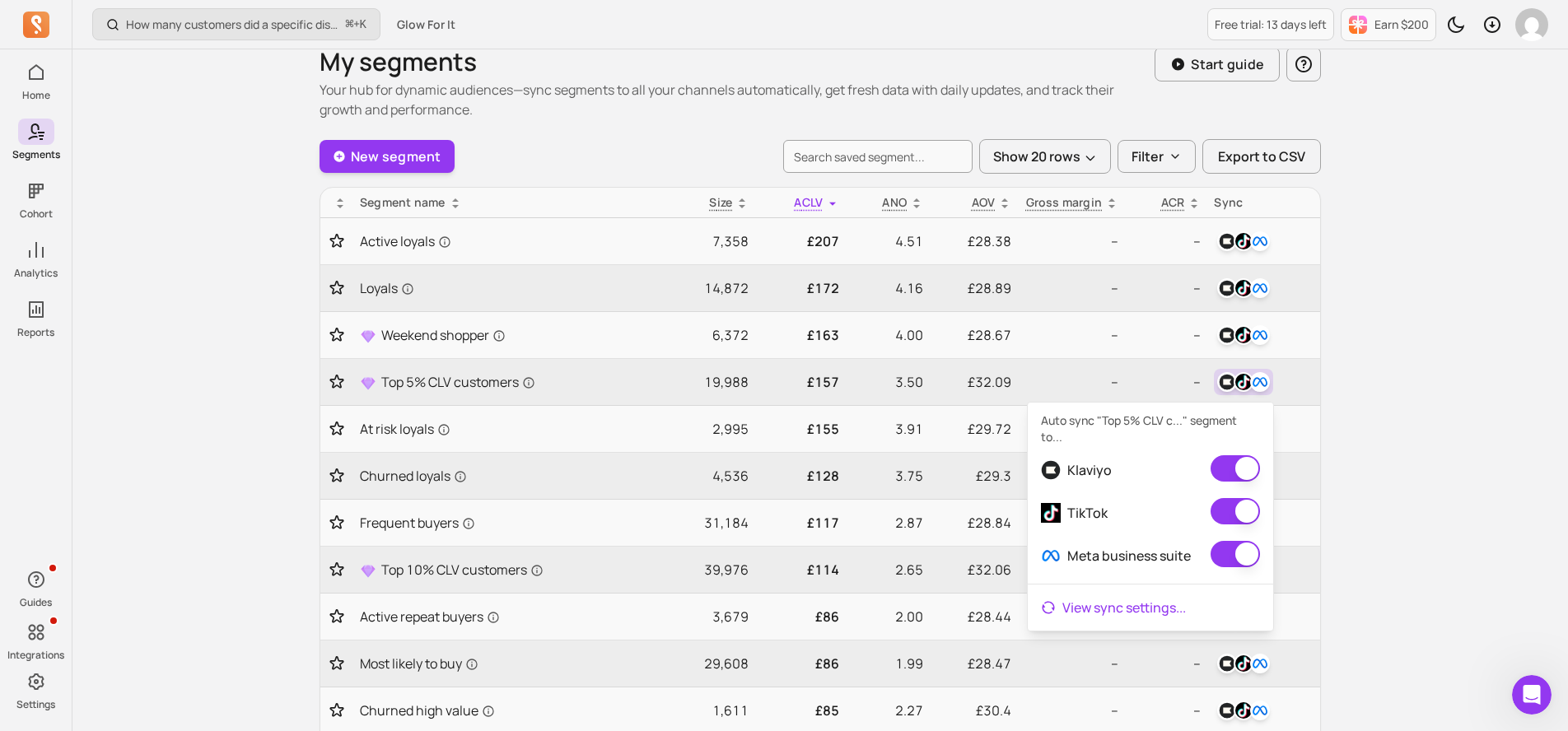
click at [1115, 591] on link "View sync settings ..." at bounding box center [1151, 607] width 246 height 33
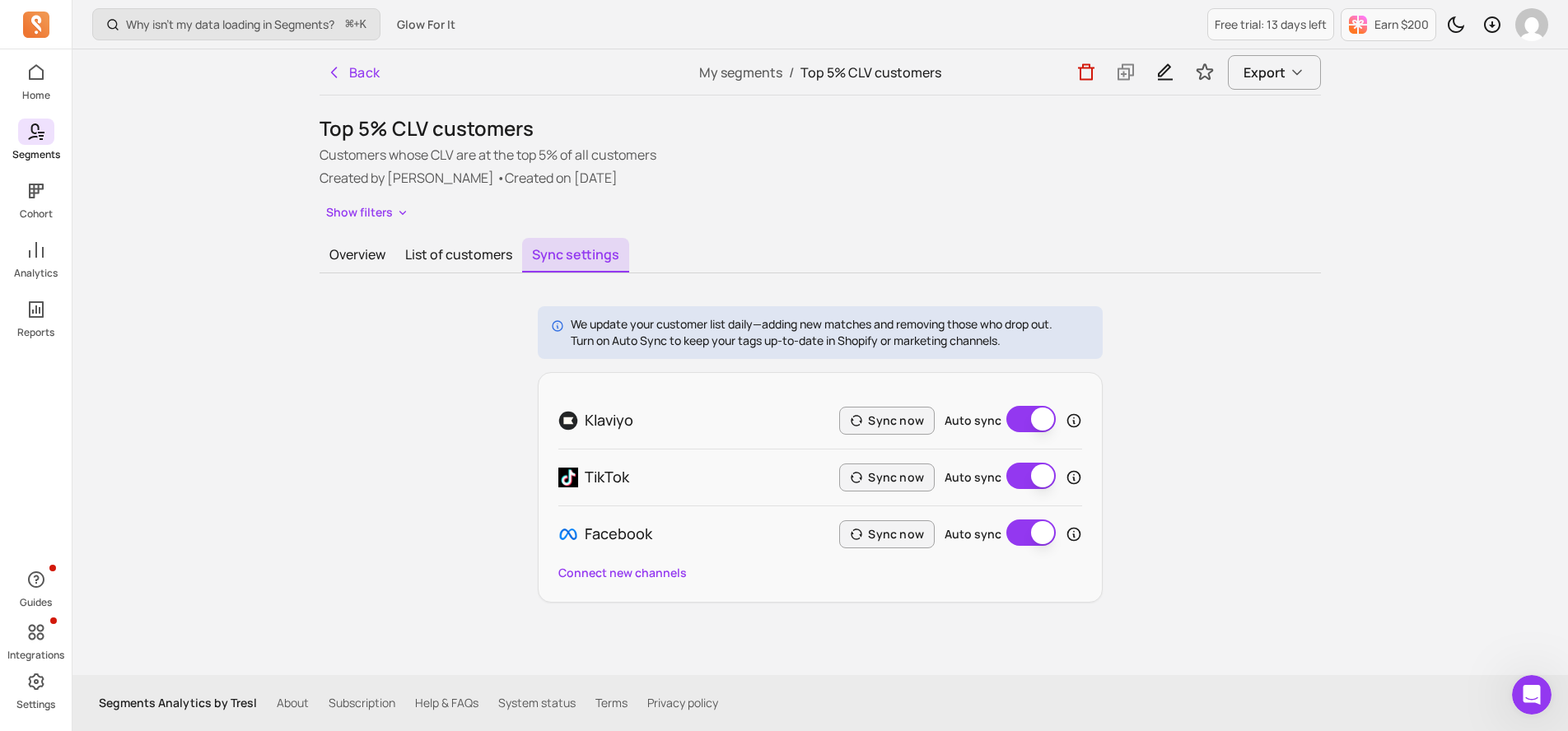
click at [44, 125] on icon at bounding box center [36, 132] width 20 height 20
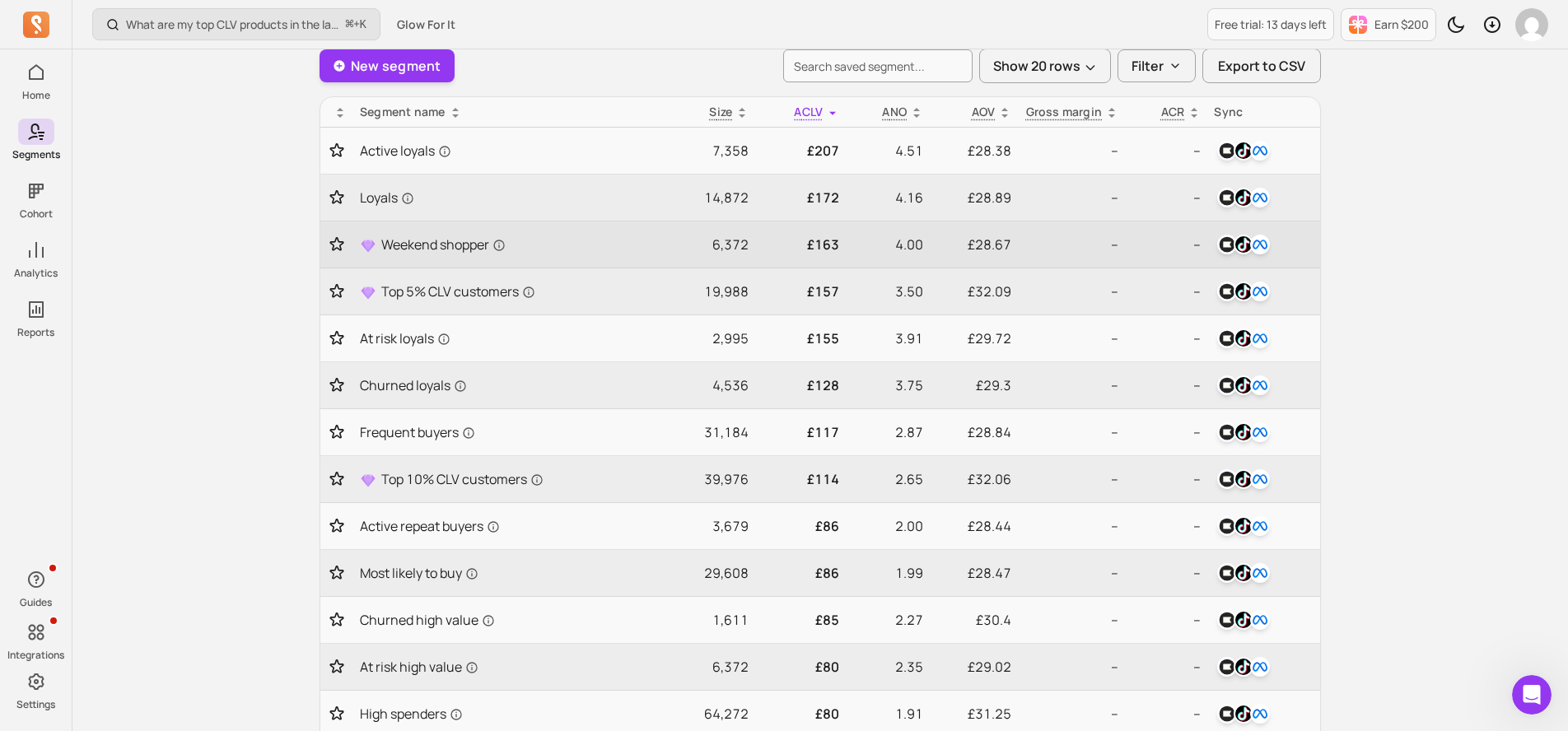
scroll to position [584, 0]
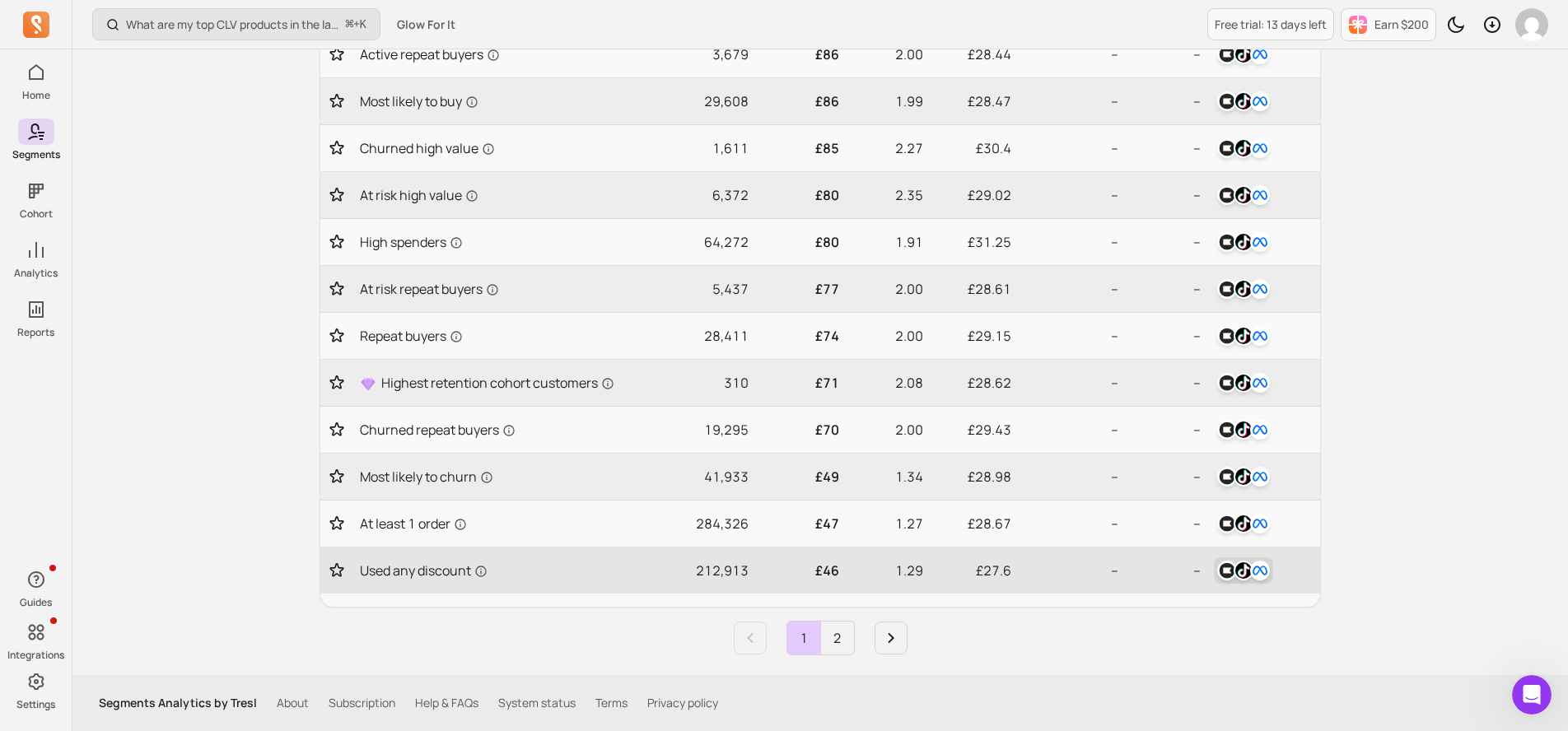
click at [1233, 569] on img "button" at bounding box center [1227, 571] width 20 height 20
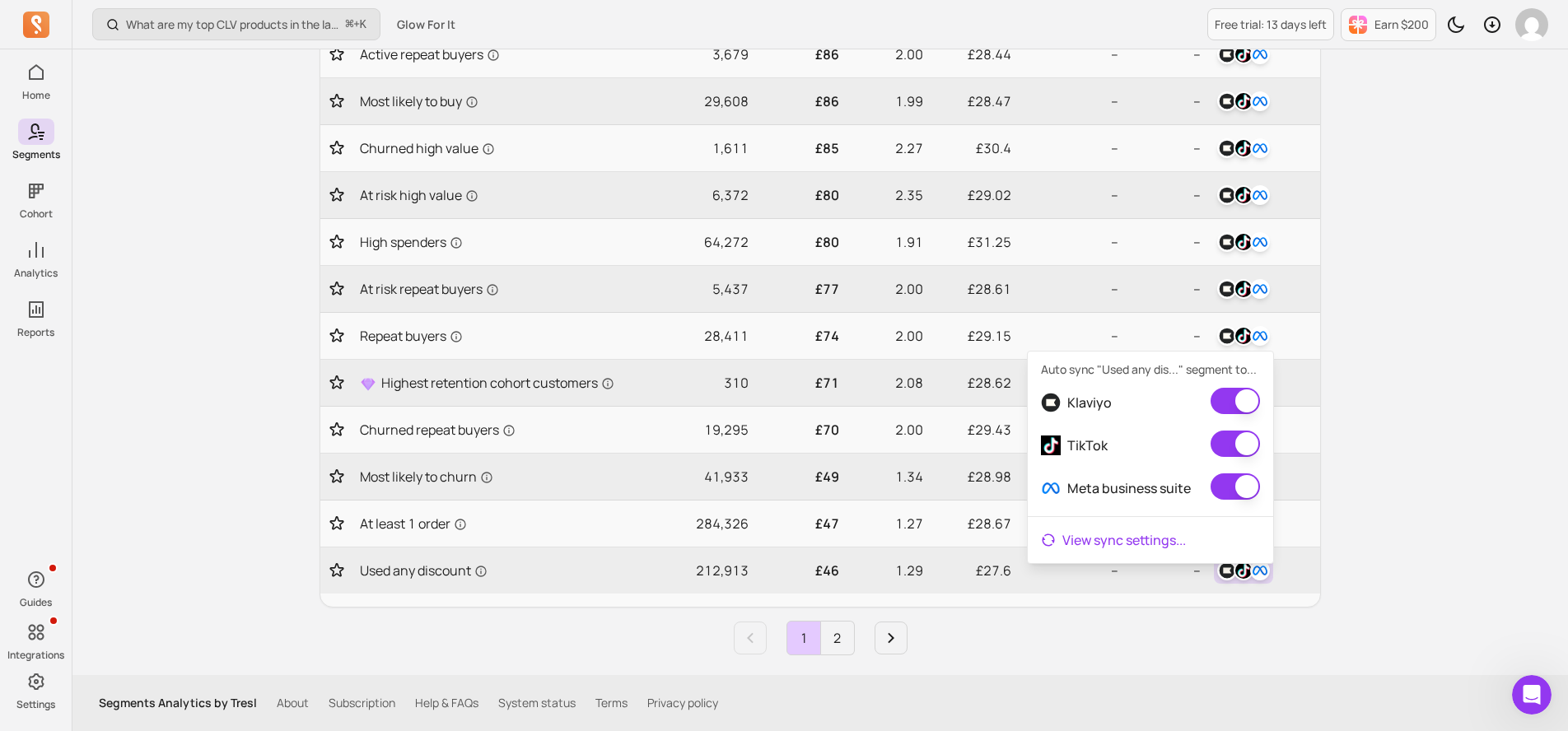
click at [1092, 542] on link "View sync settings ..." at bounding box center [1151, 539] width 246 height 33
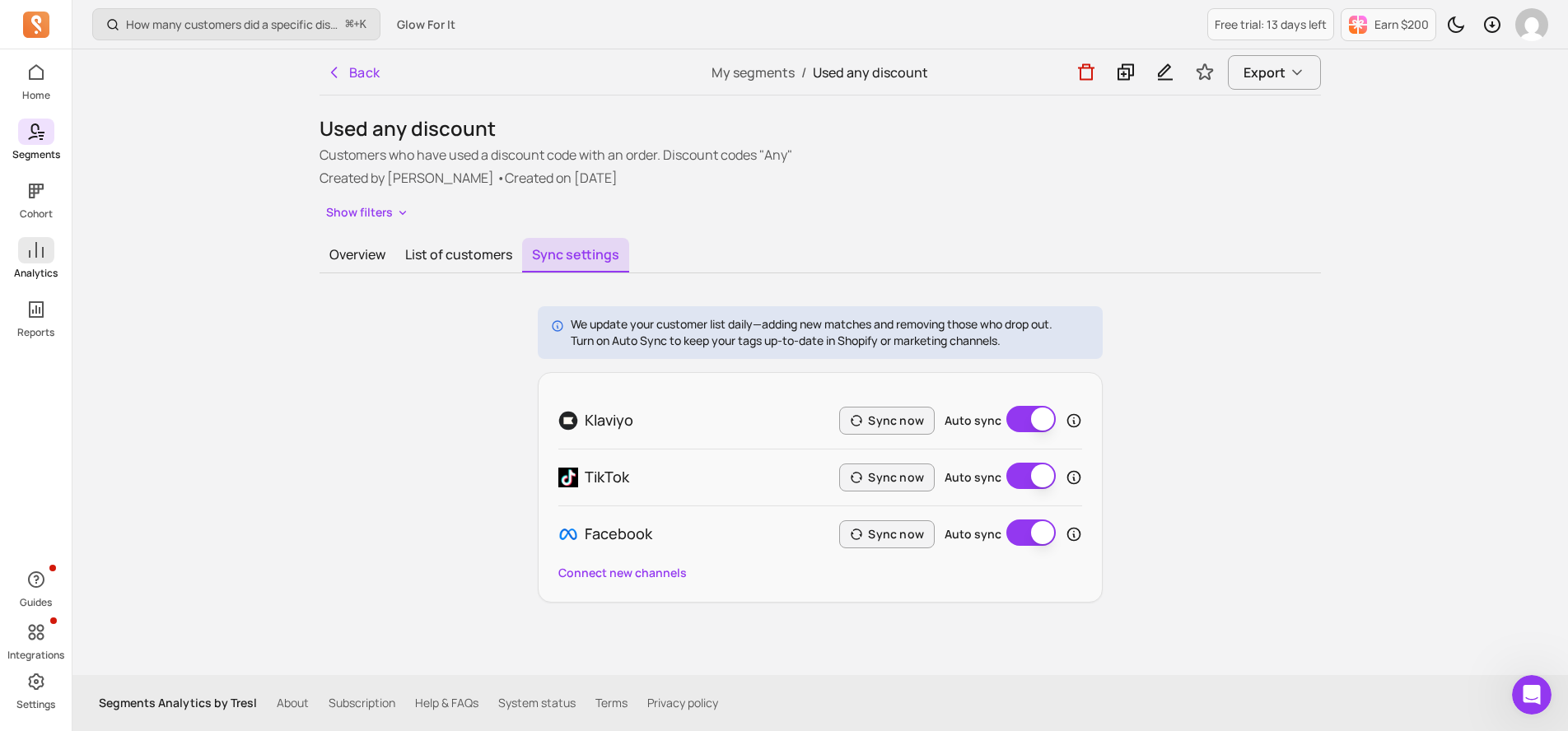
click at [42, 257] on icon at bounding box center [36, 249] width 14 height 15
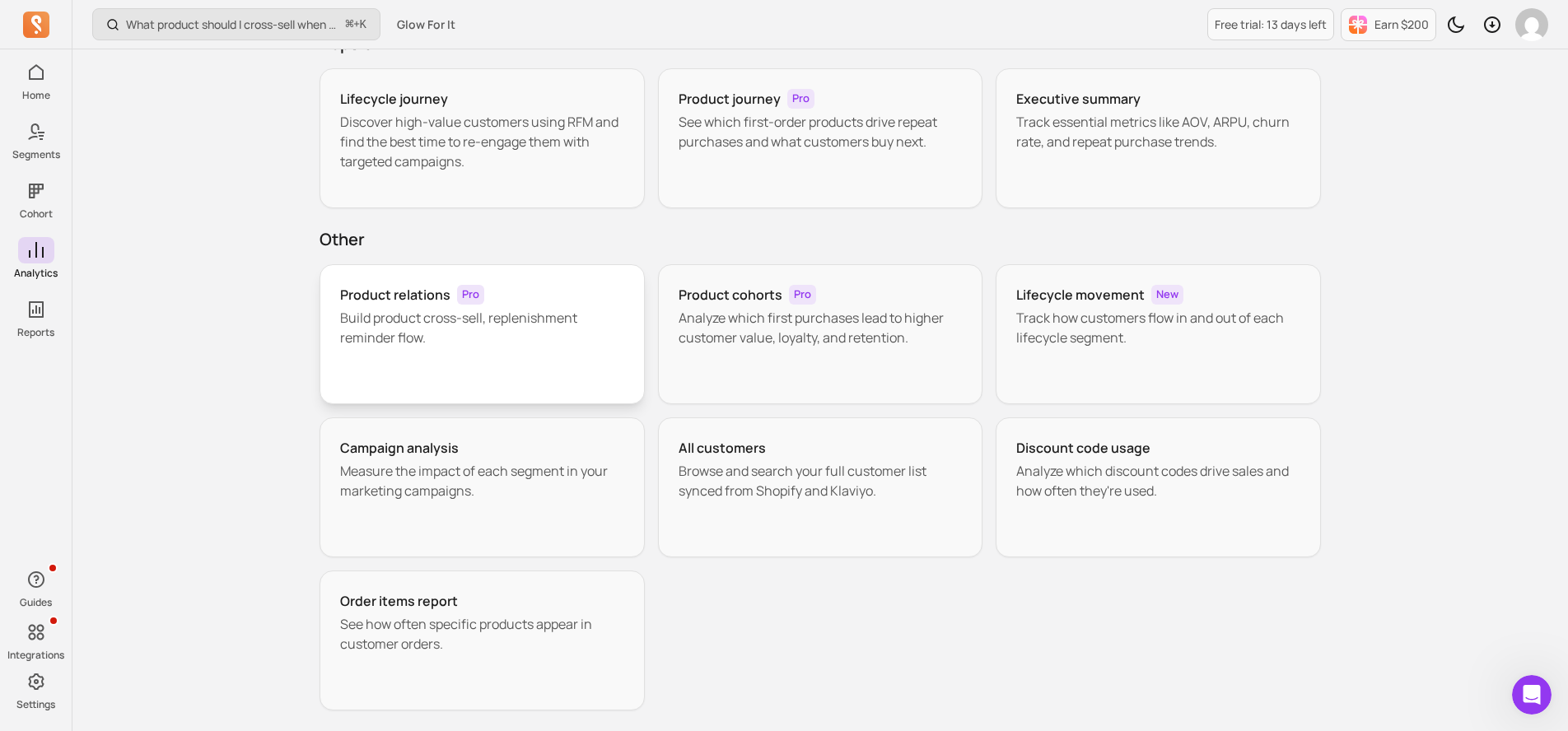
scroll to position [178, 0]
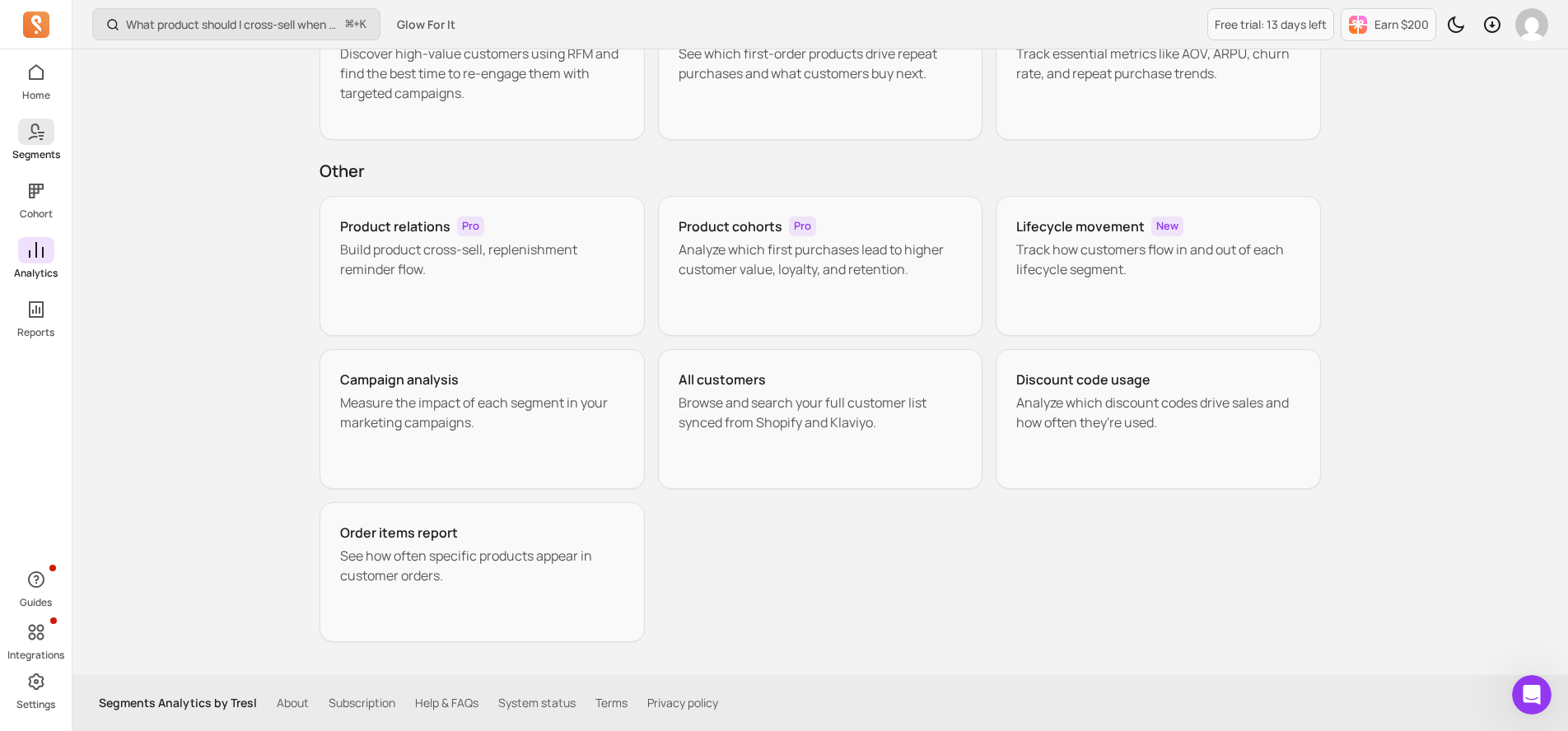
click at [45, 132] on icon at bounding box center [36, 132] width 20 height 20
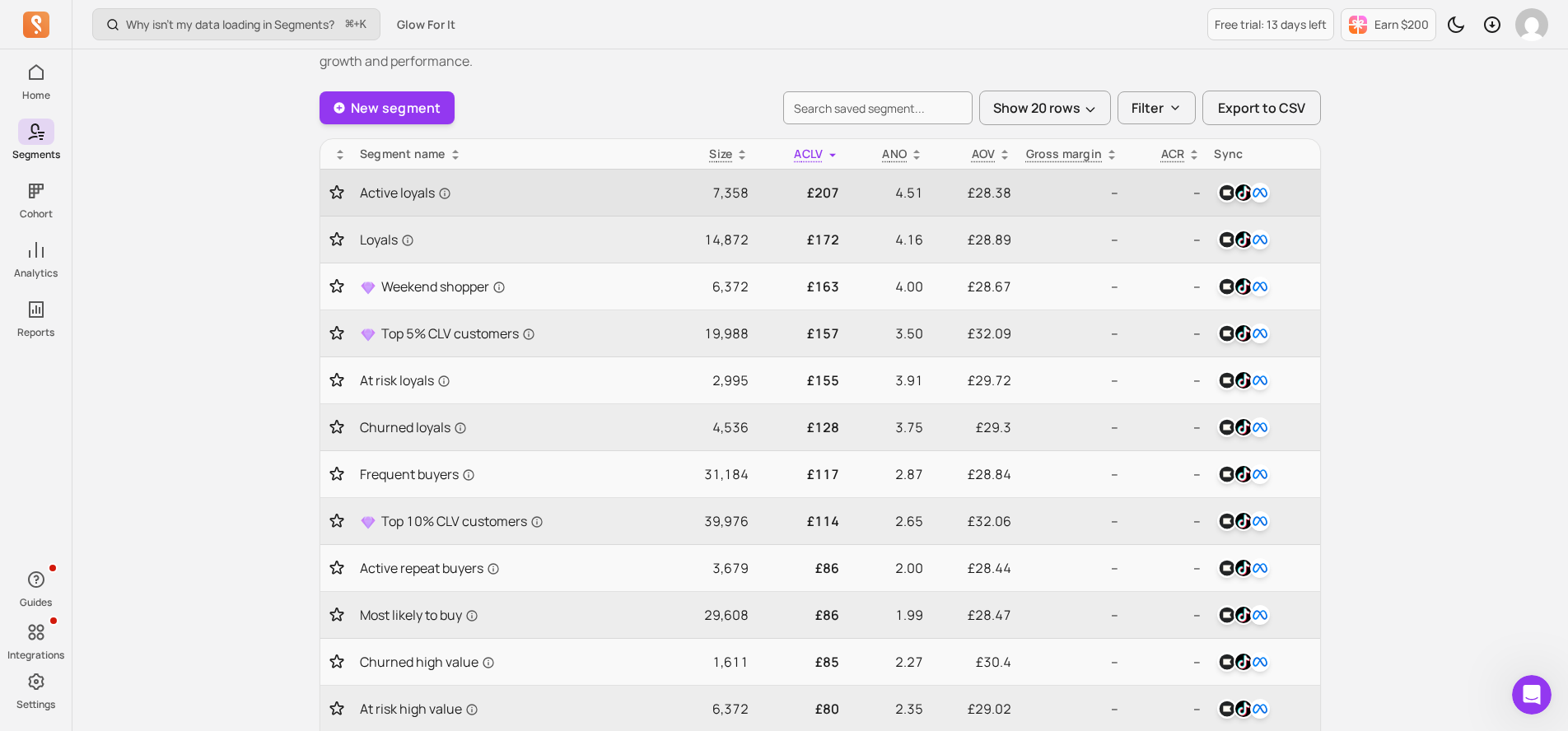
scroll to position [72, 0]
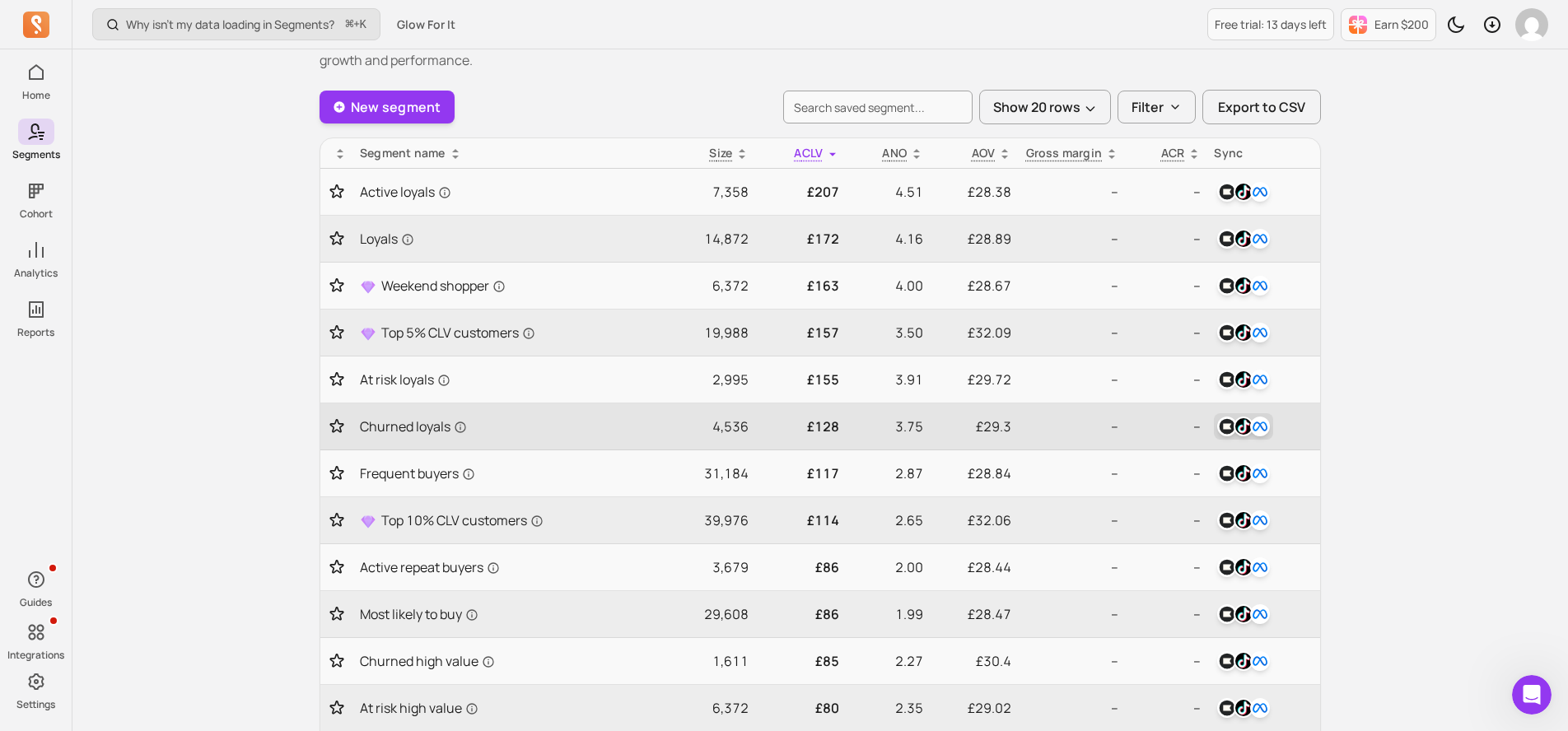
click at [1235, 422] on img "button" at bounding box center [1244, 426] width 20 height 20
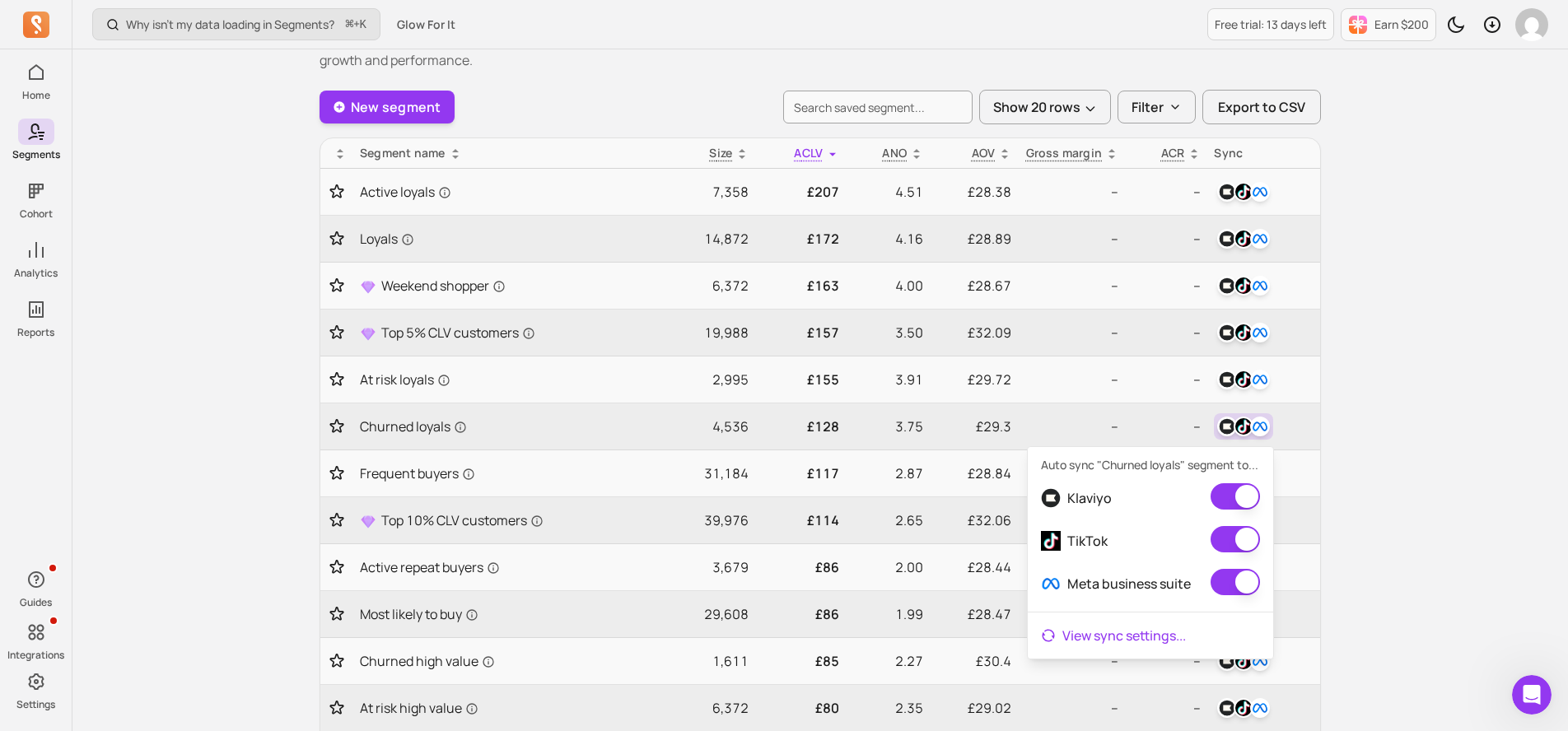
click at [1126, 646] on link "View sync settings ..." at bounding box center [1151, 636] width 246 height 33
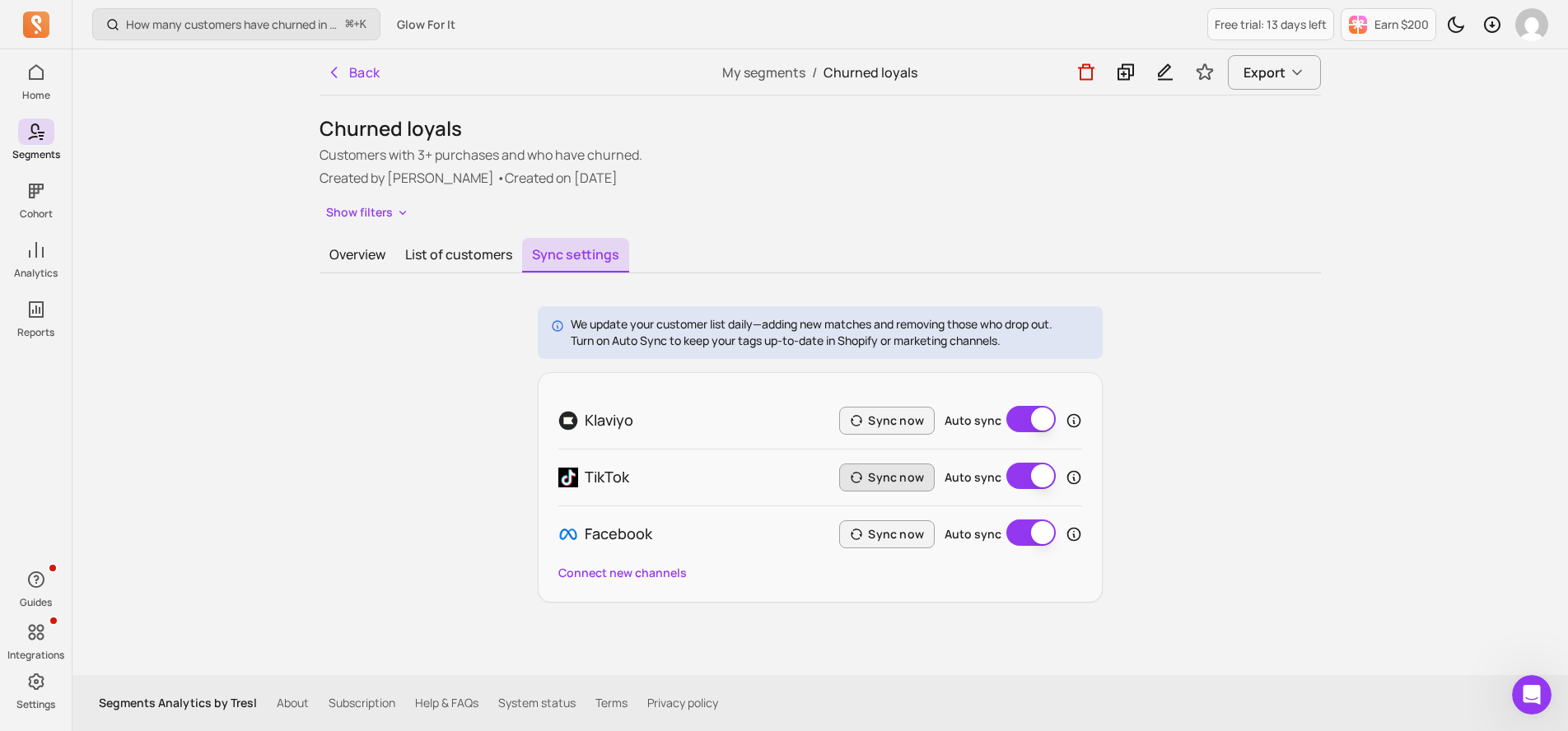
click at [914, 472] on button "Sync now" at bounding box center [887, 477] width 95 height 28
click at [955, 416] on label "Auto sync" at bounding box center [972, 421] width 57 height 16
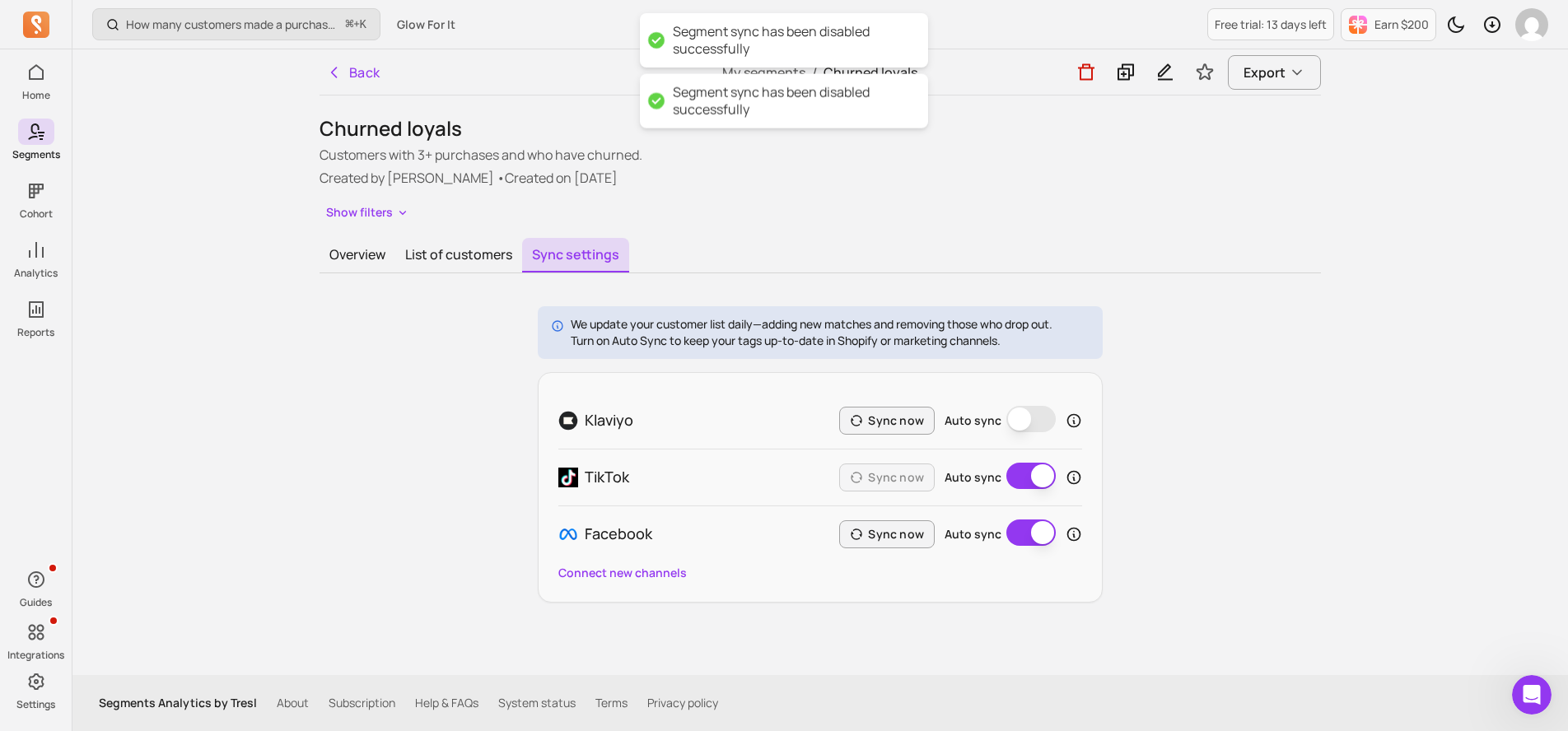
click at [1017, 424] on button "Auto sync" at bounding box center [1031, 418] width 49 height 26
click at [918, 417] on button "Sync now" at bounding box center [887, 420] width 95 height 28
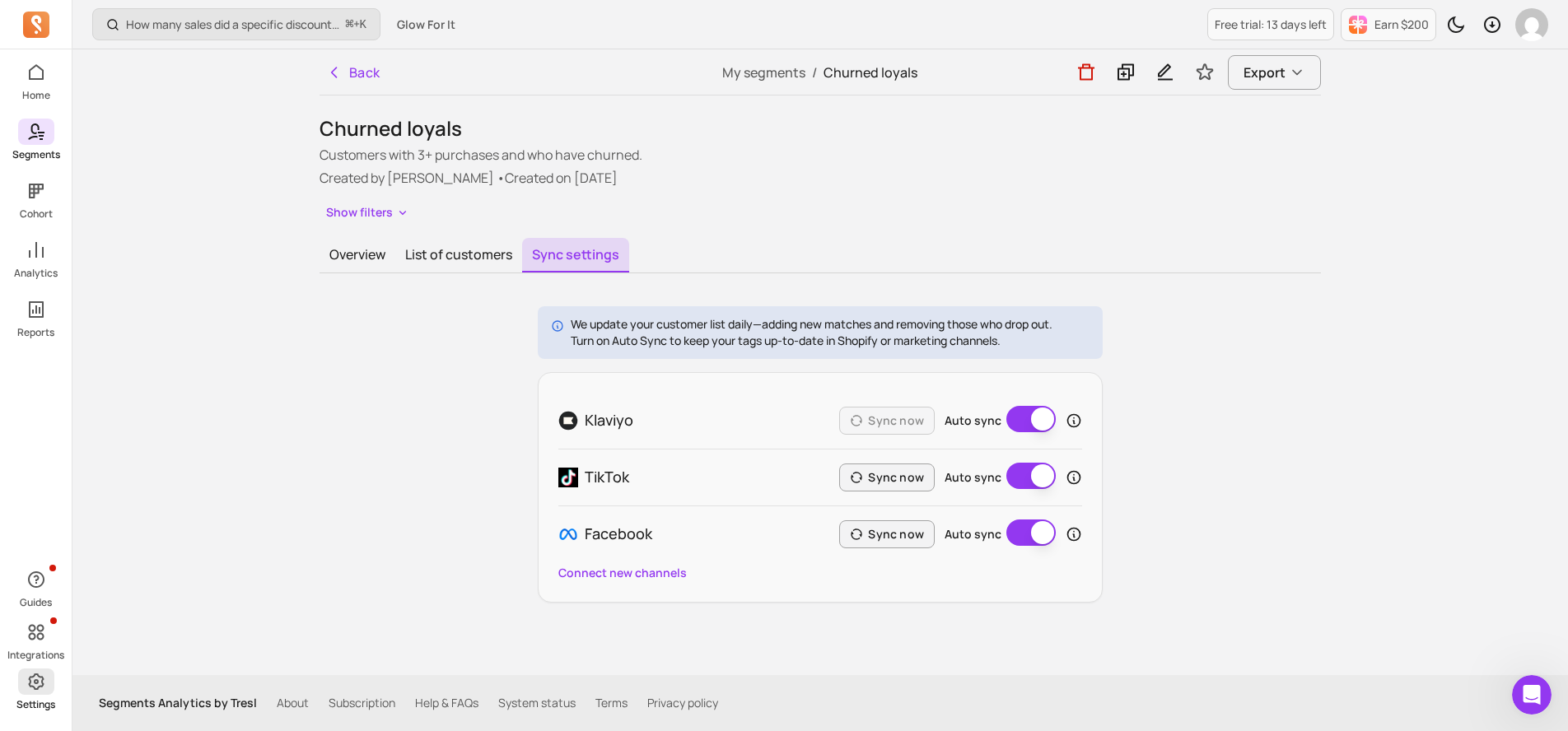
click at [44, 691] on span at bounding box center [36, 682] width 36 height 26
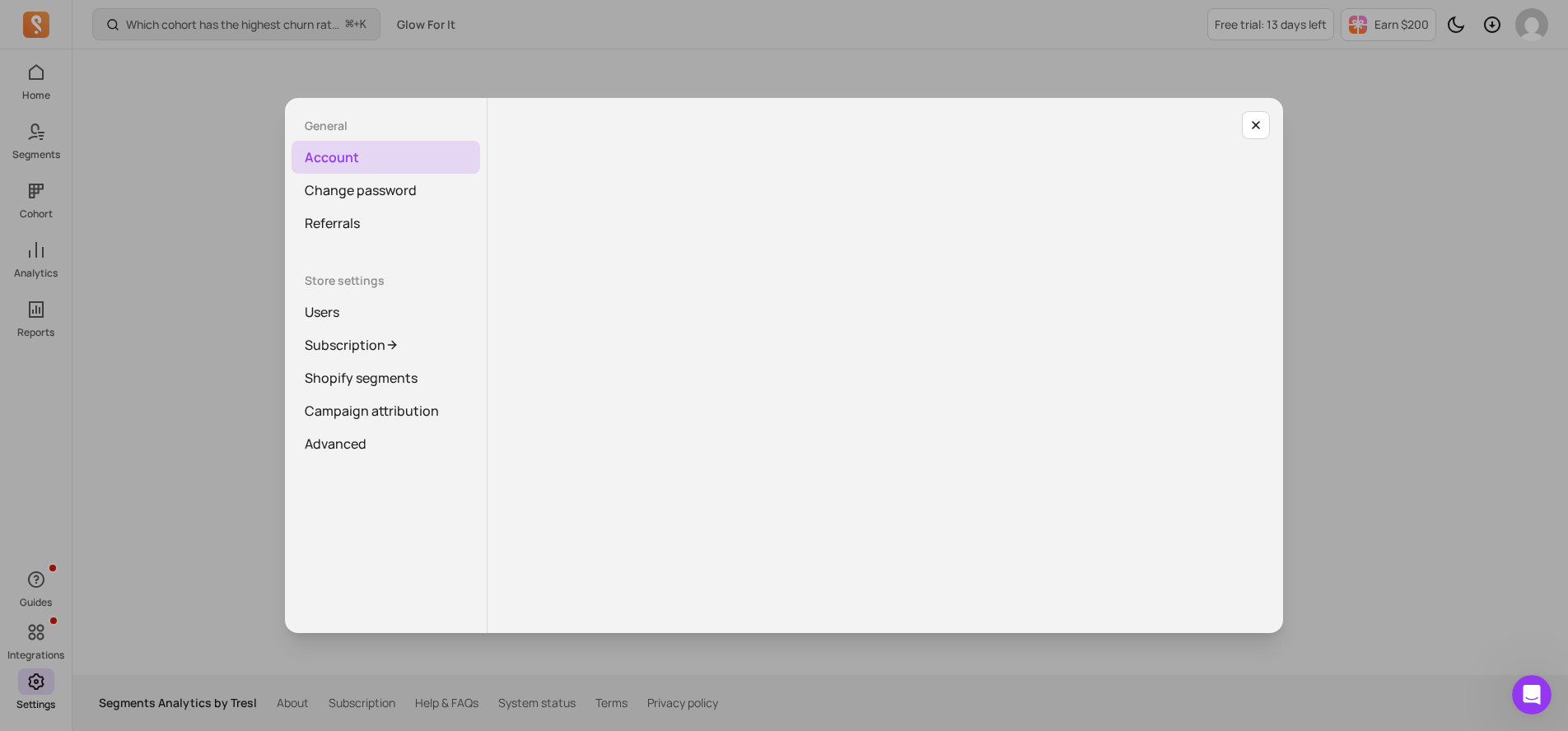
click at [37, 635] on div "General Account Change password Referrals Store settings Users Subscription Sho…" at bounding box center [784, 366] width 1542 height 705
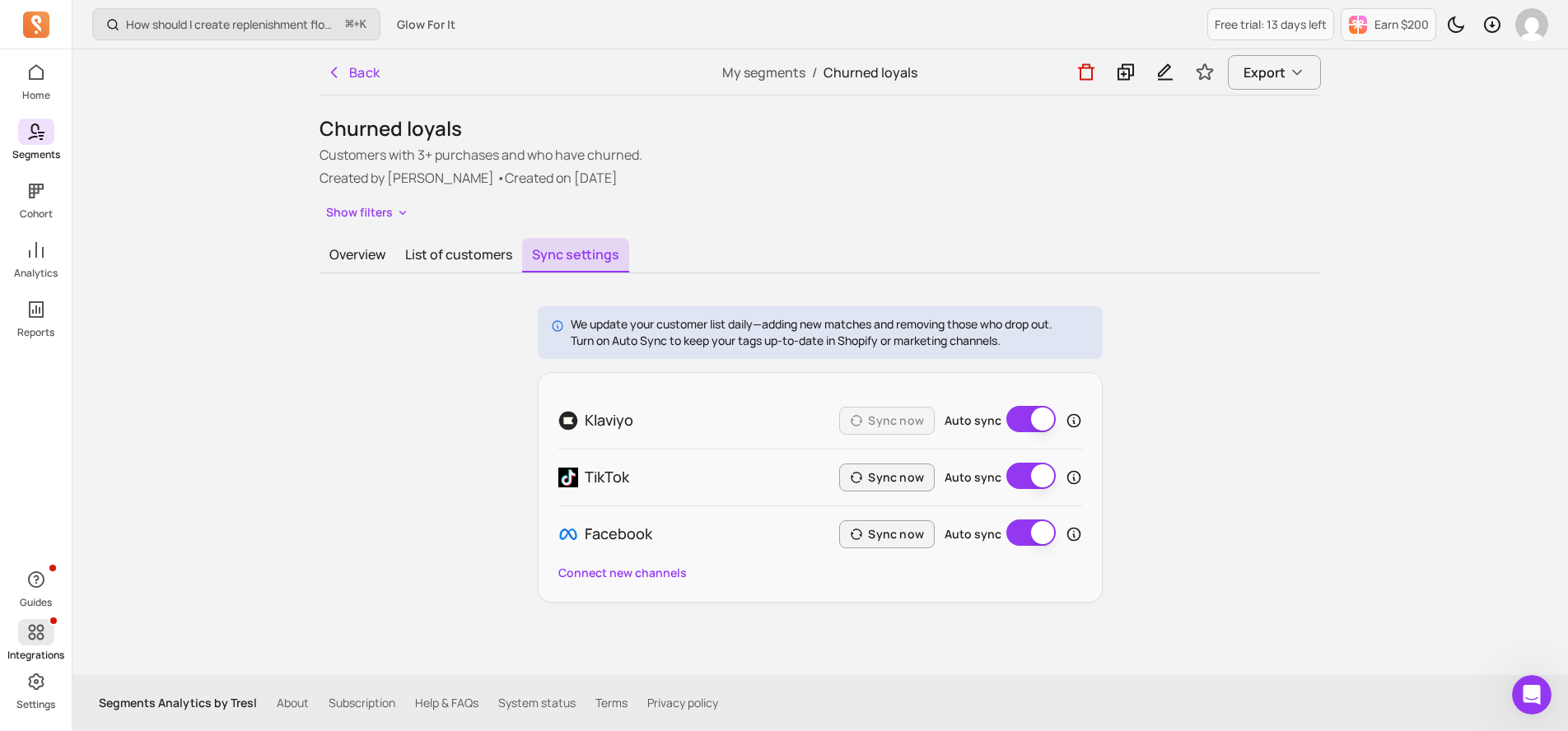
click at [38, 632] on icon at bounding box center [35, 632] width 15 height 15
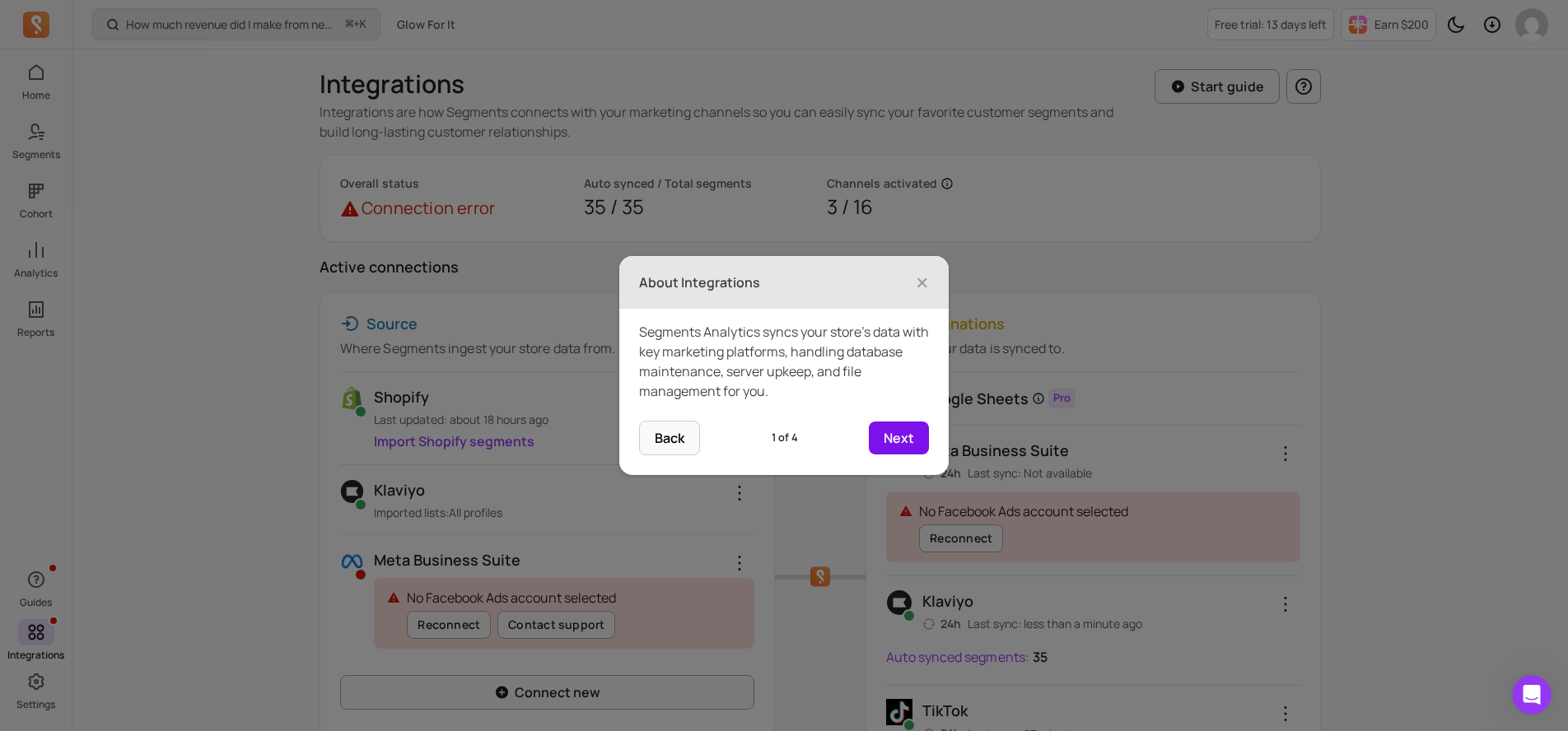
click at [894, 447] on button "Next" at bounding box center [899, 438] width 60 height 33
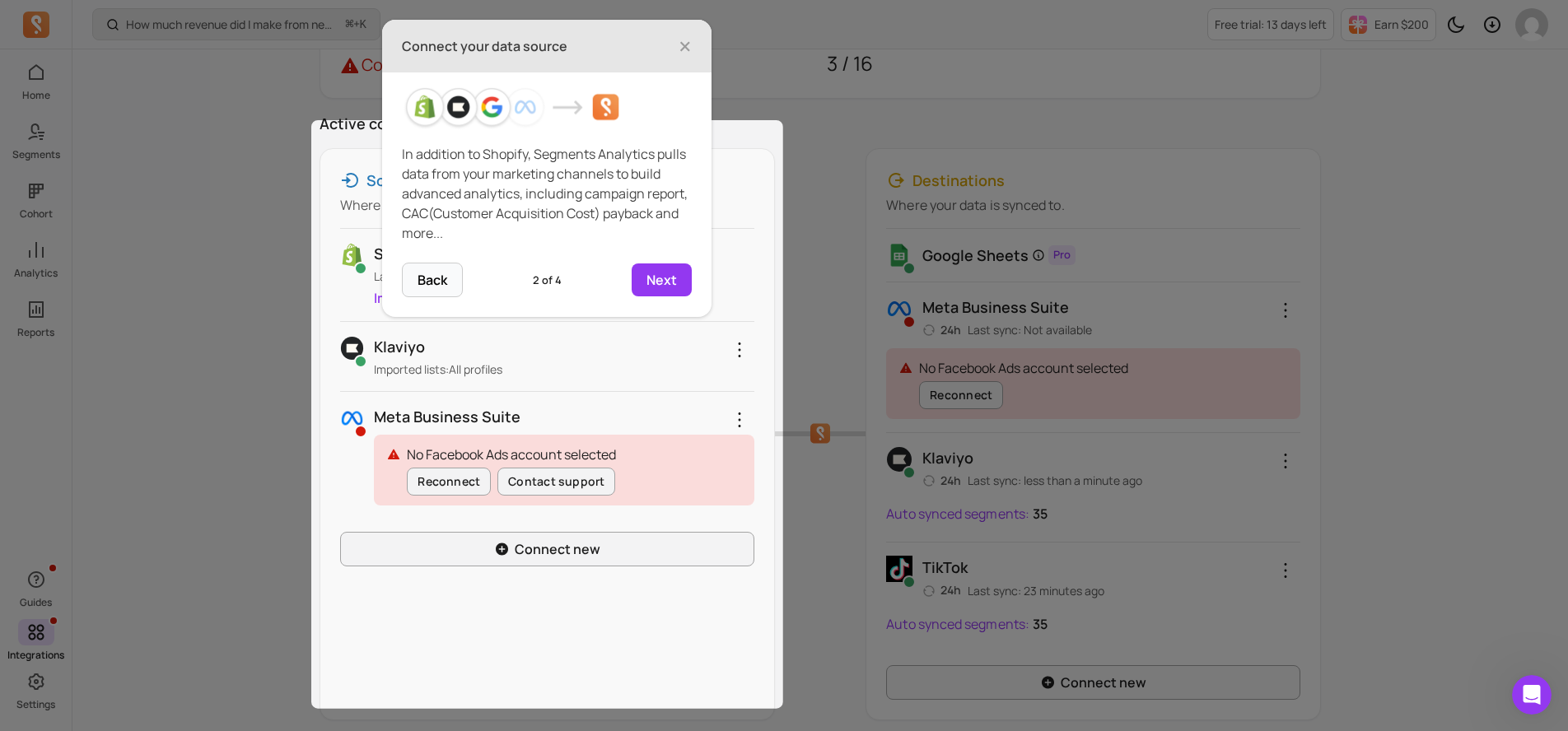
scroll to position [168, 0]
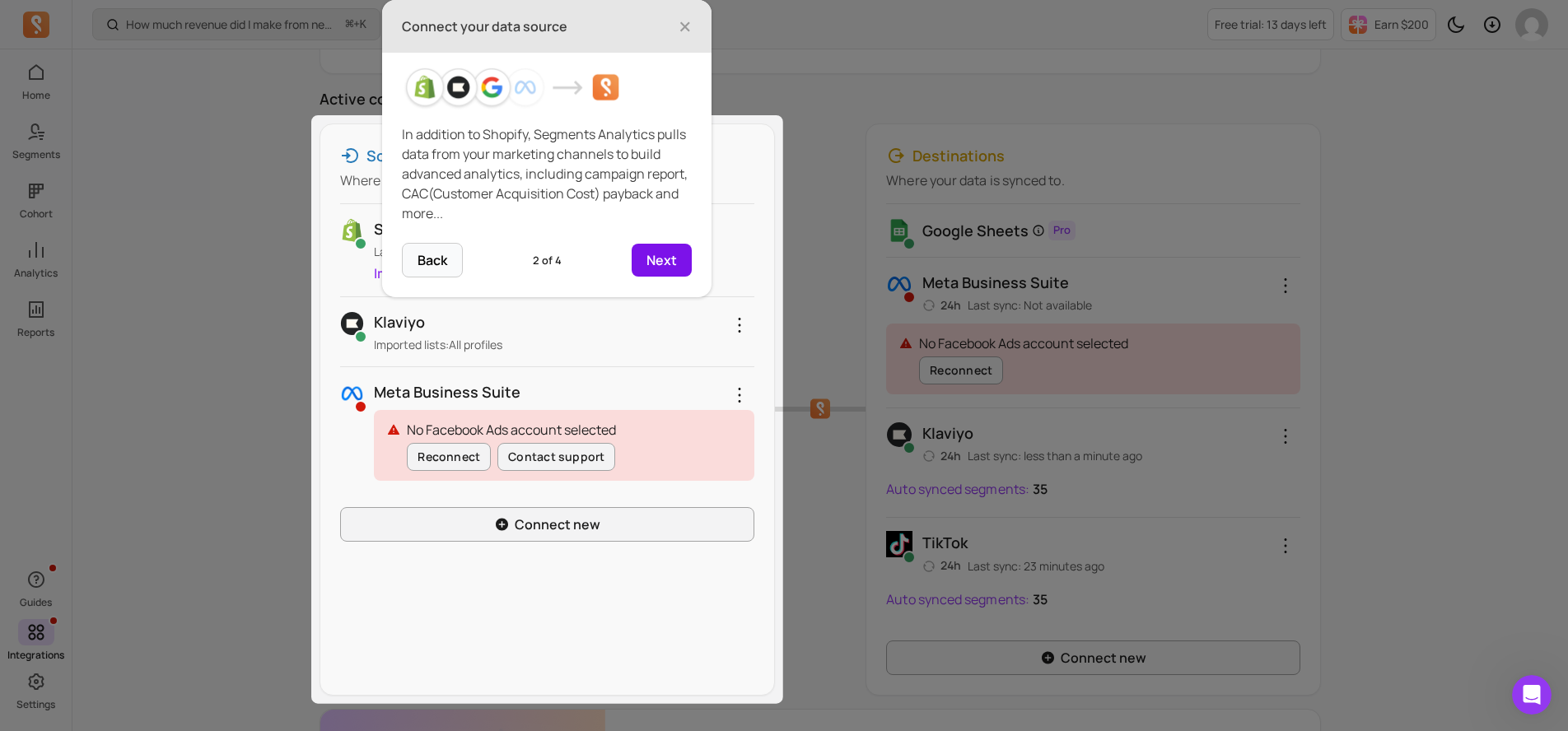
click at [673, 264] on button "Next" at bounding box center [661, 260] width 60 height 33
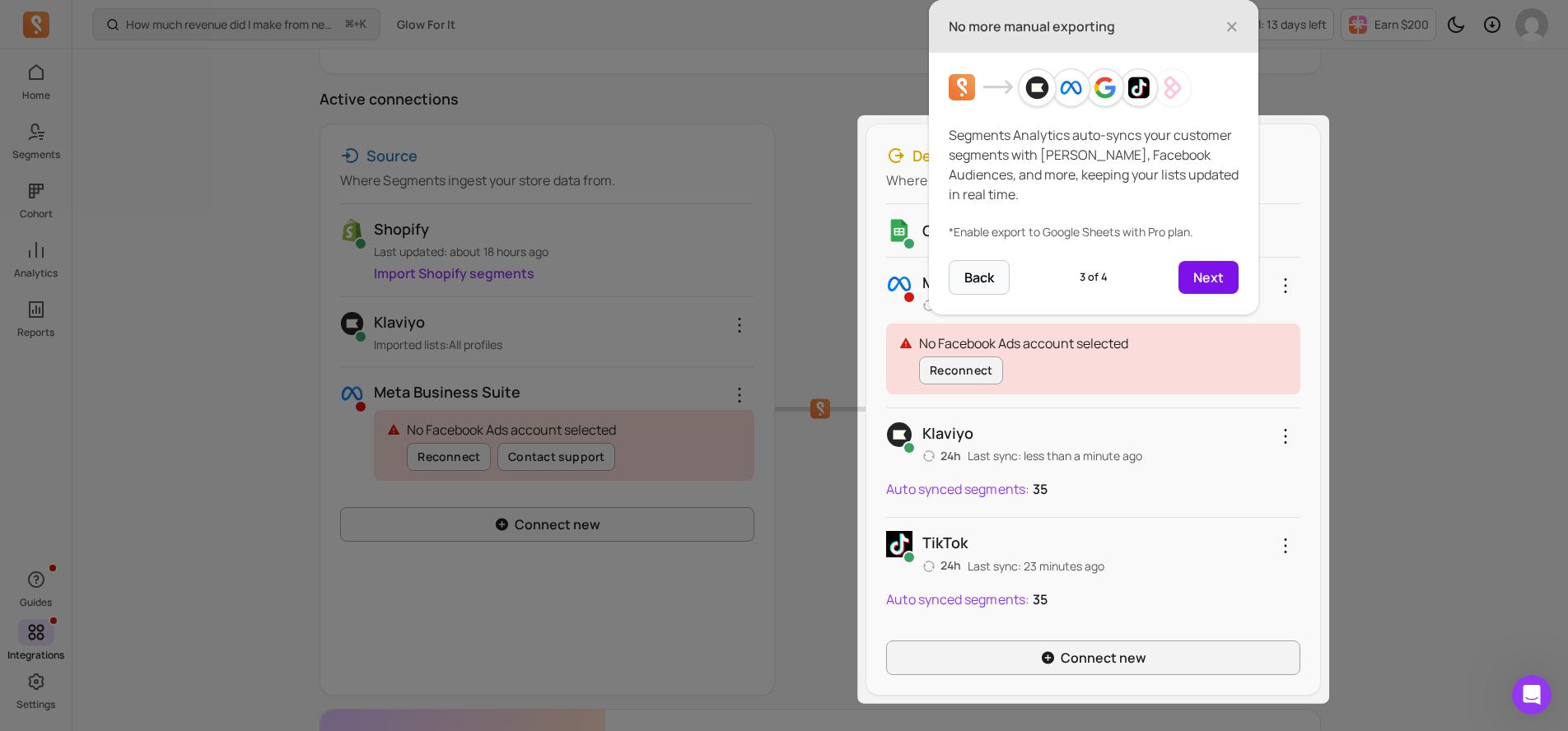
click at [1232, 280] on button "Next" at bounding box center [1208, 277] width 60 height 33
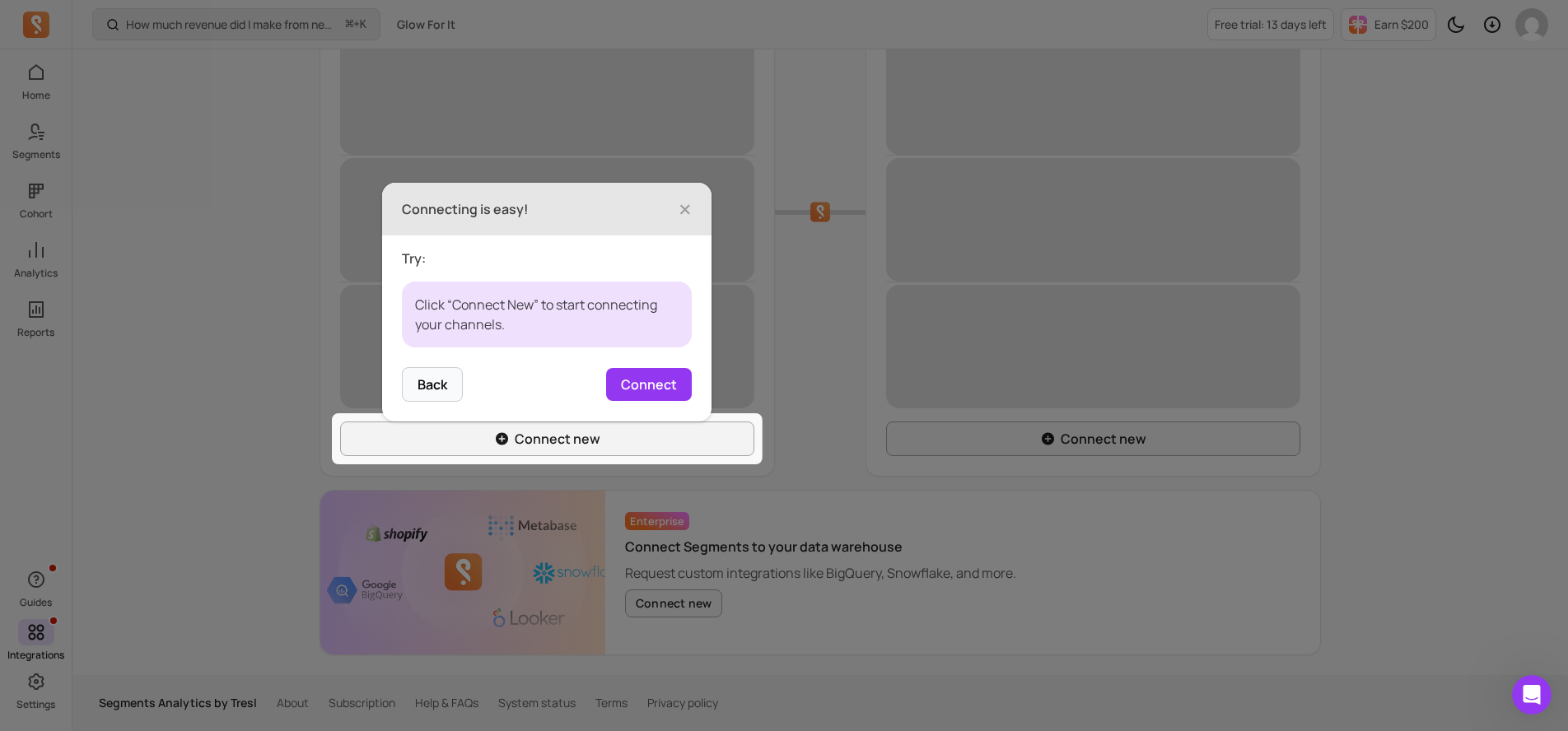
scroll to position [387, 0]
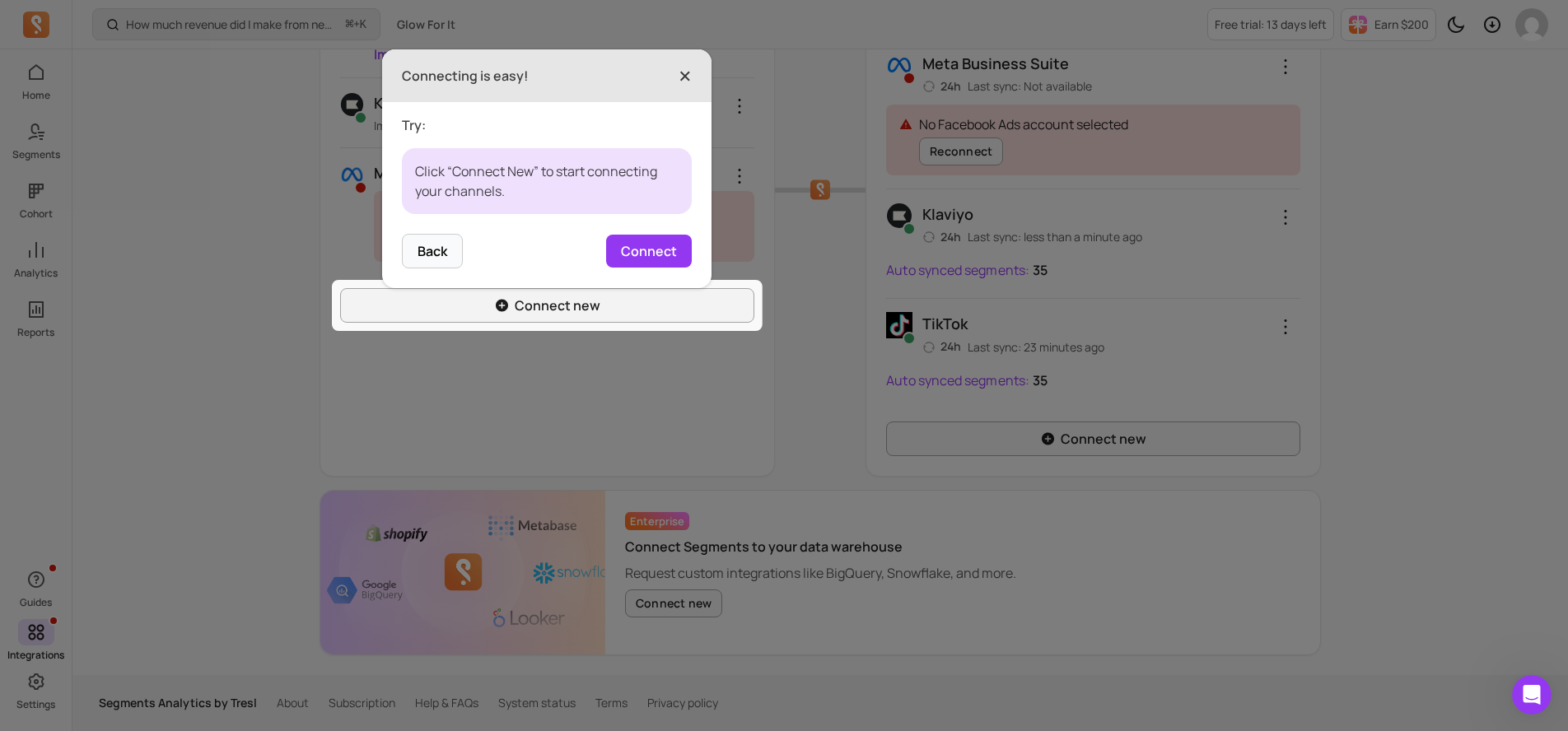
click at [688, 73] on span "×" at bounding box center [685, 76] width 13 height 36
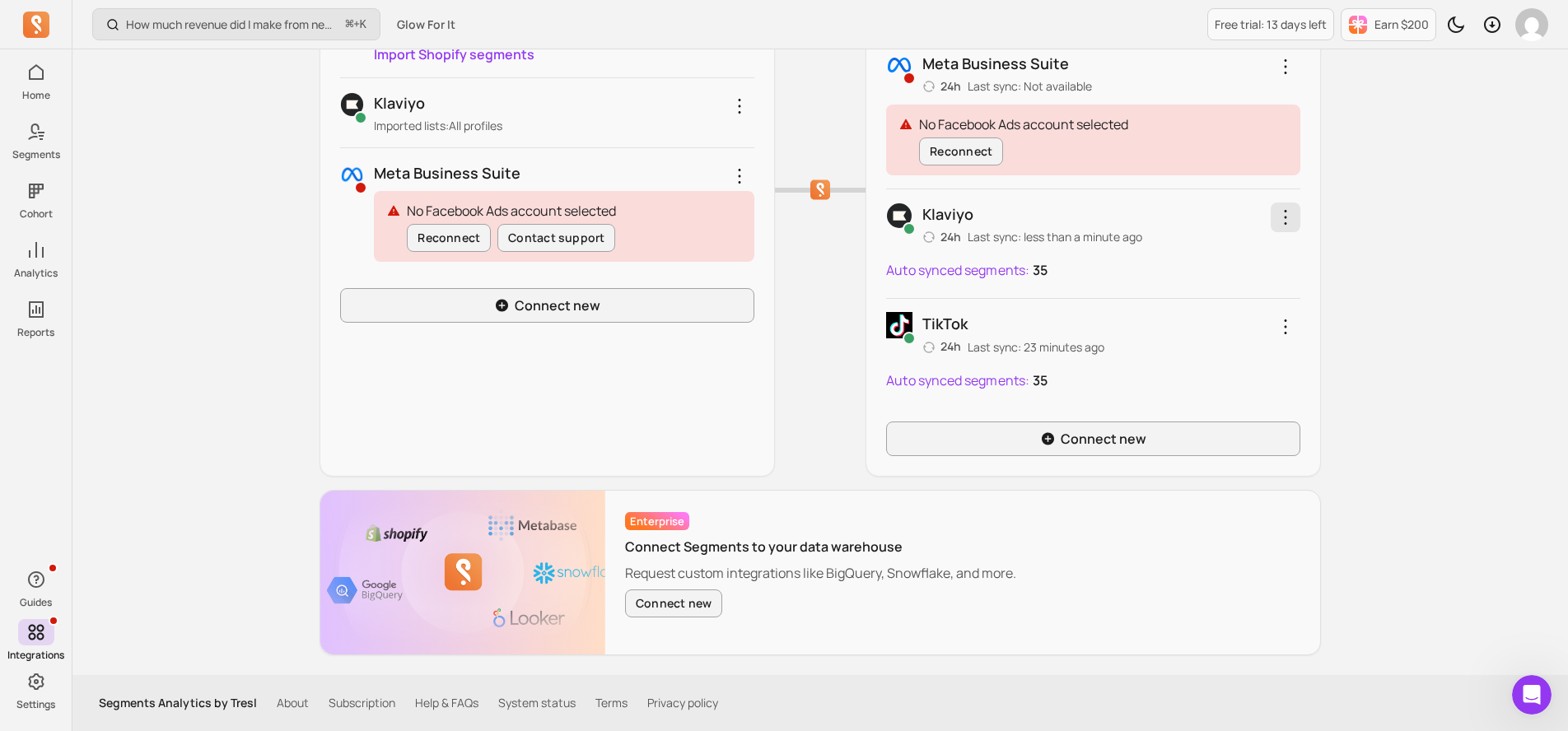
click at [1285, 223] on icon "button" at bounding box center [1286, 218] width 20 height 20
click at [1251, 266] on button "Schedule channel sync" at bounding box center [1223, 262] width 155 height 46
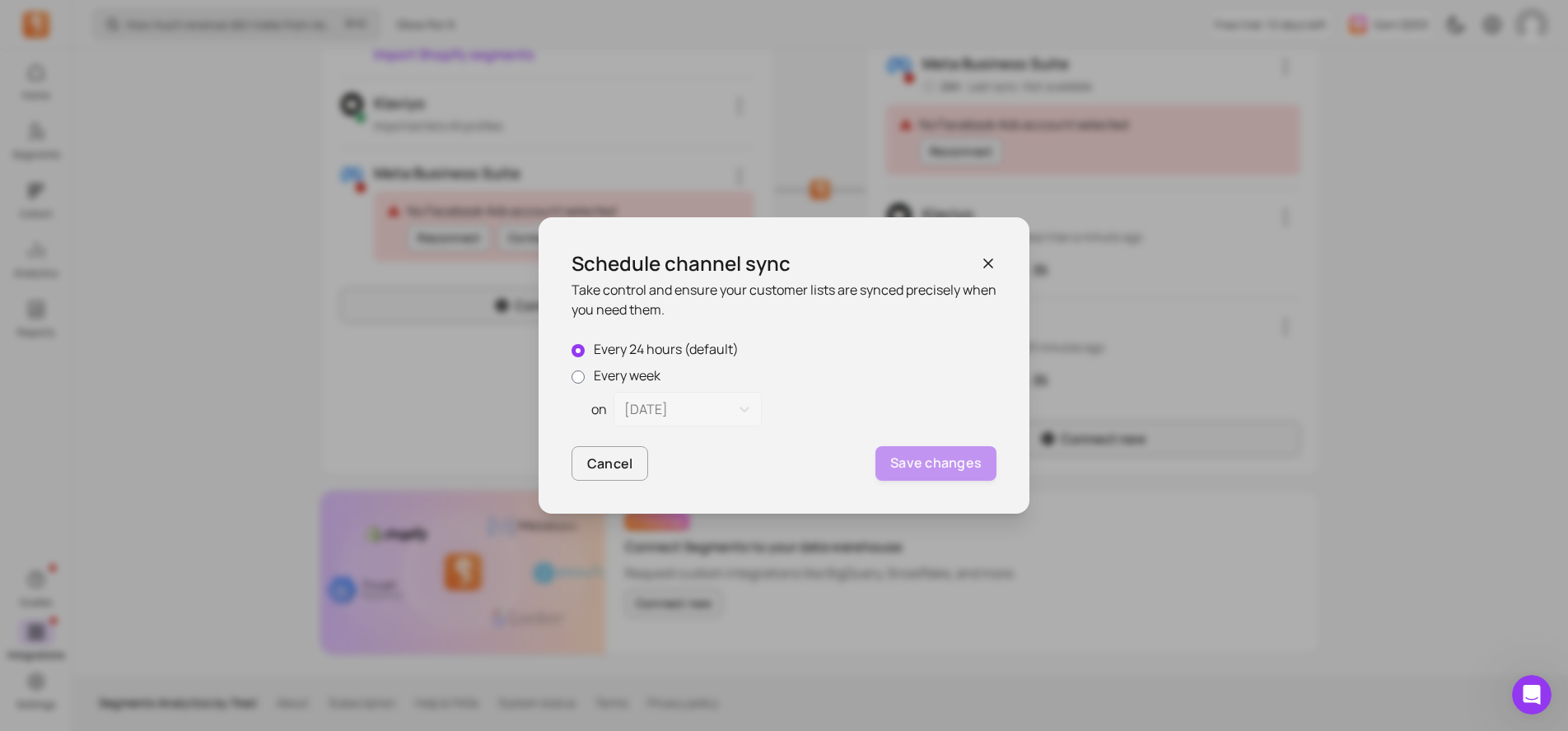
click at [991, 263] on icon "button" at bounding box center [989, 263] width 16 height 16
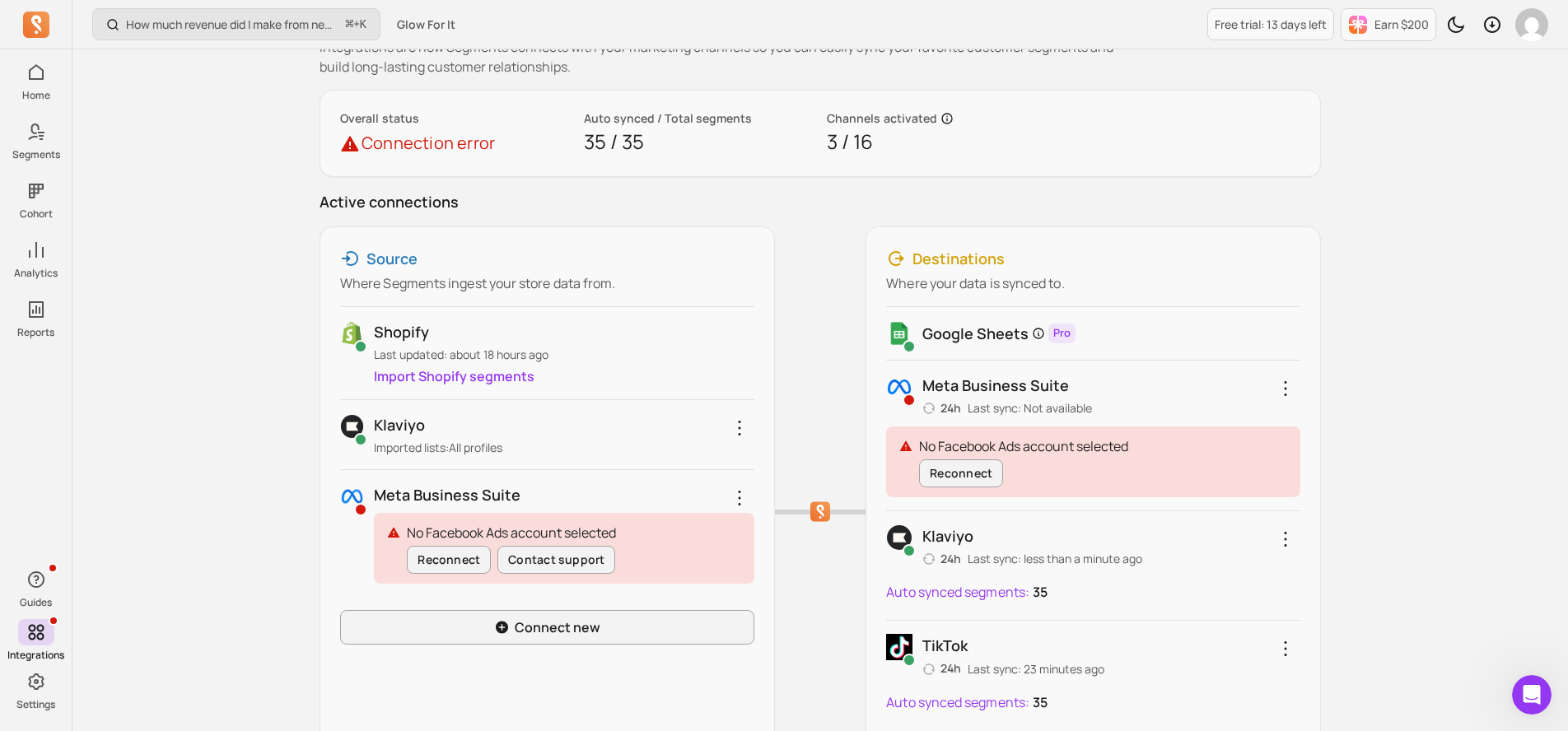
scroll to position [92, 0]
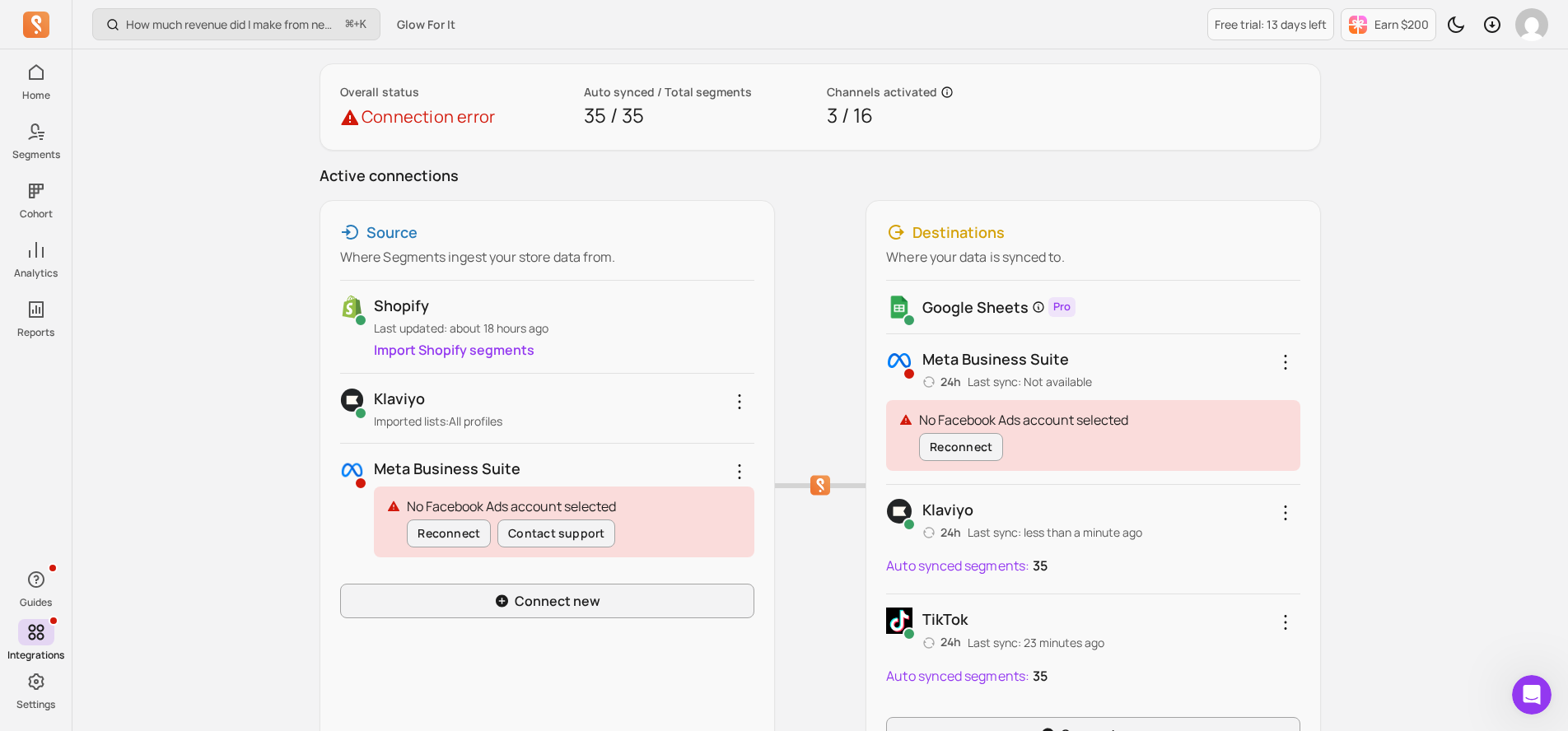
click at [931, 569] on p "Auto synced segments:" at bounding box center [957, 566] width 143 height 20
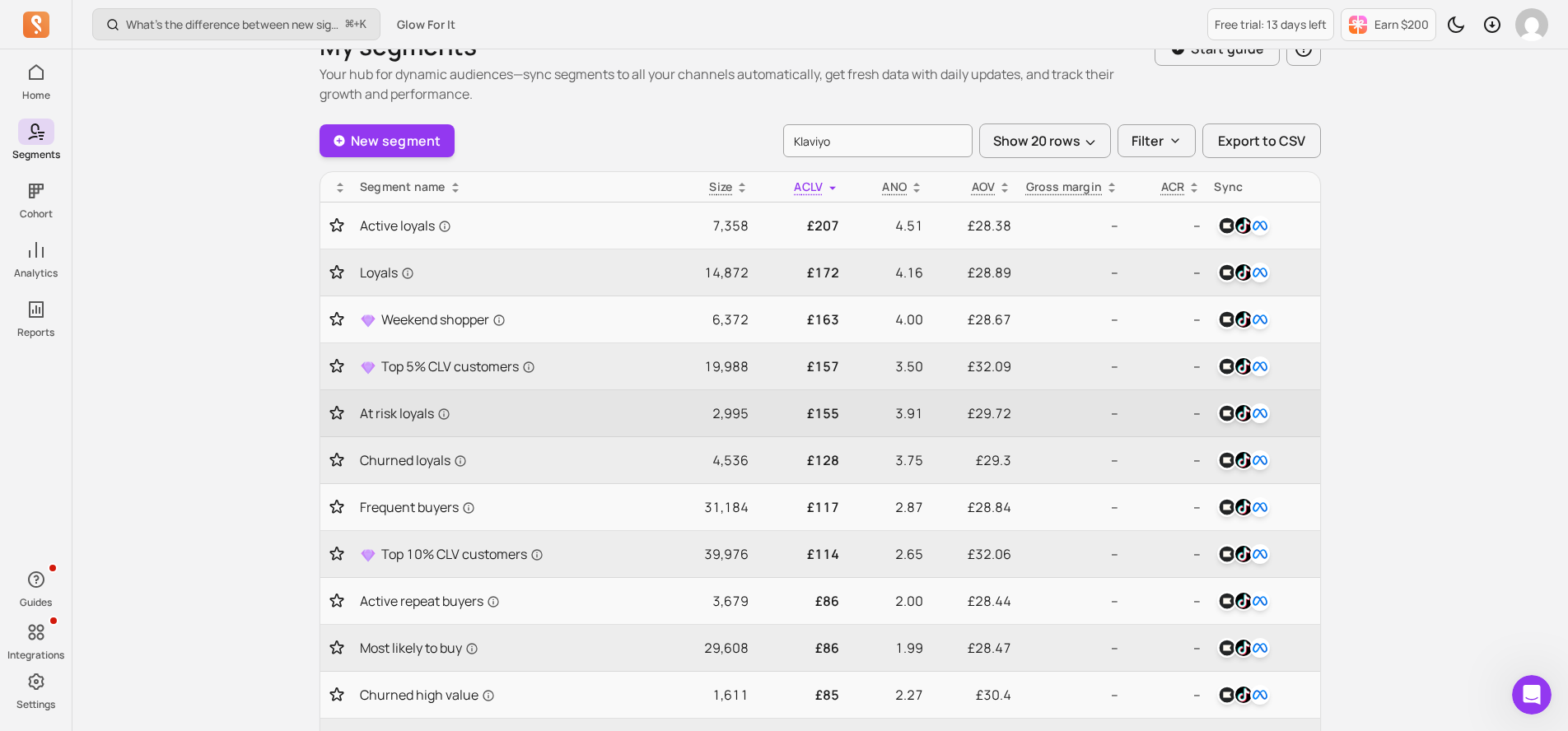
scroll to position [43, 0]
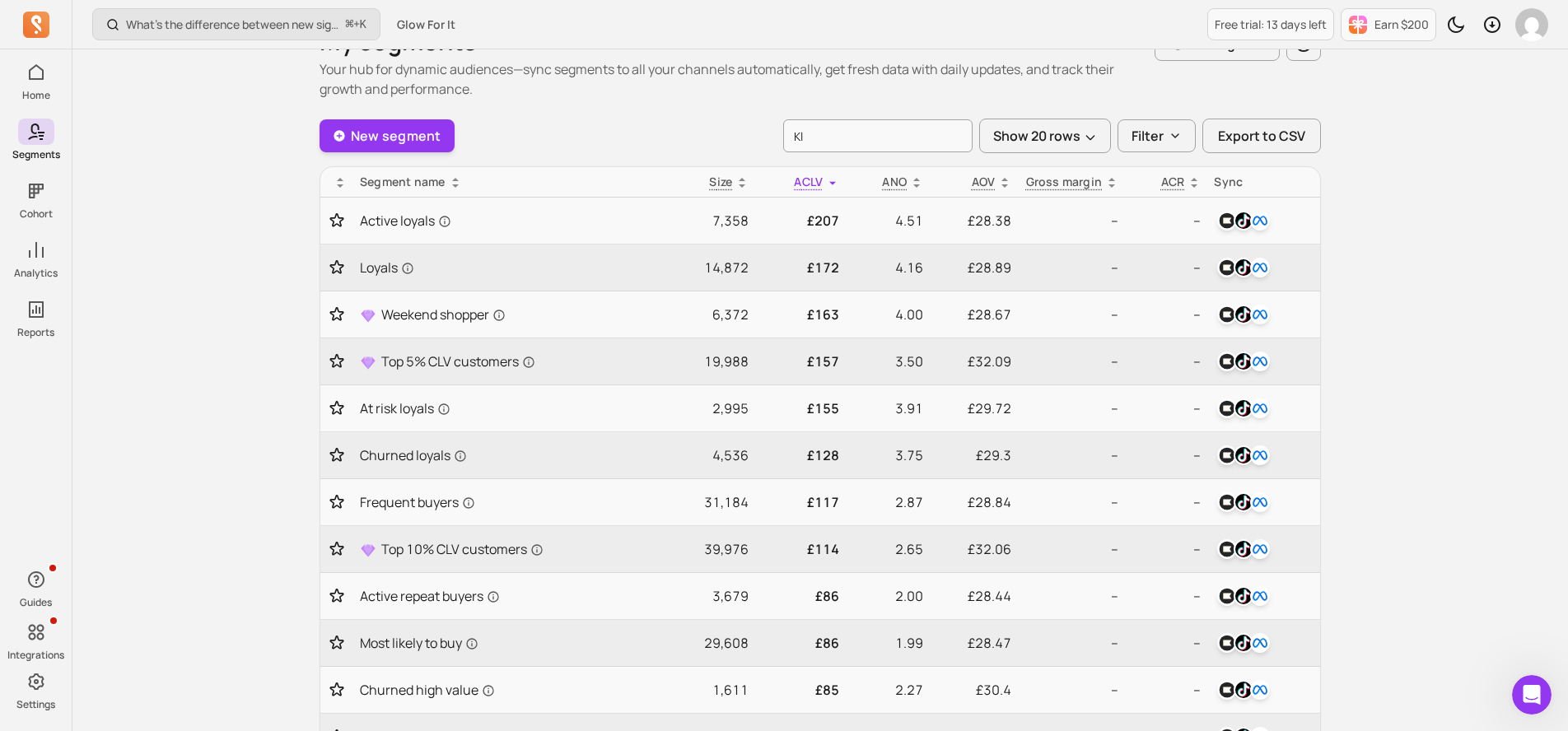
type input "K"
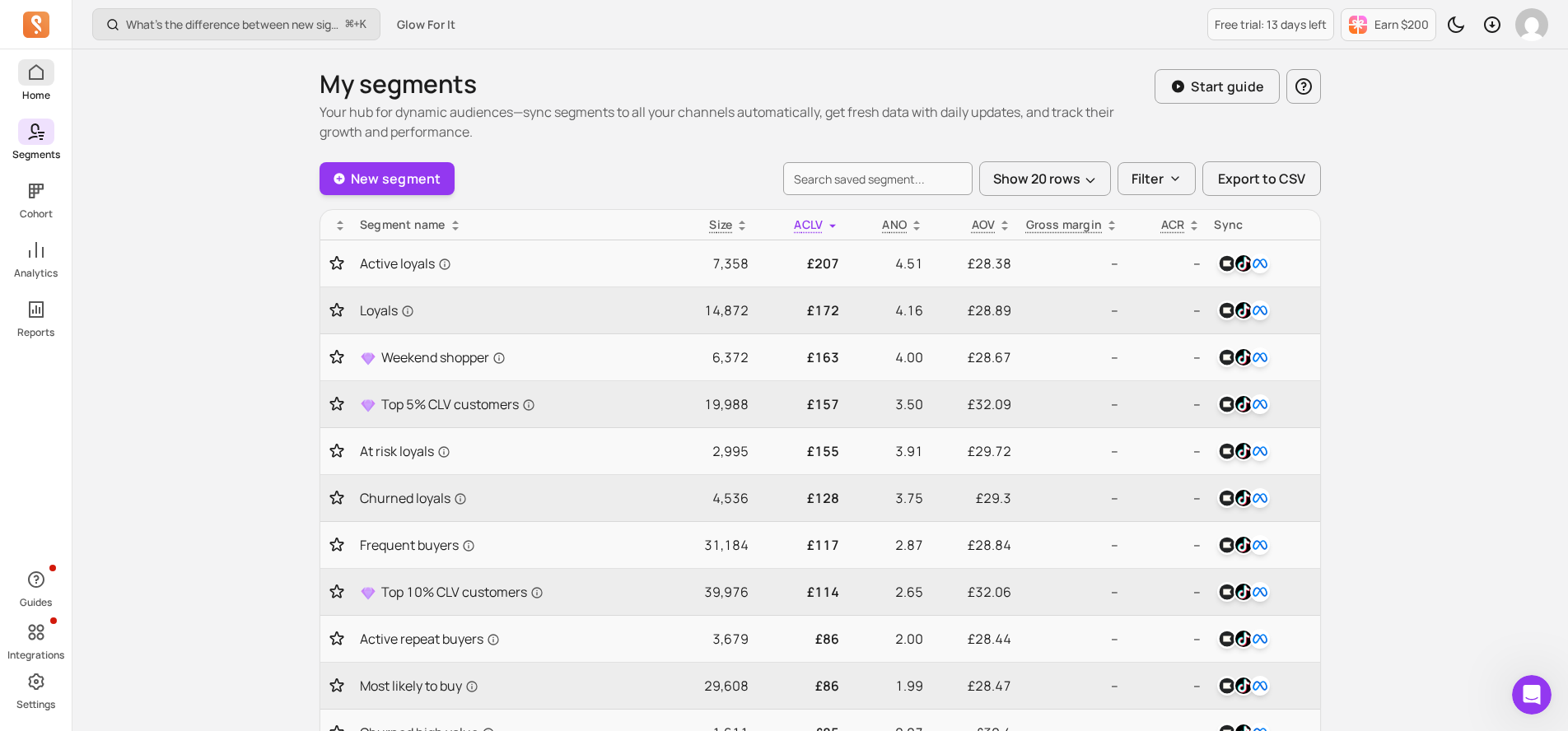
click at [31, 83] on span at bounding box center [36, 72] width 36 height 26
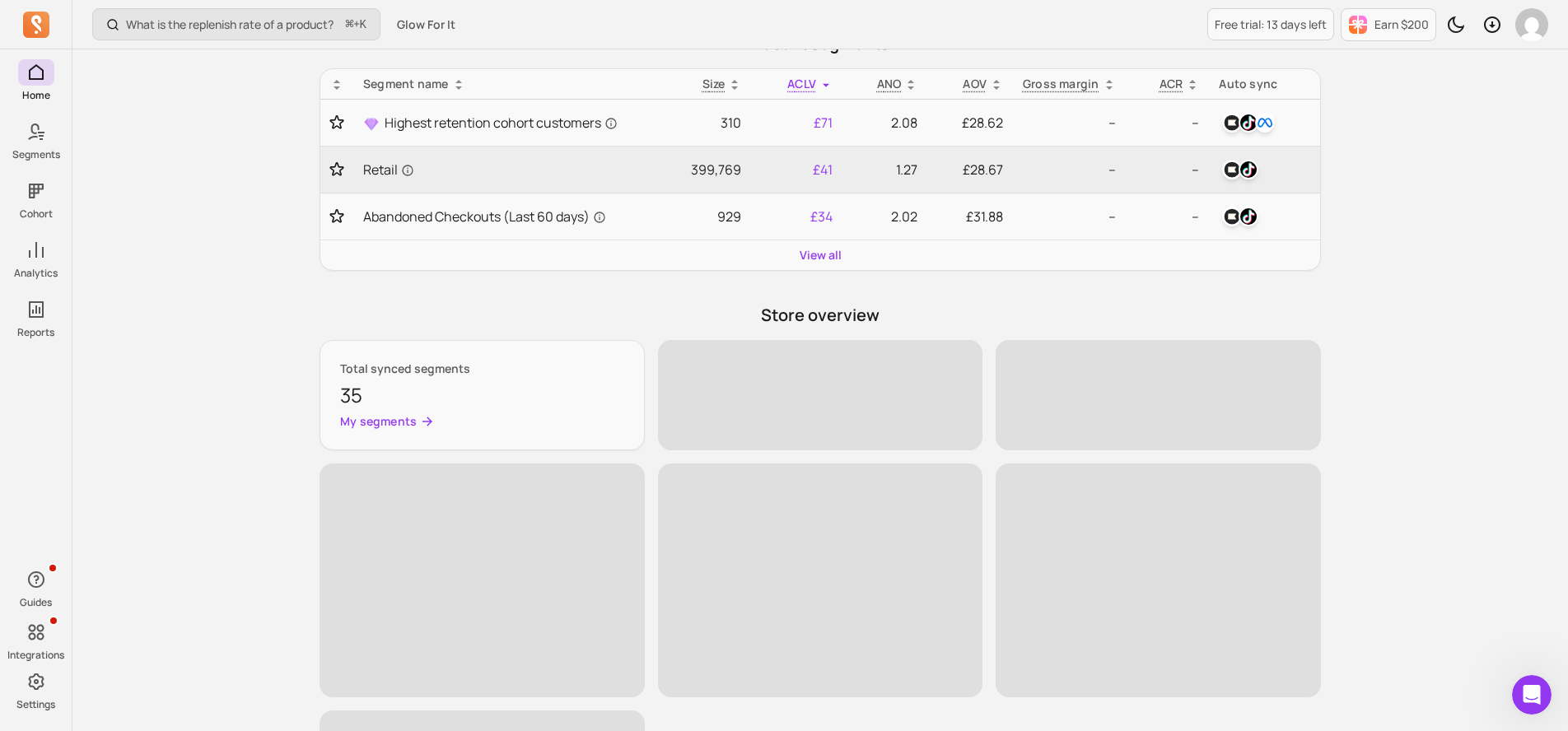
scroll to position [477, 0]
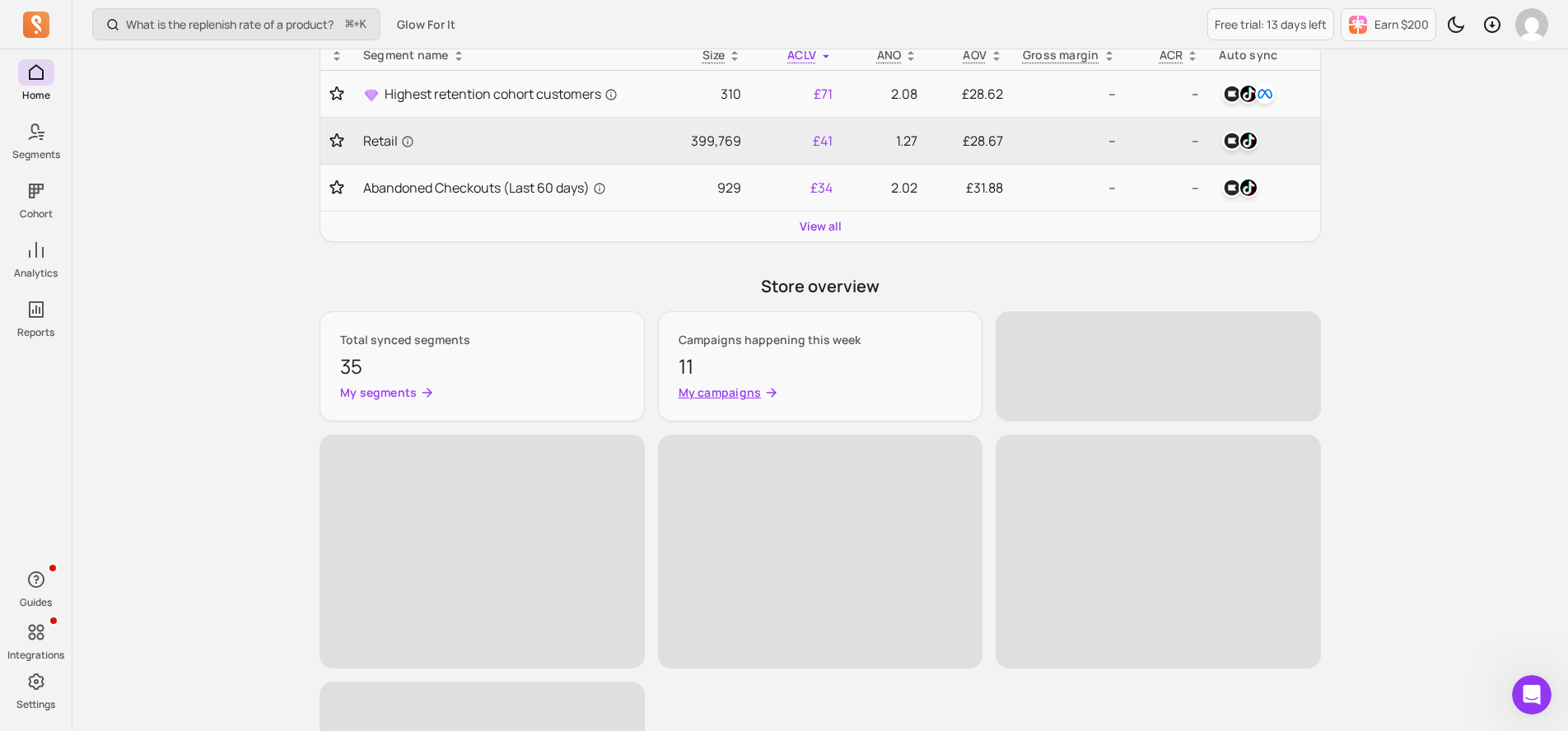
click at [748, 386] on p "My campaigns" at bounding box center [721, 393] width 83 height 16
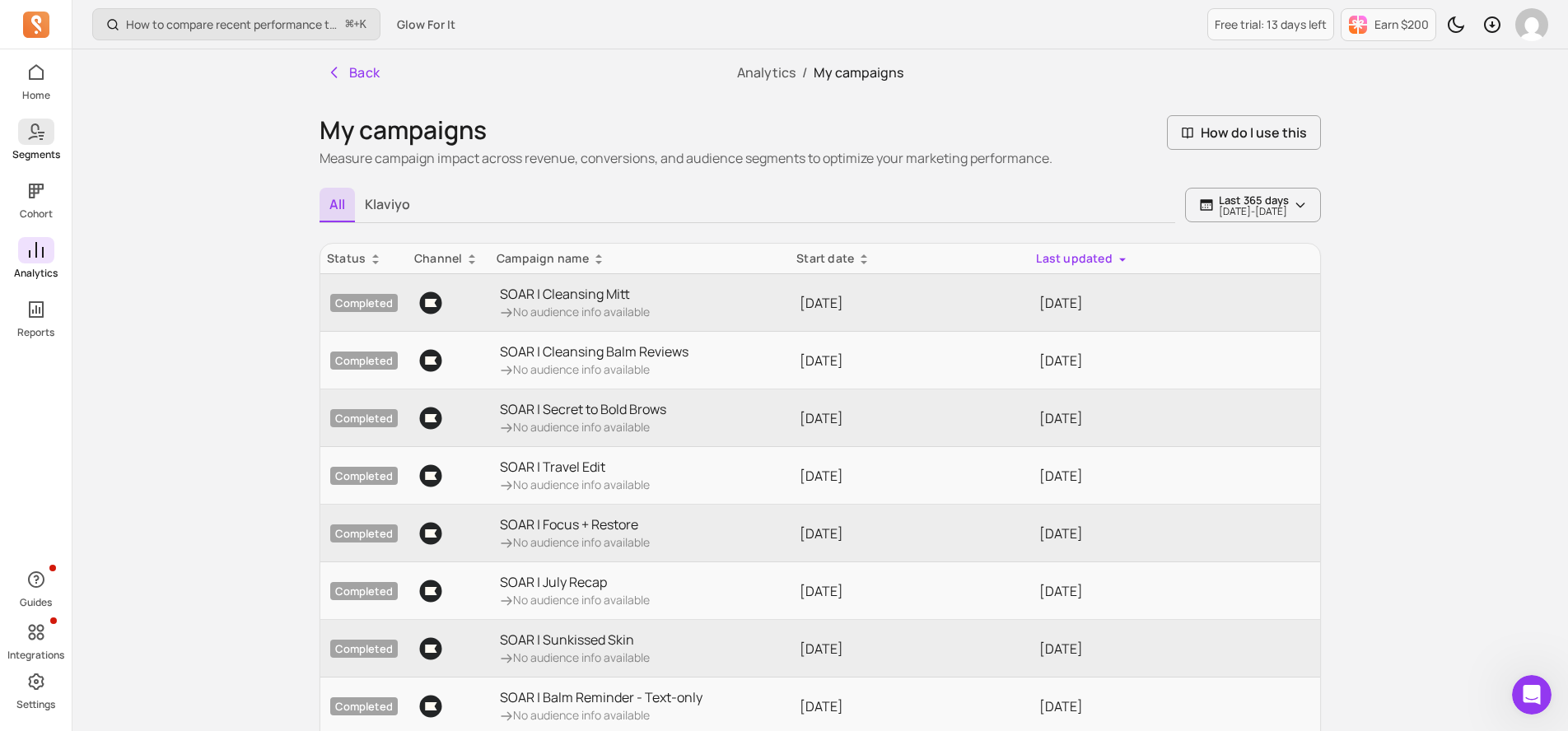
click at [35, 132] on icon at bounding box center [32, 131] width 12 height 16
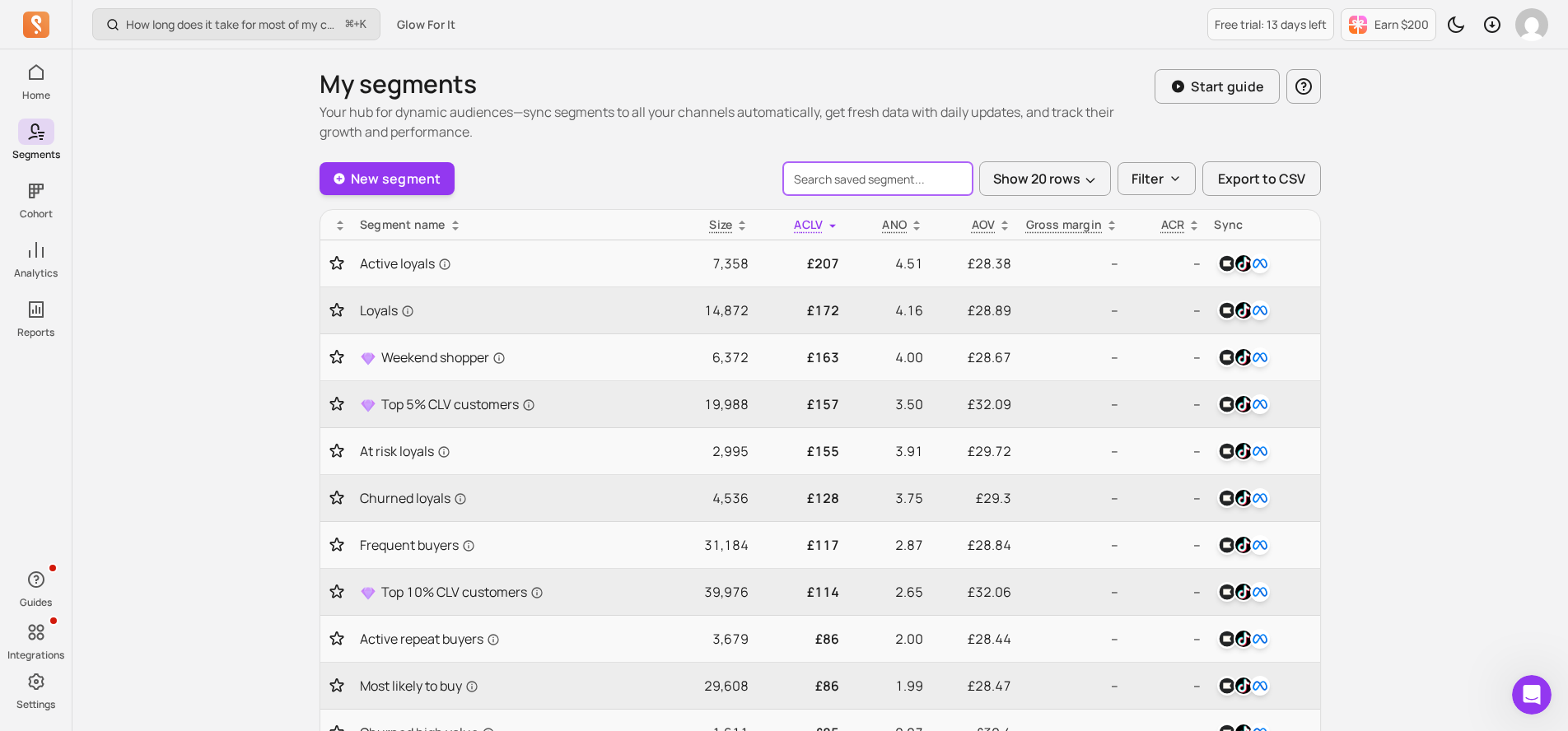
click at [836, 184] on input "search" at bounding box center [878, 178] width 190 height 33
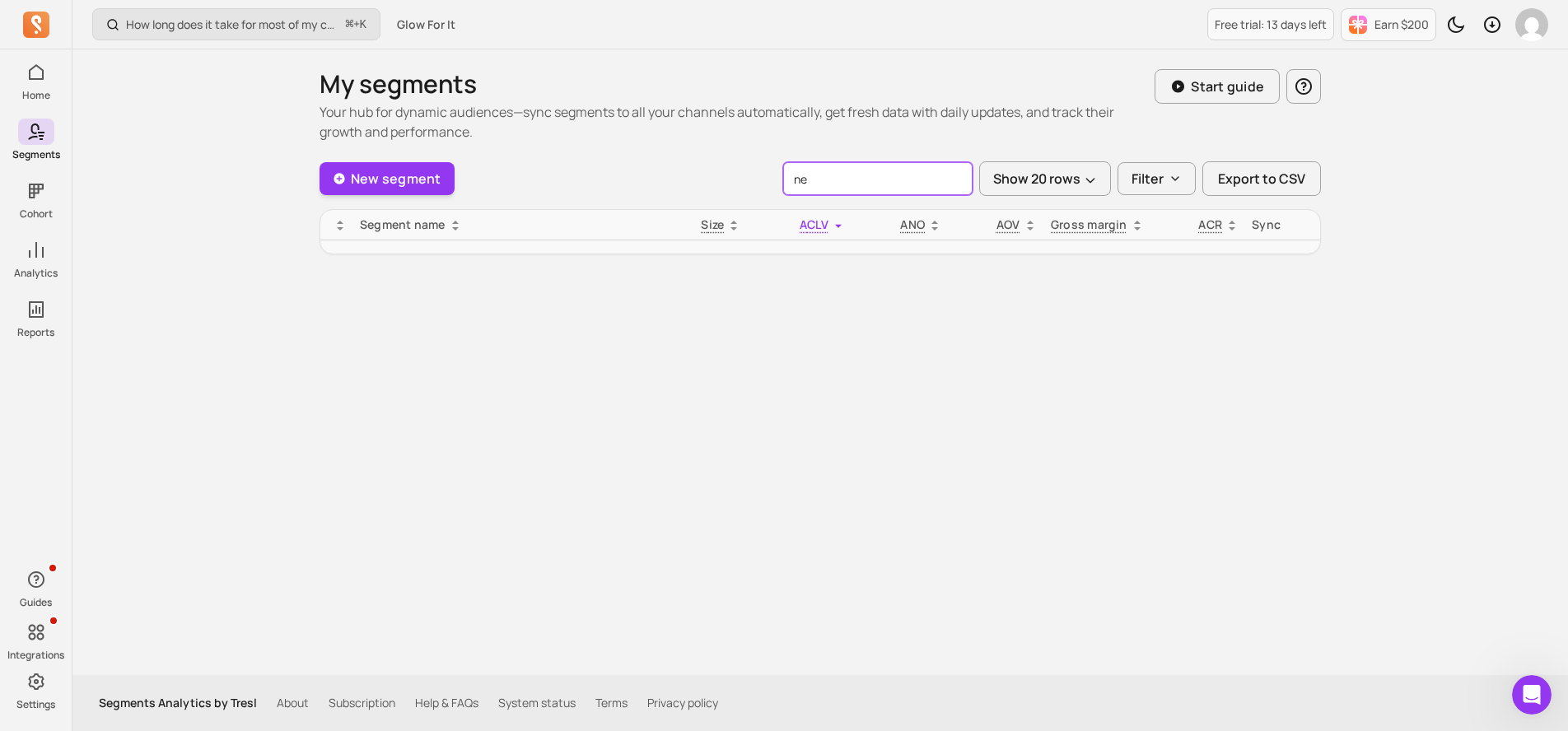
type input "n"
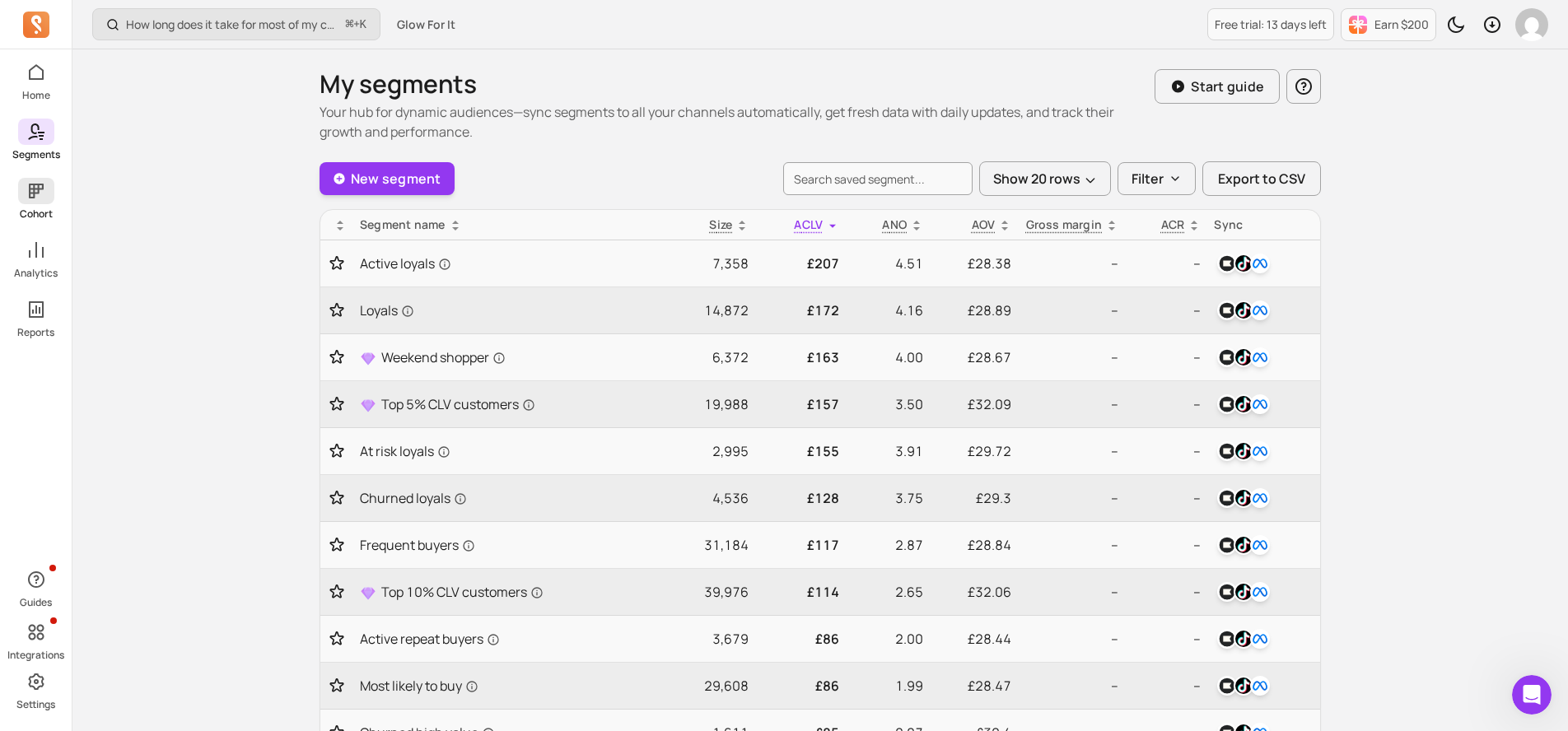
click at [46, 202] on span at bounding box center [36, 191] width 36 height 26
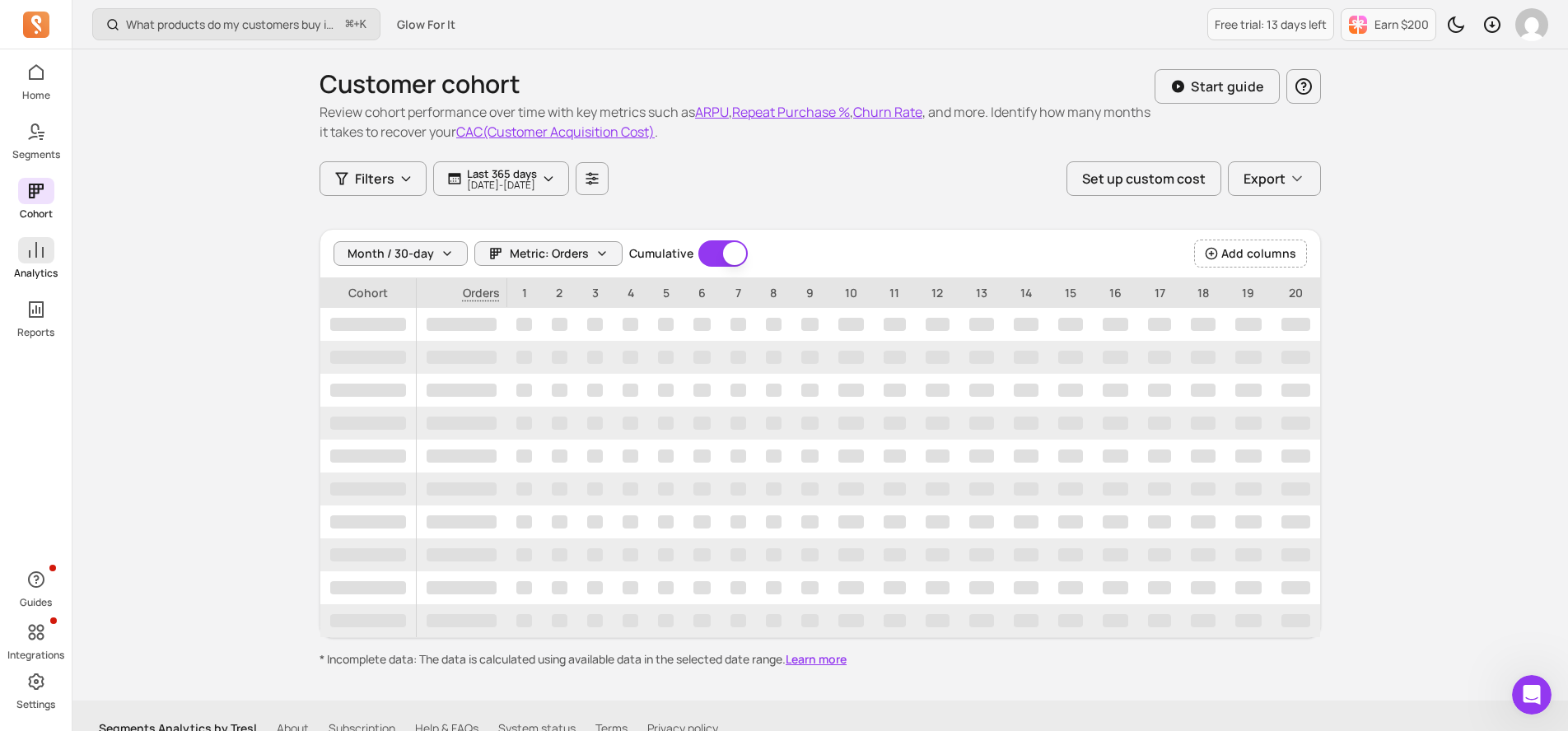
click at [45, 259] on span at bounding box center [36, 250] width 36 height 26
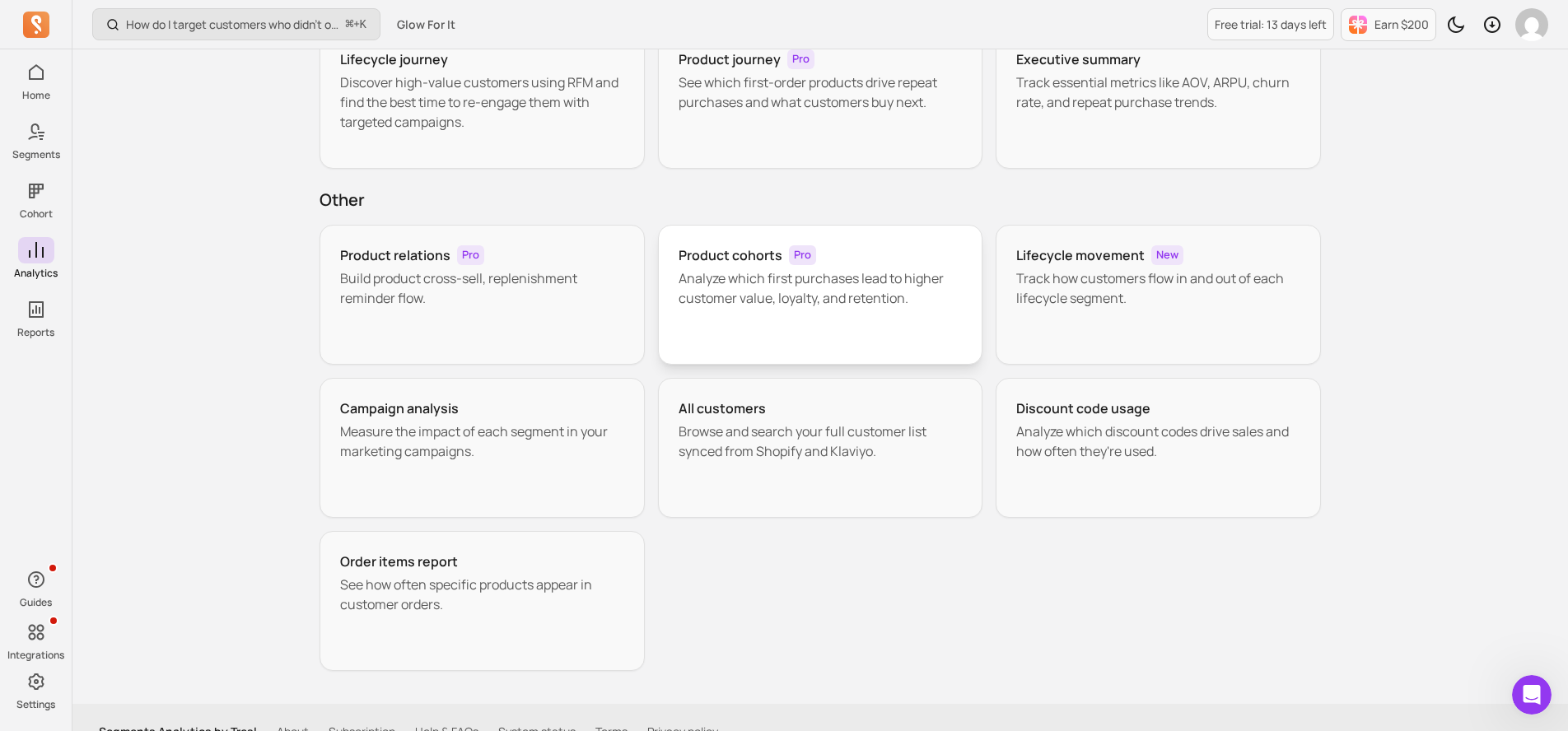
scroll to position [178, 0]
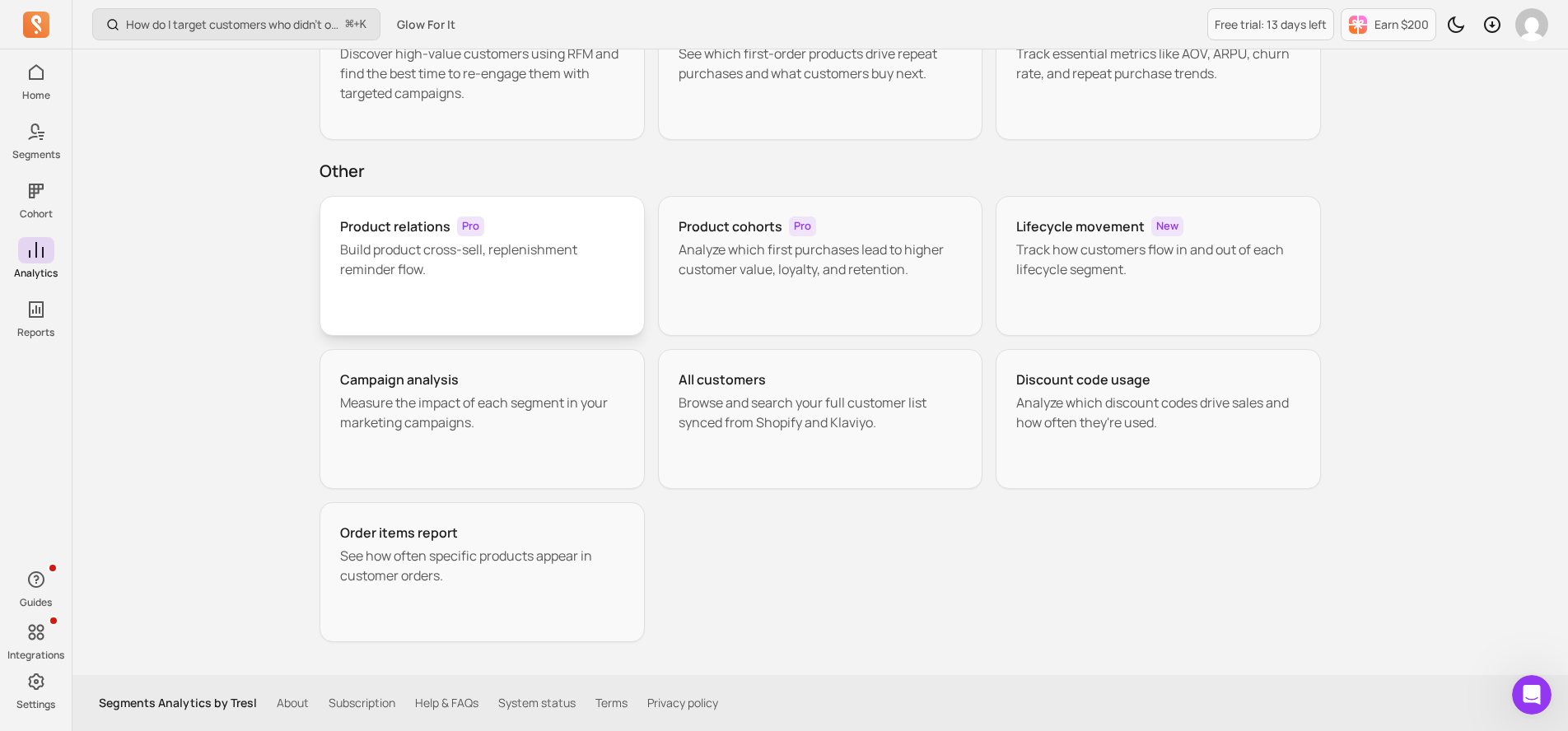
click at [506, 267] on p "Build product cross-sell, replenishment reminder flow." at bounding box center [482, 259] width 284 height 40
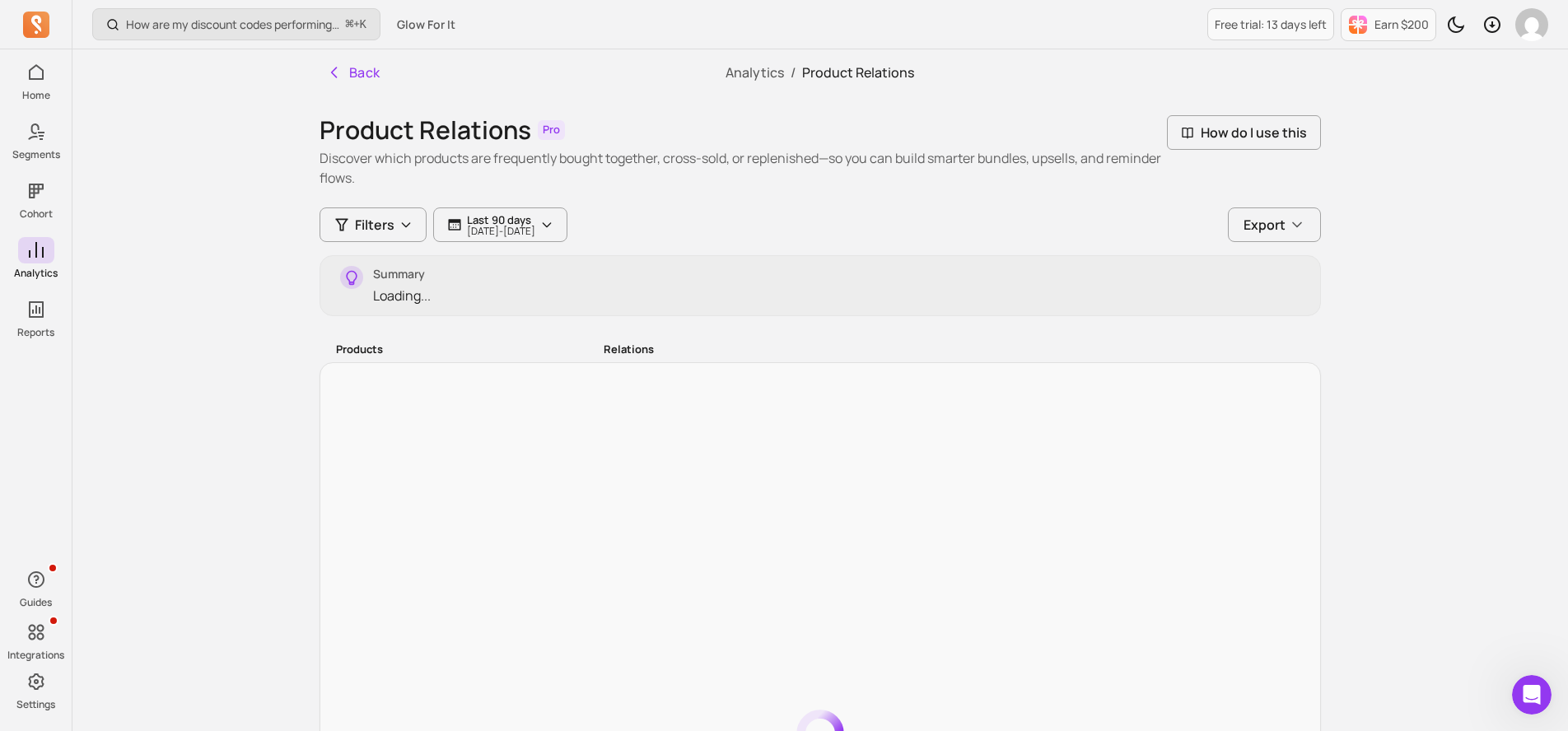
click at [512, 289] on div "Summary Loading..." at bounding box center [820, 286] width 1001 height 61
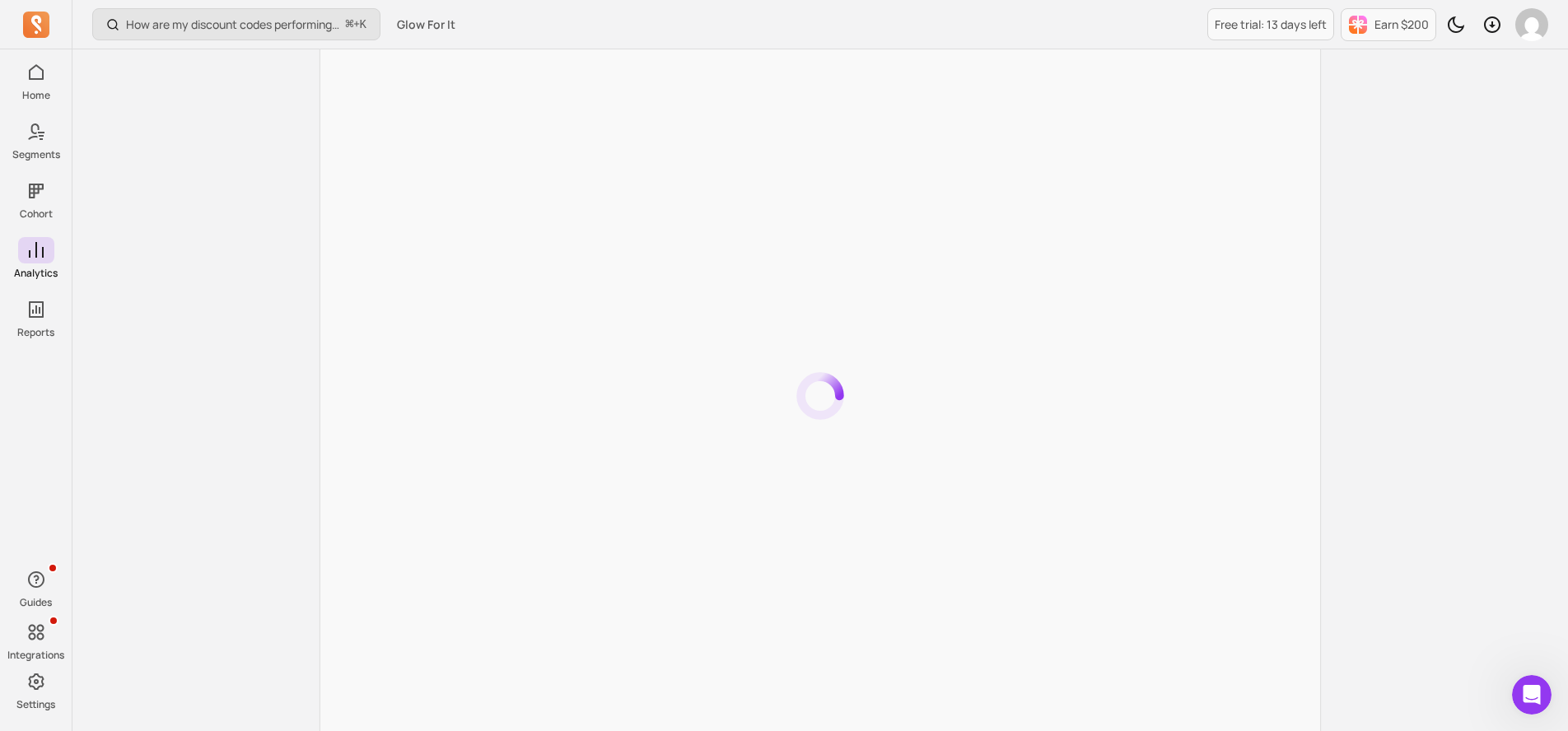
scroll to position [861, 0]
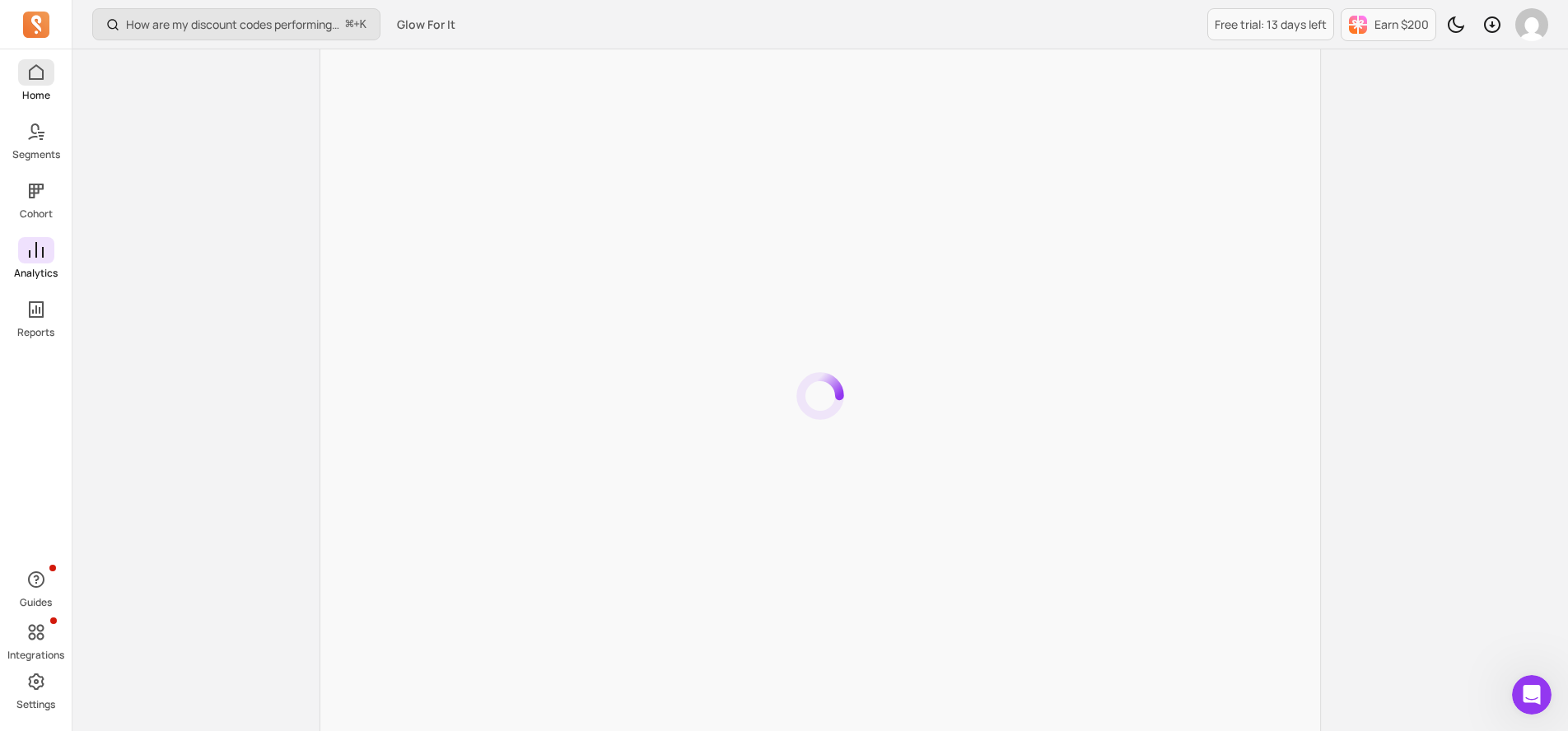
click at [33, 61] on span at bounding box center [36, 72] width 36 height 26
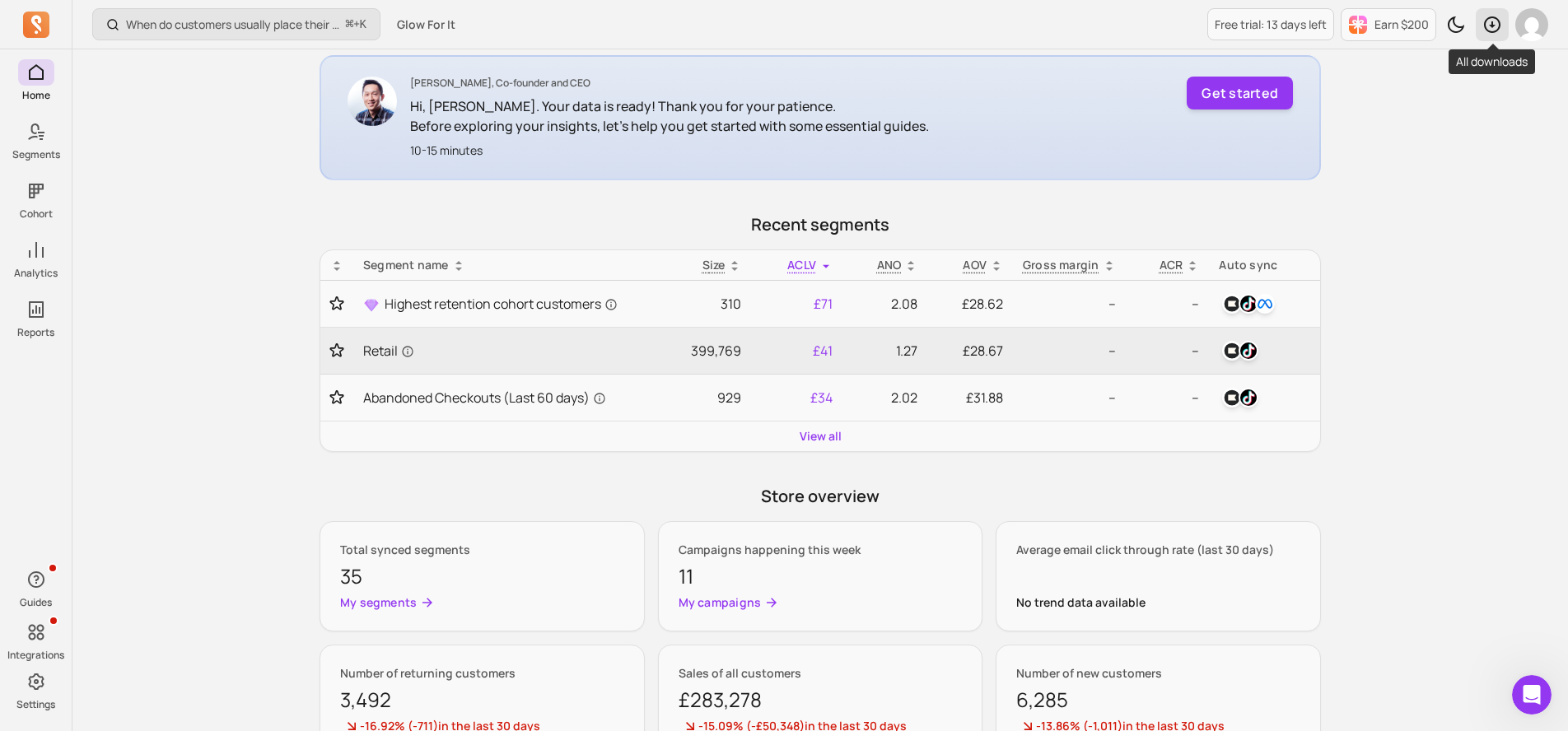
scroll to position [269, 0]
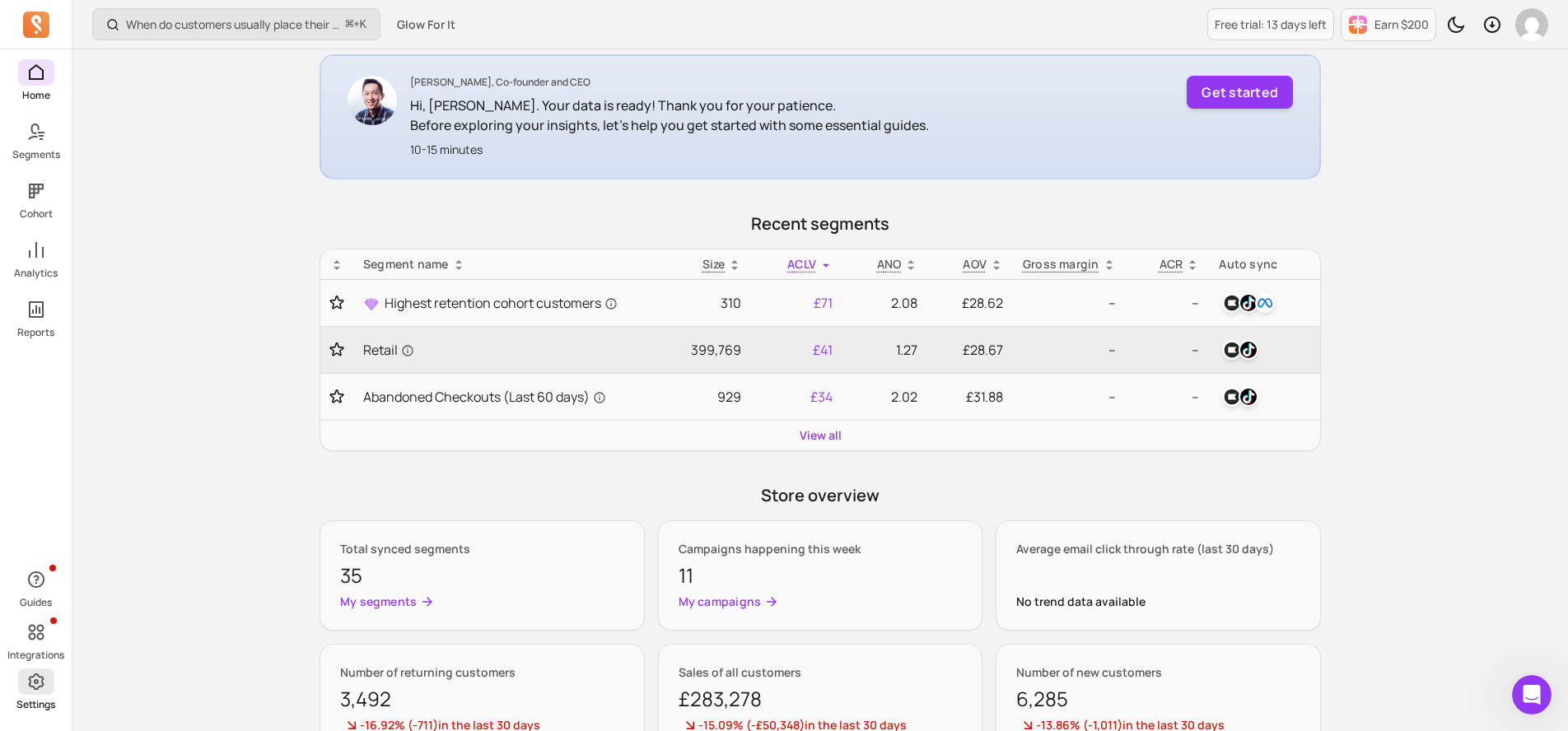
click at [36, 683] on icon at bounding box center [35, 682] width 15 height 16
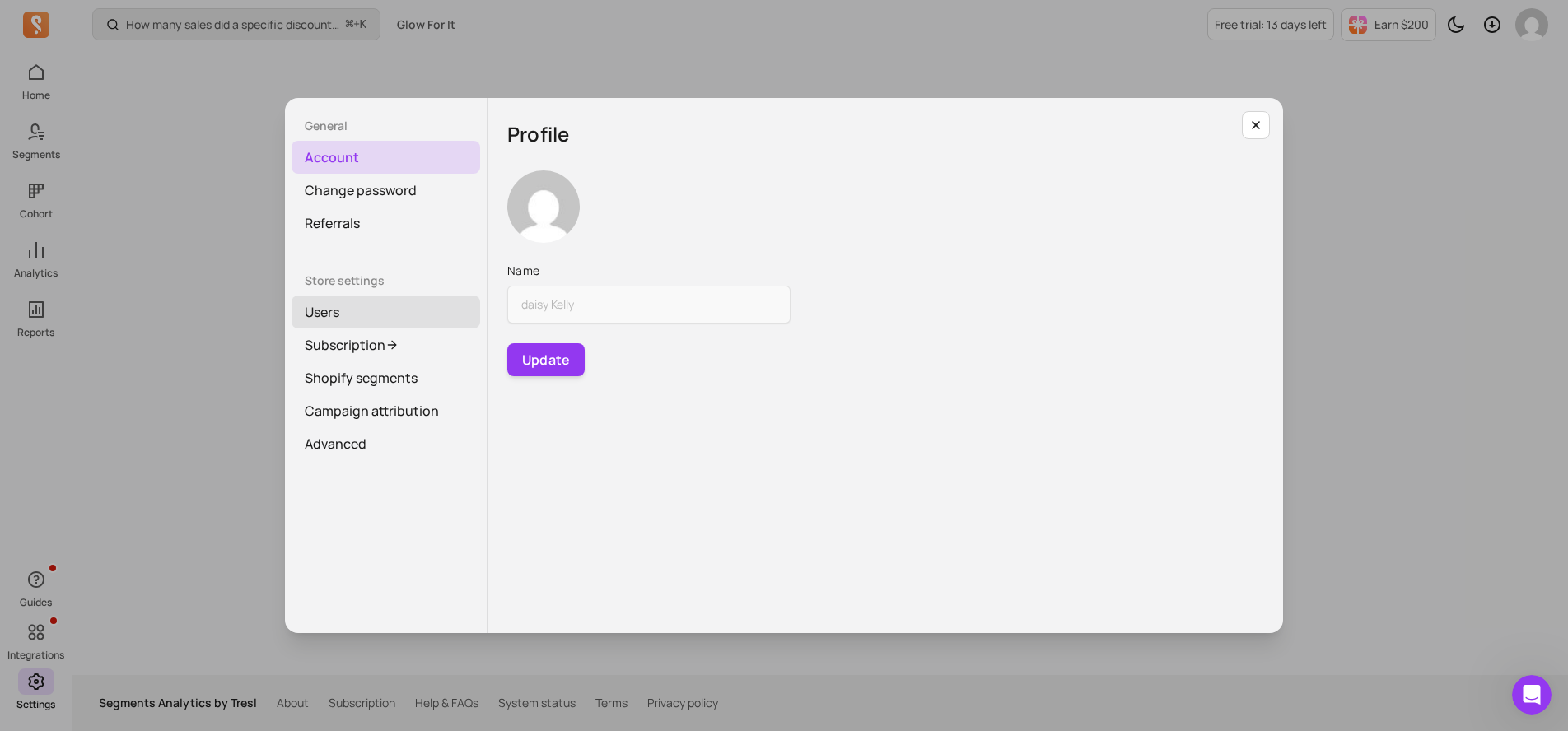
click at [353, 319] on link "Users" at bounding box center [386, 312] width 189 height 33
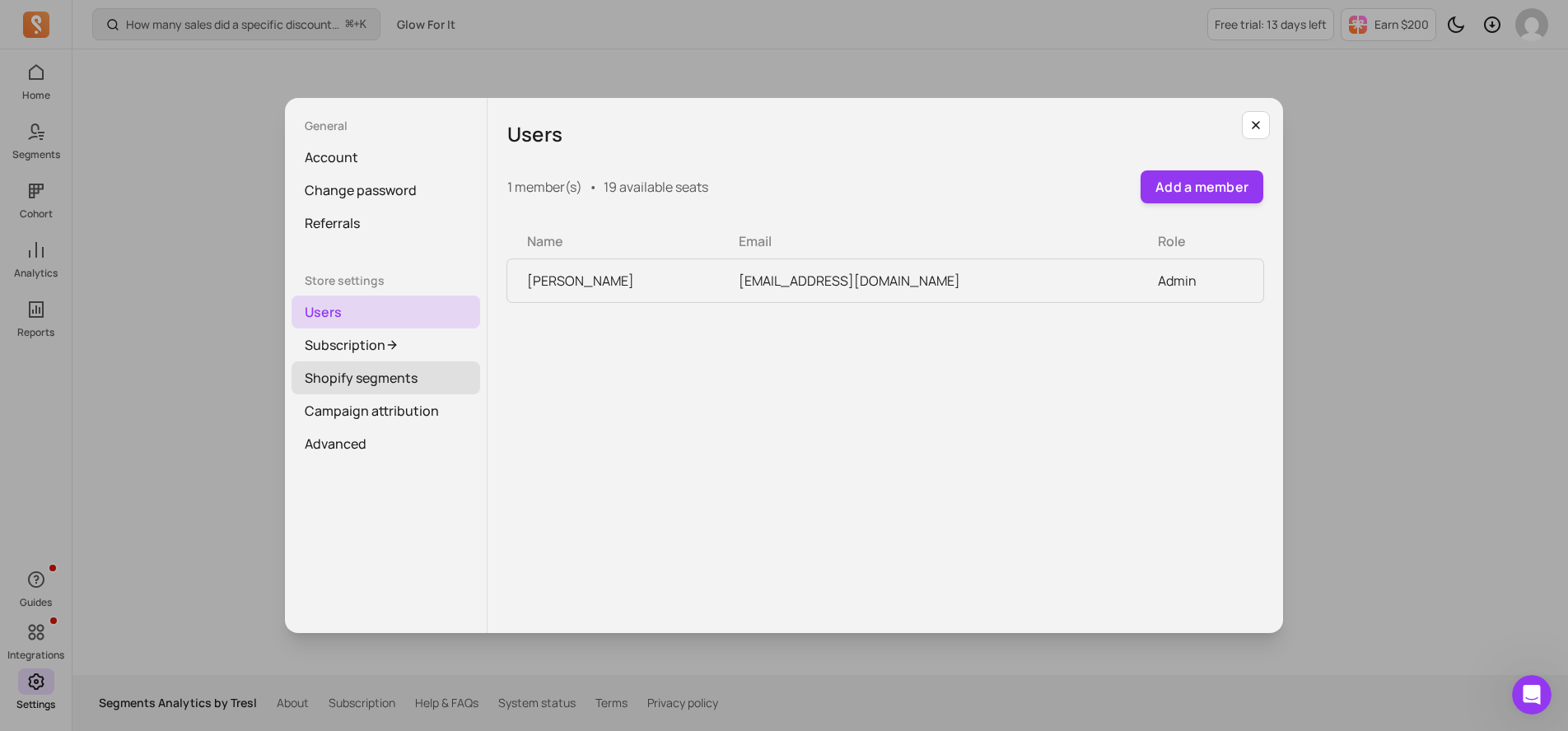
click at [381, 377] on link "Shopify segments" at bounding box center [386, 378] width 189 height 33
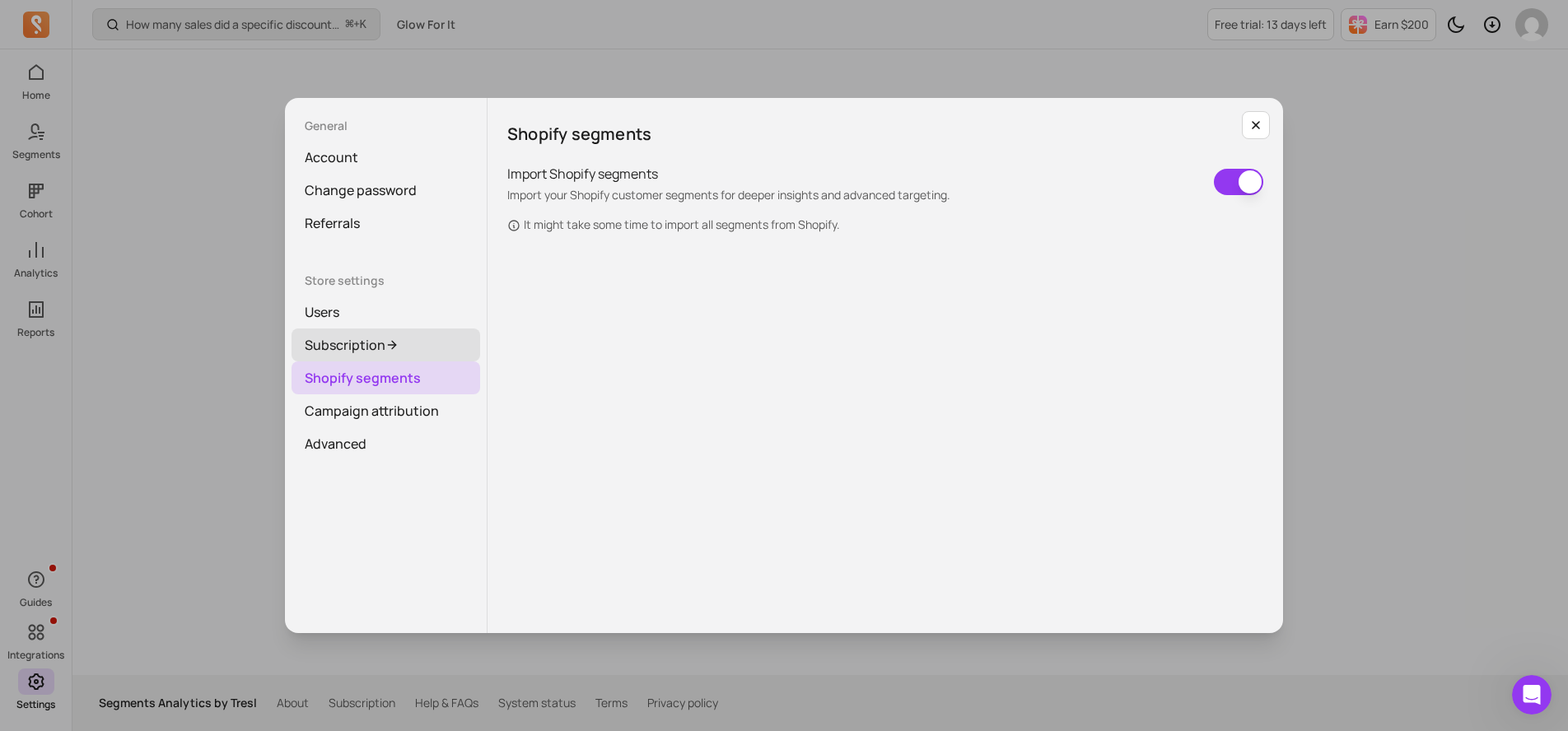
click at [386, 347] on icon at bounding box center [392, 344] width 13 height 13
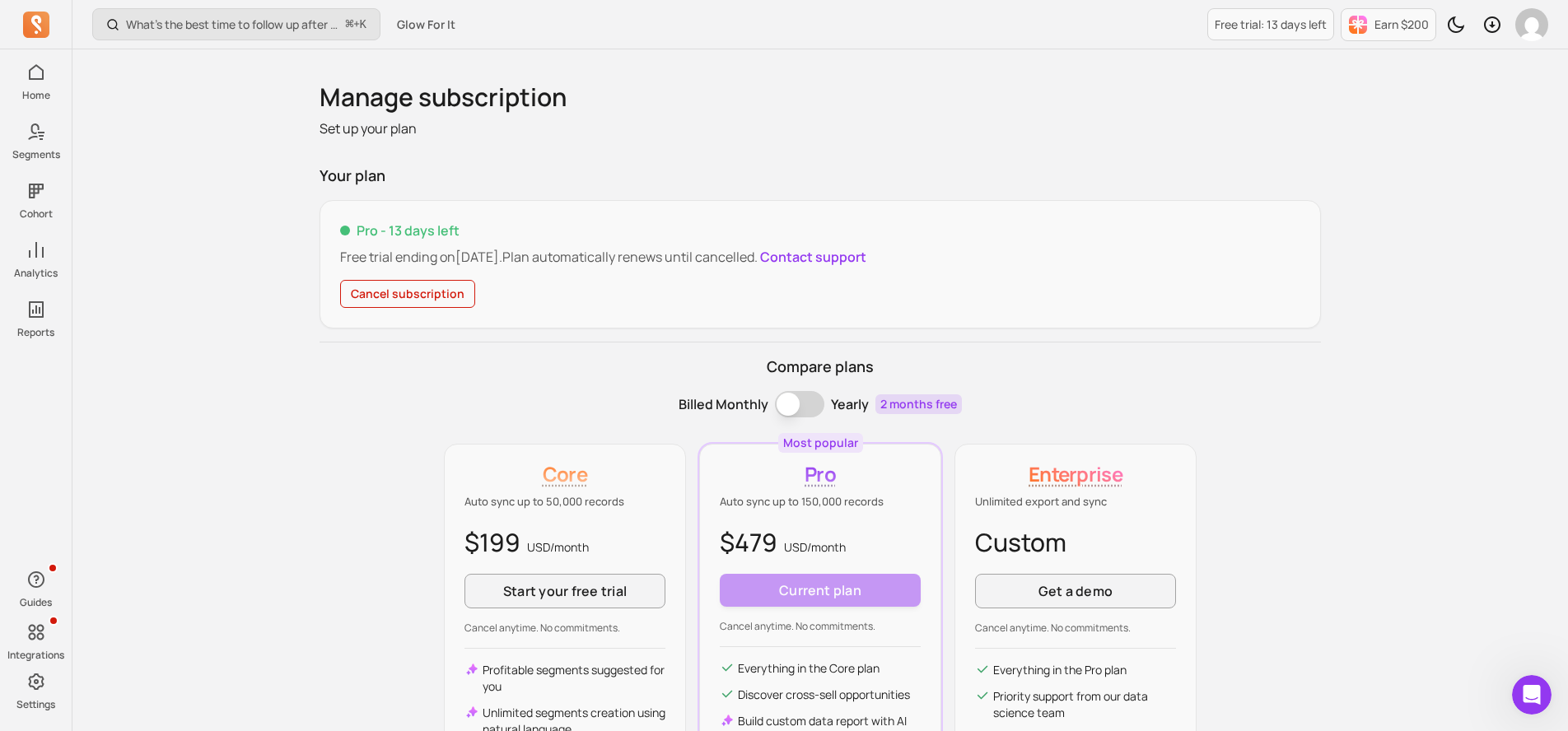
scroll to position [228, 0]
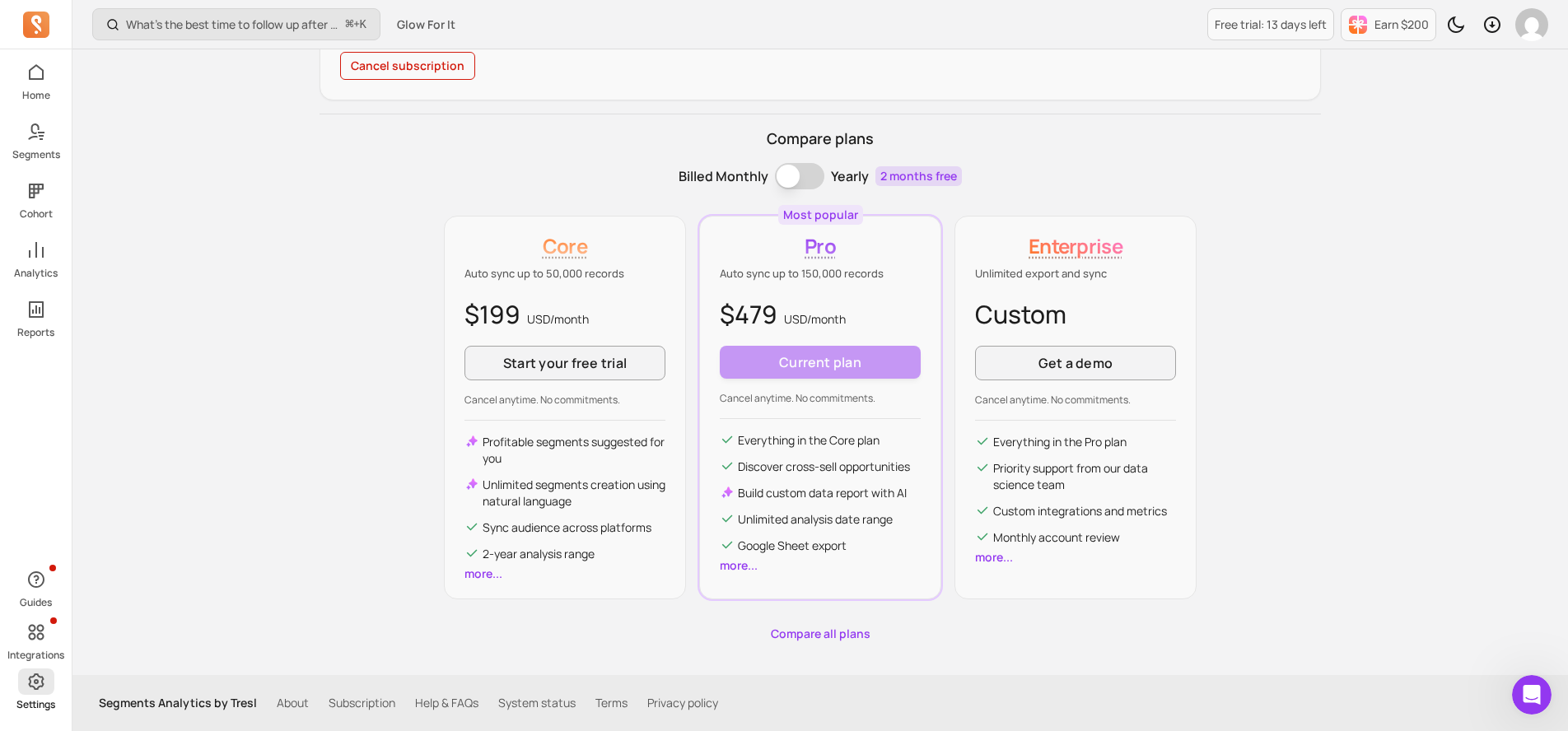
click at [39, 682] on icon at bounding box center [36, 682] width 20 height 20
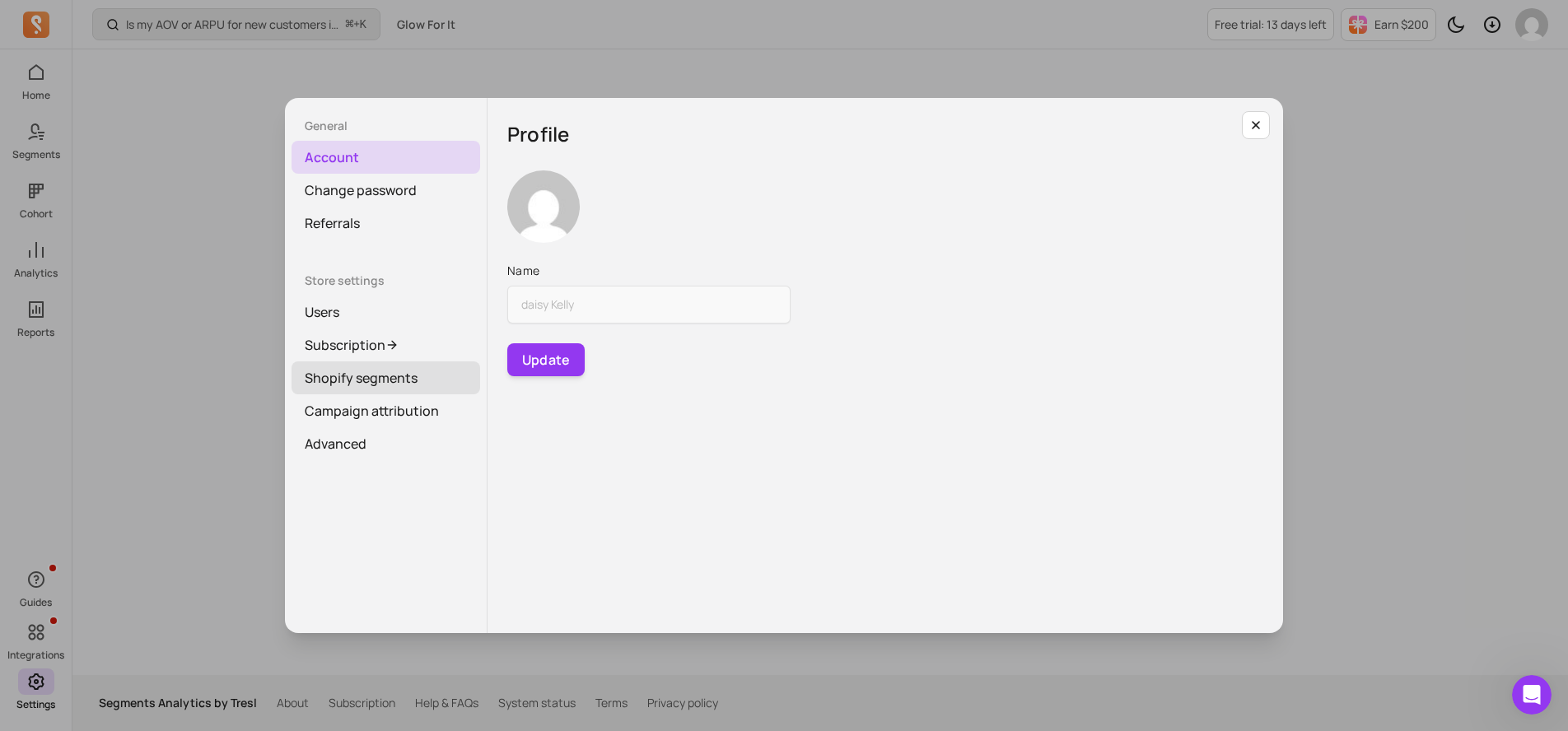
click at [379, 381] on link "Shopify segments" at bounding box center [386, 378] width 189 height 33
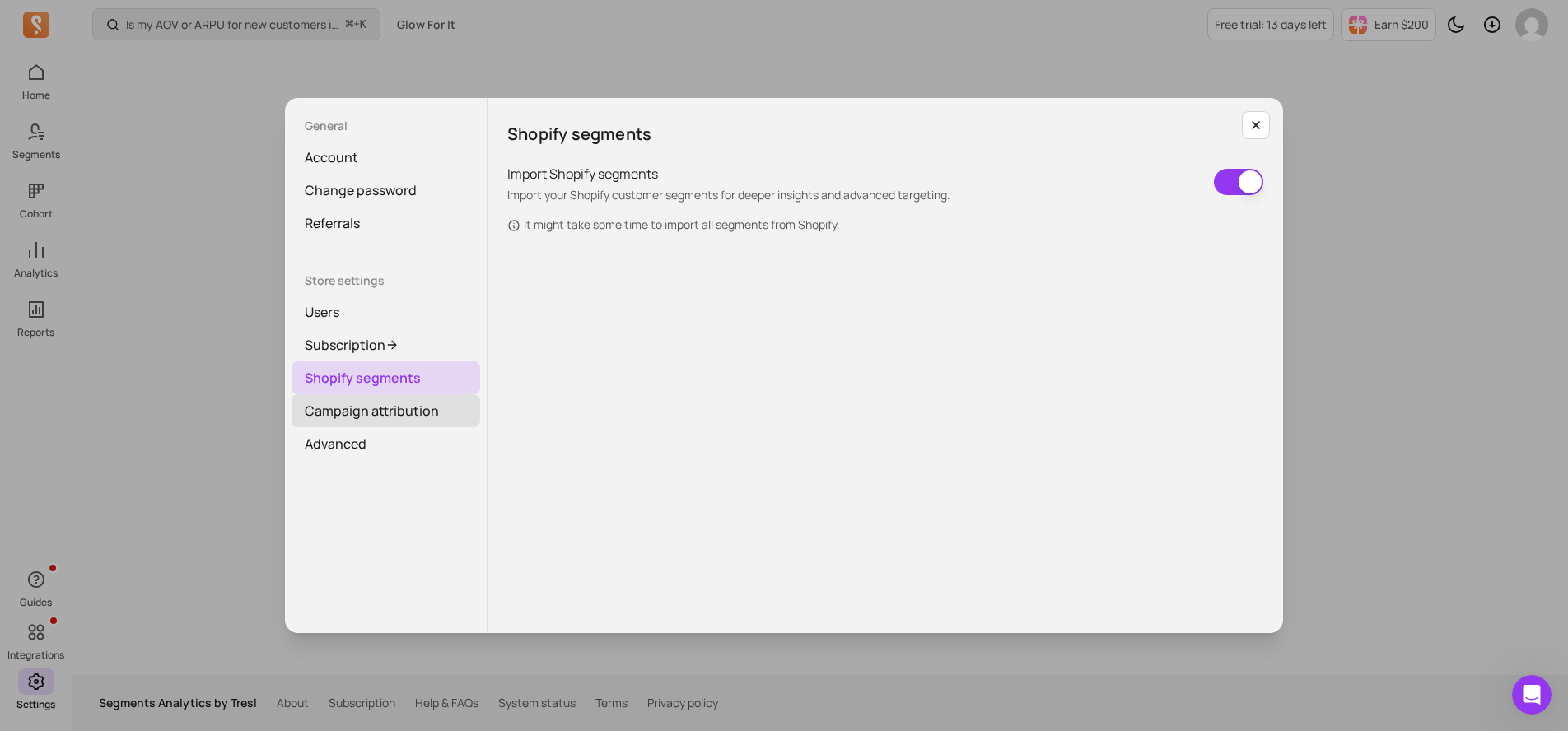
click at [383, 415] on link "Campaign attribution" at bounding box center [386, 411] width 189 height 33
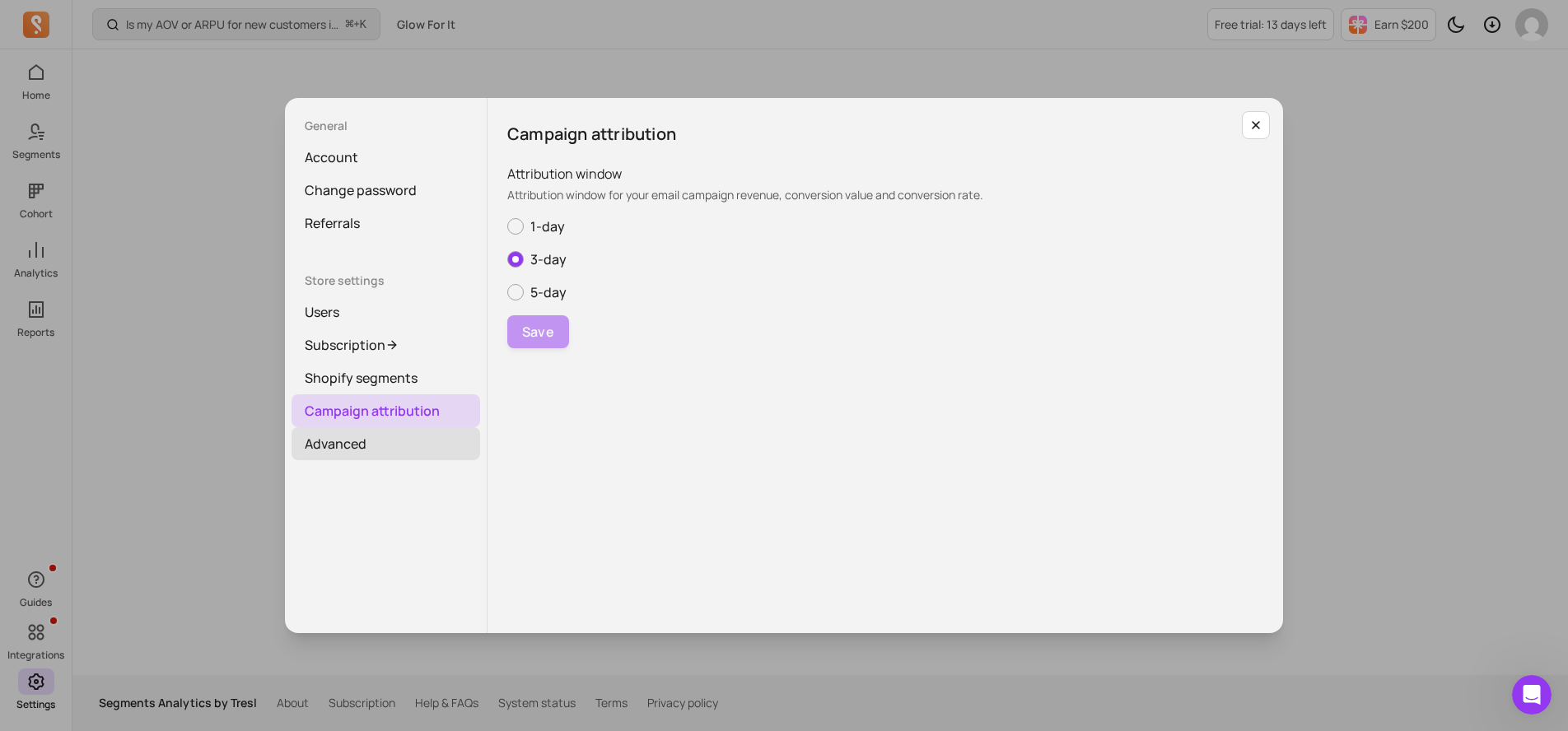
click at [361, 447] on link "Advanced" at bounding box center [386, 443] width 189 height 33
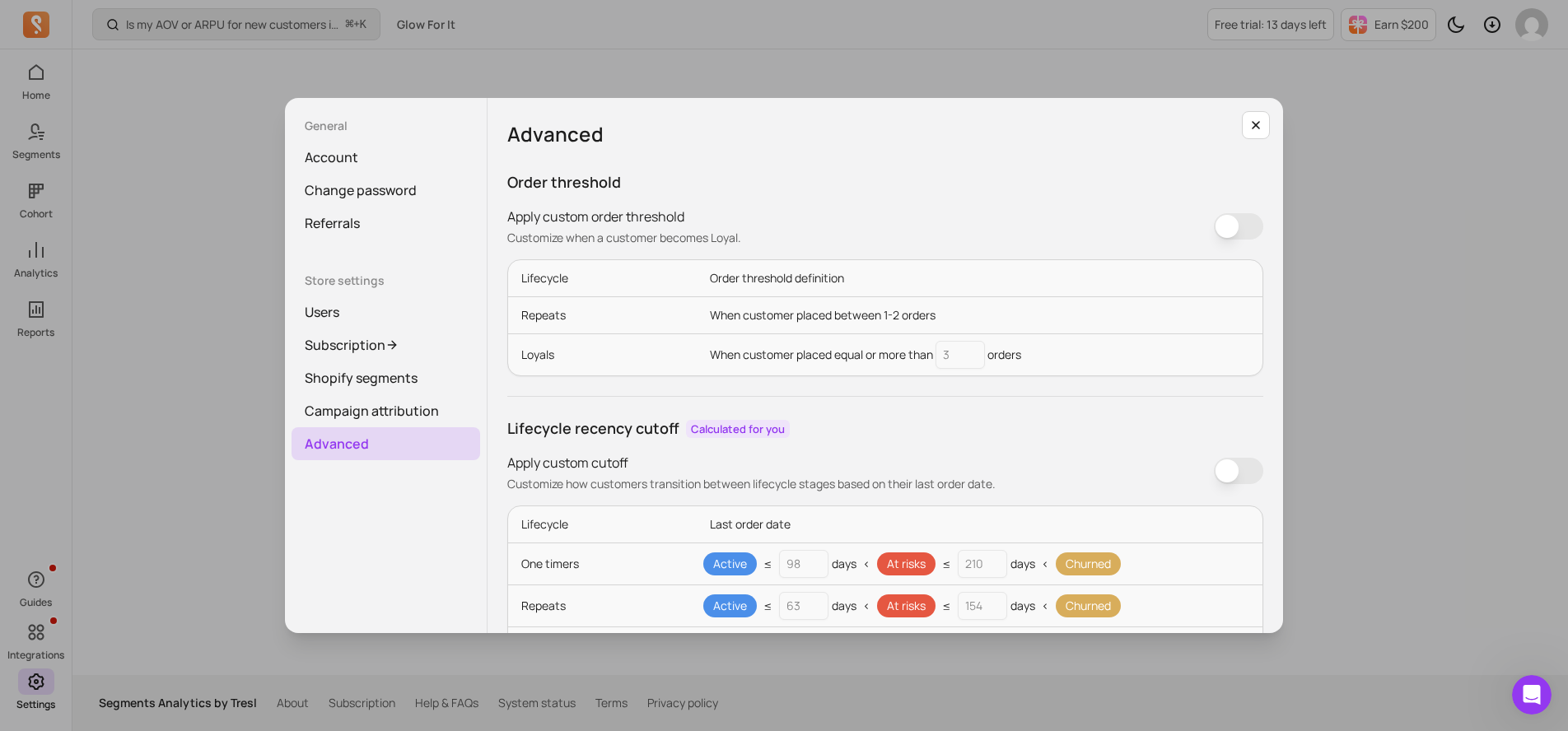
click at [198, 484] on div "General Account Change password Referrals Store settings Users Subscription Sho…" at bounding box center [784, 366] width 1542 height 705
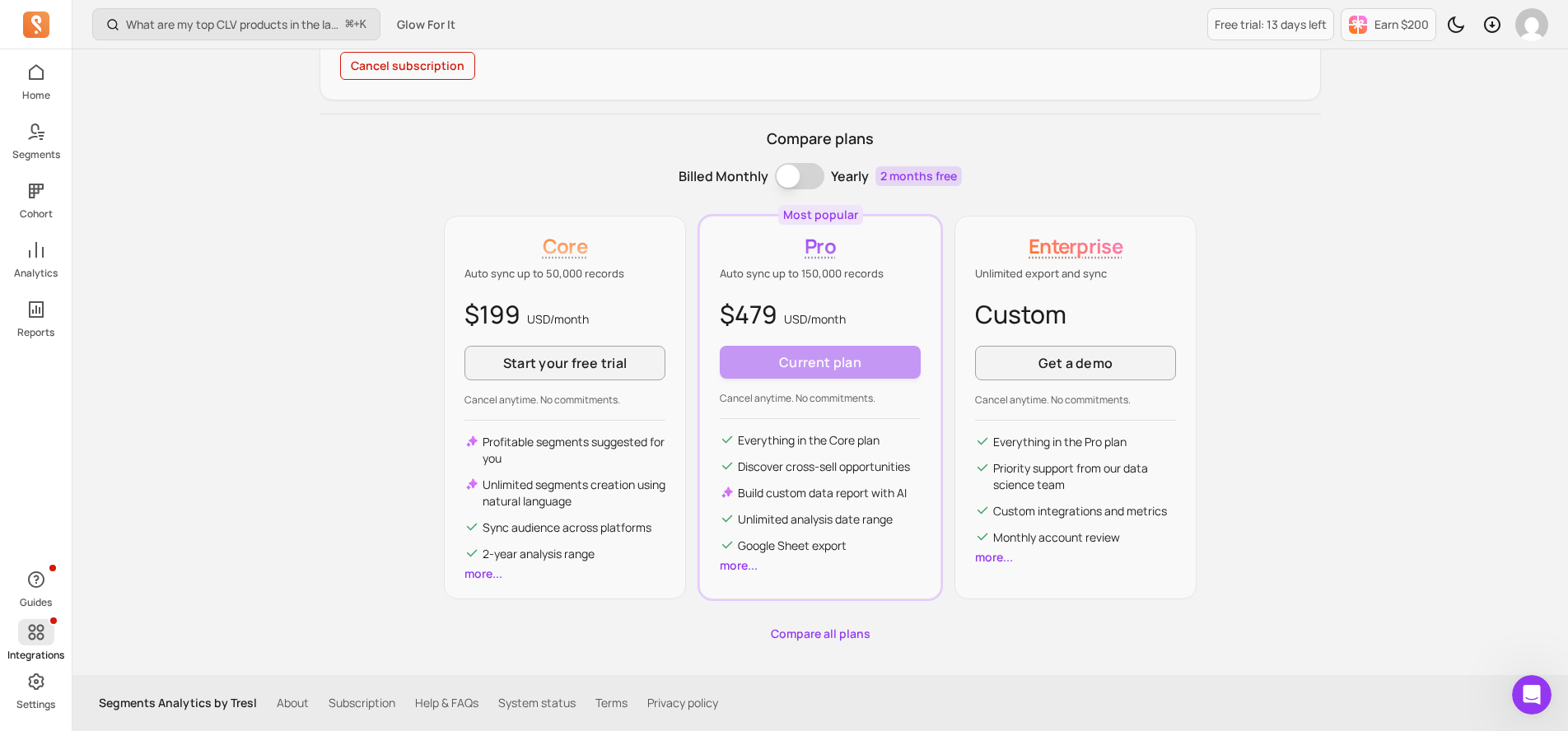
click at [33, 630] on icon at bounding box center [35, 631] width 15 height 15
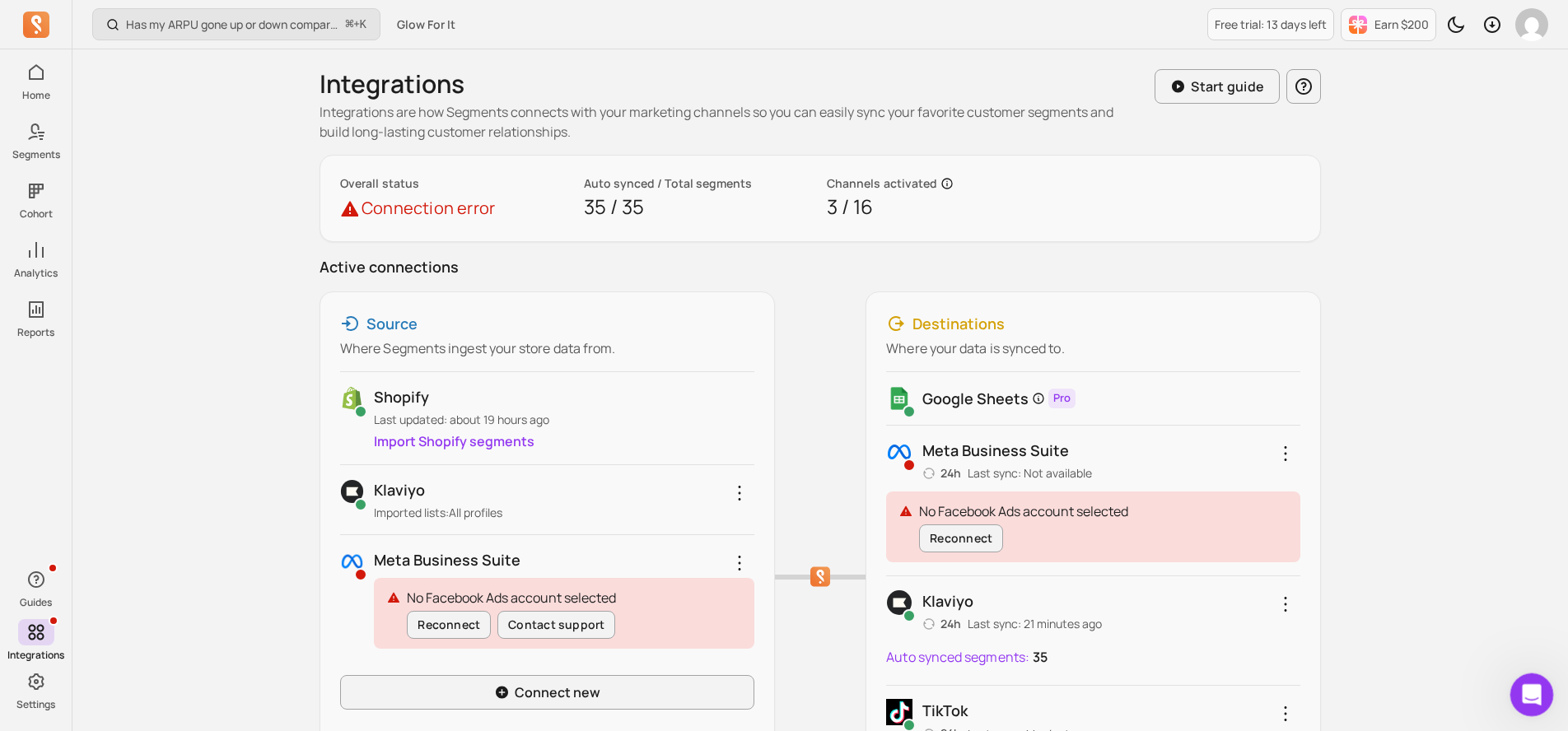
click at [1517, 688] on div "Open Intercom Messenger" at bounding box center [1529, 692] width 54 height 54
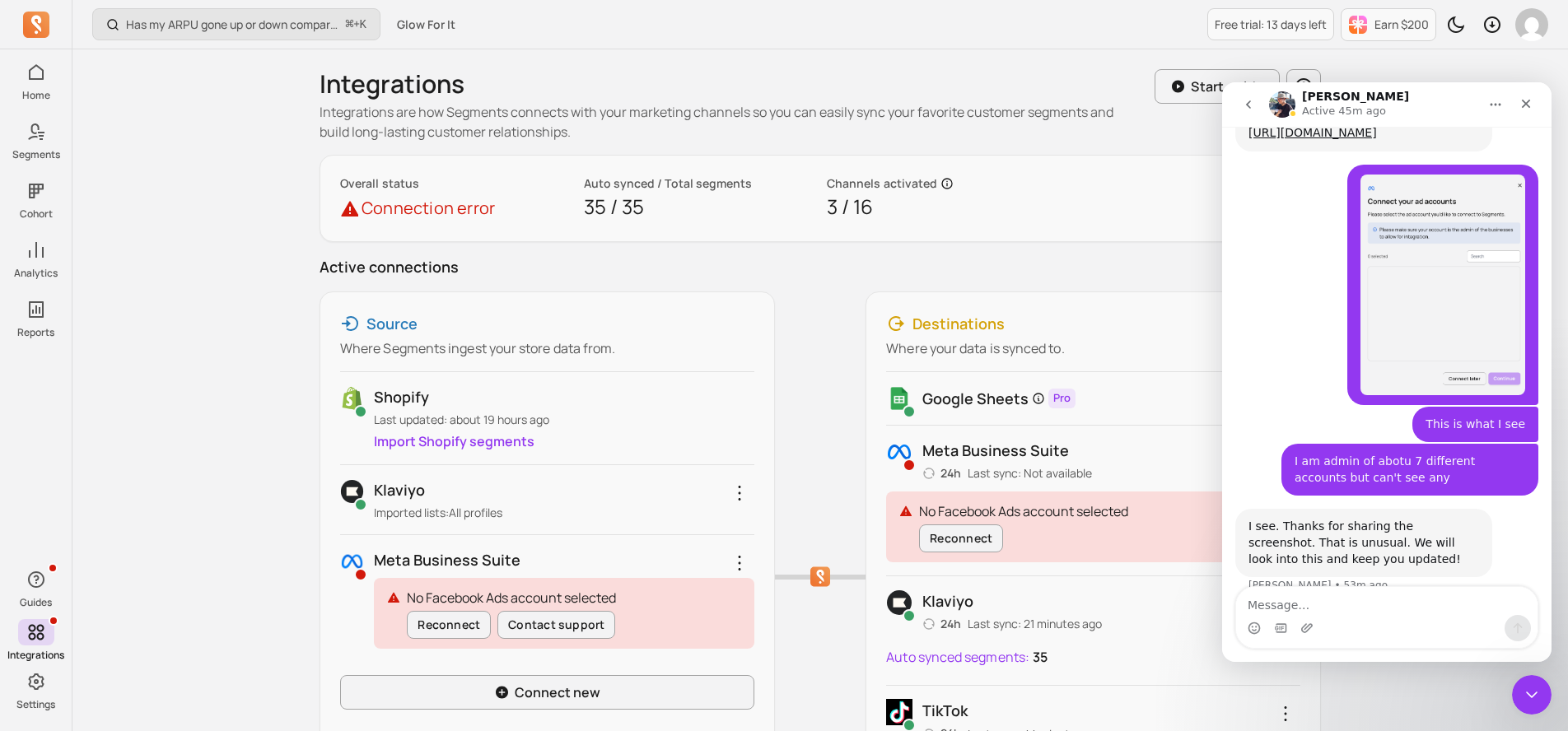
scroll to position [861, 0]
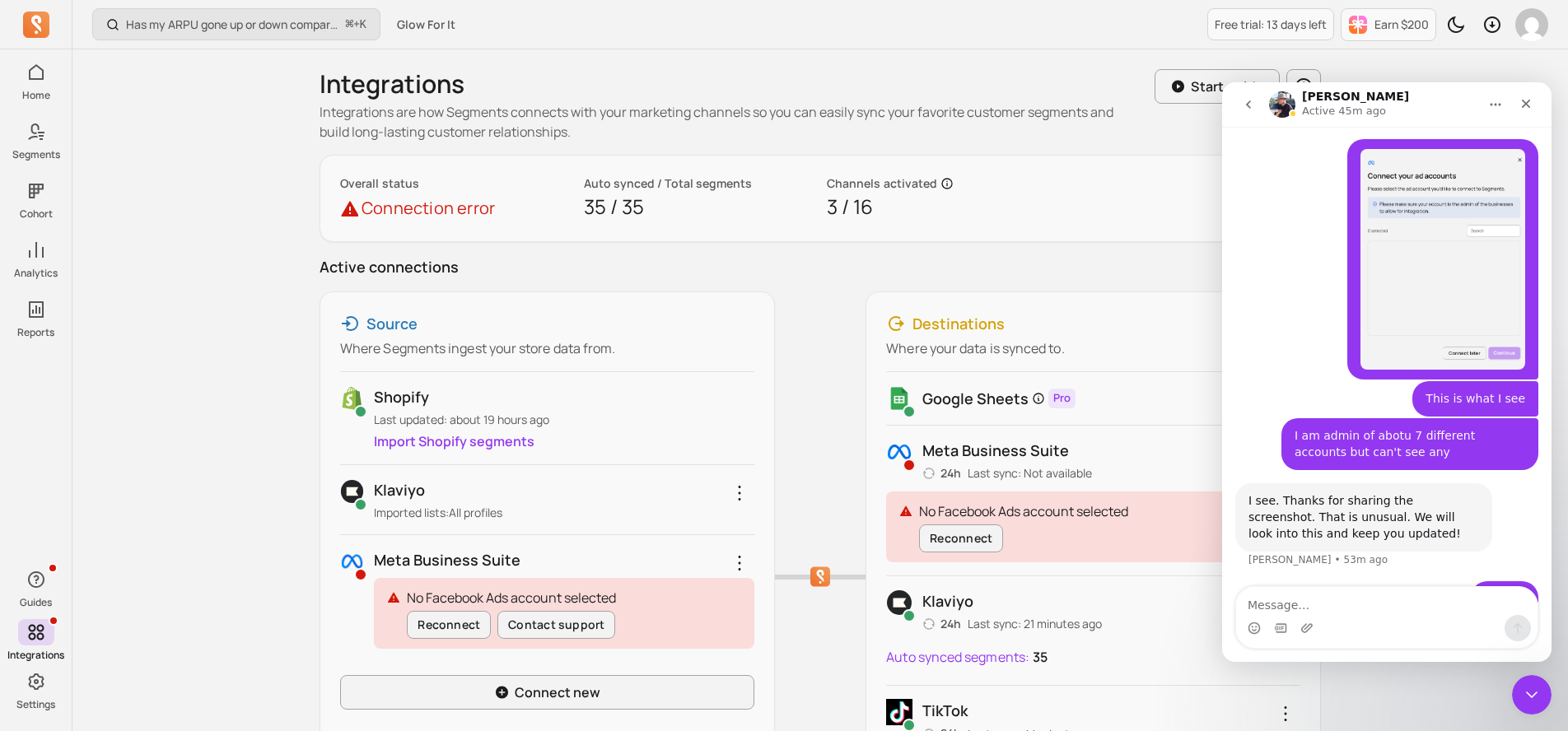
click at [1379, 613] on textarea "Message…" at bounding box center [1386, 601] width 301 height 28
type textarea "How do I turn off email notifications?"
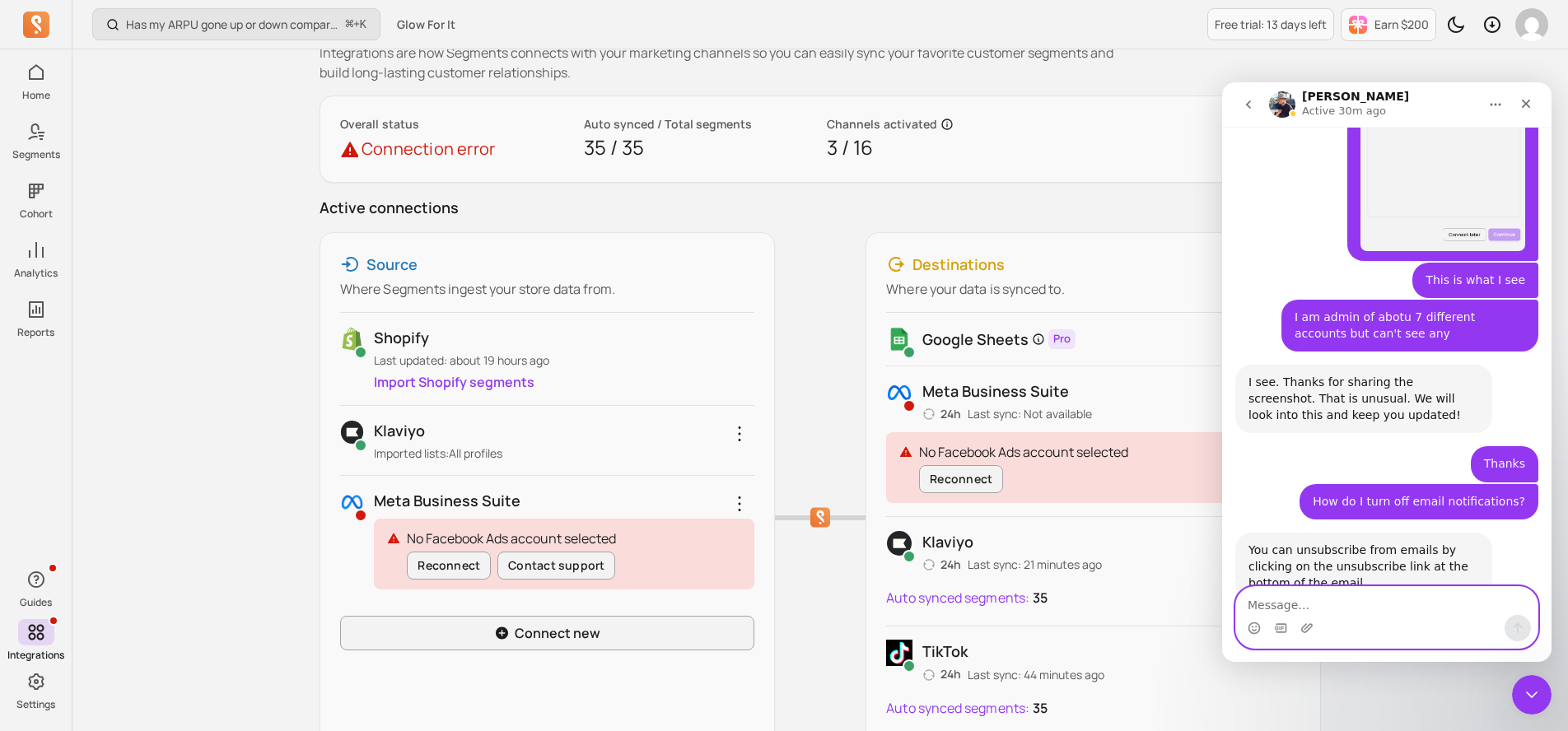
scroll to position [0, 0]
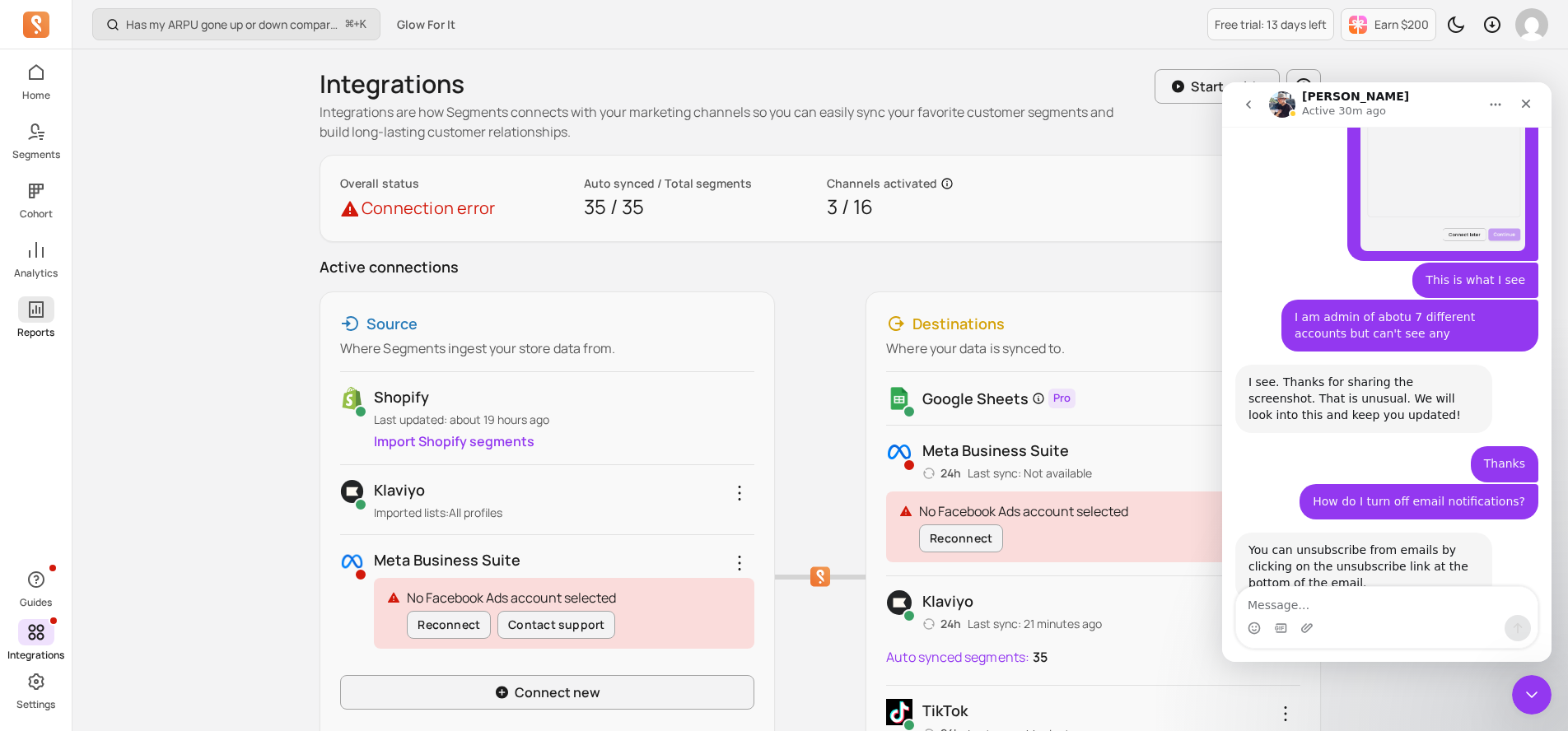
click at [37, 298] on span at bounding box center [36, 309] width 36 height 26
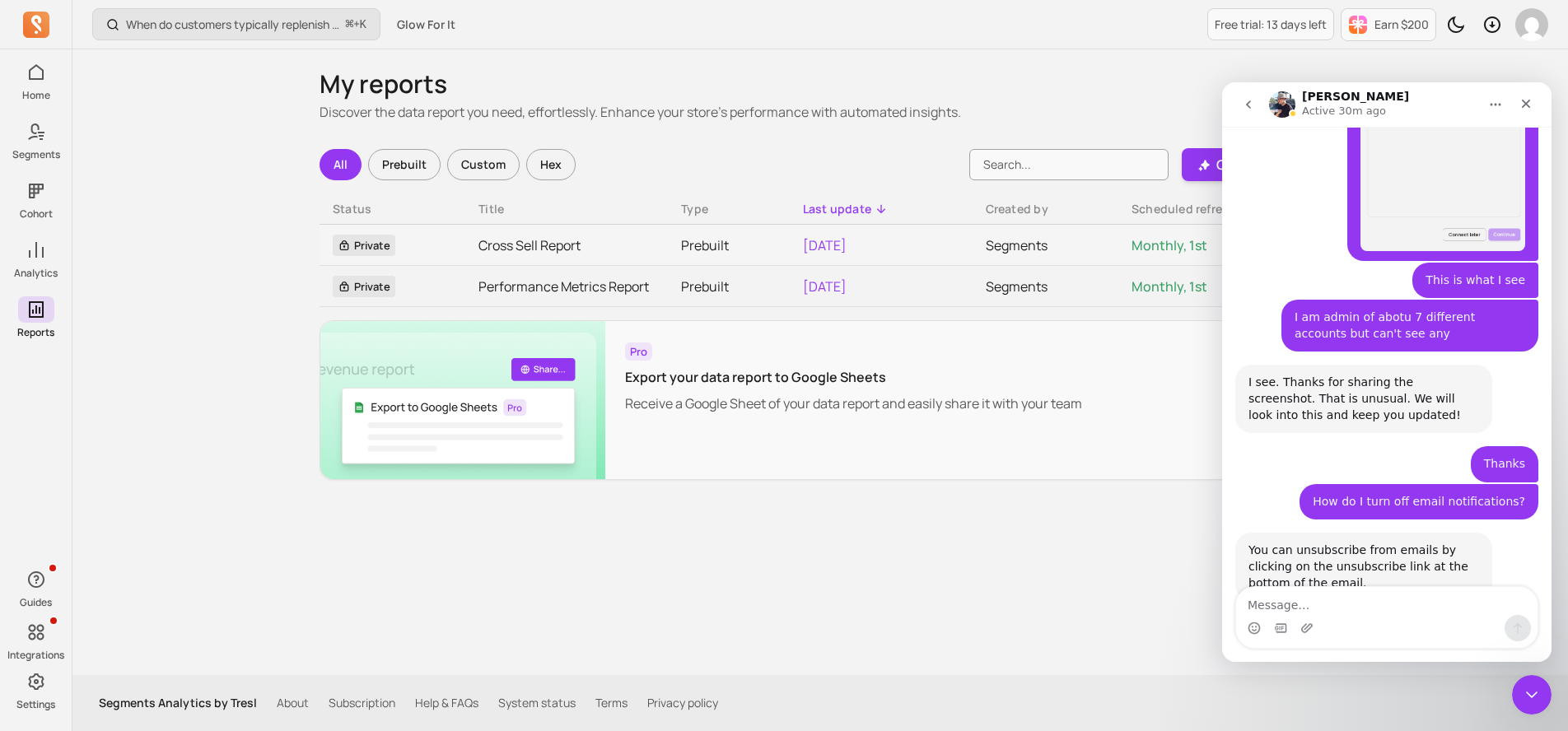
click at [44, 255] on icon at bounding box center [36, 250] width 20 height 20
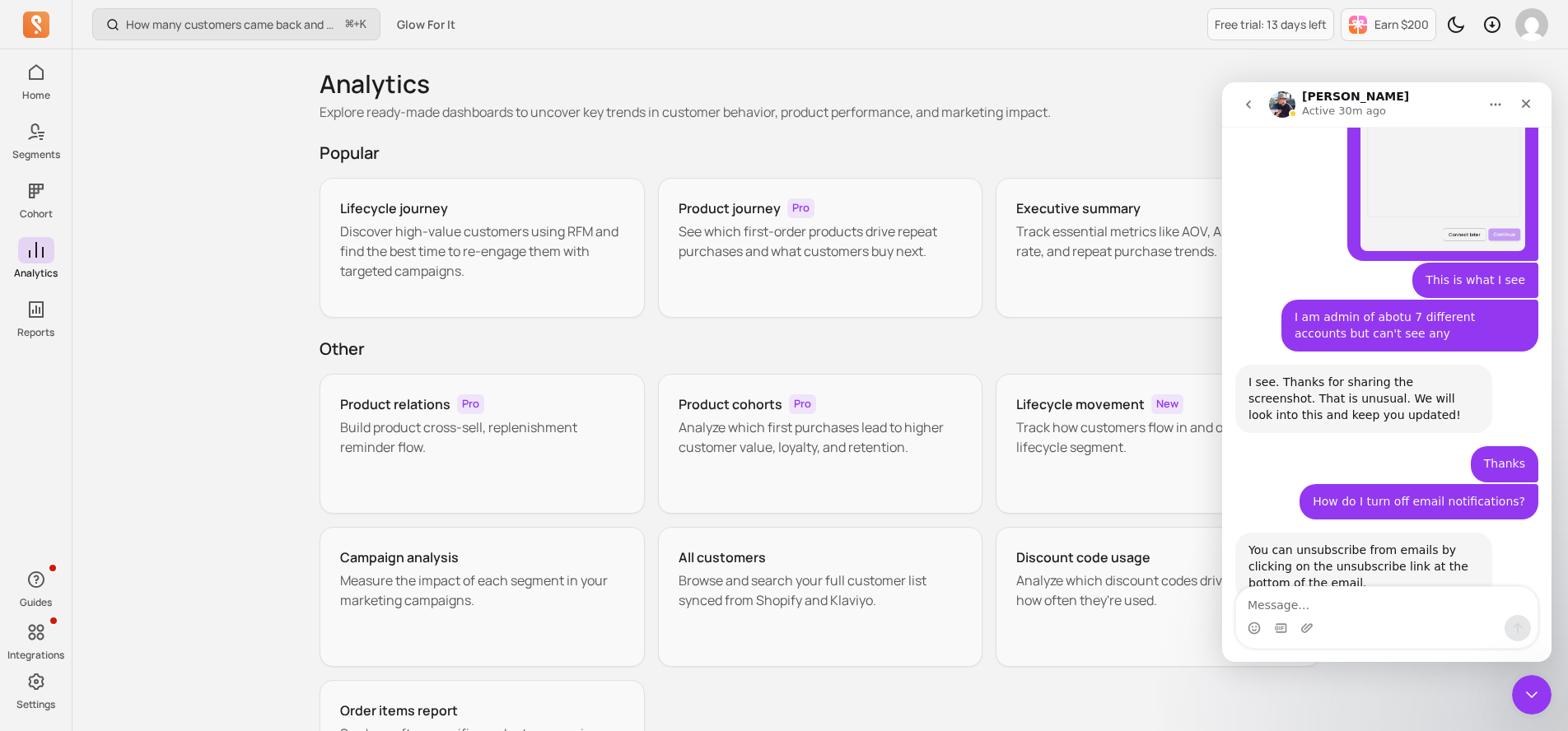
click at [730, 176] on div "Popular Lifecycle journey Discover high-value customers using RFM and find the …" at bounding box center [820, 229] width 1001 height 176
click at [730, 215] on h3 "Product journey" at bounding box center [730, 209] width 103 height 20
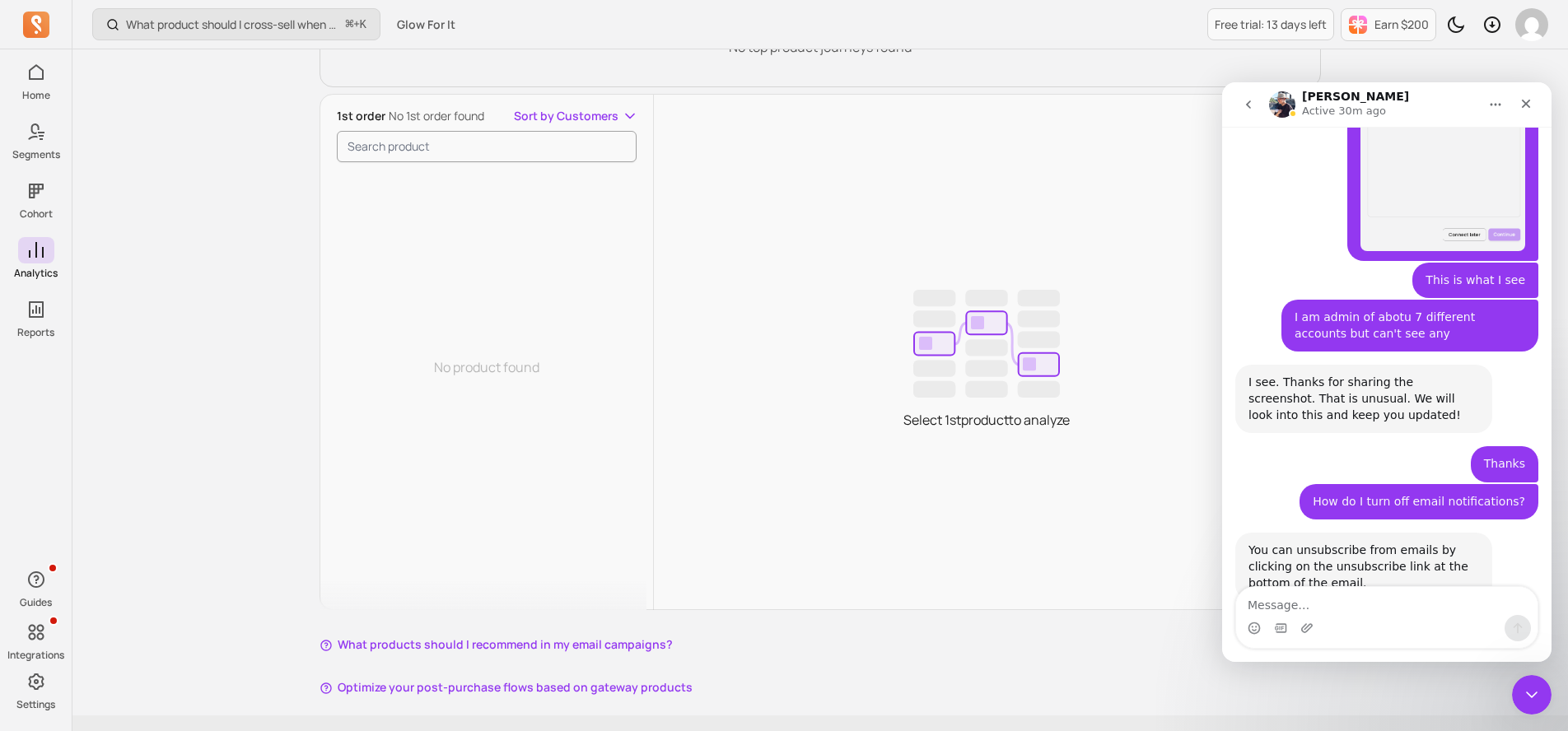
scroll to position [309, 0]
click at [1519, 102] on div "Close" at bounding box center [1526, 103] width 30 height 30
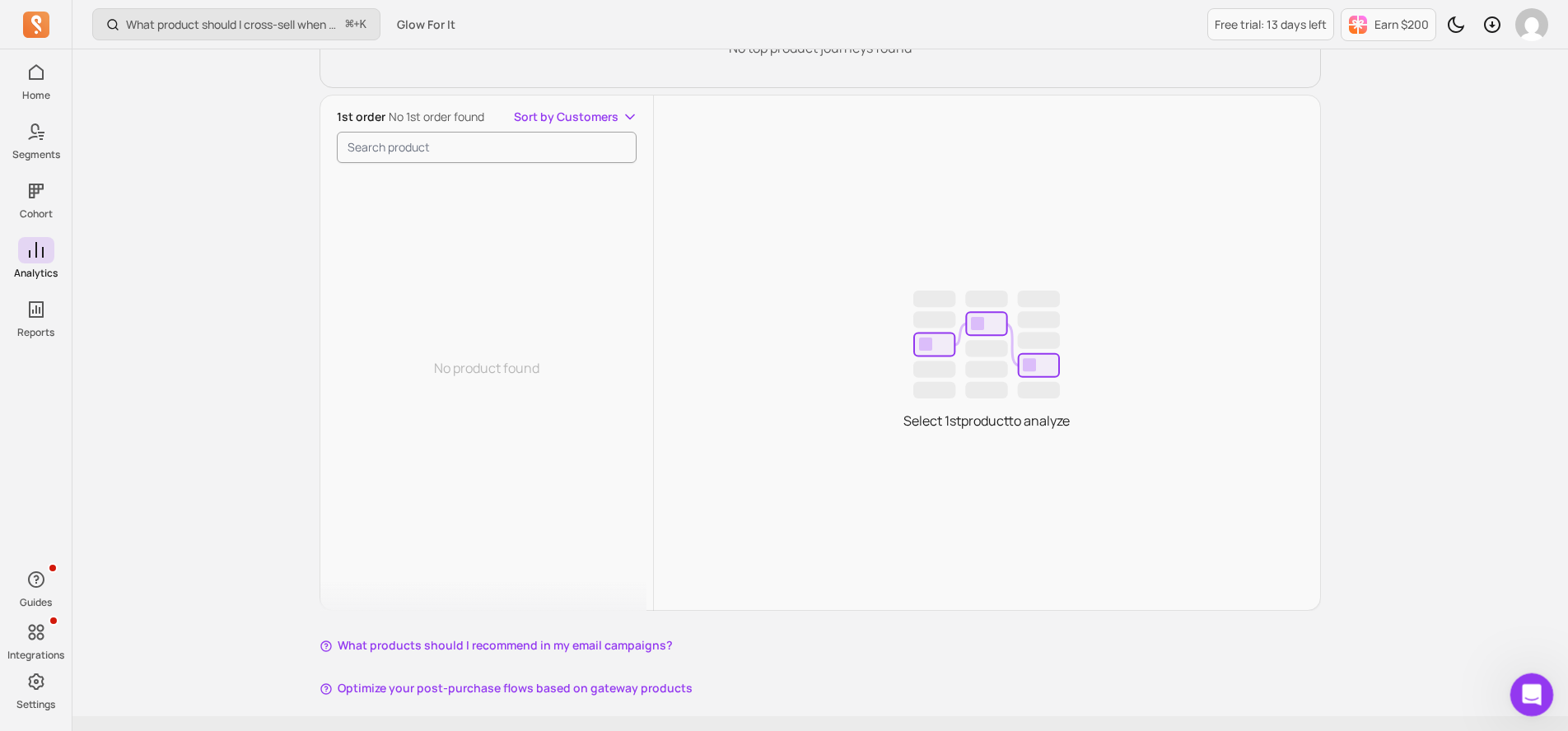
drag, startPoint x: 1539, startPoint y: 698, endPoint x: 2890, endPoint y: 1359, distance: 1504.0
click at [1539, 702] on div "Open Intercom Messenger" at bounding box center [1529, 692] width 54 height 54
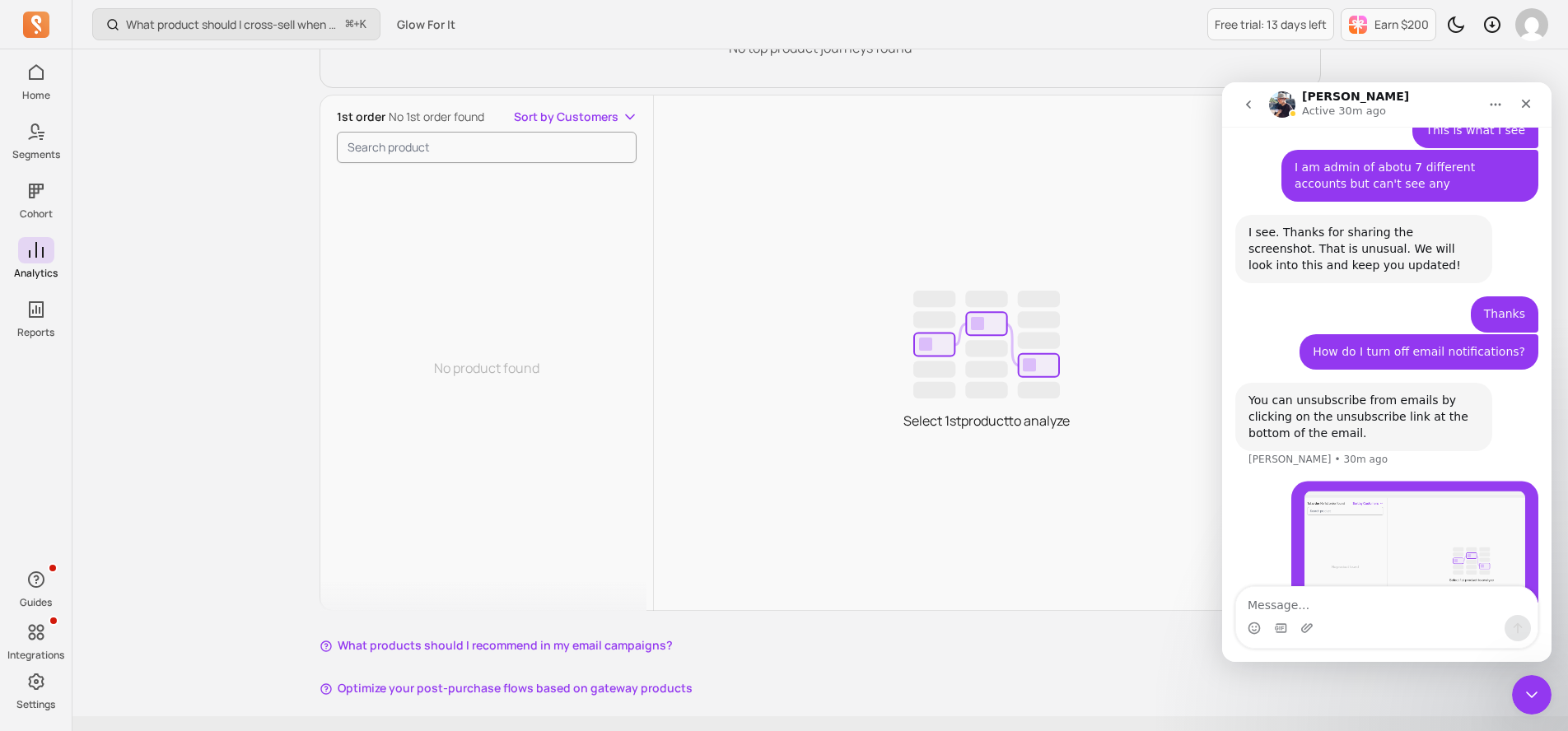
scroll to position [1163, 0]
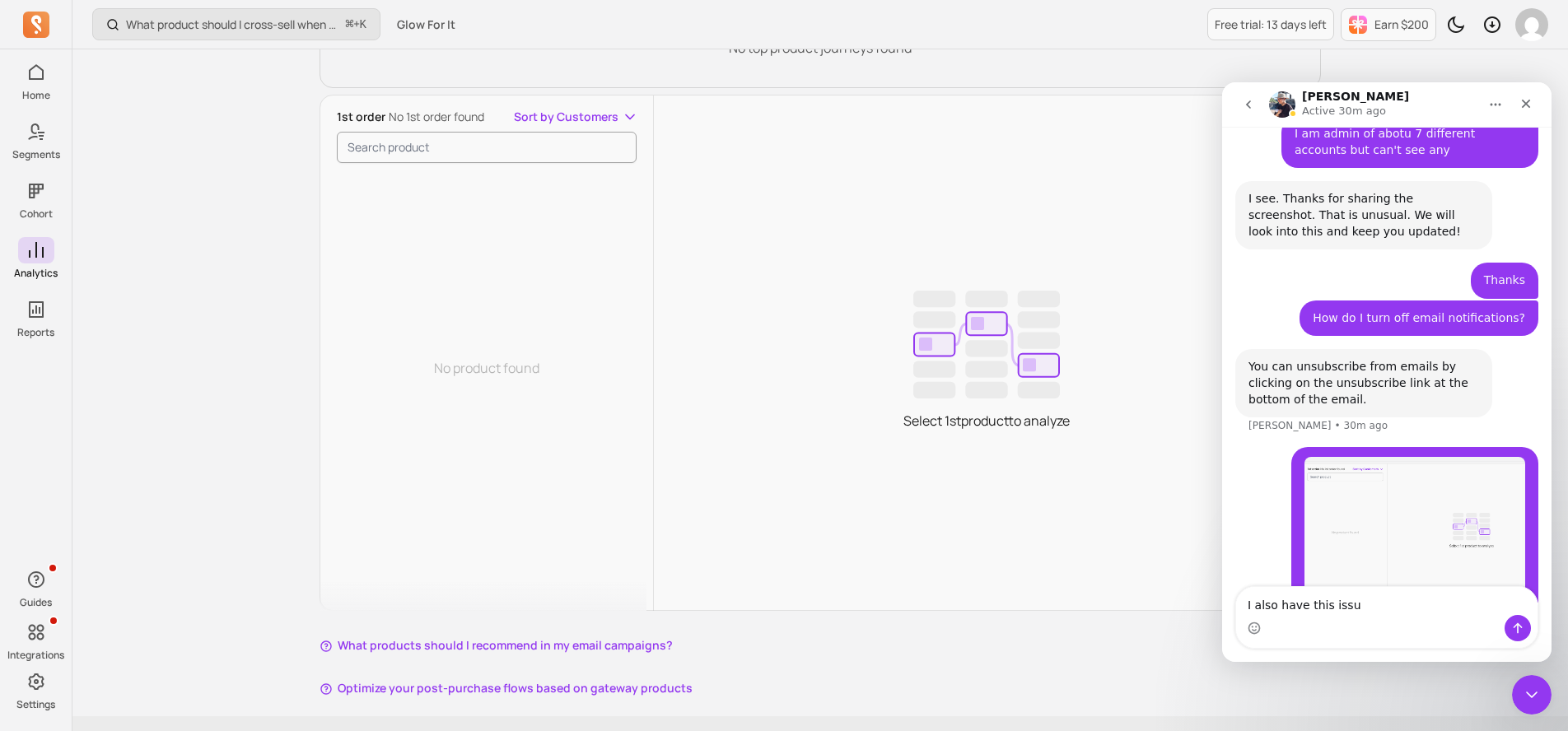
type textarea "I also have this issue"
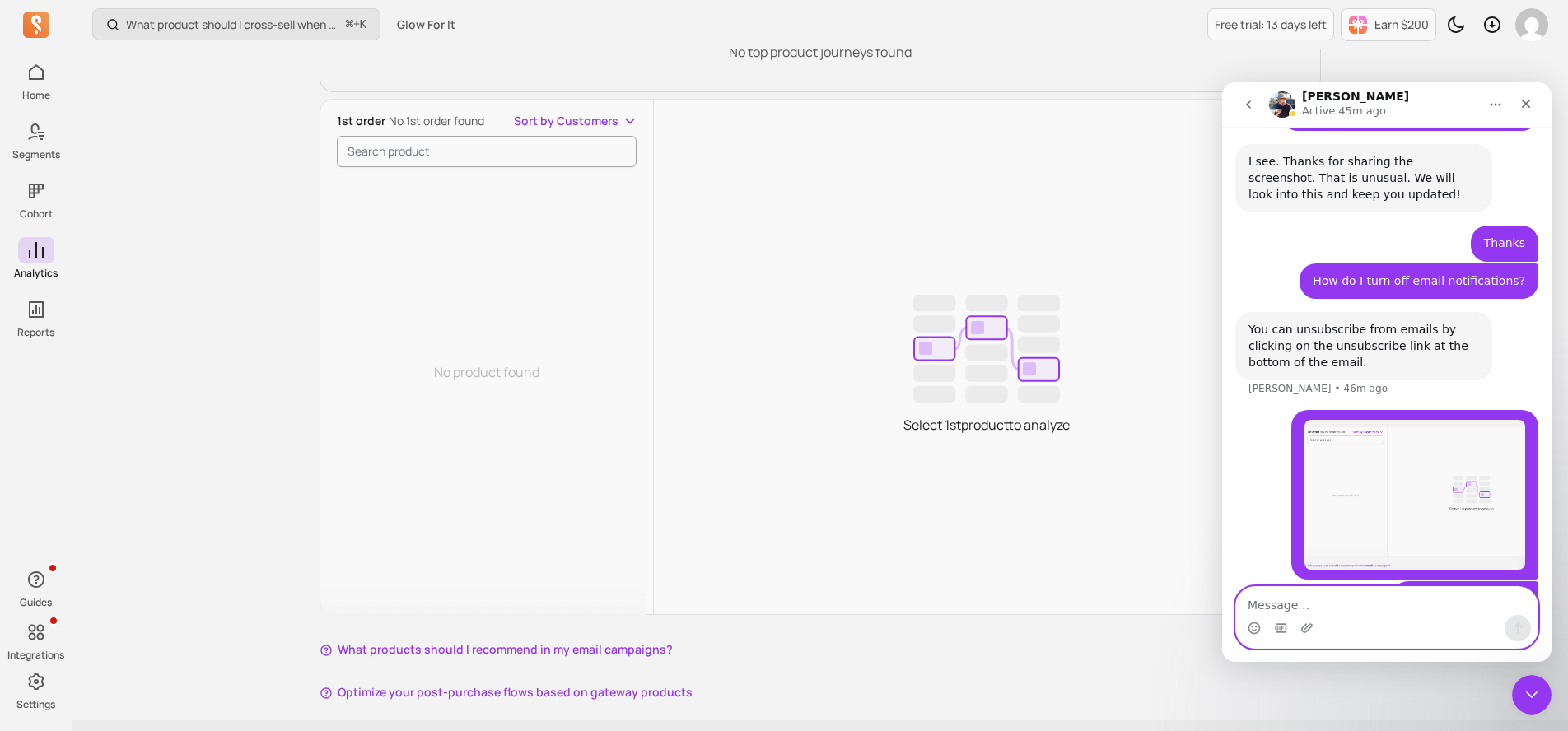
scroll to position [324, 0]
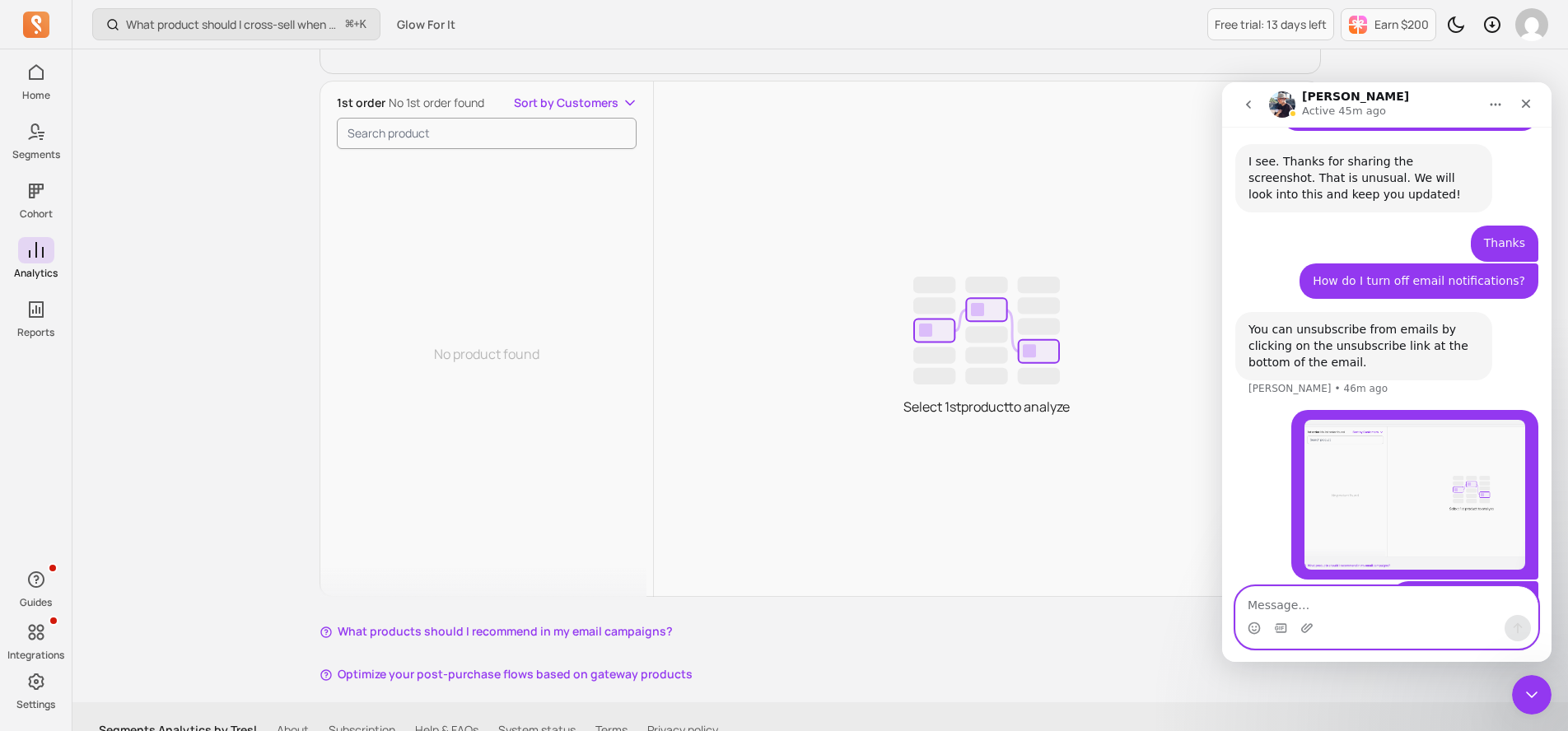
click at [1300, 595] on textarea "Message…" at bounding box center [1386, 601] width 301 height 28
type textarea "Not sure why its not pulling through"
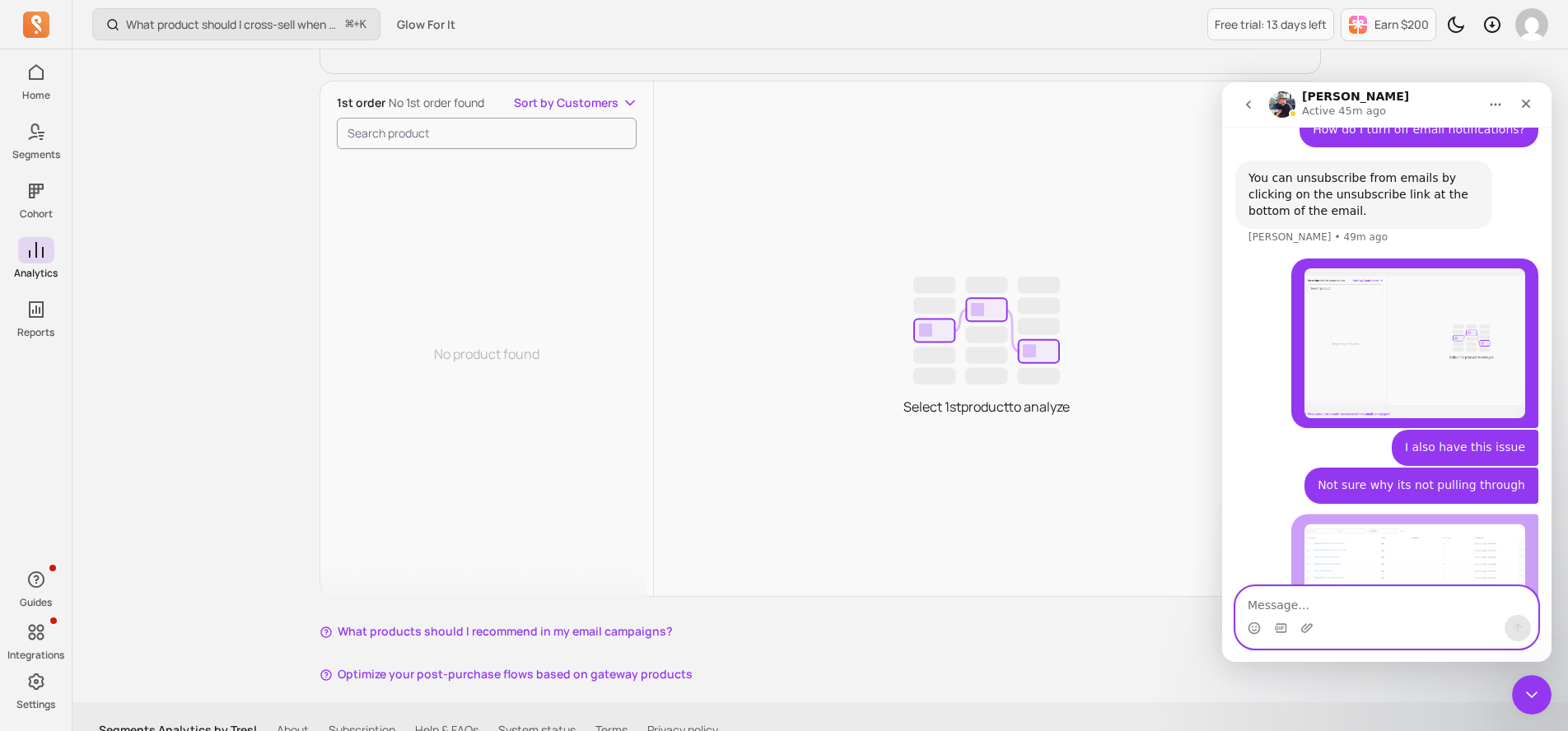
scroll to position [1355, 0]
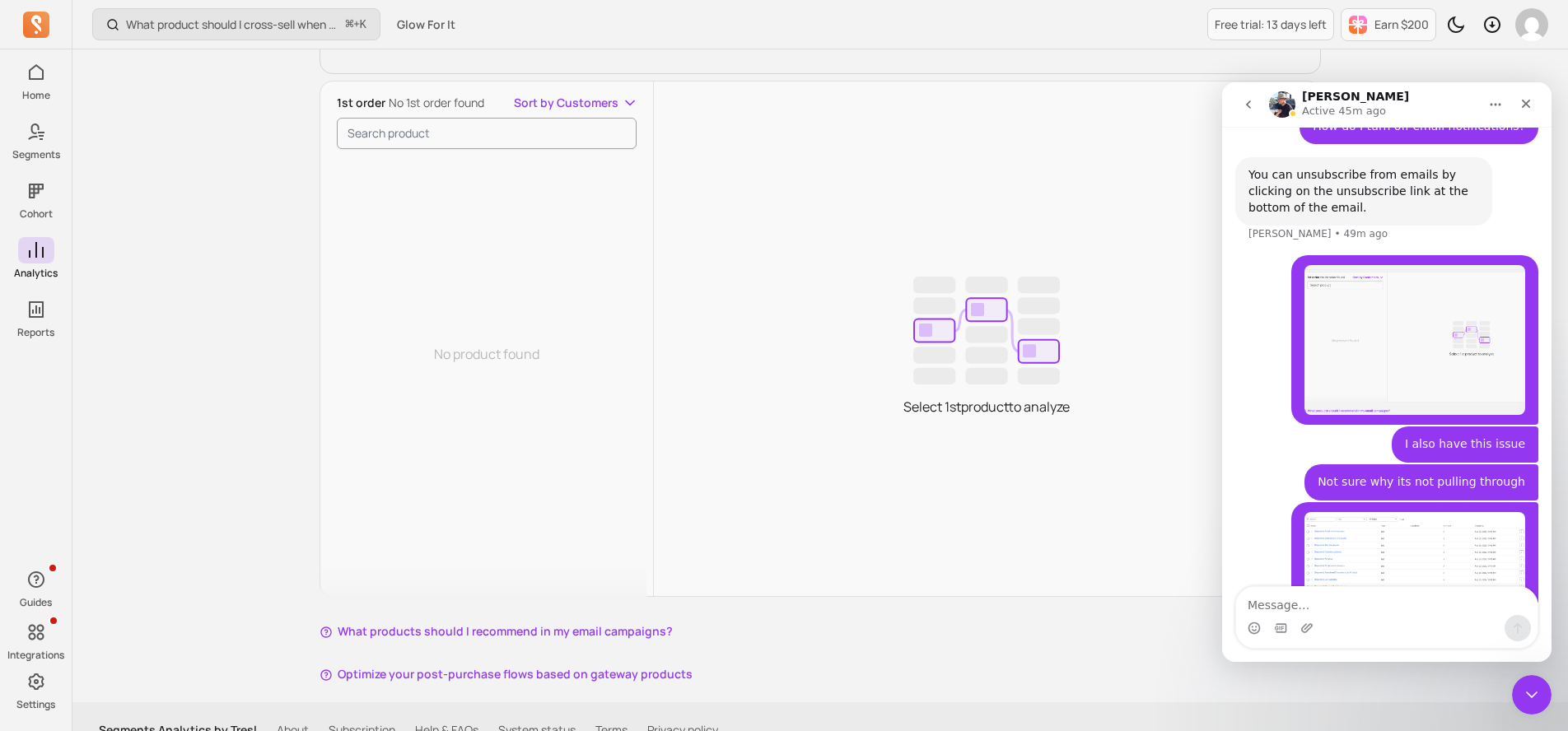
click at [1435, 617] on div "Intercom messenger" at bounding box center [1386, 628] width 301 height 26
click at [1393, 594] on textarea "Message…" at bounding box center [1386, 601] width 301 height 28
click at [1376, 598] on textarea "Message…" at bounding box center [1386, 601] width 301 height 28
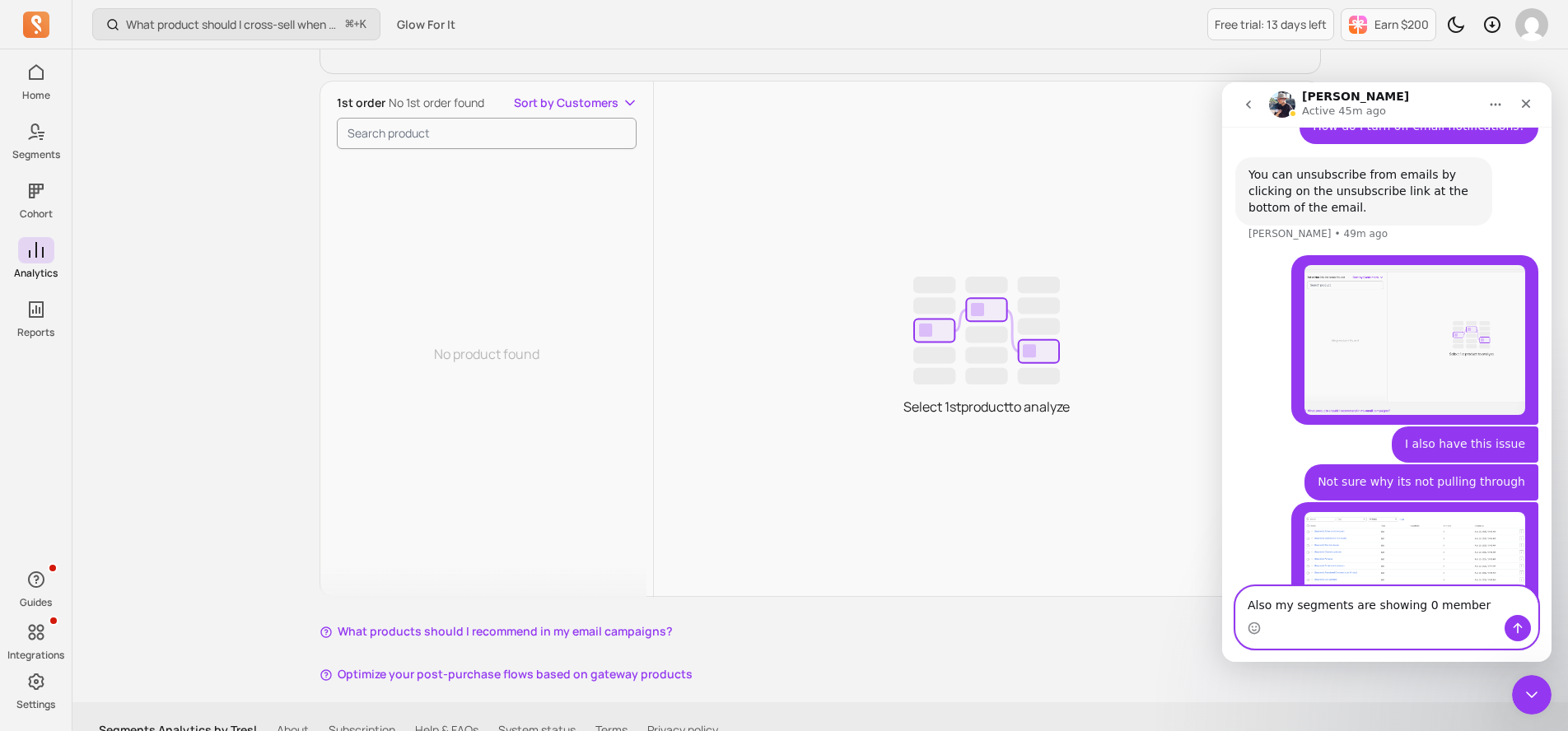
type textarea "Also my segments are showing 0 members"
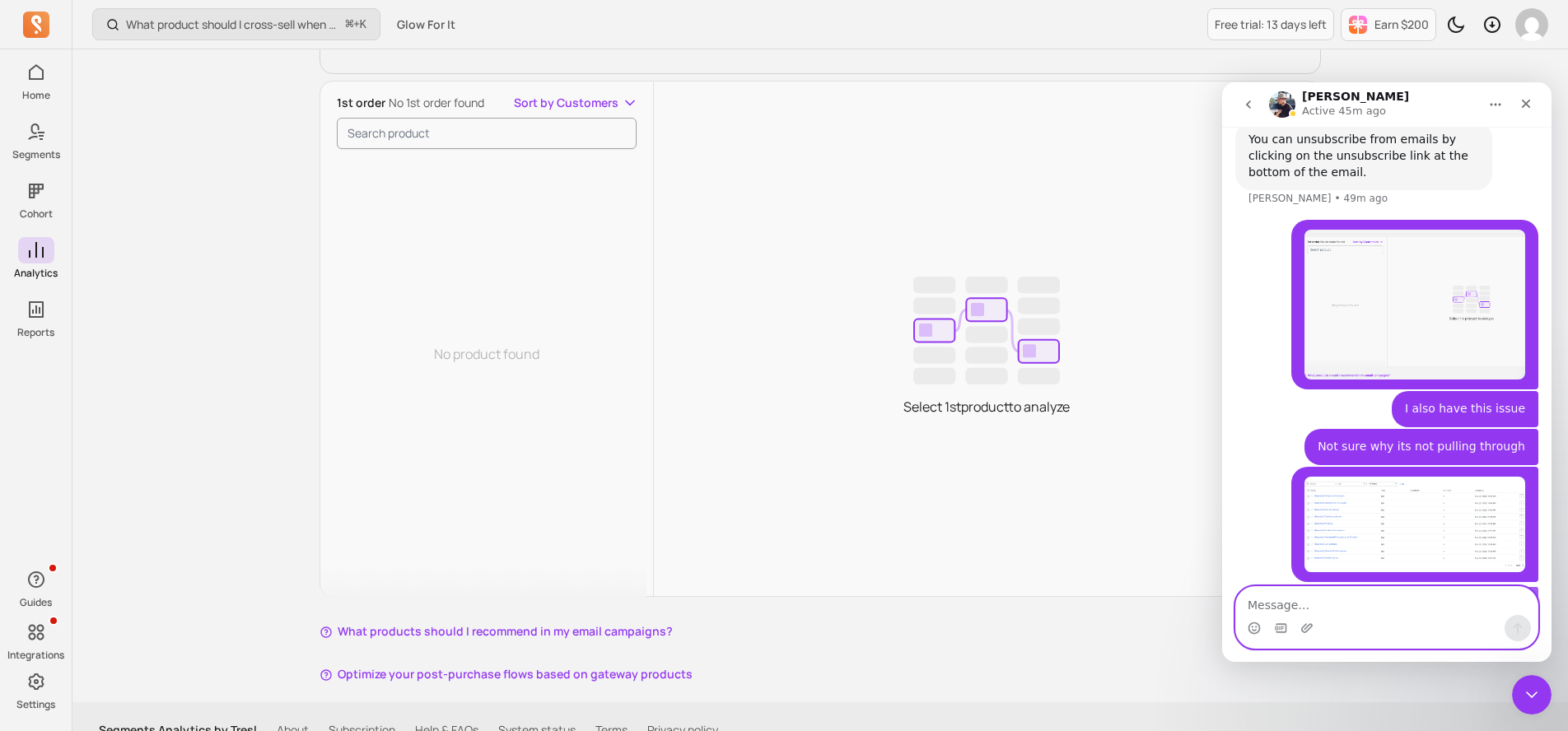
scroll to position [1393, 0]
